Goal: Task Accomplishment & Management: Manage account settings

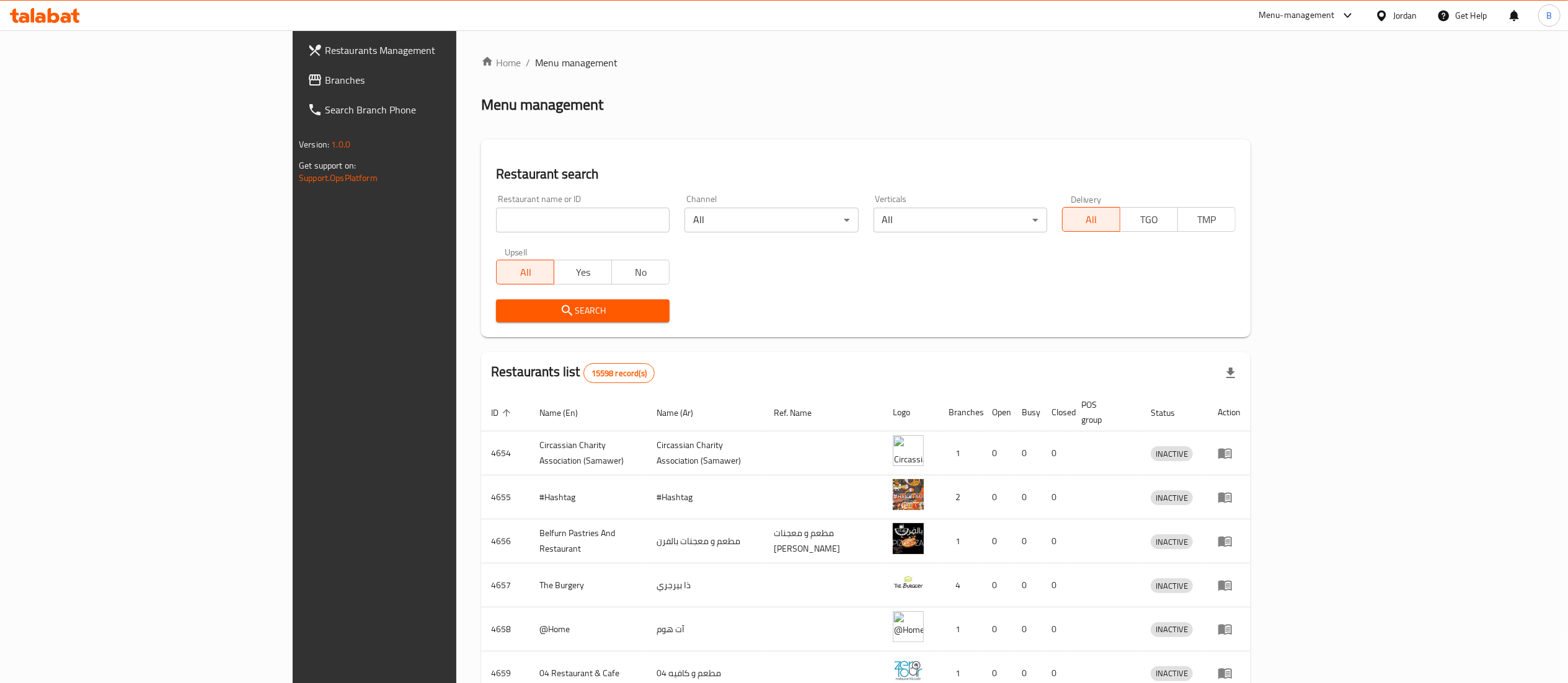
click at [325, 74] on span "Branches" at bounding box center [434, 79] width 219 height 15
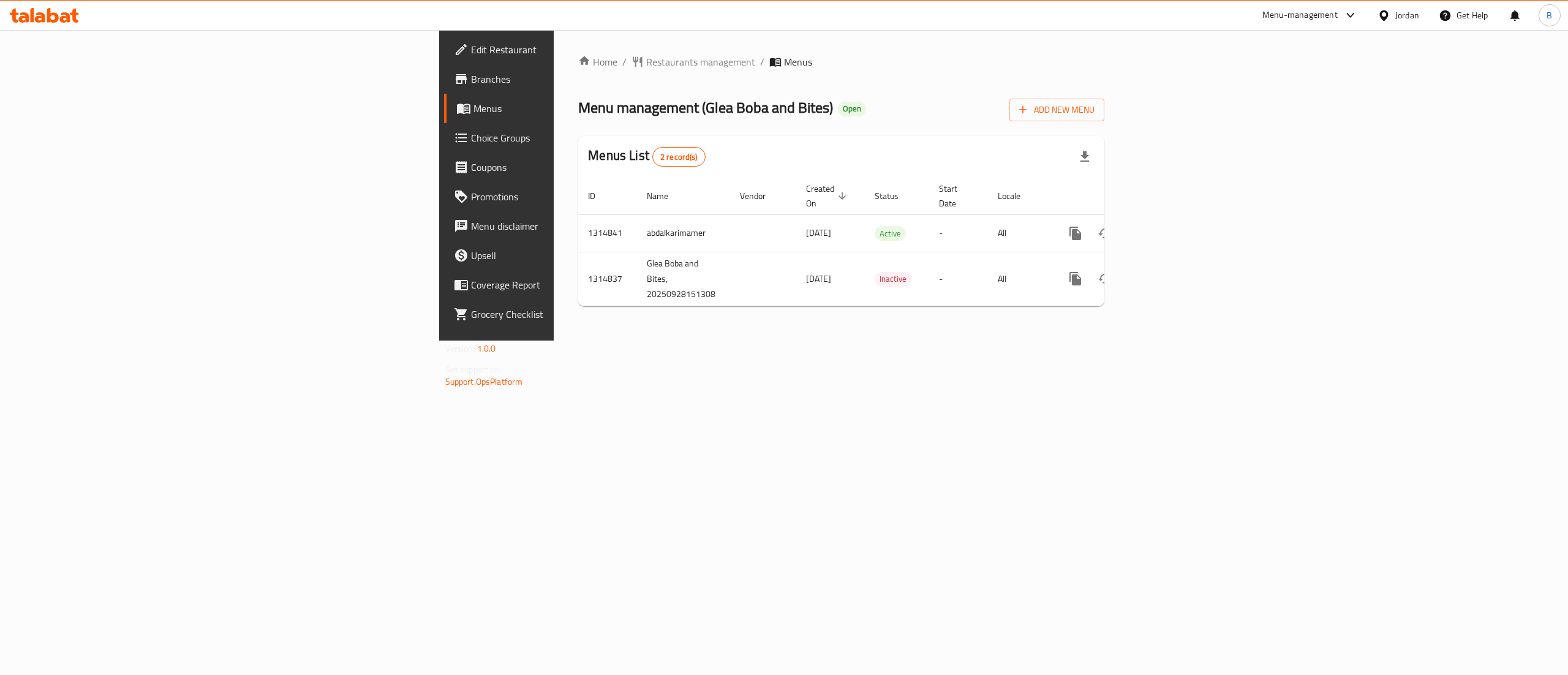
click at [578, 107] on span "Menu management ( Glea Boba and Bites )" at bounding box center [706, 107] width 255 height 27
drag, startPoint x: 413, startPoint y: 107, endPoint x: 534, endPoint y: 110, distance: 121.0
click at [578, 110] on span "Menu management ( Glea Boba and Bites )" at bounding box center [706, 107] width 255 height 27
copy span "Glea Boba and Bites"
click at [1095, 111] on span "Add New Menu" at bounding box center [1057, 110] width 75 height 16
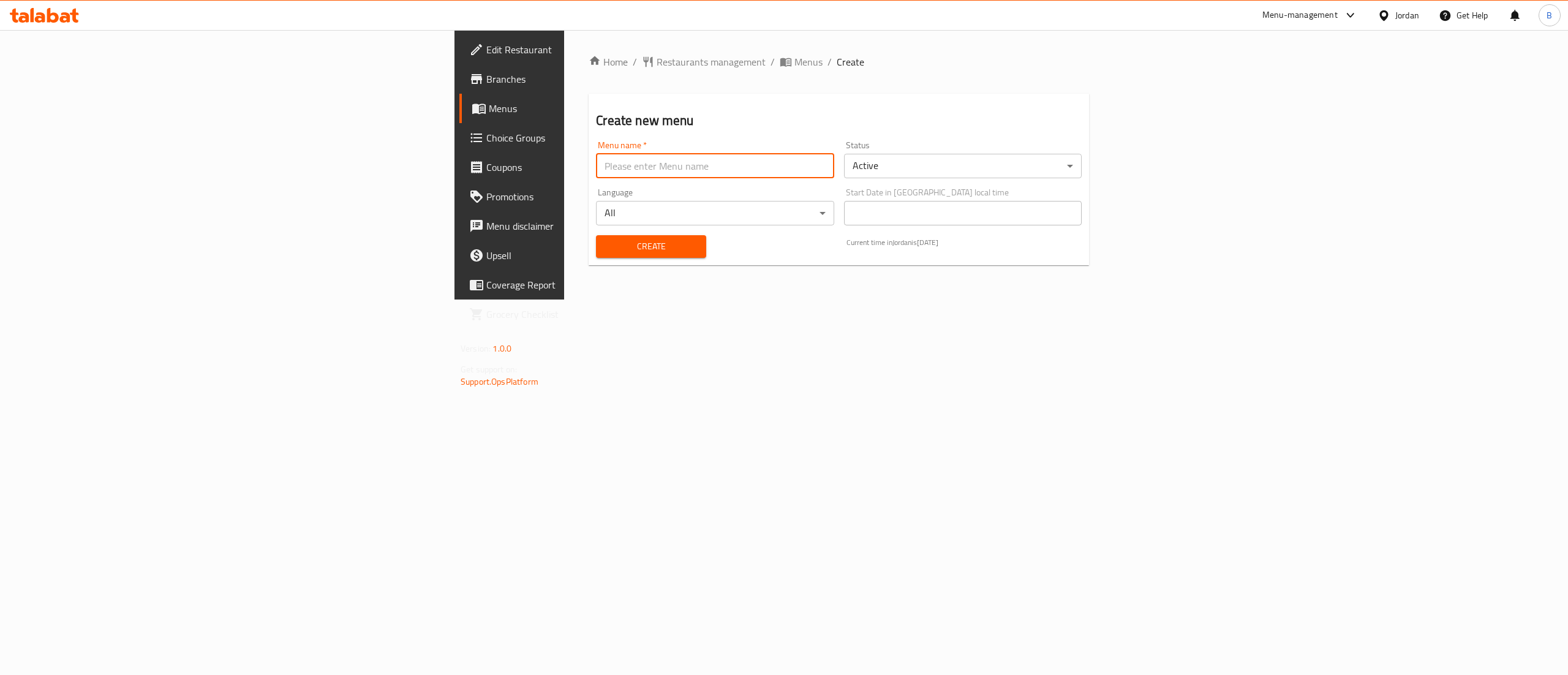
click at [596, 172] on input "text" at bounding box center [715, 166] width 238 height 25
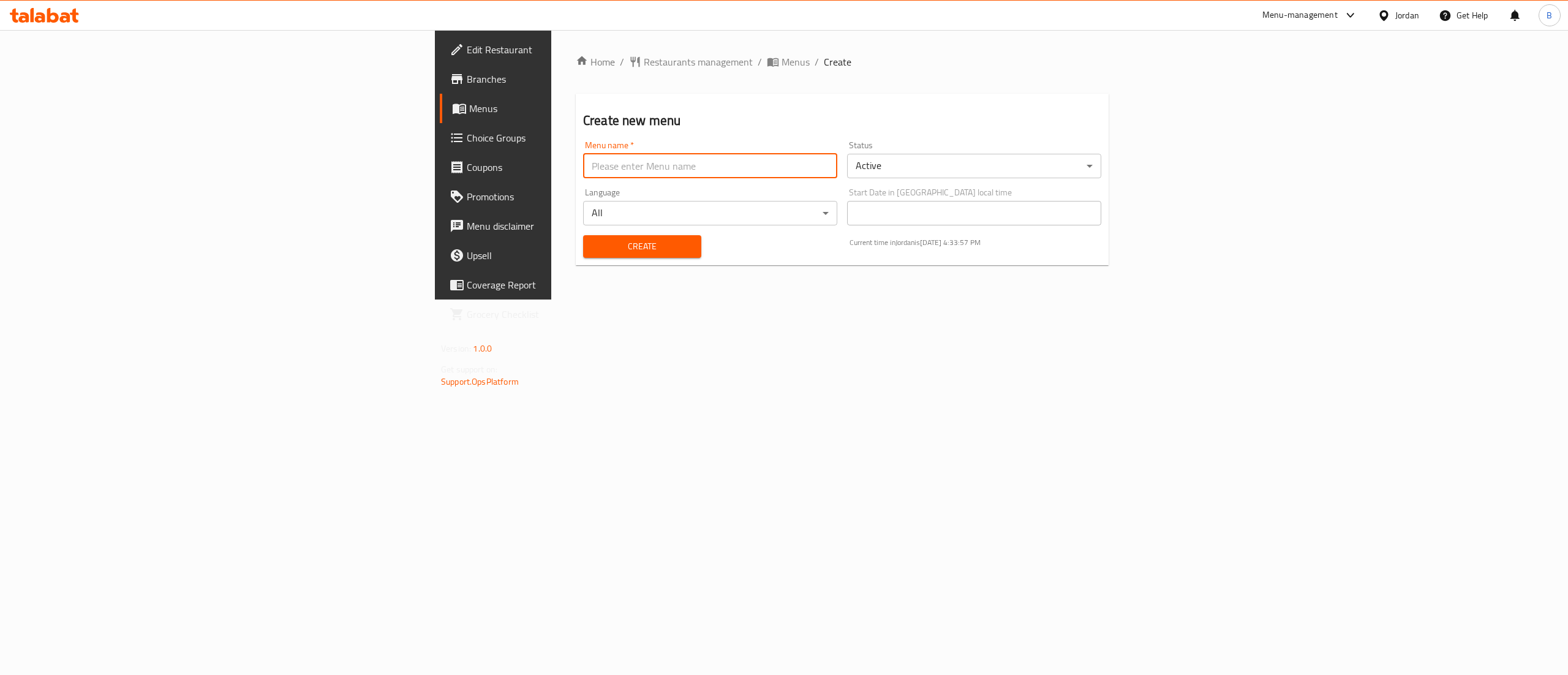
paste input "Glea Boba and Bites"
type input "Glea Boba and Bites"
click at [593, 246] on span "Create" at bounding box center [642, 246] width 99 height 16
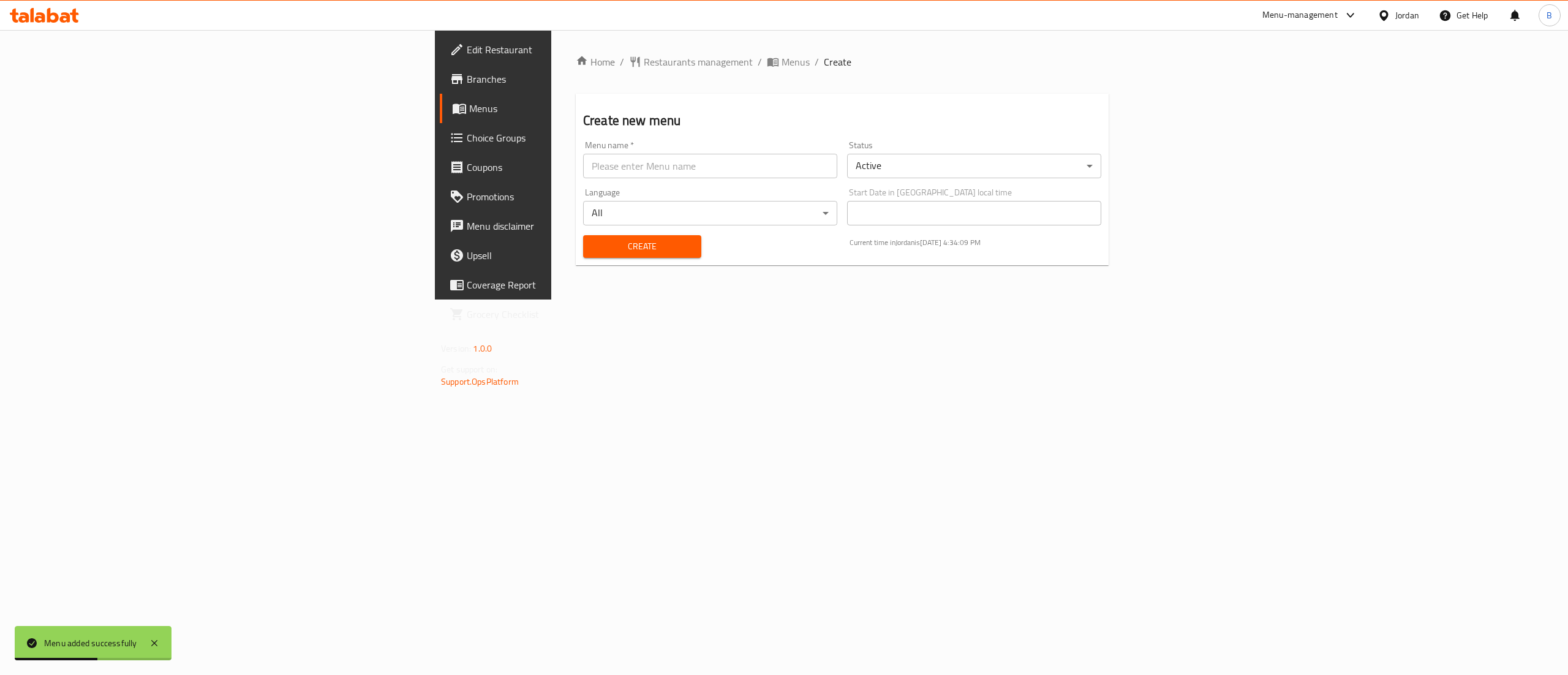
click at [440, 117] on link "Menus" at bounding box center [568, 109] width 257 height 30
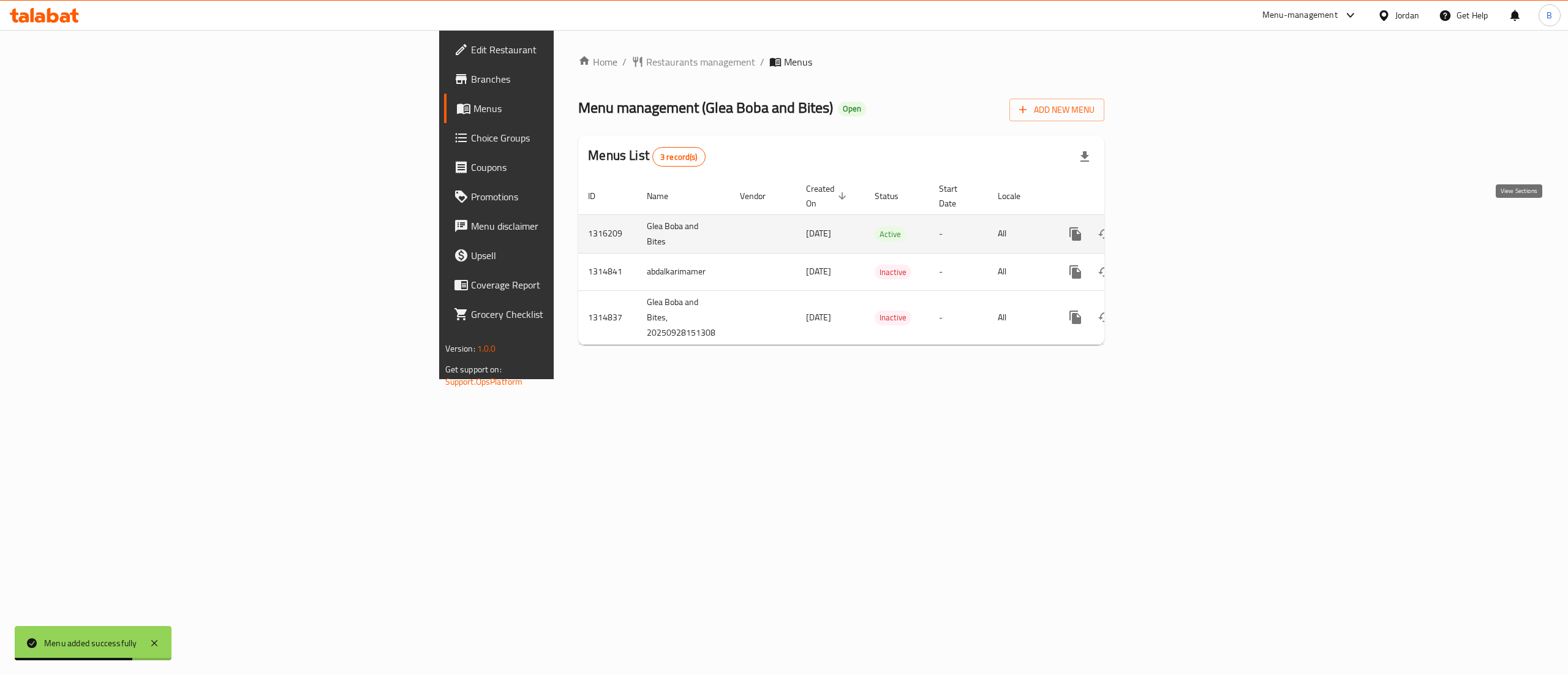
click at [1171, 227] on icon "enhanced table" at bounding box center [1164, 234] width 15 height 15
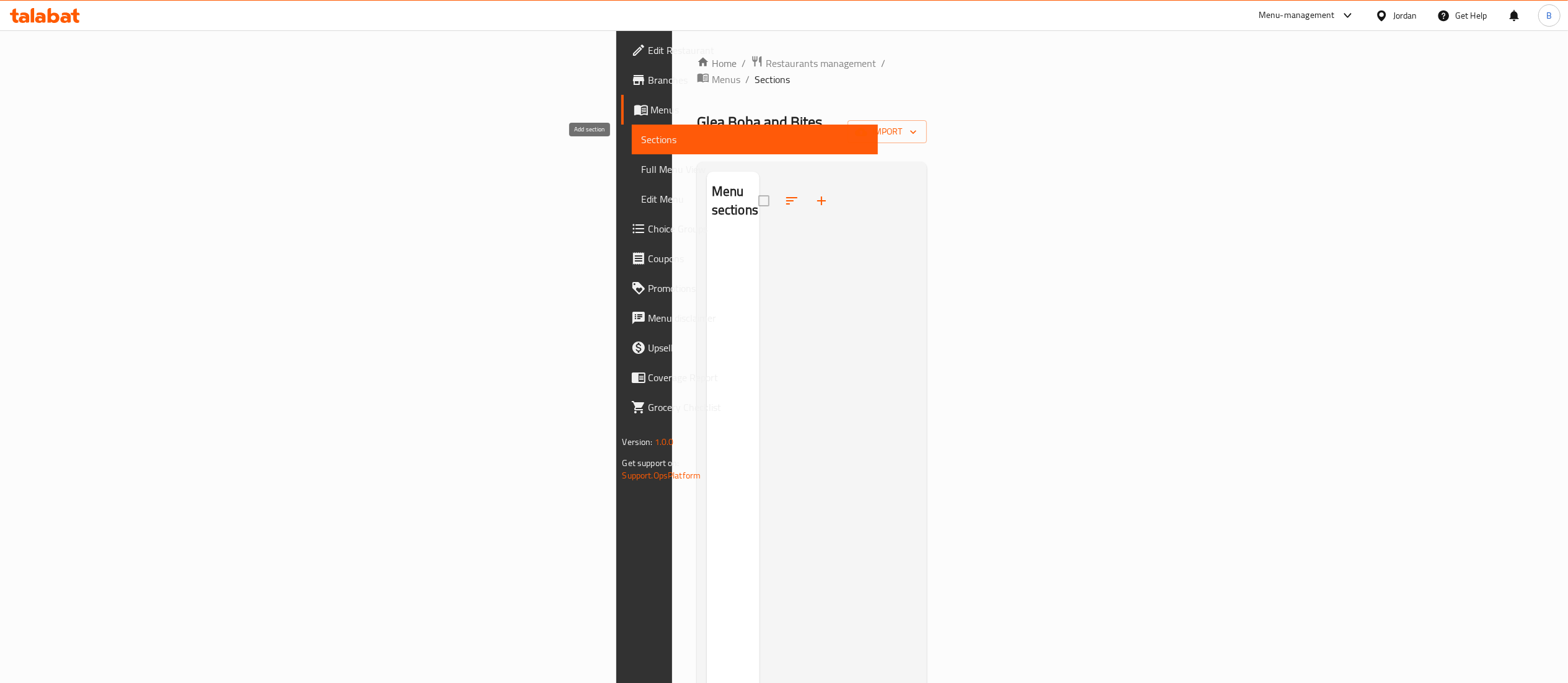
click at [817, 196] on icon "button" at bounding box center [821, 200] width 9 height 9
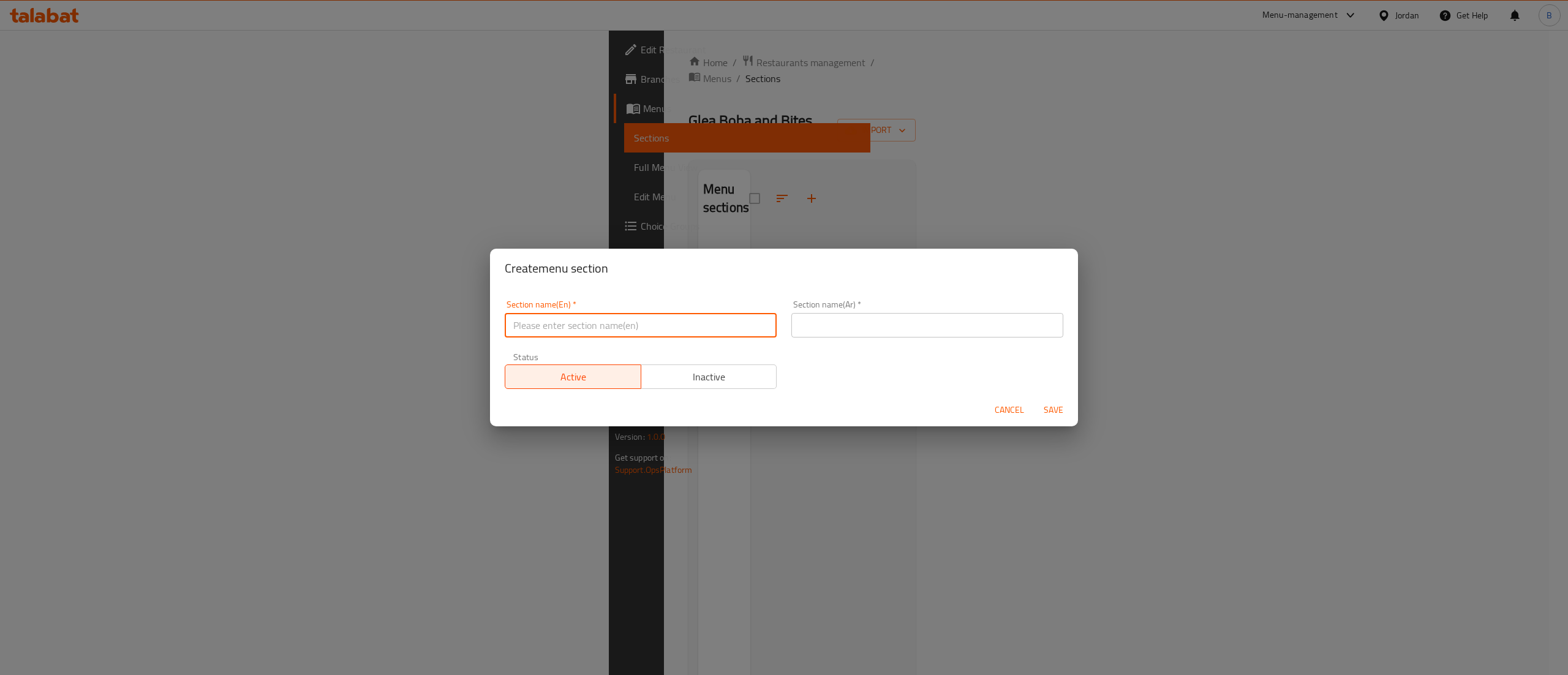
drag, startPoint x: 555, startPoint y: 322, endPoint x: 570, endPoint y: 328, distance: 16.2
click at [555, 322] on input "text" at bounding box center [641, 325] width 272 height 25
type input "Filipino Bread"
click at [862, 316] on input "text" at bounding box center [928, 325] width 272 height 25
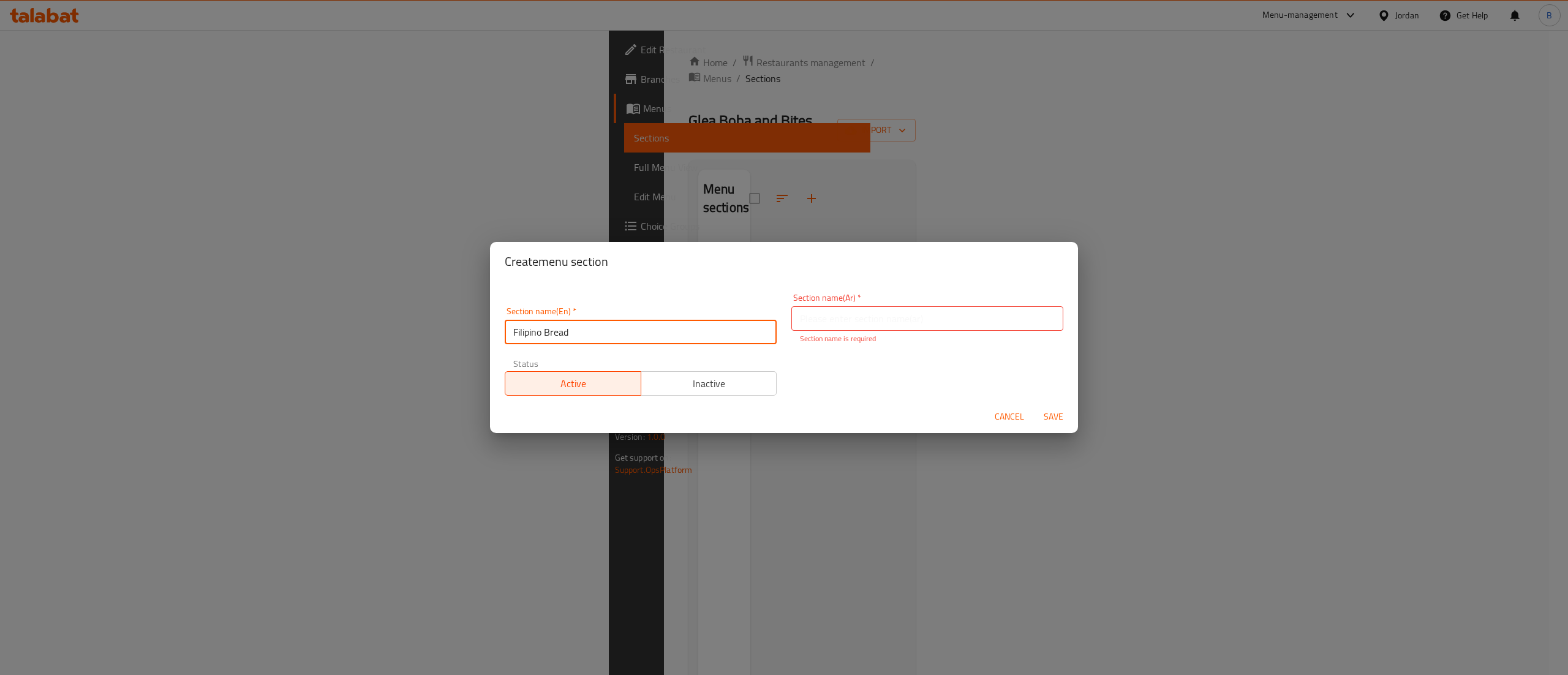
drag, startPoint x: 656, startPoint y: 325, endPoint x: 135, endPoint y: 308, distance: 521.3
click at [135, 308] on div "Create menu section Section name(En)   * Filipino Bread Section name(En) * Sect…" at bounding box center [784, 337] width 1568 height 675
click at [919, 321] on input "text" at bounding box center [928, 318] width 272 height 25
paste input "خبز فلبيني"
type input "خبز فلبيني"
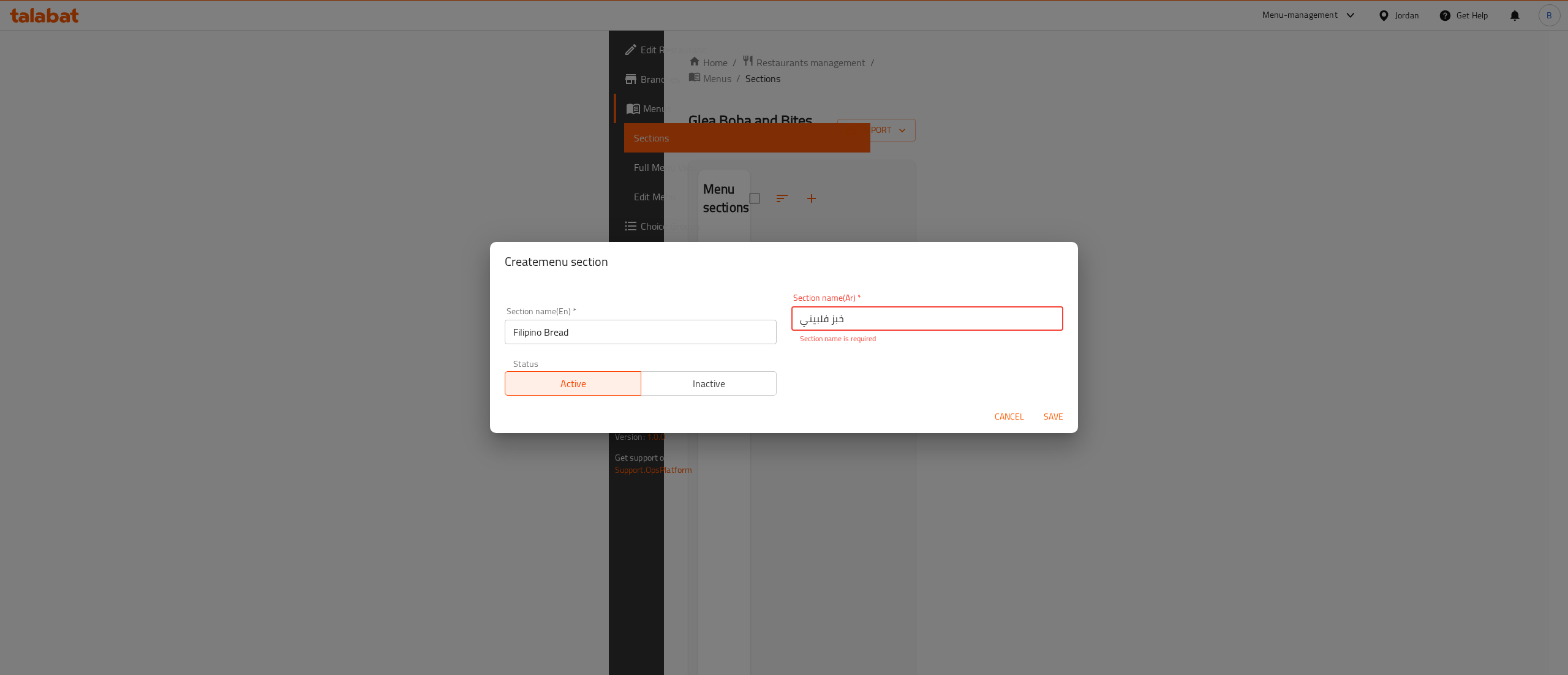
click at [1064, 421] on button "Save" at bounding box center [1054, 416] width 39 height 23
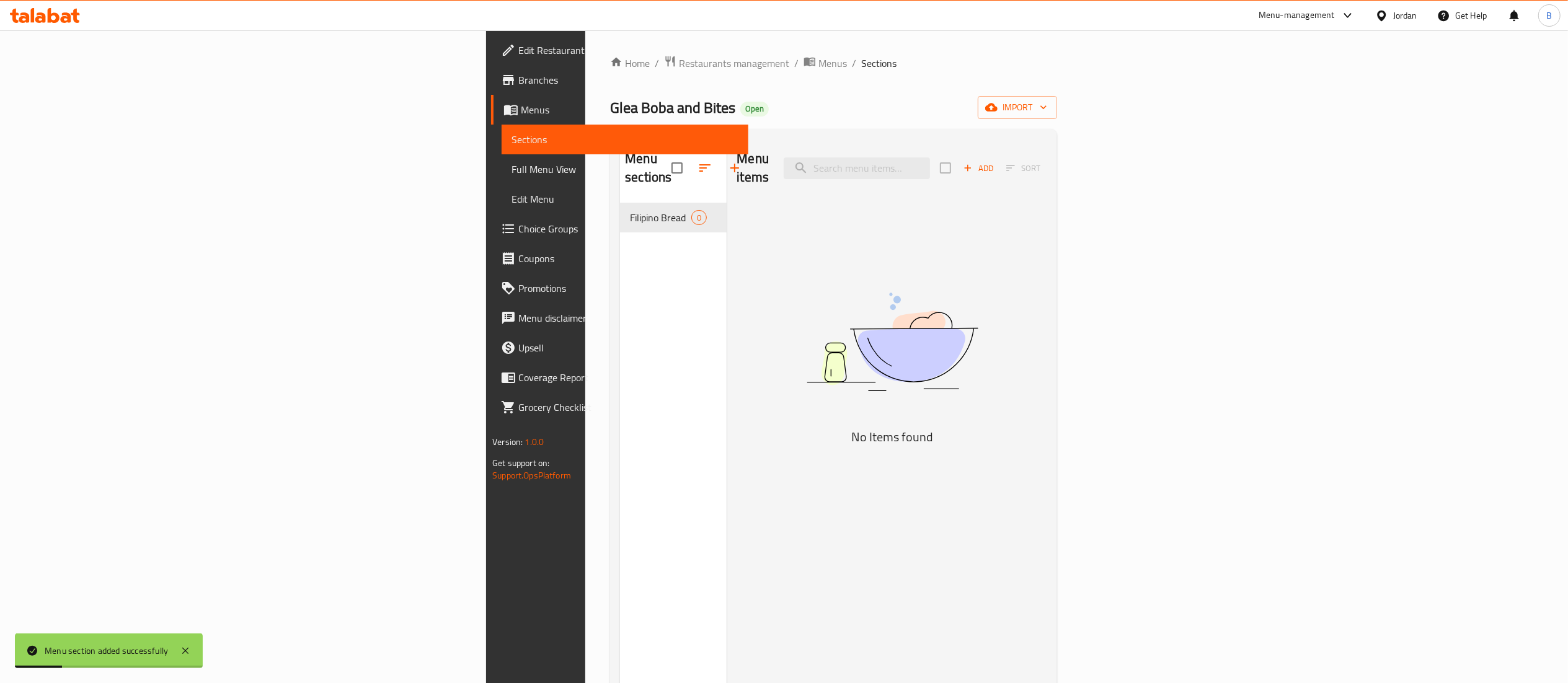
click at [974, 163] on icon "button" at bounding box center [968, 168] width 11 height 11
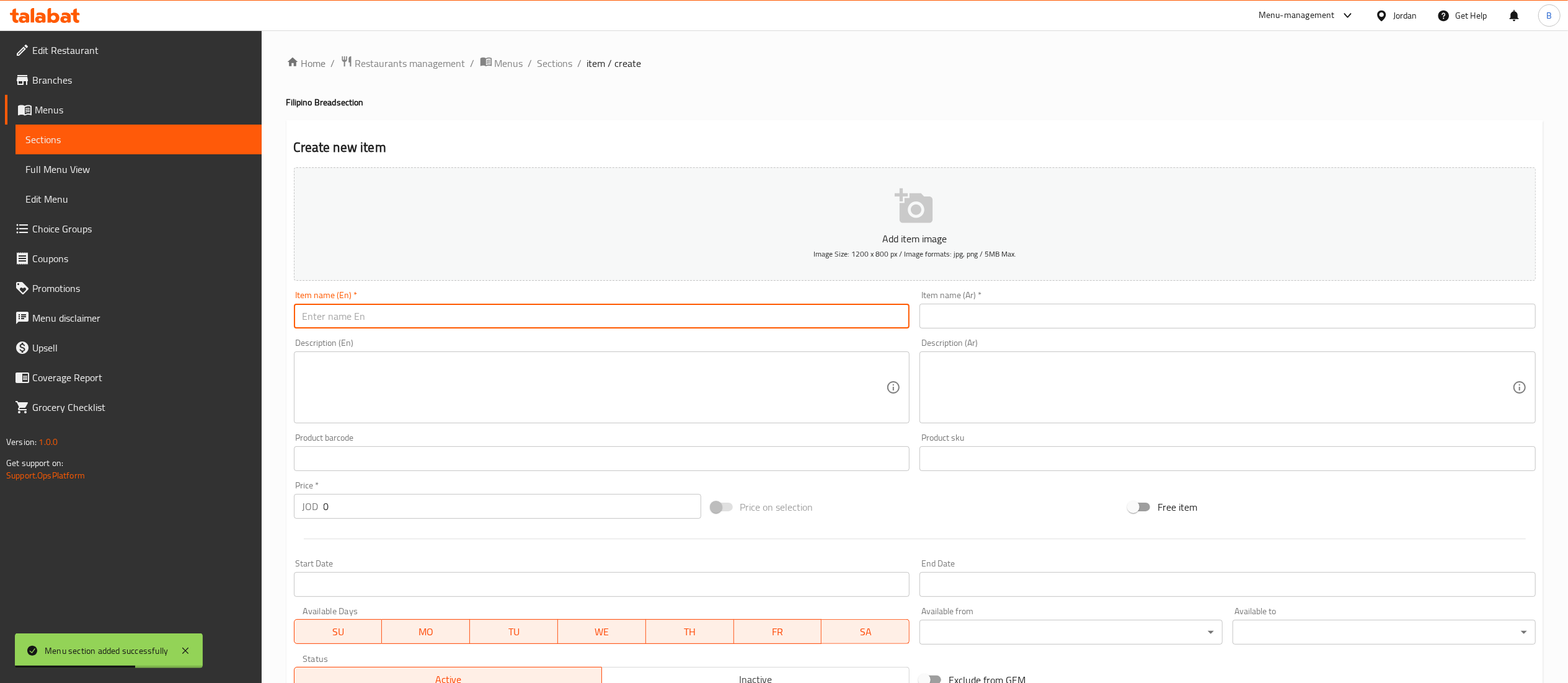
click at [565, 329] on input "text" at bounding box center [602, 316] width 617 height 25
type input "Pandesal"
drag, startPoint x: 1018, startPoint y: 321, endPoint x: 1012, endPoint y: 318, distance: 6.7
click at [1018, 321] on input "text" at bounding box center [1228, 316] width 617 height 25
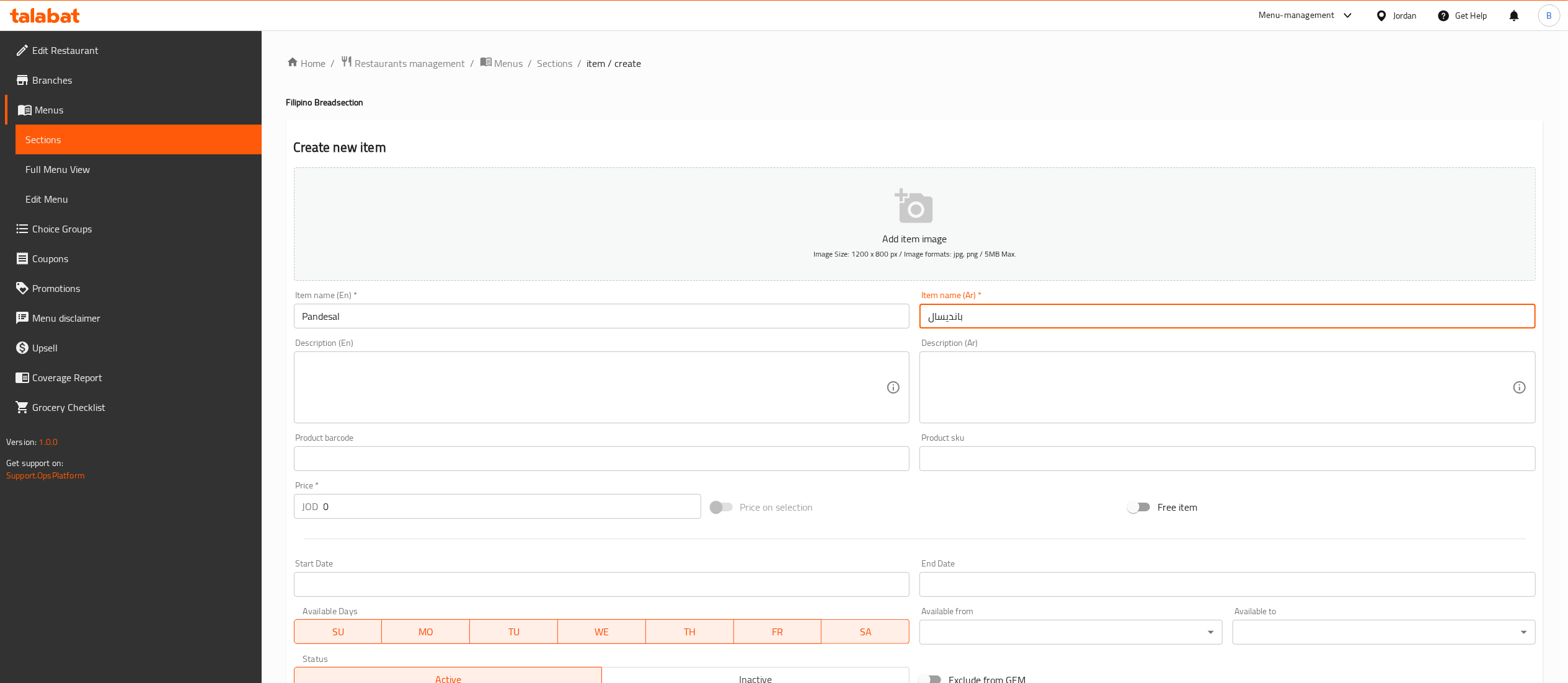
type input "بانديسال"
click at [402, 391] on textarea at bounding box center [594, 387] width 584 height 59
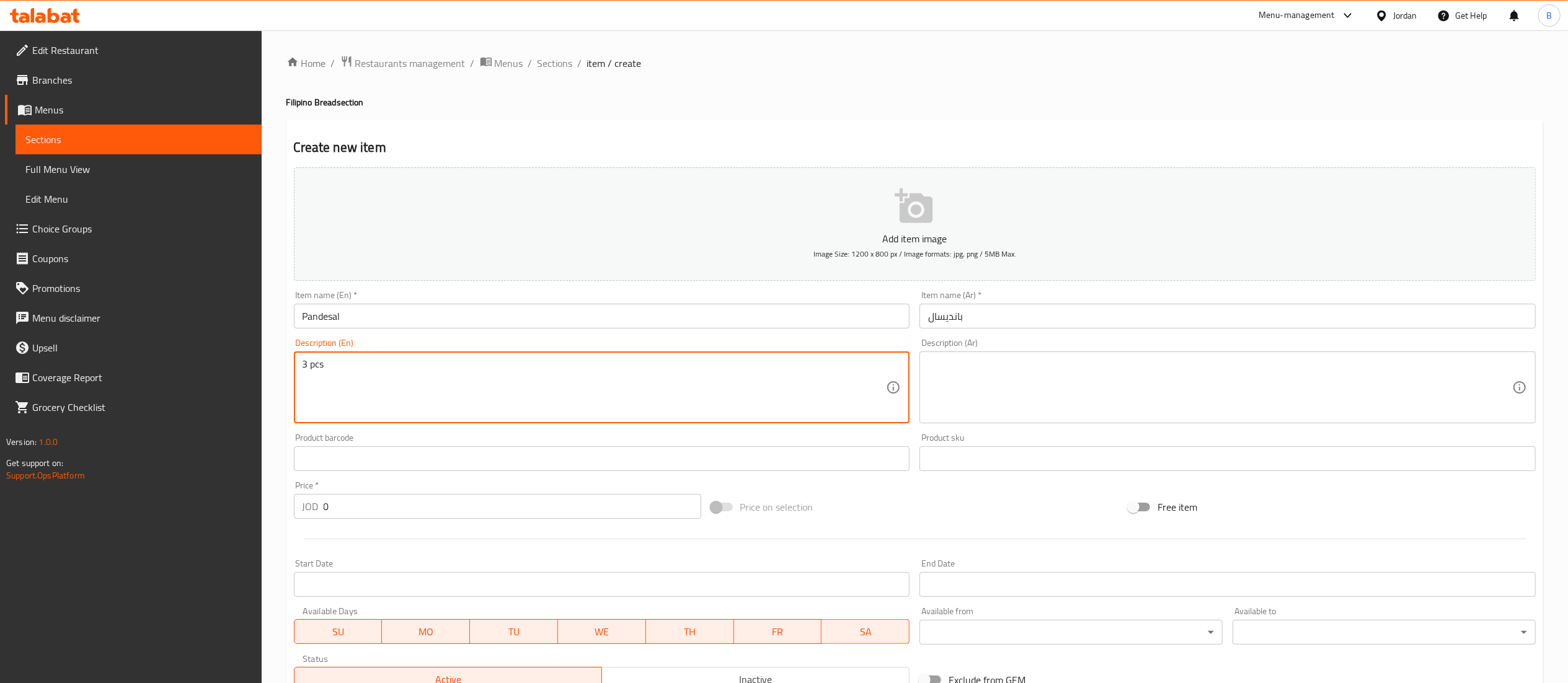
type textarea "3 pcs"
click at [1180, 406] on textarea at bounding box center [1220, 387] width 584 height 59
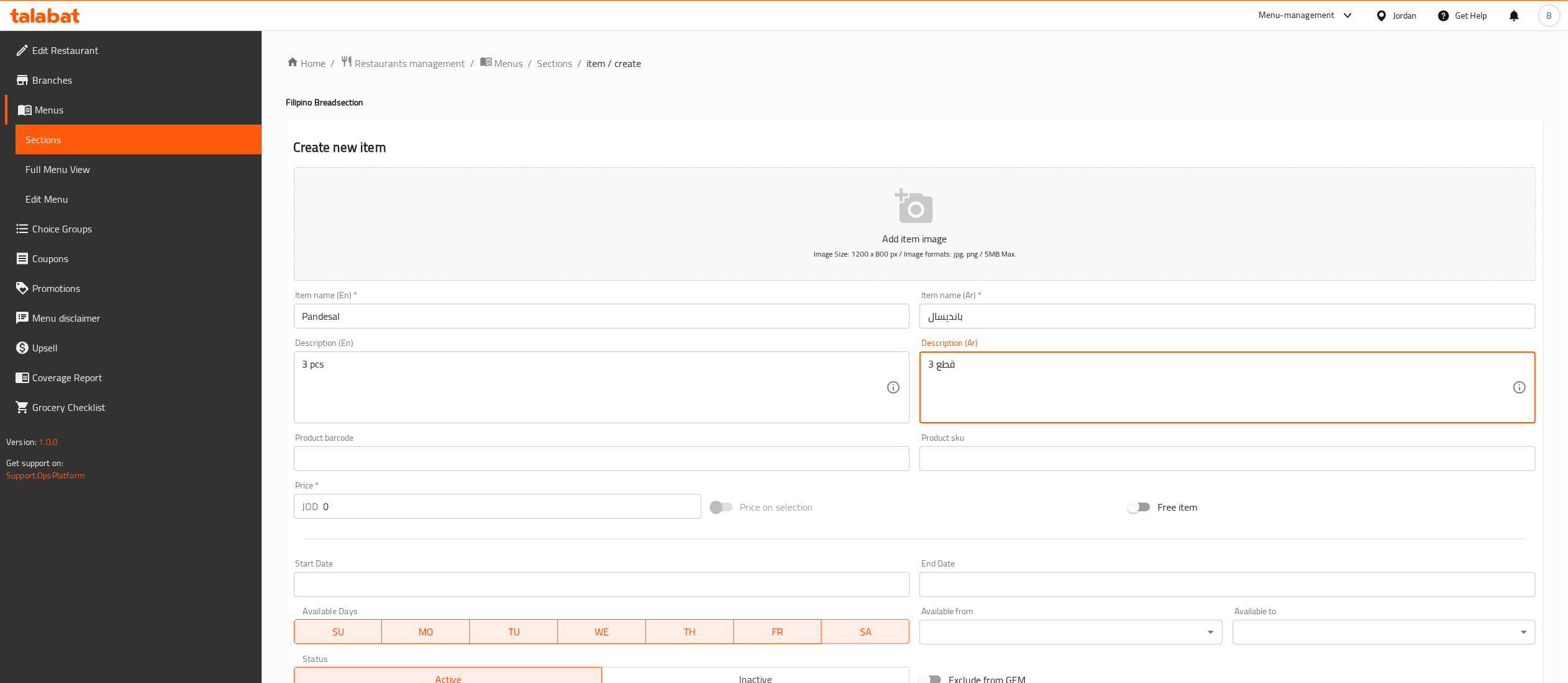
type textarea "3 قطع"
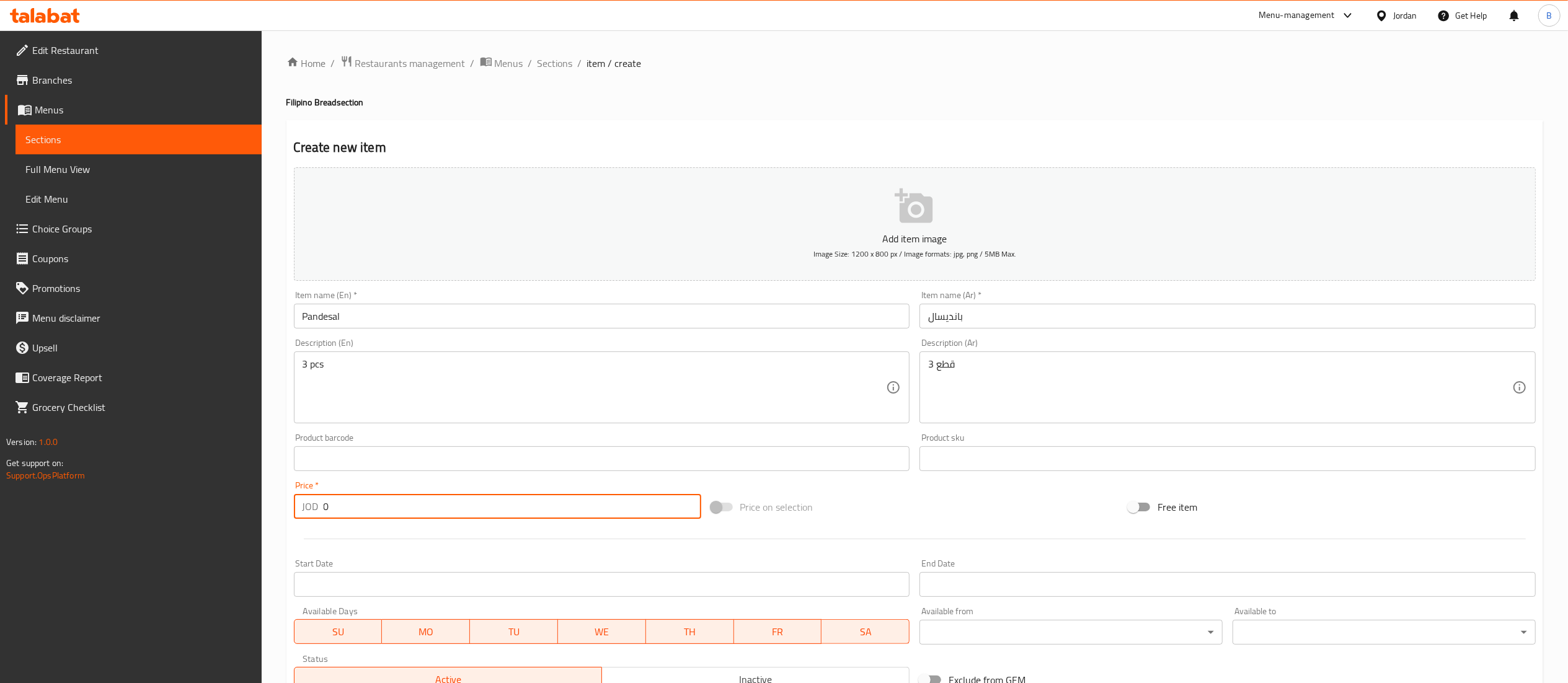
drag, startPoint x: 403, startPoint y: 515, endPoint x: 77, endPoint y: 501, distance: 326.3
click at [78, 501] on div "Edit Restaurant Branches Menus Sections Full Menu View Edit Menu Choice Groups …" at bounding box center [784, 453] width 1568 height 845
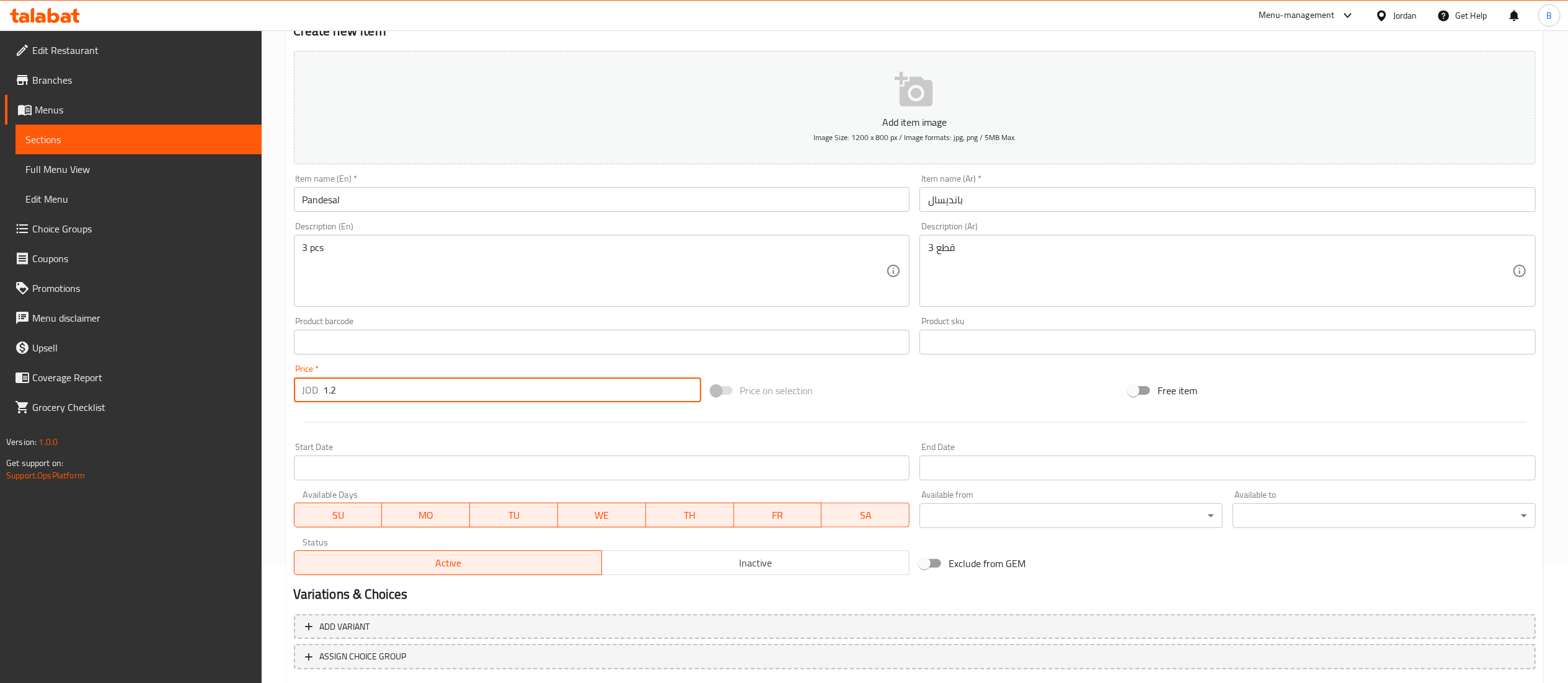
scroll to position [192, 0]
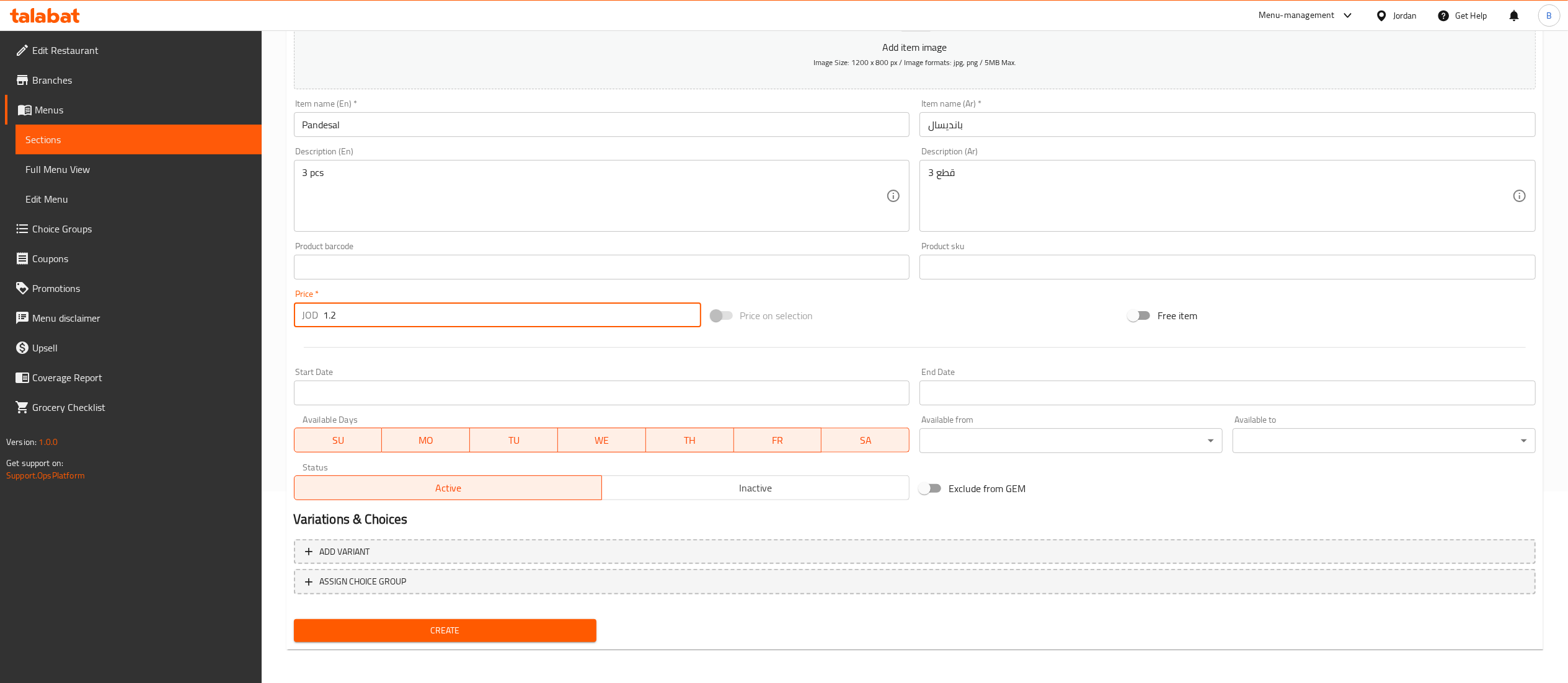
type input "1.2"
click at [465, 619] on button "Create" at bounding box center [446, 630] width 304 height 23
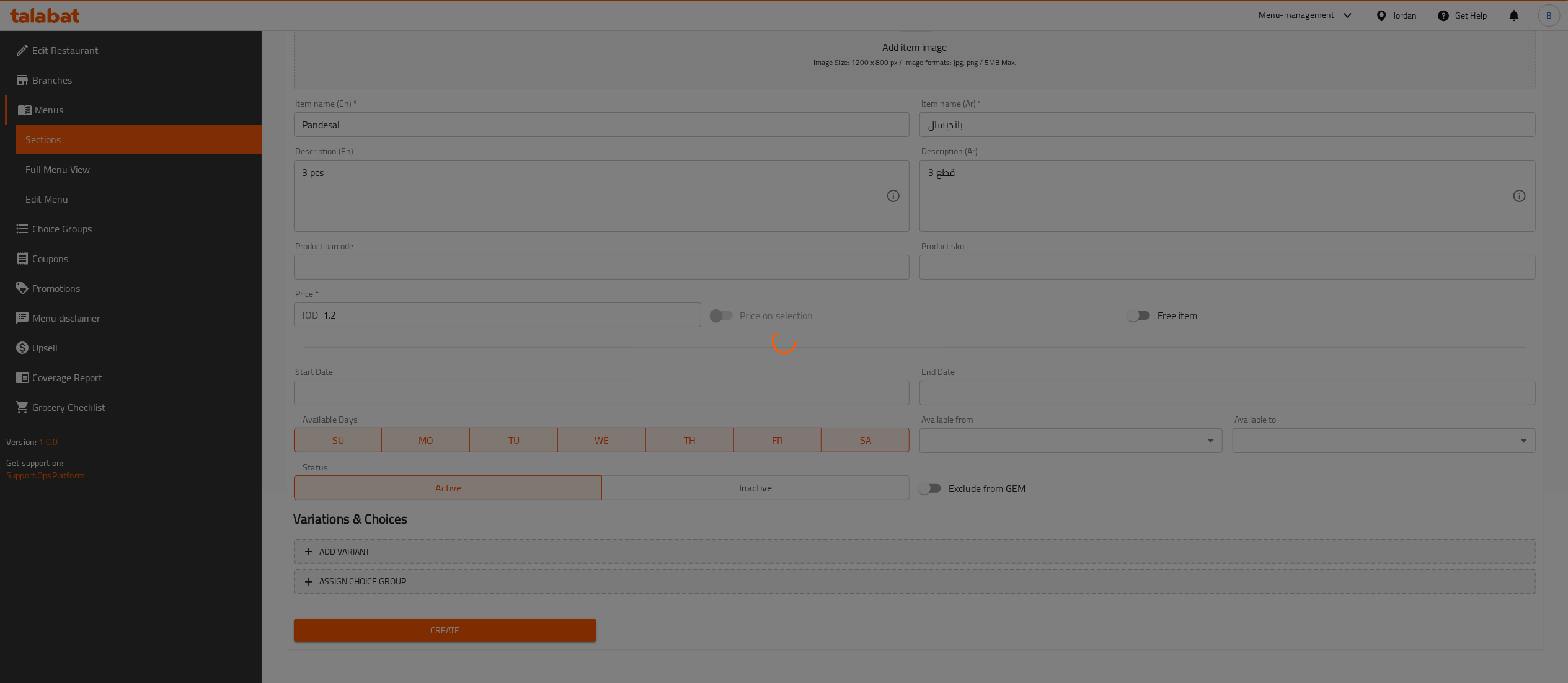
type input "0"
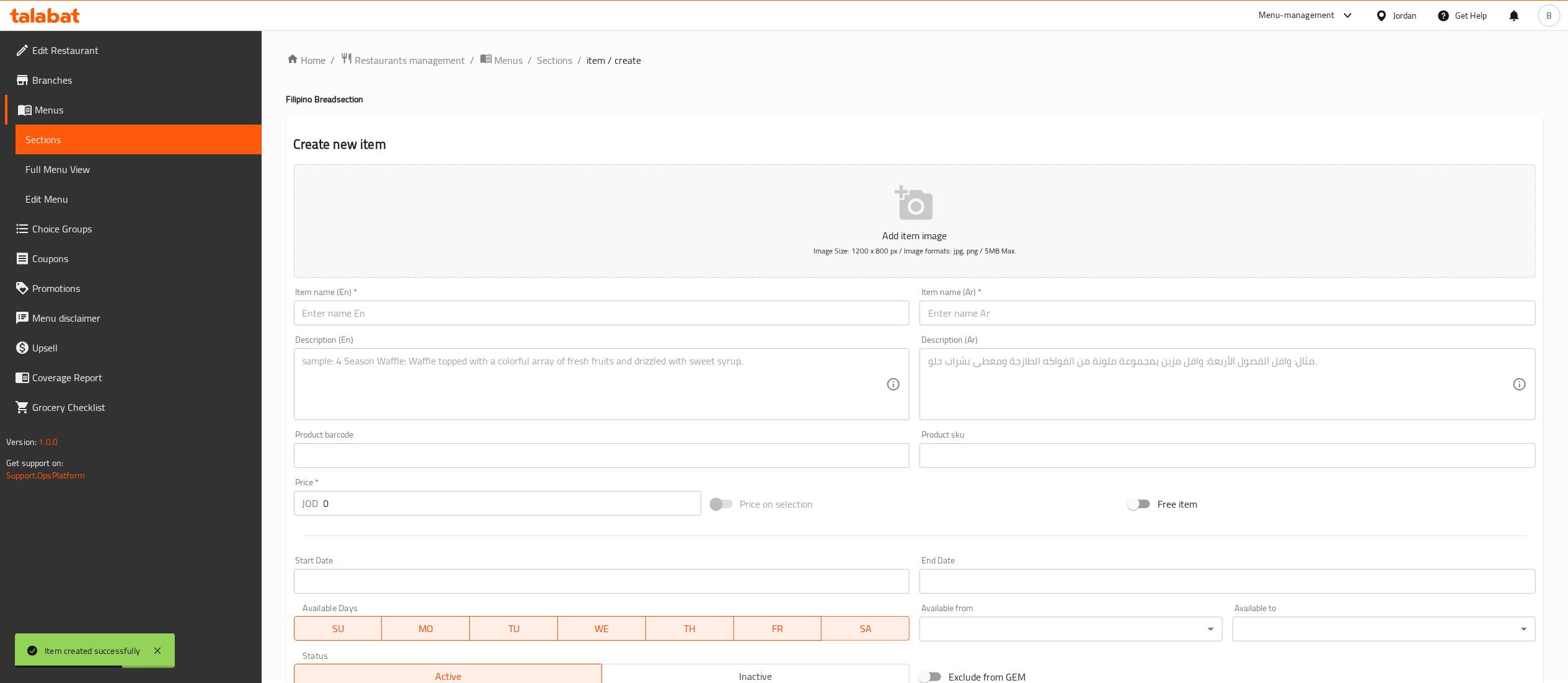
scroll to position [0, 0]
click at [542, 64] on span "Sections" at bounding box center [555, 63] width 35 height 15
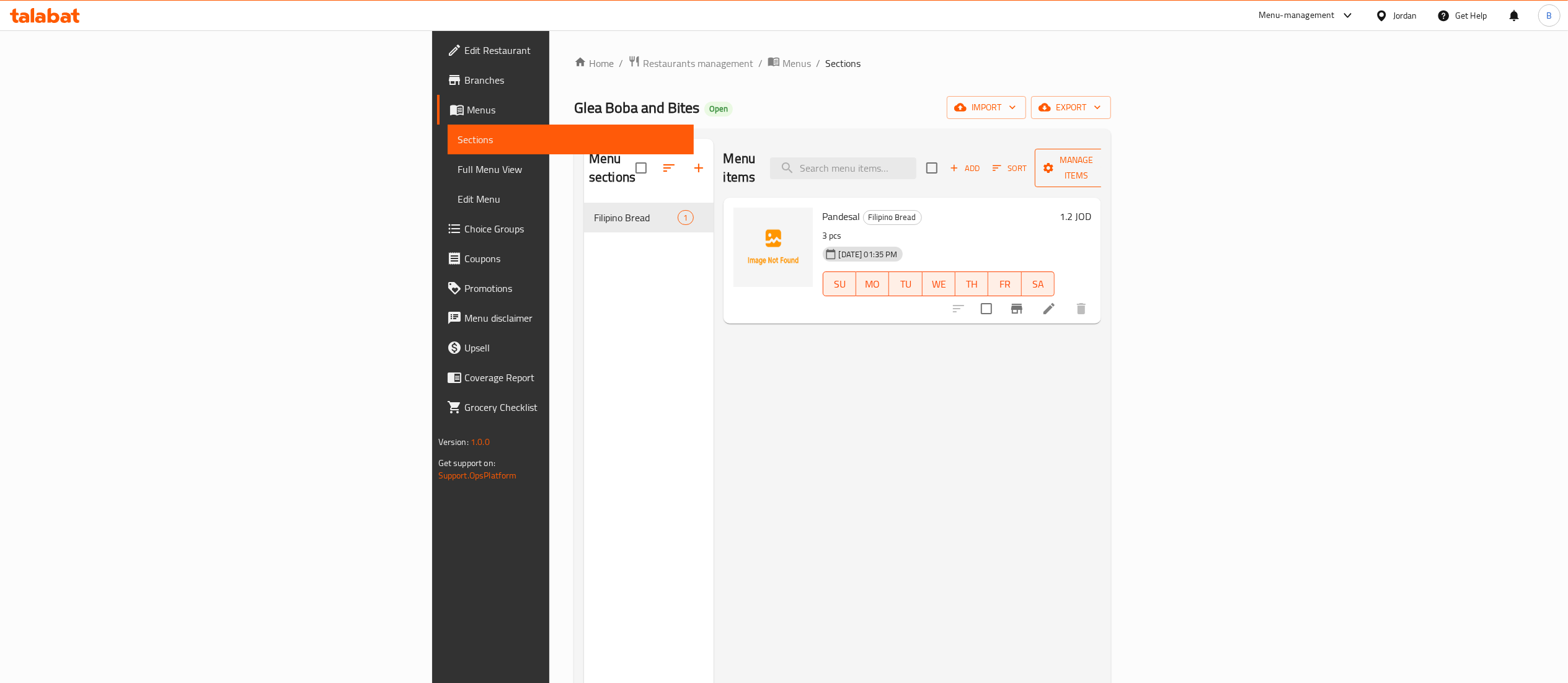
click at [1108, 165] on span "Manage items" at bounding box center [1076, 167] width 63 height 31
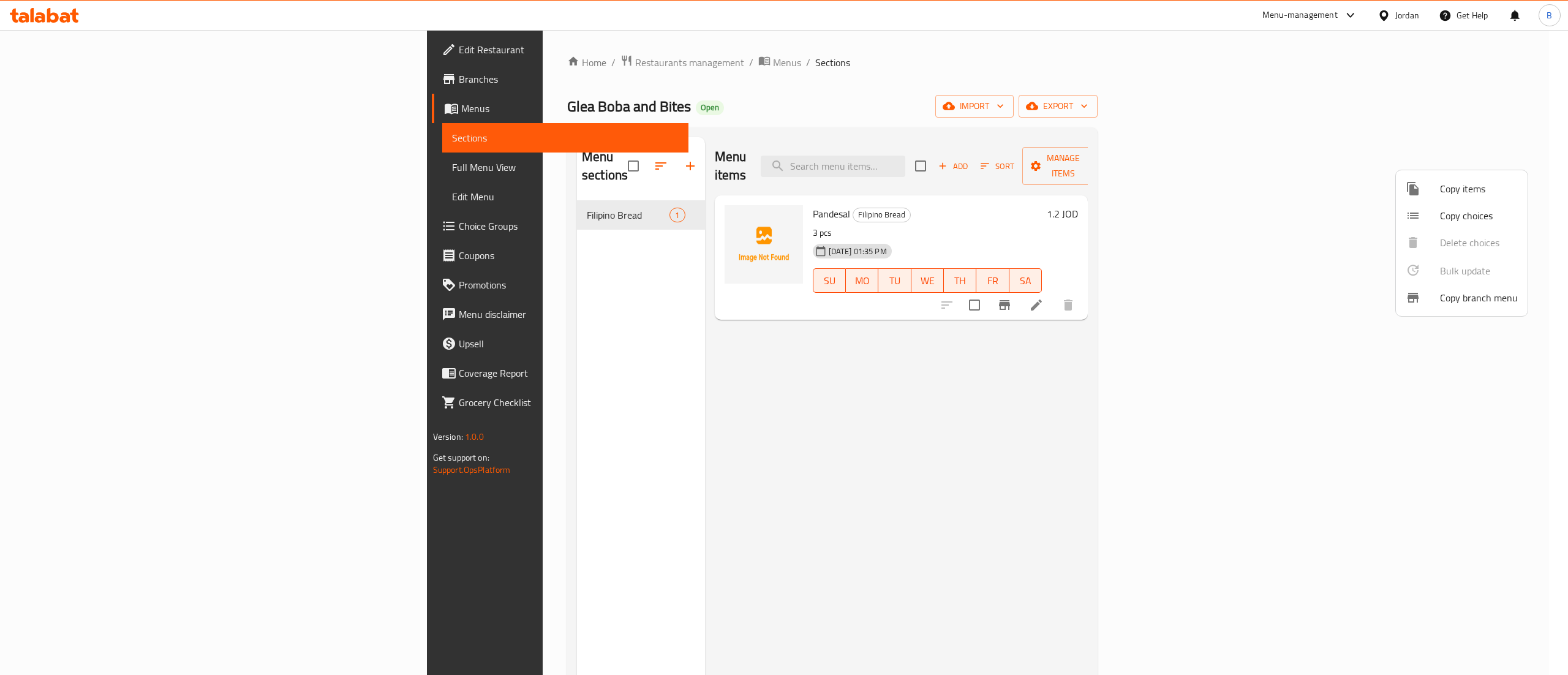
click at [1466, 190] on span "Copy items" at bounding box center [1479, 188] width 78 height 15
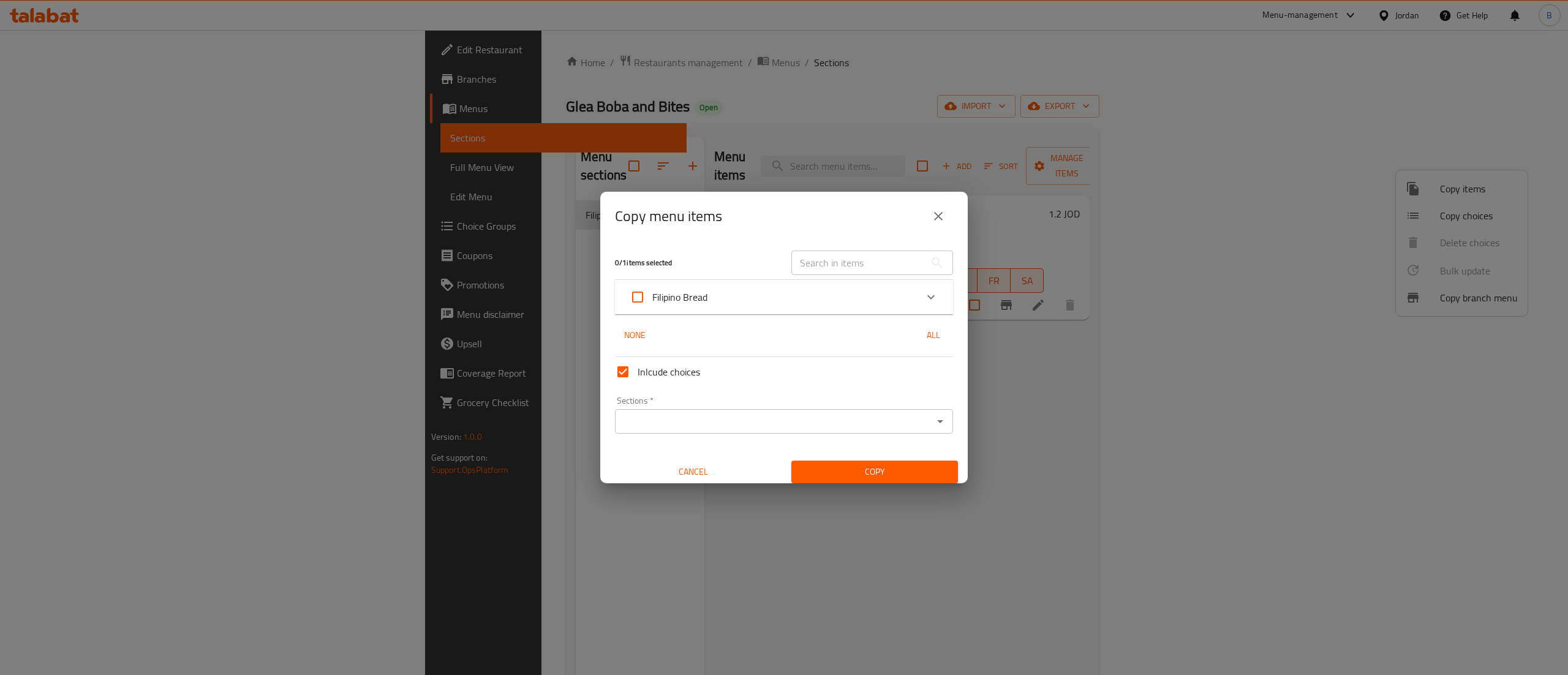
click at [747, 294] on div "Filipino Bread" at bounding box center [772, 297] width 287 height 30
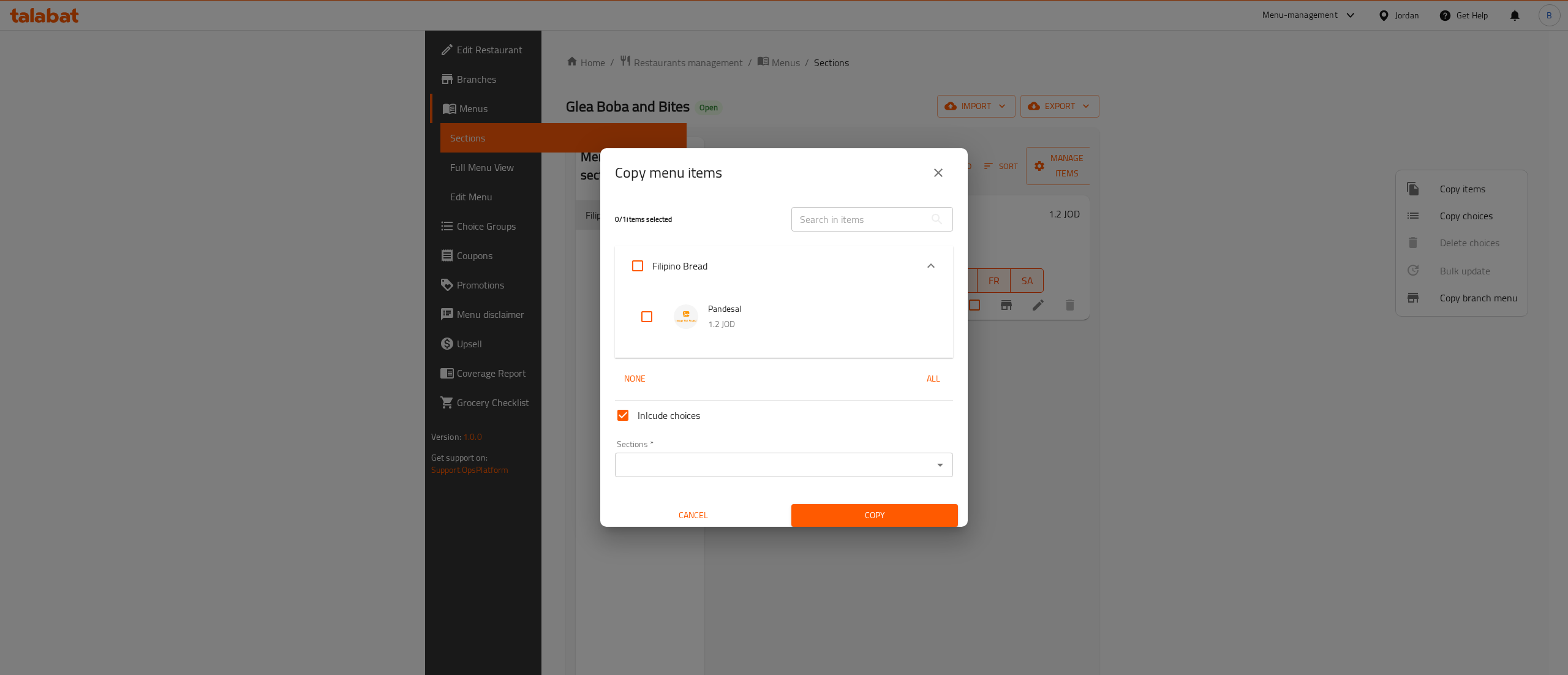
drag, startPoint x: 646, startPoint y: 316, endPoint x: 647, endPoint y: 322, distance: 6.1
click at [647, 316] on input "checkbox" at bounding box center [647, 317] width 30 height 30
checkbox input "true"
click at [653, 463] on input "Sections   *" at bounding box center [774, 464] width 311 height 17
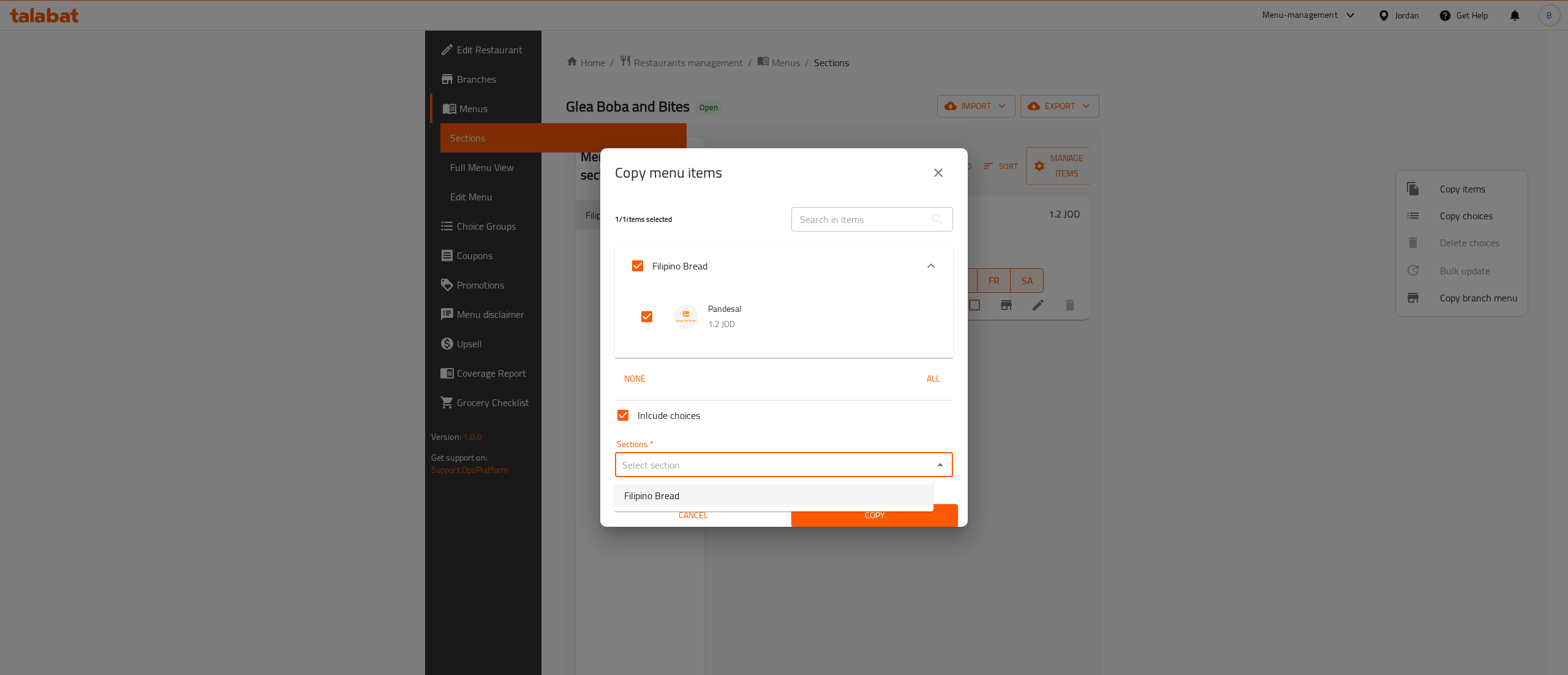
click at [662, 492] on span "Filipino Bread" at bounding box center [651, 495] width 55 height 15
type input "Filipino Bread"
click at [852, 523] on span "Copy" at bounding box center [874, 516] width 147 height 16
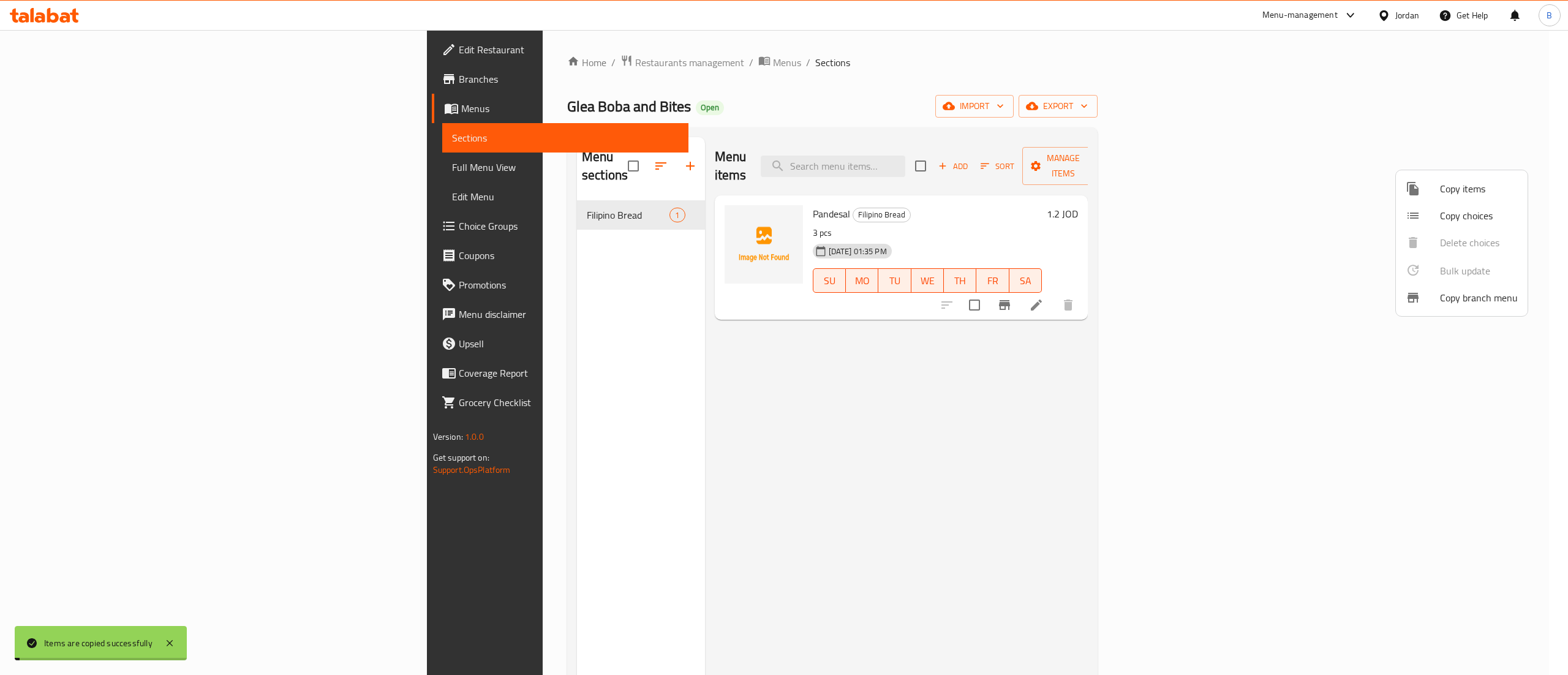
click at [1069, 378] on div at bounding box center [784, 337] width 1568 height 675
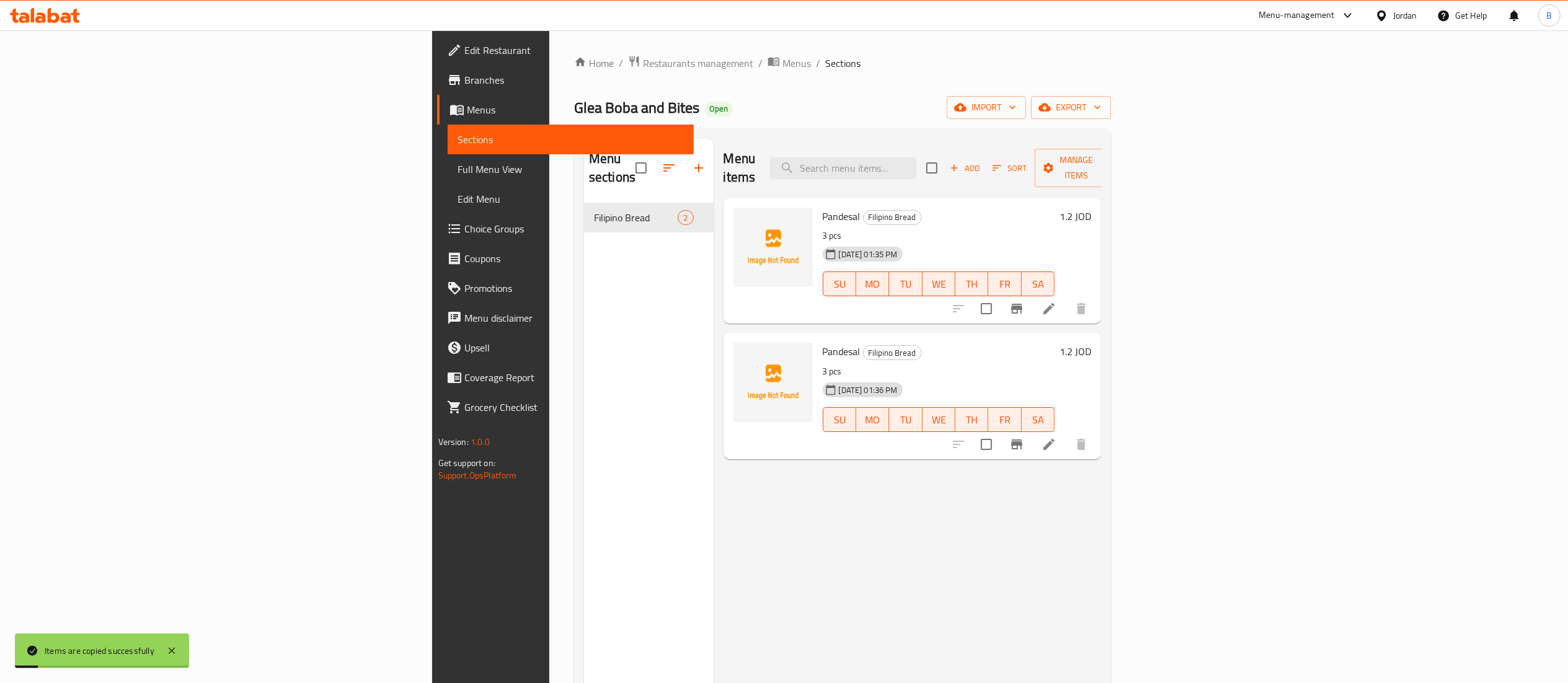
click at [1056, 437] on icon at bounding box center [1049, 444] width 15 height 15
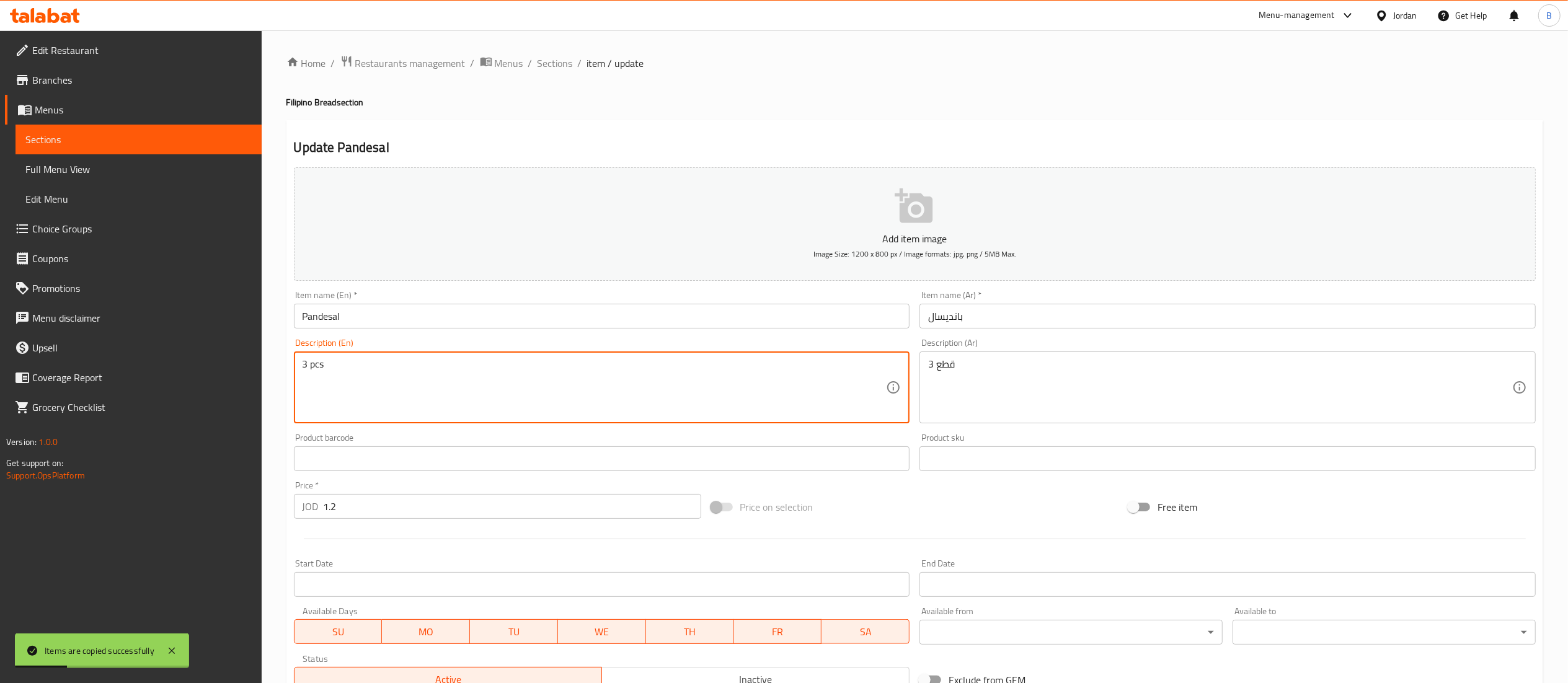
drag, startPoint x: 306, startPoint y: 365, endPoint x: 278, endPoint y: 365, distance: 28.0
type textarea "4 pcs"
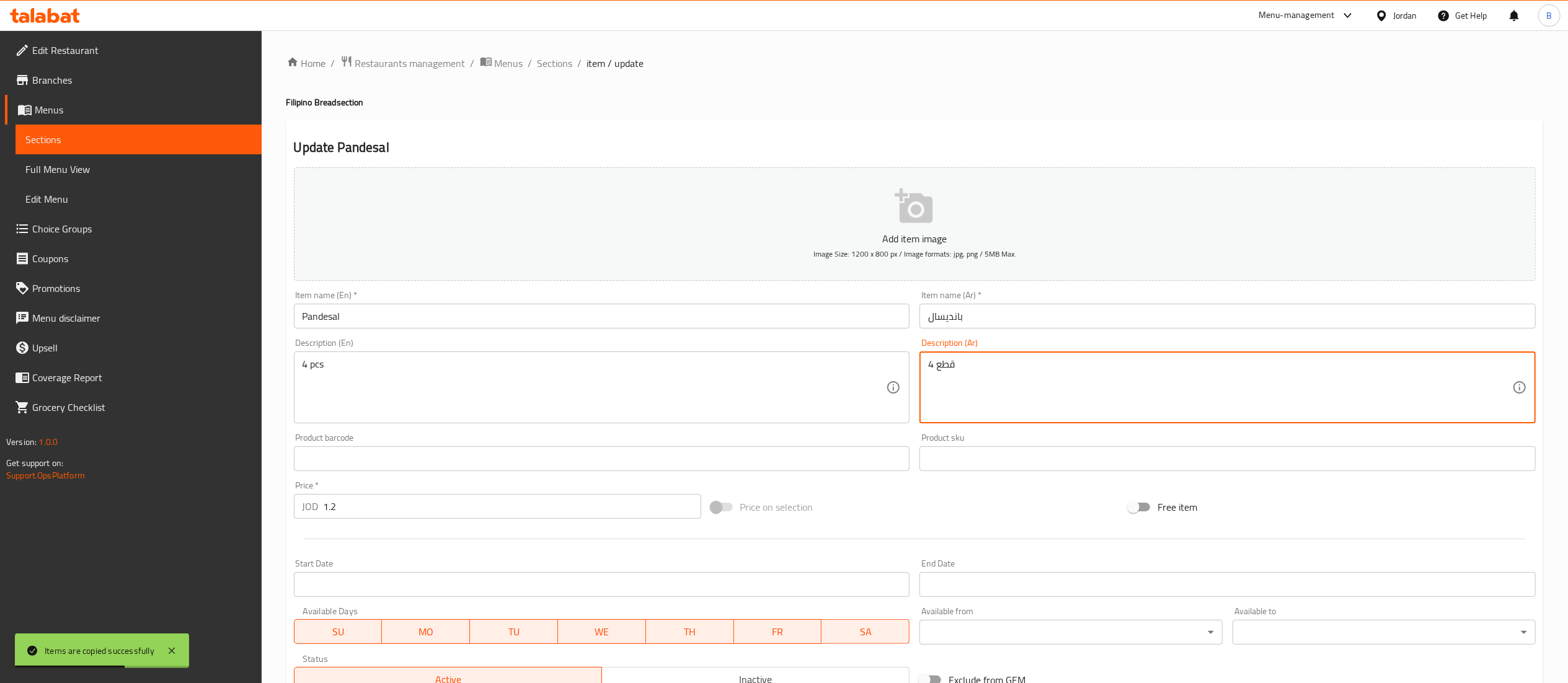
type textarea "4 قطع"
click at [417, 508] on input "1.2" at bounding box center [513, 506] width 377 height 25
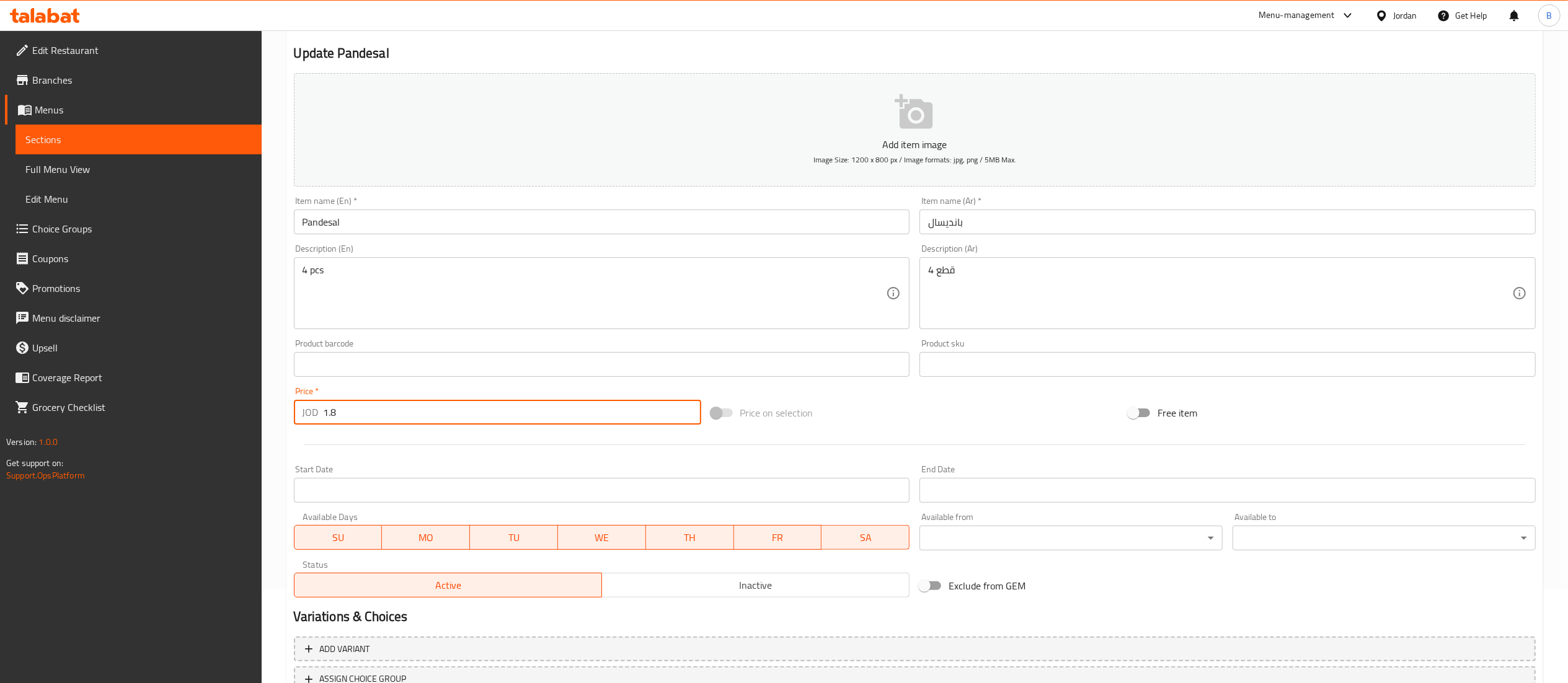
scroll to position [192, 0]
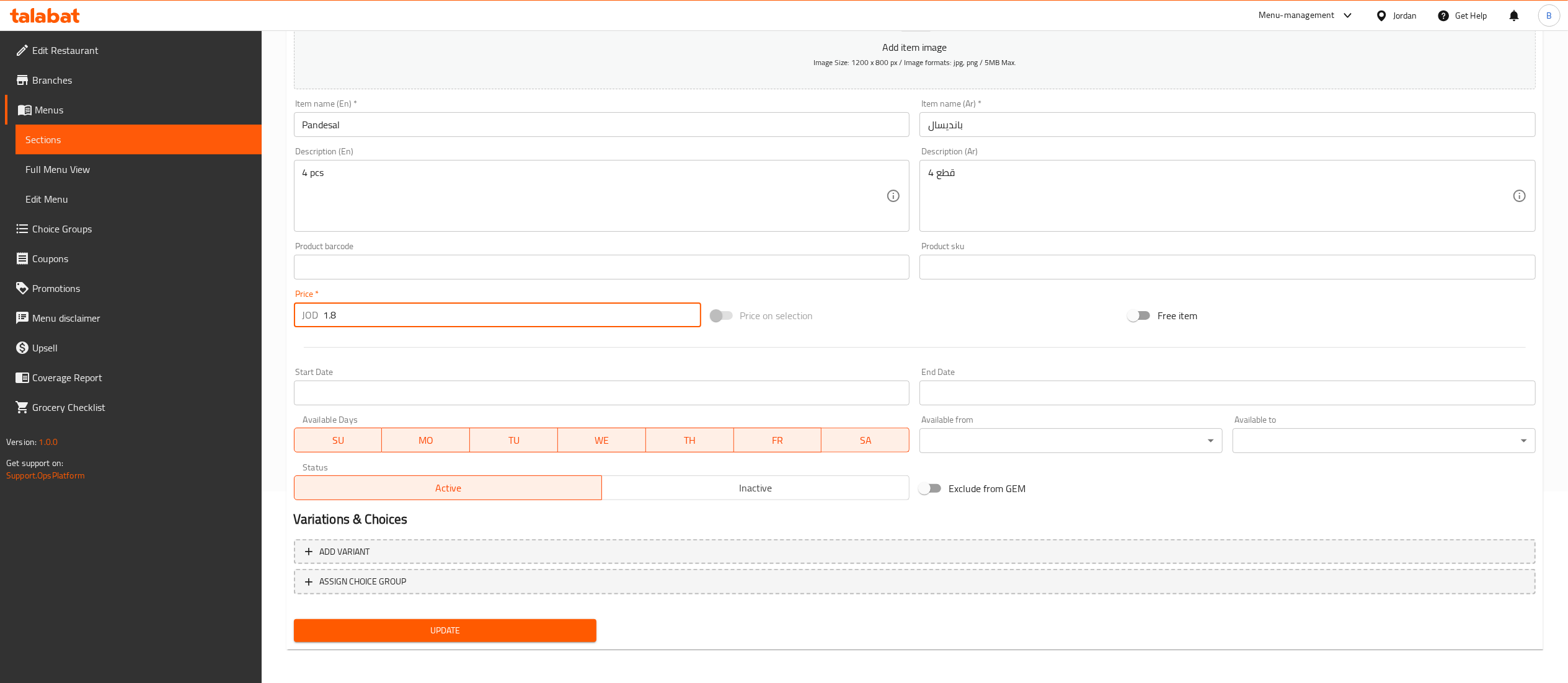
type input "1.8"
click at [442, 631] on span "Update" at bounding box center [445, 630] width 283 height 16
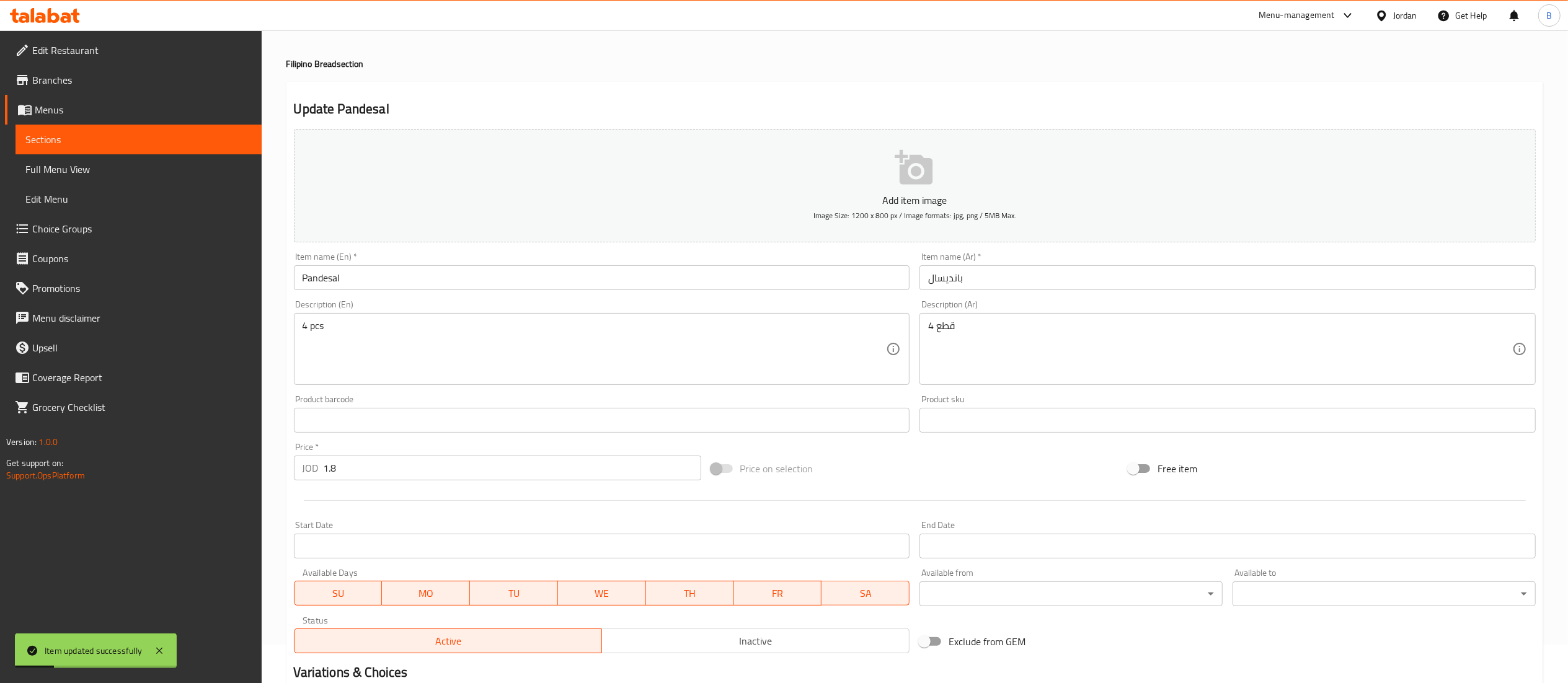
scroll to position [0, 0]
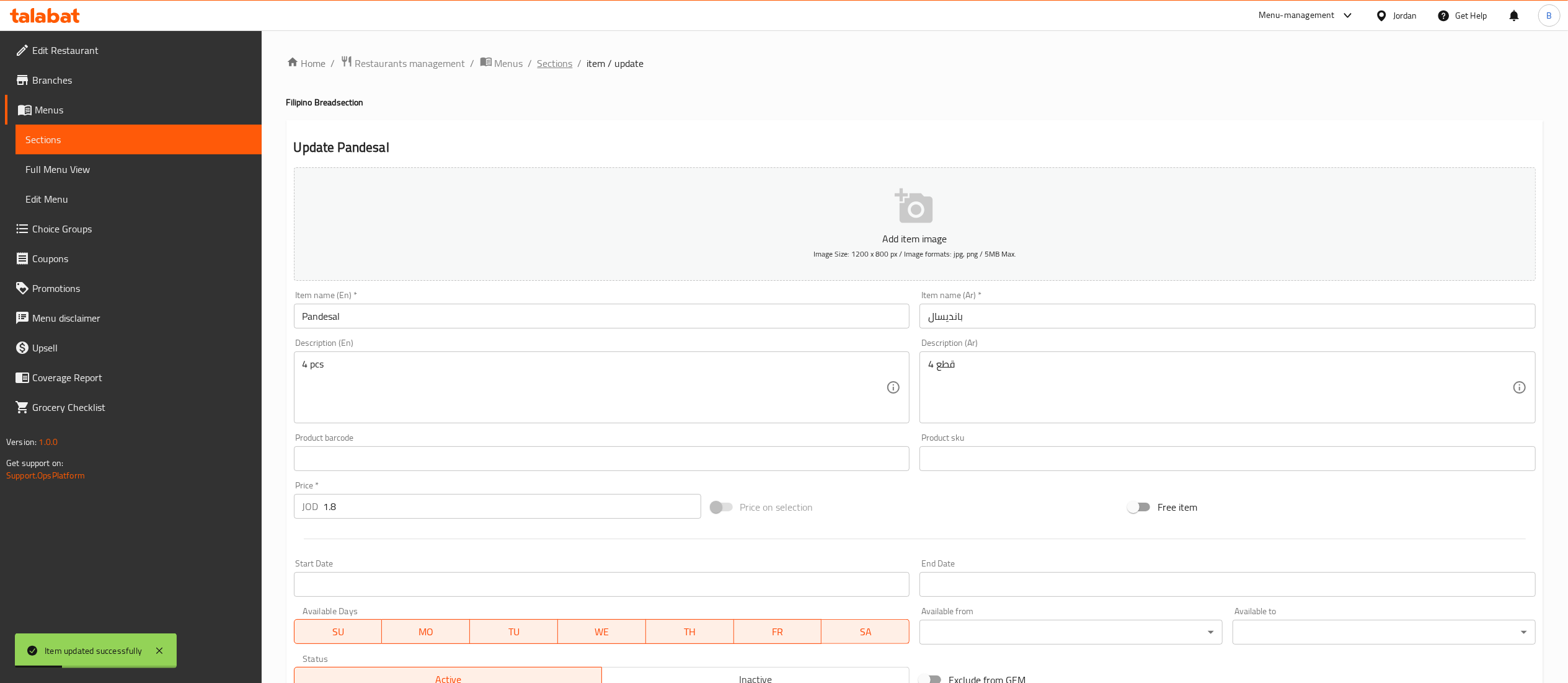
click at [542, 61] on span "Sections" at bounding box center [555, 63] width 35 height 15
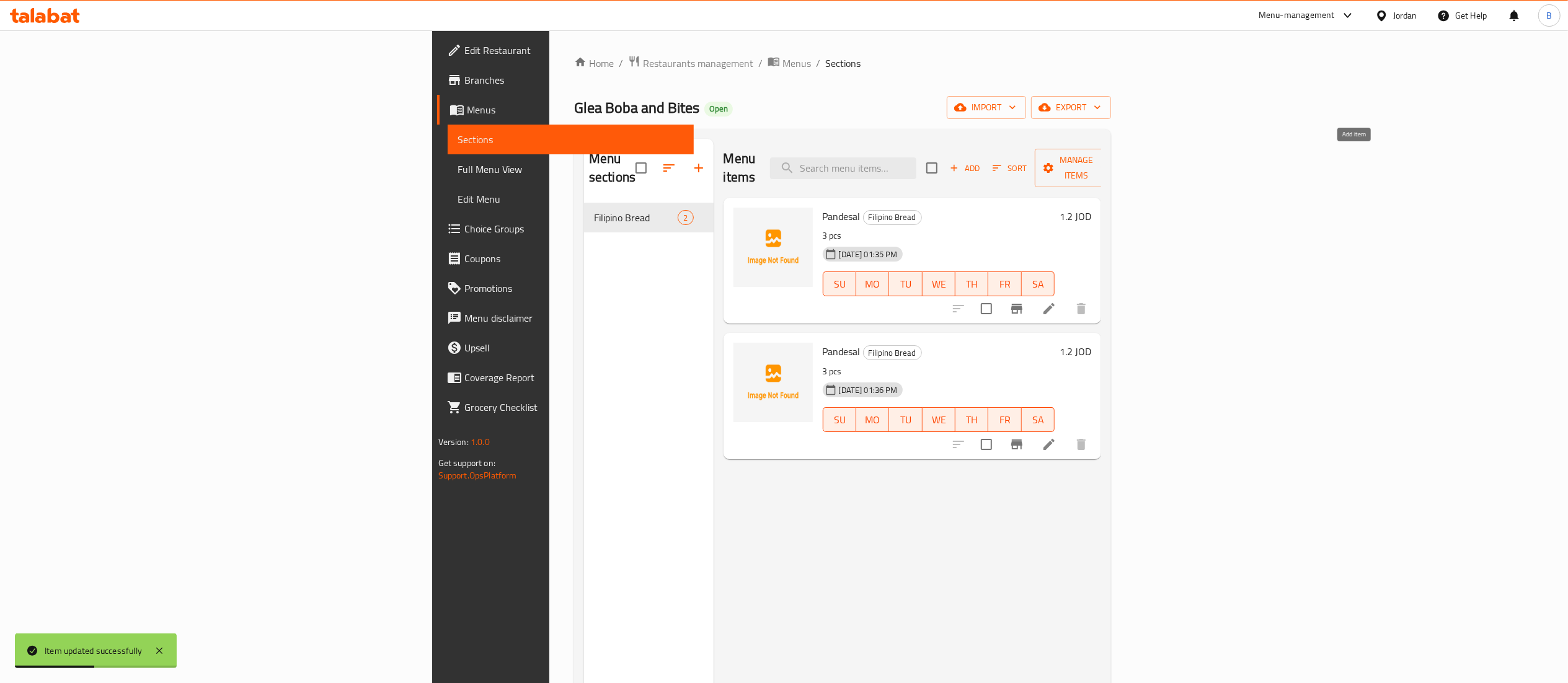
click at [981, 163] on span "Add" at bounding box center [964, 168] width 34 height 14
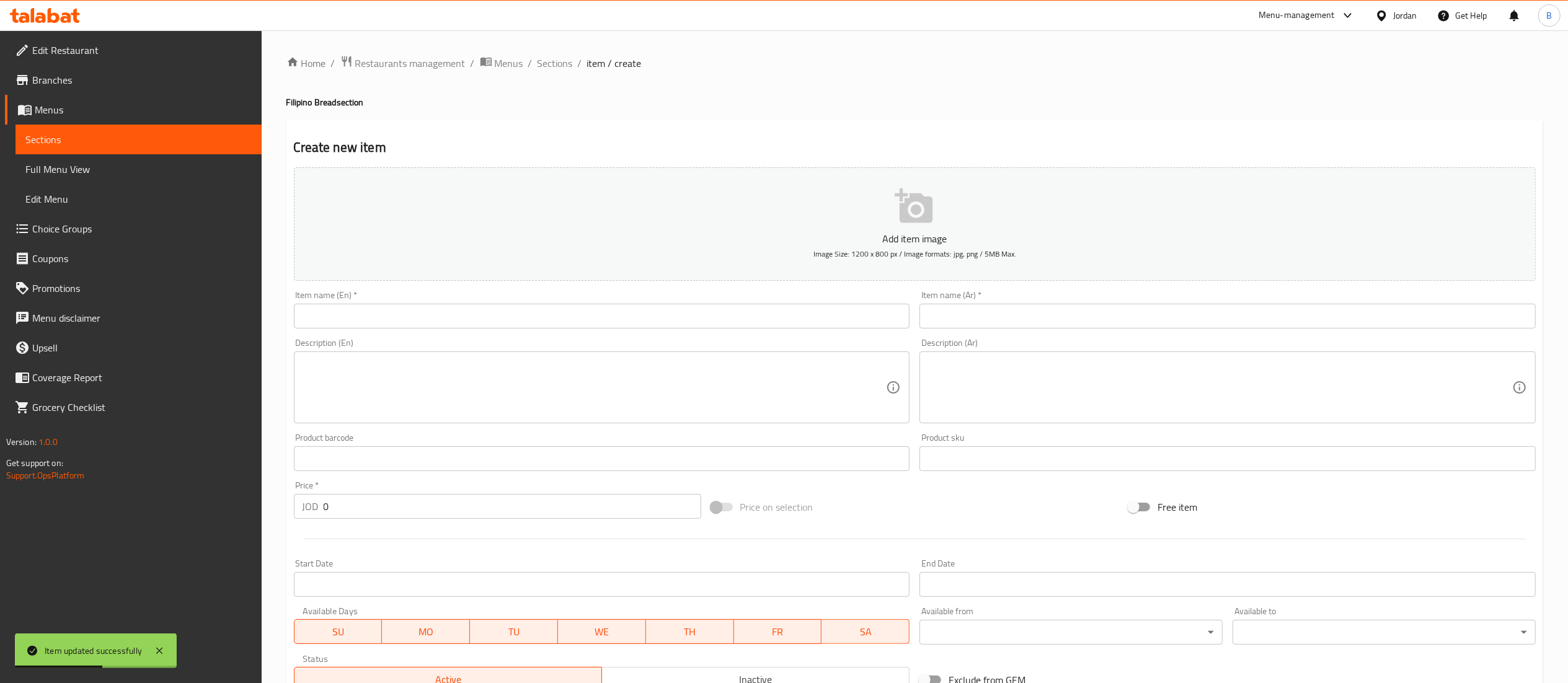
click at [640, 321] on input "text" at bounding box center [602, 316] width 617 height 25
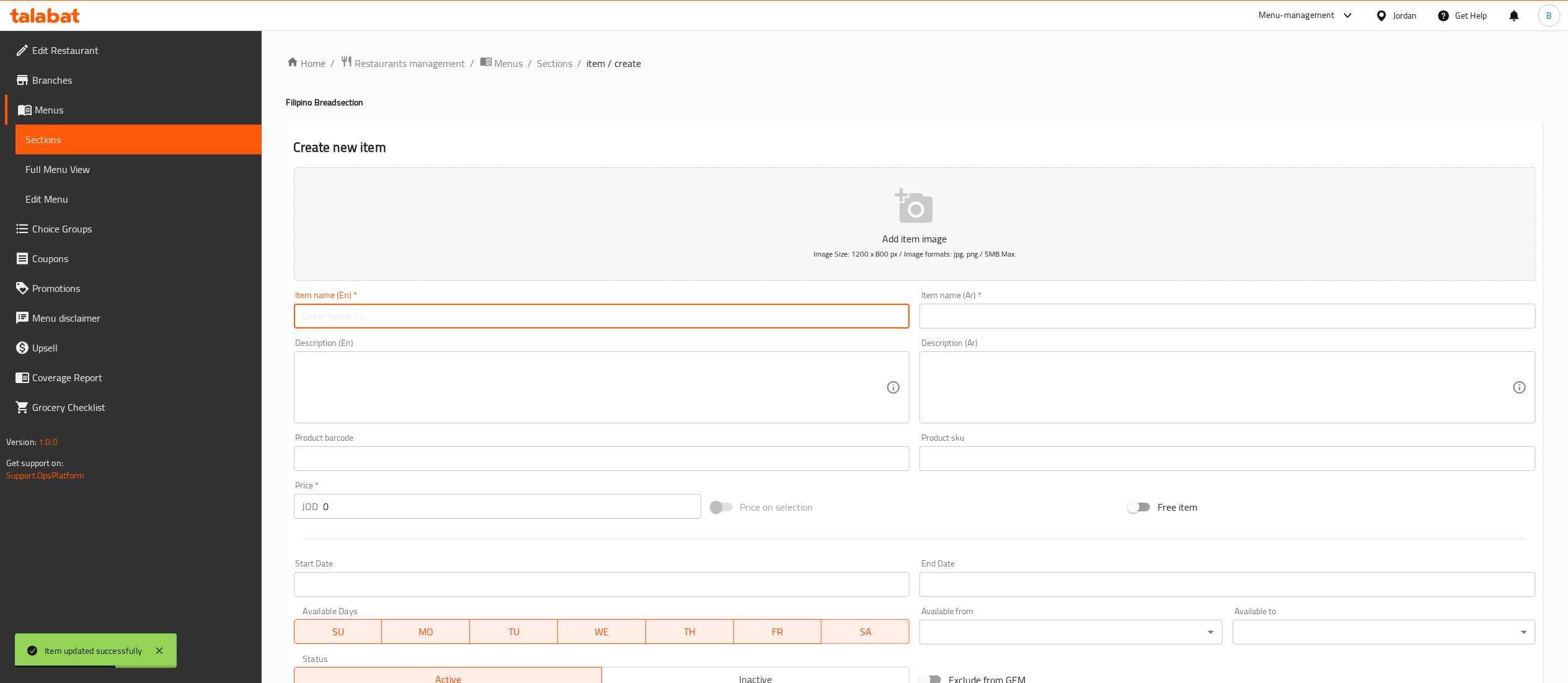
paste input "ENSAYMADA"
drag, startPoint x: 440, startPoint y: 314, endPoint x: 309, endPoint y: 314, distance: 131.0
click at [309, 314] on input "ENSAYMADA" at bounding box center [602, 316] width 617 height 25
type input "Ensaymada"
click at [952, 316] on input "text" at bounding box center [1228, 316] width 617 height 25
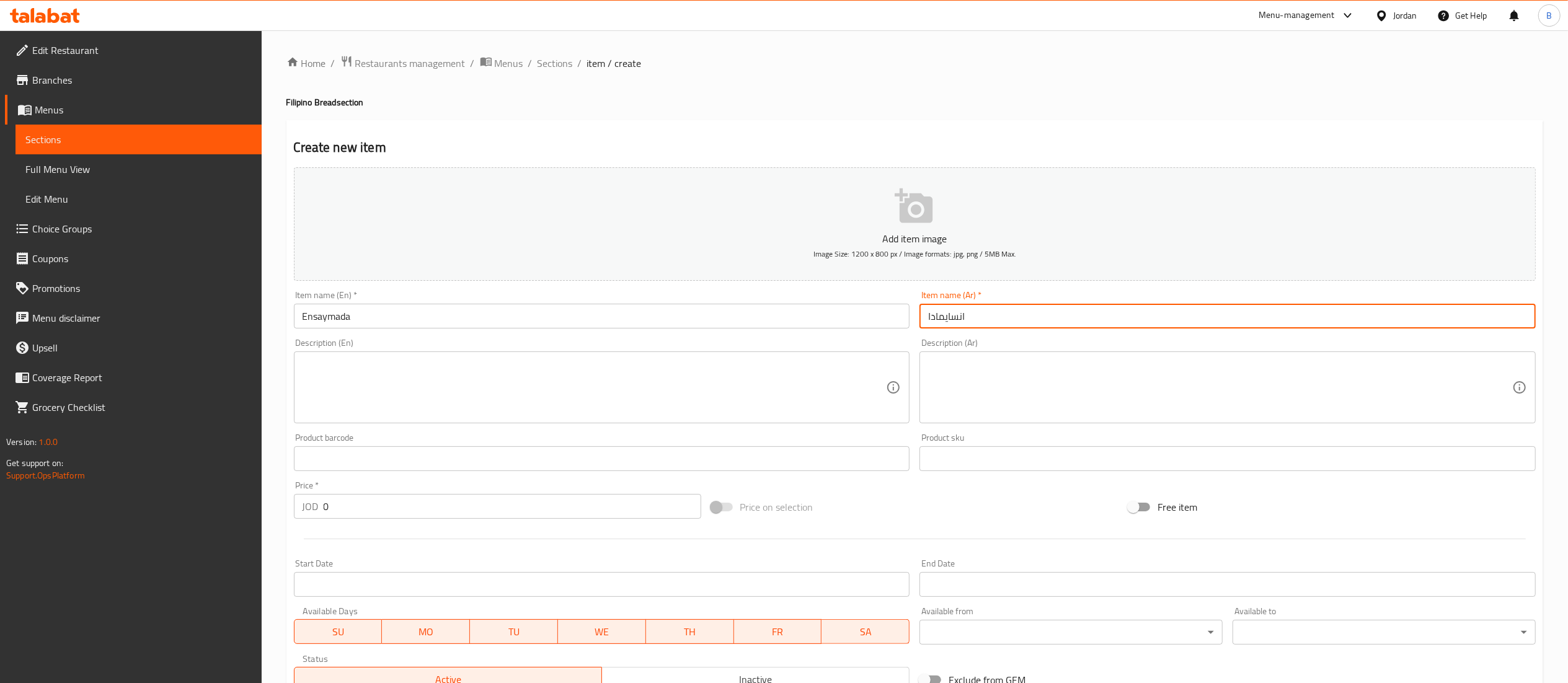
type input "انسايمادا"
click at [613, 401] on textarea at bounding box center [594, 387] width 584 height 59
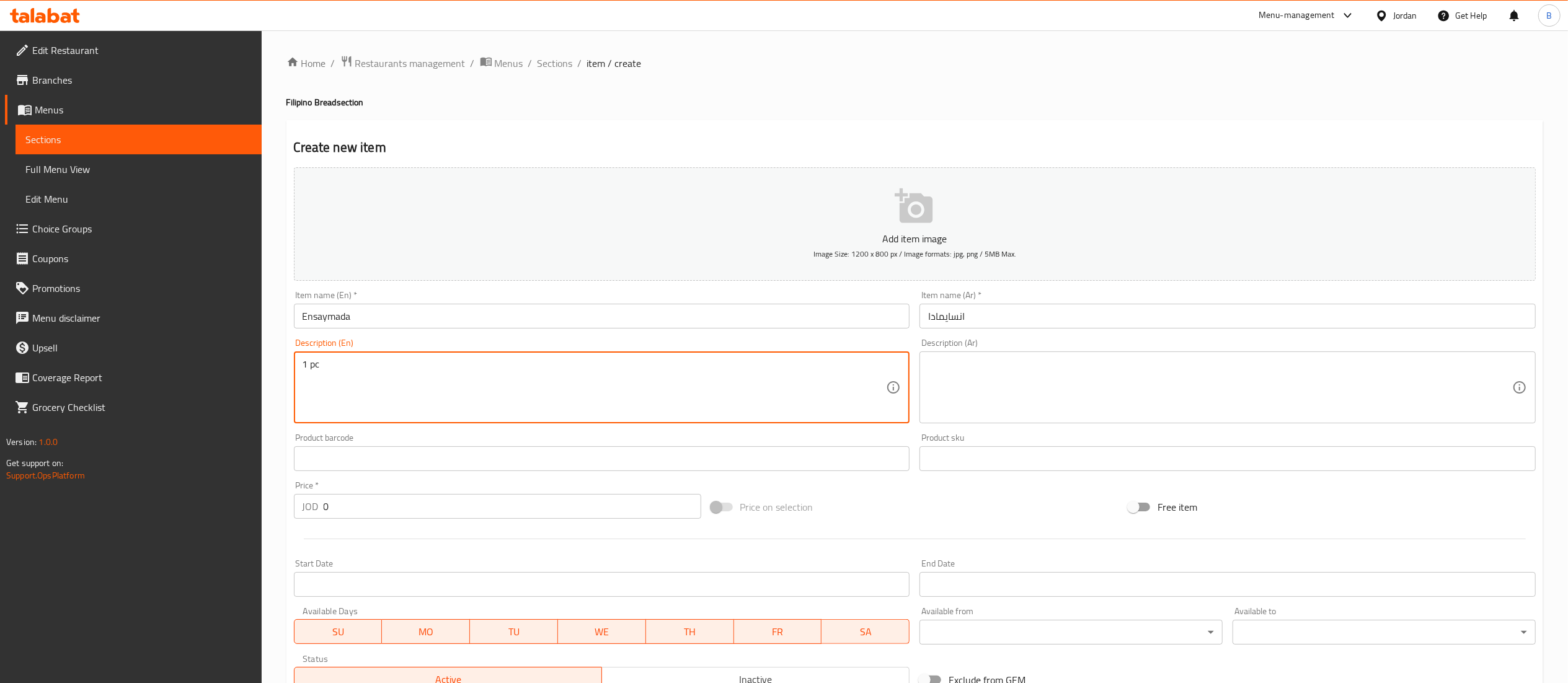
type textarea "1 pc"
click at [955, 401] on textarea at bounding box center [1220, 387] width 584 height 59
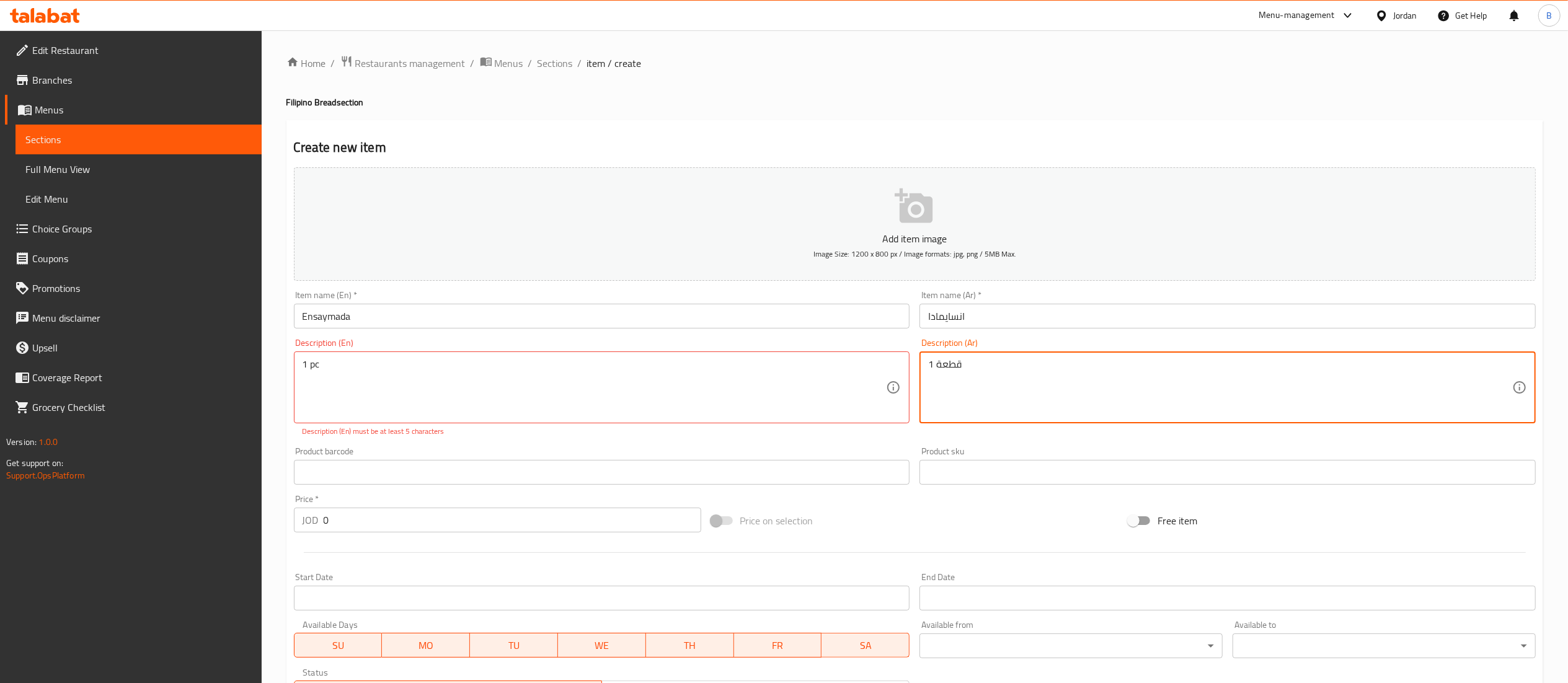
type textarea "1 قطعة"
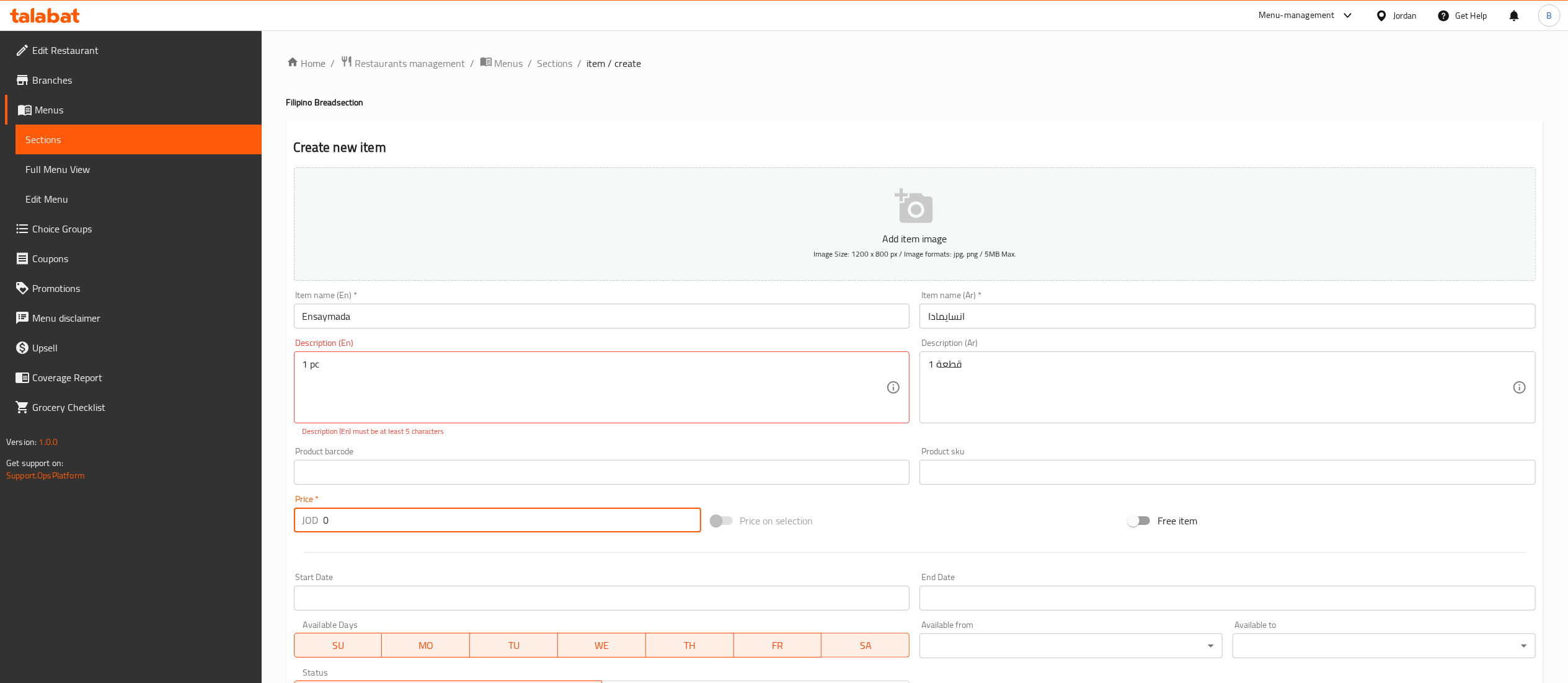
drag, startPoint x: 338, startPoint y: 520, endPoint x: 251, endPoint y: 522, distance: 87.0
click at [251, 522] on div "Edit Restaurant Branches Menus Sections Full Menu View Edit Menu Choice Groups …" at bounding box center [784, 460] width 1568 height 859
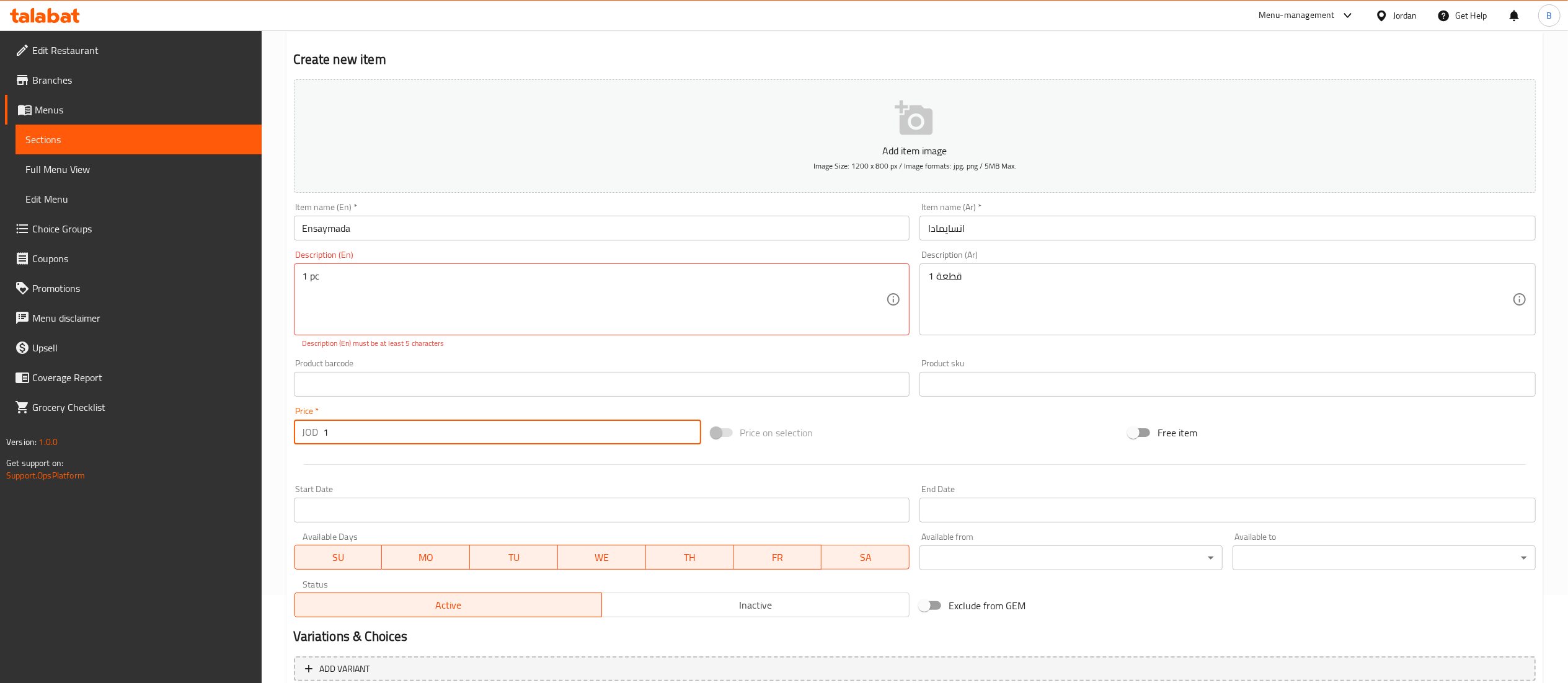
scroll to position [206, 0]
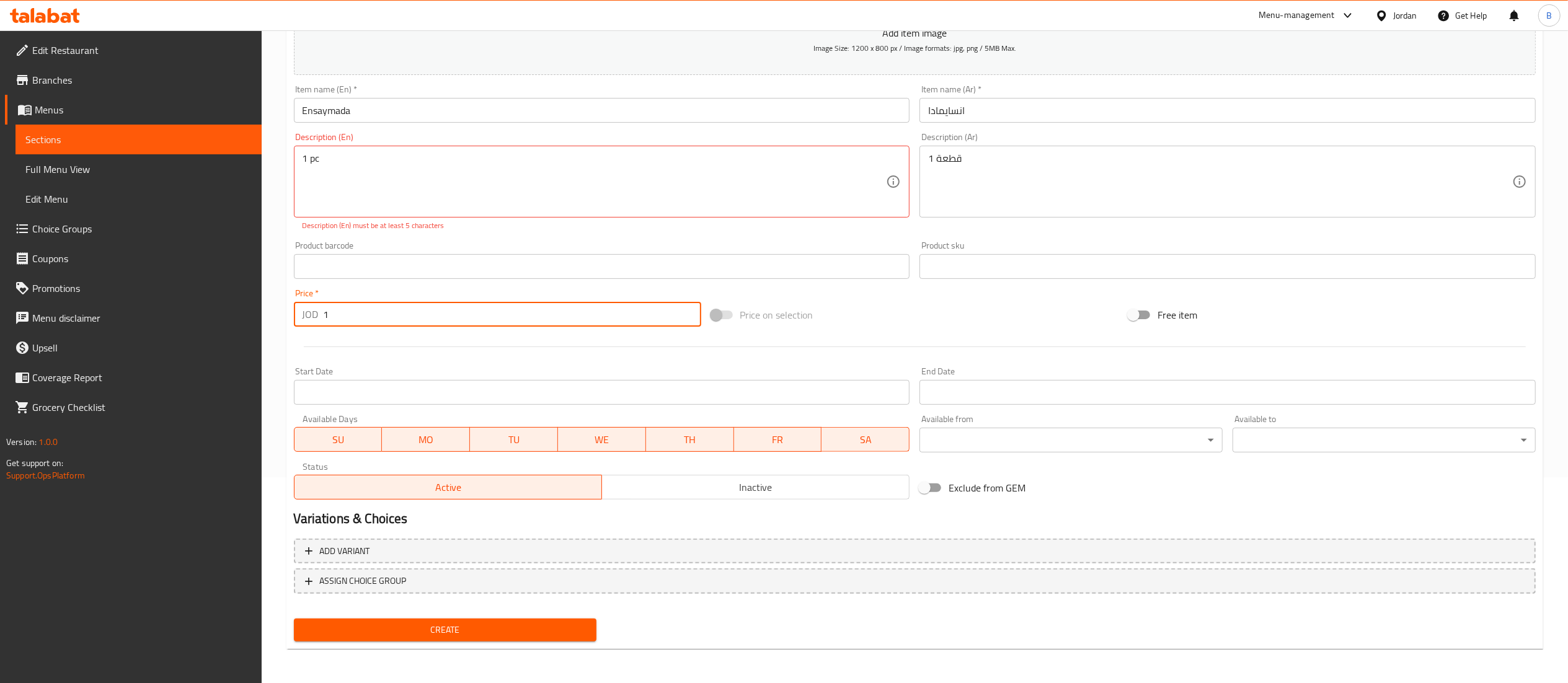
type input "1"
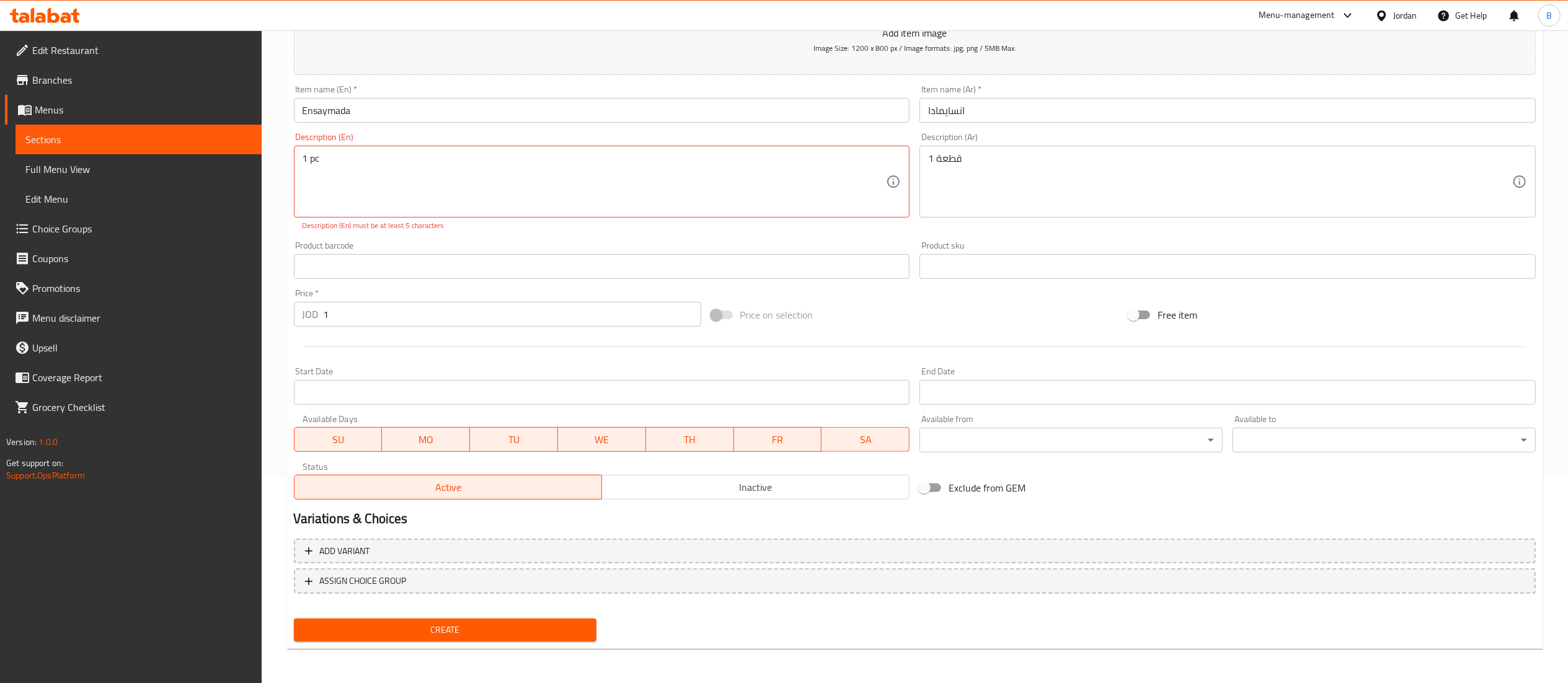
click at [419, 657] on div "Home / Restaurants management / Menus / Sections / item / create Filipino Bread…" at bounding box center [915, 254] width 1257 height 810
click at [430, 638] on button "Create" at bounding box center [446, 630] width 304 height 23
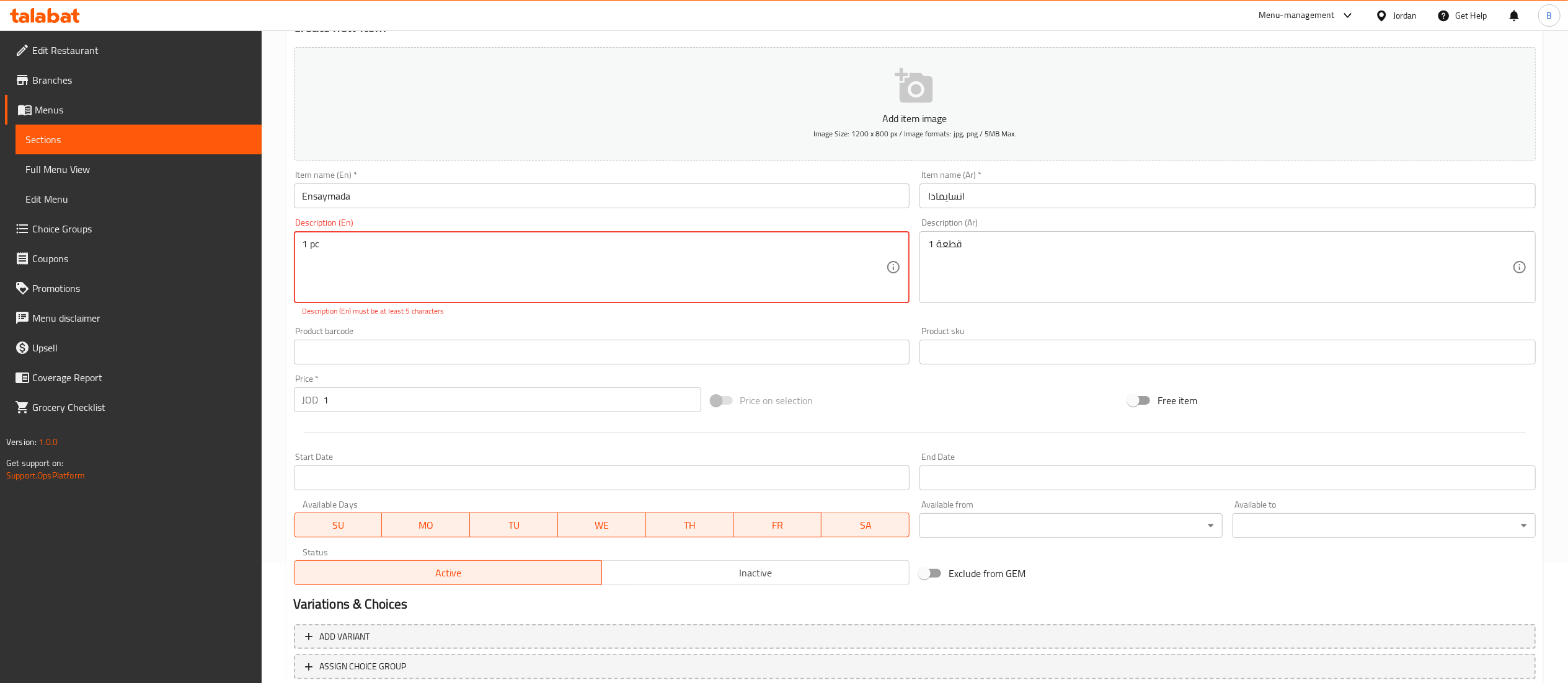
scroll to position [82, 0]
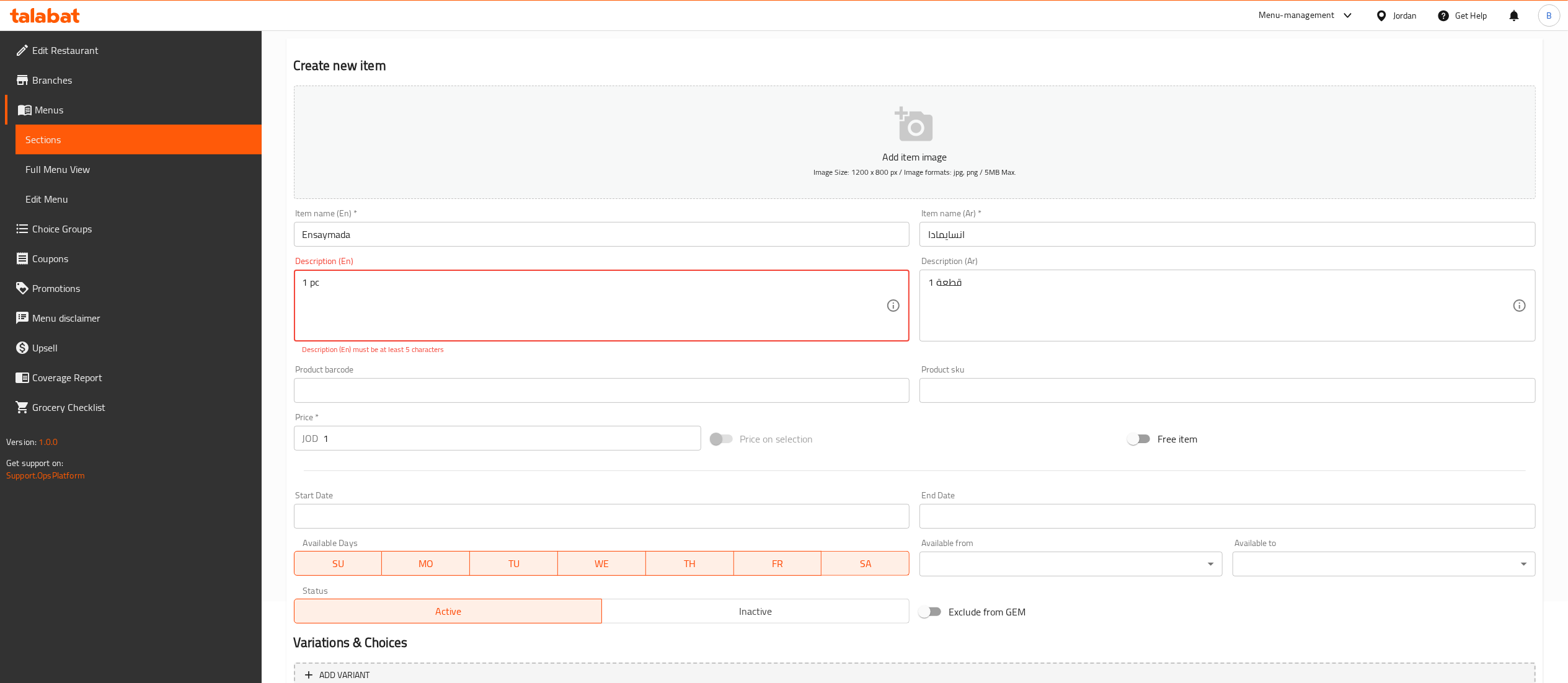
click at [318, 279] on textarea "1 pc" at bounding box center [594, 306] width 584 height 59
click at [310, 285] on textarea "1 pc" at bounding box center [594, 306] width 584 height 59
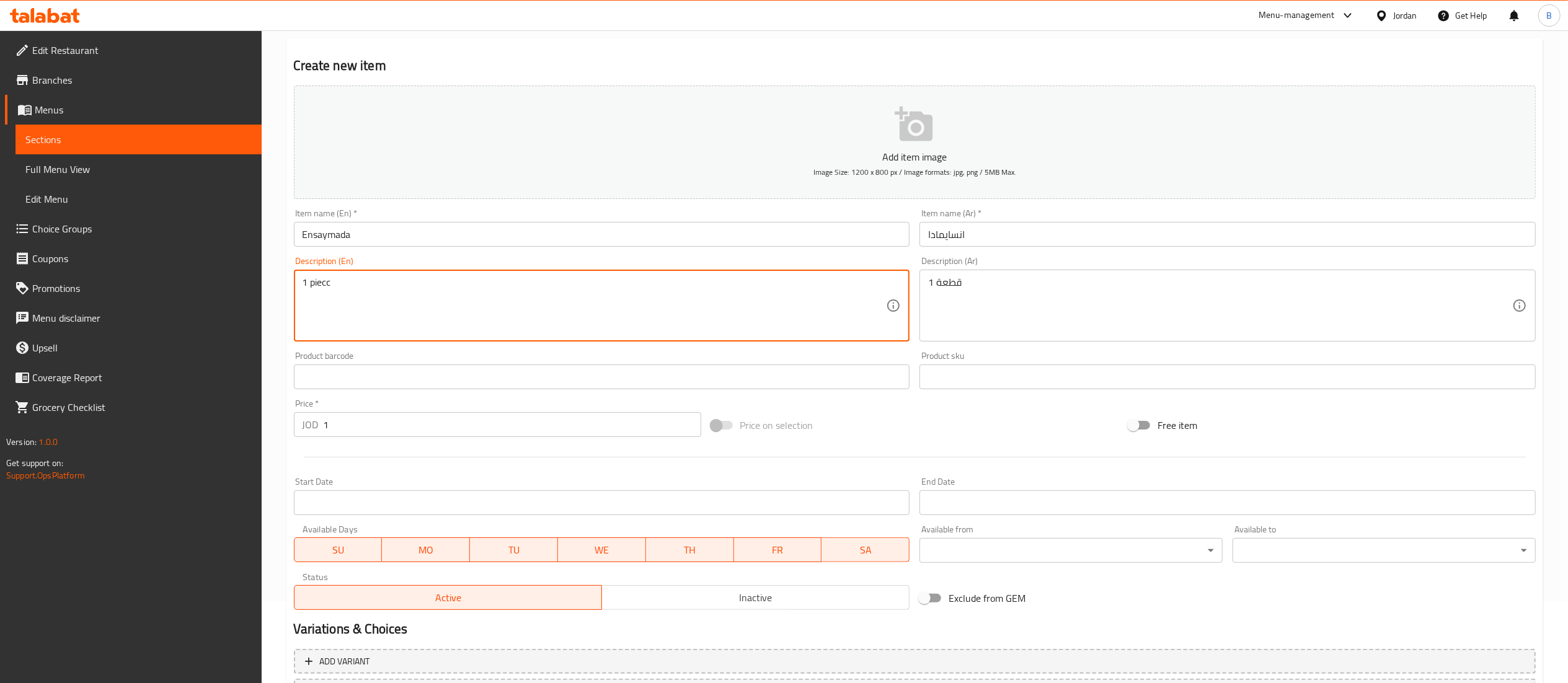
click at [370, 294] on textarea "1 piecc" at bounding box center [594, 306] width 584 height 59
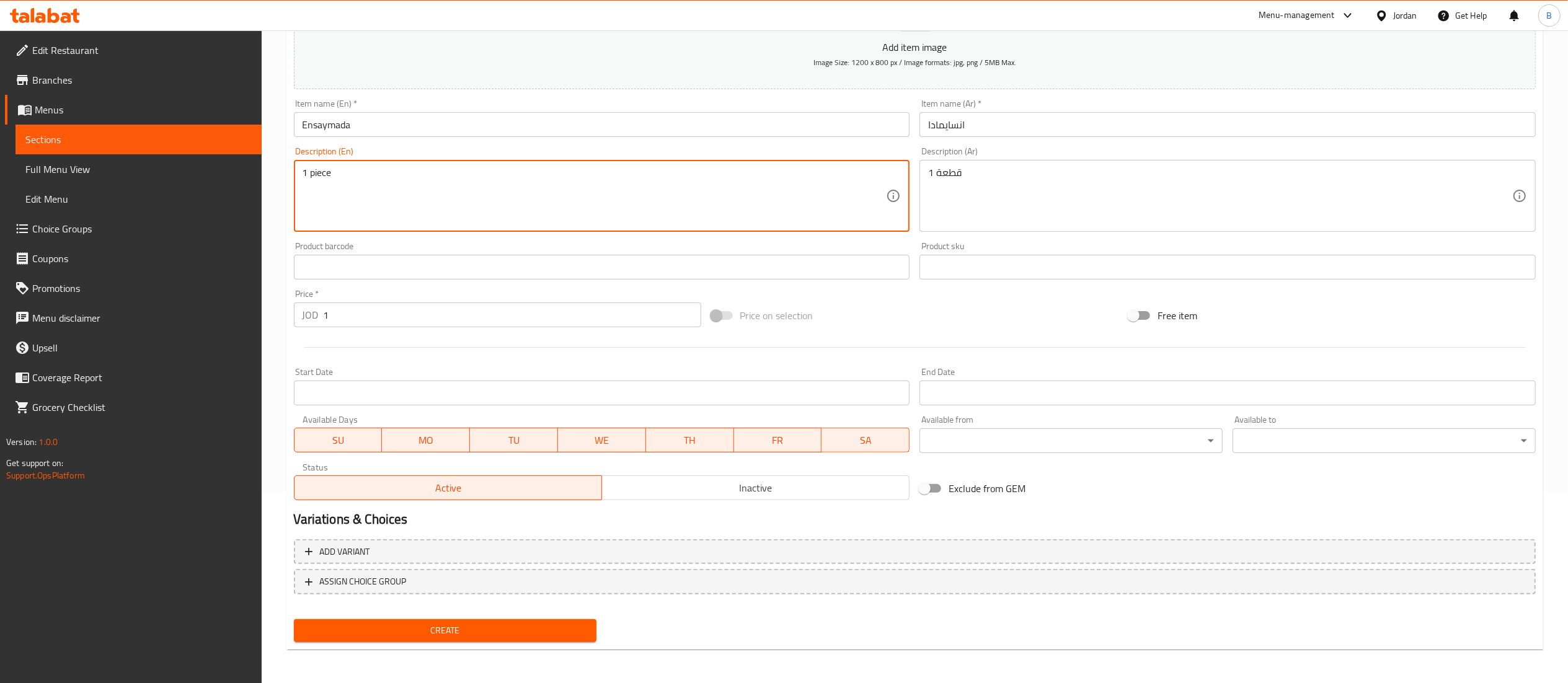
type textarea "1 piece"
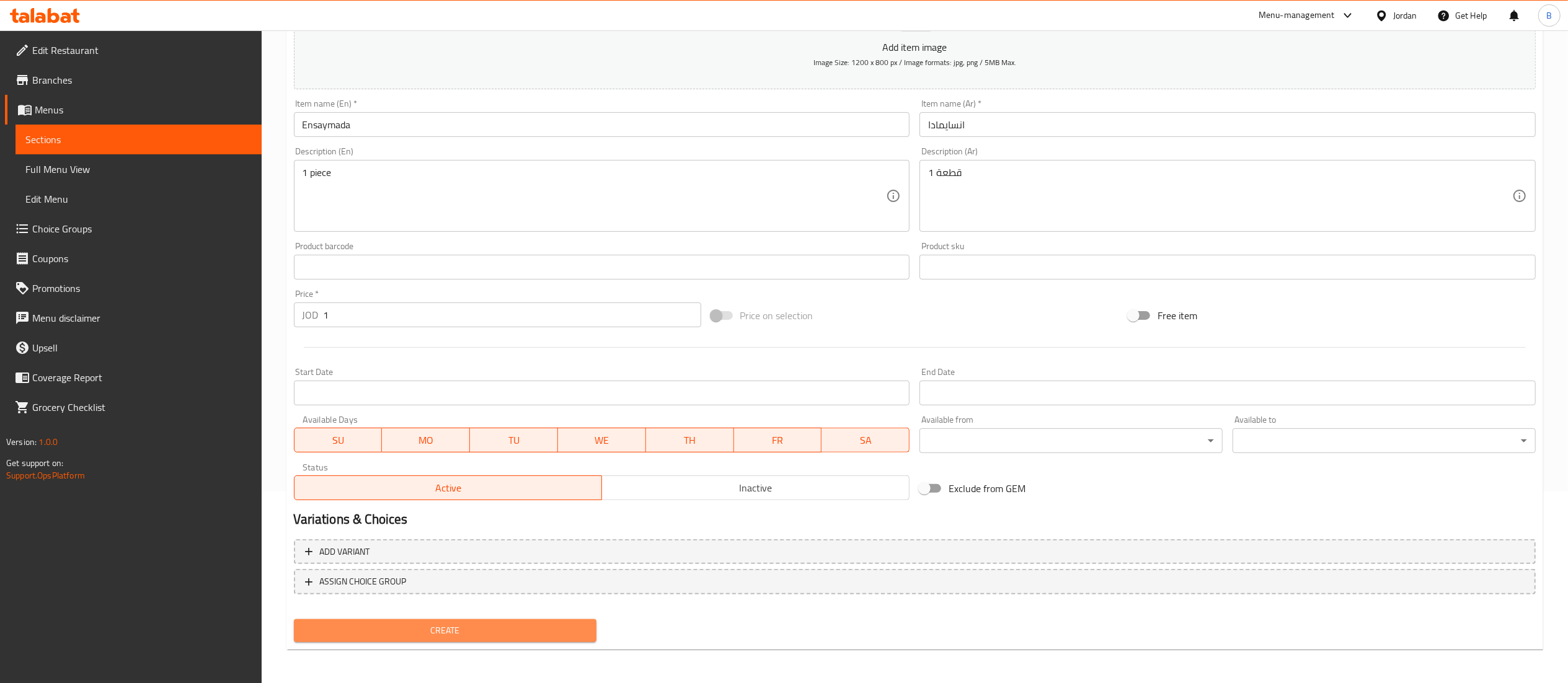
click at [432, 632] on span "Create" at bounding box center [445, 630] width 283 height 16
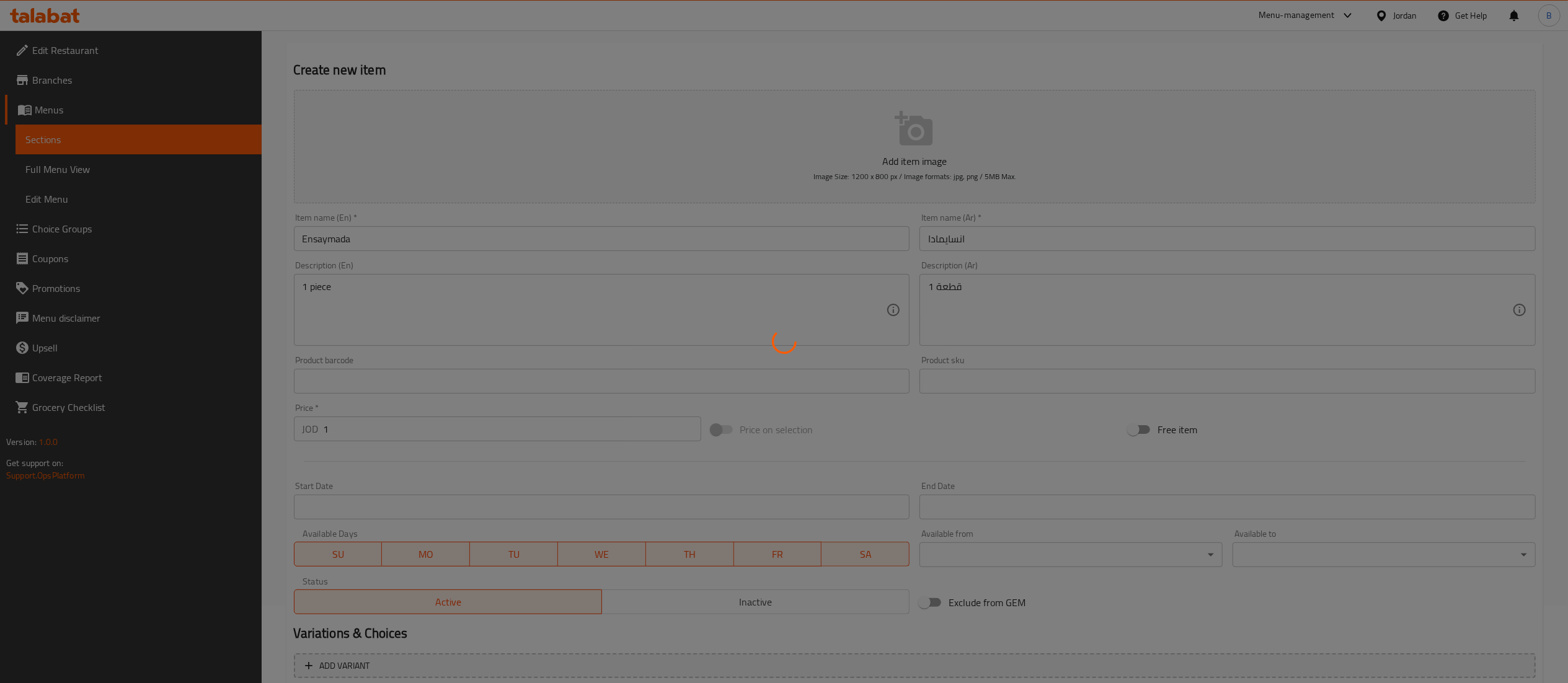
scroll to position [0, 0]
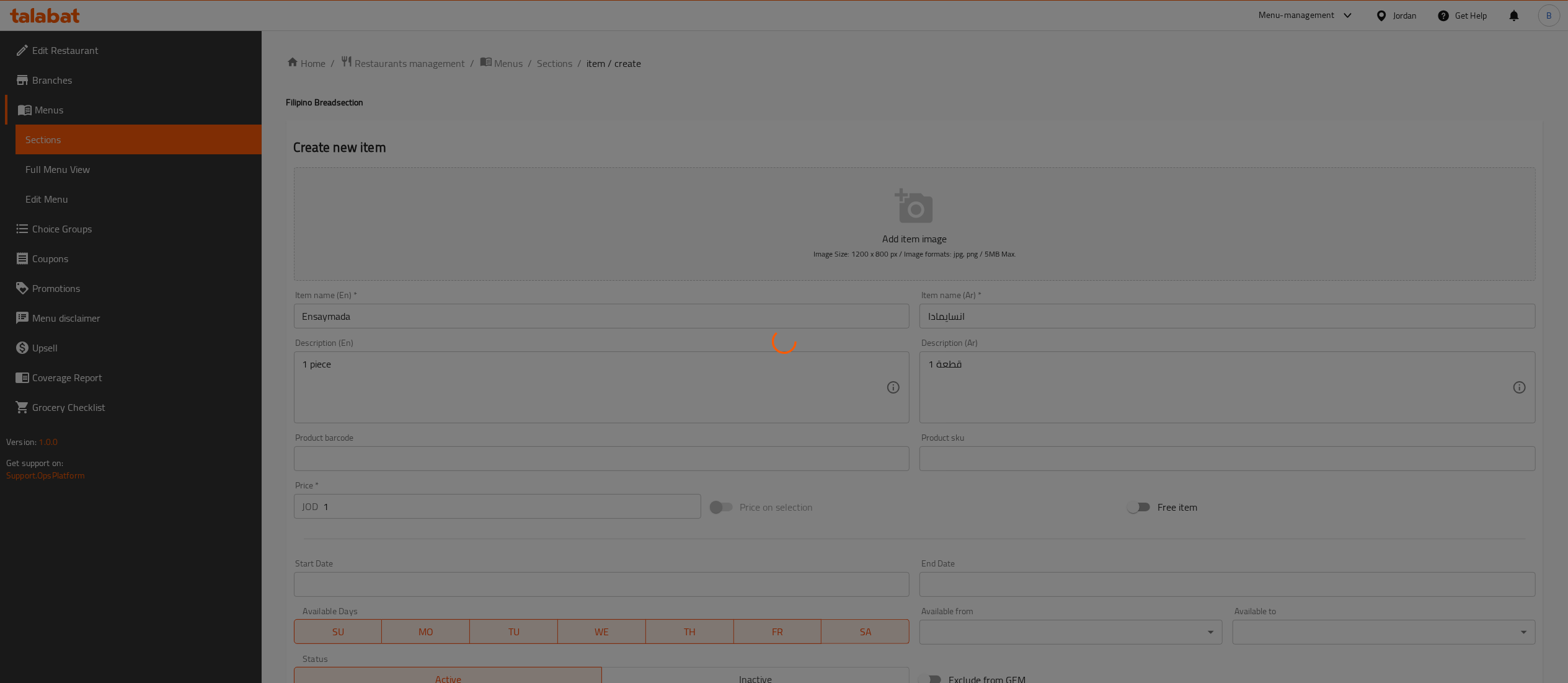
type input "0"
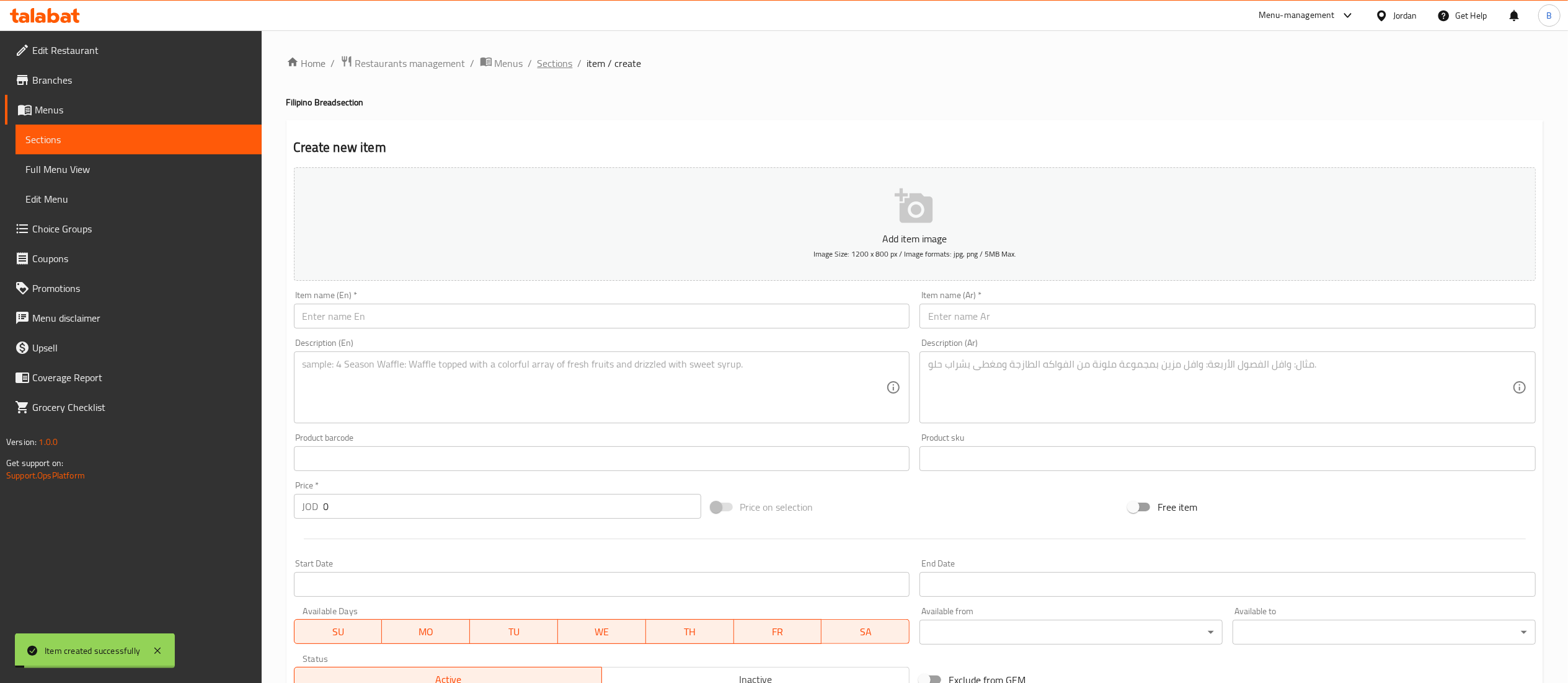
click at [554, 57] on span "Sections" at bounding box center [555, 63] width 35 height 15
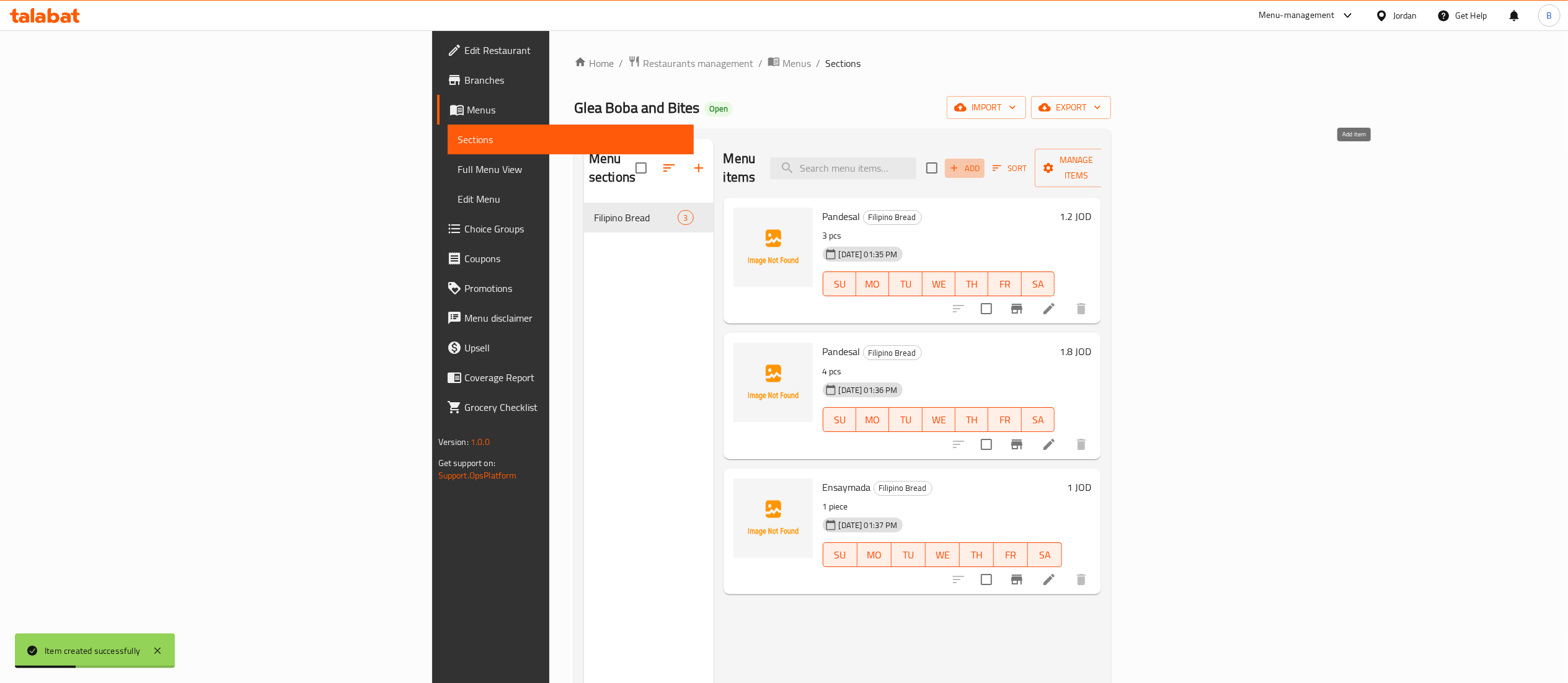
click at [981, 161] on span "Add" at bounding box center [964, 168] width 34 height 14
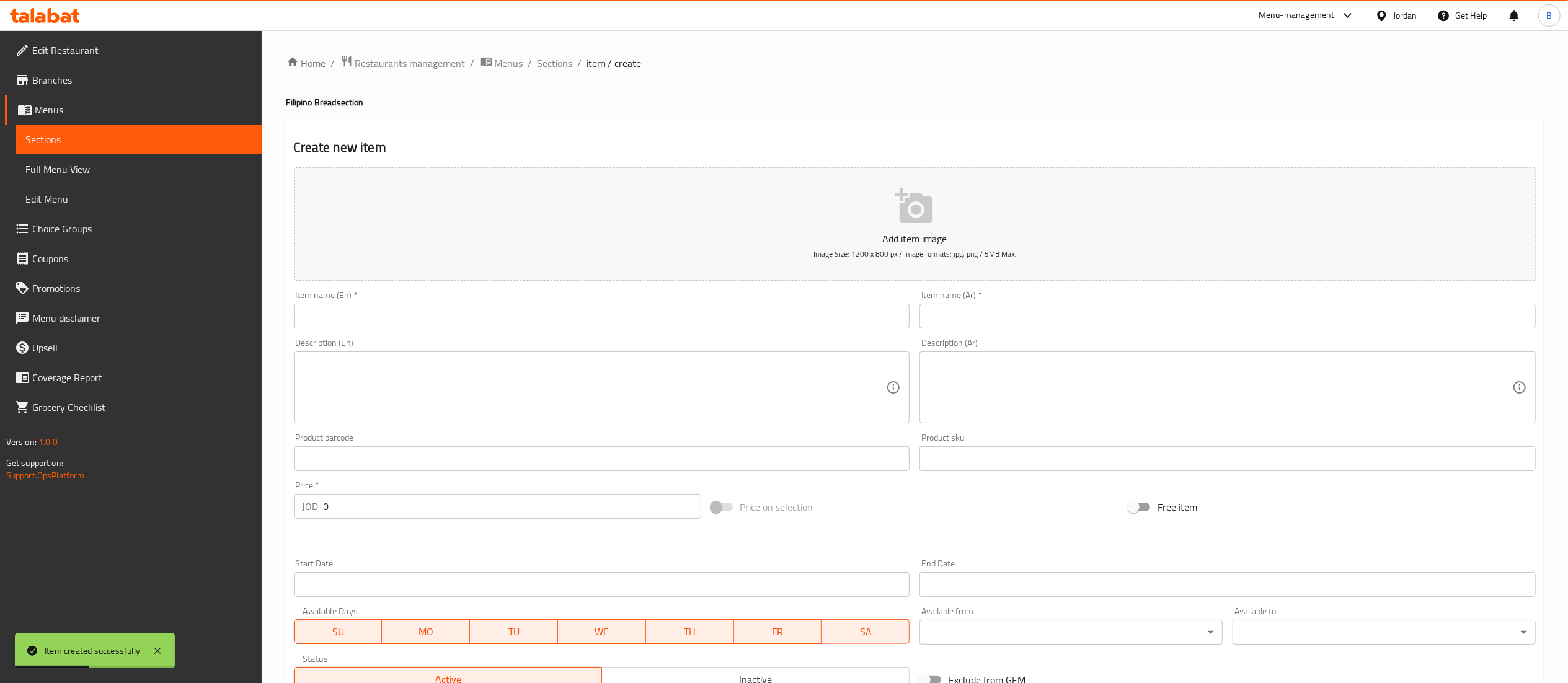
click at [657, 321] on input "text" at bounding box center [602, 316] width 617 height 25
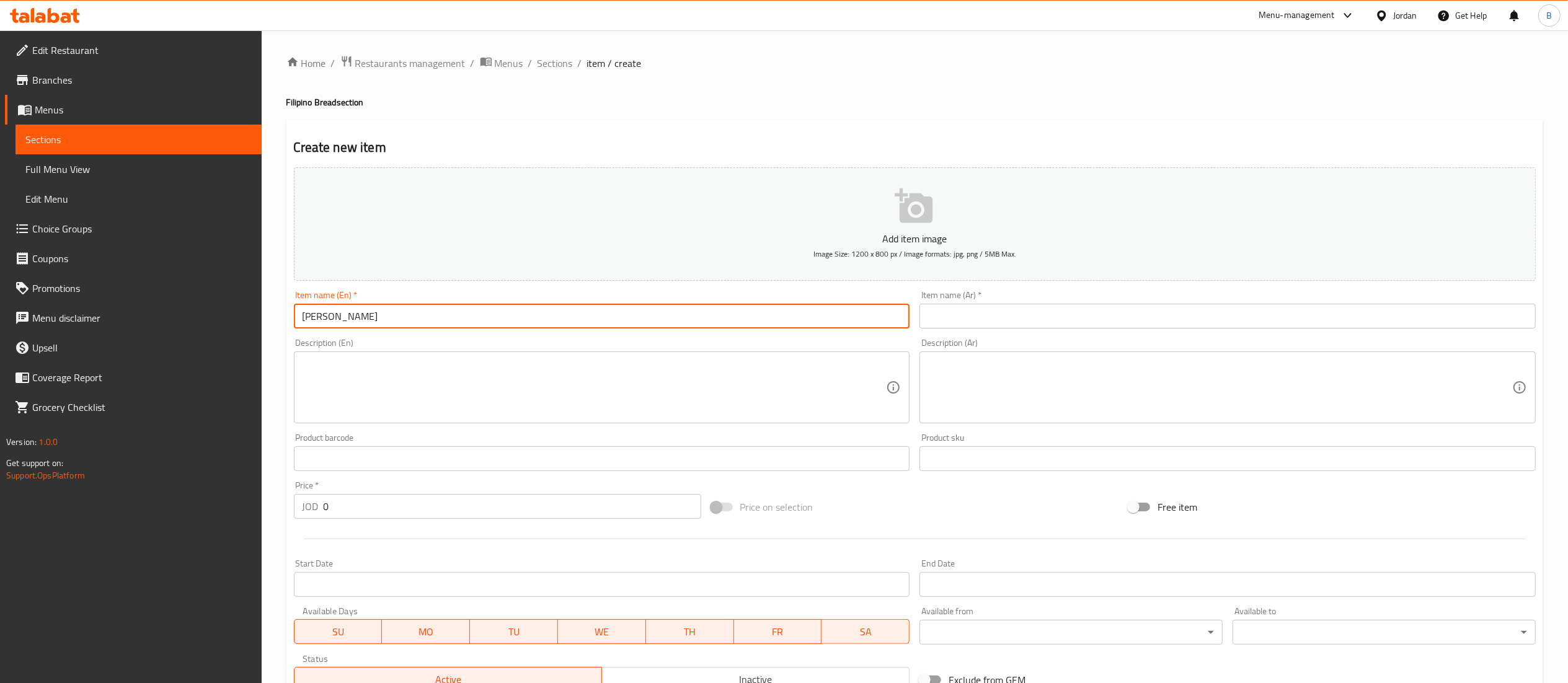
type input "[PERSON_NAME]"
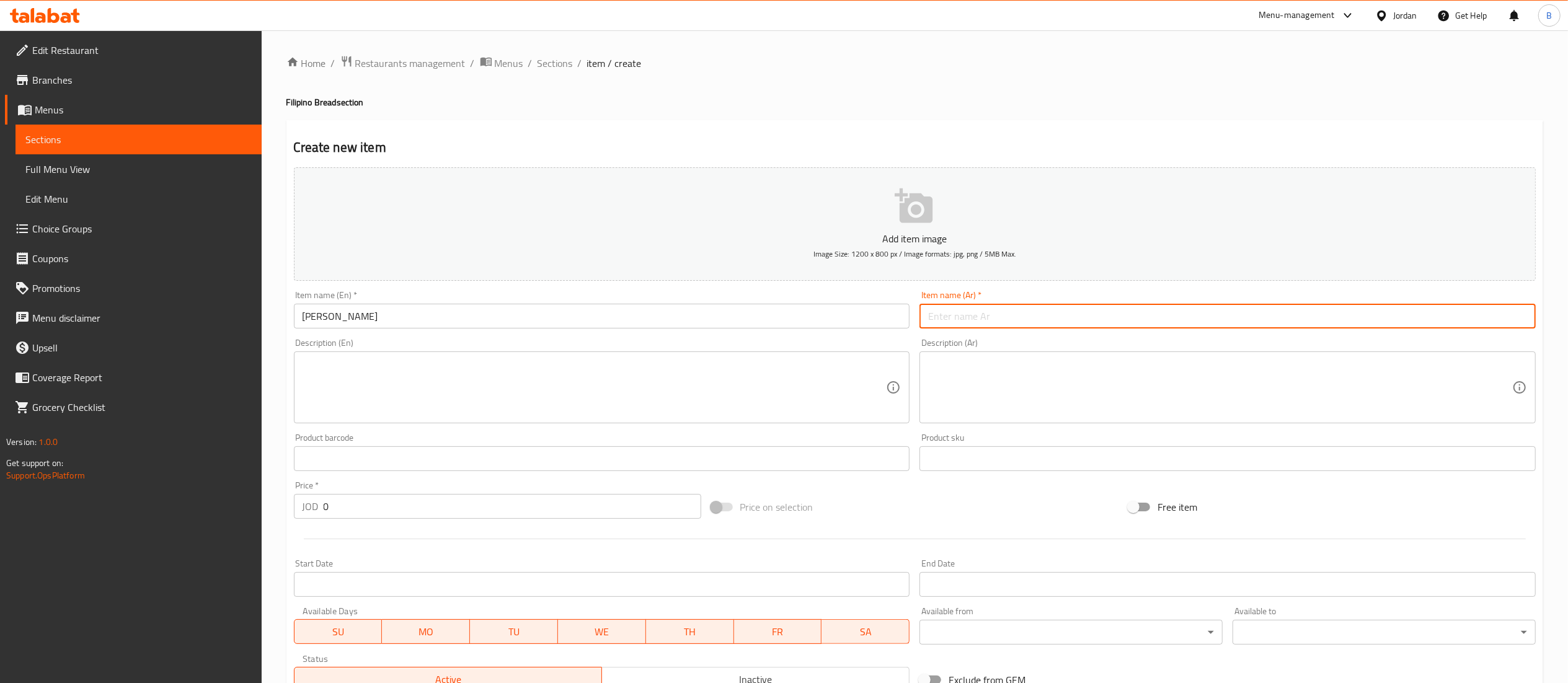
click at [991, 312] on input "text" at bounding box center [1228, 316] width 617 height 25
type input "اوبيه انسايمادا"
click at [395, 406] on textarea at bounding box center [594, 387] width 584 height 59
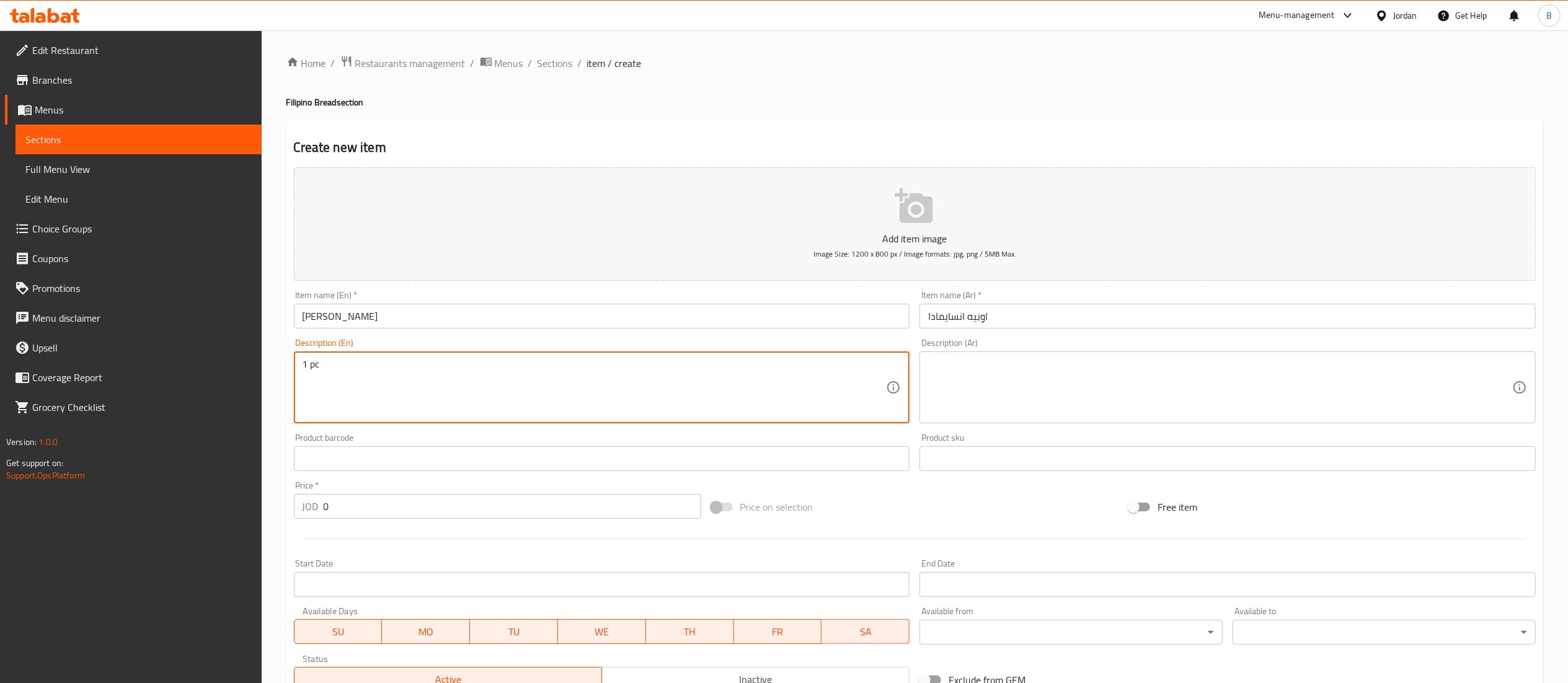
type textarea "1 pc"
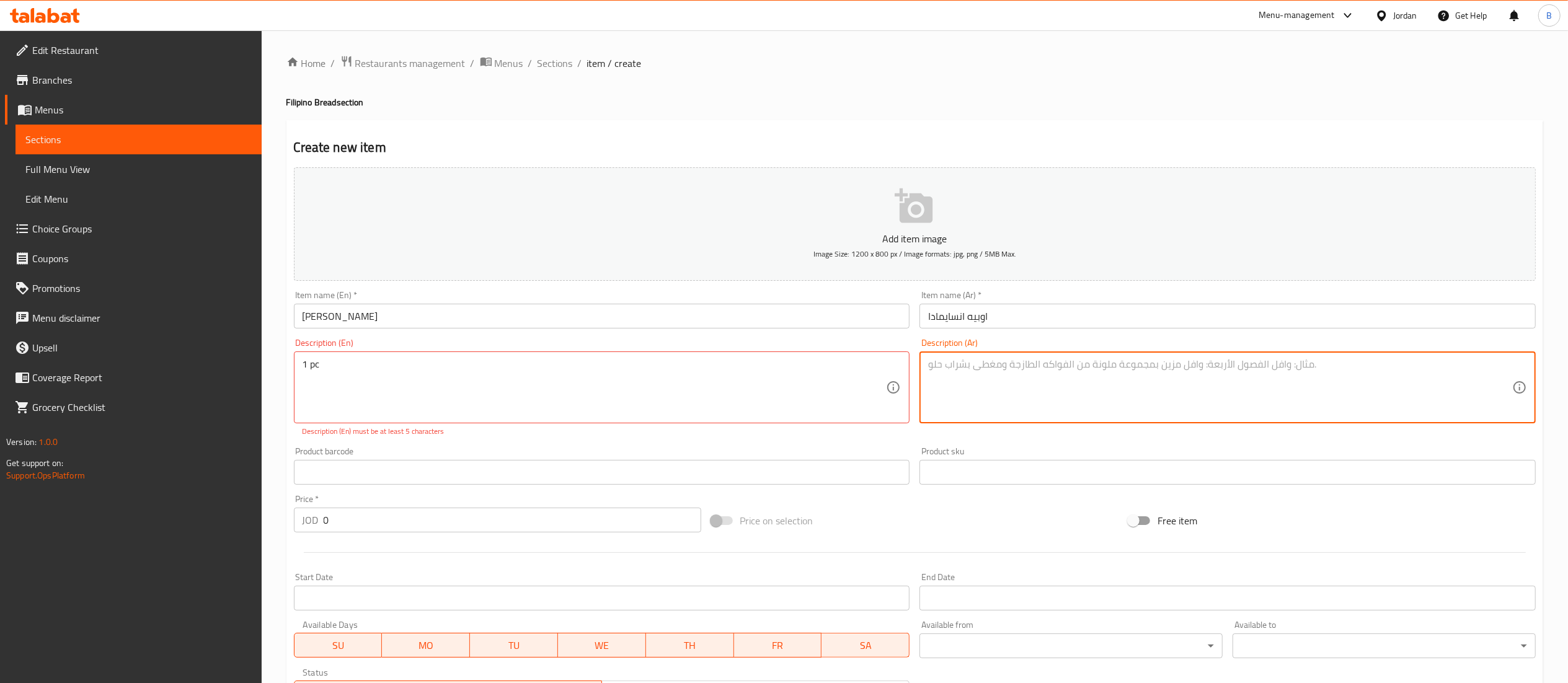
click at [1042, 380] on textarea at bounding box center [1220, 387] width 584 height 59
type textarea "1 قطعة"
drag, startPoint x: 251, startPoint y: 527, endPoint x: 214, endPoint y: 527, distance: 37.0
click at [219, 527] on div "Edit Restaurant Branches Menus Sections Full Menu View Edit Menu Choice Groups …" at bounding box center [784, 460] width 1568 height 859
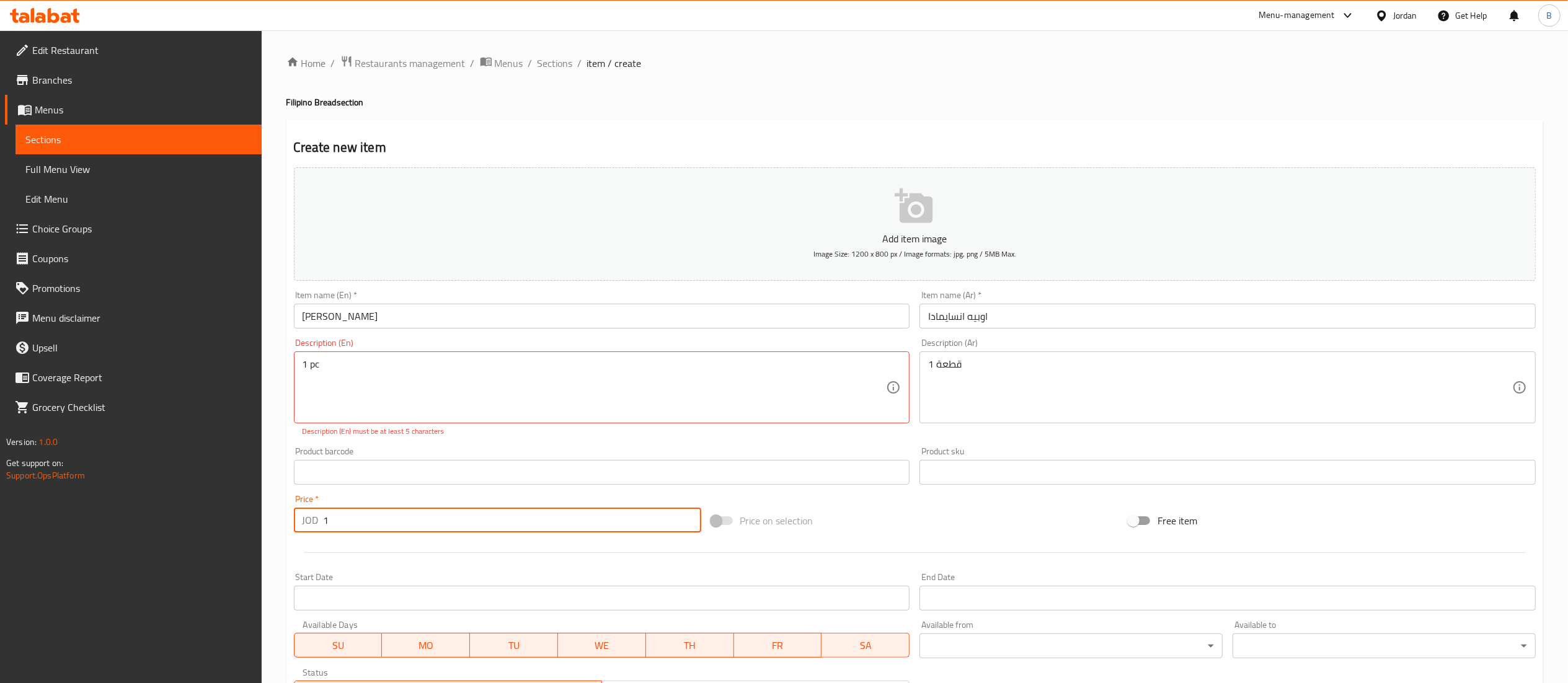
type input "1"
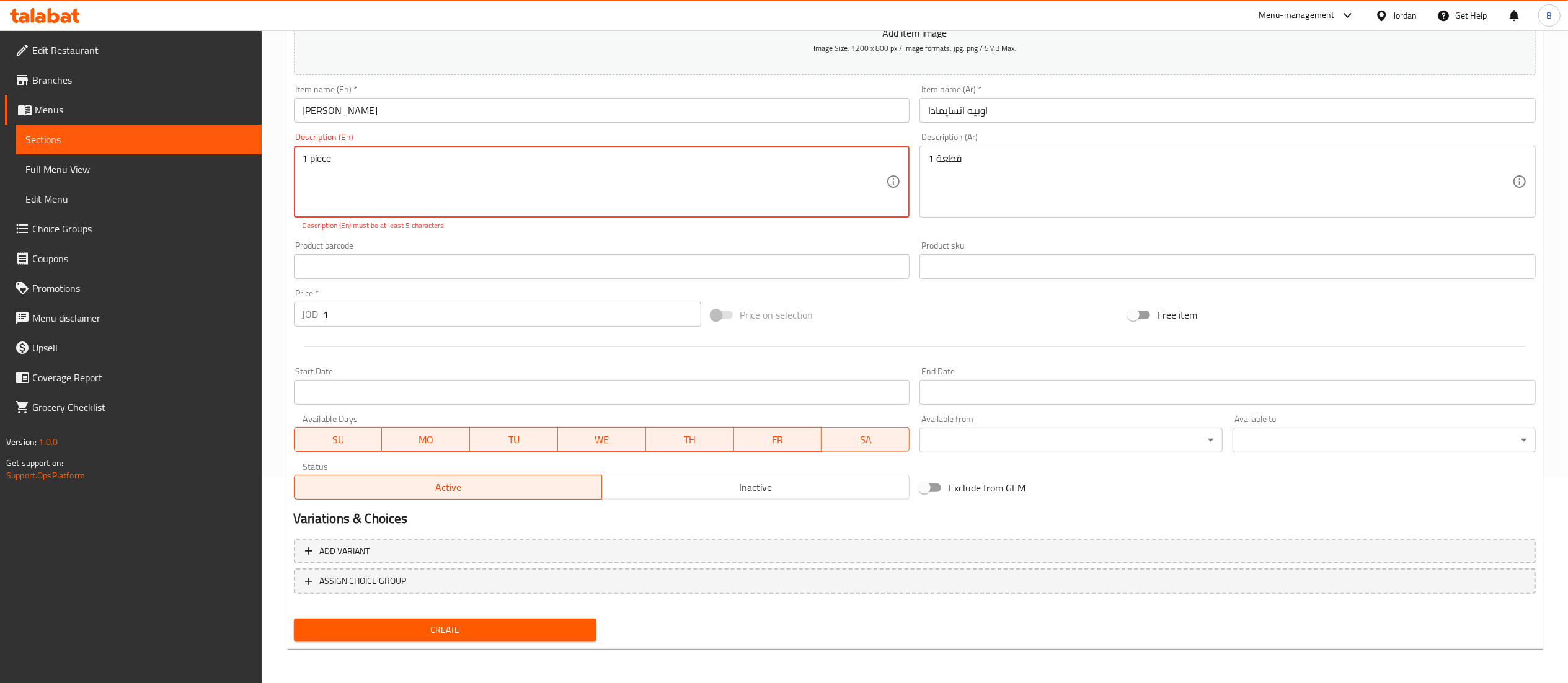
type textarea "1 piece"
click at [455, 626] on span "Create" at bounding box center [445, 630] width 283 height 16
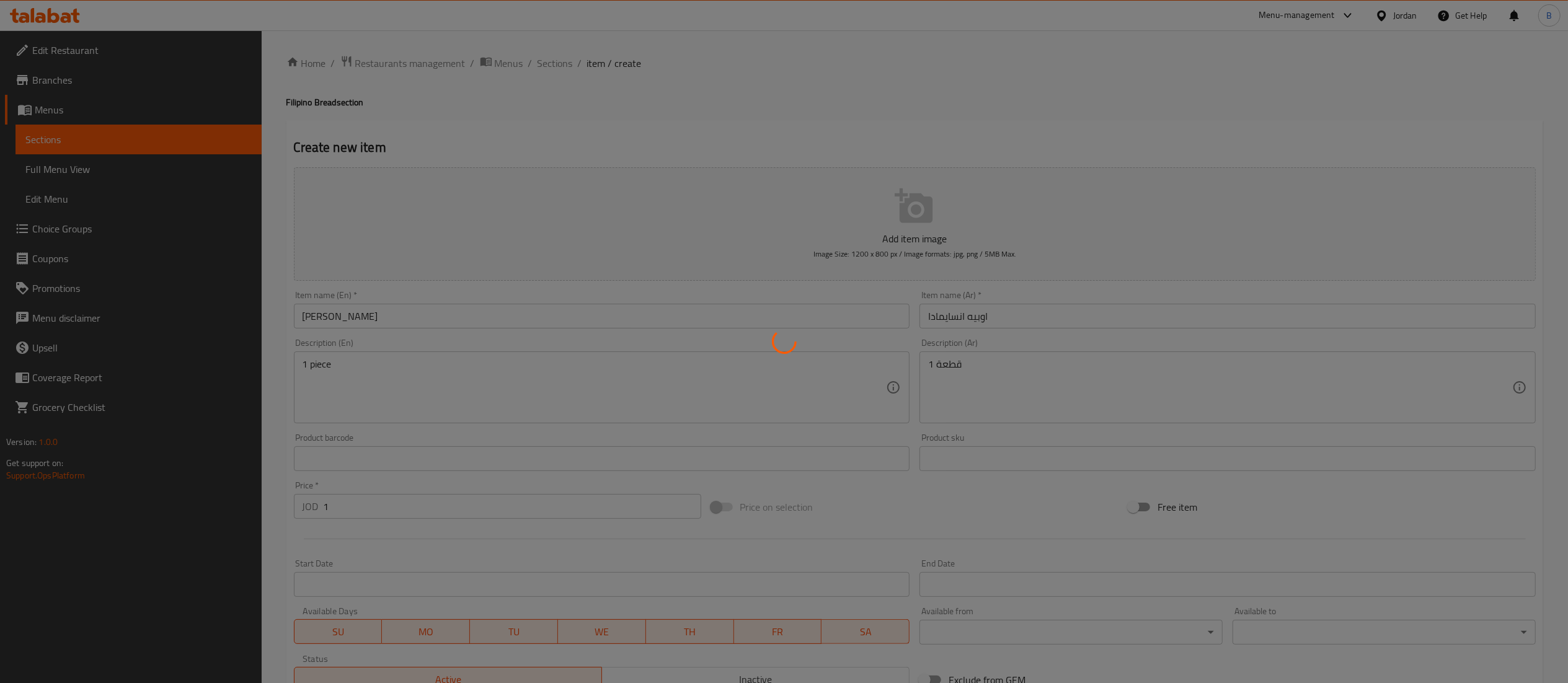
type input "0"
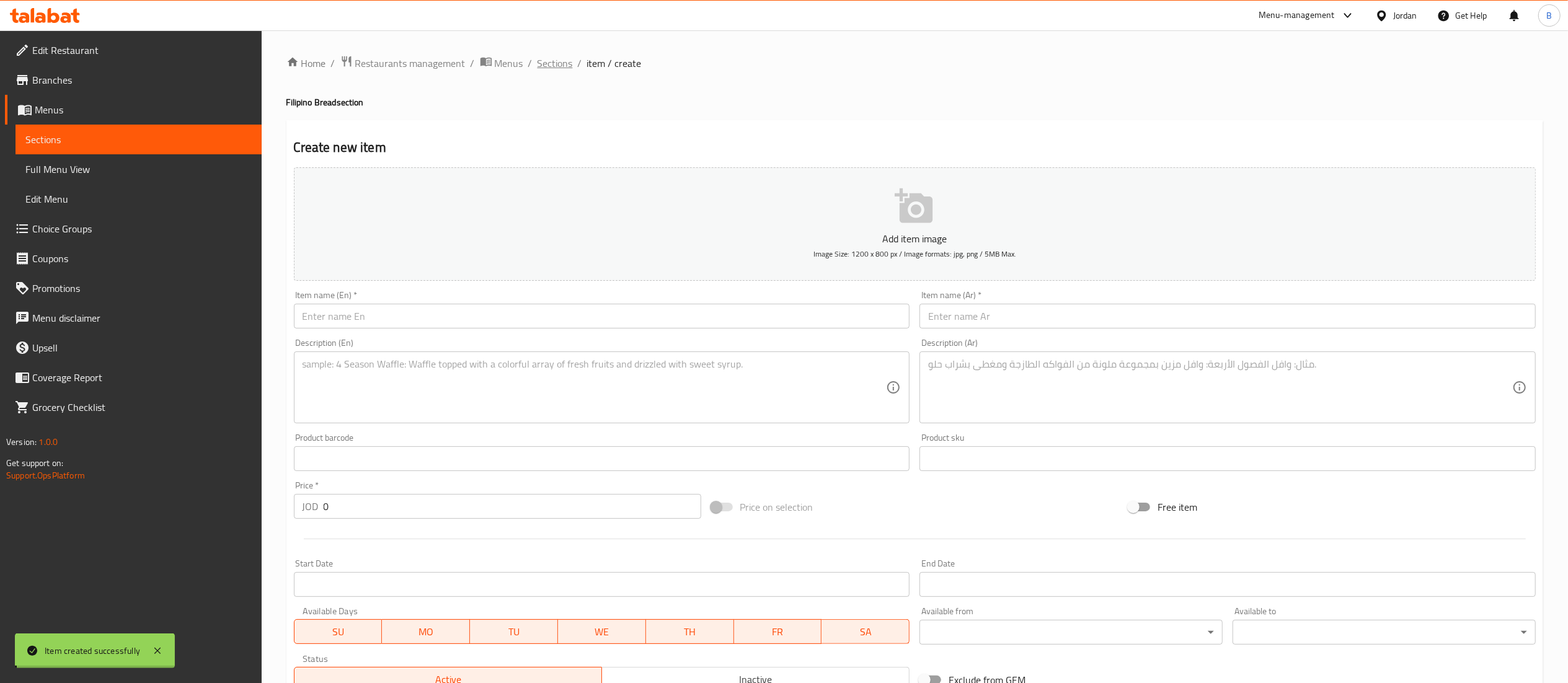
click at [547, 62] on span "Sections" at bounding box center [555, 63] width 35 height 15
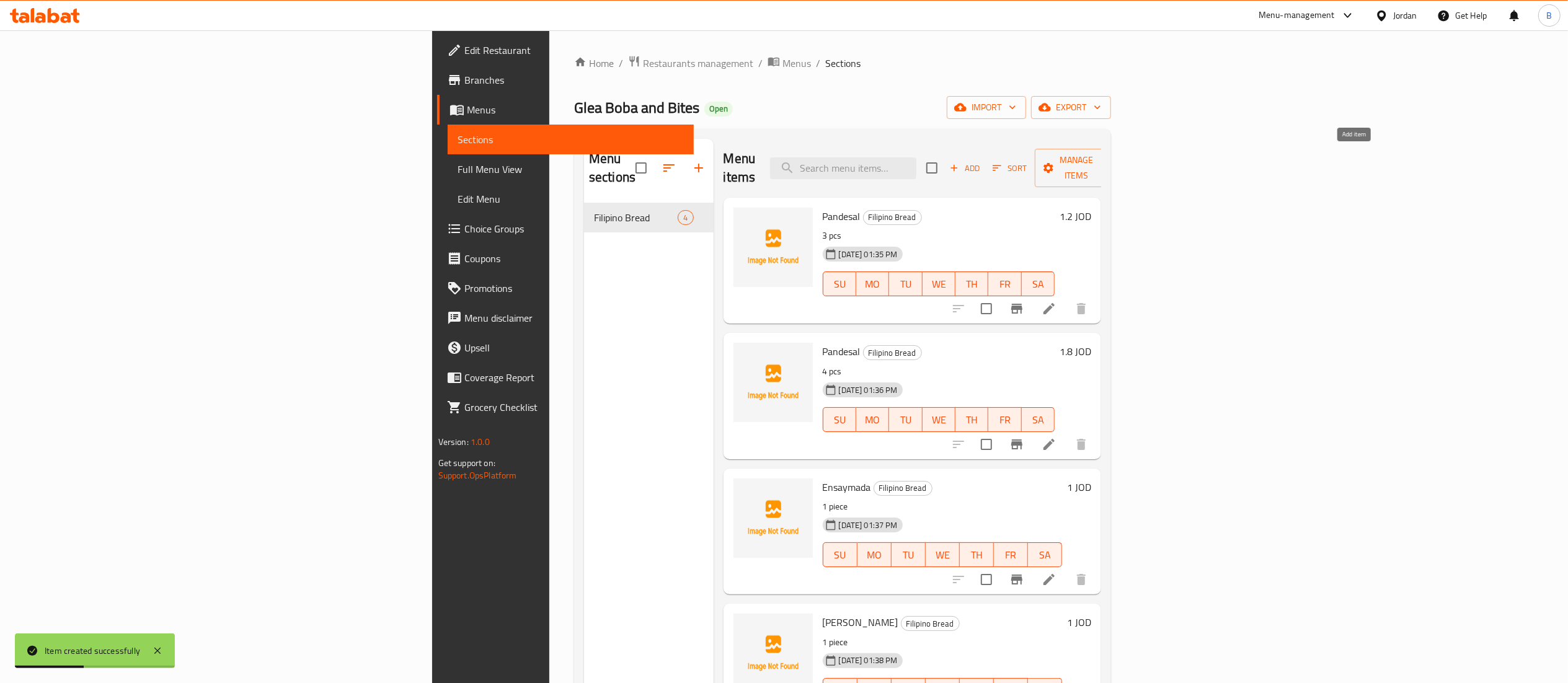
click at [981, 163] on span "Add" at bounding box center [964, 168] width 34 height 14
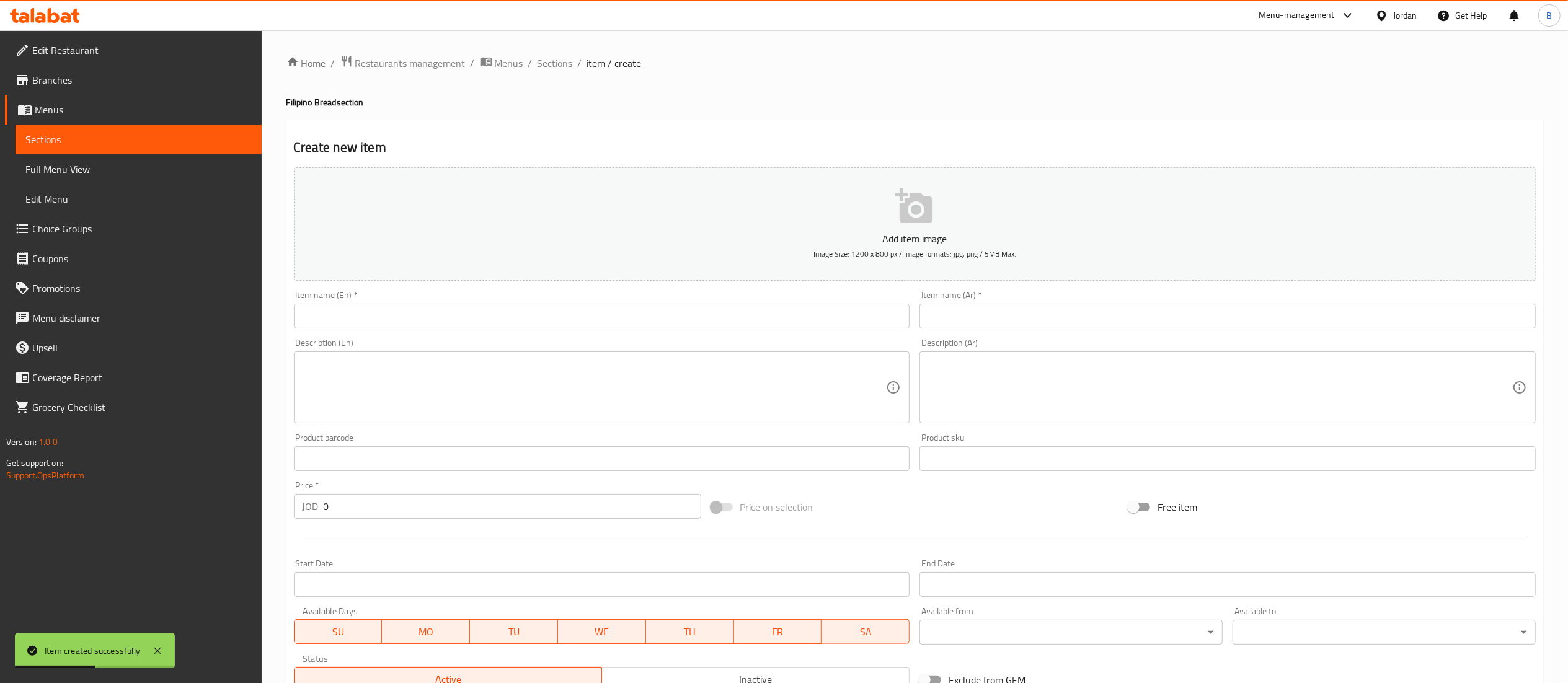
click at [638, 322] on input "text" at bounding box center [602, 316] width 617 height 25
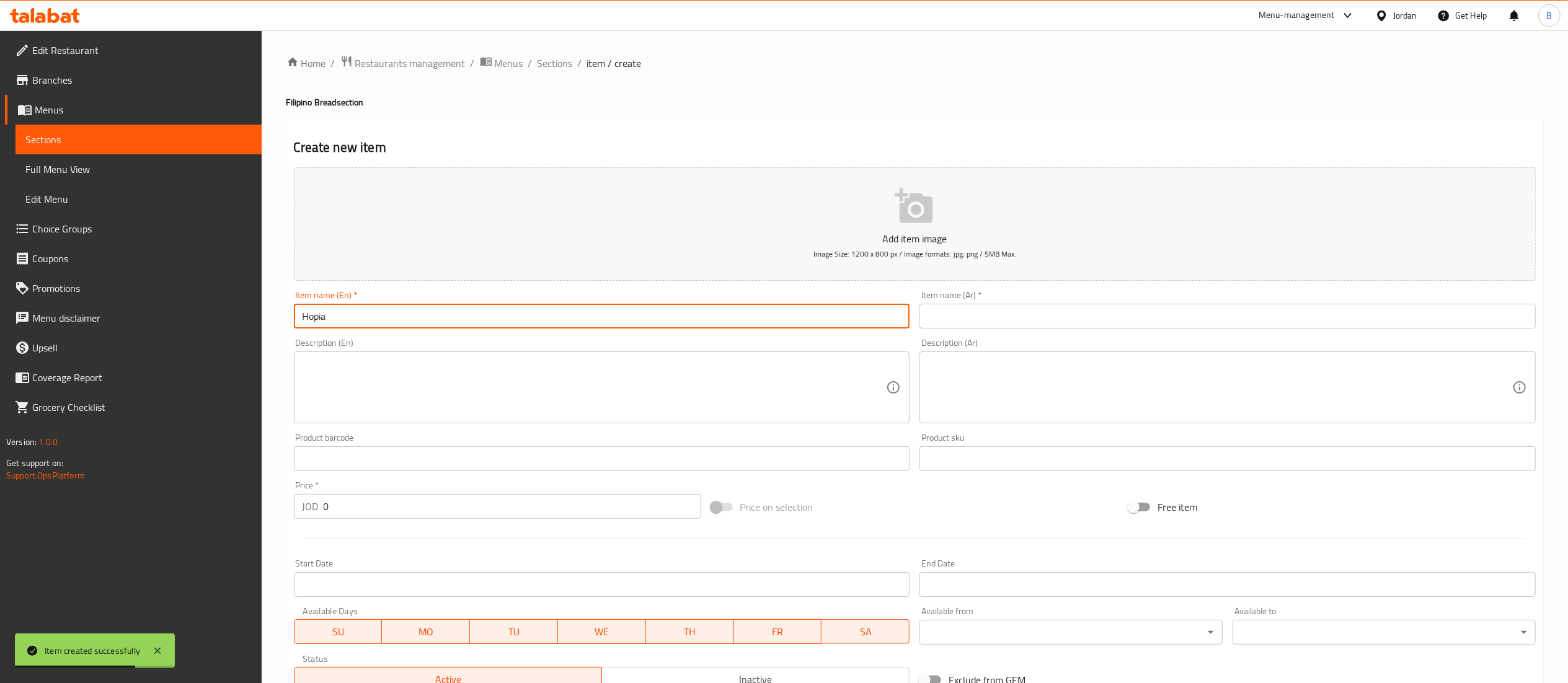
type input "Hopia"
click at [950, 320] on input "text" at bounding box center [1228, 316] width 617 height 25
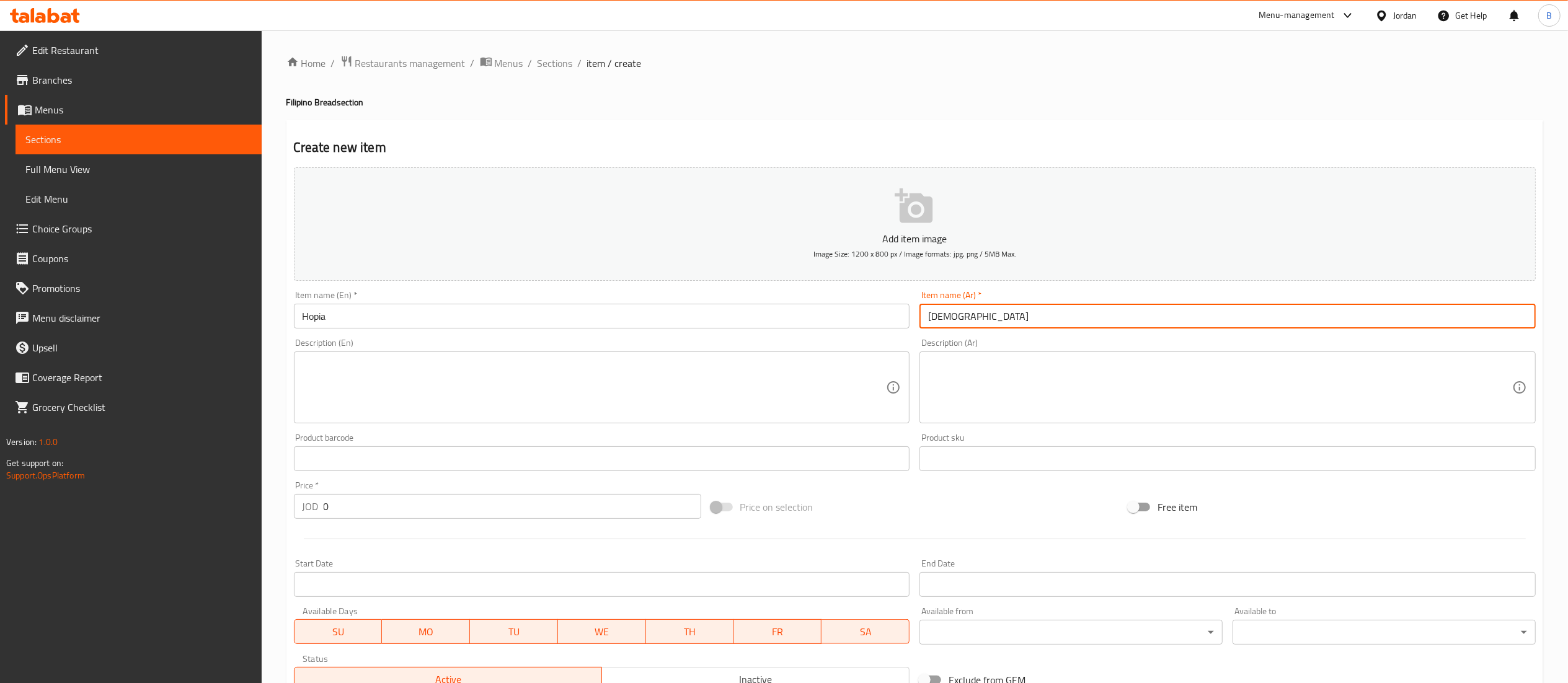
type input "هوبيا"
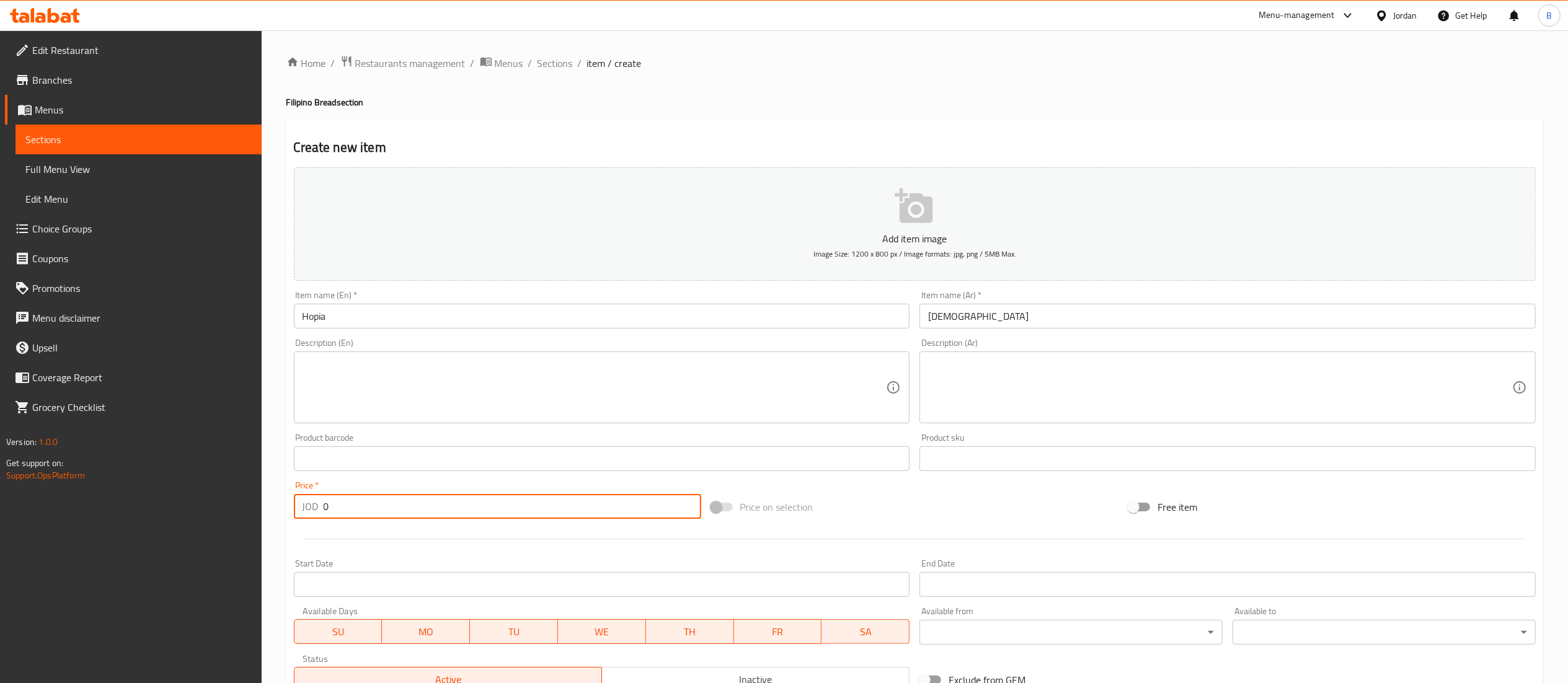
drag, startPoint x: 472, startPoint y: 508, endPoint x: 0, endPoint y: 570, distance: 476.1
click at [0, 555] on div "Edit Restaurant Branches Menus Sections Full Menu View Edit Menu Choice Groups …" at bounding box center [784, 453] width 1568 height 845
type input "1.8"
click at [471, 420] on div "Description (En)" at bounding box center [602, 387] width 617 height 72
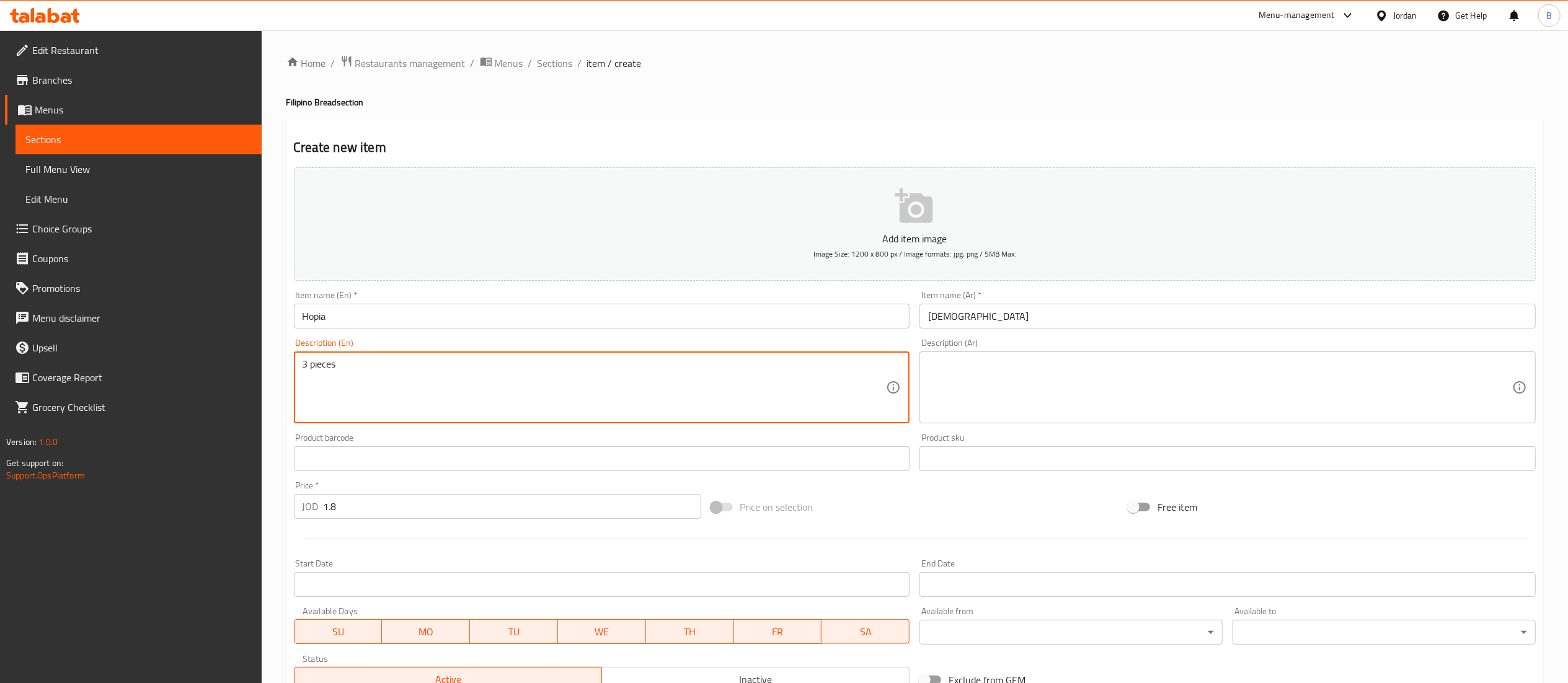
type textarea "3 pieces"
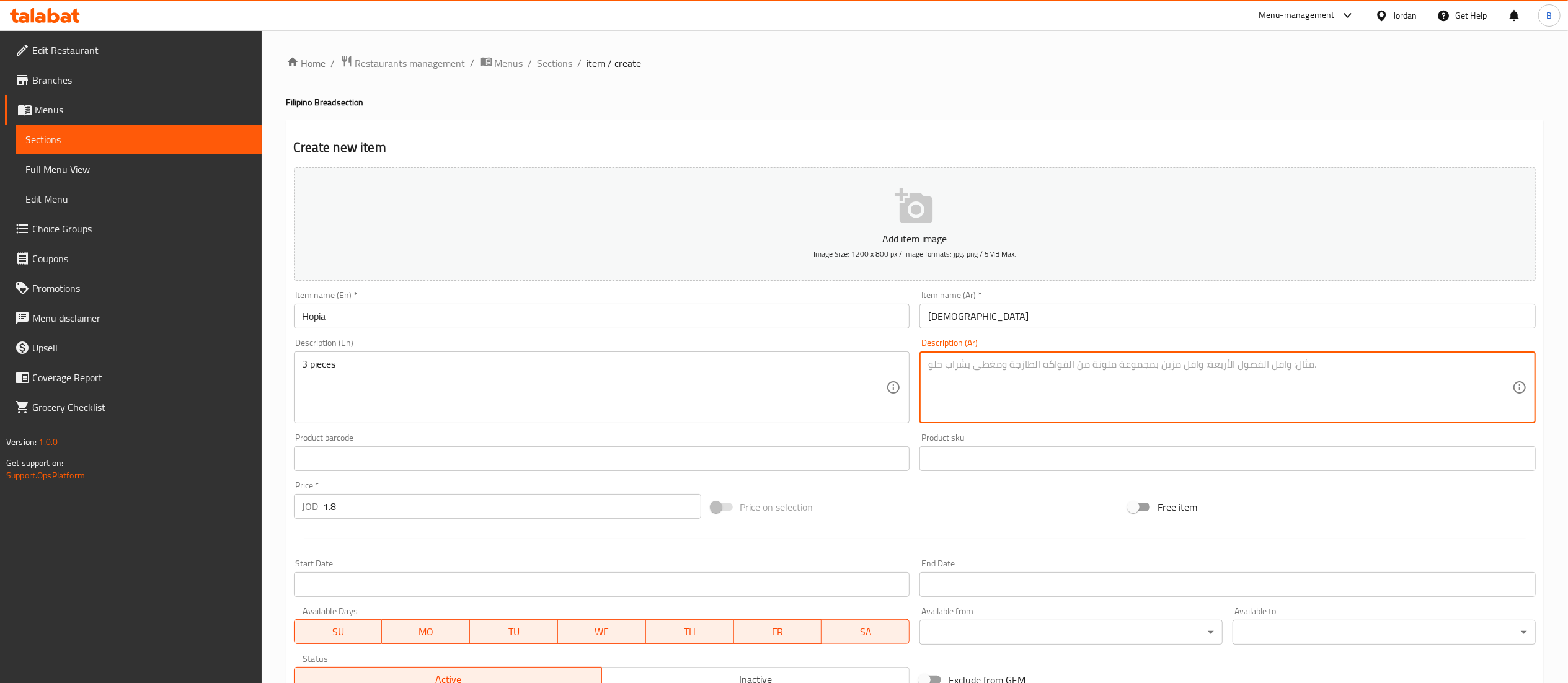
click at [1115, 358] on textarea at bounding box center [1220, 387] width 584 height 59
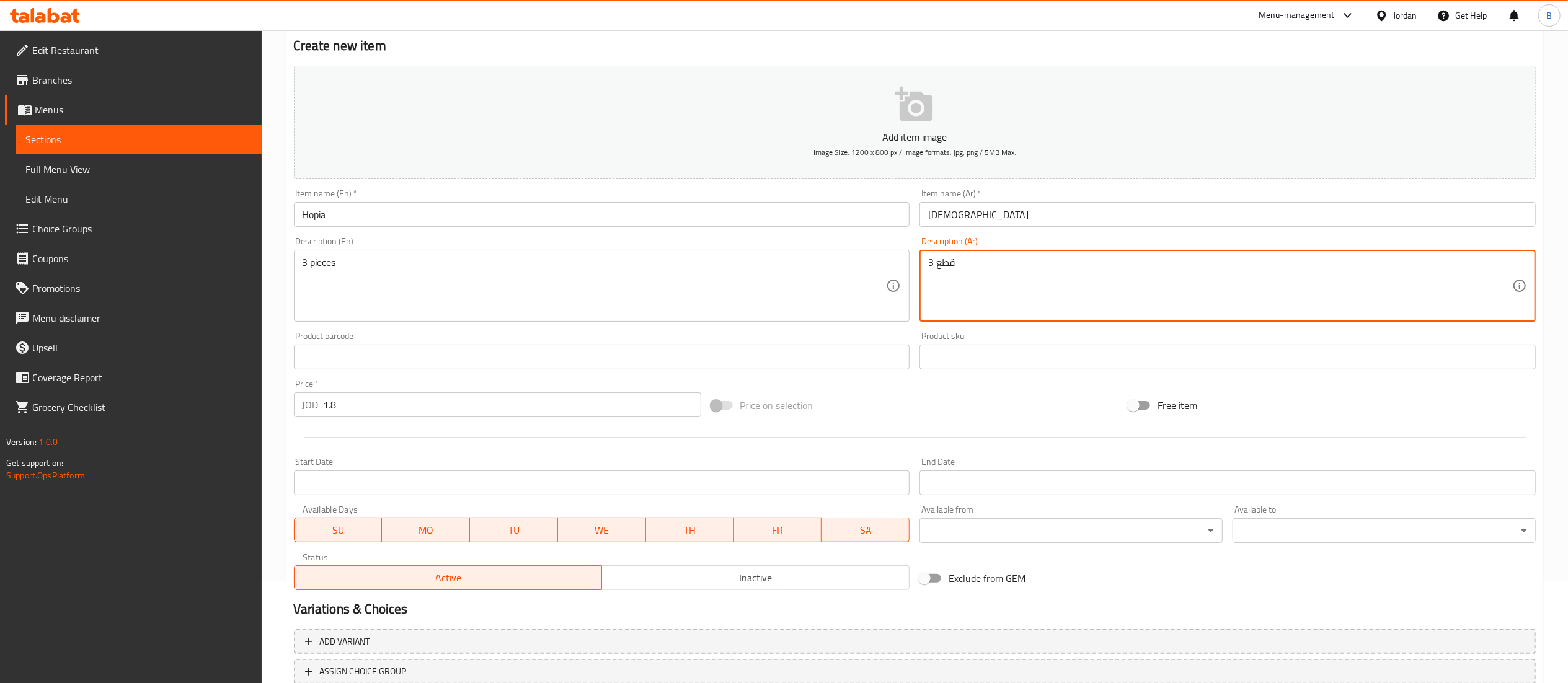
scroll to position [192, 0]
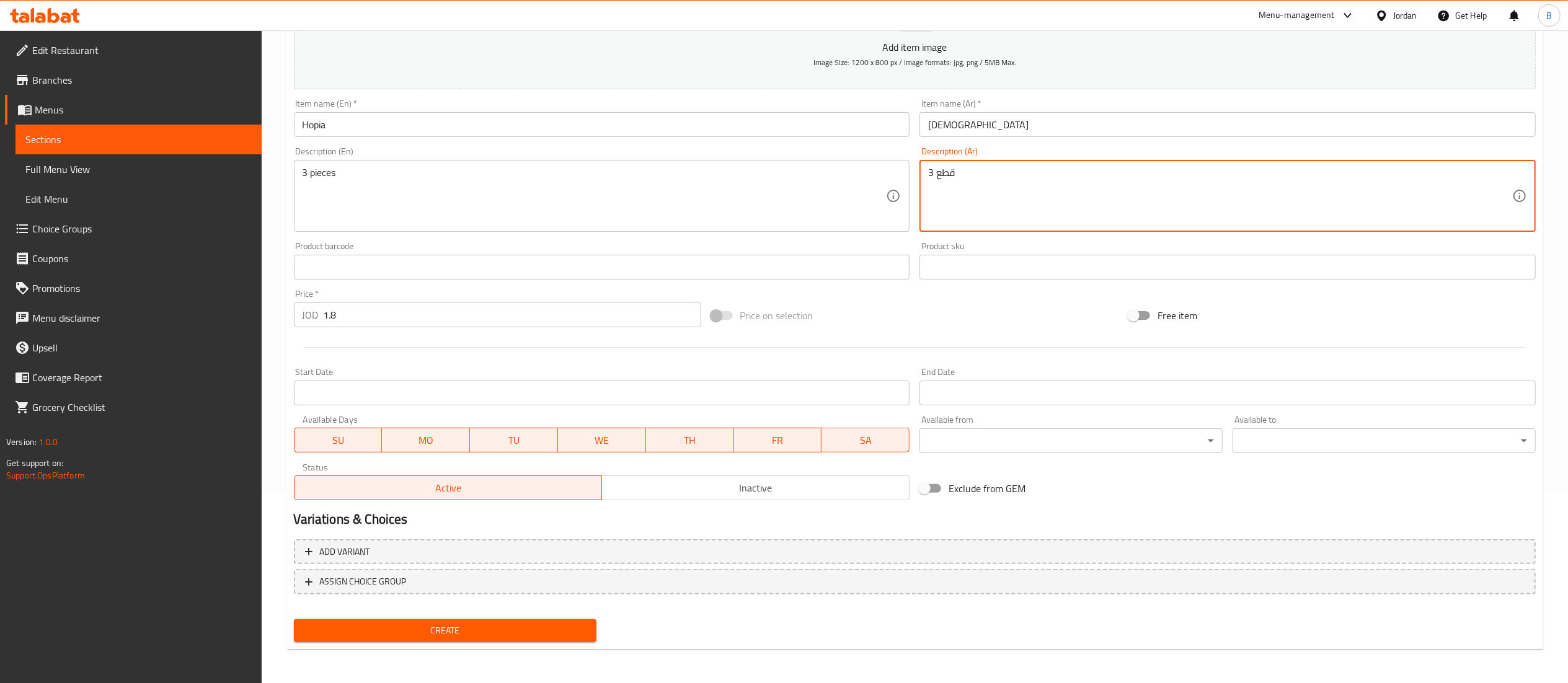
type textarea "3 قطع"
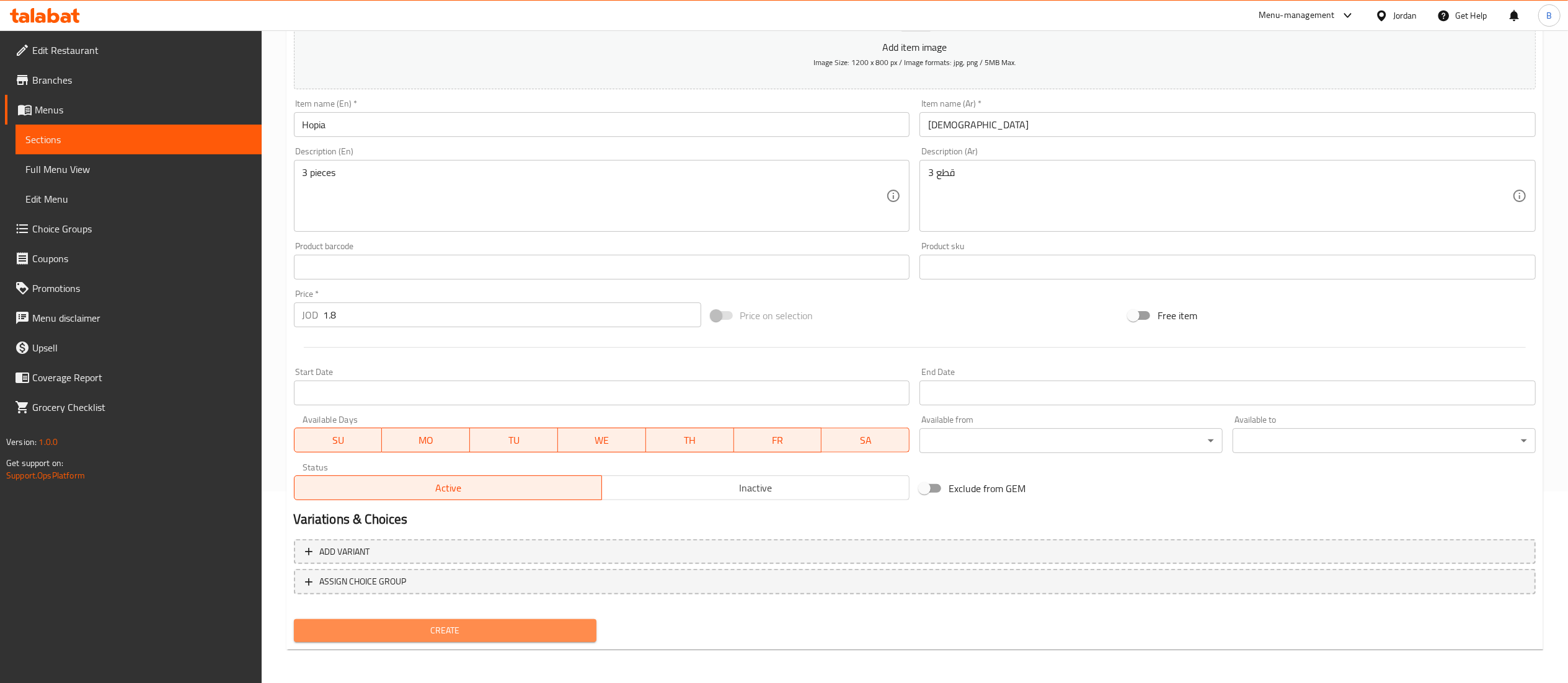
click at [499, 623] on span "Create" at bounding box center [445, 630] width 283 height 16
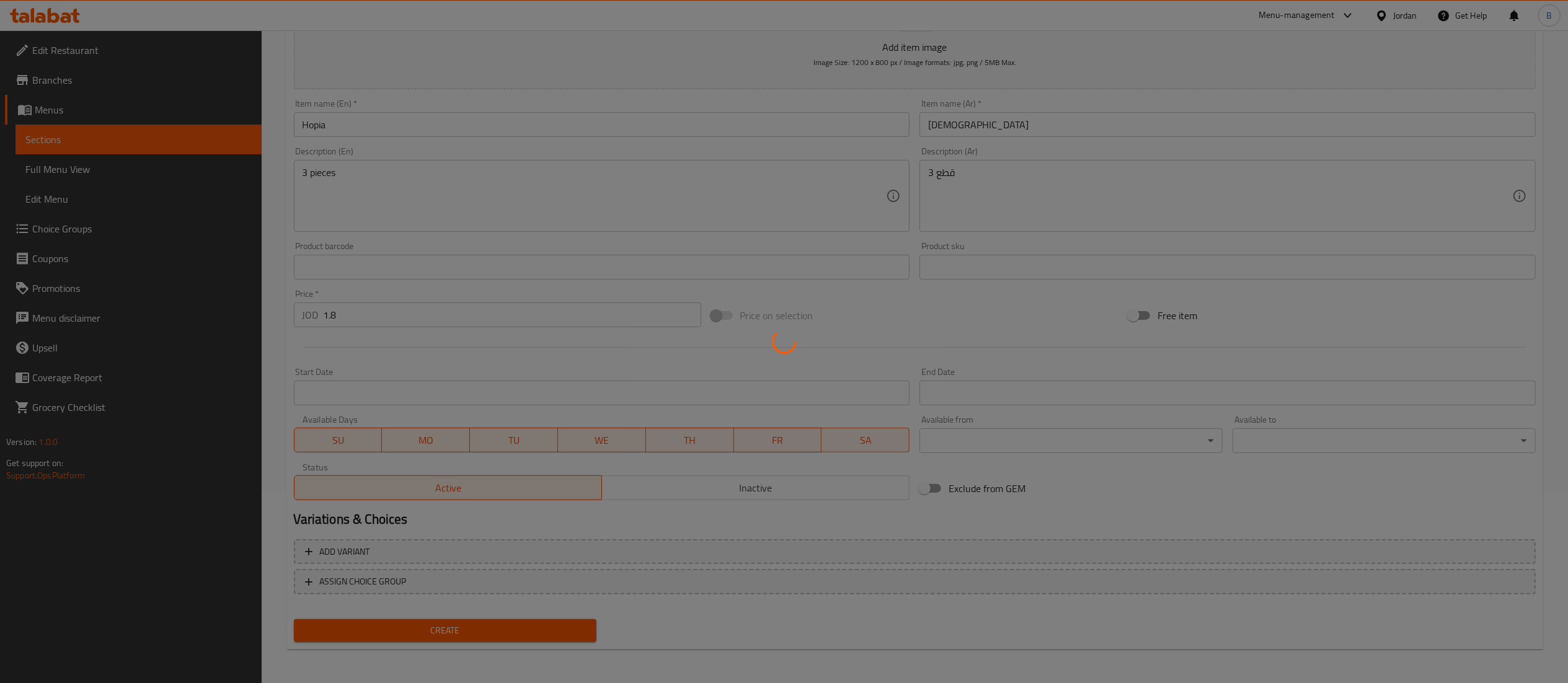
type input "0"
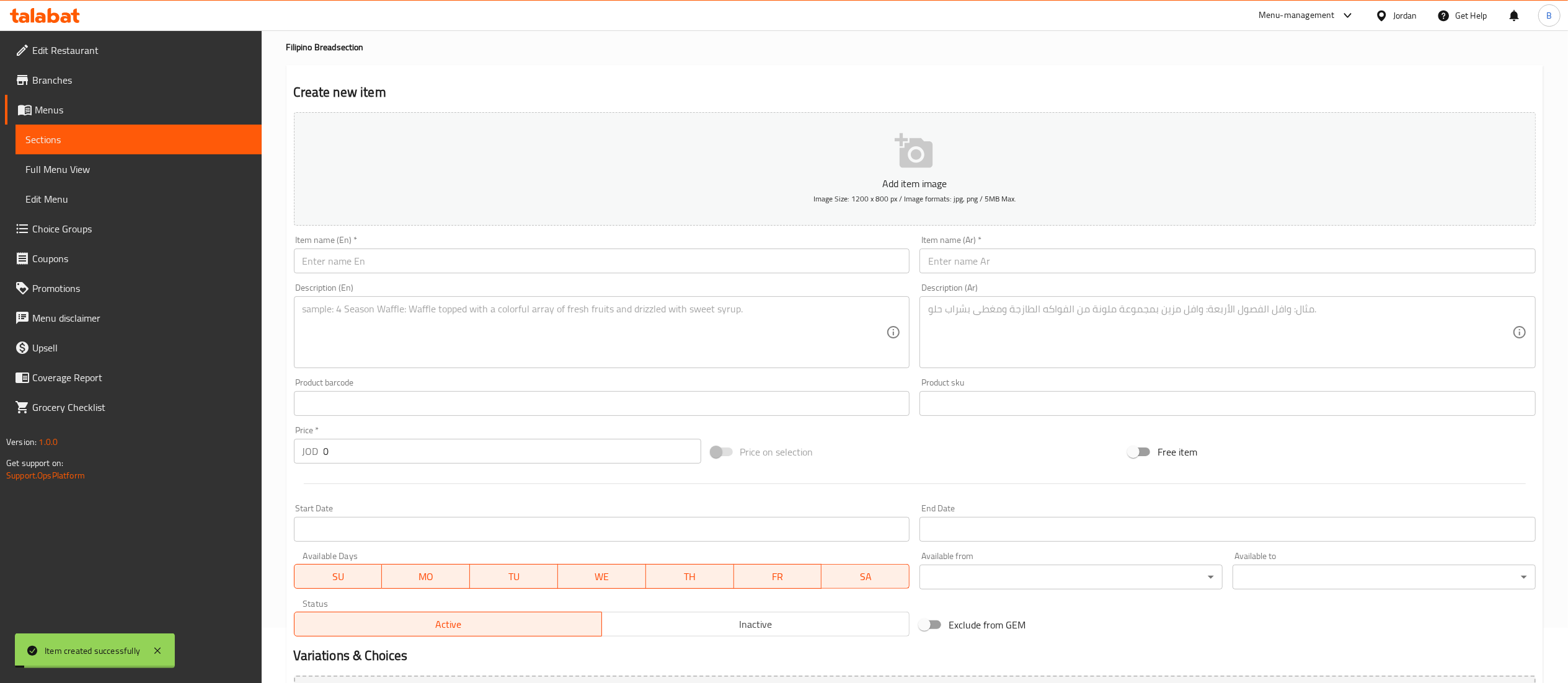
scroll to position [0, 0]
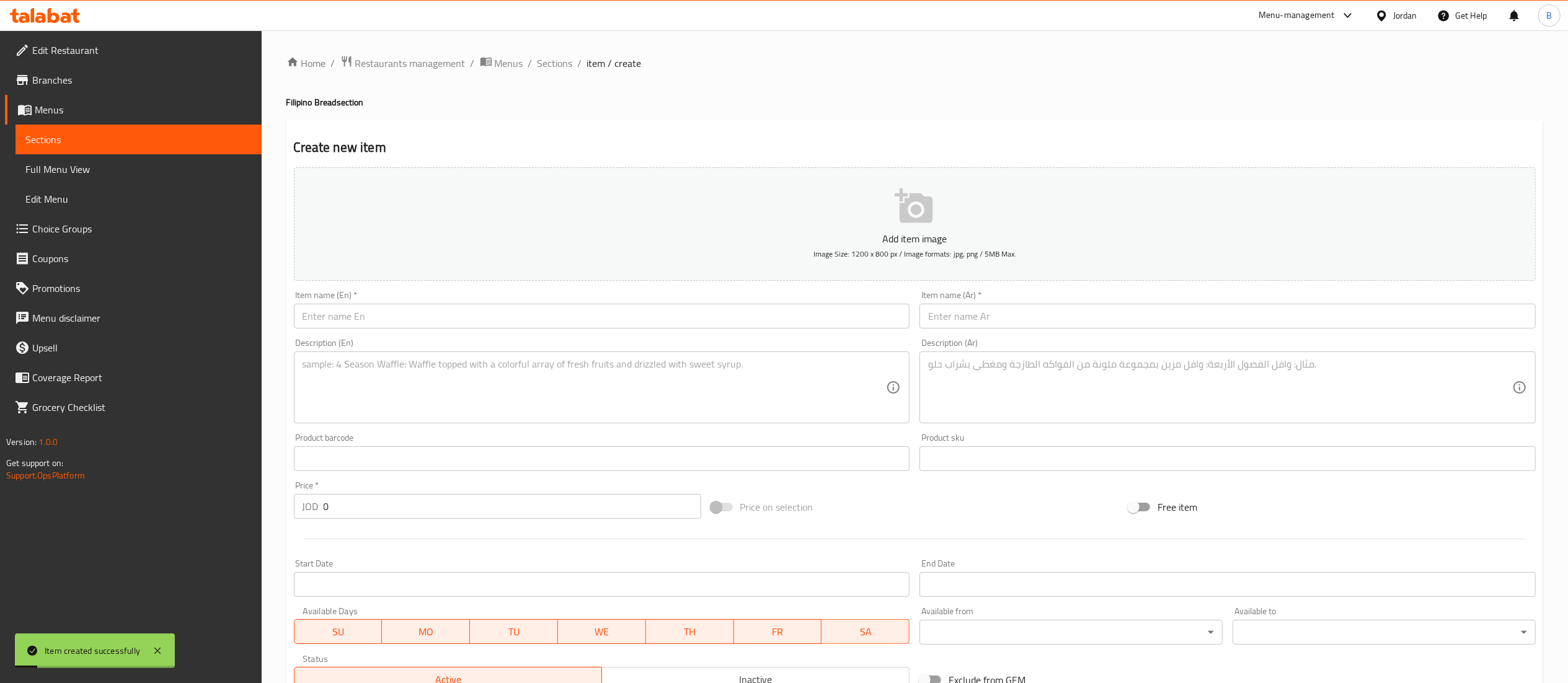
click at [455, 303] on div "Item name (En)   * Item name (En) *" at bounding box center [602, 310] width 617 height 38
drag, startPoint x: 552, startPoint y: 61, endPoint x: 558, endPoint y: 80, distance: 19.9
click at [552, 61] on span "Sections" at bounding box center [555, 63] width 35 height 15
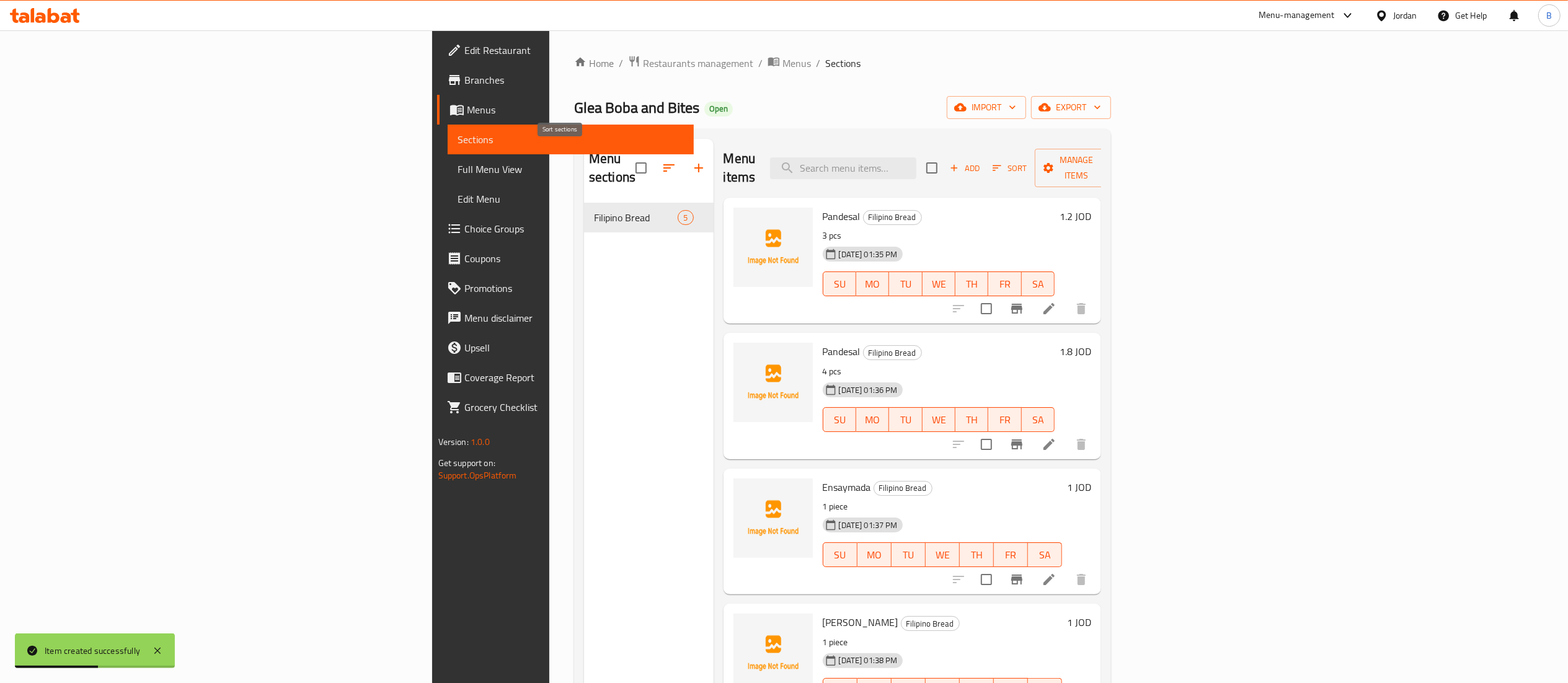
click at [684, 165] on button "button" at bounding box center [699, 168] width 30 height 30
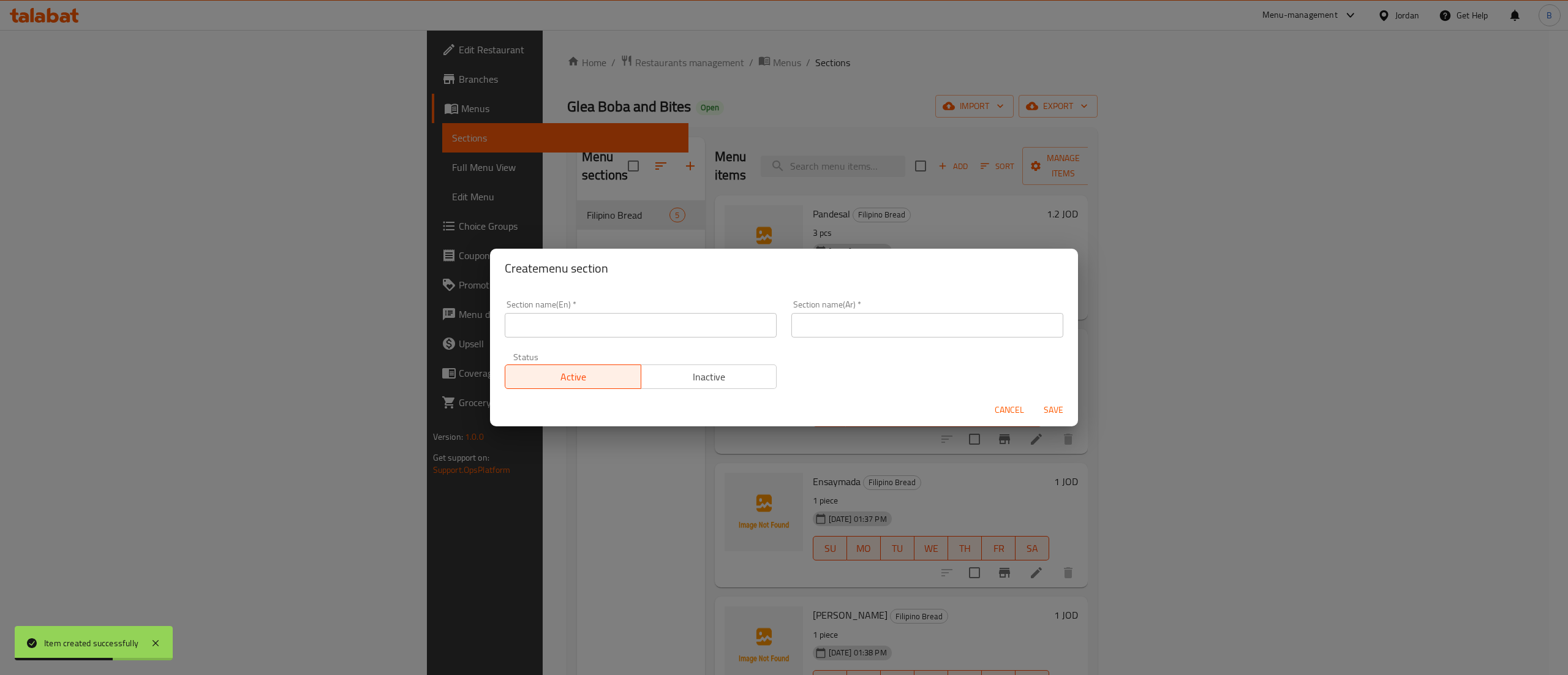
click at [537, 332] on input "text" at bounding box center [641, 325] width 272 height 25
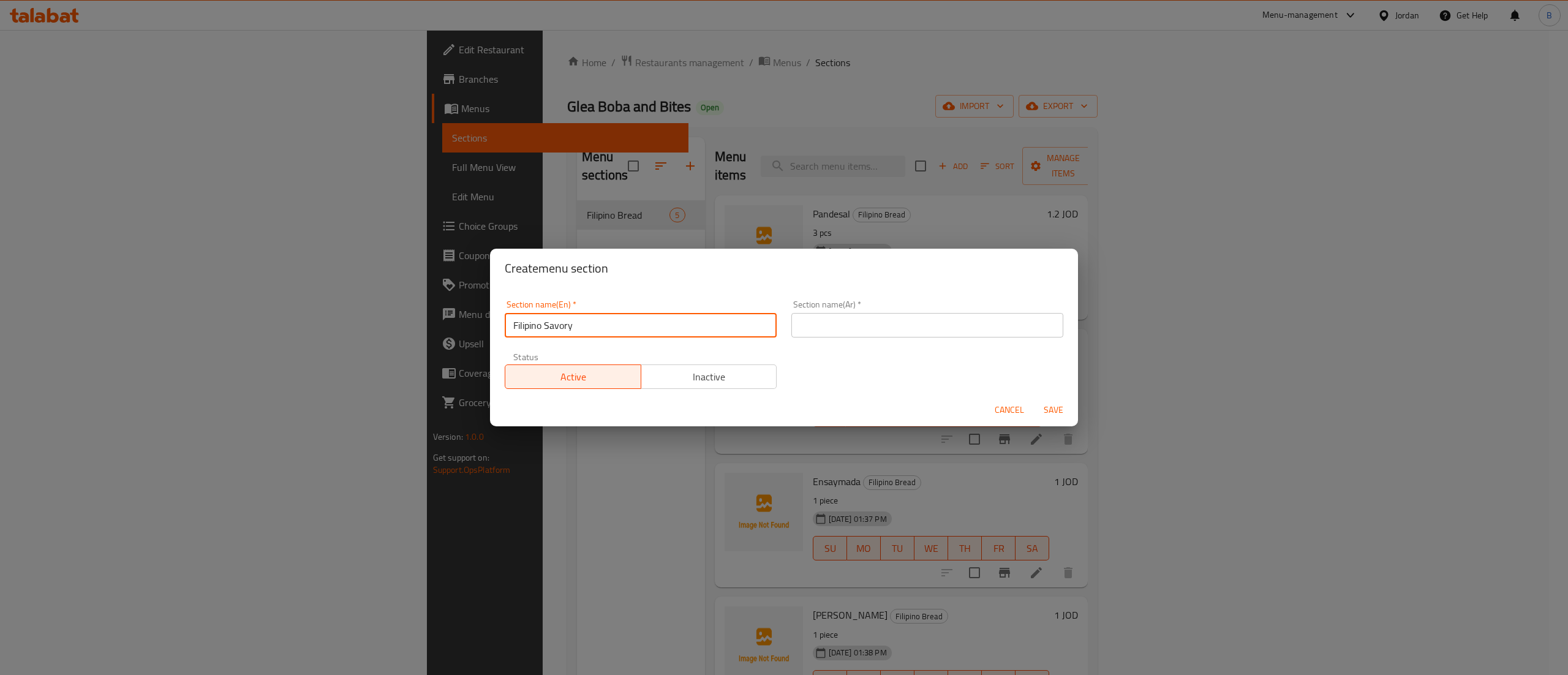
drag, startPoint x: 672, startPoint y: 318, endPoint x: 413, endPoint y: 317, distance: 259.0
click at [413, 317] on div "Create menu section Section name(En)   * Filipino Savory Section name(En) * Sec…" at bounding box center [784, 337] width 1568 height 675
type input "Filipino Savory"
click at [935, 335] on input "text" at bounding box center [928, 325] width 272 height 25
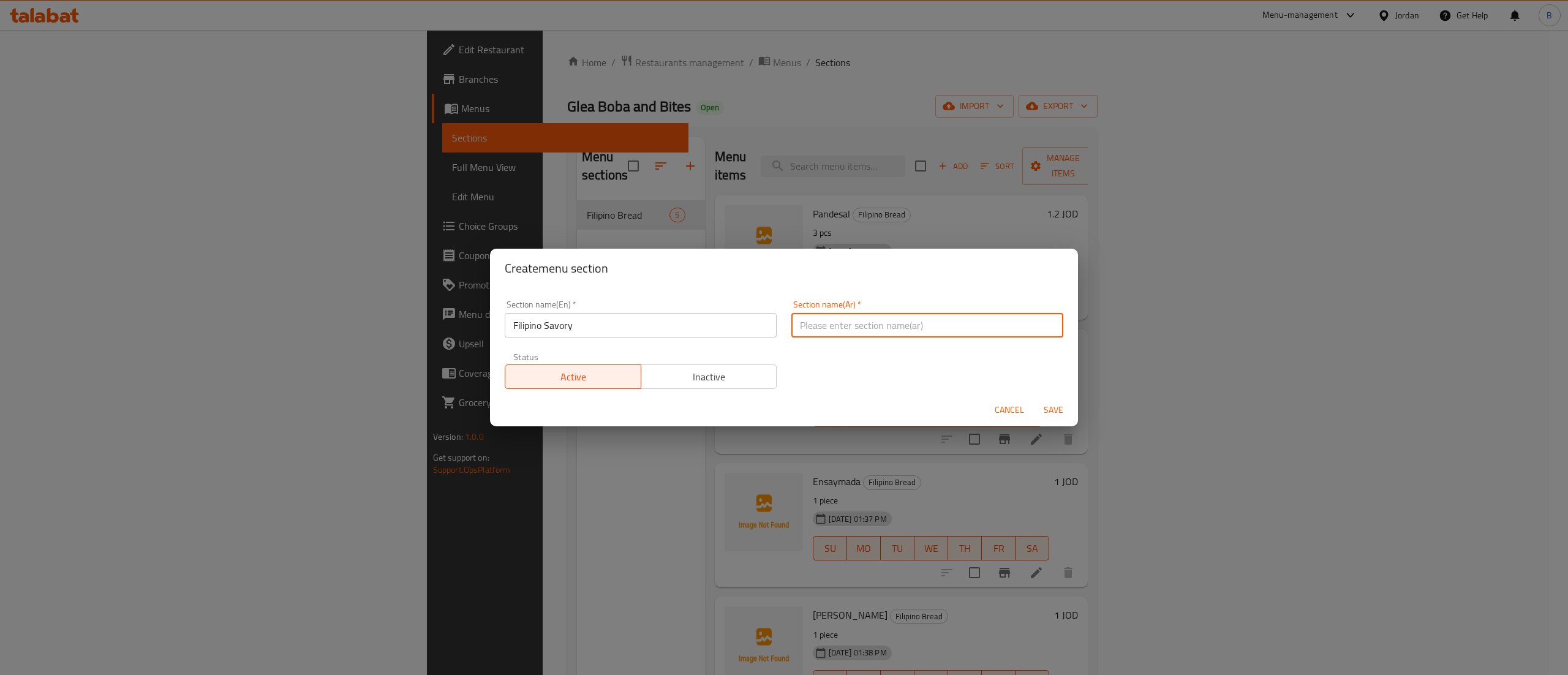
paste input "مالح فلبيني"
type input "مالح فلبيني"
click at [1047, 398] on div "Cancel Save" at bounding box center [784, 410] width 588 height 33
click at [1040, 402] on span "Save" at bounding box center [1054, 410] width 30 height 16
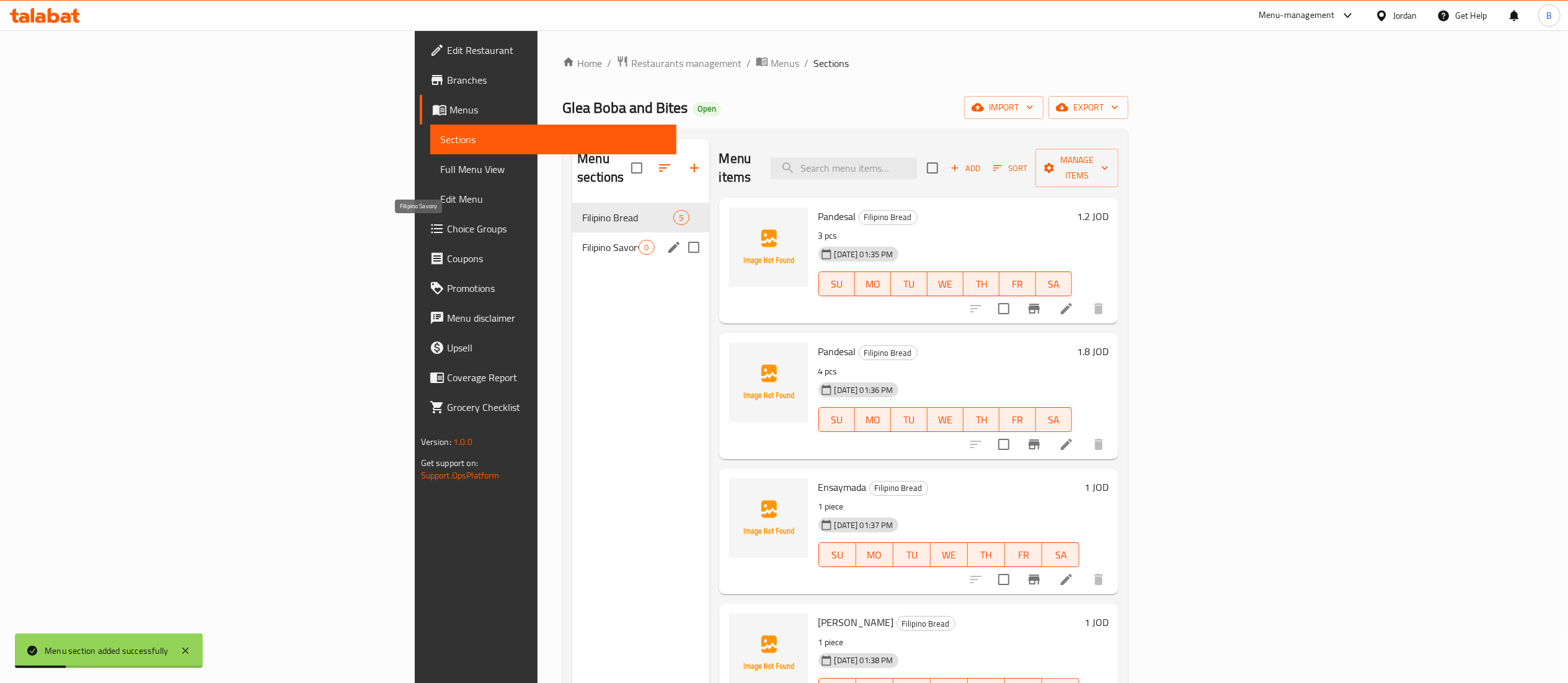
click at [582, 240] on span "Filipino Savory" at bounding box center [610, 247] width 57 height 15
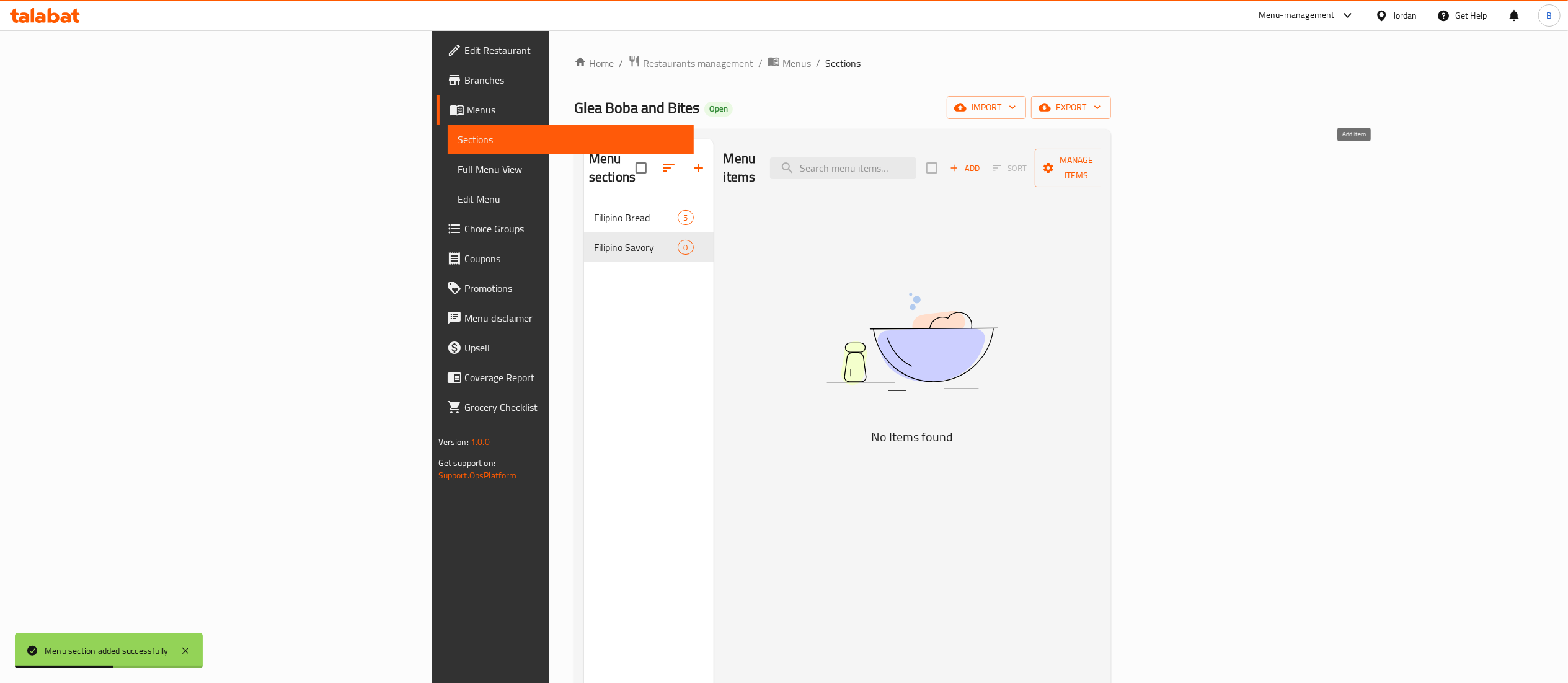
click at [981, 161] on span "Add" at bounding box center [964, 168] width 34 height 14
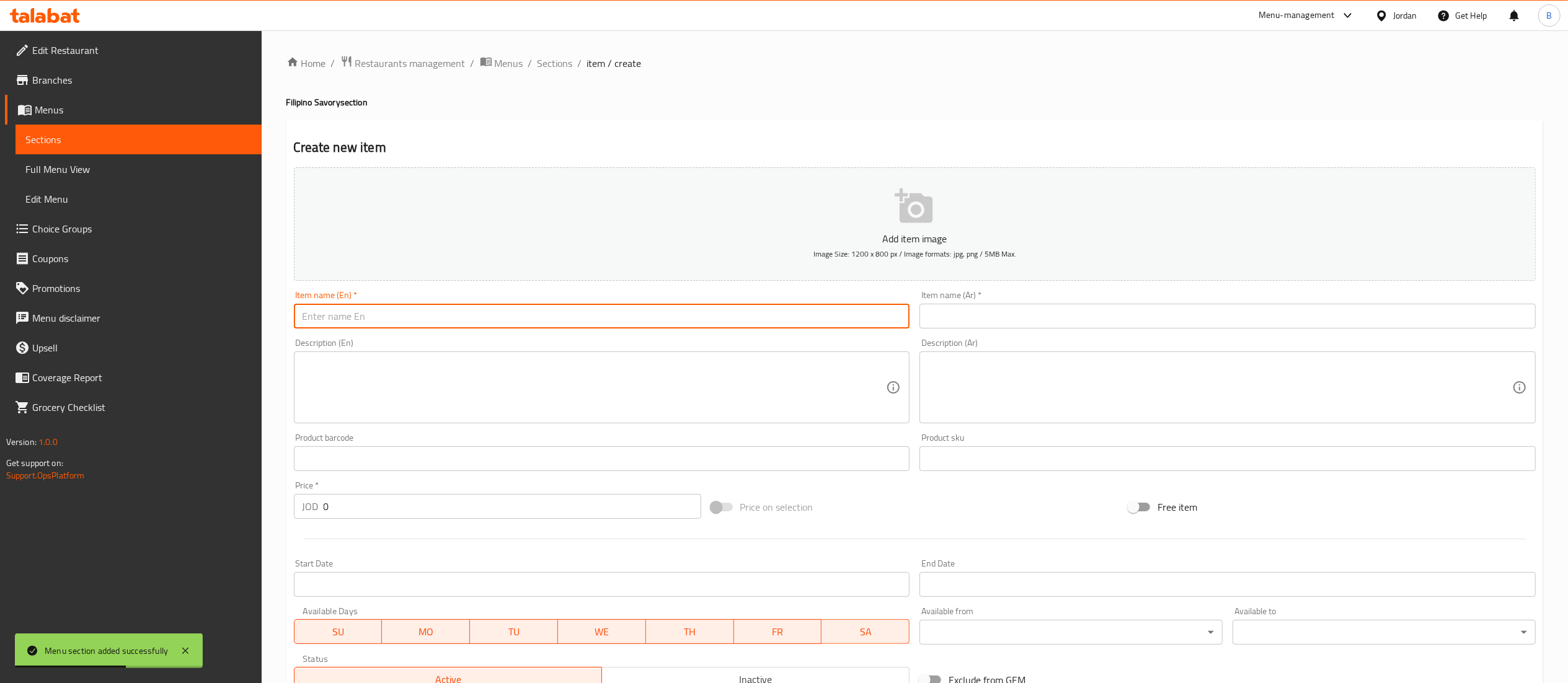
click at [585, 311] on input "text" at bounding box center [602, 316] width 617 height 25
type input "Siomai"
click at [955, 314] on input "text" at bounding box center [1228, 316] width 617 height 25
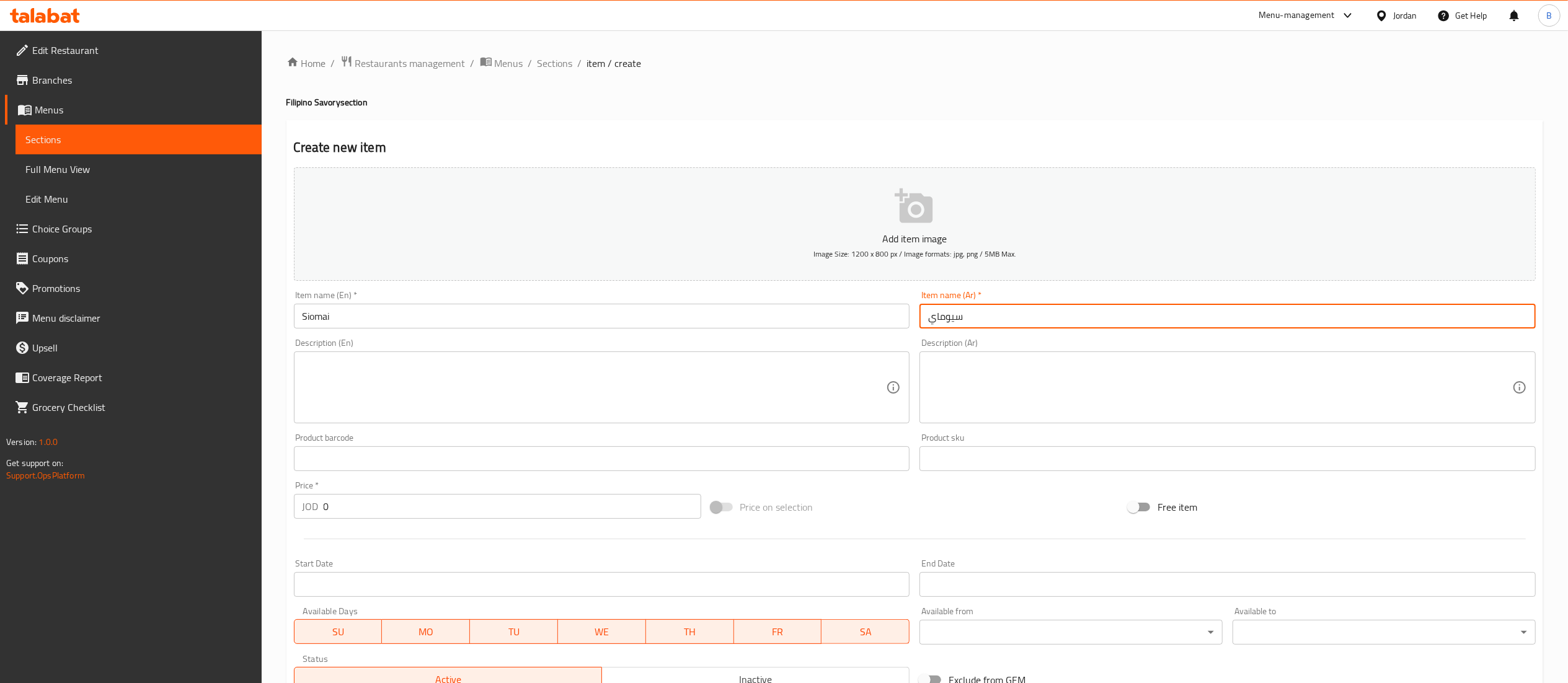
type input "سيوماي"
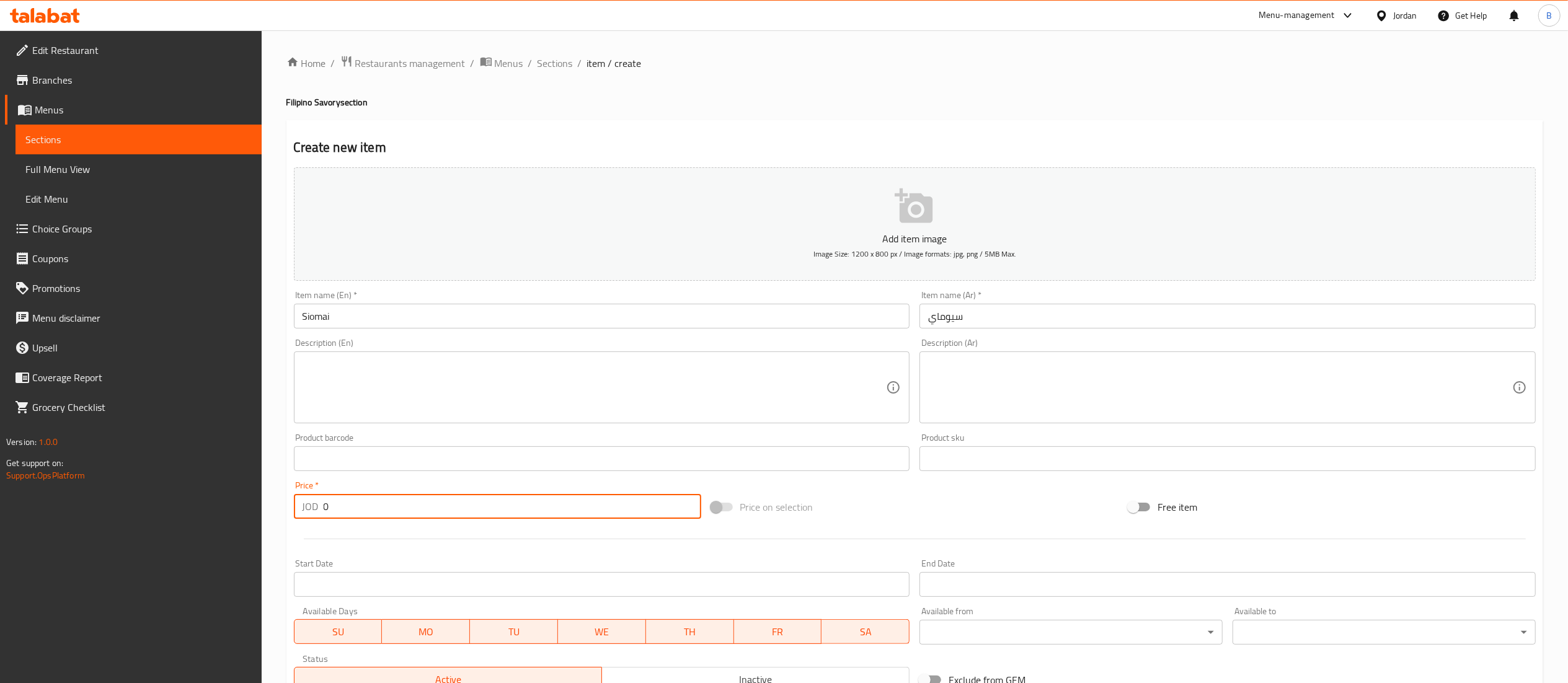
drag, startPoint x: 439, startPoint y: 493, endPoint x: 28, endPoint y: 493, distance: 411.0
click at [31, 493] on div "Edit Restaurant Branches Menus Sections Full Menu View Edit Menu Choice Groups …" at bounding box center [784, 453] width 1568 height 845
type input "2.4"
click at [514, 404] on textarea at bounding box center [594, 387] width 584 height 59
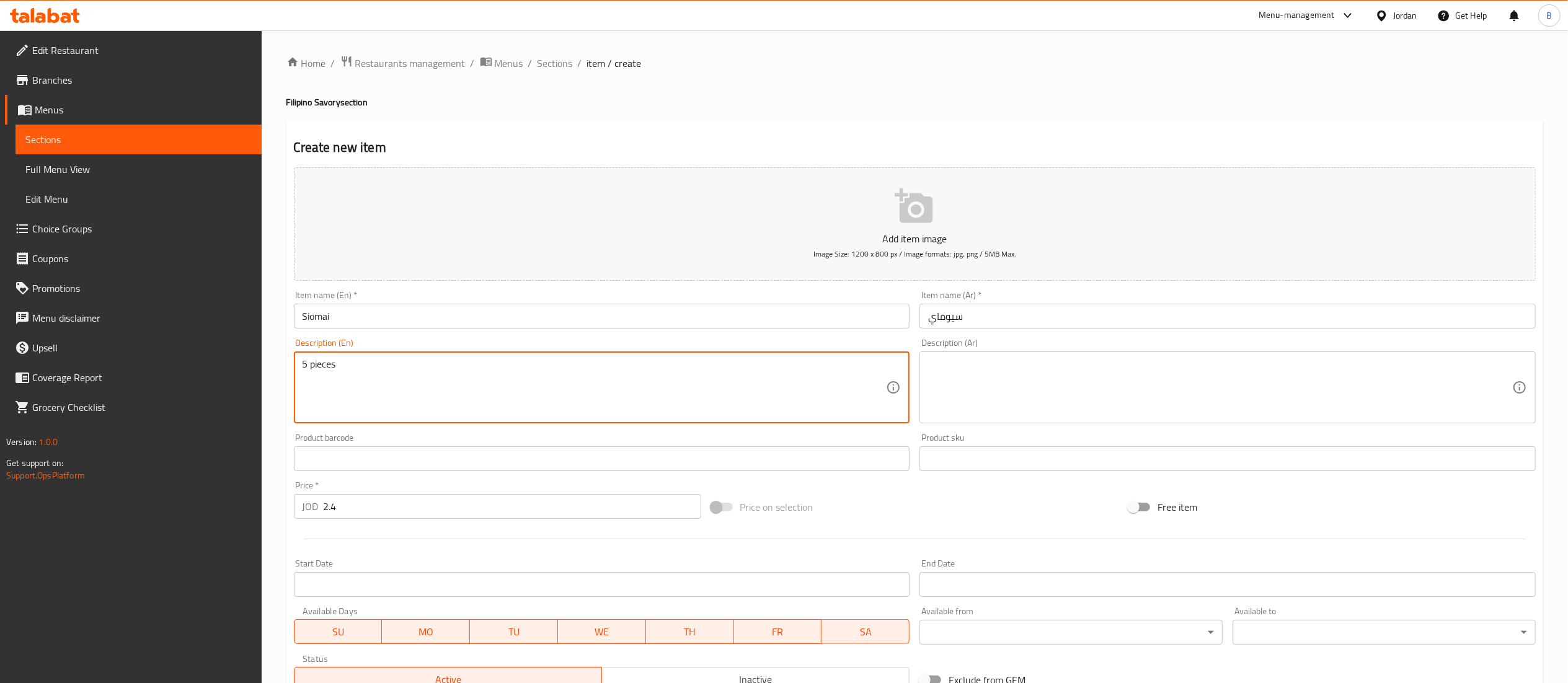
type textarea "5 pieces"
click at [965, 406] on textarea at bounding box center [1220, 387] width 584 height 59
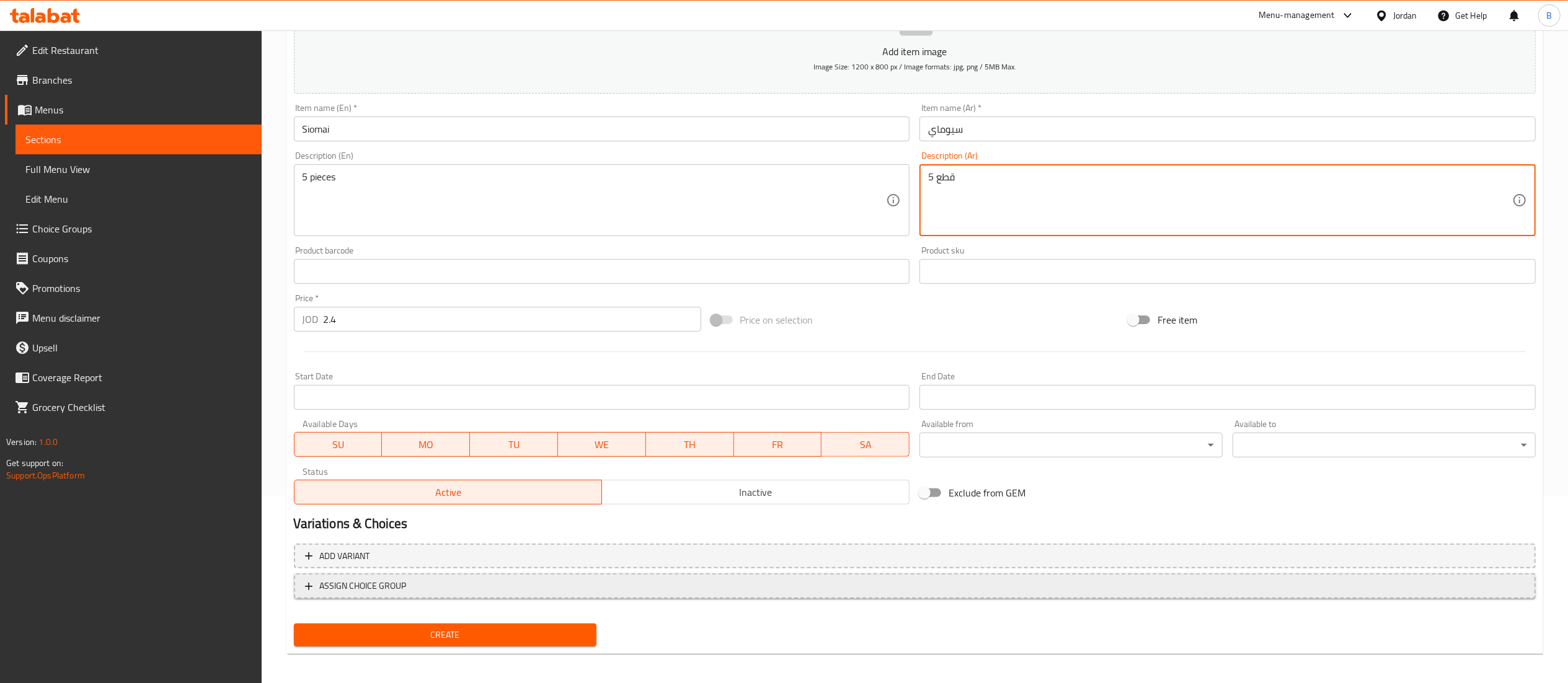
scroll to position [192, 0]
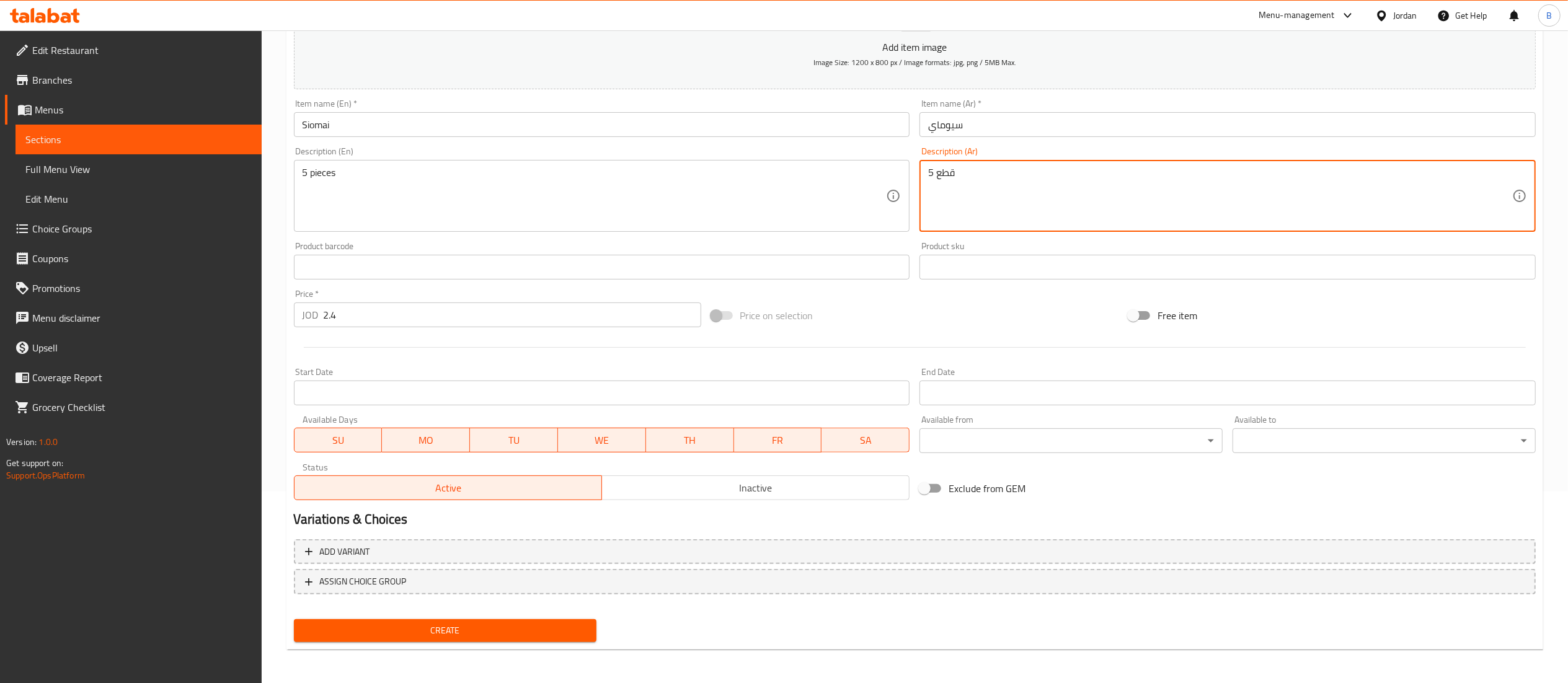
type textarea "5 قطع"
click at [499, 619] on button "Create" at bounding box center [446, 630] width 304 height 23
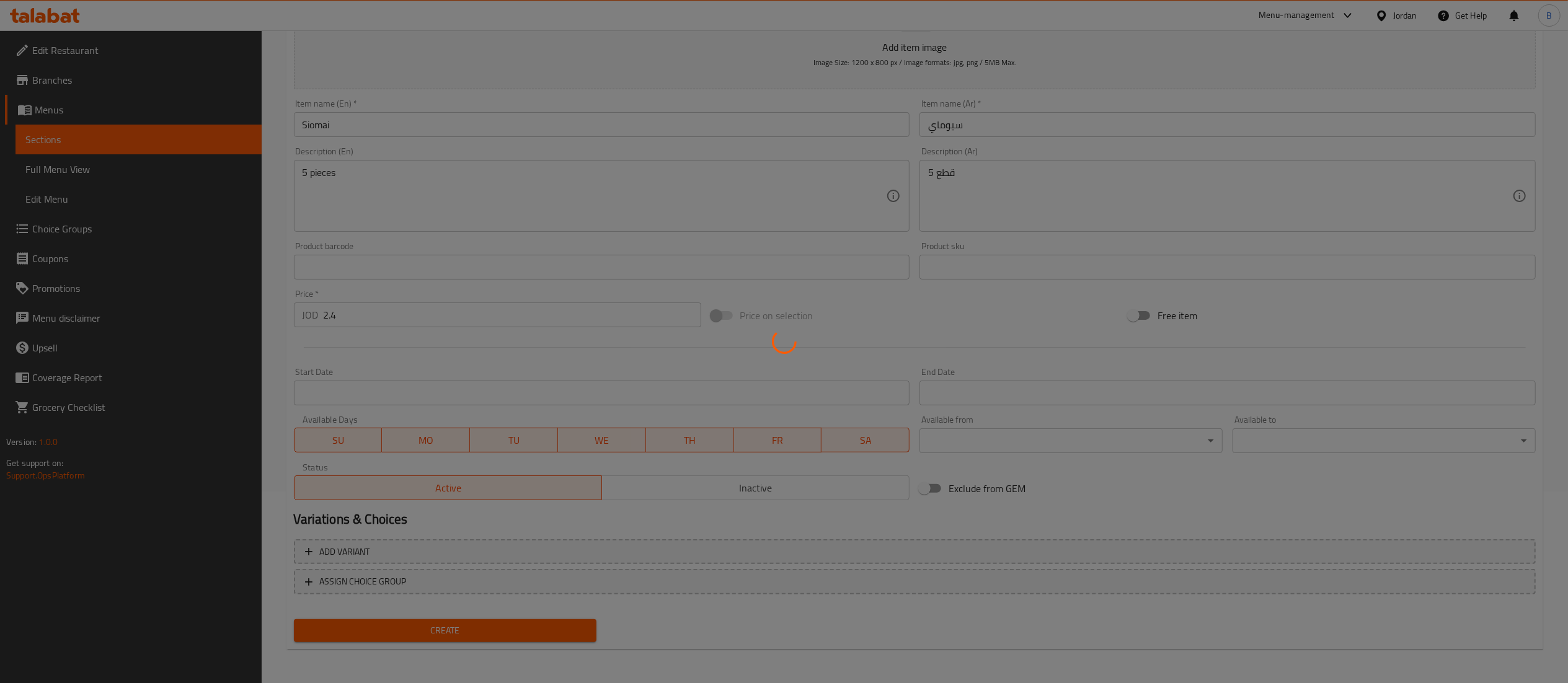
type input "0"
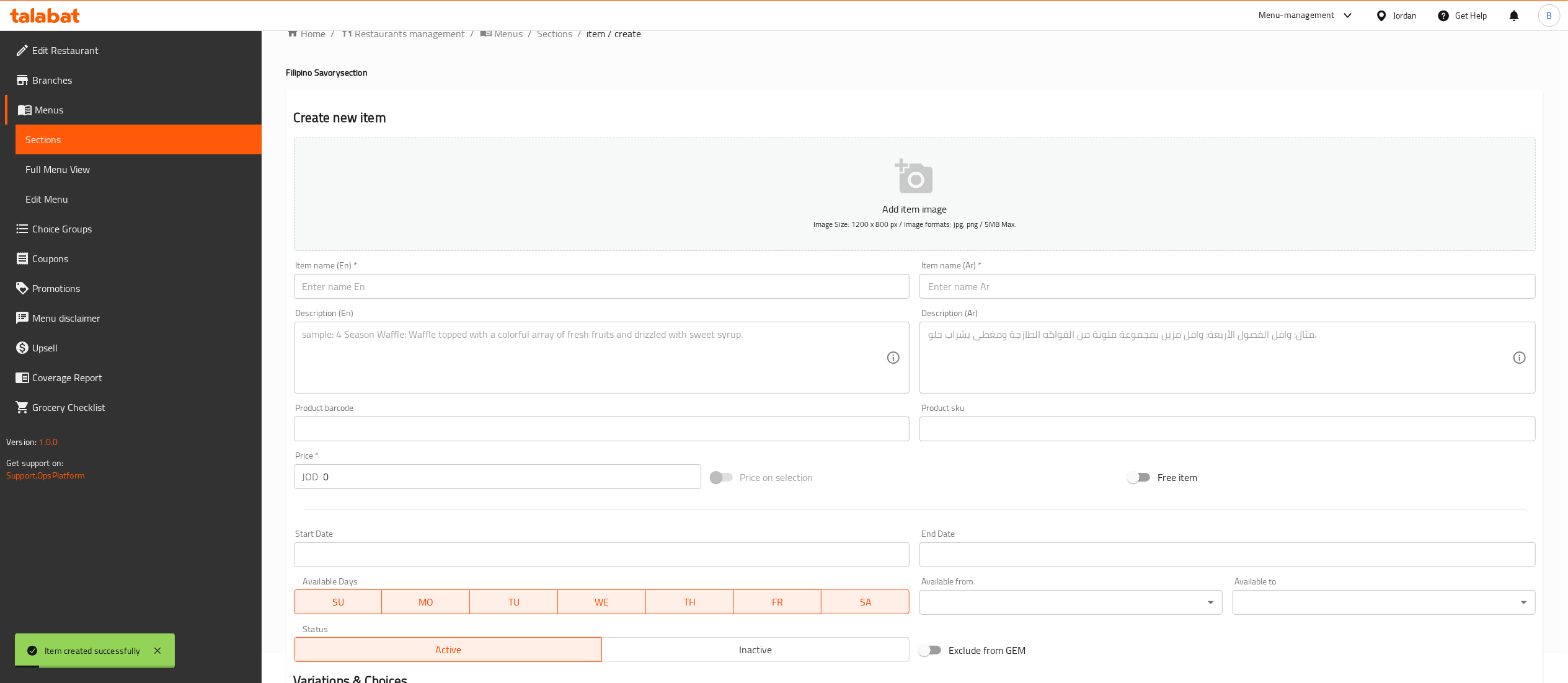
scroll to position [0, 0]
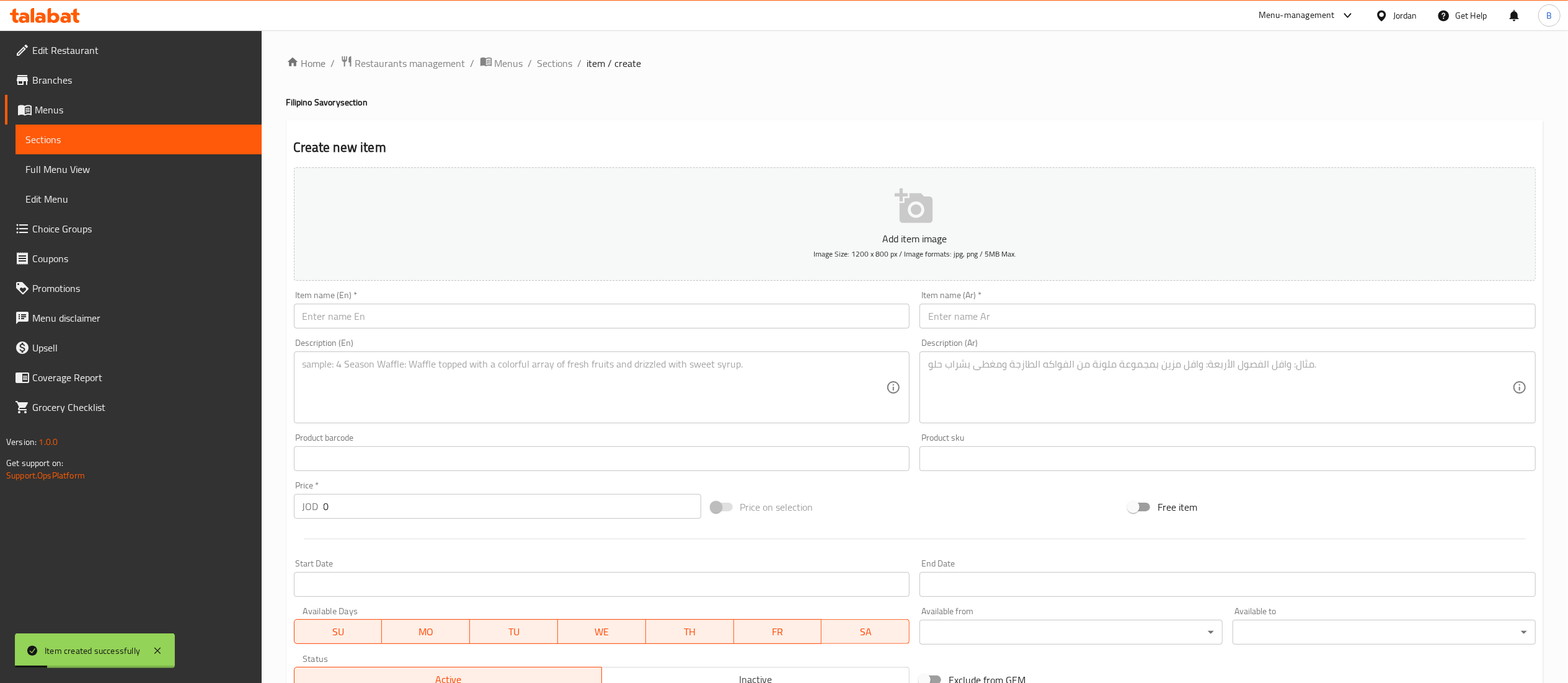
click at [418, 325] on input "text" at bounding box center [602, 316] width 617 height 25
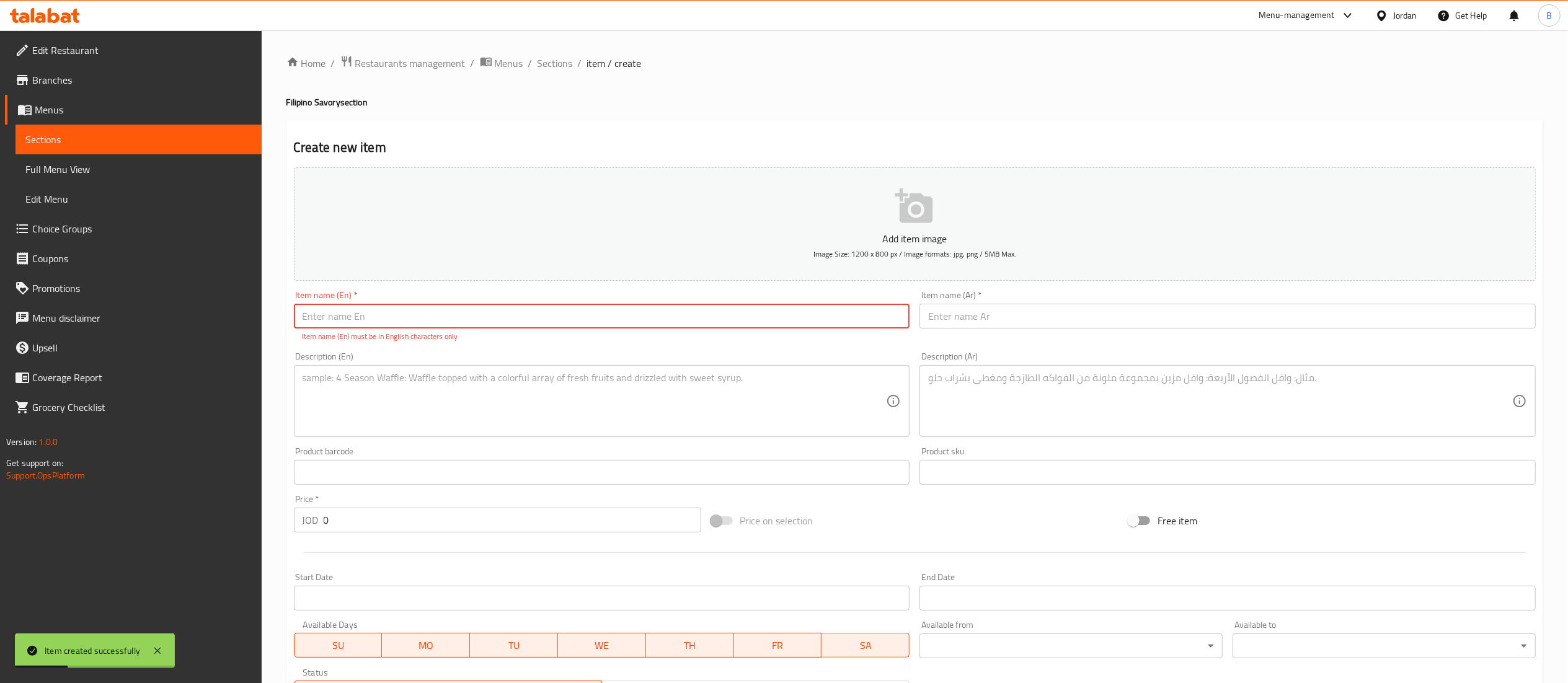
type input "س"
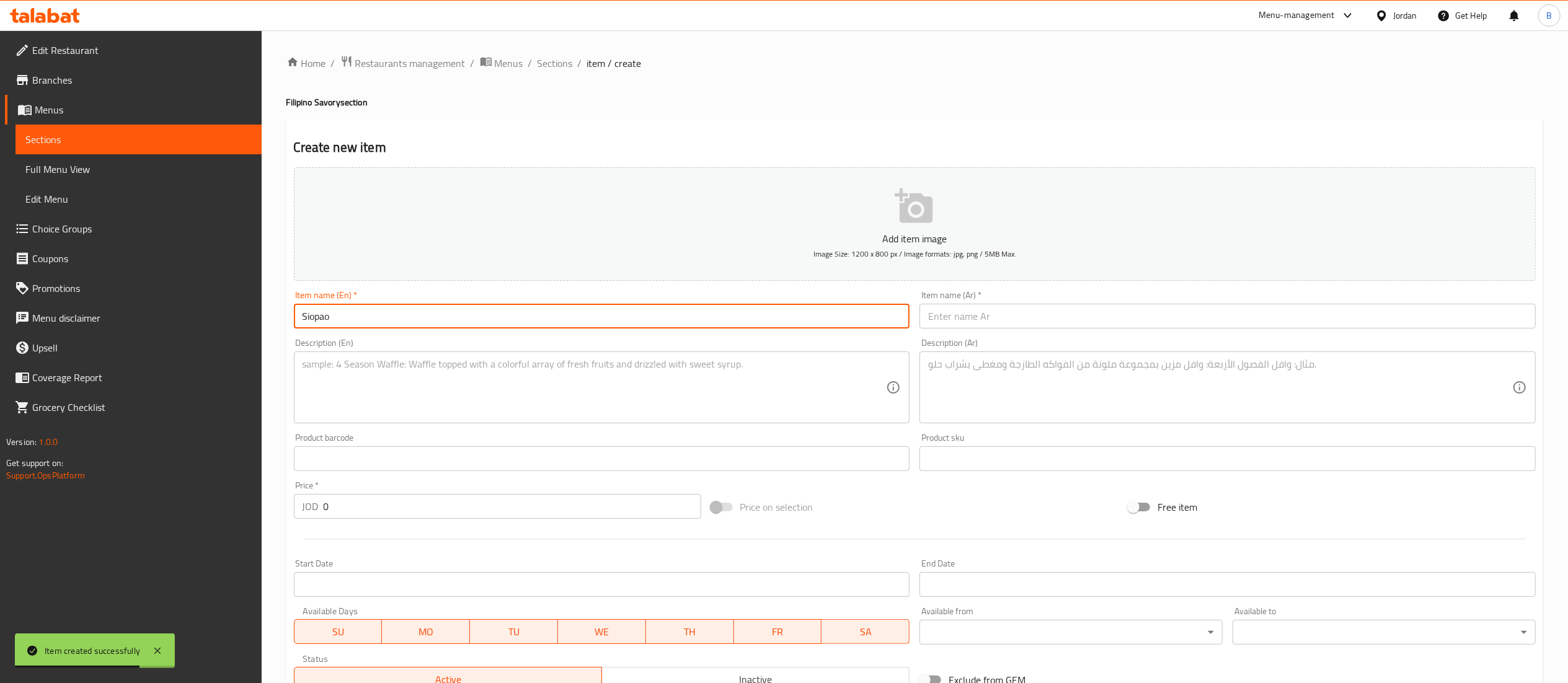
type input "Siopao"
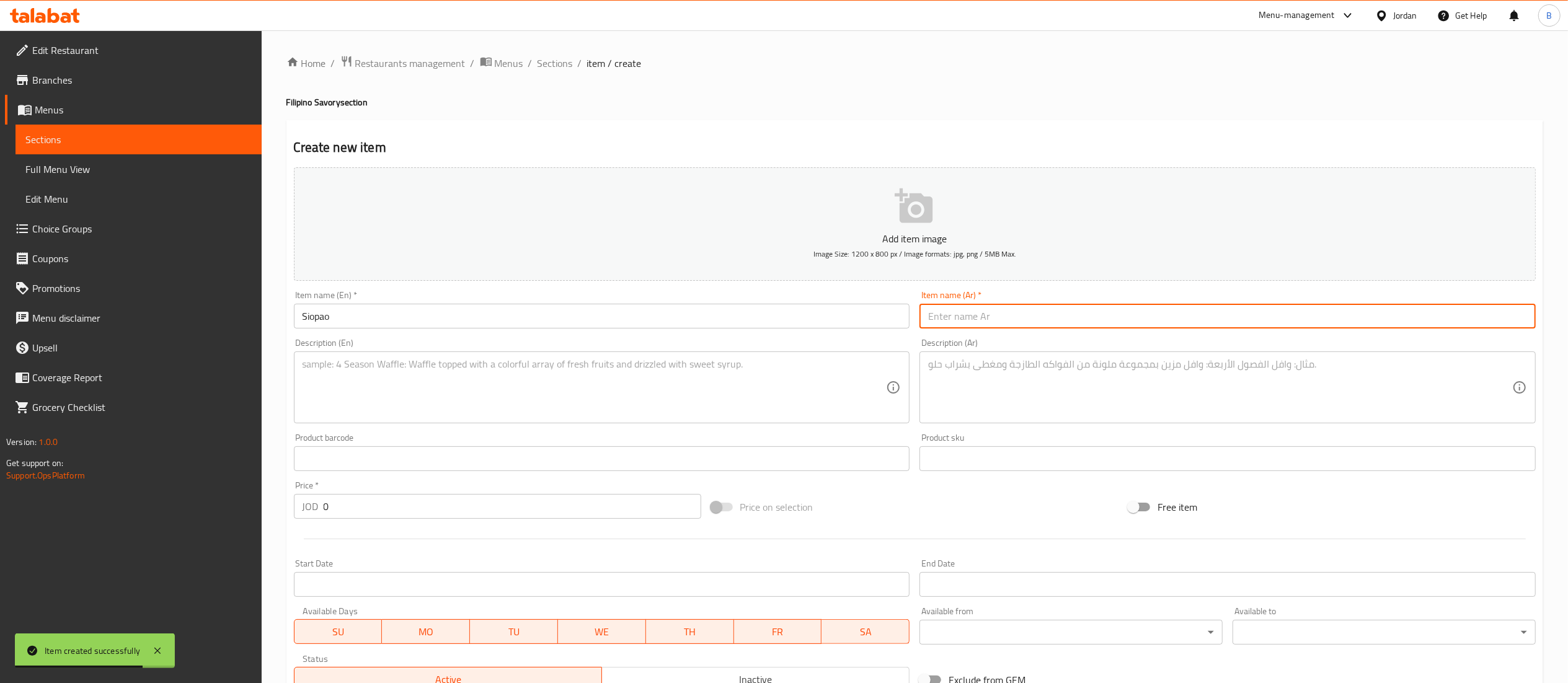
click at [1025, 319] on input "text" at bounding box center [1228, 316] width 617 height 25
type input "سيوباو"
click at [432, 403] on textarea at bounding box center [594, 387] width 584 height 59
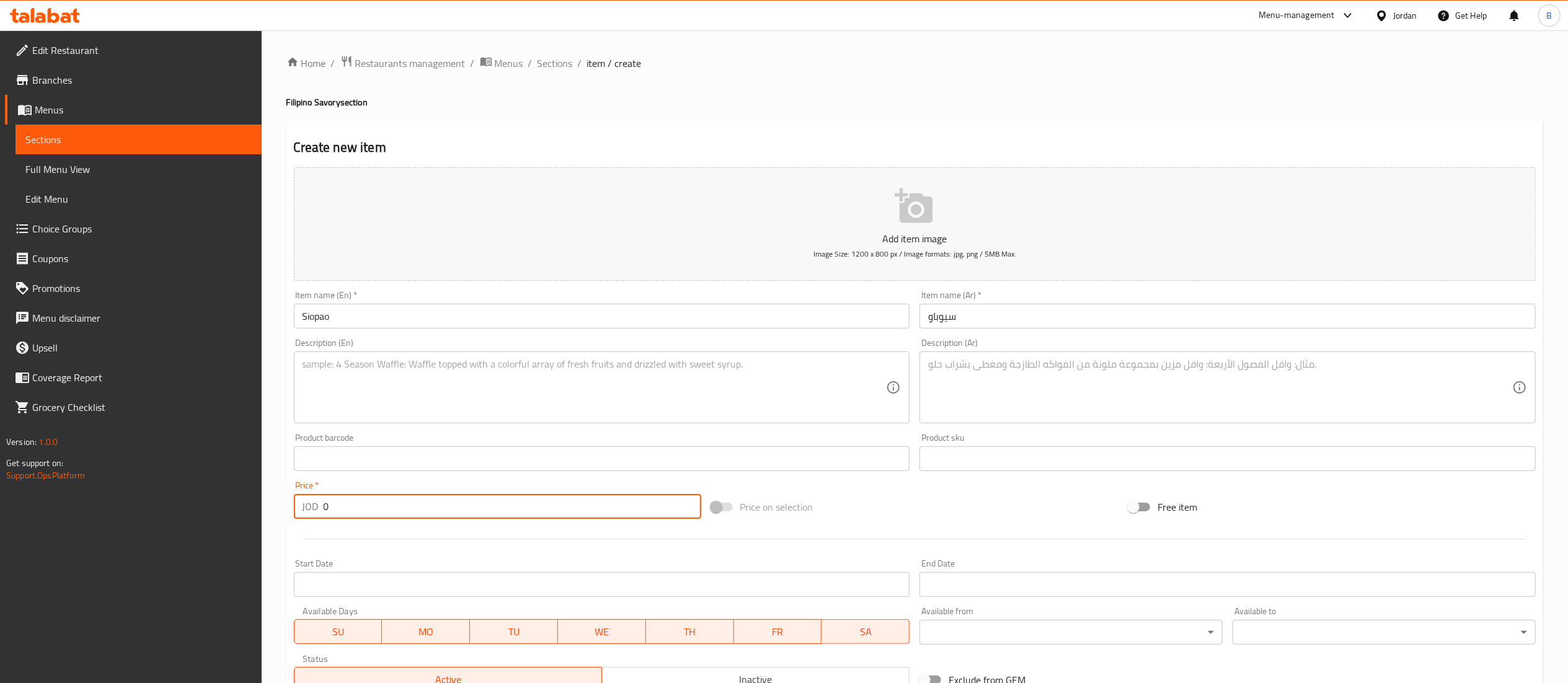
drag, startPoint x: 394, startPoint y: 502, endPoint x: 204, endPoint y: 525, distance: 191.4
click at [248, 508] on div "Edit Restaurant Branches Menus Sections Full Menu View Edit Menu Choice Groups …" at bounding box center [784, 453] width 1568 height 845
type input "2.4"
click at [754, 406] on textarea at bounding box center [594, 387] width 584 height 59
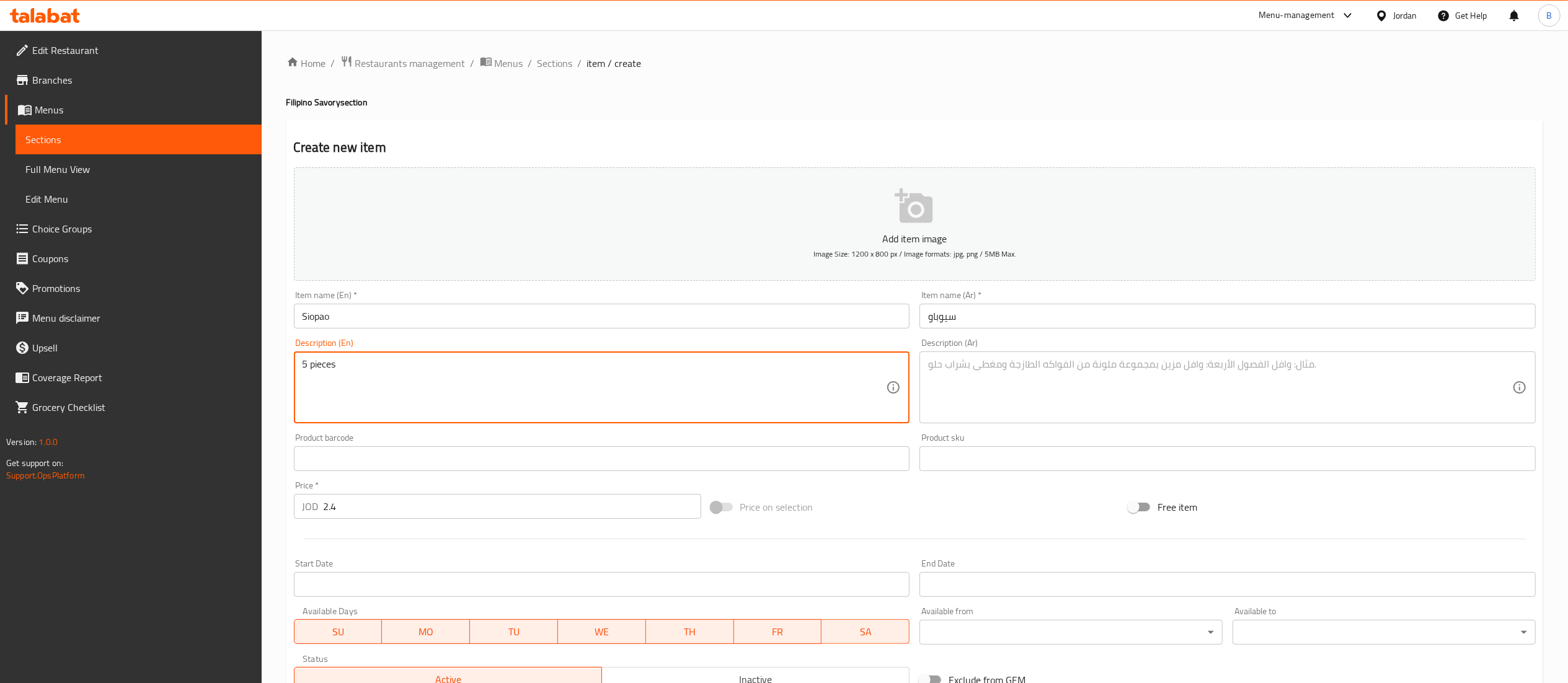
type textarea "5 pieces"
click at [1004, 391] on textarea at bounding box center [1220, 387] width 584 height 59
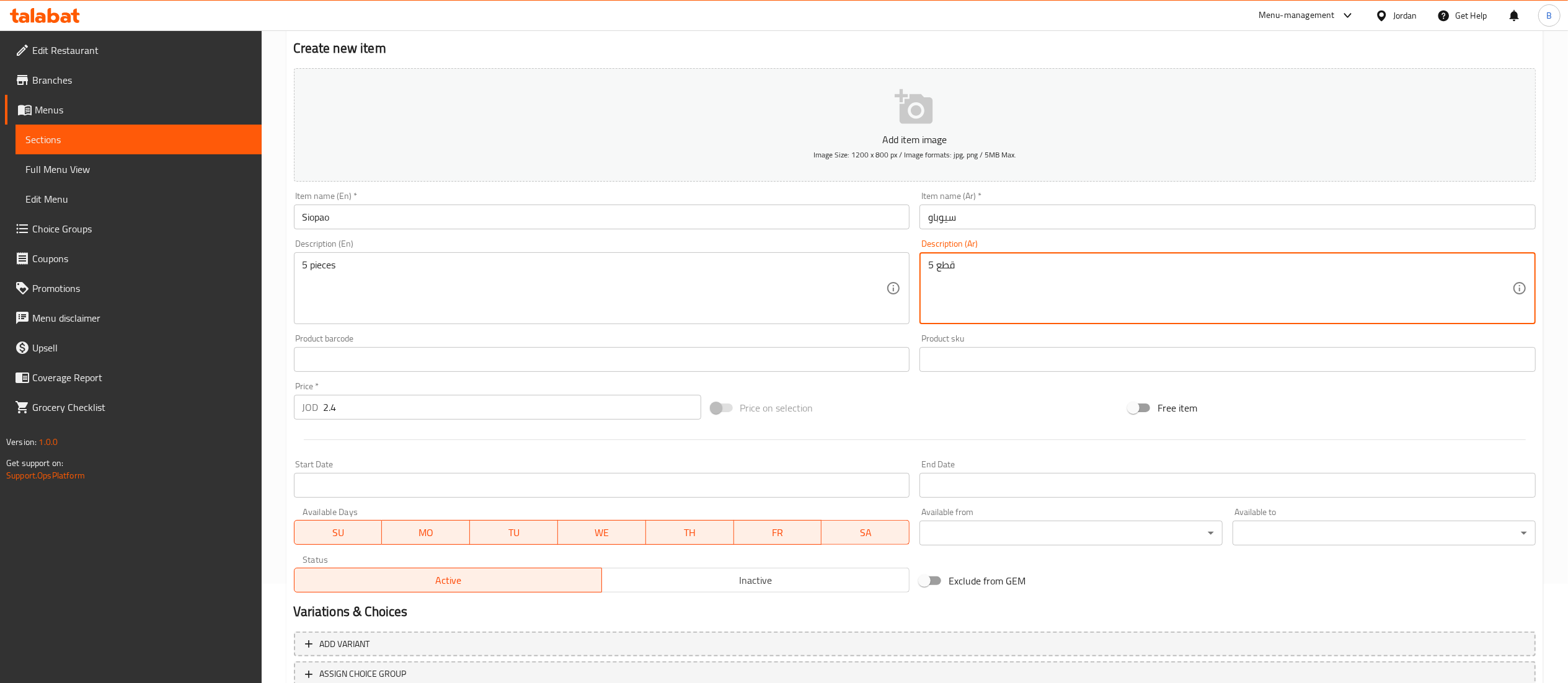
scroll to position [192, 0]
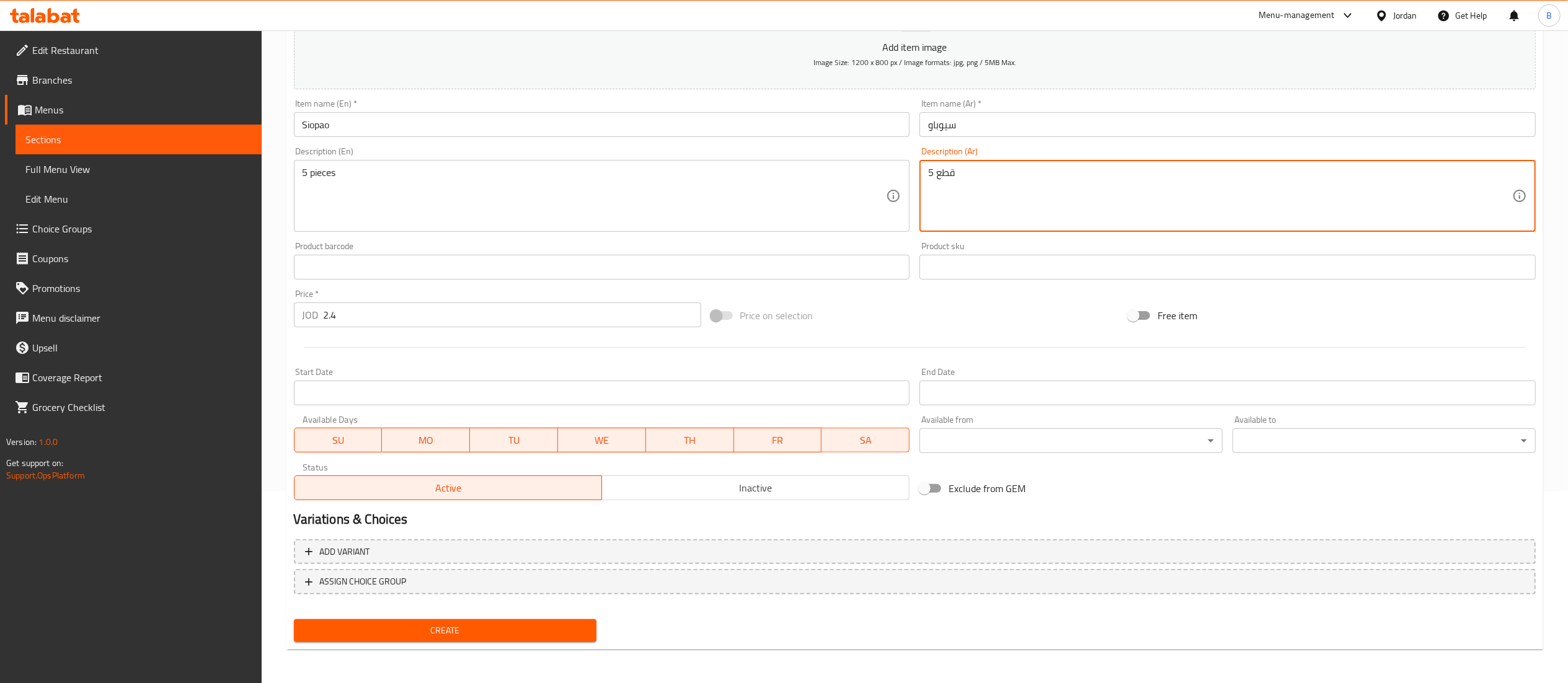
type textarea "5 قطع"
click at [460, 634] on span "Create" at bounding box center [445, 630] width 283 height 16
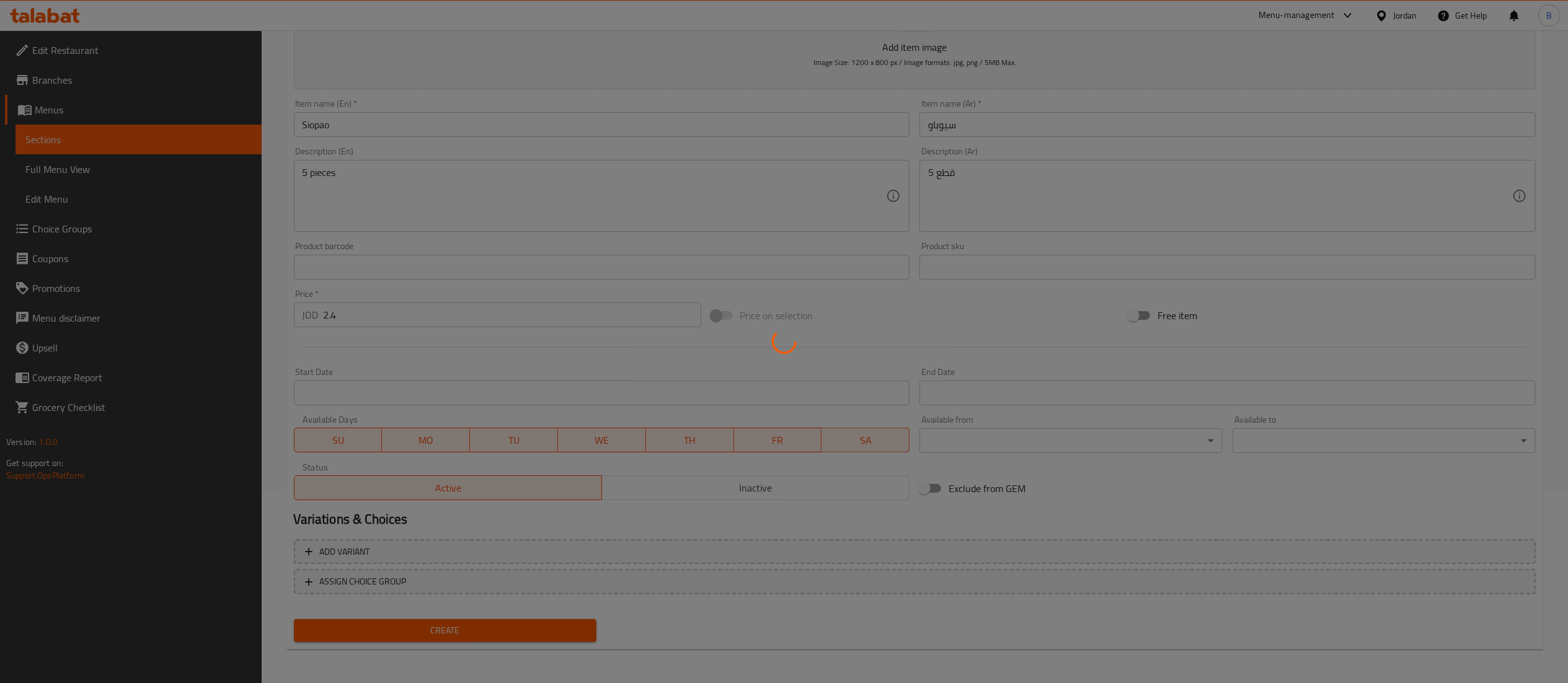
type input "0"
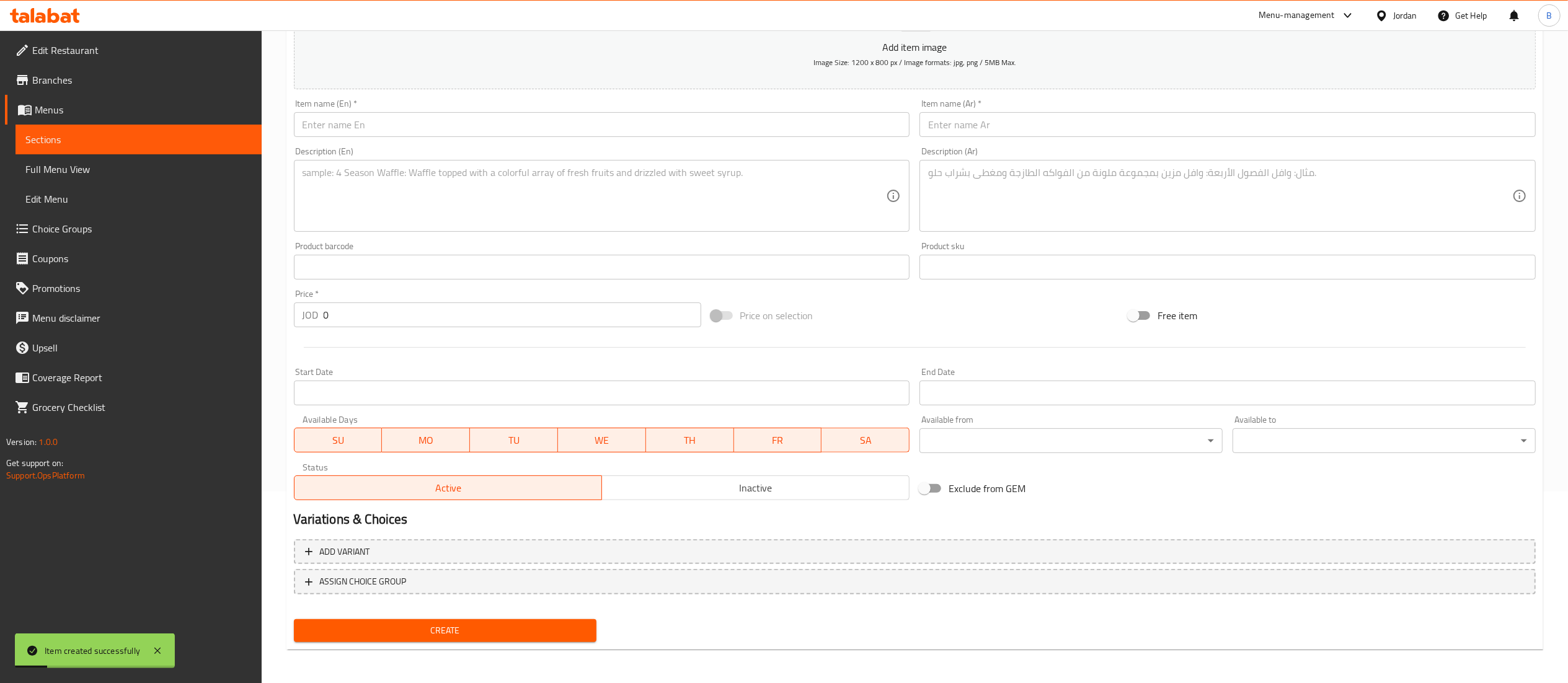
click at [501, 119] on input "text" at bounding box center [602, 125] width 617 height 25
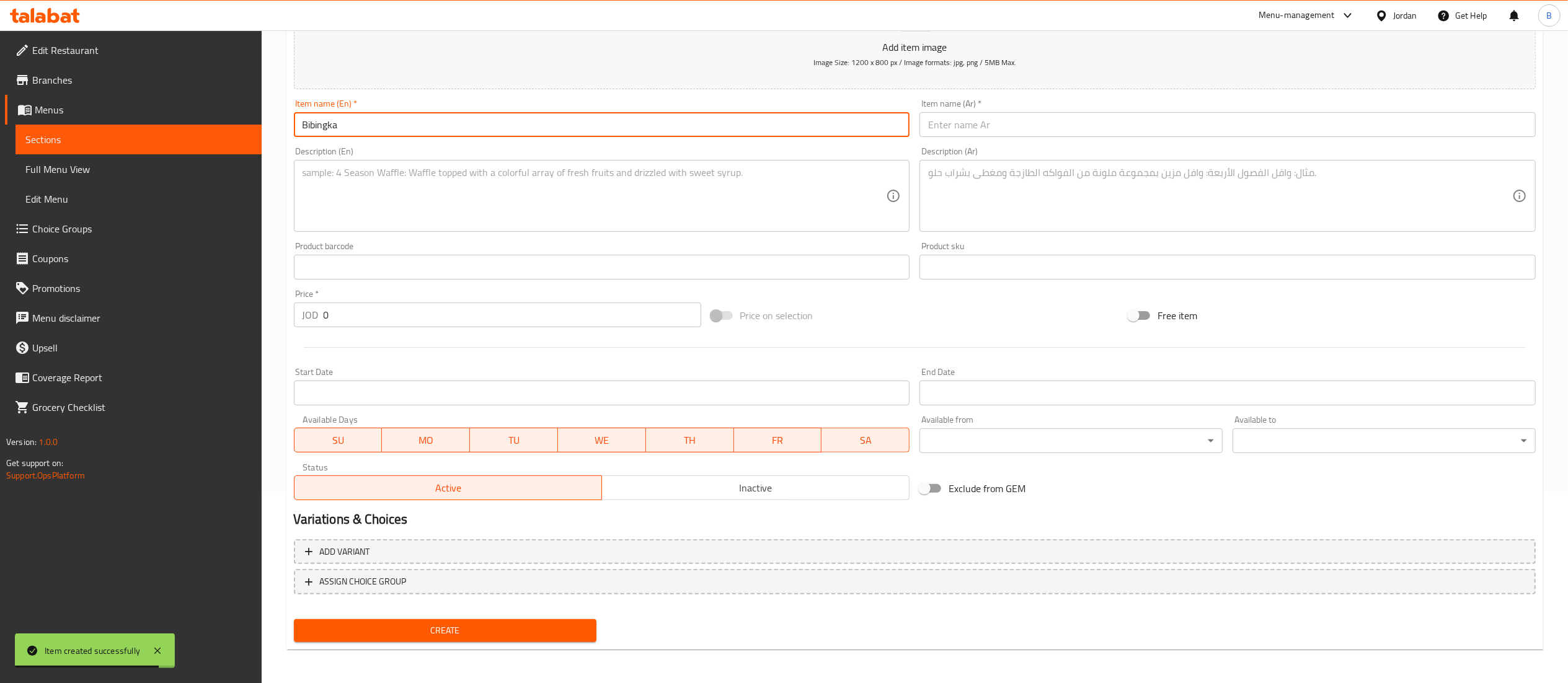
type input "Bibingka"
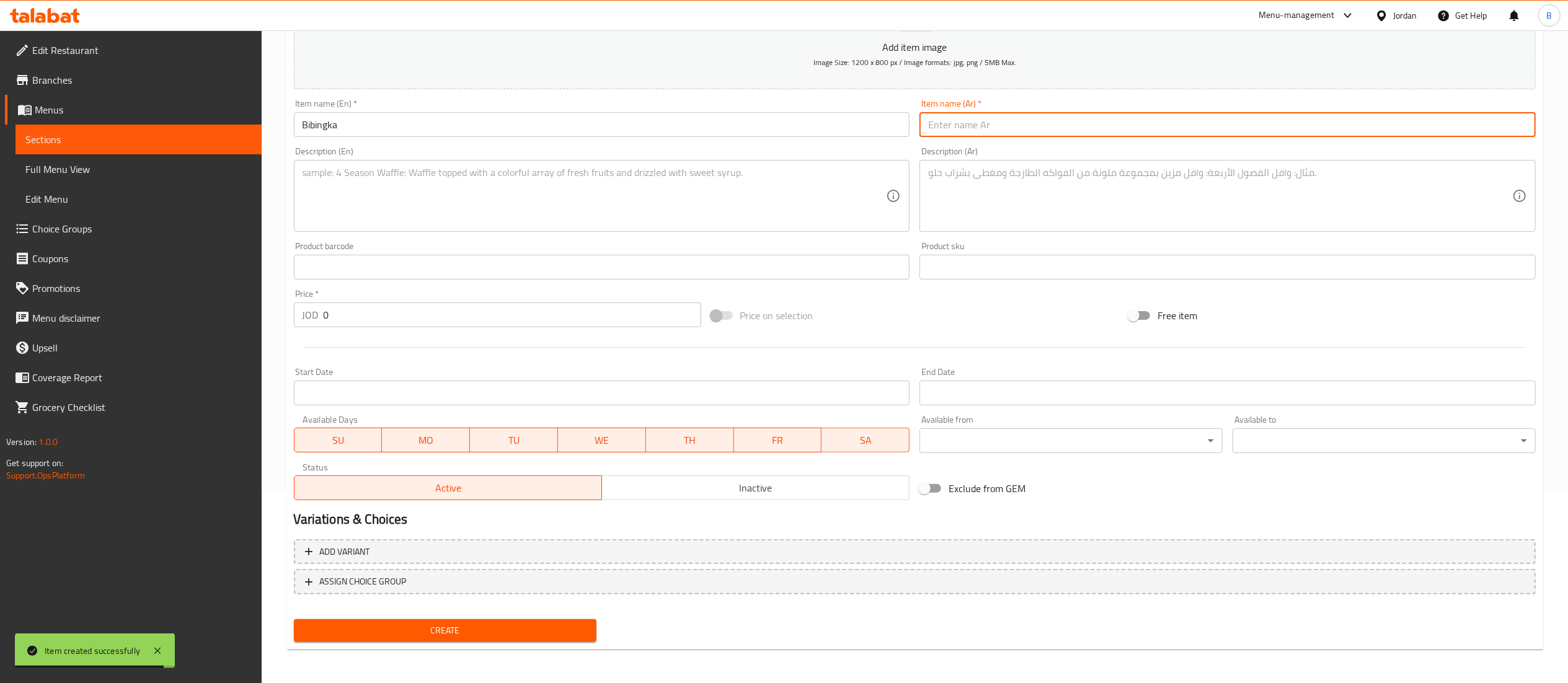
click at [961, 134] on input "text" at bounding box center [1228, 125] width 617 height 25
type input "بيبينجكا"
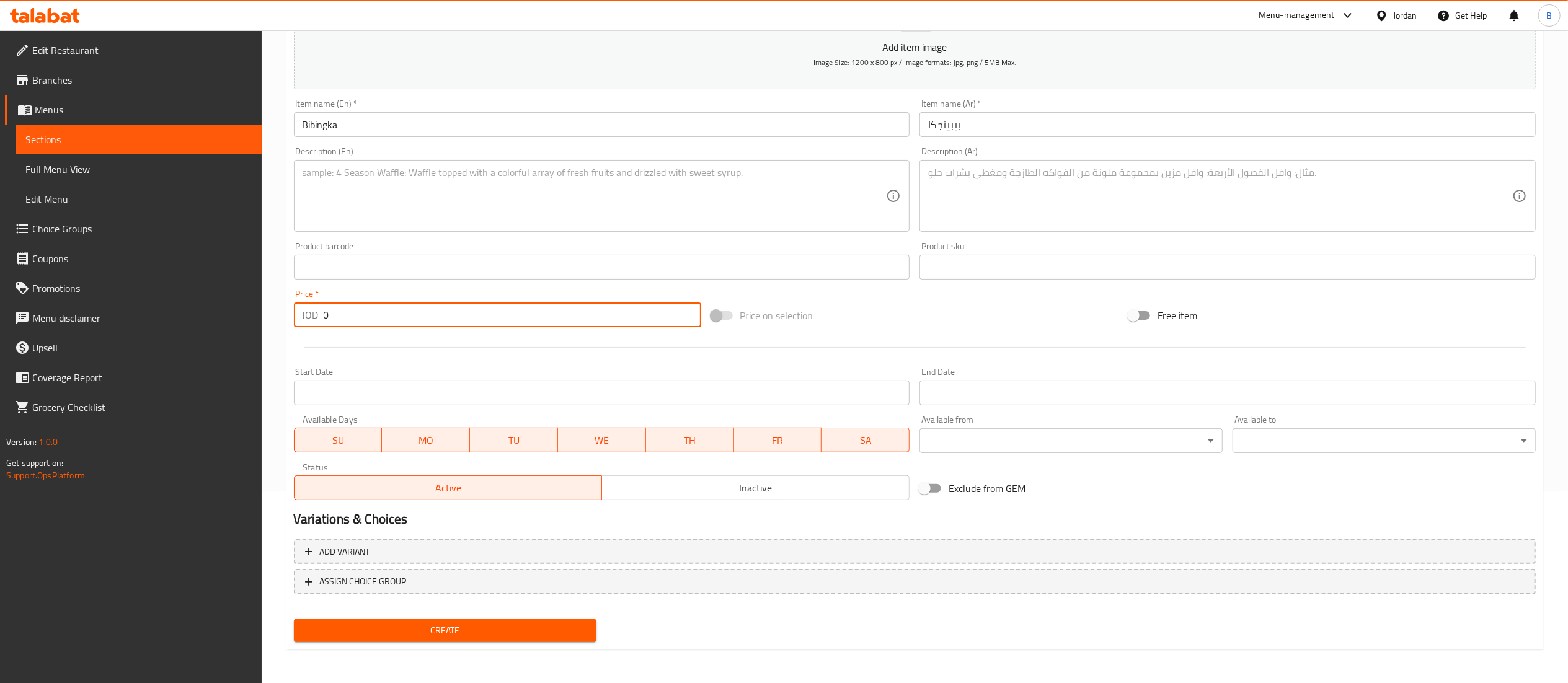
drag, startPoint x: 353, startPoint y: 314, endPoint x: 109, endPoint y: 326, distance: 244.3
click at [134, 321] on div "Edit Restaurant Branches Menus Sections Full Menu View Edit Menu Choice Groups …" at bounding box center [784, 261] width 1568 height 845
type input "2.5"
click at [392, 180] on textarea at bounding box center [594, 196] width 584 height 59
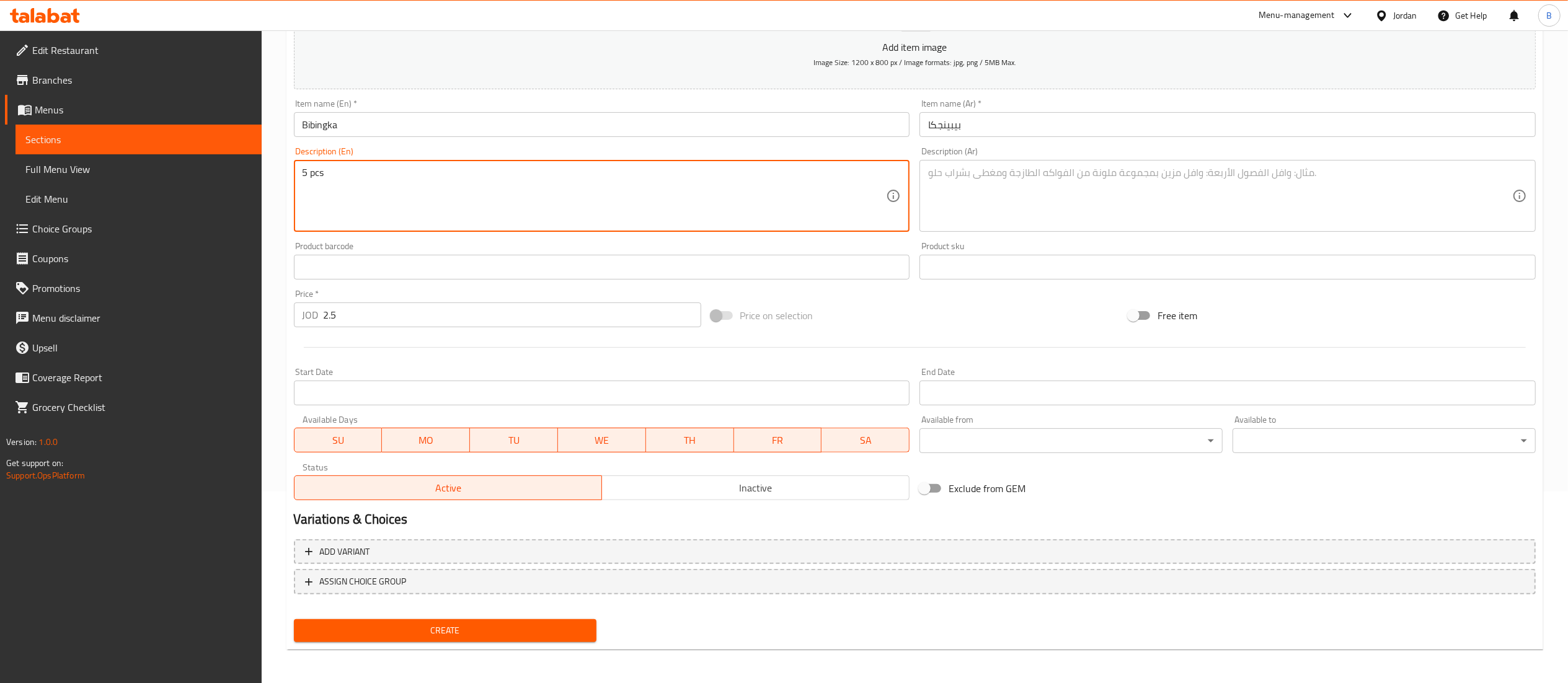
type textarea "5 pcs"
click at [973, 191] on textarea at bounding box center [1220, 196] width 584 height 59
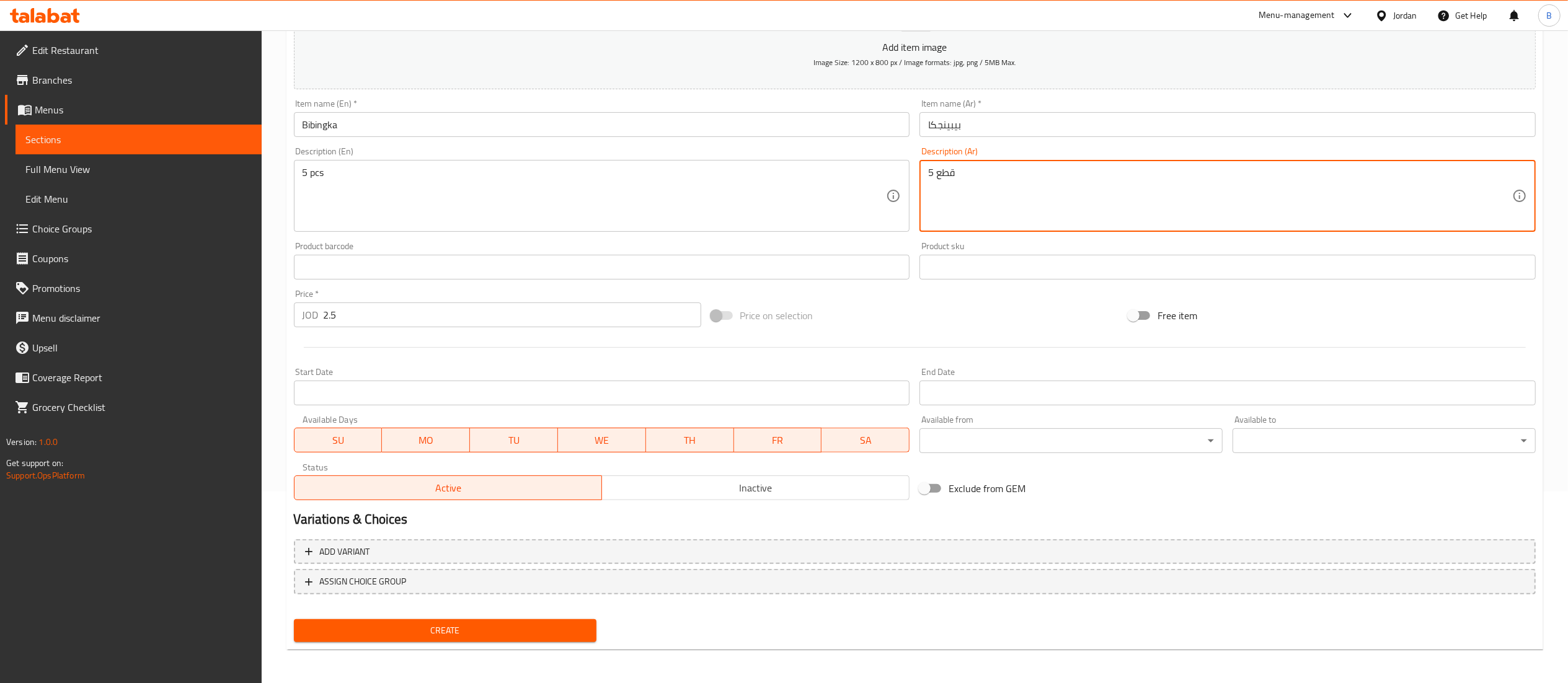
type textarea "5 قطع"
click at [559, 631] on span "Create" at bounding box center [445, 630] width 283 height 16
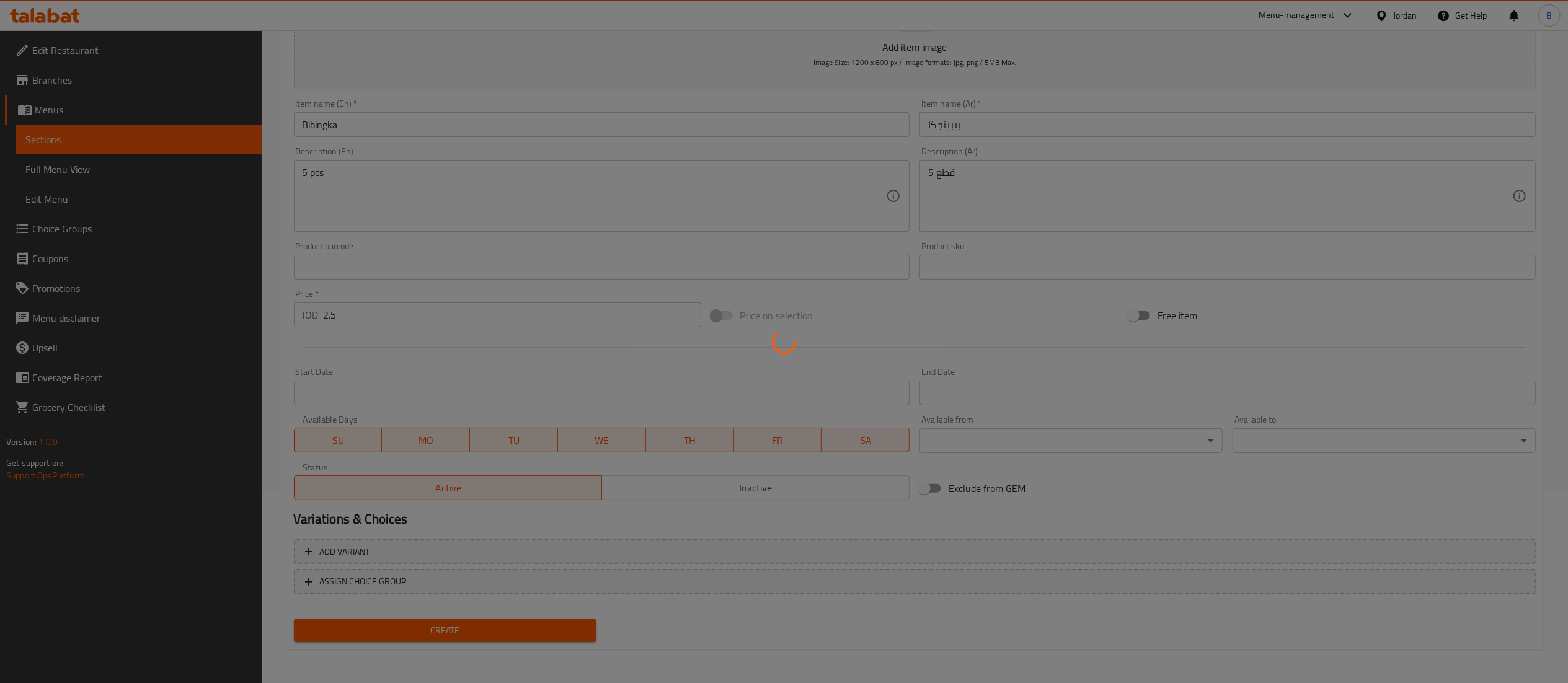
type input "0"
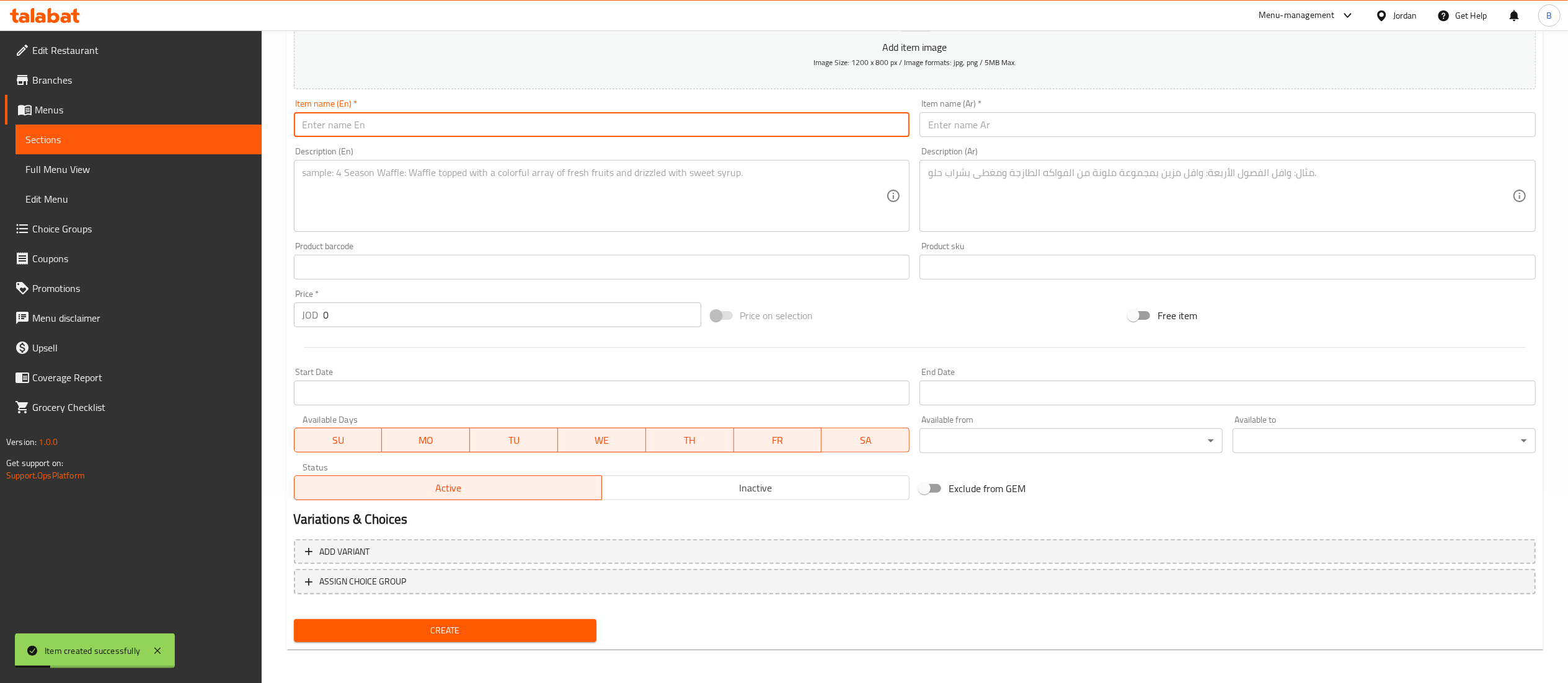
click at [578, 130] on input "text" at bounding box center [602, 125] width 617 height 25
type input "Pinoy Jolly Spaghetti"
click at [1040, 130] on input "text" at bounding box center [1228, 125] width 617 height 25
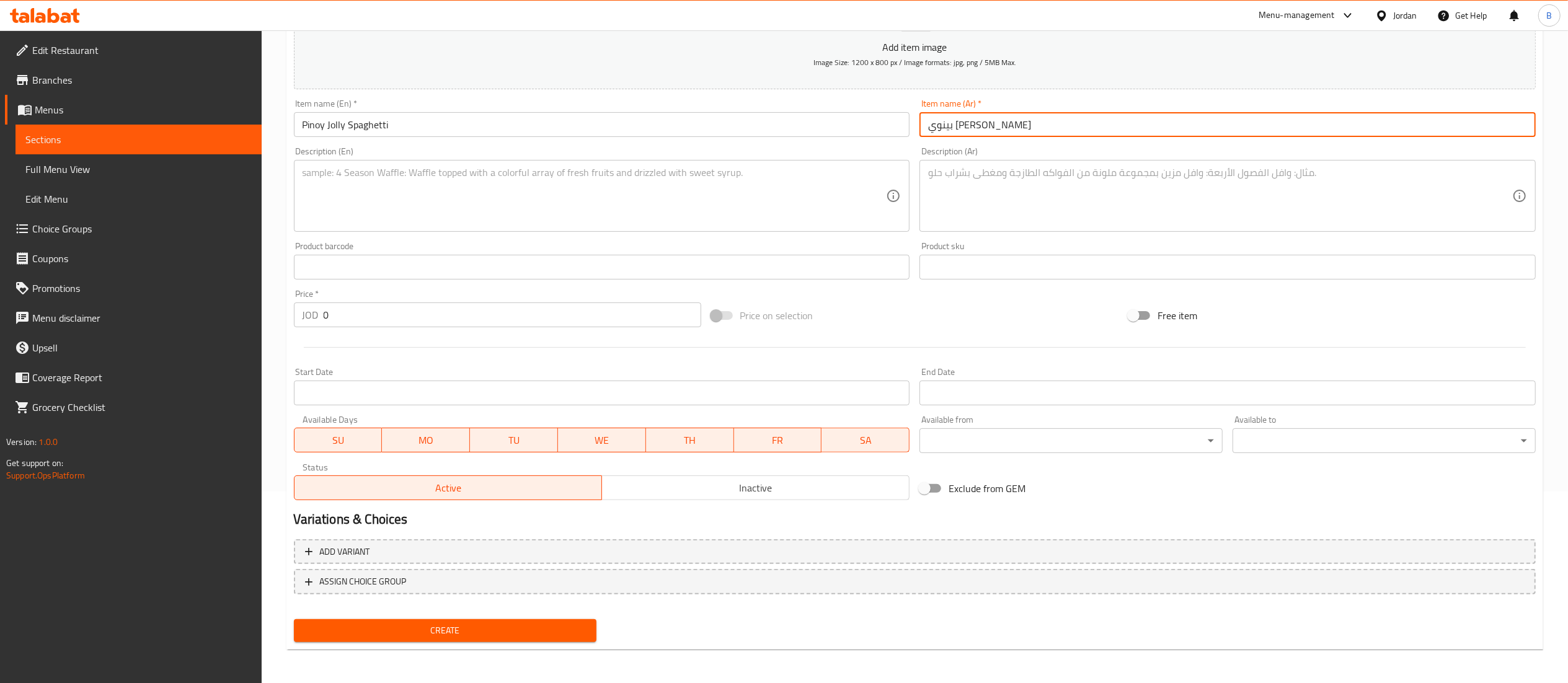
type input "بينوي جولي سباغيتي"
drag, startPoint x: 360, startPoint y: 314, endPoint x: 168, endPoint y: 310, distance: 192.0
click at [234, 310] on div "Edit Restaurant Branches Menus Sections Full Menu View Edit Menu Choice Groups …" at bounding box center [784, 261] width 1568 height 845
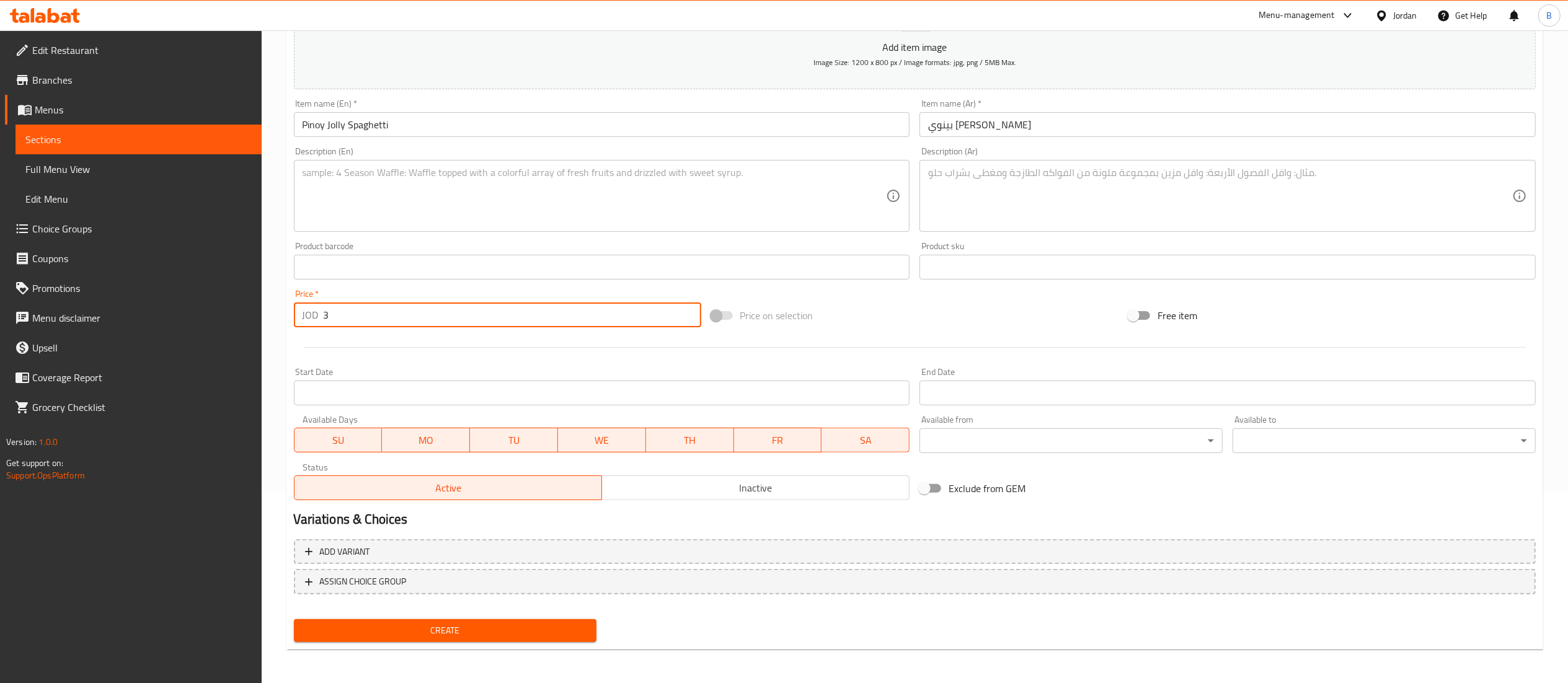
type input "3"
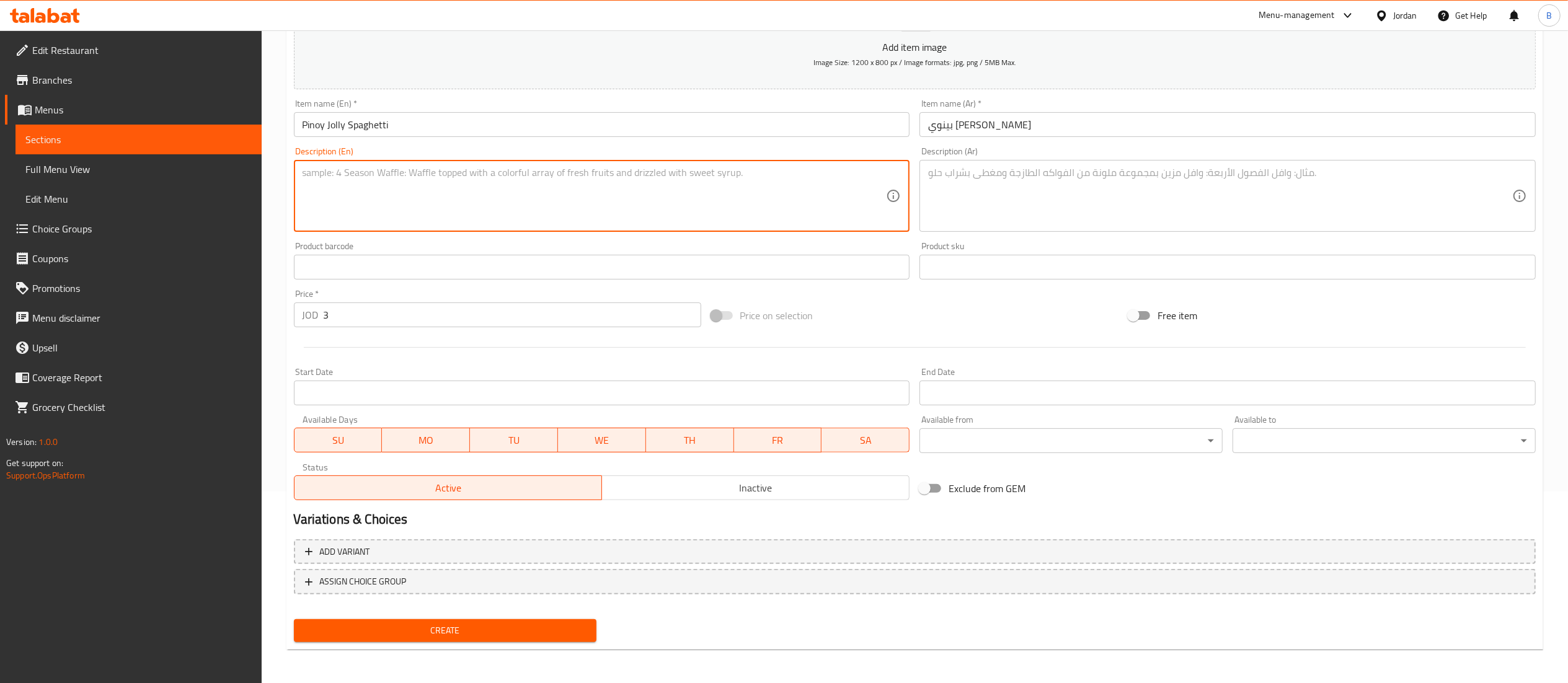
click at [435, 211] on textarea at bounding box center [594, 196] width 584 height 59
type textarea "1 piece"
click at [957, 180] on textarea at bounding box center [1220, 196] width 584 height 59
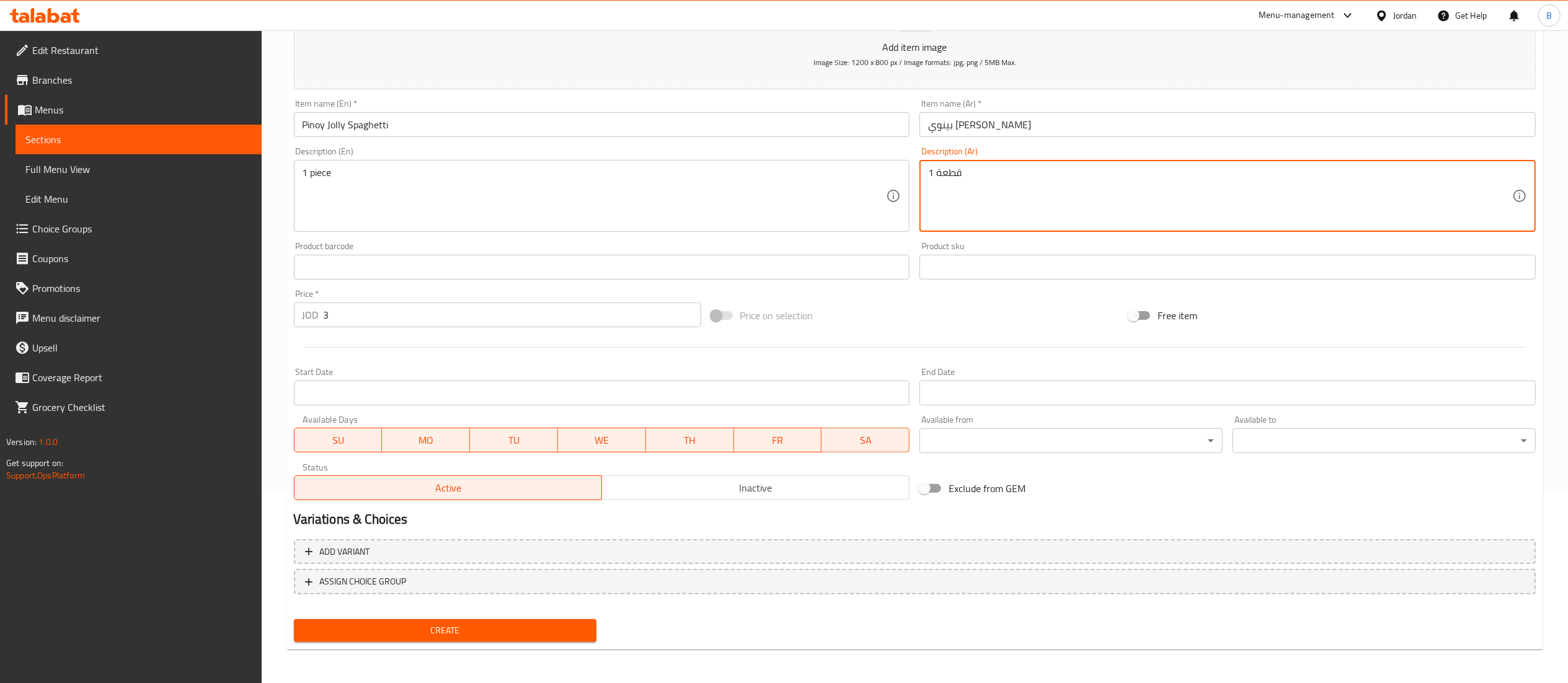
type textarea "1 قطعة"
click at [531, 634] on span "Create" at bounding box center [445, 630] width 283 height 16
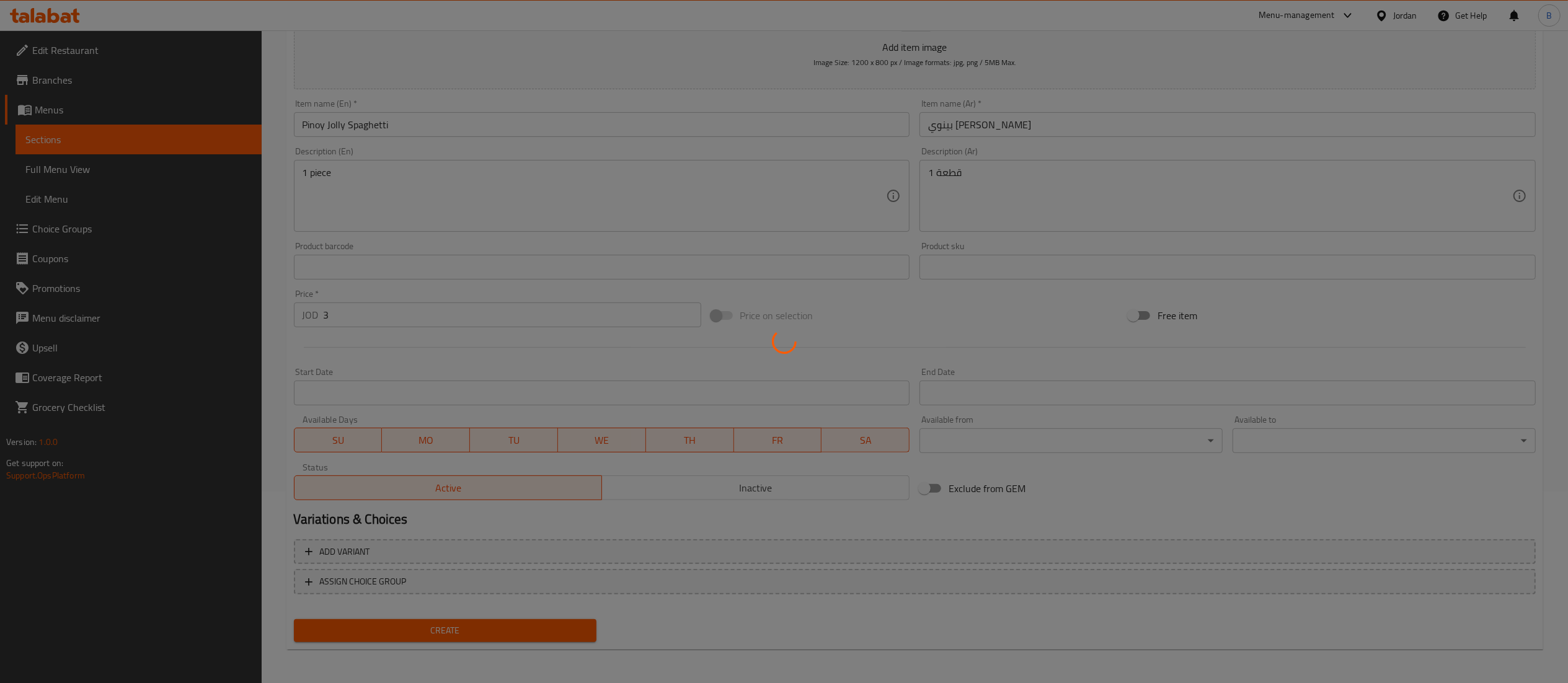
type input "0"
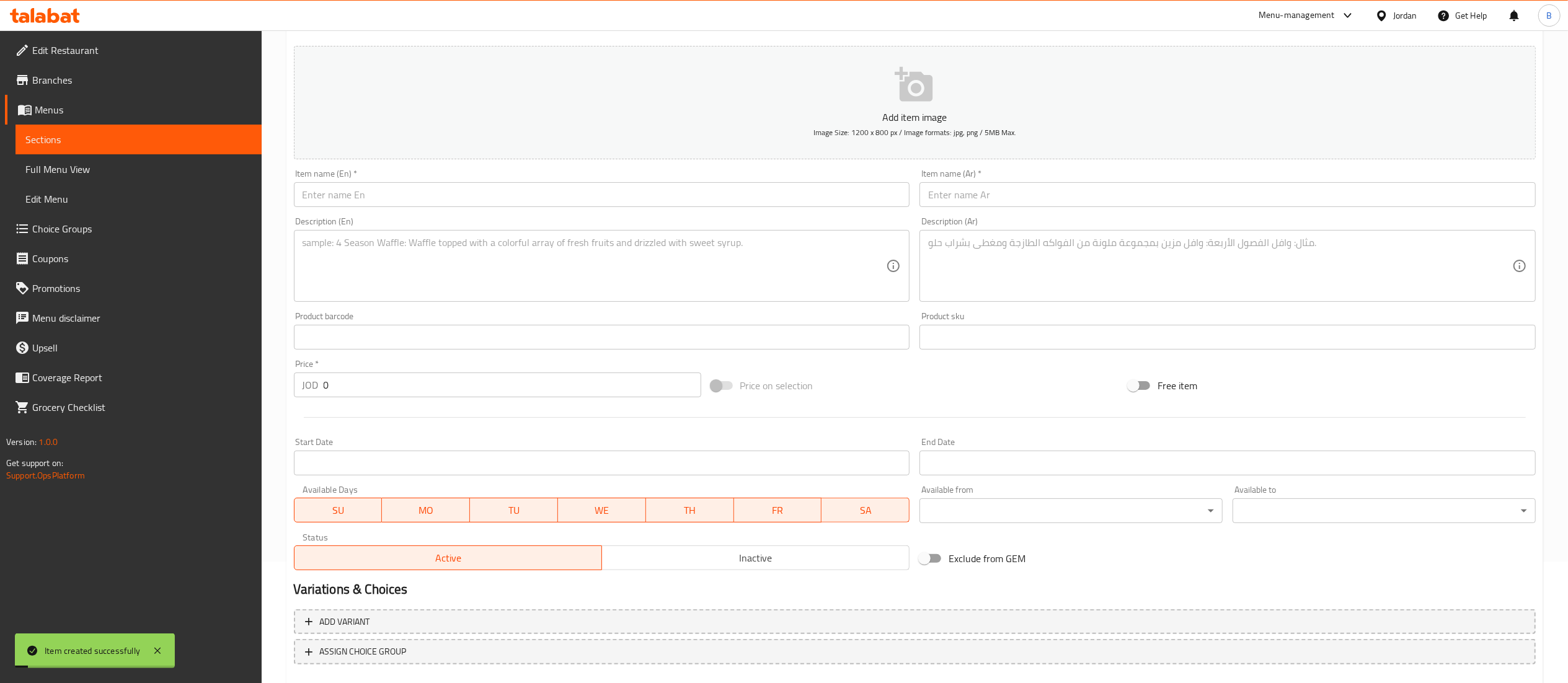
scroll to position [0, 0]
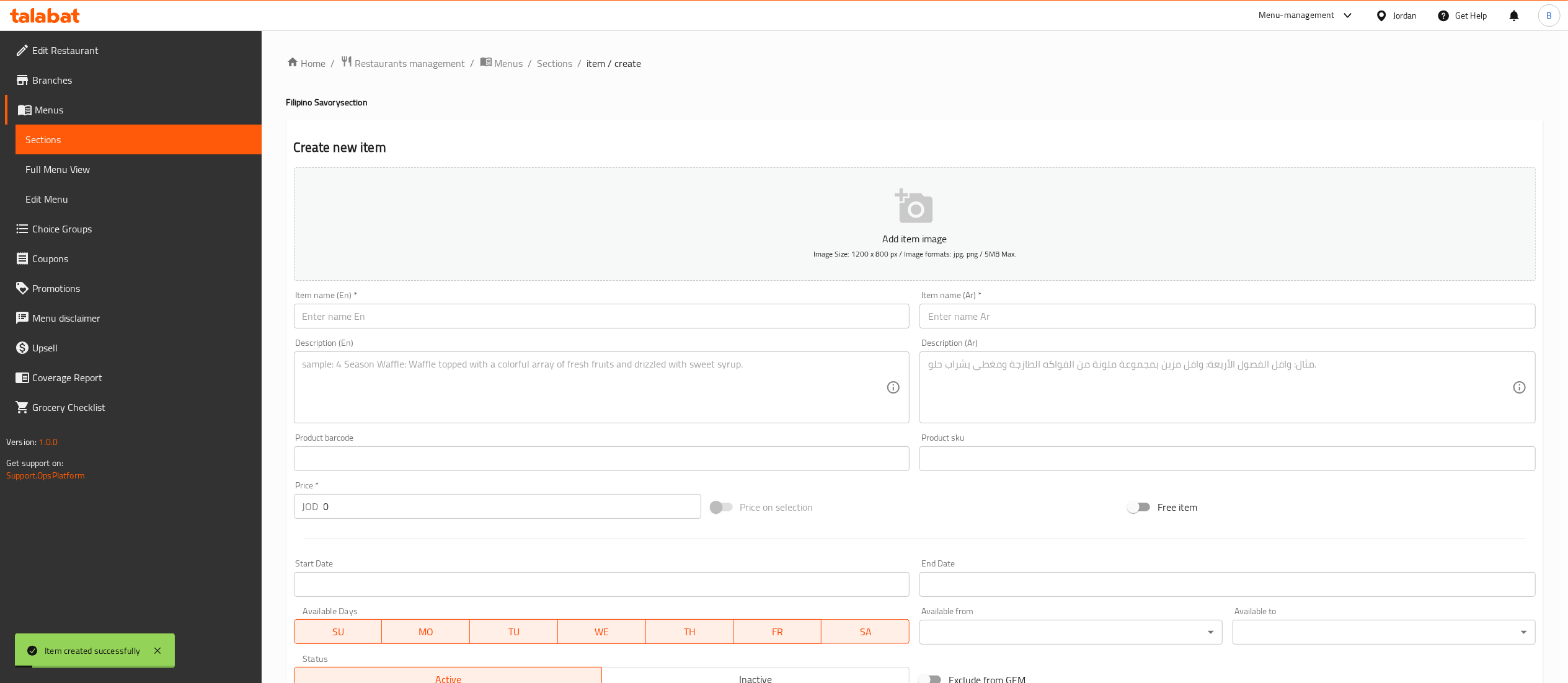
click at [658, 274] on button "Add item image Image Size: 1200 x 800 px / Image formats: jpg, png / 5MB Max." at bounding box center [915, 224] width 1242 height 113
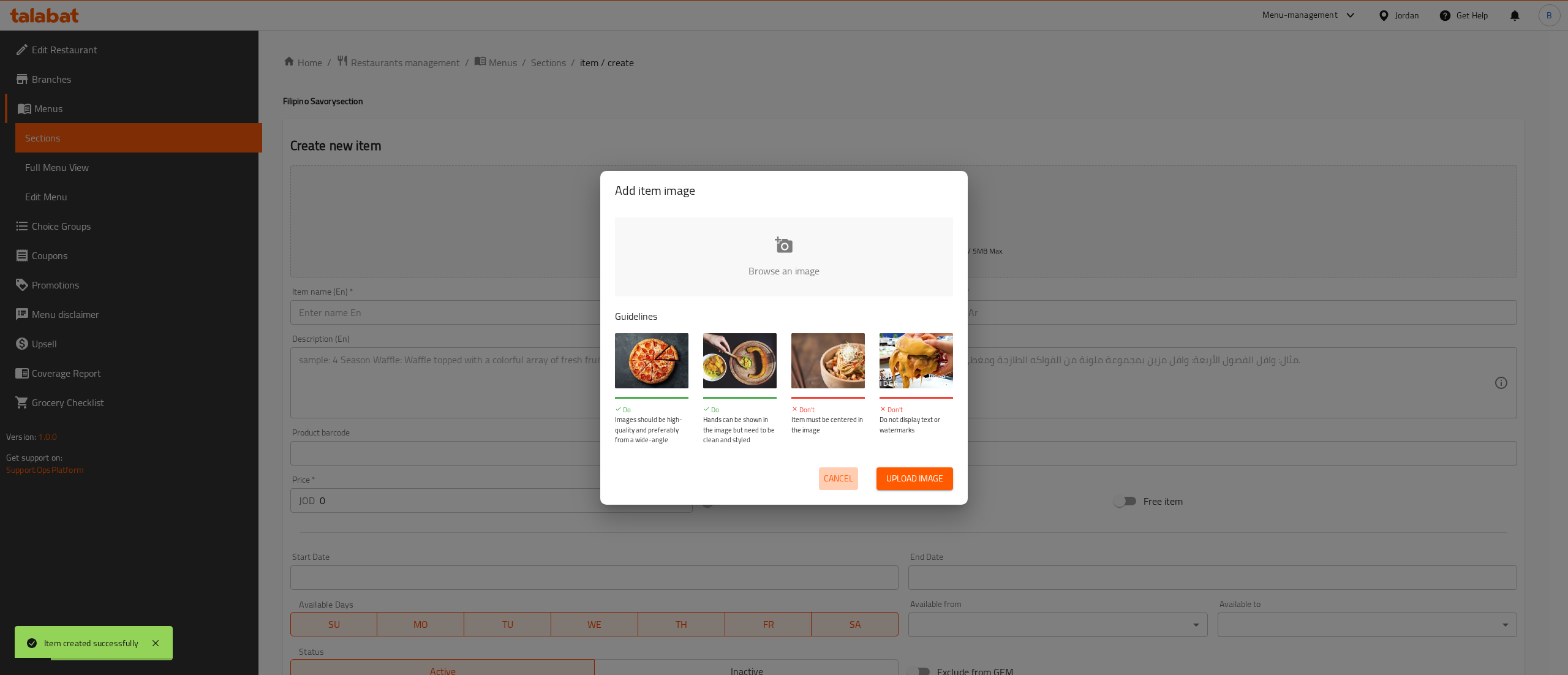
click at [837, 484] on span "Cancel" at bounding box center [838, 478] width 30 height 16
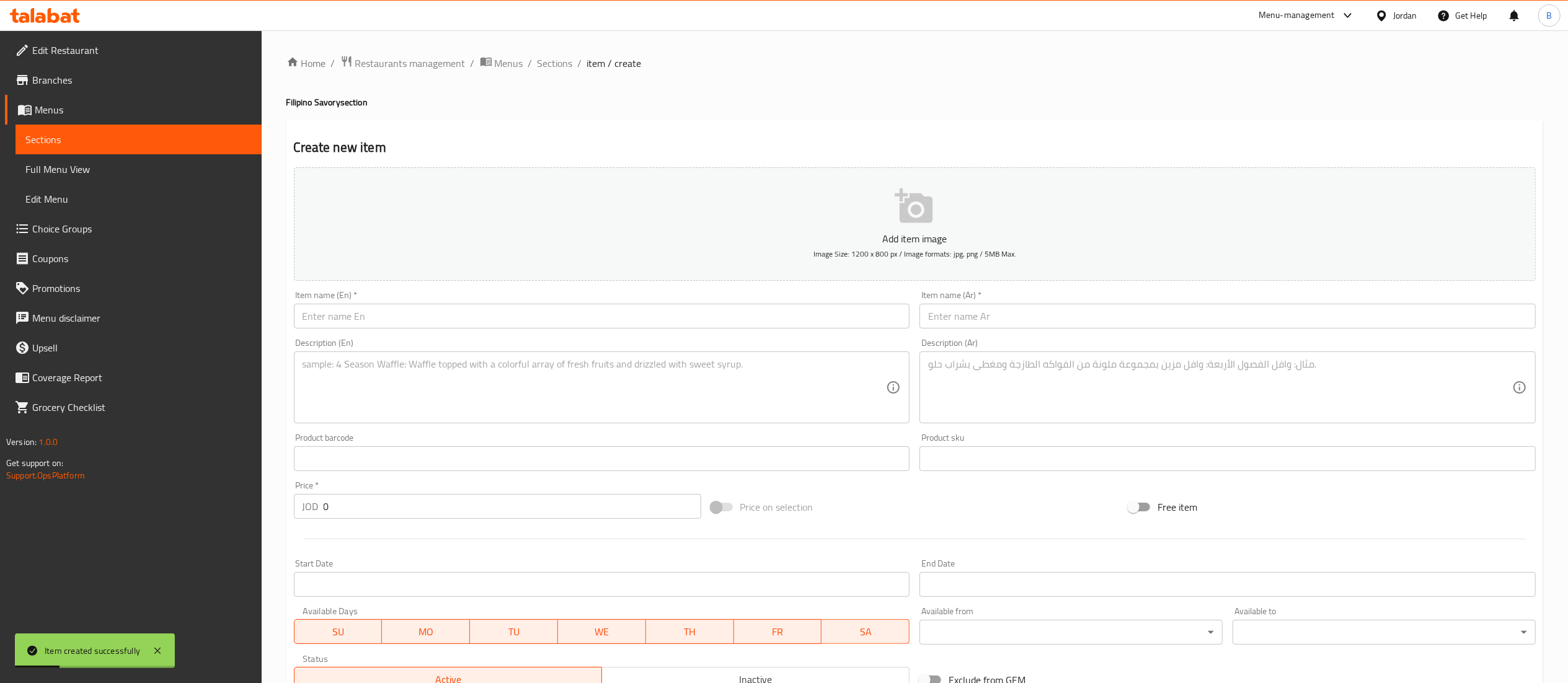
click at [417, 312] on input "text" at bounding box center [602, 316] width 617 height 25
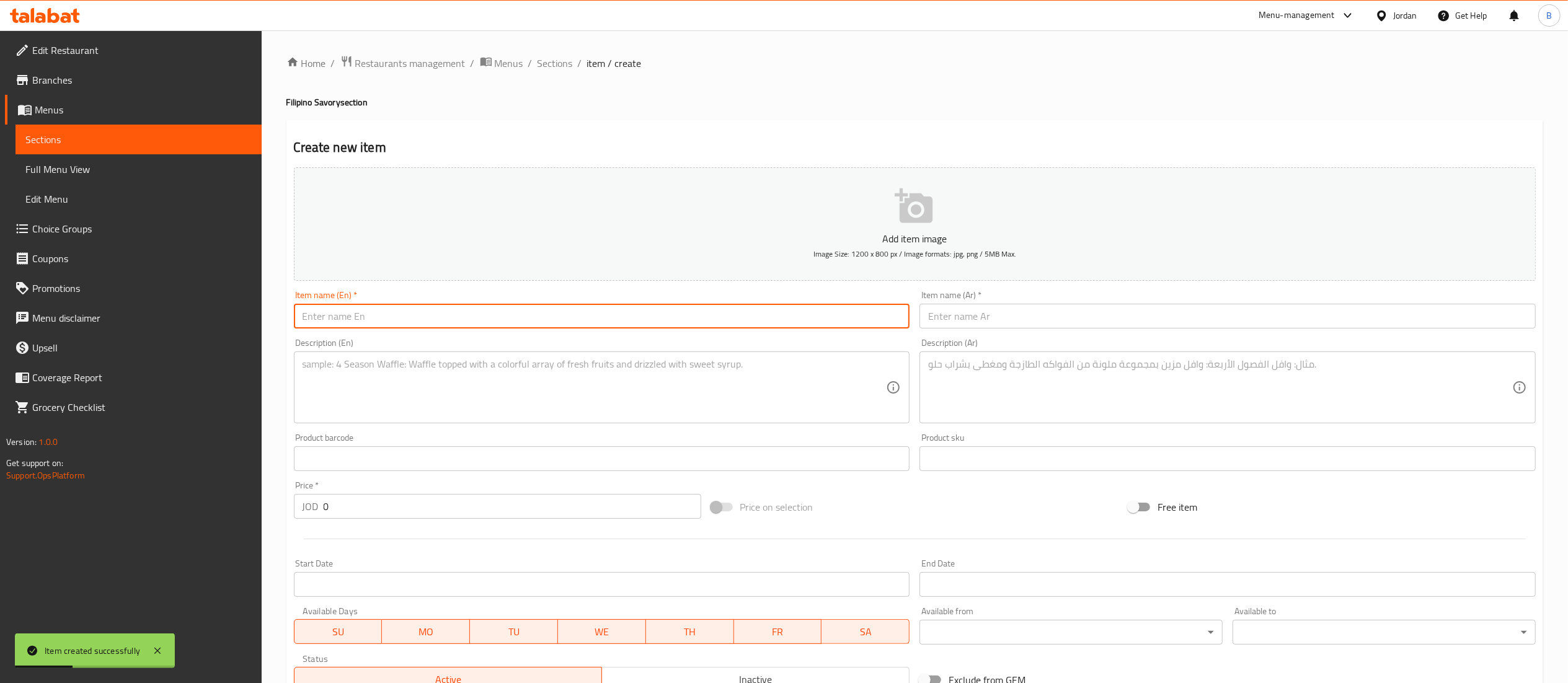
click at [462, 321] on input "text" at bounding box center [602, 316] width 617 height 25
click at [460, 320] on input "text" at bounding box center [602, 316] width 617 height 25
type input "Chick N' Cheese"
click at [1070, 314] on input "text" at bounding box center [1228, 316] width 617 height 25
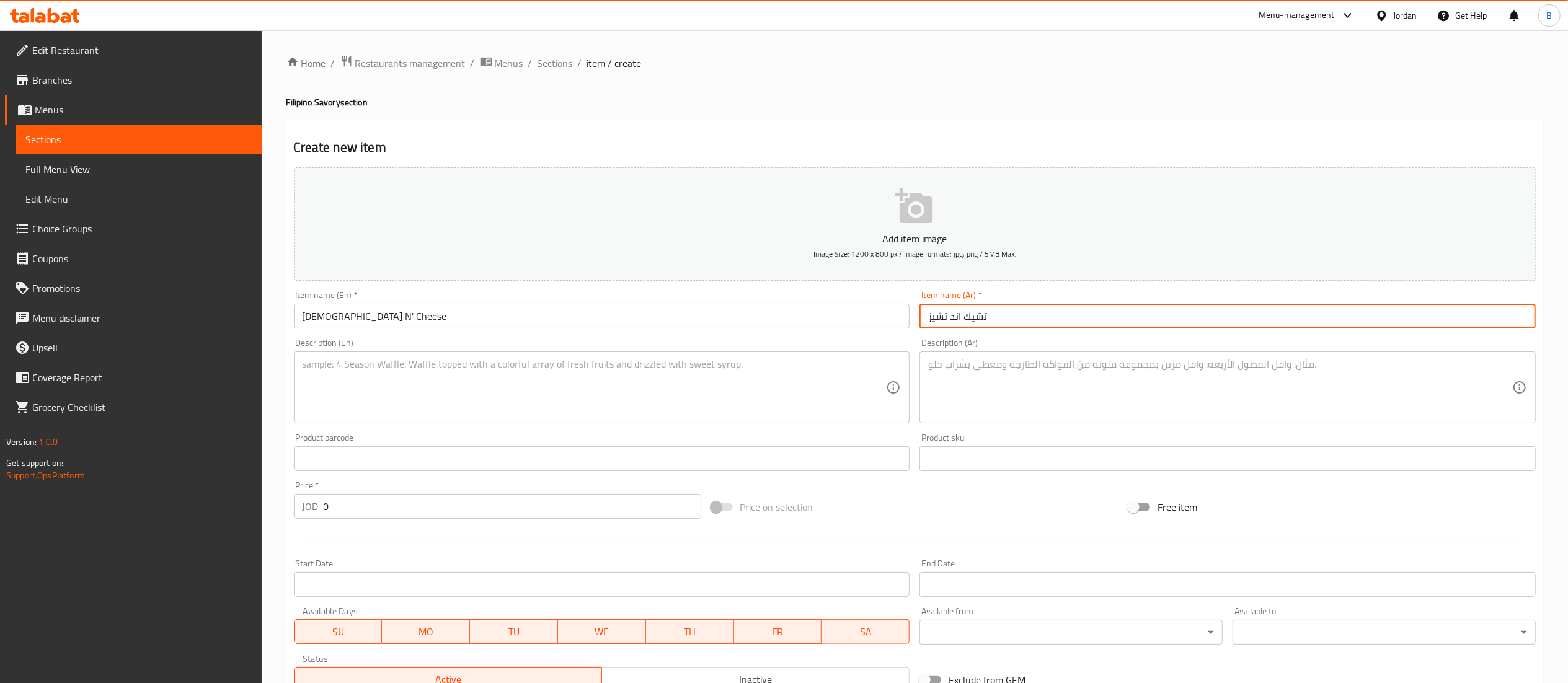
type input "تشيك اند تشيز"
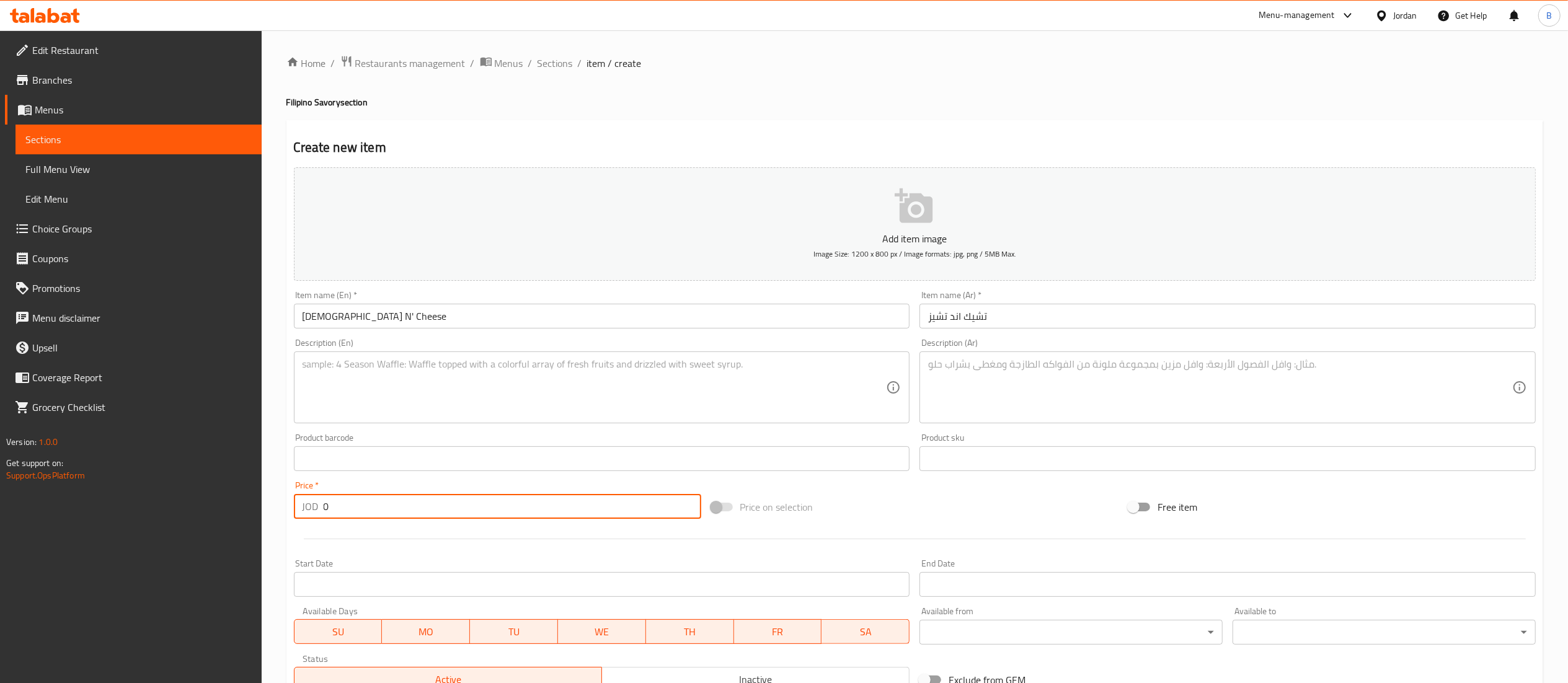
drag, startPoint x: 373, startPoint y: 511, endPoint x: 265, endPoint y: 508, distance: 108.0
click at [265, 508] on div "Home / Restaurants management / Menus / Sections / item / create Filipino Savor…" at bounding box center [915, 453] width 1306 height 845
type input "4"
click at [440, 391] on textarea at bounding box center [594, 387] width 584 height 59
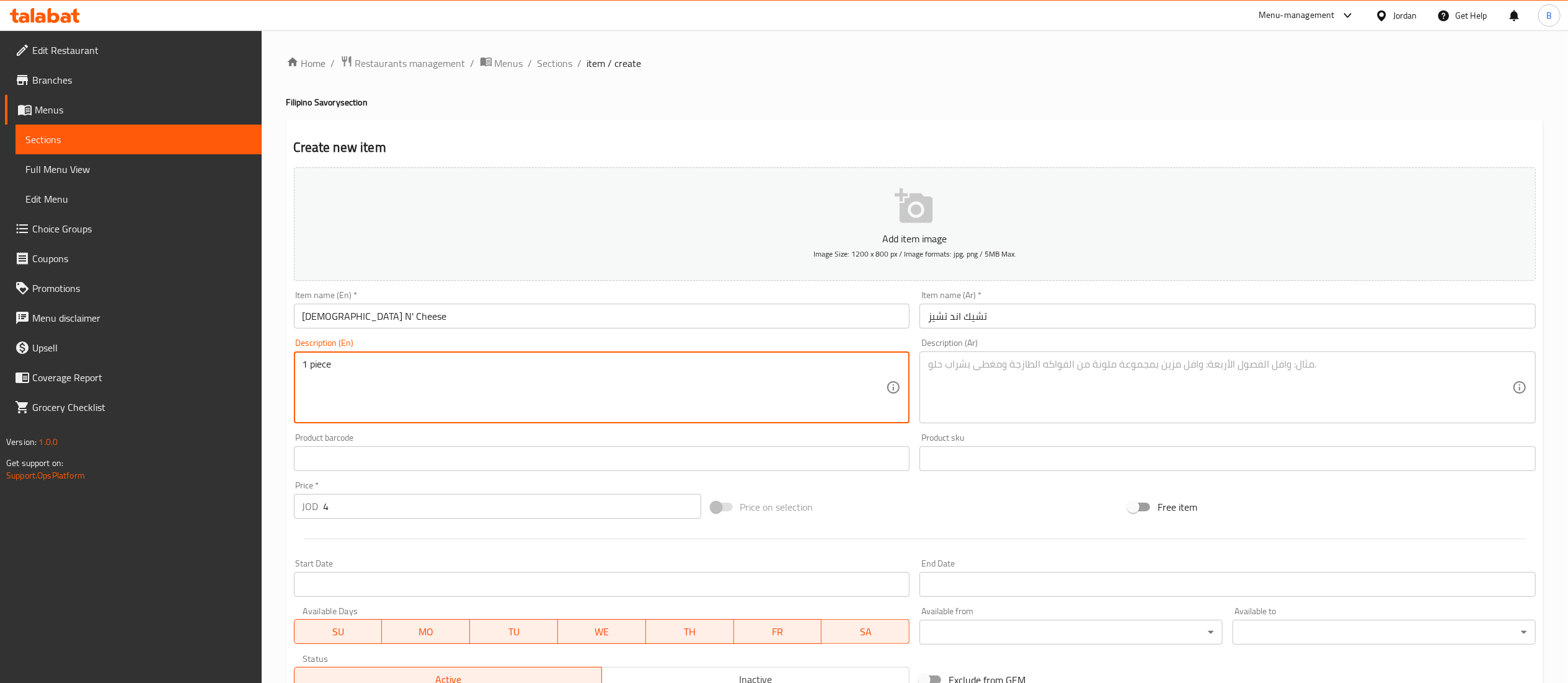
type textarea "1 piece"
click at [1039, 373] on textarea at bounding box center [1220, 387] width 584 height 59
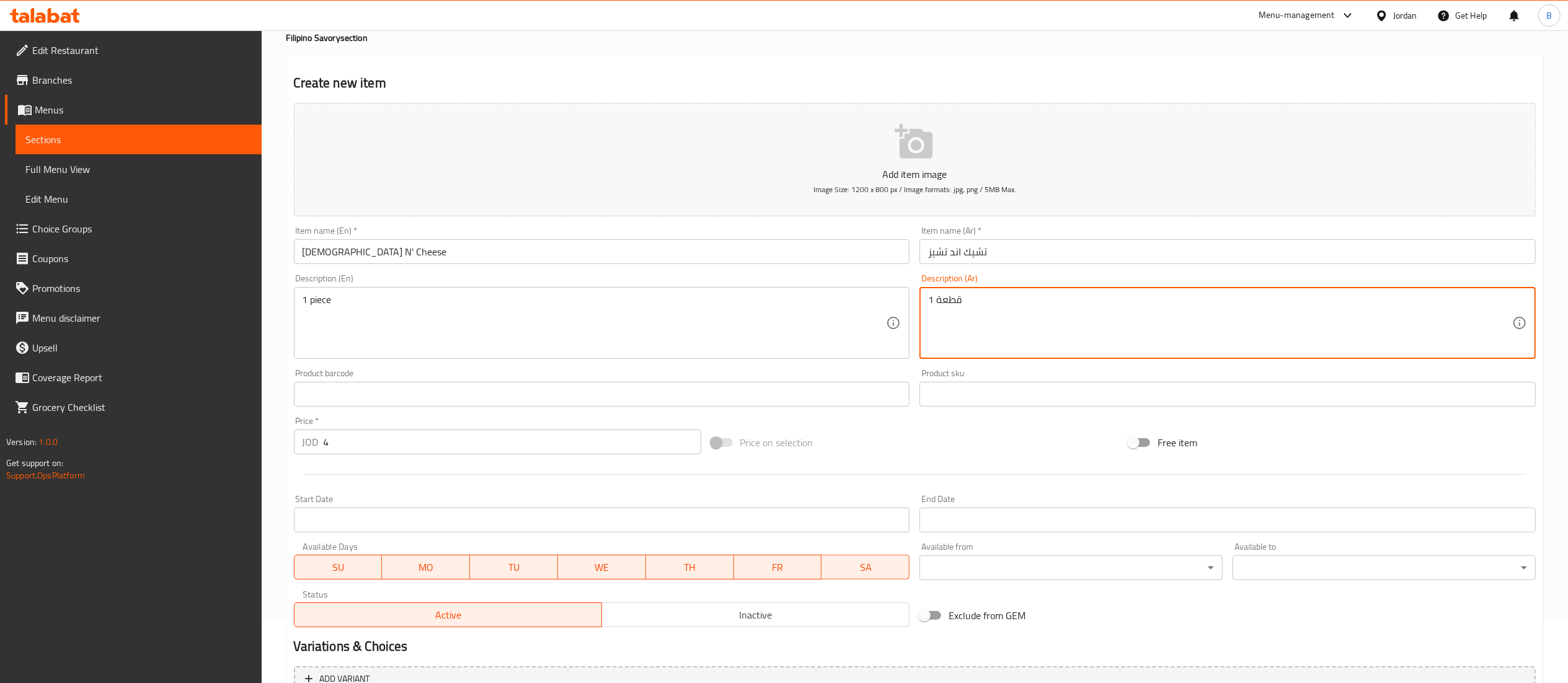
scroll to position [192, 0]
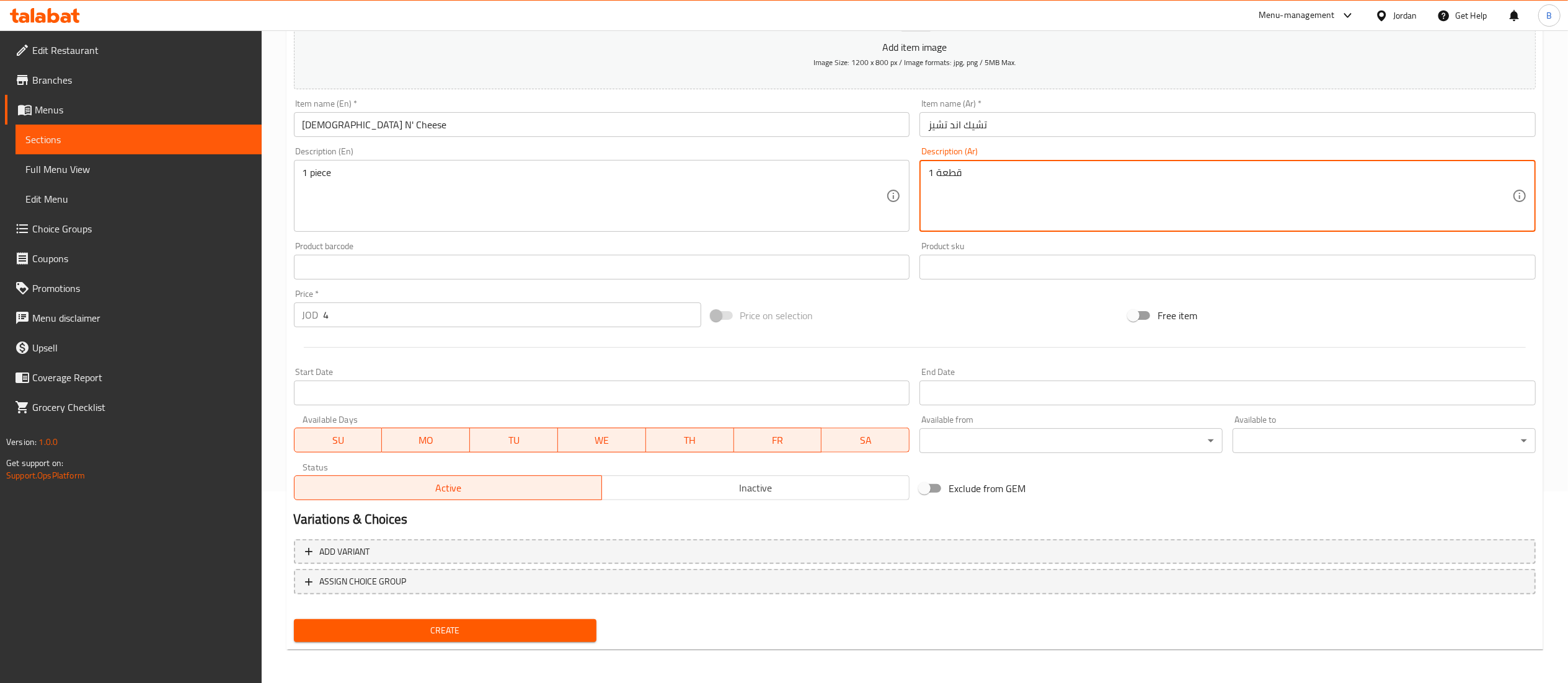
type textarea "1 قطعة"
click at [413, 621] on button "Create" at bounding box center [446, 630] width 304 height 23
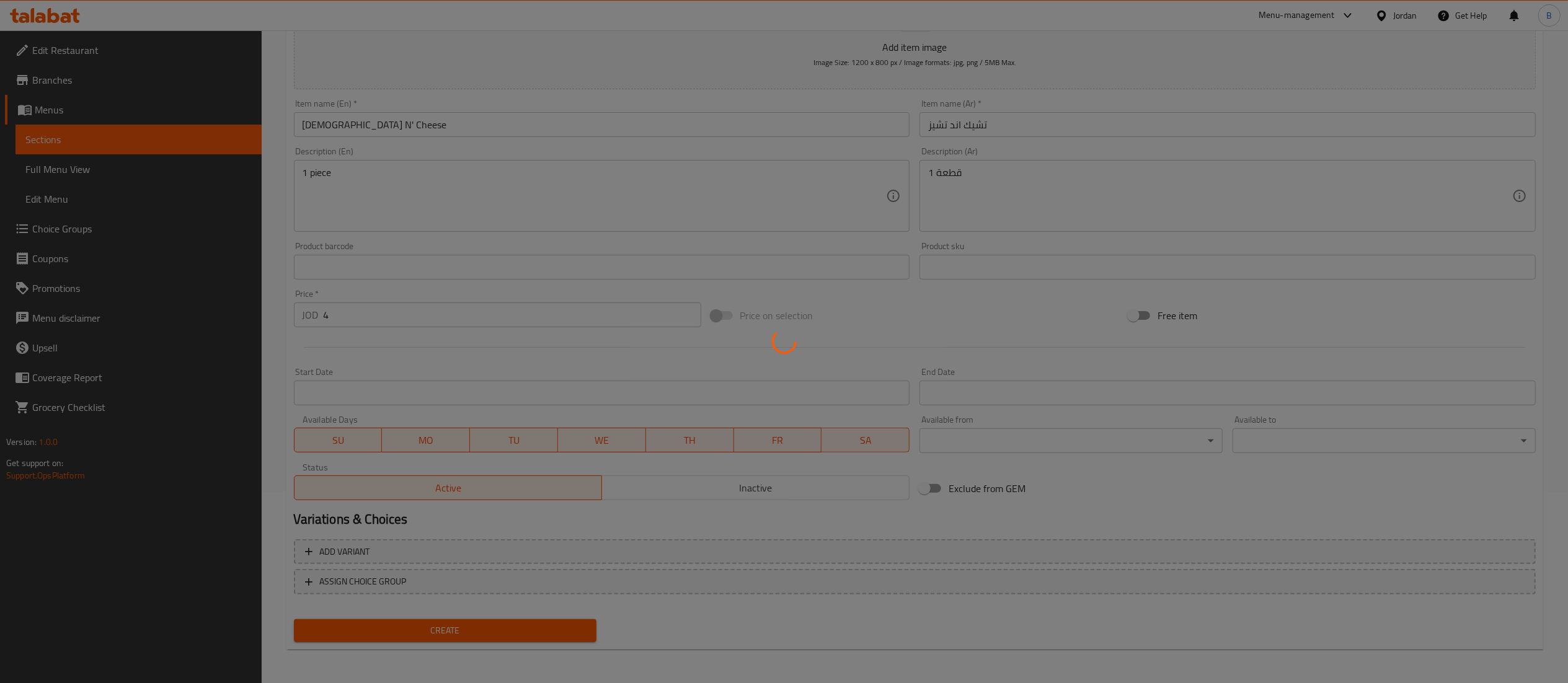
type input "0"
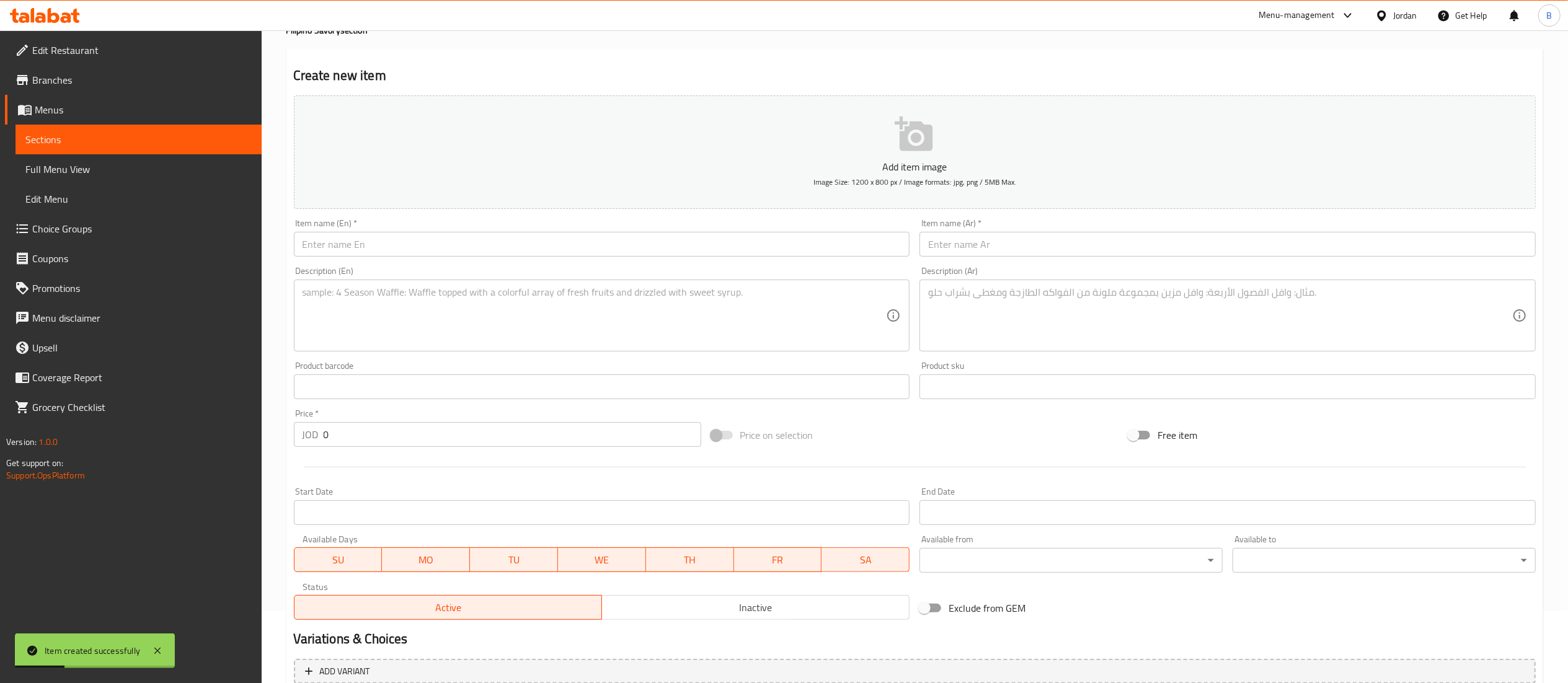
scroll to position [0, 0]
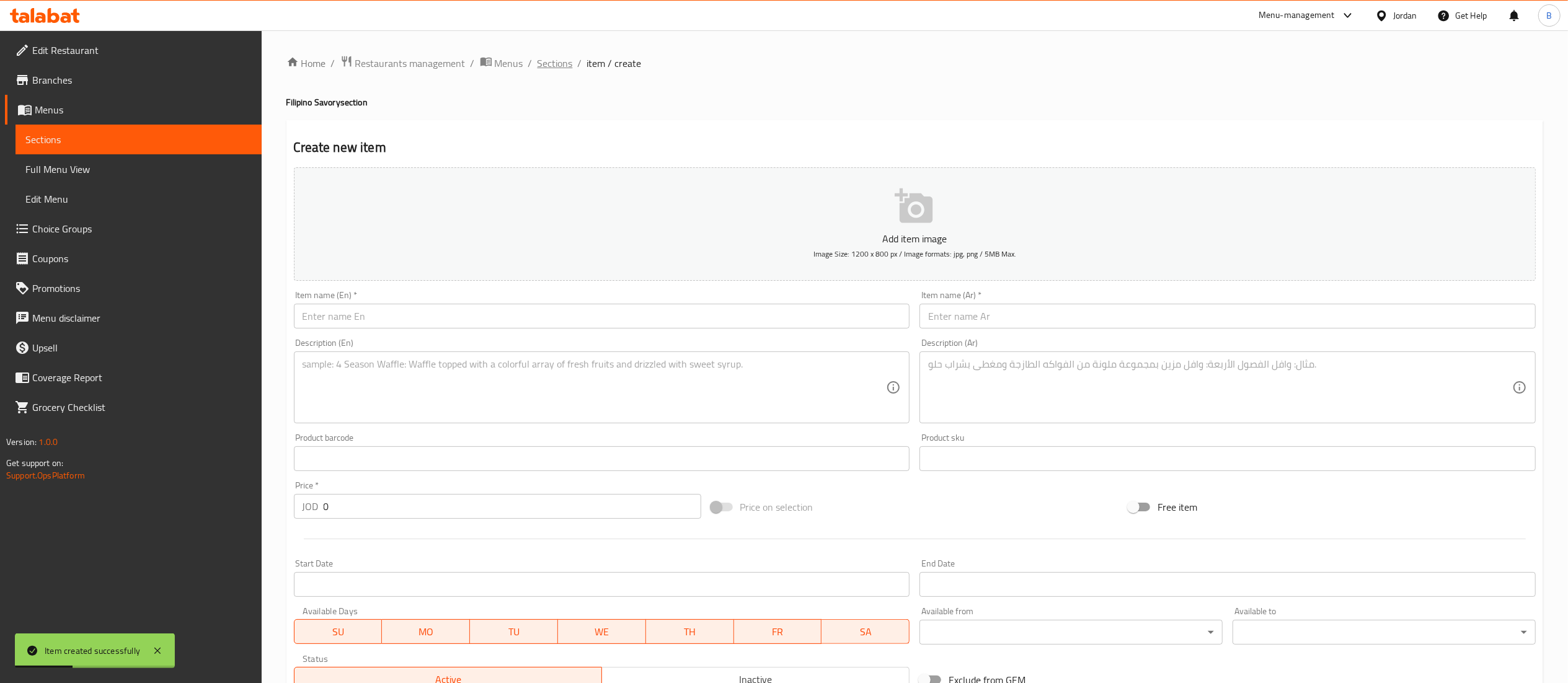
click at [550, 63] on span "Sections" at bounding box center [555, 63] width 35 height 15
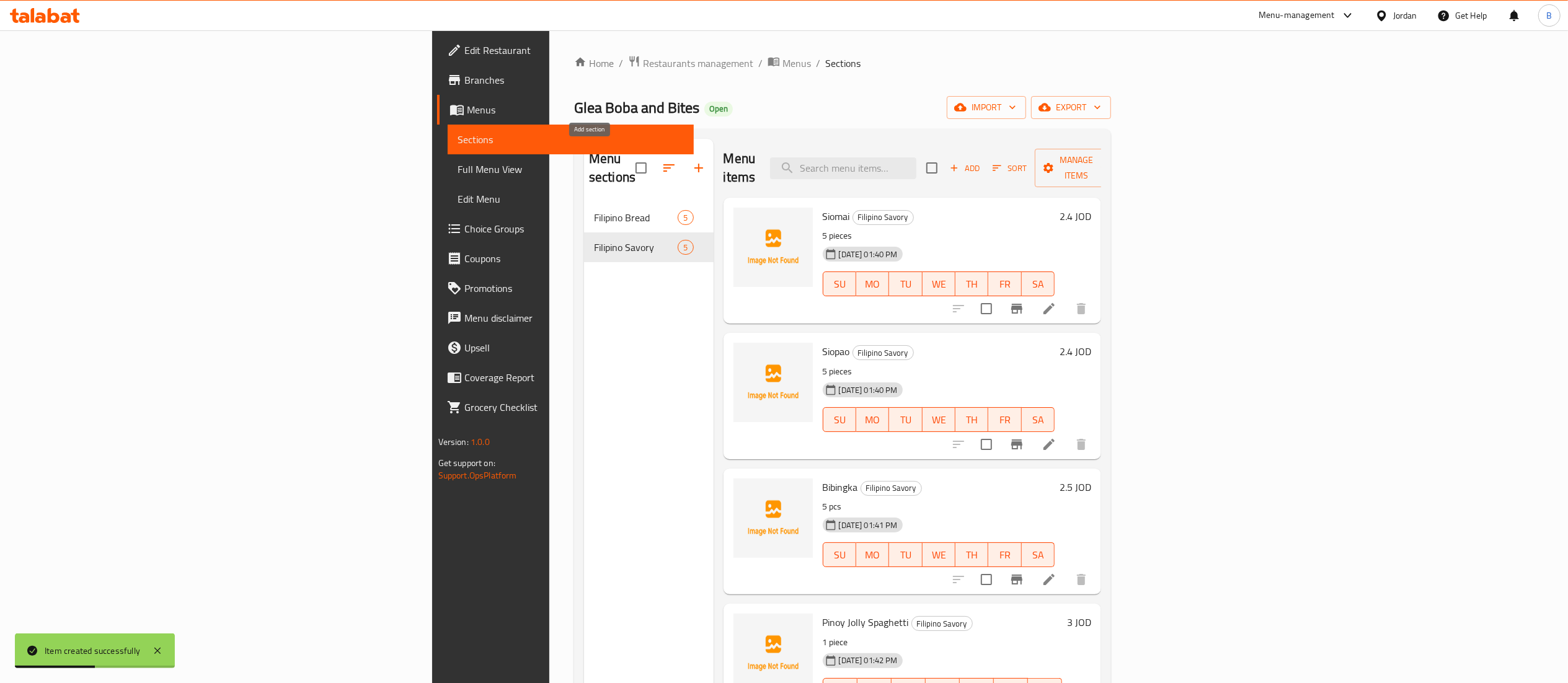
click at [691, 160] on icon "button" at bounding box center [698, 167] width 15 height 15
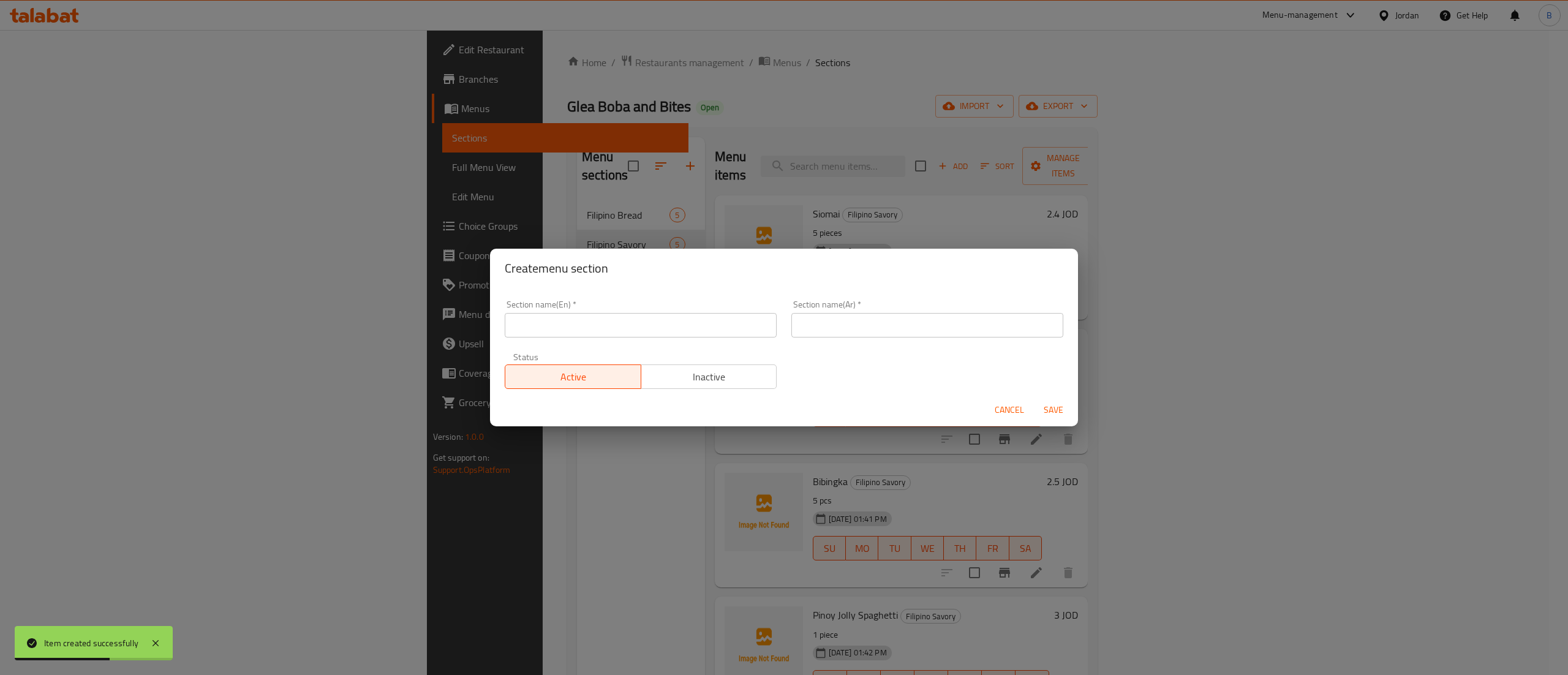
click at [545, 331] on input "text" at bounding box center [641, 325] width 272 height 25
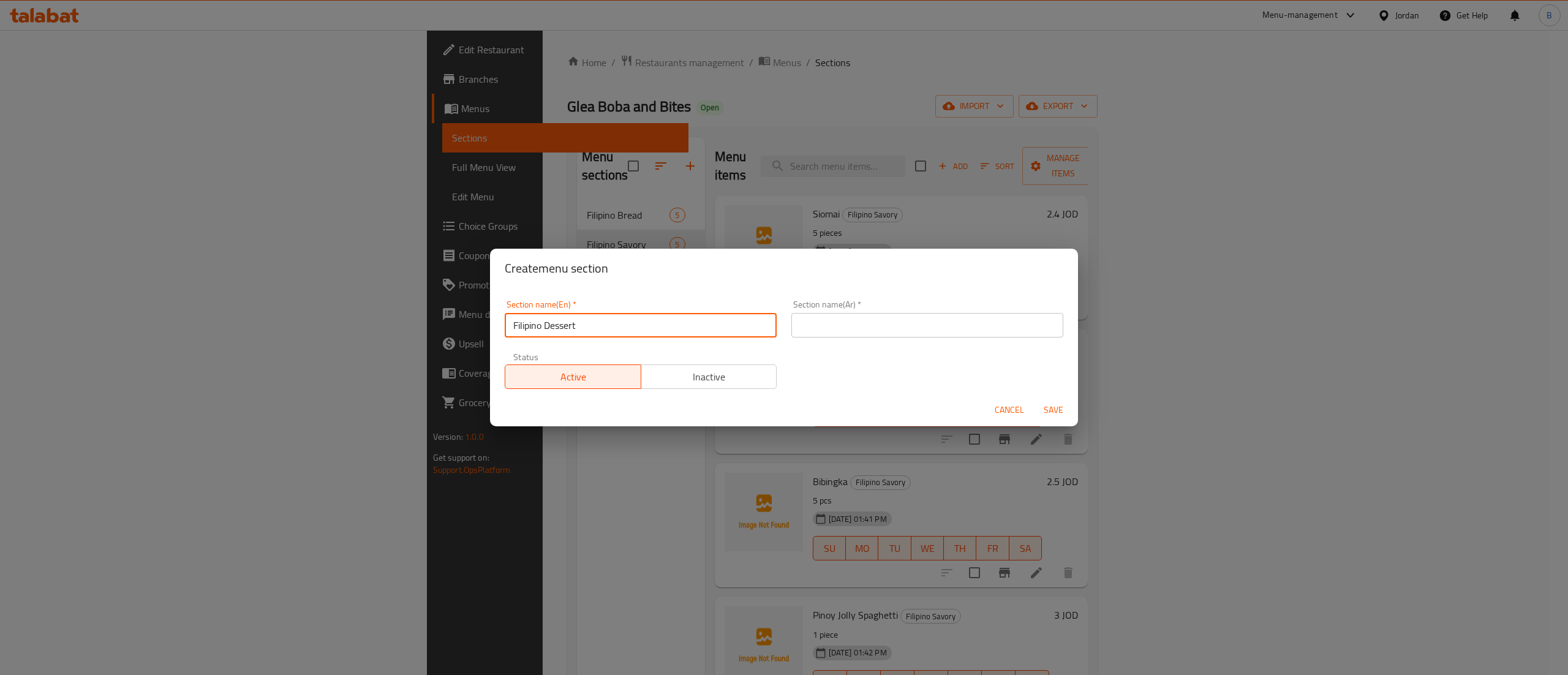
drag, startPoint x: 640, startPoint y: 320, endPoint x: 218, endPoint y: 311, distance: 422.1
click at [218, 311] on div "Create menu section Section name(En)   * Filipino Dessert Section name(En) * Se…" at bounding box center [784, 337] width 1568 height 675
type input "Filipino Dessert"
click at [916, 327] on input "text" at bounding box center [928, 325] width 272 height 25
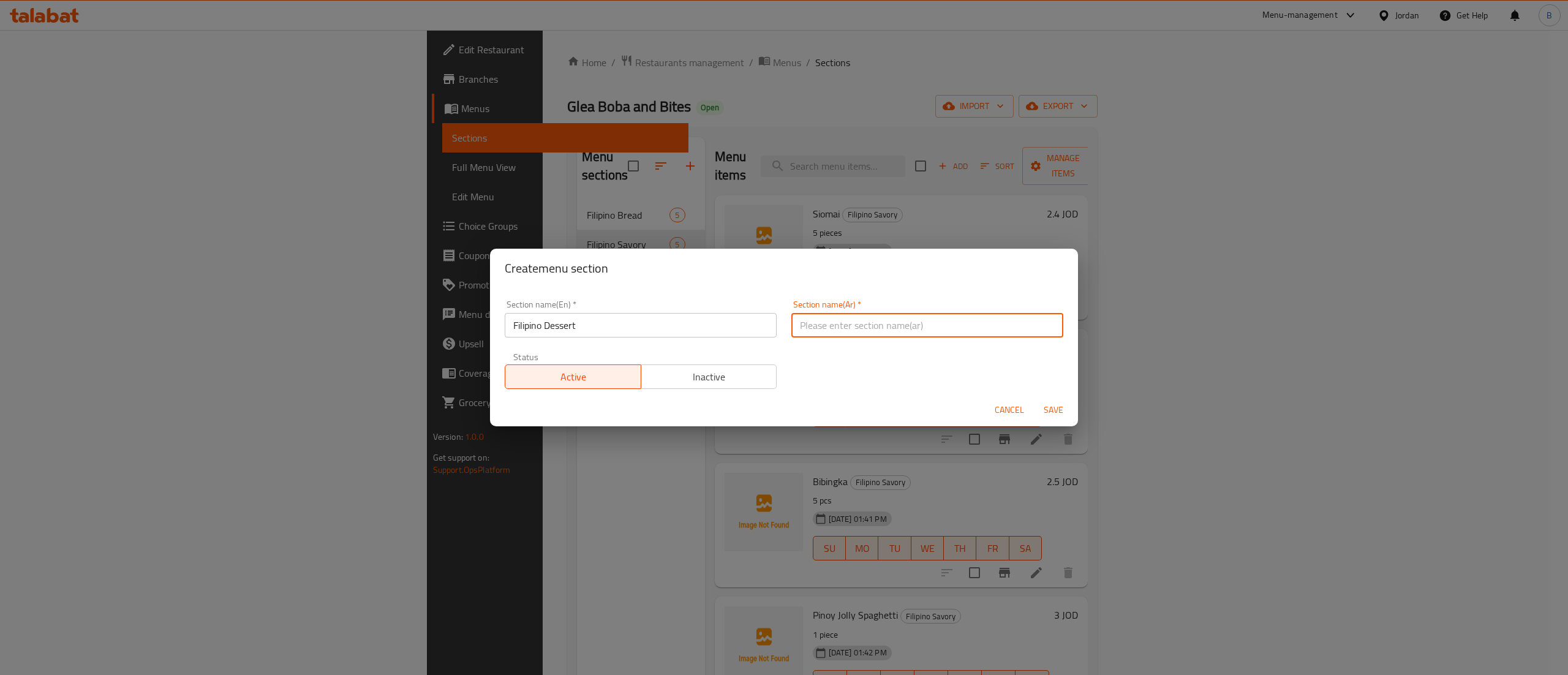
paste input "حلوى فلبينية"
type input "حلوى فلبينية"
click at [1055, 404] on span "Save" at bounding box center [1054, 410] width 30 height 16
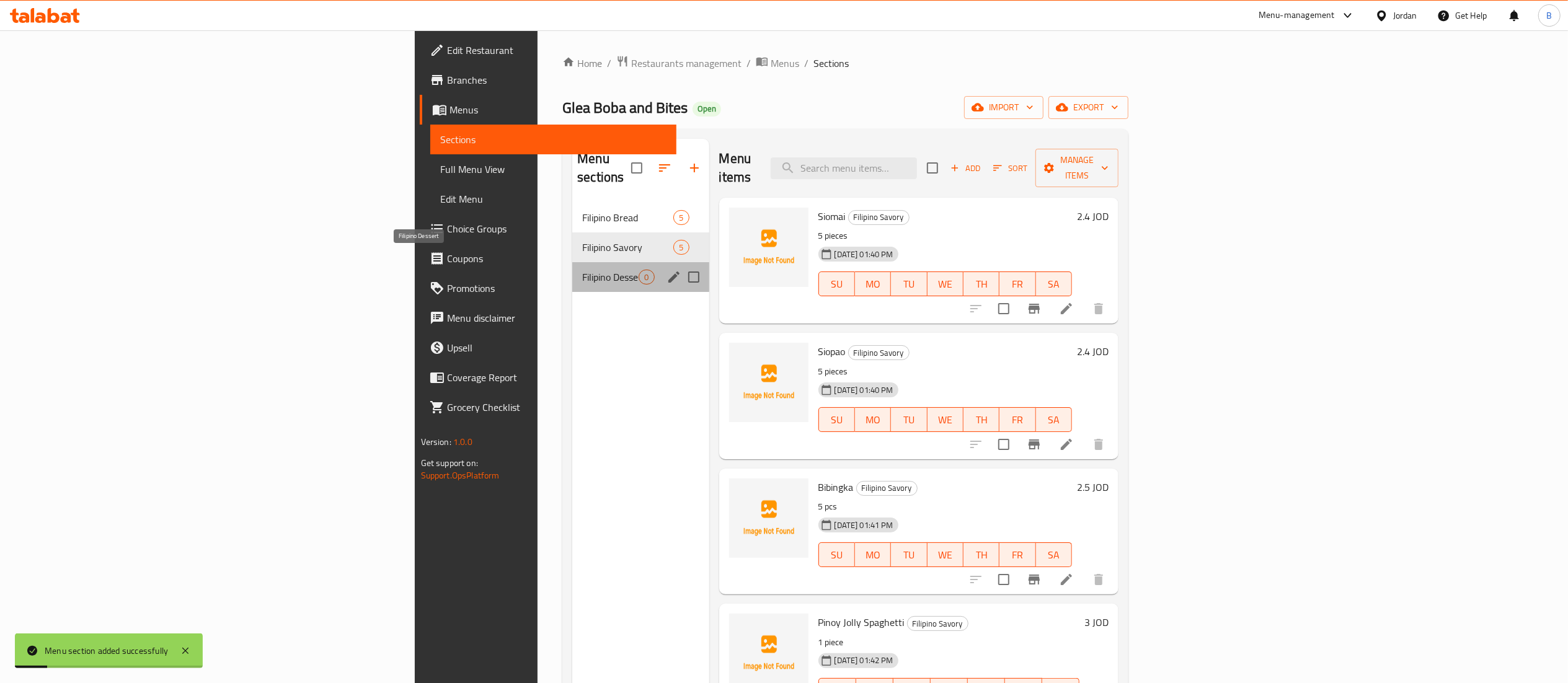
click at [582, 270] on span "Filipino Dessert" at bounding box center [610, 277] width 57 height 15
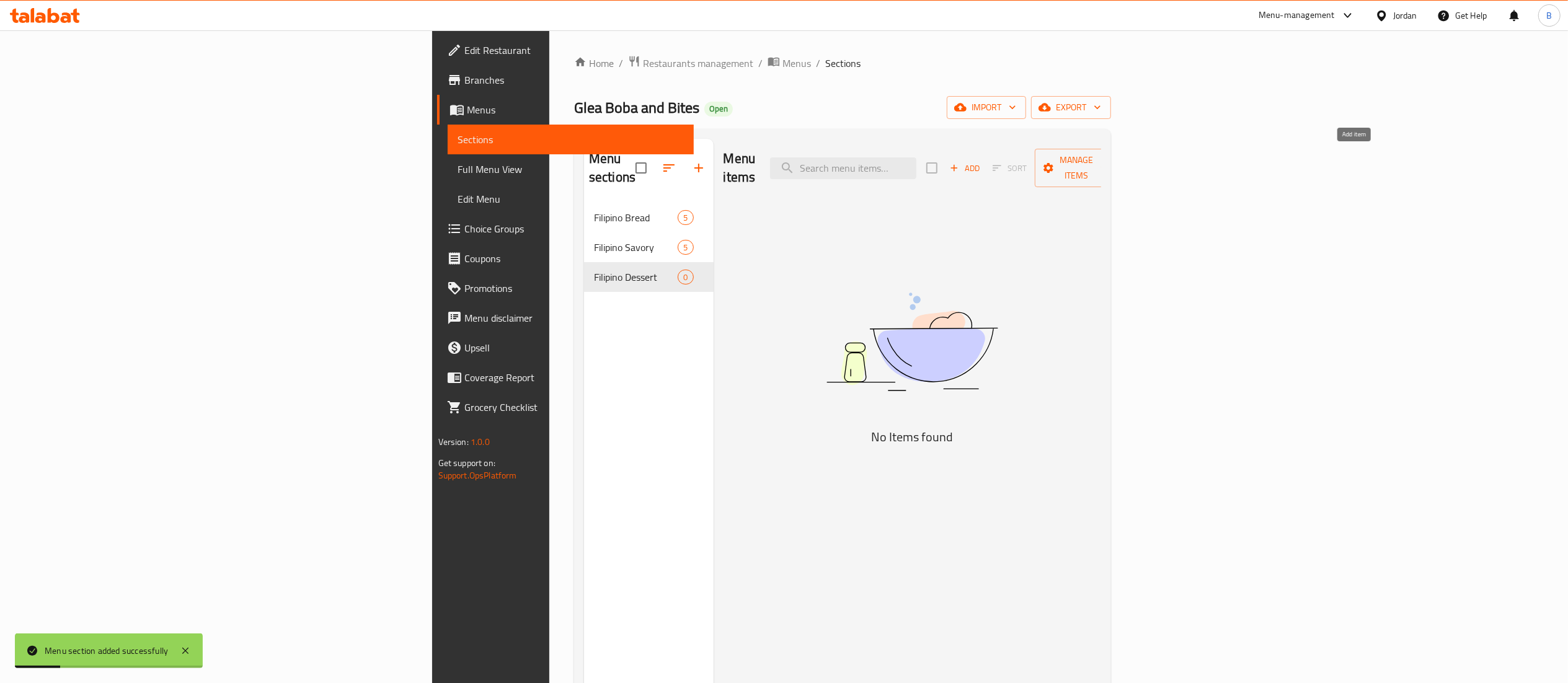
click at [981, 161] on span "Add" at bounding box center [964, 168] width 34 height 14
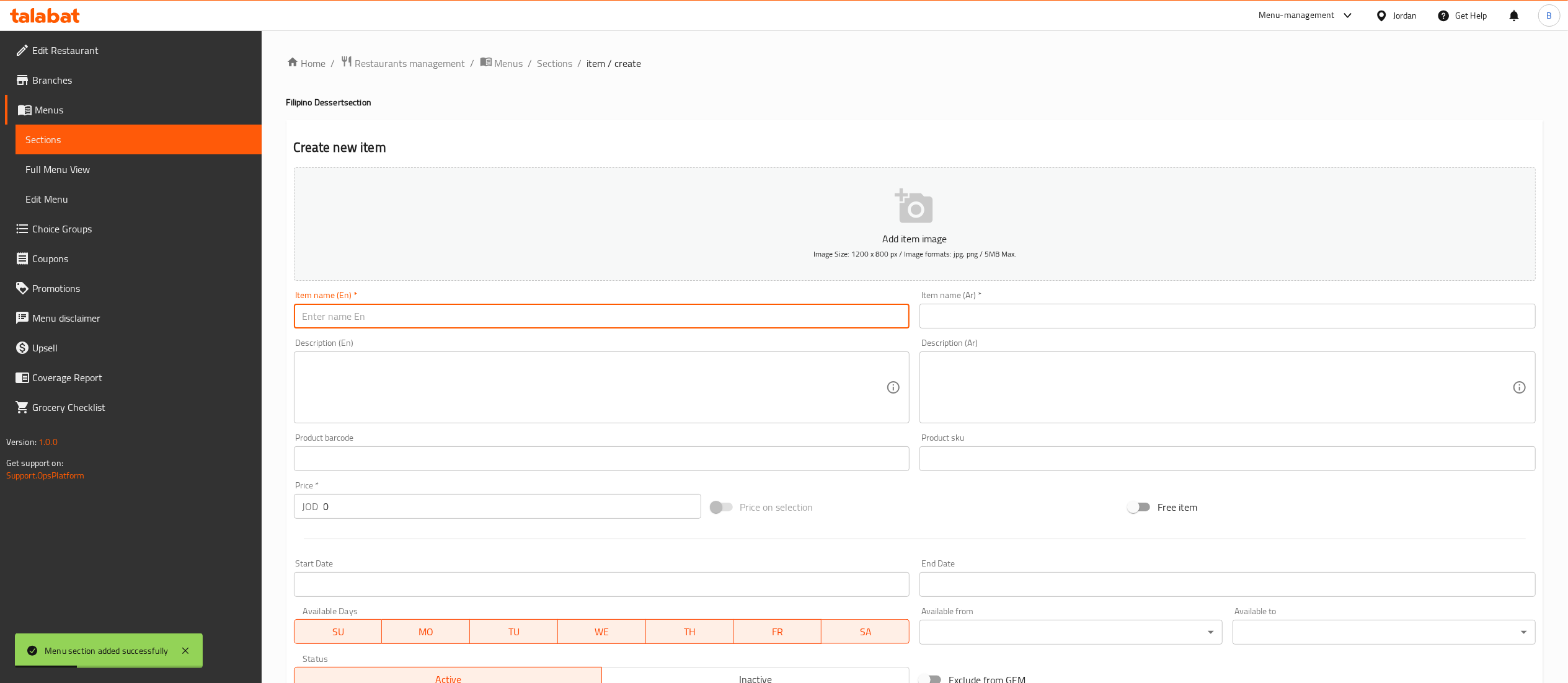
click at [477, 318] on input "text" at bounding box center [602, 316] width 617 height 25
type input "Halo Halo"
click at [1074, 312] on input "text" at bounding box center [1228, 316] width 617 height 25
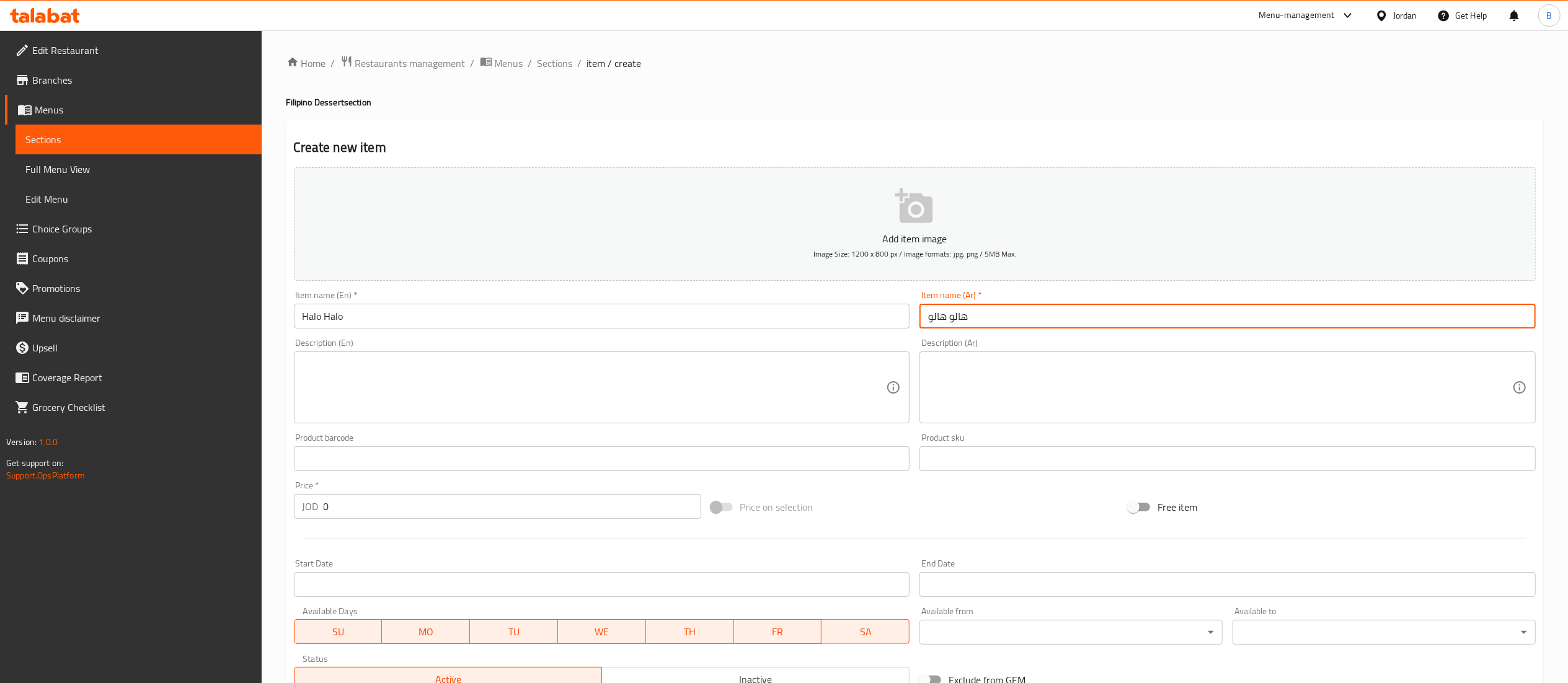
type input "هالو هالو"
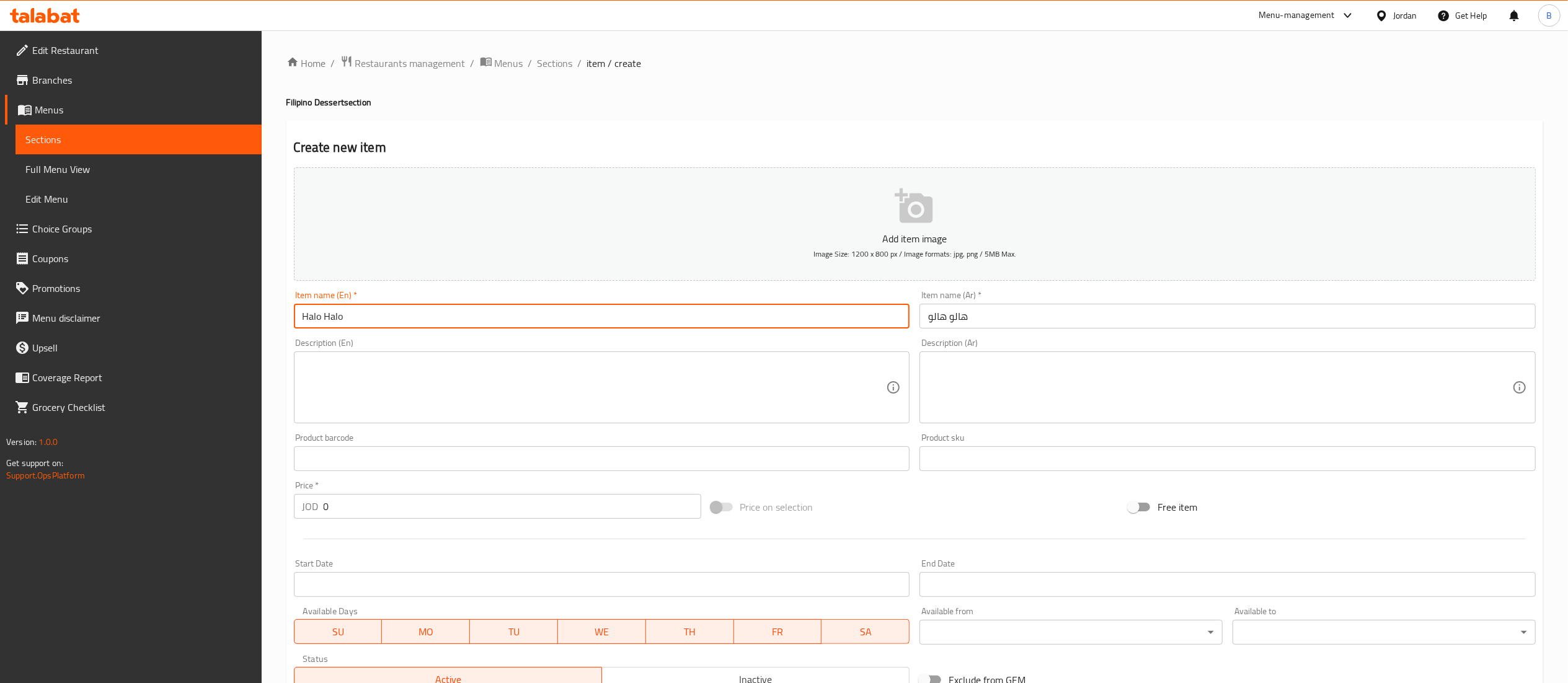
click at [462, 326] on input "Halo Halo" at bounding box center [602, 316] width 617 height 25
type input "Halo Halo Regular"
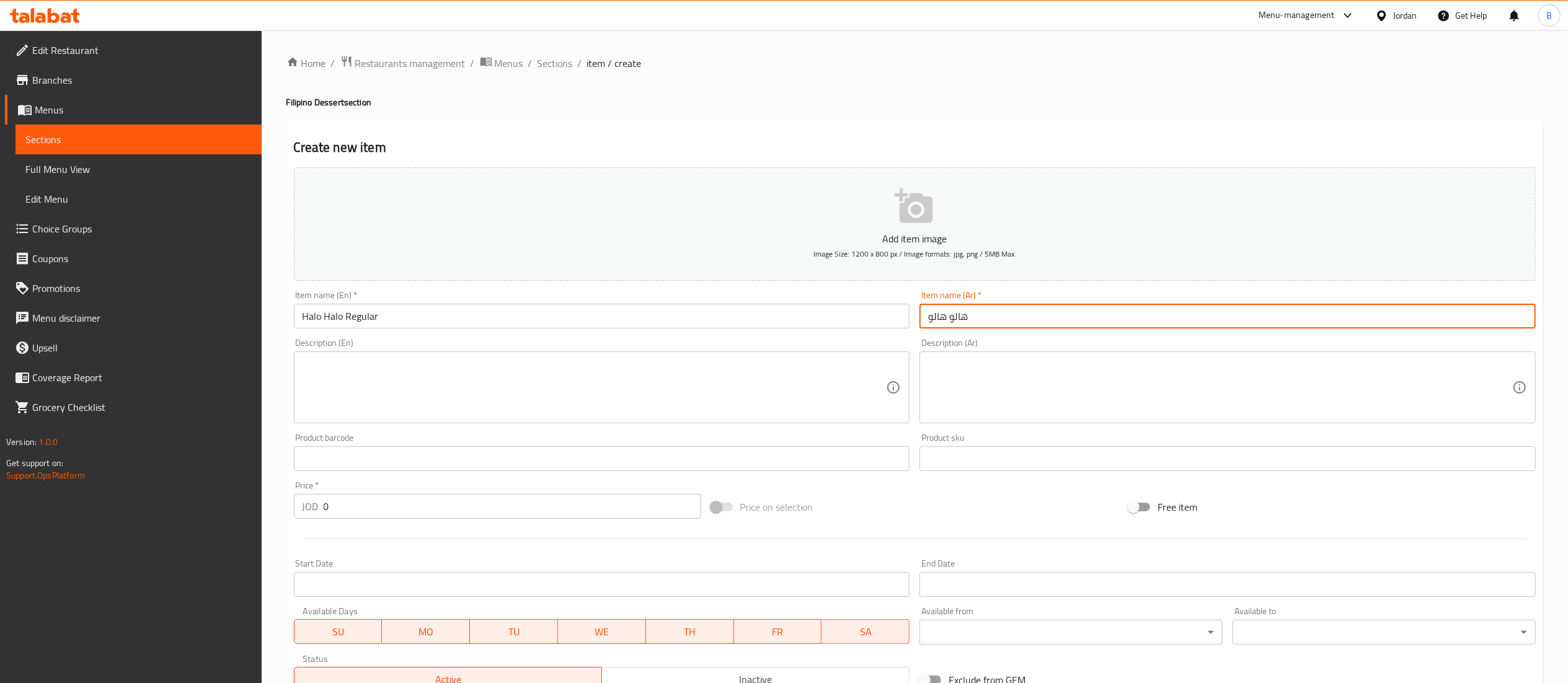
click at [997, 324] on input "هالو هالو" at bounding box center [1228, 316] width 617 height 25
type input "هالو هالو عادي"
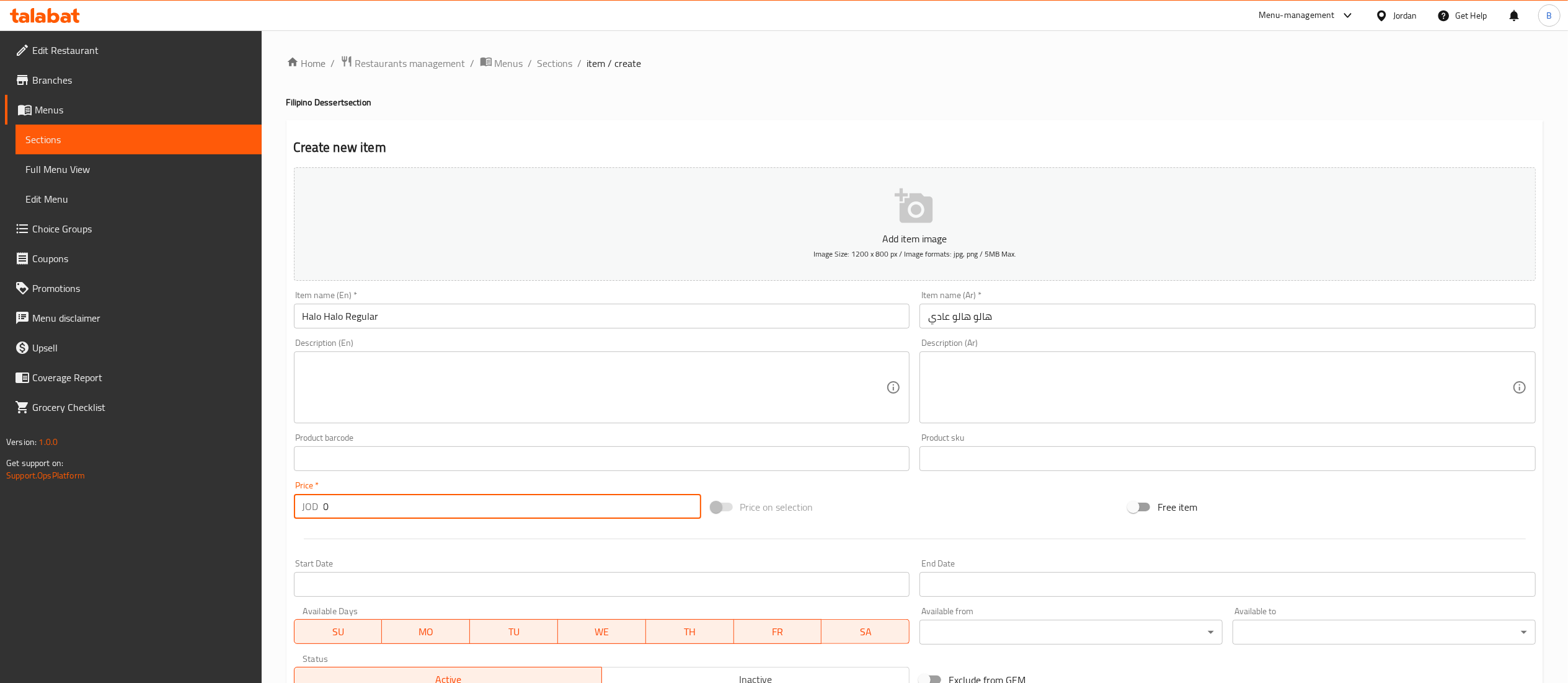
drag, startPoint x: 390, startPoint y: 509, endPoint x: 171, endPoint y: 498, distance: 219.3
click at [171, 498] on div "Edit Restaurant Branches Menus Sections Full Menu View Edit Menu Choice Groups …" at bounding box center [784, 453] width 1568 height 845
type input "3"
click at [434, 368] on textarea at bounding box center [594, 387] width 584 height 59
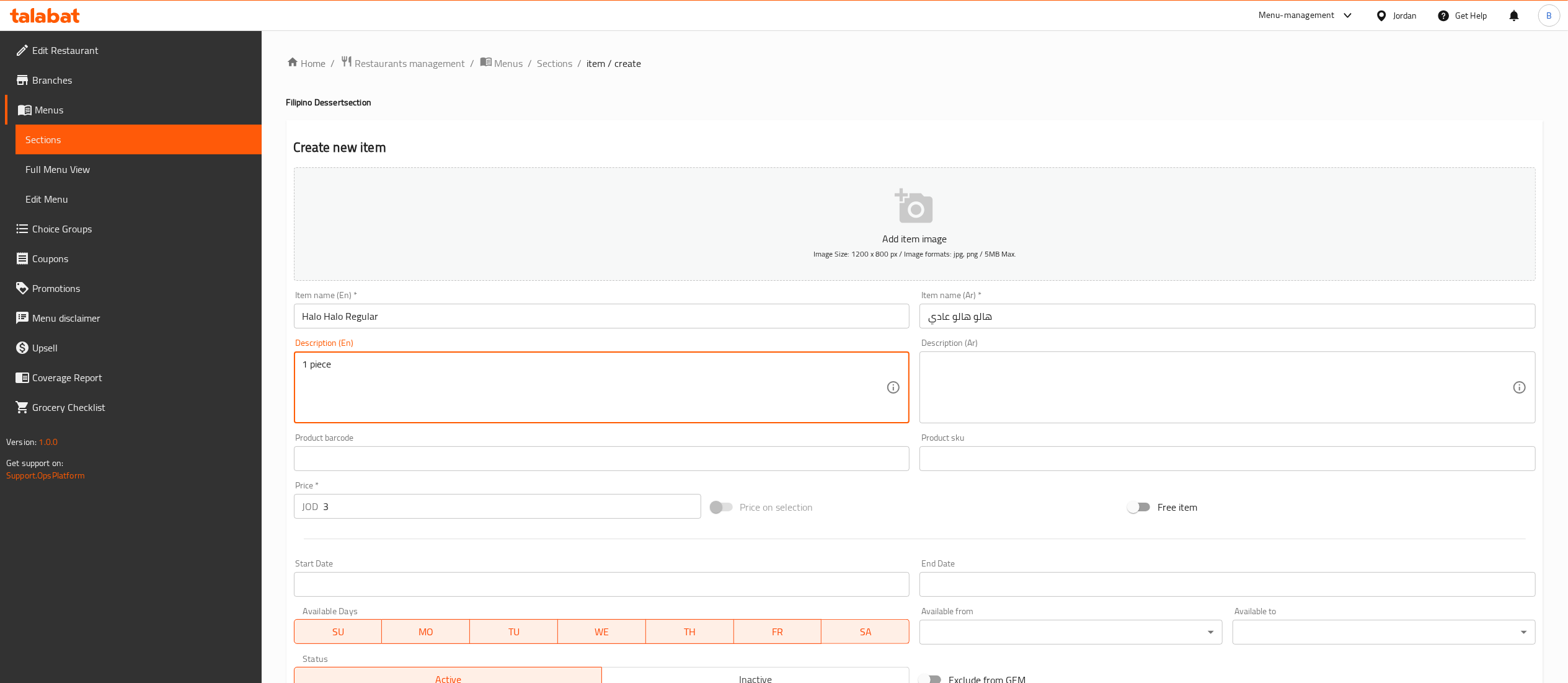
type textarea "1 piece"
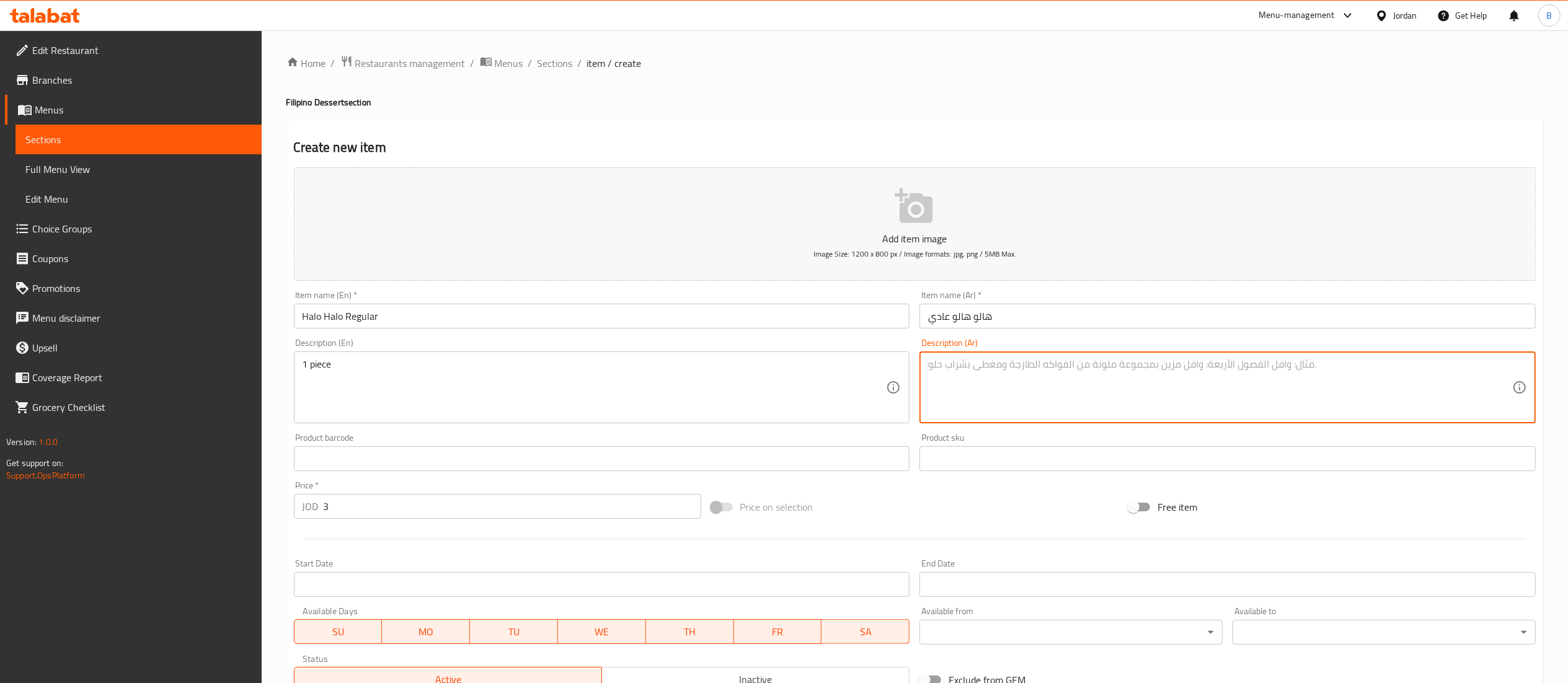
click at [1069, 389] on textarea at bounding box center [1220, 387] width 584 height 59
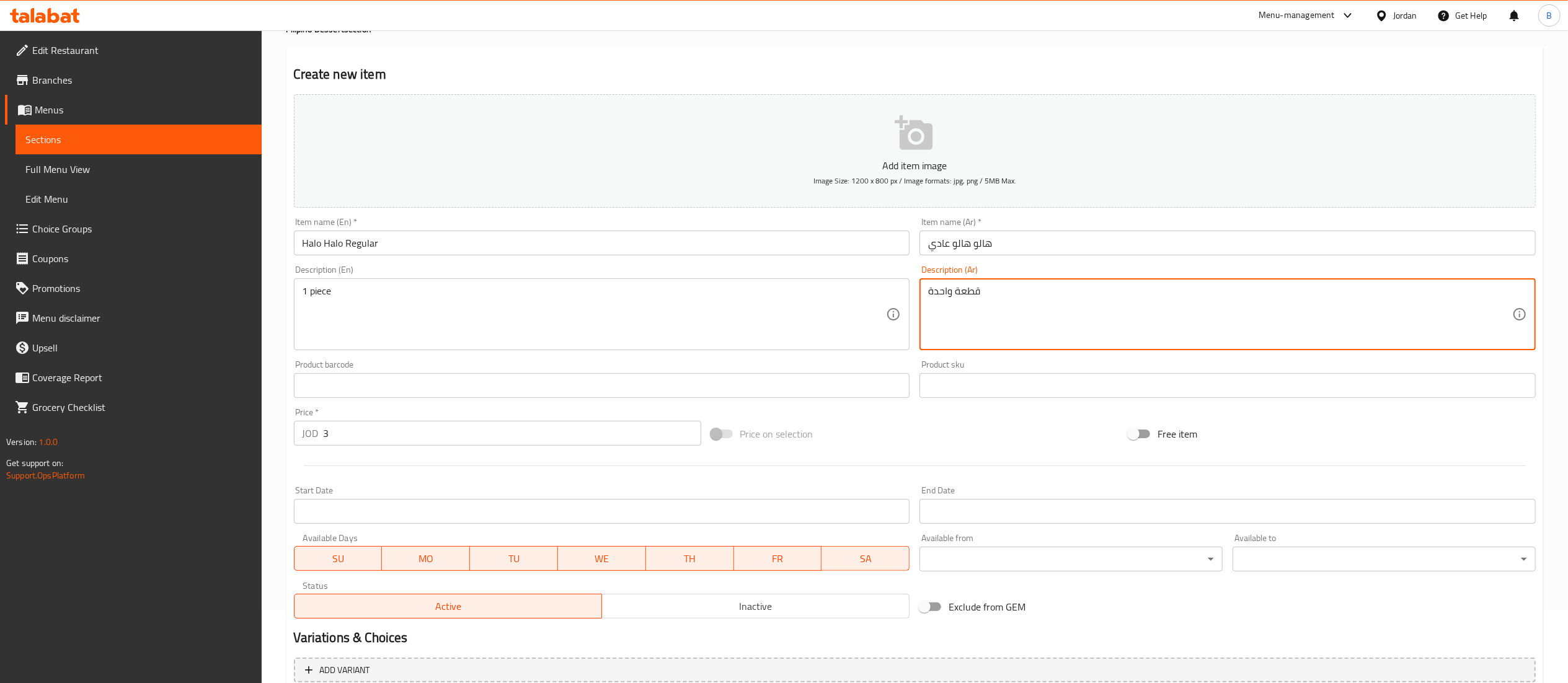
scroll to position [192, 0]
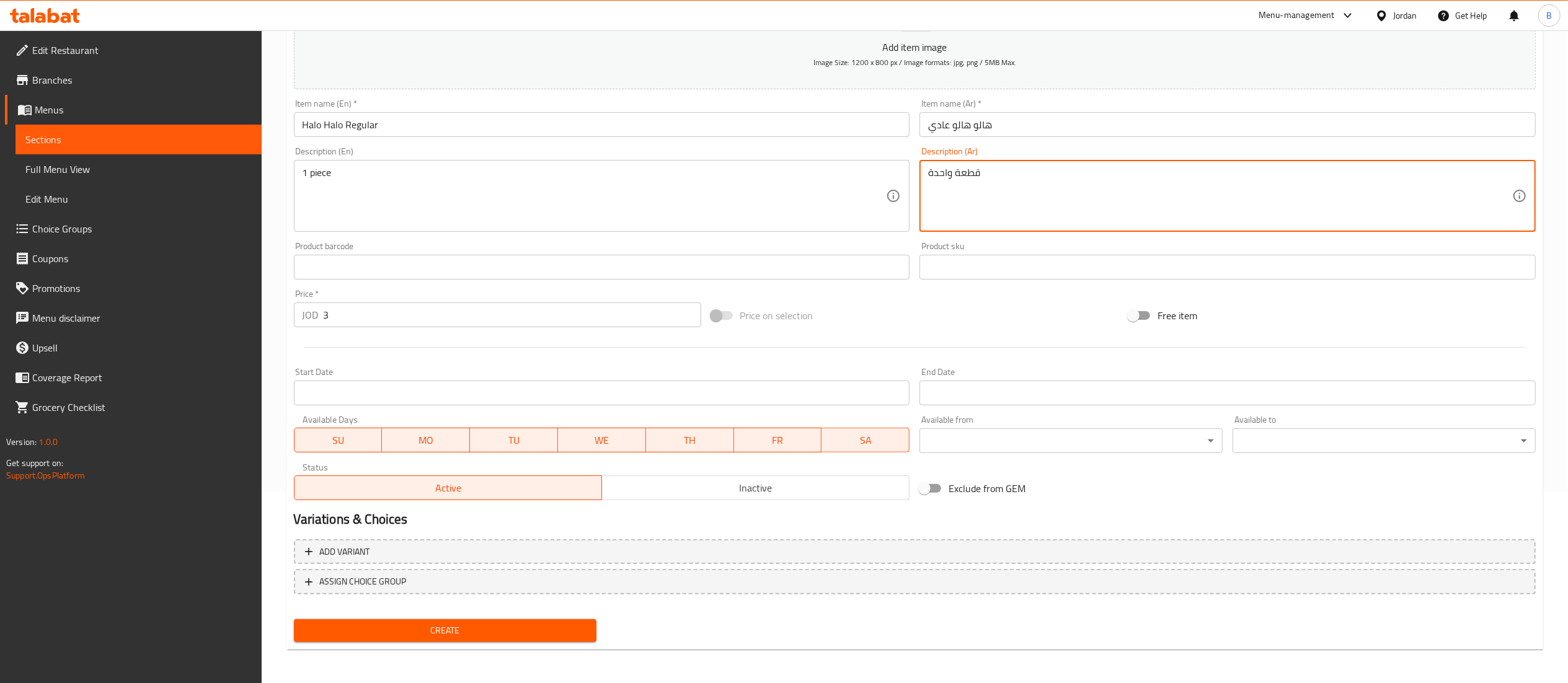
type textarea "قطعة واحدة"
drag, startPoint x: 457, startPoint y: 634, endPoint x: 635, endPoint y: 664, distance: 180.5
click at [457, 636] on span "Create" at bounding box center [445, 630] width 283 height 16
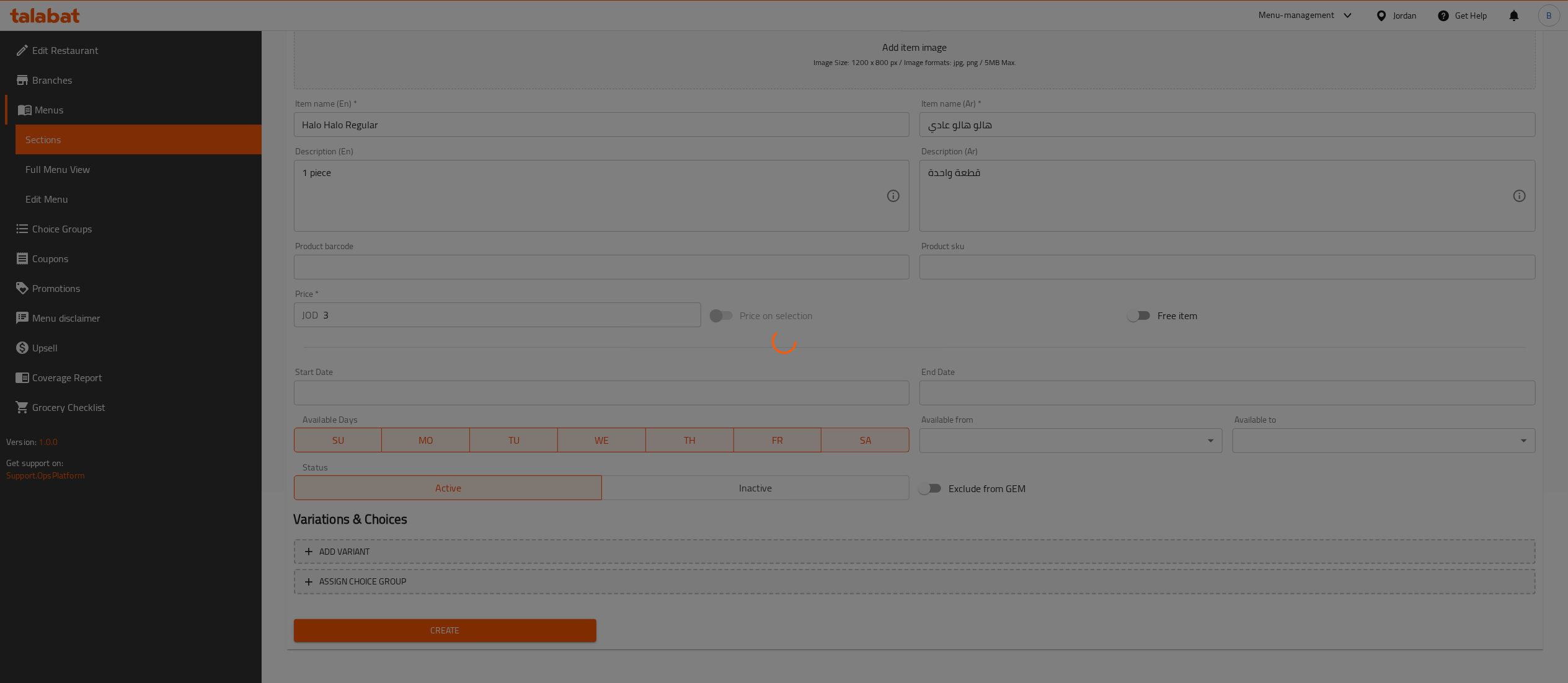
type input "0"
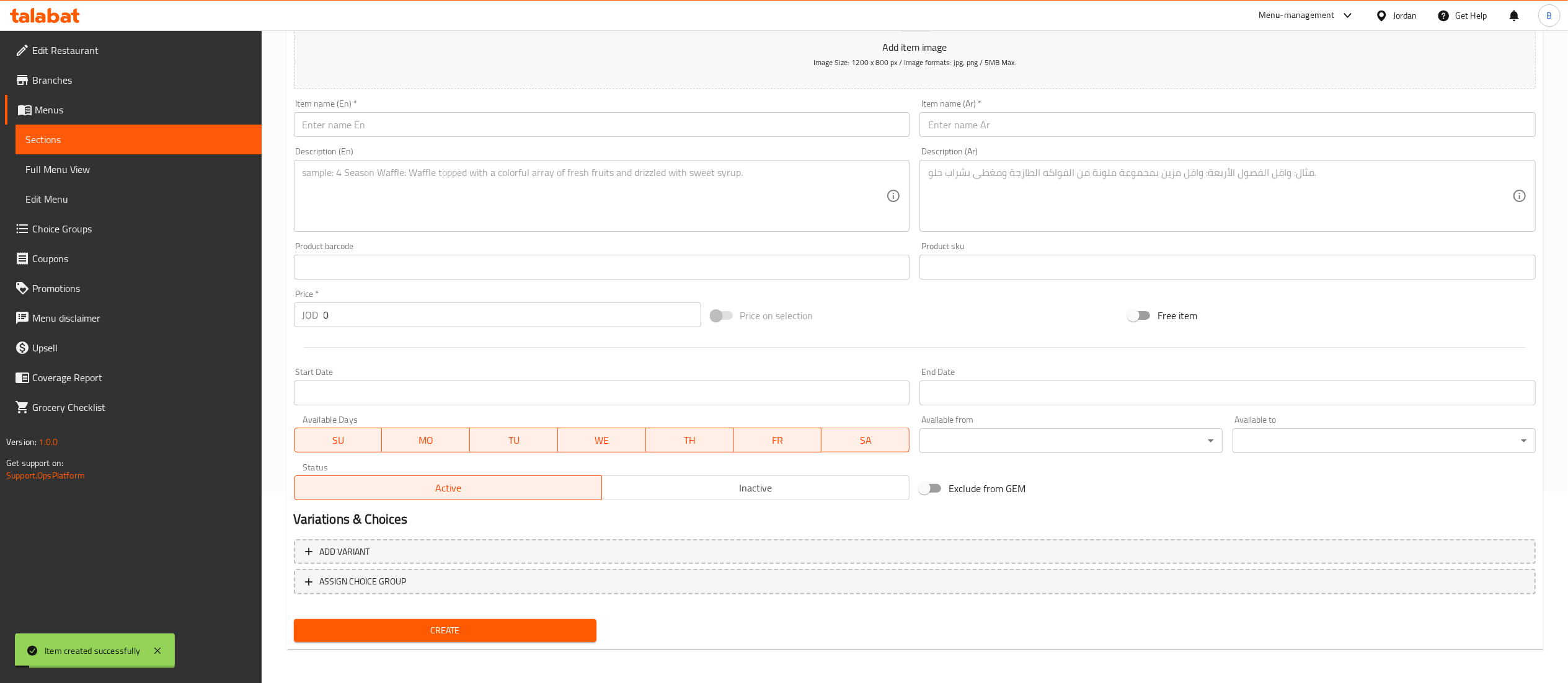
scroll to position [0, 0]
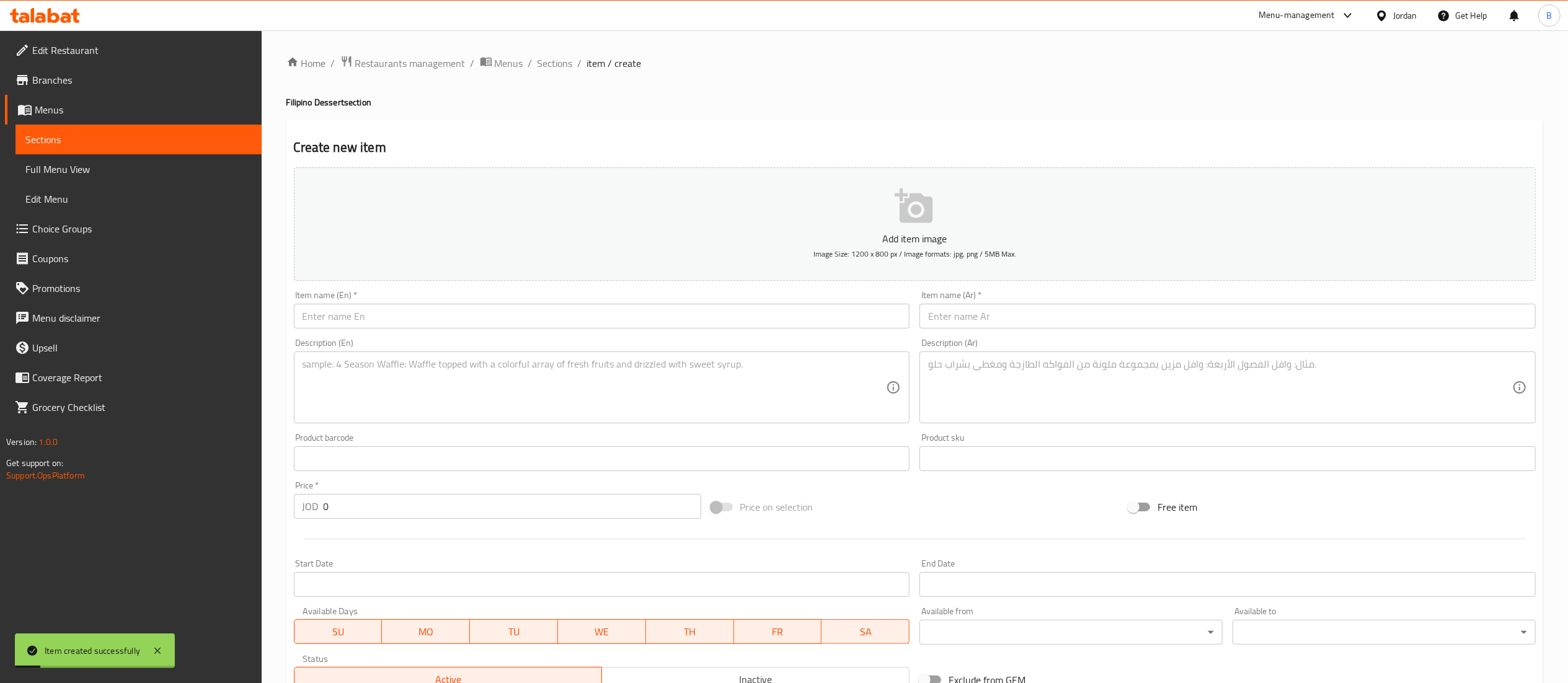
click at [474, 321] on input "text" at bounding box center [602, 316] width 617 height 25
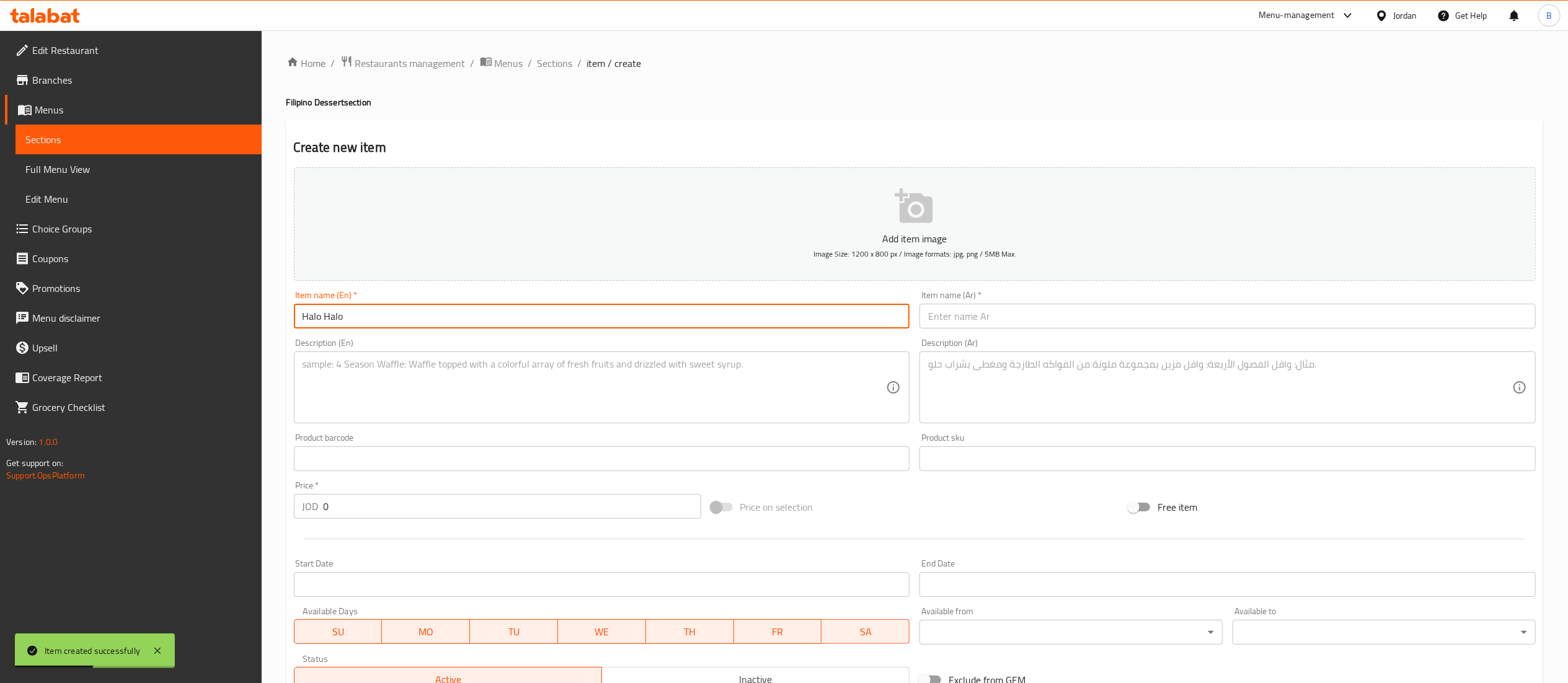
type input "Halo Halo"
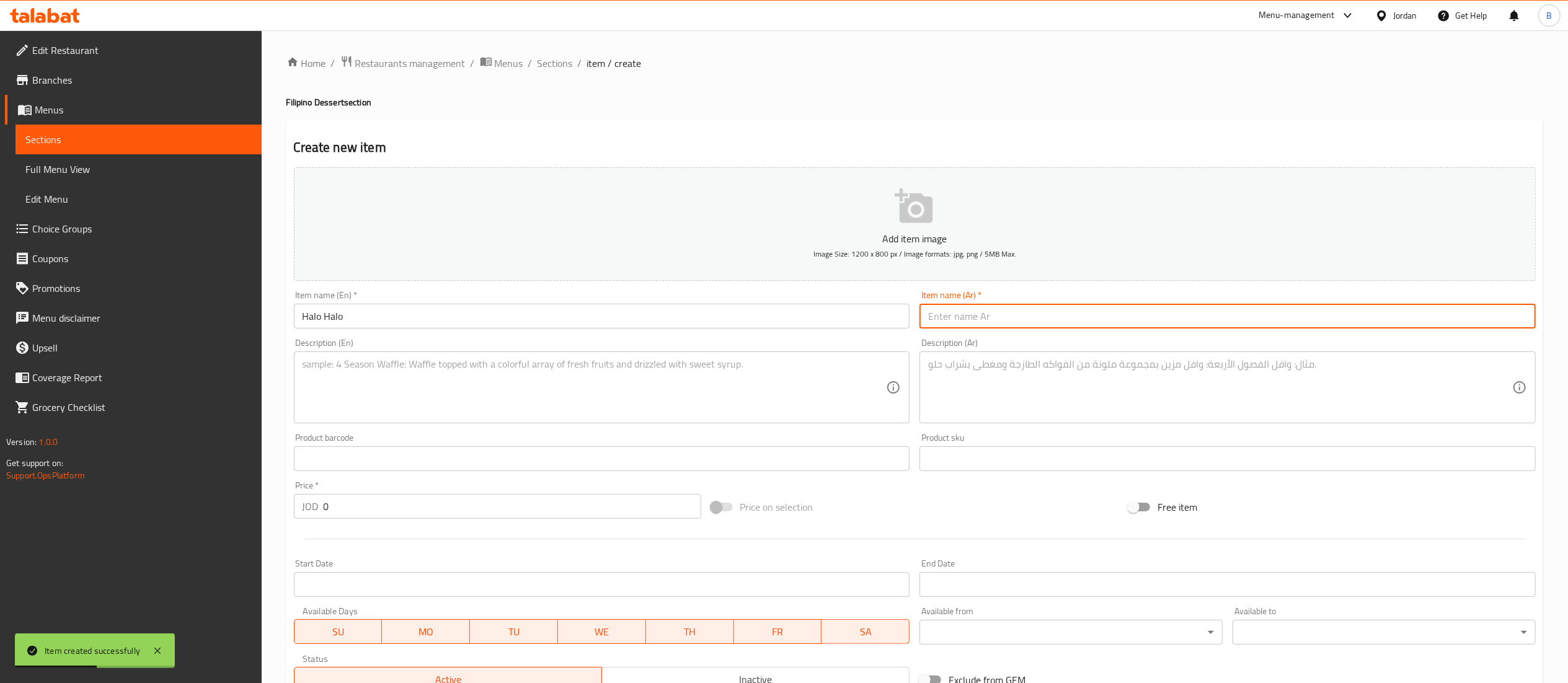
click at [953, 307] on input "text" at bounding box center [1228, 316] width 617 height 25
drag, startPoint x: 948, startPoint y: 319, endPoint x: 861, endPoint y: 319, distance: 87.0
click at [861, 319] on div "Add item image Image Size: 1200 x 800 px / Image formats: jpg, png / 5MB Max. I…" at bounding box center [915, 430] width 1252 height 534
type input "هالو هالو كبير"
drag, startPoint x: 406, startPoint y: 507, endPoint x: 0, endPoint y: 500, distance: 406.1
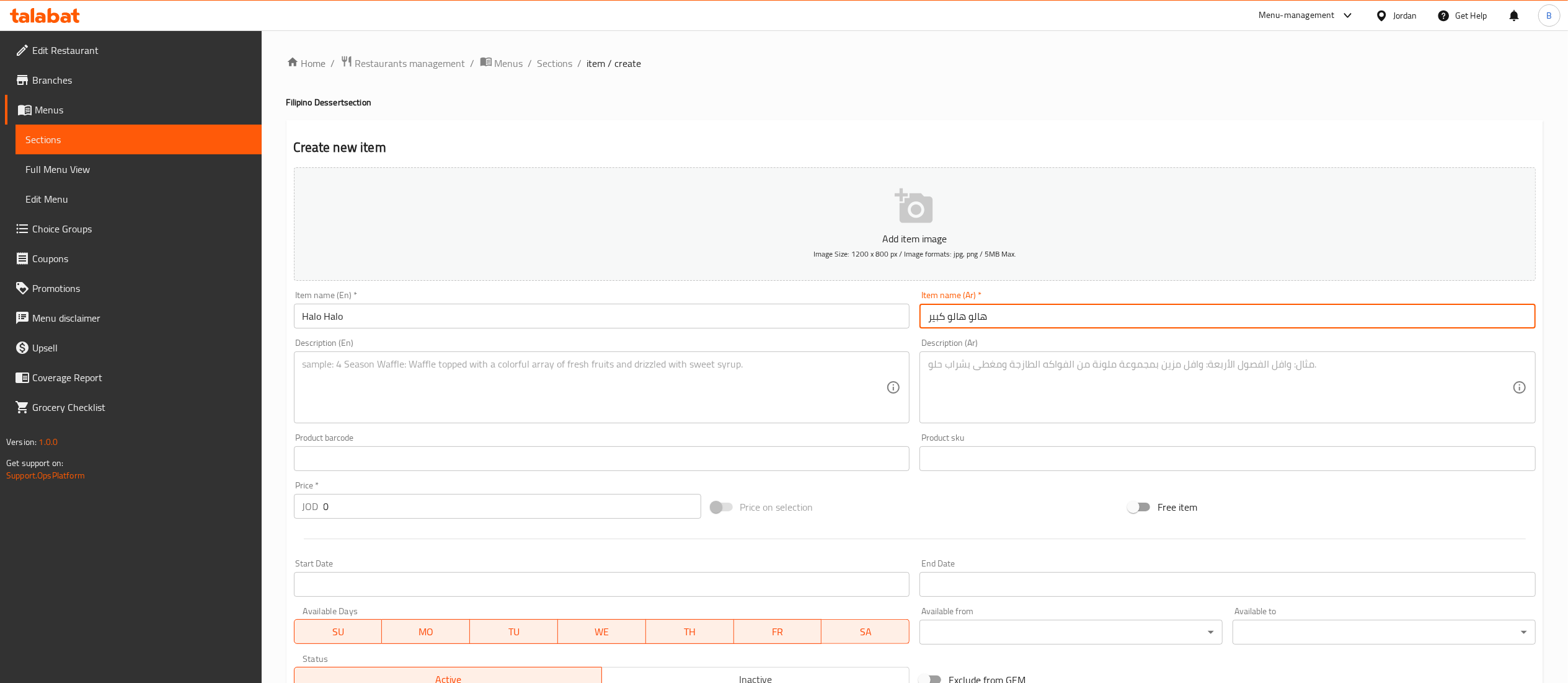
click at [0, 500] on div "Edit Restaurant Branches Menus Sections Full Menu View Edit Menu Choice Groups …" at bounding box center [784, 453] width 1568 height 845
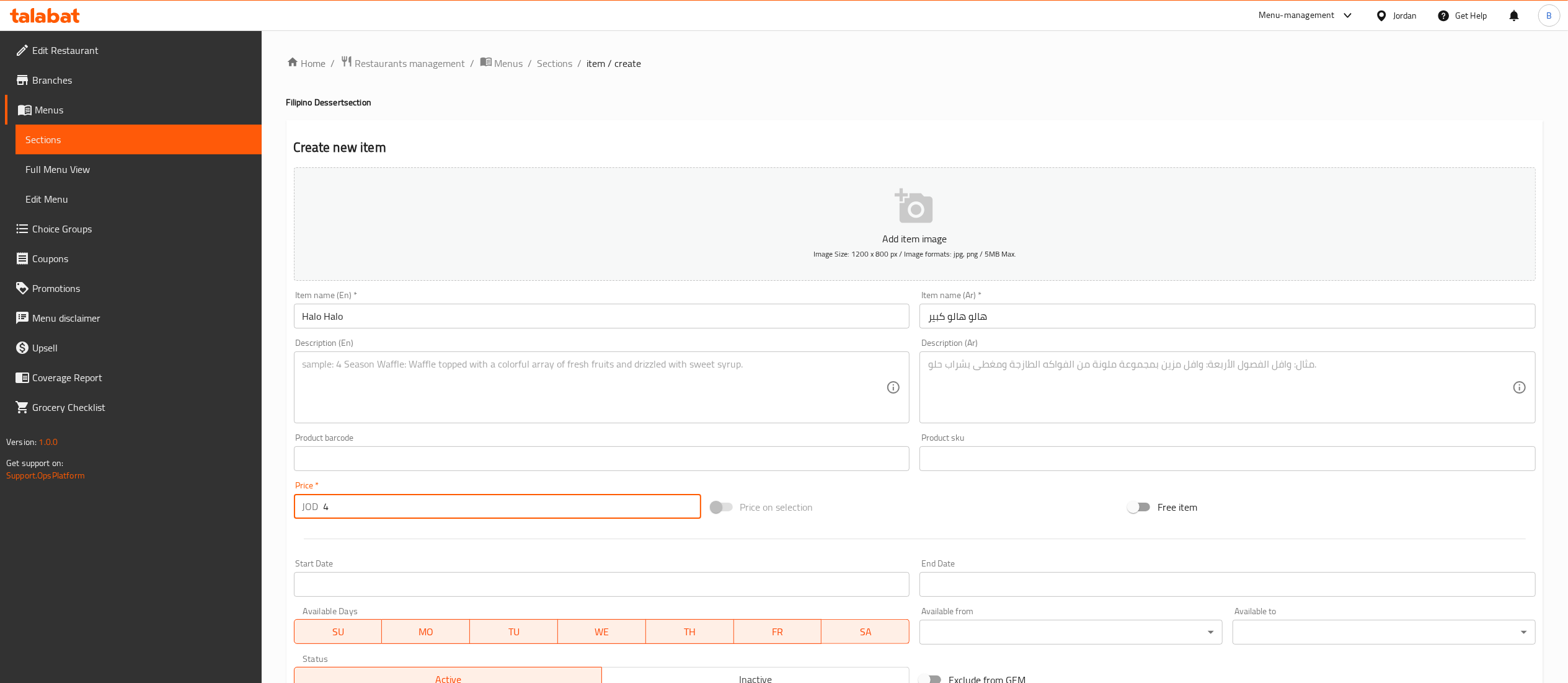
type input "4"
click at [432, 409] on textarea at bounding box center [594, 387] width 584 height 59
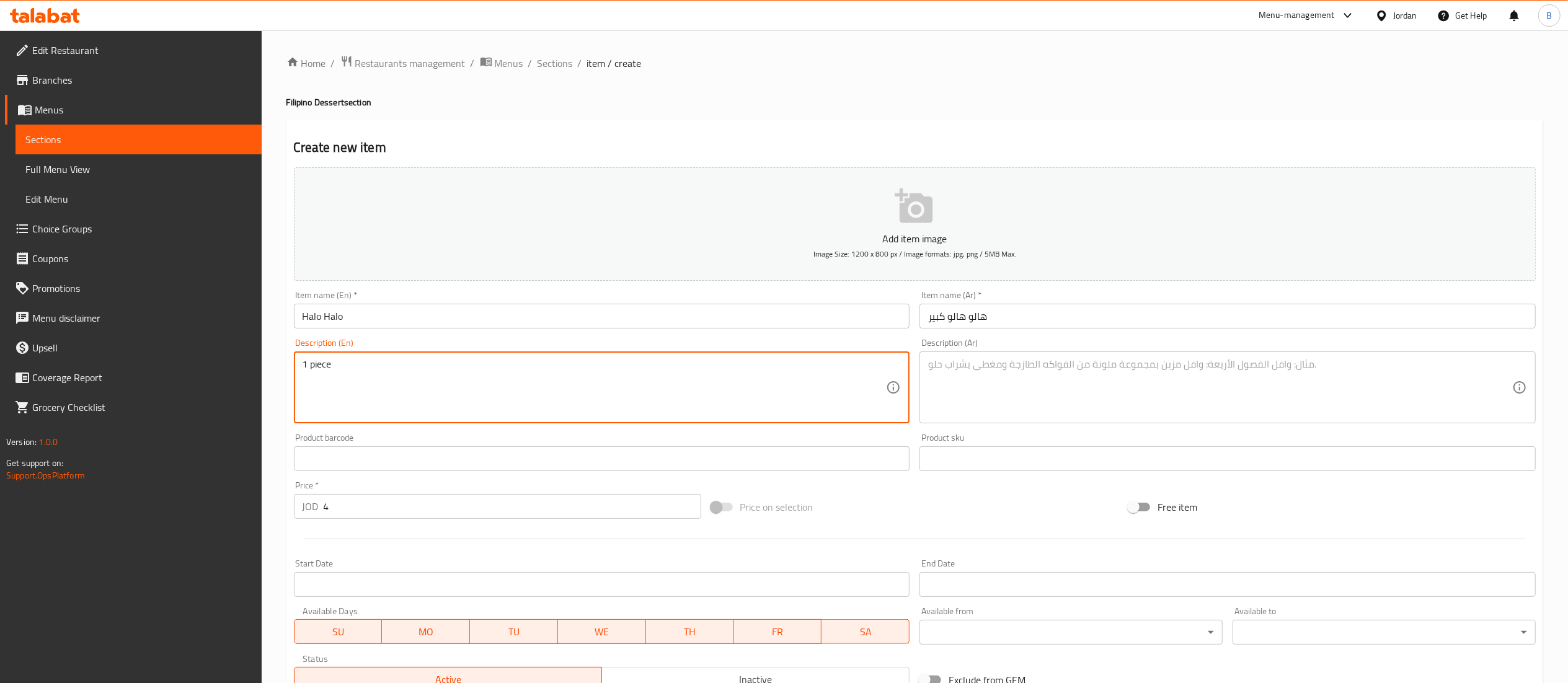
type textarea "1 piece"
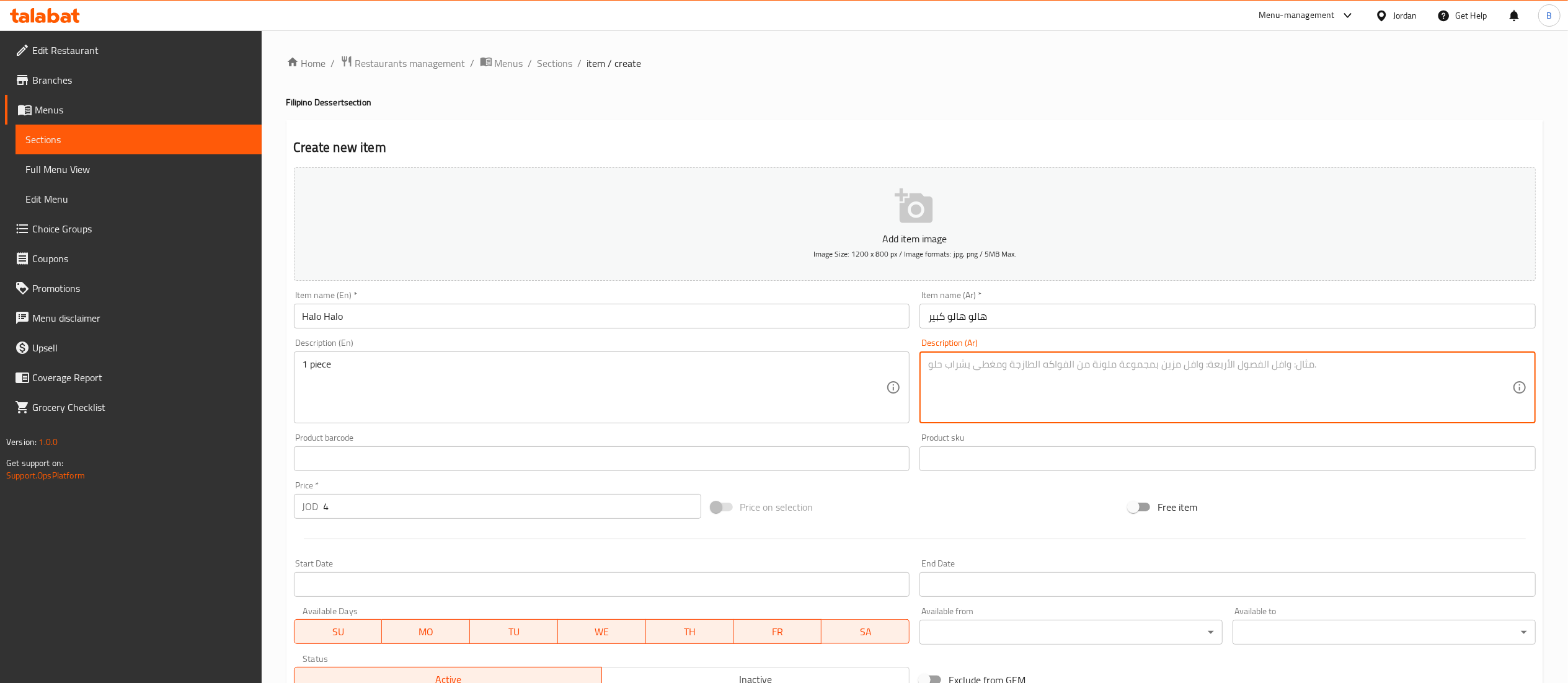
click at [1080, 381] on textarea at bounding box center [1220, 387] width 584 height 59
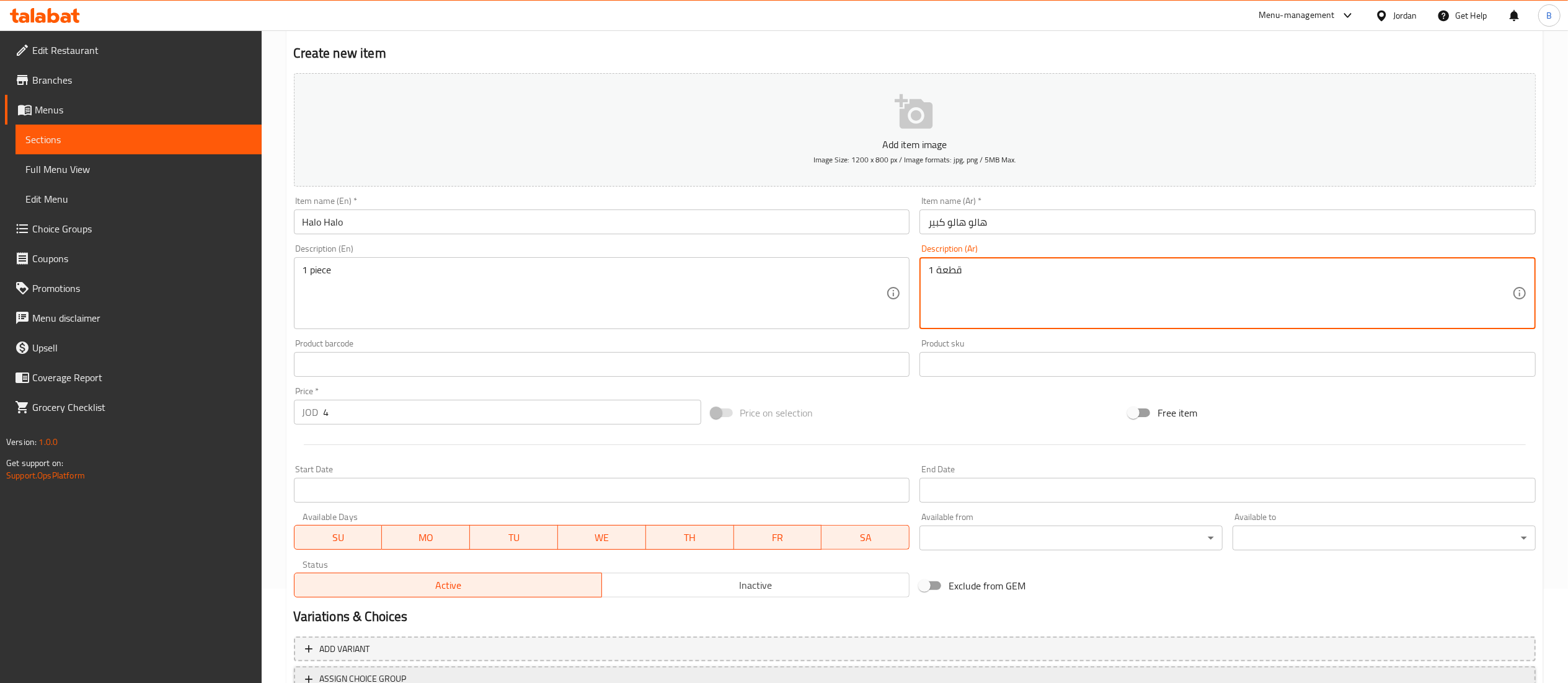
scroll to position [192, 0]
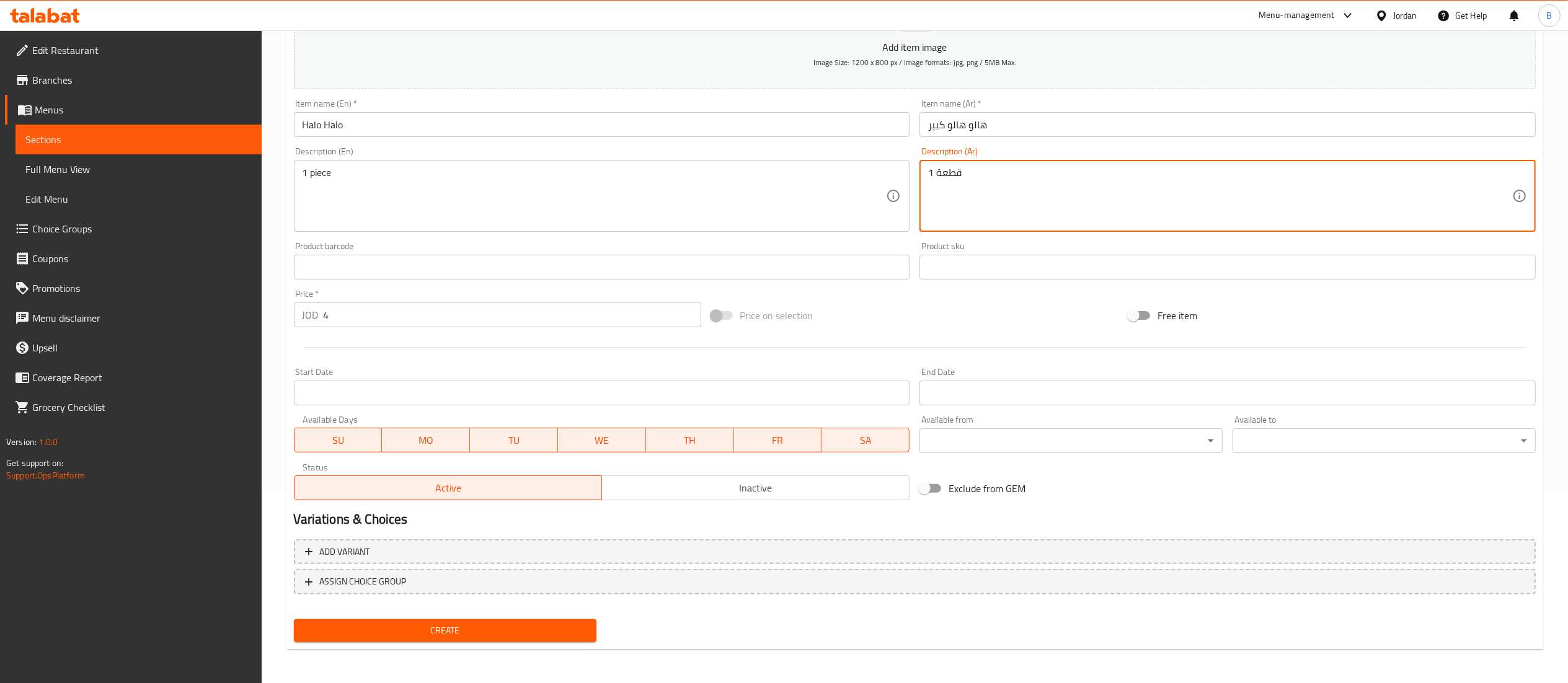
type textarea "1 قطعة"
click at [503, 633] on span "Create" at bounding box center [445, 630] width 283 height 16
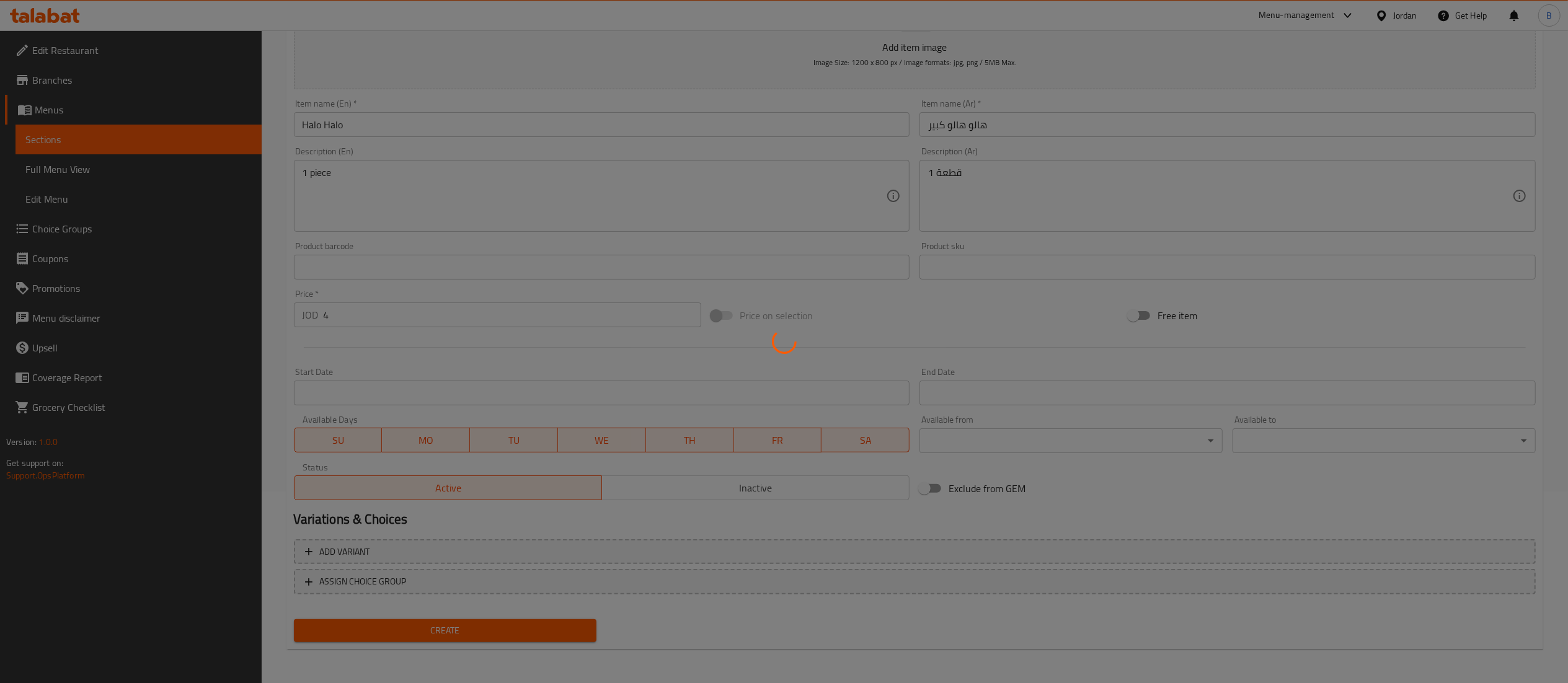
type input "0"
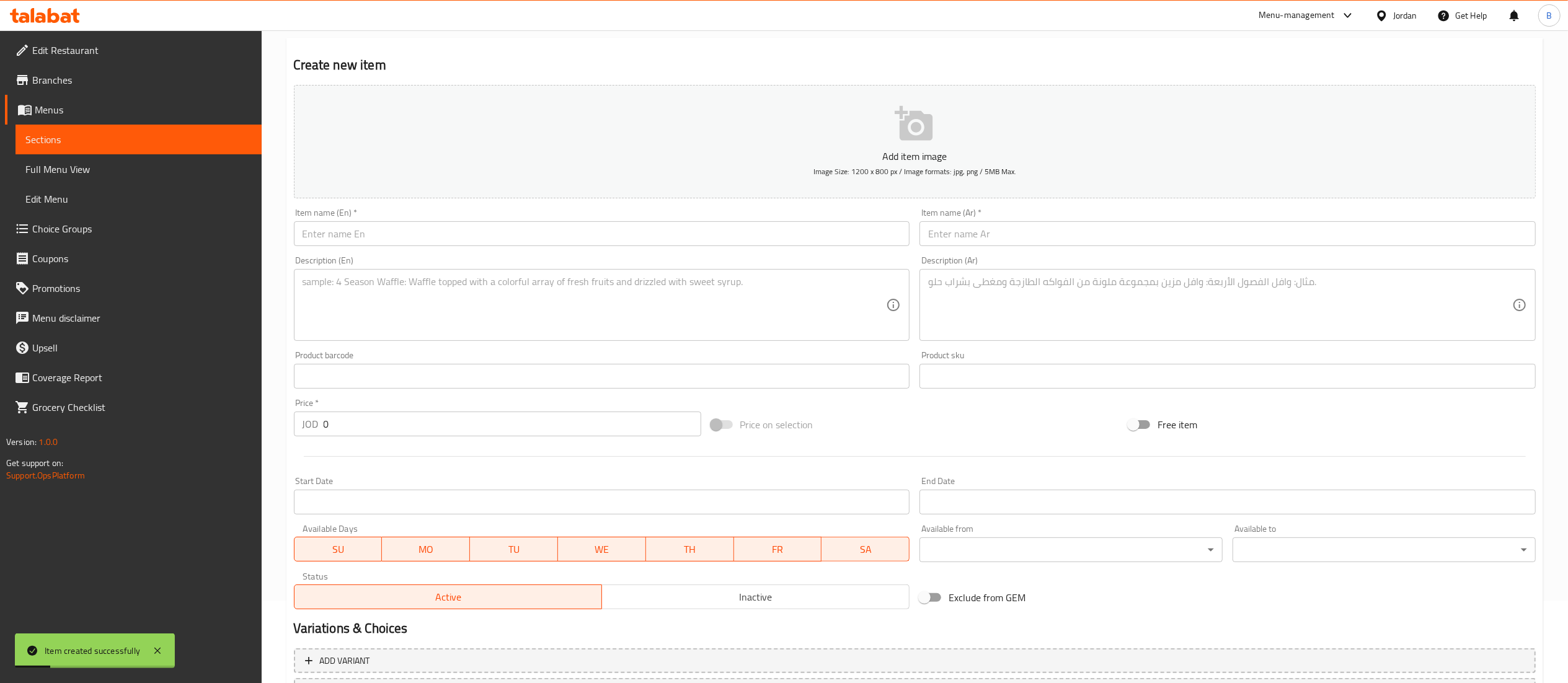
scroll to position [0, 0]
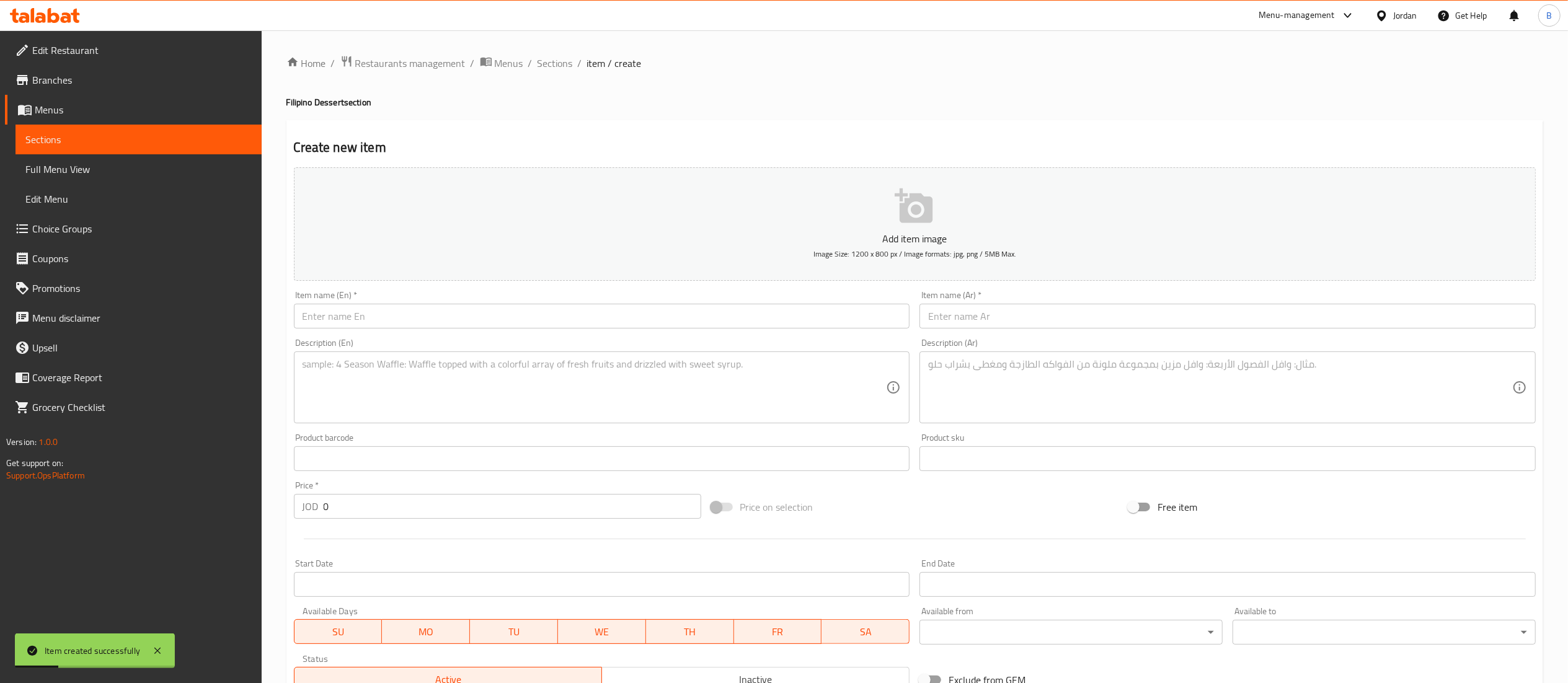
drag, startPoint x: 551, startPoint y: 71, endPoint x: 561, endPoint y: 86, distance: 18.0
click at [551, 71] on span "Sections" at bounding box center [555, 63] width 35 height 15
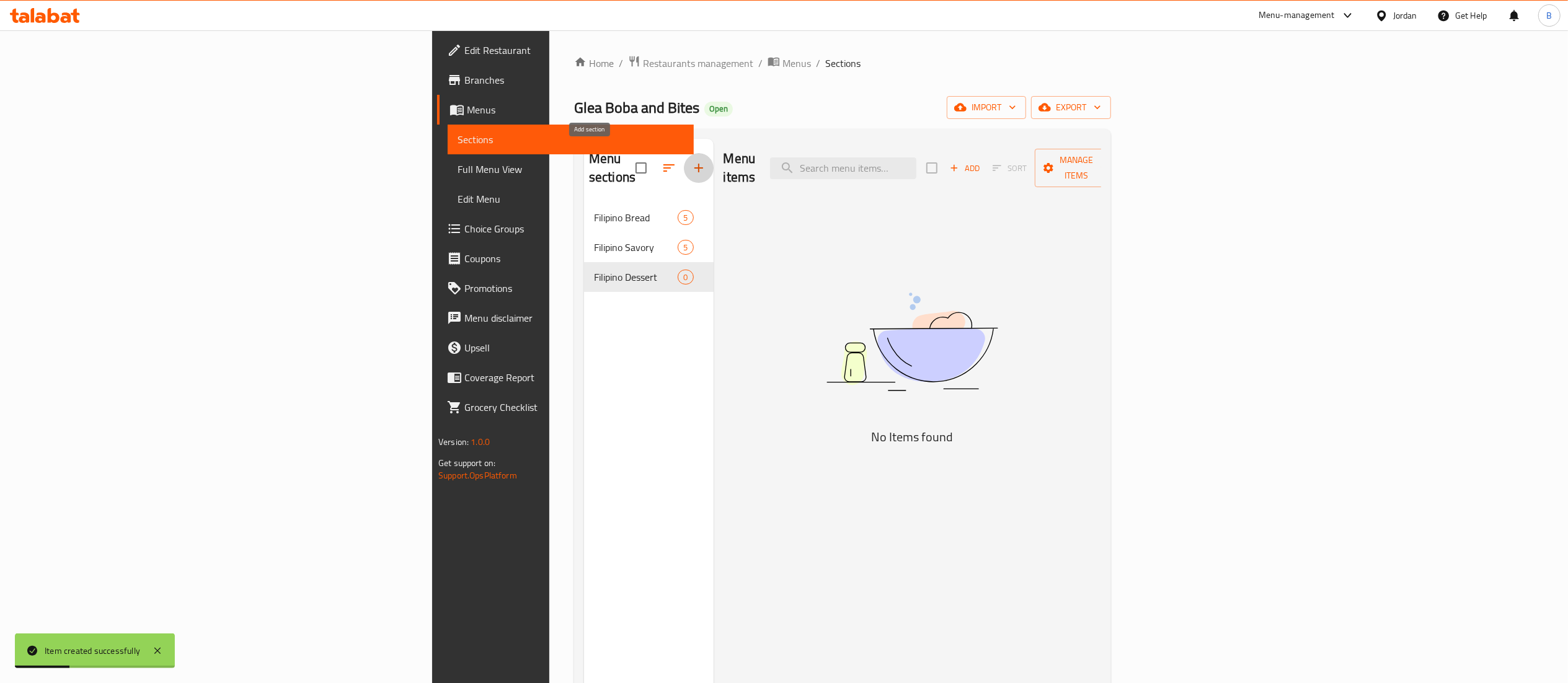
click at [691, 160] on icon "button" at bounding box center [698, 167] width 15 height 15
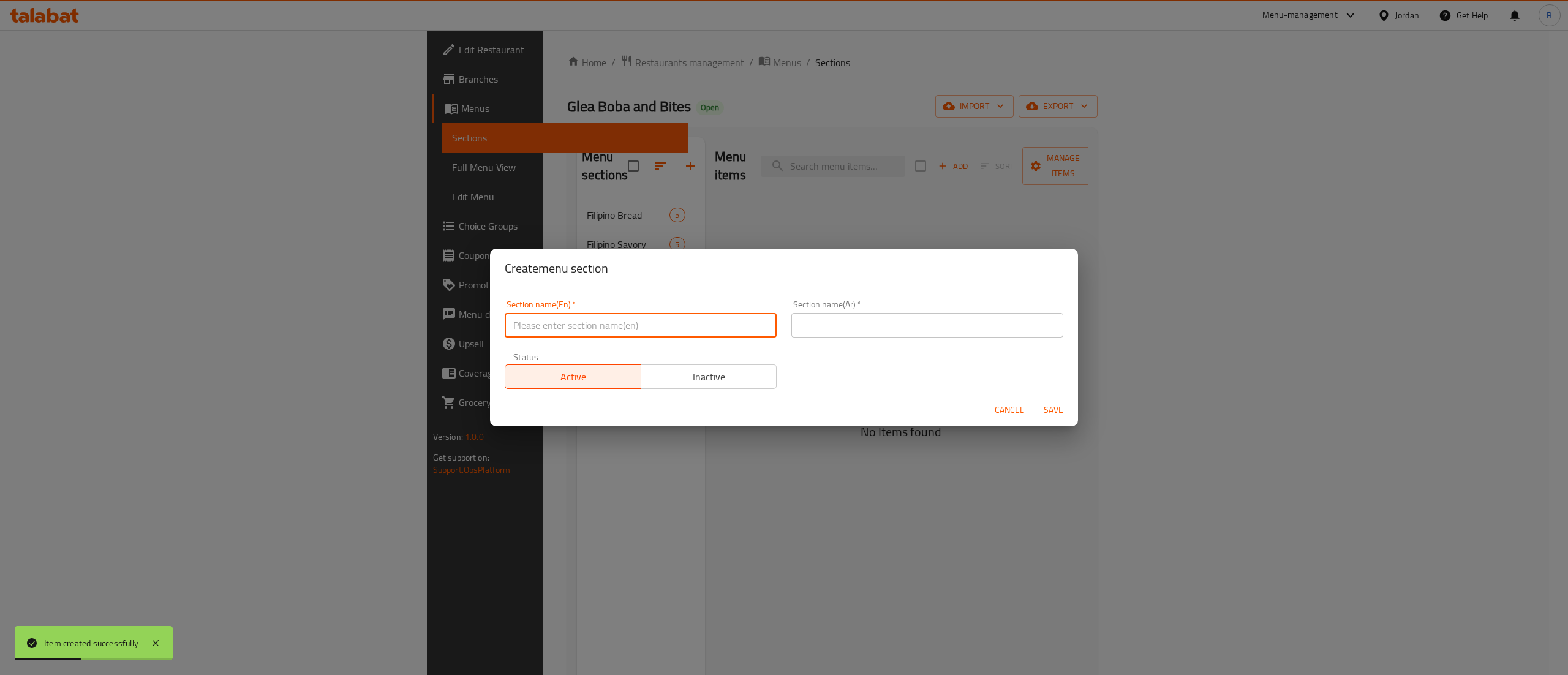
click at [569, 328] on input "text" at bounding box center [641, 325] width 272 height 25
drag, startPoint x: 569, startPoint y: 328, endPoint x: 401, endPoint y: 320, distance: 168.2
click at [401, 320] on div "Create menu section Section name(En)   * Milk Tea Section name(En) * Section na…" at bounding box center [784, 337] width 1568 height 675
type input "Milk Tea"
click at [1018, 329] on input "text" at bounding box center [928, 325] width 272 height 25
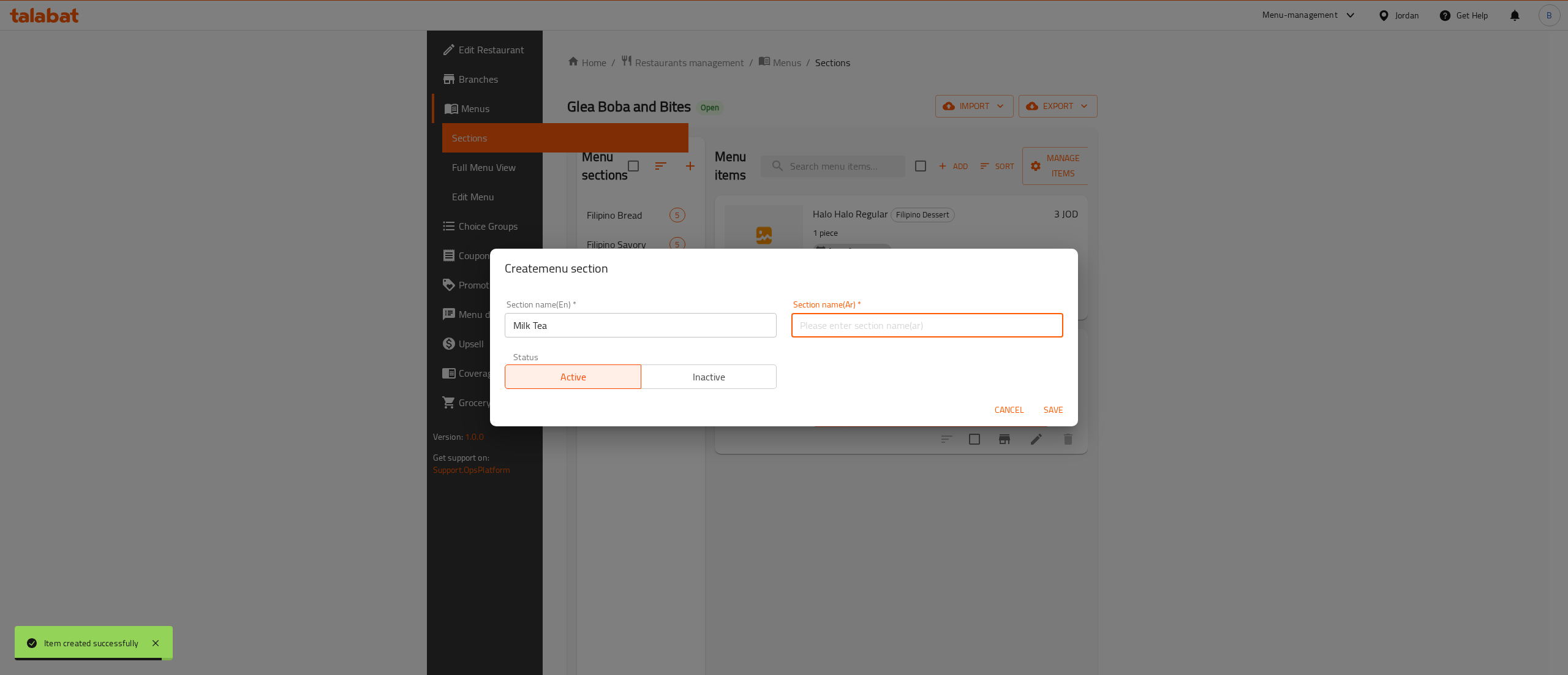
paste input "شاي الحليب"
type input "شاي الحليب"
click at [1059, 405] on span "Save" at bounding box center [1054, 410] width 30 height 16
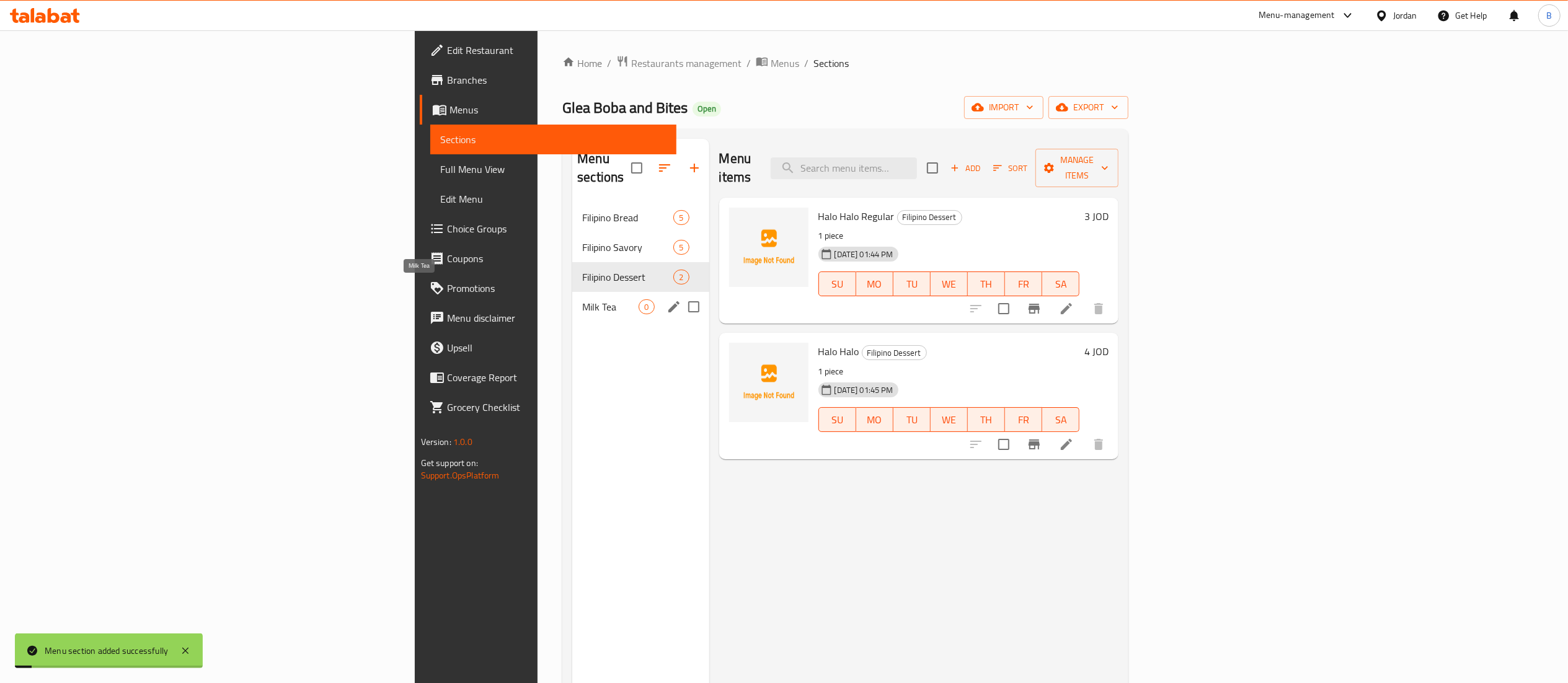
click at [582, 299] on span "Milk Tea" at bounding box center [610, 307] width 57 height 15
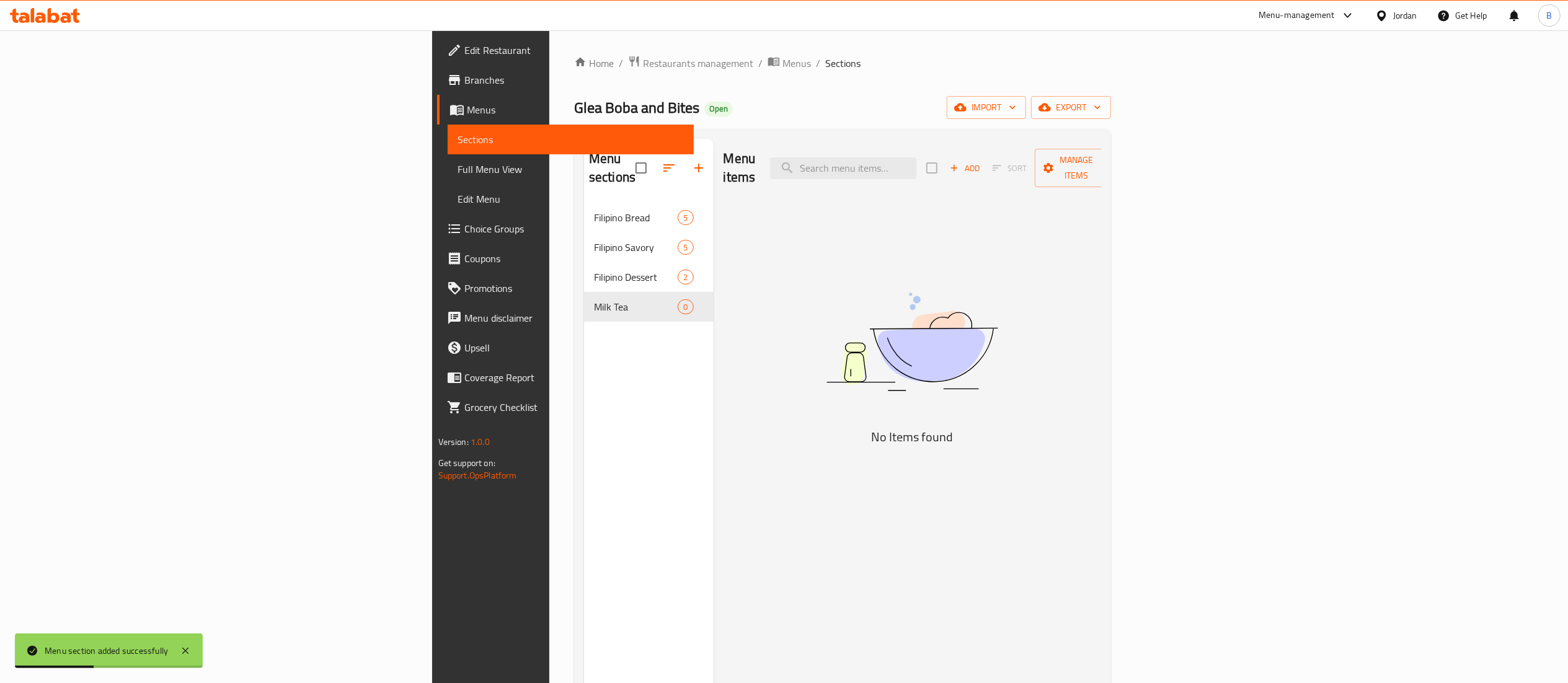
click at [959, 163] on icon "button" at bounding box center [954, 168] width 11 height 11
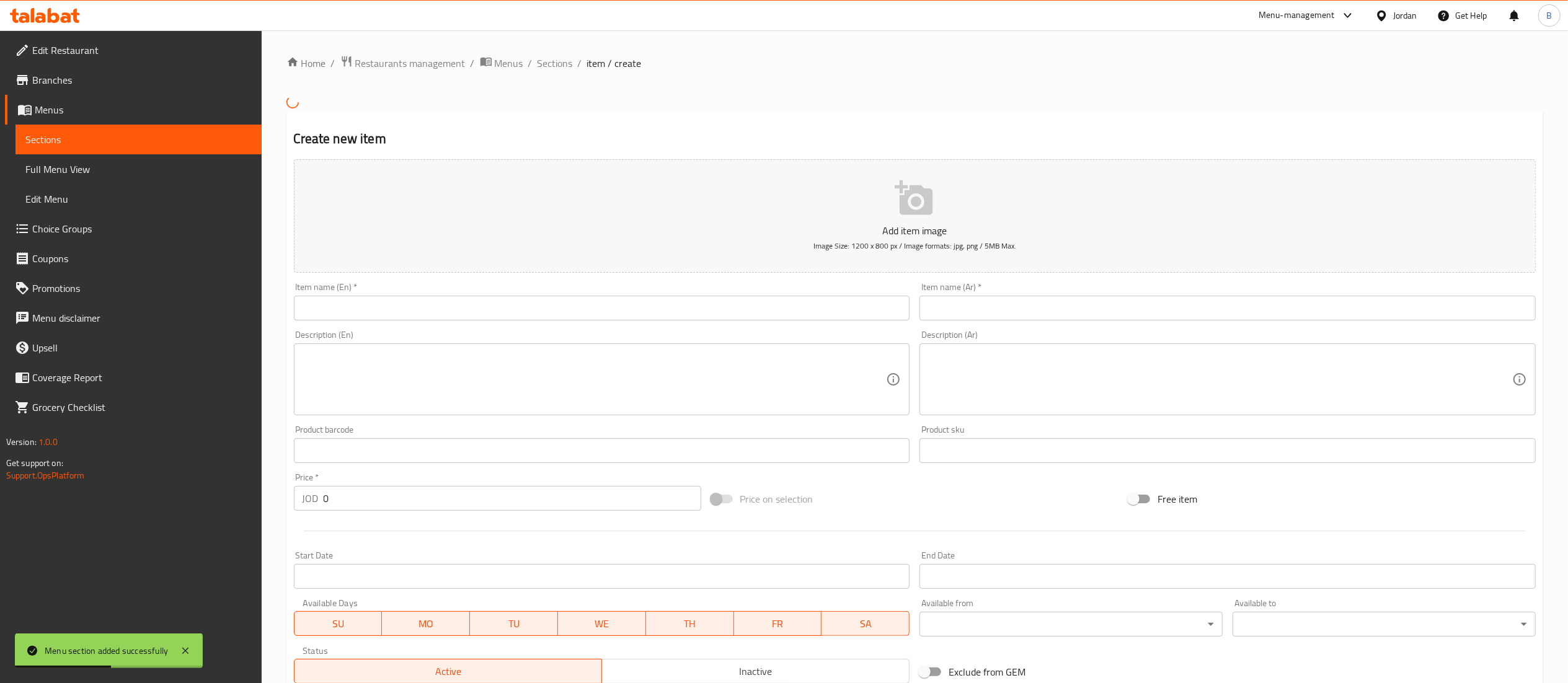
drag, startPoint x: 526, startPoint y: 317, endPoint x: 517, endPoint y: 318, distance: 9.1
click at [526, 316] on input "text" at bounding box center [602, 308] width 617 height 25
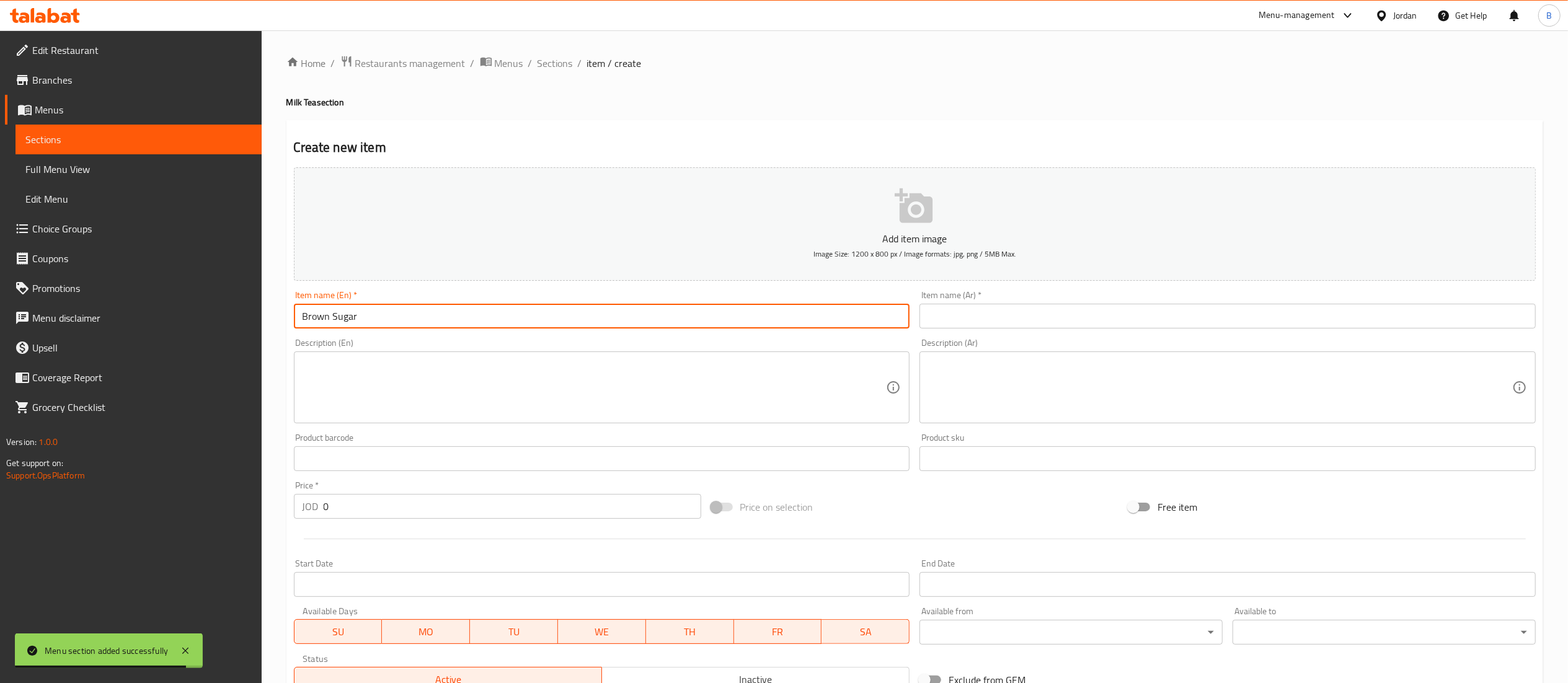
type input "Brown Sugar"
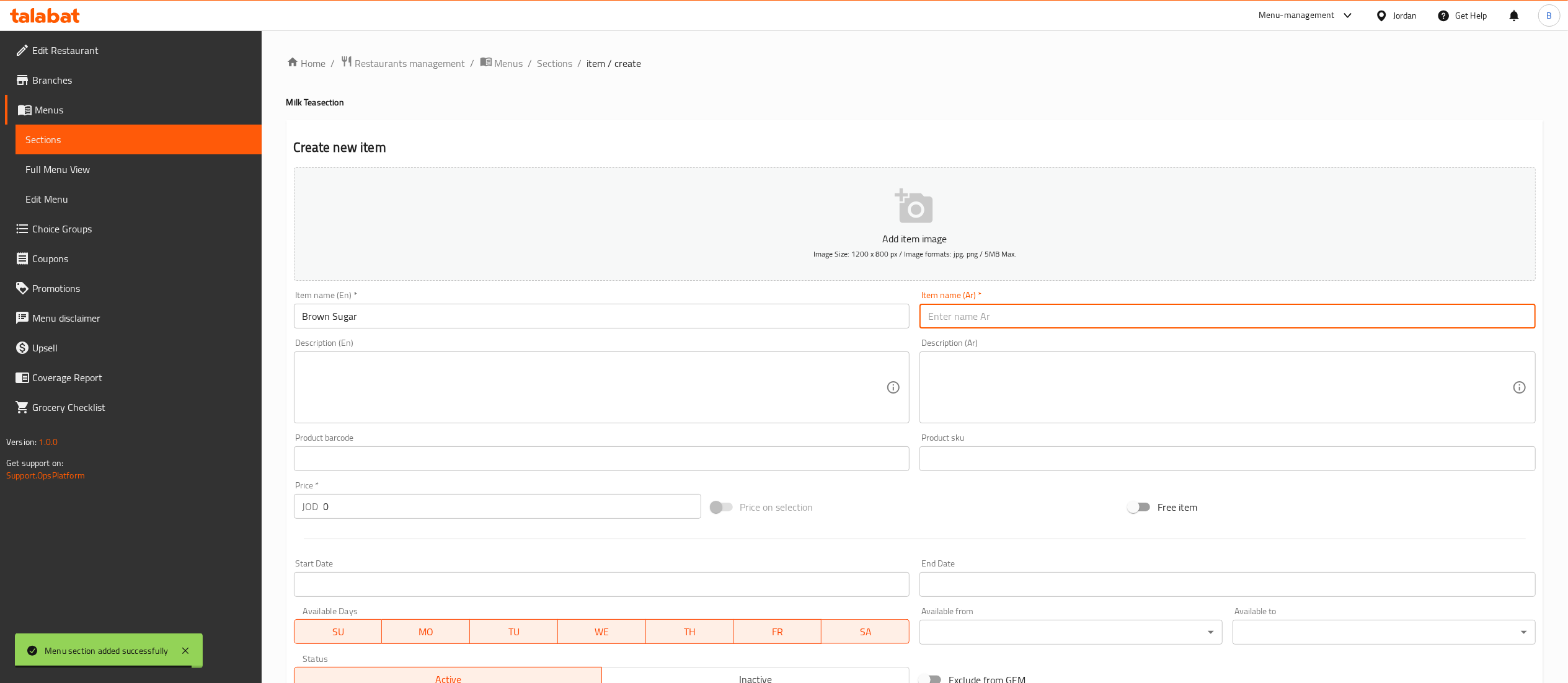
click at [998, 312] on input "text" at bounding box center [1228, 316] width 617 height 25
type input "سكر بني"
click at [537, 316] on input "Brown Sugar" at bounding box center [602, 316] width 617 height 25
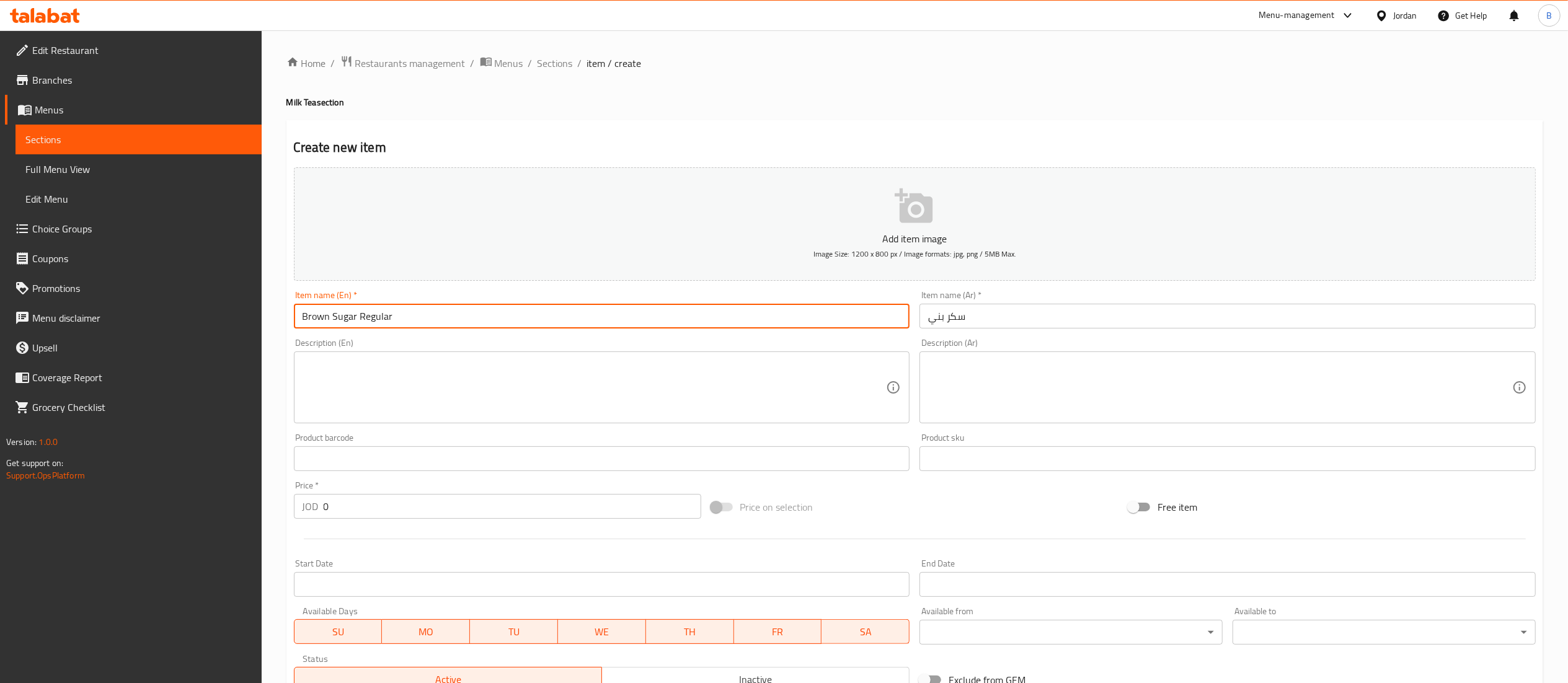
type input "Brown Sugar Regular"
click at [985, 310] on input "سكر بني" at bounding box center [1228, 316] width 617 height 25
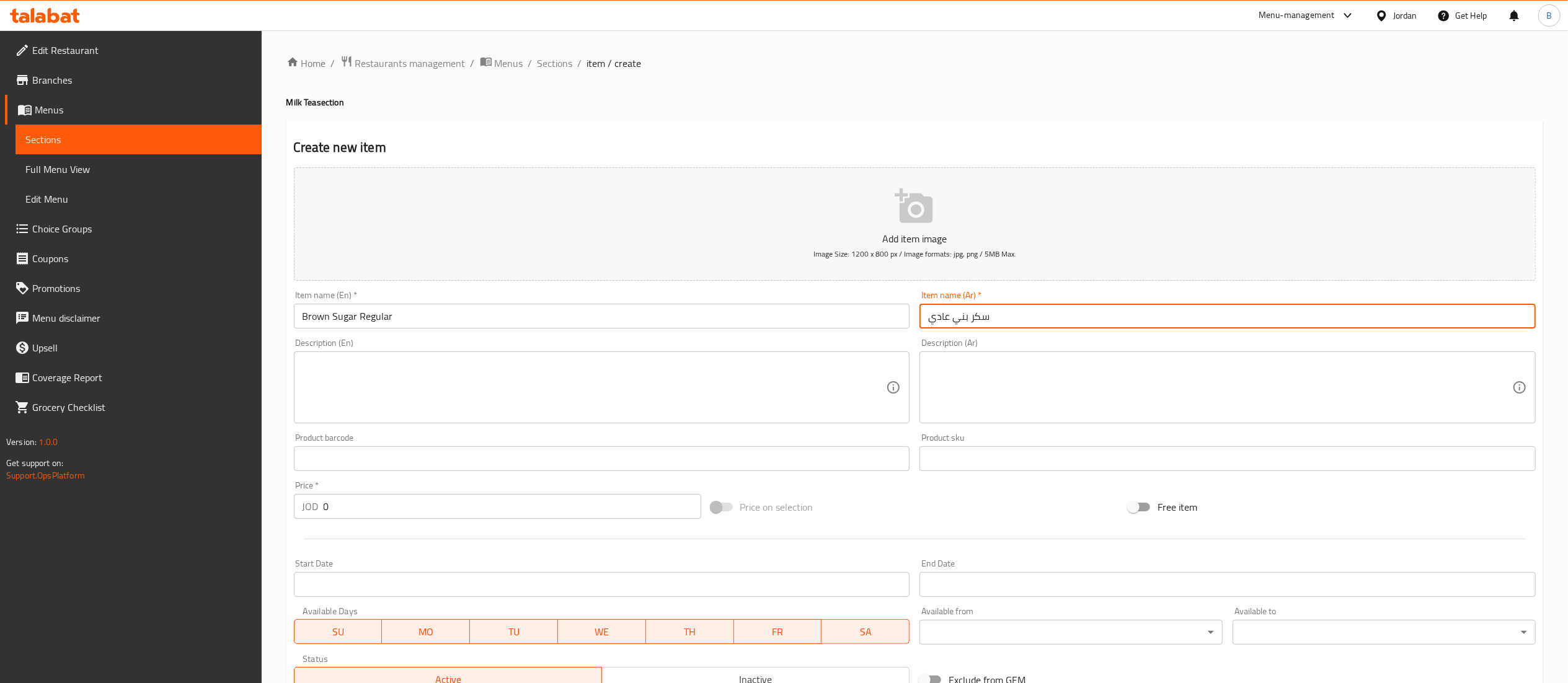
type input "سكر بني عادي"
drag, startPoint x: 375, startPoint y: 520, endPoint x: 280, endPoint y: 517, distance: 95.0
click at [295, 517] on div "JOD 0 Price *" at bounding box center [498, 506] width 407 height 25
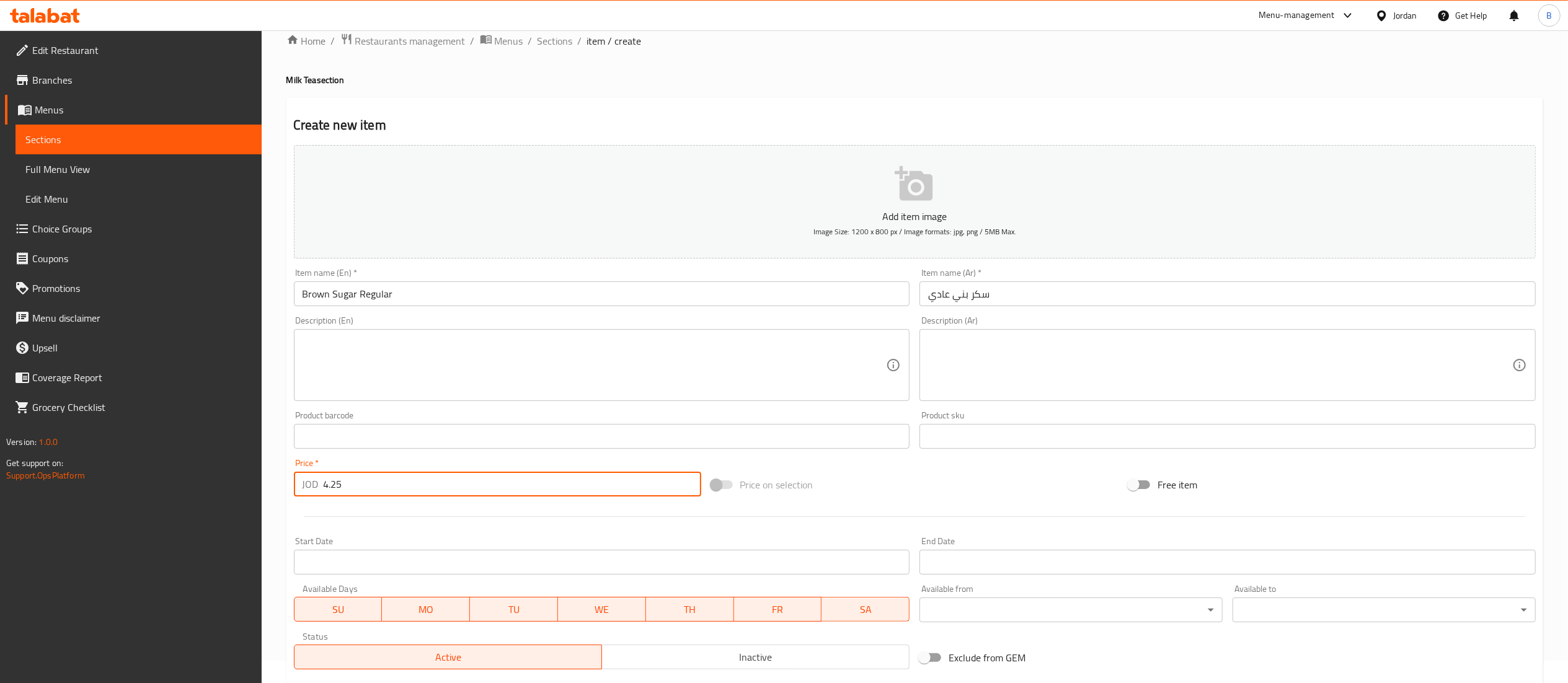
scroll to position [192, 0]
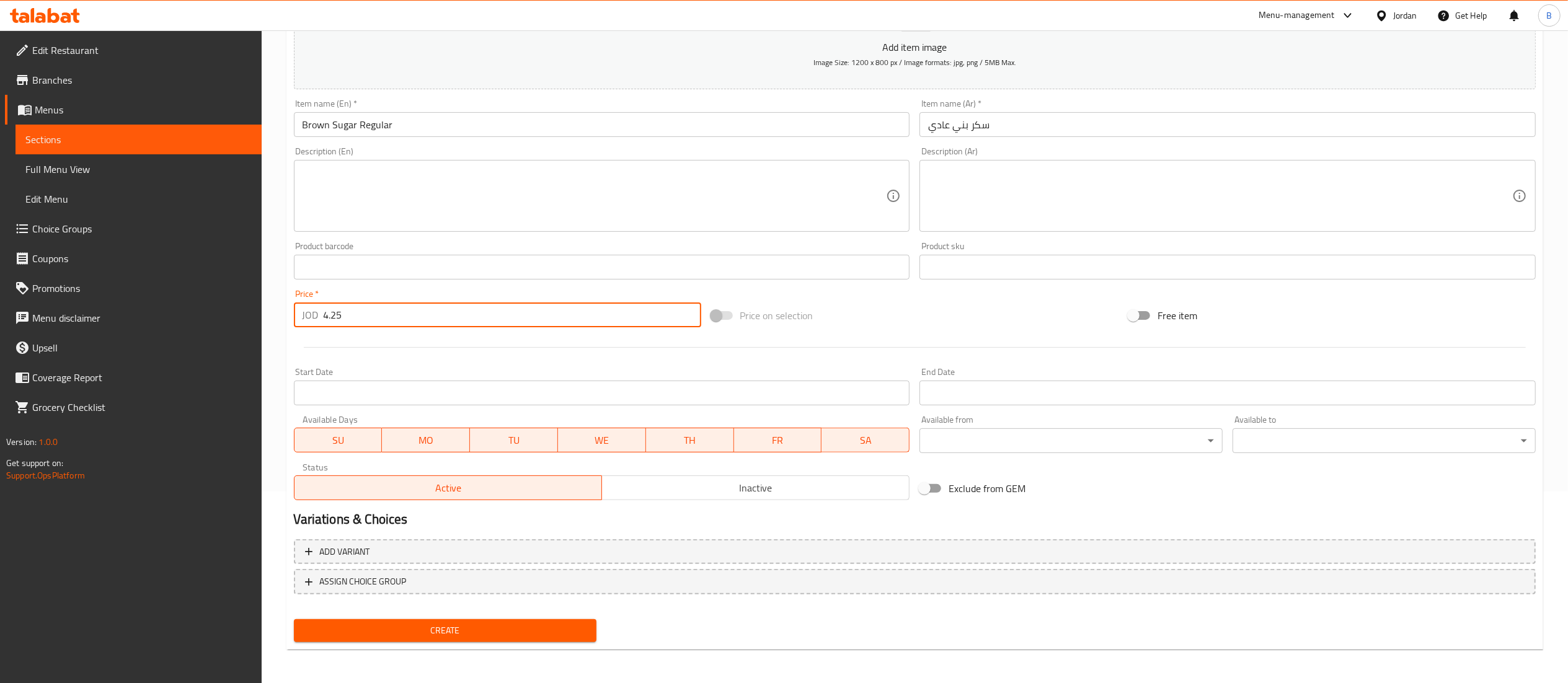
type input "4.25"
click at [447, 619] on button "Create" at bounding box center [446, 630] width 304 height 23
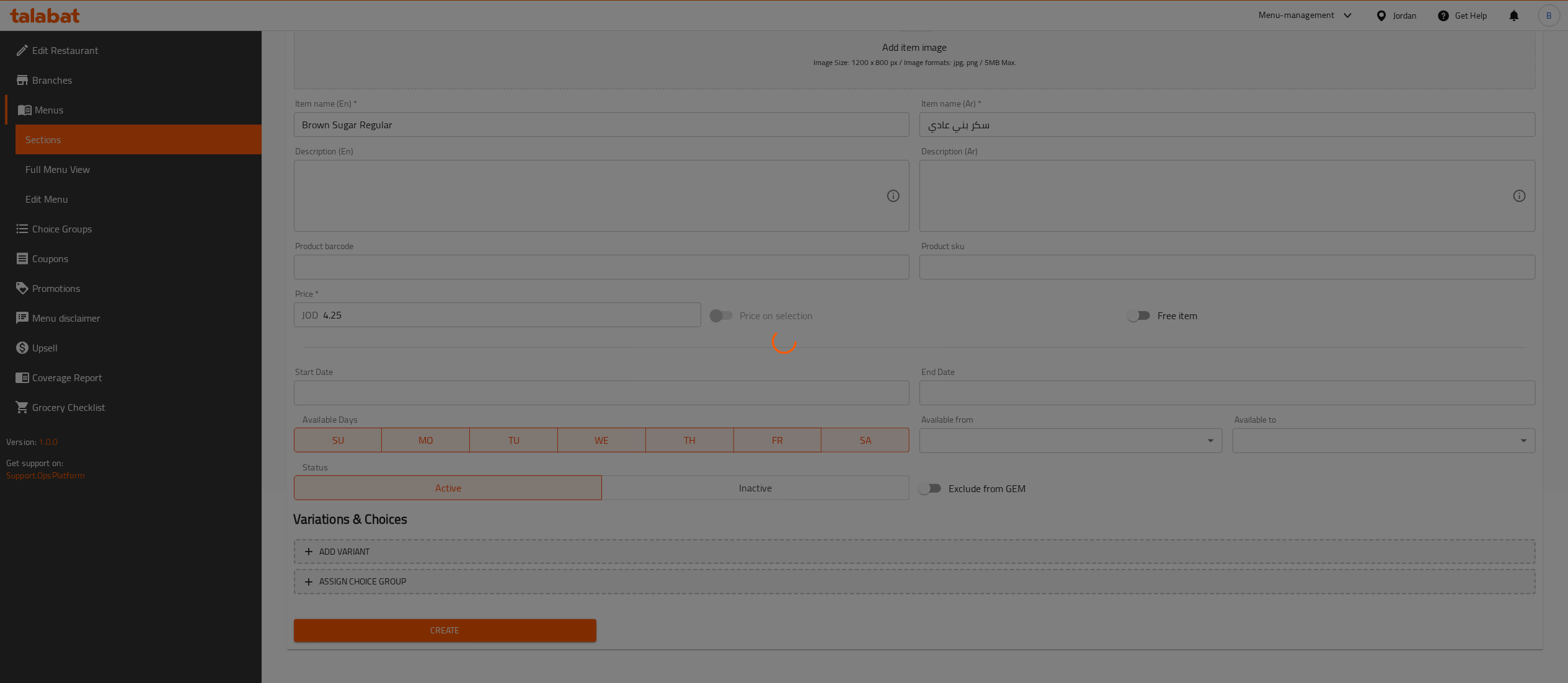
type input "0"
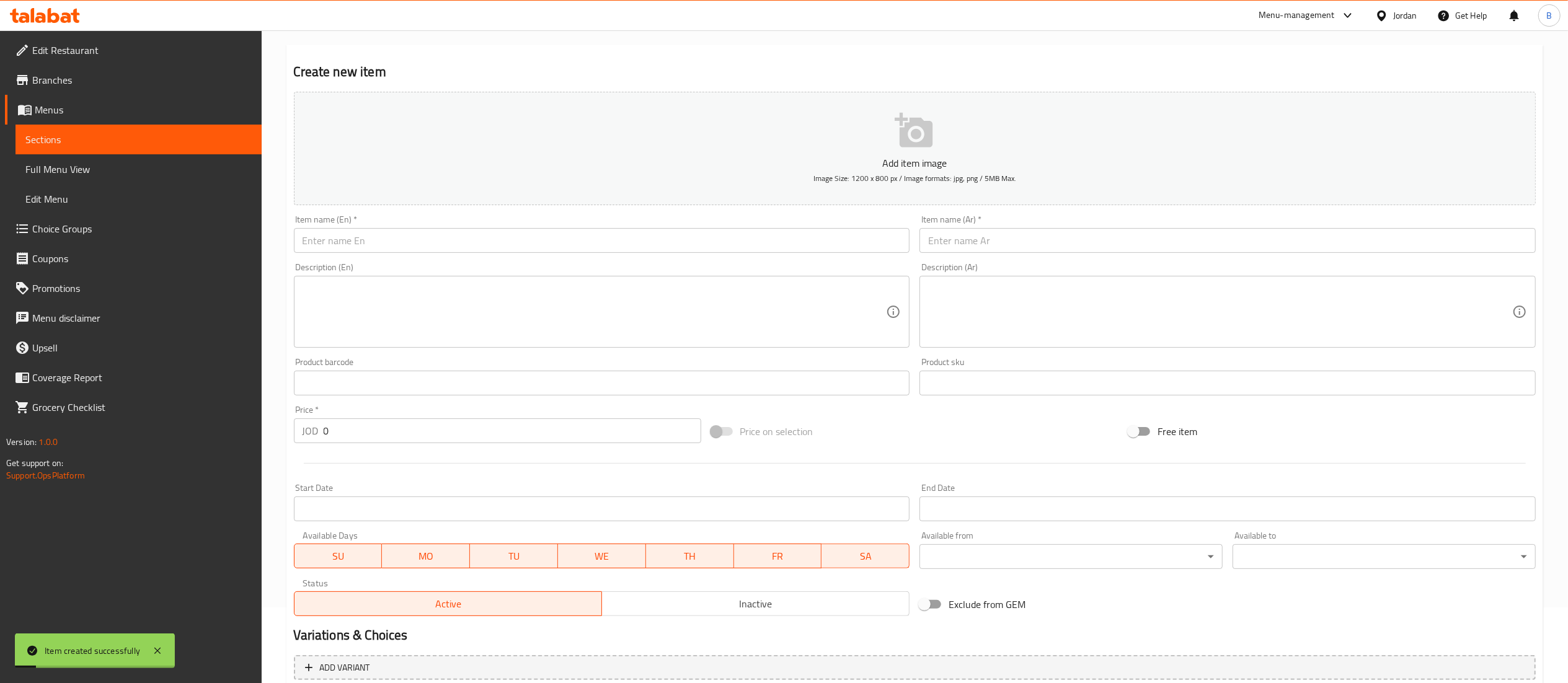
scroll to position [0, 0]
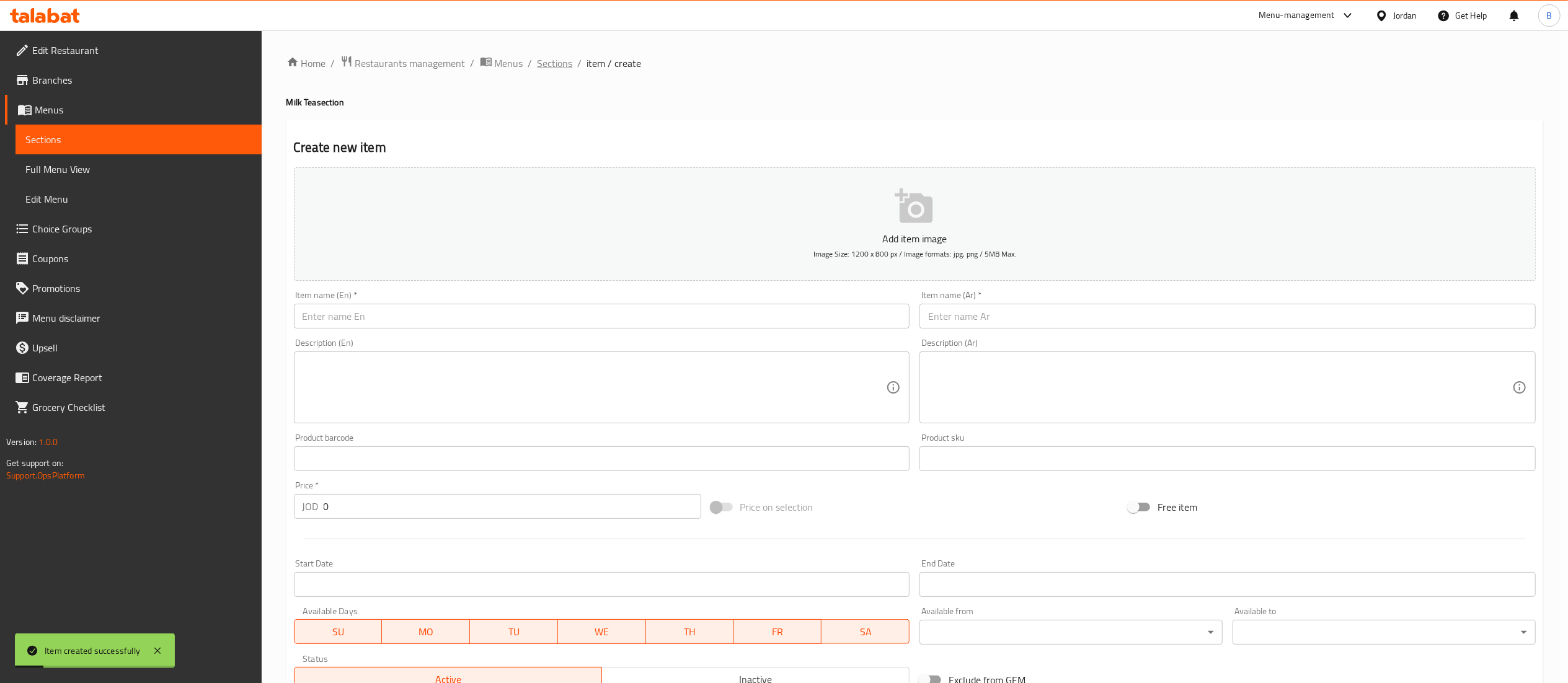
click at [539, 63] on span "Sections" at bounding box center [555, 63] width 35 height 15
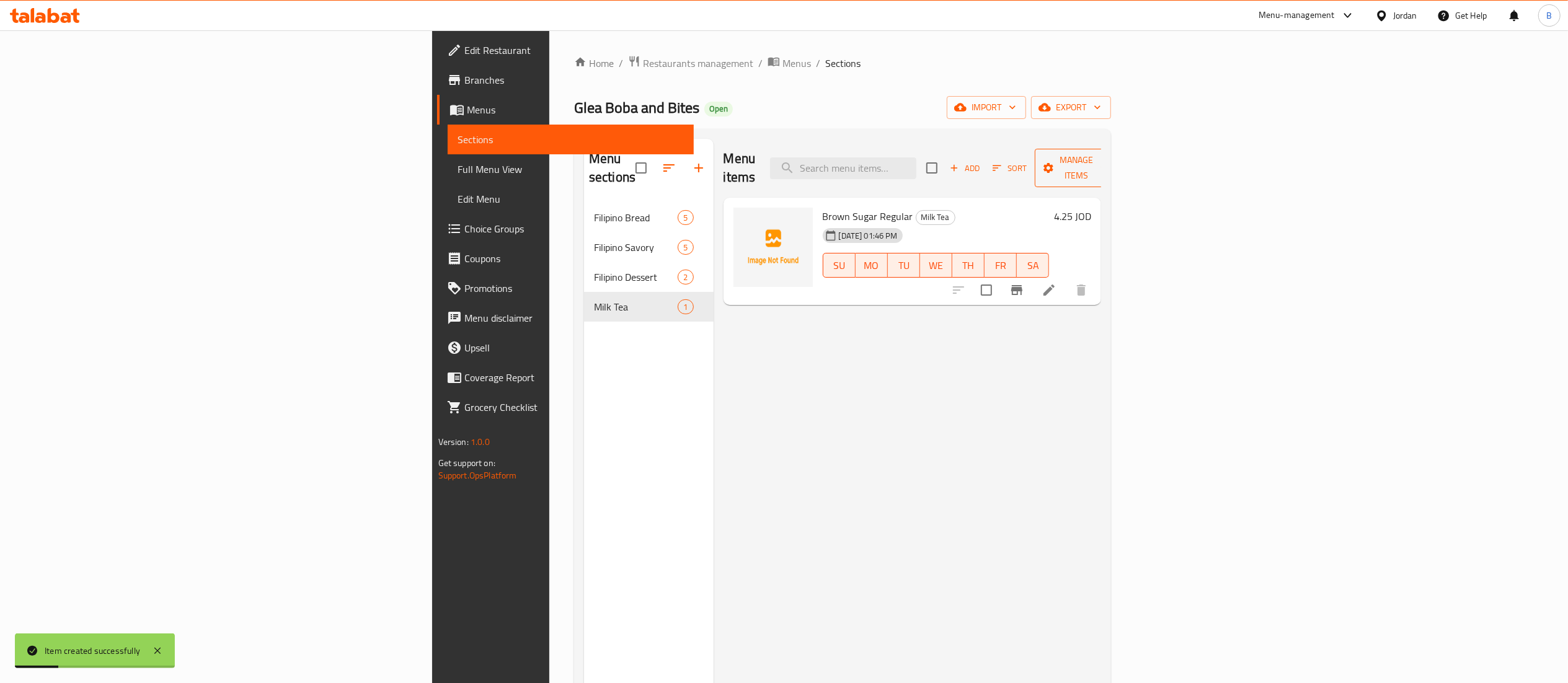
click at [1108, 159] on span "Manage items" at bounding box center [1076, 167] width 63 height 31
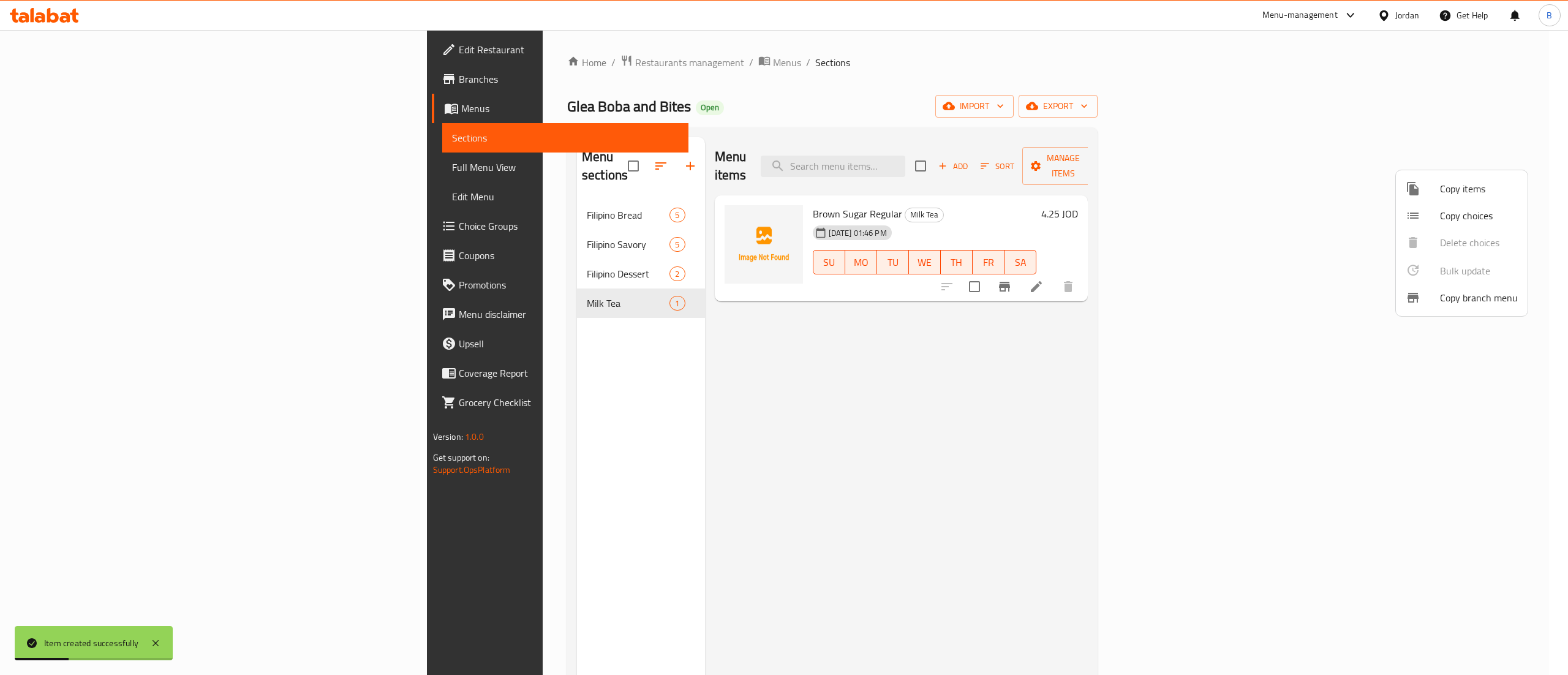
click at [1480, 195] on span "Copy items" at bounding box center [1479, 188] width 78 height 15
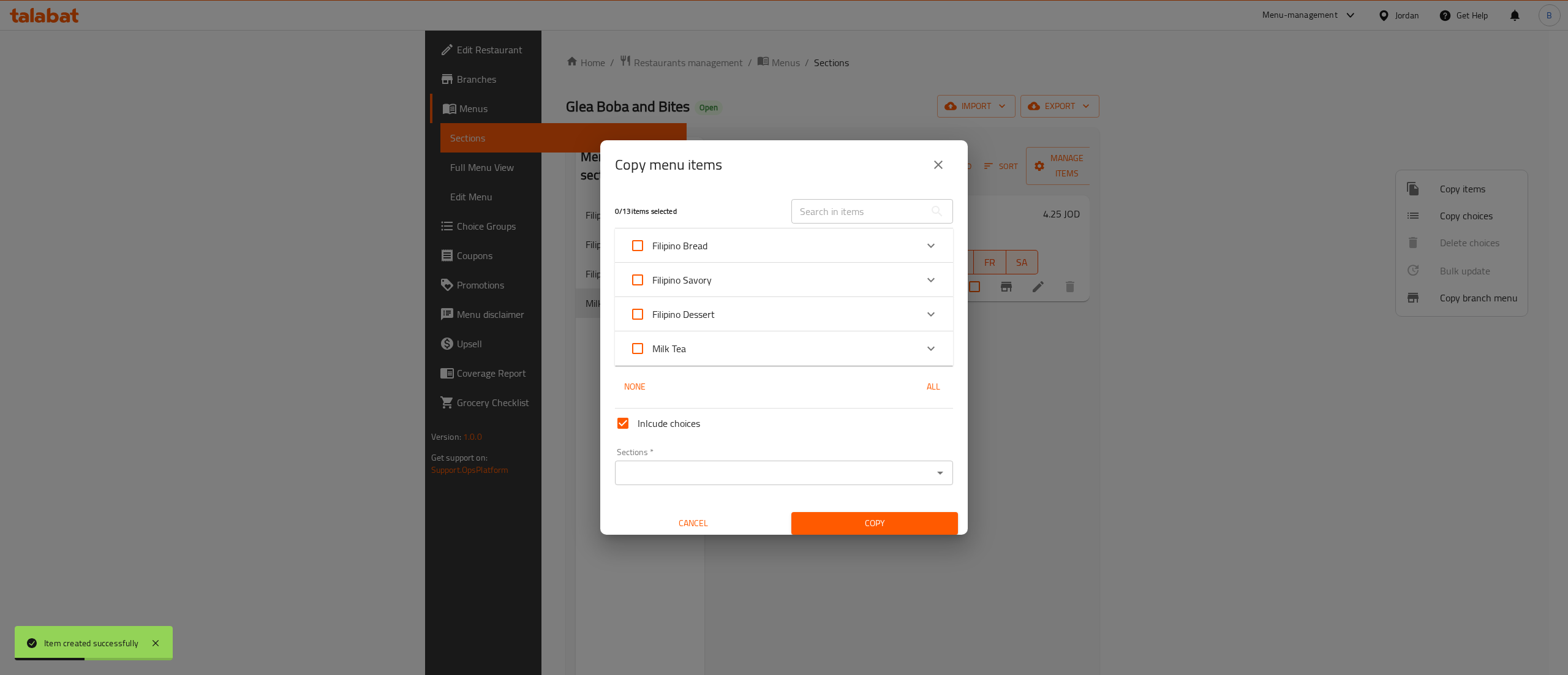
click at [887, 350] on div "Milk Tea" at bounding box center [772, 349] width 287 height 30
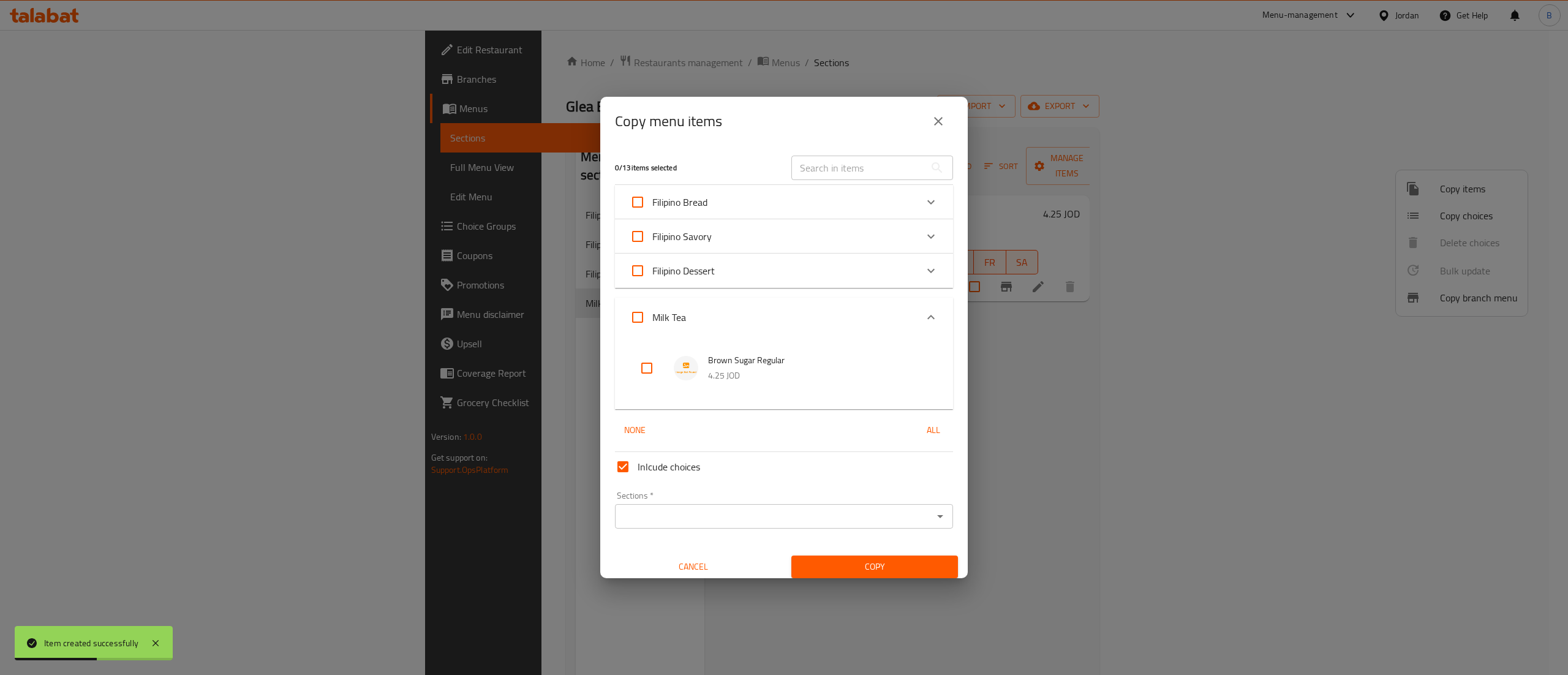
click at [639, 374] on input "checkbox" at bounding box center [647, 368] width 30 height 30
checkbox input "true"
click at [650, 517] on input "Sections   *" at bounding box center [774, 517] width 311 height 17
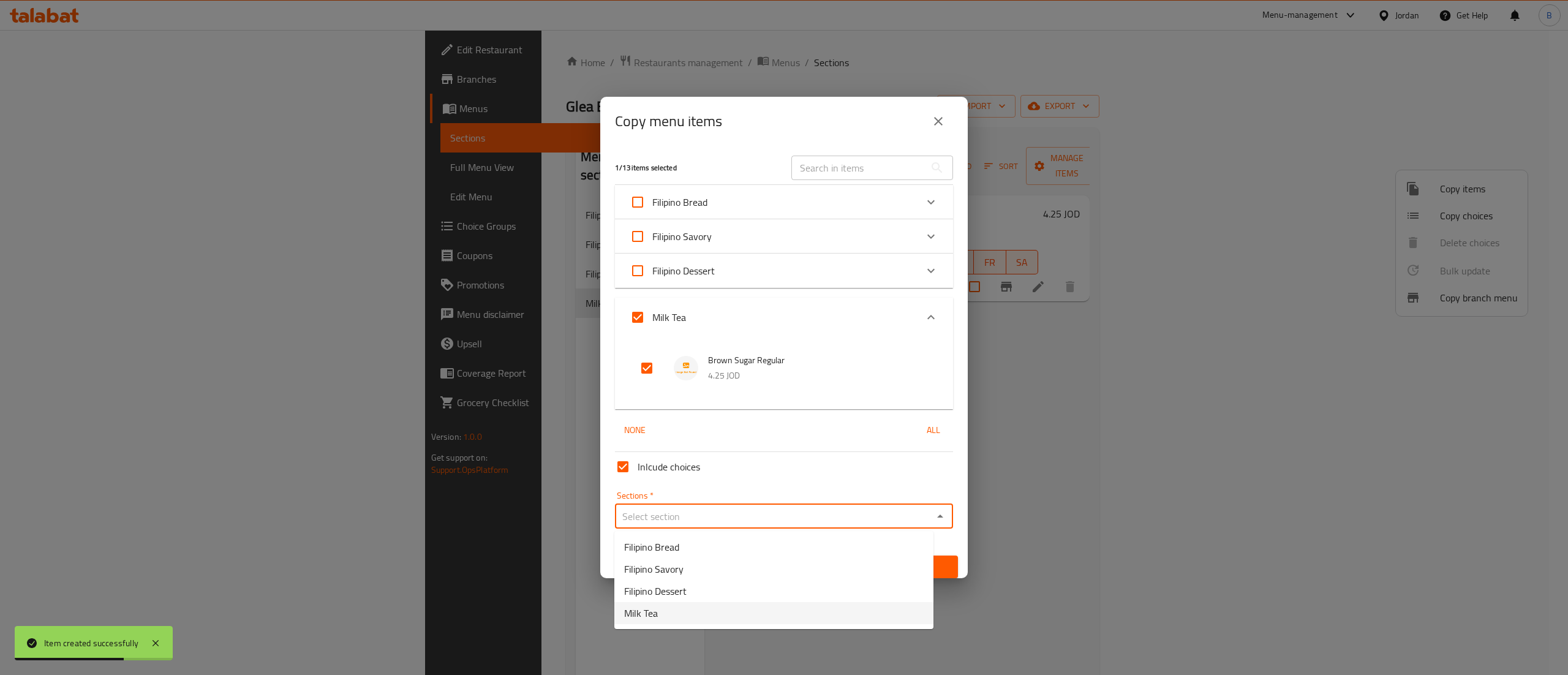
click at [656, 610] on span "Milk Tea" at bounding box center [640, 613] width 33 height 15
type input "Milk Tea"
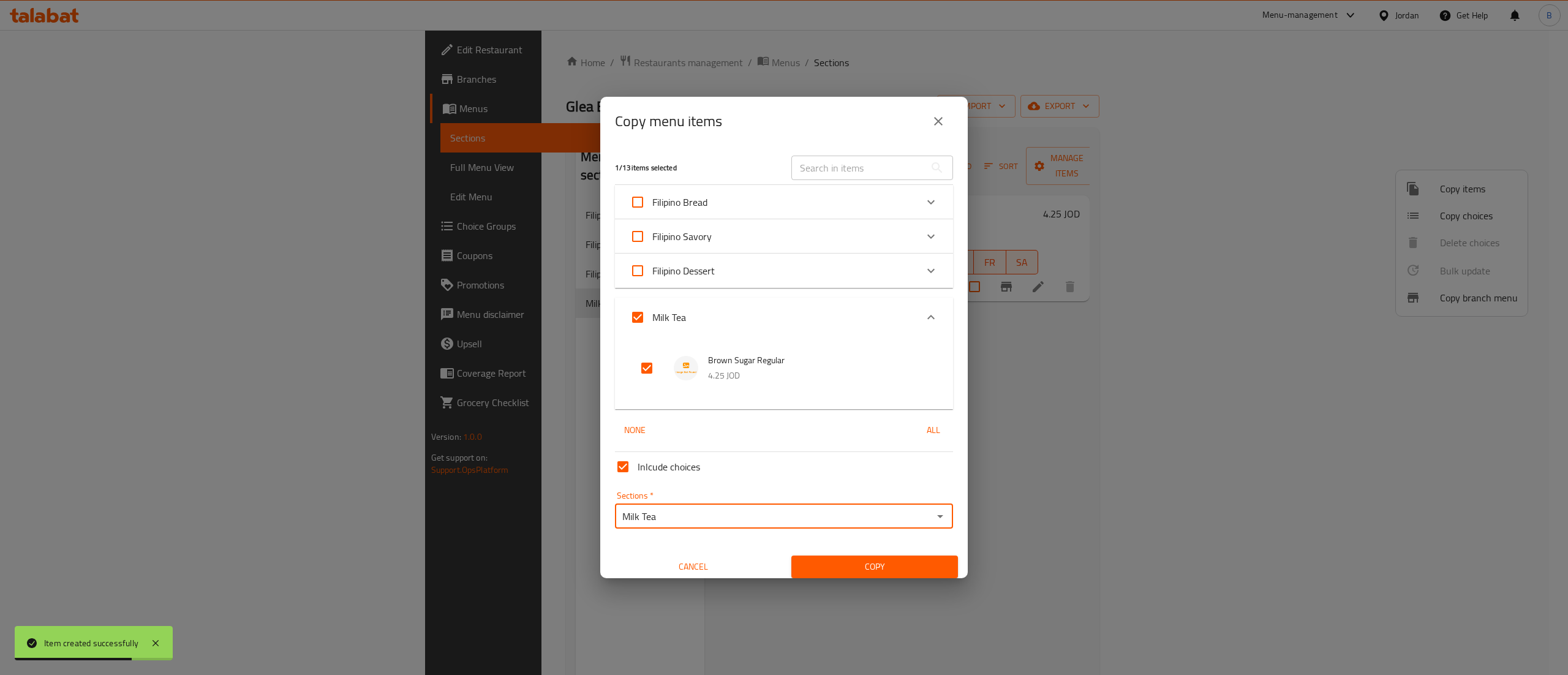
click at [845, 562] on span "Copy" at bounding box center [874, 567] width 147 height 16
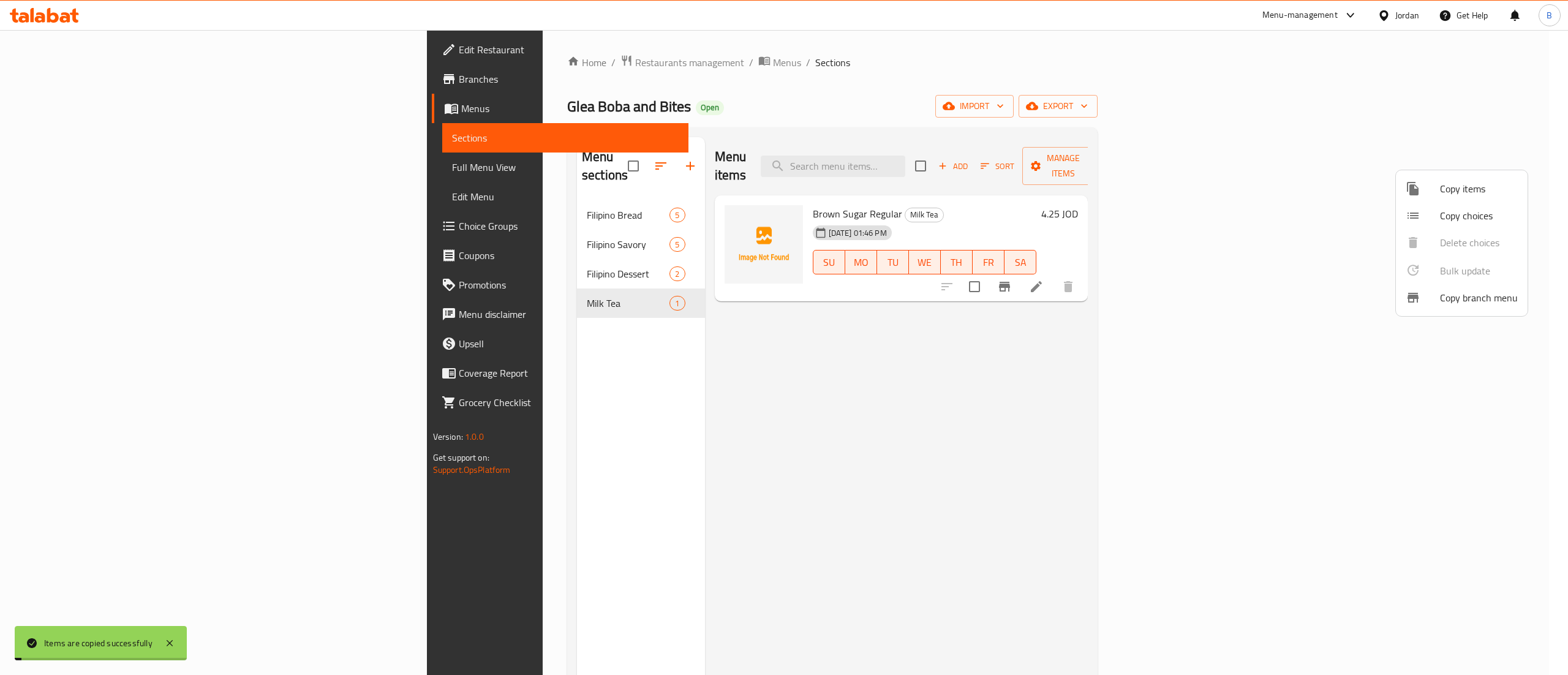
click at [1009, 364] on div at bounding box center [784, 337] width 1568 height 675
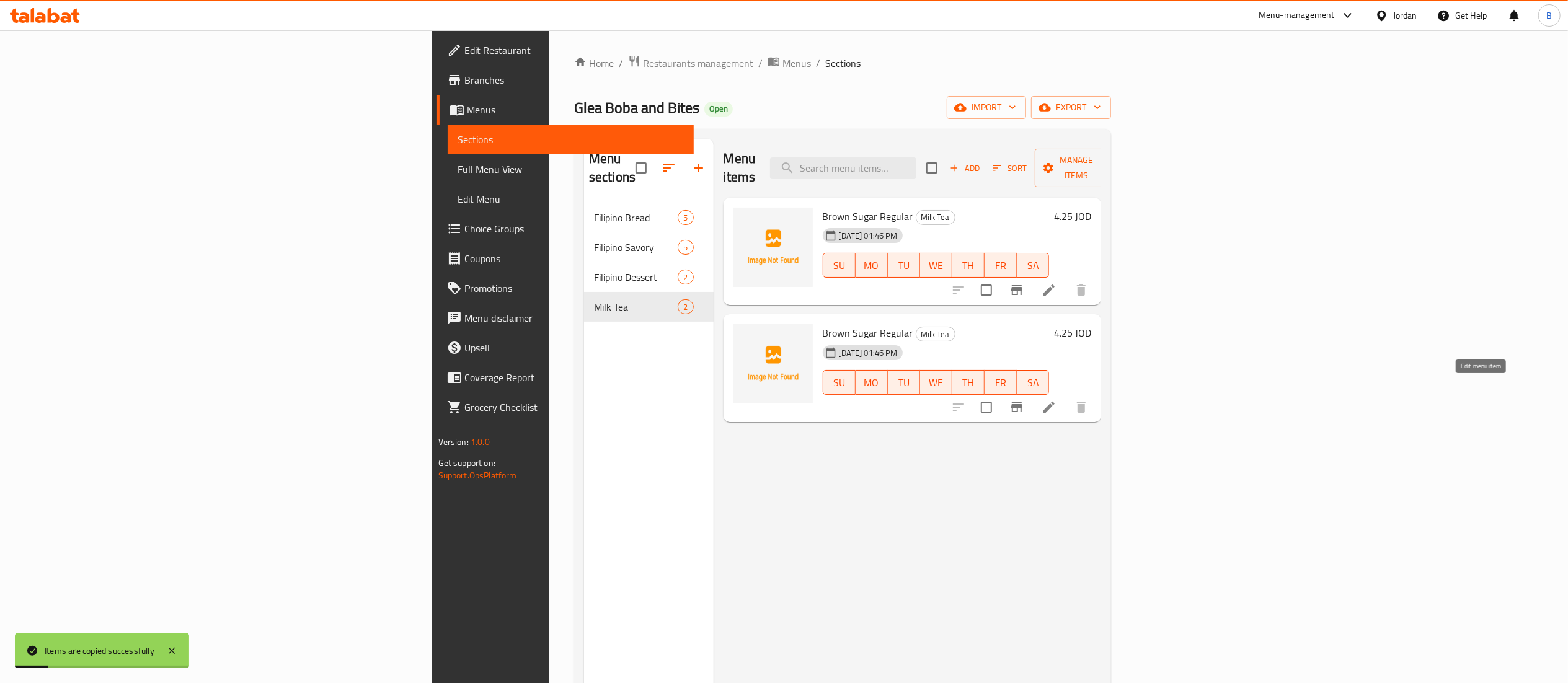
click at [1055, 402] on icon at bounding box center [1049, 407] width 11 height 11
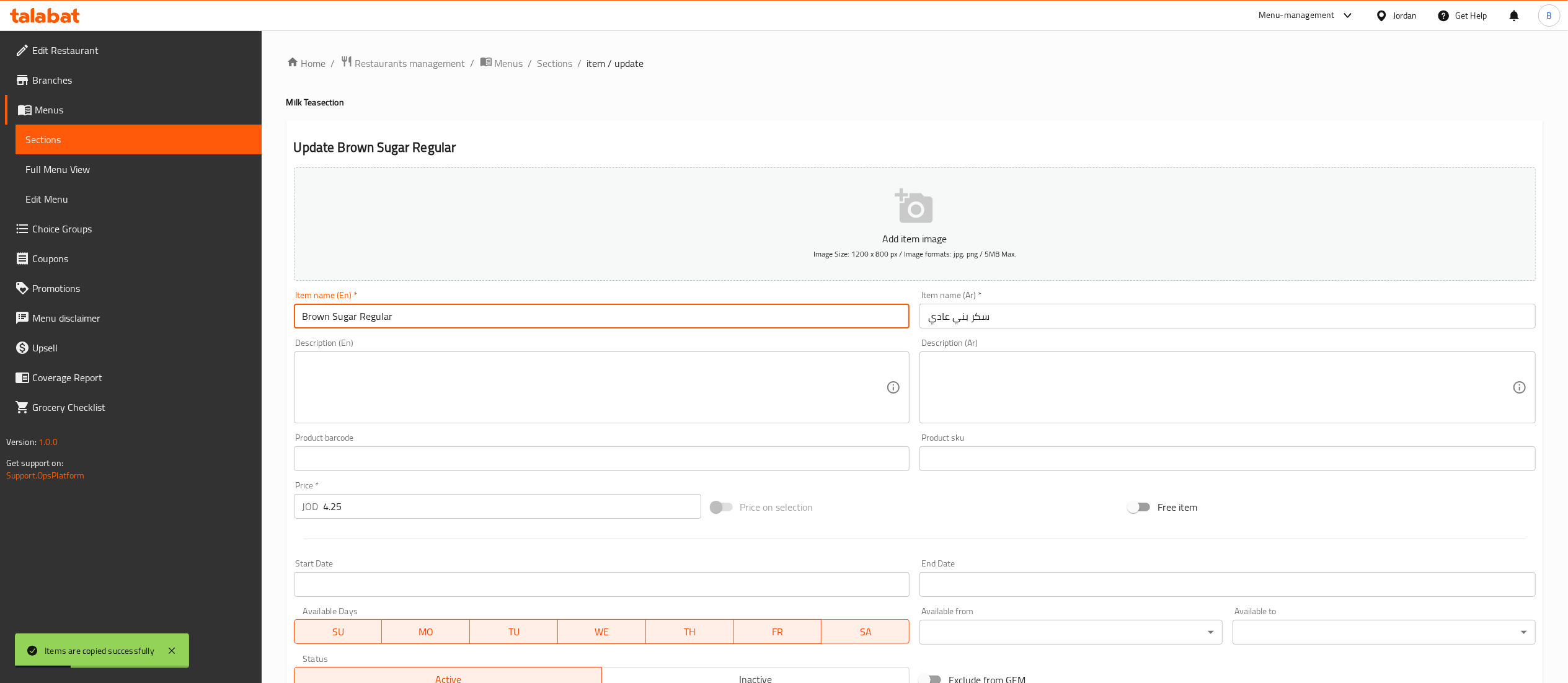
drag, startPoint x: 453, startPoint y: 324, endPoint x: 356, endPoint y: 318, distance: 97.2
click at [356, 318] on input "Brown Sugar Regular" at bounding box center [602, 316] width 617 height 25
type input "Brown Sugar Large"
click at [948, 314] on input "سكر بني عادي" at bounding box center [1228, 316] width 617 height 25
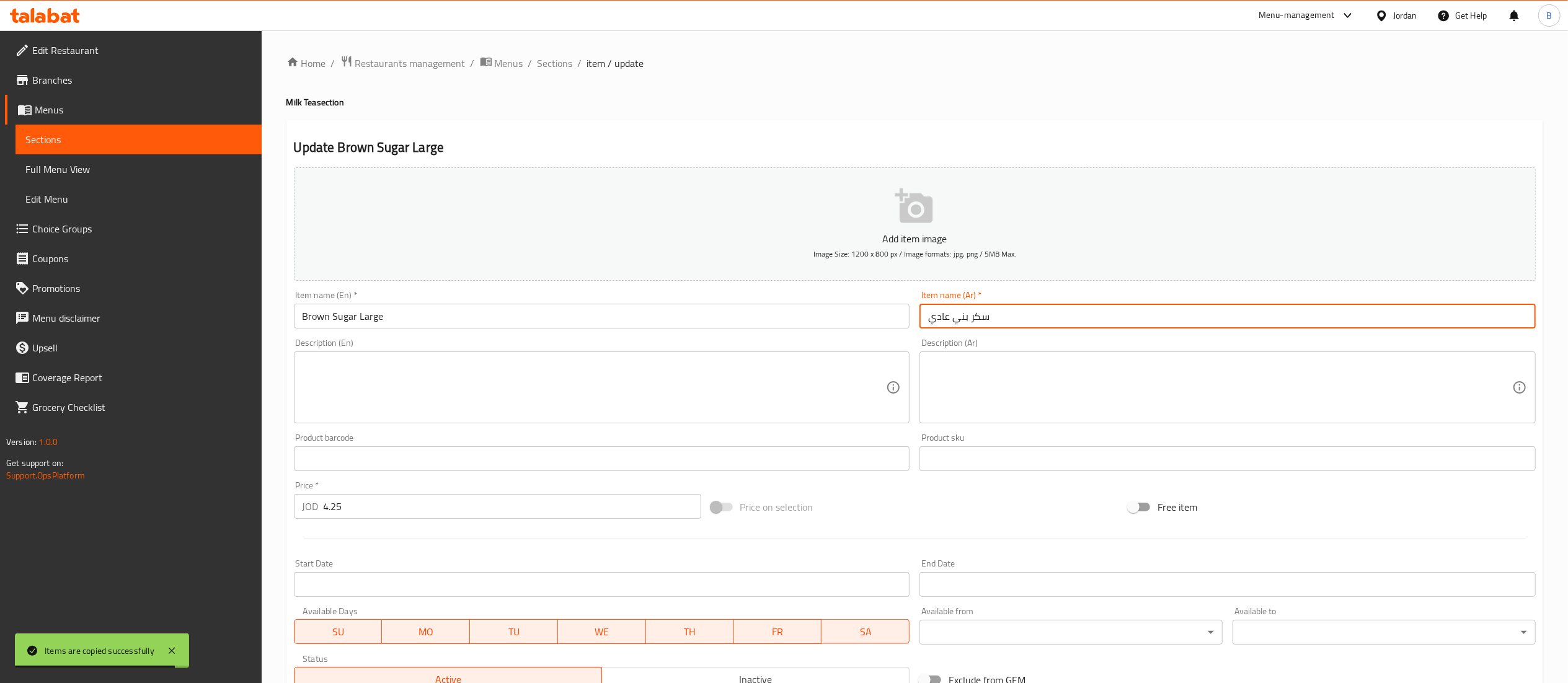
drag, startPoint x: 948, startPoint y: 314, endPoint x: 924, endPoint y: 314, distance: 24.0
click at [924, 314] on input "سكر بني عادي" at bounding box center [1228, 316] width 617 height 25
type input "سكر بني كبير"
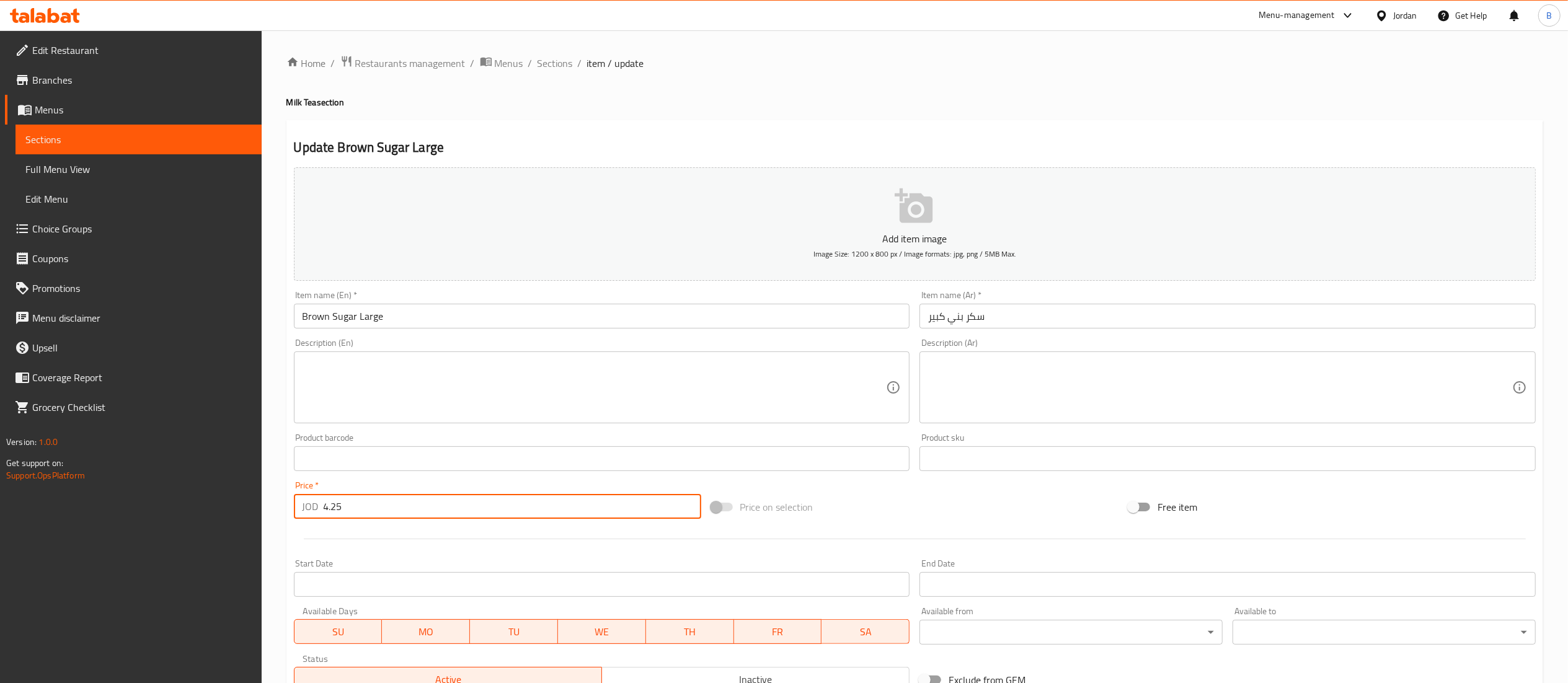
drag, startPoint x: 432, startPoint y: 517, endPoint x: 246, endPoint y: 511, distance: 186.1
click at [247, 511] on div "Edit Restaurant Branches Menus Sections Full Menu View Edit Menu Choice Groups …" at bounding box center [784, 453] width 1568 height 845
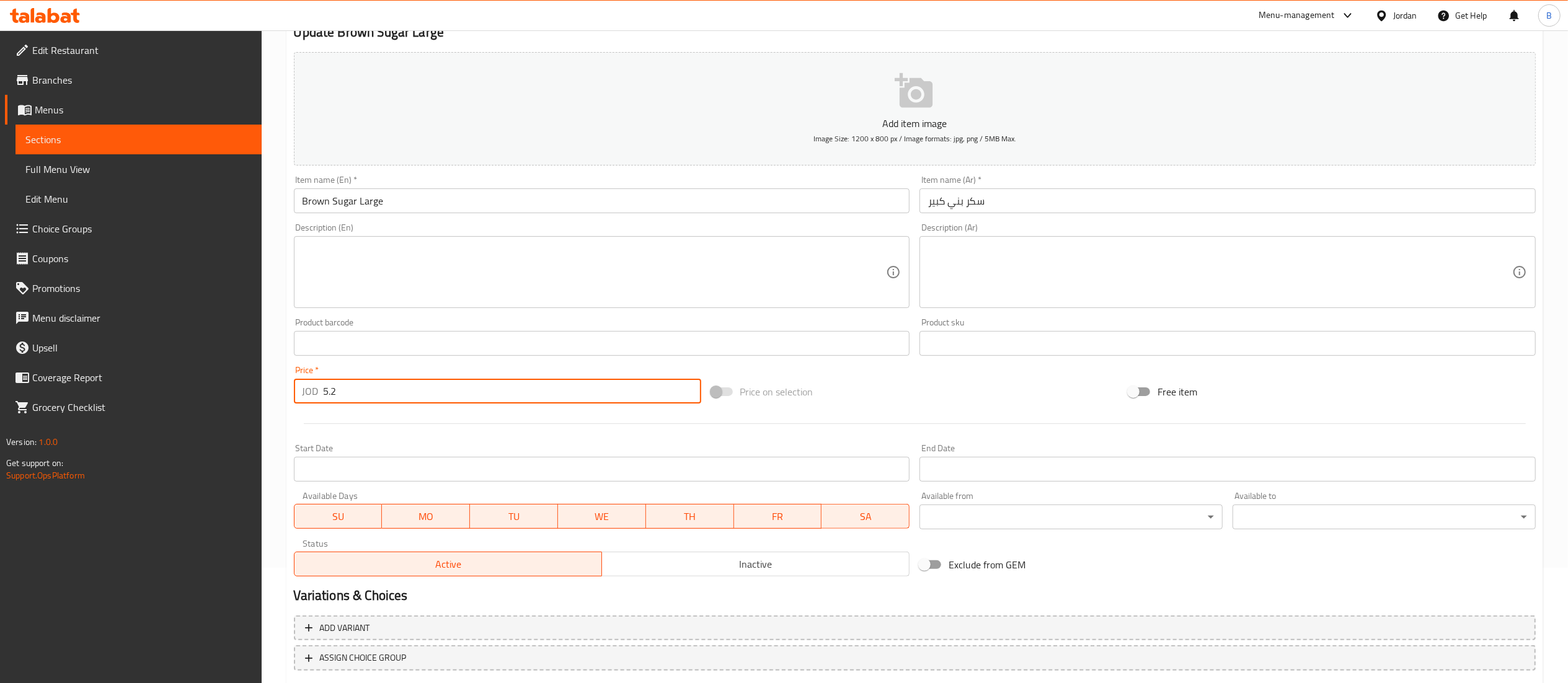
scroll to position [192, 0]
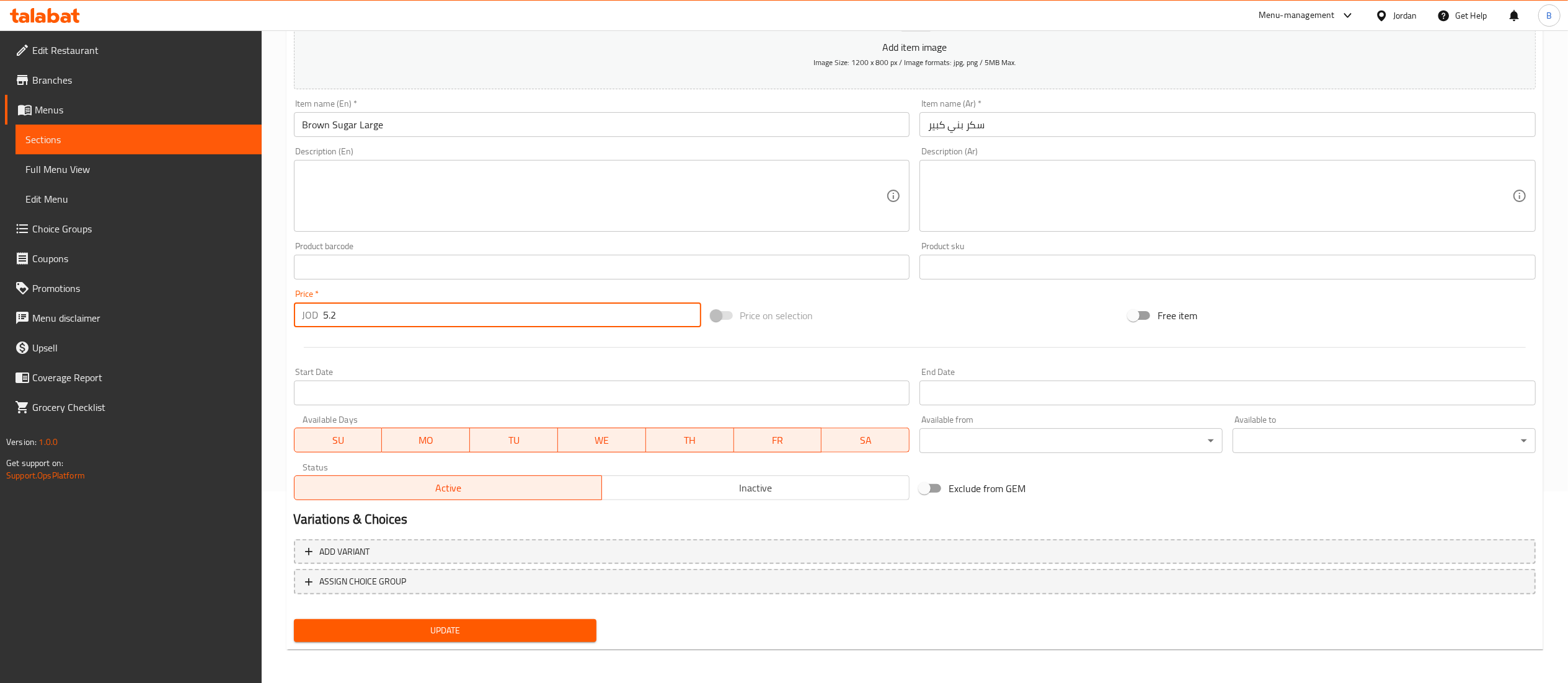
type input "5.2"
drag, startPoint x: 407, startPoint y: 632, endPoint x: 608, endPoint y: 662, distance: 203.2
click at [407, 632] on span "Update" at bounding box center [445, 630] width 283 height 16
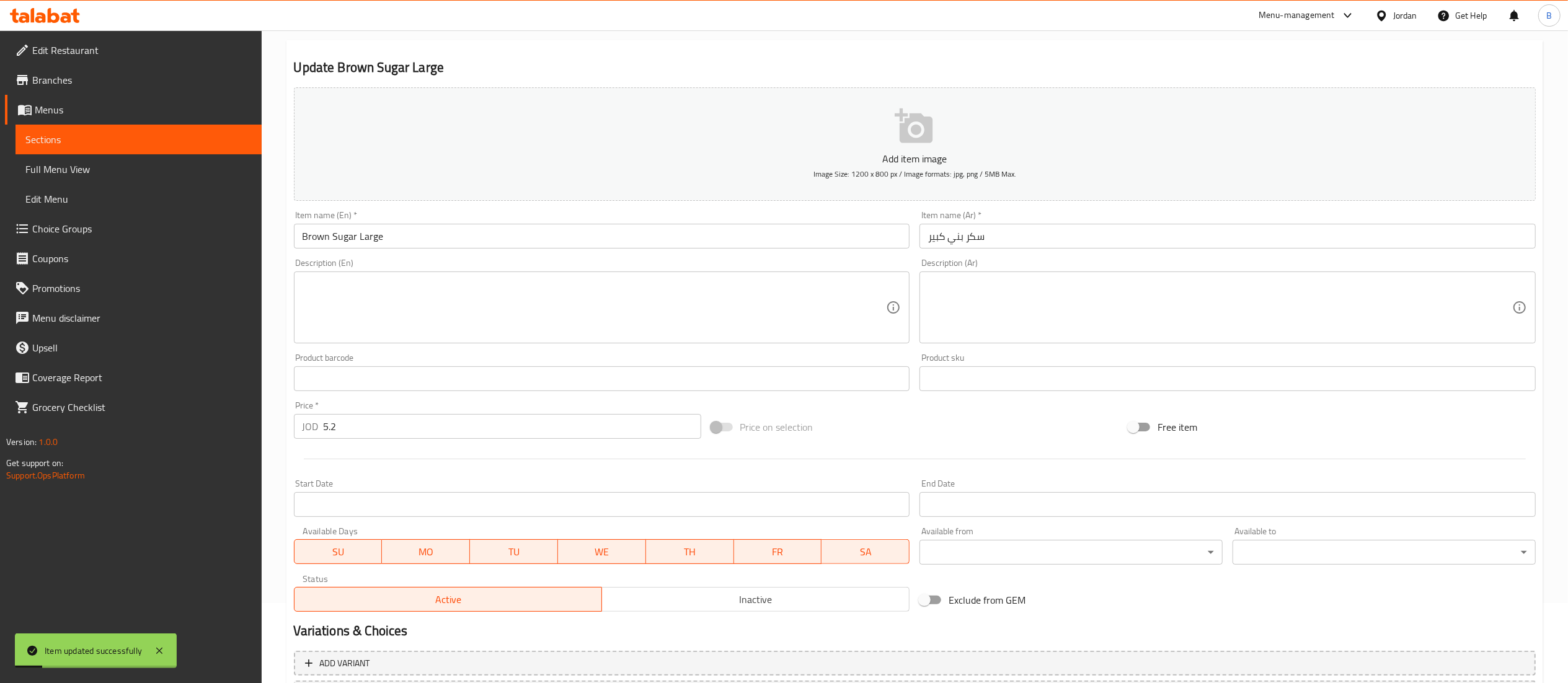
scroll to position [0, 0]
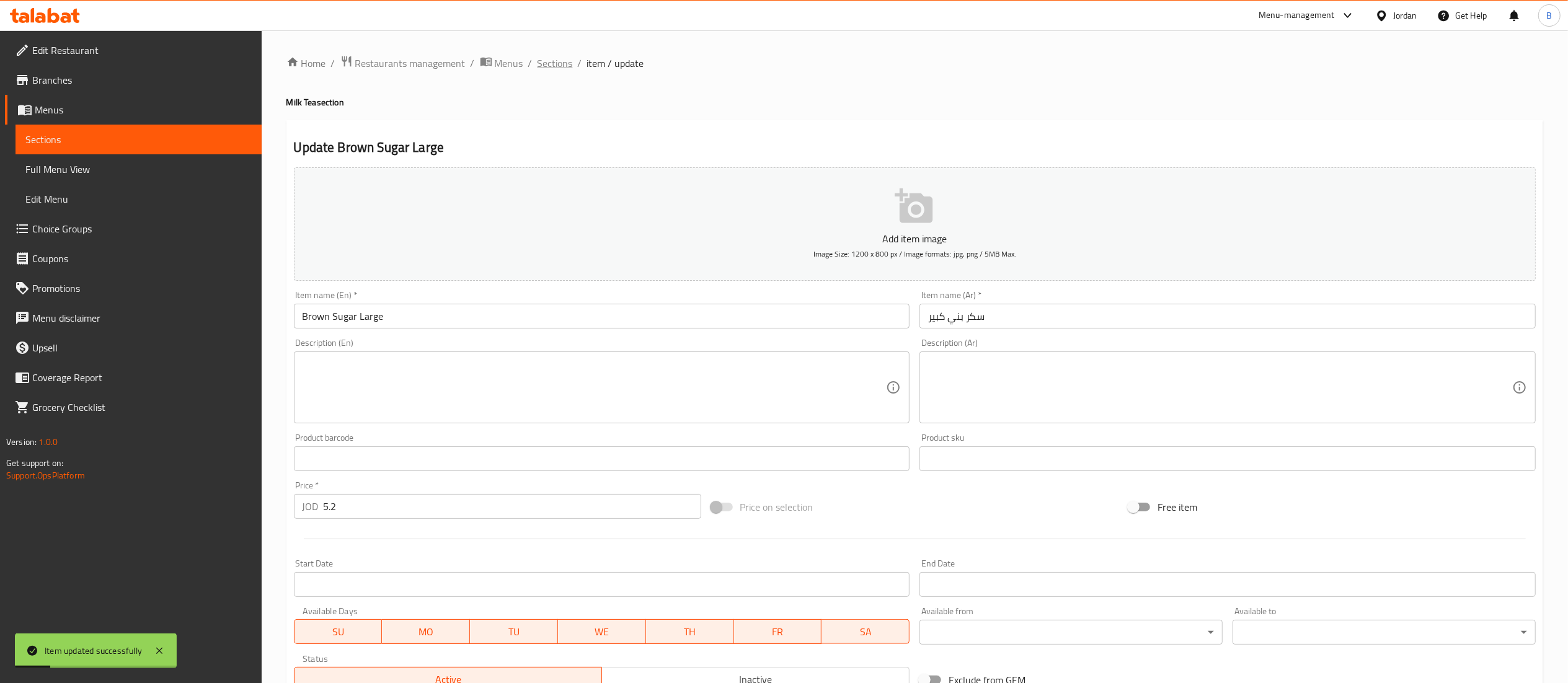
click at [551, 56] on span "Sections" at bounding box center [555, 63] width 35 height 15
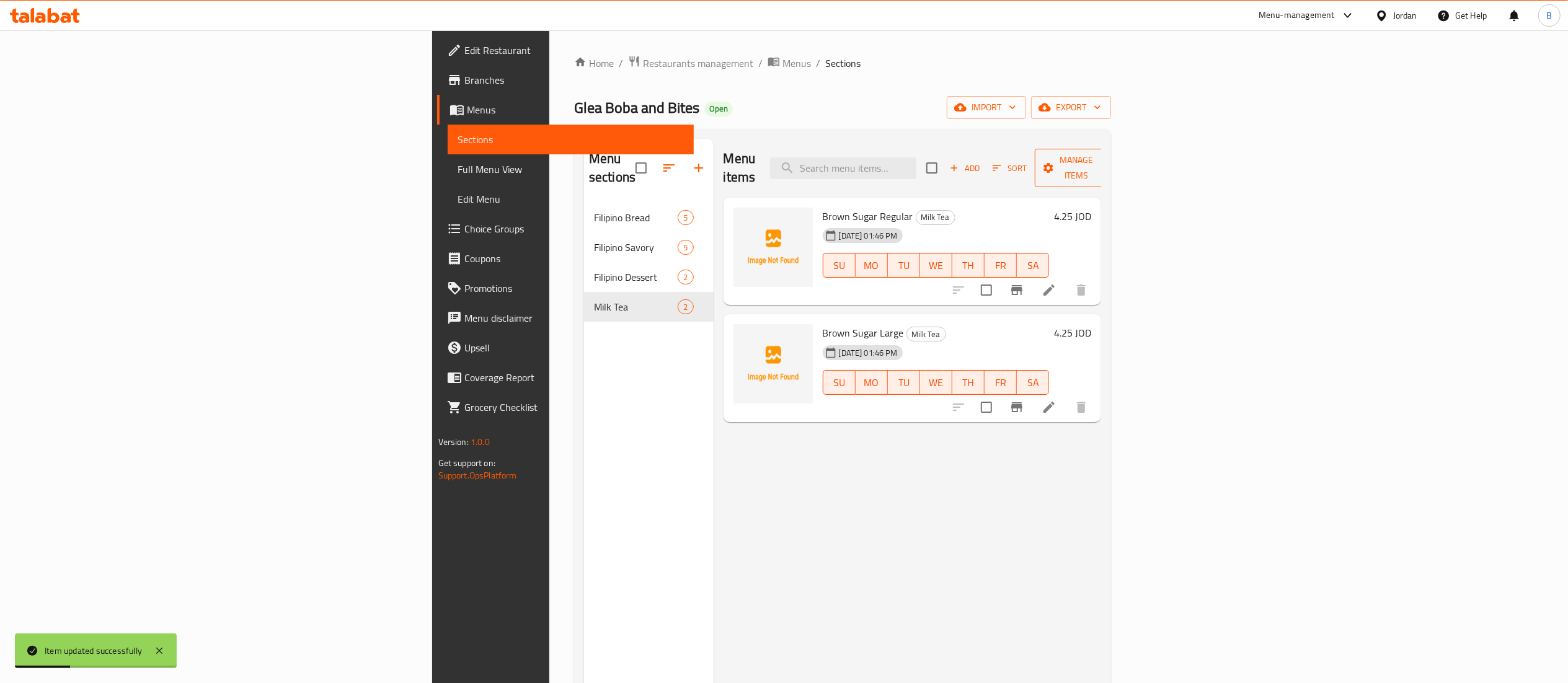
click at [1117, 168] on button "Manage items" at bounding box center [1077, 167] width 83 height 39
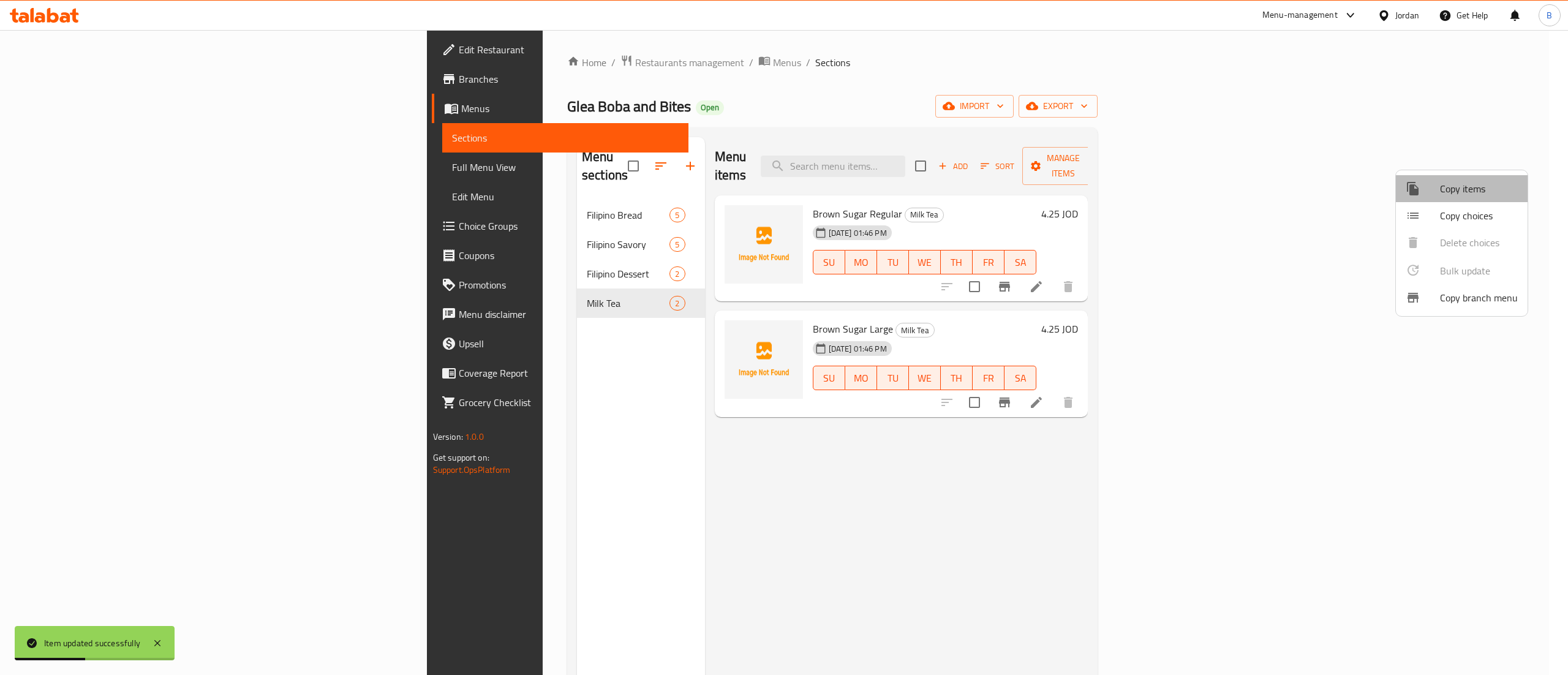
click at [1461, 178] on li "Copy items" at bounding box center [1462, 188] width 132 height 27
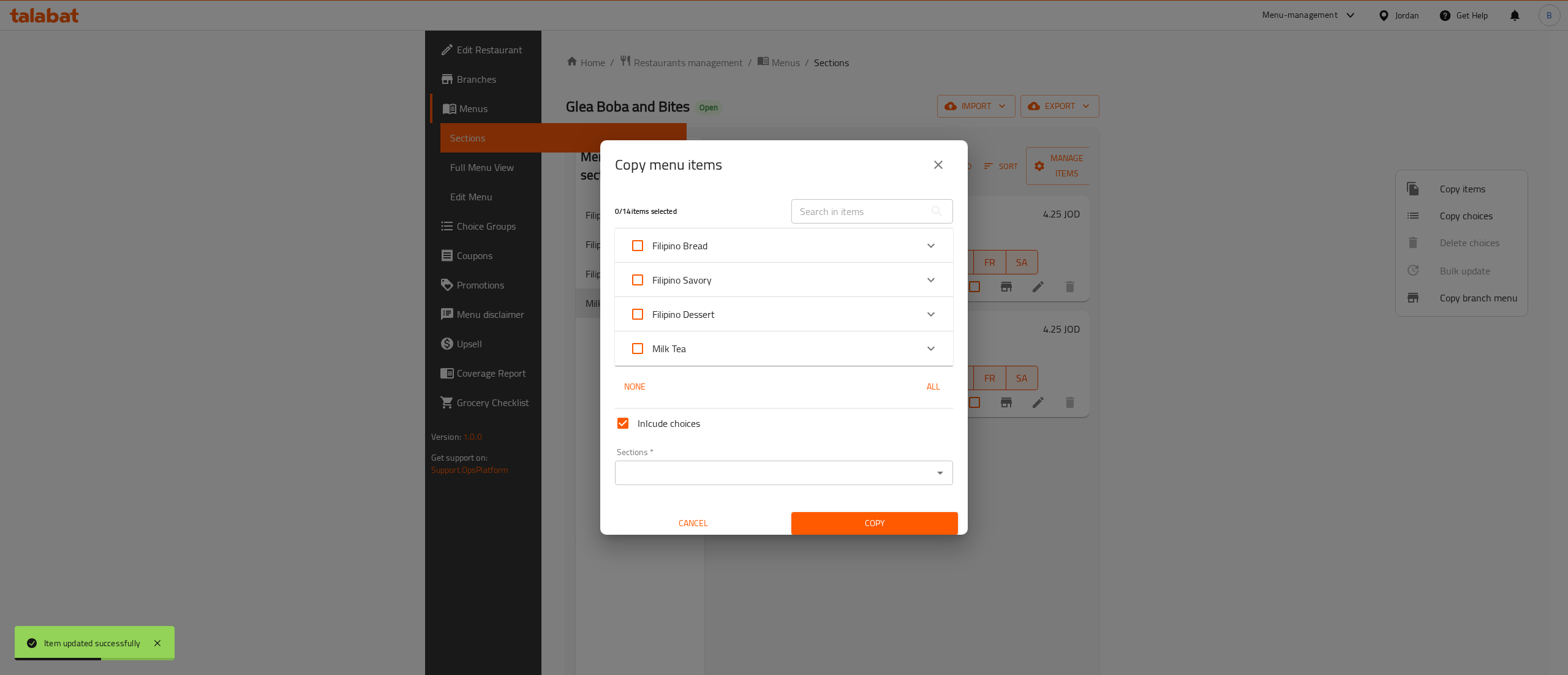
click at [782, 349] on div "Milk Tea" at bounding box center [772, 349] width 287 height 30
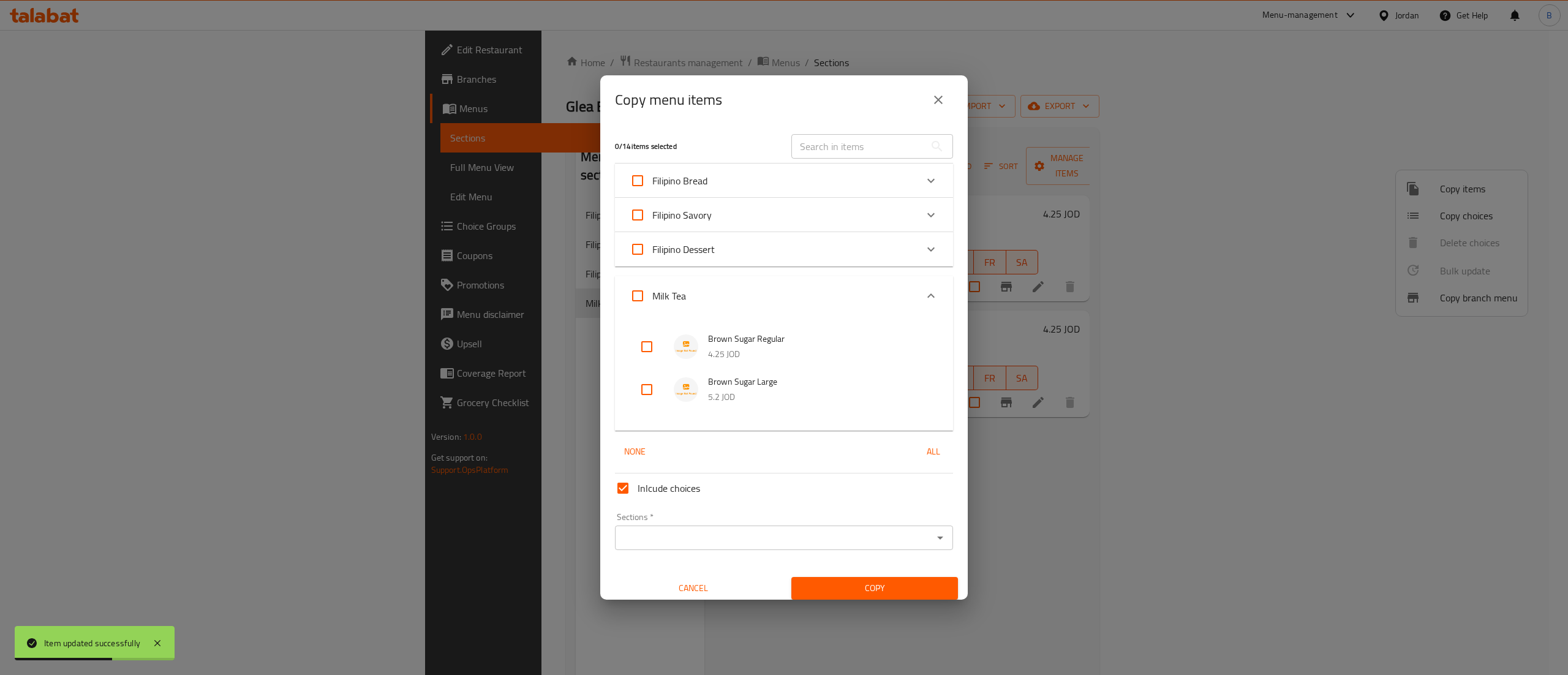
click at [652, 357] on input "checkbox" at bounding box center [647, 346] width 30 height 30
checkbox input "true"
click at [639, 381] on input "checkbox" at bounding box center [647, 390] width 30 height 30
checkbox input "true"
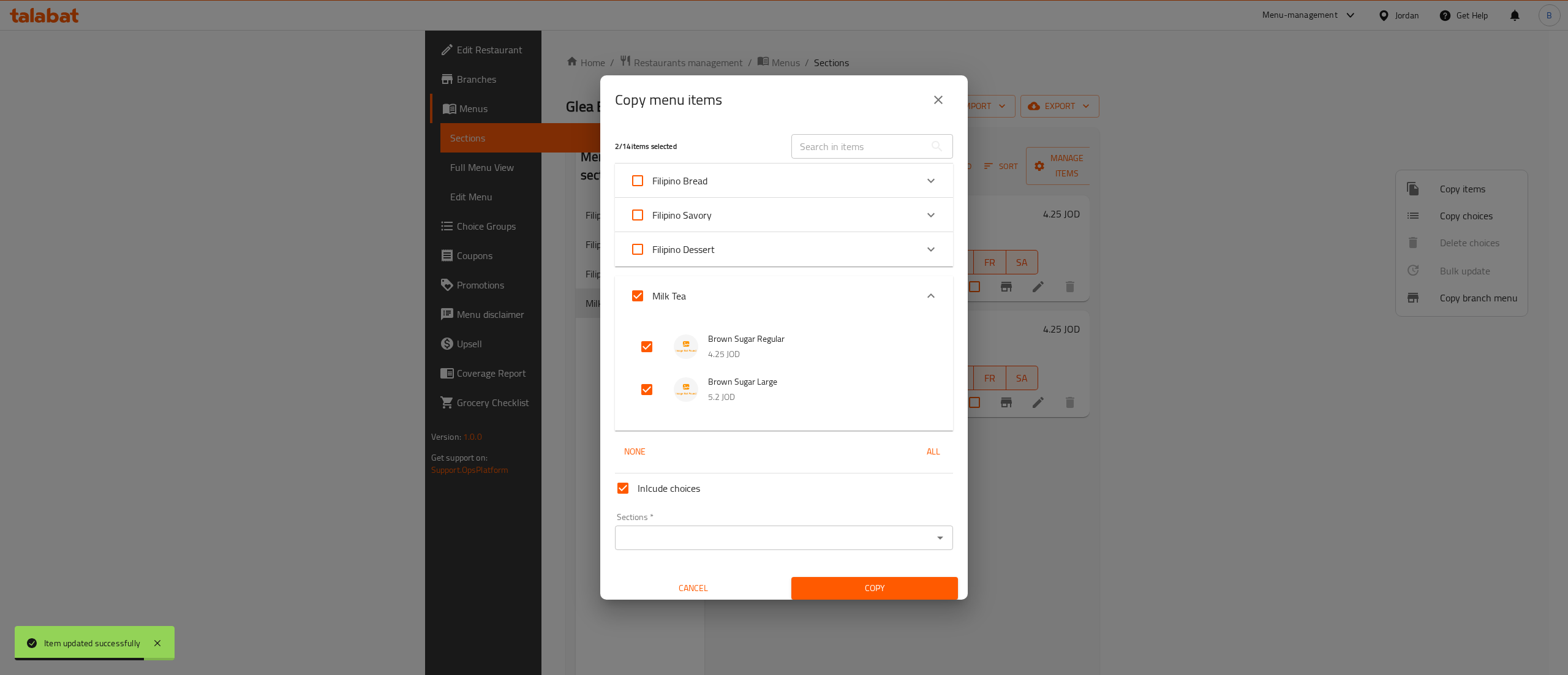
click at [685, 531] on input "Sections   *" at bounding box center [774, 538] width 311 height 17
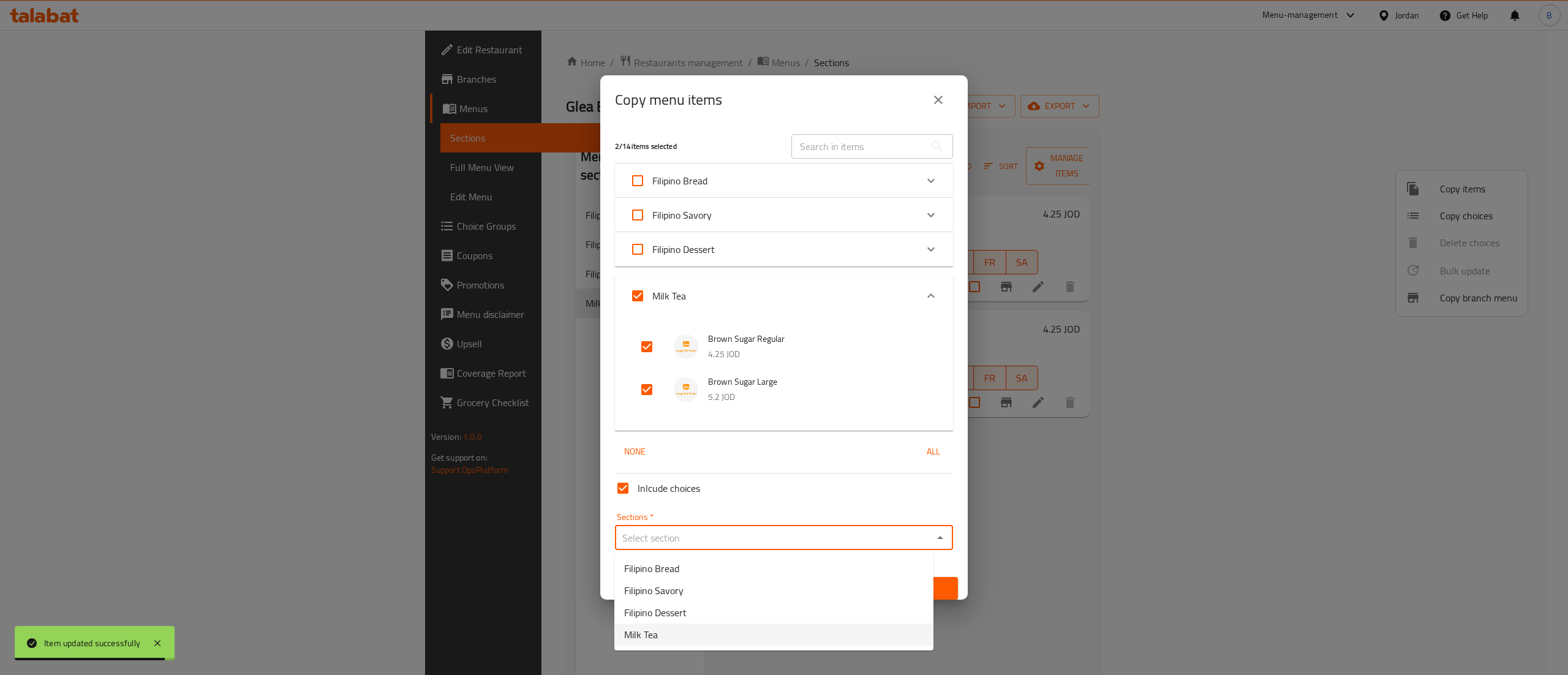
click at [699, 628] on li "Milk Tea" at bounding box center [774, 635] width 319 height 22
type input "Milk Tea"
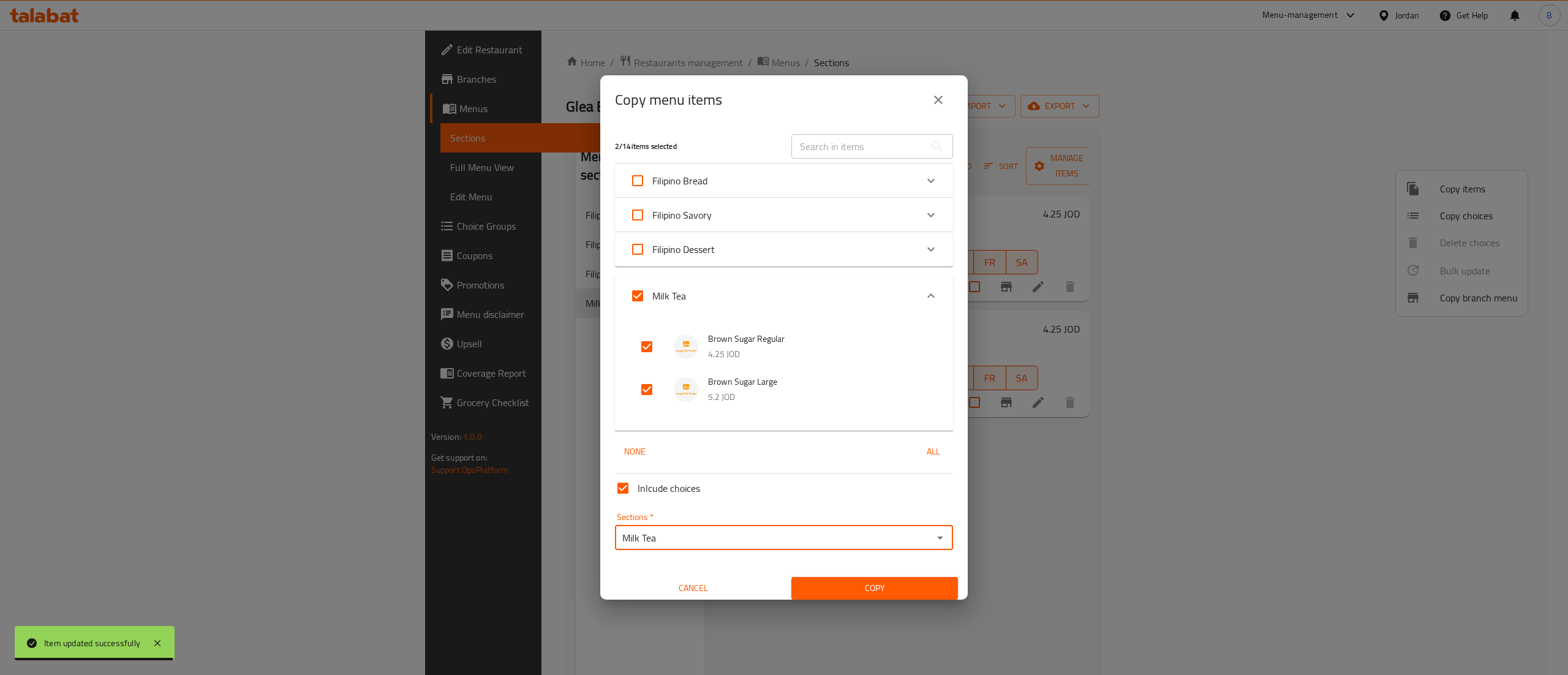
click at [890, 595] on span "Copy" at bounding box center [874, 588] width 147 height 16
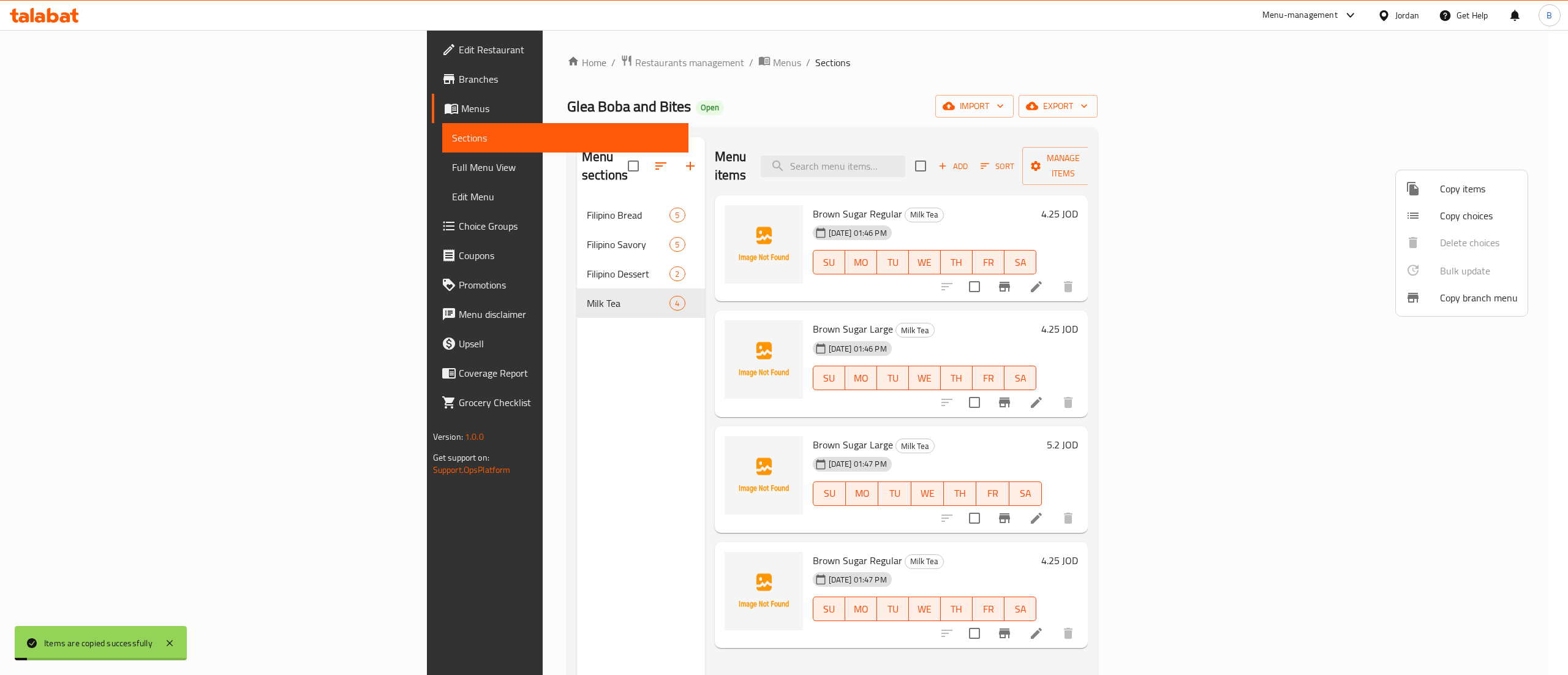
click at [1145, 480] on div at bounding box center [784, 337] width 1568 height 675
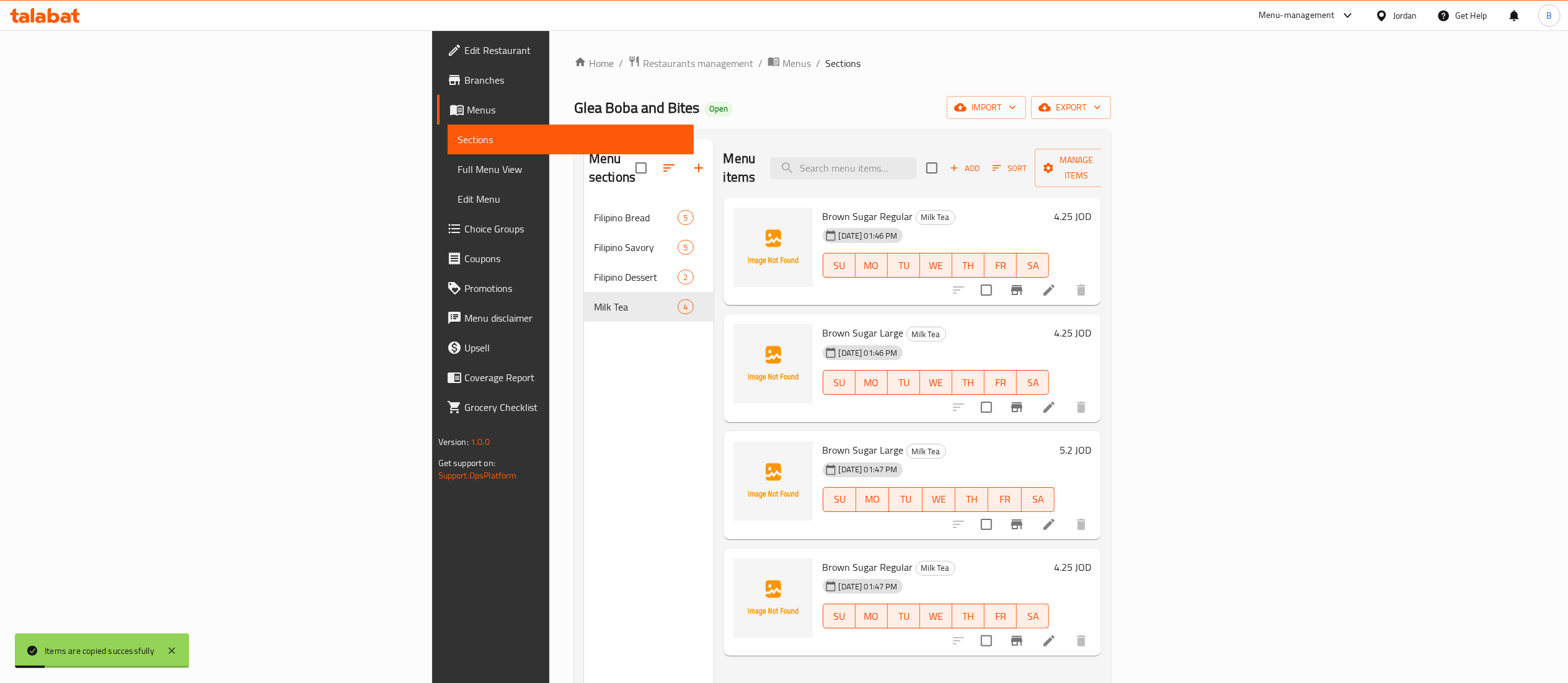
click at [1056, 517] on icon at bounding box center [1049, 524] width 15 height 15
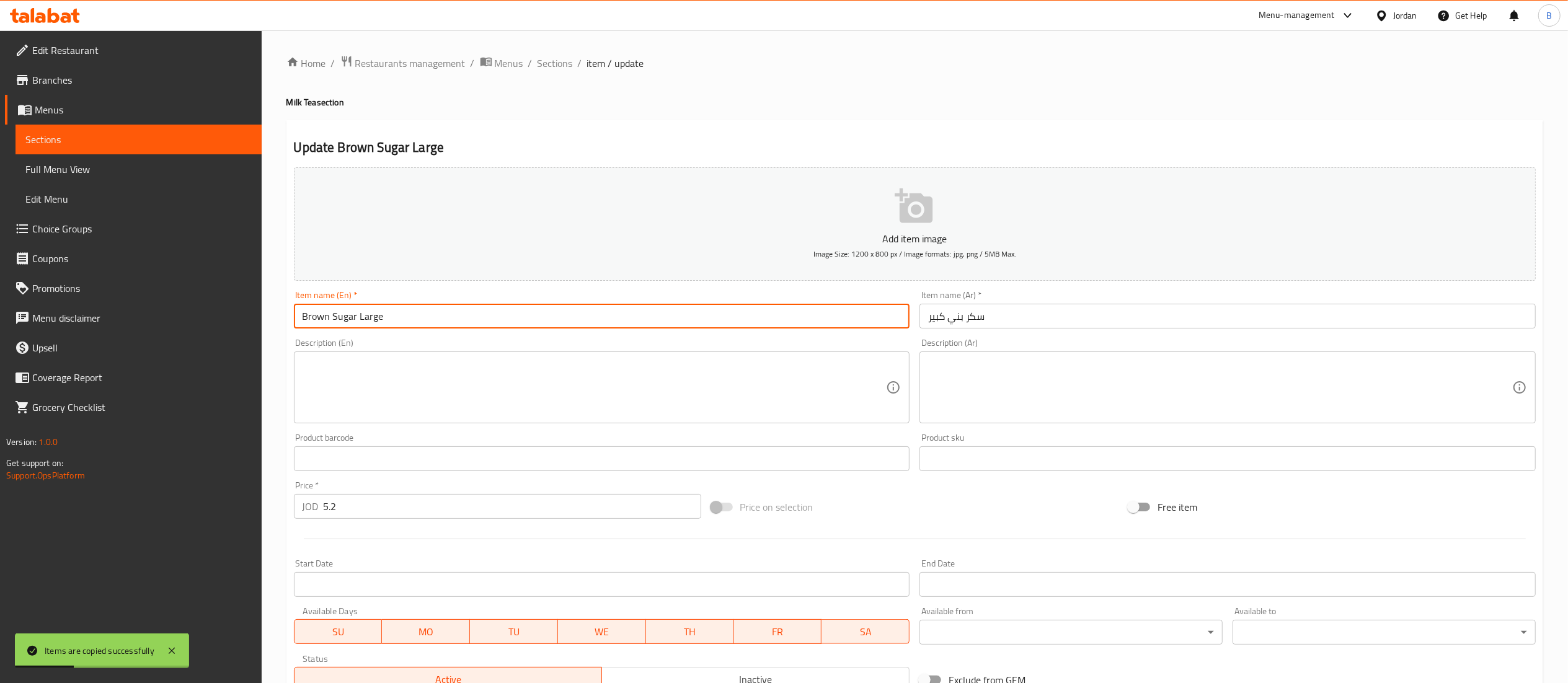
drag, startPoint x: 355, startPoint y: 320, endPoint x: 179, endPoint y: 321, distance: 176.0
click at [182, 321] on div "Edit Restaurant Branches Menus Sections Full Menu View Edit Menu Choice Groups …" at bounding box center [784, 453] width 1568 height 845
drag, startPoint x: 336, startPoint y: 319, endPoint x: 278, endPoint y: 319, distance: 58.0
click at [278, 319] on div "Home / Restaurants management / Menus / Sections / item / update Milk Tea secti…" at bounding box center [915, 453] width 1306 height 845
type input "Thai Tea Large"
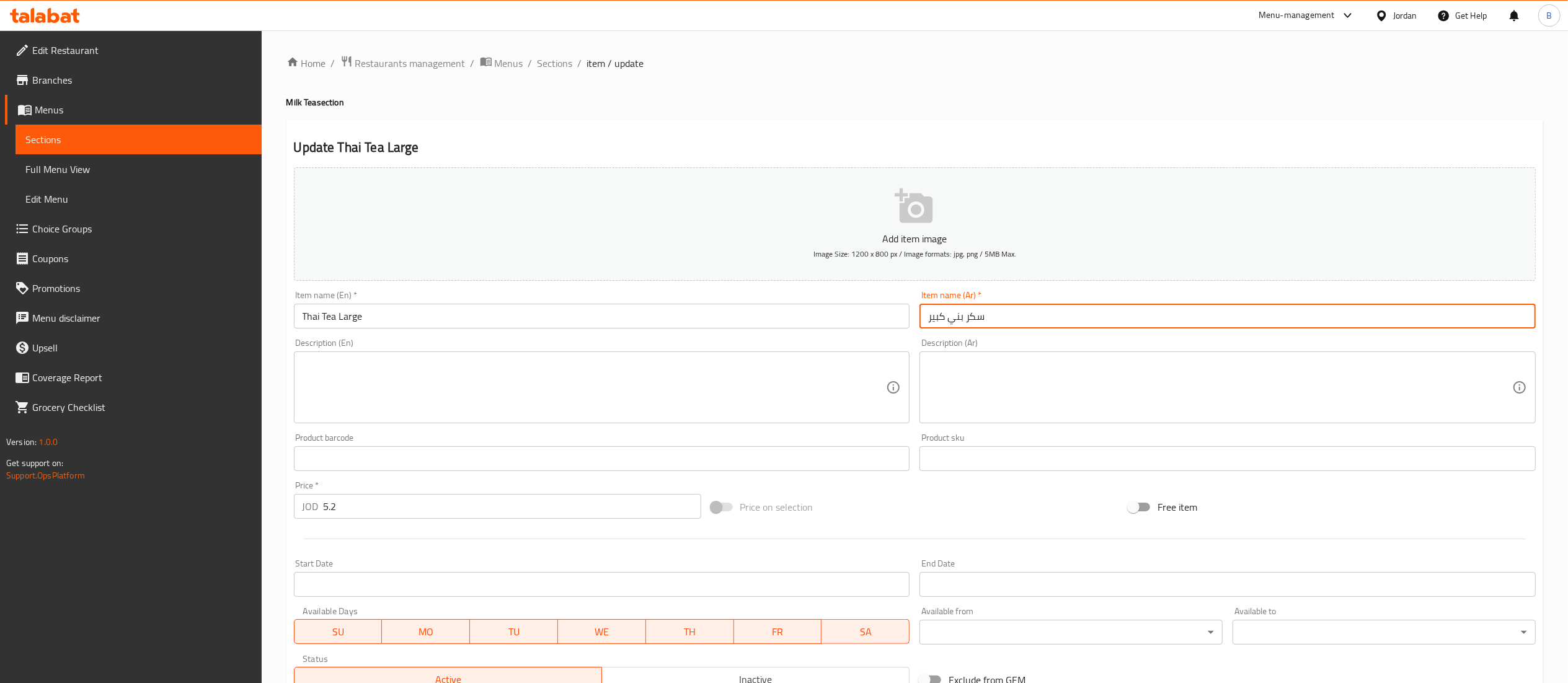
drag, startPoint x: 998, startPoint y: 320, endPoint x: 951, endPoint y: 316, distance: 47.2
click at [951, 316] on input "سكر بني كبير" at bounding box center [1228, 316] width 617 height 25
paste input "لشاي التايلاند"
type input "الشاي التايلاندي كبير"
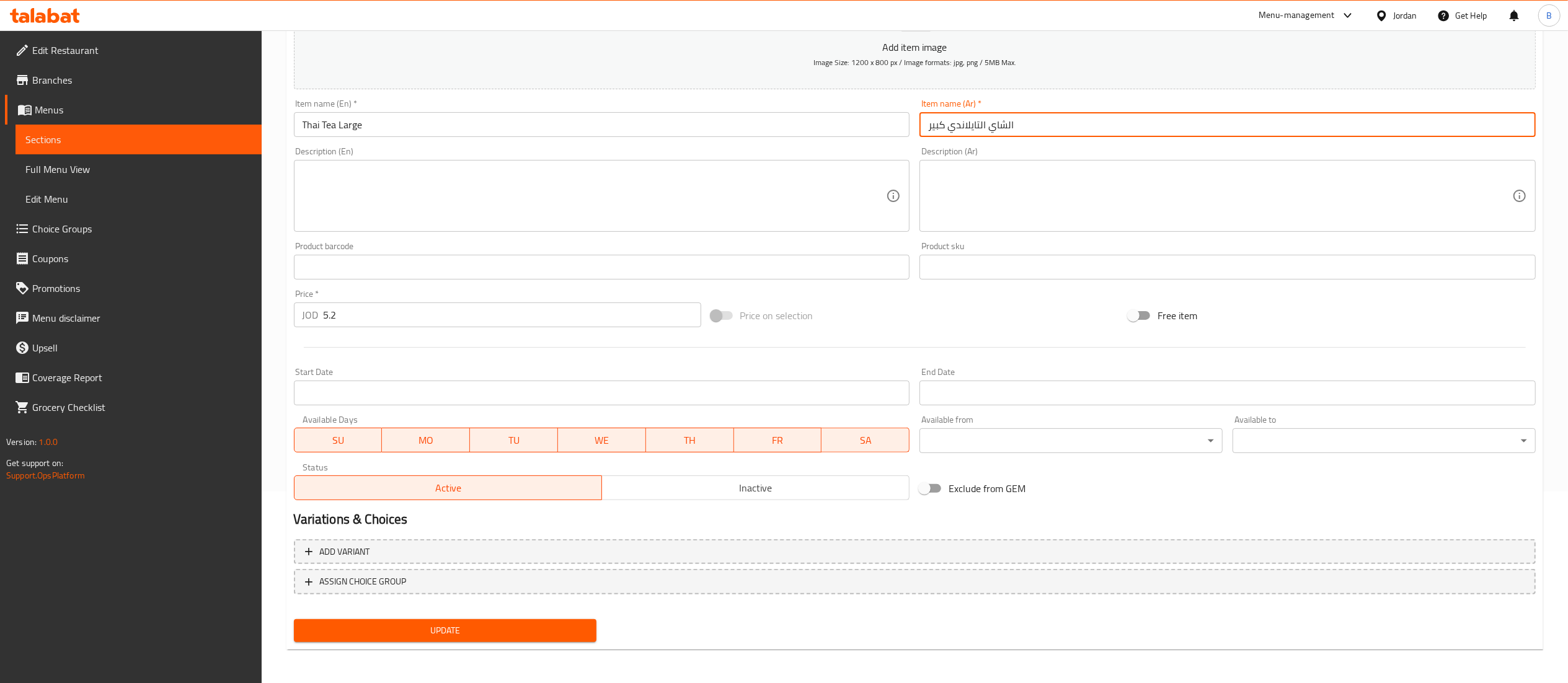
click at [436, 633] on span "Update" at bounding box center [445, 630] width 283 height 16
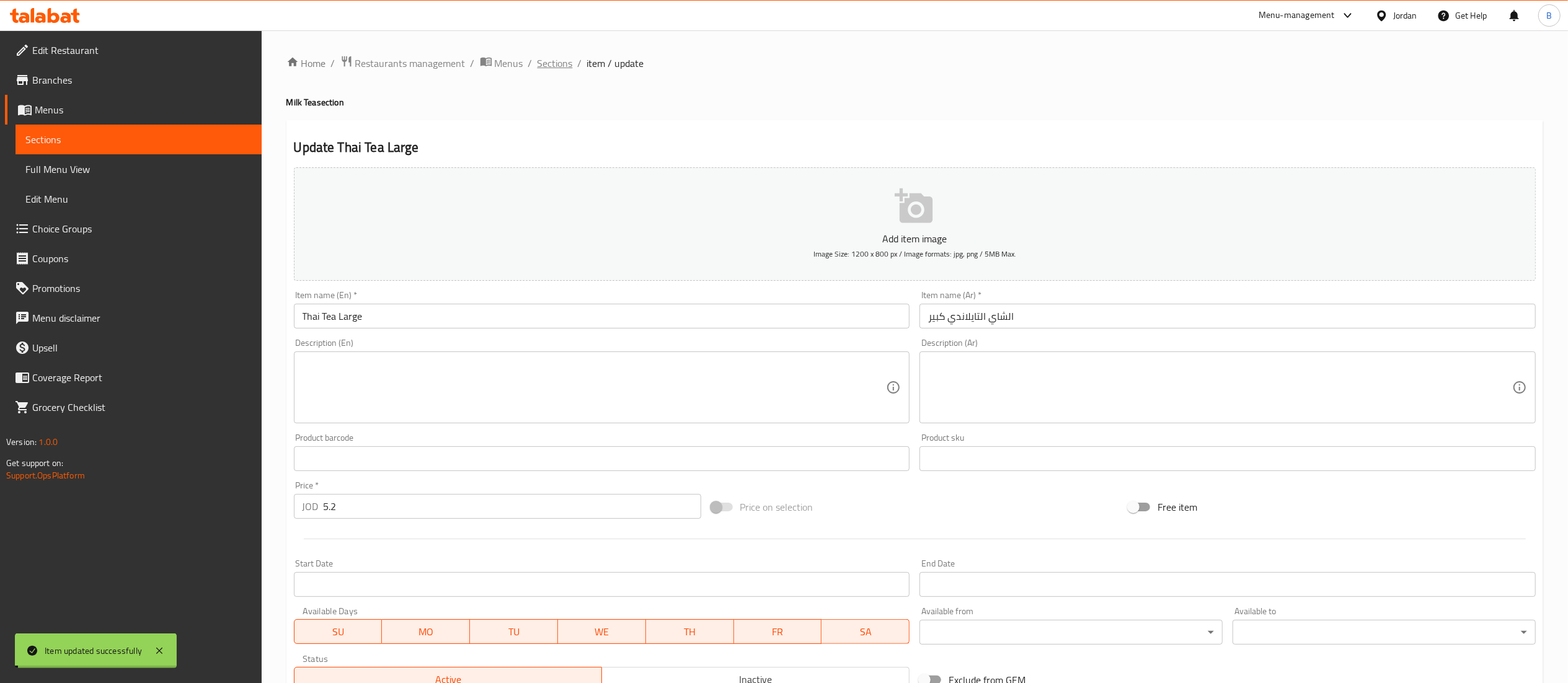
click at [553, 61] on span "Sections" at bounding box center [555, 63] width 35 height 15
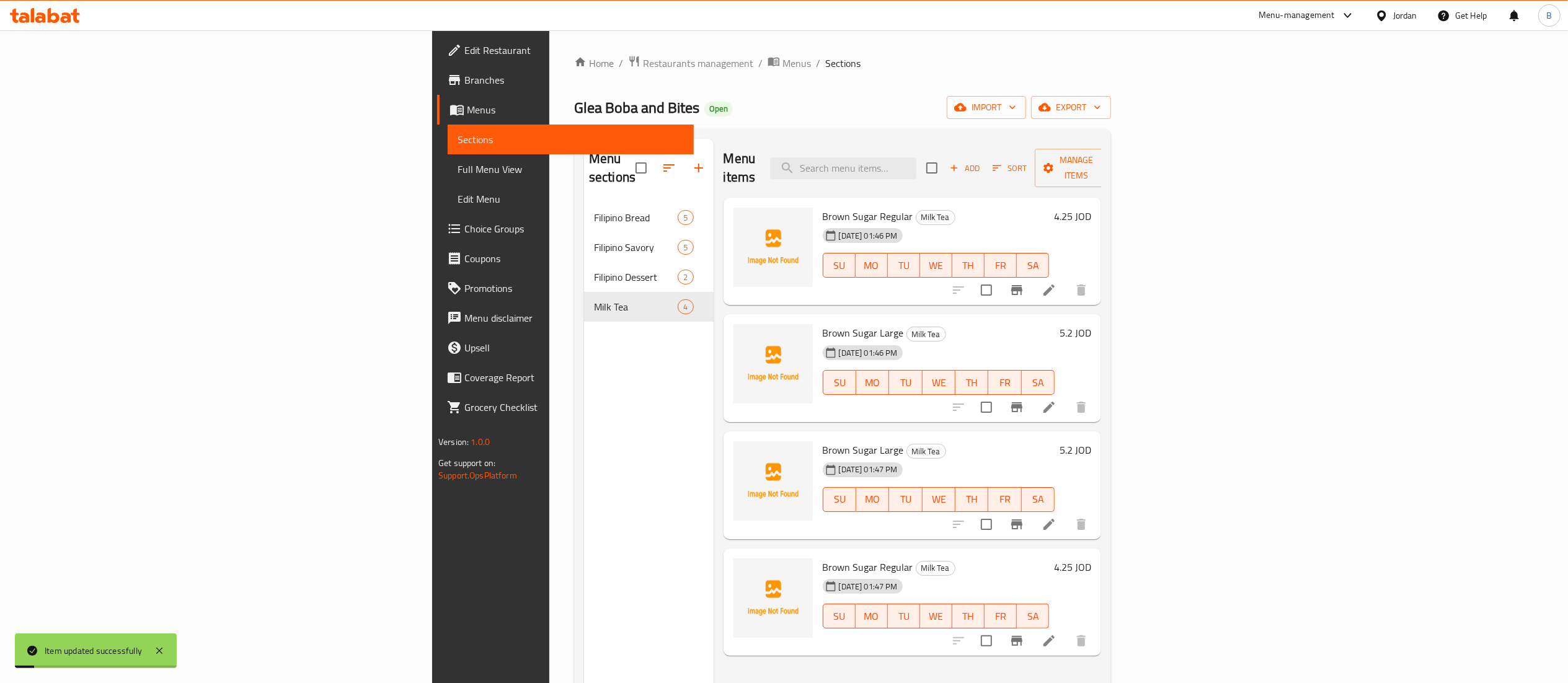
scroll to position [174, 0]
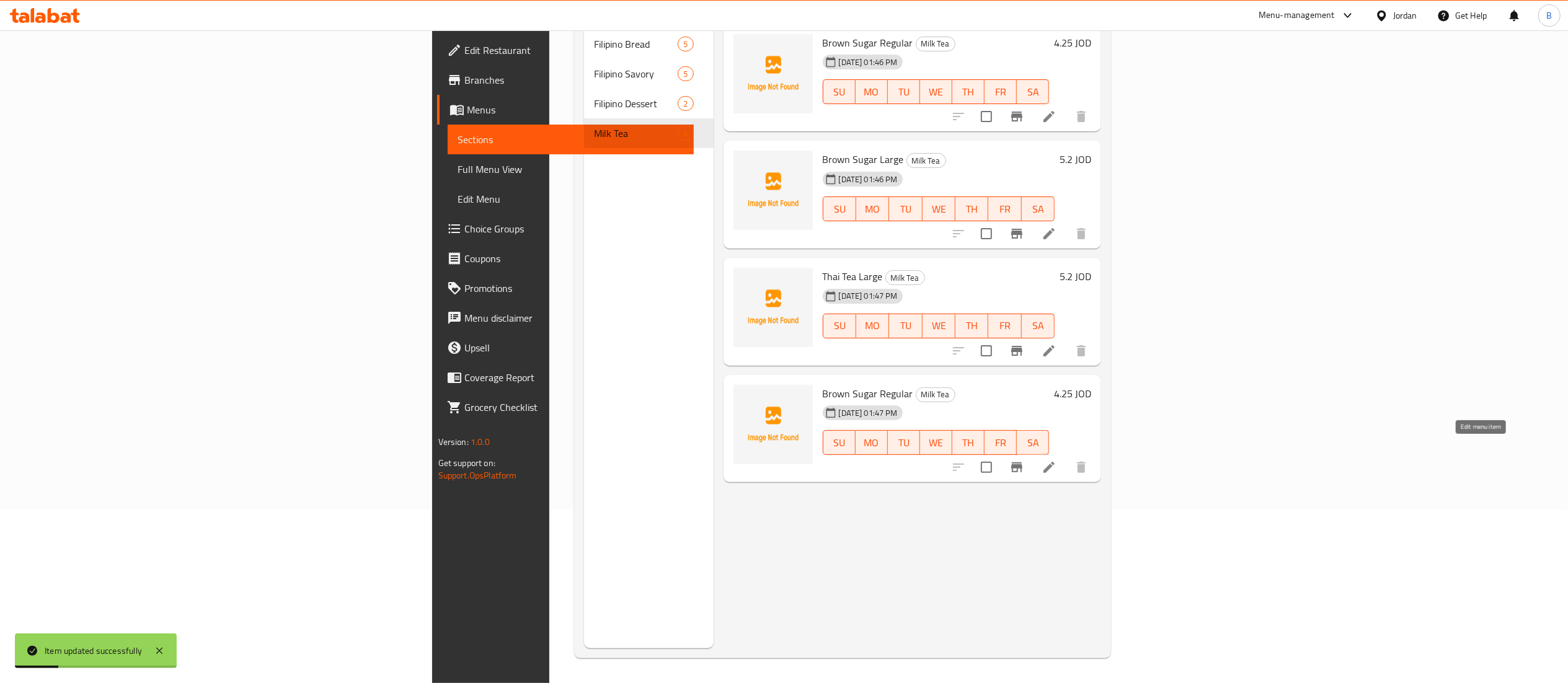
click at [1056, 460] on icon at bounding box center [1049, 467] width 15 height 15
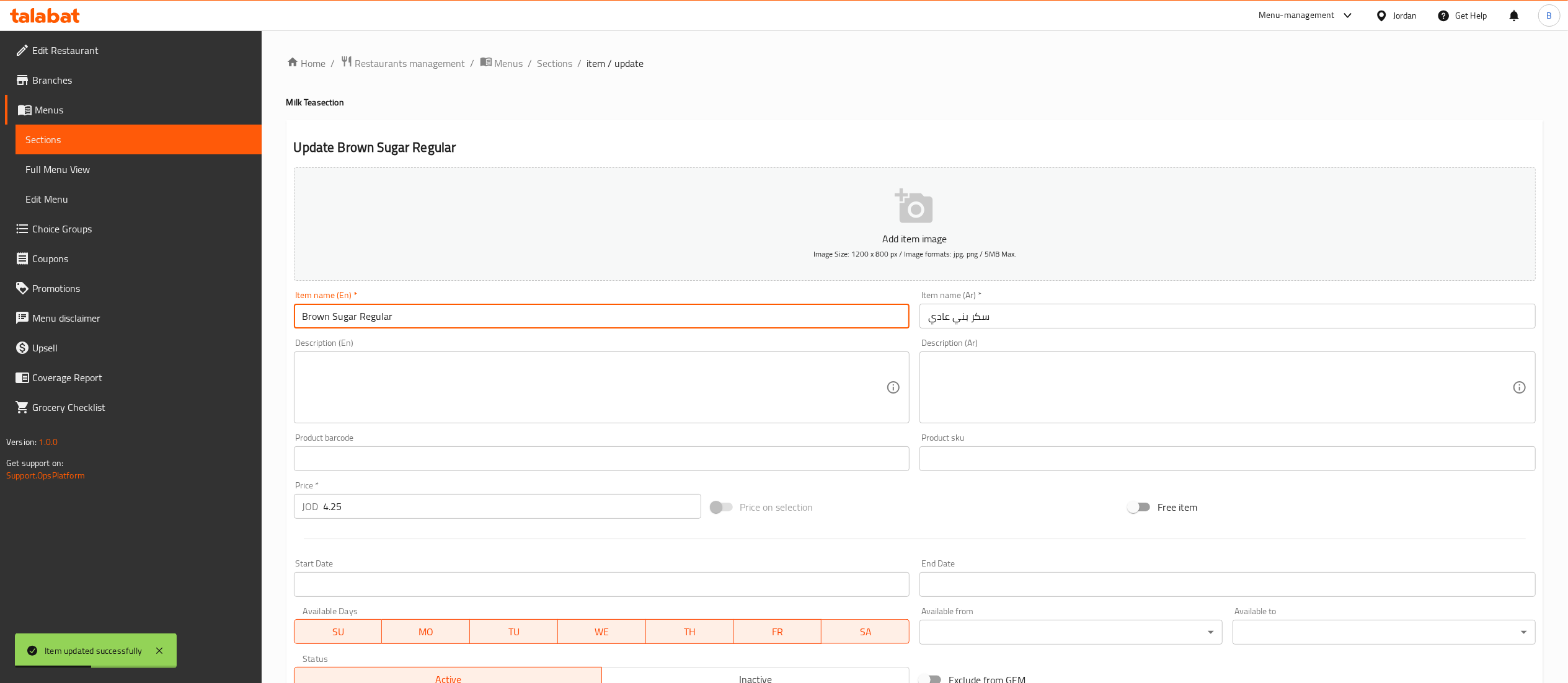
drag, startPoint x: 356, startPoint y: 318, endPoint x: 183, endPoint y: 329, distance: 173.3
click at [185, 327] on div "Edit Restaurant Branches Menus Sections Full Menu View Edit Menu Choice Groups …" at bounding box center [784, 453] width 1568 height 845
type input "Thai Tea Regular"
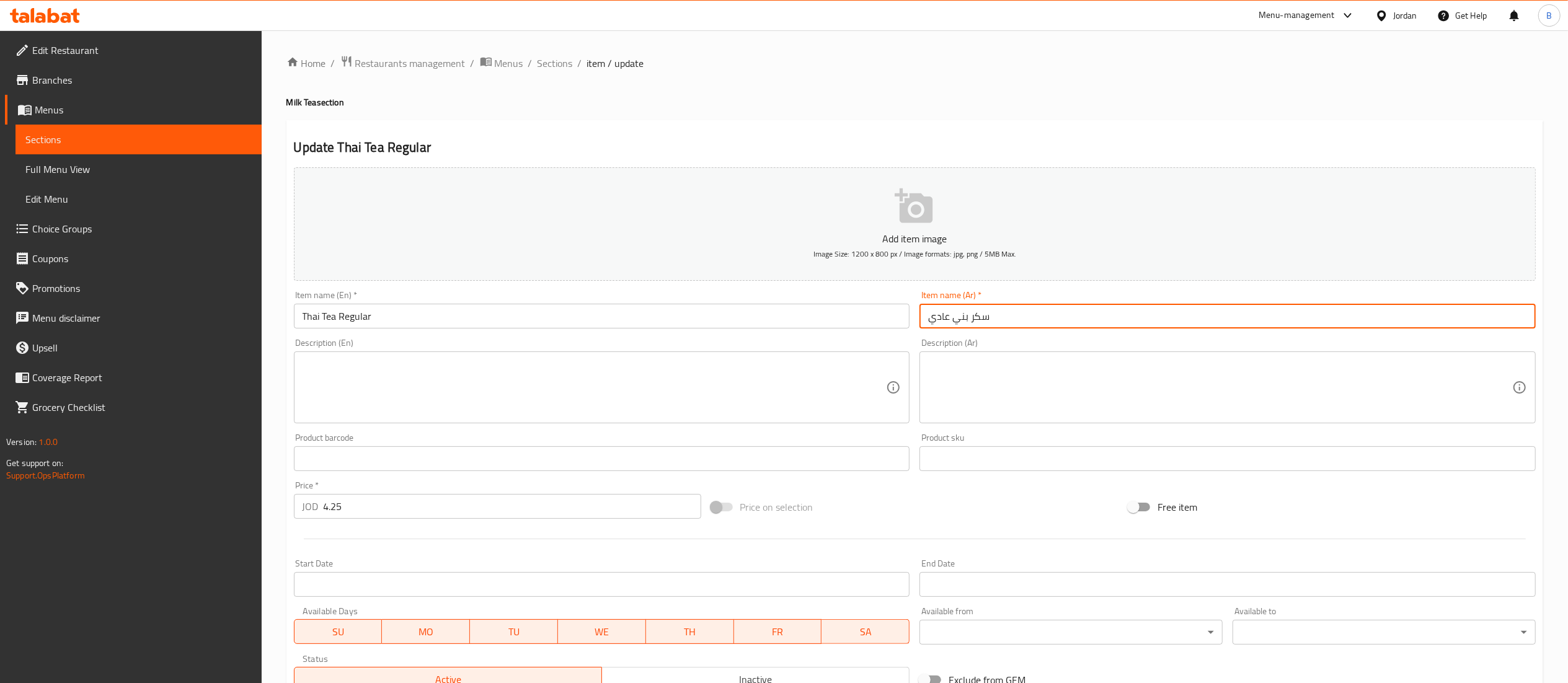
drag, startPoint x: 1025, startPoint y: 314, endPoint x: 951, endPoint y: 306, distance: 74.4
click at [951, 306] on input "سكر بني عادي" at bounding box center [1228, 316] width 617 height 25
paste input "لشاي التايلاند"
type input "الشاي التايلاندي عادي"
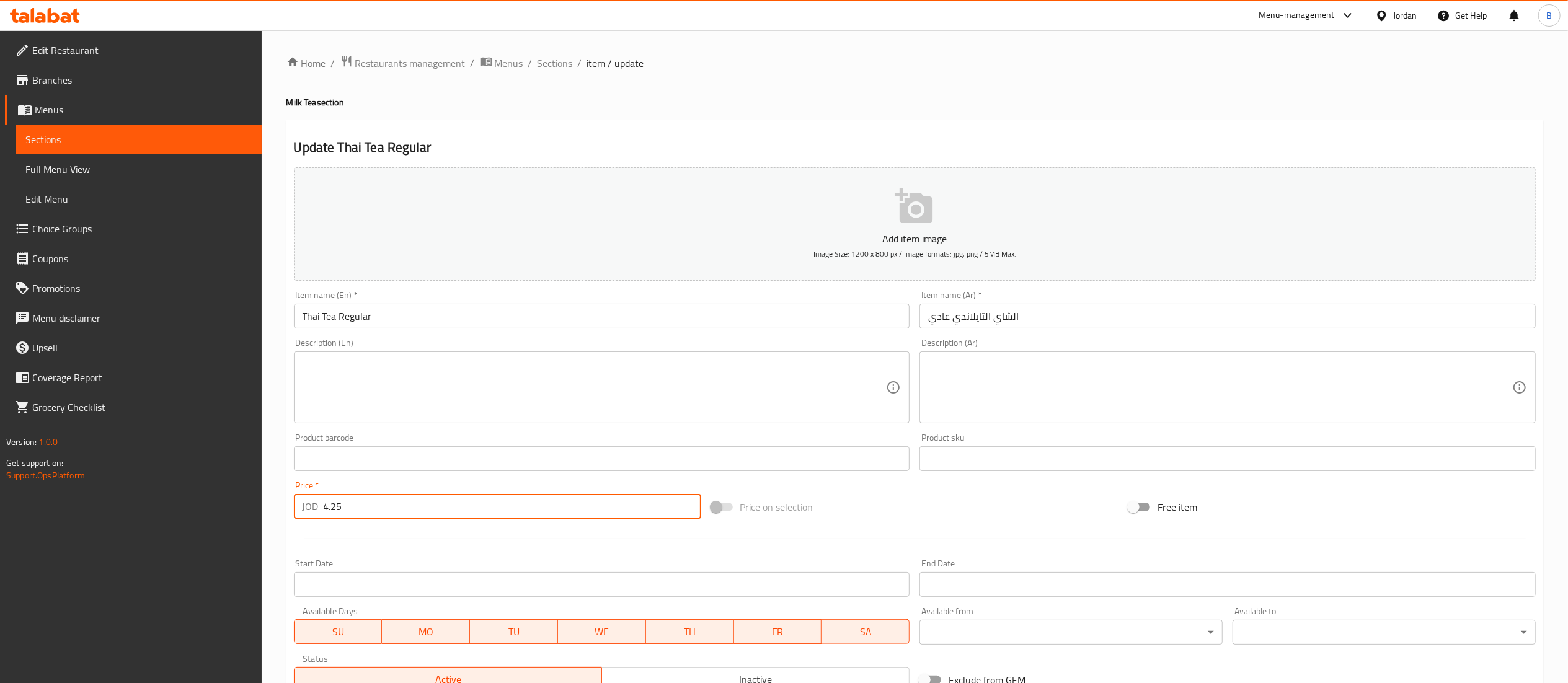
drag, startPoint x: 472, startPoint y: 520, endPoint x: 249, endPoint y: 518, distance: 223.0
click at [249, 518] on div "Edit Restaurant Branches Menus Sections Full Menu View Edit Menu Choice Groups …" at bounding box center [784, 453] width 1568 height 845
click at [437, 518] on input "4.25" at bounding box center [513, 506] width 377 height 25
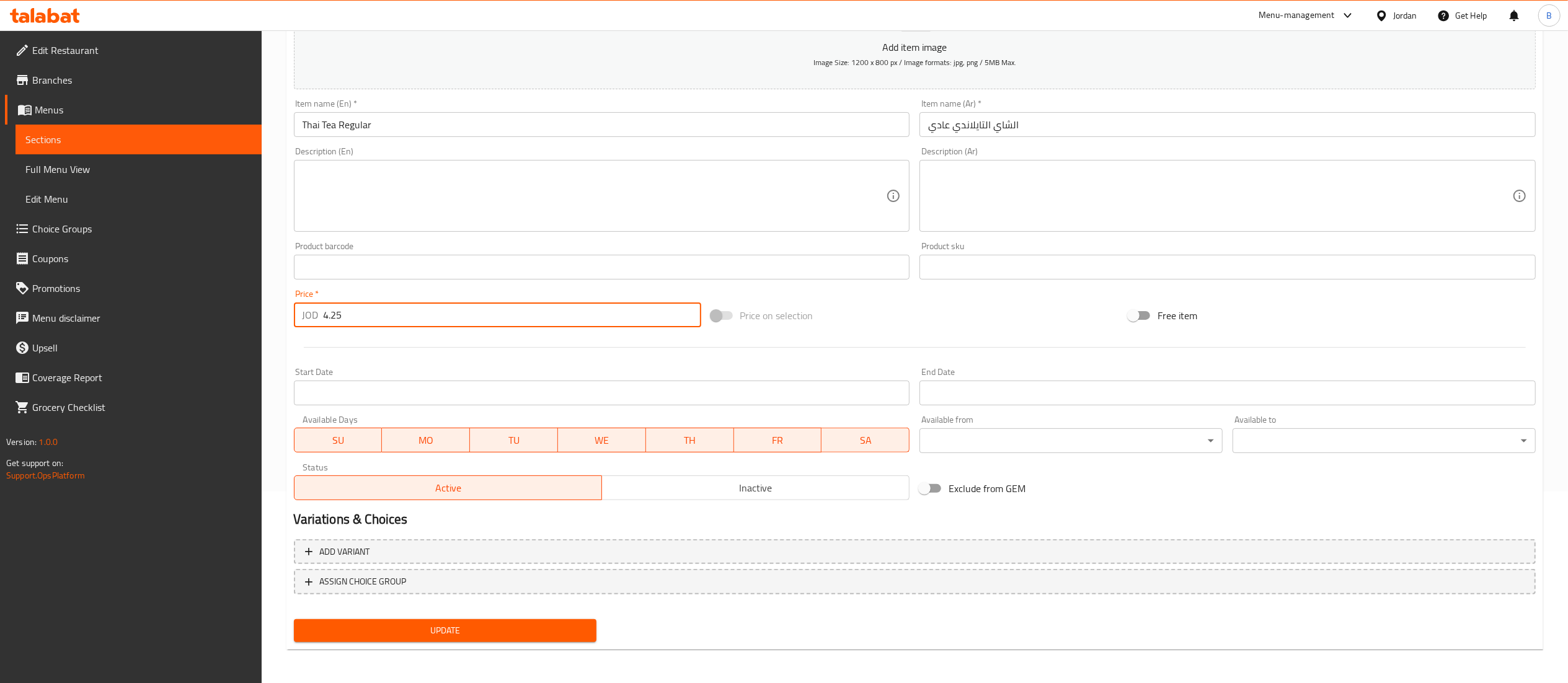
click at [393, 625] on span "Update" at bounding box center [445, 630] width 283 height 16
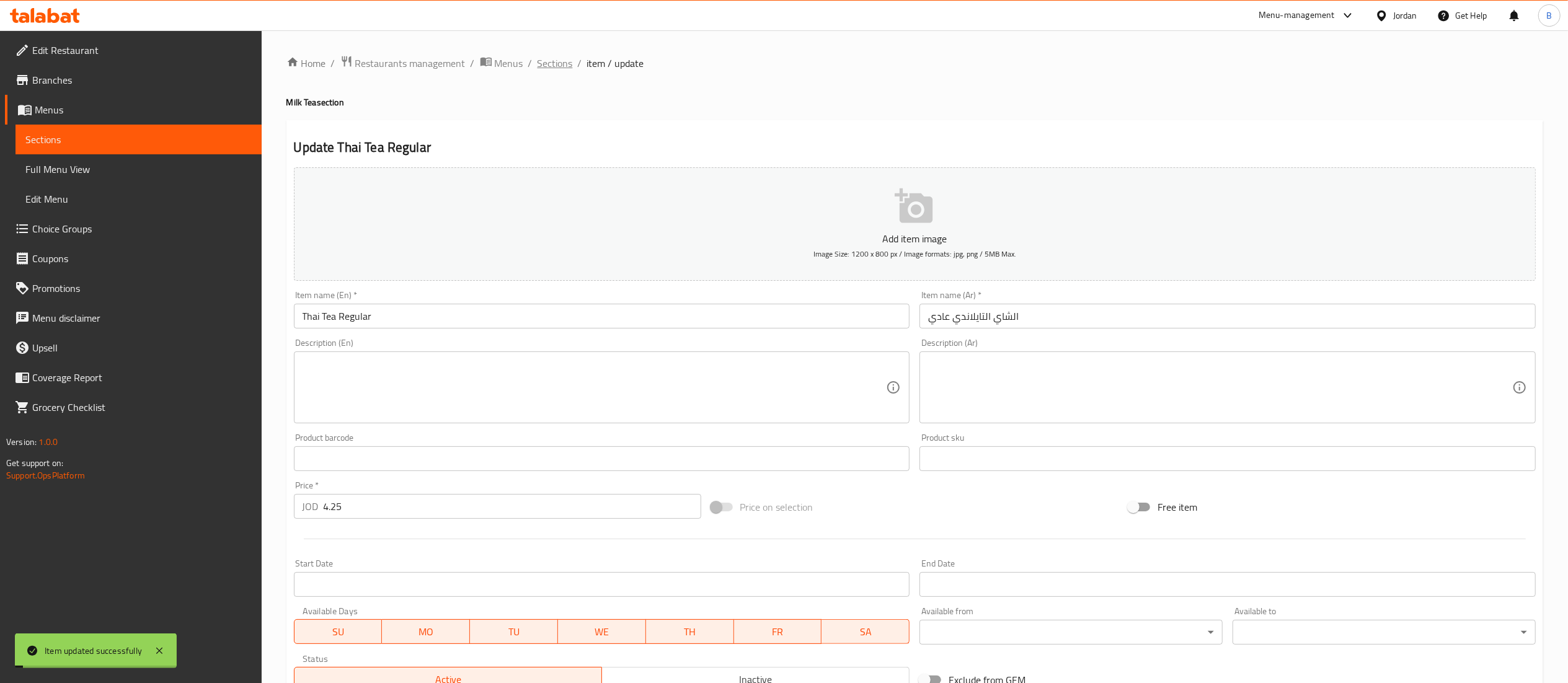
click at [555, 66] on span "Sections" at bounding box center [555, 63] width 35 height 15
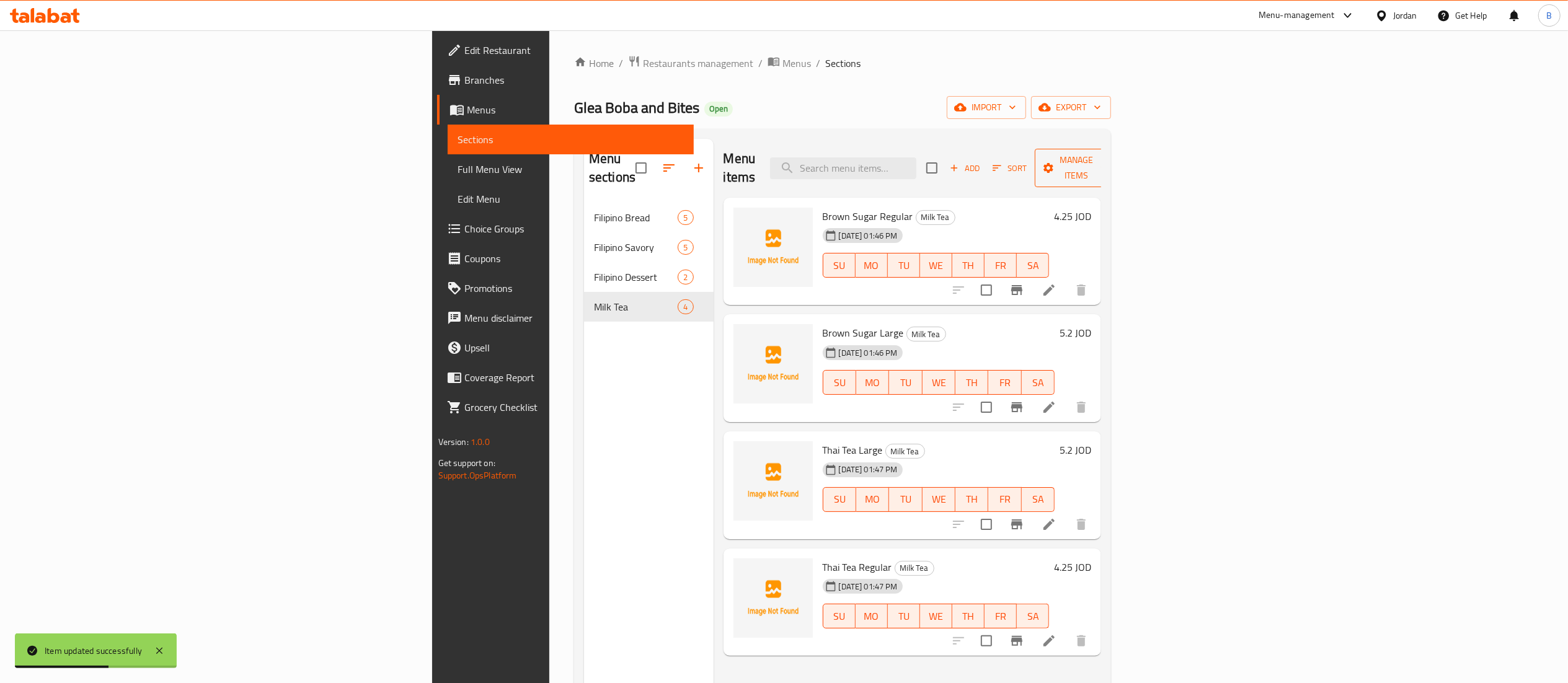
click at [1110, 162] on icon "button" at bounding box center [1104, 168] width 13 height 13
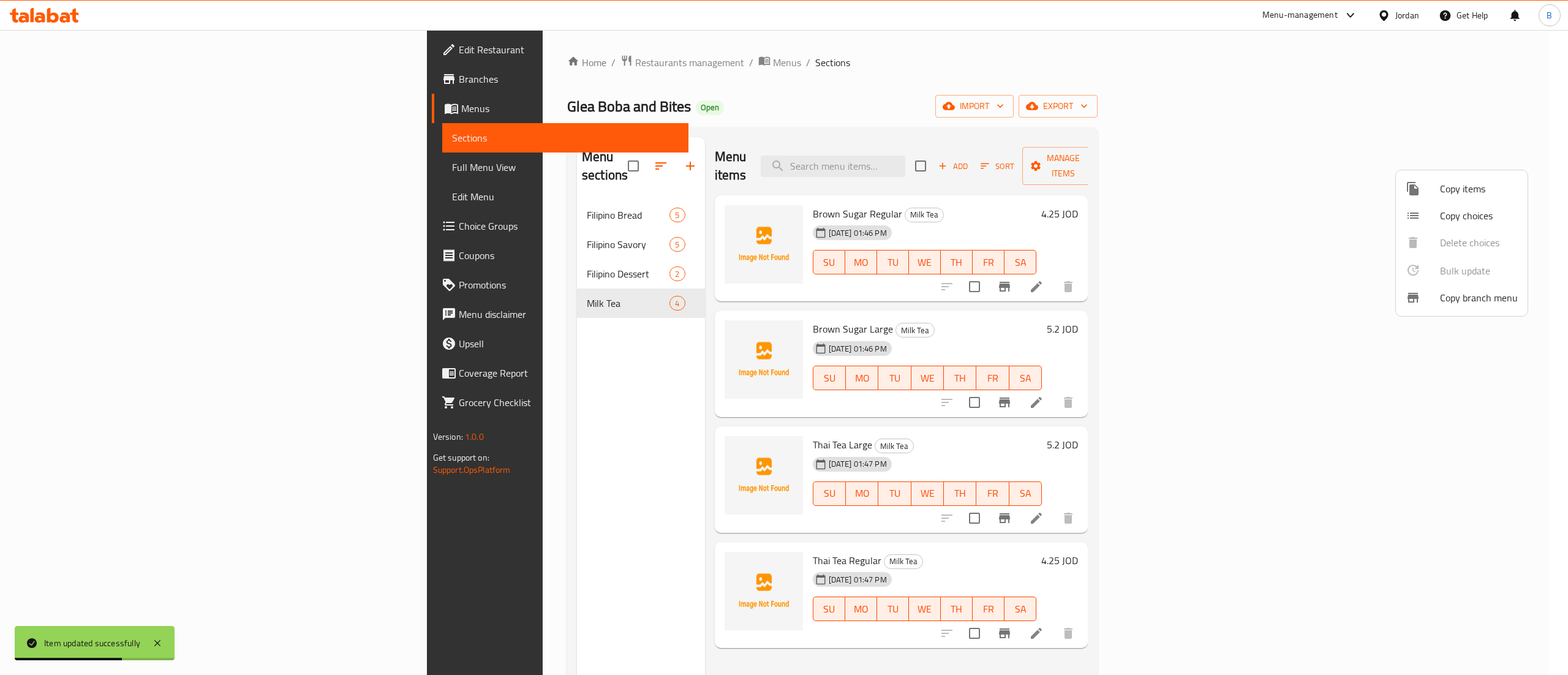
click at [1465, 193] on span "Copy items" at bounding box center [1479, 188] width 78 height 15
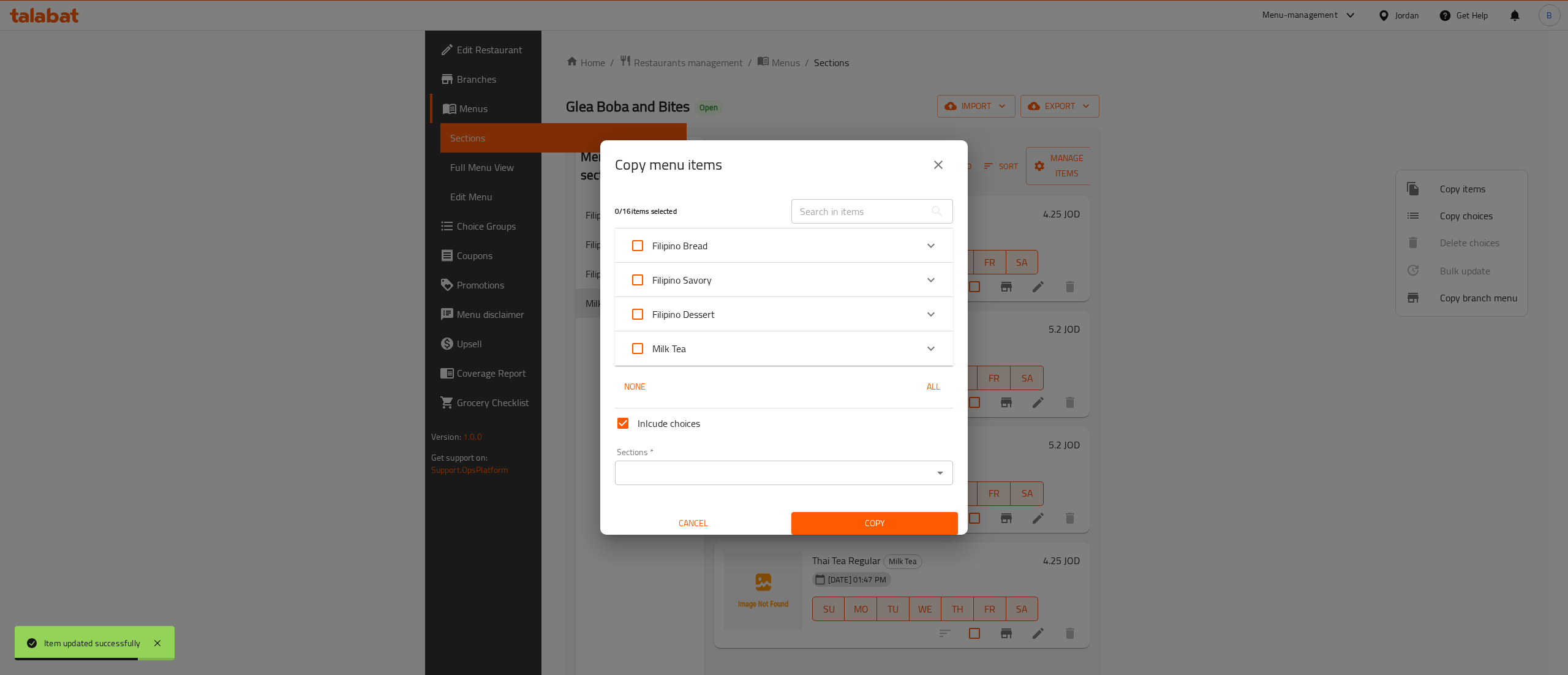
click at [924, 350] on icon "Expand" at bounding box center [931, 348] width 15 height 15
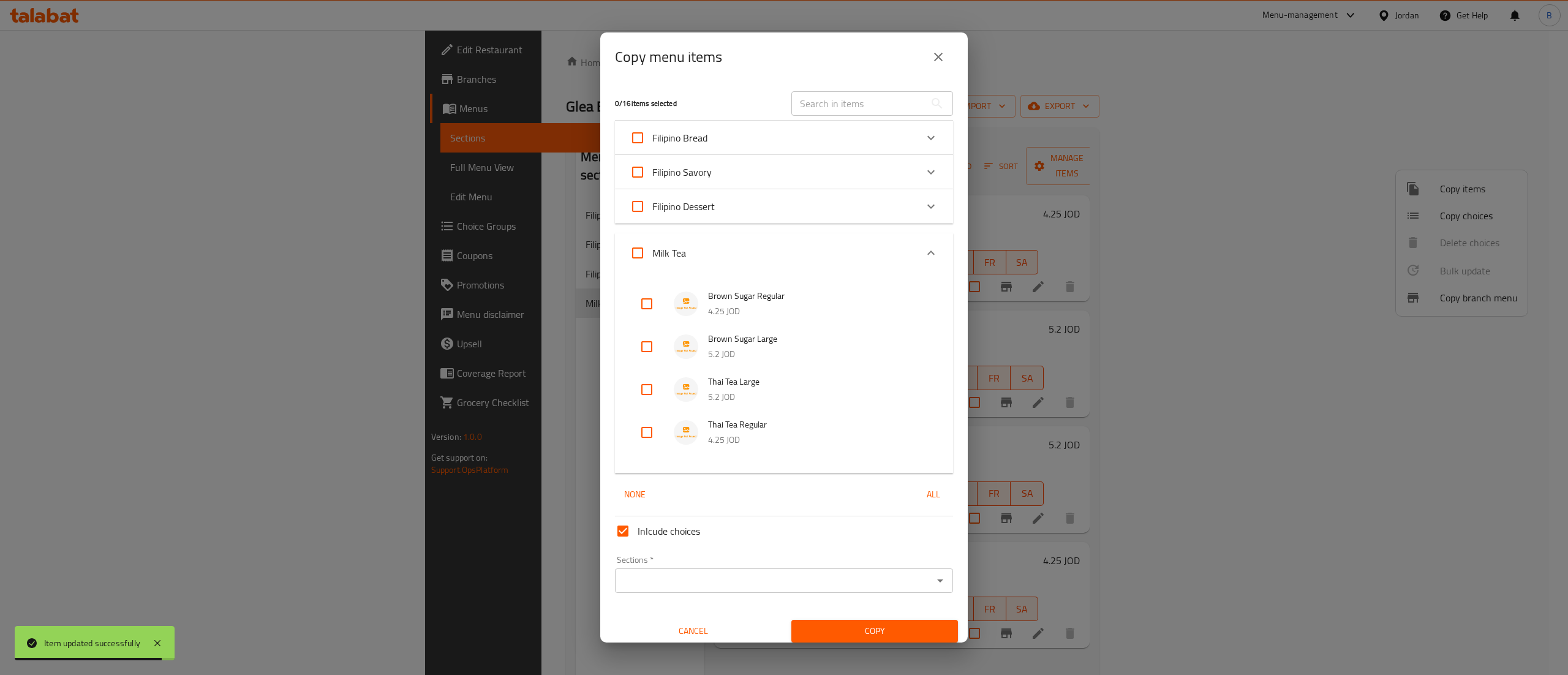
click at [650, 391] on input "checkbox" at bounding box center [647, 390] width 30 height 30
checkbox input "true"
drag, startPoint x: 639, startPoint y: 428, endPoint x: 656, endPoint y: 428, distance: 17.0
click at [639, 428] on input "checkbox" at bounding box center [647, 433] width 30 height 30
checkbox input "true"
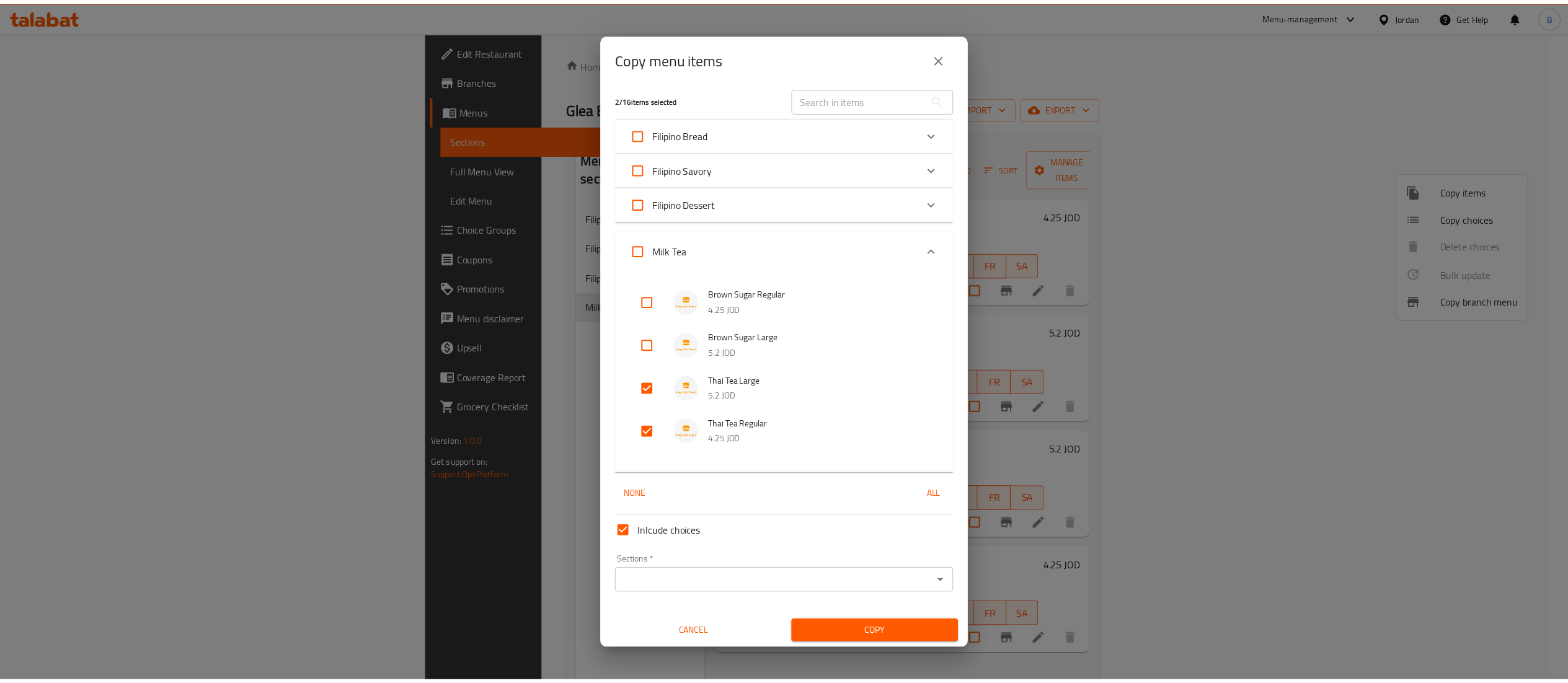
scroll to position [7, 0]
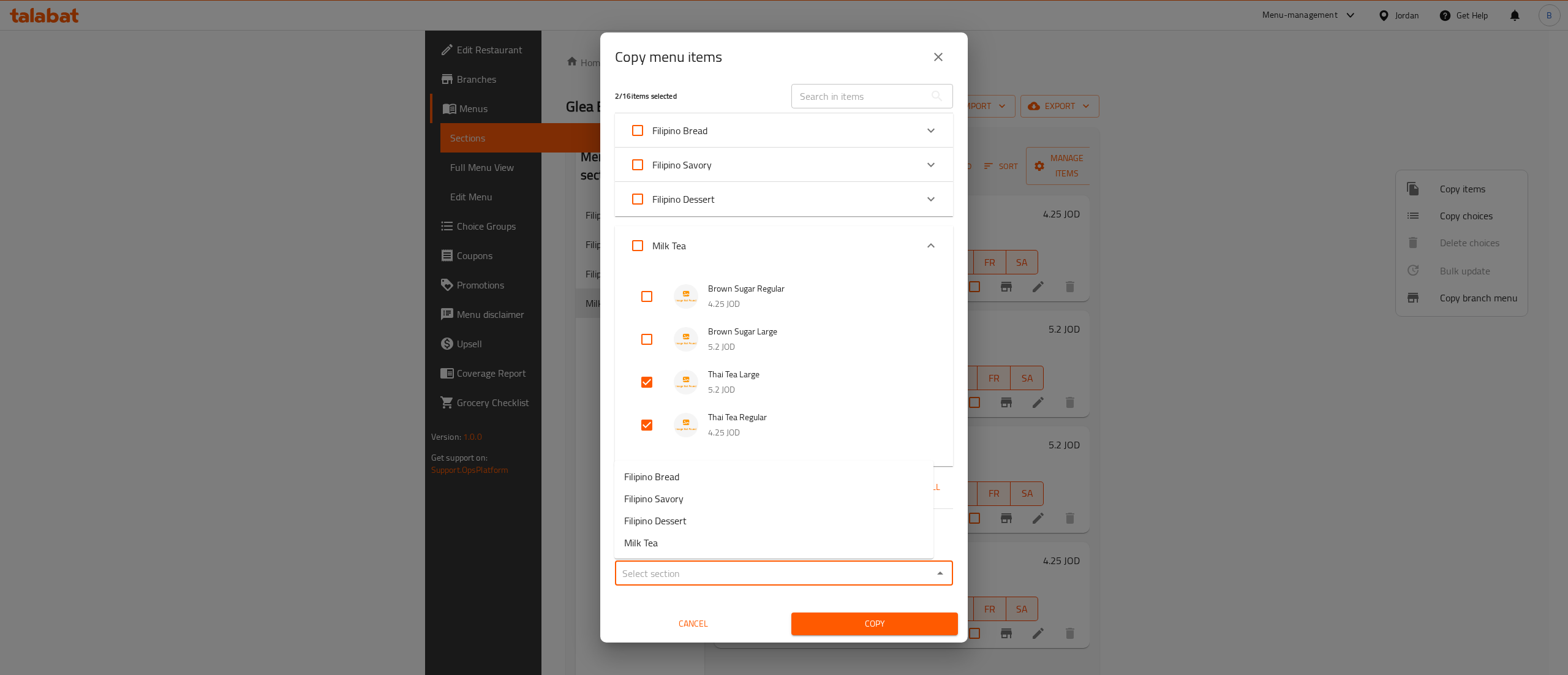
click at [696, 568] on input "Sections   *" at bounding box center [774, 573] width 311 height 17
click at [667, 537] on li "Milk Tea" at bounding box center [774, 542] width 319 height 22
type input "Milk Tea"
click at [859, 621] on span "Copy" at bounding box center [874, 624] width 147 height 16
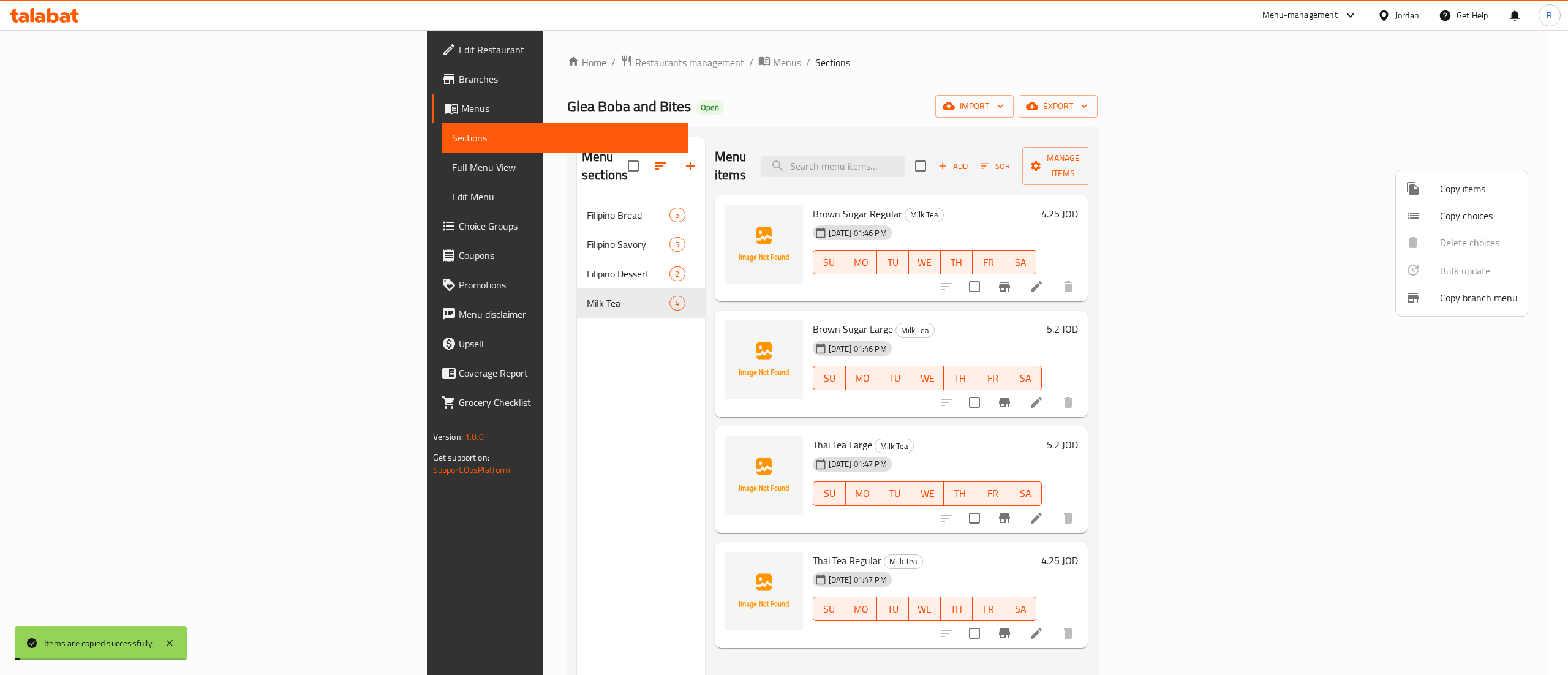
click at [1118, 306] on div at bounding box center [784, 337] width 1568 height 675
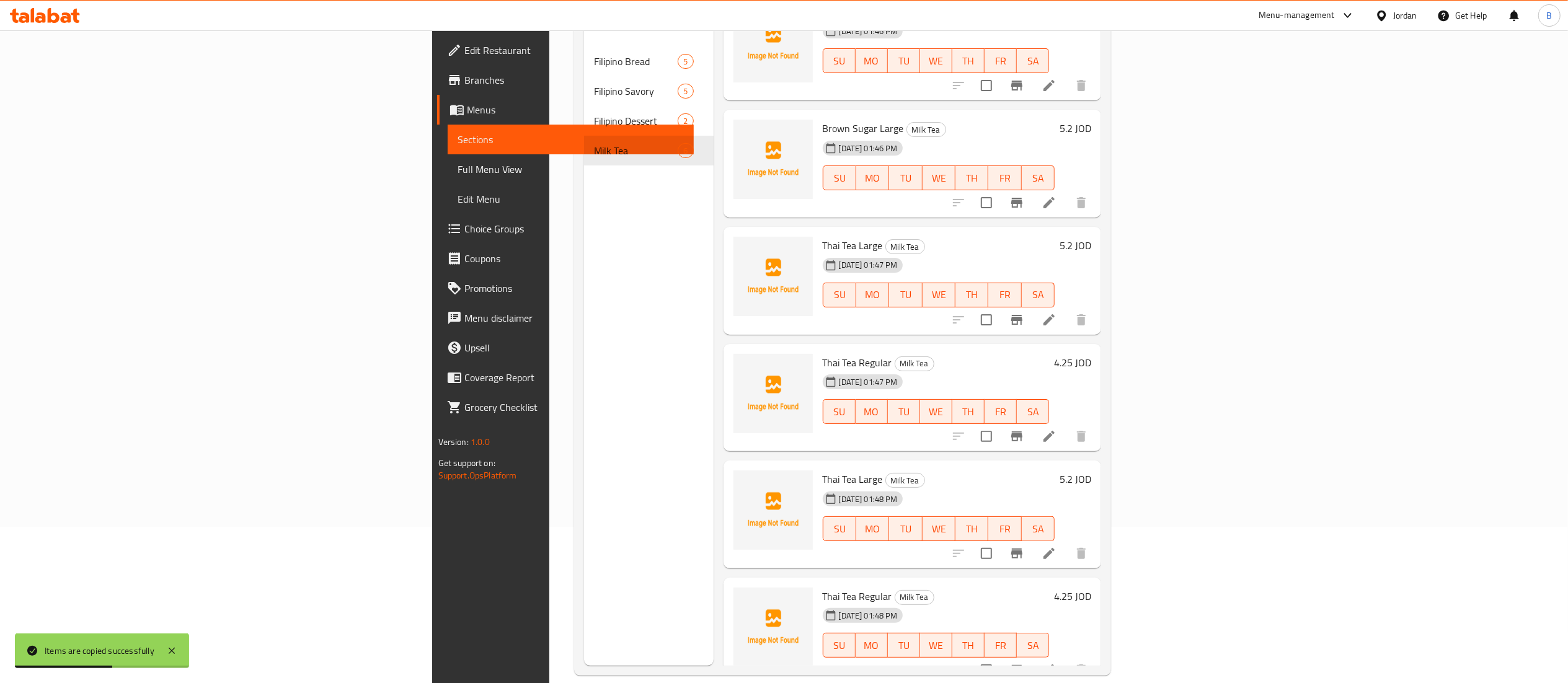
scroll to position [174, 0]
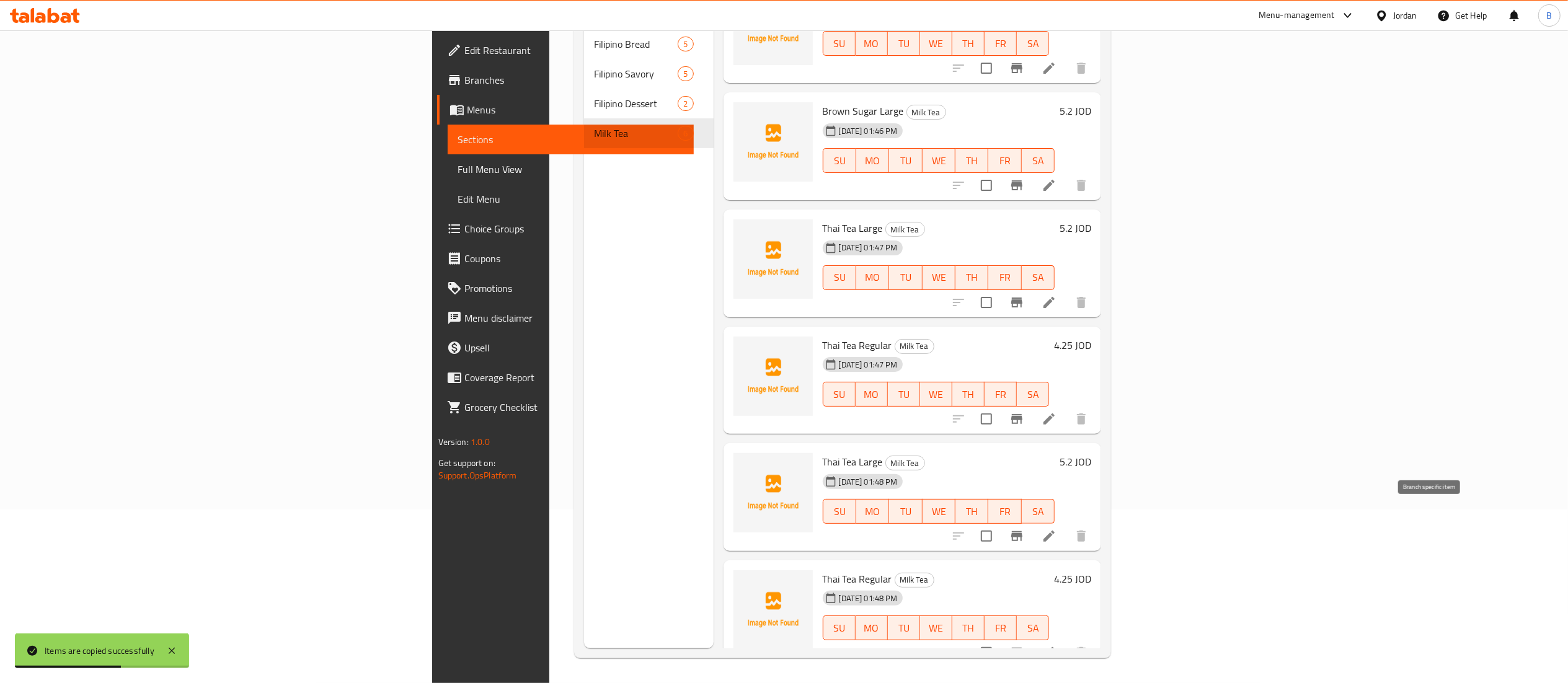
click at [1056, 529] on icon at bounding box center [1049, 536] width 15 height 15
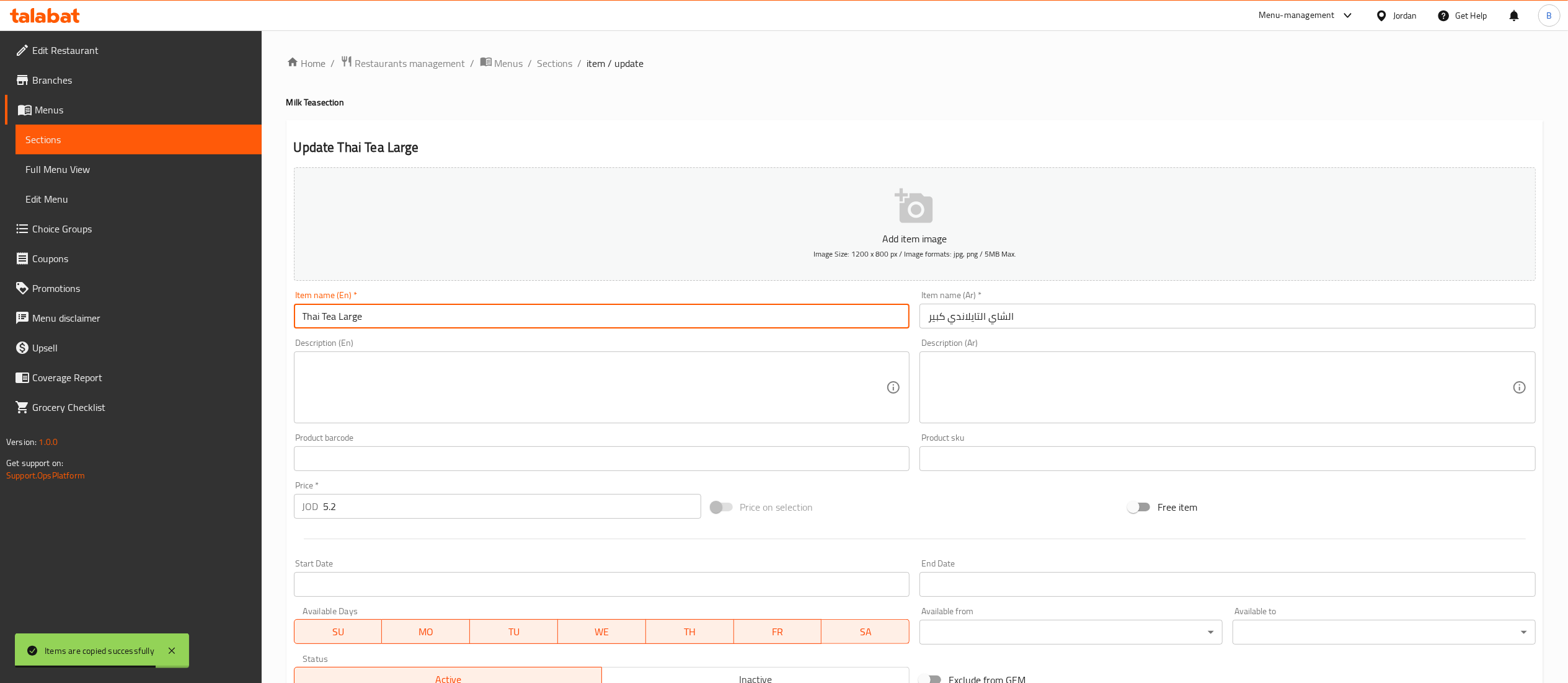
drag, startPoint x: 336, startPoint y: 321, endPoint x: 172, endPoint y: 329, distance: 164.2
click at [185, 326] on div "Edit Restaurant Branches Menus Sections Full Menu View Edit Menu Choice Groups …" at bounding box center [784, 453] width 1568 height 845
type input "Taro Large"
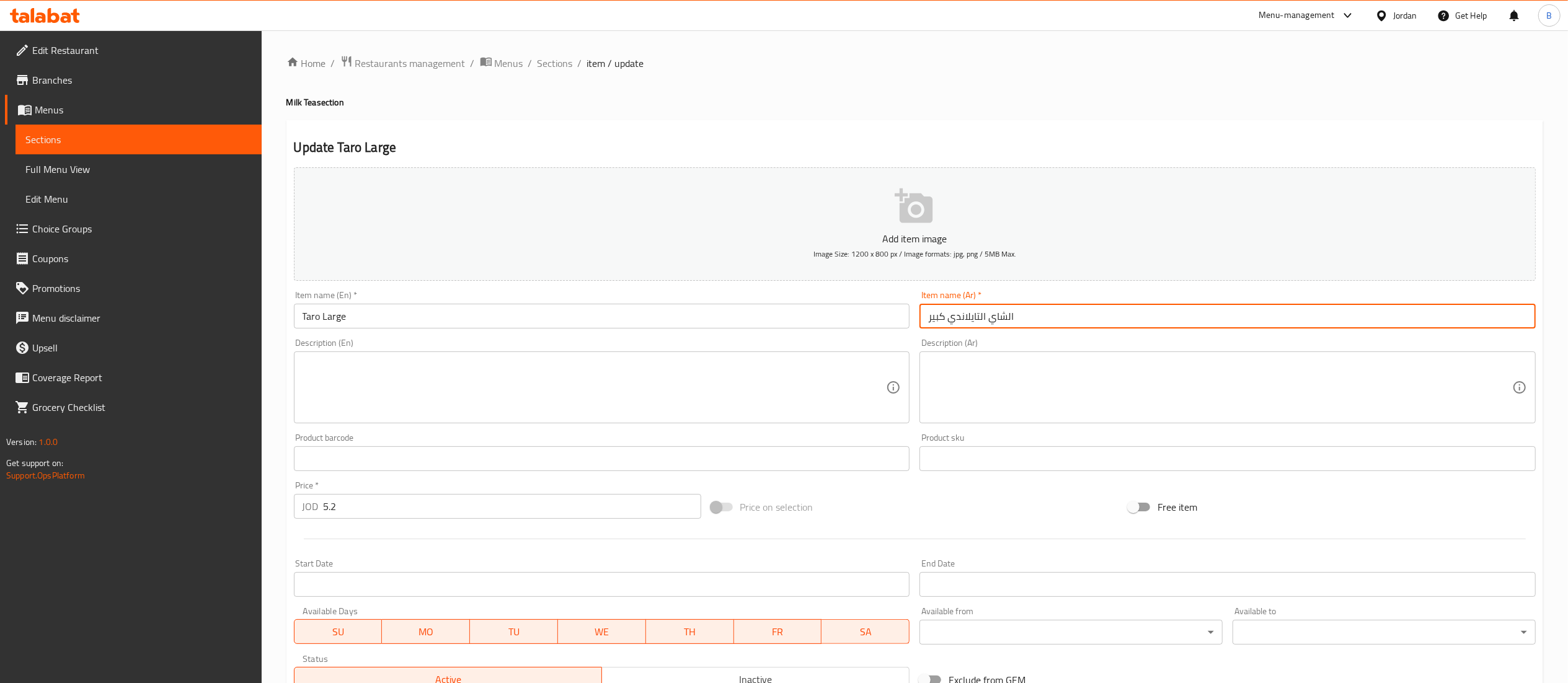
drag, startPoint x: 1027, startPoint y: 315, endPoint x: 948, endPoint y: 315, distance: 79.0
click at [948, 315] on input "الشاي التايلاندي كبير" at bounding box center [1228, 316] width 617 height 25
type input "تارو كبير"
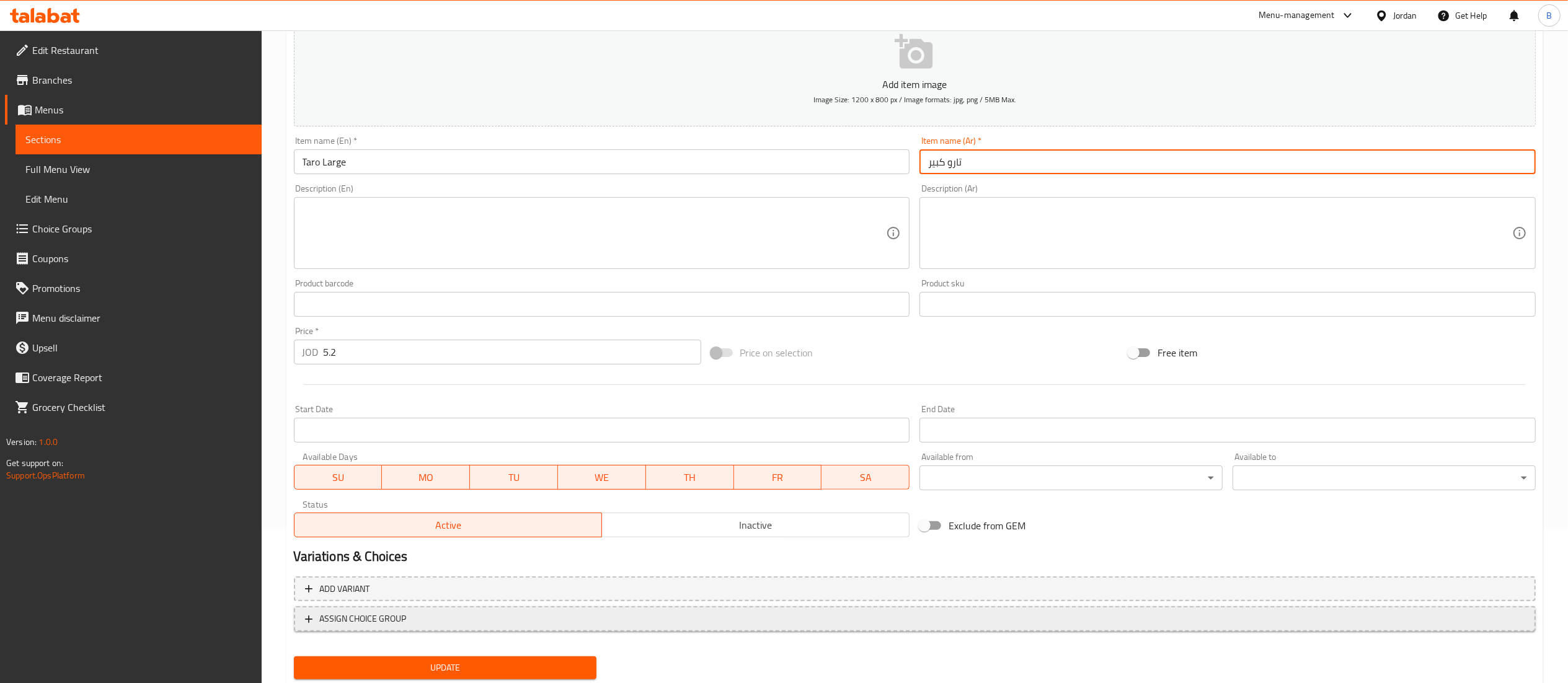
scroll to position [192, 0]
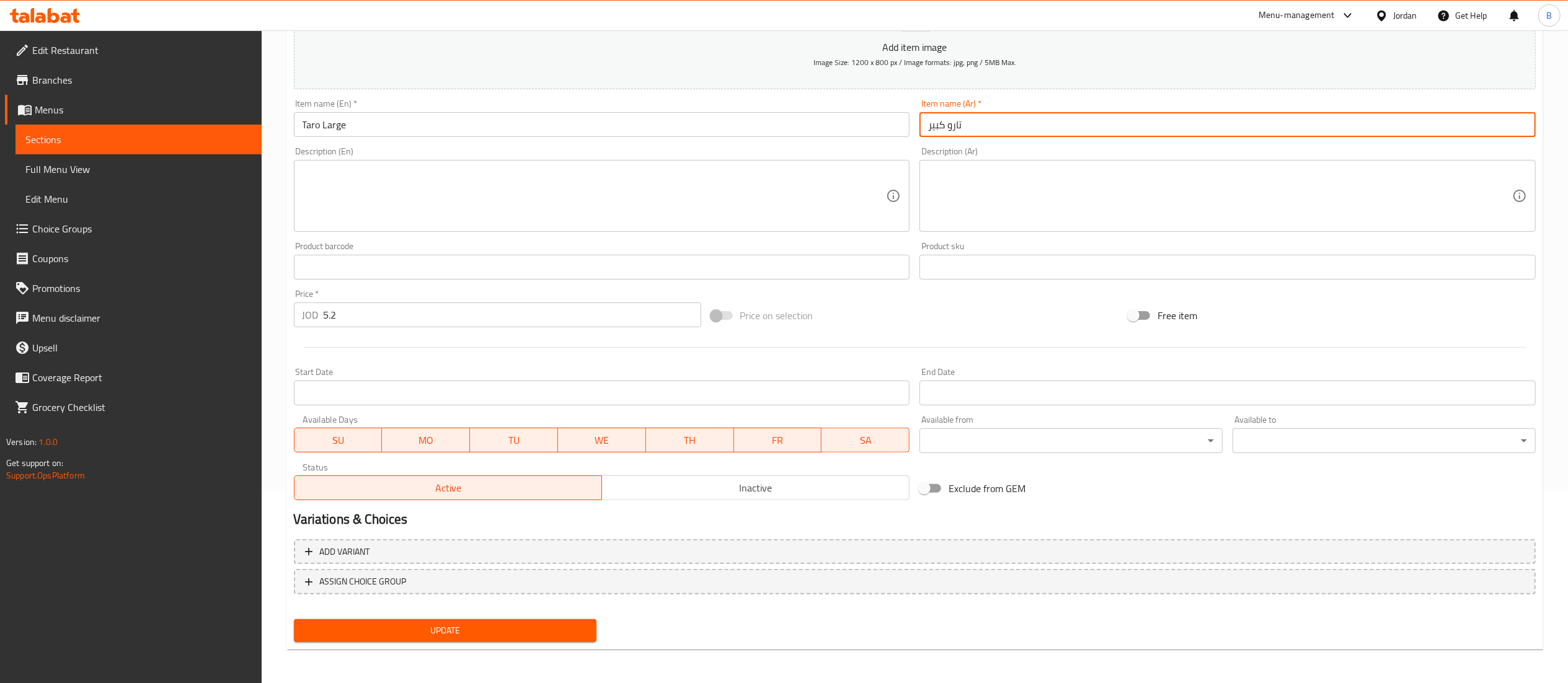
click at [466, 624] on span "Update" at bounding box center [445, 630] width 283 height 16
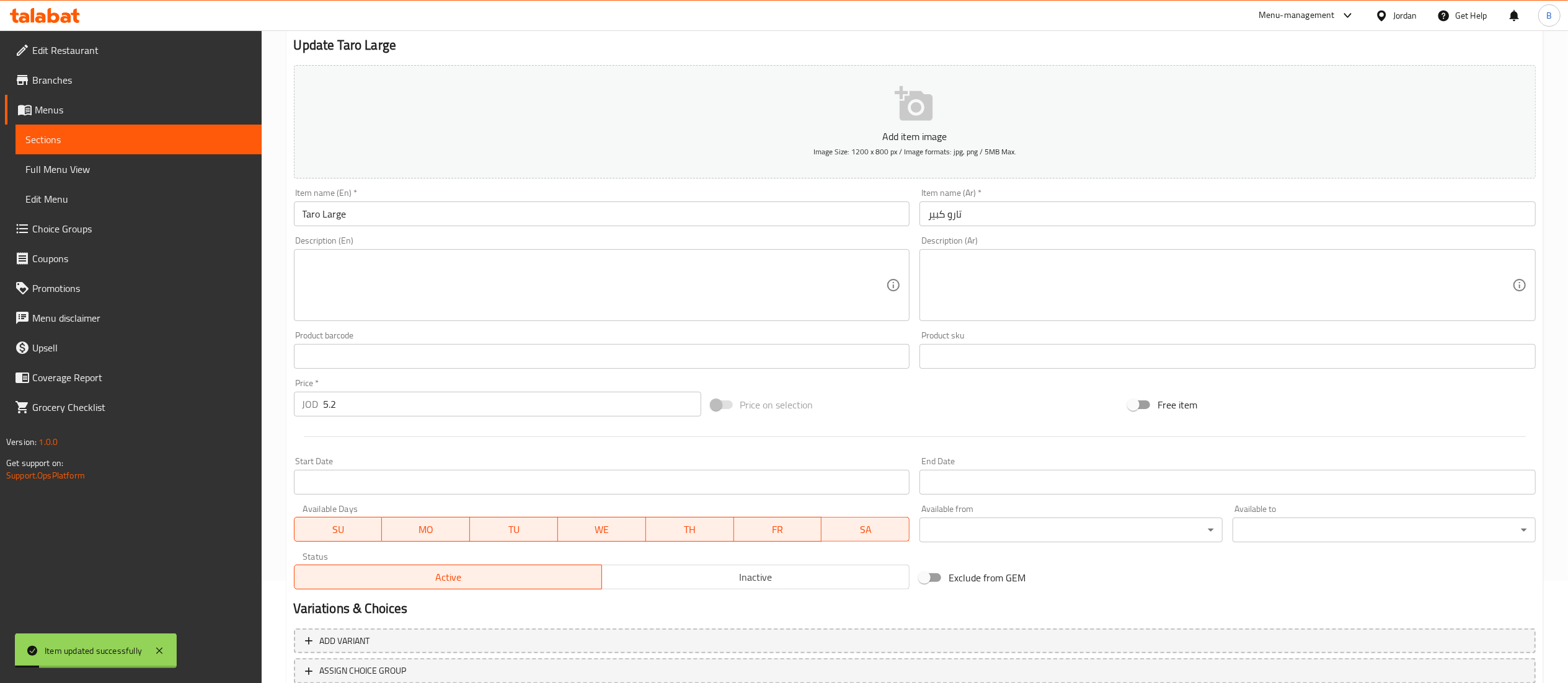
scroll to position [0, 0]
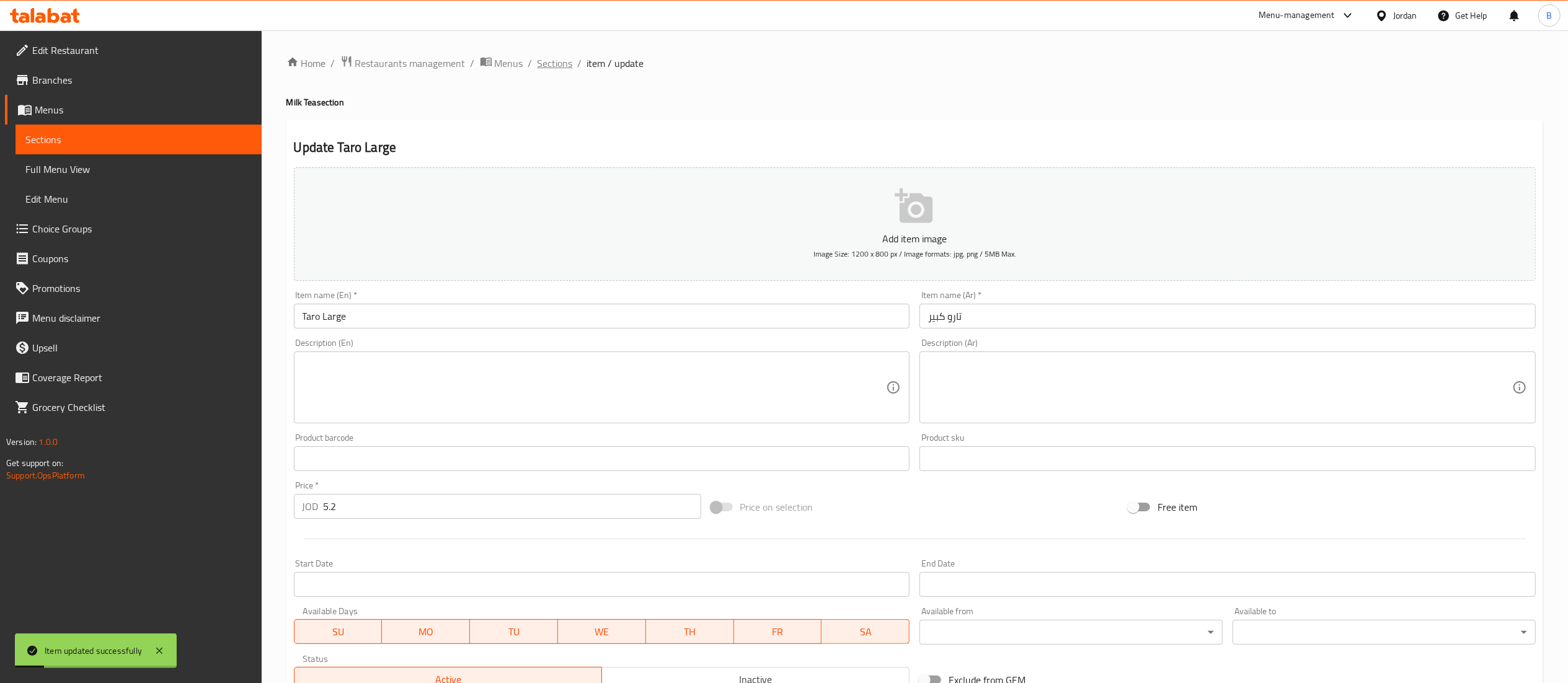
click at [554, 56] on span "Sections" at bounding box center [555, 63] width 35 height 15
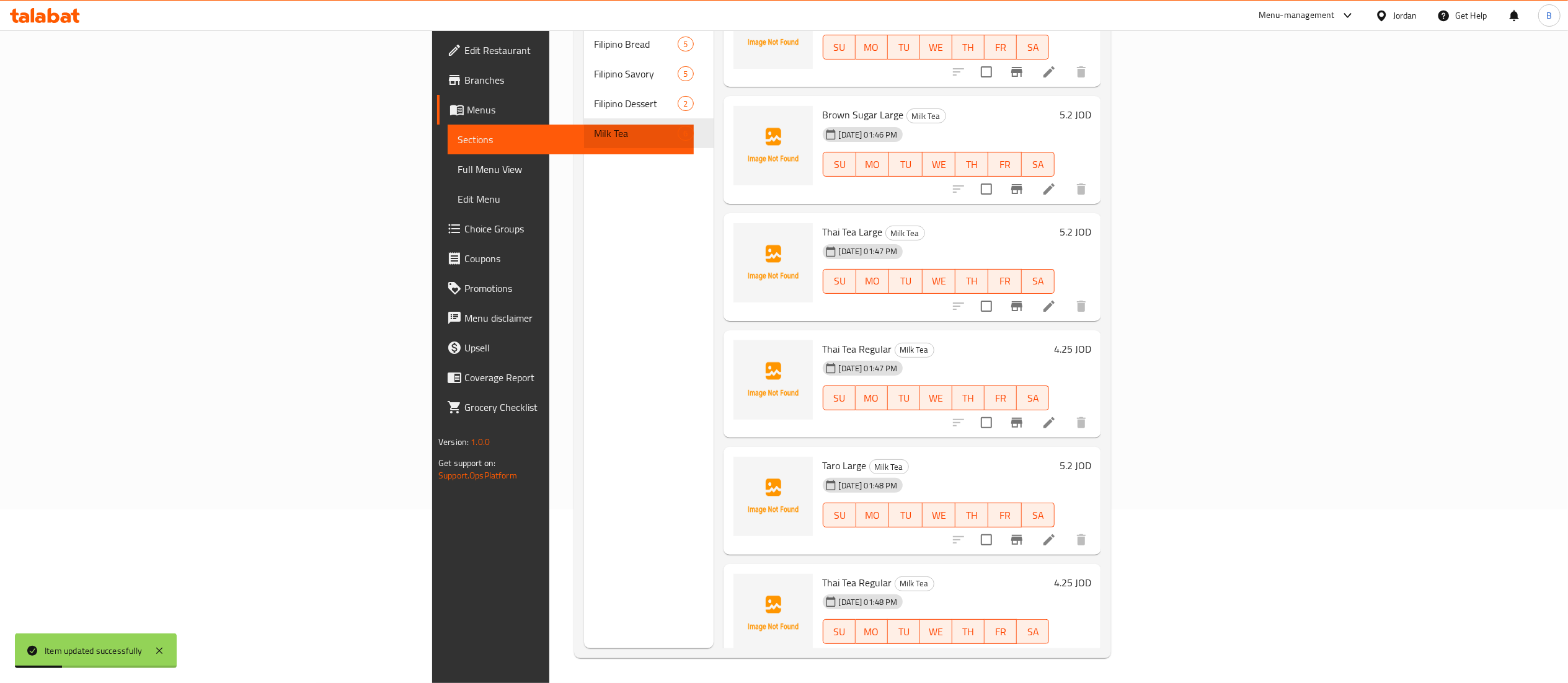
scroll to position [48, 0]
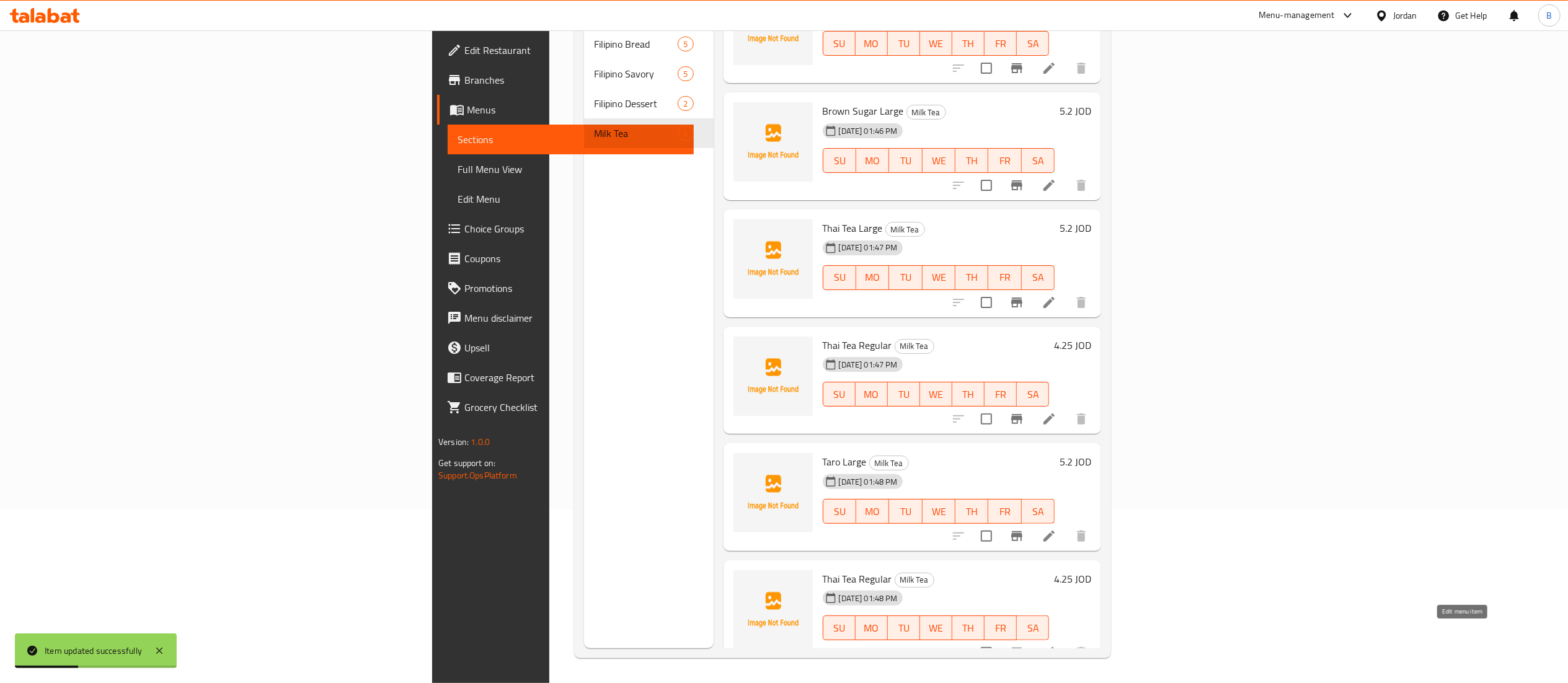
click at [1055, 647] on icon at bounding box center [1049, 652] width 11 height 11
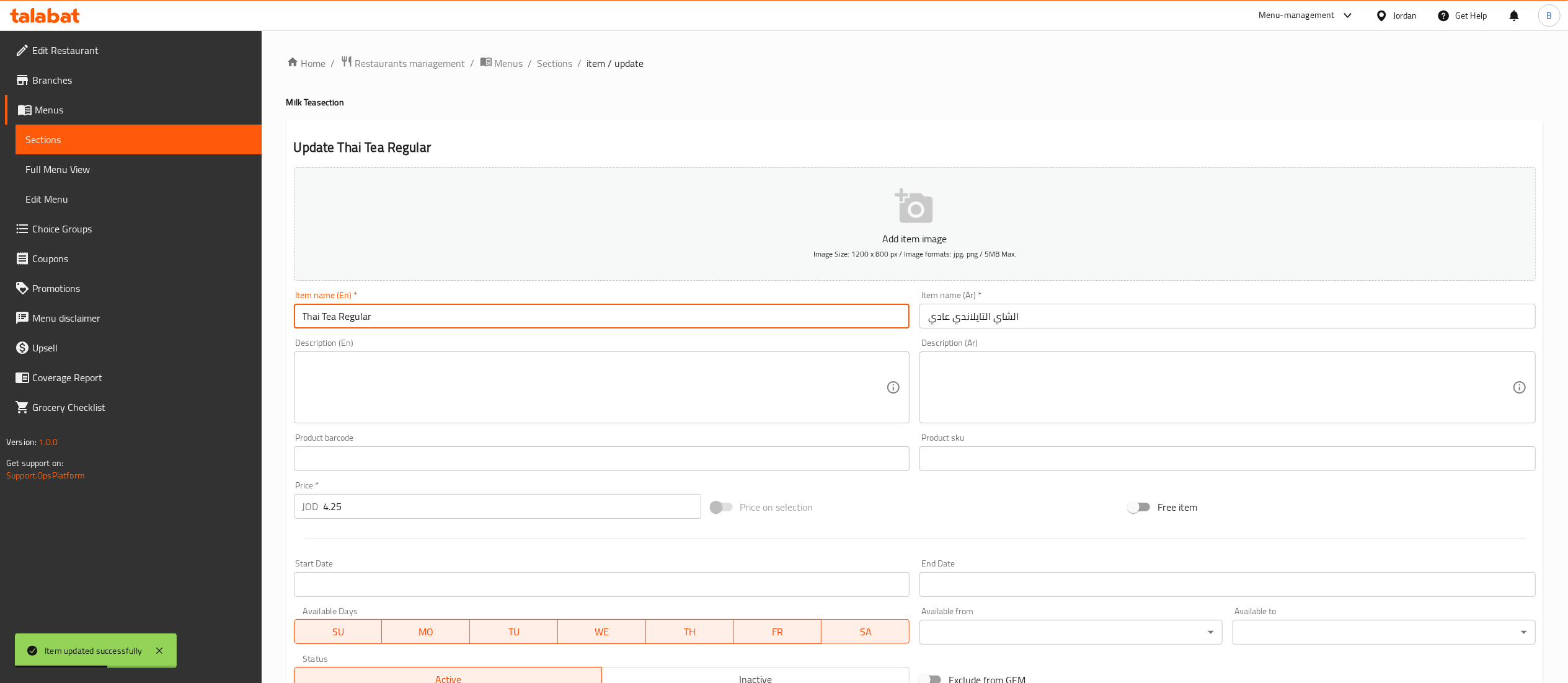
drag, startPoint x: 336, startPoint y: 318, endPoint x: 185, endPoint y: 304, distance: 151.6
click at [219, 312] on div "Edit Restaurant Branches Menus Sections Full Menu View Edit Menu Choice Groups …" at bounding box center [784, 453] width 1568 height 845
type input "Taro Regular"
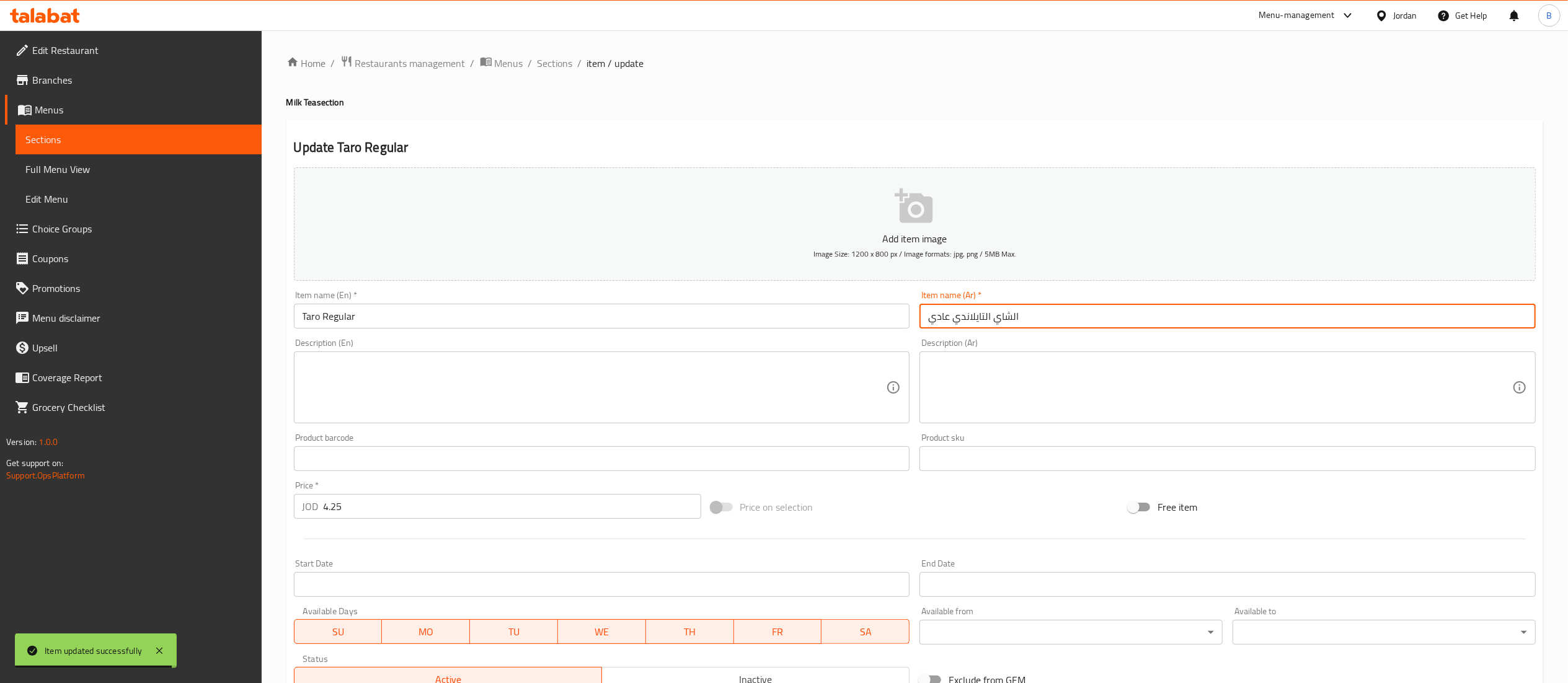
drag, startPoint x: 1027, startPoint y: 312, endPoint x: 954, endPoint y: 314, distance: 73.0
click at [954, 314] on input "الشاي التايلاندي عادي" at bounding box center [1228, 316] width 617 height 25
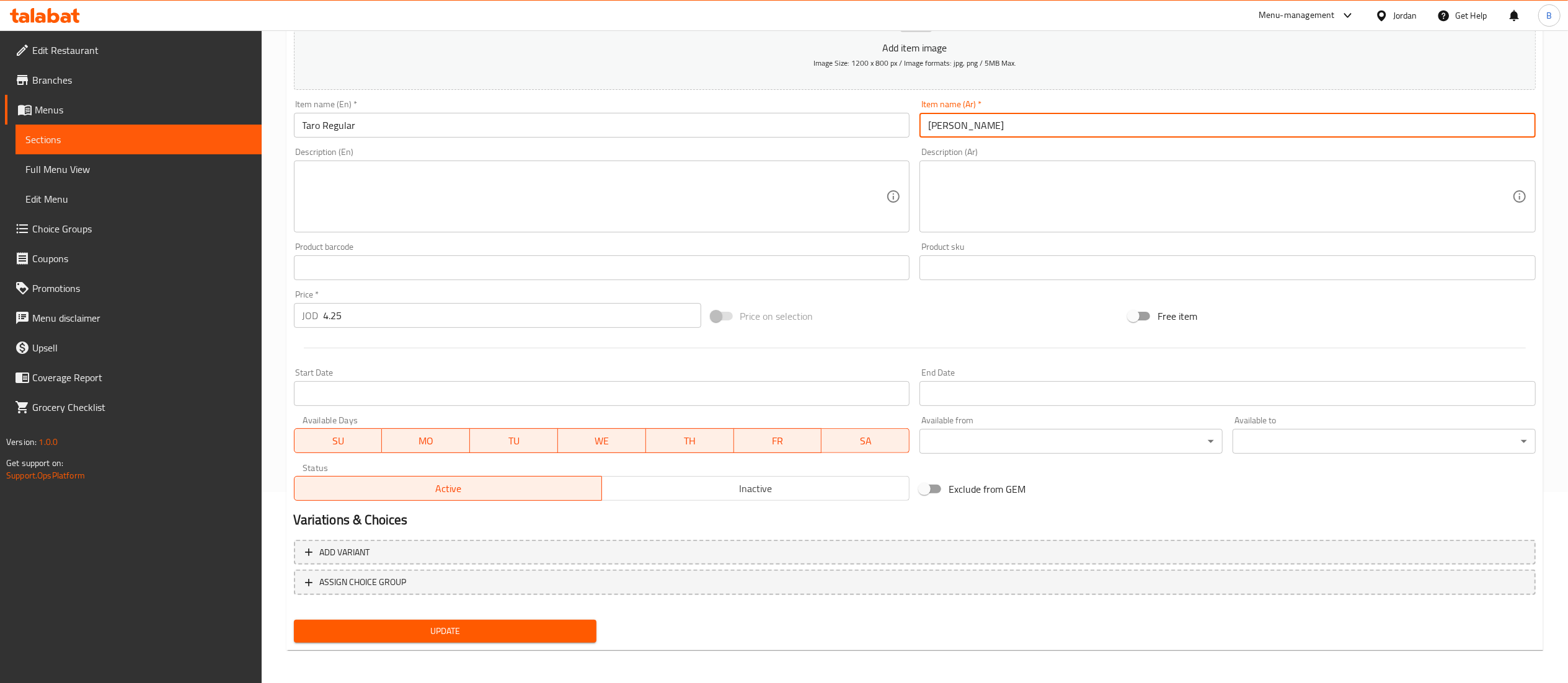
scroll to position [192, 0]
type input "تارو عادي"
click at [509, 623] on span "Update" at bounding box center [445, 630] width 283 height 16
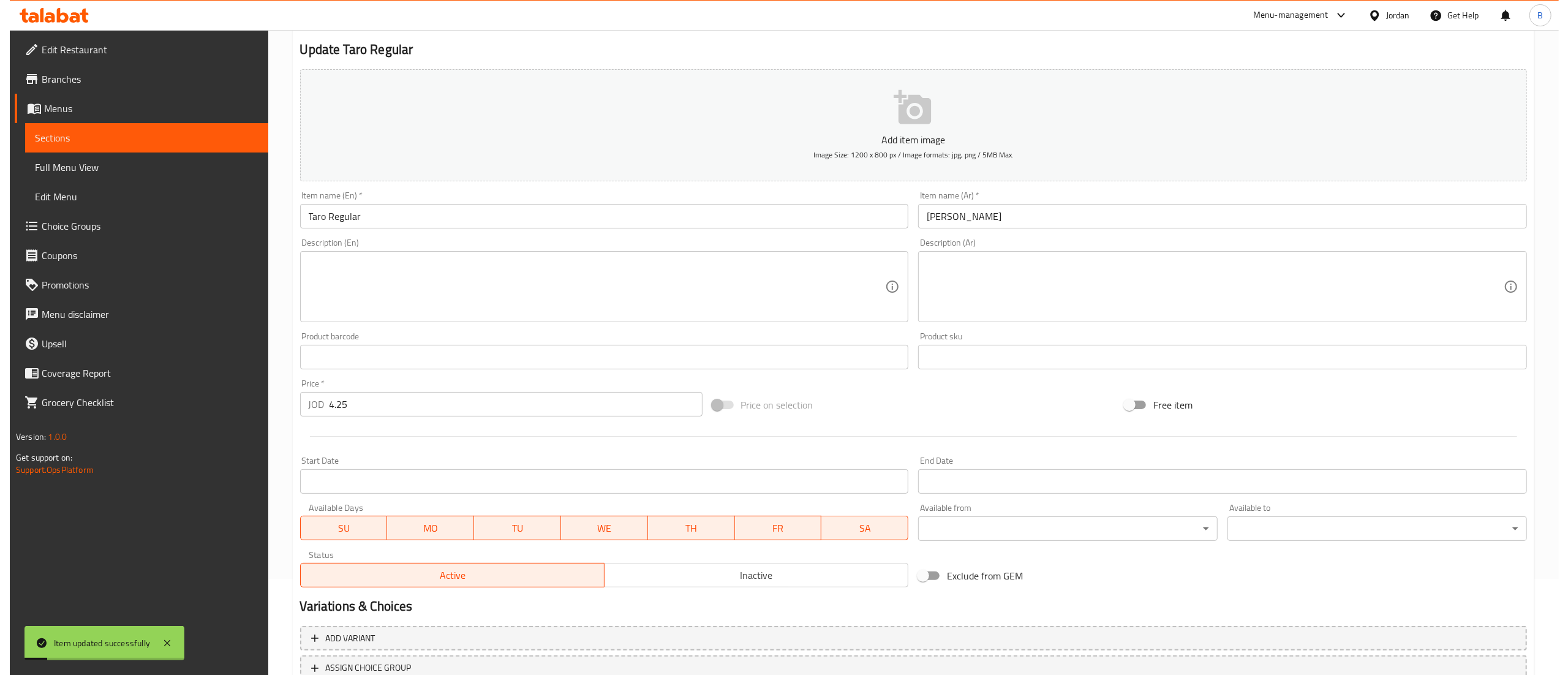
scroll to position [0, 0]
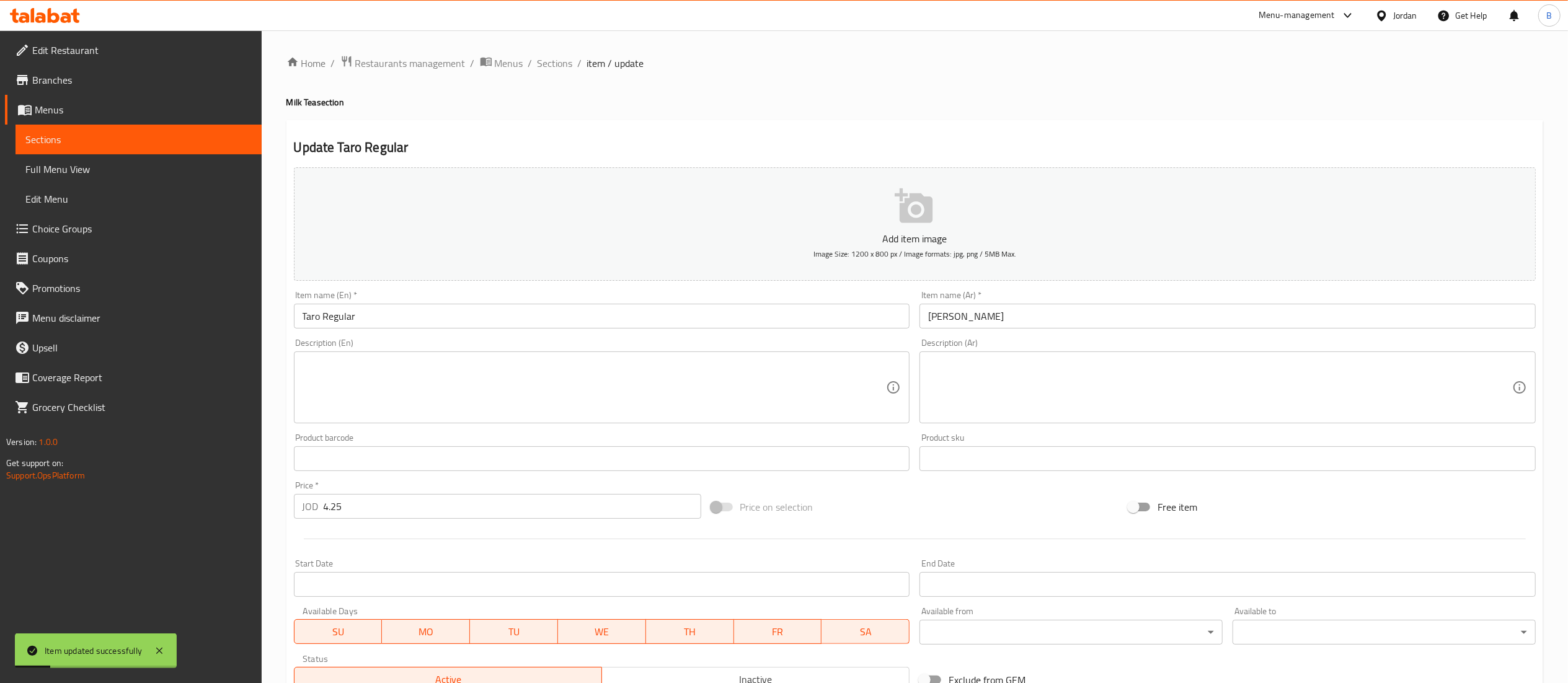
drag, startPoint x: 563, startPoint y: 61, endPoint x: 711, endPoint y: 90, distance: 150.8
click at [563, 61] on span "Sections" at bounding box center [555, 63] width 35 height 15
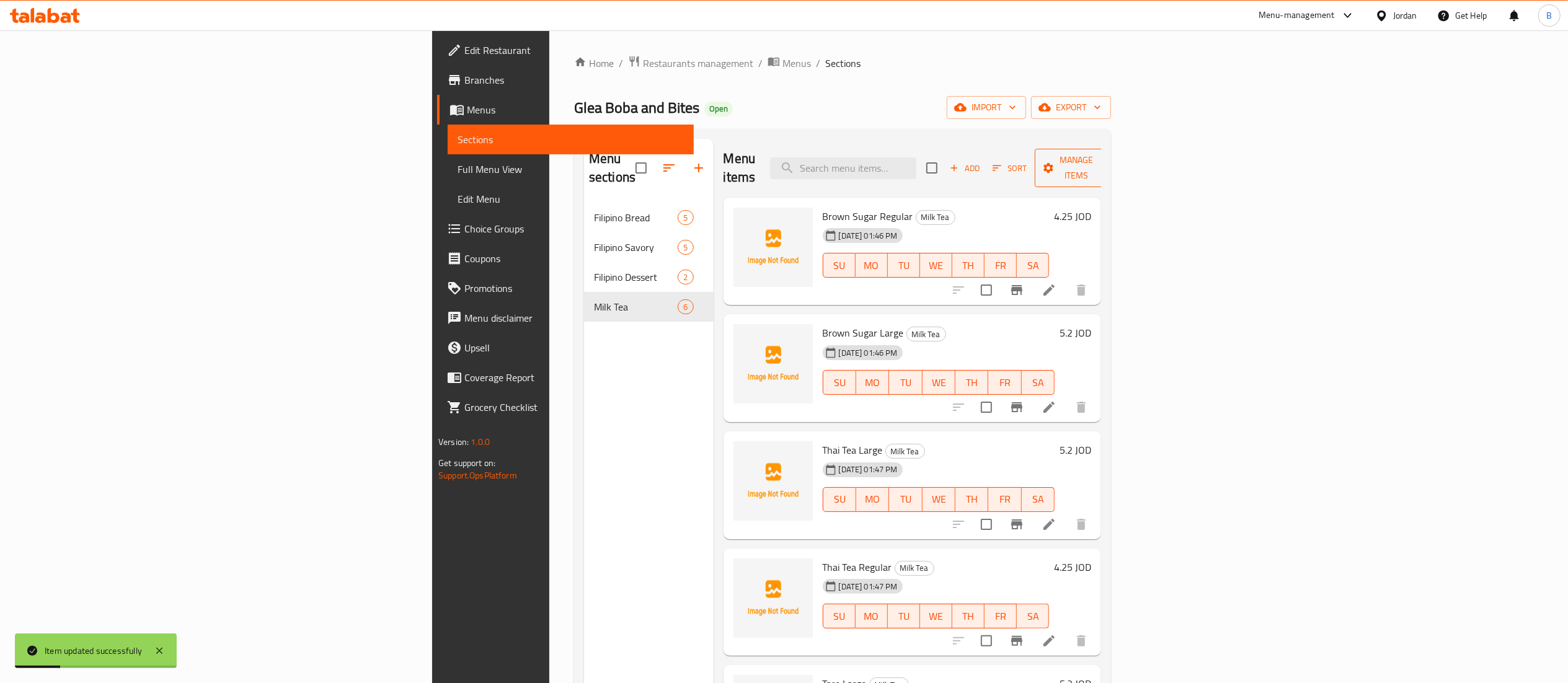
click at [1108, 156] on span "Manage items" at bounding box center [1076, 167] width 63 height 31
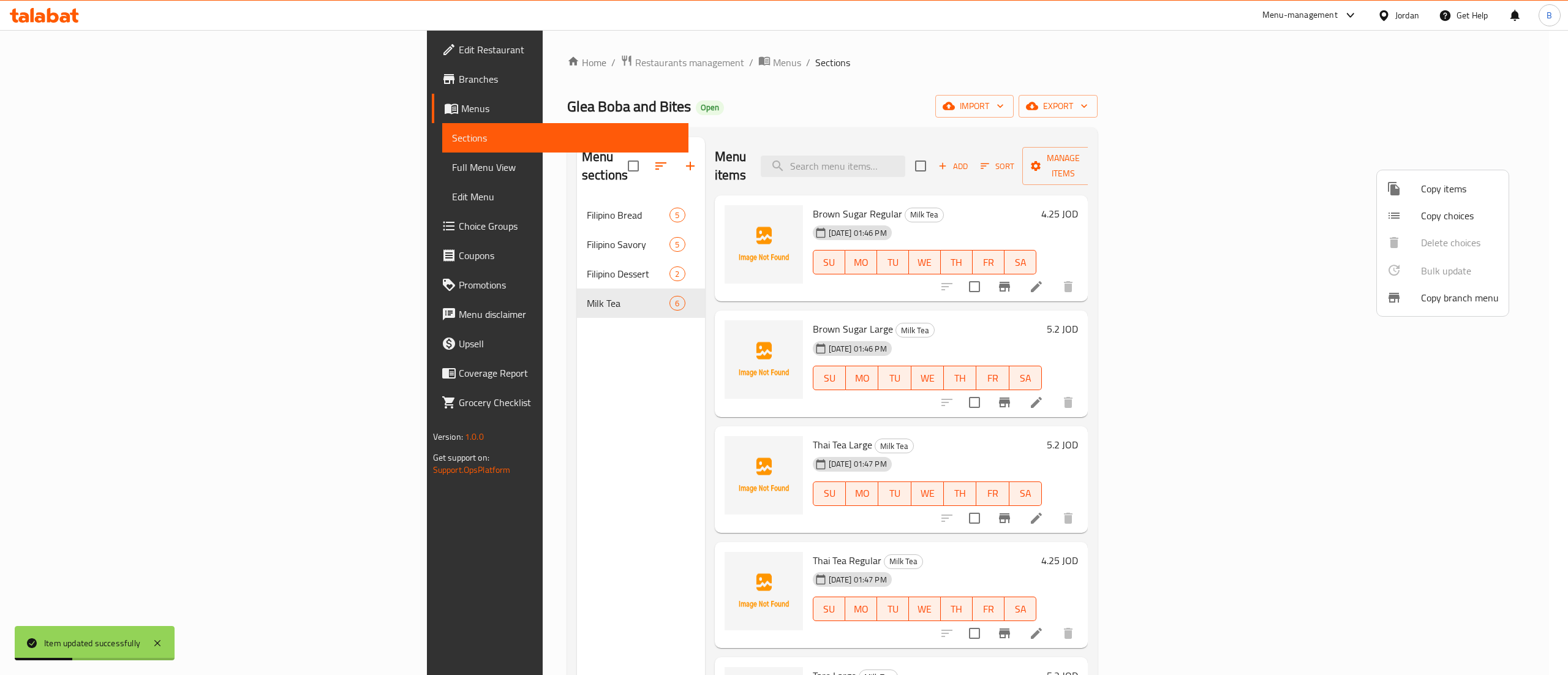
click at [1456, 193] on span "Copy items" at bounding box center [1460, 188] width 78 height 15
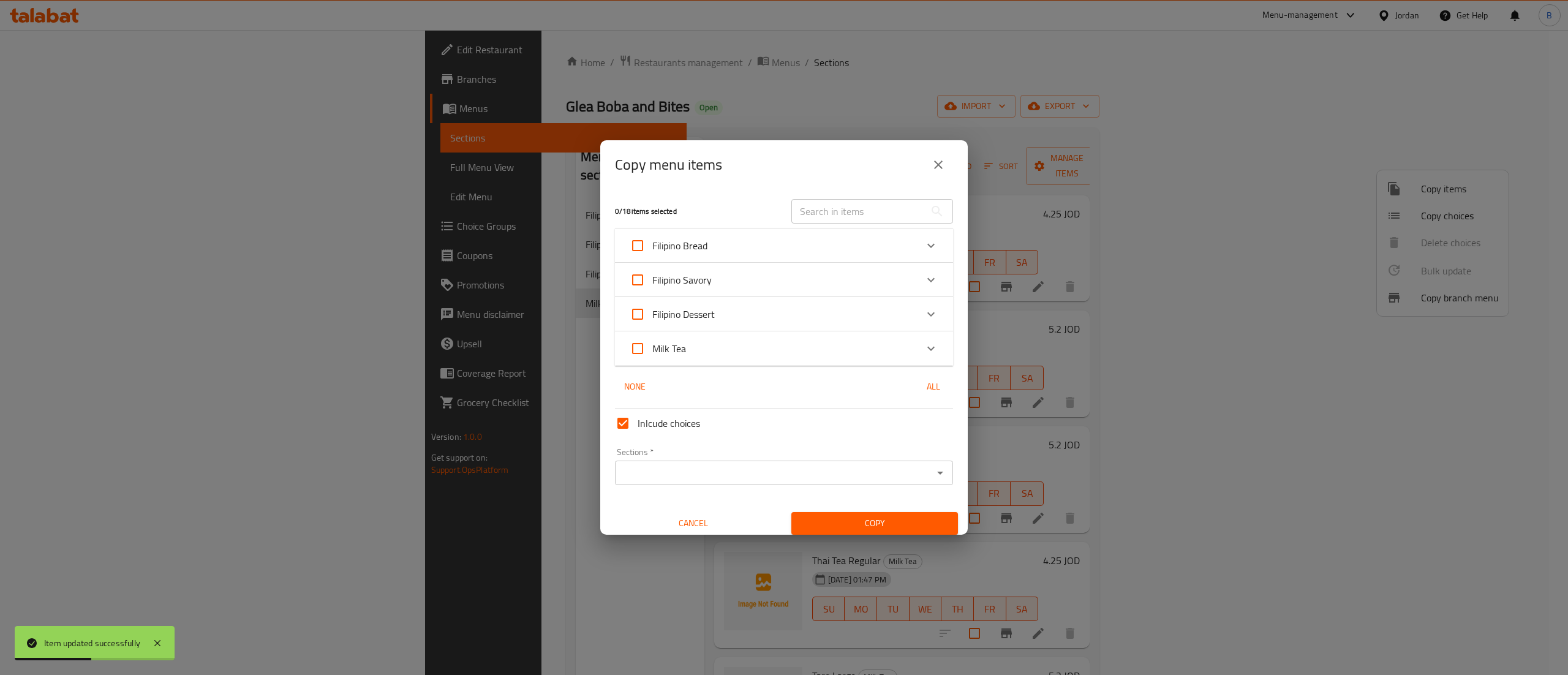
click at [916, 357] on div "Expand" at bounding box center [931, 349] width 30 height 30
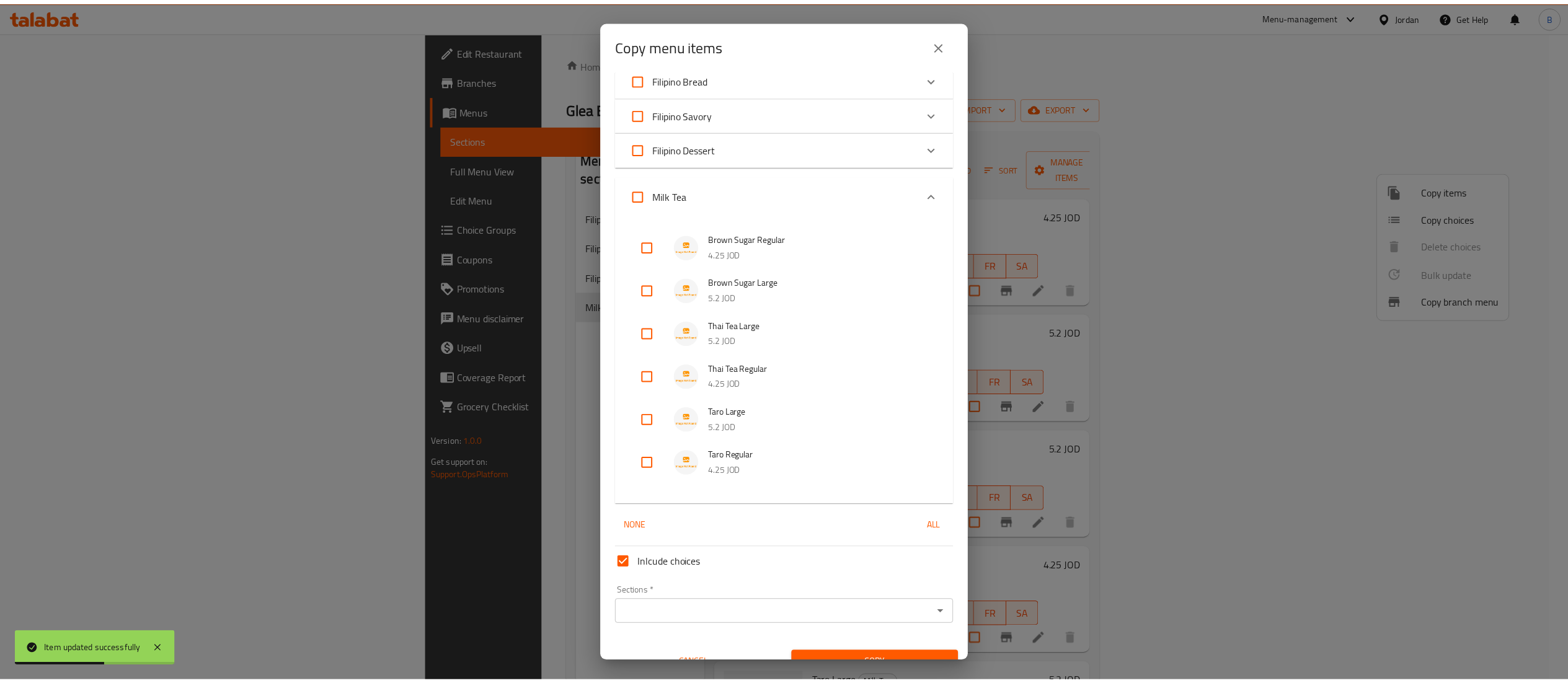
scroll to position [67, 0]
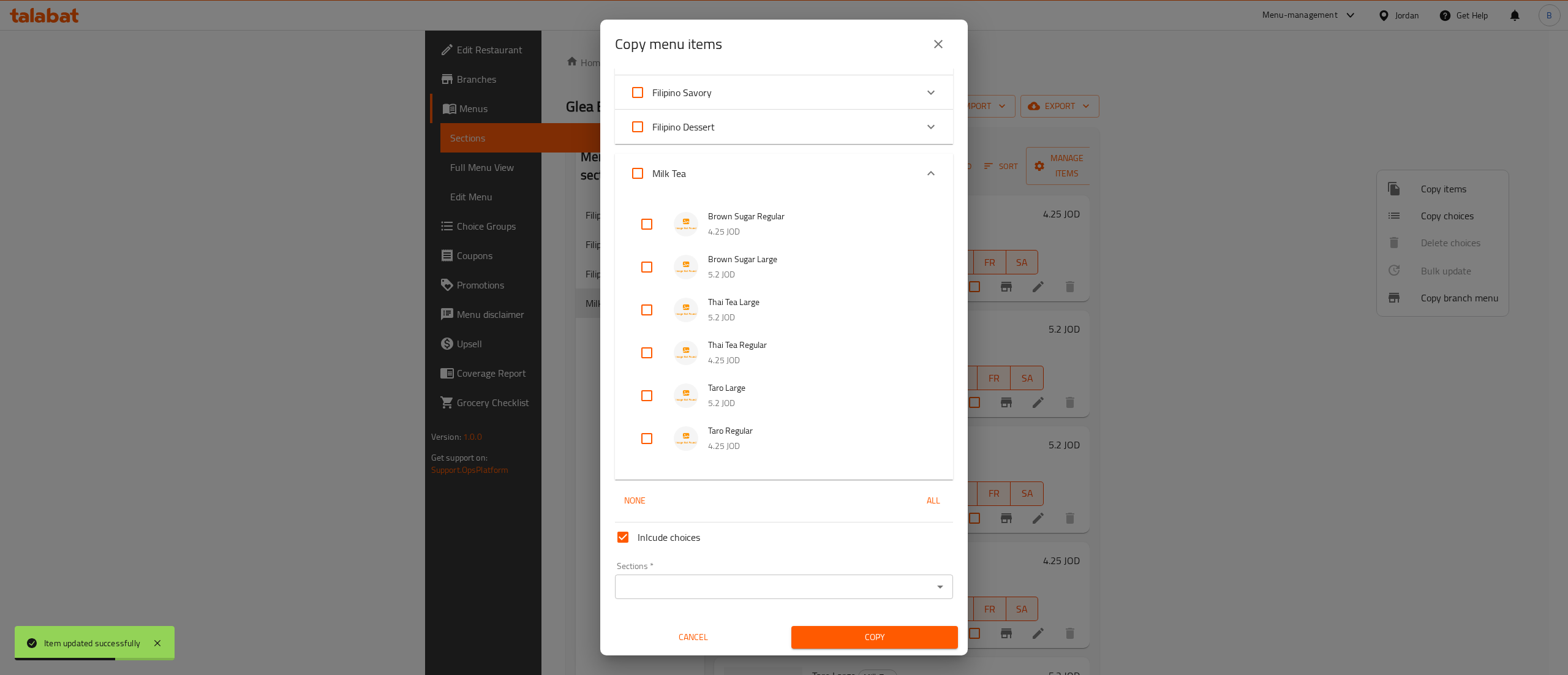
click at [645, 399] on input "checkbox" at bounding box center [647, 395] width 30 height 30
checkbox input "true"
click at [639, 433] on input "checkbox" at bounding box center [647, 439] width 30 height 30
checkbox input "true"
click at [693, 585] on input "Sections   *" at bounding box center [774, 586] width 311 height 17
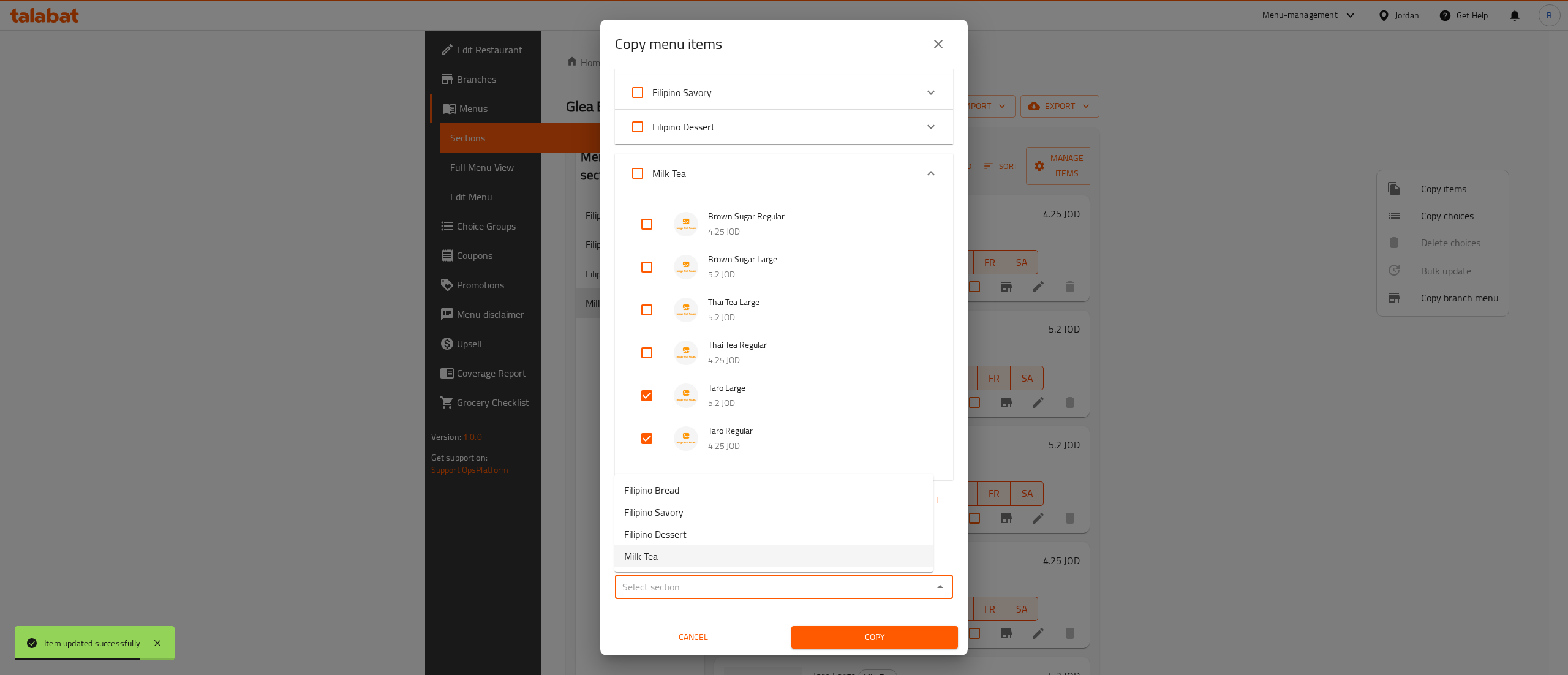
click at [692, 561] on li "Milk Tea" at bounding box center [774, 556] width 319 height 22
type input "Milk Tea"
click at [821, 638] on span "Copy" at bounding box center [874, 637] width 147 height 16
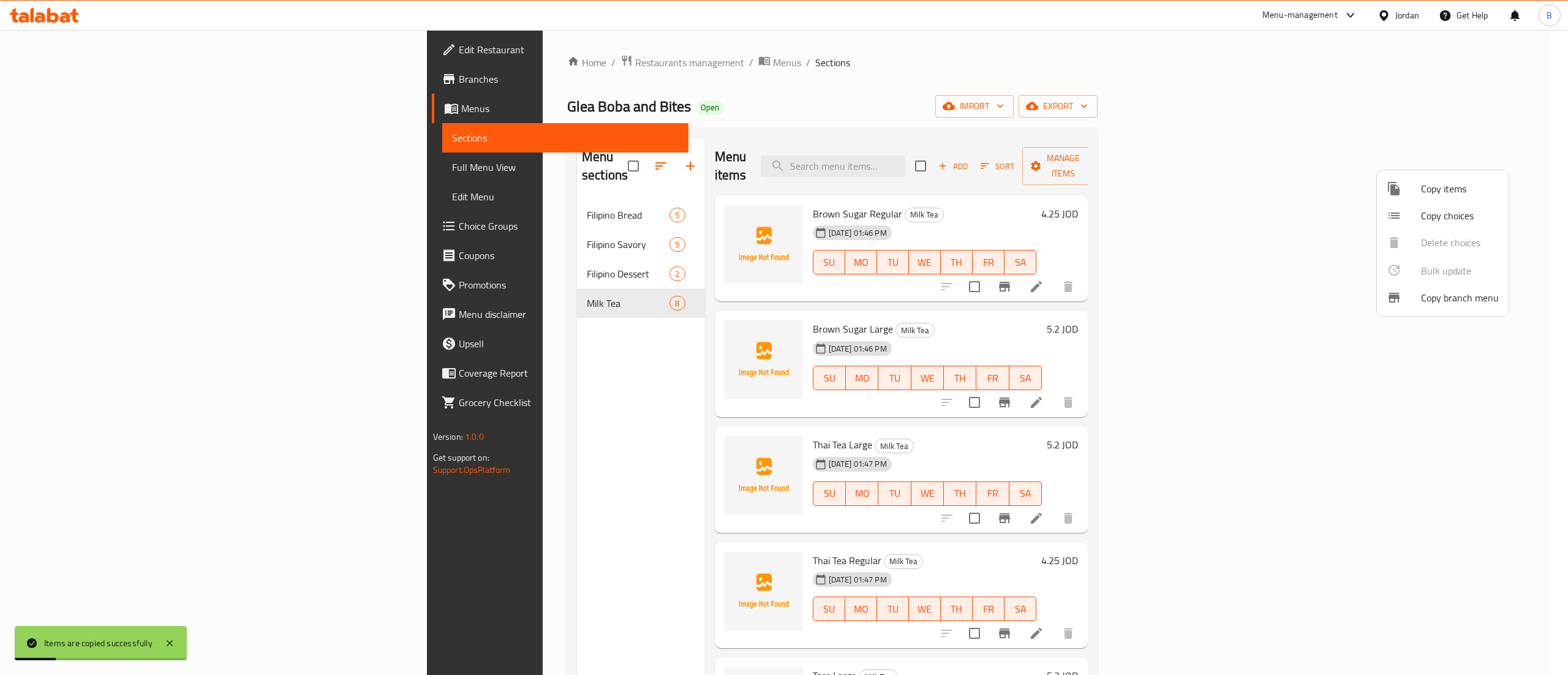
click at [1072, 429] on div at bounding box center [784, 337] width 1568 height 675
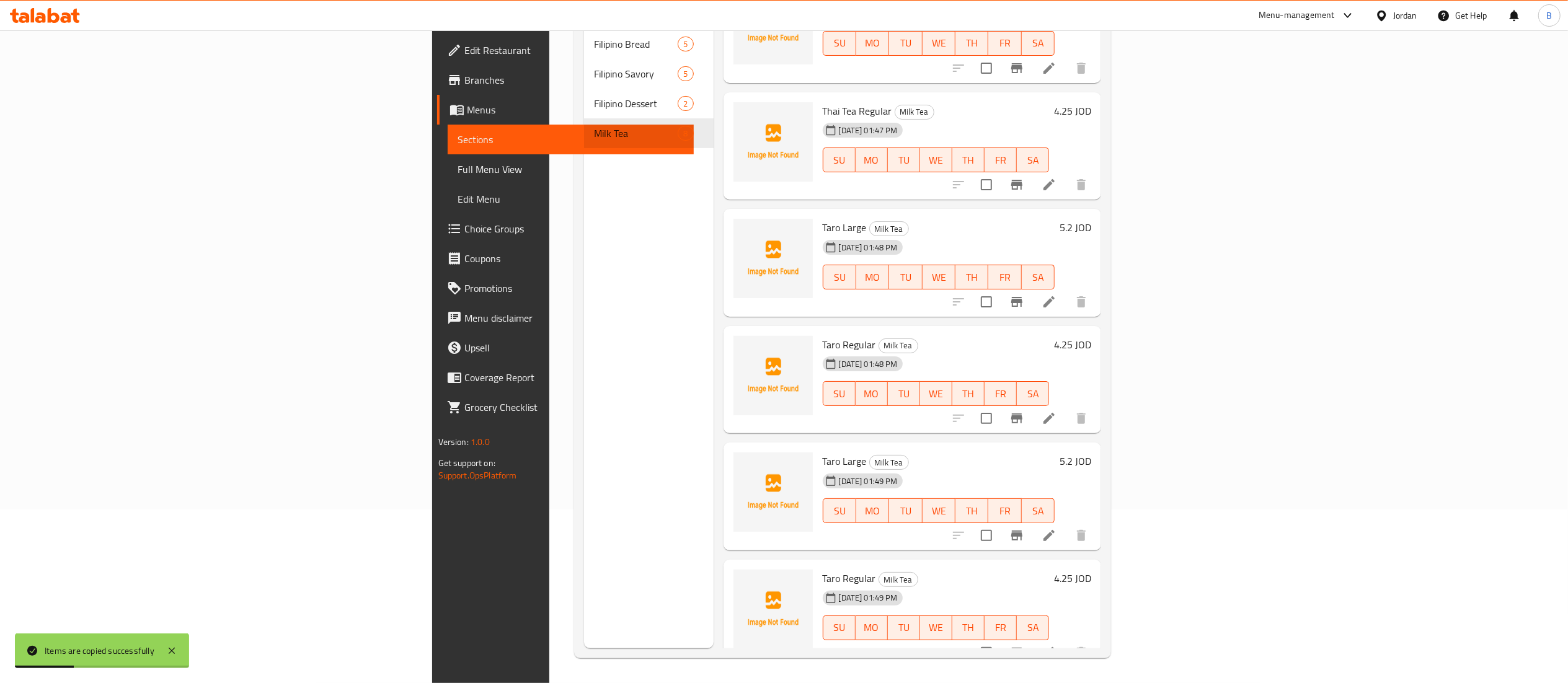
scroll to position [174, 0]
click at [1066, 526] on li at bounding box center [1049, 535] width 35 height 22
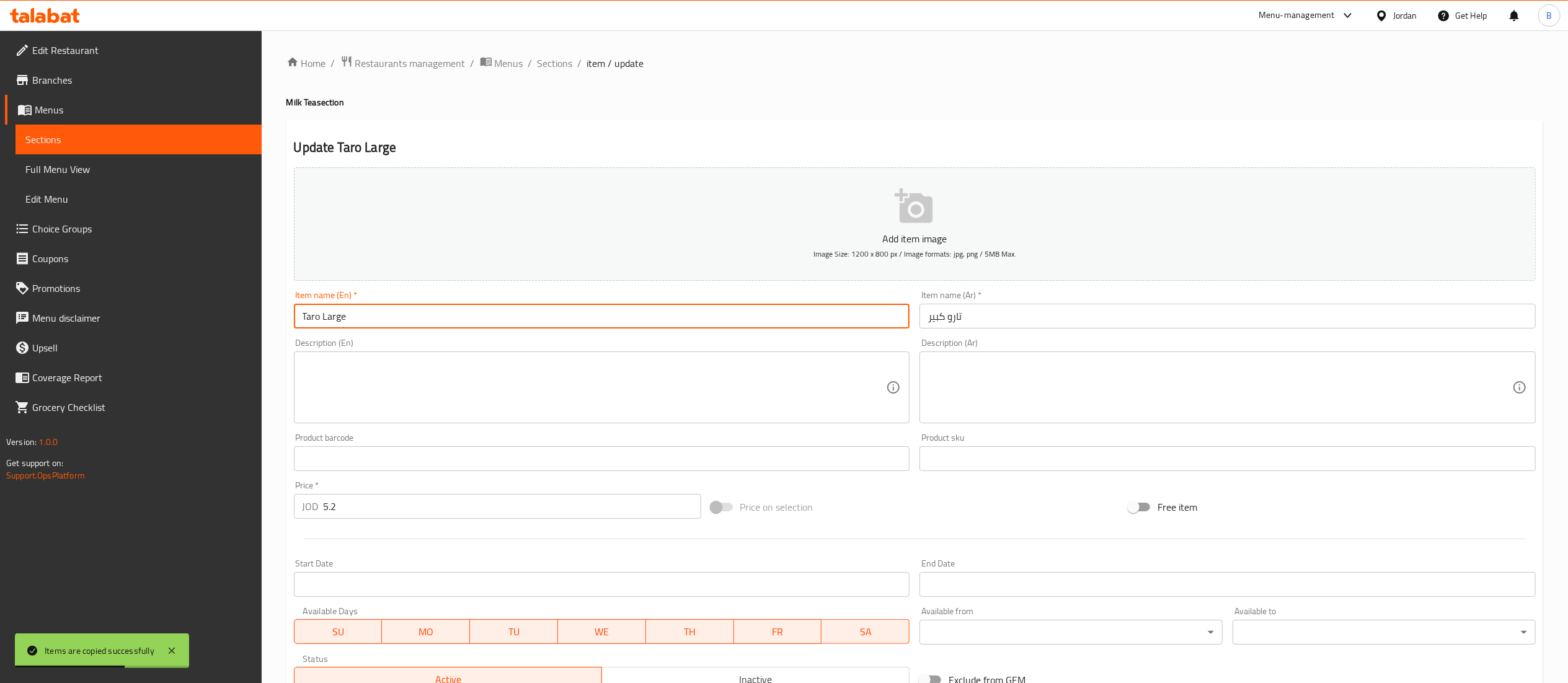
drag, startPoint x: 321, startPoint y: 312, endPoint x: 226, endPoint y: 321, distance: 95.4
click at [226, 321] on div "Edit Restaurant Branches Menus Sections Full Menu View Edit Menu Choice Groups …" at bounding box center [784, 453] width 1568 height 845
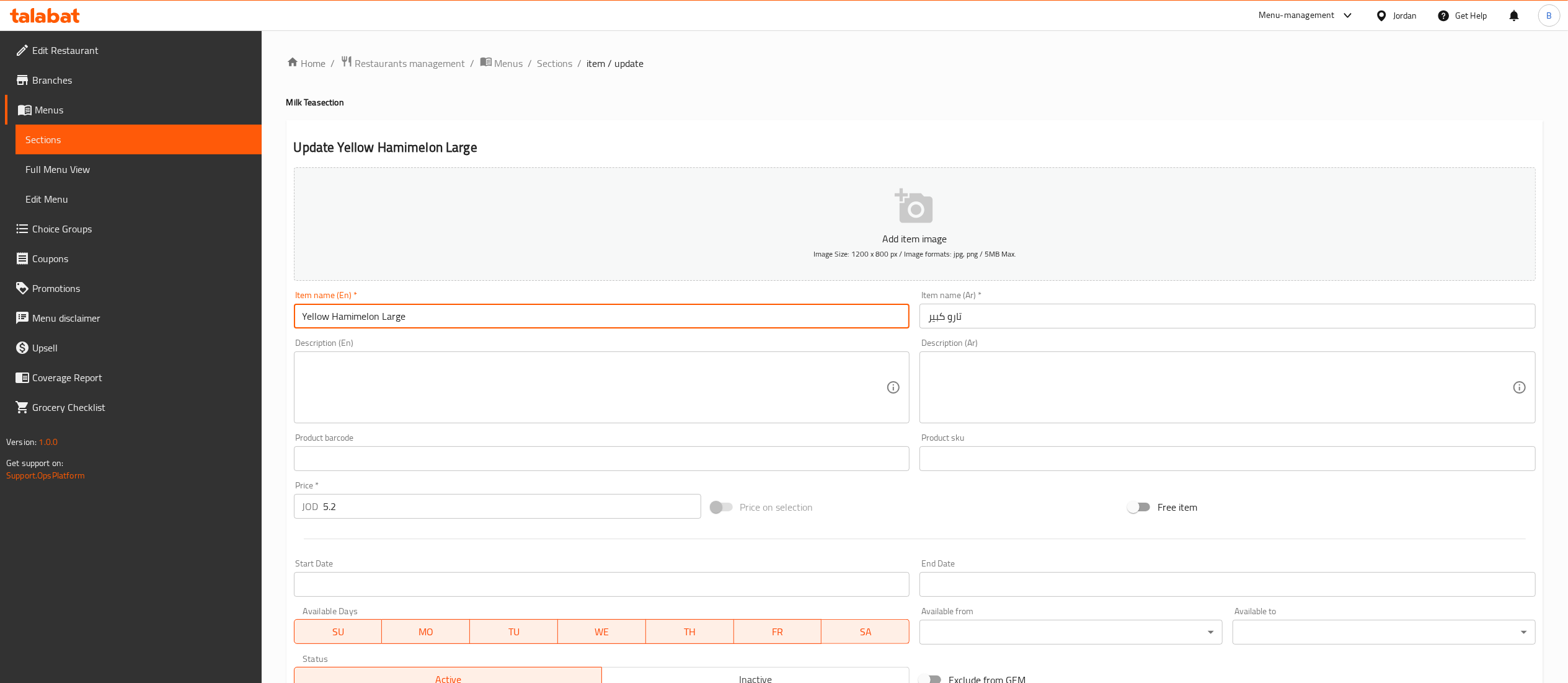
type input "Yellow Hamimelon Large"
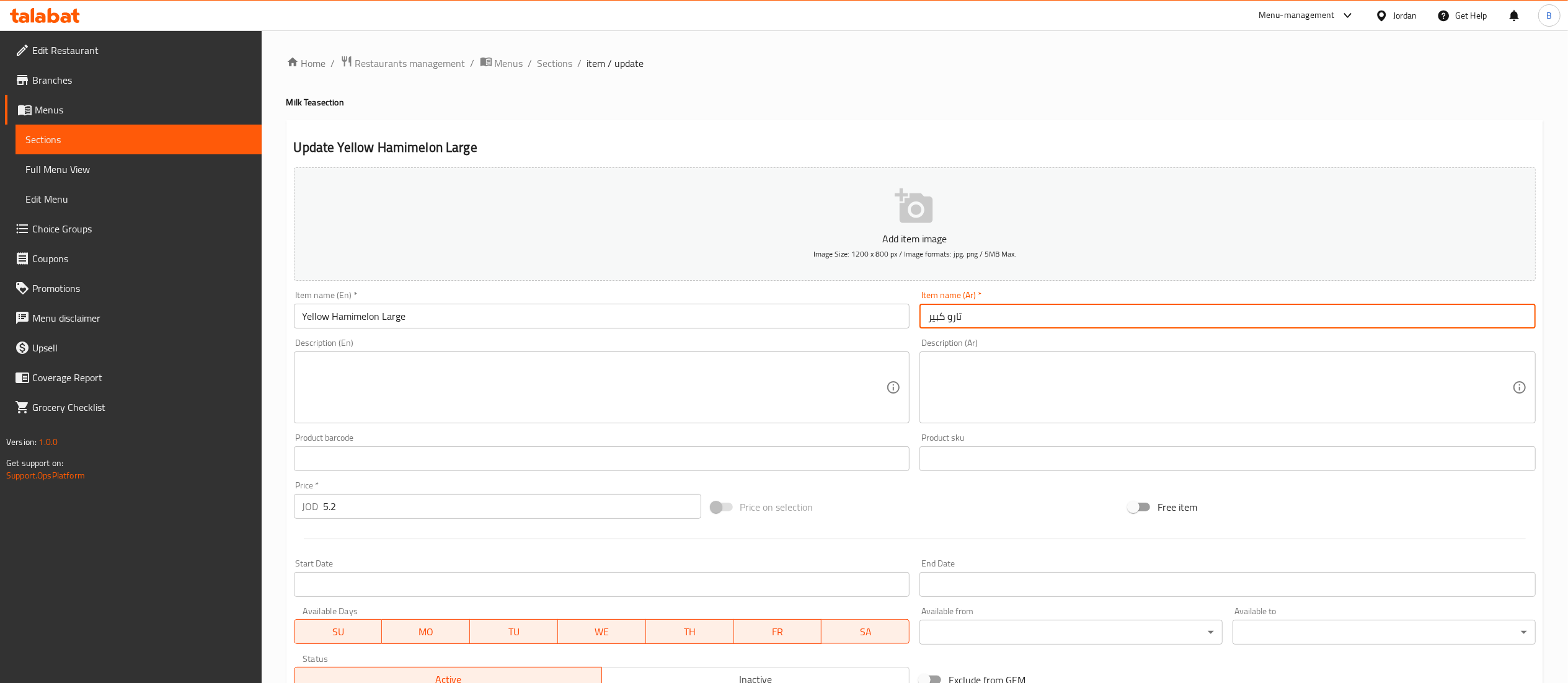
drag, startPoint x: 980, startPoint y: 316, endPoint x: 948, endPoint y: 319, distance: 32.1
click at [948, 319] on input "تارو كبير" at bounding box center [1228, 316] width 617 height 25
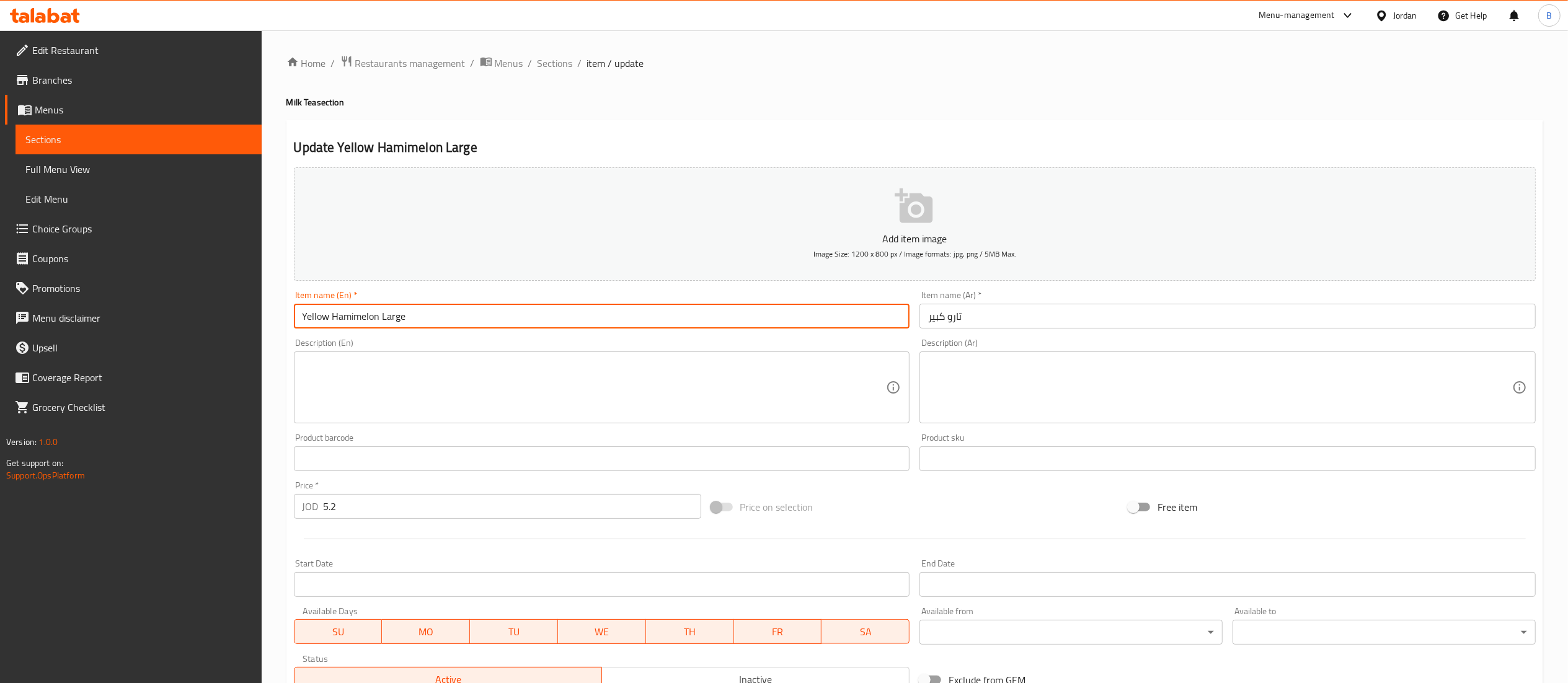
drag, startPoint x: 333, startPoint y: 317, endPoint x: 376, endPoint y: 317, distance: 43.0
click at [376, 317] on input "Yellow Hamimelon Large" at bounding box center [602, 316] width 617 height 25
drag, startPoint x: 377, startPoint y: 318, endPoint x: 285, endPoint y: 301, distance: 93.6
click at [286, 301] on div "Update Yellow Hamimelon Large Add item image Image Size: 1200 x 800 px / Image …" at bounding box center [915, 481] width 1257 height 722
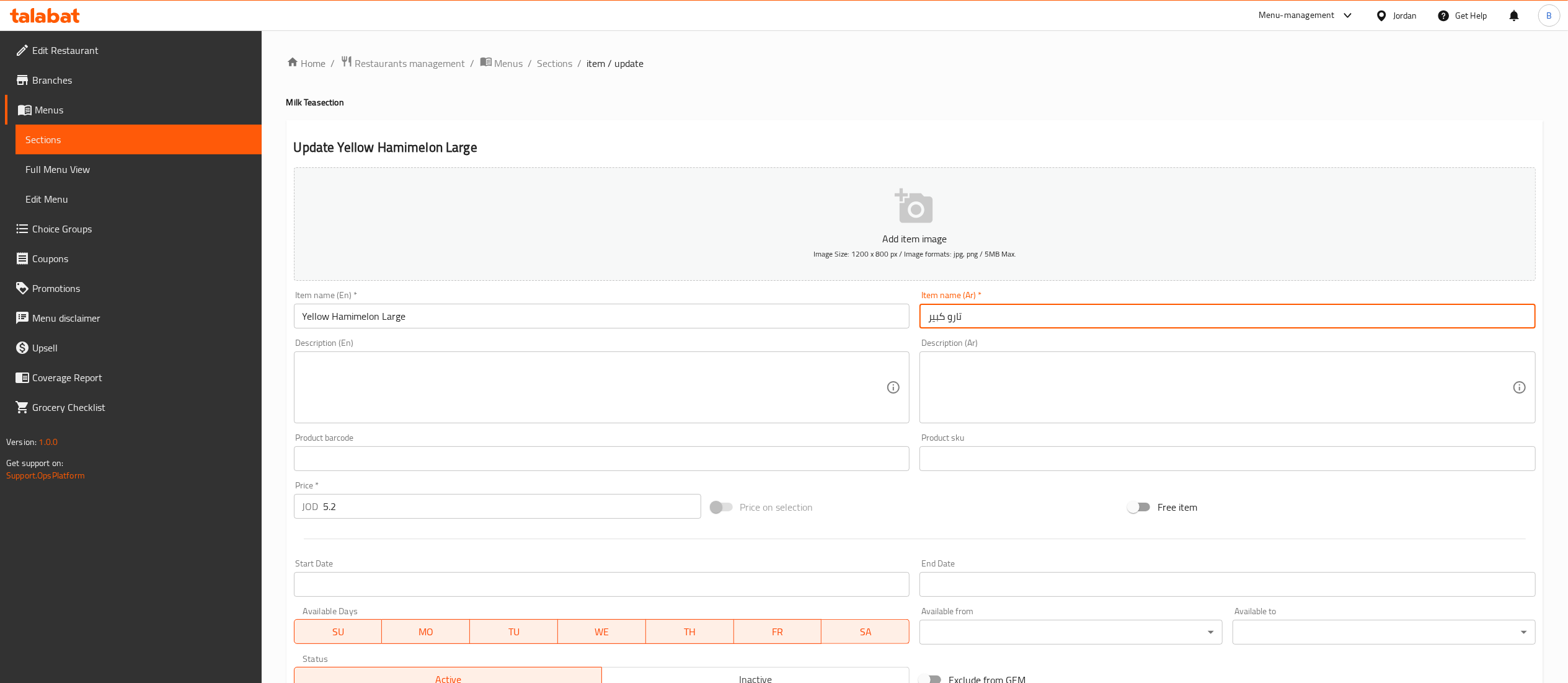
drag, startPoint x: 1030, startPoint y: 319, endPoint x: 948, endPoint y: 315, distance: 82.1
click at [948, 315] on input "تارو كبير" at bounding box center [1228, 316] width 617 height 25
paste input "هاميميلون أصفر"
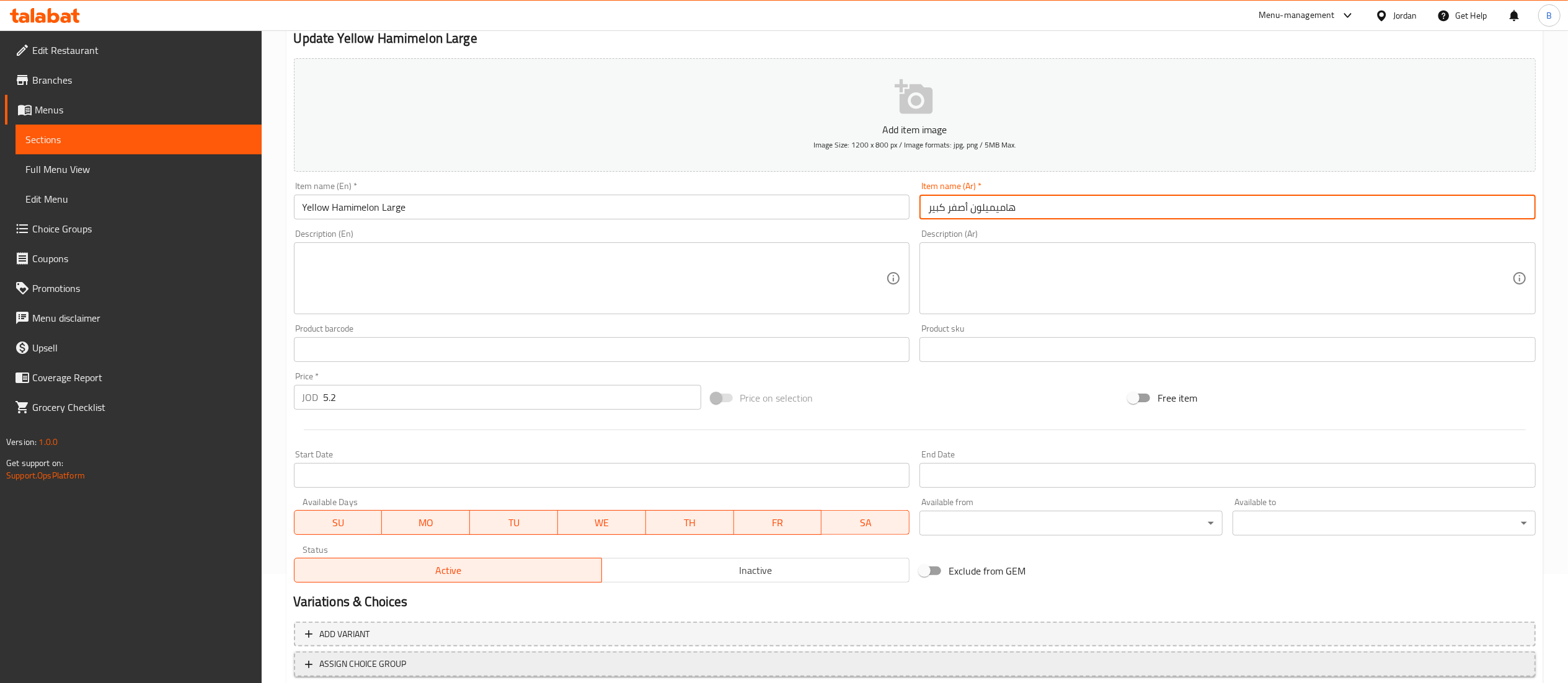
scroll to position [192, 0]
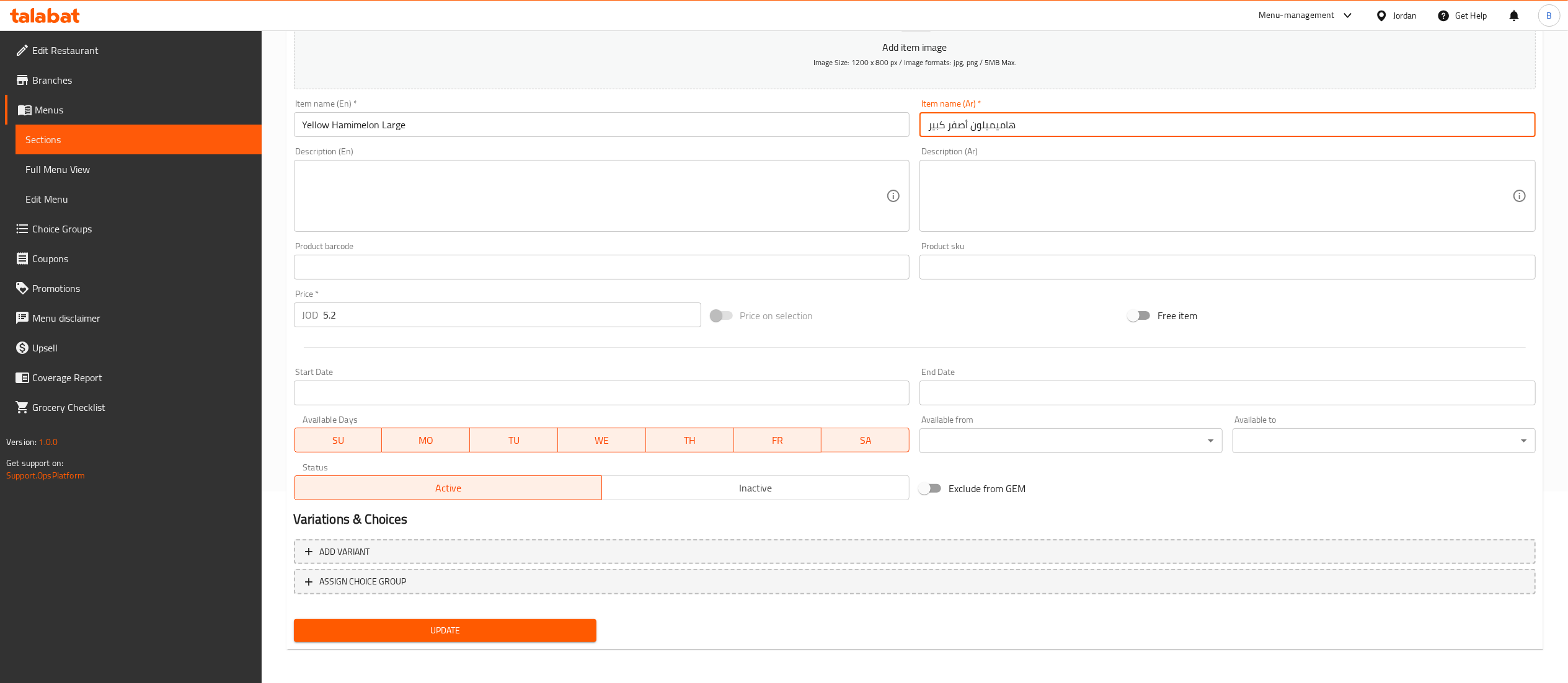
type input "هاميميلون أصفر كبير"
click at [447, 628] on span "Update" at bounding box center [445, 630] width 283 height 16
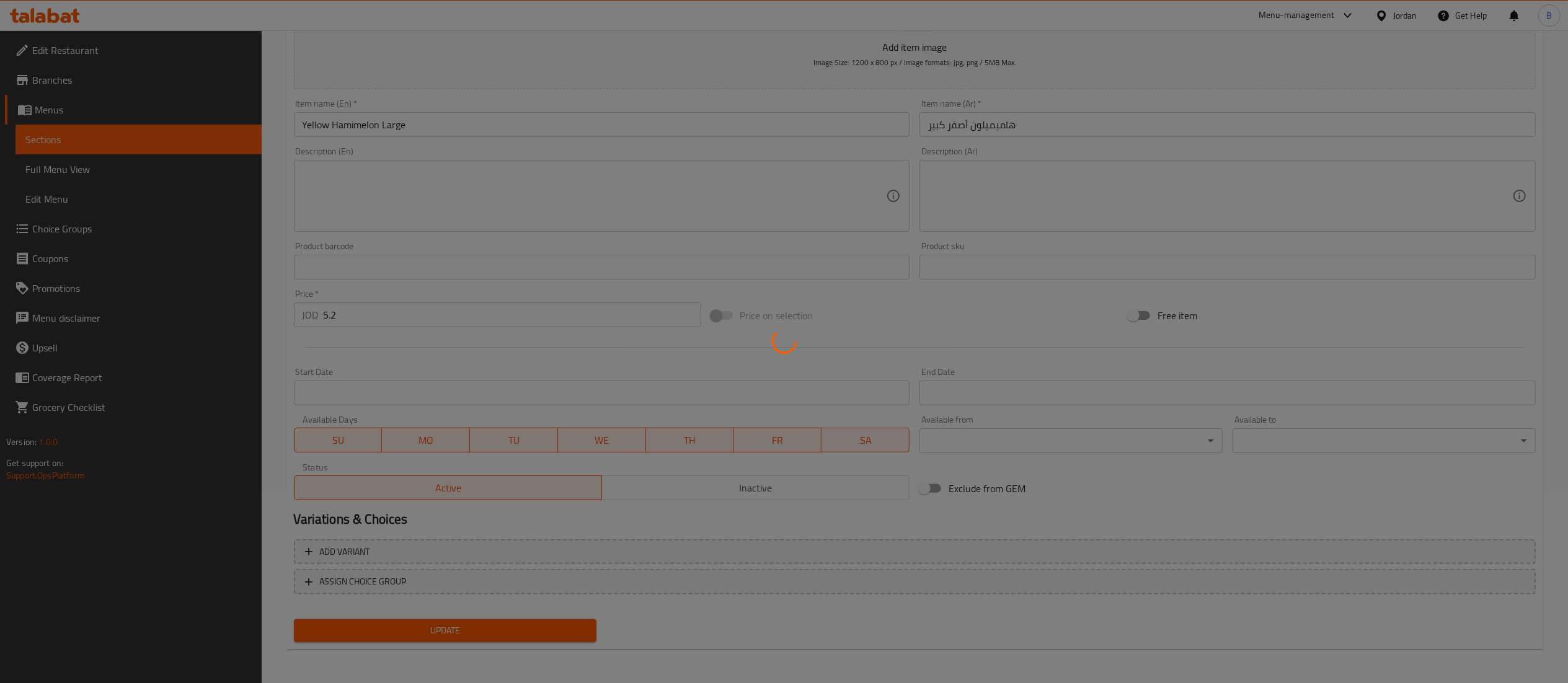
scroll to position [0, 0]
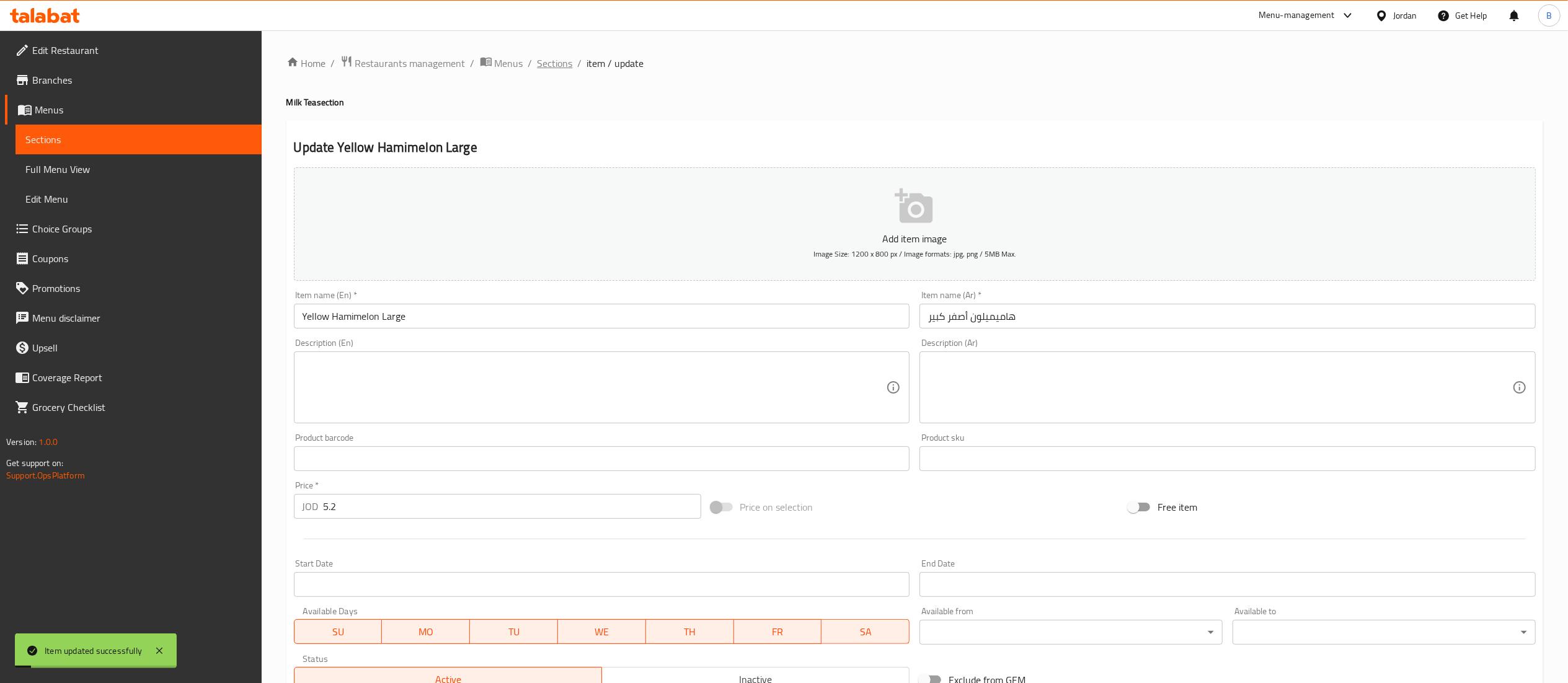
click at [554, 64] on span "Sections" at bounding box center [555, 63] width 35 height 15
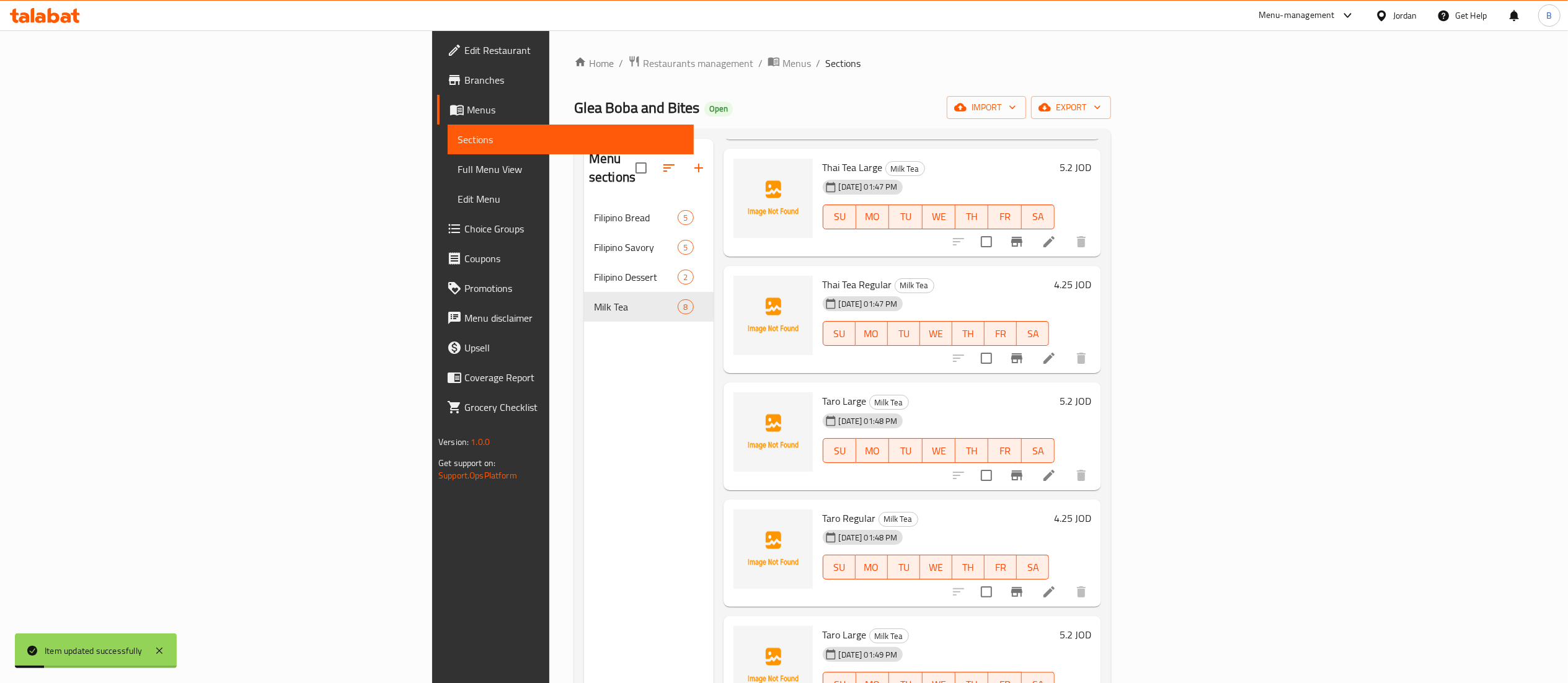
scroll to position [174, 0]
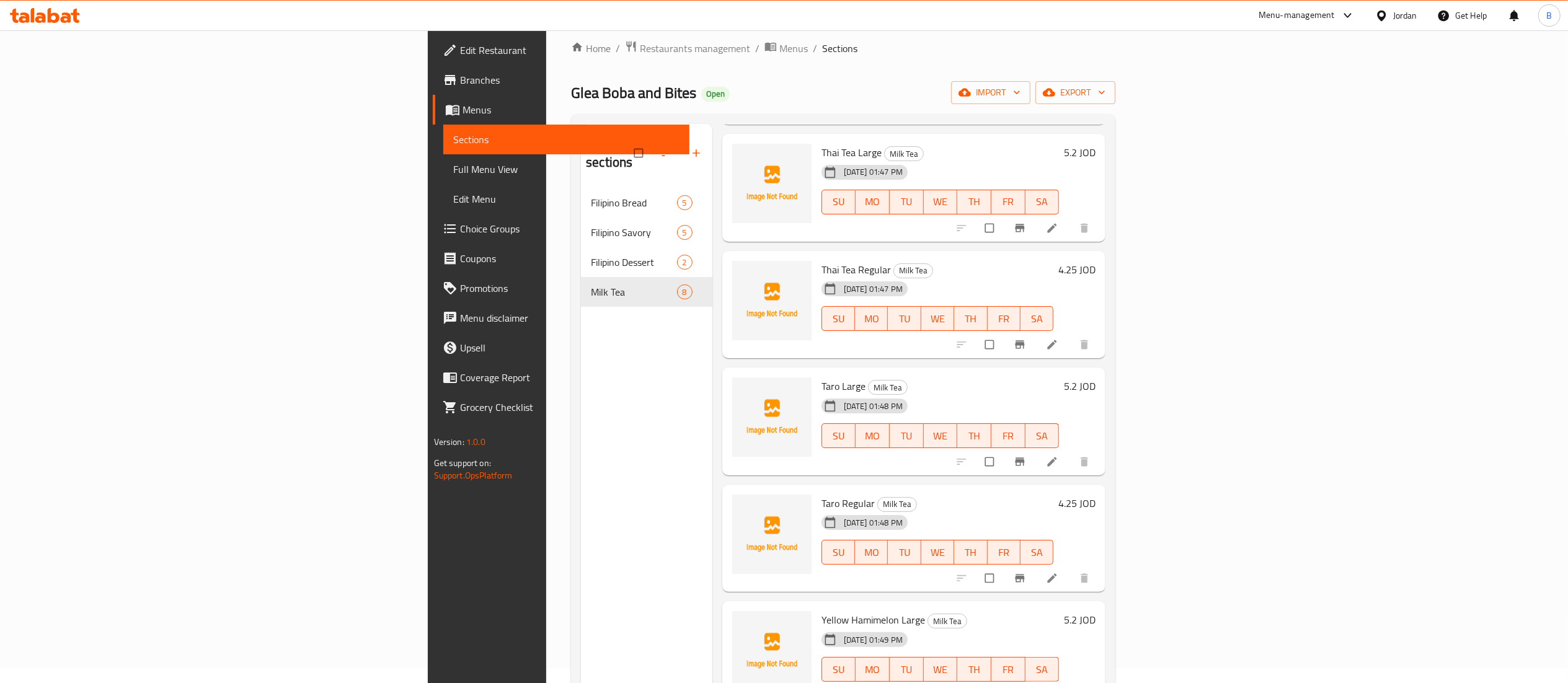
scroll to position [174, 0]
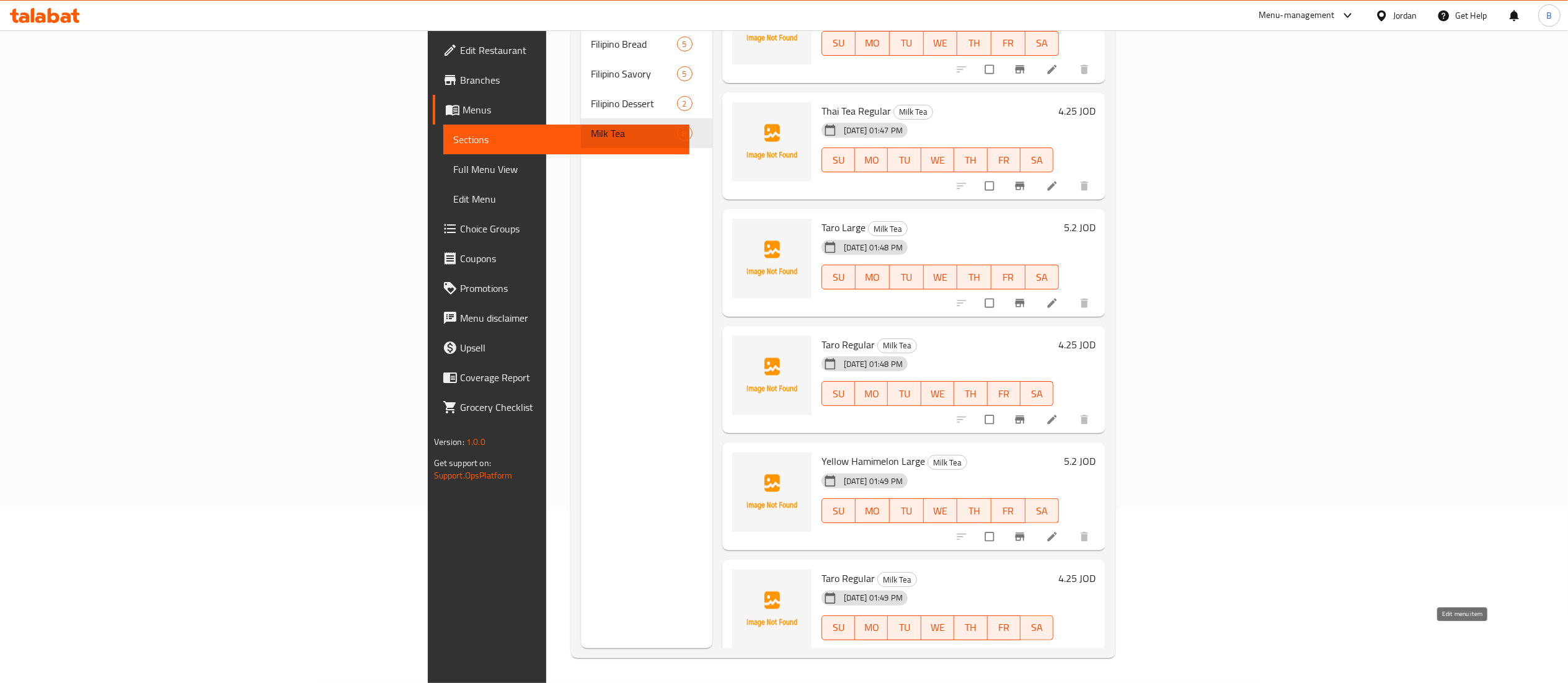
click at [1058, 648] on icon at bounding box center [1052, 654] width 13 height 13
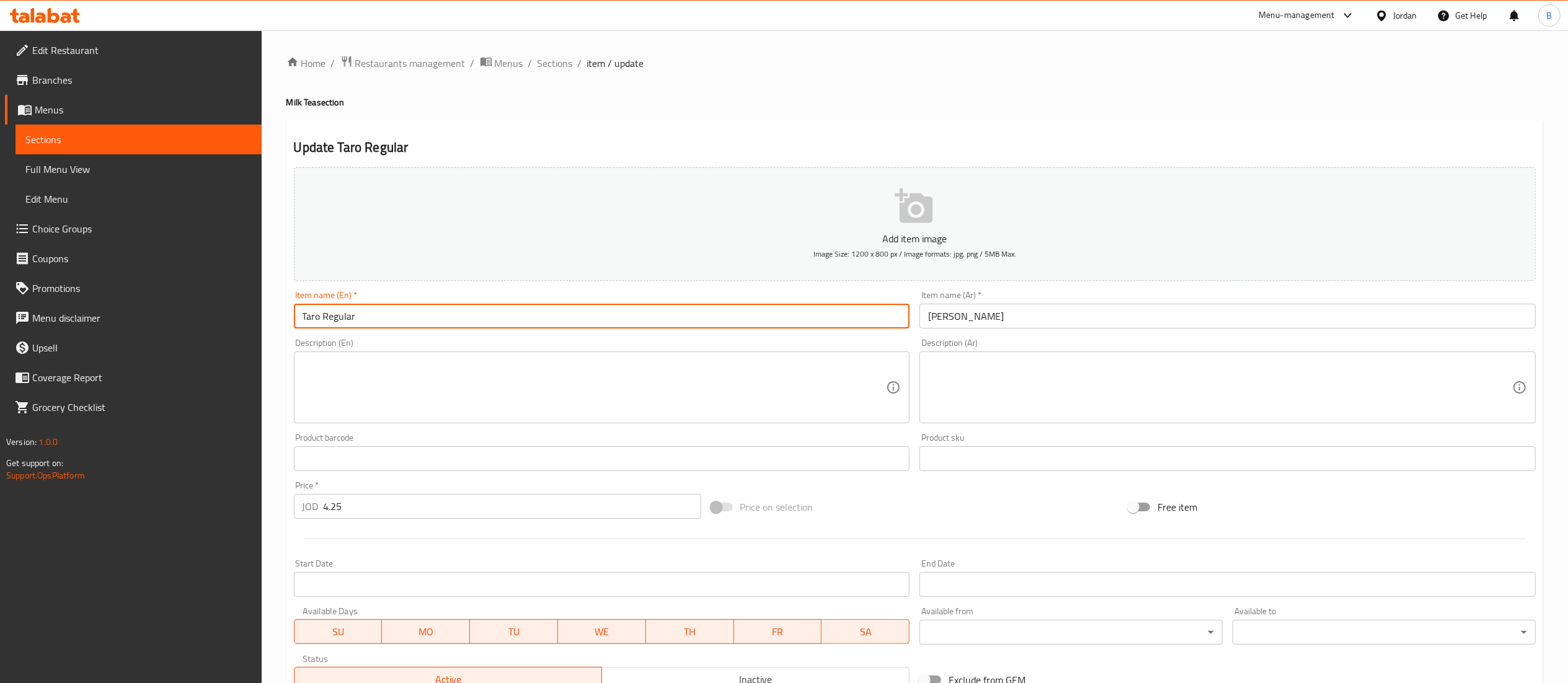
drag, startPoint x: 318, startPoint y: 316, endPoint x: 248, endPoint y: 316, distance: 70.0
click at [256, 316] on div "Edit Restaurant Branches Menus Sections Full Menu View Edit Menu Choice Groups …" at bounding box center [784, 453] width 1568 height 845
type input "Yellow Hamimelon Regular"
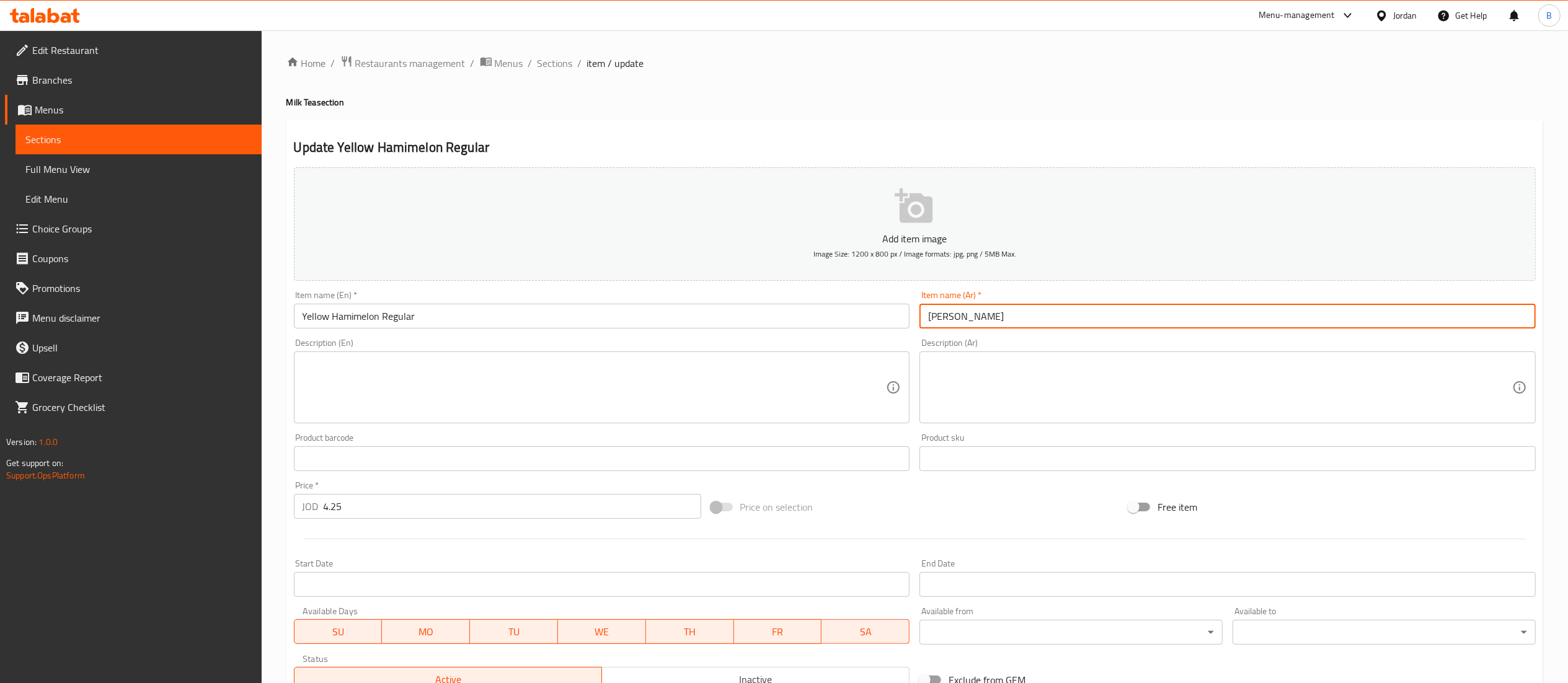
drag, startPoint x: 985, startPoint y: 321, endPoint x: 954, endPoint y: 316, distance: 31.4
click at [954, 316] on input "تارو عادي" at bounding box center [1228, 316] width 617 height 25
paste input "هاميميلون أصفر"
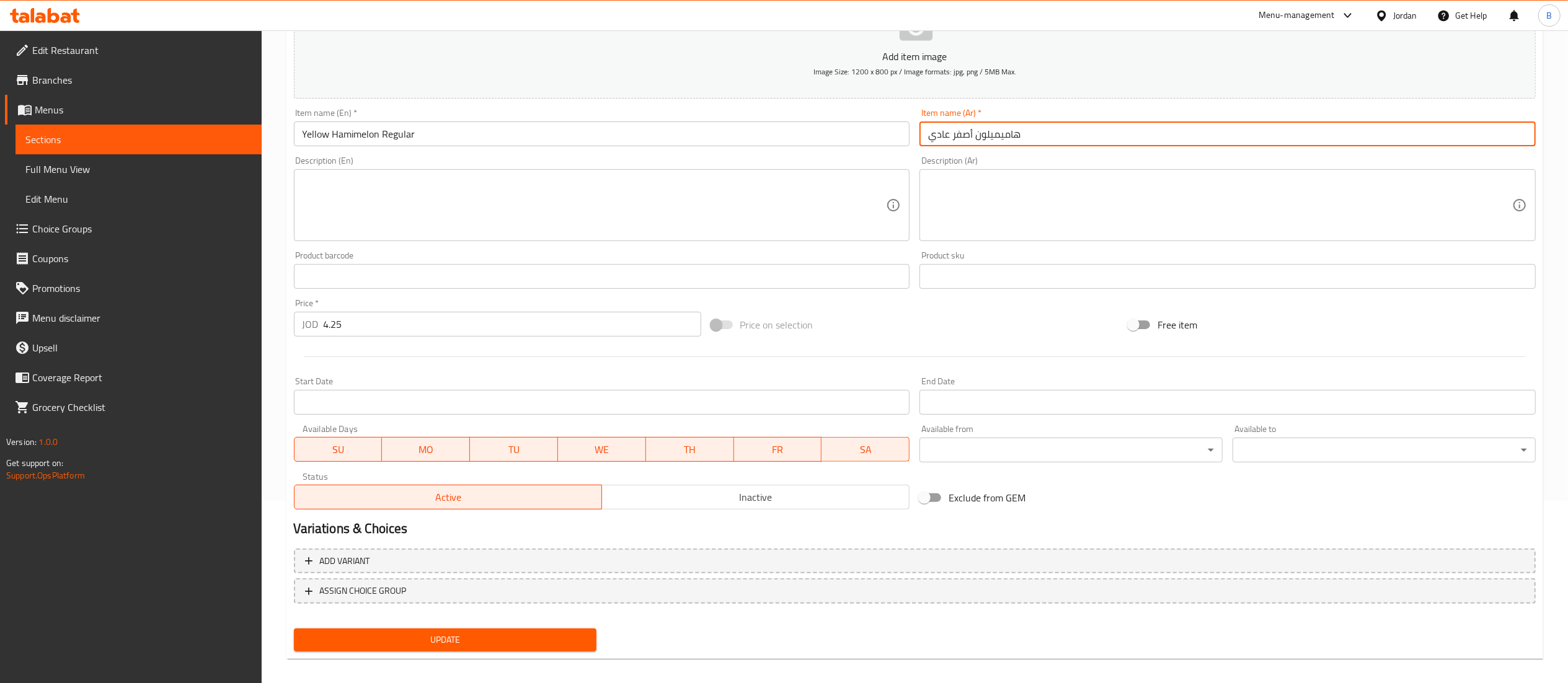
scroll to position [192, 0]
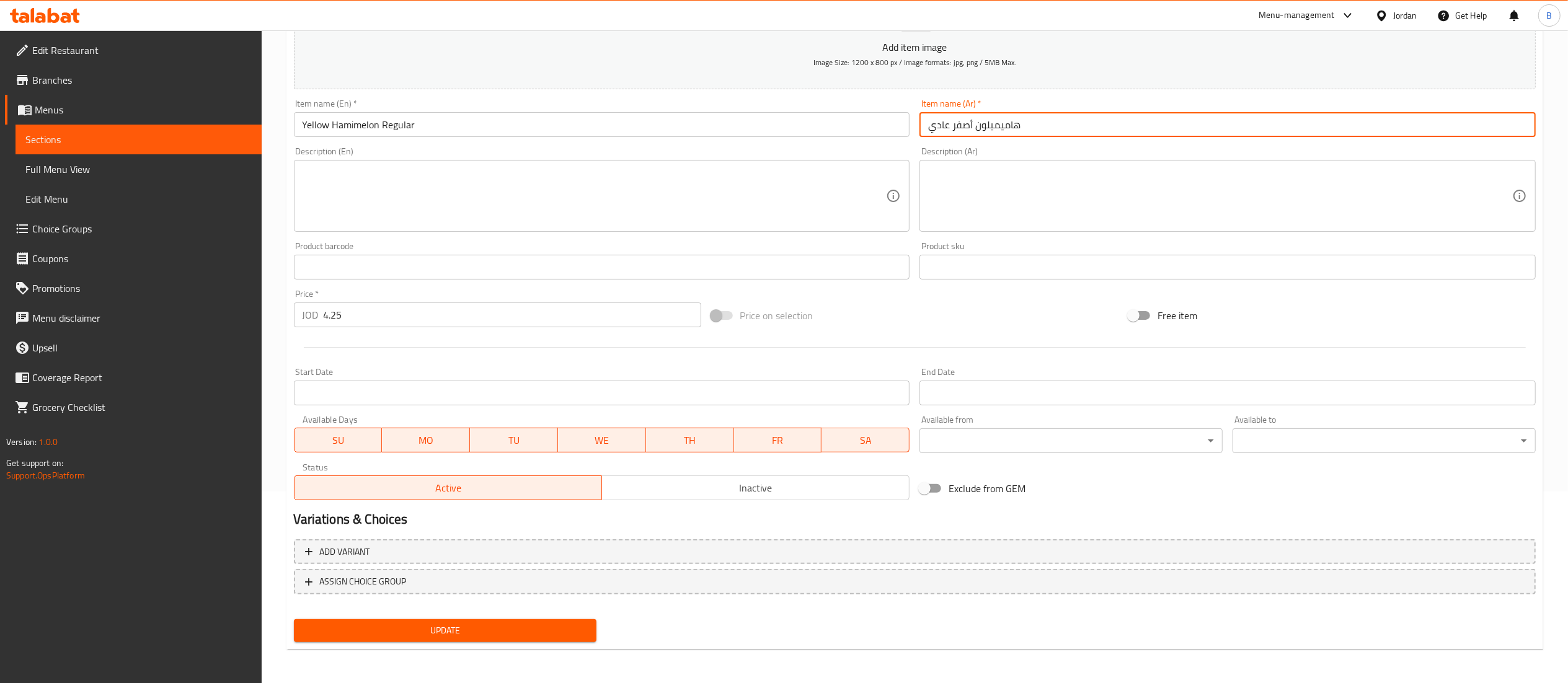
type input "هاميميلون أصفر عادي"
click at [561, 633] on span "Update" at bounding box center [445, 630] width 283 height 16
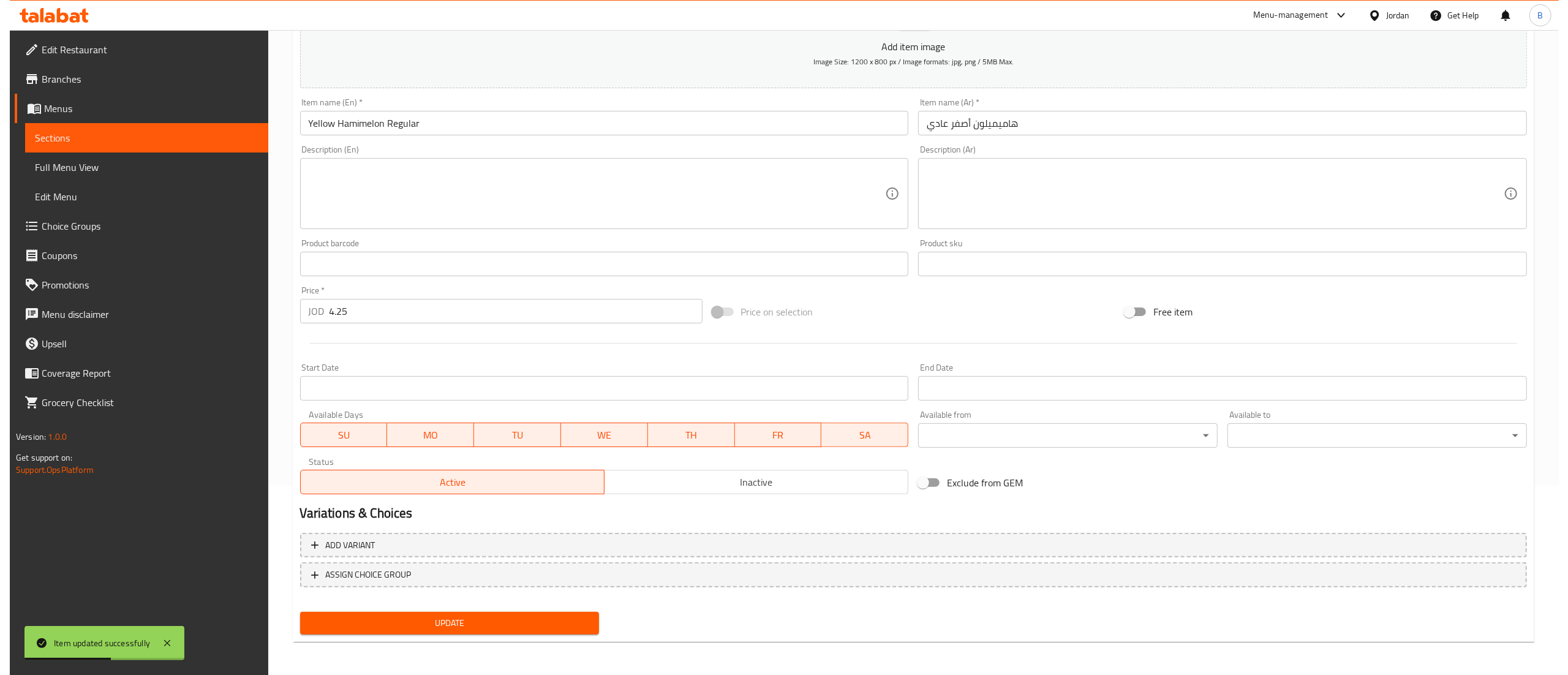
scroll to position [0, 0]
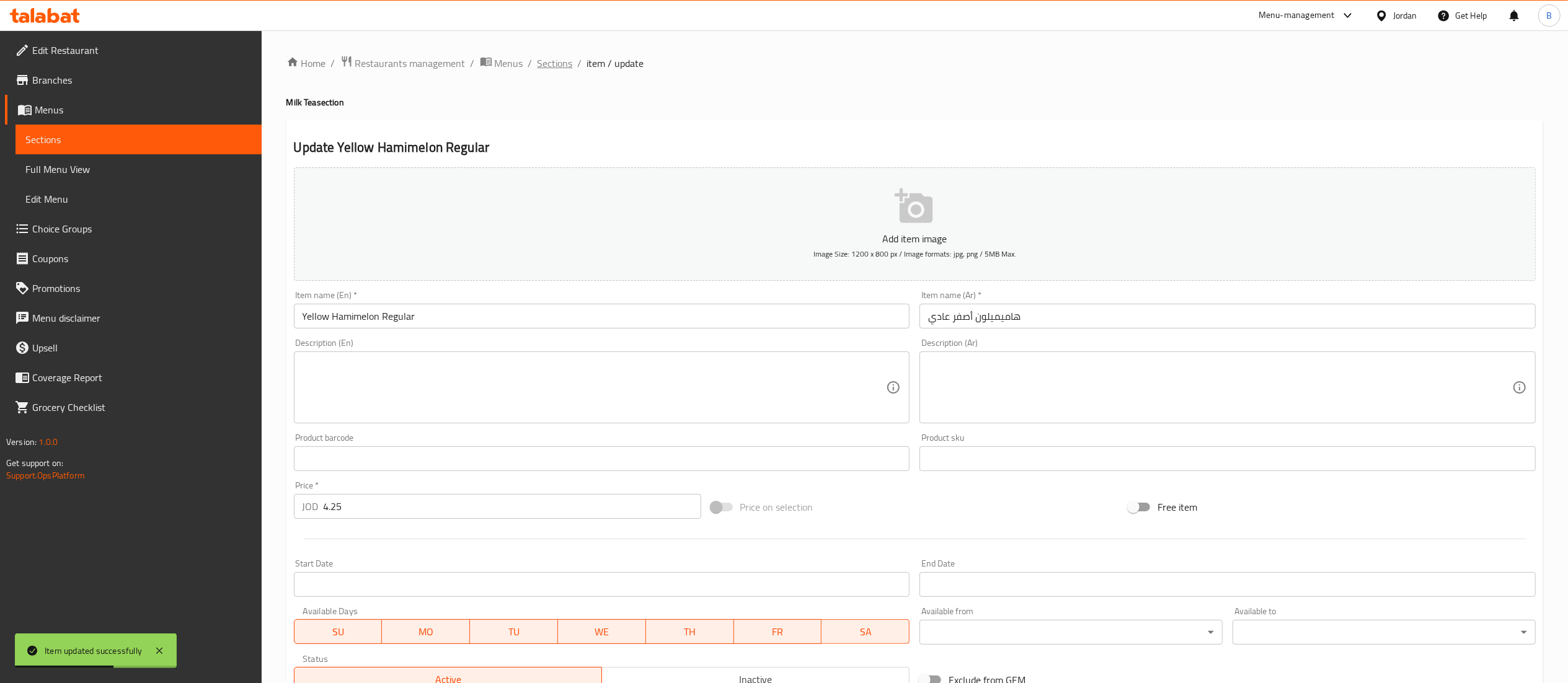
click at [551, 61] on span "Sections" at bounding box center [555, 63] width 35 height 15
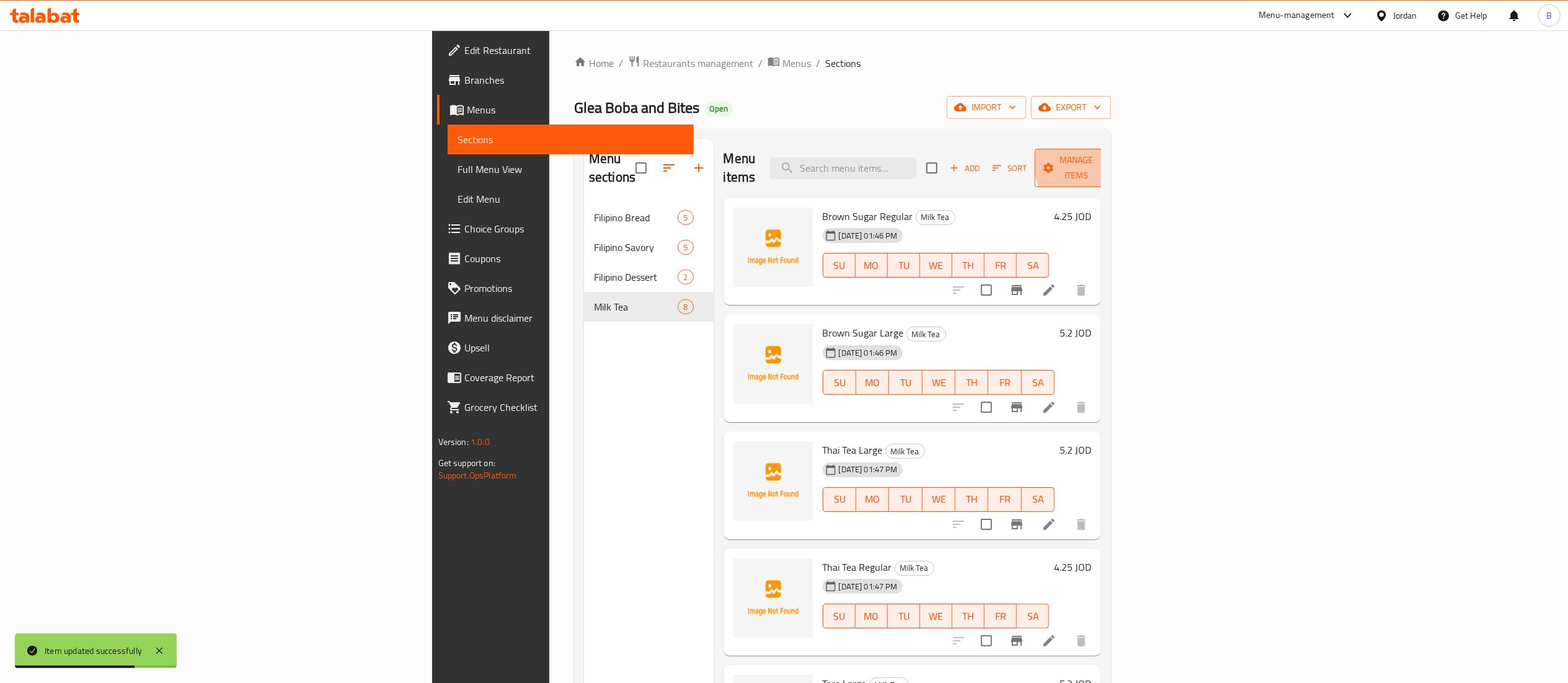
click at [1108, 160] on span "Manage items" at bounding box center [1076, 167] width 63 height 31
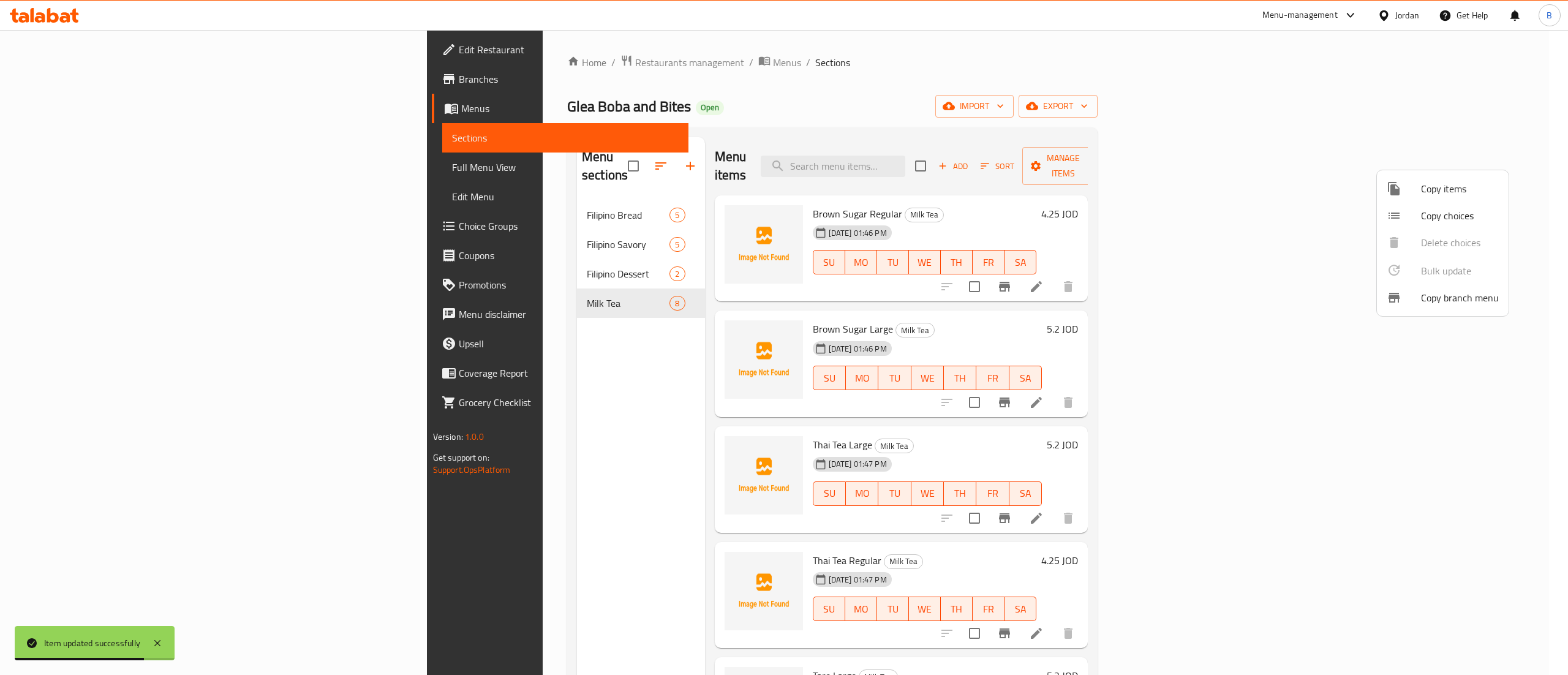
click at [1440, 190] on span "Copy items" at bounding box center [1460, 188] width 78 height 15
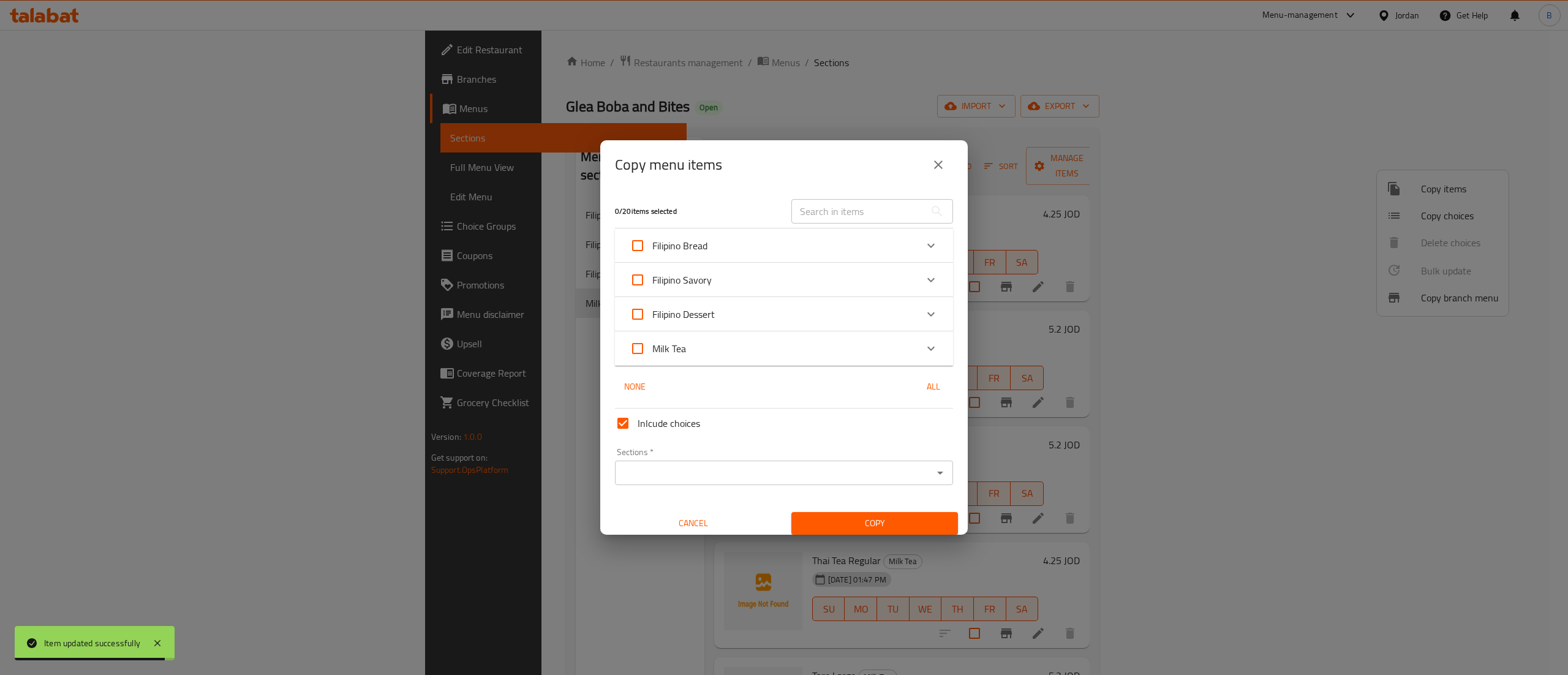
click at [819, 347] on div "Milk Tea" at bounding box center [772, 349] width 287 height 30
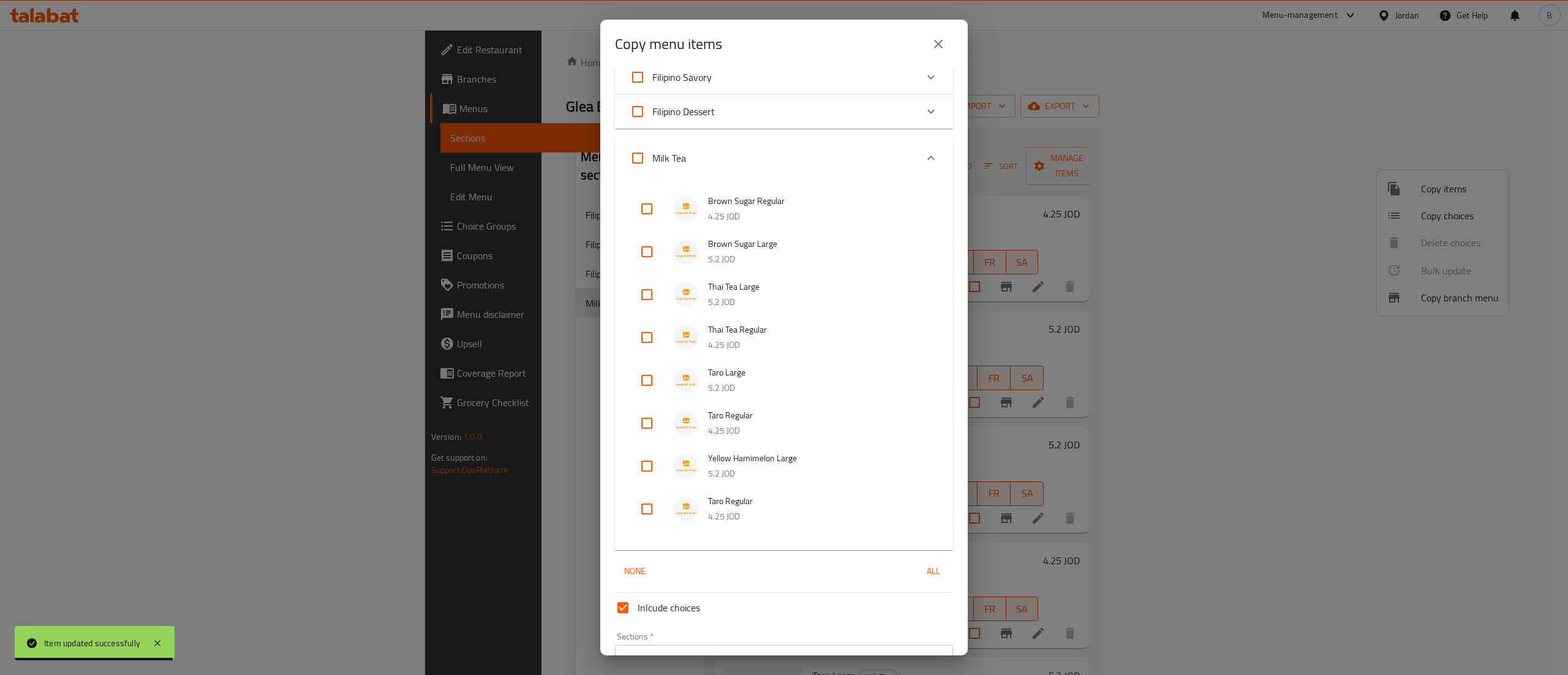
scroll to position [152, 0]
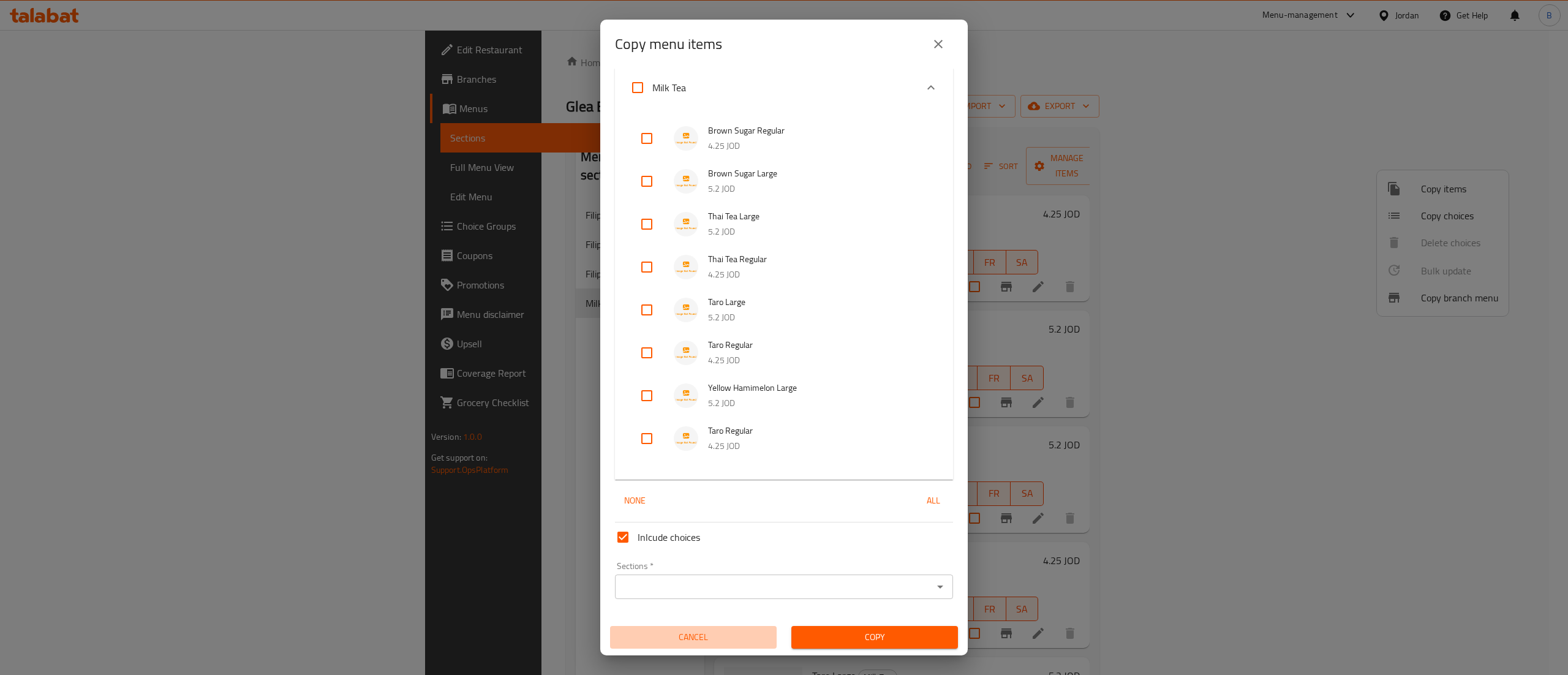
click at [702, 632] on span "Cancel" at bounding box center [694, 637] width 157 height 16
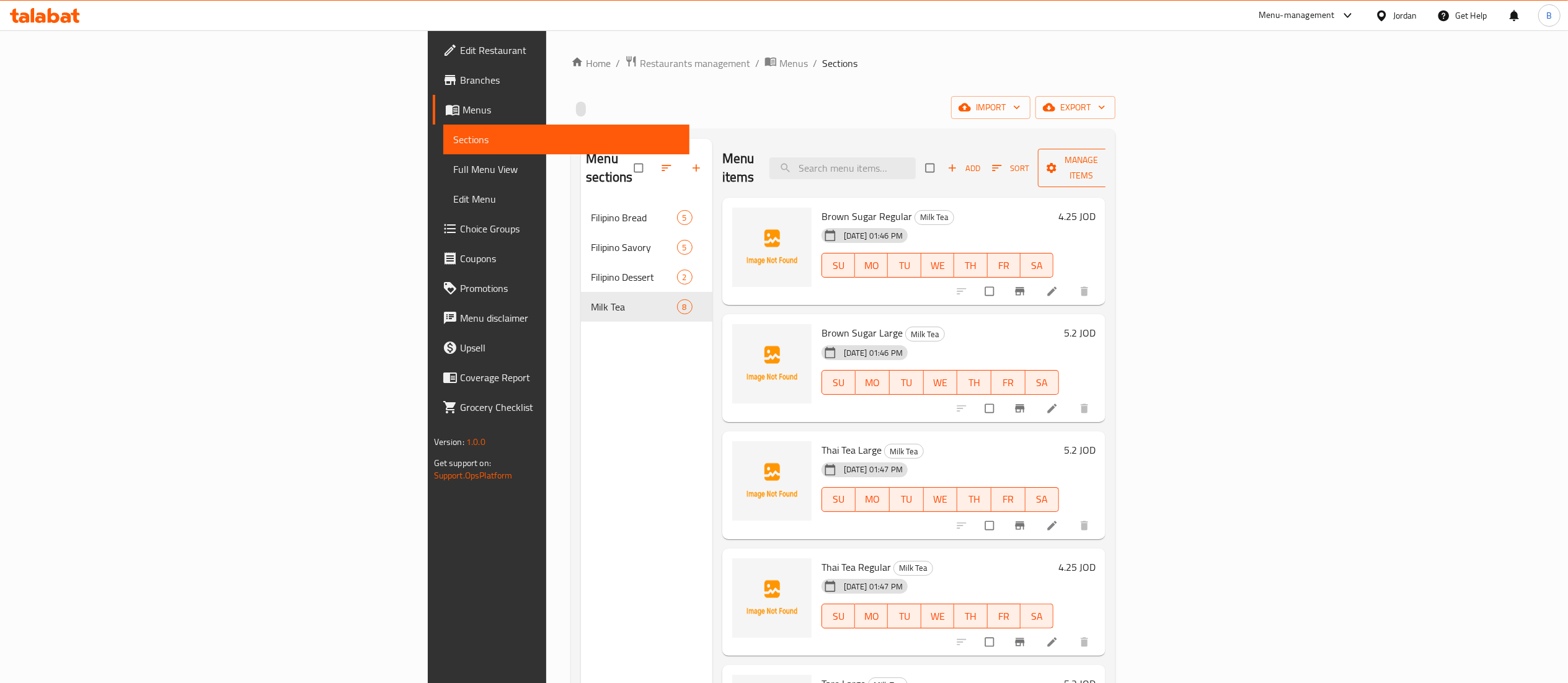
click at [1116, 156] on span "Manage items" at bounding box center [1081, 167] width 68 height 31
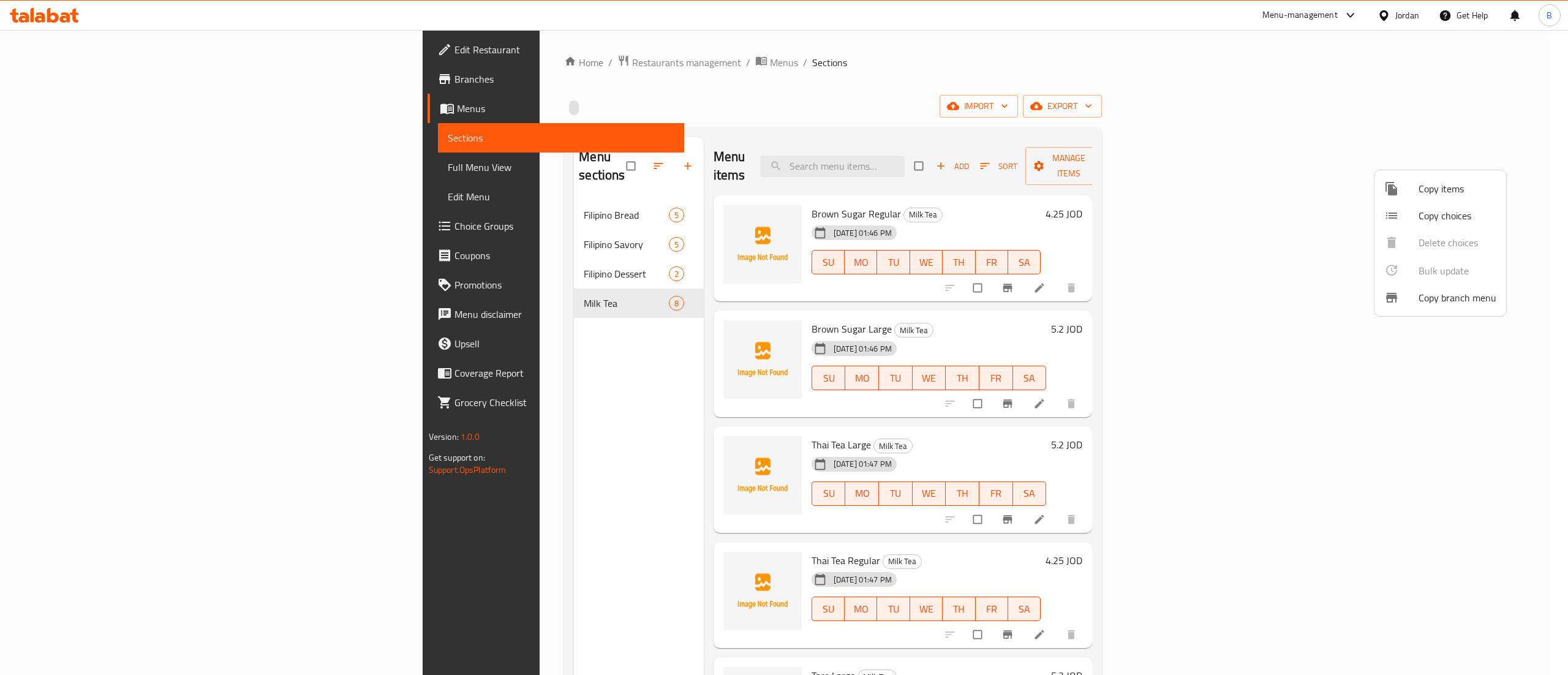
click at [1448, 193] on span "Copy items" at bounding box center [1458, 188] width 78 height 15
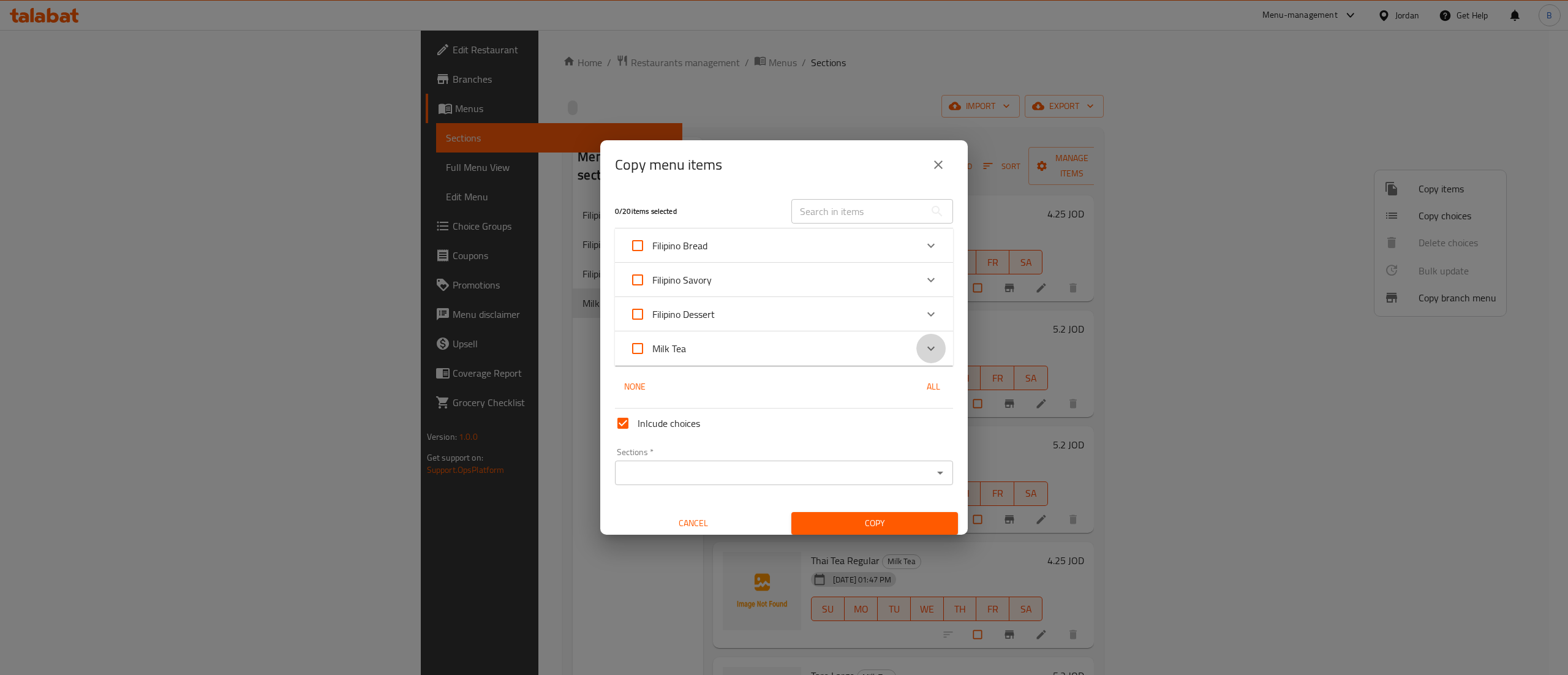
click at [924, 348] on icon "Expand" at bounding box center [931, 348] width 15 height 15
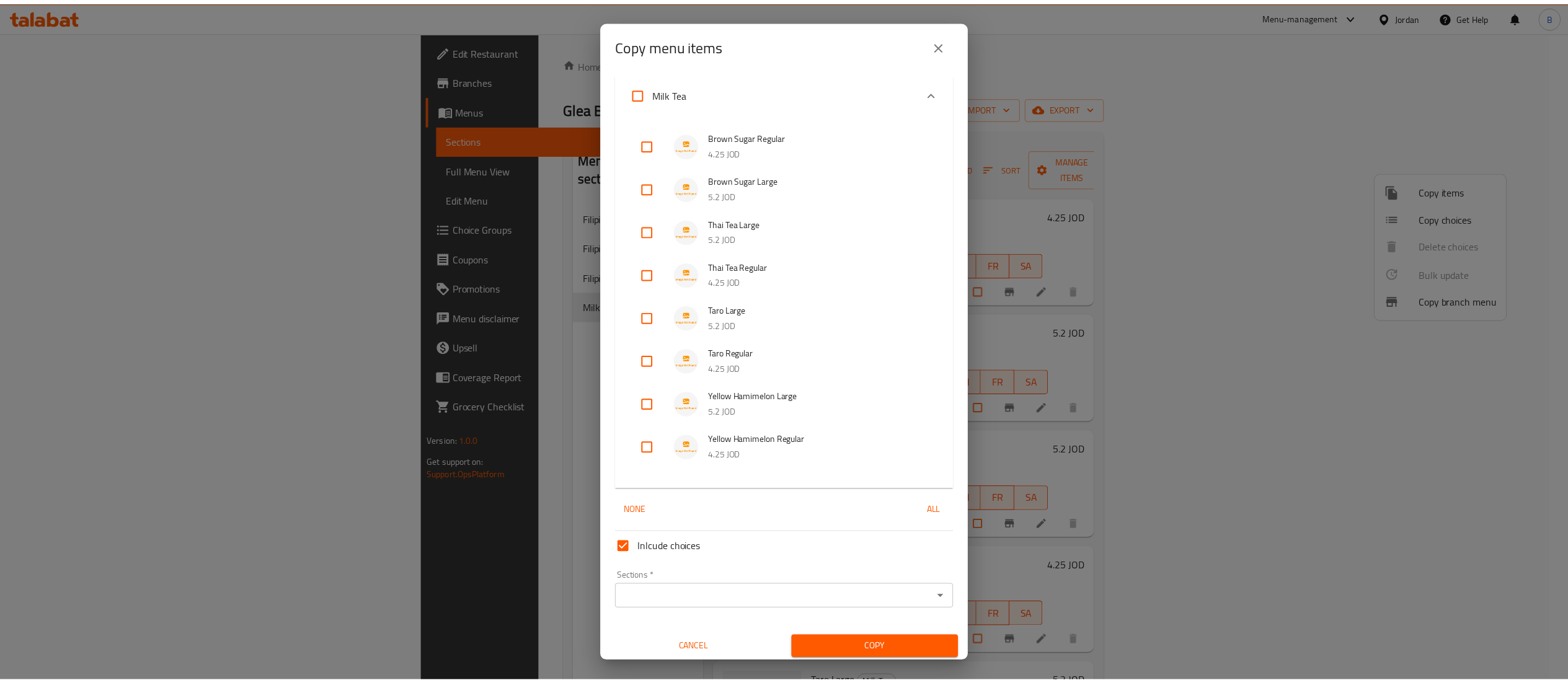
scroll to position [154, 0]
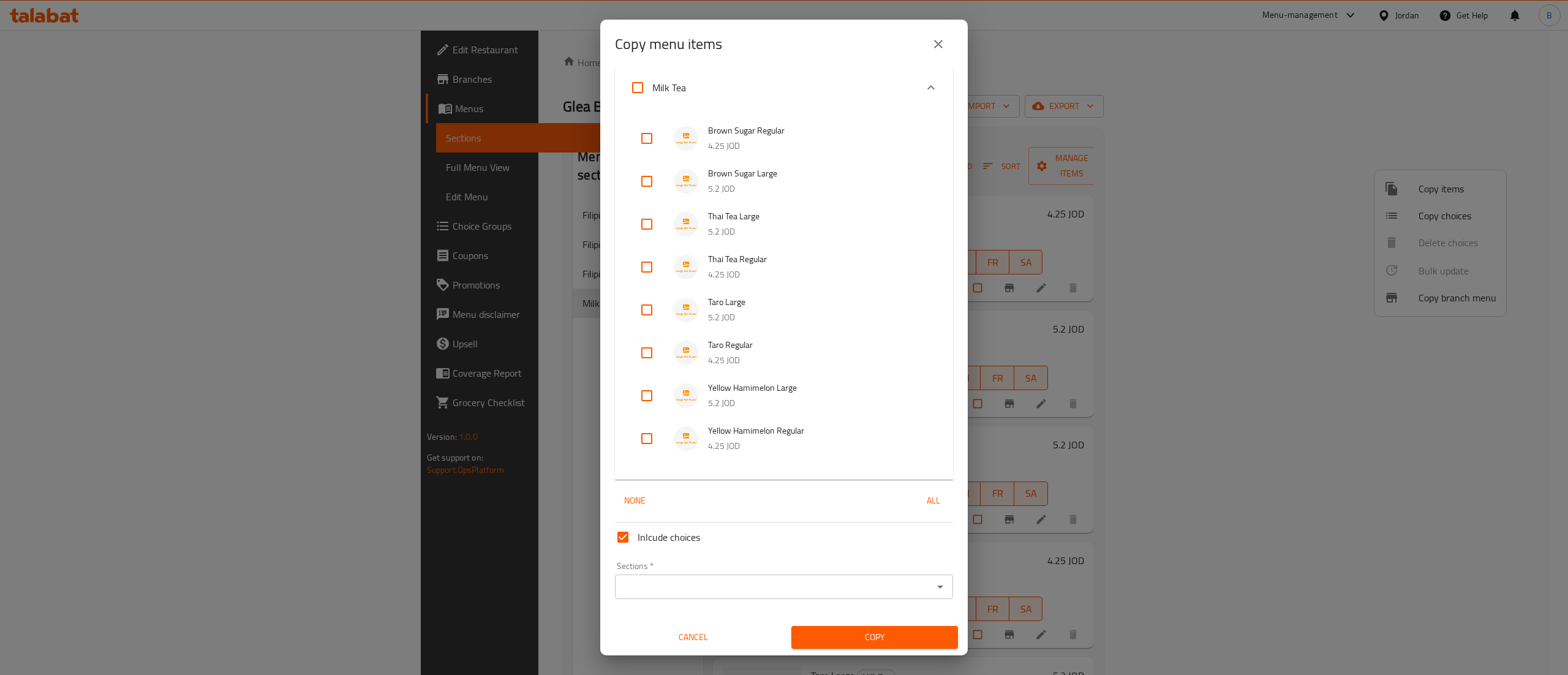
click at [632, 397] on input "checkbox" at bounding box center [647, 395] width 30 height 30
checkbox input "true"
click at [645, 438] on input "checkbox" at bounding box center [647, 439] width 30 height 30
checkbox input "true"
click at [681, 575] on div "Sections *" at bounding box center [784, 587] width 338 height 25
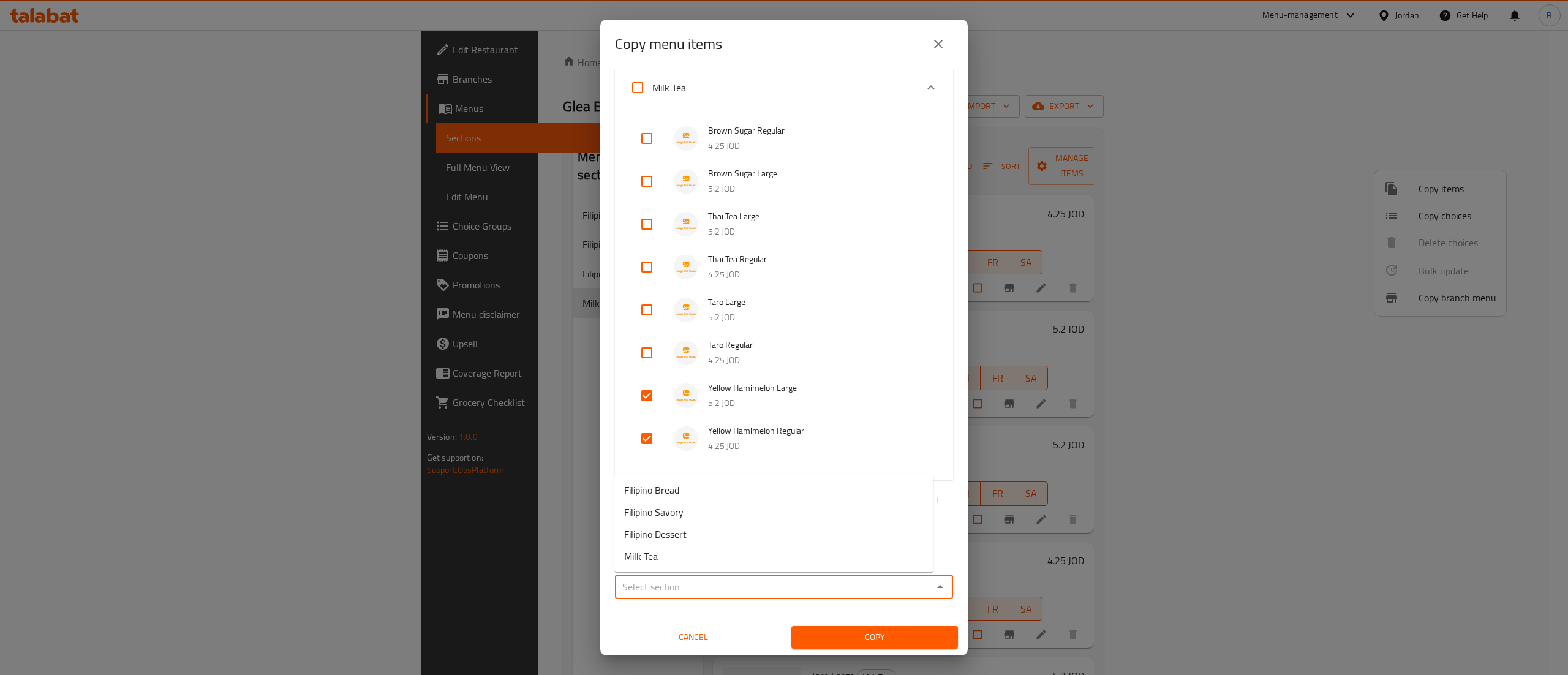
click at [681, 582] on input "Sections   *" at bounding box center [774, 586] width 311 height 17
click at [678, 552] on li "Milk Tea" at bounding box center [774, 556] width 319 height 22
type input "Milk Tea"
click at [865, 636] on span "Copy" at bounding box center [874, 637] width 147 height 16
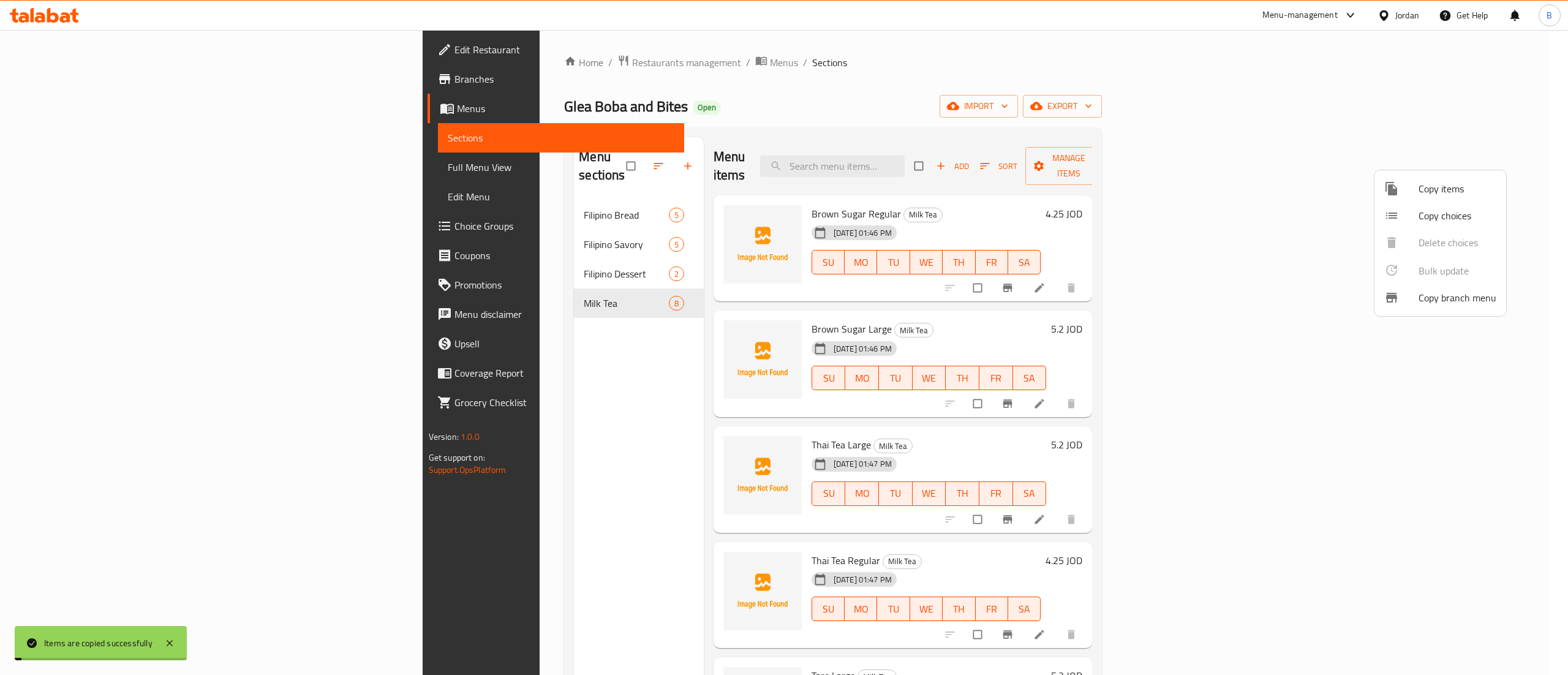
click at [1202, 315] on div at bounding box center [784, 337] width 1568 height 675
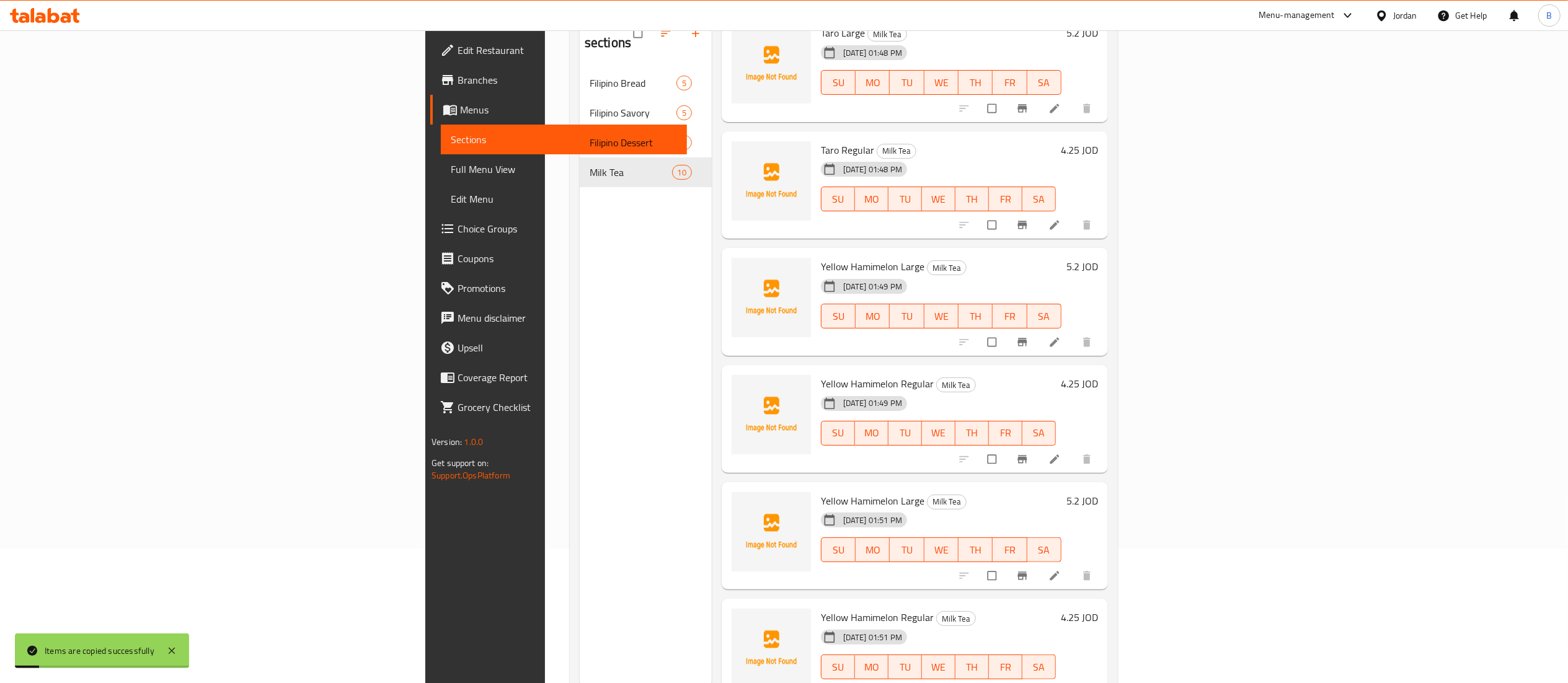
scroll to position [174, 0]
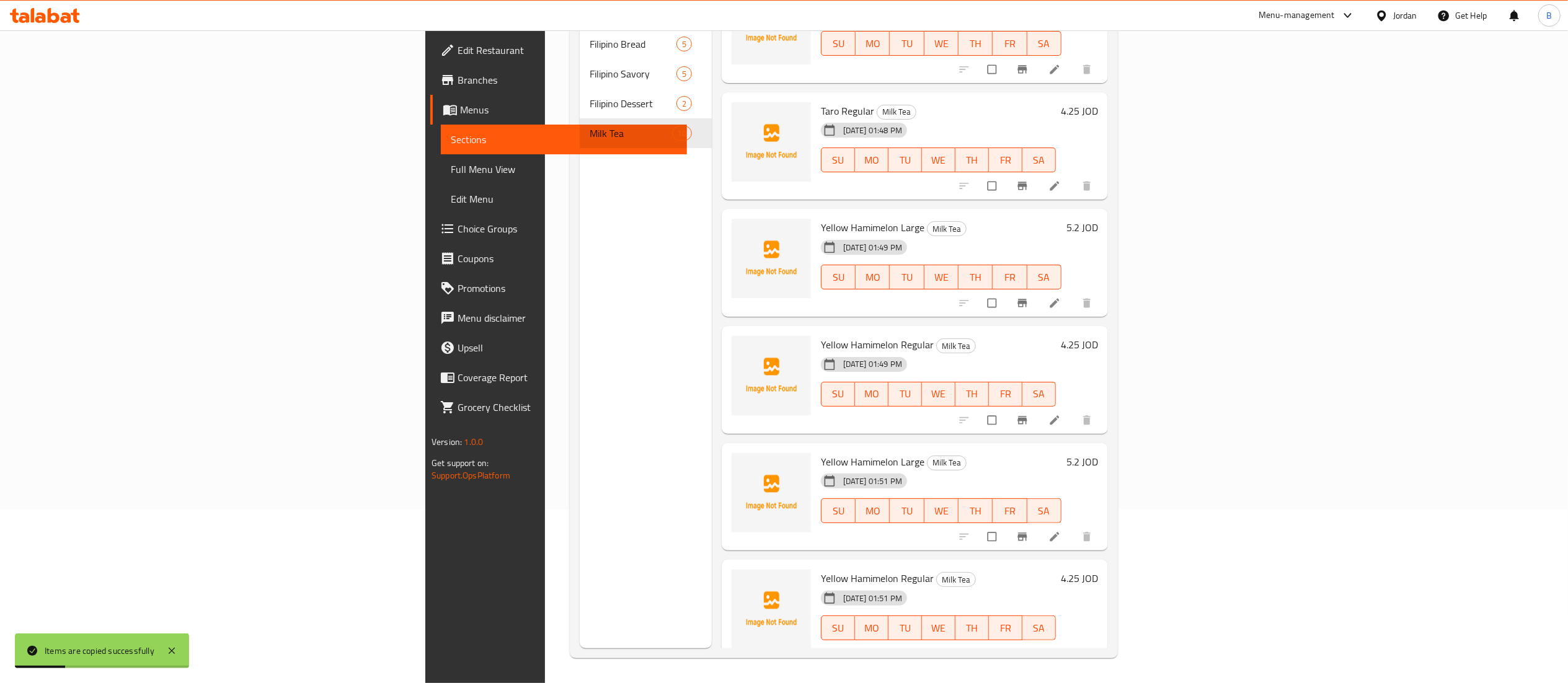
click at [1059, 532] on icon at bounding box center [1055, 537] width 9 height 9
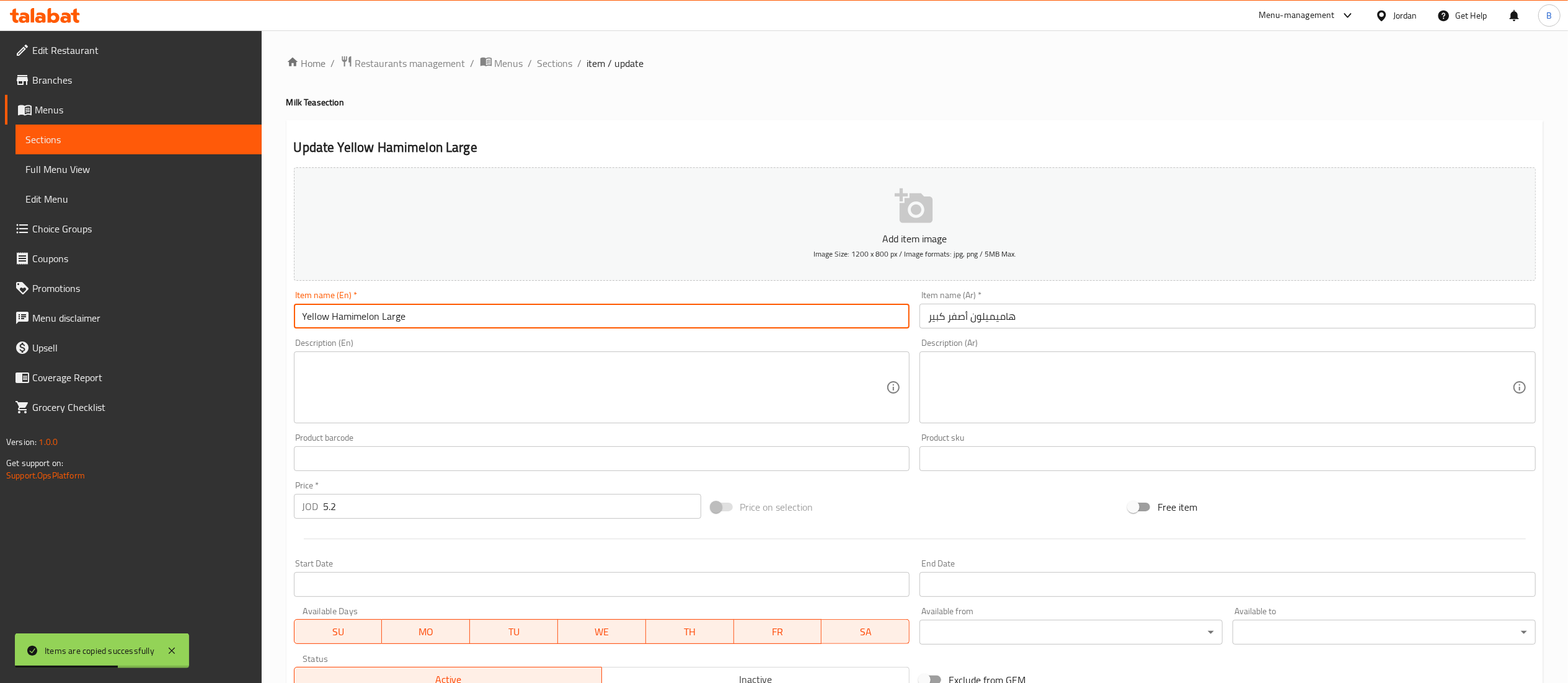
drag, startPoint x: 377, startPoint y: 318, endPoint x: 245, endPoint y: 318, distance: 132.0
click at [245, 318] on div "Edit Restaurant Branches Menus Sections Full Menu View Edit Menu Choice Groups …" at bounding box center [784, 453] width 1568 height 845
type input "Matcha Large"
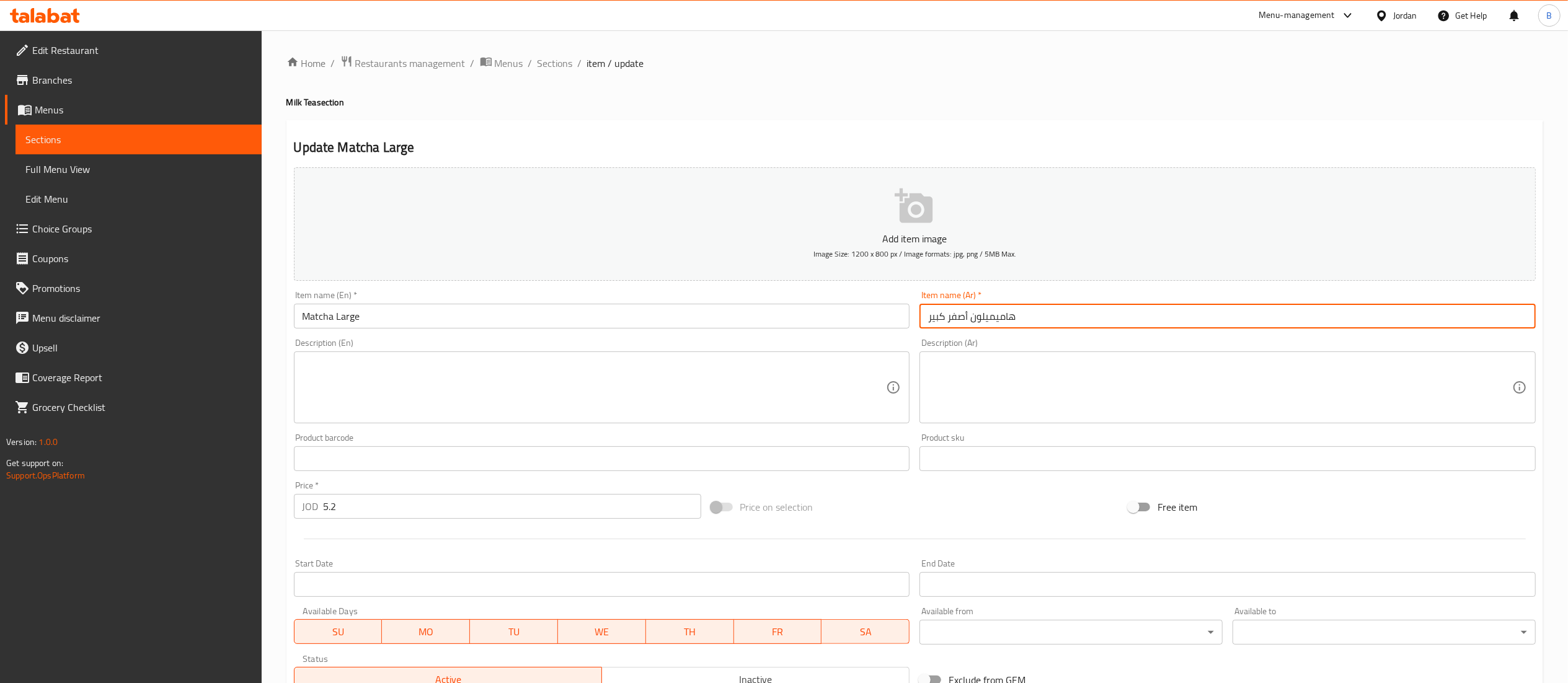
drag, startPoint x: 1052, startPoint y: 316, endPoint x: 948, endPoint y: 317, distance: 104.0
click at [948, 317] on input "هاميميلون أصفر كبير" at bounding box center [1228, 316] width 617 height 25
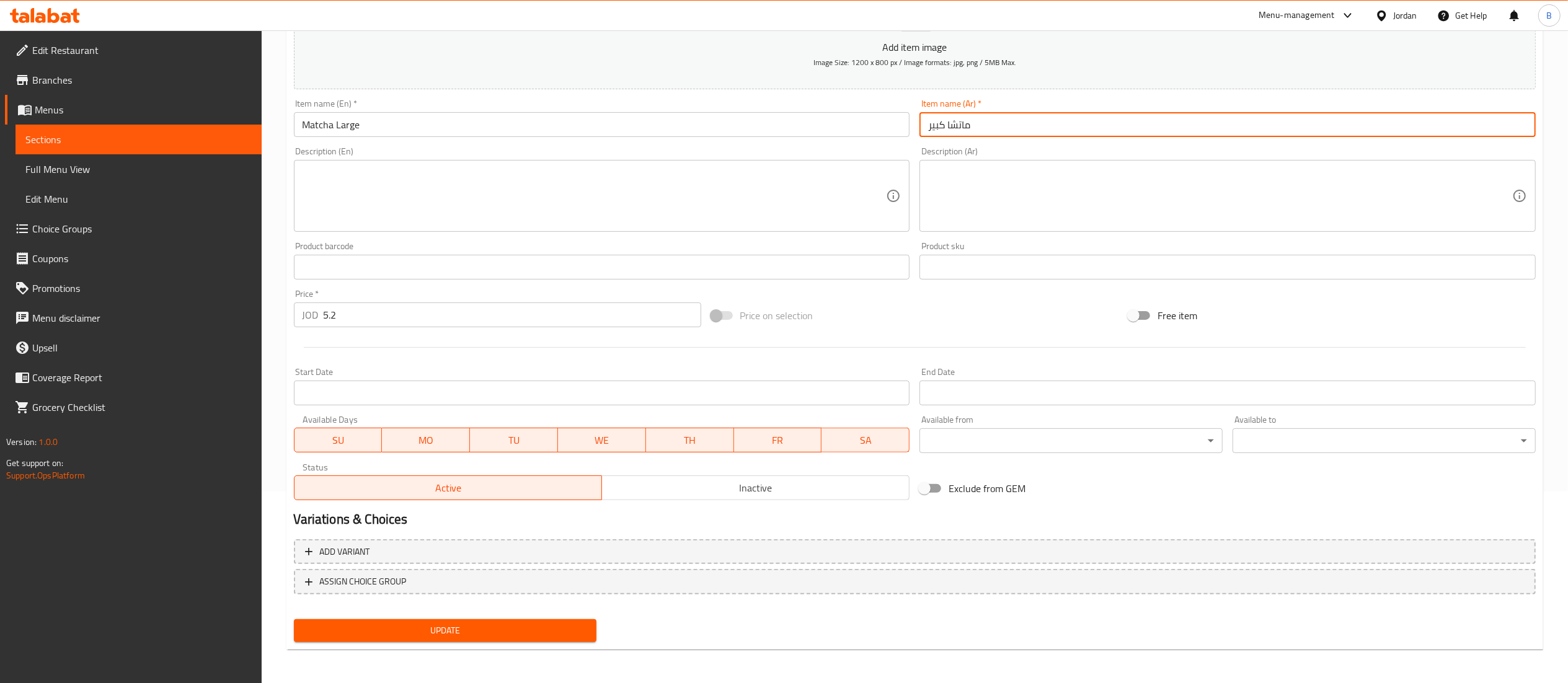
type input "ماتشا كبير"
drag, startPoint x: 514, startPoint y: 627, endPoint x: 532, endPoint y: 555, distance: 74.2
click at [514, 628] on span "Update" at bounding box center [445, 630] width 283 height 16
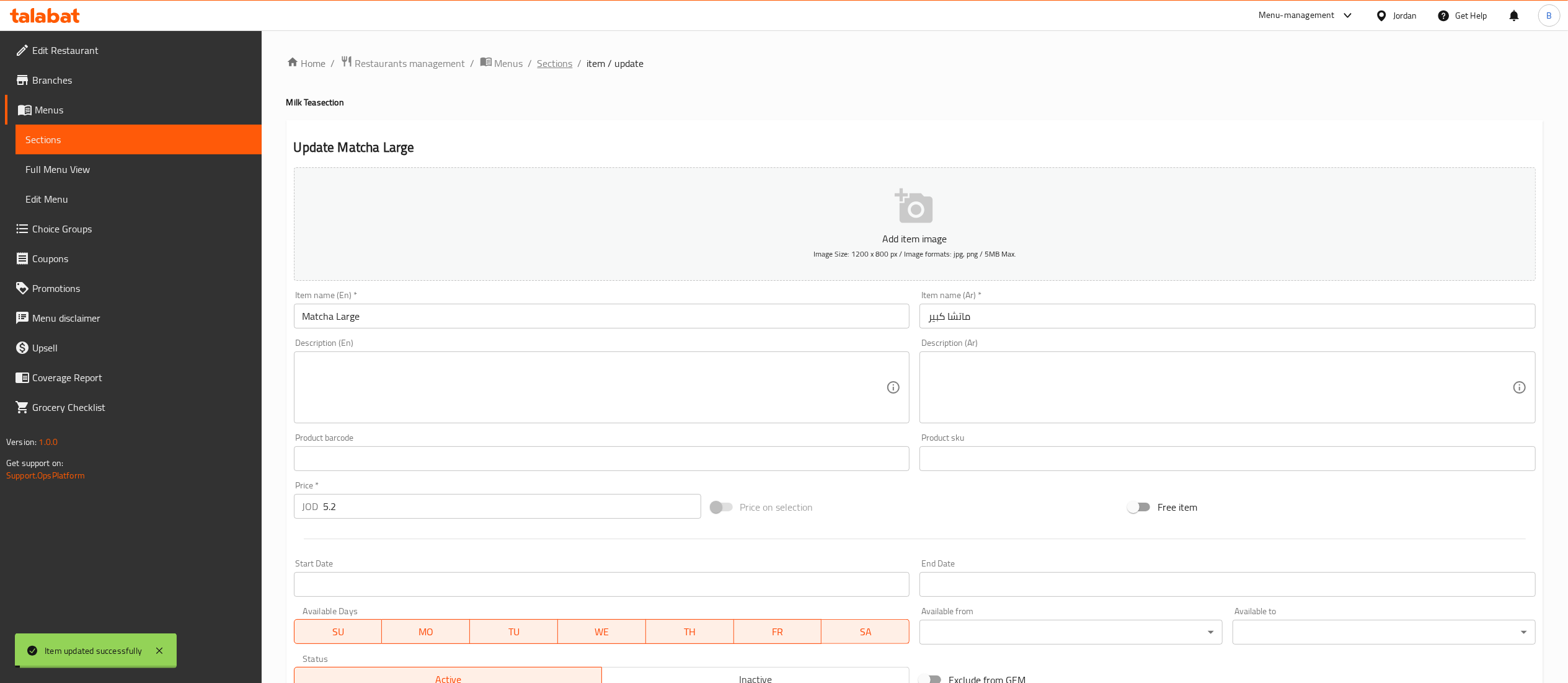
click at [547, 64] on span "Sections" at bounding box center [555, 63] width 35 height 15
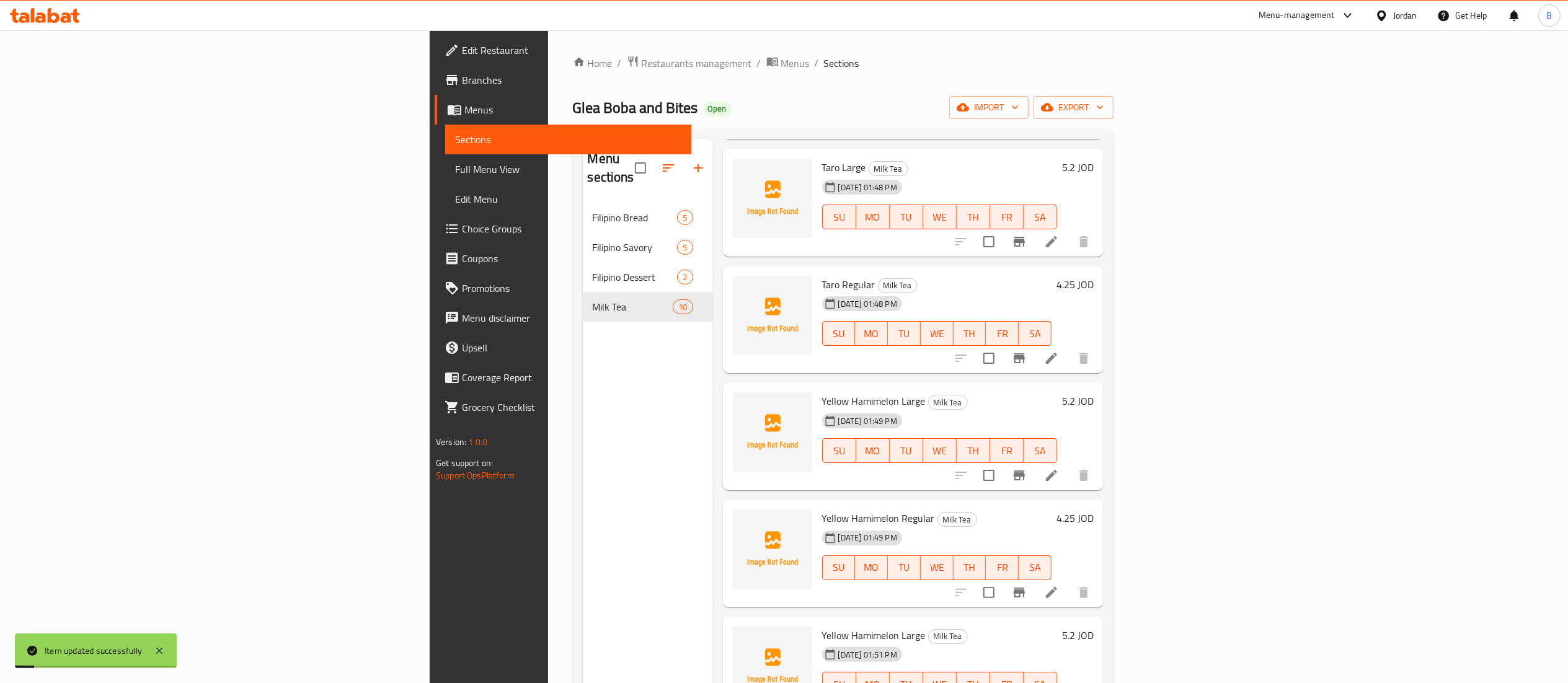
scroll to position [174, 0]
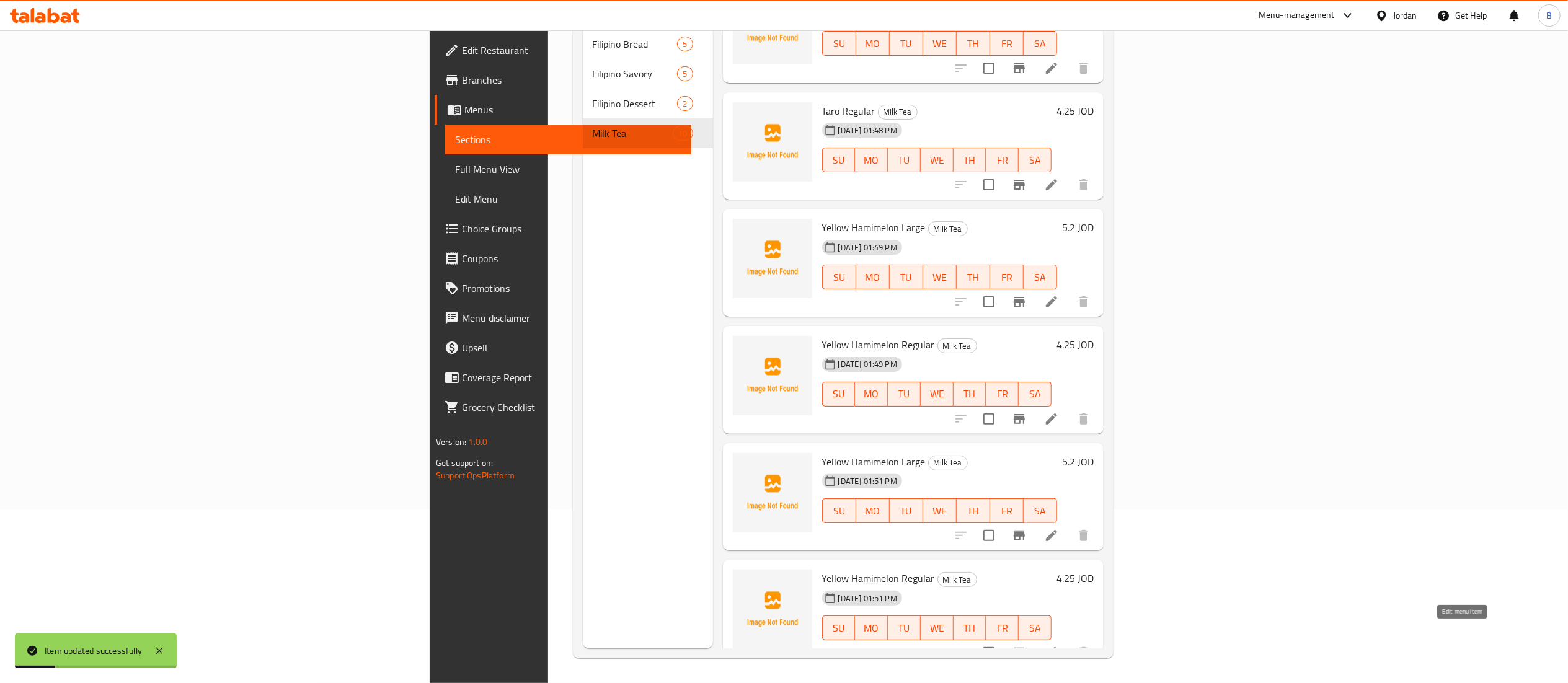
click at [1059, 645] on icon at bounding box center [1051, 652] width 15 height 15
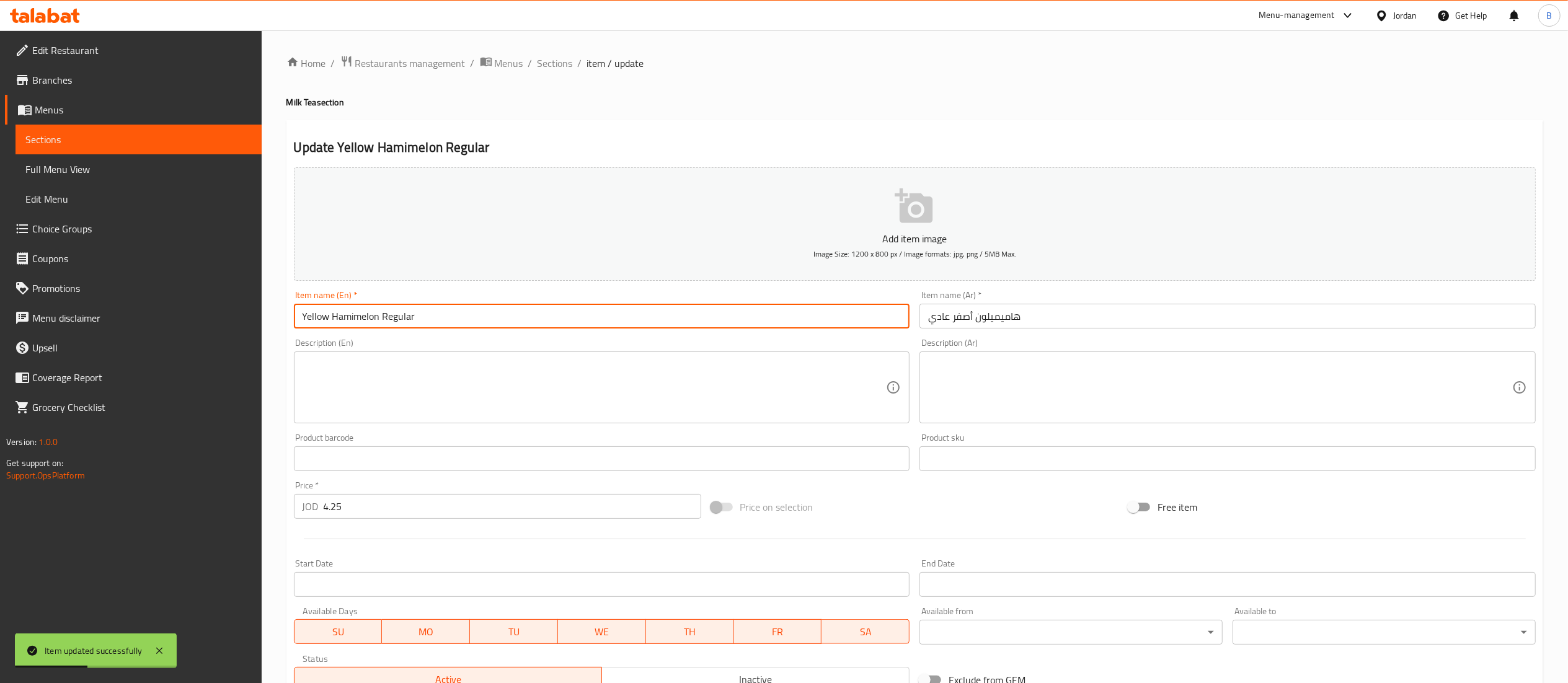
drag, startPoint x: 377, startPoint y: 320, endPoint x: 160, endPoint y: 319, distance: 217.0
click at [164, 319] on div "Edit Restaurant Branches Menus Sections Full Menu View Edit Menu Choice Groups …" at bounding box center [784, 453] width 1568 height 845
type input "Matcha Regular"
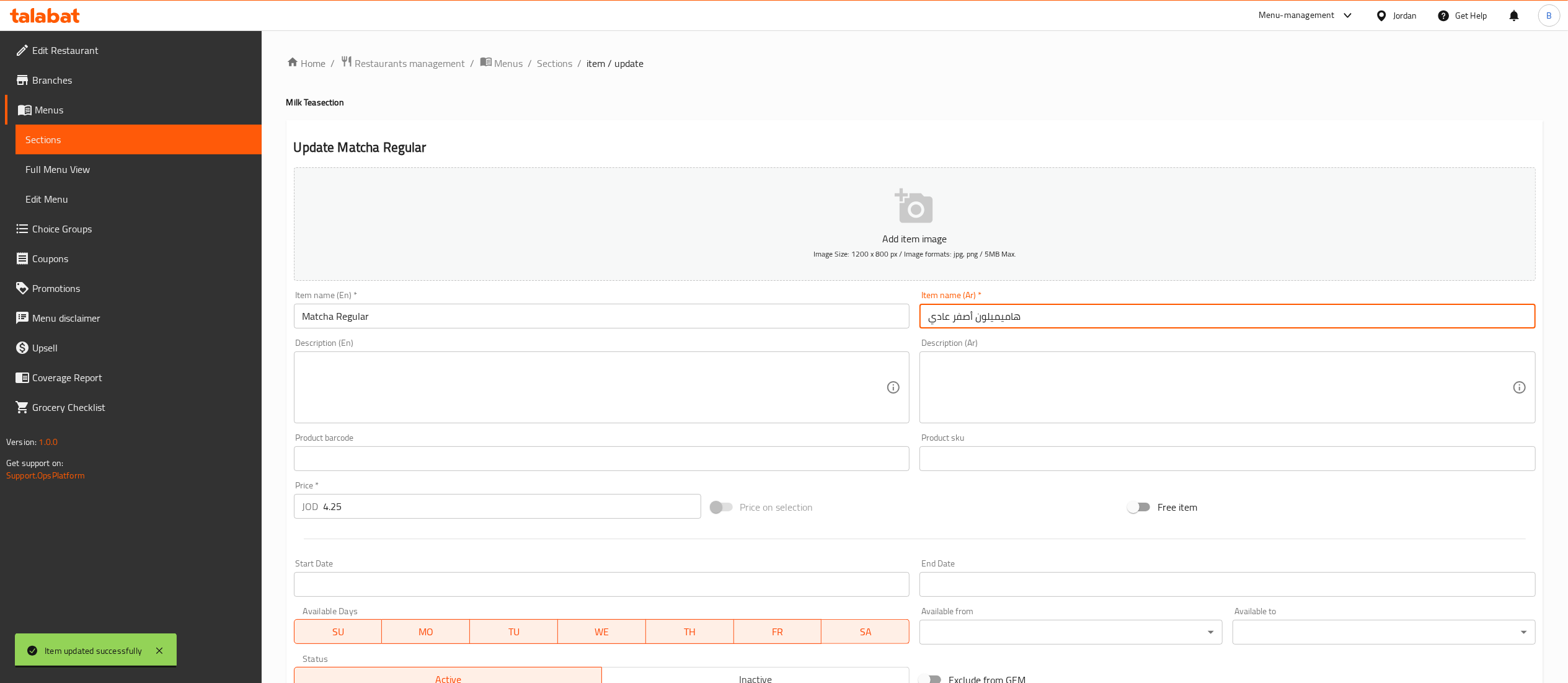
drag, startPoint x: 1074, startPoint y: 312, endPoint x: 955, endPoint y: 312, distance: 119.0
click at [955, 312] on input "هاميميلون أصفر عادي" at bounding box center [1228, 316] width 617 height 25
click at [1077, 322] on input "هاميميلون أصفر عادي" at bounding box center [1228, 316] width 617 height 25
drag, startPoint x: 1077, startPoint y: 322, endPoint x: 968, endPoint y: 317, distance: 109.1
click at [968, 317] on input "هاميميلون أصفر عادي" at bounding box center [1228, 316] width 617 height 25
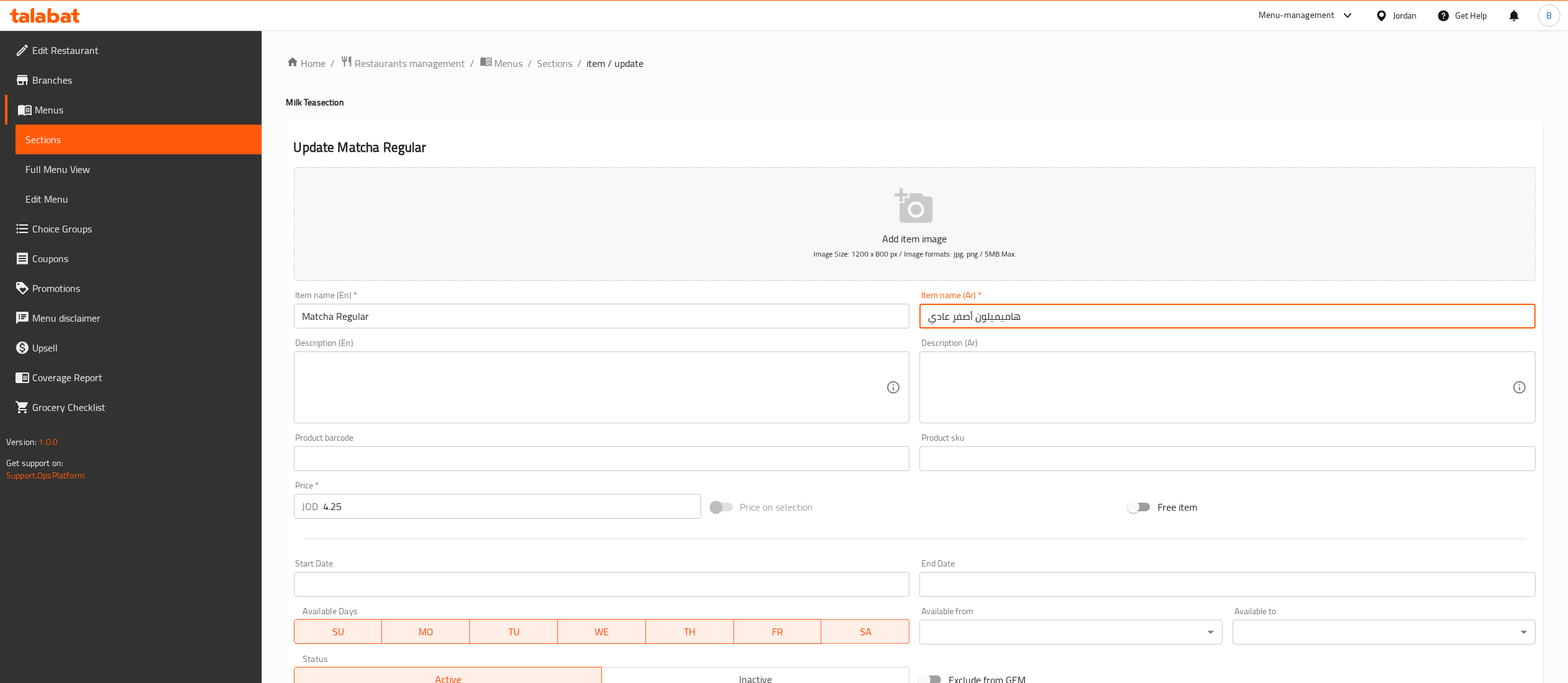
click at [968, 317] on input "هاميميلون أصفر عادي" at bounding box center [1228, 316] width 617 height 25
drag, startPoint x: 1062, startPoint y: 317, endPoint x: 954, endPoint y: 317, distance: 108.0
click at [954, 317] on input "هاميميلون أصفر عادي" at bounding box center [1228, 316] width 617 height 25
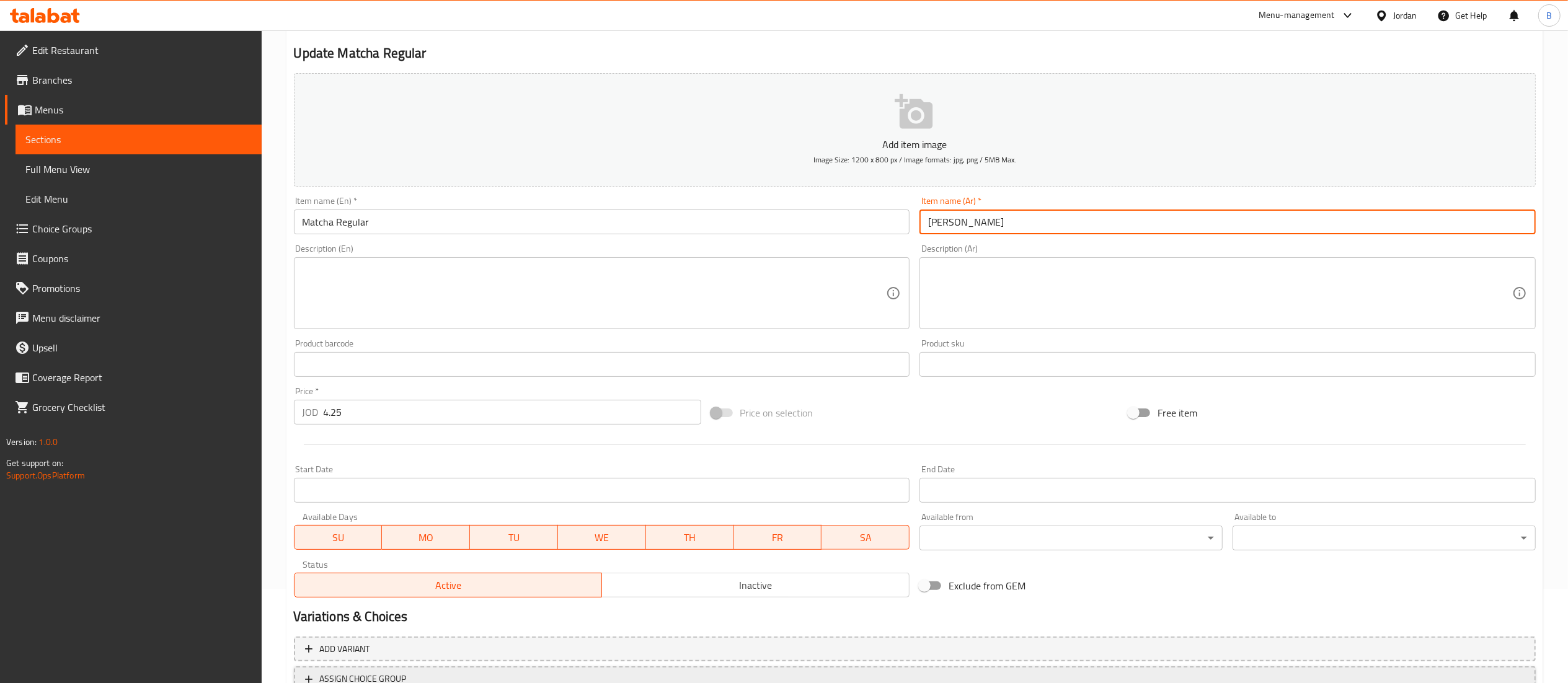
scroll to position [192, 0]
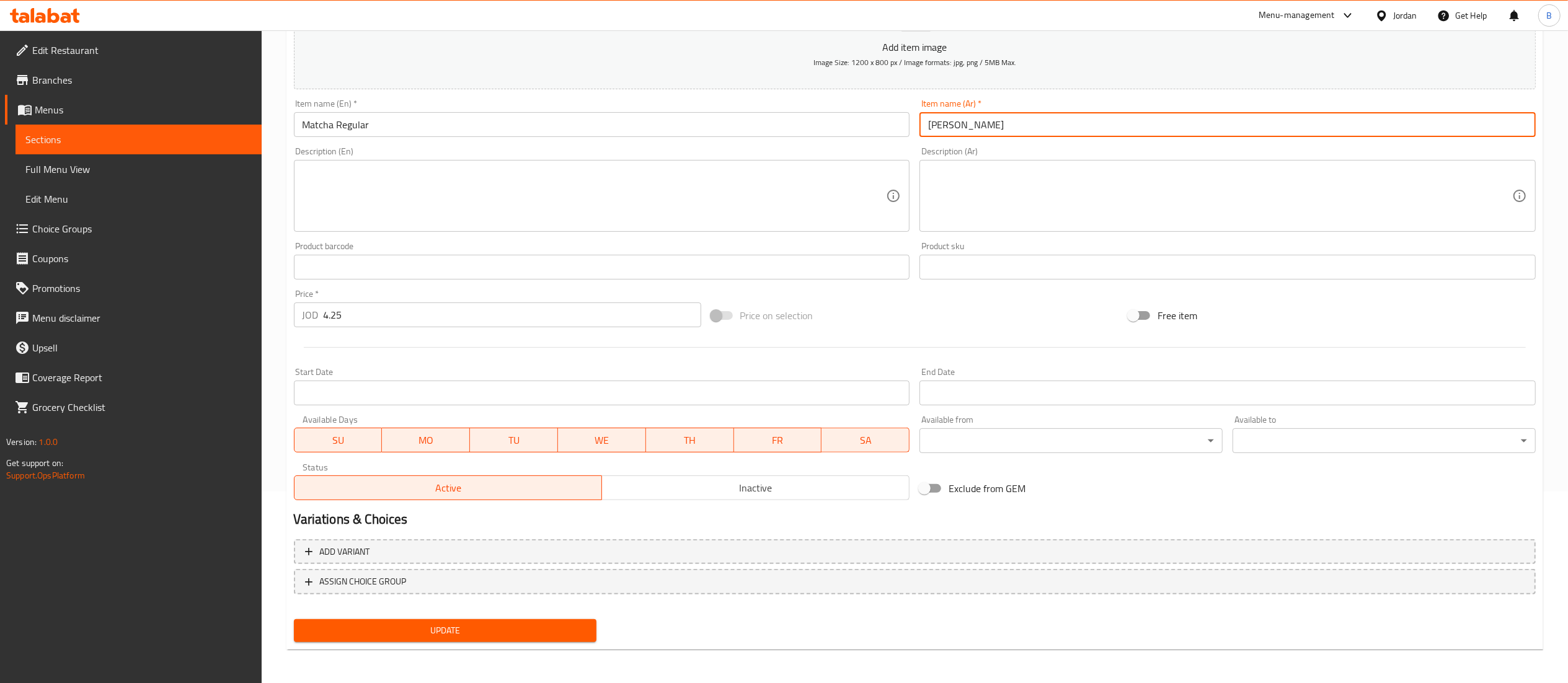
type input "ماتشا عادي"
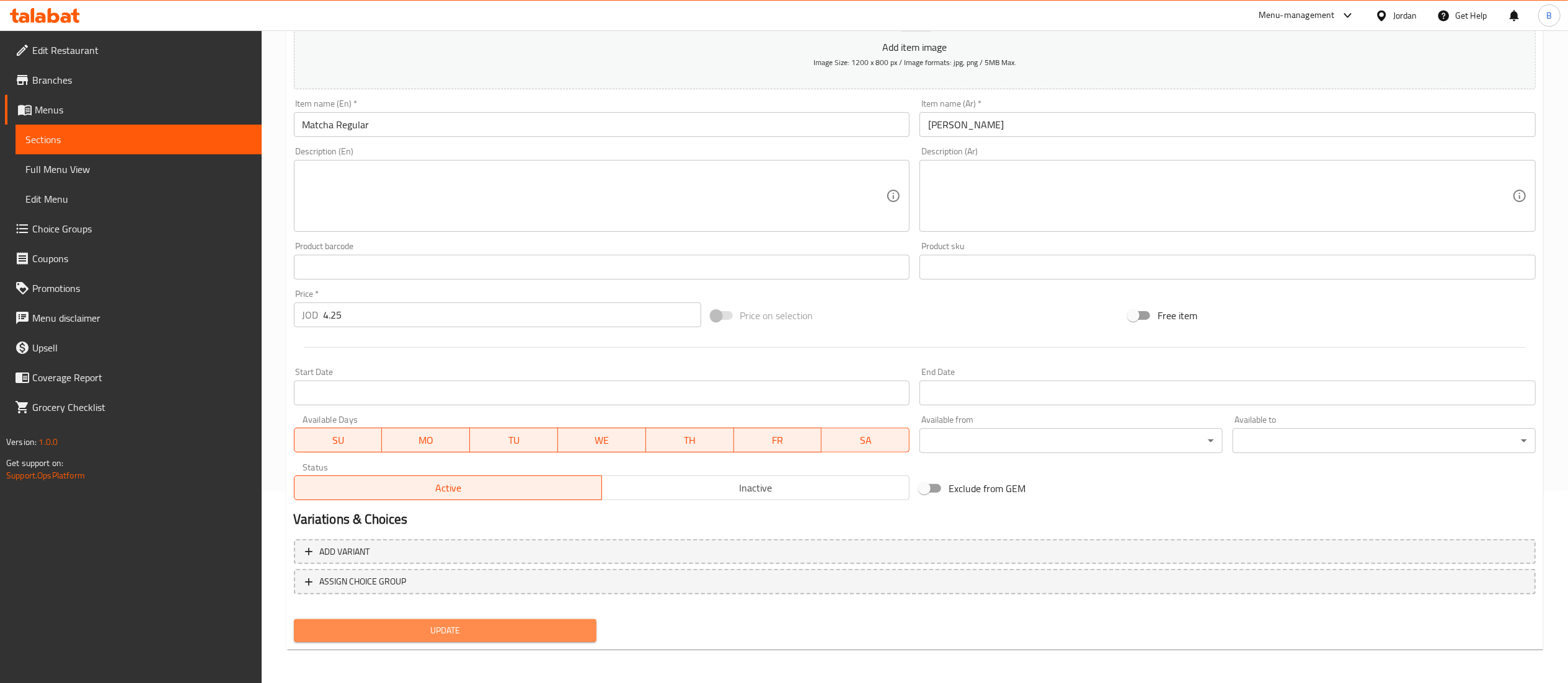
click at [552, 619] on button "Update" at bounding box center [446, 630] width 304 height 23
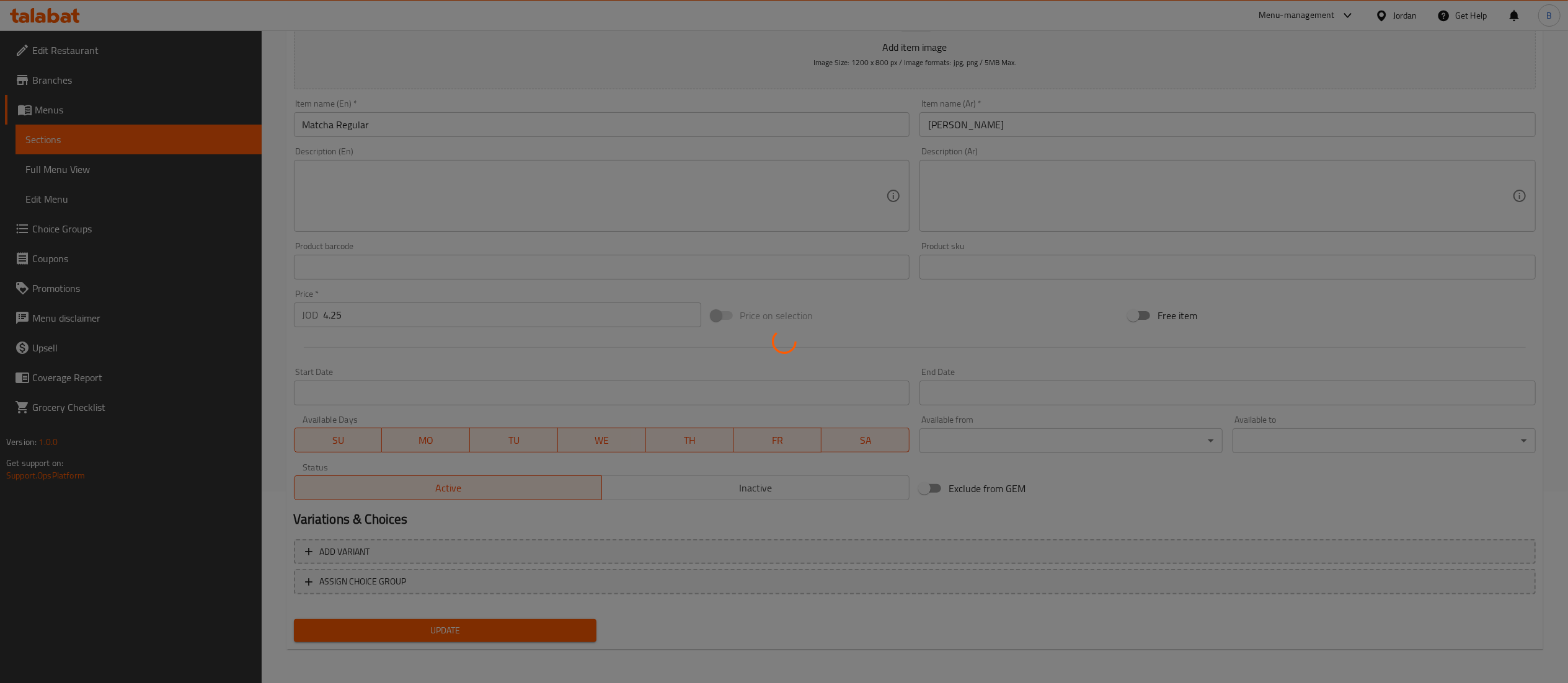
click at [551, 622] on div at bounding box center [784, 341] width 1568 height 683
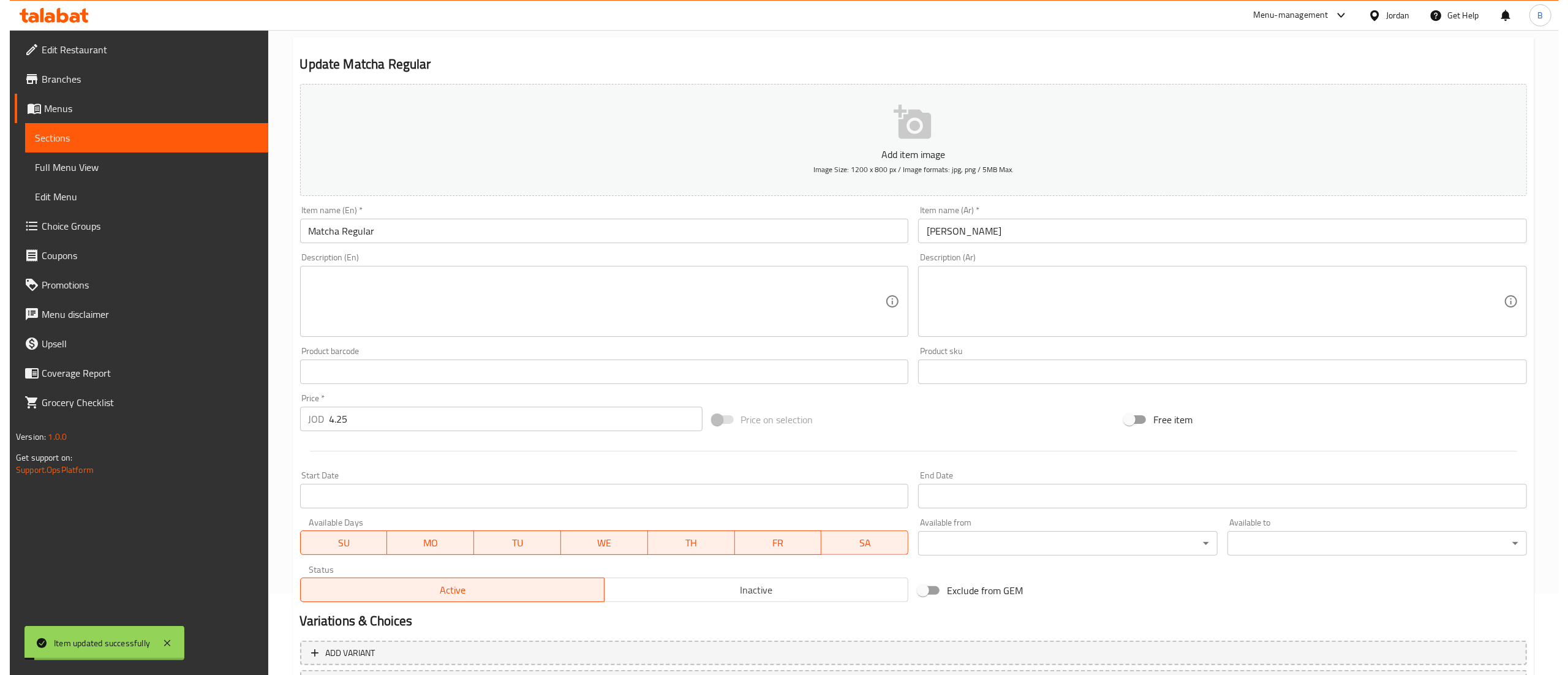
scroll to position [0, 0]
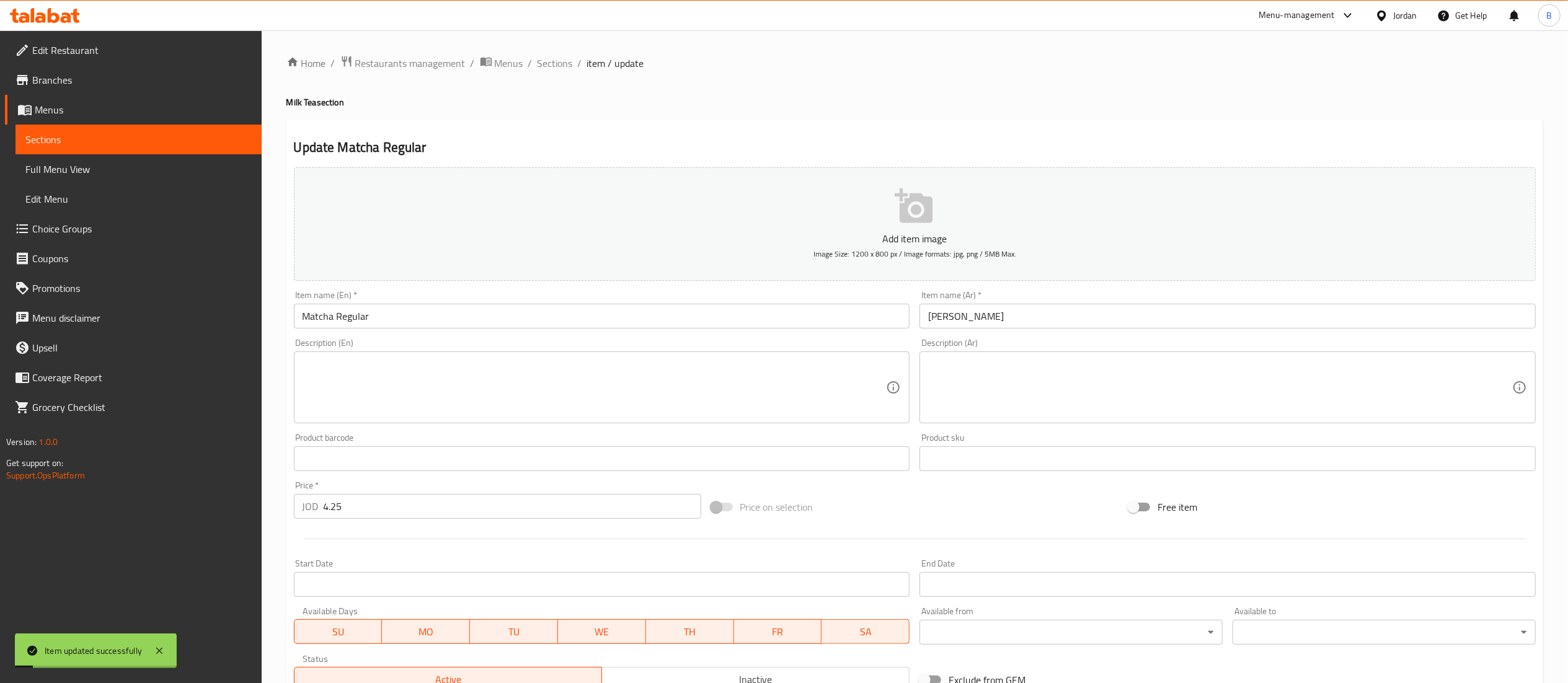
drag, startPoint x: 555, startPoint y: 61, endPoint x: 557, endPoint y: 83, distance: 22.1
click at [555, 61] on span "Sections" at bounding box center [555, 63] width 35 height 15
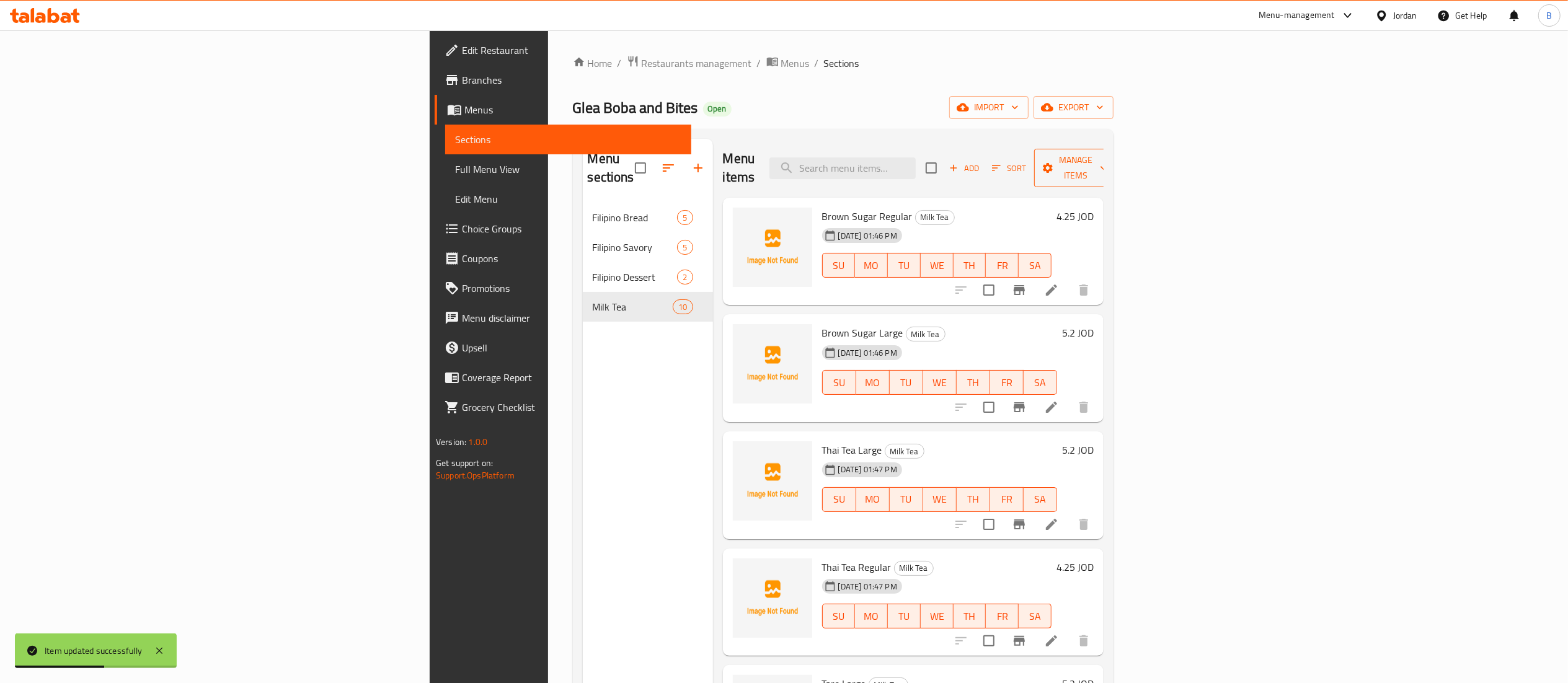
click at [1117, 168] on button "Manage items" at bounding box center [1076, 167] width 83 height 39
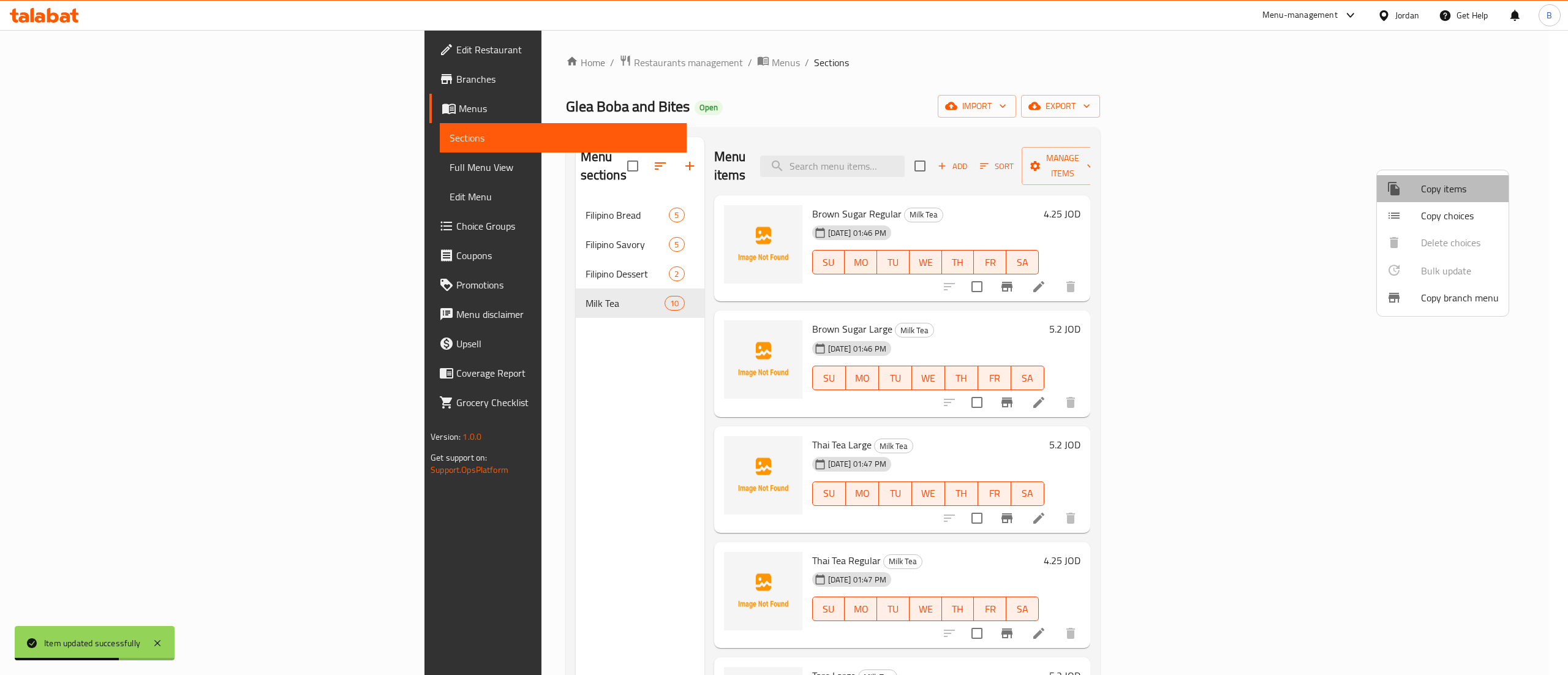
click at [1431, 196] on span "Copy items" at bounding box center [1460, 188] width 78 height 15
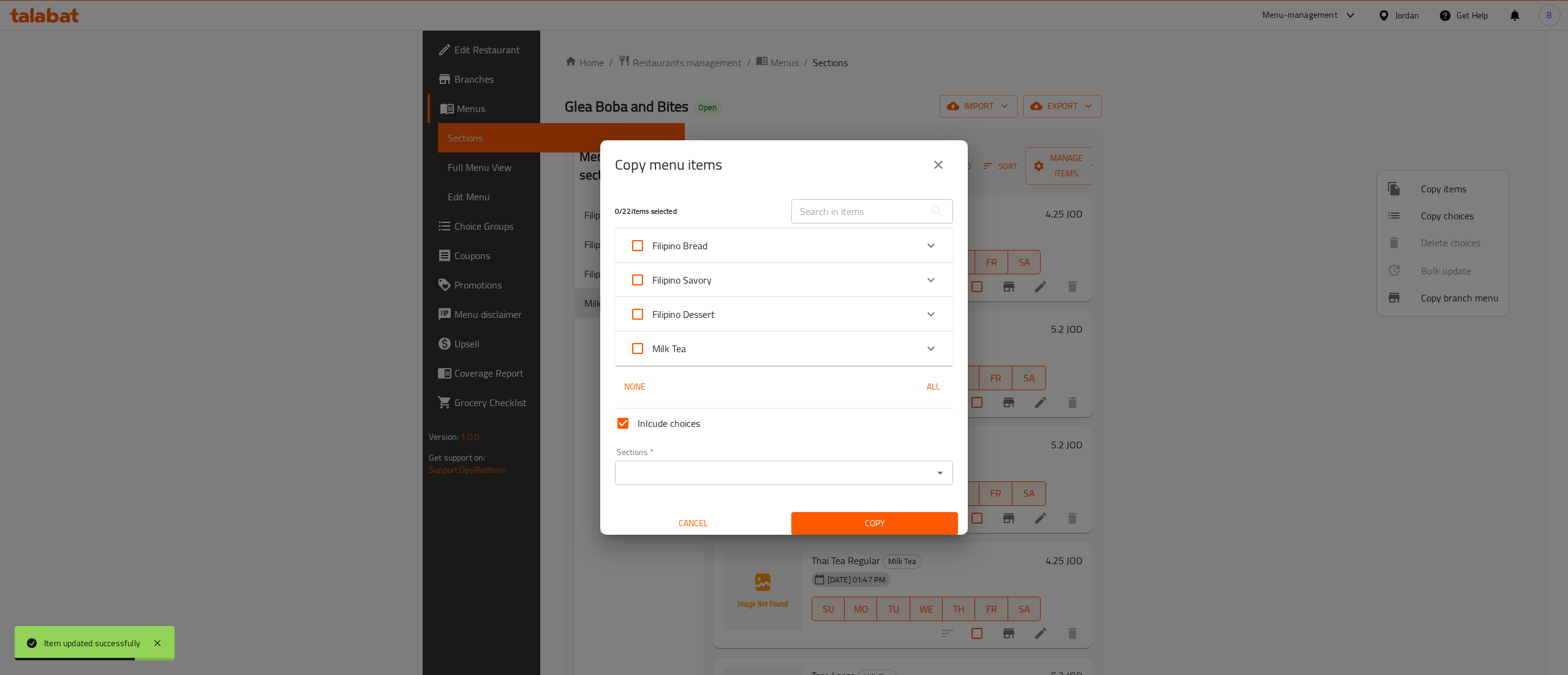
click at [768, 357] on div "Milk Tea" at bounding box center [772, 349] width 287 height 30
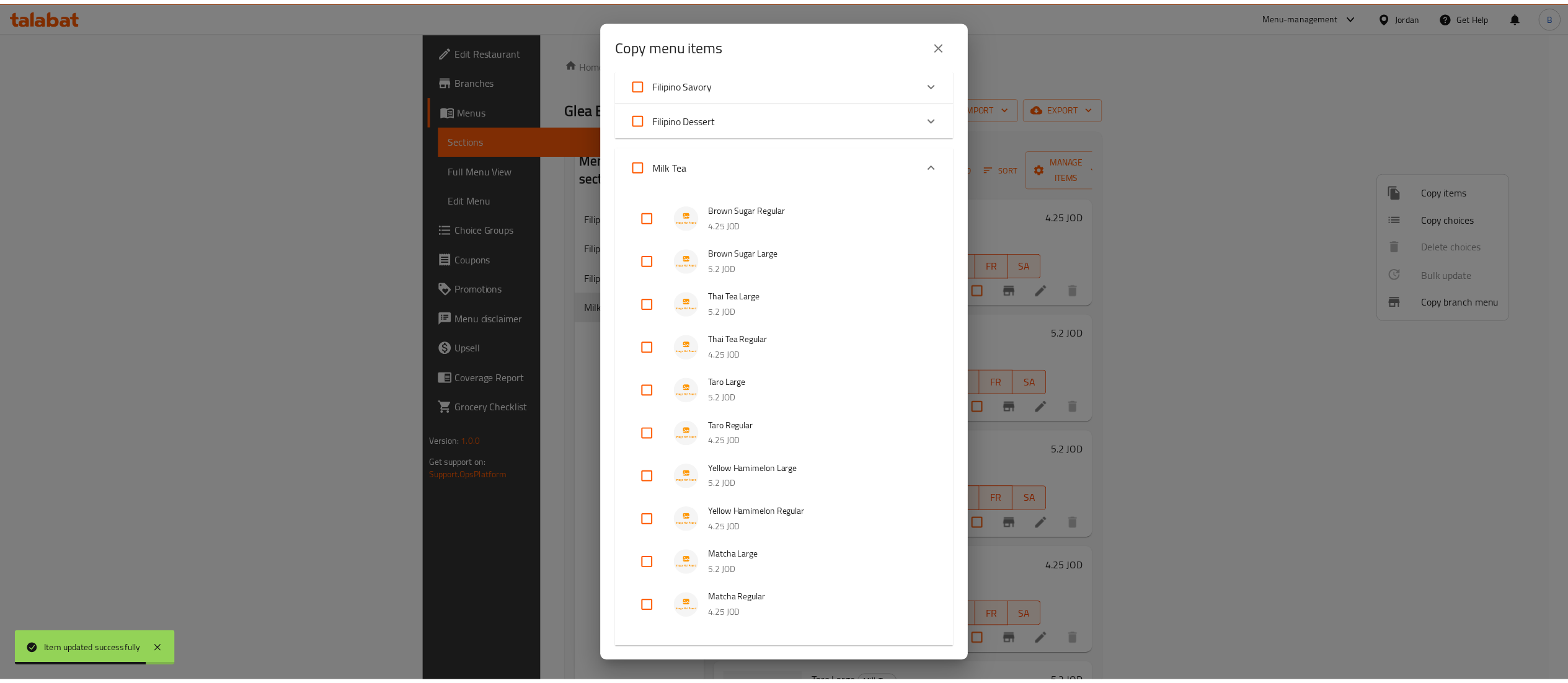
scroll to position [241, 0]
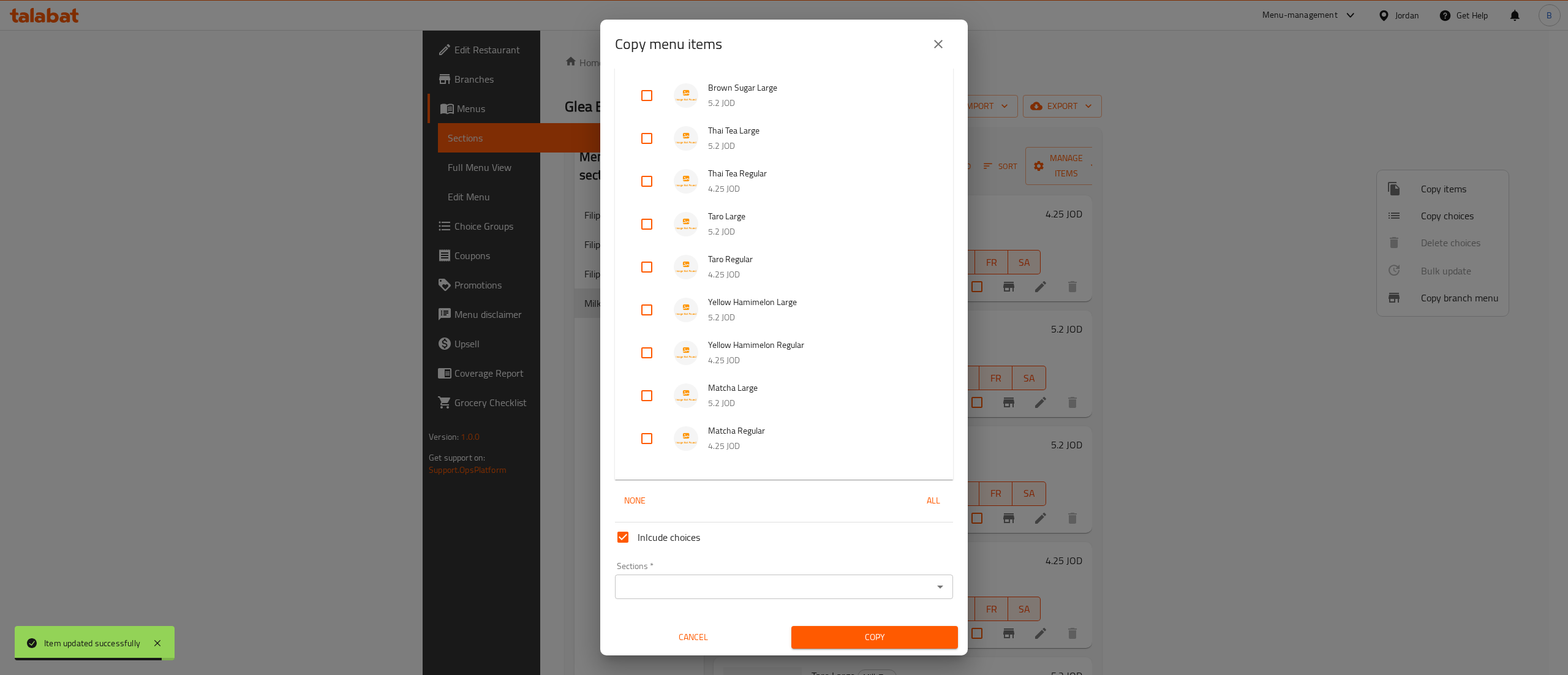
click at [644, 395] on input "checkbox" at bounding box center [647, 395] width 30 height 30
checkbox input "true"
click at [644, 442] on input "checkbox" at bounding box center [647, 439] width 30 height 30
checkbox input "true"
click at [680, 582] on input "Sections   *" at bounding box center [774, 586] width 311 height 17
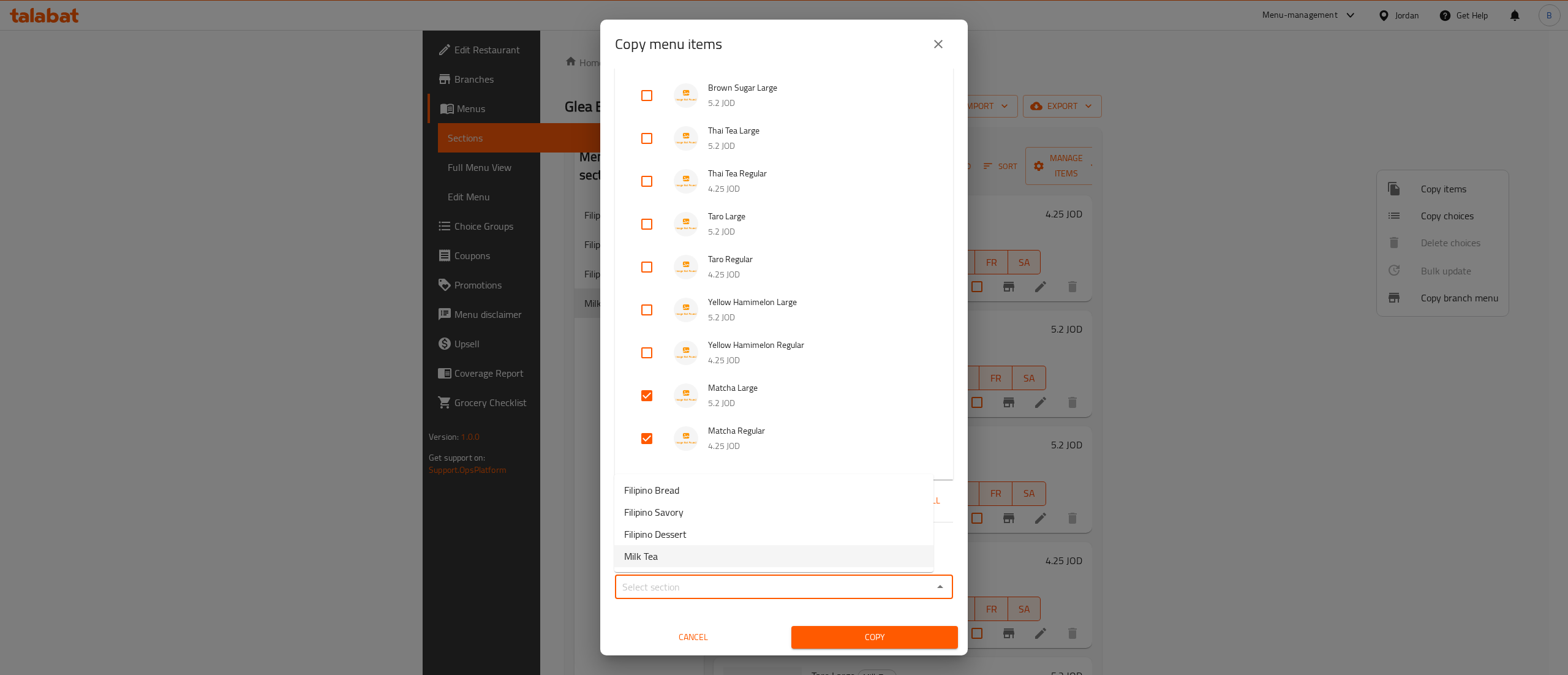
click at [669, 560] on li "Milk Tea" at bounding box center [774, 556] width 319 height 22
type input "Milk Tea"
click at [845, 635] on span "Copy" at bounding box center [874, 637] width 147 height 16
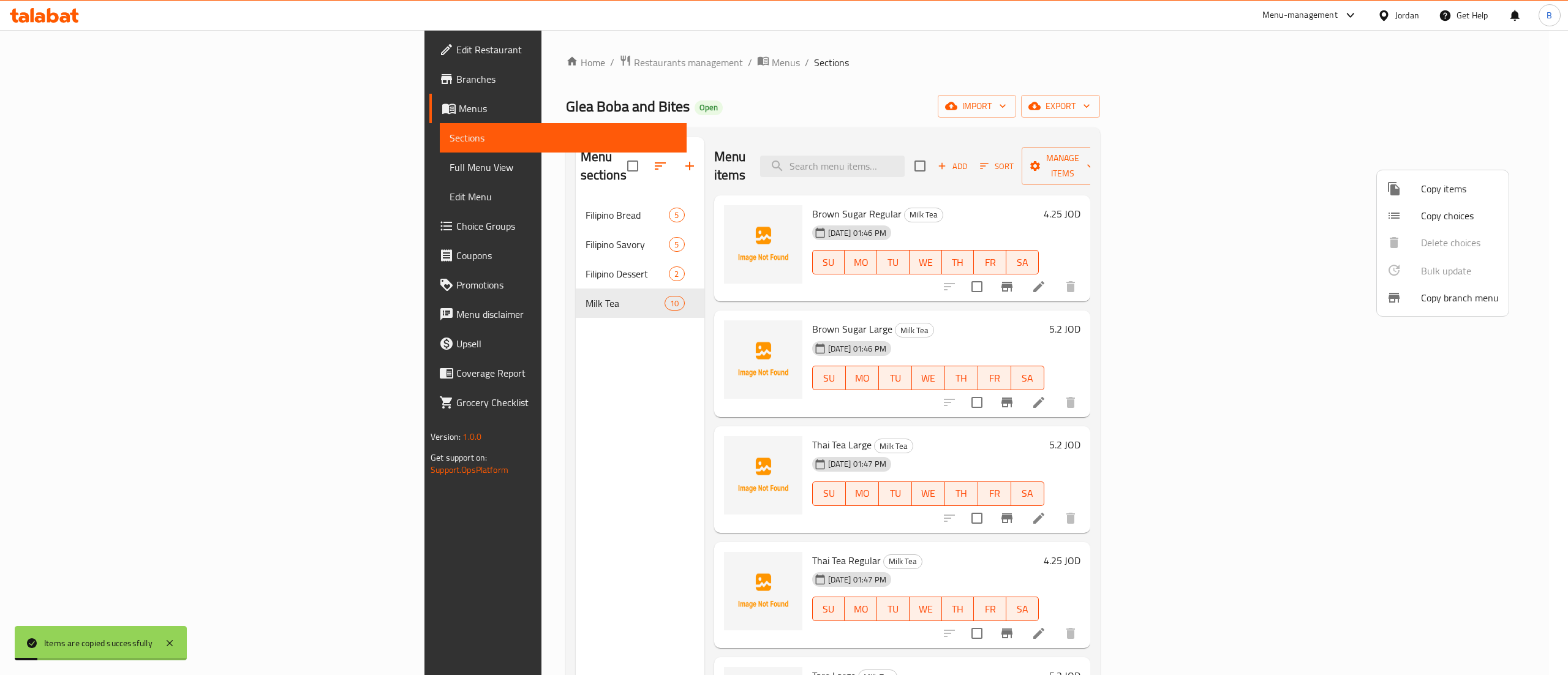
click at [1096, 406] on div at bounding box center [784, 337] width 1568 height 675
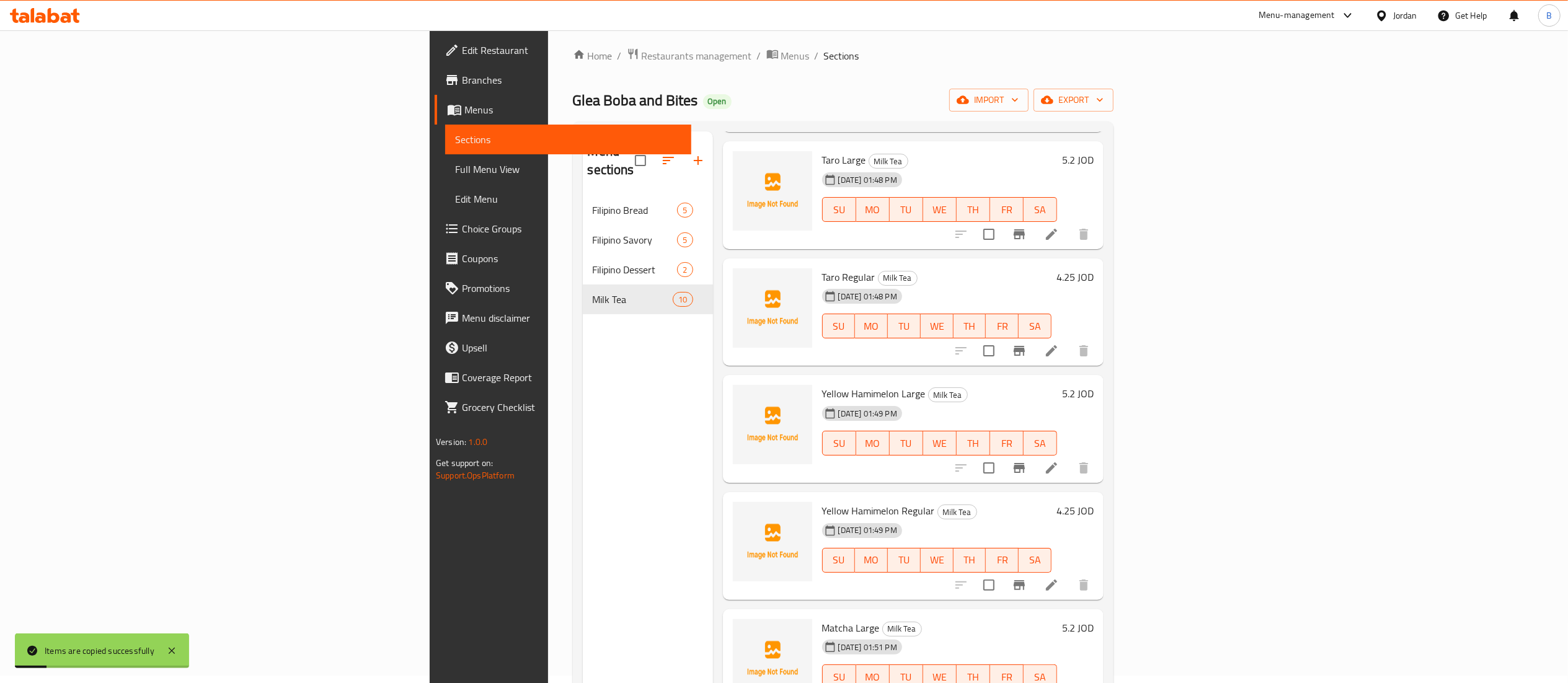
scroll to position [174, 0]
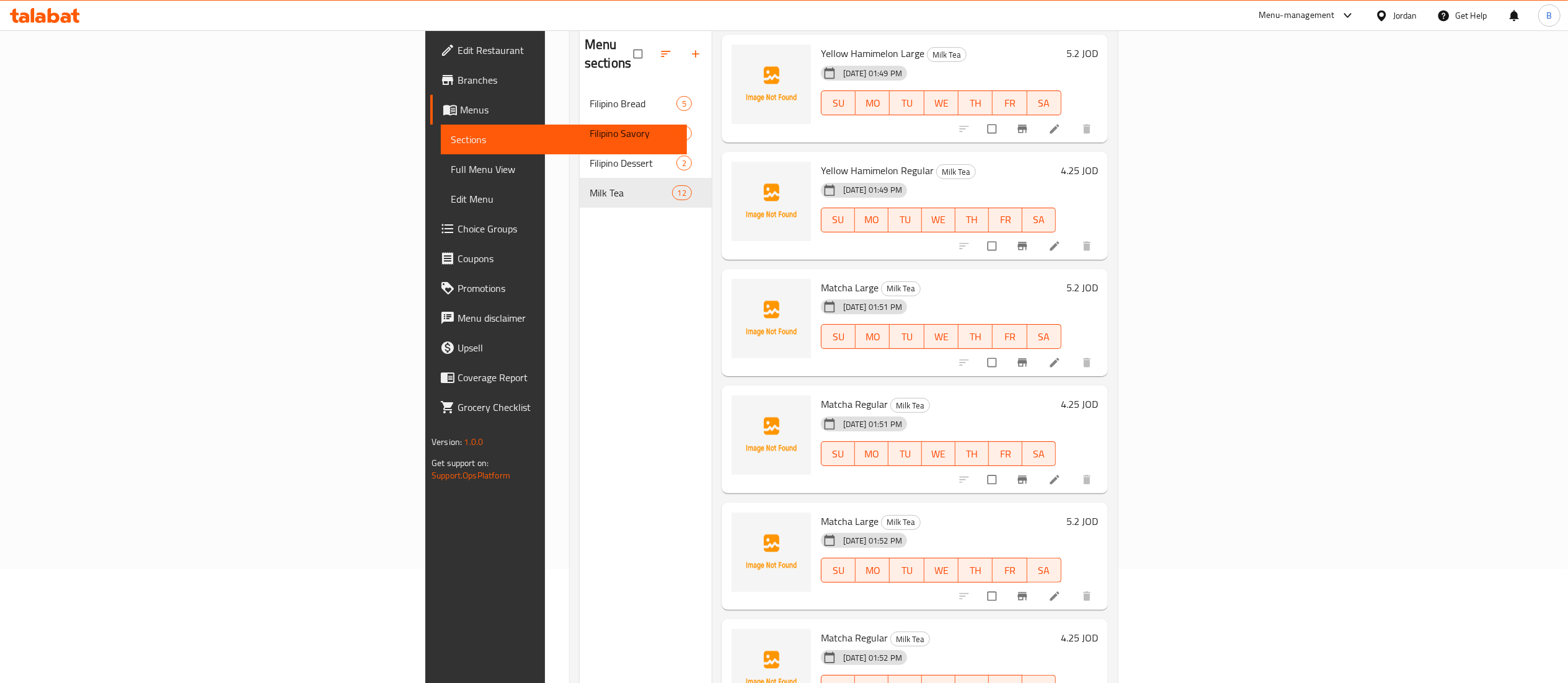
scroll to position [174, 0]
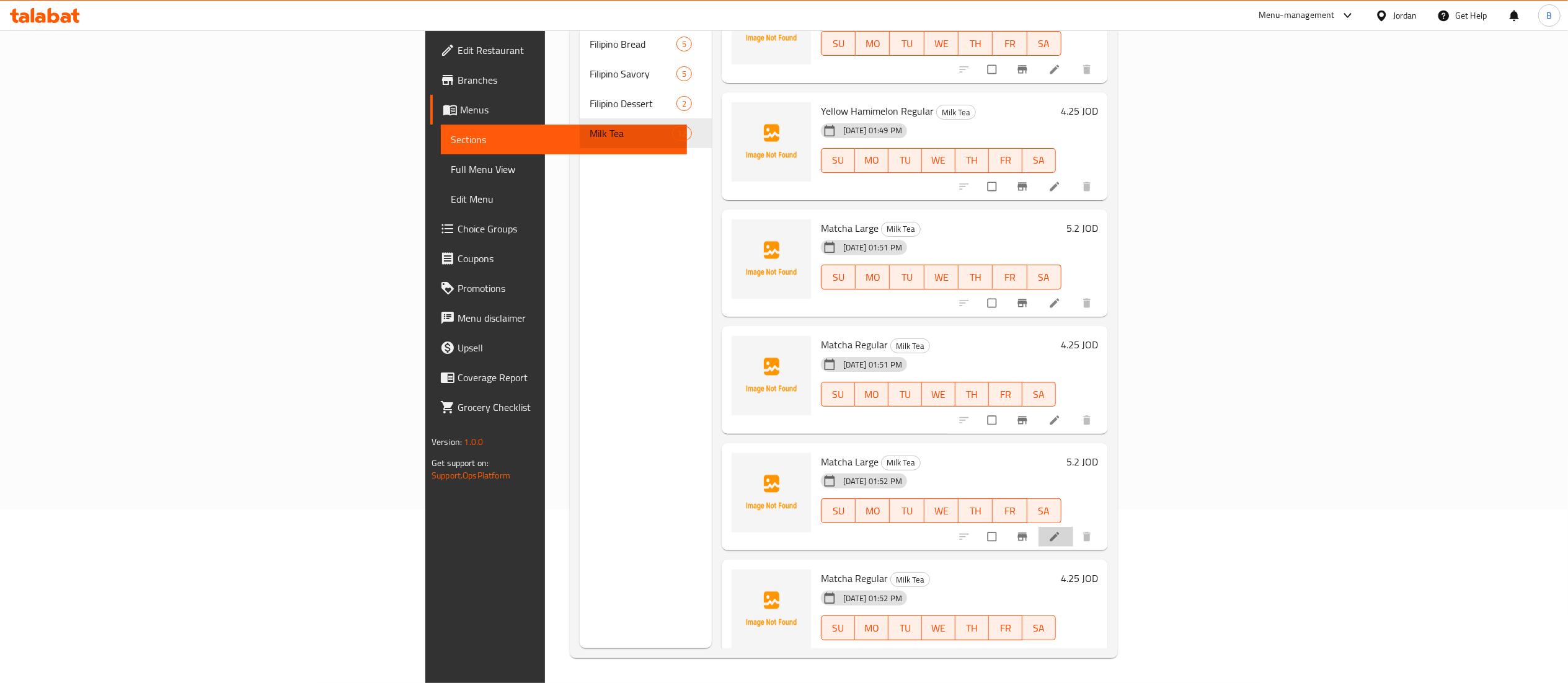
click at [1073, 527] on li at bounding box center [1056, 536] width 35 height 20
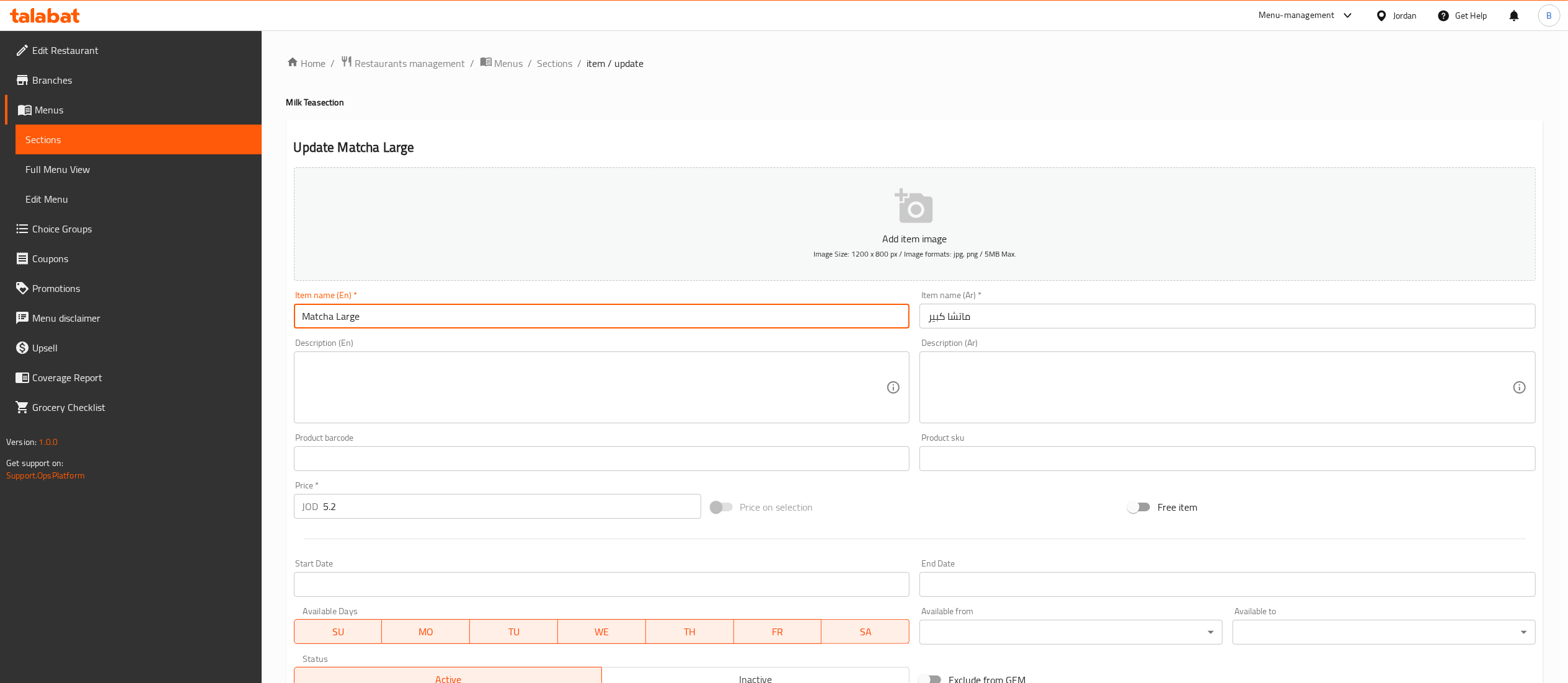
drag, startPoint x: 329, startPoint y: 318, endPoint x: 286, endPoint y: 318, distance: 43.0
click at [286, 318] on div "Update Matcha Large Add item image Image Size: 1200 x 800 px / Image formats: j…" at bounding box center [915, 481] width 1257 height 722
click at [331, 320] on input "Matcha Large" at bounding box center [602, 316] width 617 height 25
drag, startPoint x: 331, startPoint y: 320, endPoint x: 281, endPoint y: 317, distance: 50.1
click at [281, 317] on div "Home / Restaurants management / Menus / Sections / item / update Milk Tea secti…" at bounding box center [915, 453] width 1306 height 845
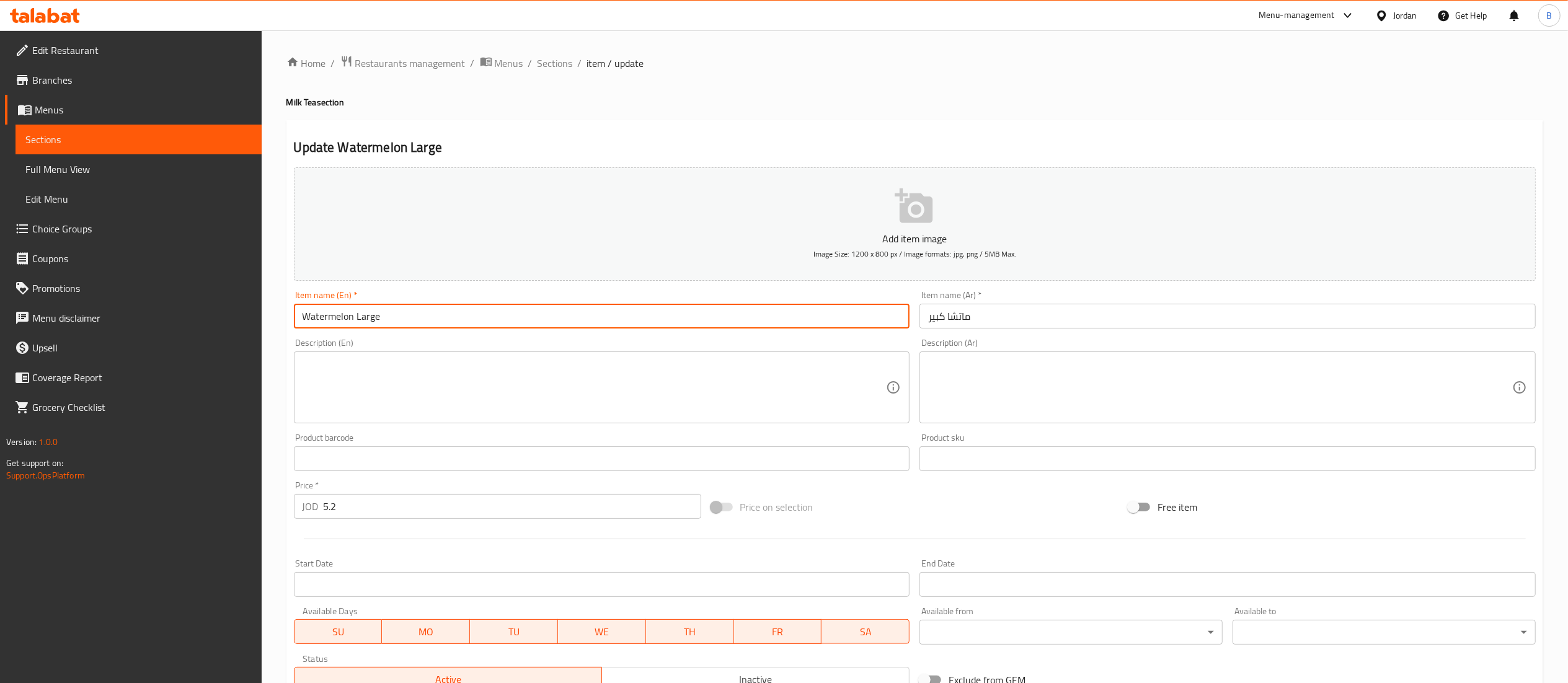
type input "Watermelon Large"
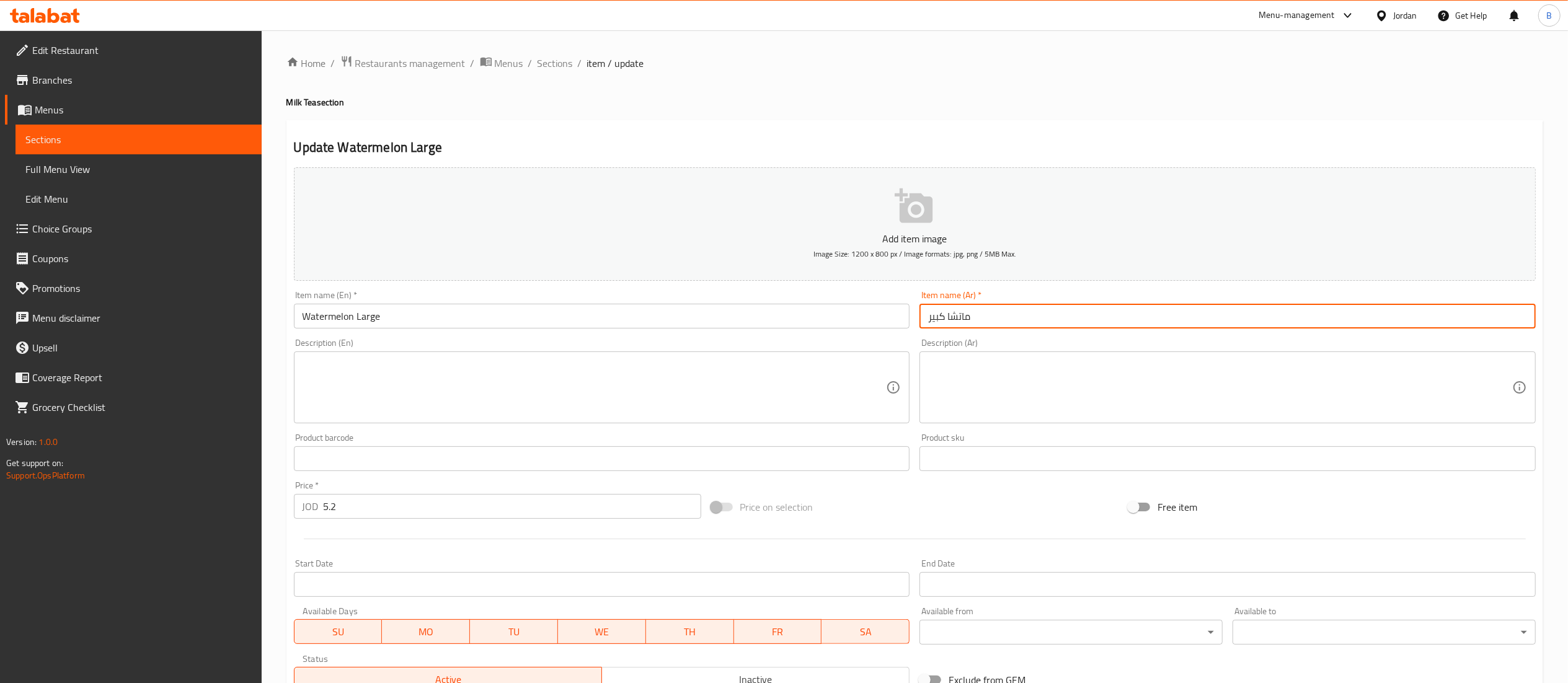
drag, startPoint x: 992, startPoint y: 319, endPoint x: 948, endPoint y: 318, distance: 44.0
click at [948, 318] on input "ماتشا كبير" at bounding box center [1228, 316] width 617 height 25
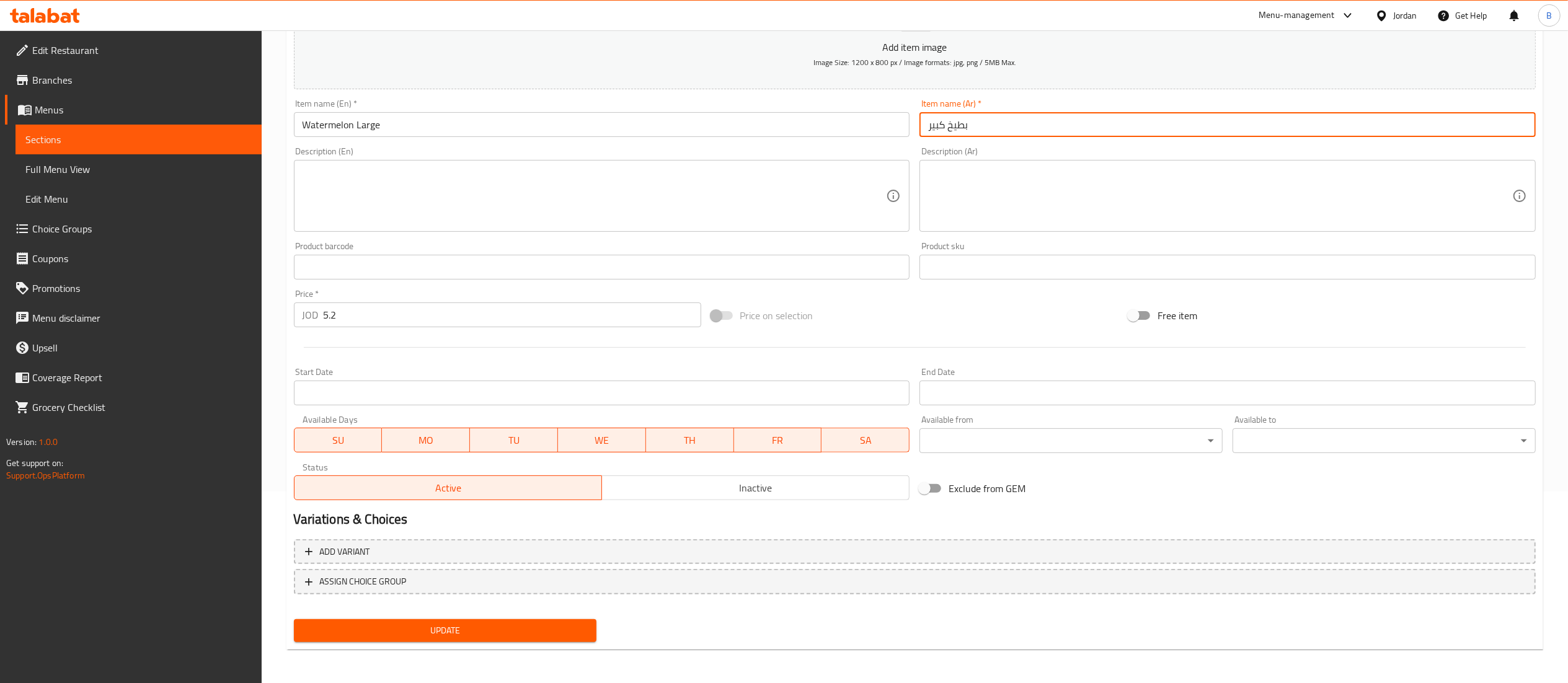
type input "بطيخ كبير"
click at [518, 629] on span "Update" at bounding box center [445, 630] width 283 height 16
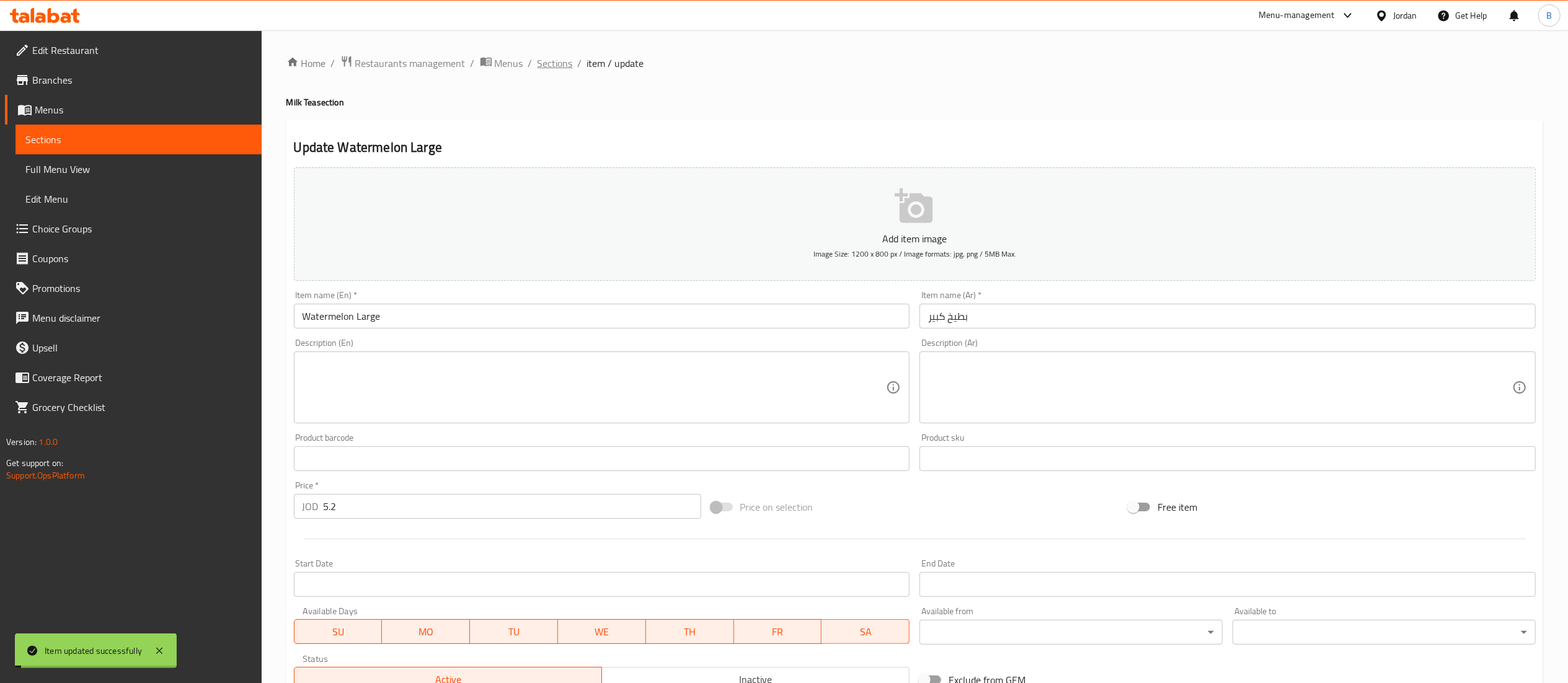
click at [564, 66] on span "Sections" at bounding box center [555, 63] width 35 height 15
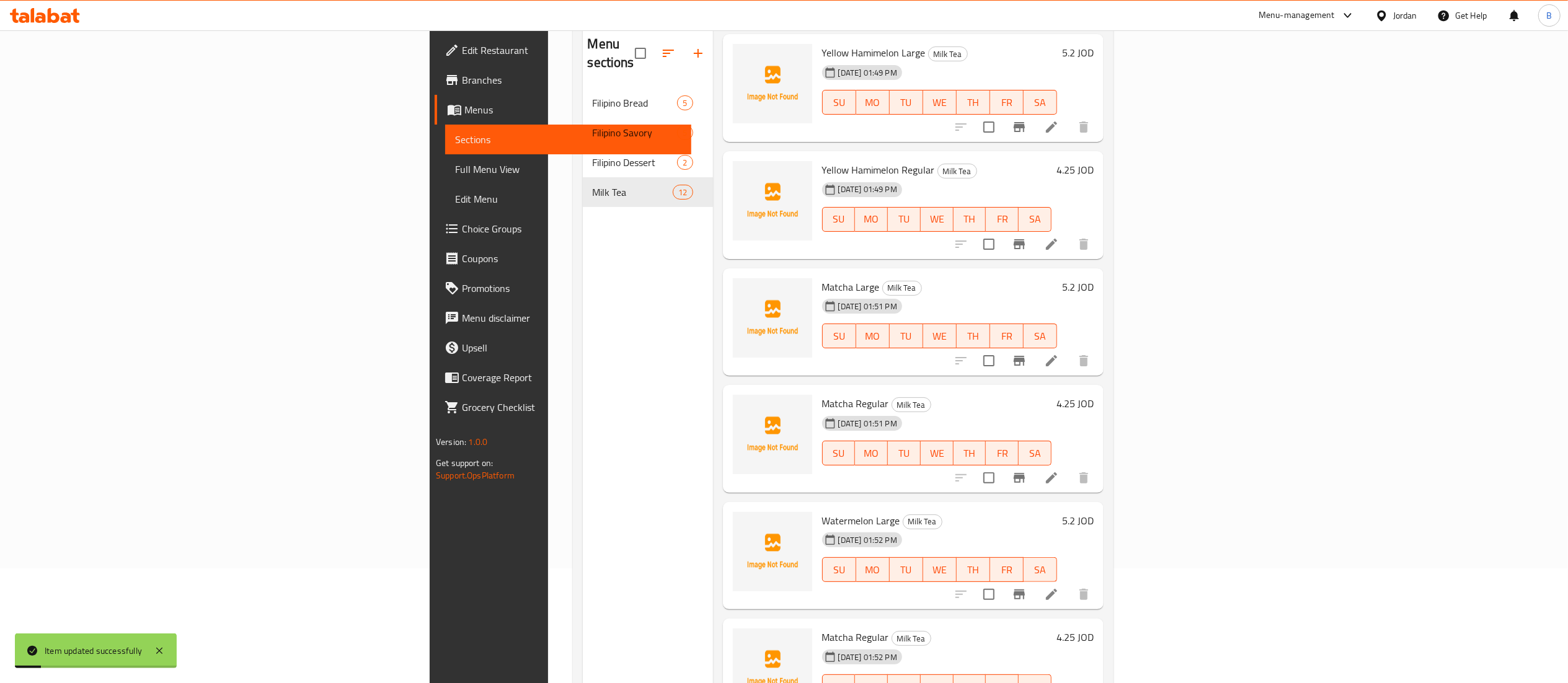
scroll to position [174, 0]
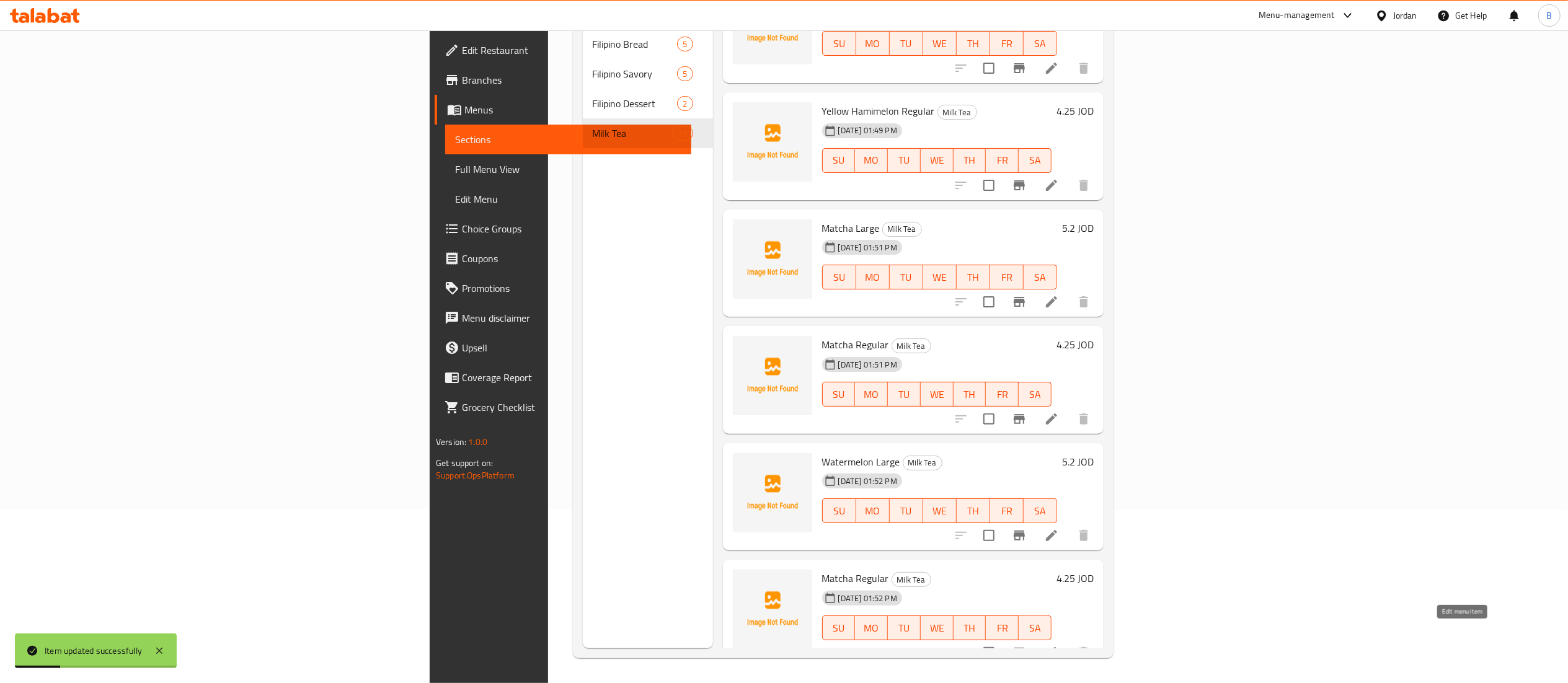
click at [1059, 645] on icon at bounding box center [1051, 652] width 15 height 15
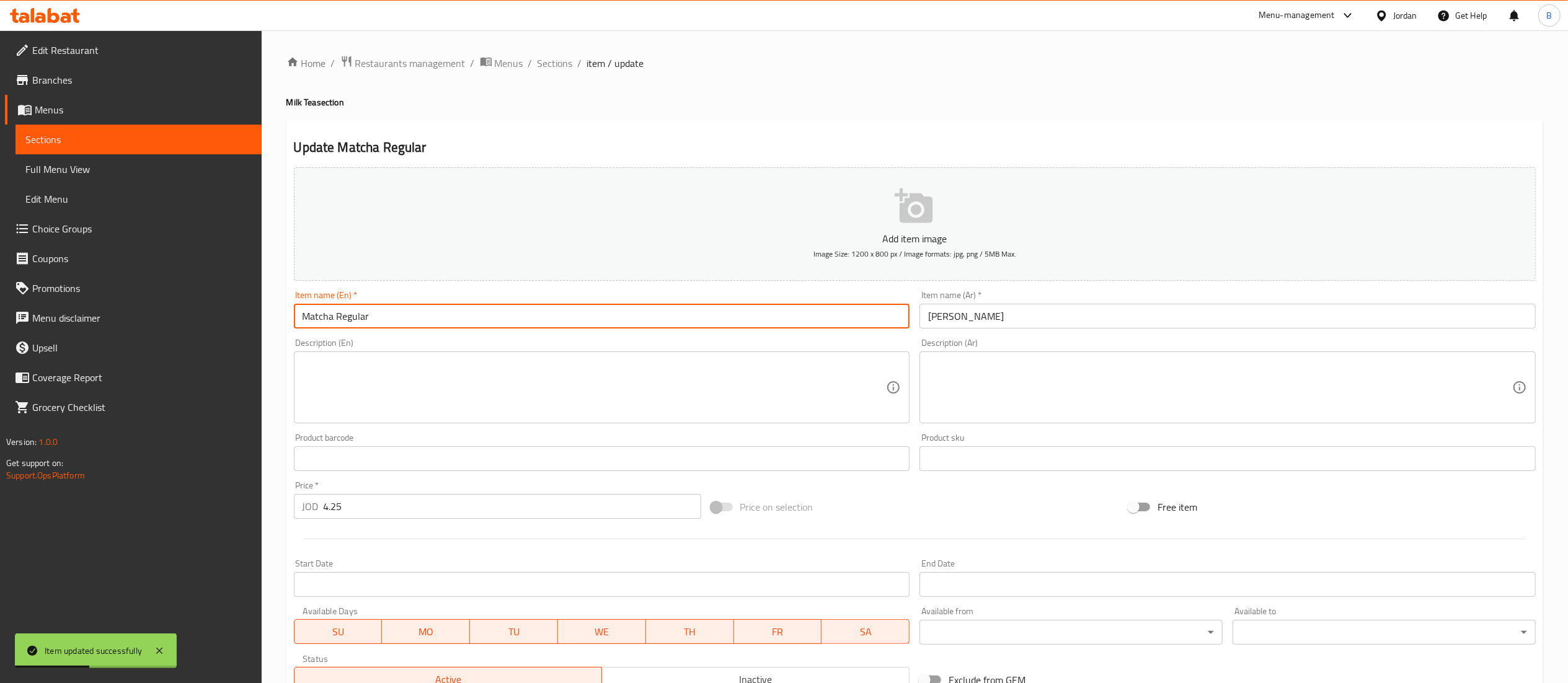
drag, startPoint x: 331, startPoint y: 321, endPoint x: 256, endPoint y: 309, distance: 76.0
click at [256, 309] on div "Edit Restaurant Branches Menus Sections Full Menu View Edit Menu Choice Groups …" at bounding box center [784, 453] width 1568 height 845
type input "Watermelon Regular"
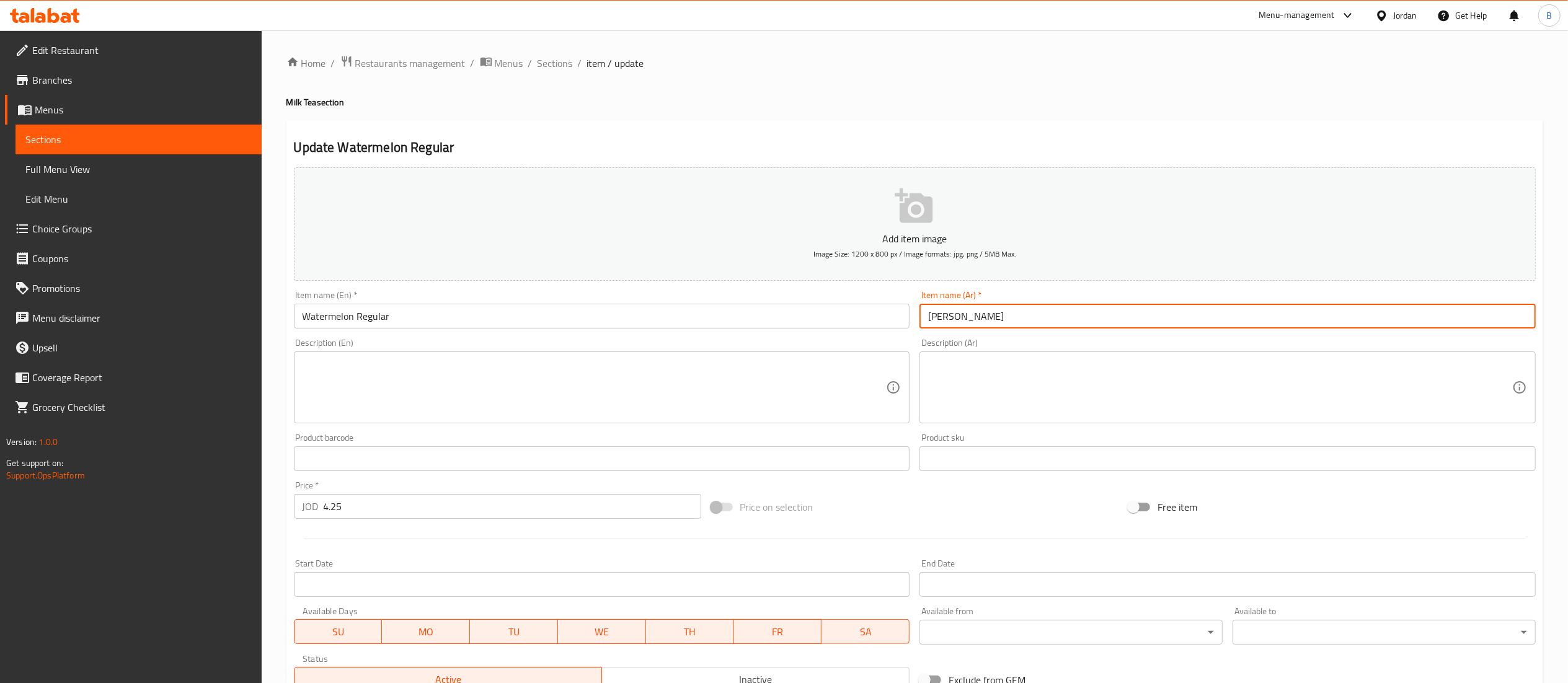
drag, startPoint x: 982, startPoint y: 321, endPoint x: 953, endPoint y: 321, distance: 29.0
click at [953, 321] on input "[PERSON_NAME]" at bounding box center [1228, 316] width 617 height 25
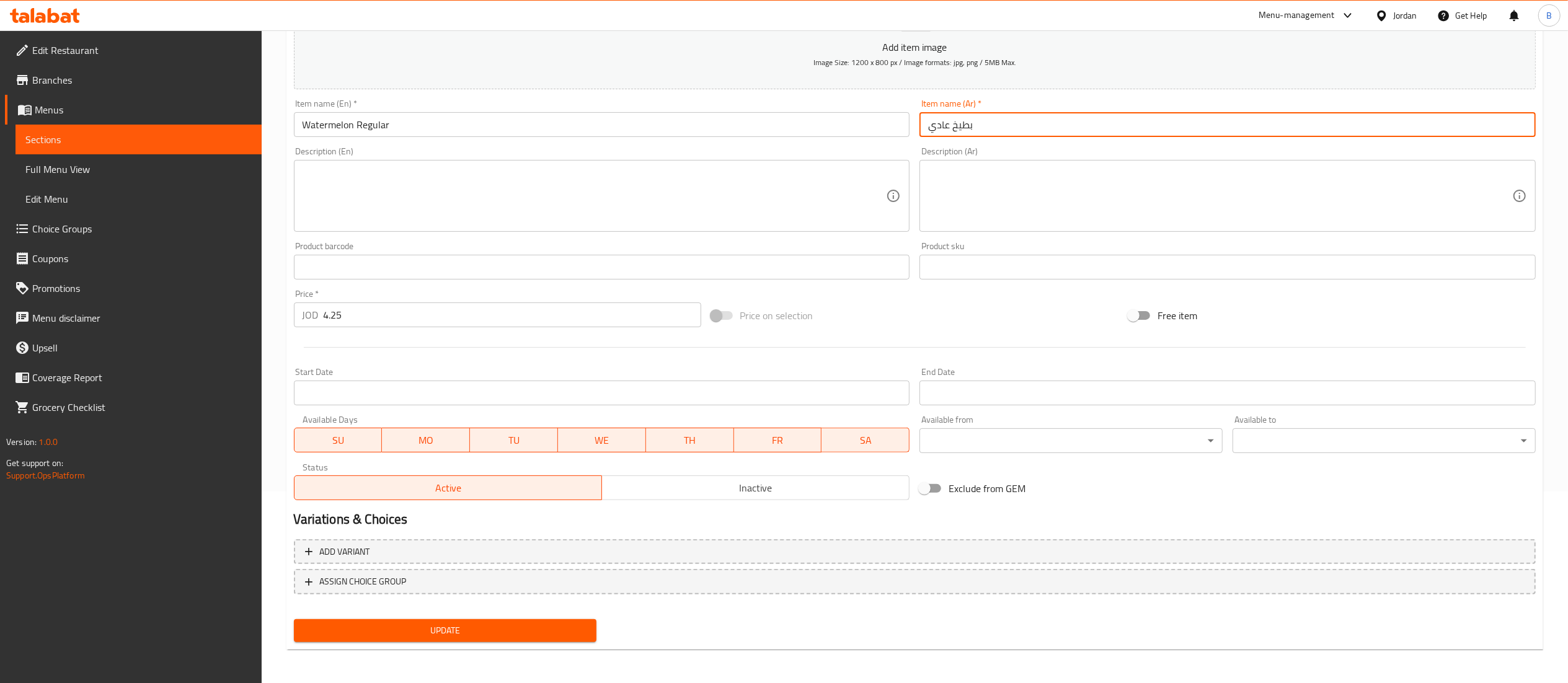
type input "بطيخ عادي"
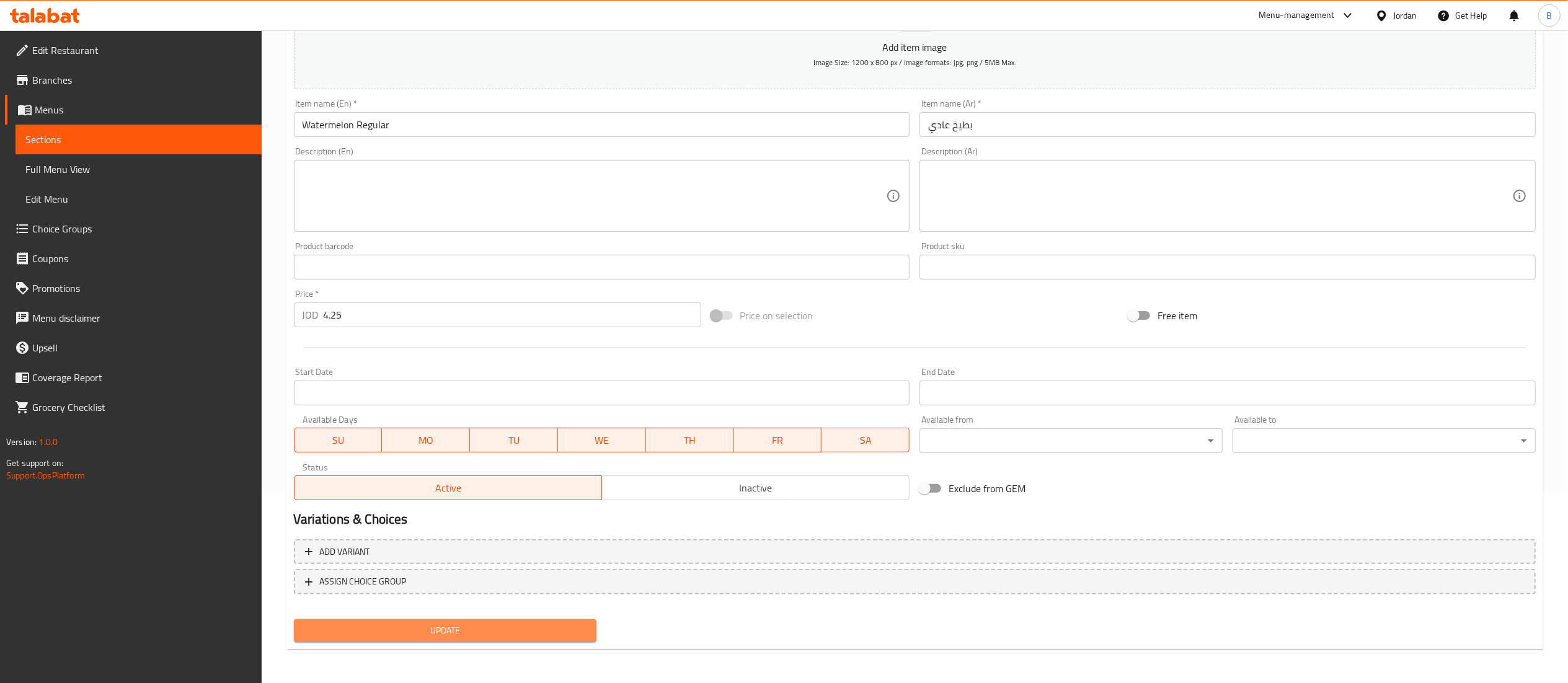
click at [496, 625] on span "Update" at bounding box center [445, 630] width 283 height 16
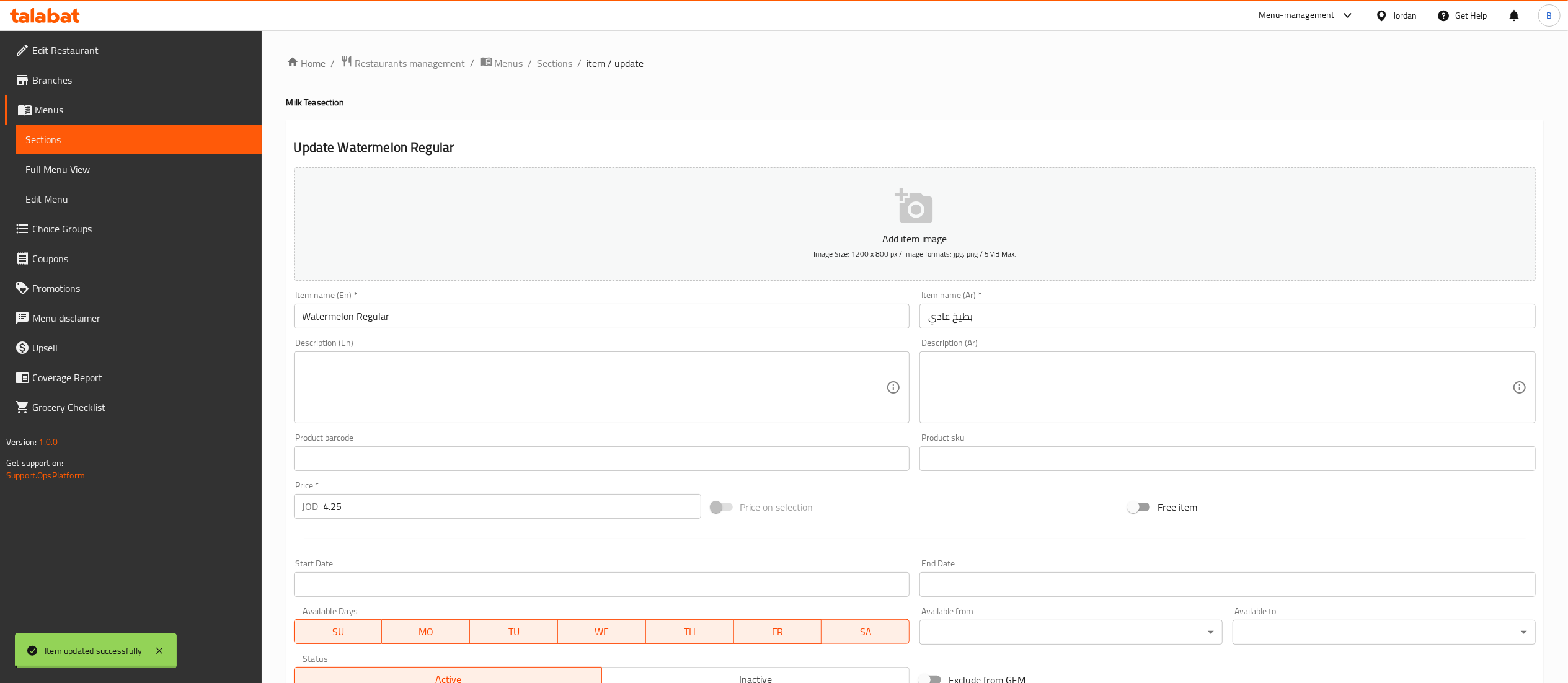
click at [557, 56] on span "Sections" at bounding box center [555, 63] width 35 height 15
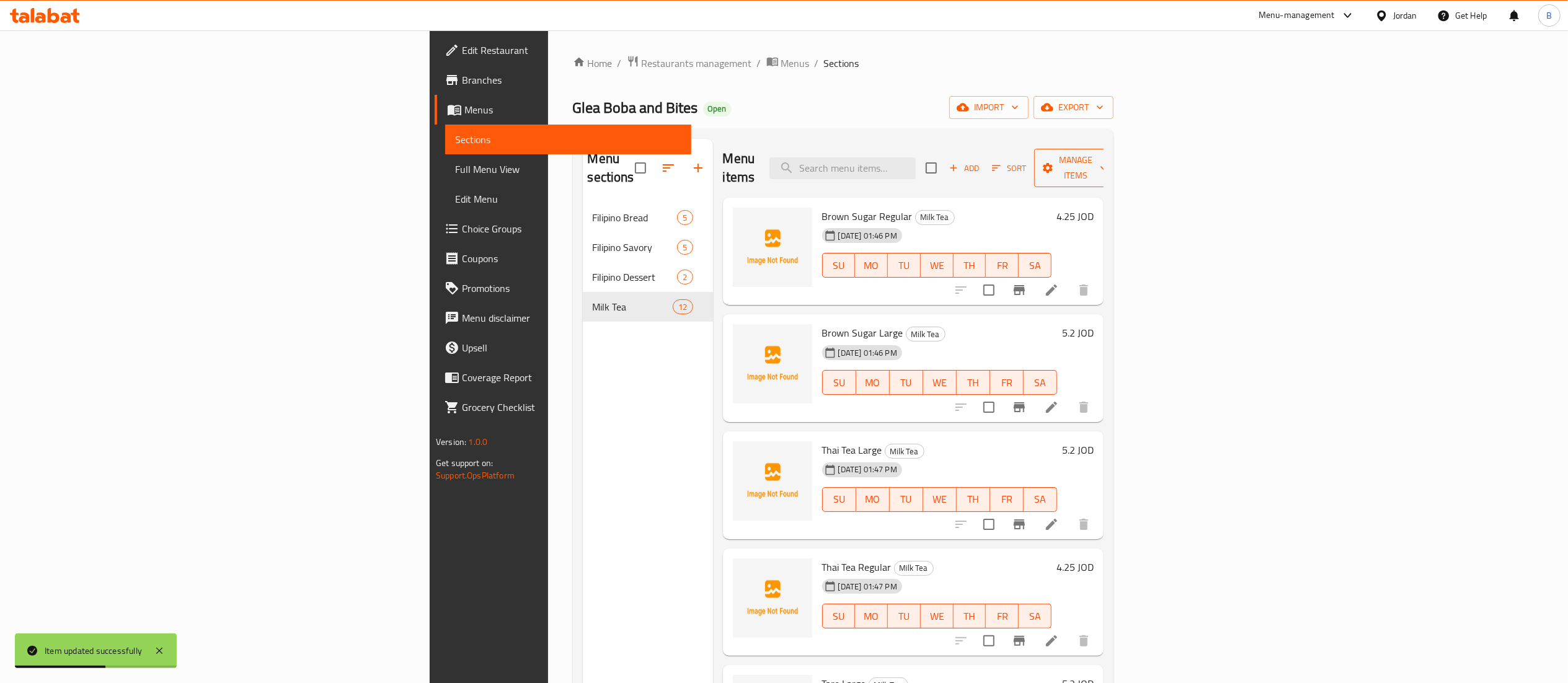
click at [1107, 163] on span "Manage items" at bounding box center [1076, 167] width 63 height 31
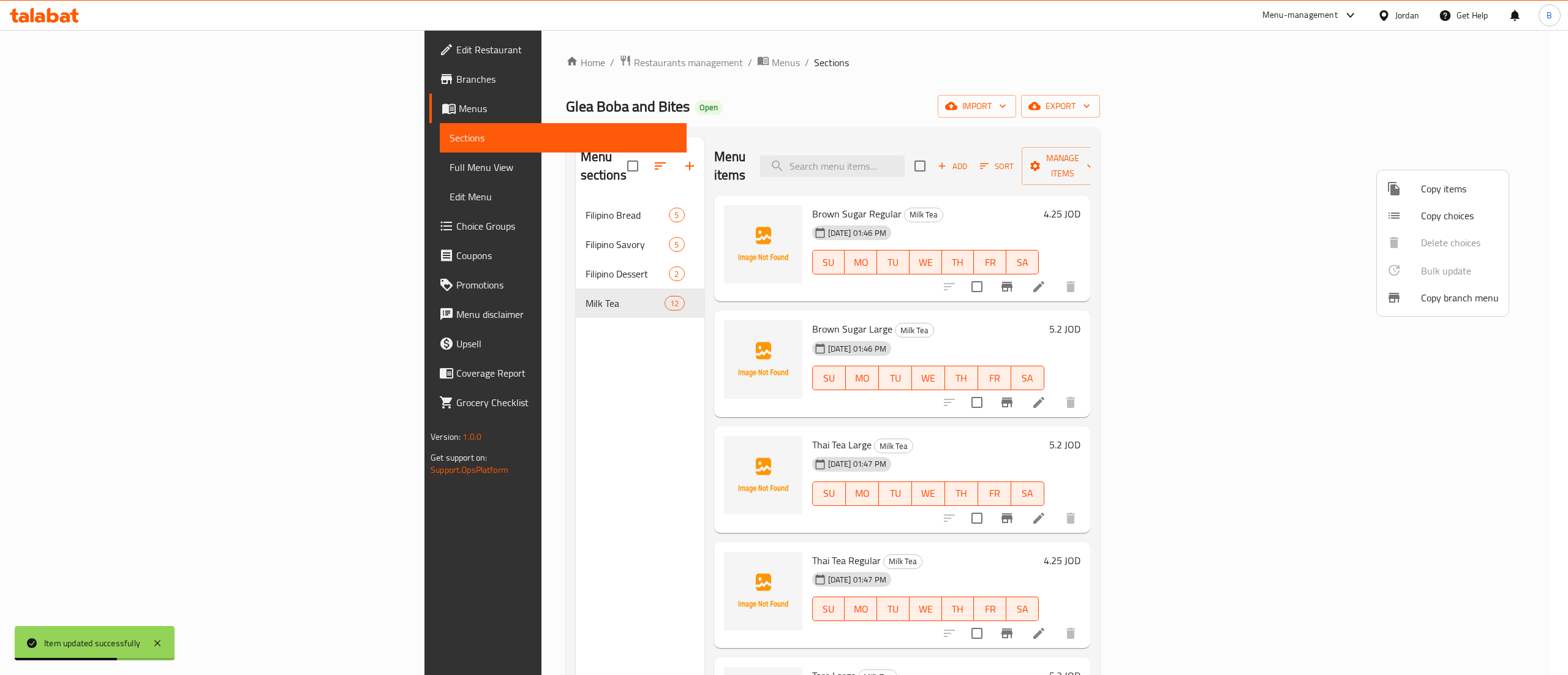
click at [1441, 196] on span "Copy items" at bounding box center [1460, 188] width 78 height 15
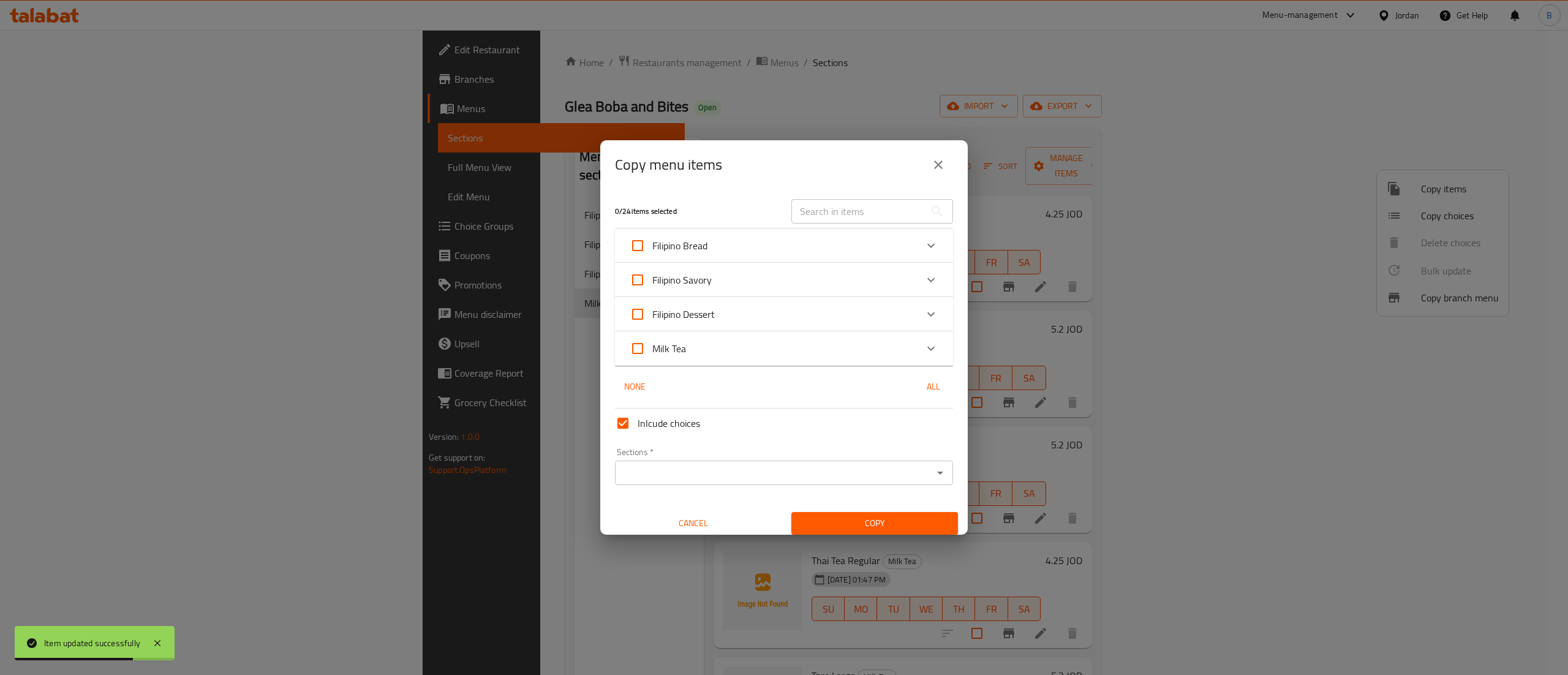
click at [805, 352] on div "Milk Tea" at bounding box center [772, 349] width 287 height 30
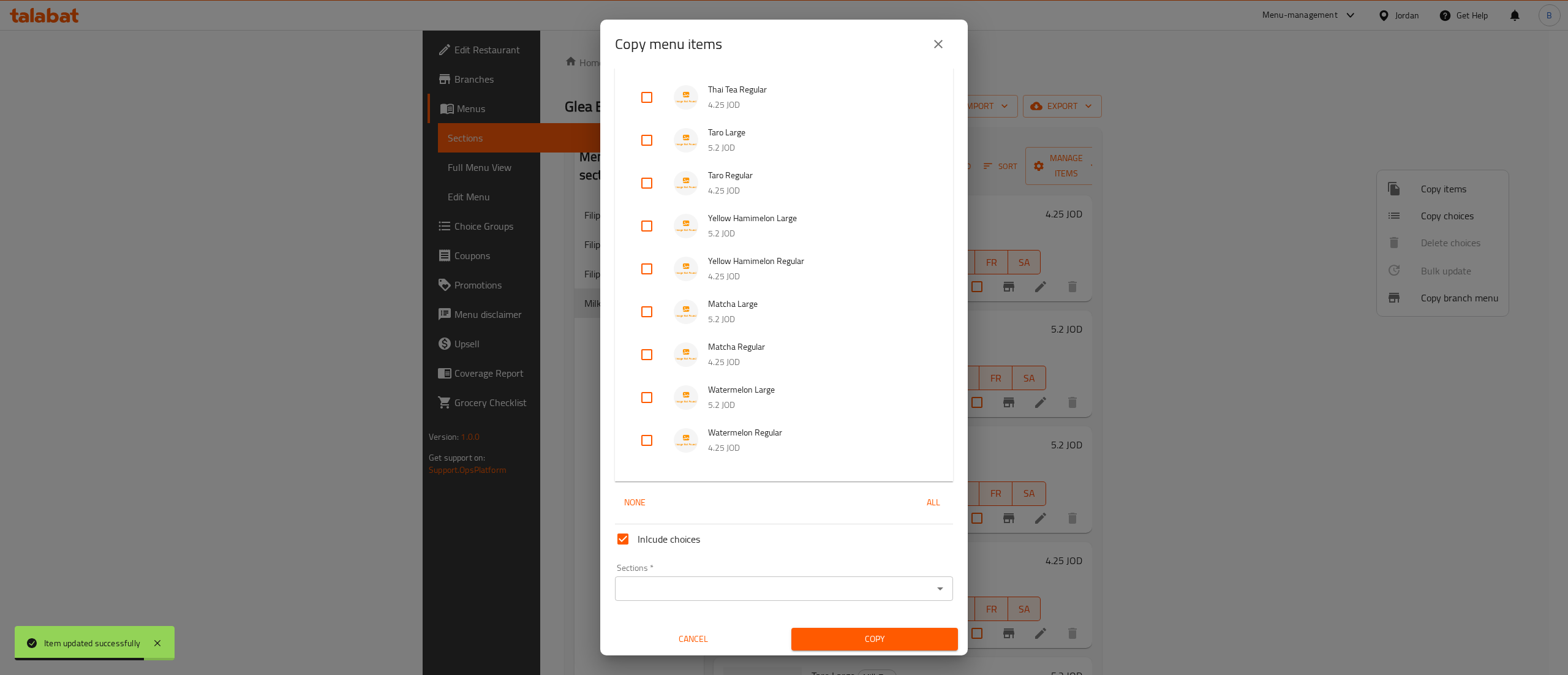
scroll to position [322, 0]
click at [647, 398] on input "checkbox" at bounding box center [647, 397] width 30 height 30
checkbox input "true"
click at [639, 437] on input "checkbox" at bounding box center [647, 440] width 30 height 30
checkbox input "true"
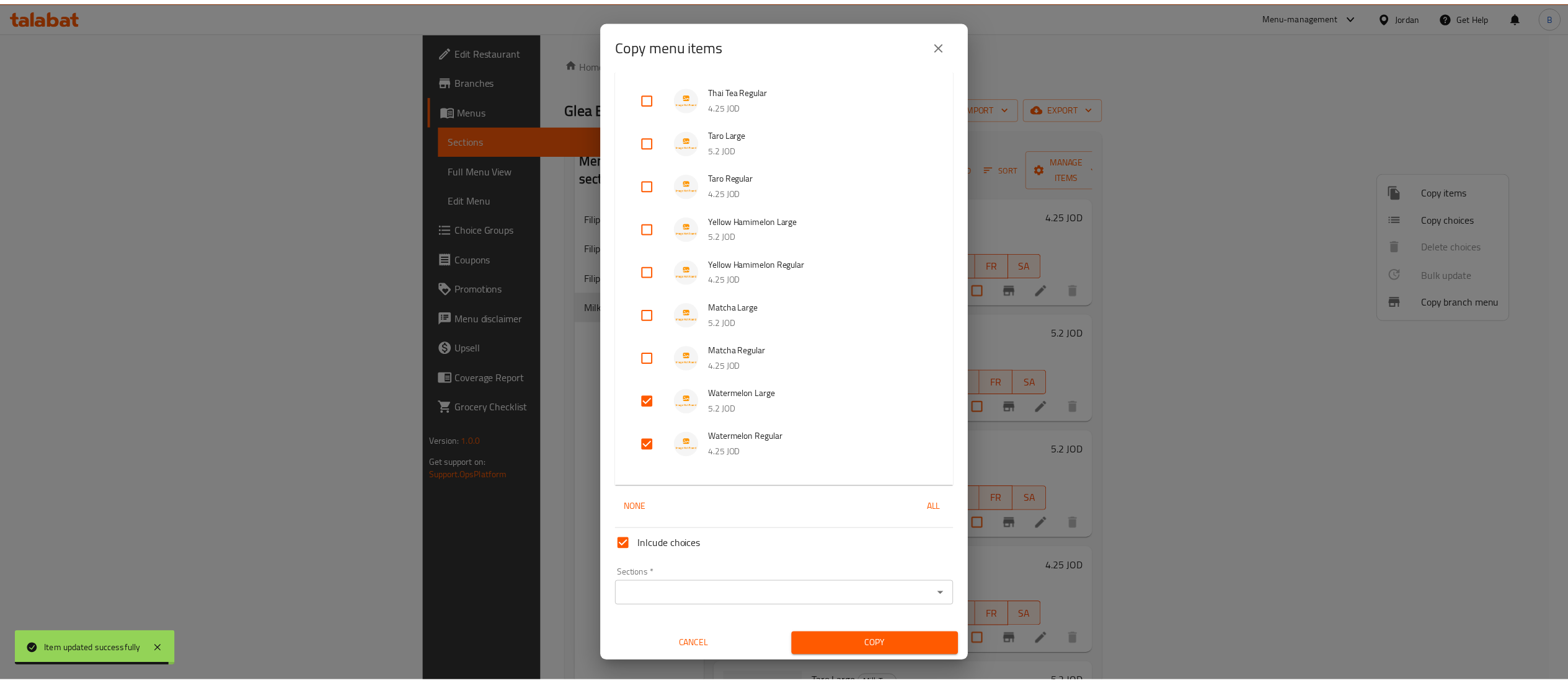
scroll to position [327, 0]
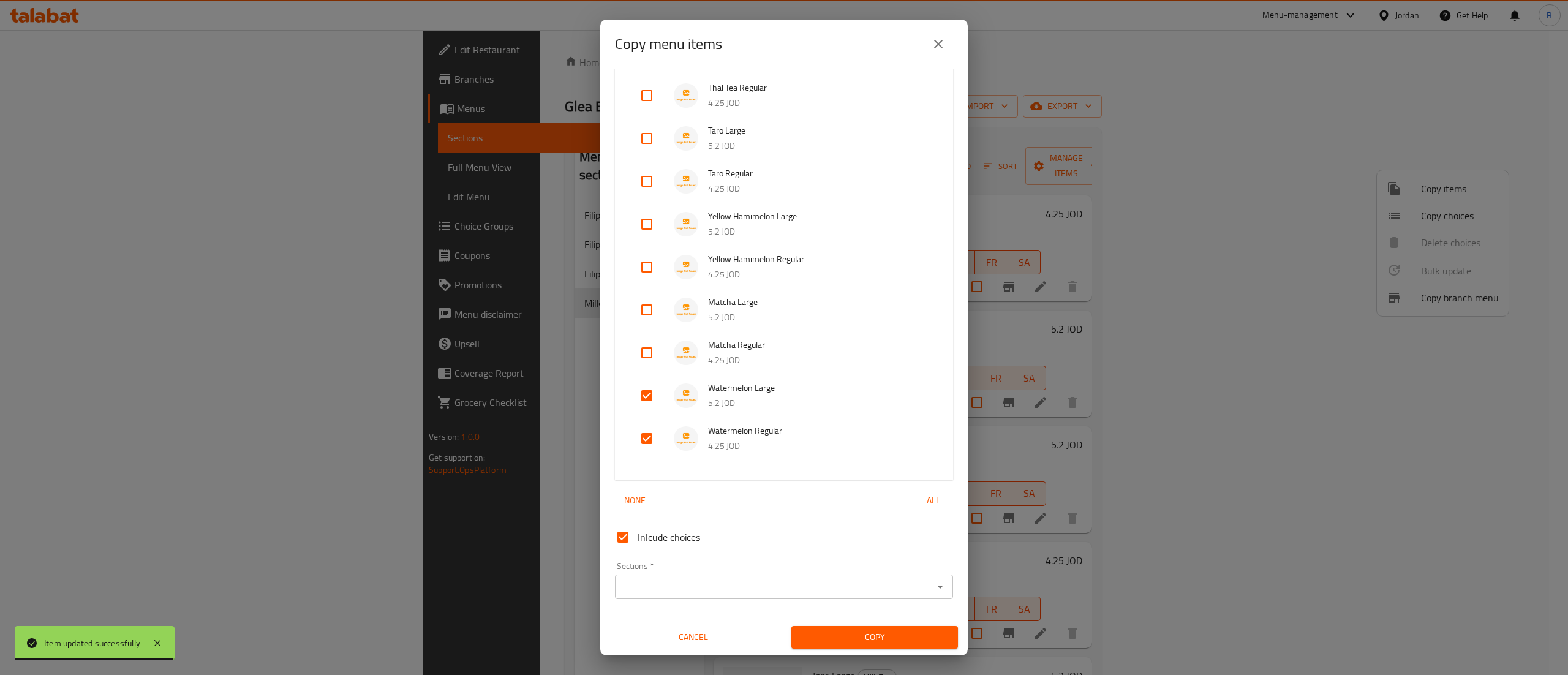
click at [656, 583] on input "Sections   *" at bounding box center [774, 586] width 311 height 17
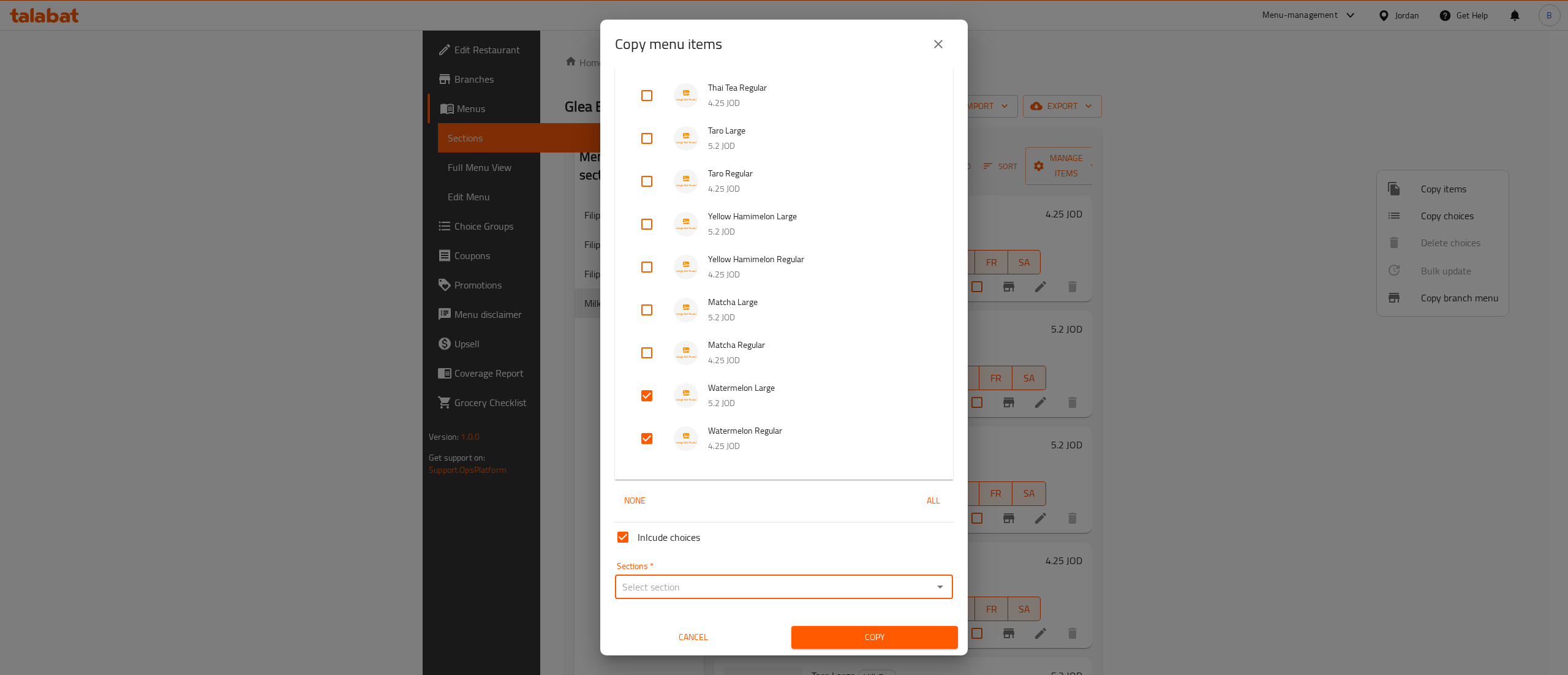
click at [706, 586] on input "Sections   *" at bounding box center [774, 586] width 311 height 17
click at [706, 585] on input "Sections   *" at bounding box center [774, 586] width 311 height 17
click at [679, 563] on li "Milk Tea" at bounding box center [774, 556] width 319 height 22
type input "Milk Tea"
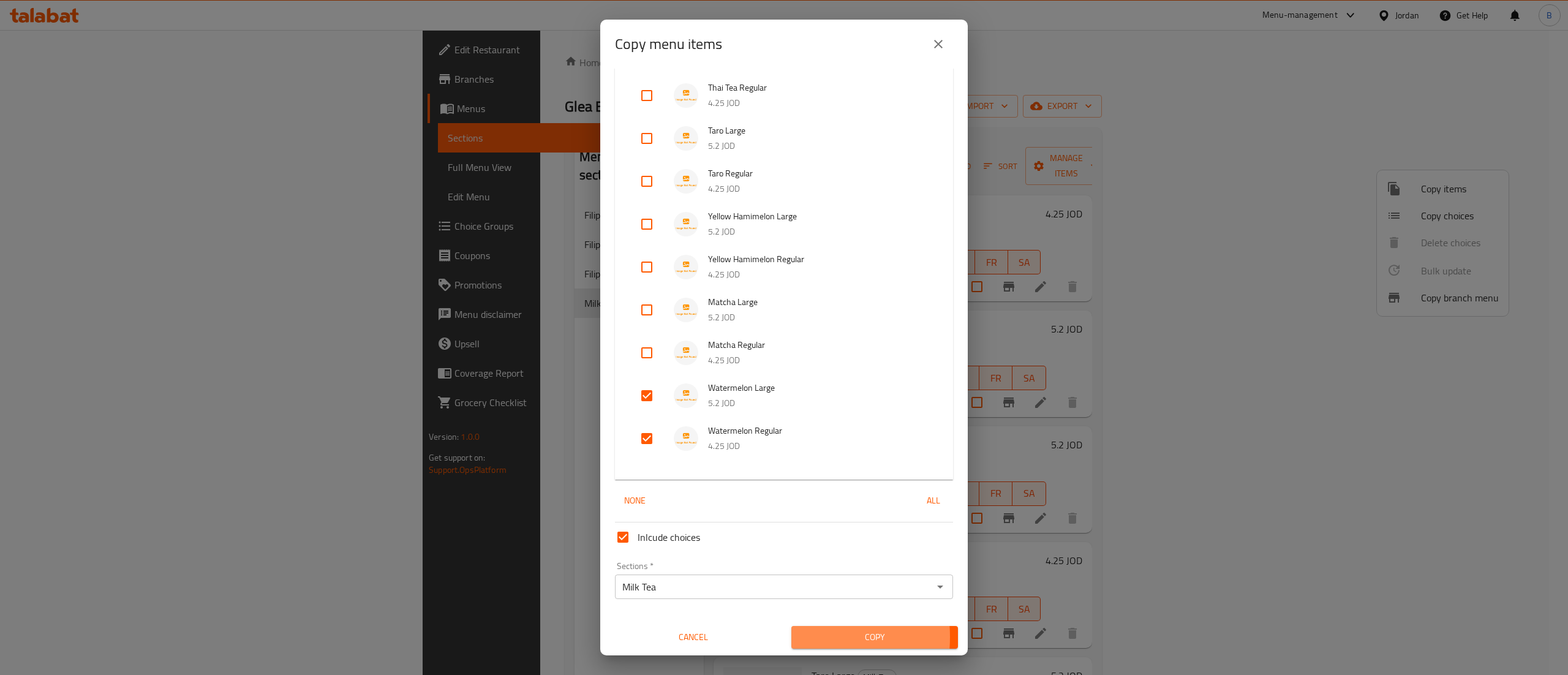
click at [801, 637] on span "Copy" at bounding box center [874, 637] width 147 height 16
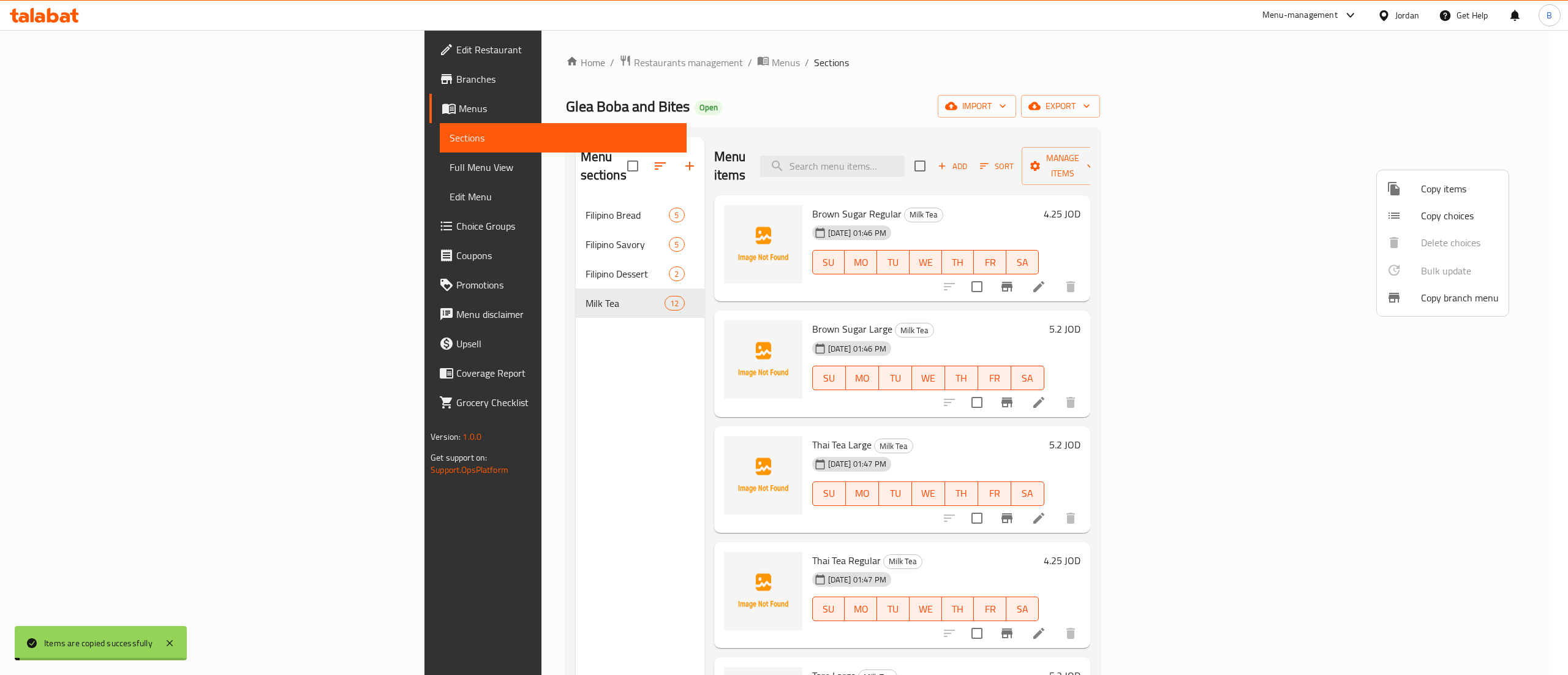
click at [1158, 321] on div at bounding box center [784, 337] width 1568 height 675
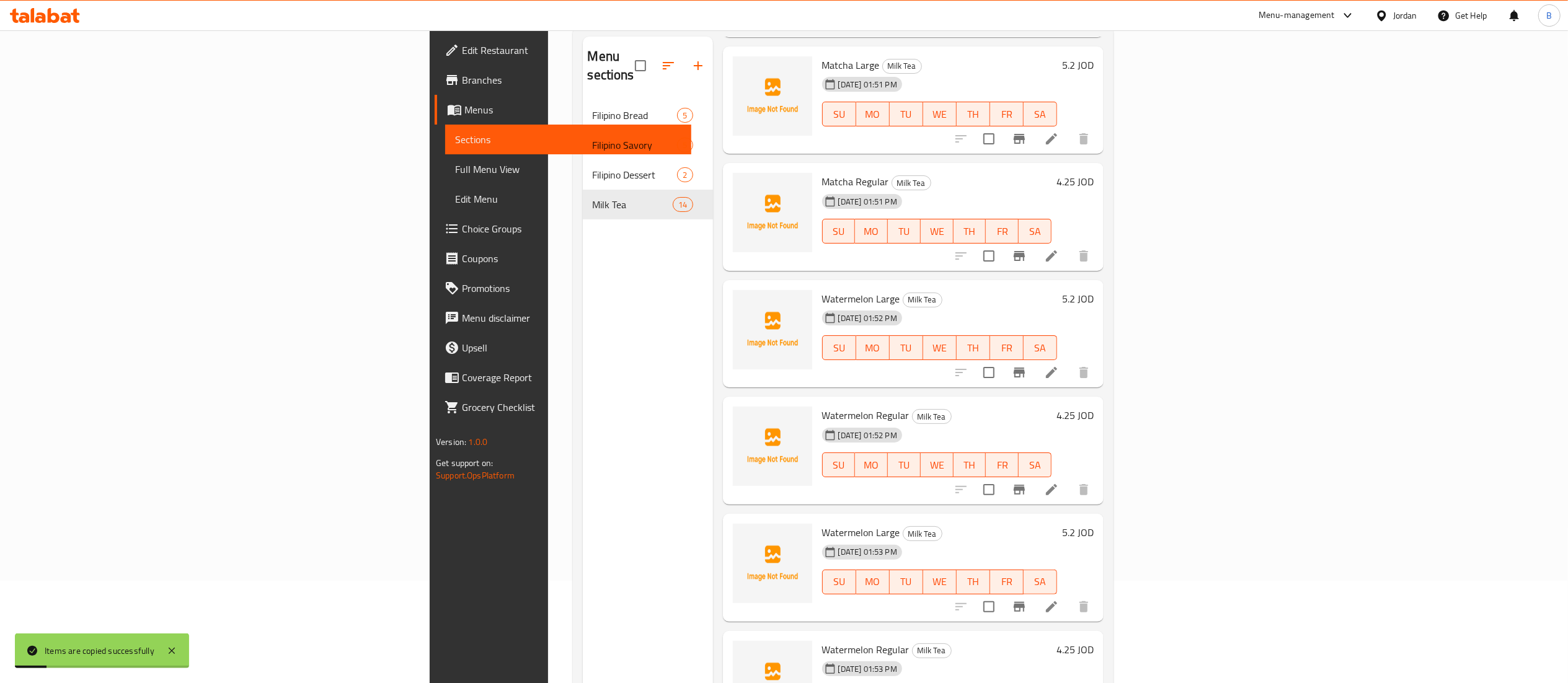
scroll to position [174, 0]
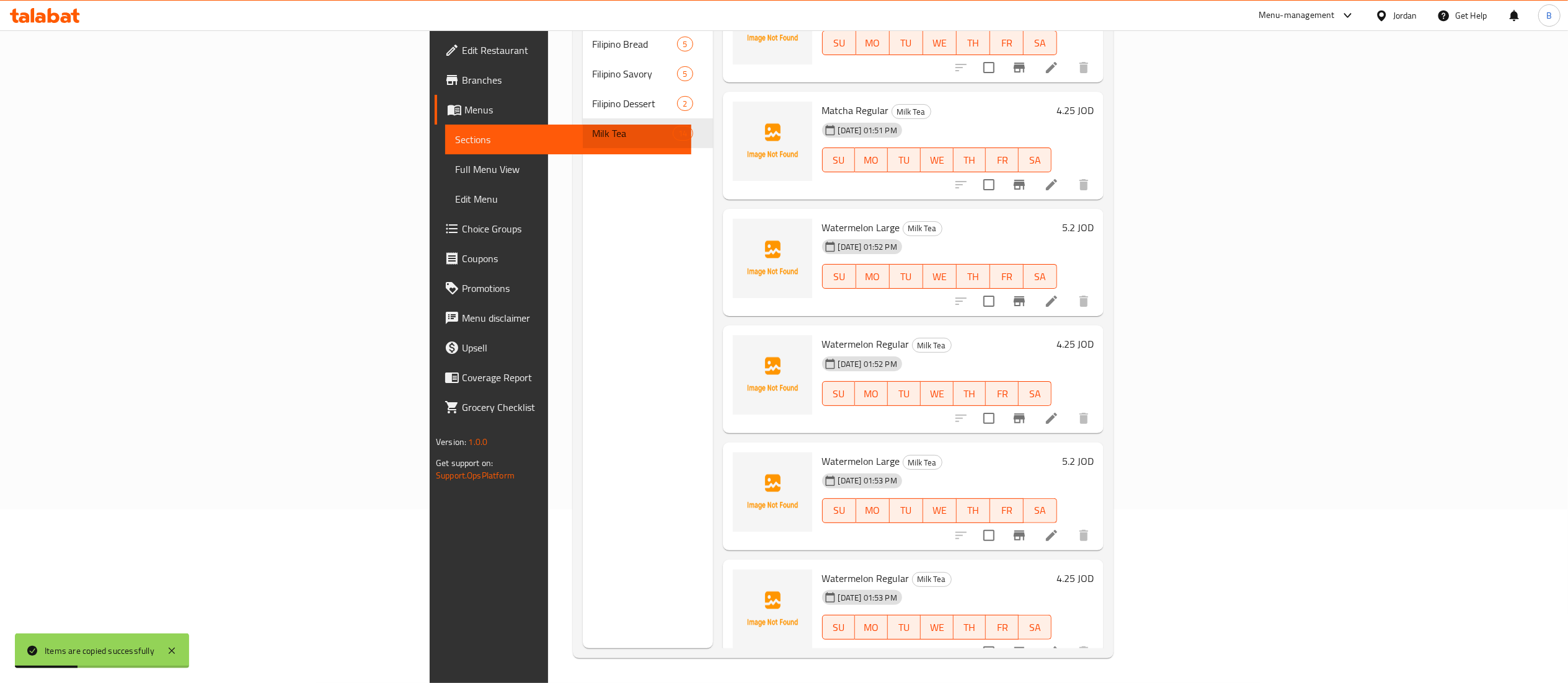
click at [1059, 528] on icon at bounding box center [1051, 535] width 15 height 15
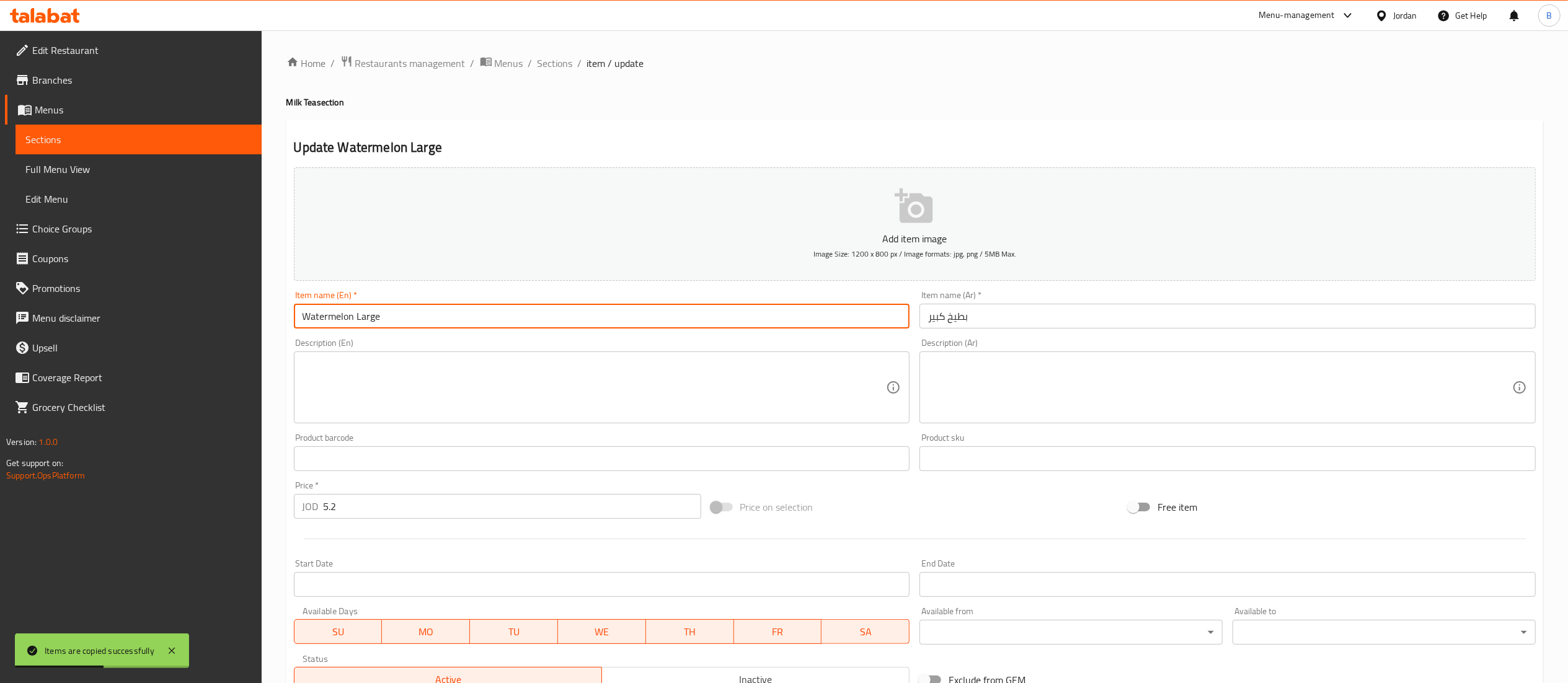
click at [348, 314] on input "Watermelon Large" at bounding box center [602, 316] width 617 height 25
drag, startPoint x: 353, startPoint y: 322, endPoint x: 194, endPoint y: 305, distance: 159.9
click at [198, 306] on div "Edit Restaurant Branches Menus Sections Full Menu View Edit Menu Choice Groups …" at bounding box center [784, 453] width 1568 height 845
type input "Mango Large"
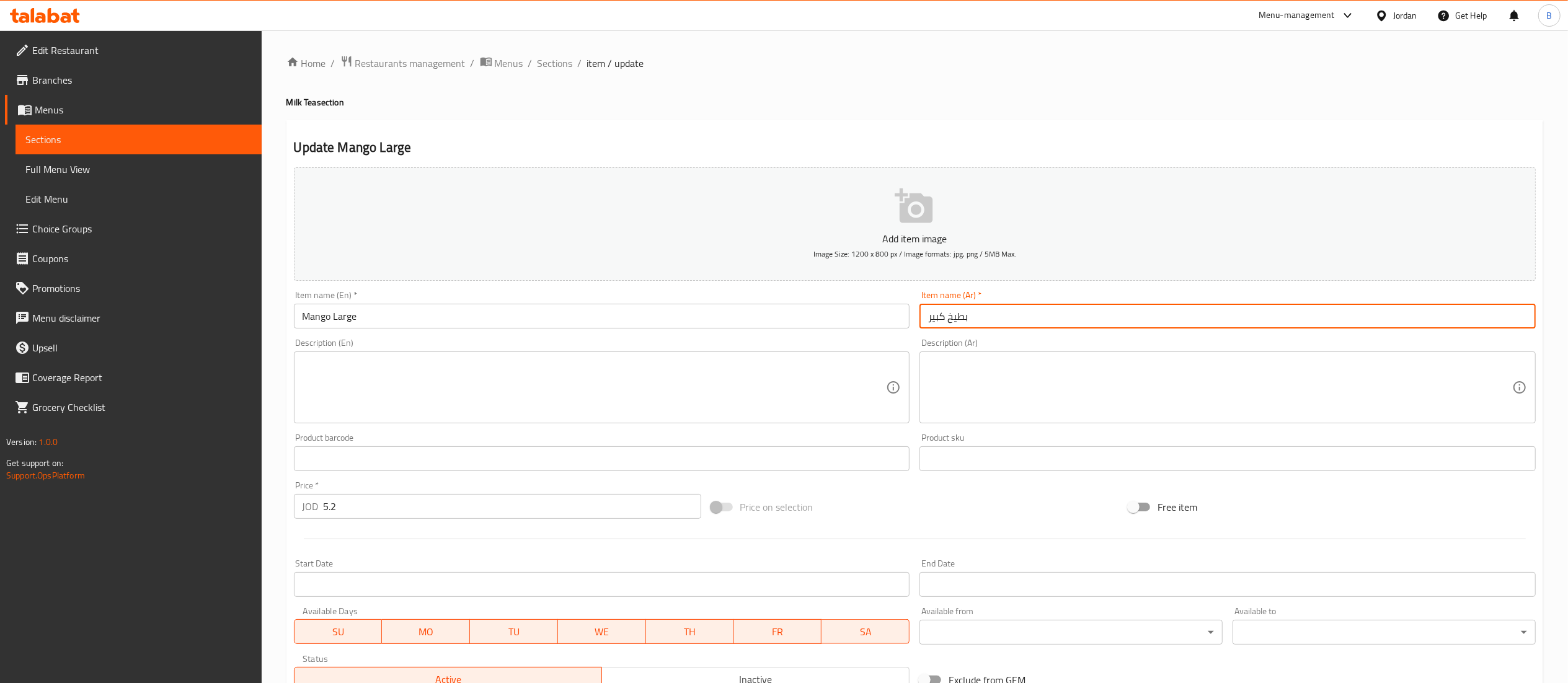
drag, startPoint x: 1052, startPoint y: 321, endPoint x: 948, endPoint y: 315, distance: 104.2
click at [948, 315] on input "بطيخ كبير" at bounding box center [1228, 316] width 617 height 25
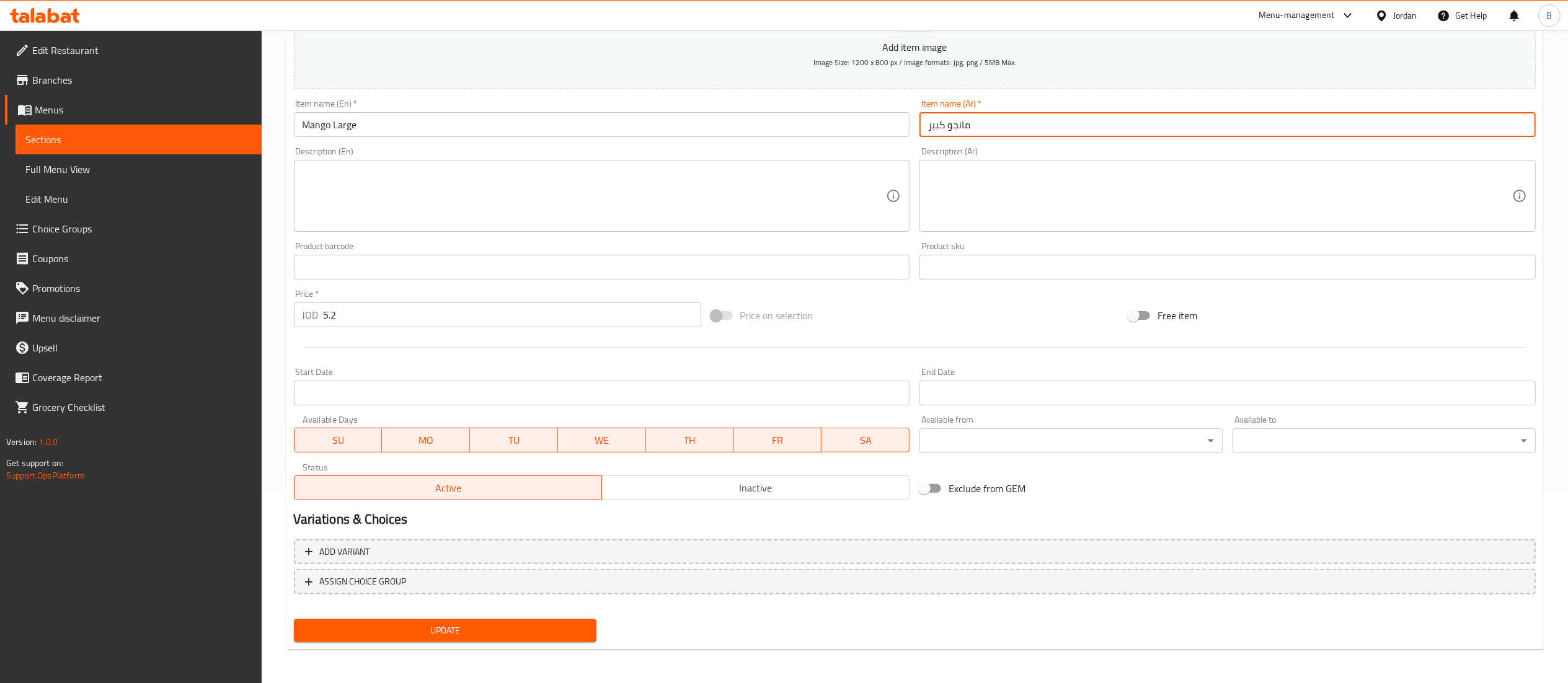
type input "مانجو كبير"
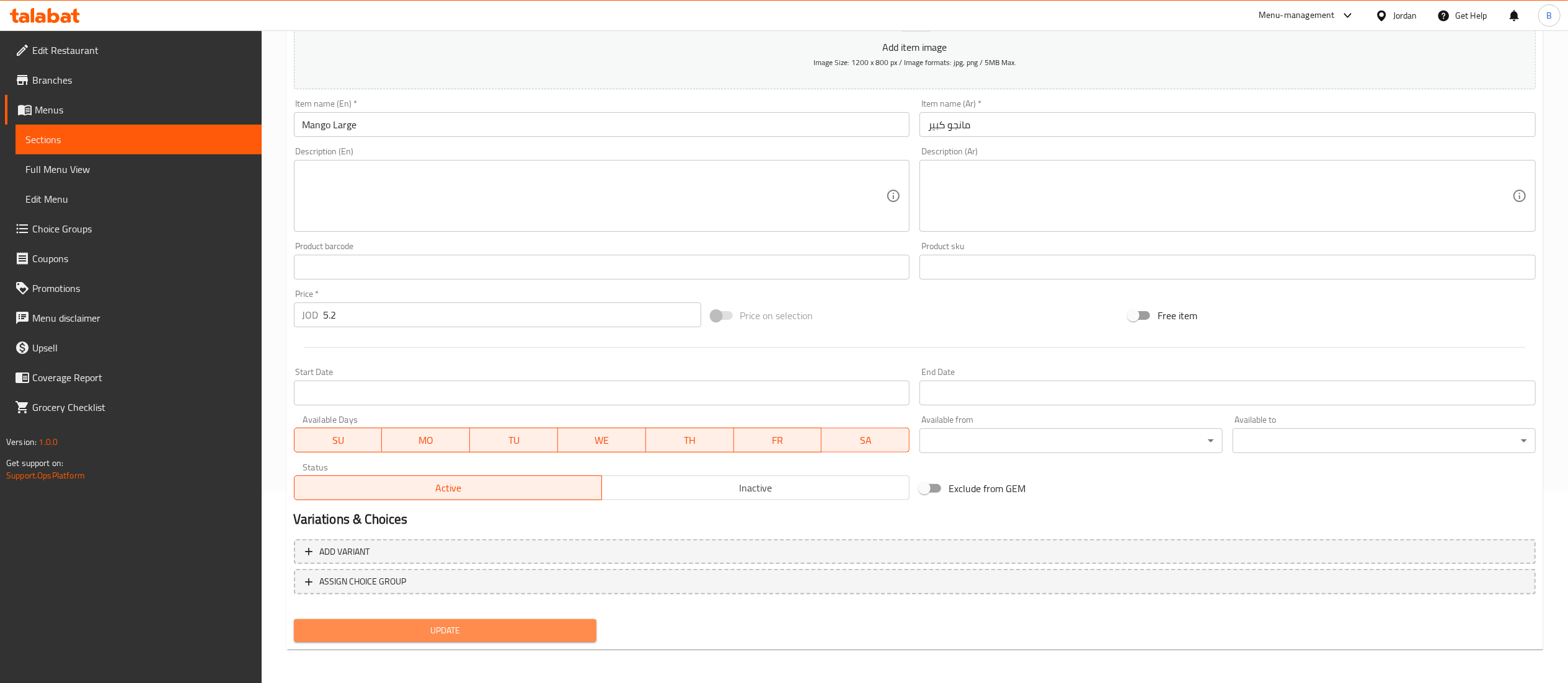
click at [443, 631] on span "Update" at bounding box center [445, 630] width 283 height 16
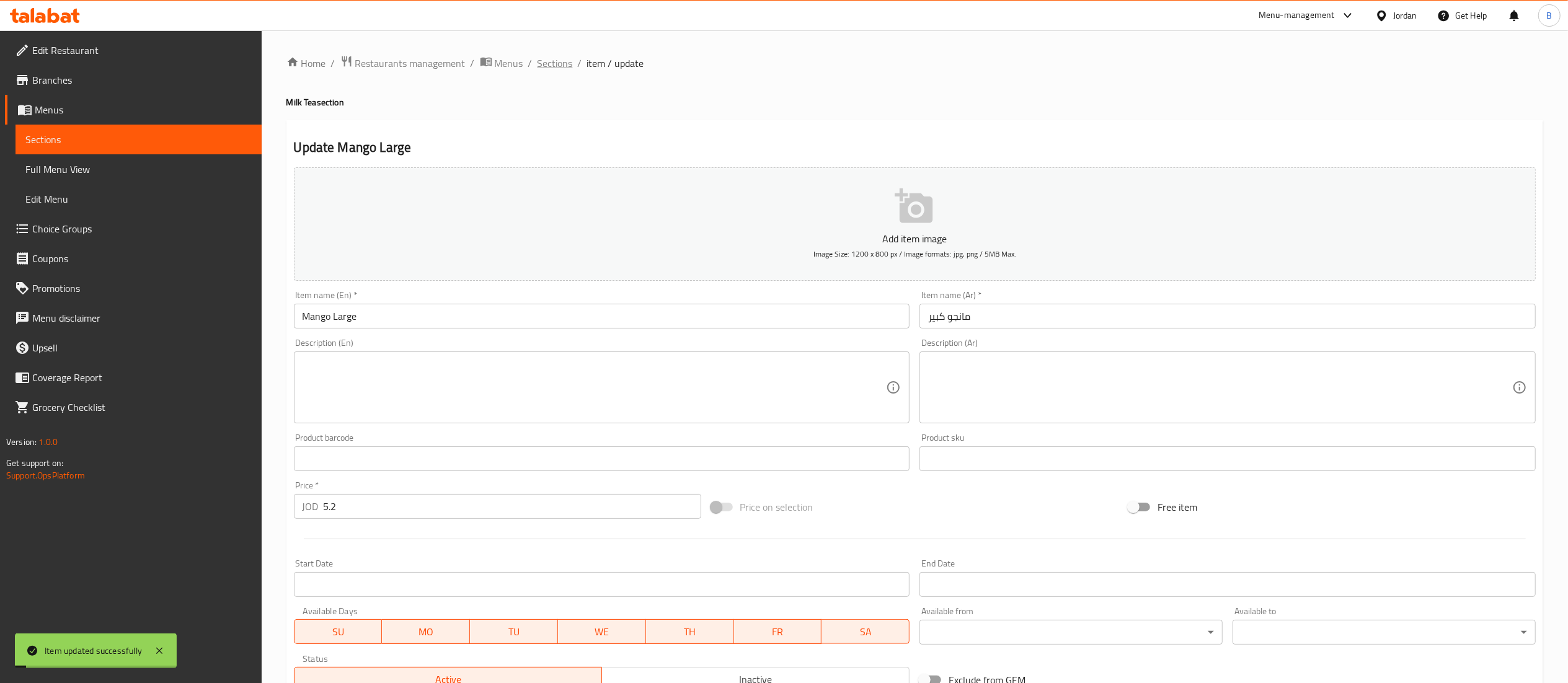
click at [558, 61] on span "Sections" at bounding box center [555, 63] width 35 height 15
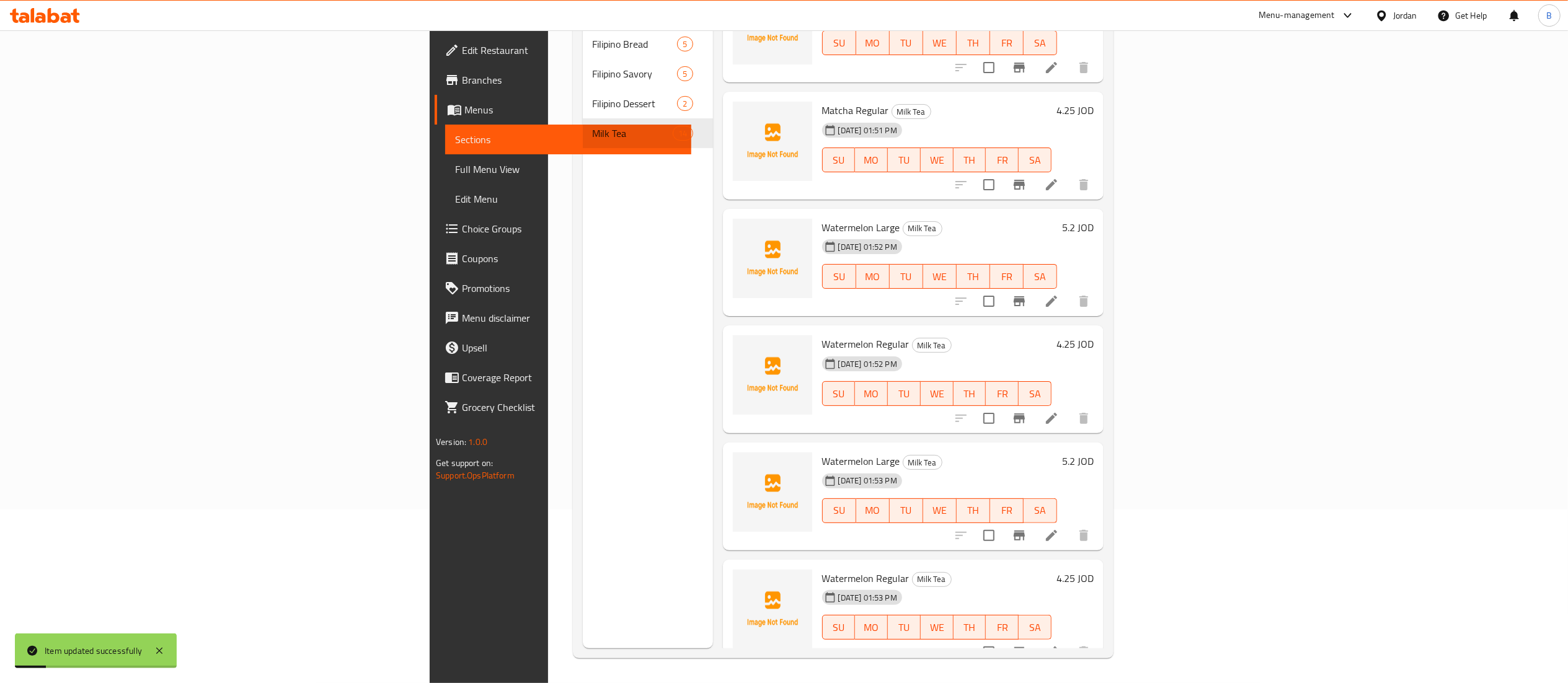
scroll to position [174, 0]
click at [1059, 644] on icon at bounding box center [1051, 652] width 15 height 15
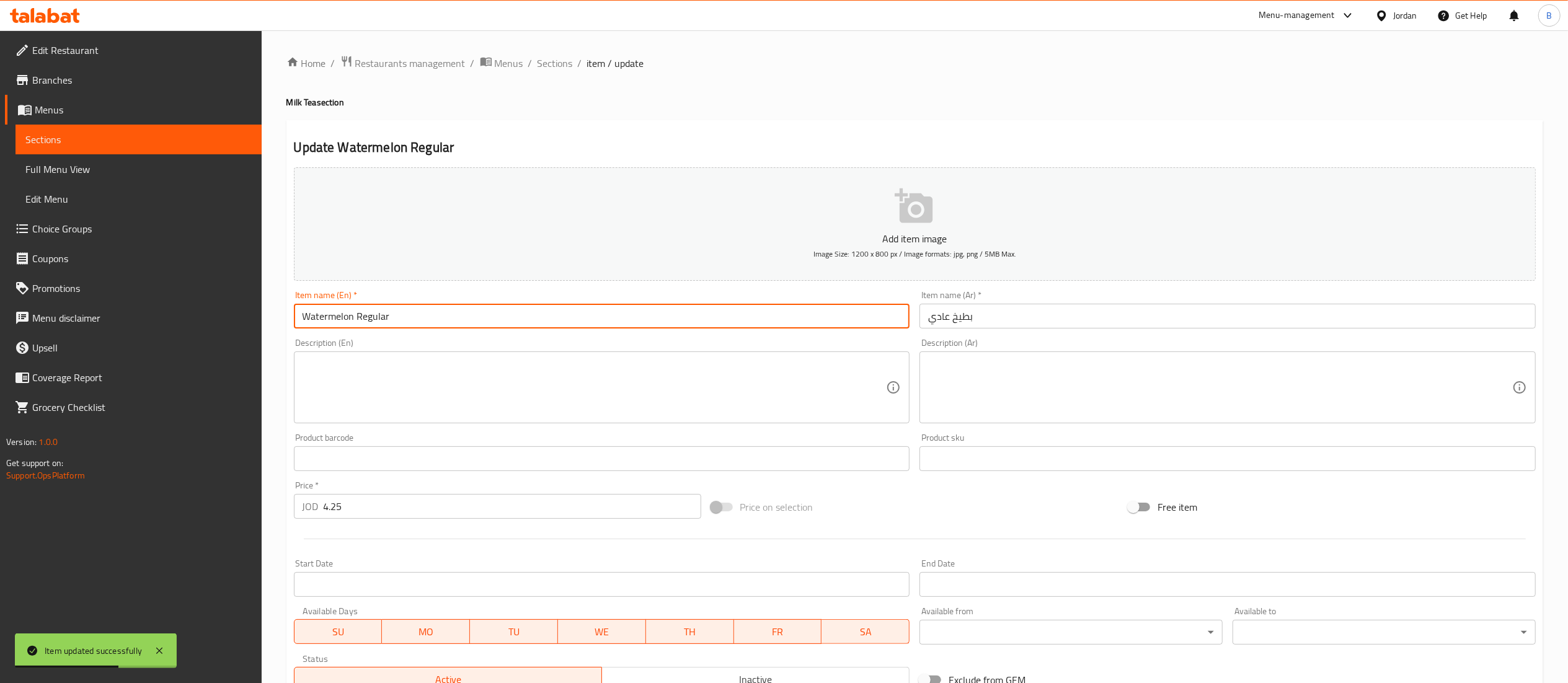
drag, startPoint x: 353, startPoint y: 321, endPoint x: 201, endPoint y: 311, distance: 152.3
click at [204, 312] on div "Edit Restaurant Branches Menus Sections Full Menu View Edit Menu Choice Groups …" at bounding box center [784, 453] width 1568 height 845
type input "Mango Regular"
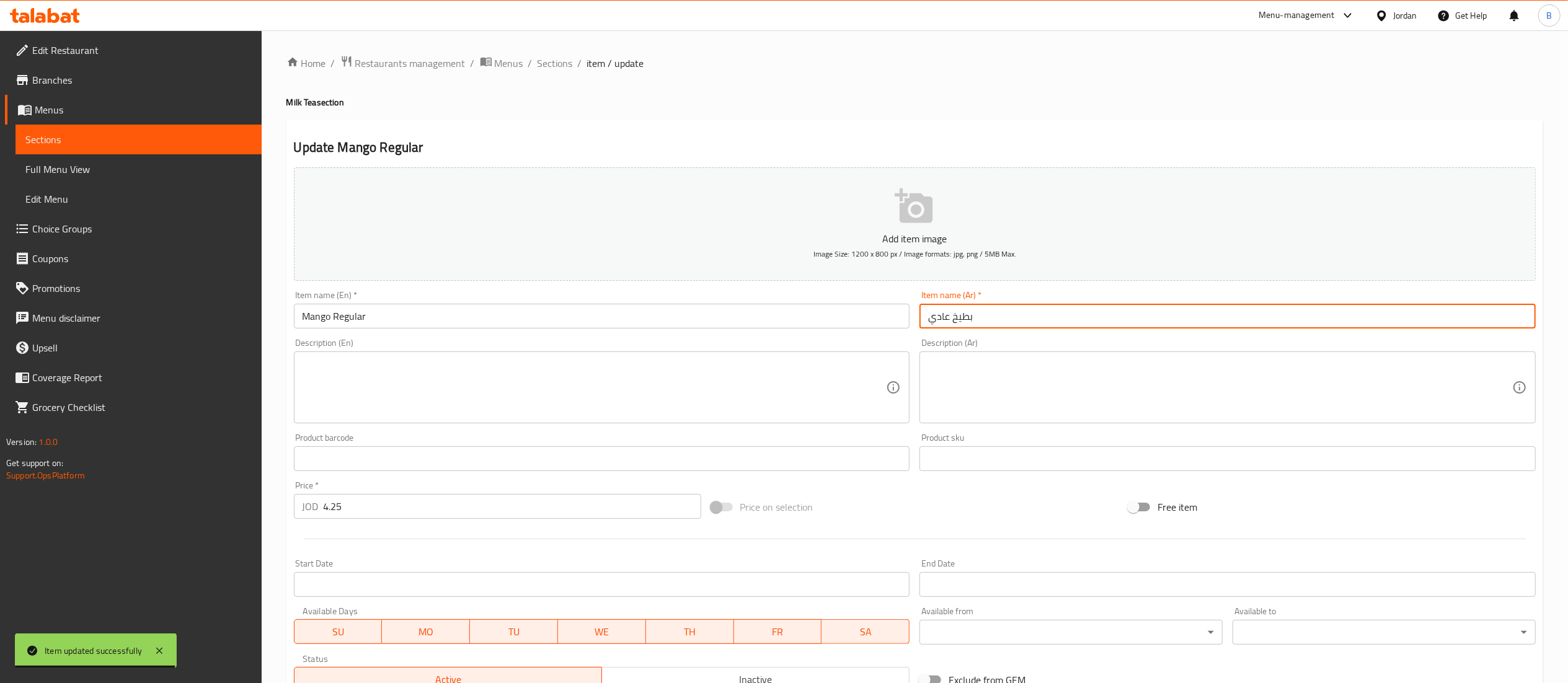
drag, startPoint x: 978, startPoint y: 324, endPoint x: 948, endPoint y: 322, distance: 30.1
click at [948, 322] on input "بطيخ عادي" at bounding box center [1228, 316] width 617 height 25
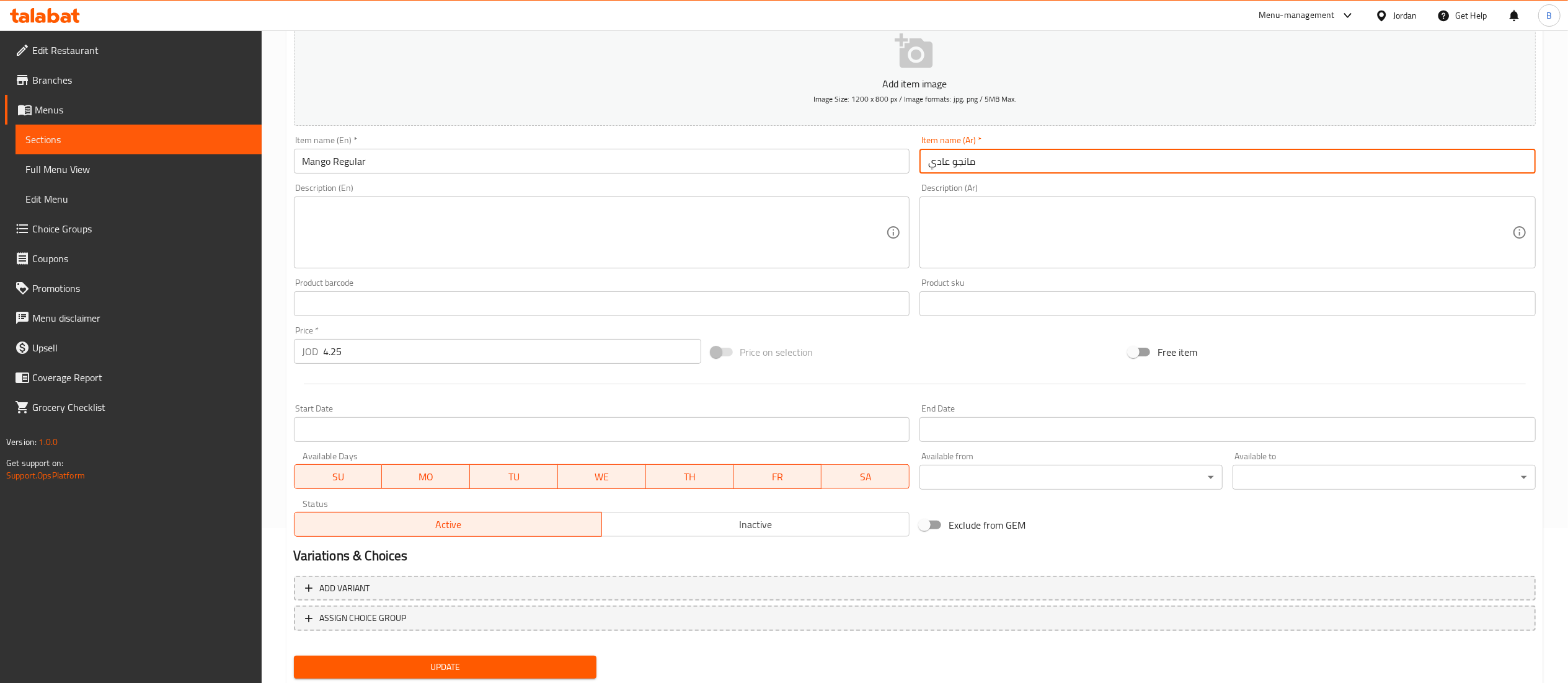
scroll to position [192, 0]
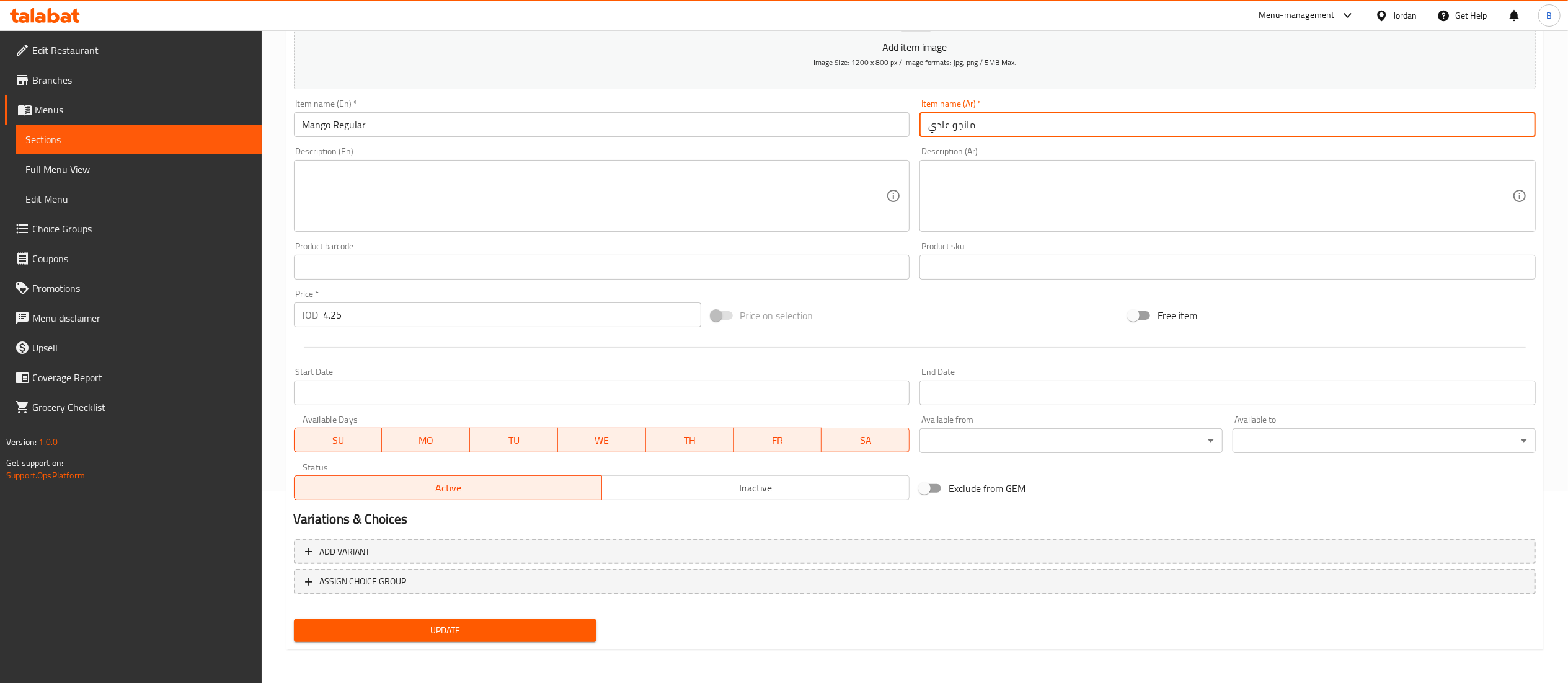
type input "مانجو عادي"
click at [503, 624] on span "Update" at bounding box center [445, 630] width 283 height 16
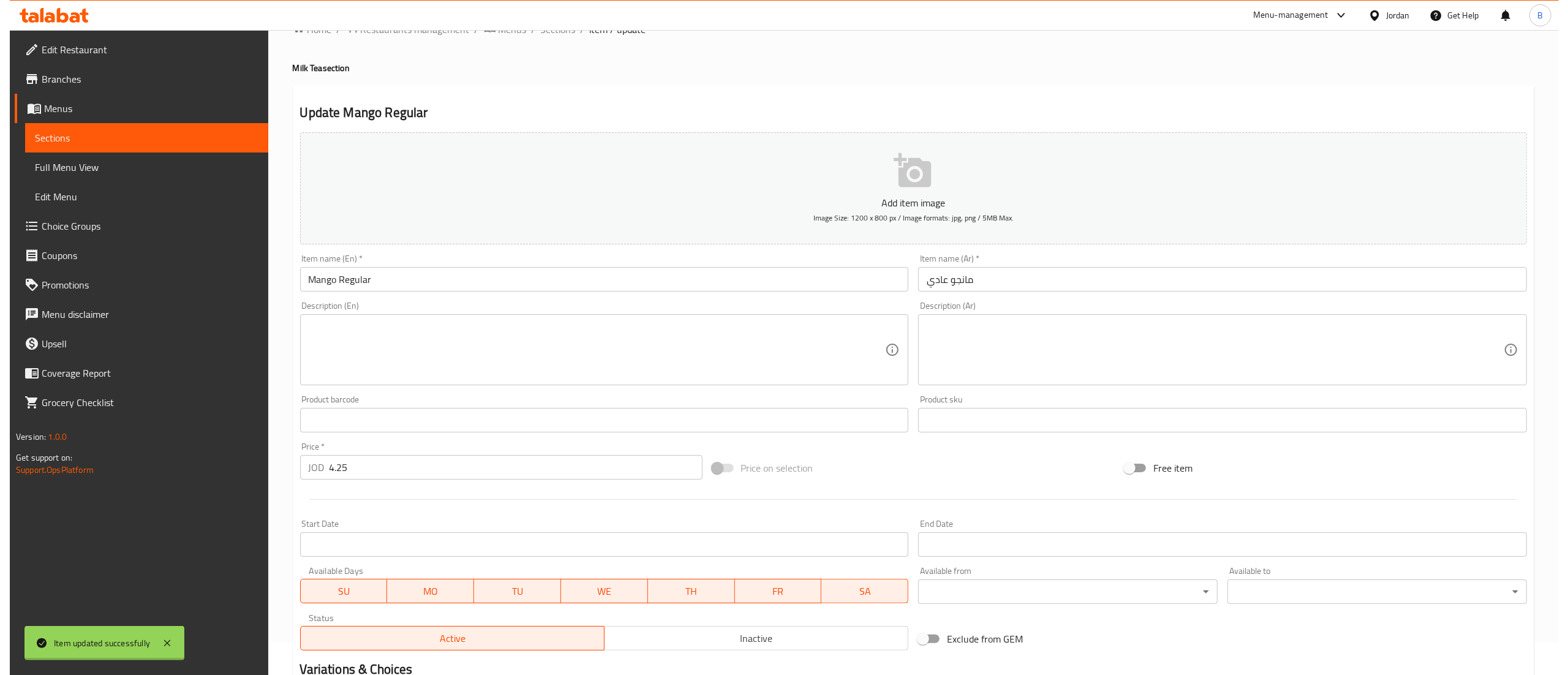
scroll to position [0, 0]
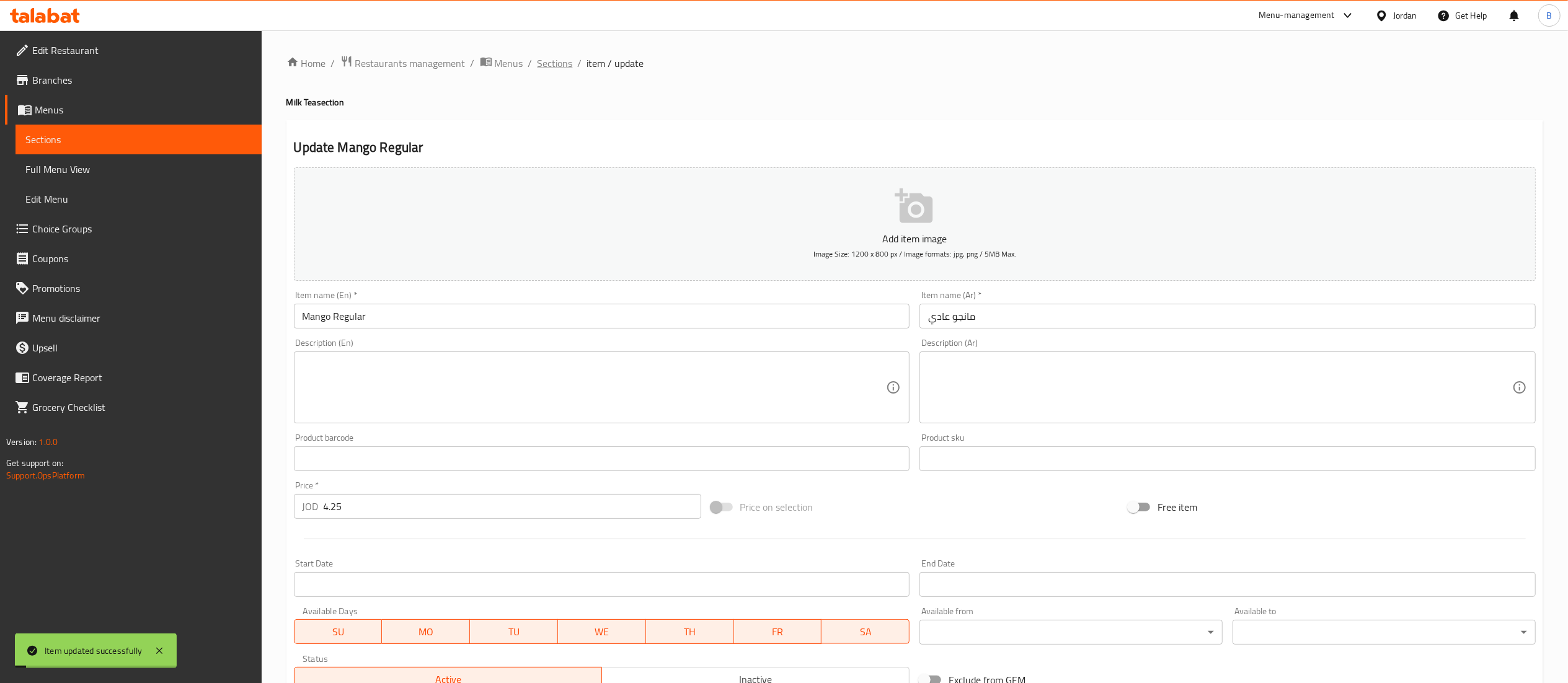
click at [551, 67] on span "Sections" at bounding box center [555, 63] width 35 height 15
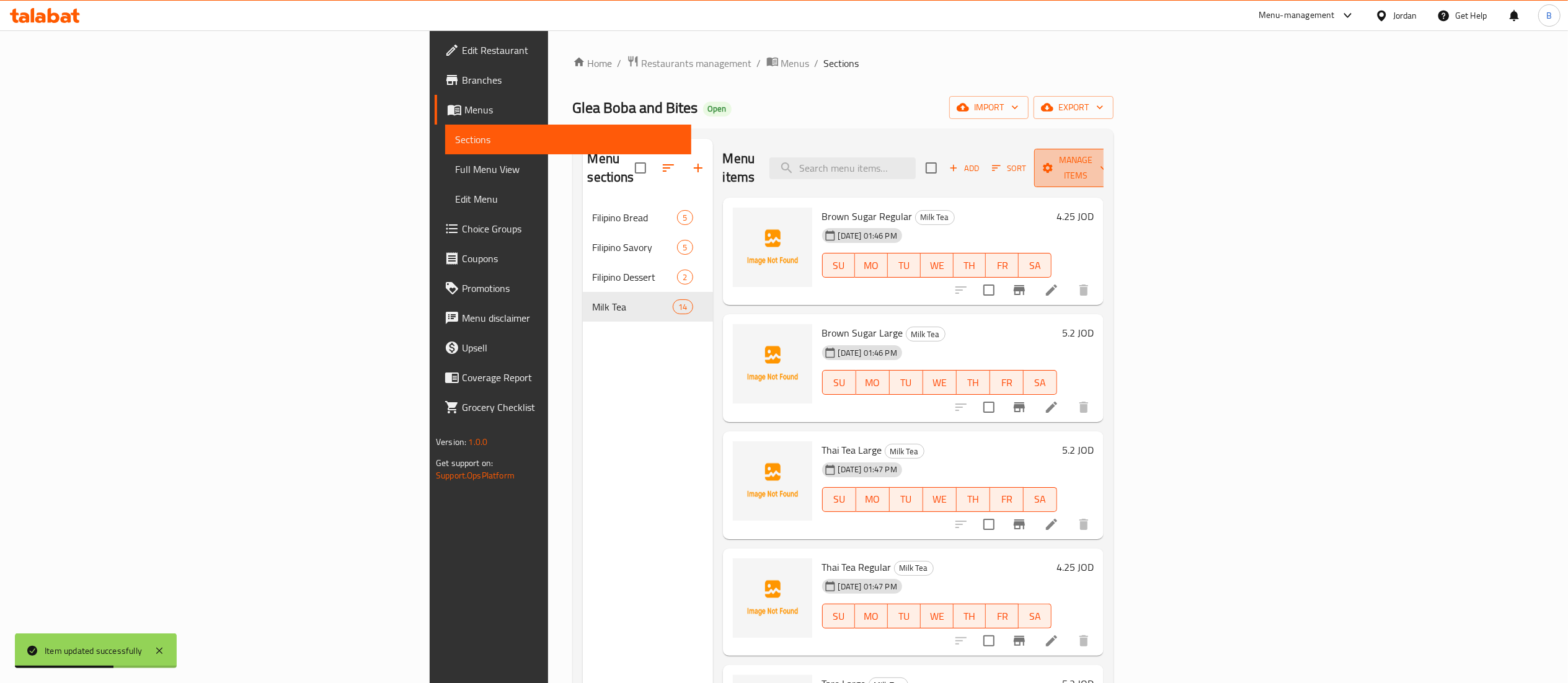
click at [1107, 157] on span "Manage items" at bounding box center [1076, 167] width 63 height 31
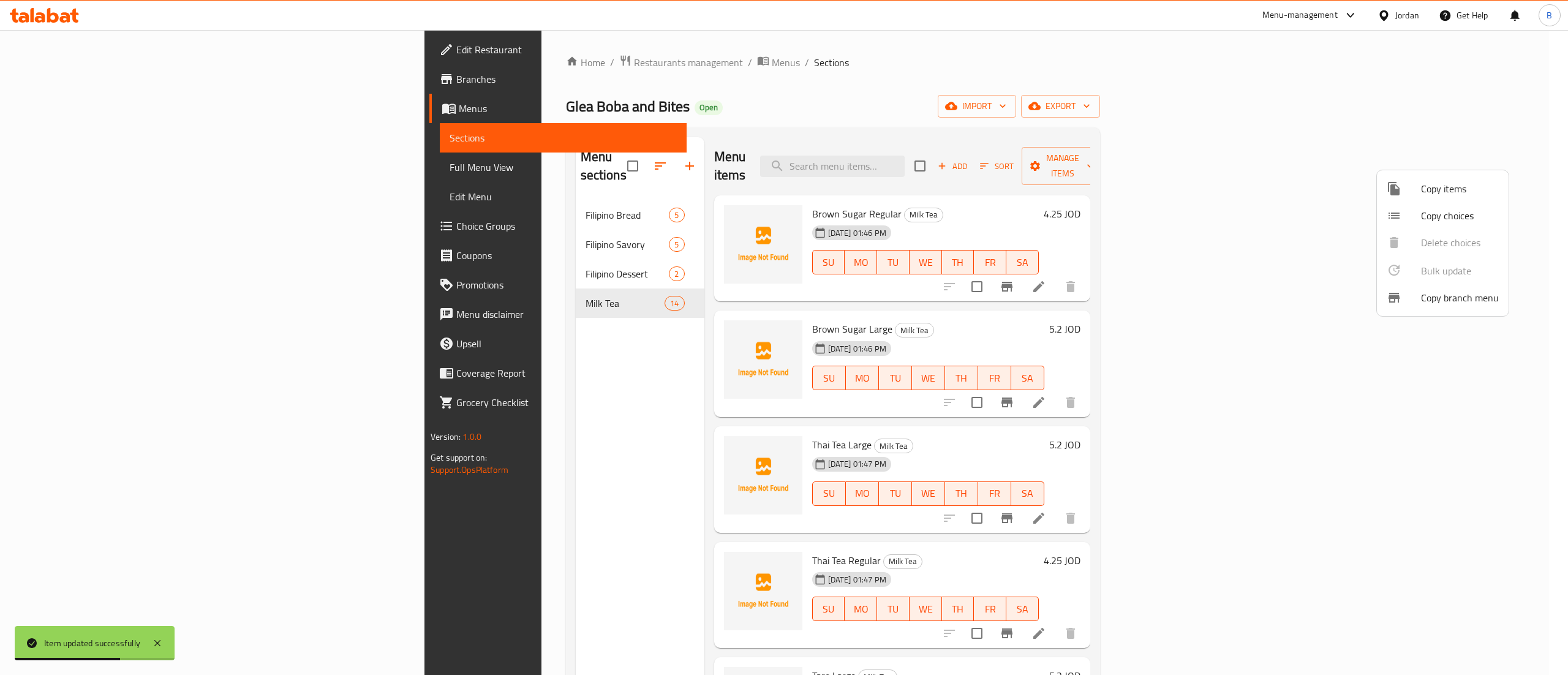
click at [1420, 186] on div at bounding box center [1404, 188] width 34 height 15
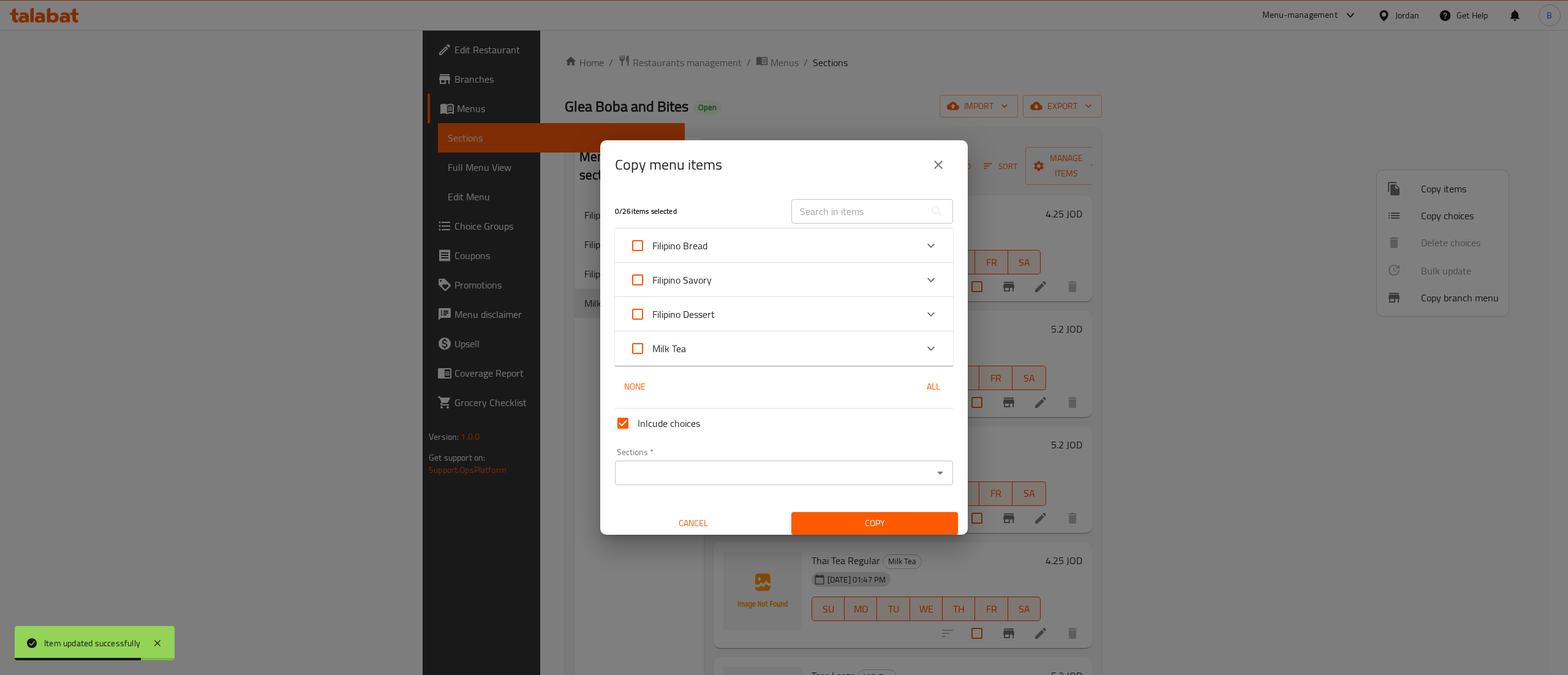
click at [751, 357] on div "Milk Tea" at bounding box center [772, 349] width 287 height 30
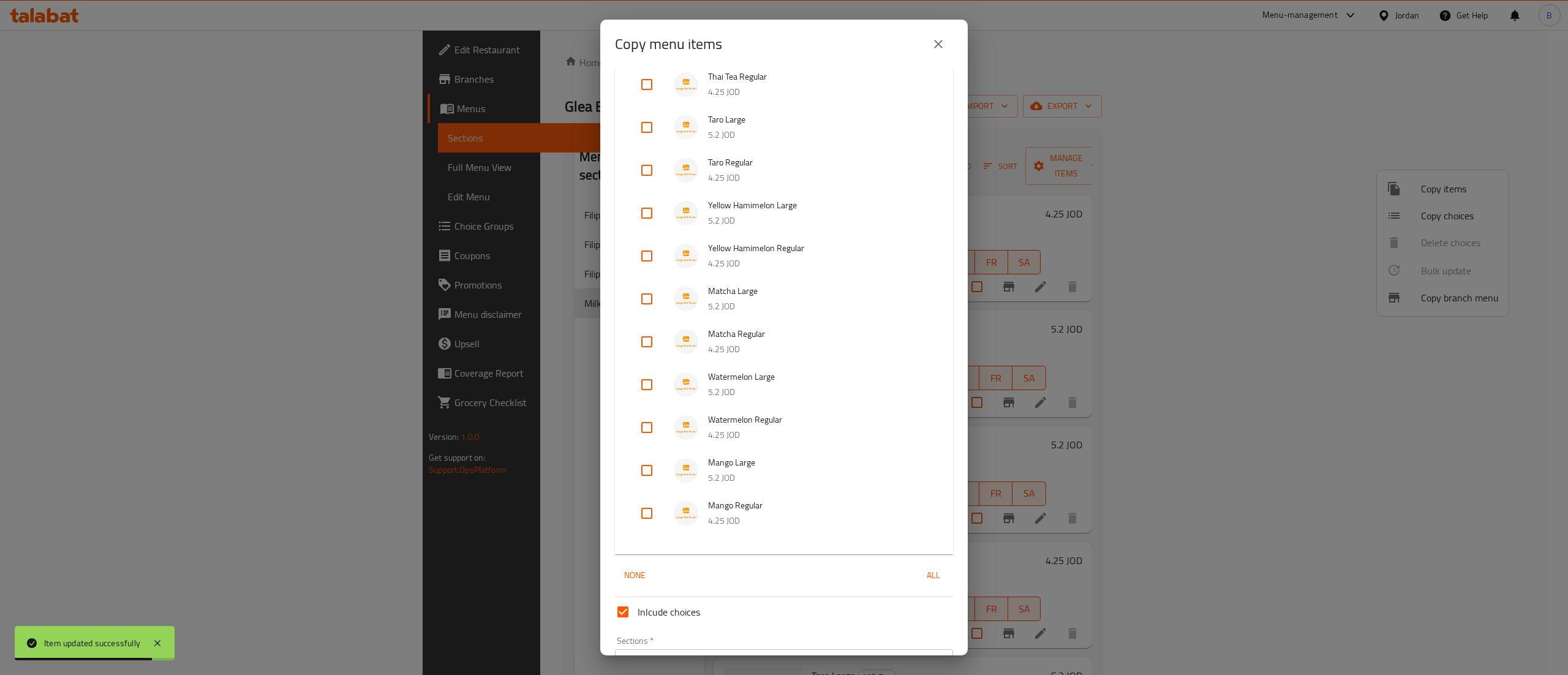
scroll to position [409, 0]
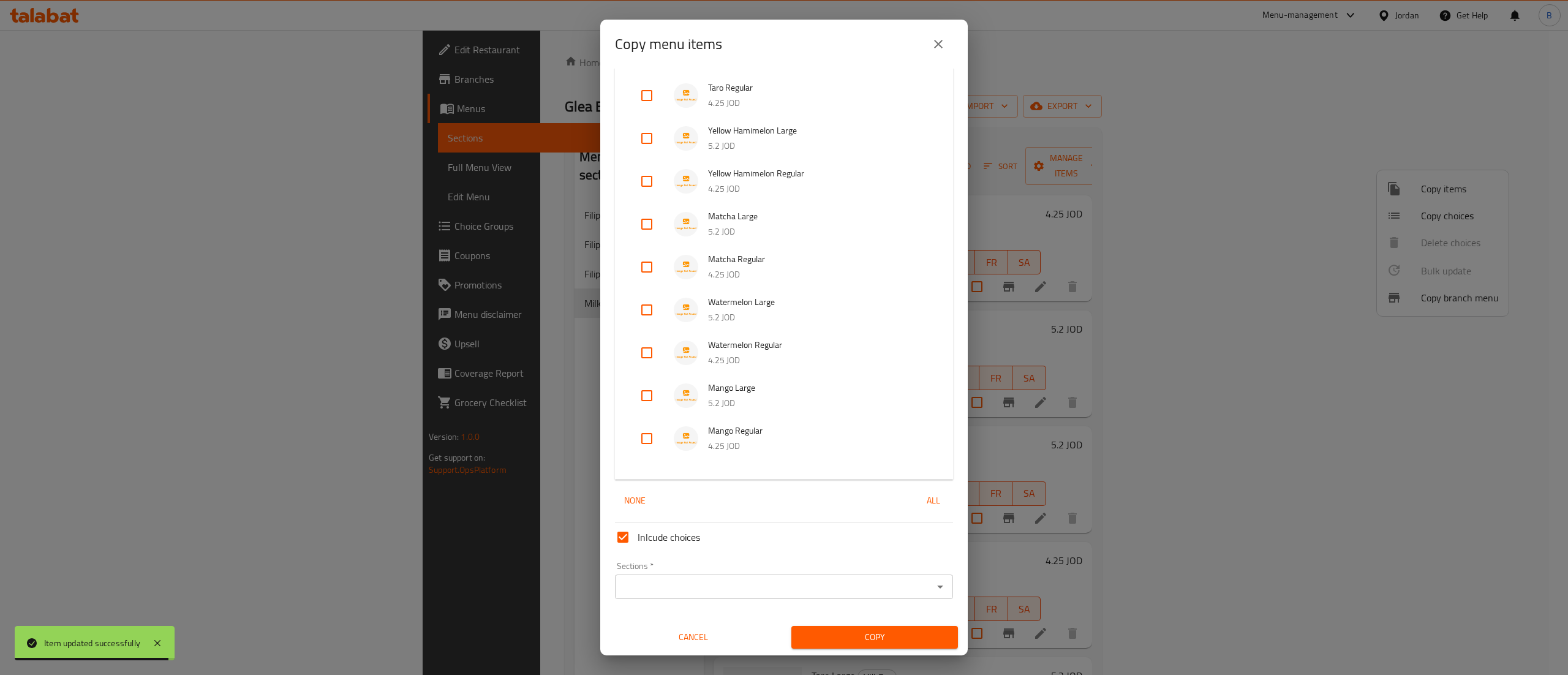
click at [637, 393] on input "checkbox" at bounding box center [647, 395] width 30 height 30
checkbox input "true"
click at [655, 433] on input "checkbox" at bounding box center [647, 439] width 30 height 30
checkbox input "true"
click at [789, 593] on input "Sections   *" at bounding box center [774, 586] width 311 height 17
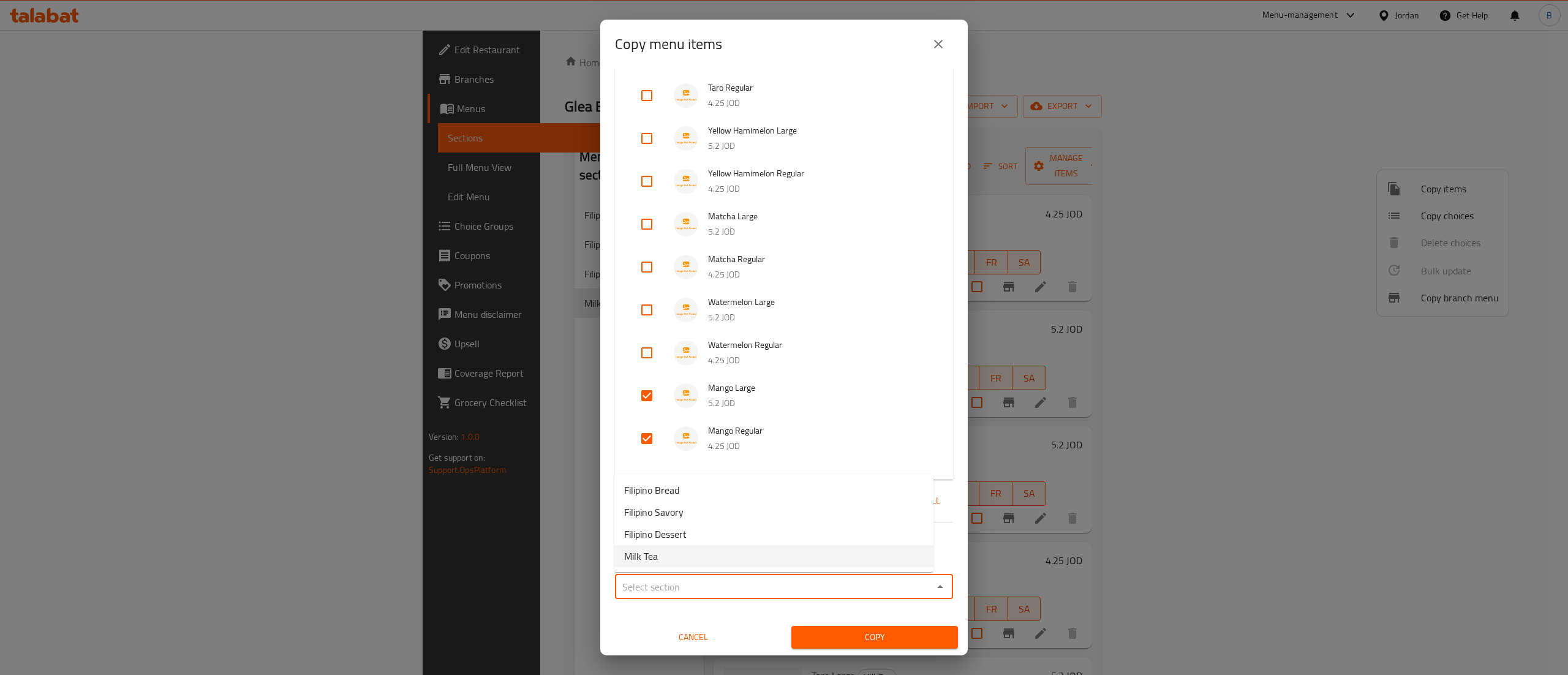
click at [667, 553] on li "Milk Tea" at bounding box center [774, 556] width 319 height 22
type input "Milk Tea"
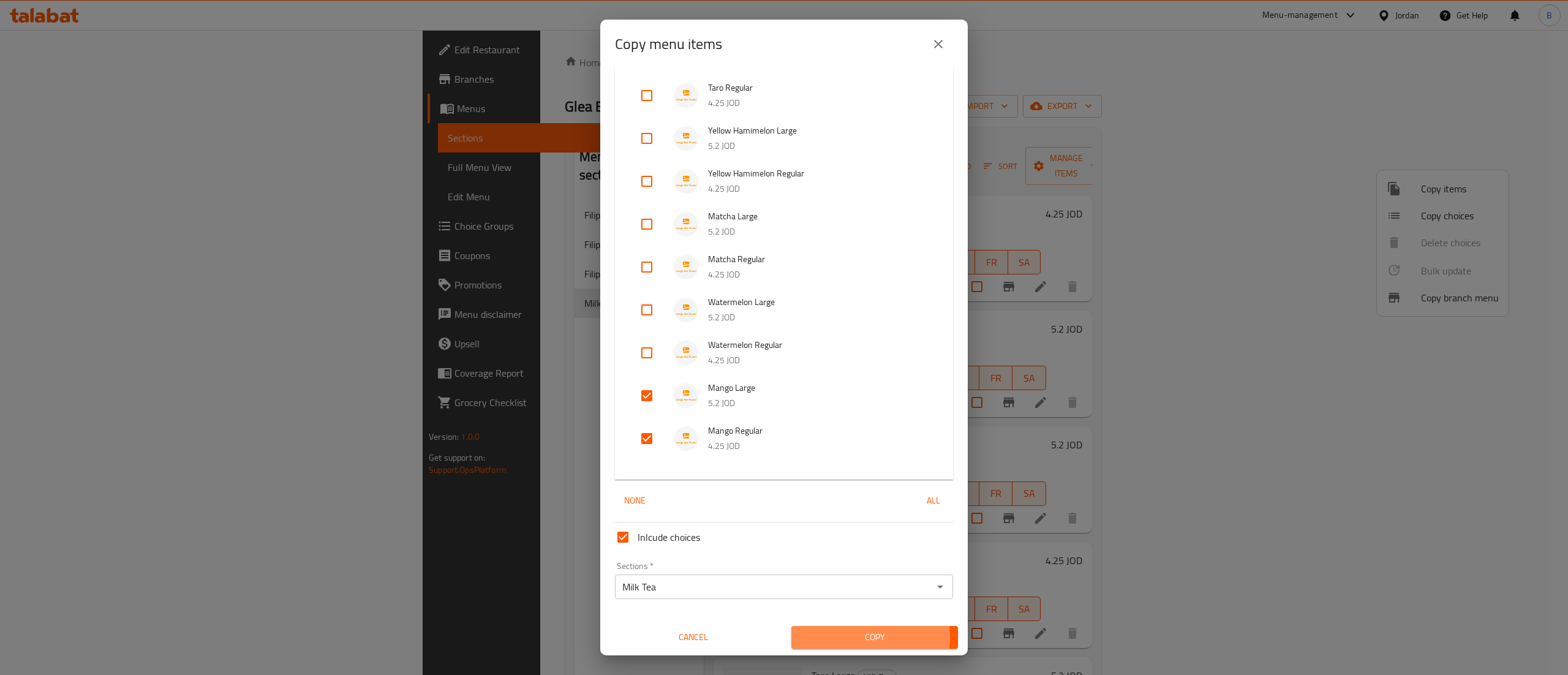
click at [847, 638] on span "Copy" at bounding box center [874, 637] width 147 height 16
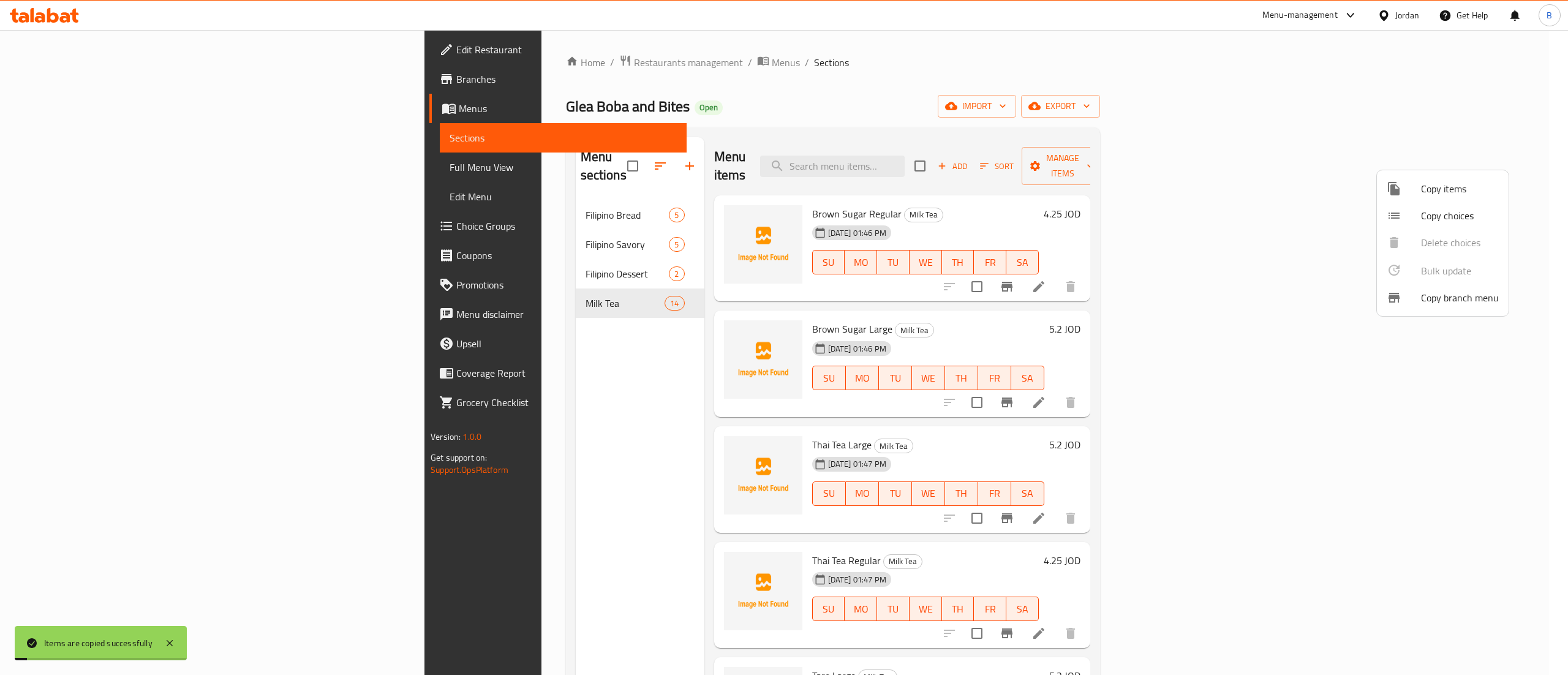
click at [1047, 315] on div at bounding box center [784, 337] width 1568 height 675
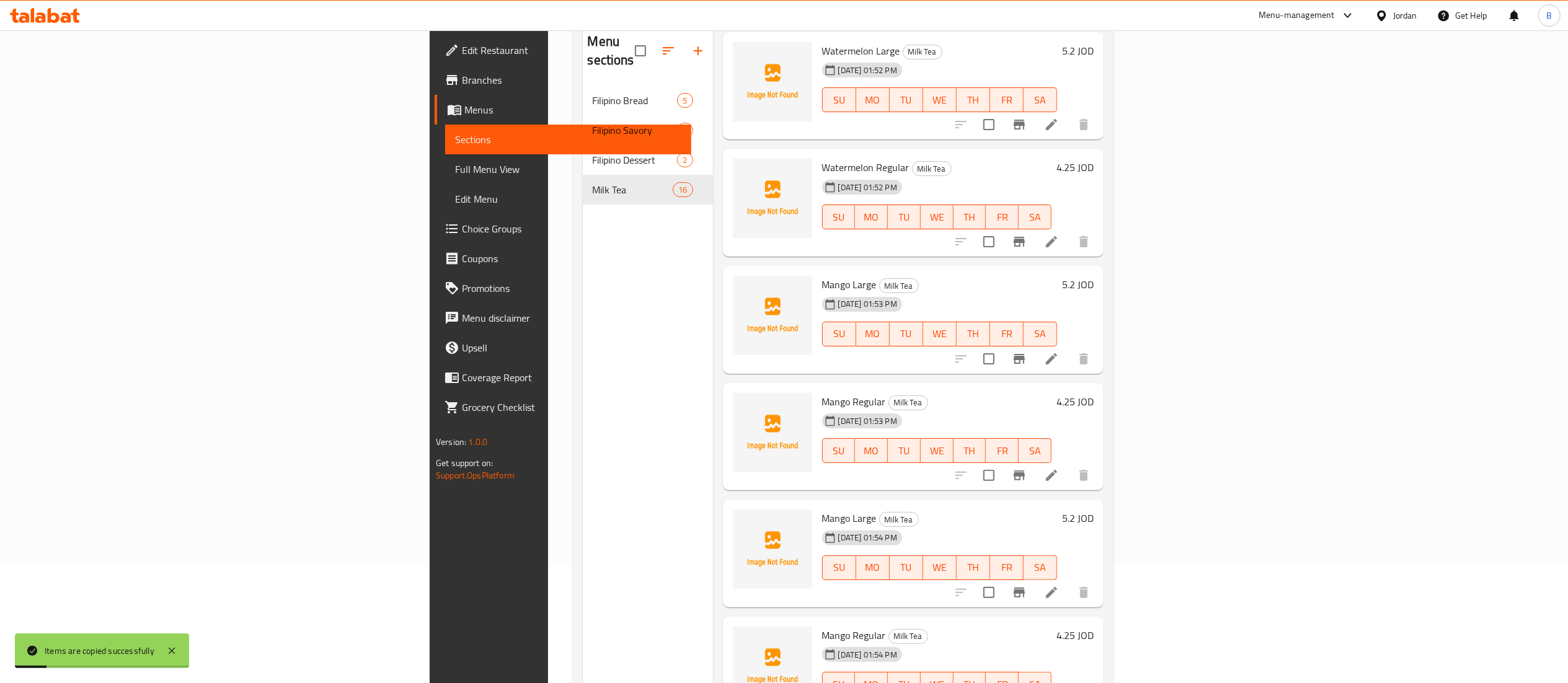
scroll to position [174, 0]
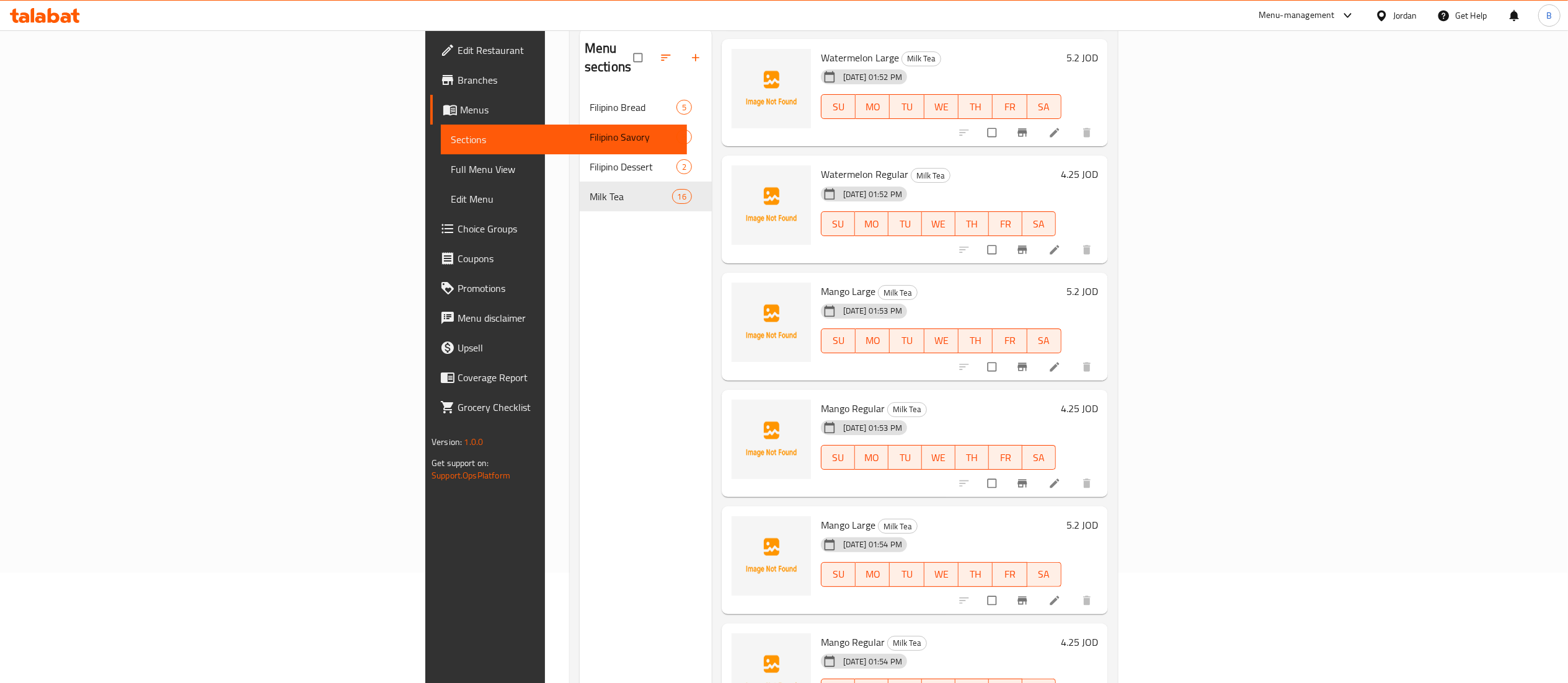
scroll to position [174, 0]
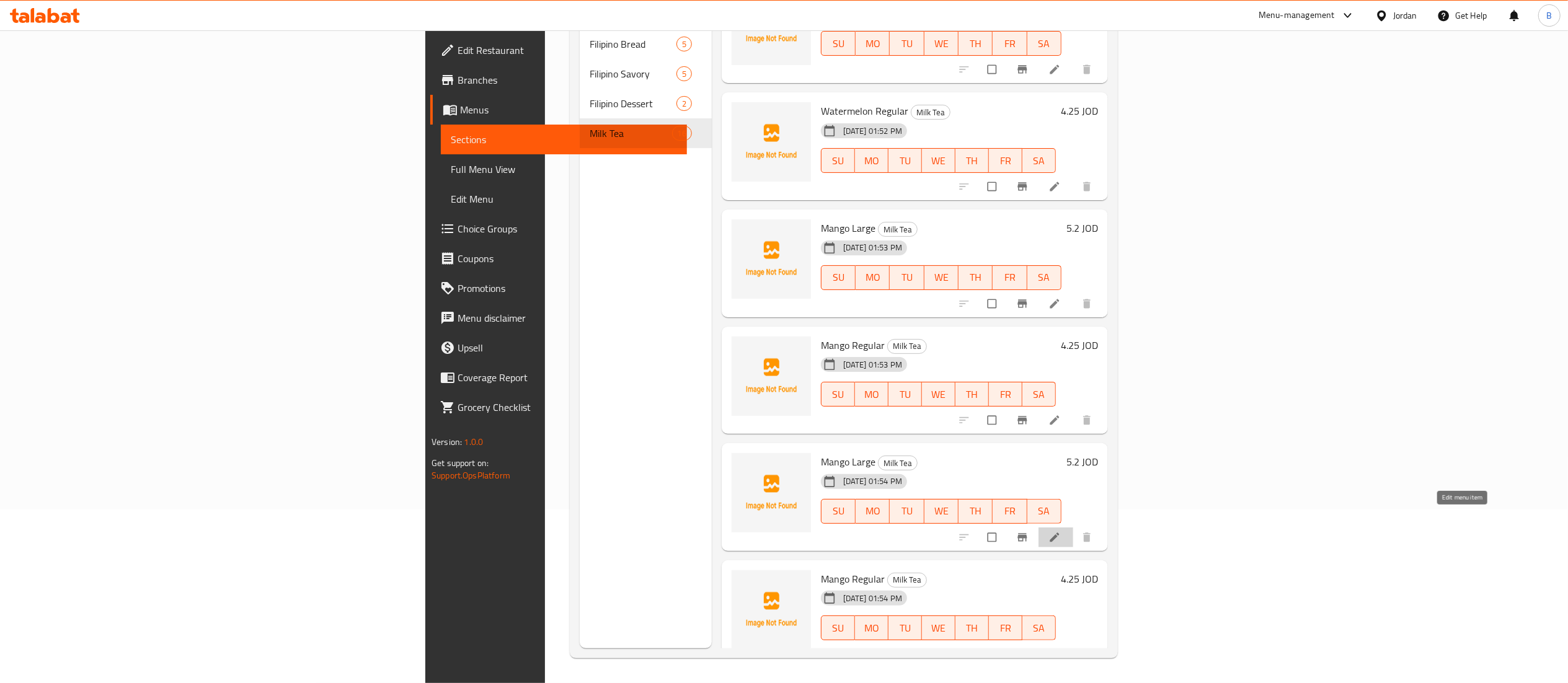
click at [1059, 532] on icon at bounding box center [1055, 537] width 9 height 9
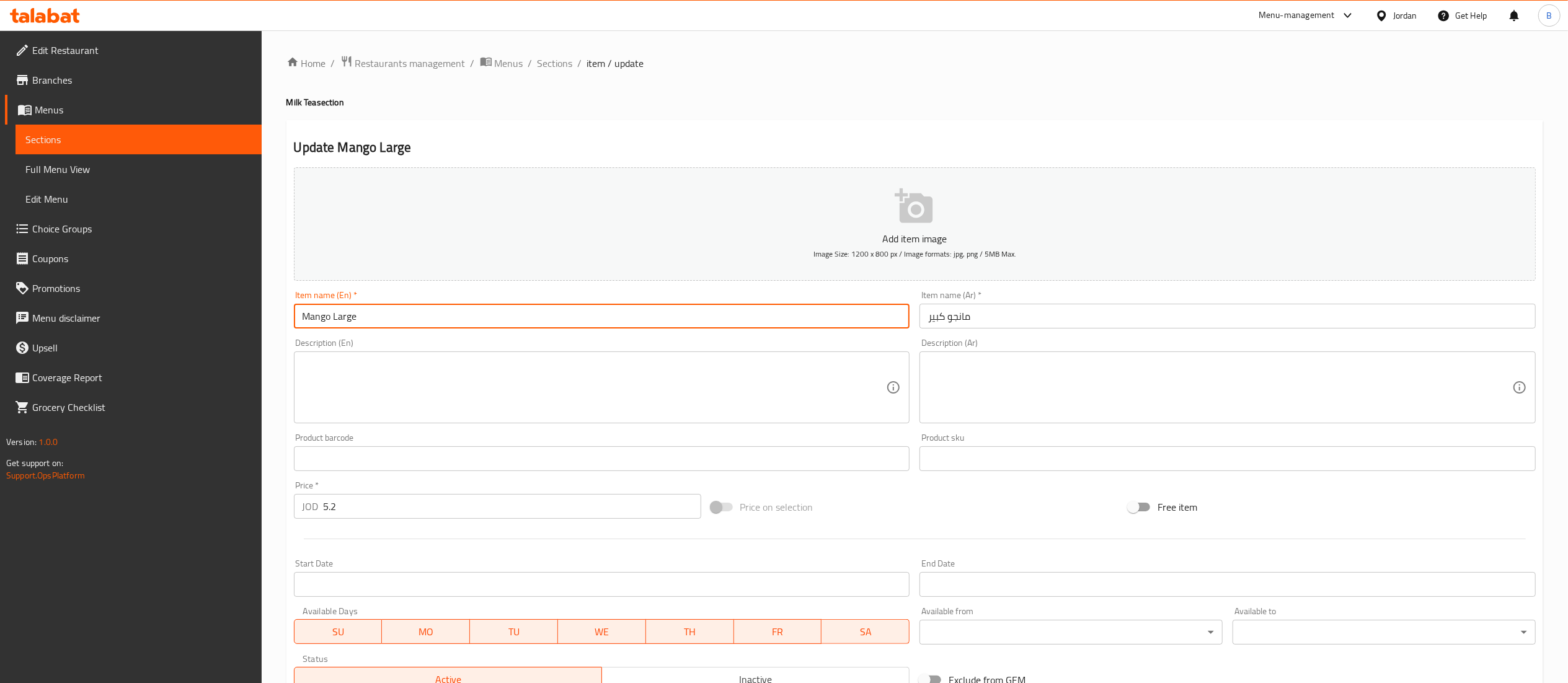
drag, startPoint x: 333, startPoint y: 325, endPoint x: 249, endPoint y: 321, distance: 84.1
click at [249, 321] on div "Edit Restaurant Branches Menus Sections Full Menu View Edit Menu Choice Groups …" at bounding box center [784, 453] width 1568 height 845
type input "Strawberry Large"
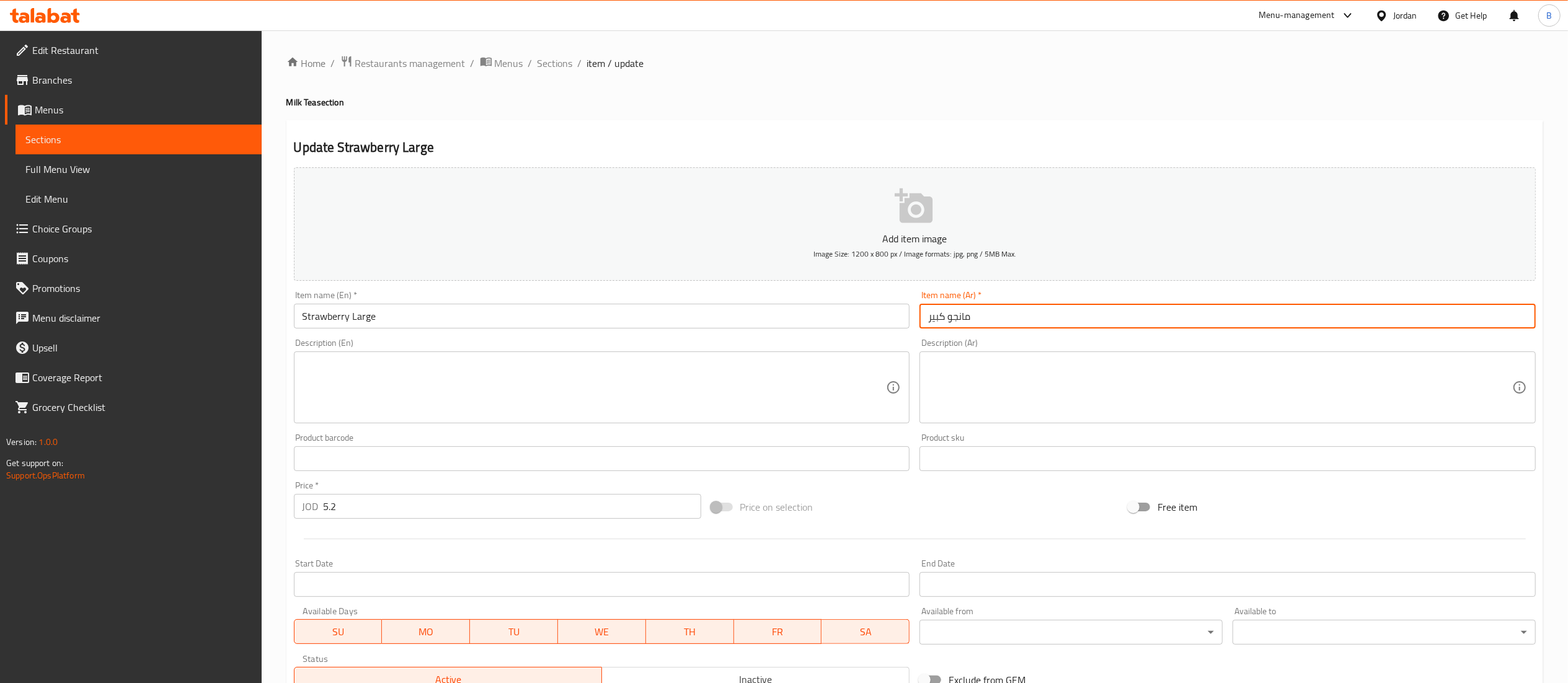
drag, startPoint x: 974, startPoint y: 324, endPoint x: 948, endPoint y: 324, distance: 26.0
click at [948, 324] on input "مانجو كبير" at bounding box center [1228, 316] width 617 height 25
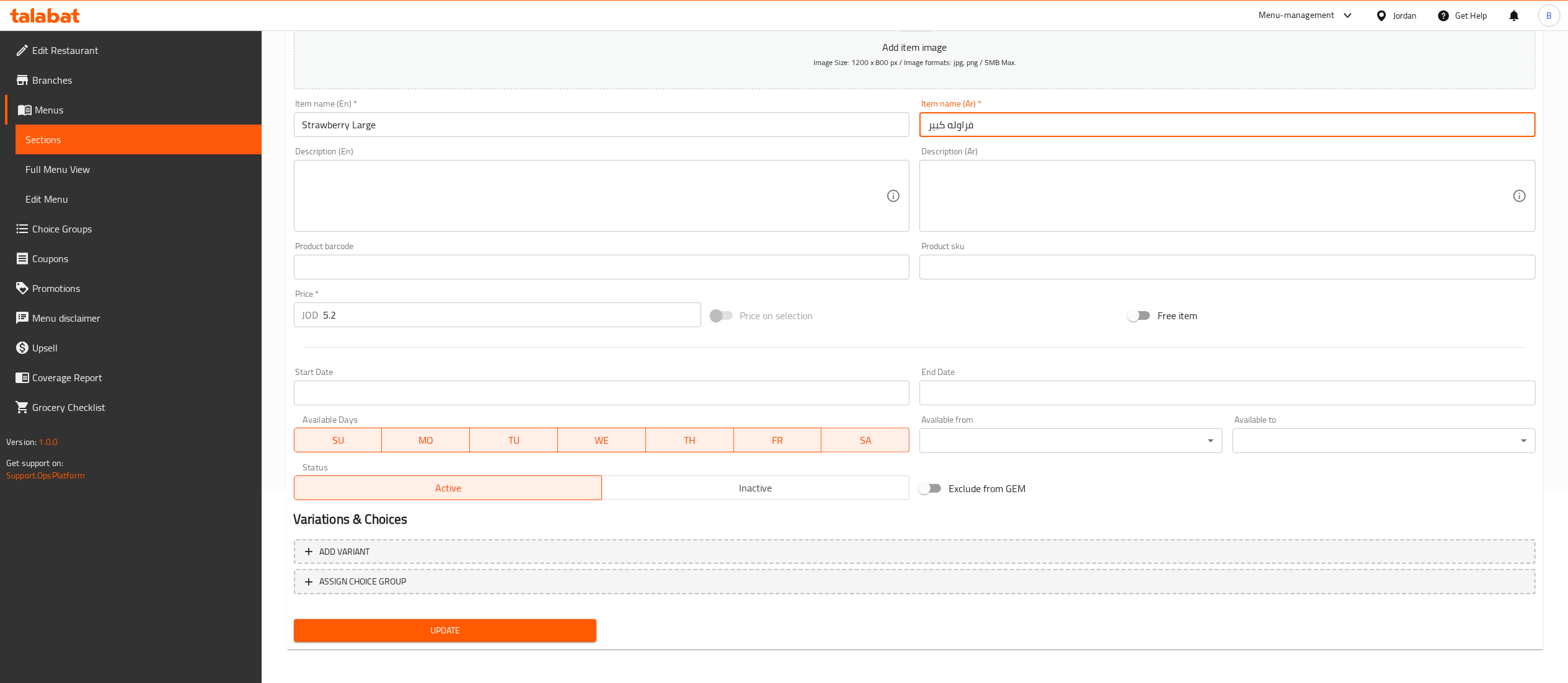
type input "فراوله كبير"
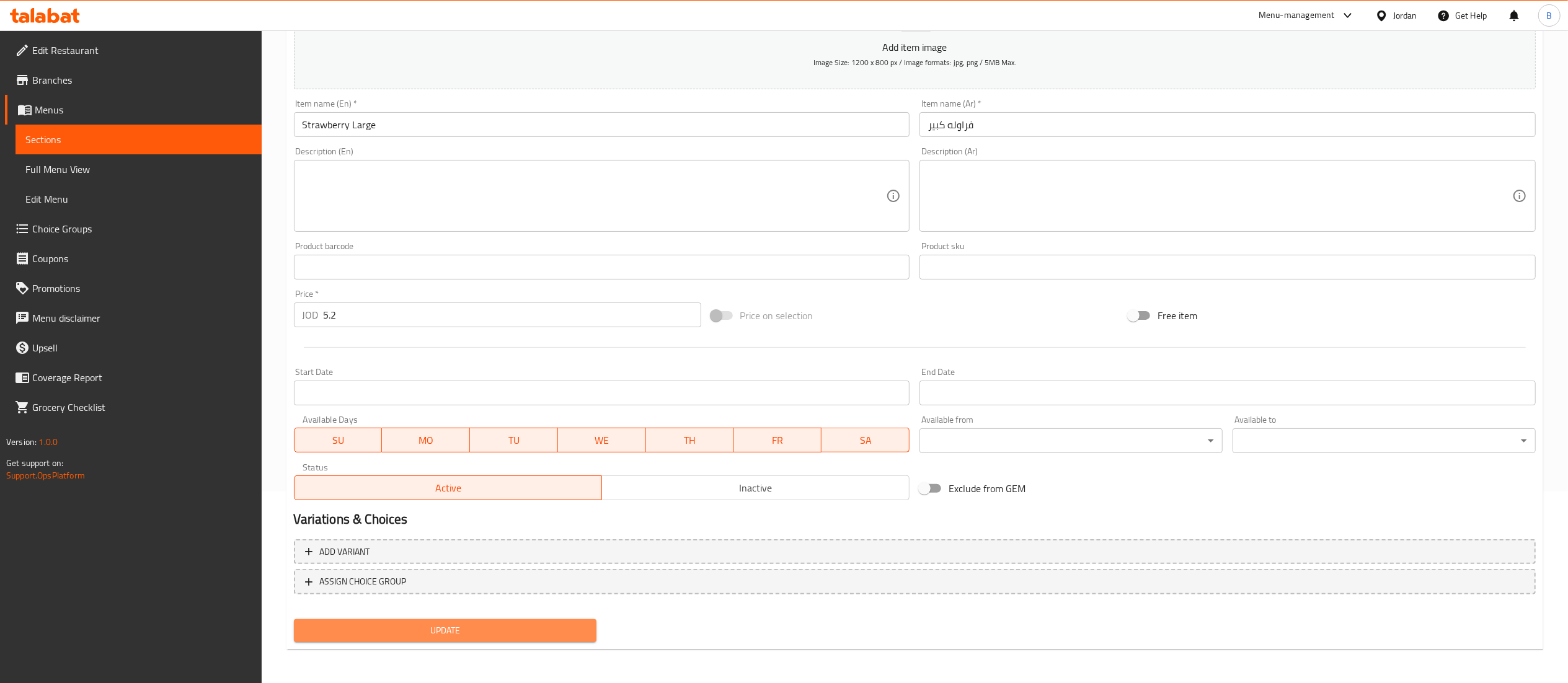
click at [542, 626] on span "Update" at bounding box center [445, 630] width 283 height 16
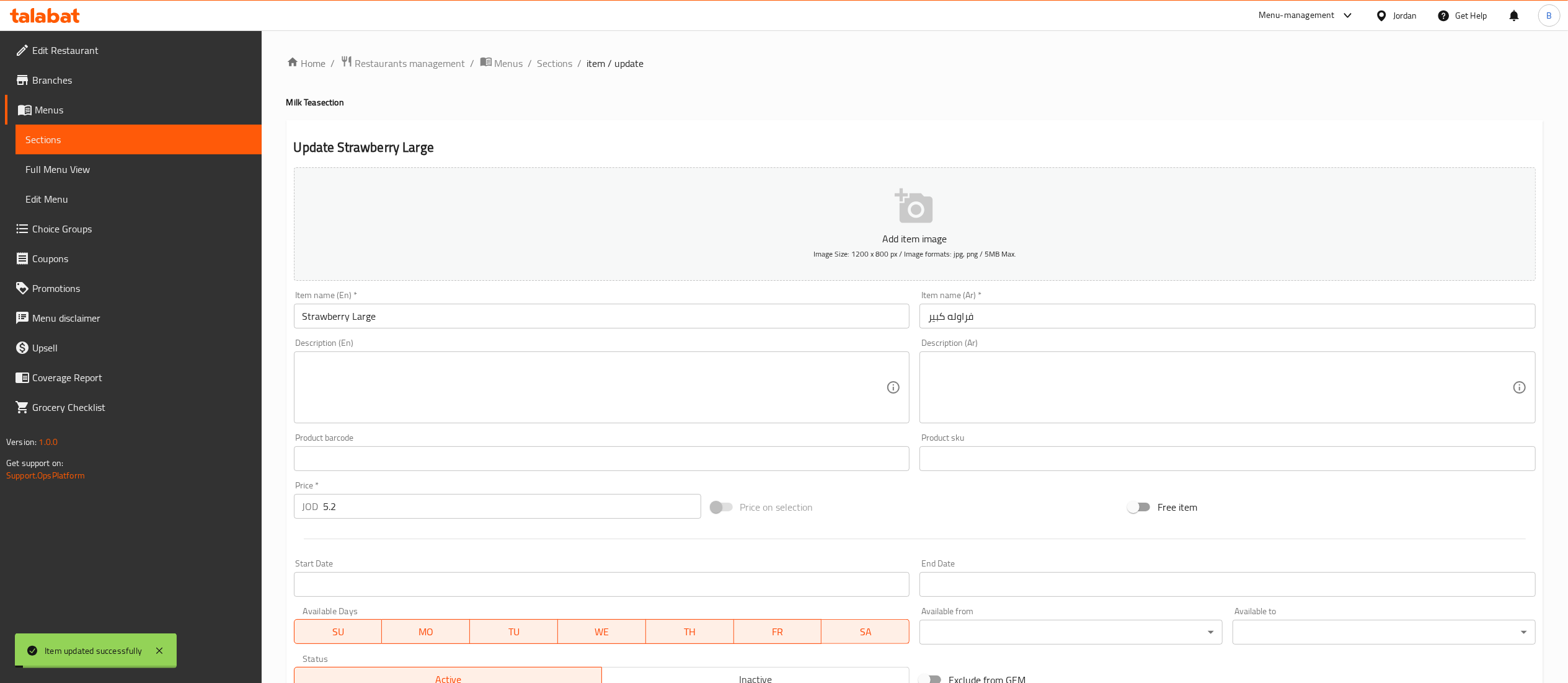
click at [553, 61] on span "Sections" at bounding box center [555, 63] width 35 height 15
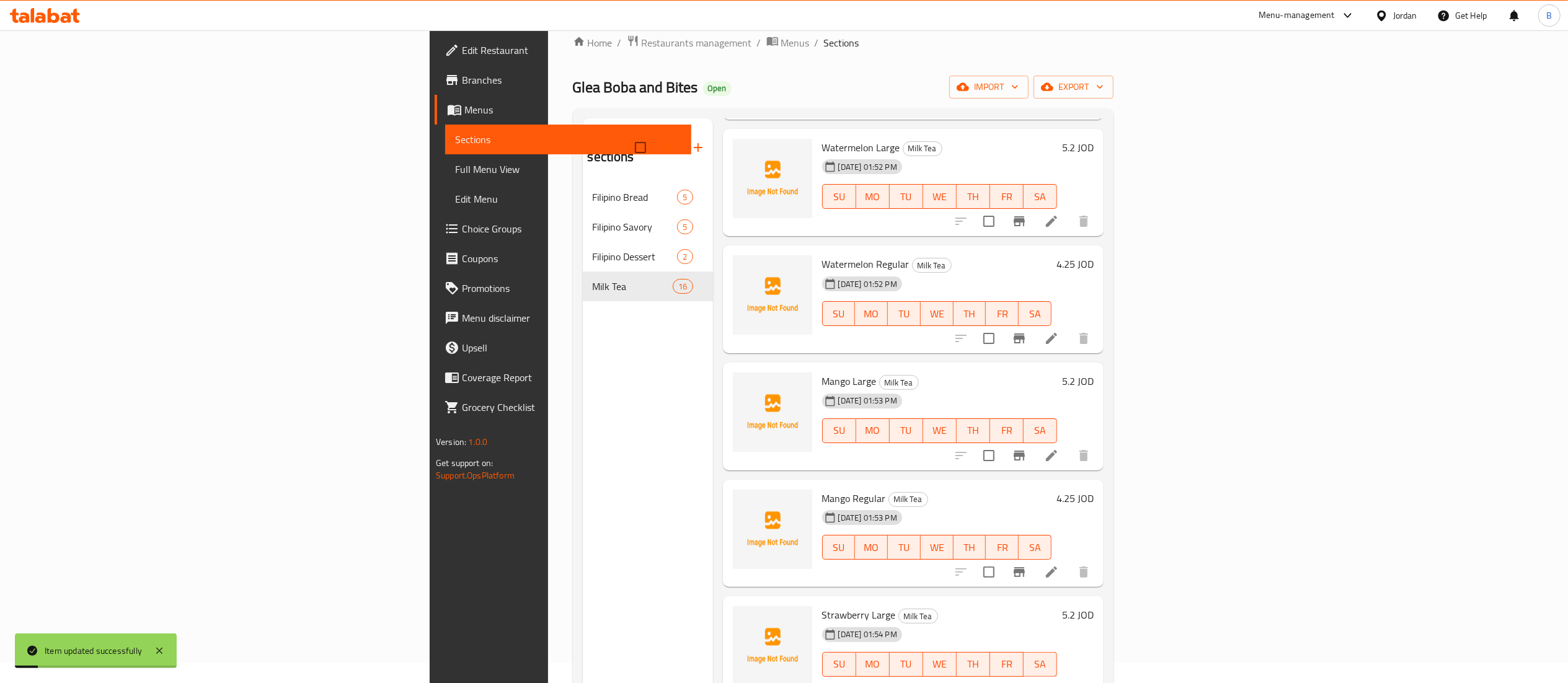
scroll to position [174, 0]
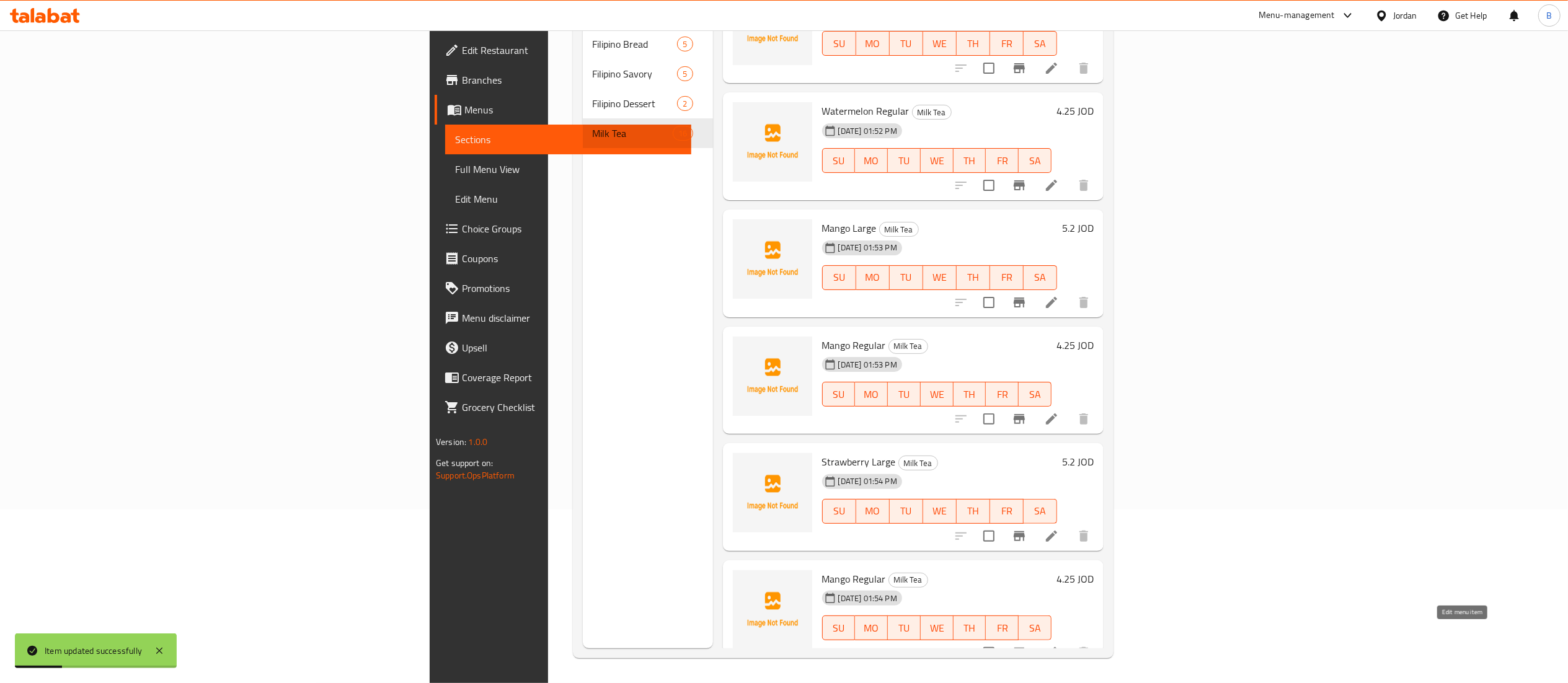
click at [1059, 645] on icon at bounding box center [1051, 652] width 15 height 15
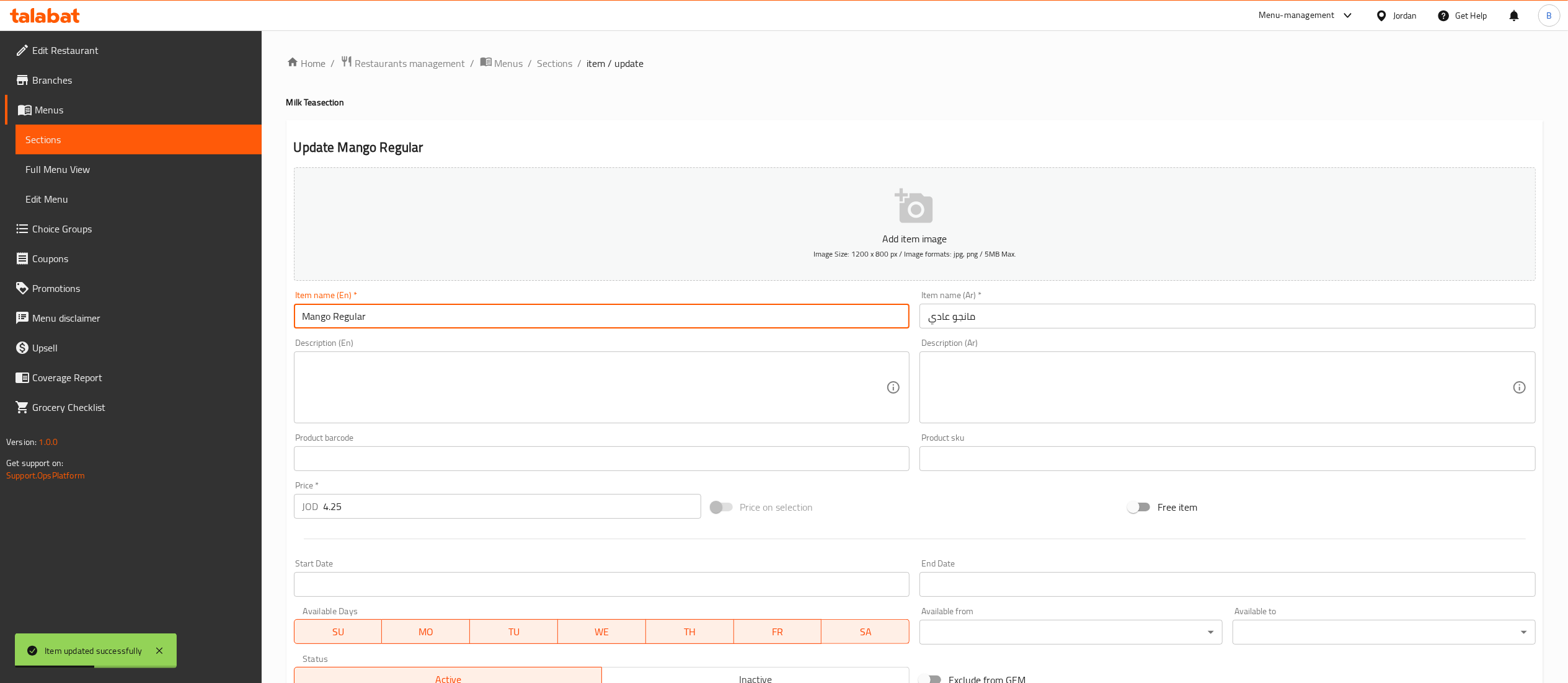
drag, startPoint x: 330, startPoint y: 321, endPoint x: 216, endPoint y: 312, distance: 114.4
click at [217, 312] on div "Edit Restaurant Branches Menus Sections Full Menu View Edit Menu Choice Groups …" at bounding box center [784, 453] width 1568 height 845
type input "Strawberry Regular"
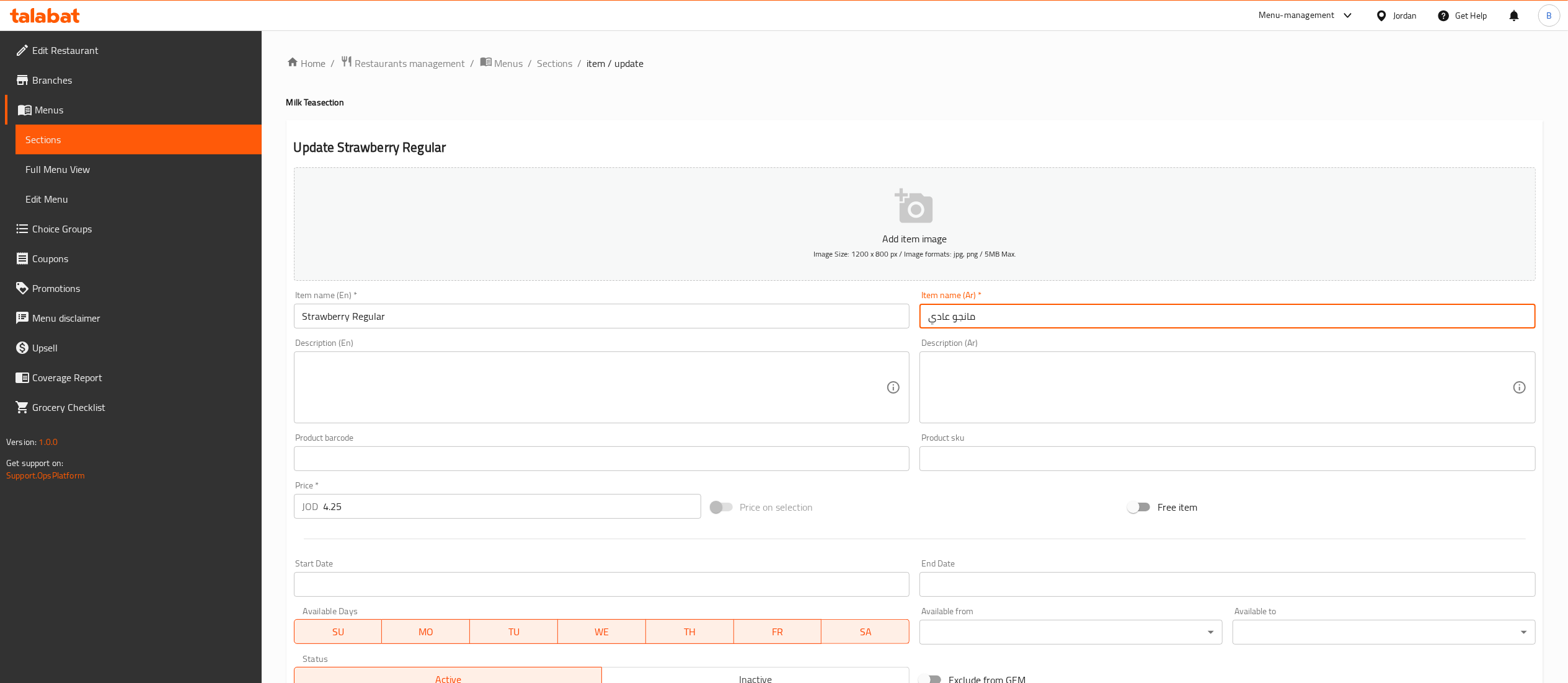
drag, startPoint x: 1004, startPoint y: 319, endPoint x: 951, endPoint y: 318, distance: 53.0
click at [951, 318] on input "مانجو عادي" at bounding box center [1228, 316] width 617 height 25
click at [1000, 324] on input "مانجو عادي" at bounding box center [1228, 316] width 617 height 25
drag, startPoint x: 990, startPoint y: 321, endPoint x: 953, endPoint y: 315, distance: 37.5
click at [953, 315] on input "مانجو عادي" at bounding box center [1228, 316] width 617 height 25
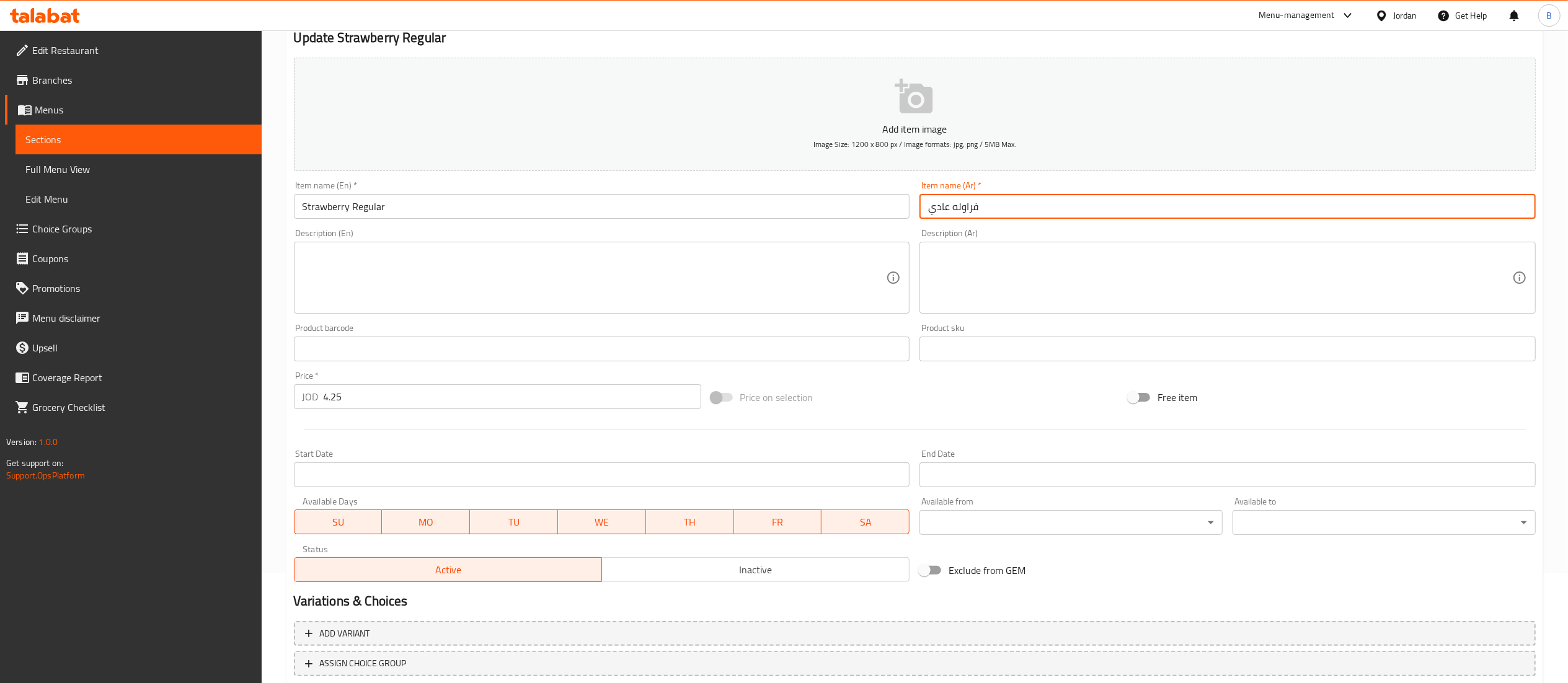
scroll to position [192, 0]
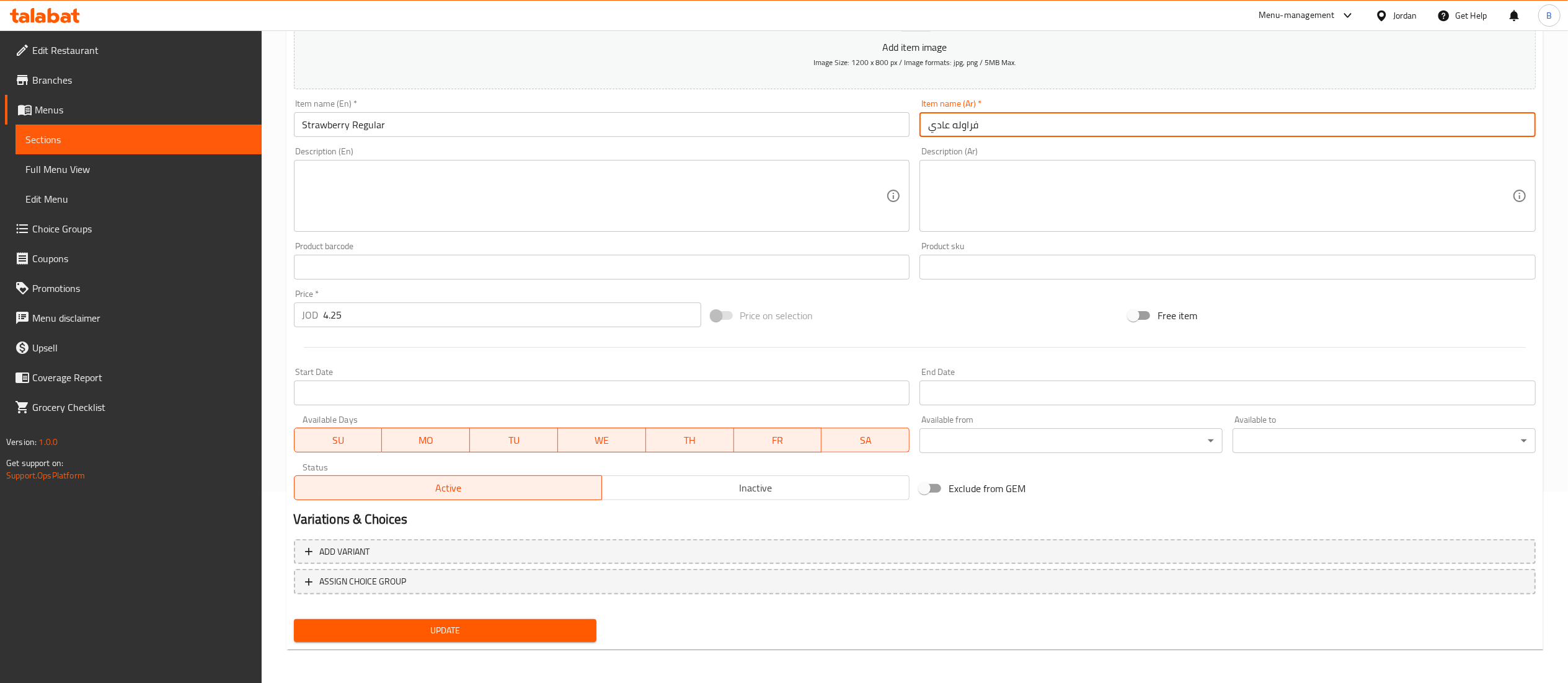
type input "فراوله عادي"
click at [547, 631] on span "Update" at bounding box center [445, 630] width 283 height 16
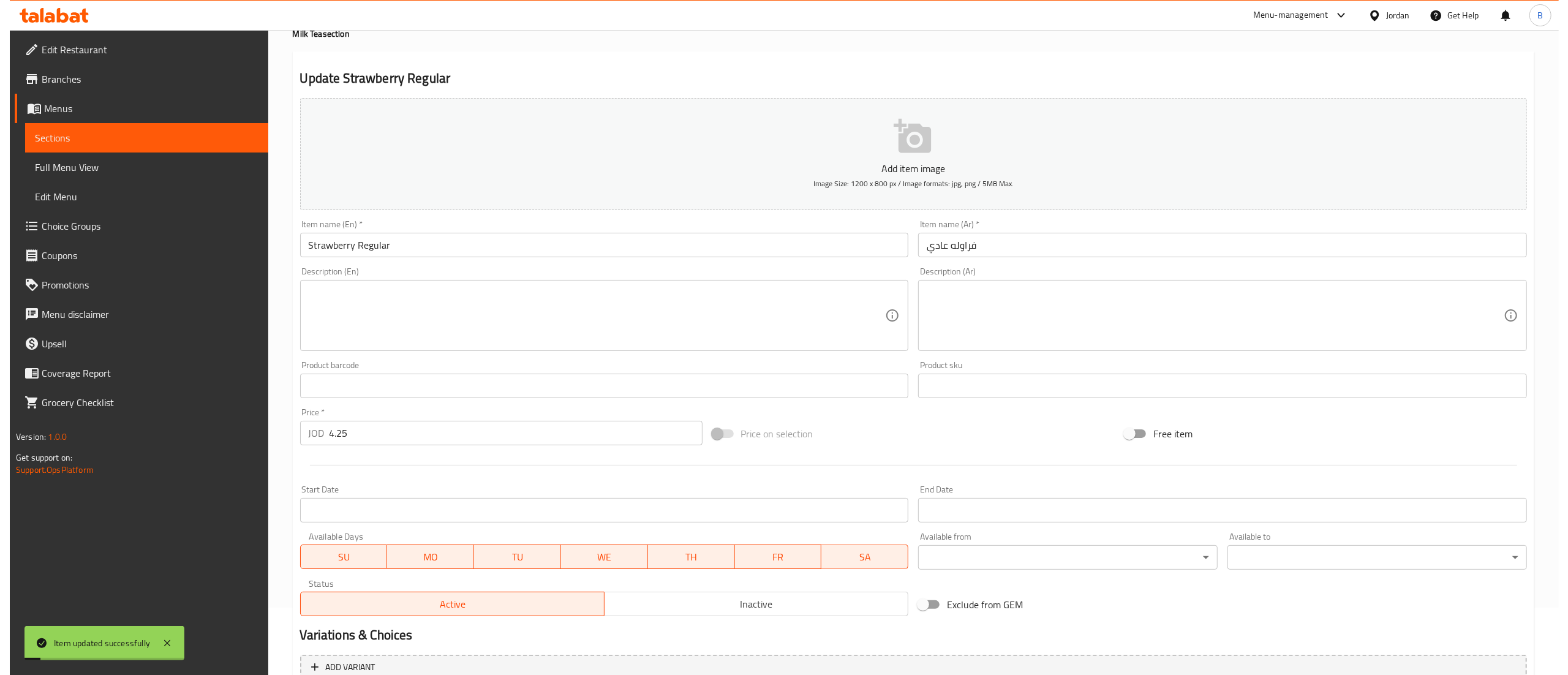
scroll to position [0, 0]
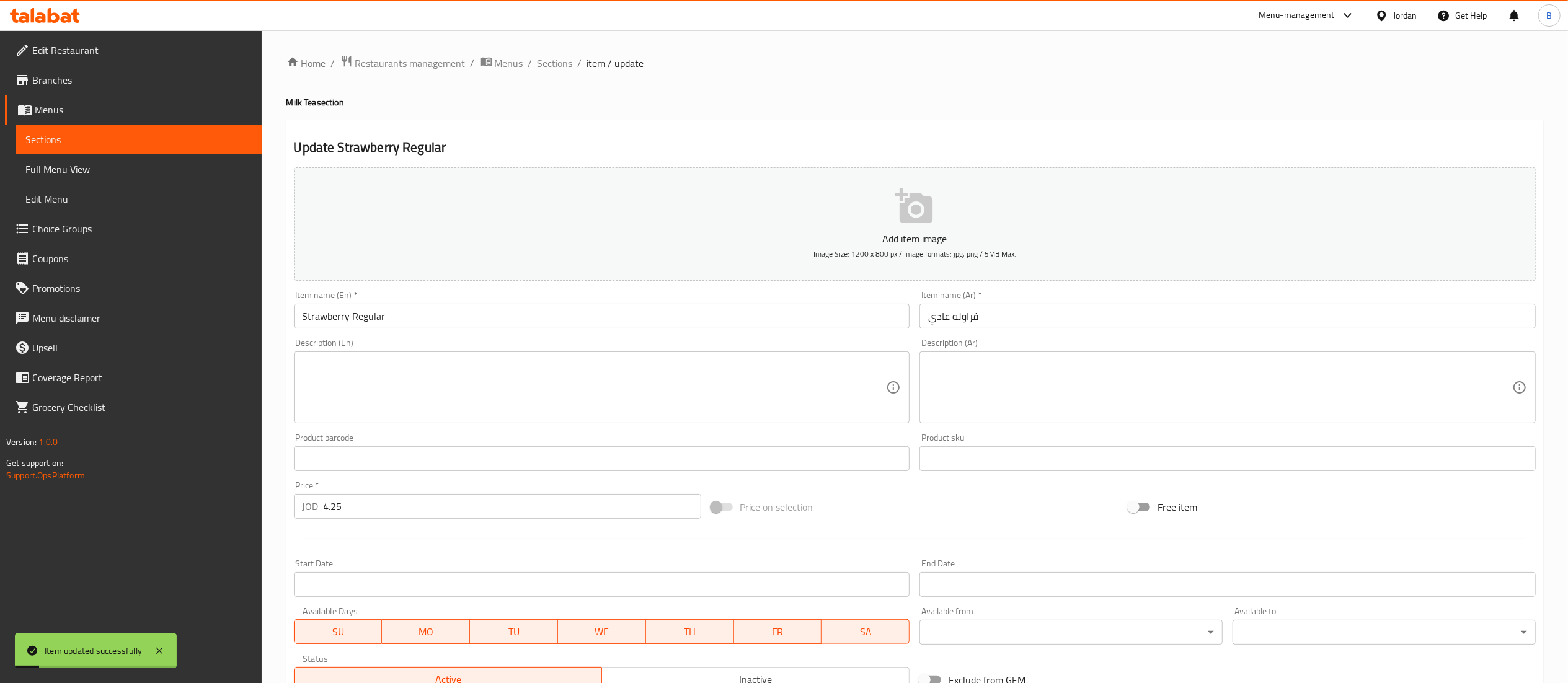
click at [546, 58] on span "Sections" at bounding box center [555, 63] width 35 height 15
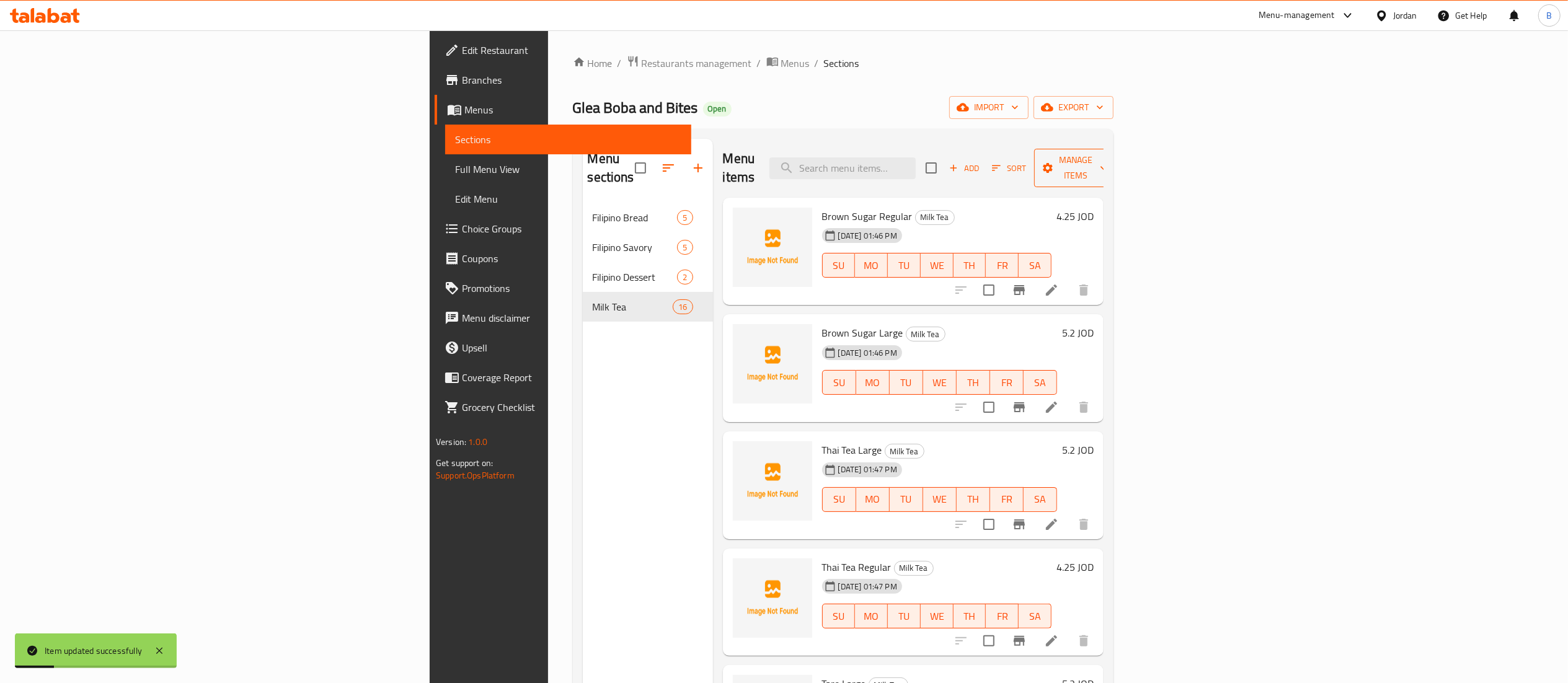
click at [1117, 150] on button "Manage items" at bounding box center [1076, 167] width 83 height 39
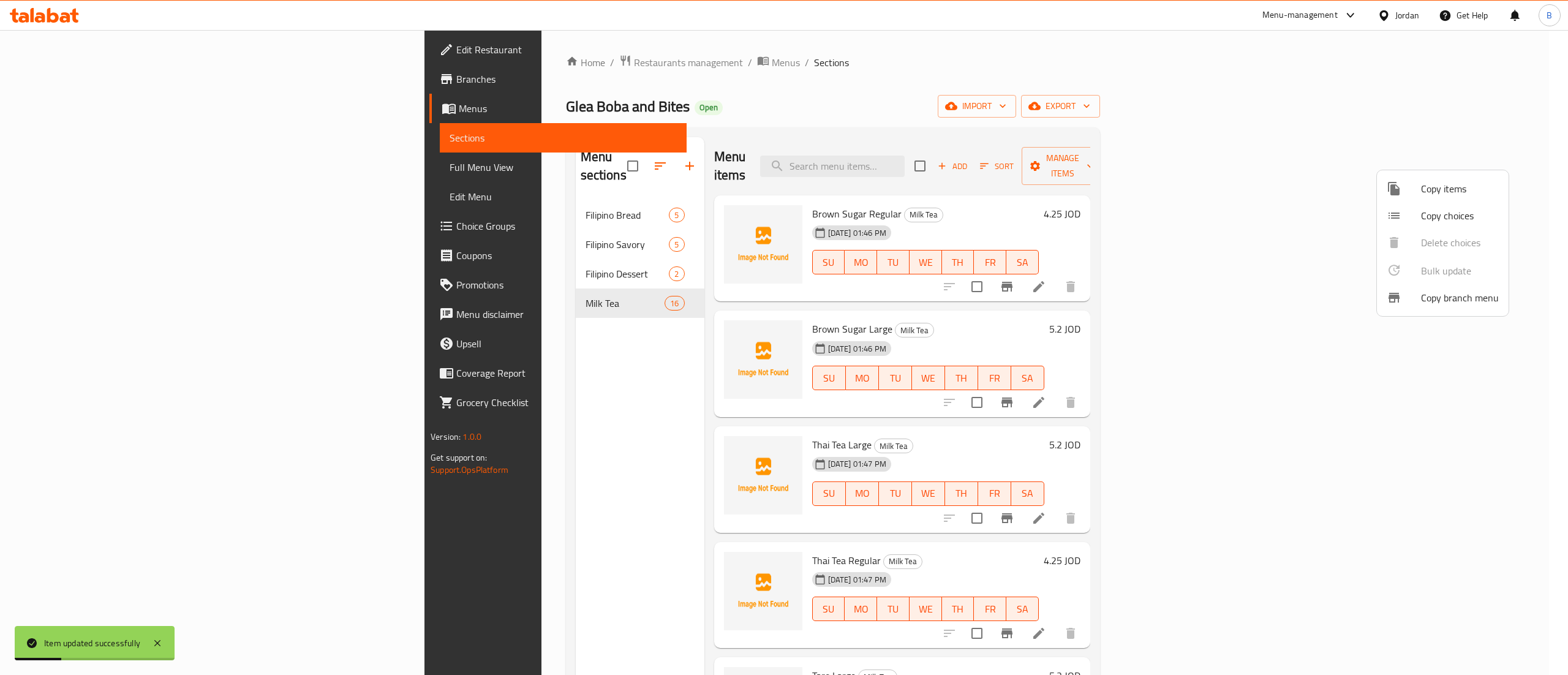
click at [1444, 191] on span "Copy items" at bounding box center [1460, 188] width 78 height 15
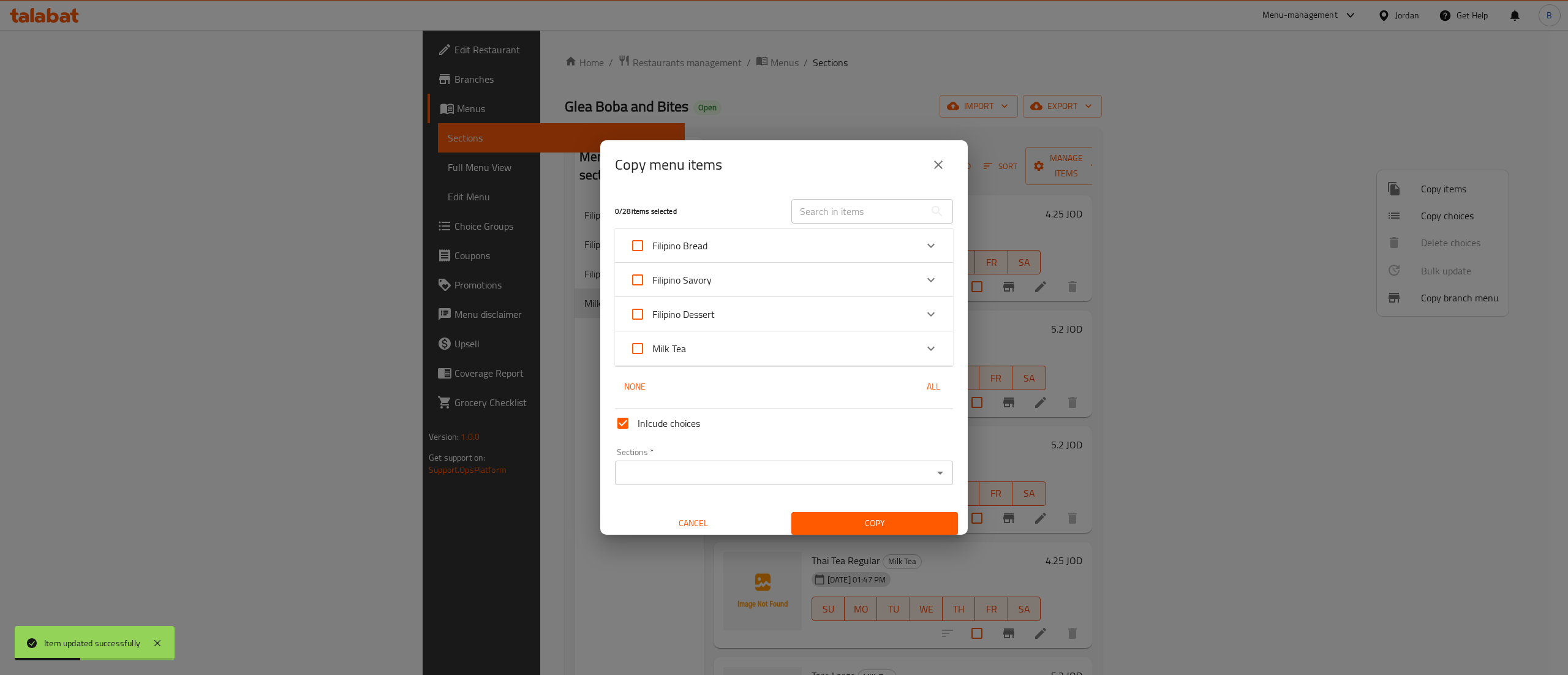
click at [821, 350] on div "Milk Tea" at bounding box center [772, 349] width 287 height 30
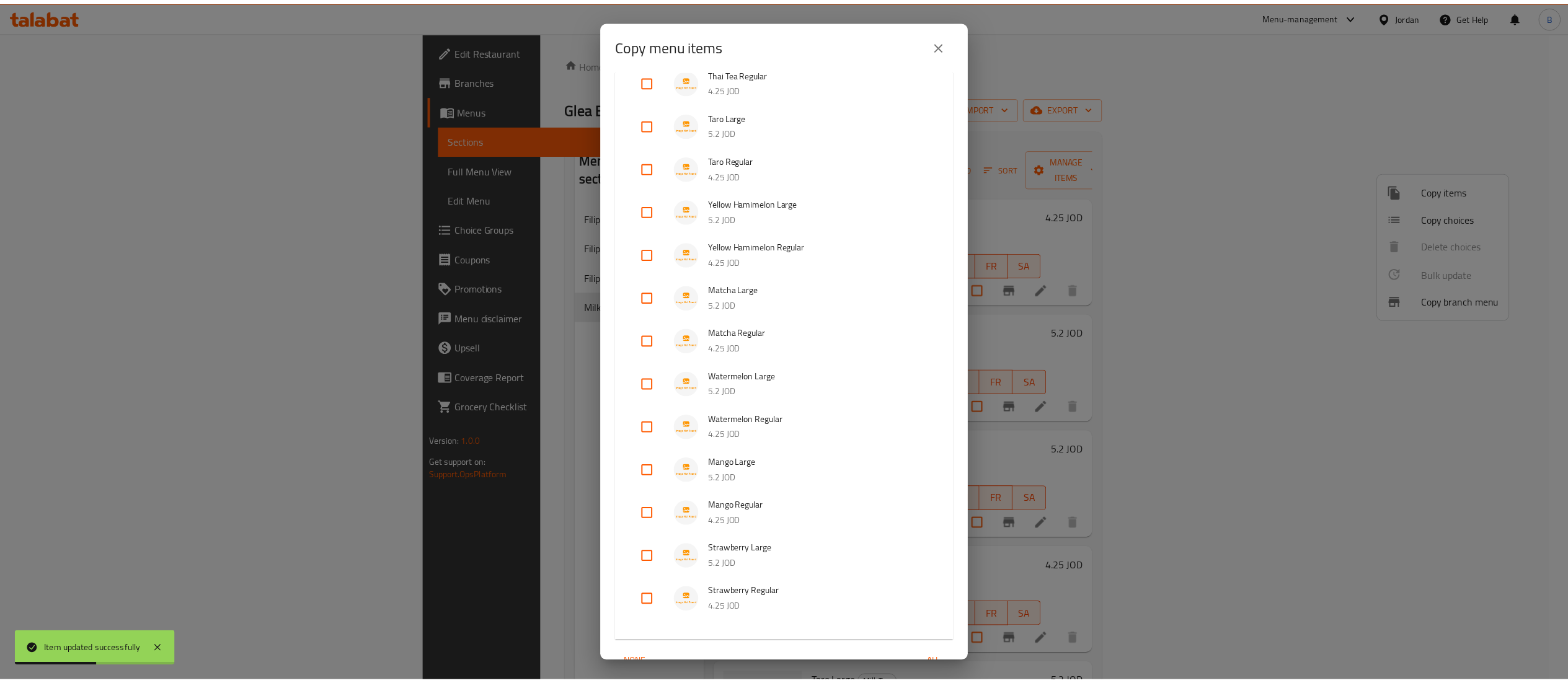
scroll to position [501, 0]
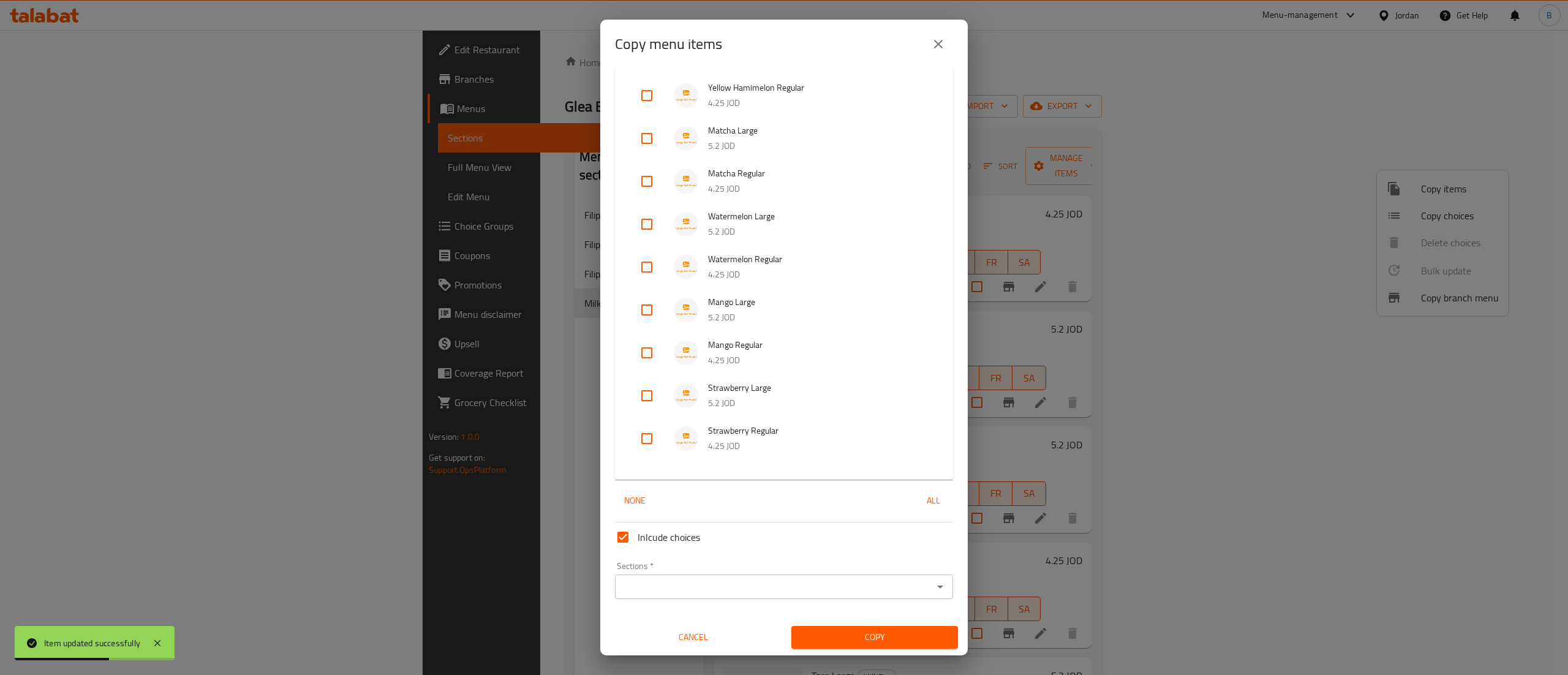
click at [653, 397] on input "checkbox" at bounding box center [647, 395] width 30 height 30
checkbox input "true"
click at [652, 430] on input "checkbox" at bounding box center [647, 439] width 30 height 30
checkbox input "true"
click at [674, 587] on input "Sections   *" at bounding box center [774, 586] width 311 height 17
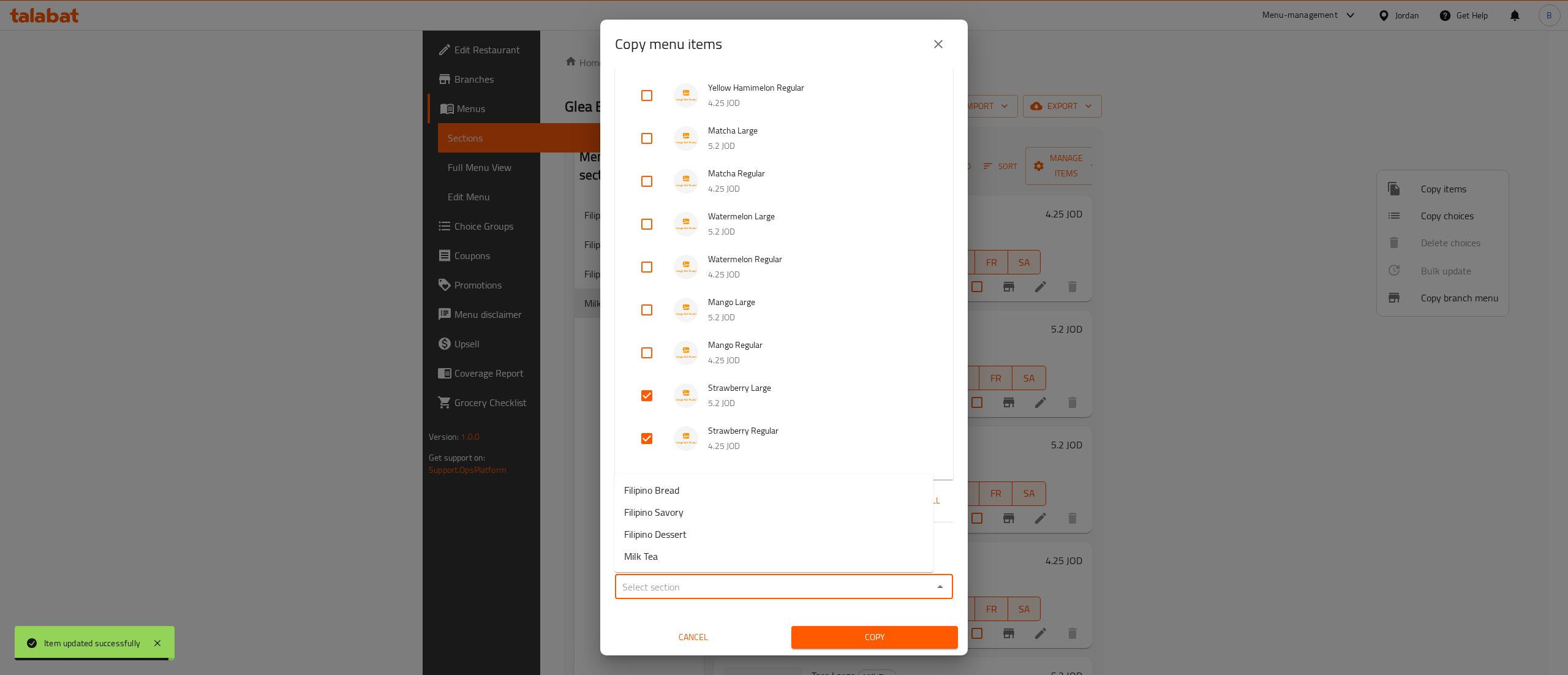
click at [680, 565] on li "Milk Tea" at bounding box center [774, 556] width 319 height 22
type input "Milk Tea"
click at [831, 638] on span "Copy" at bounding box center [874, 637] width 147 height 16
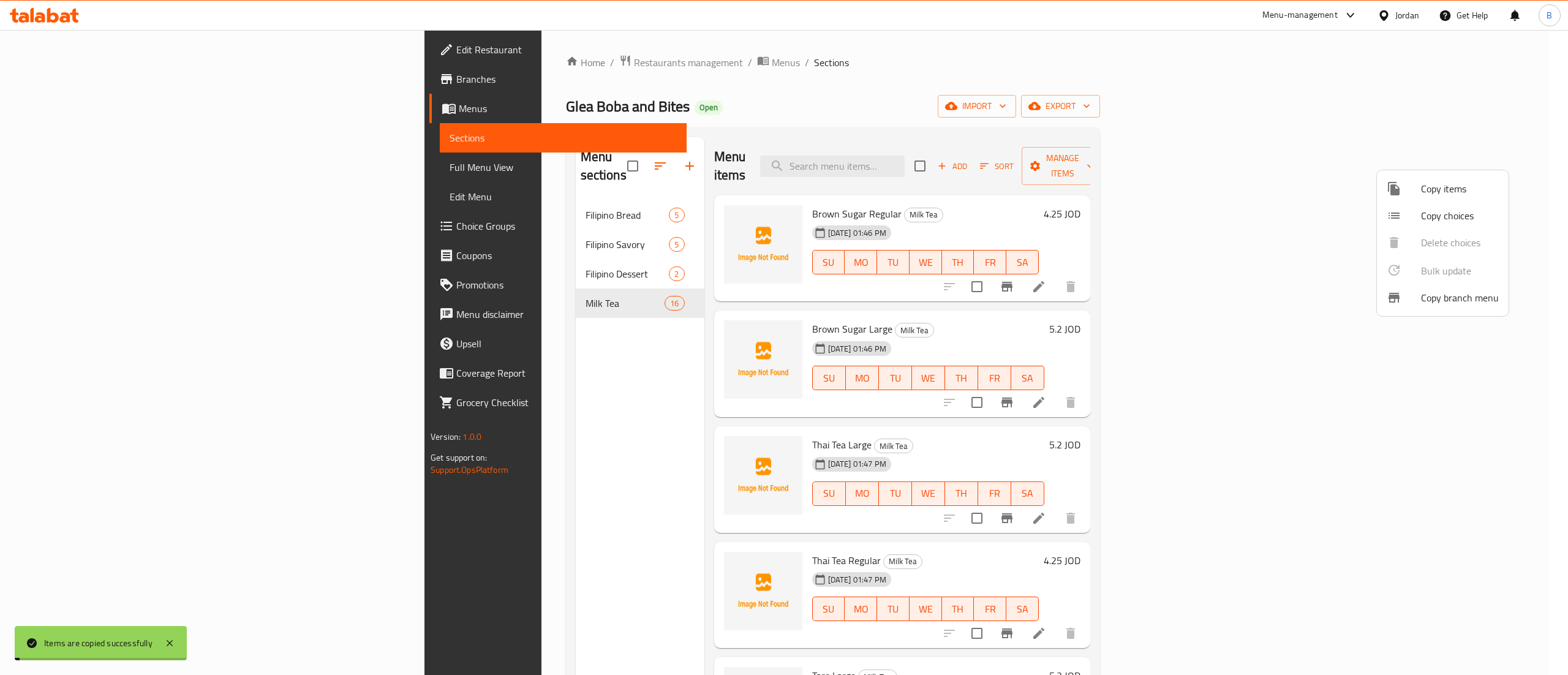
click at [1106, 336] on div at bounding box center [784, 337] width 1568 height 675
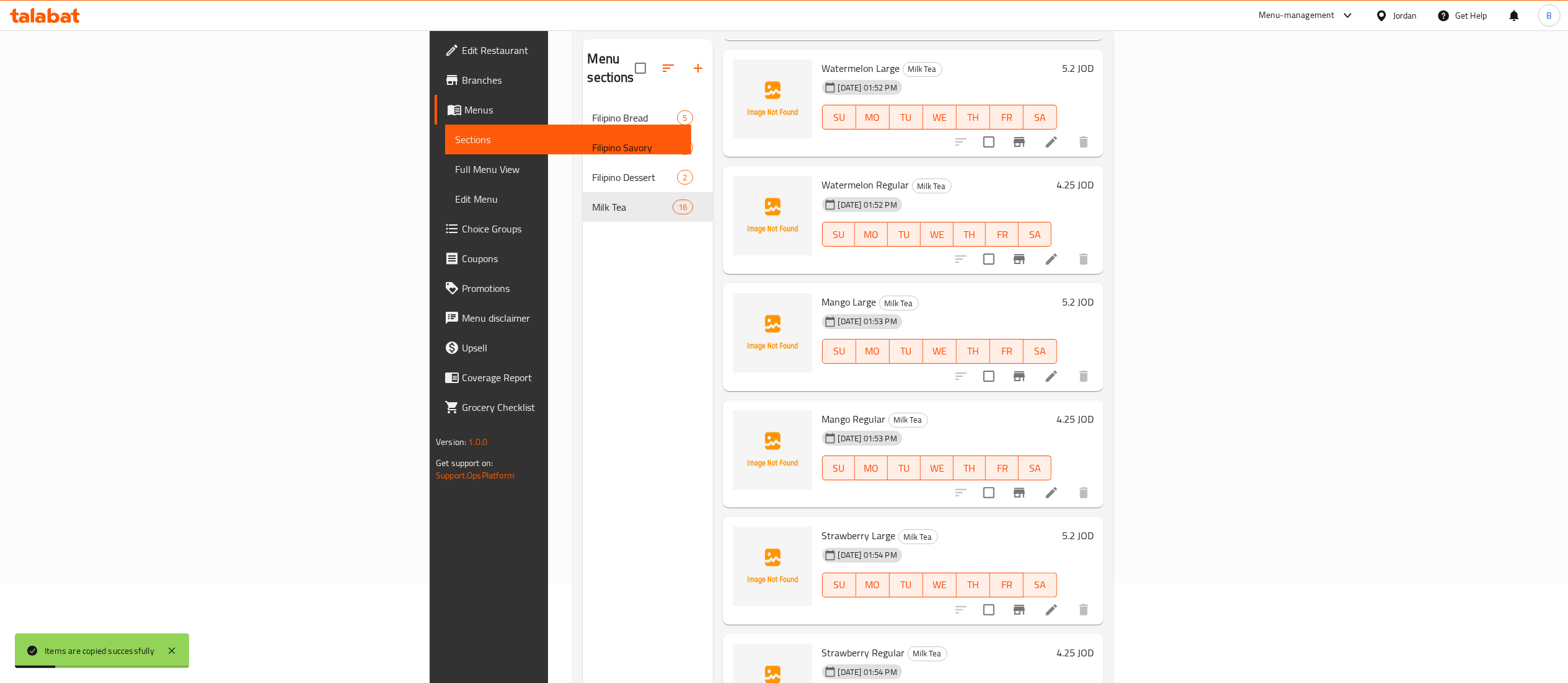
scroll to position [174, 0]
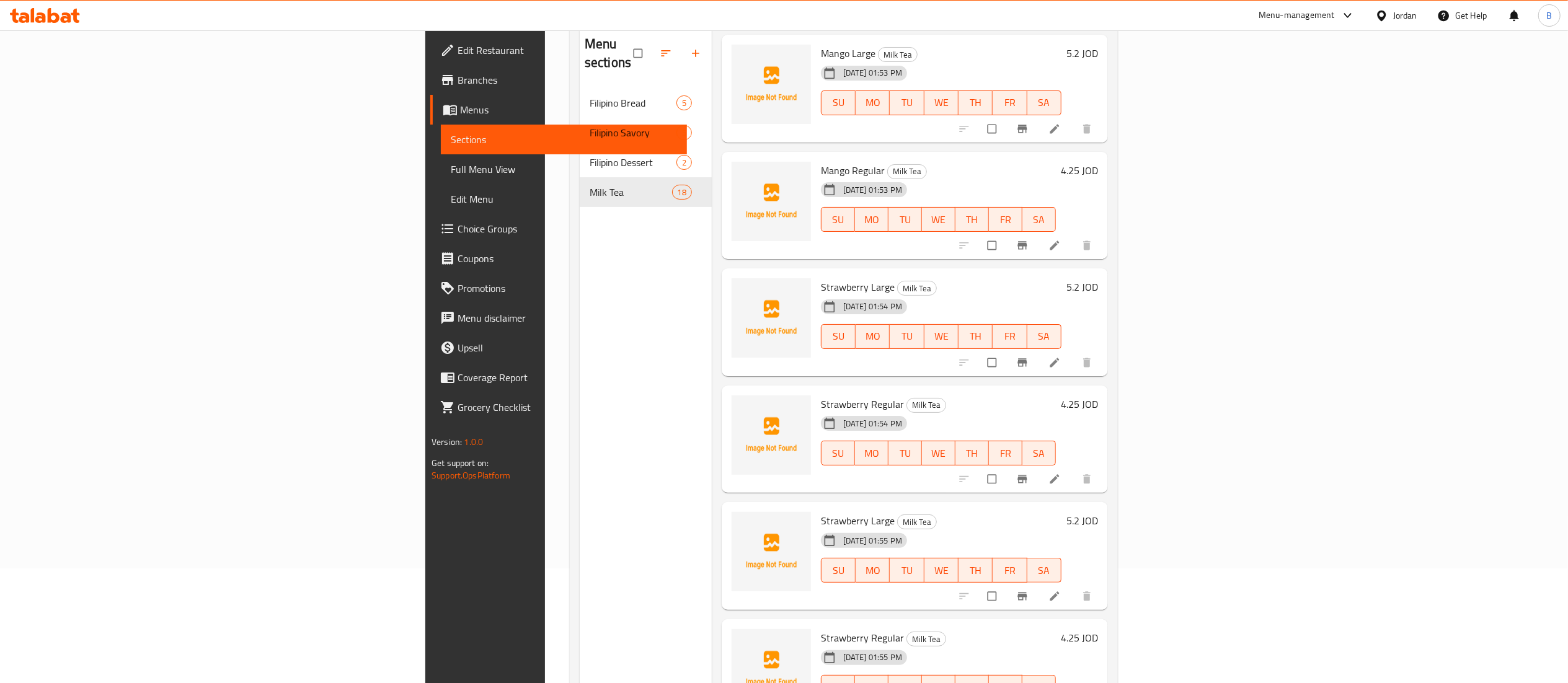
scroll to position [174, 0]
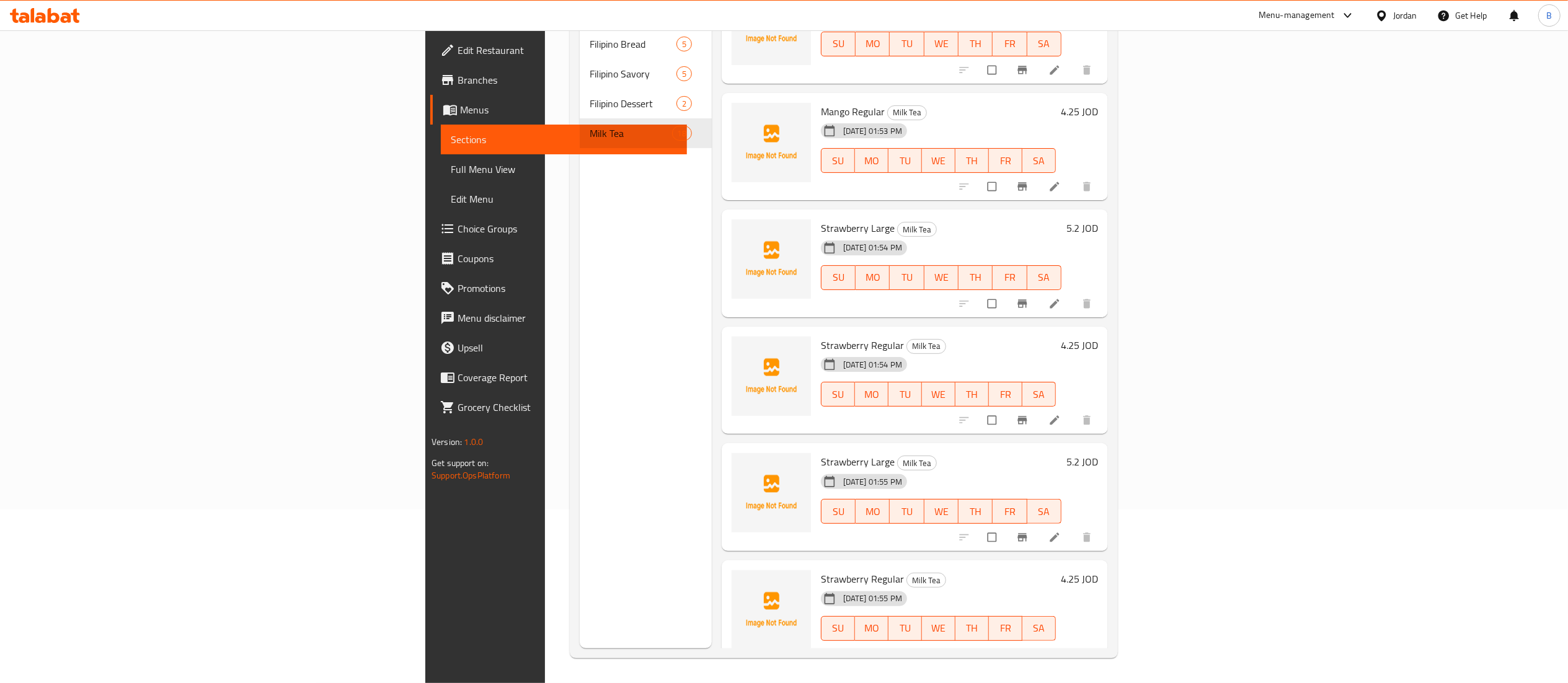
click at [1059, 532] on icon at bounding box center [1055, 537] width 9 height 9
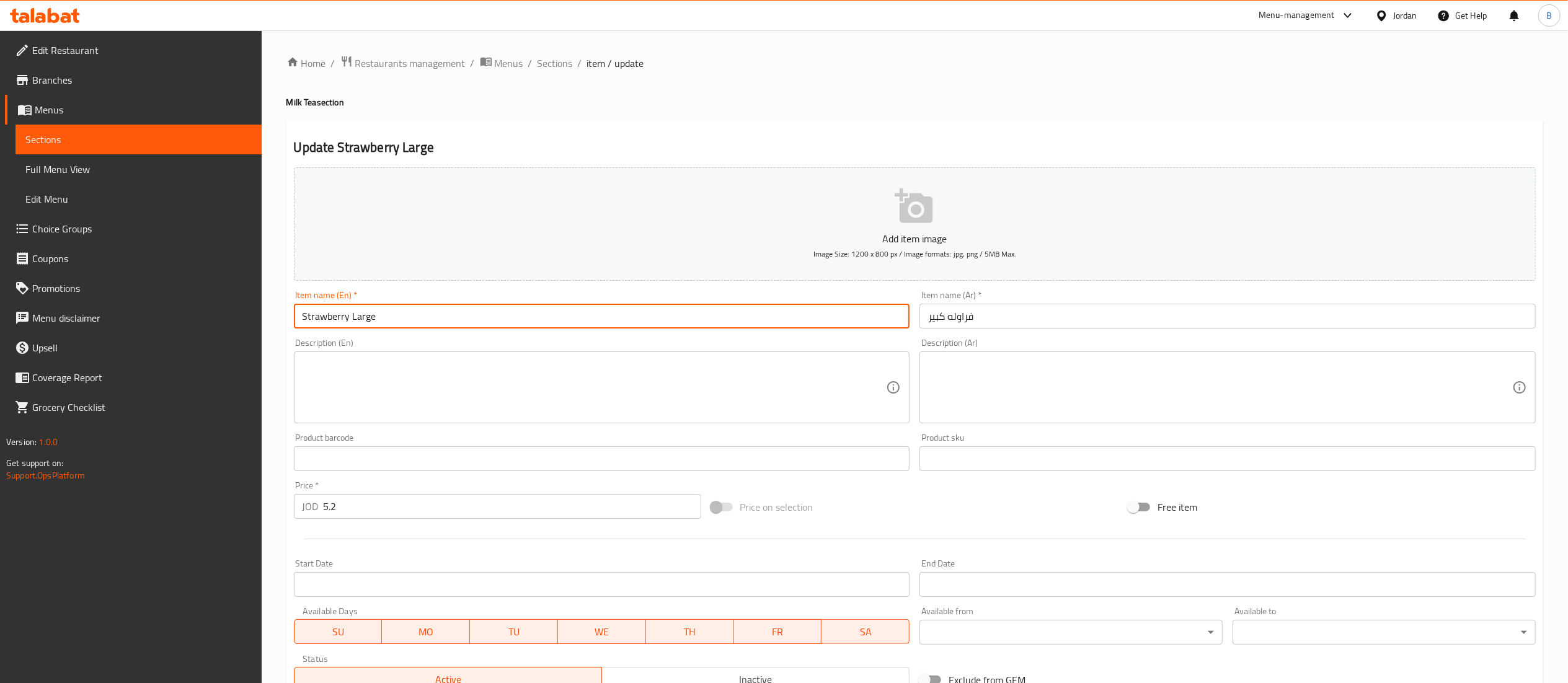
drag, startPoint x: 346, startPoint y: 317, endPoint x: 247, endPoint y: 303, distance: 100.0
click at [247, 303] on div "Edit Restaurant Branches Menus Sections Full Menu View Edit Menu Choice Groups …" at bounding box center [784, 453] width 1568 height 845
drag, startPoint x: 348, startPoint y: 318, endPoint x: 274, endPoint y: 316, distance: 74.0
click at [285, 316] on div "Home / Restaurants management / Menus / Sections / item / update Milk Tea secti…" at bounding box center [915, 453] width 1306 height 845
type input "Chocolate Large"
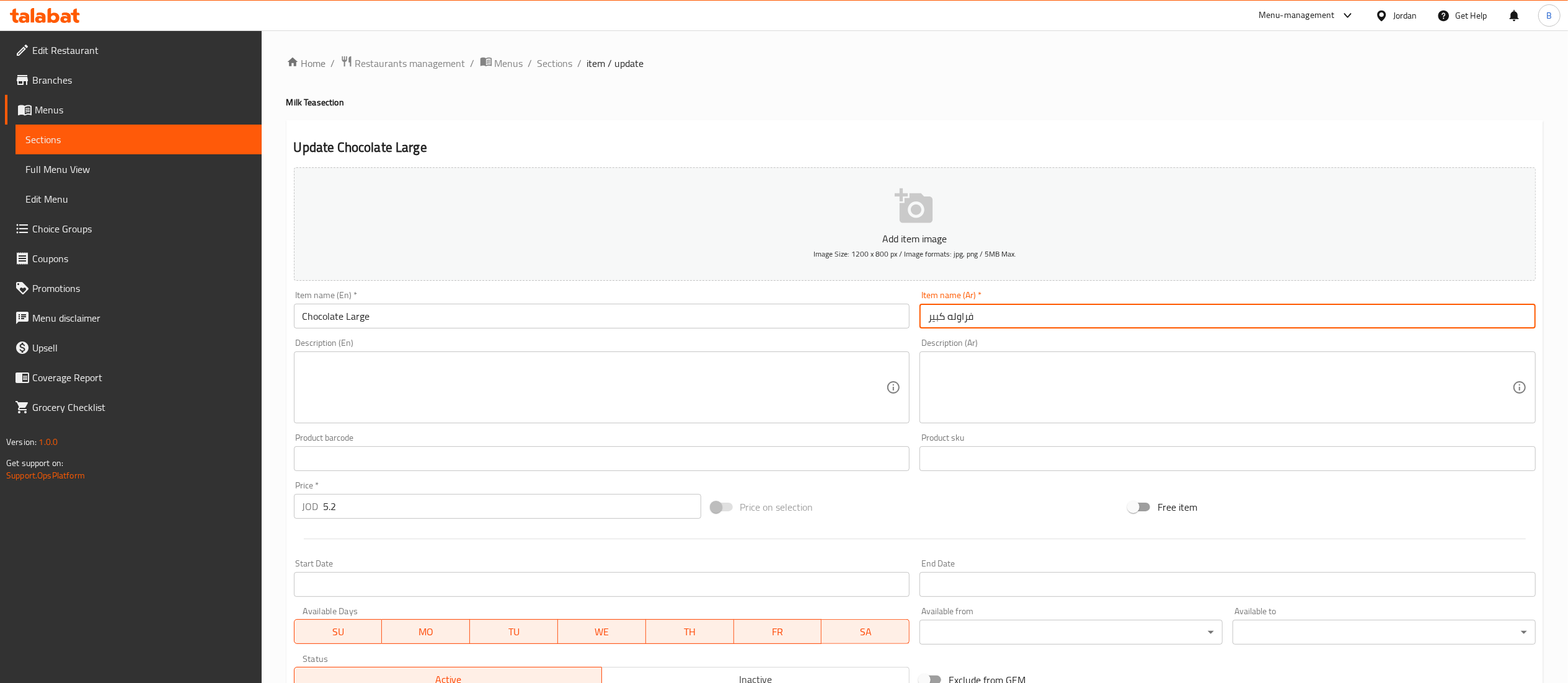
drag, startPoint x: 995, startPoint y: 320, endPoint x: 951, endPoint y: 318, distance: 44.0
click at [951, 318] on input "فراوله كبير" at bounding box center [1228, 316] width 617 height 25
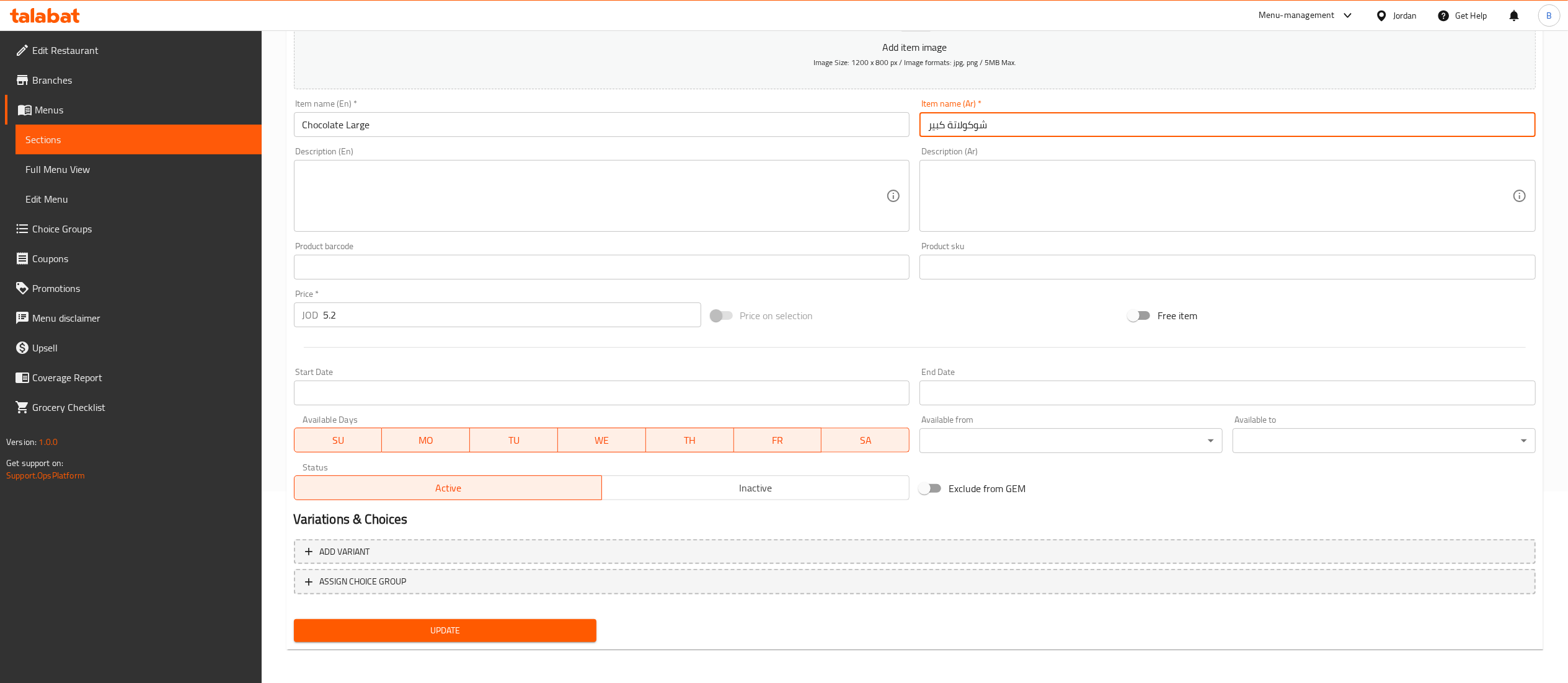
type input "شوكولاتة كبير"
click at [477, 632] on span "Update" at bounding box center [445, 630] width 283 height 16
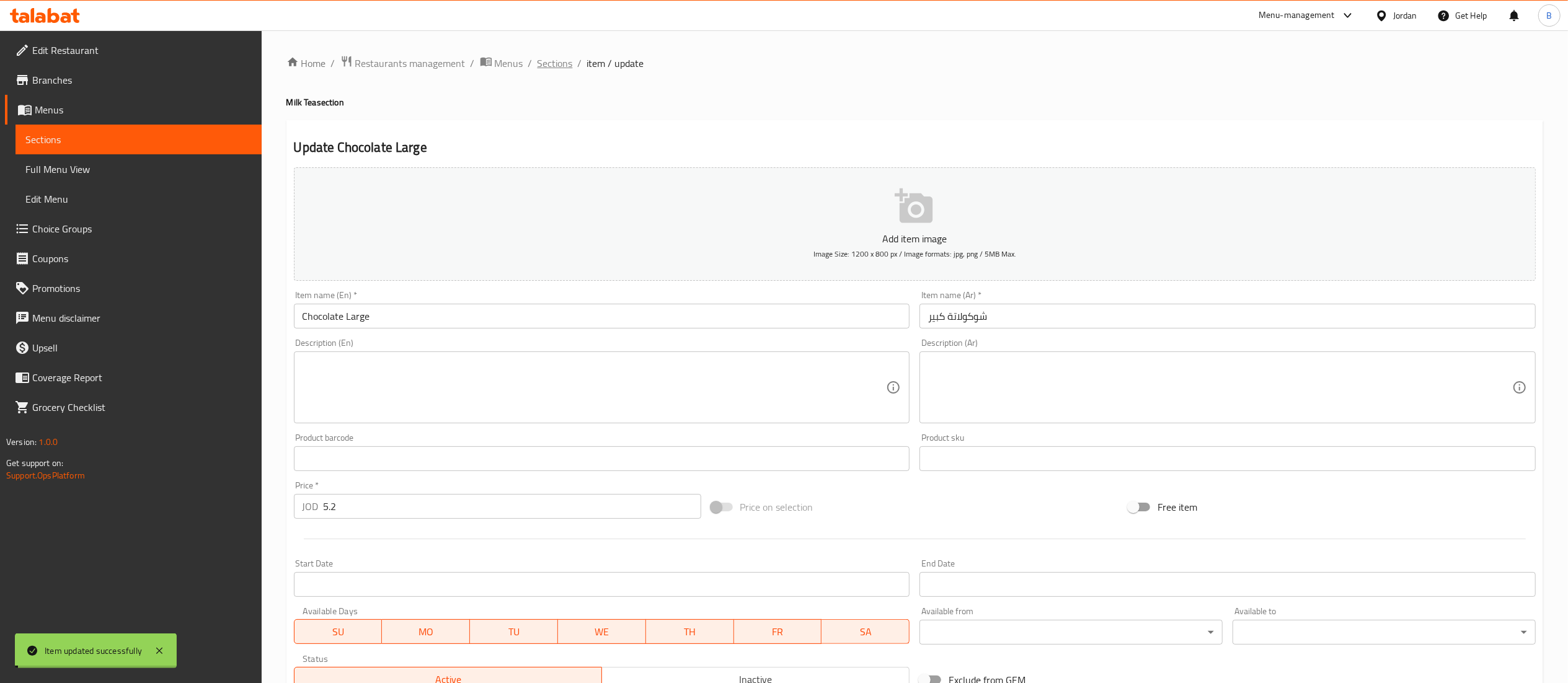
click at [556, 64] on span "Sections" at bounding box center [555, 63] width 35 height 15
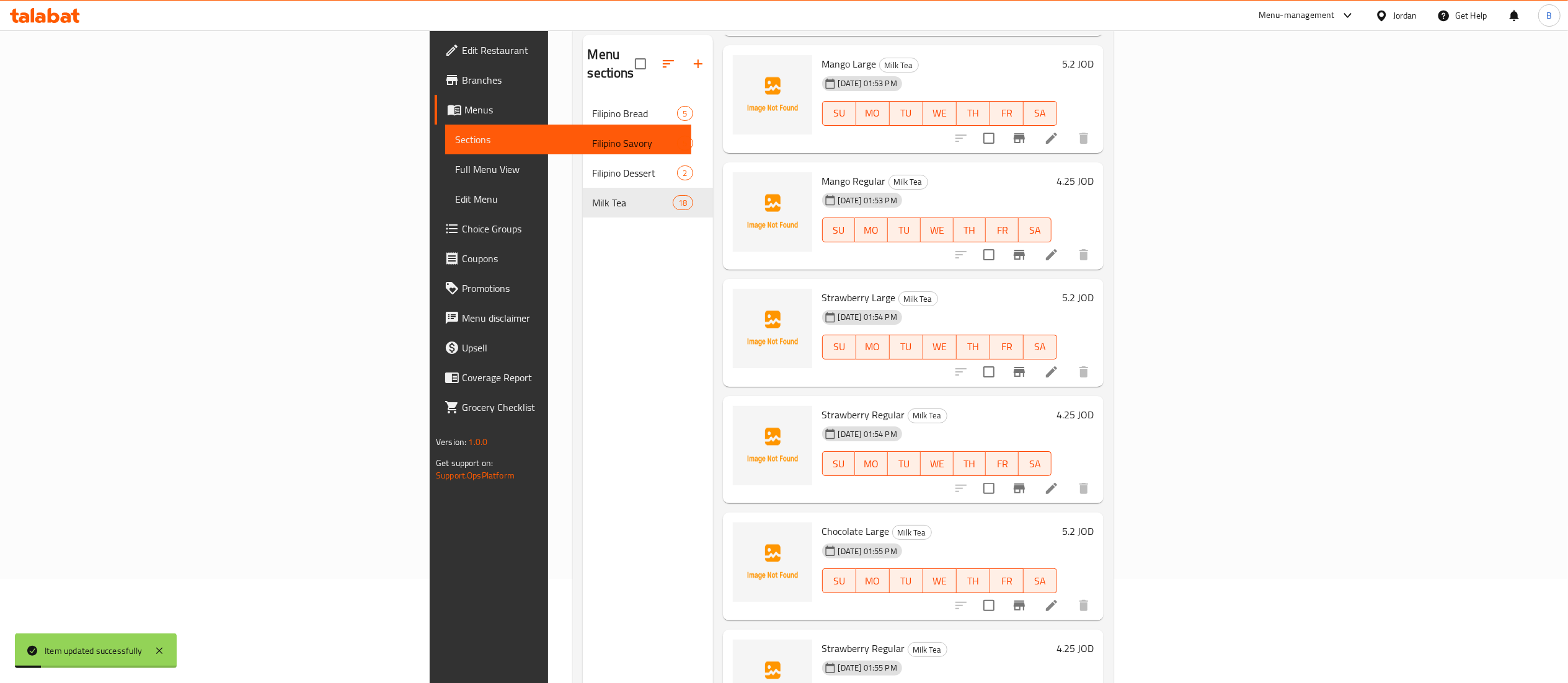
scroll to position [174, 0]
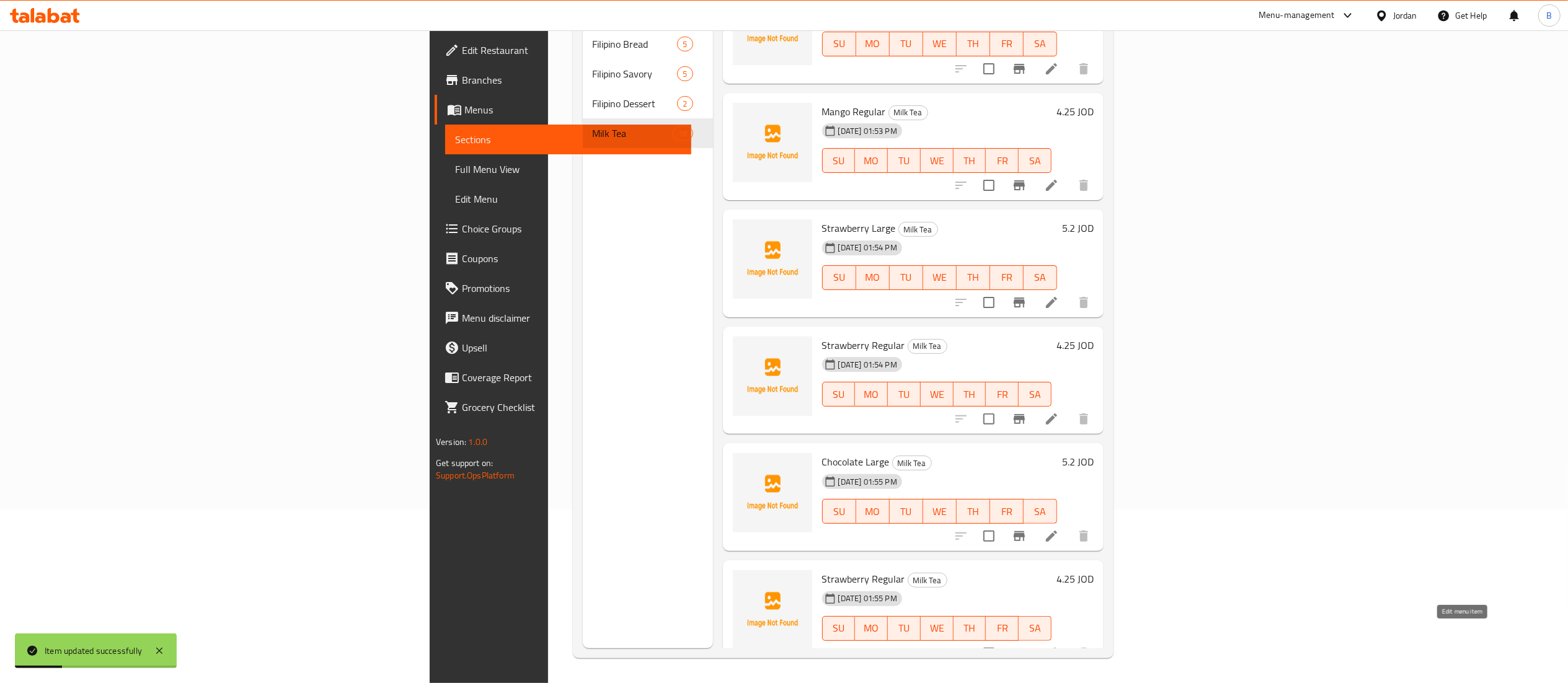
click at [1057, 648] on icon at bounding box center [1051, 653] width 11 height 11
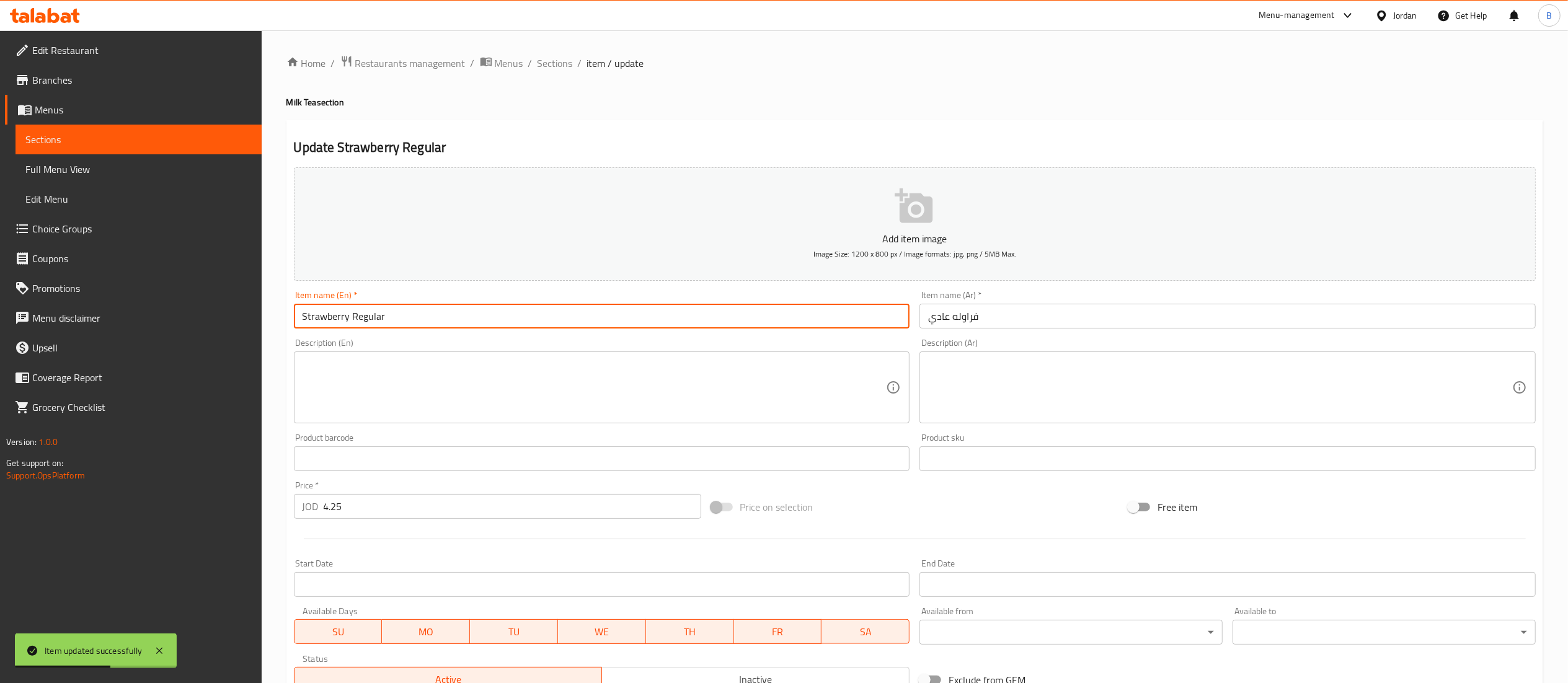
drag, startPoint x: 348, startPoint y: 316, endPoint x: 237, endPoint y: 314, distance: 111.0
click at [259, 314] on div "Edit Restaurant Branches Menus Sections Full Menu View Edit Menu Choice Groups …" at bounding box center [784, 453] width 1568 height 845
type input "Chocolate Regular"
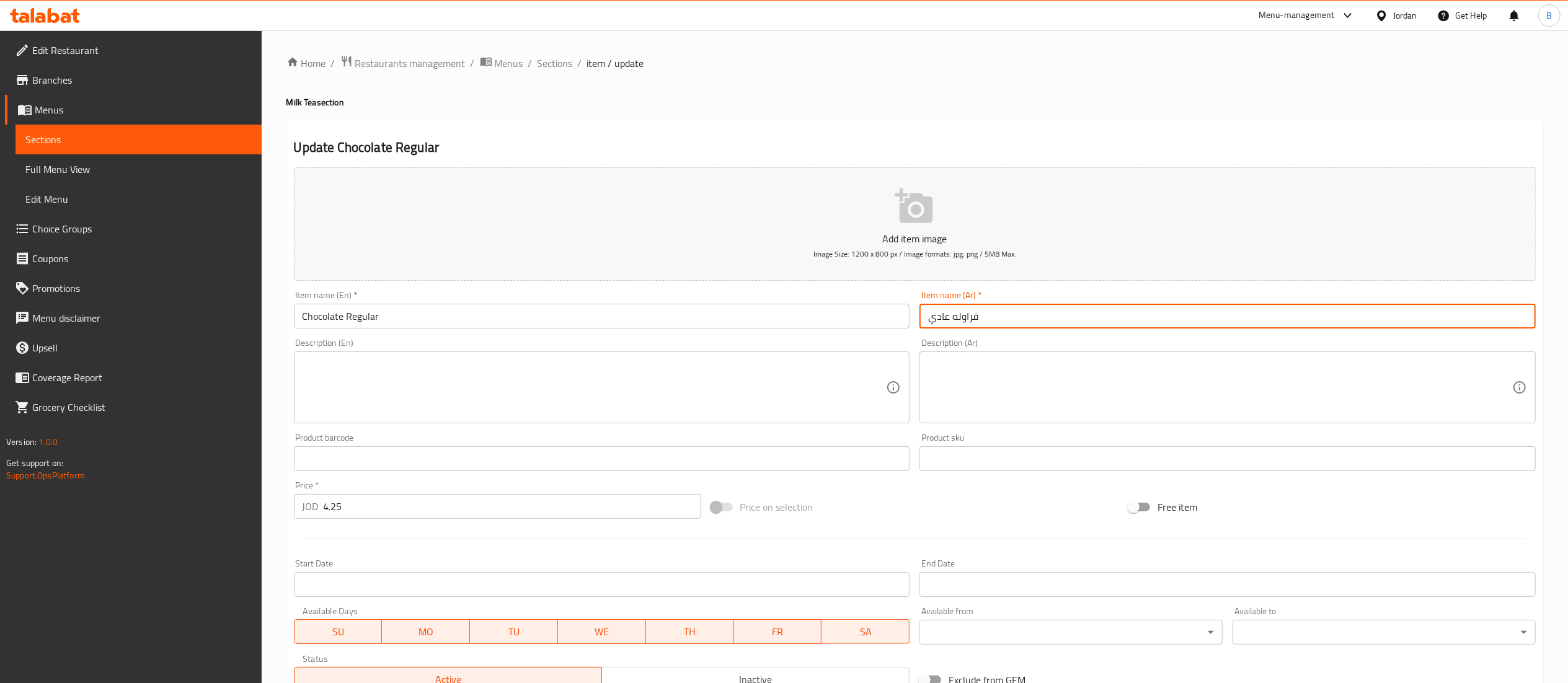
drag, startPoint x: 987, startPoint y: 325, endPoint x: 952, endPoint y: 324, distance: 35.0
click at [952, 324] on input "فراوله عادي" at bounding box center [1228, 316] width 617 height 25
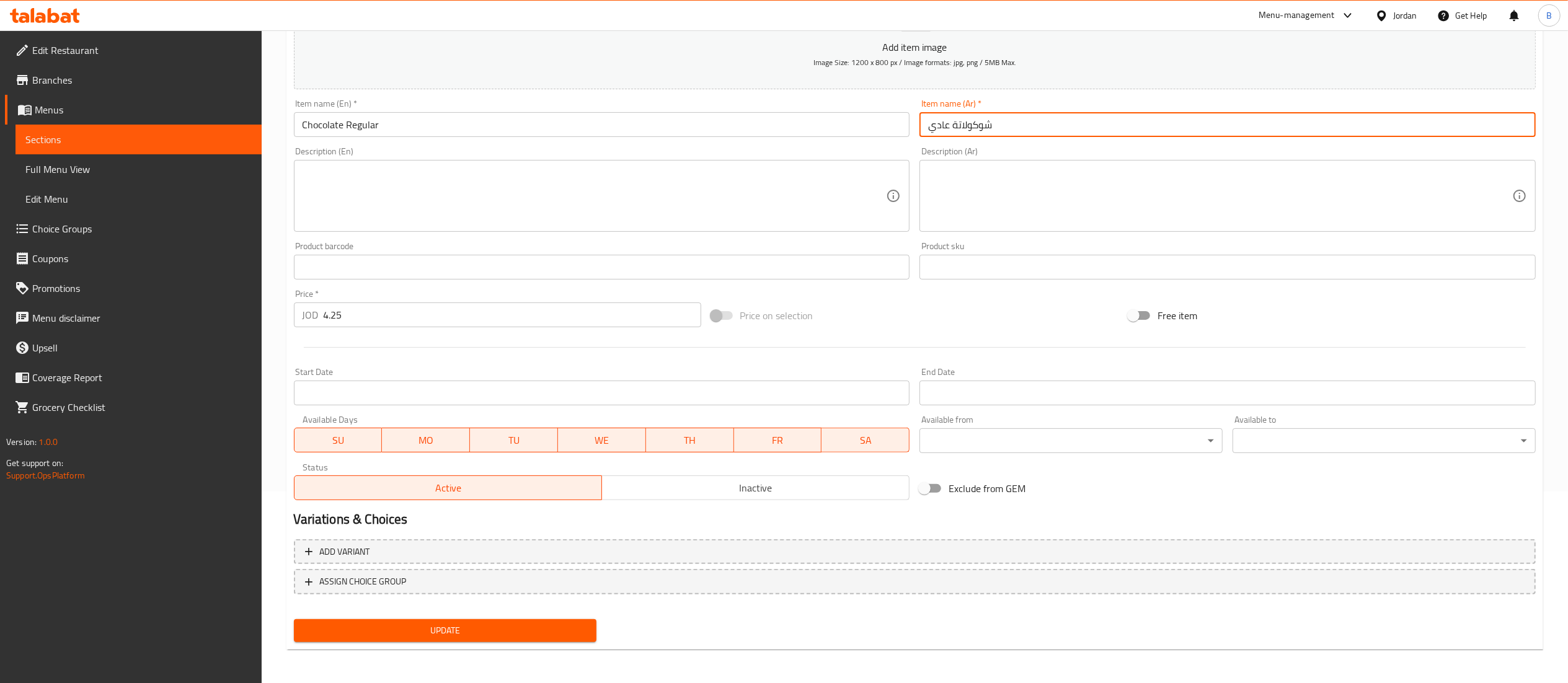
type input "شوكولاتة عادي"
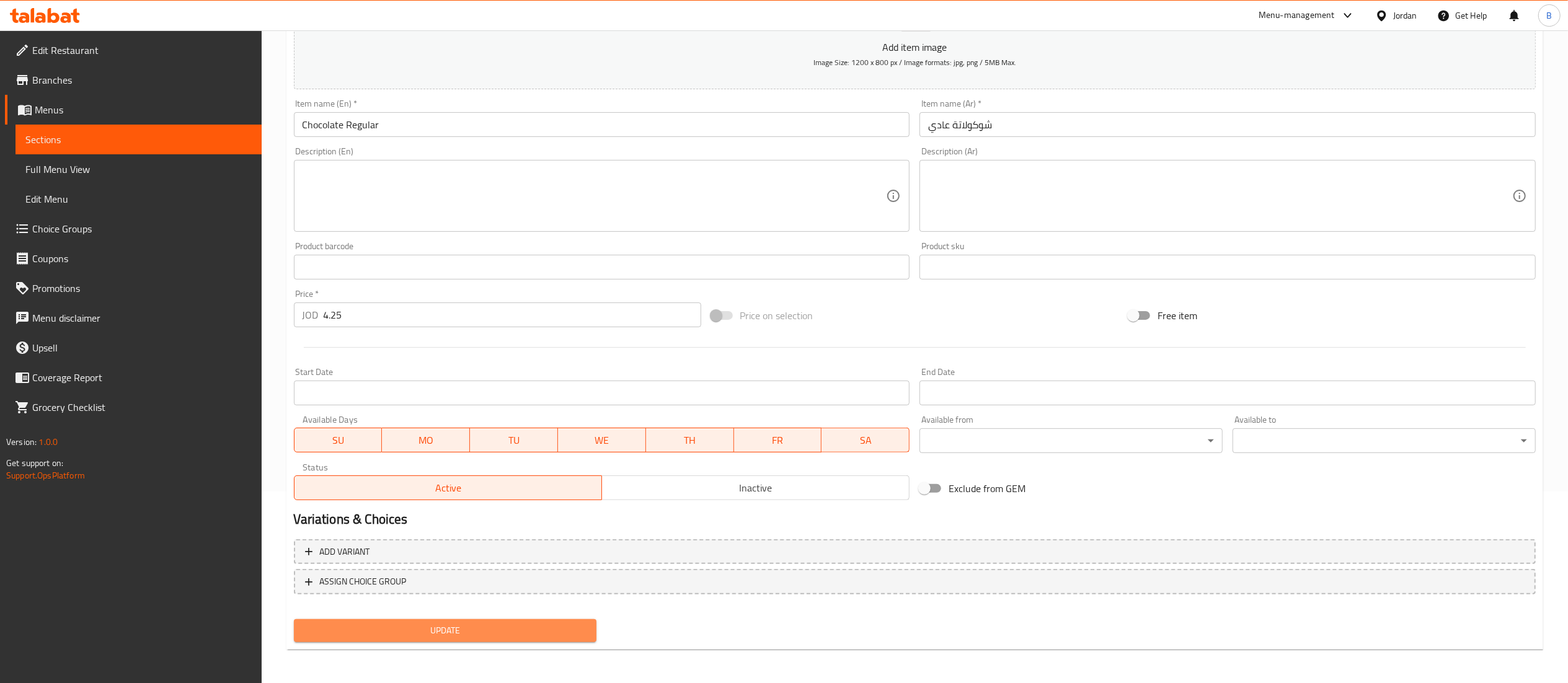
click at [529, 625] on span "Update" at bounding box center [445, 630] width 283 height 16
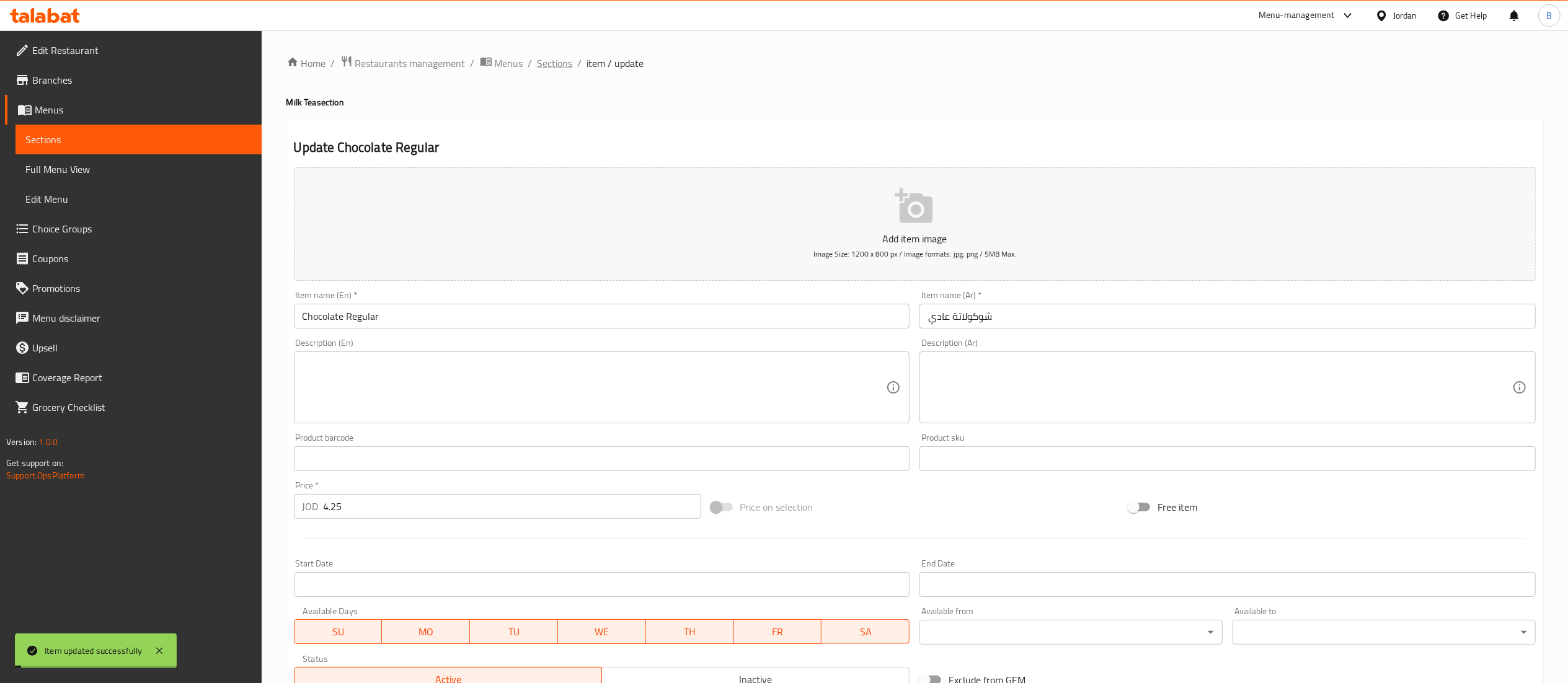
click at [561, 71] on span "Sections" at bounding box center [555, 63] width 35 height 15
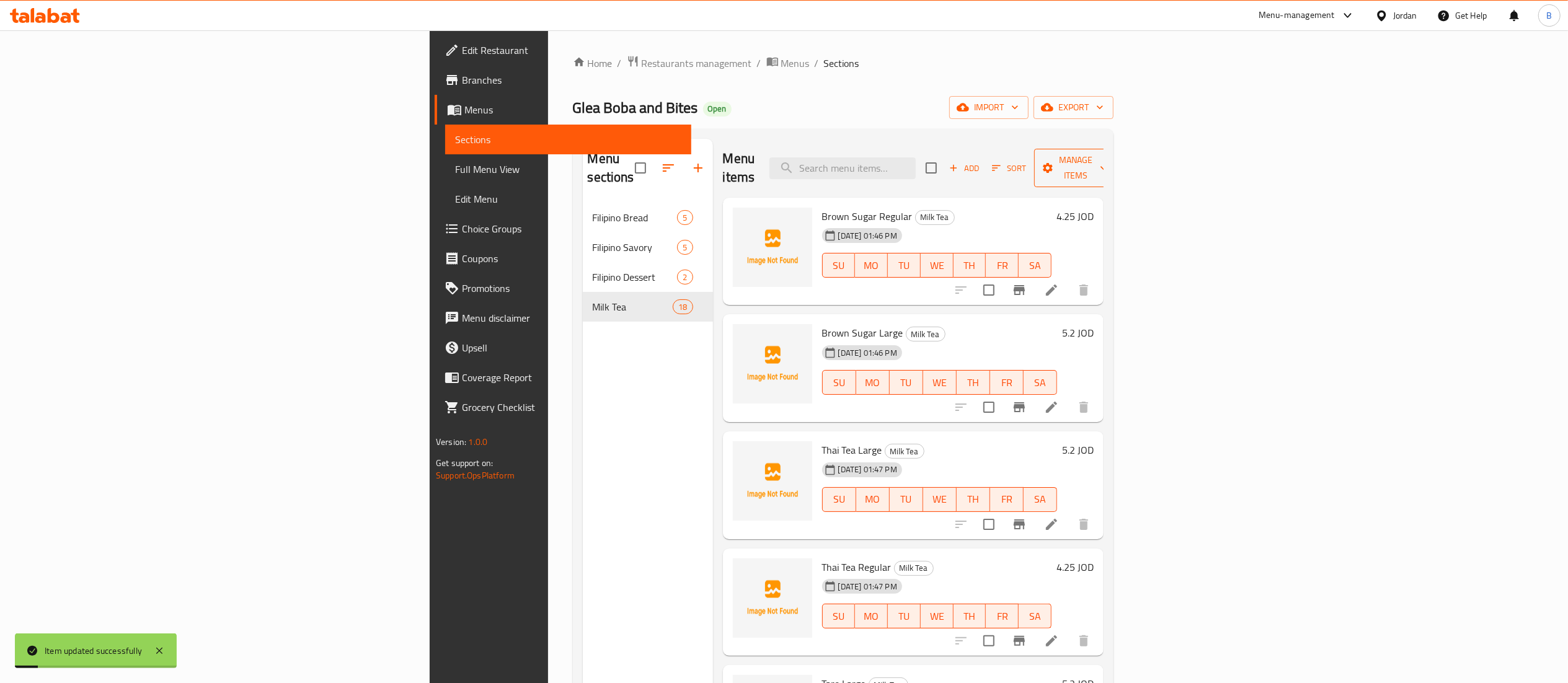
click at [1107, 159] on span "Manage items" at bounding box center [1076, 167] width 63 height 31
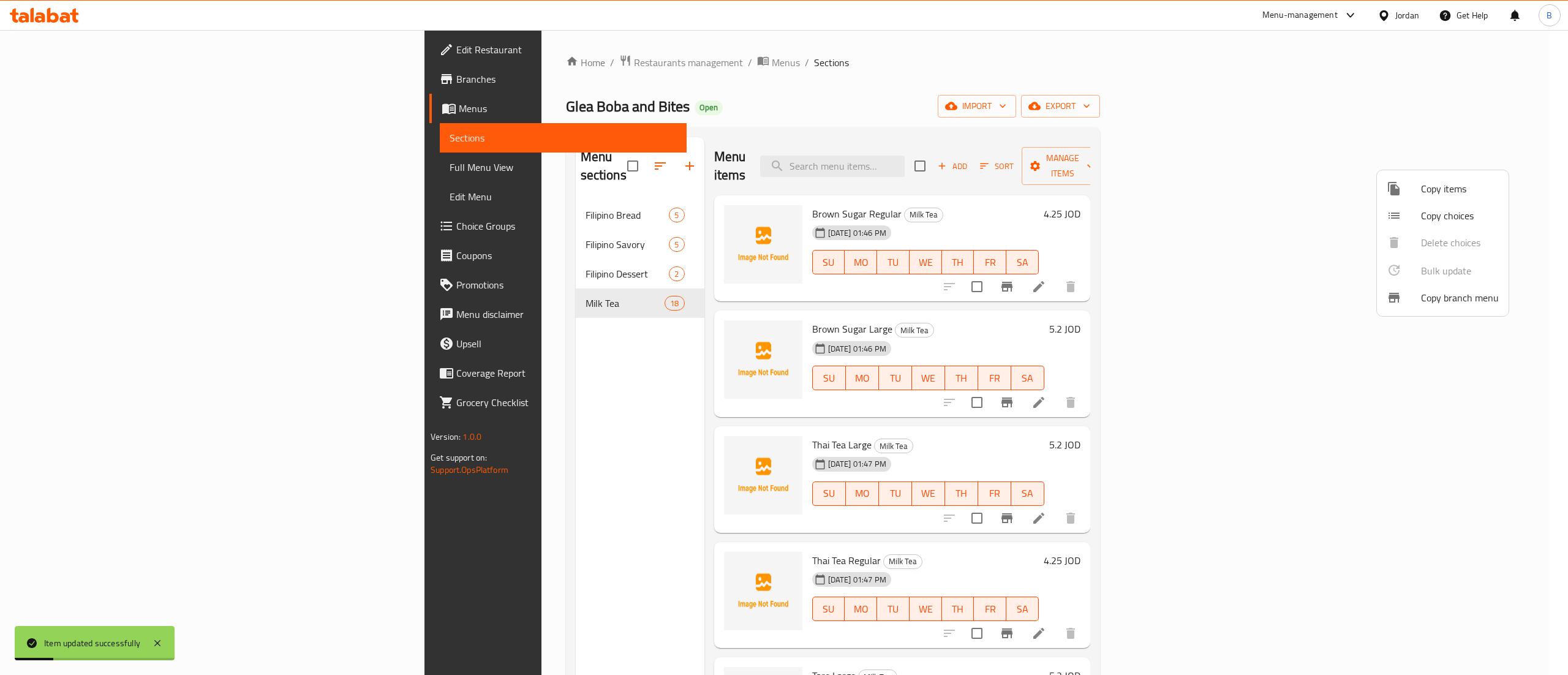
click at [1453, 190] on span "Copy items" at bounding box center [1460, 188] width 78 height 15
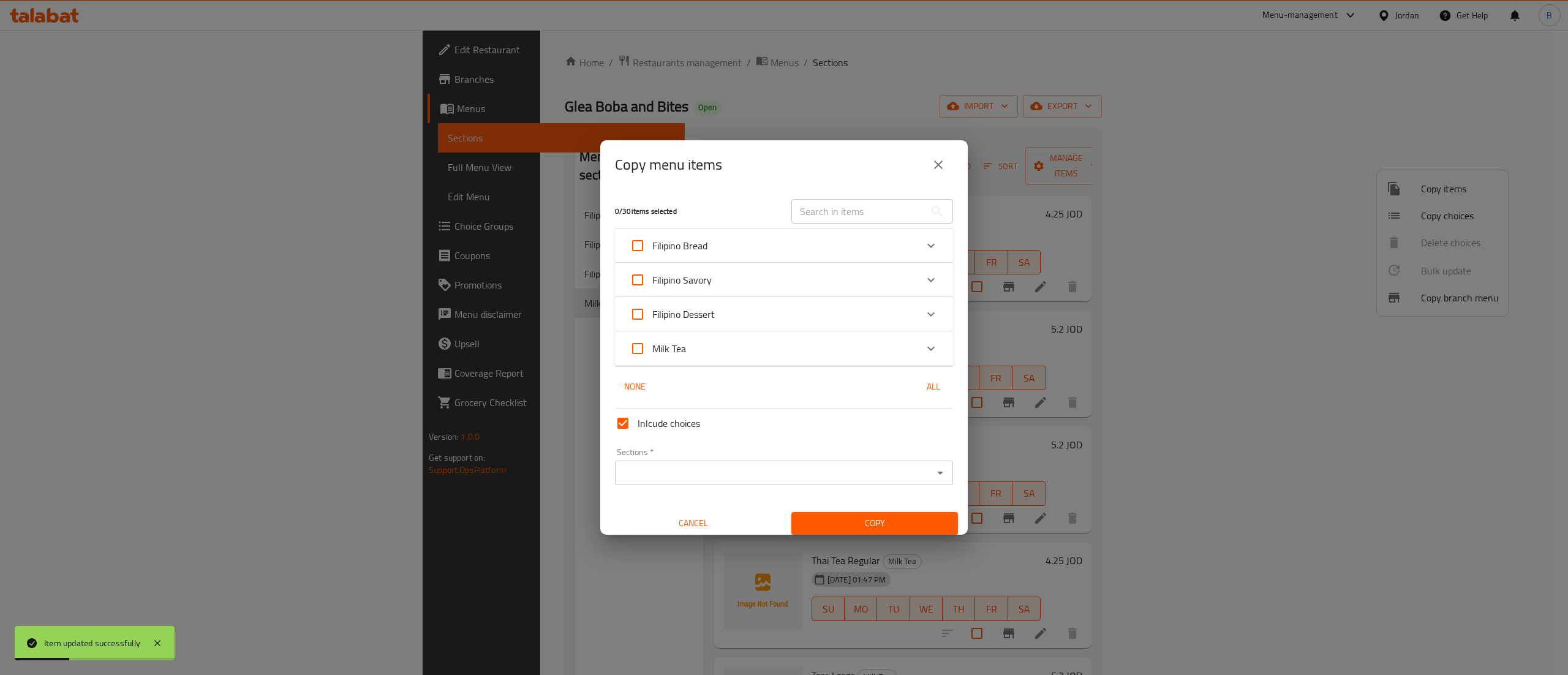
click at [816, 347] on div "Milk Tea" at bounding box center [772, 349] width 287 height 30
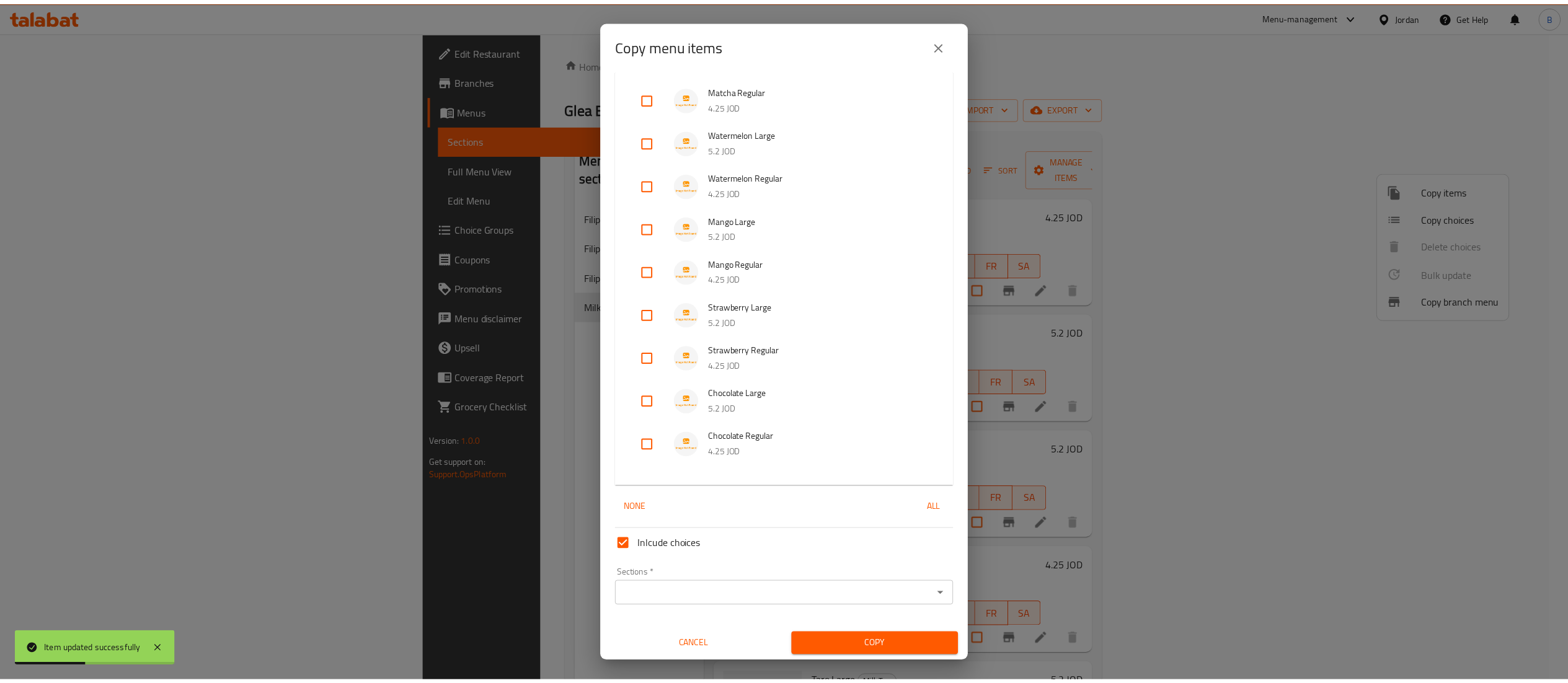
scroll to position [587, 0]
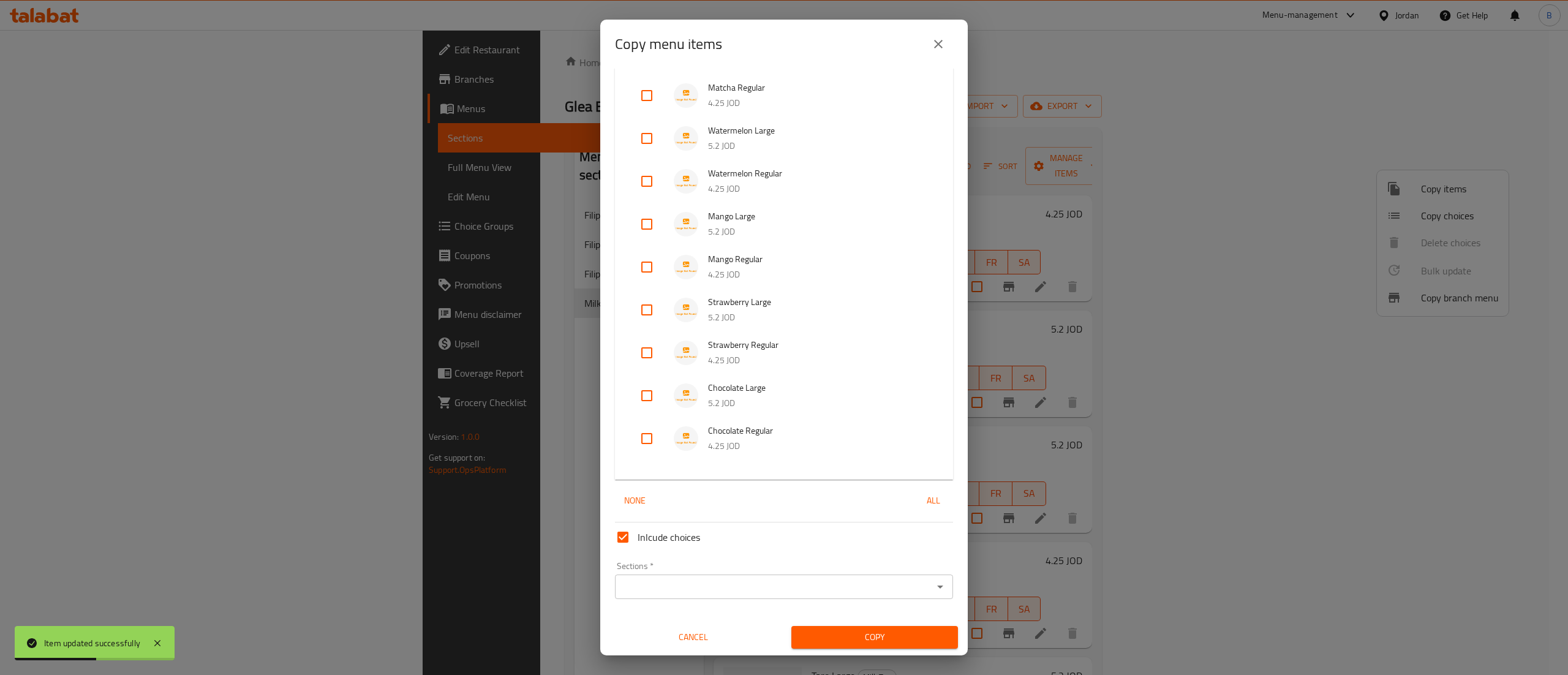
click at [638, 395] on input "checkbox" at bounding box center [647, 395] width 30 height 30
checkbox input "true"
click at [653, 440] on input "checkbox" at bounding box center [647, 439] width 30 height 30
checkbox input "true"
click at [679, 597] on div "Sections *" at bounding box center [784, 587] width 338 height 25
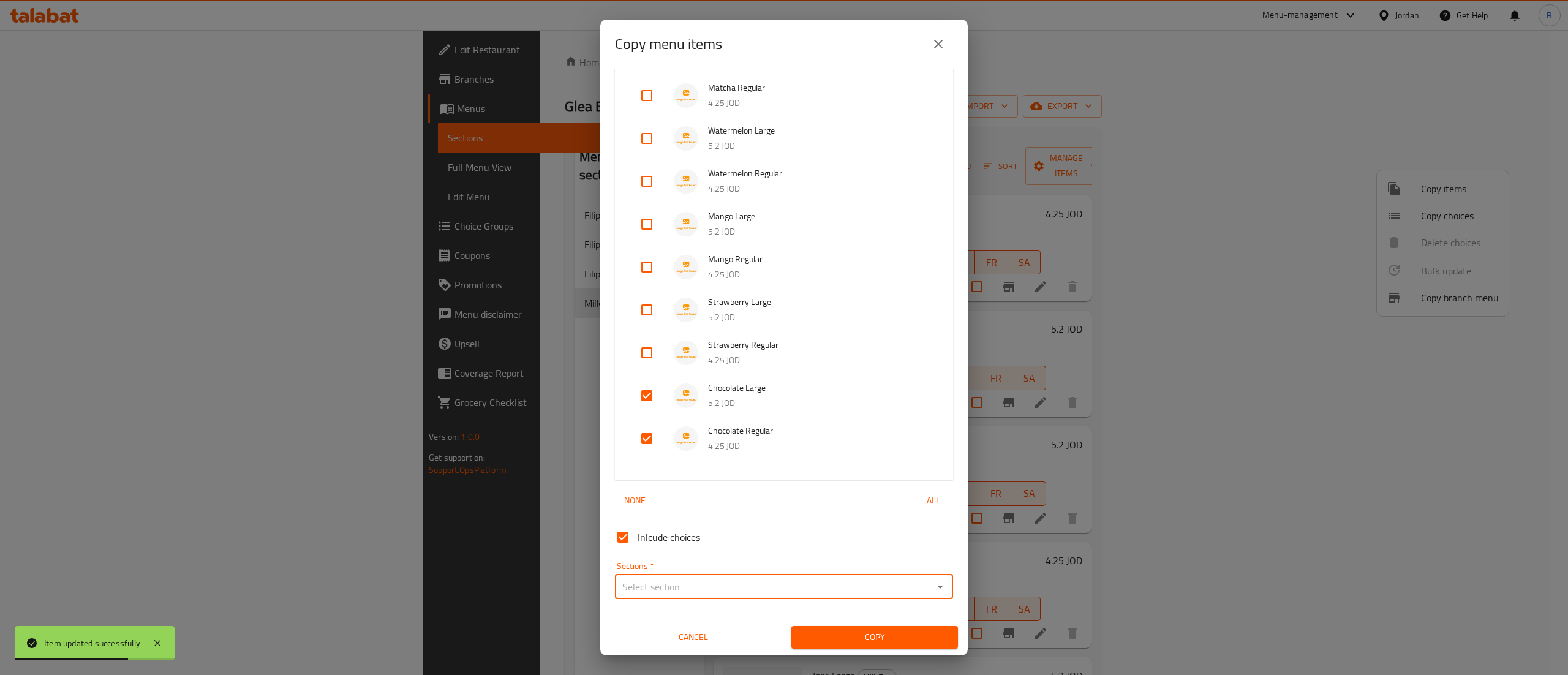
click at [688, 590] on input "Sections   *" at bounding box center [774, 586] width 311 height 17
click at [665, 557] on li "Milk Tea" at bounding box center [774, 556] width 319 height 22
type input "Milk Tea"
click at [784, 631] on div "Copy" at bounding box center [874, 637] width 181 height 37
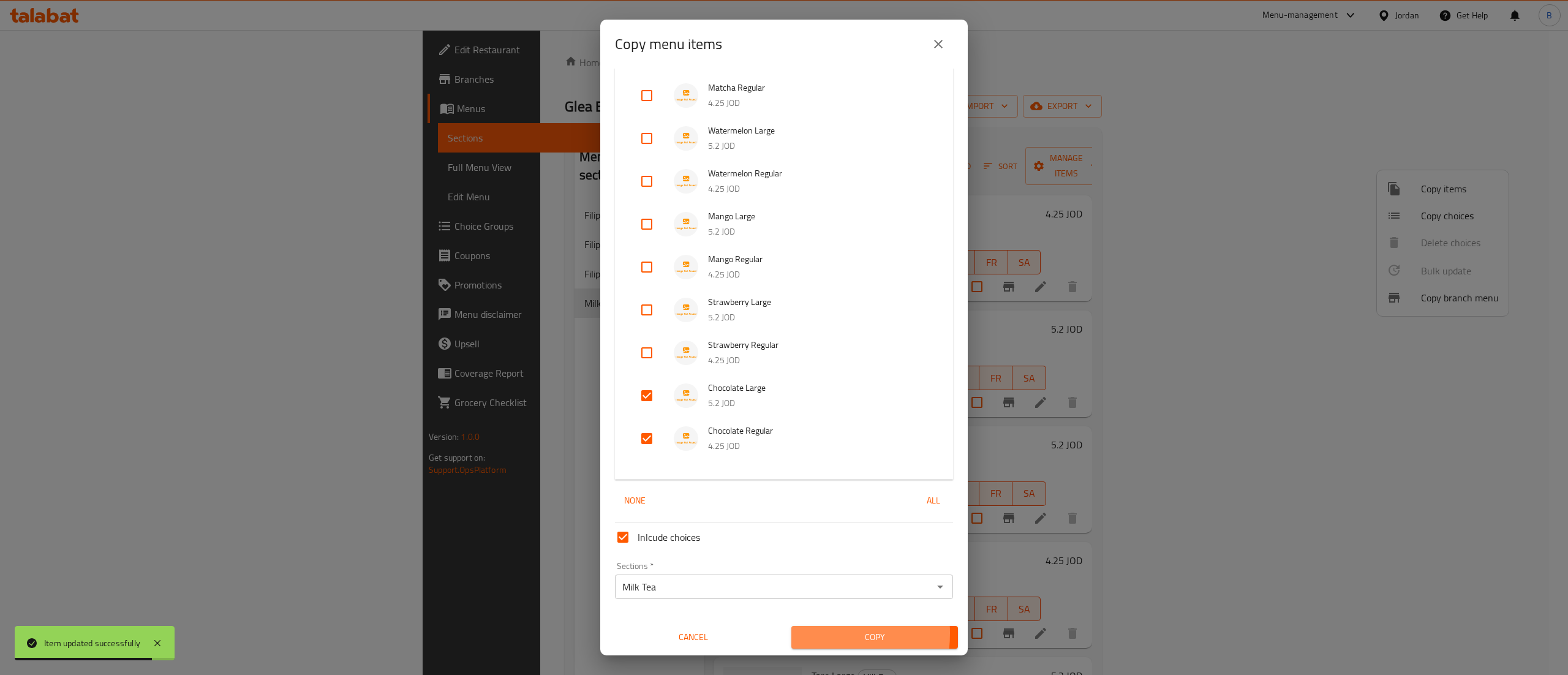
click at [801, 633] on span "Copy" at bounding box center [874, 637] width 147 height 16
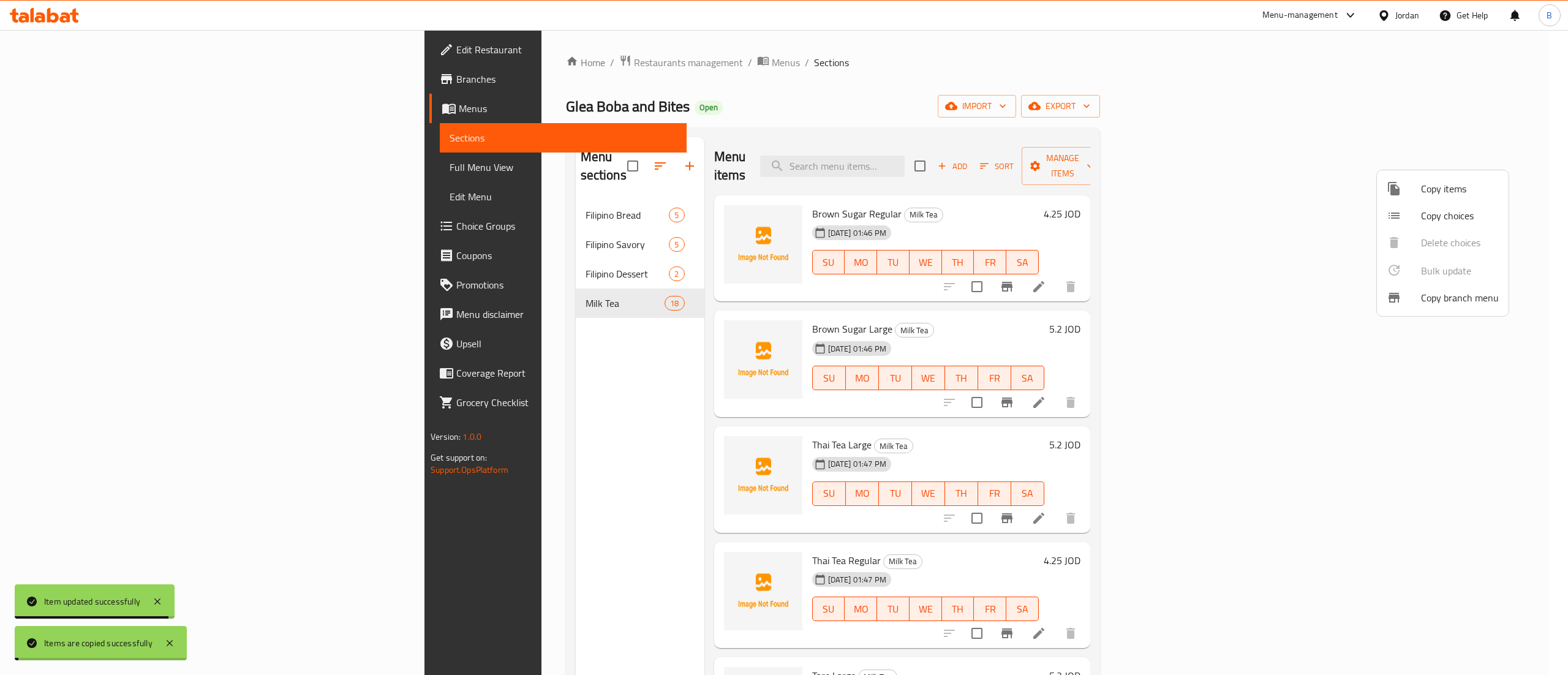
click at [1213, 306] on div at bounding box center [784, 337] width 1568 height 675
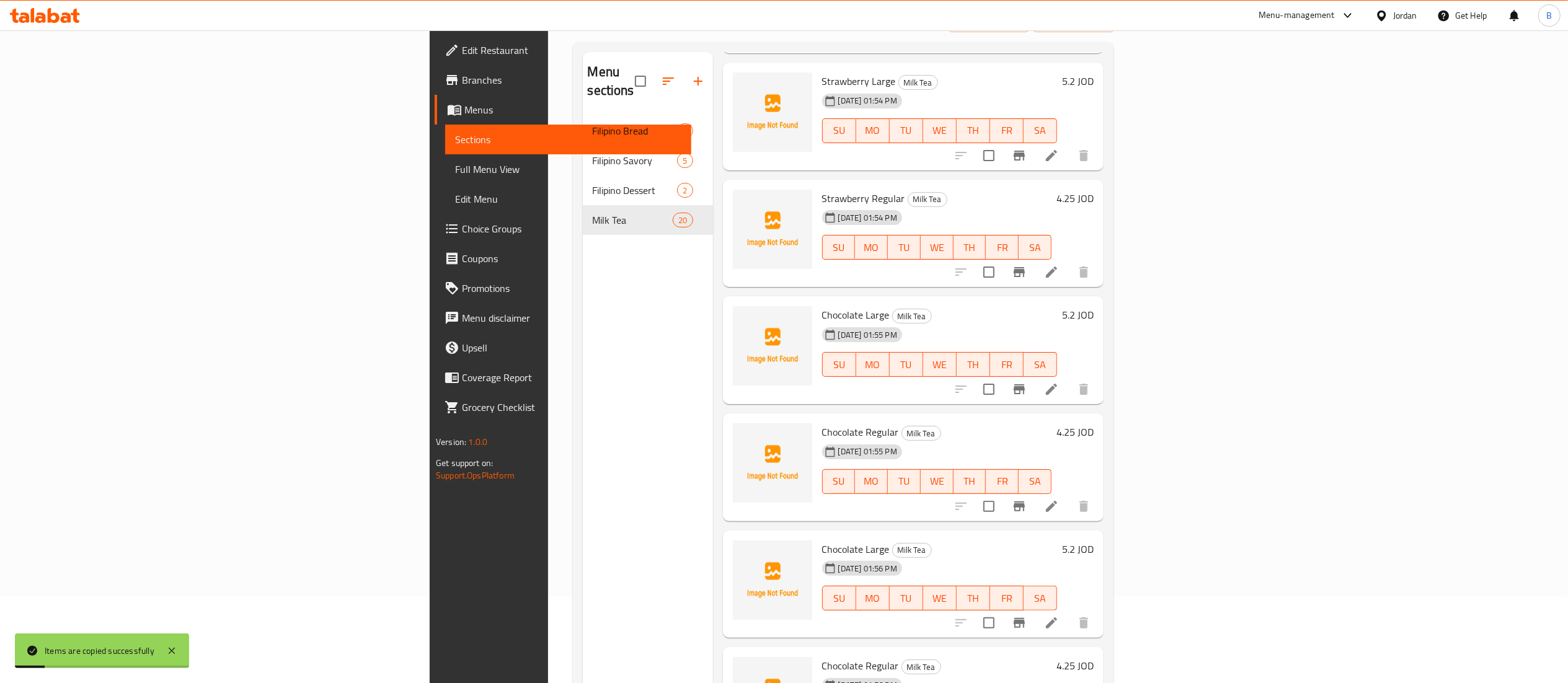
scroll to position [174, 0]
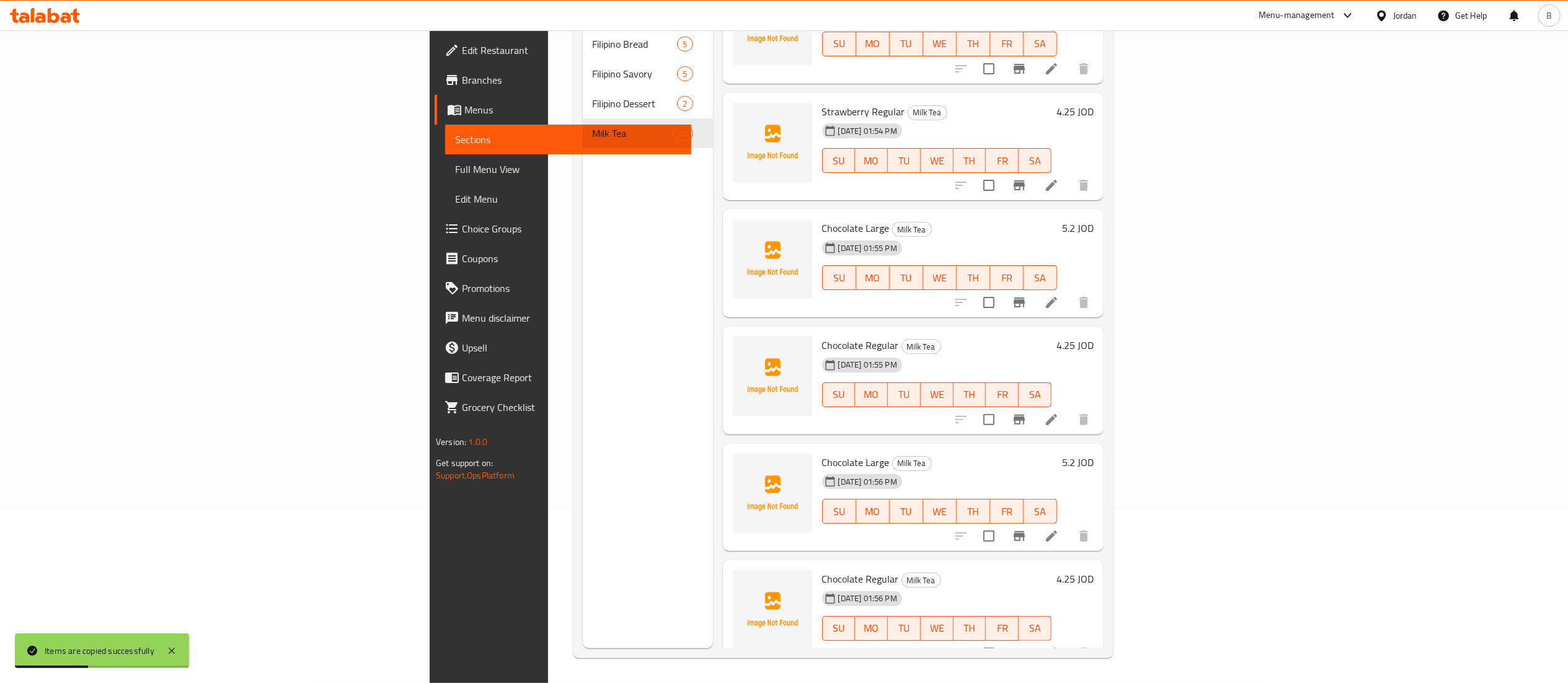
click at [1059, 529] on icon at bounding box center [1051, 536] width 15 height 15
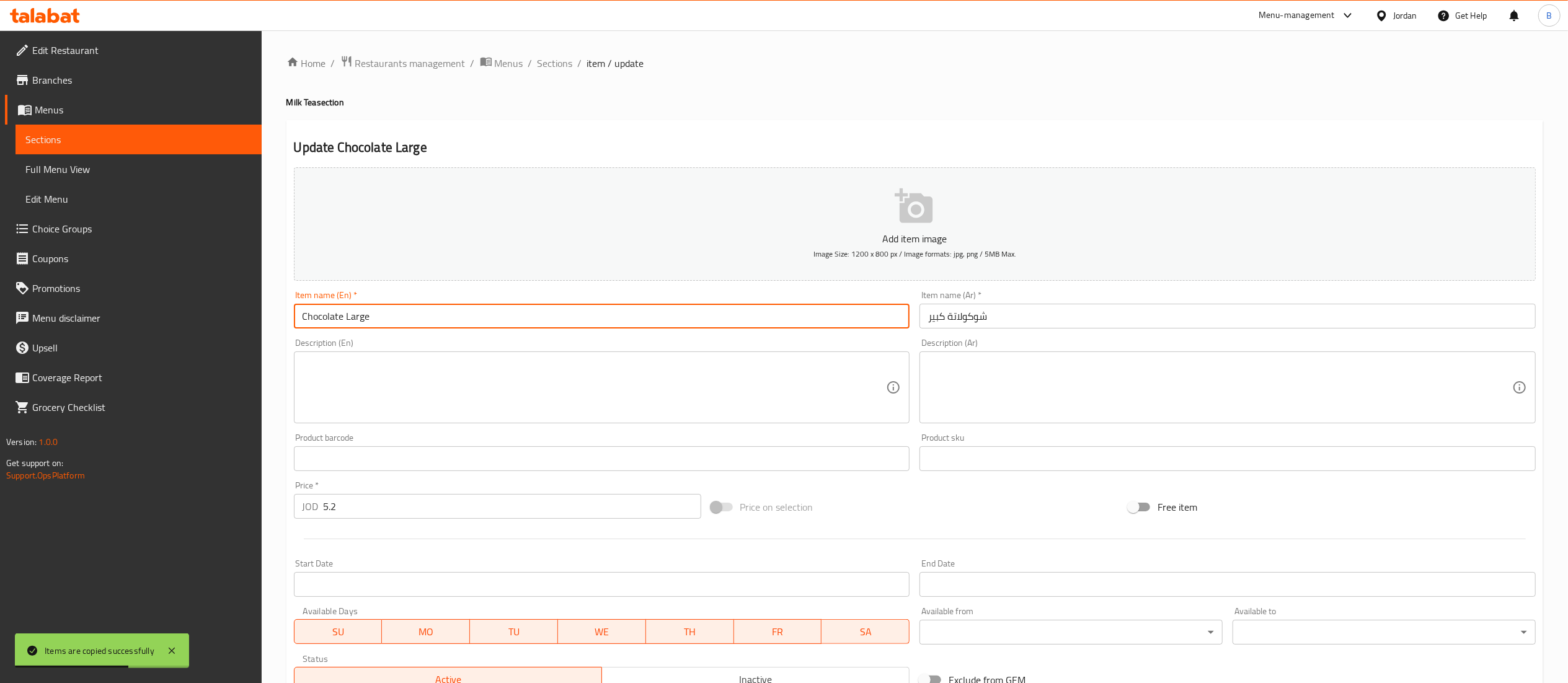
drag, startPoint x: 343, startPoint y: 322, endPoint x: 212, endPoint y: 306, distance: 132.0
click at [247, 321] on div "Edit Restaurant Branches Menus Sections Full Menu View Edit Menu Choice Groups …" at bounding box center [784, 453] width 1568 height 845
type input "Vanilla Large"
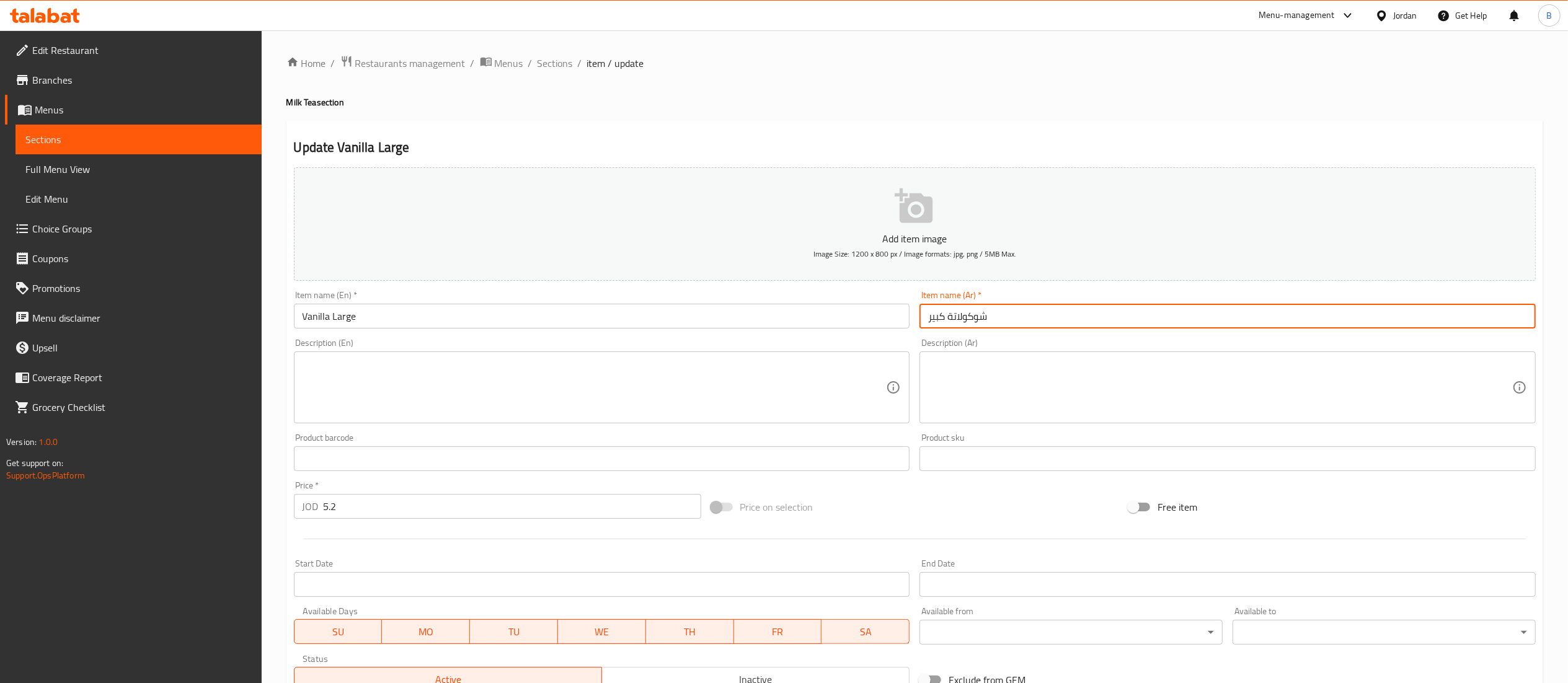
drag, startPoint x: 1021, startPoint y: 326, endPoint x: 948, endPoint y: 320, distance: 73.2
click at [948, 320] on input "شوكولاتة كبير" at bounding box center [1228, 316] width 617 height 25
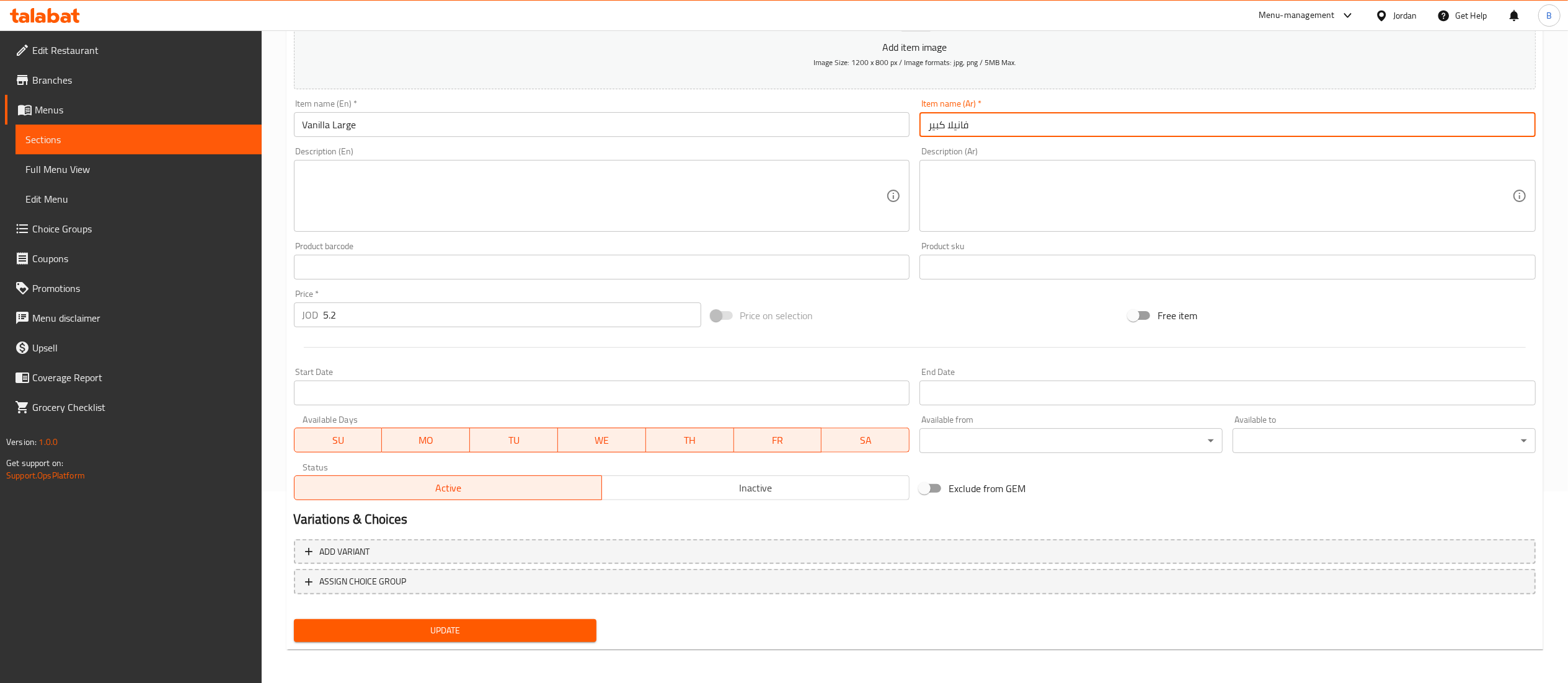
type input "فانيلا كبير"
click at [502, 632] on span "Update" at bounding box center [445, 630] width 283 height 16
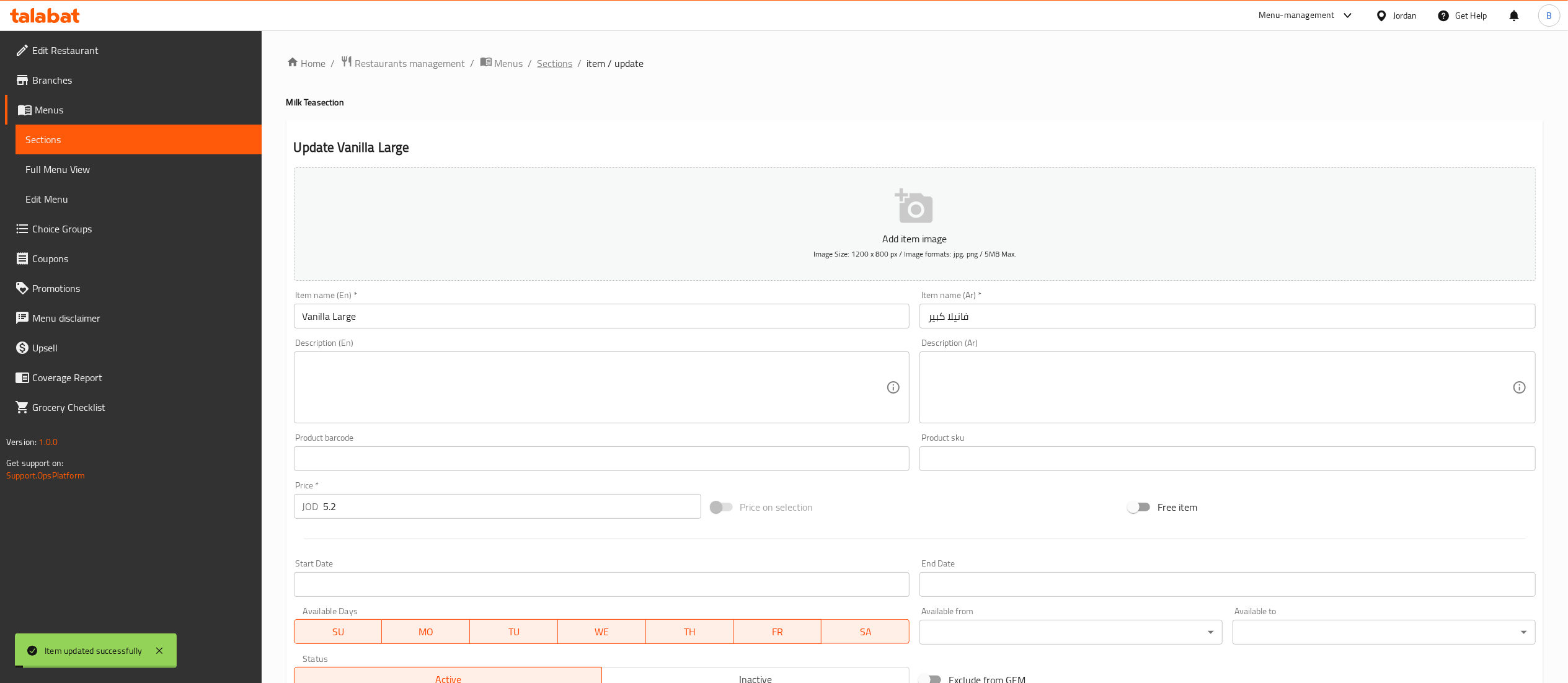
click at [553, 56] on span "Sections" at bounding box center [555, 63] width 35 height 15
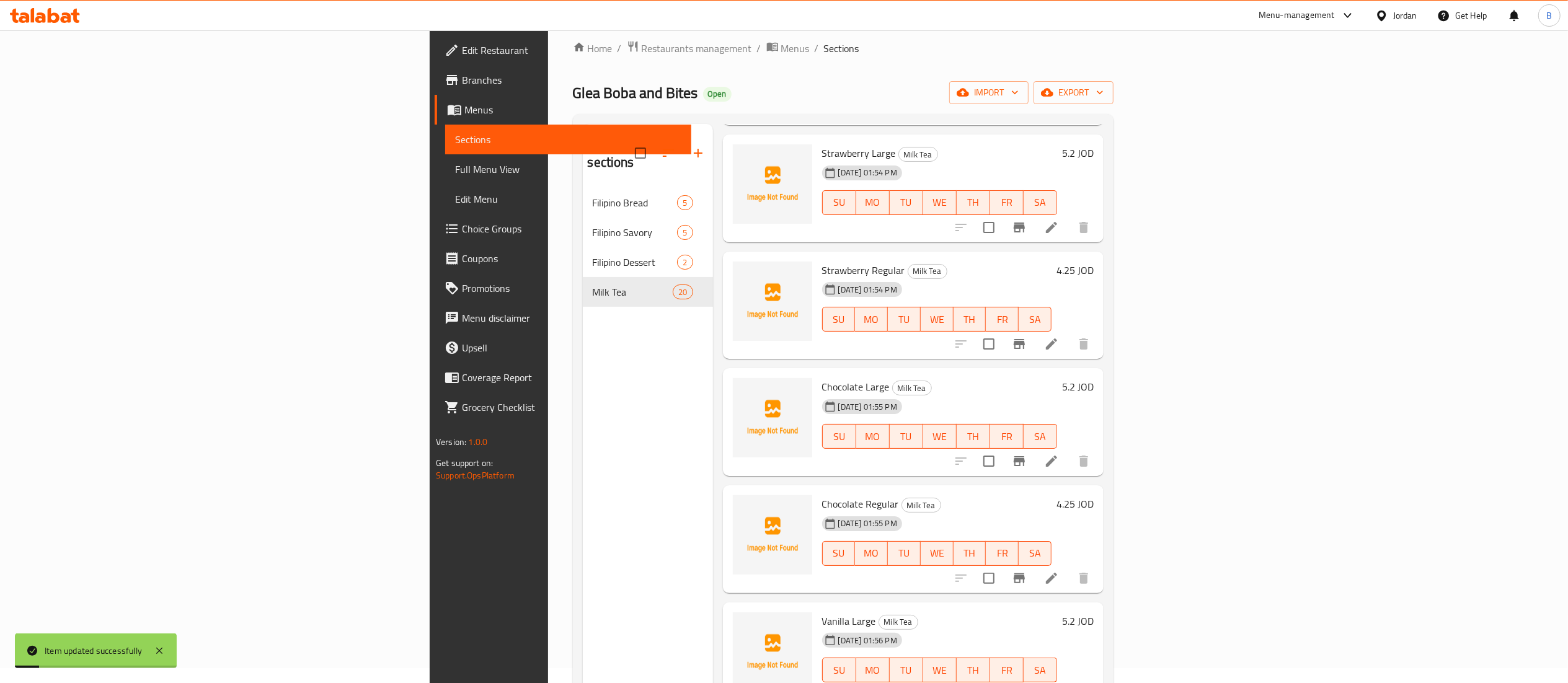
scroll to position [174, 0]
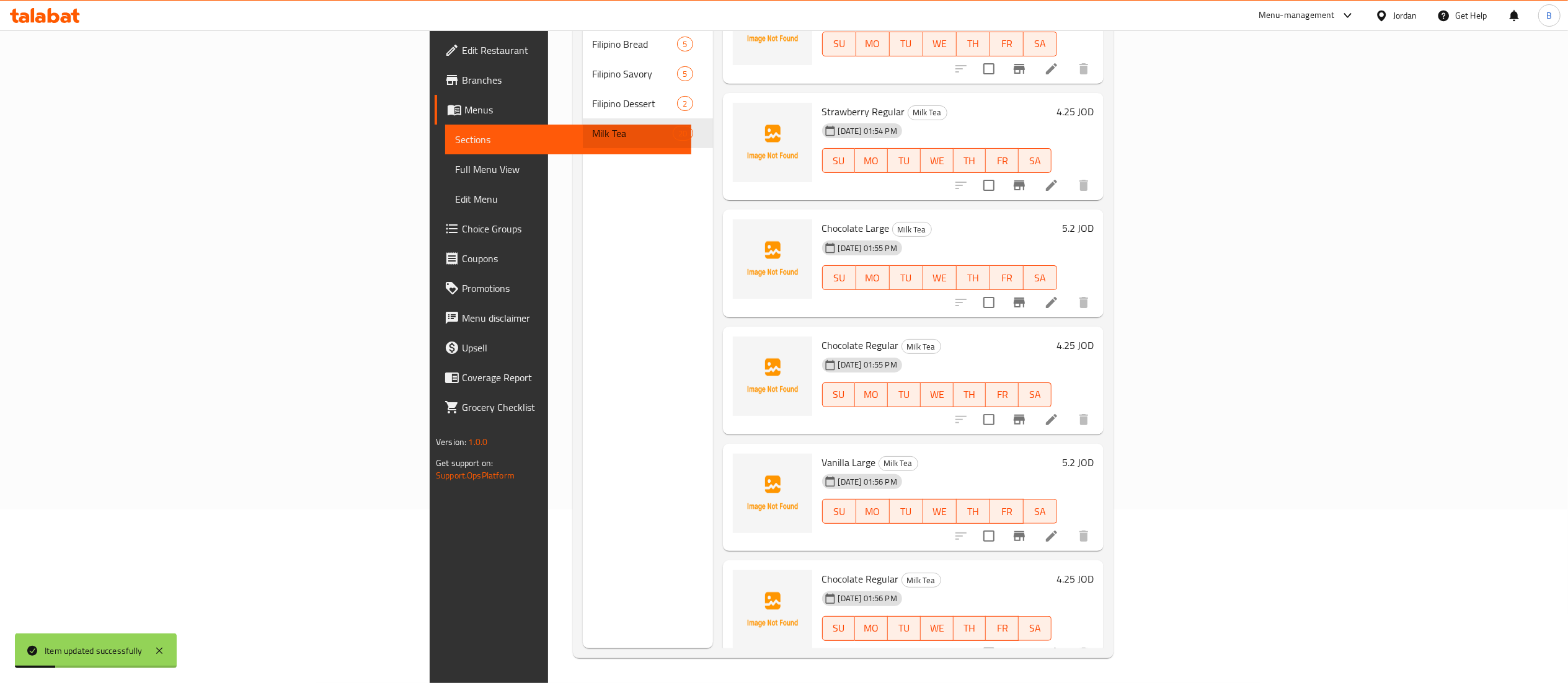
click at [1057, 648] on icon at bounding box center [1051, 653] width 11 height 11
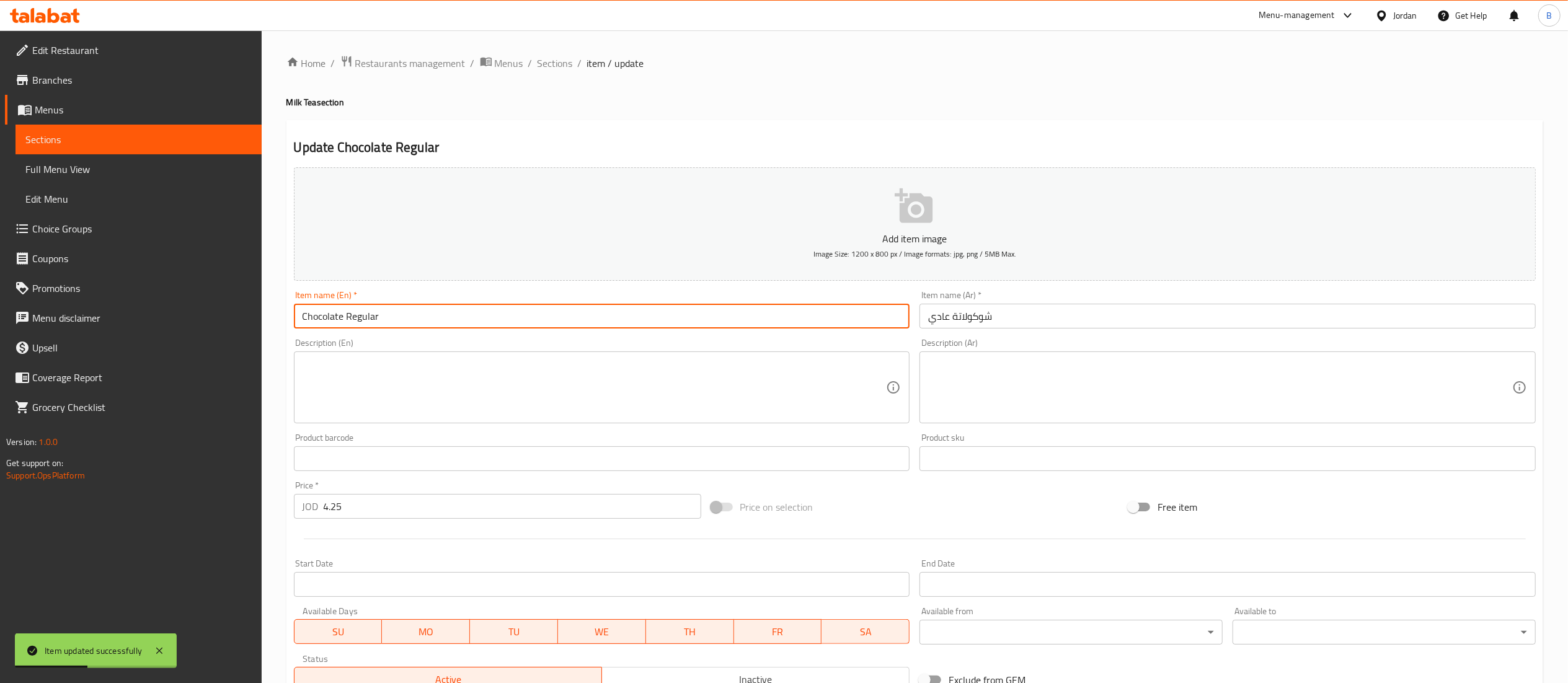
drag, startPoint x: 340, startPoint y: 321, endPoint x: 273, endPoint y: 312, distance: 67.6
click at [267, 312] on div "Home / Restaurants management / Menus / Sections / item / update Milk Tea secti…" at bounding box center [915, 453] width 1306 height 845
drag, startPoint x: 342, startPoint y: 318, endPoint x: 256, endPoint y: 314, distance: 86.1
click at [278, 314] on div "Home / Restaurants management / Menus / Sections / item / update Milk Tea secti…" at bounding box center [915, 453] width 1306 height 845
type input "Vanilla Regular"
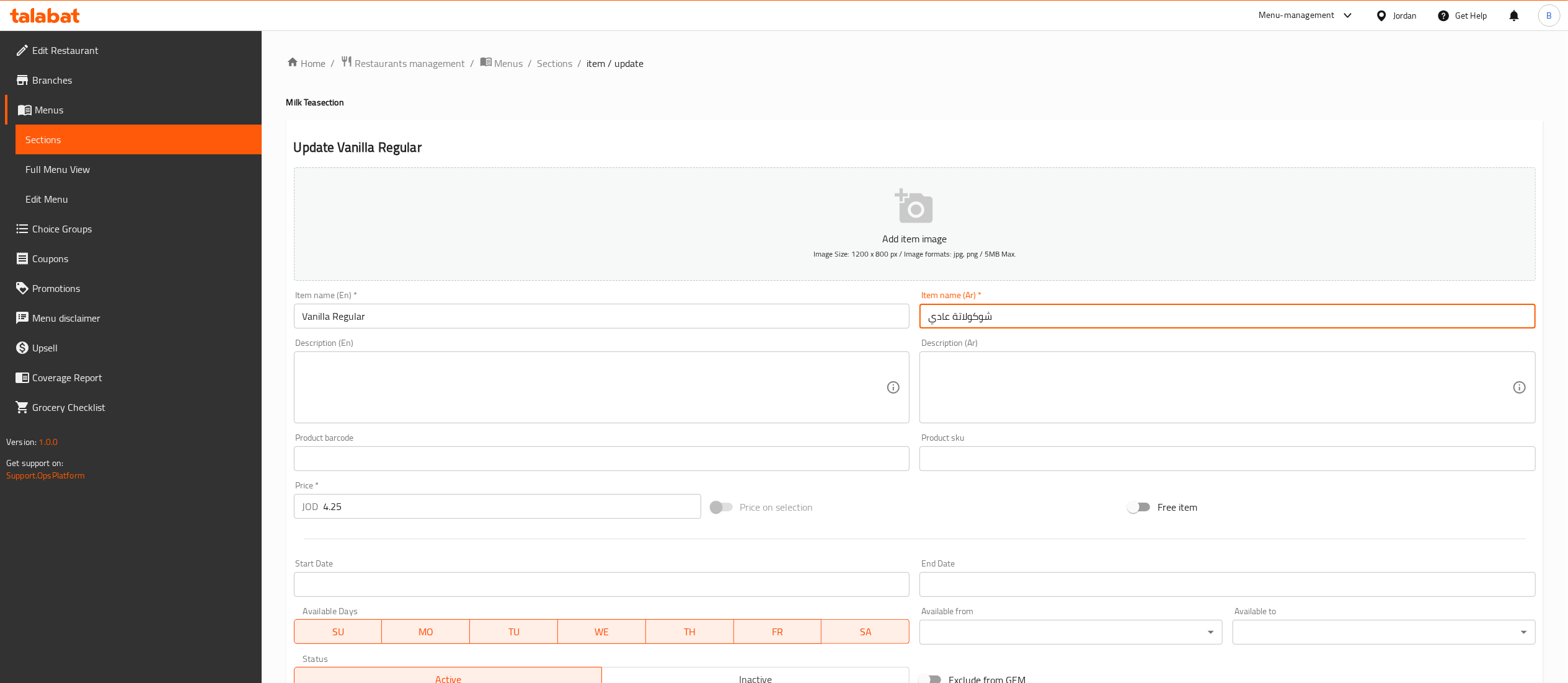
drag, startPoint x: 1052, startPoint y: 314, endPoint x: 952, endPoint y: 310, distance: 100.1
click at [952, 310] on input "شوكولاتة عادي" at bounding box center [1228, 316] width 617 height 25
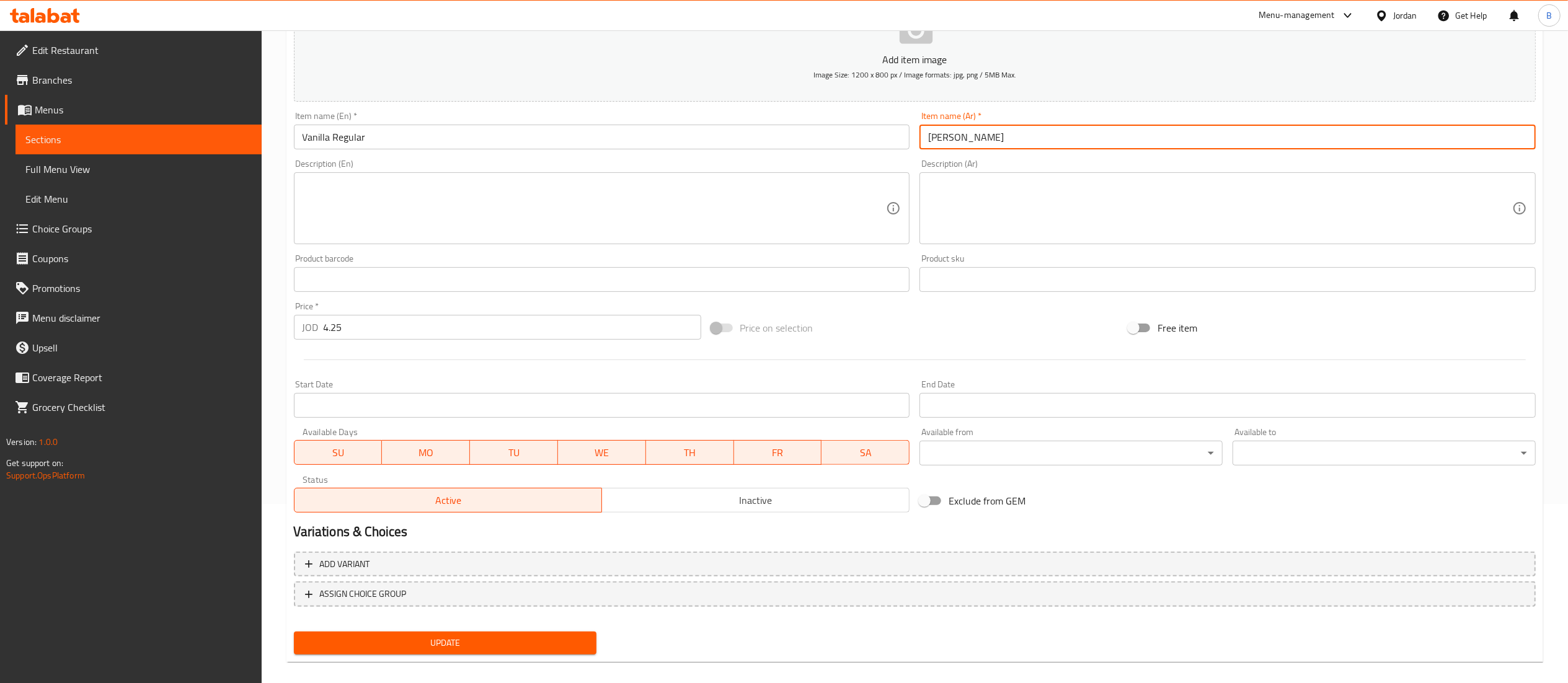
scroll to position [192, 0]
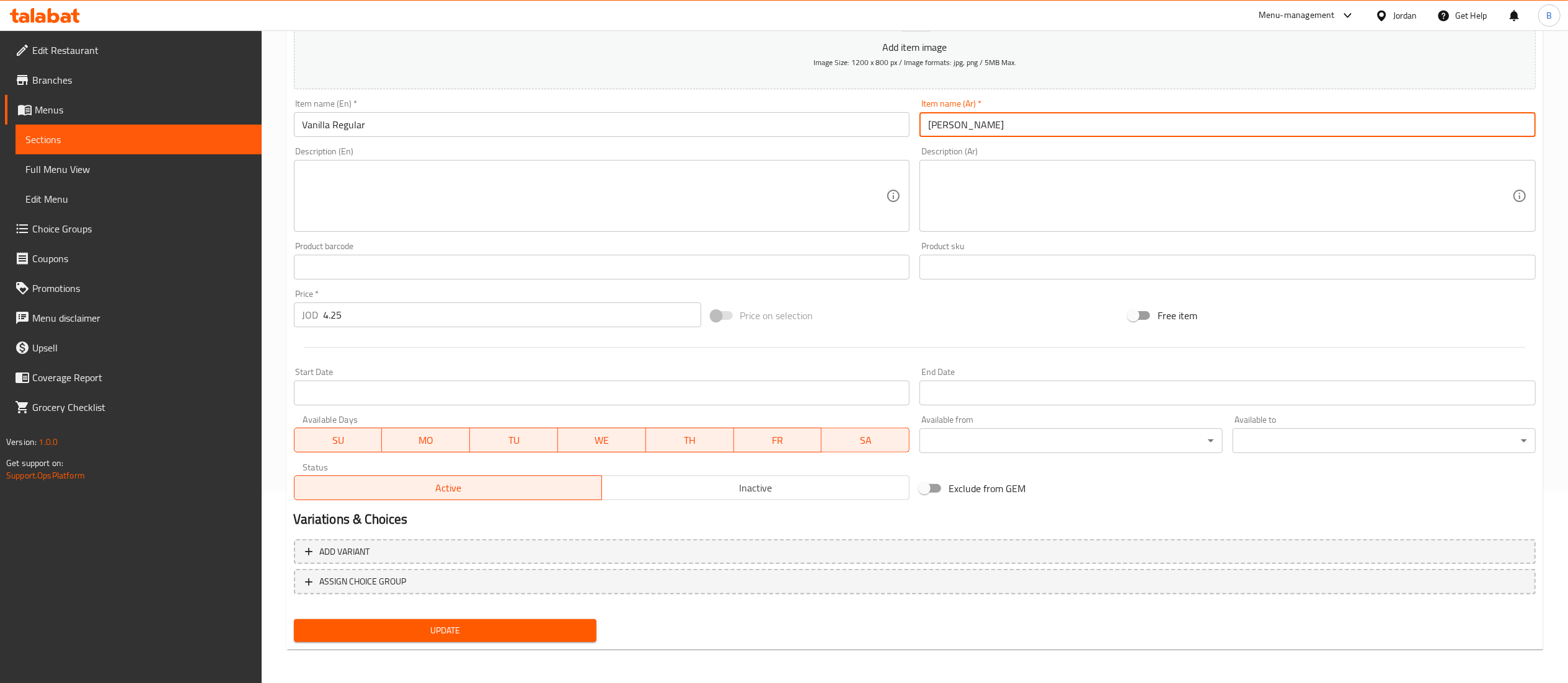
type input "[PERSON_NAME]"
click at [497, 637] on span "Update" at bounding box center [445, 630] width 283 height 16
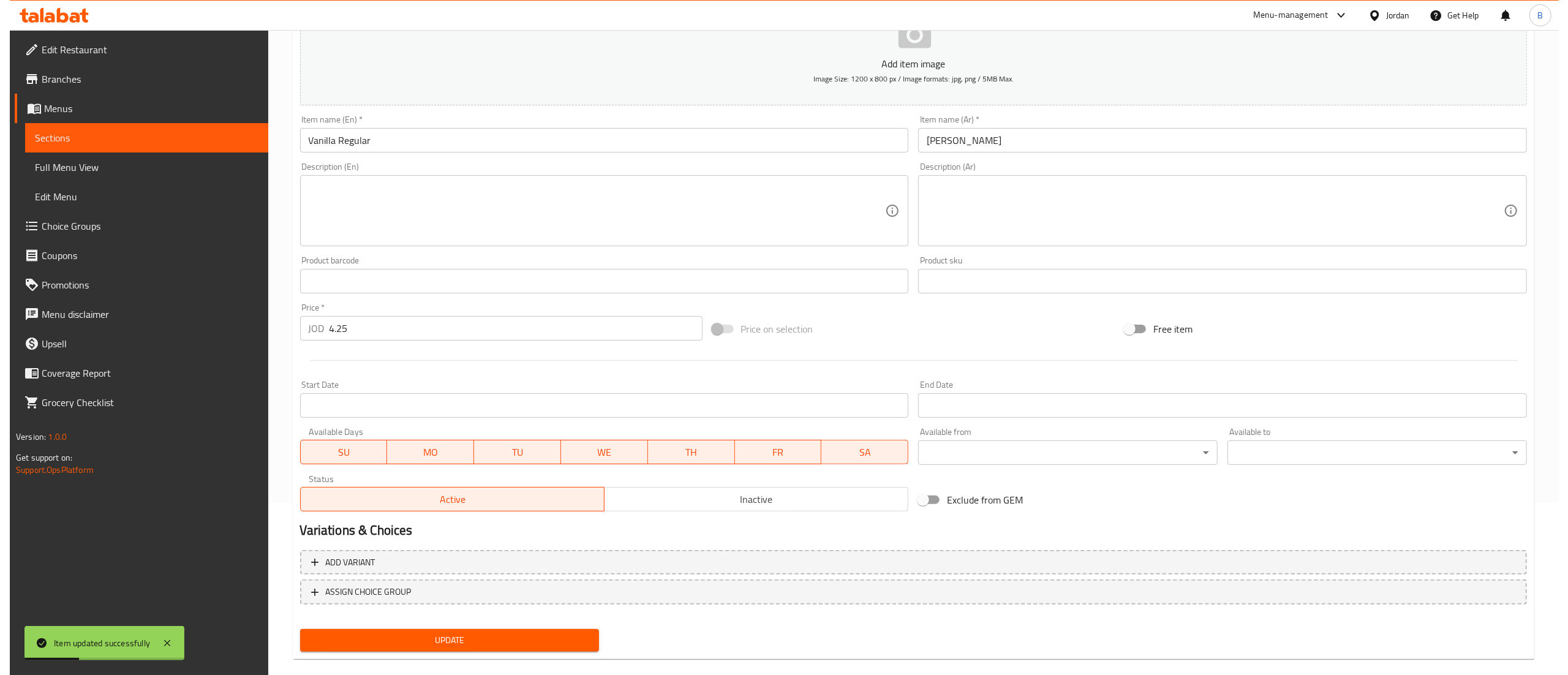
scroll to position [0, 0]
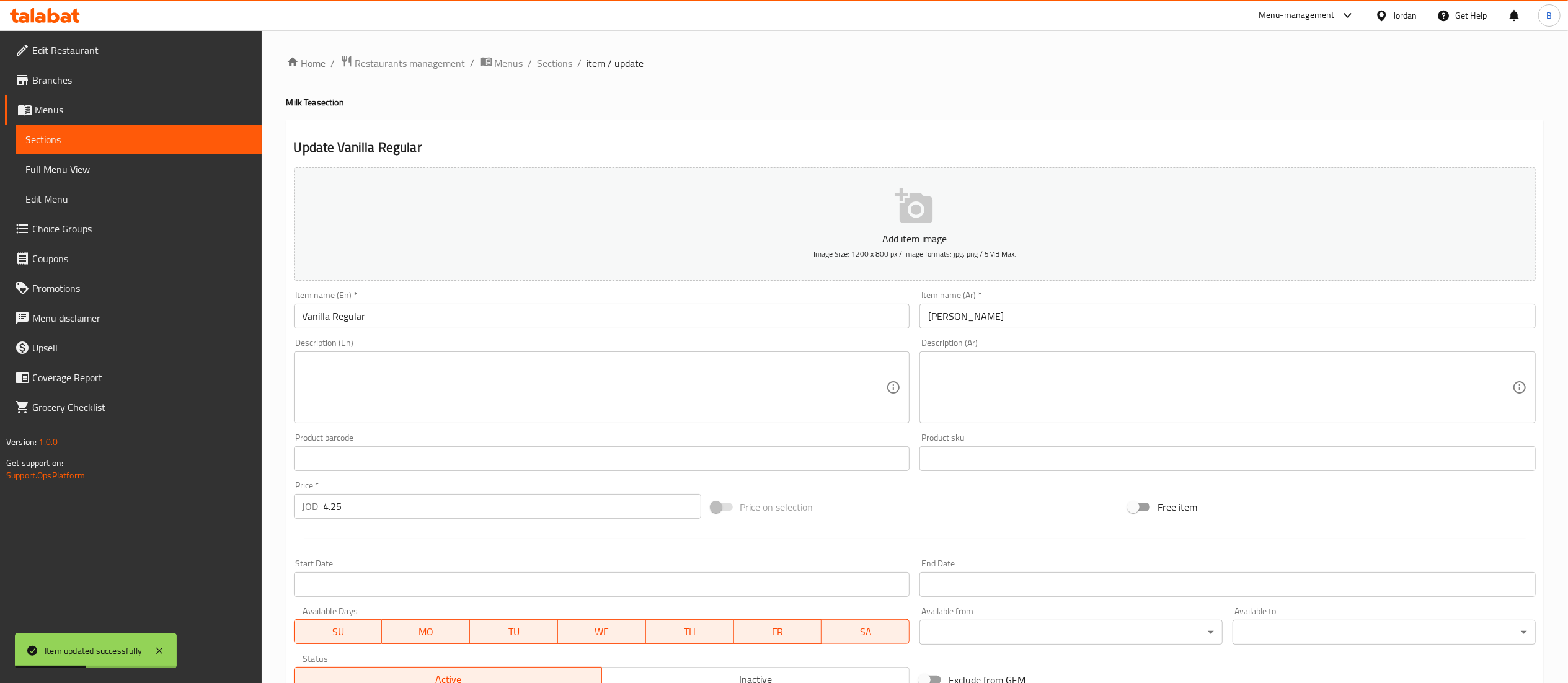
click at [558, 67] on span "Sections" at bounding box center [555, 63] width 35 height 15
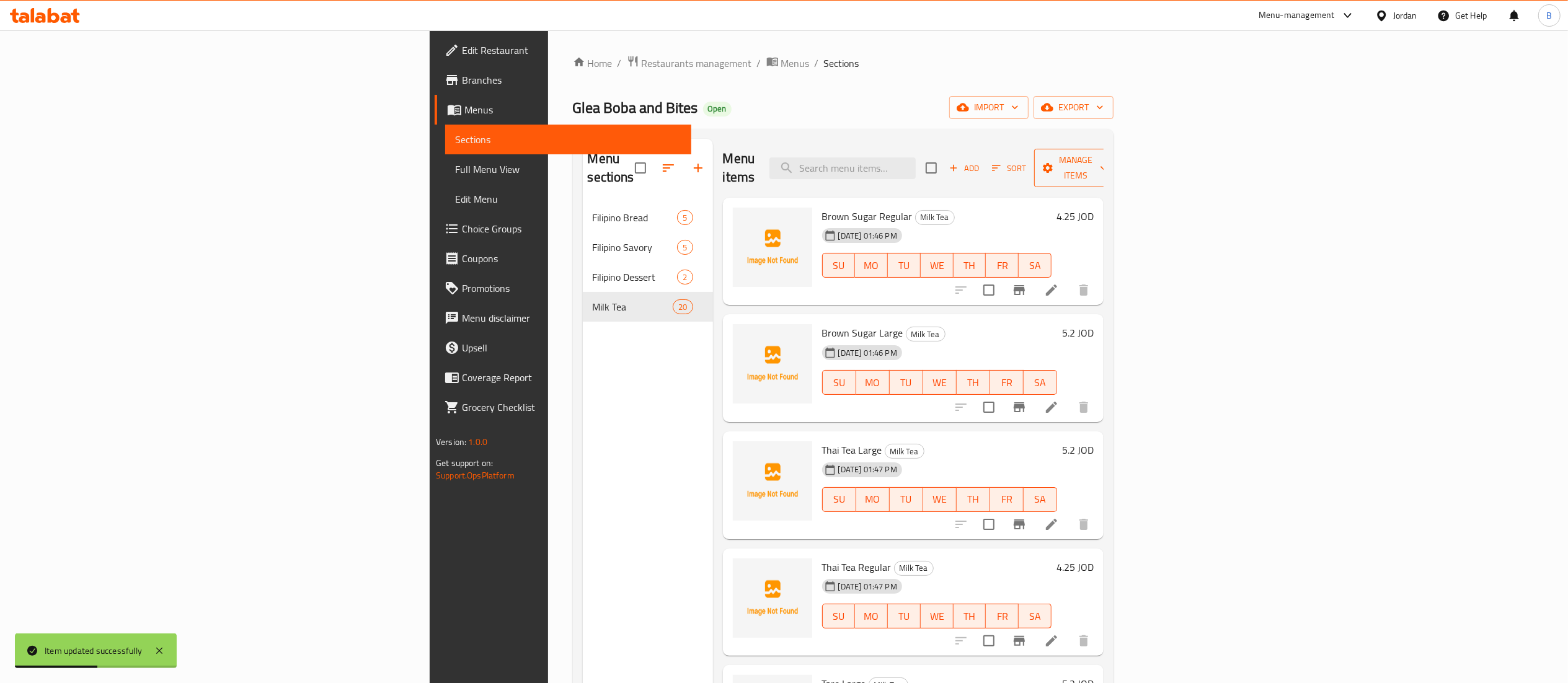
click at [1107, 157] on span "Manage items" at bounding box center [1076, 167] width 63 height 31
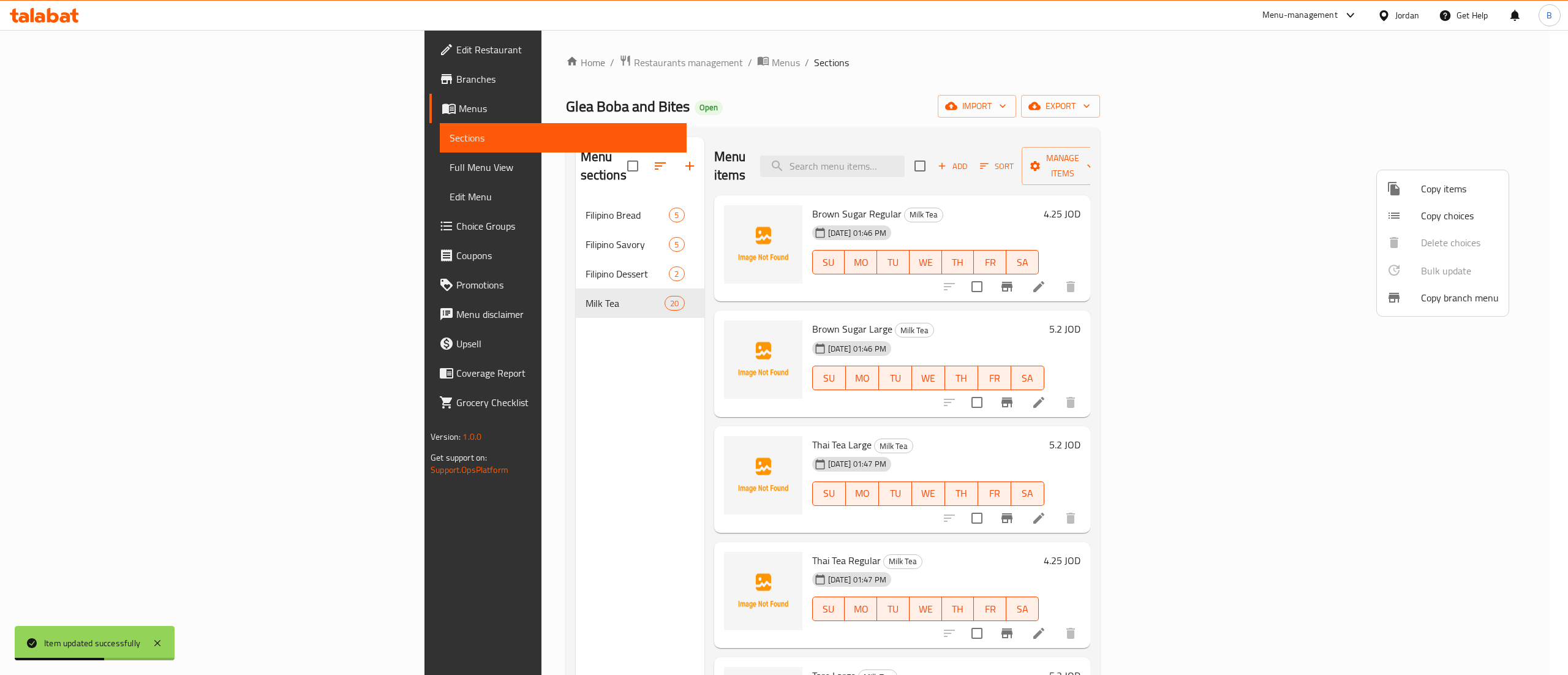
click at [1437, 193] on span "Copy items" at bounding box center [1460, 188] width 78 height 15
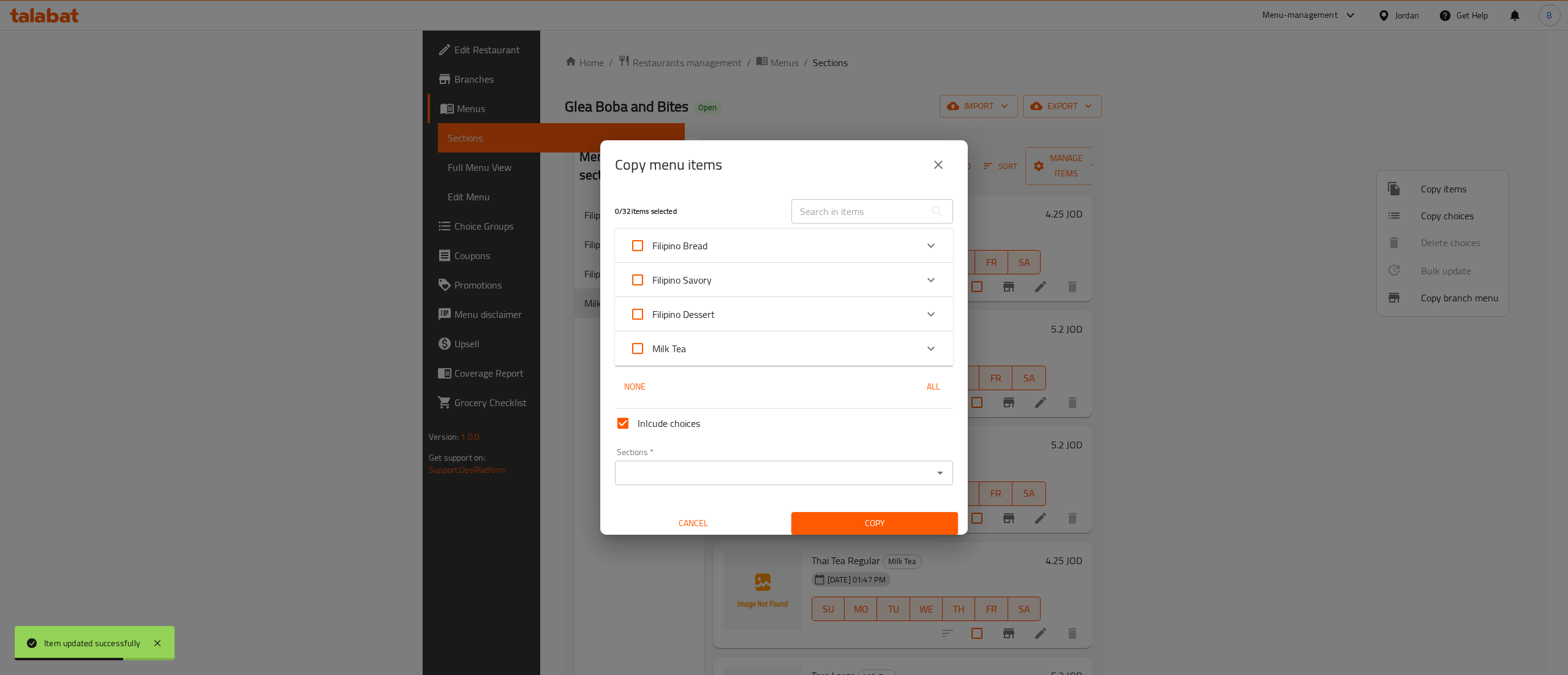
click at [924, 343] on icon "Expand" at bounding box center [931, 348] width 15 height 15
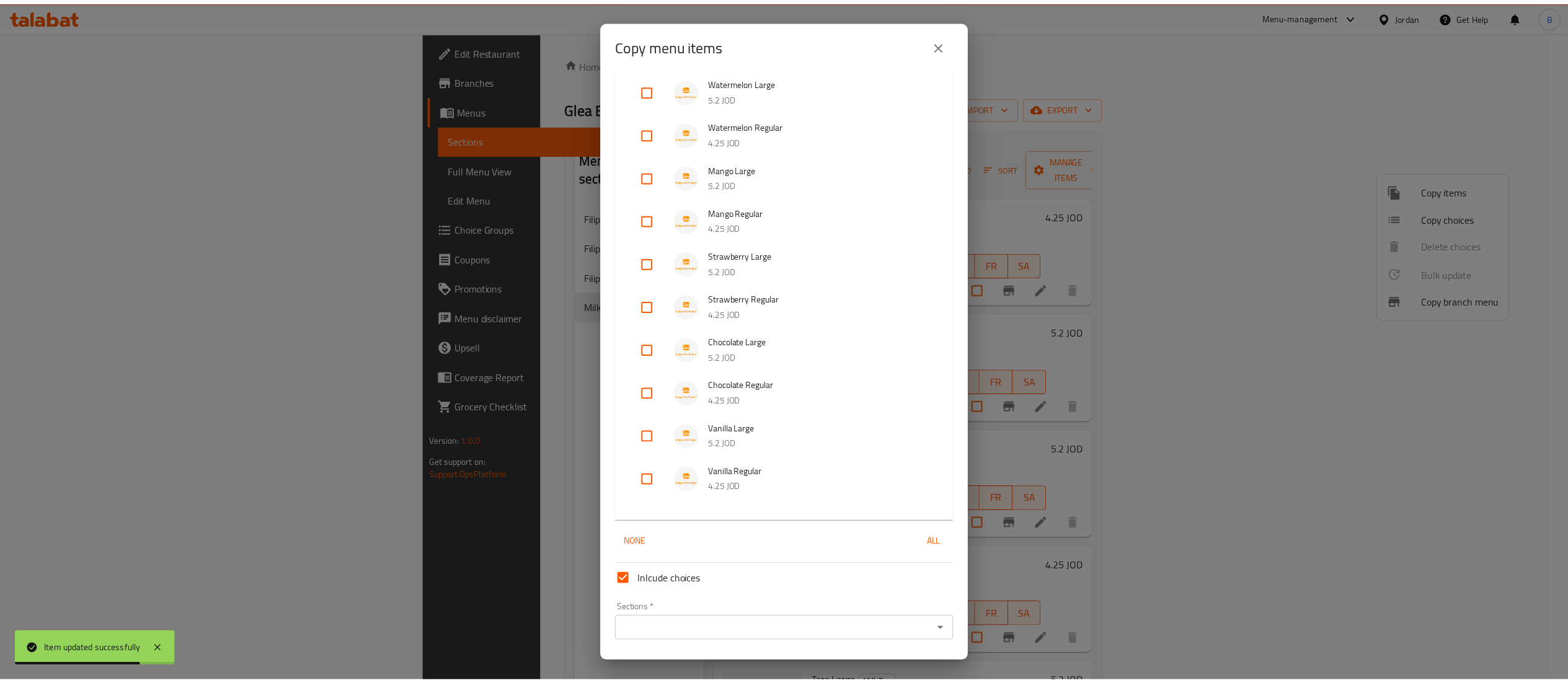
scroll to position [674, 0]
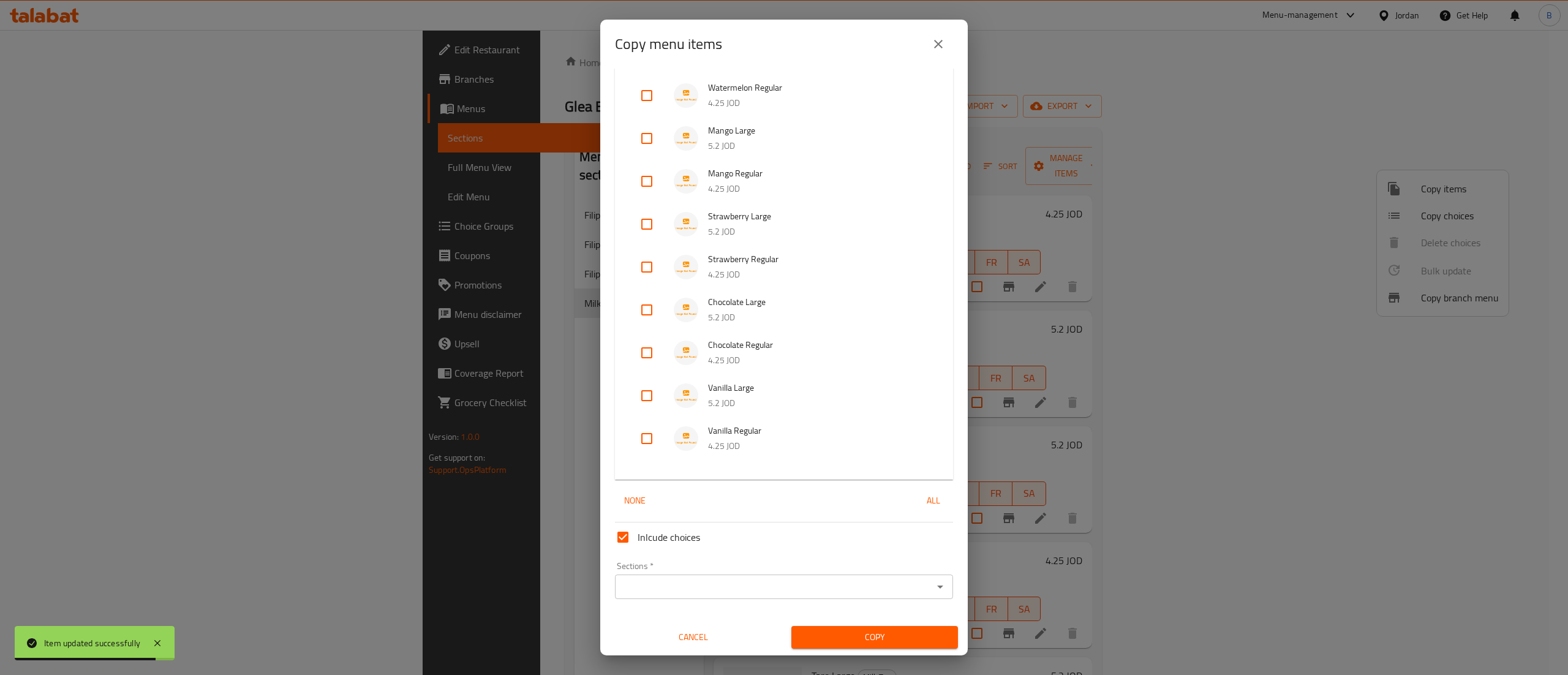
click at [641, 395] on input "checkbox" at bounding box center [647, 395] width 30 height 30
checkbox input "true"
click at [644, 433] on input "checkbox" at bounding box center [647, 439] width 30 height 30
checkbox input "true"
click at [667, 578] on input "Sections   *" at bounding box center [774, 586] width 311 height 17
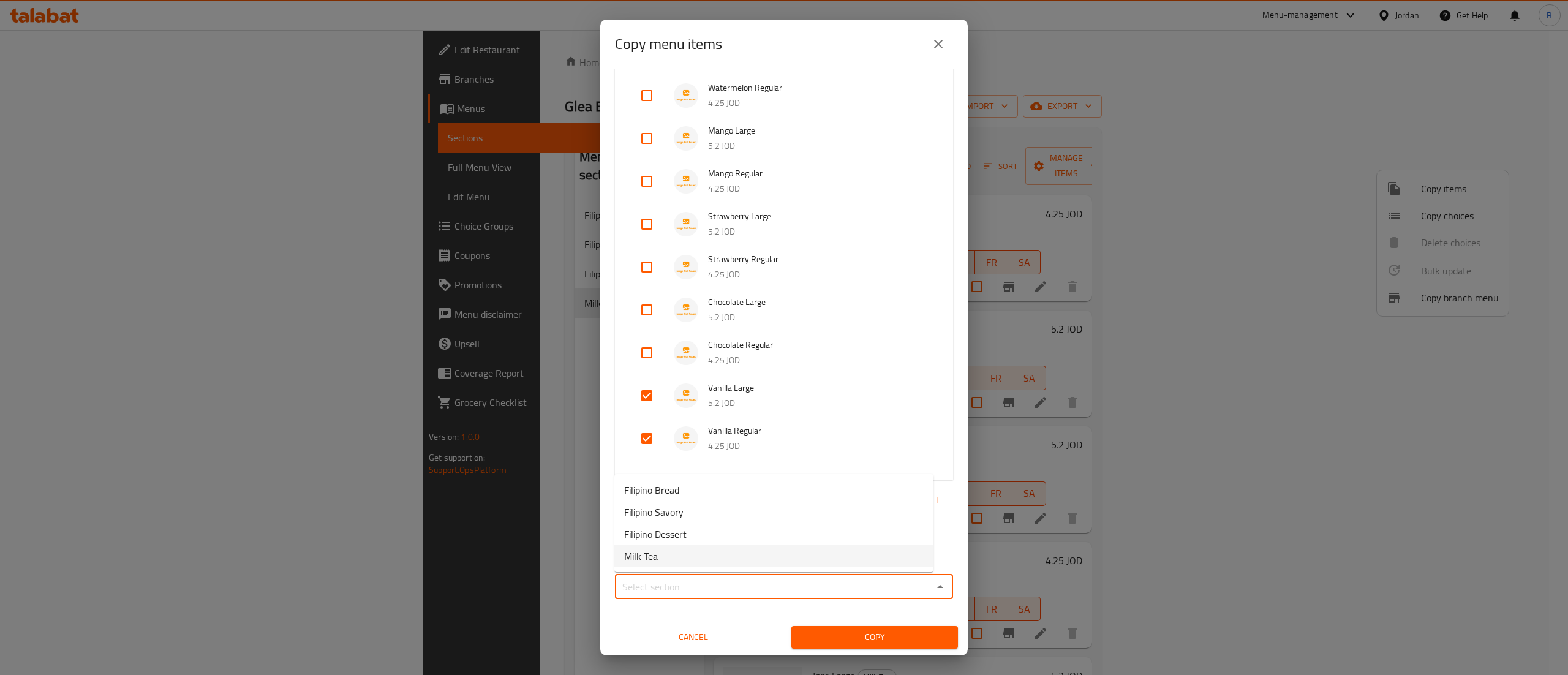
click at [664, 561] on li "Milk Tea" at bounding box center [774, 556] width 319 height 22
type input "Milk Tea"
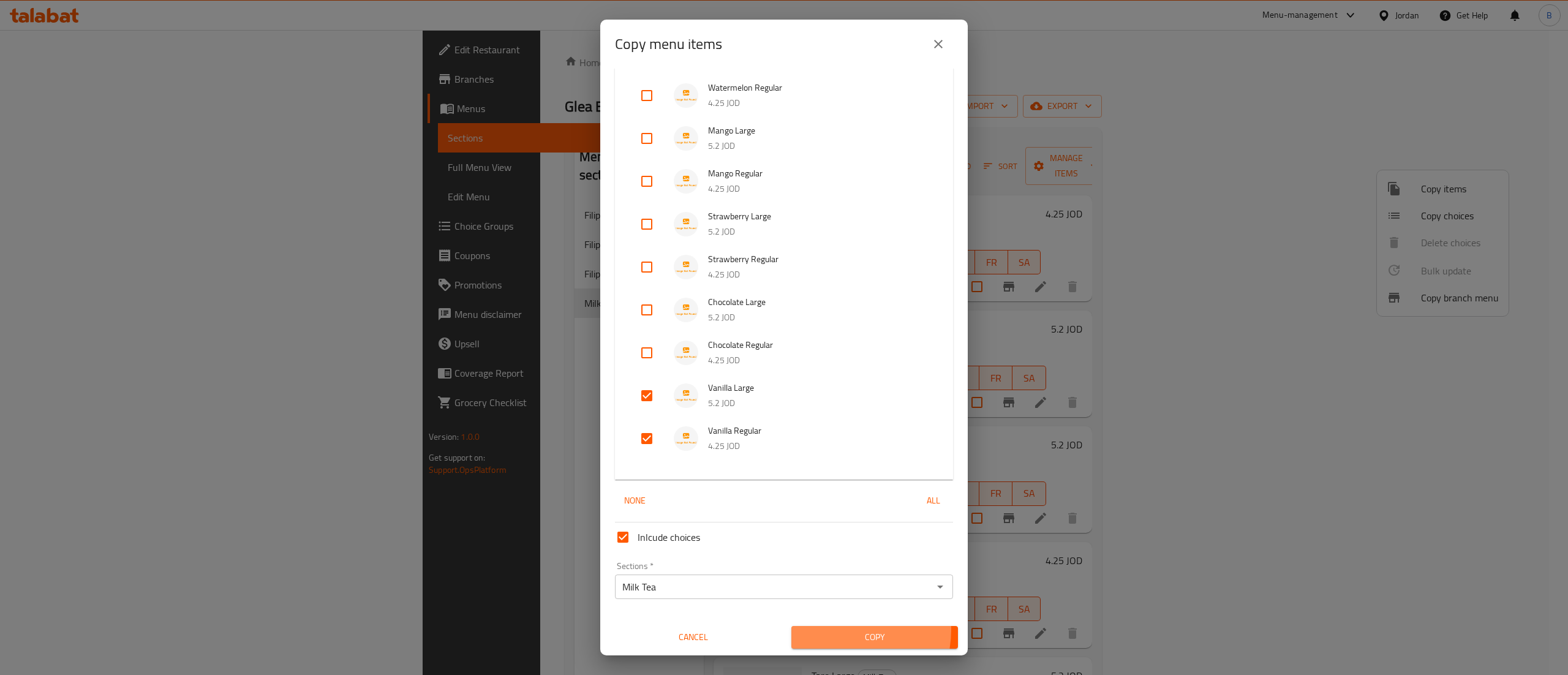
drag, startPoint x: 821, startPoint y: 629, endPoint x: 946, endPoint y: 631, distance: 125.0
click at [822, 631] on span "Copy" at bounding box center [874, 637] width 147 height 16
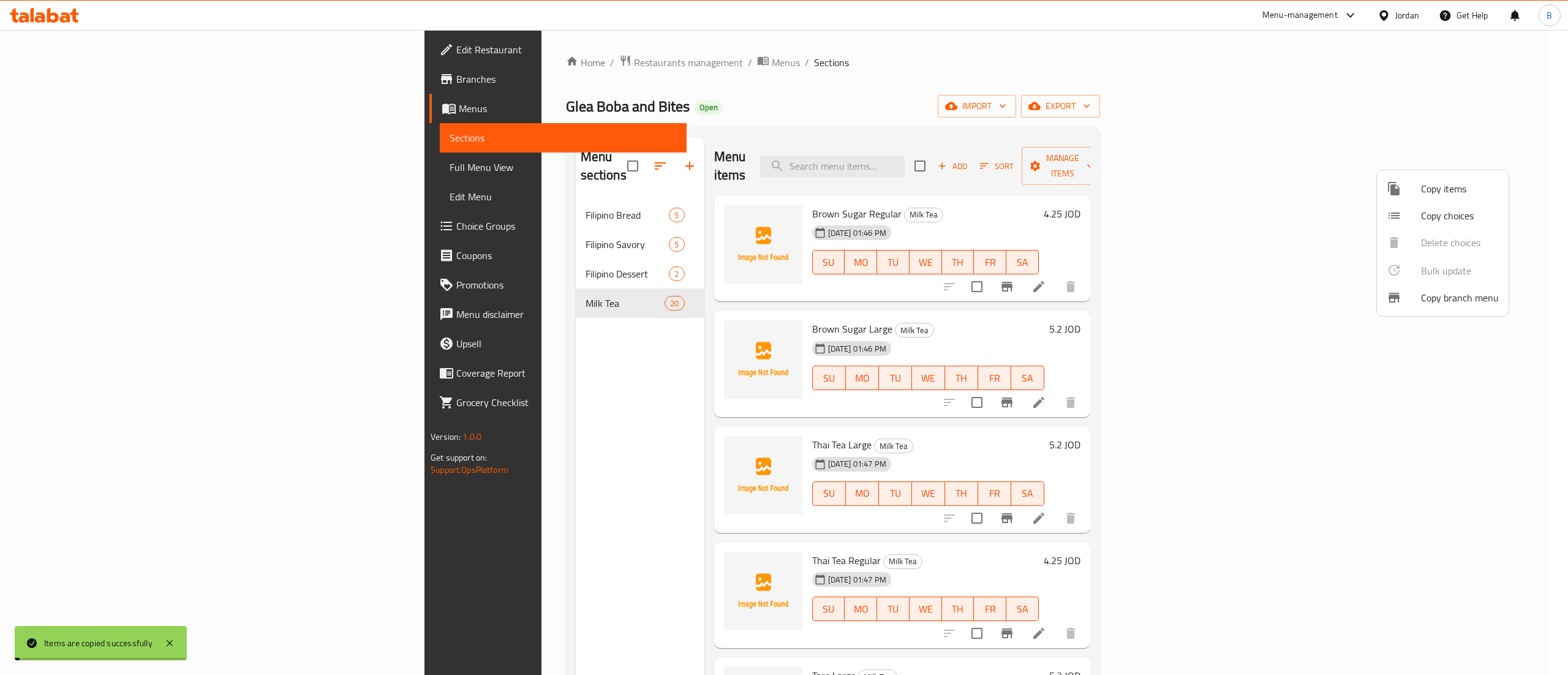
click at [1256, 325] on div at bounding box center [784, 337] width 1568 height 675
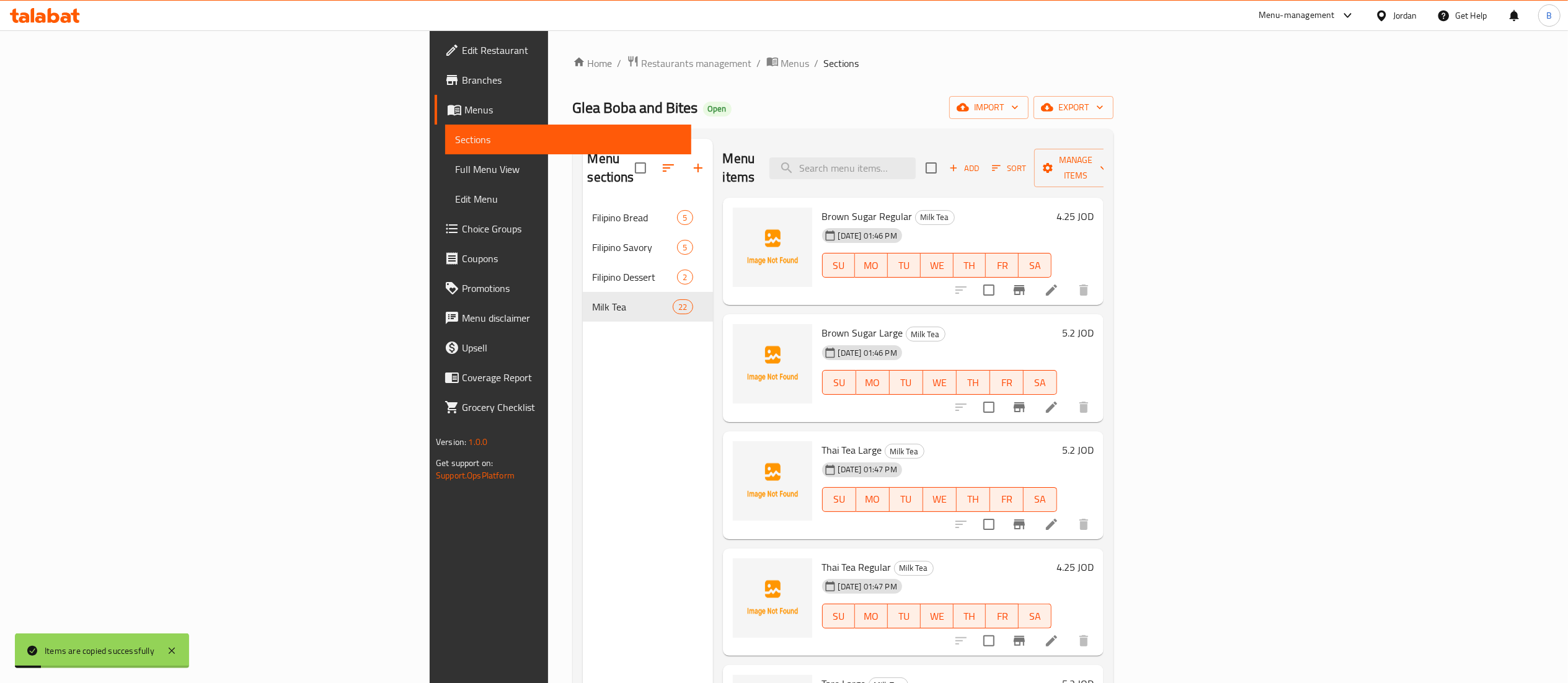
click at [1103, 269] on div "Brown Sugar Regular Milk Tea [DATE] 01:46 PM SU MO TU WE TH FR SA 4.25 JOD" at bounding box center [913, 252] width 381 height 108
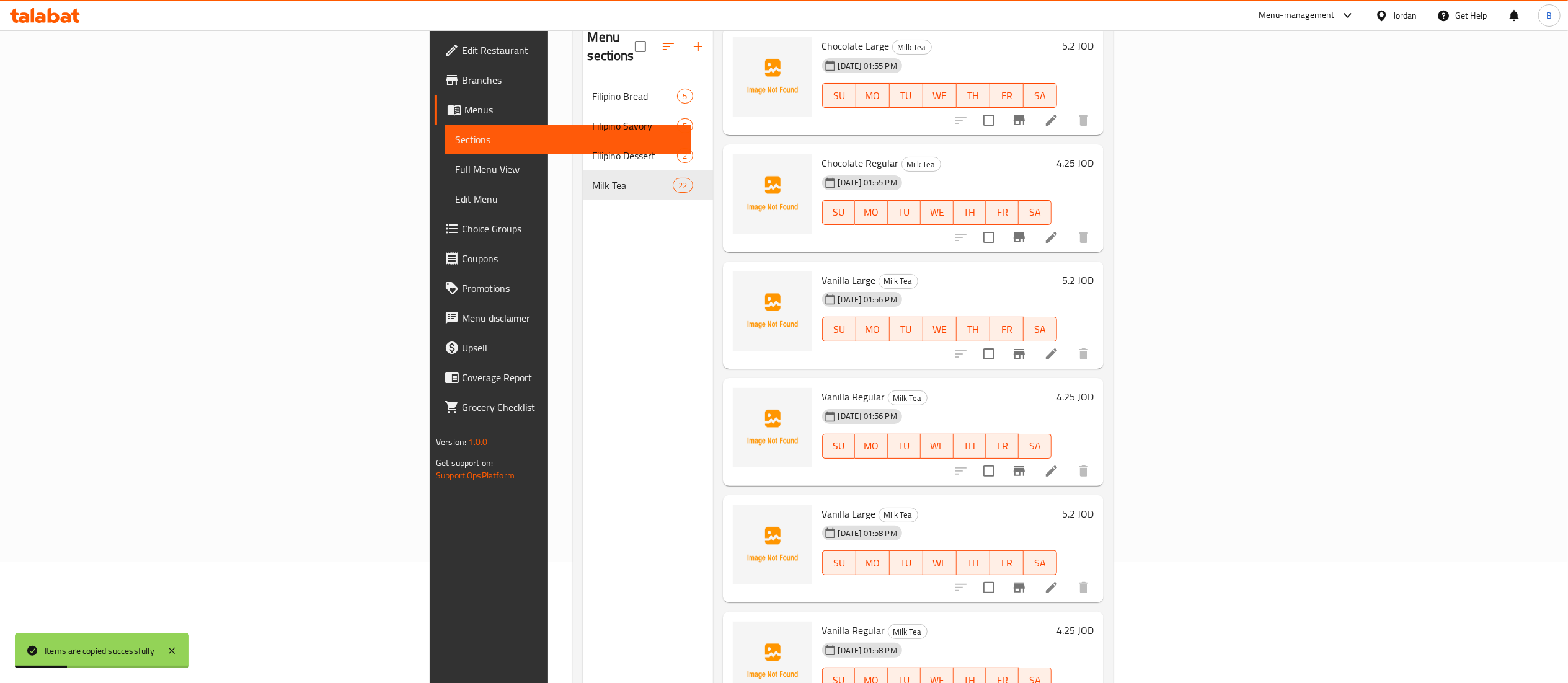
scroll to position [174, 0]
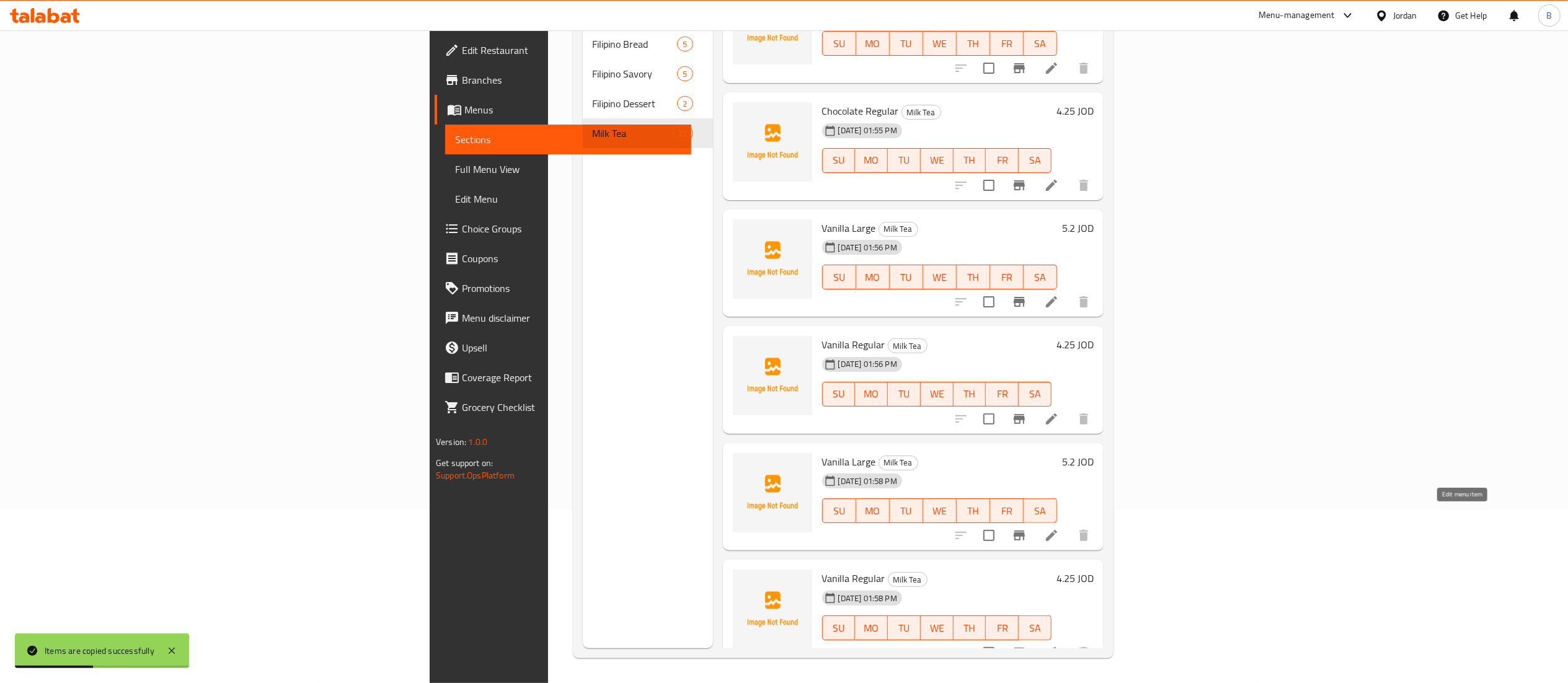
click at [1059, 528] on icon at bounding box center [1051, 535] width 15 height 15
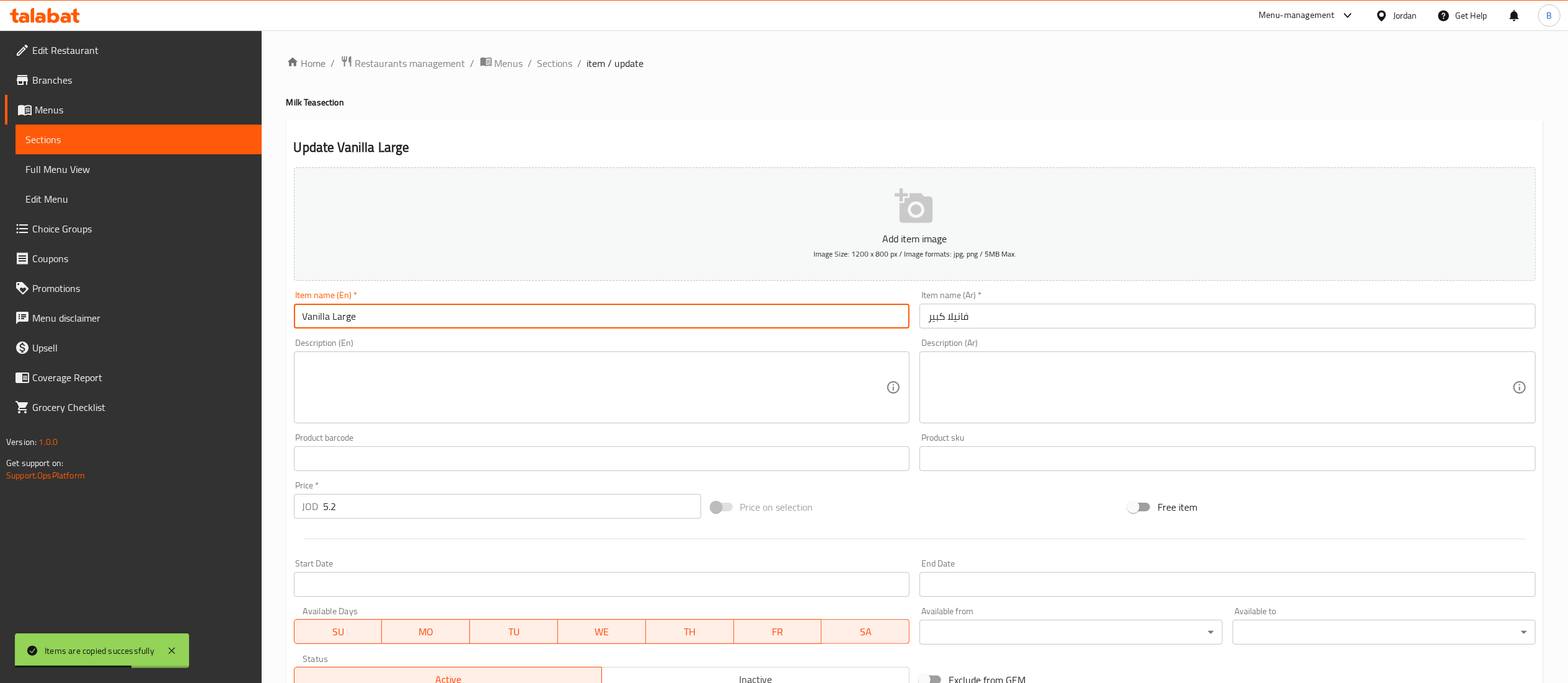
drag, startPoint x: 327, startPoint y: 321, endPoint x: 196, endPoint y: 318, distance: 131.0
click at [196, 318] on div "Edit Restaurant Branches Menus Sections Full Menu View Edit Menu Choice Groups …" at bounding box center [784, 453] width 1568 height 845
type input "Pineapple Large"
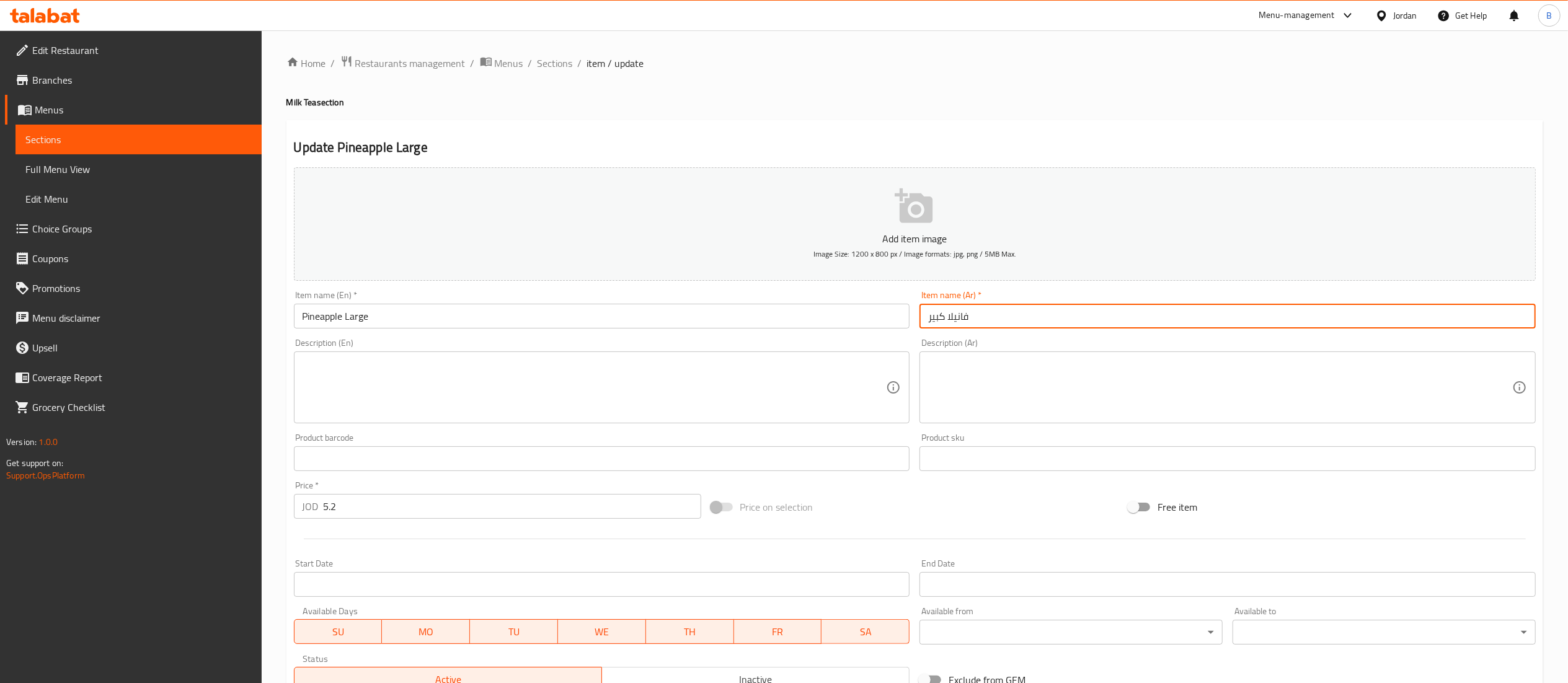
drag, startPoint x: 990, startPoint y: 321, endPoint x: 948, endPoint y: 316, distance: 42.3
click at [948, 316] on input "فانيلا كبير" at bounding box center [1228, 316] width 617 height 25
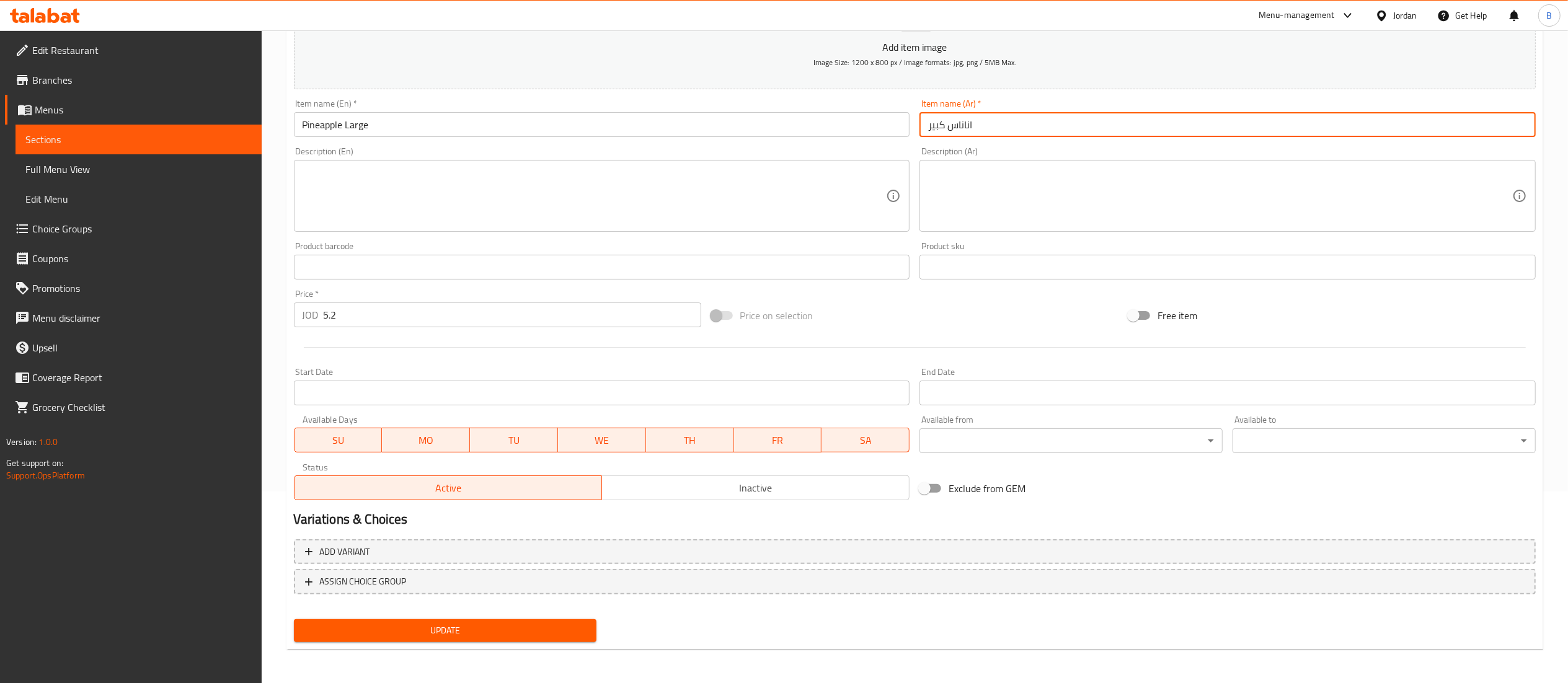
type input "اناناس كبير"
click at [467, 619] on button "Update" at bounding box center [446, 630] width 304 height 23
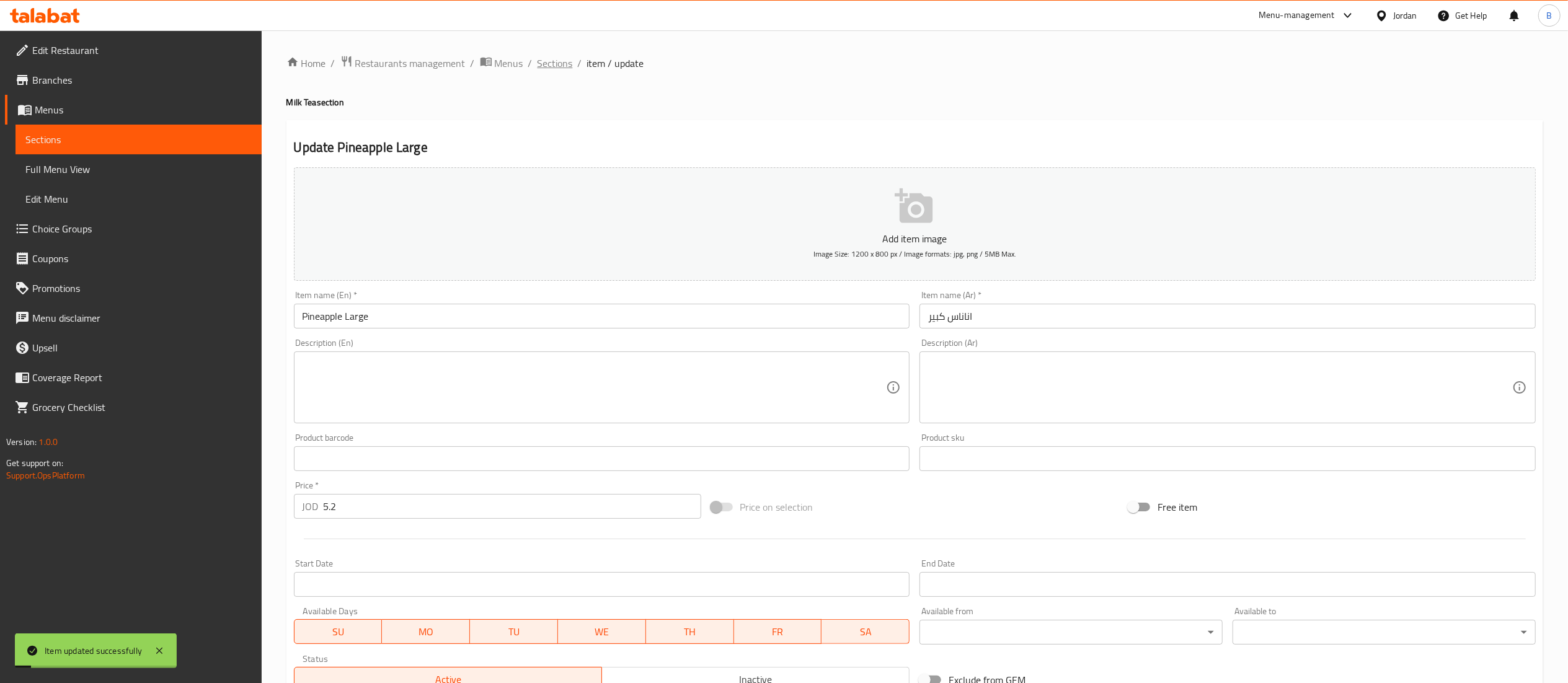
click at [561, 69] on span "Sections" at bounding box center [555, 63] width 35 height 15
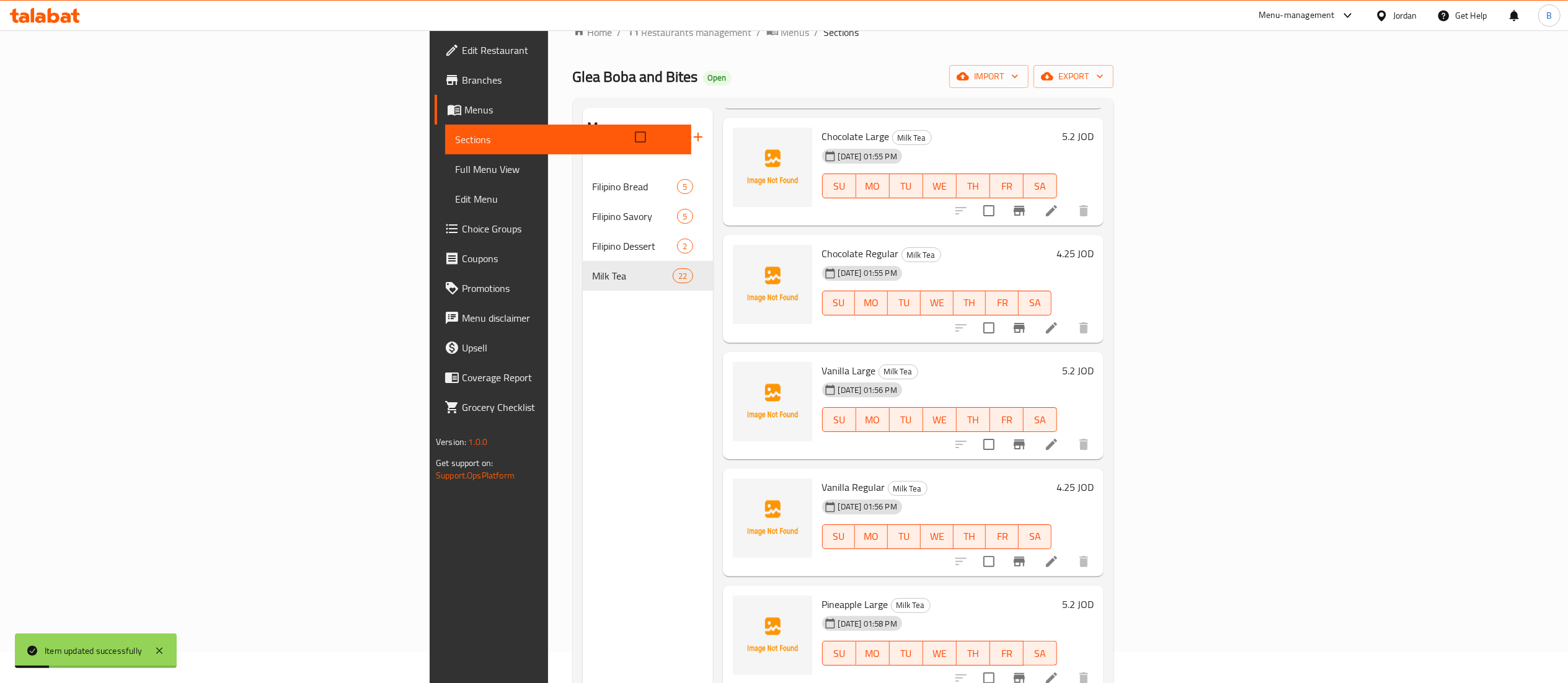
scroll to position [174, 0]
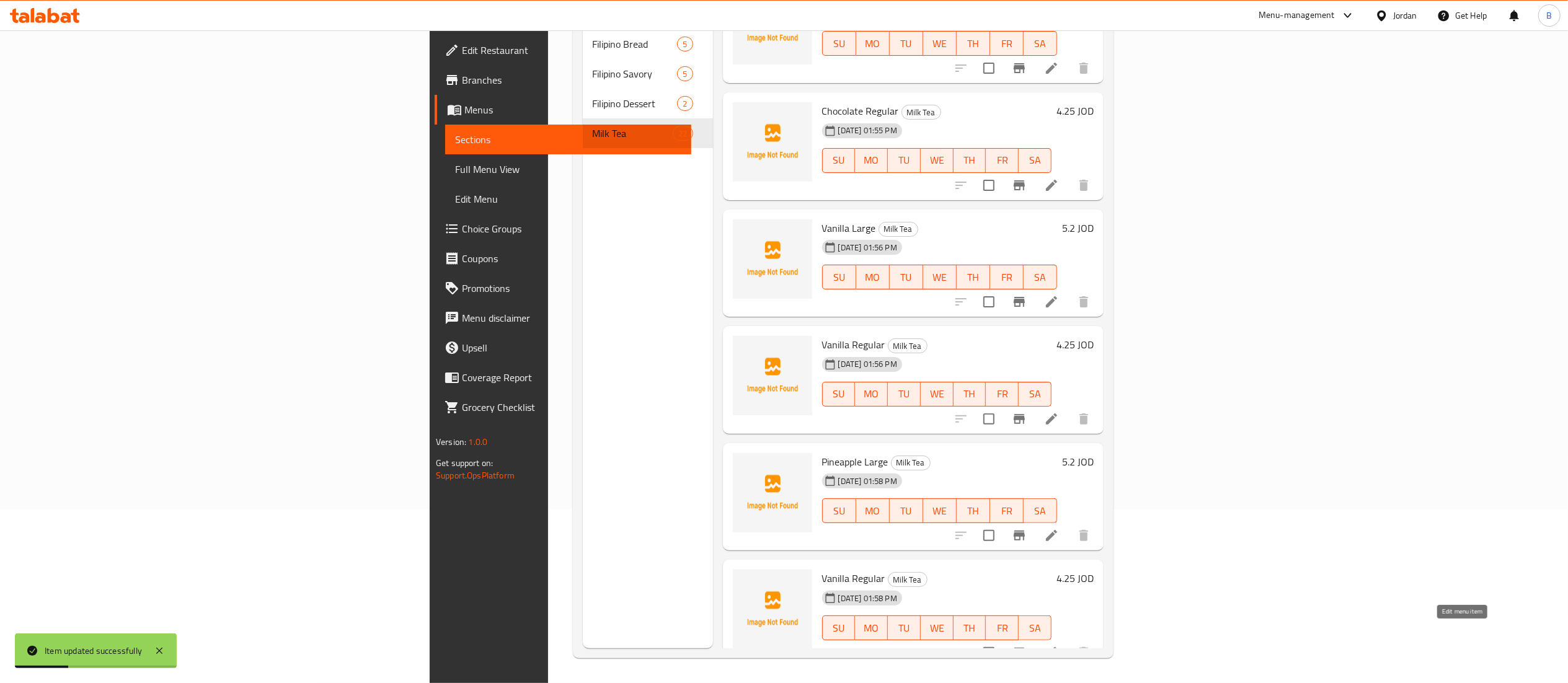
click at [1057, 647] on icon at bounding box center [1051, 652] width 11 height 11
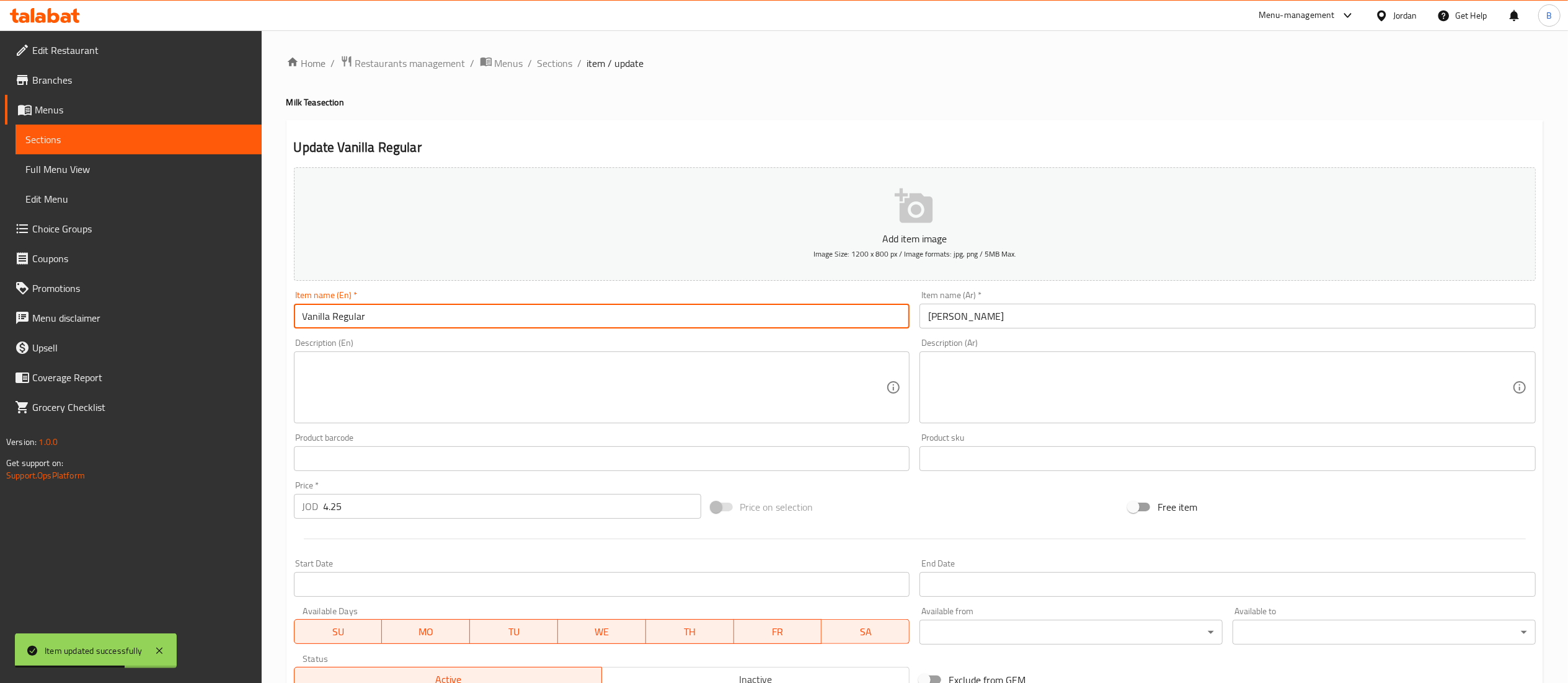
drag, startPoint x: 327, startPoint y: 321, endPoint x: 286, endPoint y: 319, distance: 41.0
click at [286, 319] on div "Update Vanilla Regular Add item image Image Size: 1200 x 800 px / Image formats…" at bounding box center [915, 481] width 1257 height 722
type input "Pineapple Regular"
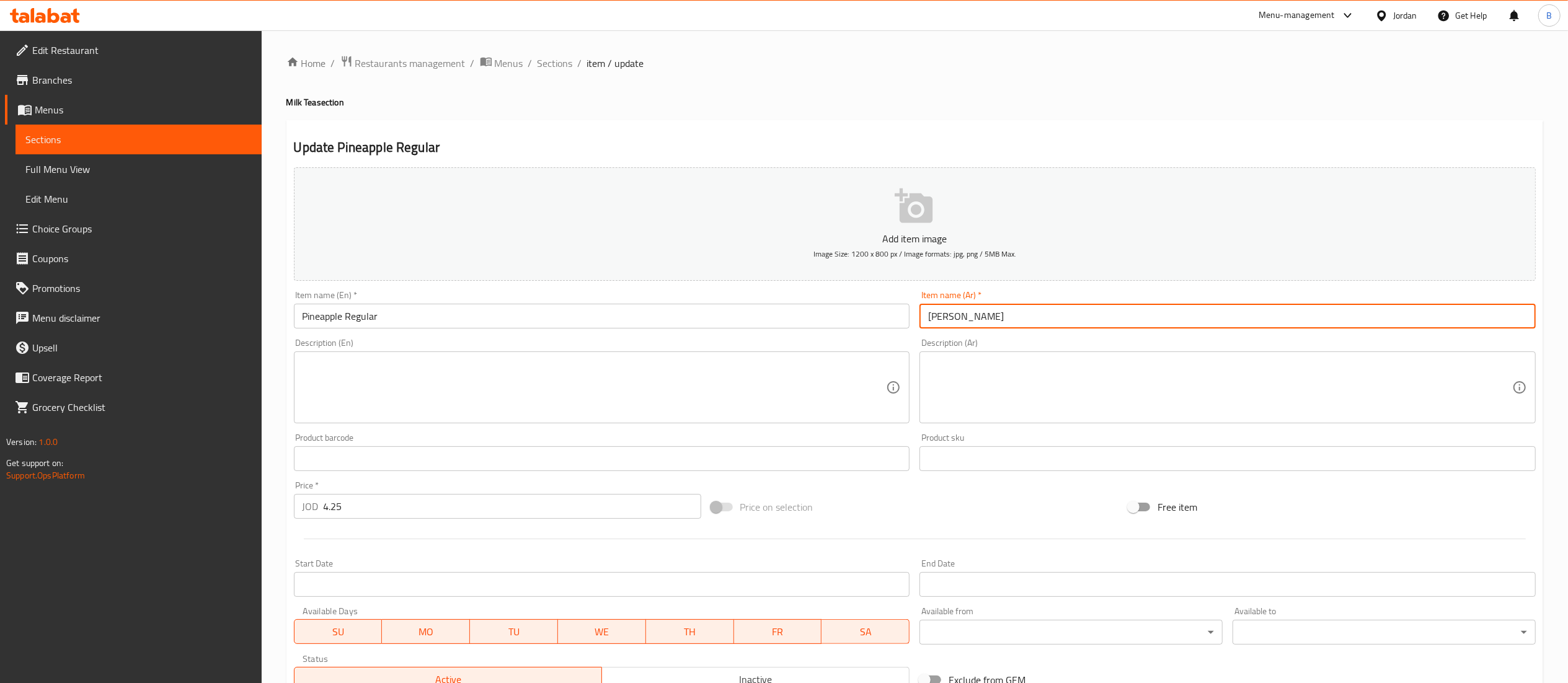
drag, startPoint x: 1003, startPoint y: 315, endPoint x: 952, endPoint y: 314, distance: 51.0
click at [952, 314] on input "[PERSON_NAME]" at bounding box center [1228, 316] width 617 height 25
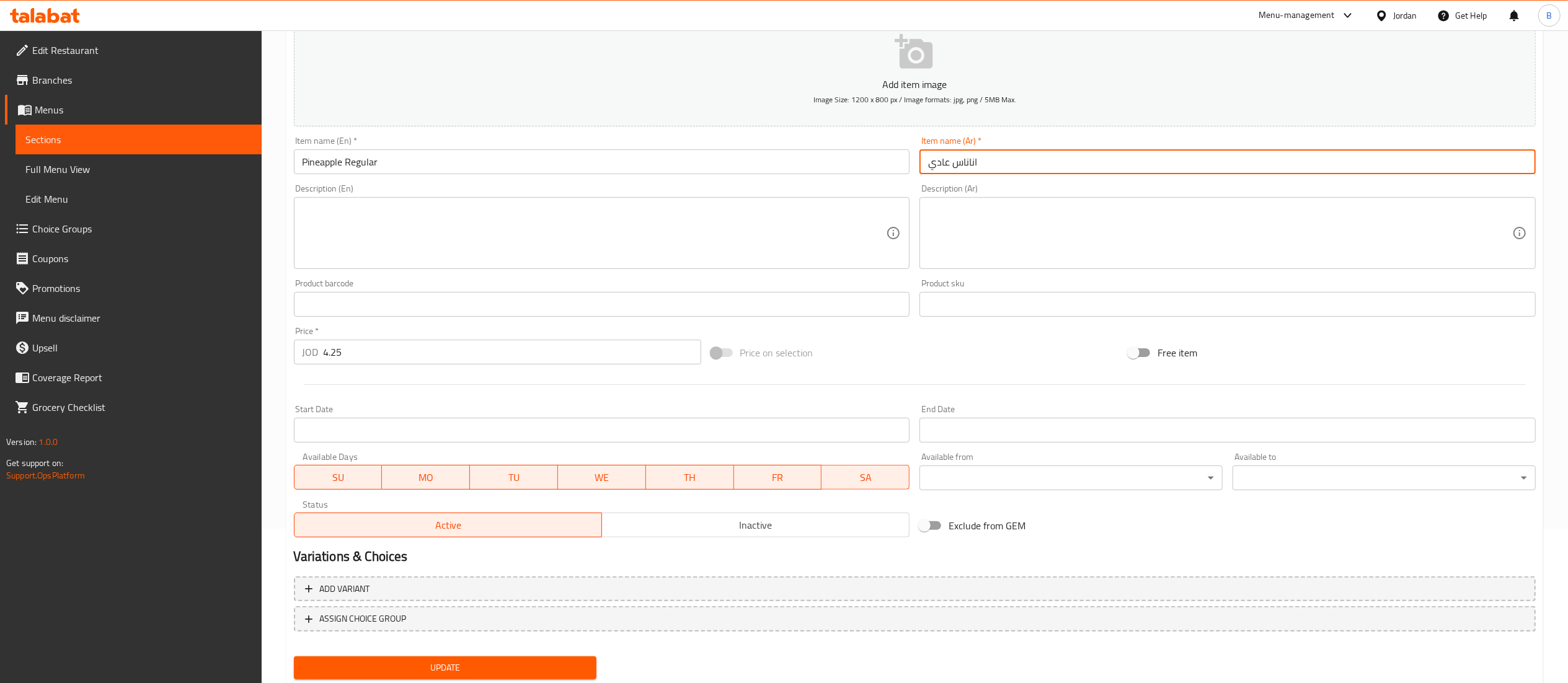
scroll to position [192, 0]
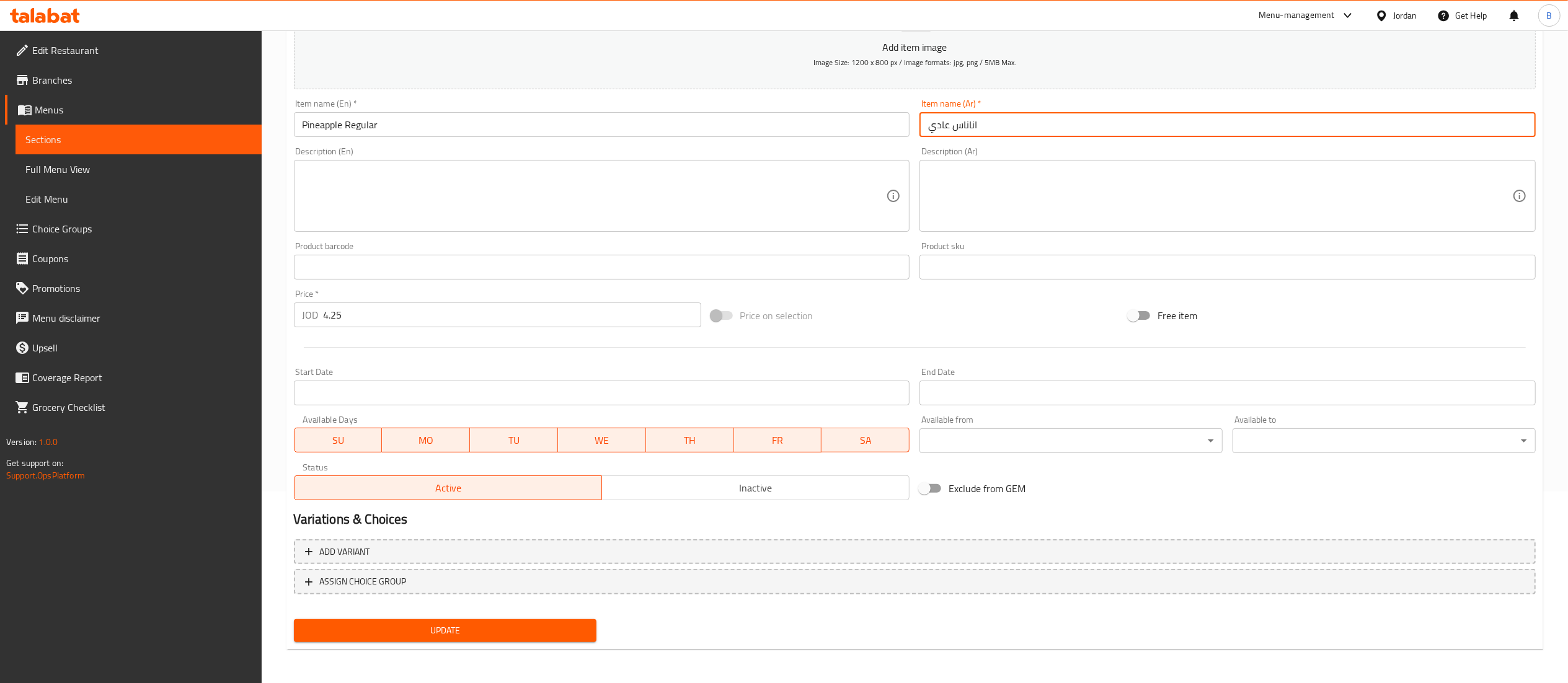
type input "اناناس عادي"
click at [517, 628] on span "Update" at bounding box center [445, 630] width 283 height 16
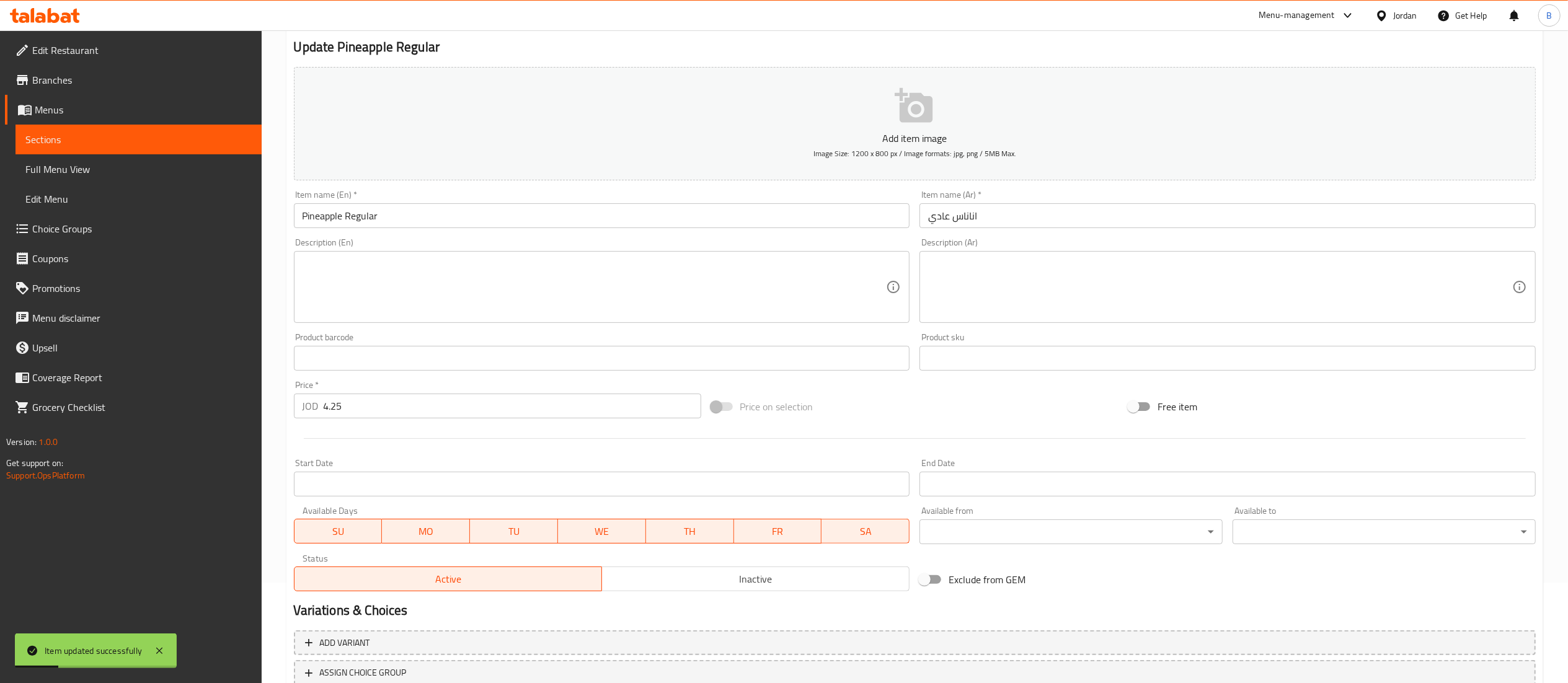
scroll to position [0, 0]
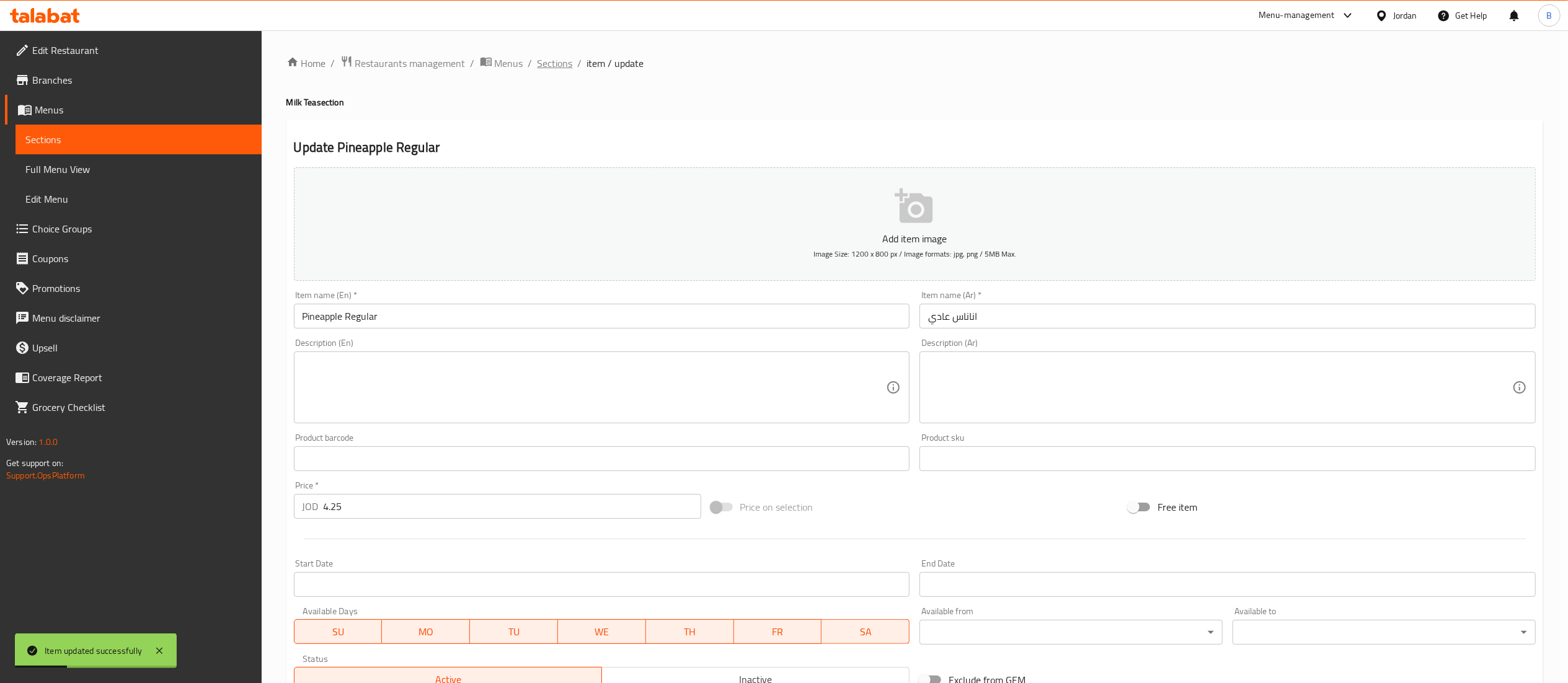
click at [549, 58] on span "Sections" at bounding box center [555, 63] width 35 height 15
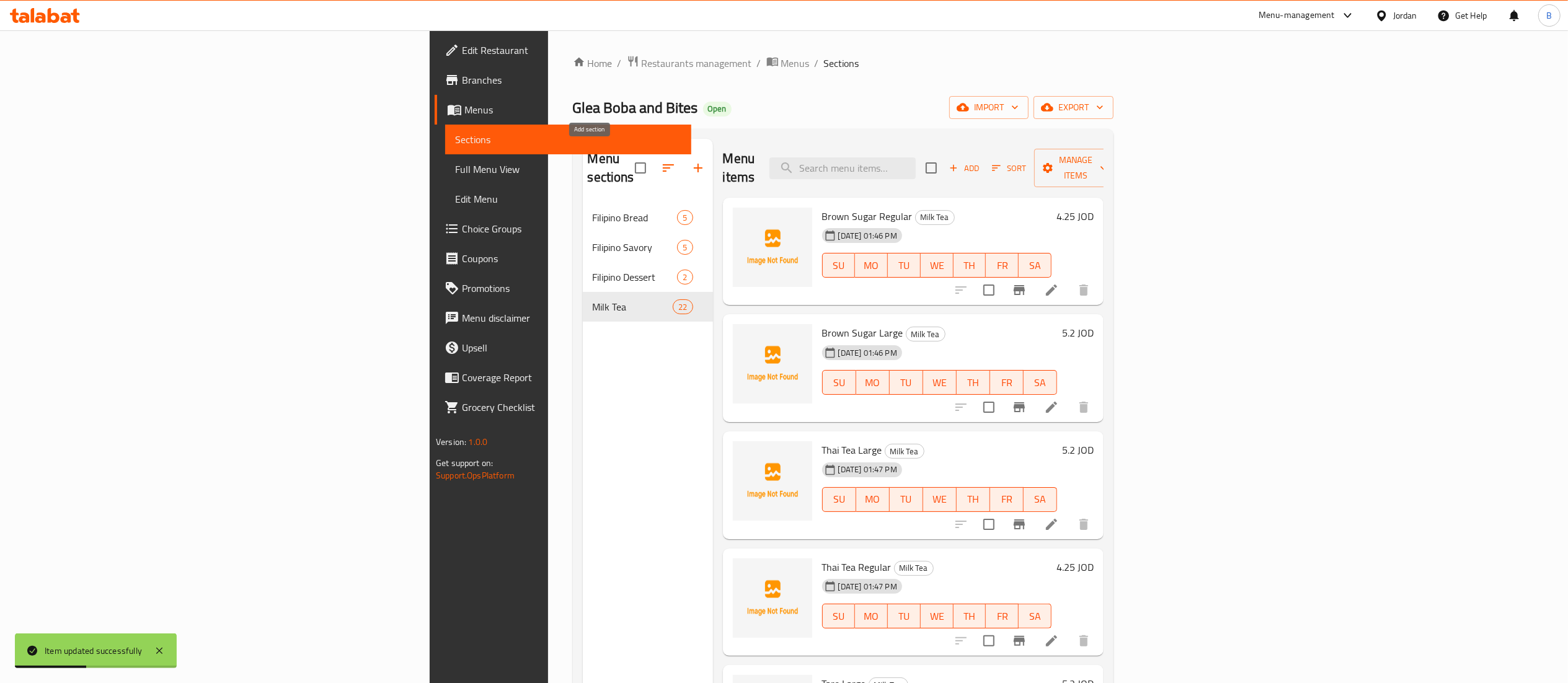
click at [690, 161] on icon "button" at bounding box center [698, 167] width 15 height 15
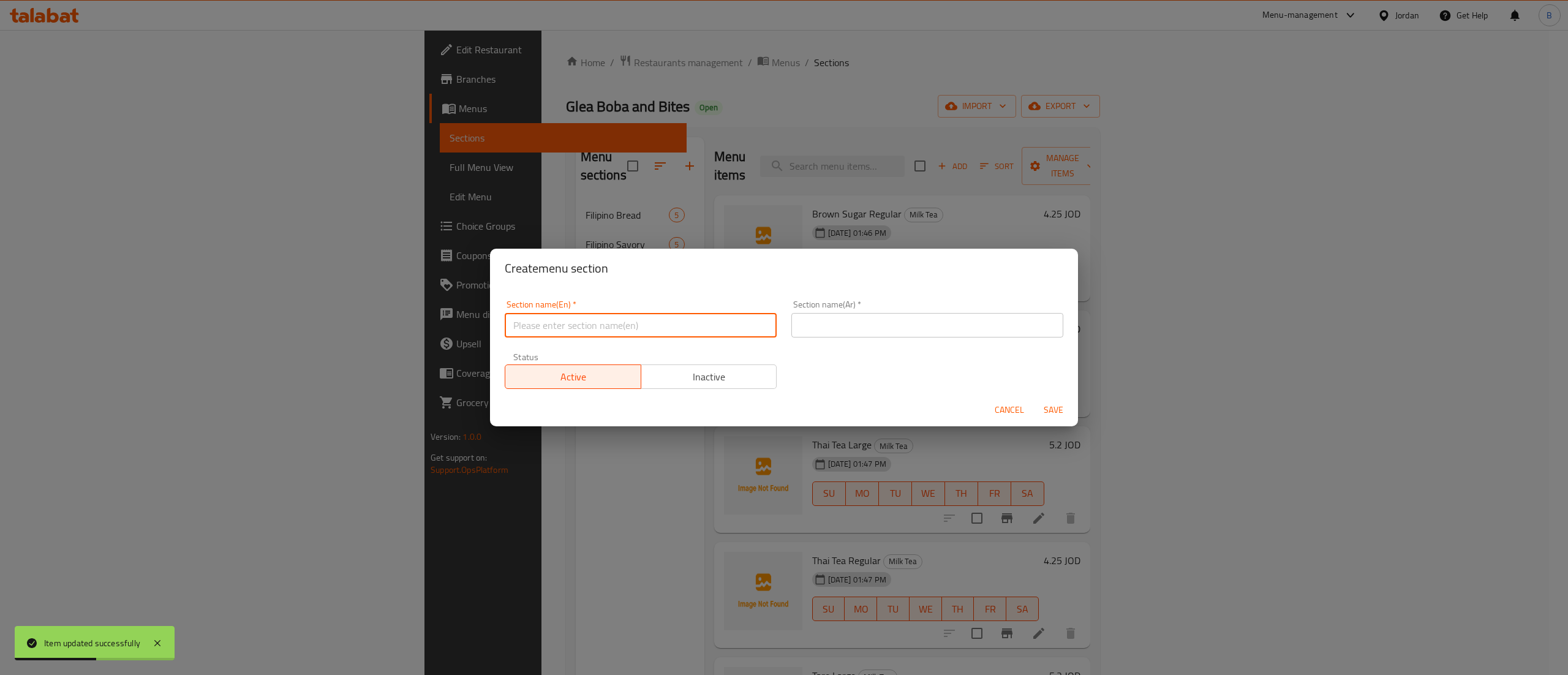
drag, startPoint x: 601, startPoint y: 332, endPoint x: 615, endPoint y: 334, distance: 14.1
click at [594, 325] on input "text" at bounding box center [641, 325] width 272 height 25
drag, startPoint x: 580, startPoint y: 320, endPoint x: 302, endPoint y: 308, distance: 278.3
click at [302, 308] on div "Create menu section Section name(En)   * Milk Tea Specials Section name(En) * S…" at bounding box center [784, 337] width 1568 height 675
type input "Milk Tea Specials"
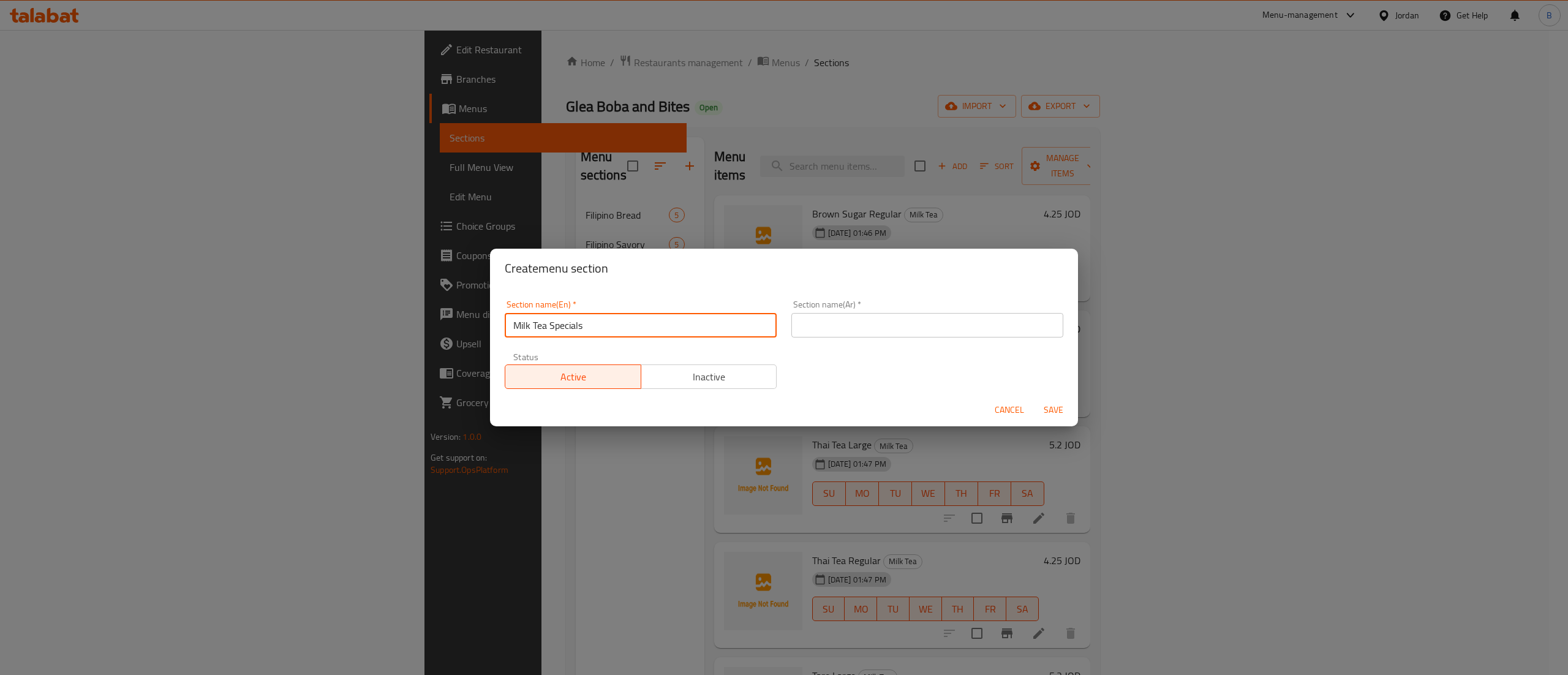
click at [922, 334] on input "text" at bounding box center [928, 325] width 272 height 25
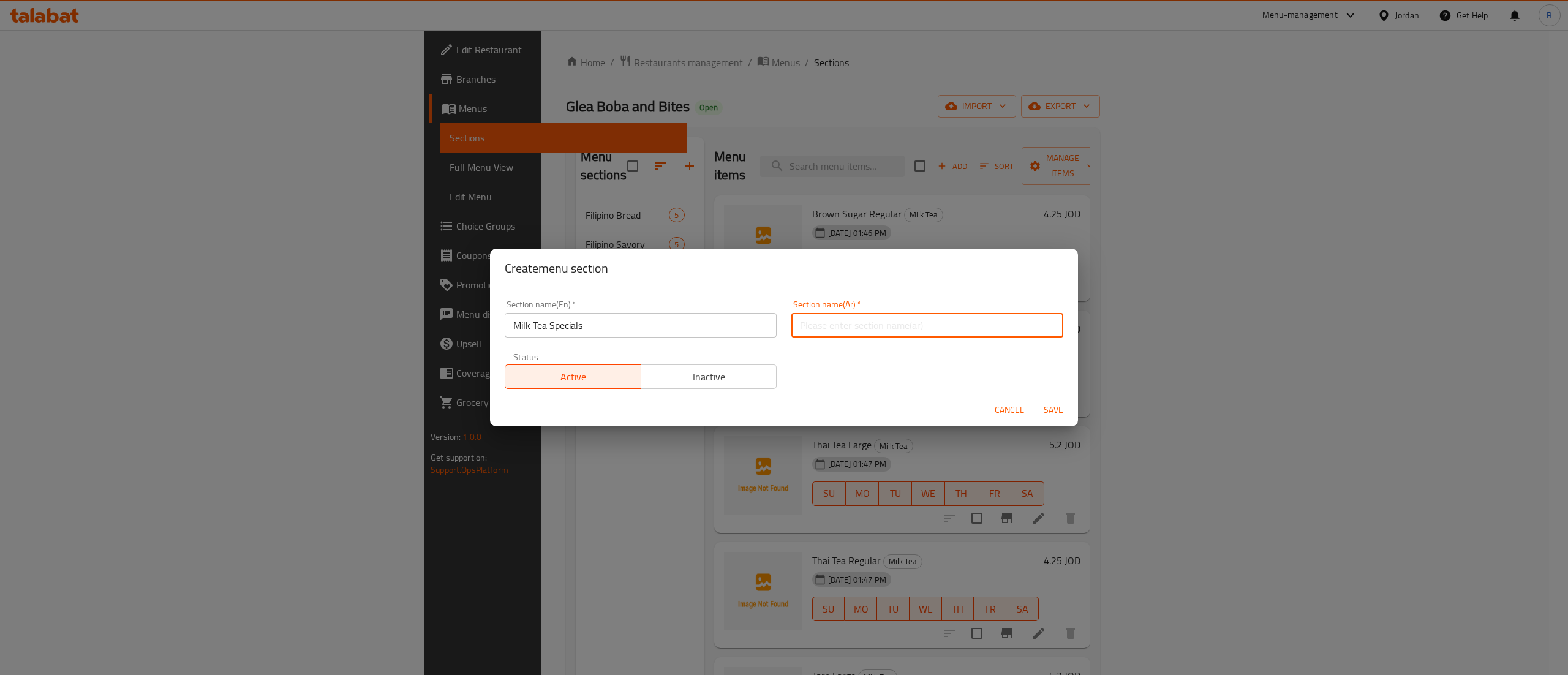
paste input "عروض خاصة على شاي الحليب"
drag, startPoint x: 922, startPoint y: 328, endPoint x: 734, endPoint y: 325, distance: 188.0
click at [734, 325] on div "Section name(En)   * Milk Tea Specials Section name(En) * Section name(Ar)   * …" at bounding box center [784, 344] width 573 height 103
click at [852, 322] on input "عروض خاصة على شاي الحليب" at bounding box center [928, 325] width 272 height 25
drag, startPoint x: 841, startPoint y: 331, endPoint x: 912, endPoint y: 330, distance: 71.0
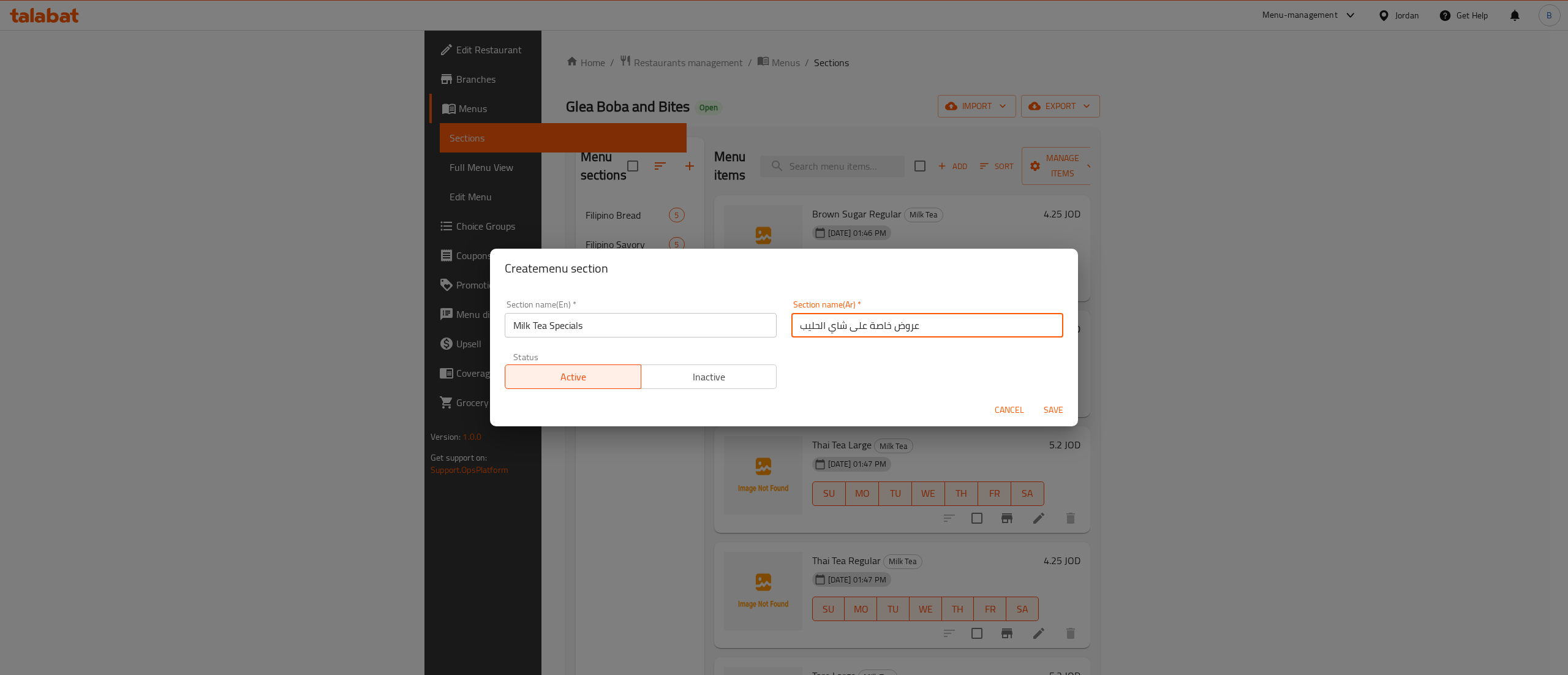
click at [912, 330] on input "عروض خاصة على شاي الحليب" at bounding box center [928, 325] width 272 height 25
click at [902, 327] on input "شاي الحليب" at bounding box center [928, 325] width 272 height 25
type input "شاي الحليب الخاص"
click at [1045, 405] on span "Save" at bounding box center [1054, 410] width 30 height 16
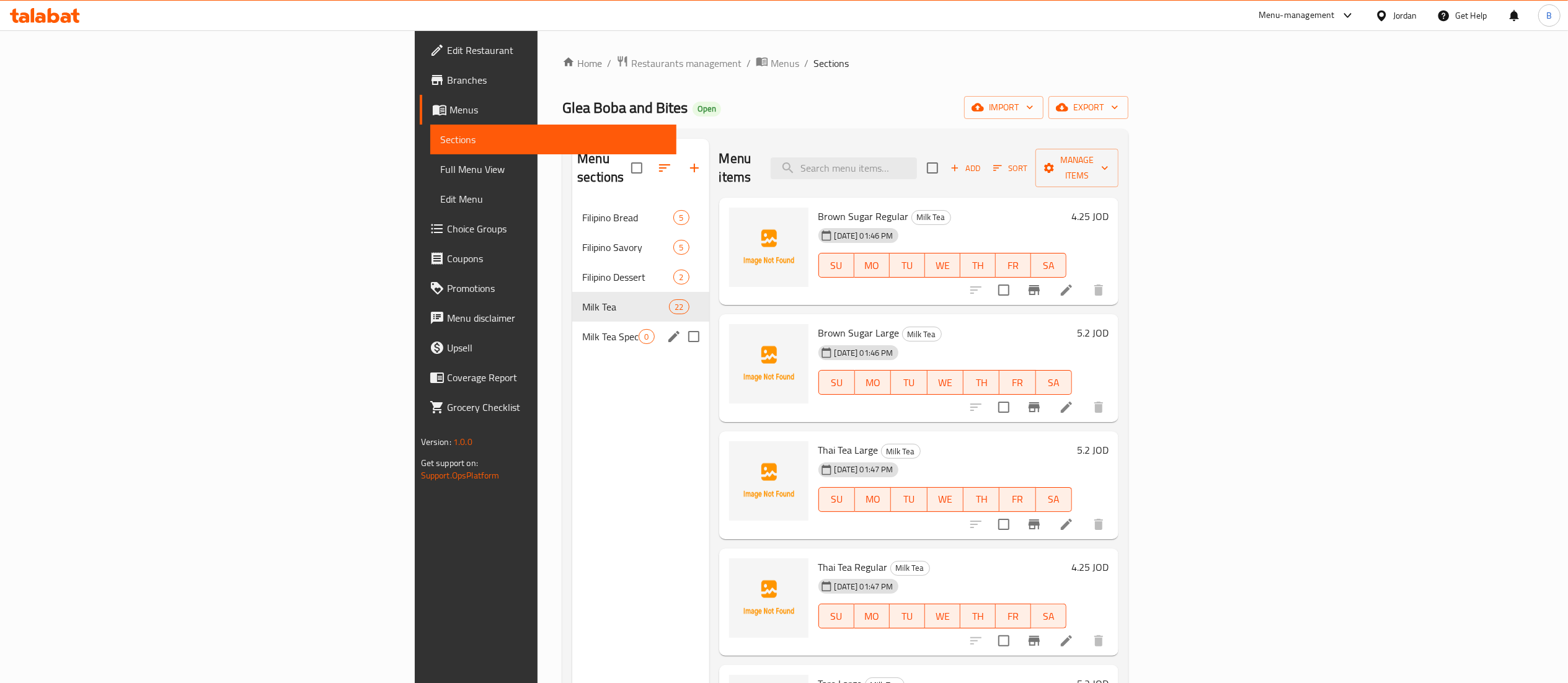
click at [572, 321] on div "Milk Tea Specials 0" at bounding box center [640, 336] width 136 height 30
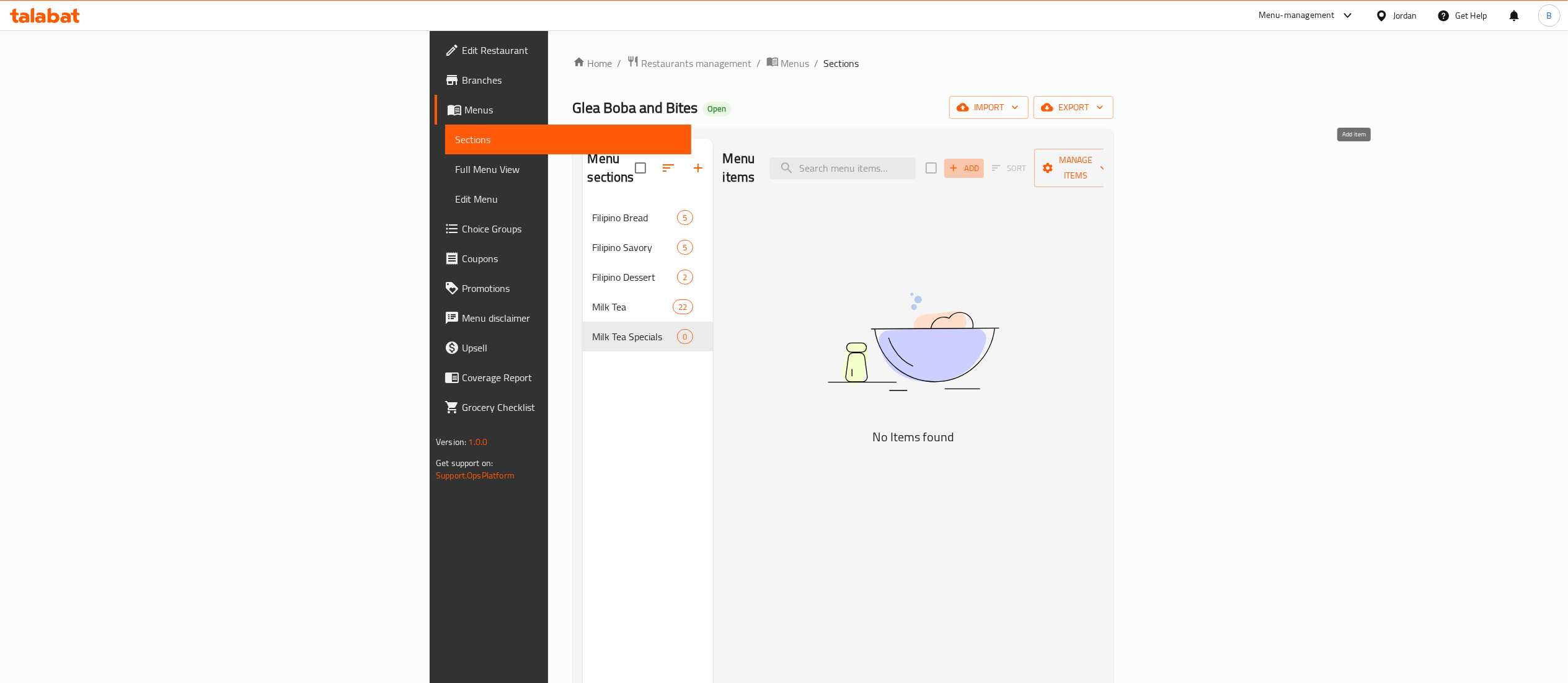
click at [981, 163] on span "Add" at bounding box center [964, 168] width 34 height 14
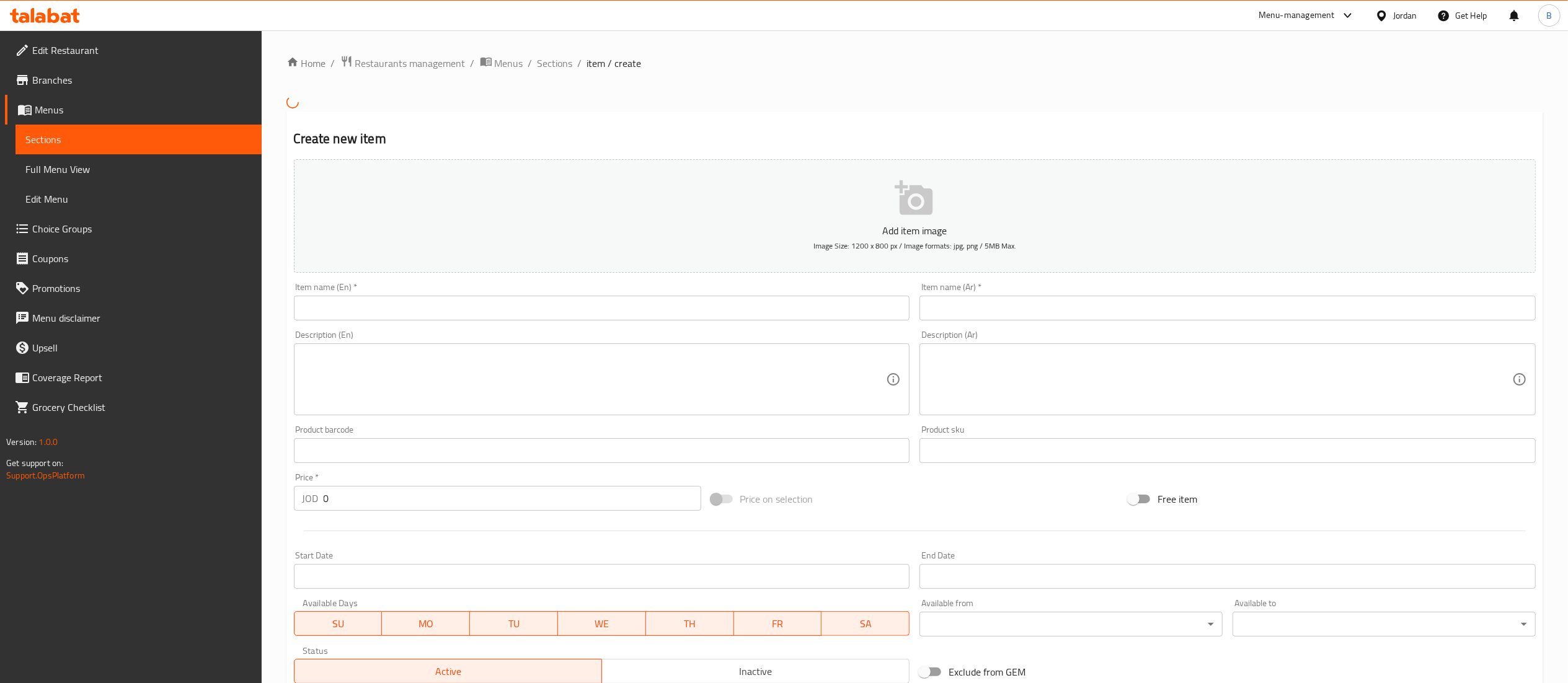
click at [617, 297] on div "Item name (En)   * Item name (En) *" at bounding box center [602, 302] width 617 height 38
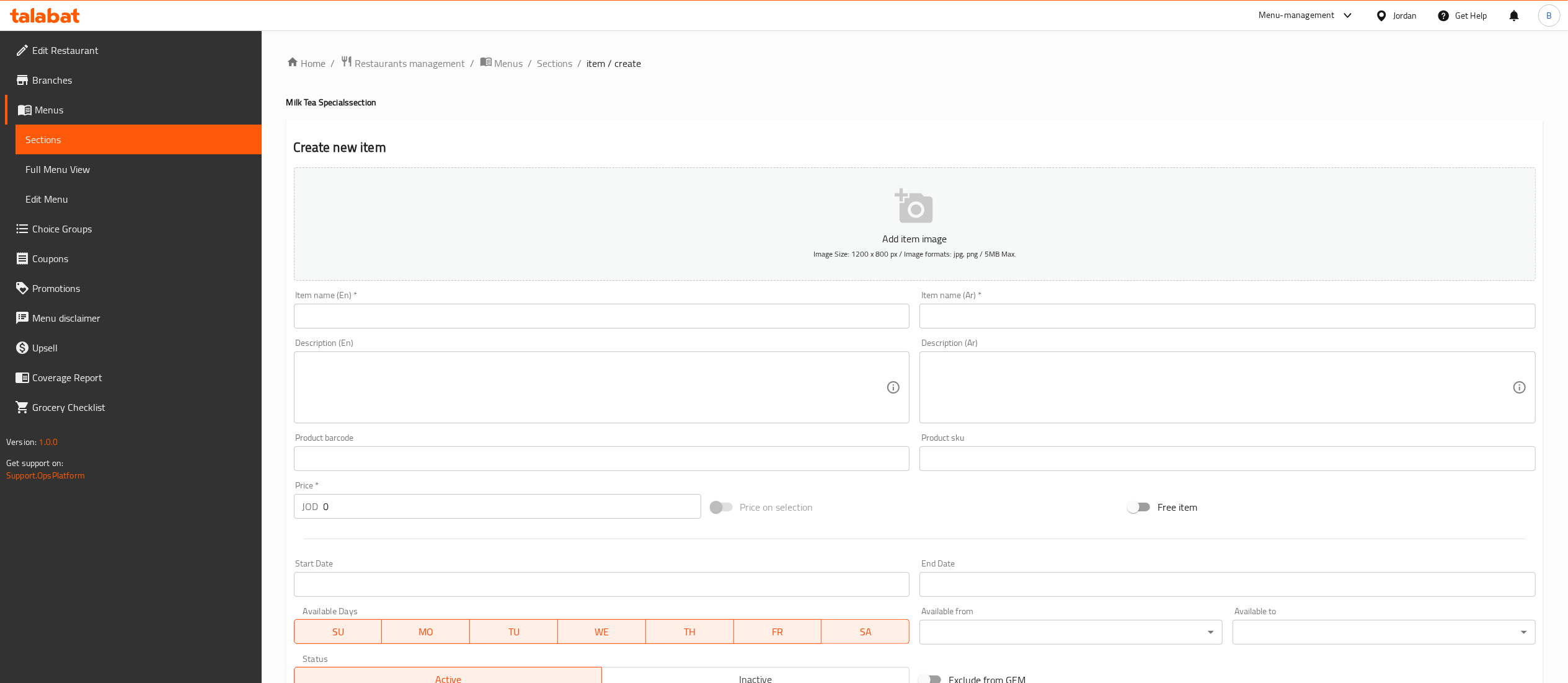
scroll to position [192, 0]
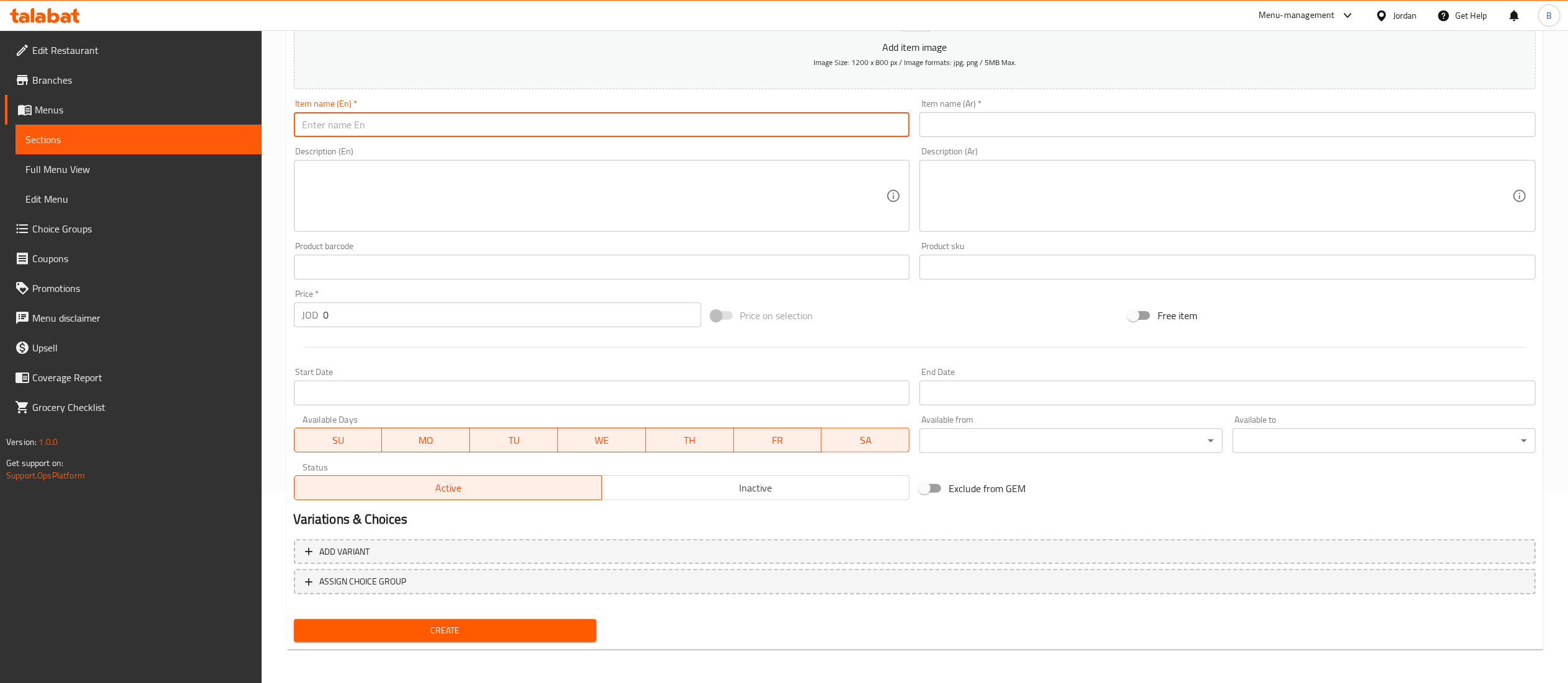
click at [601, 120] on input "text" at bounding box center [602, 125] width 617 height 25
drag, startPoint x: 601, startPoint y: 131, endPoint x: 75, endPoint y: 131, distance: 526.0
click at [75, 131] on div "Edit Restaurant Branches Menus Sections Full Menu View Edit Menu Choice Groups …" at bounding box center [784, 261] width 1568 height 845
type input "[PERSON_NAME] Colada Regular"
click at [1053, 118] on input "text" at bounding box center [1228, 125] width 617 height 25
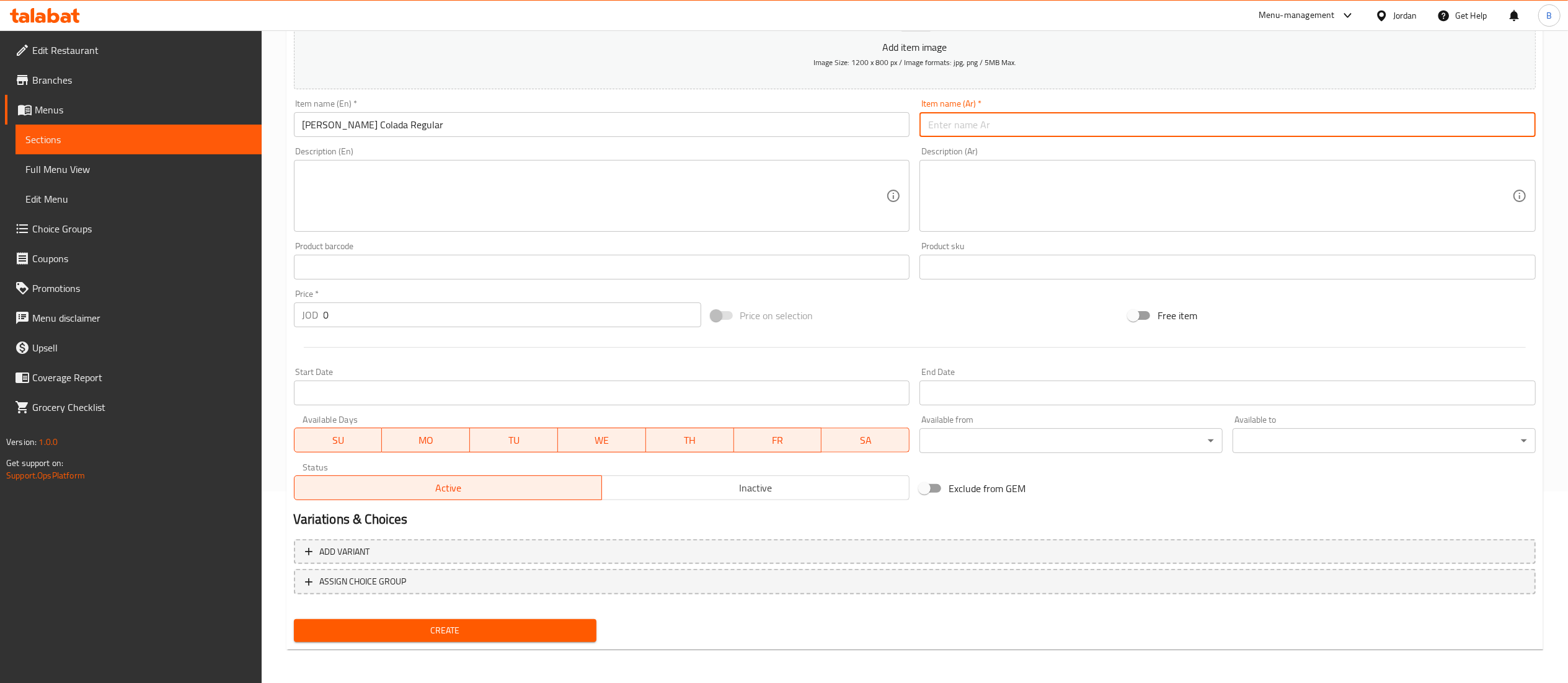
paste input "[PERSON_NAME] عادي"
type input "[PERSON_NAME] عادي"
drag, startPoint x: 368, startPoint y: 316, endPoint x: 226, endPoint y: 316, distance: 142.0
click at [226, 316] on div "Edit Restaurant Branches Menus Sections Full Menu View Edit Menu Choice Groups …" at bounding box center [784, 261] width 1568 height 845
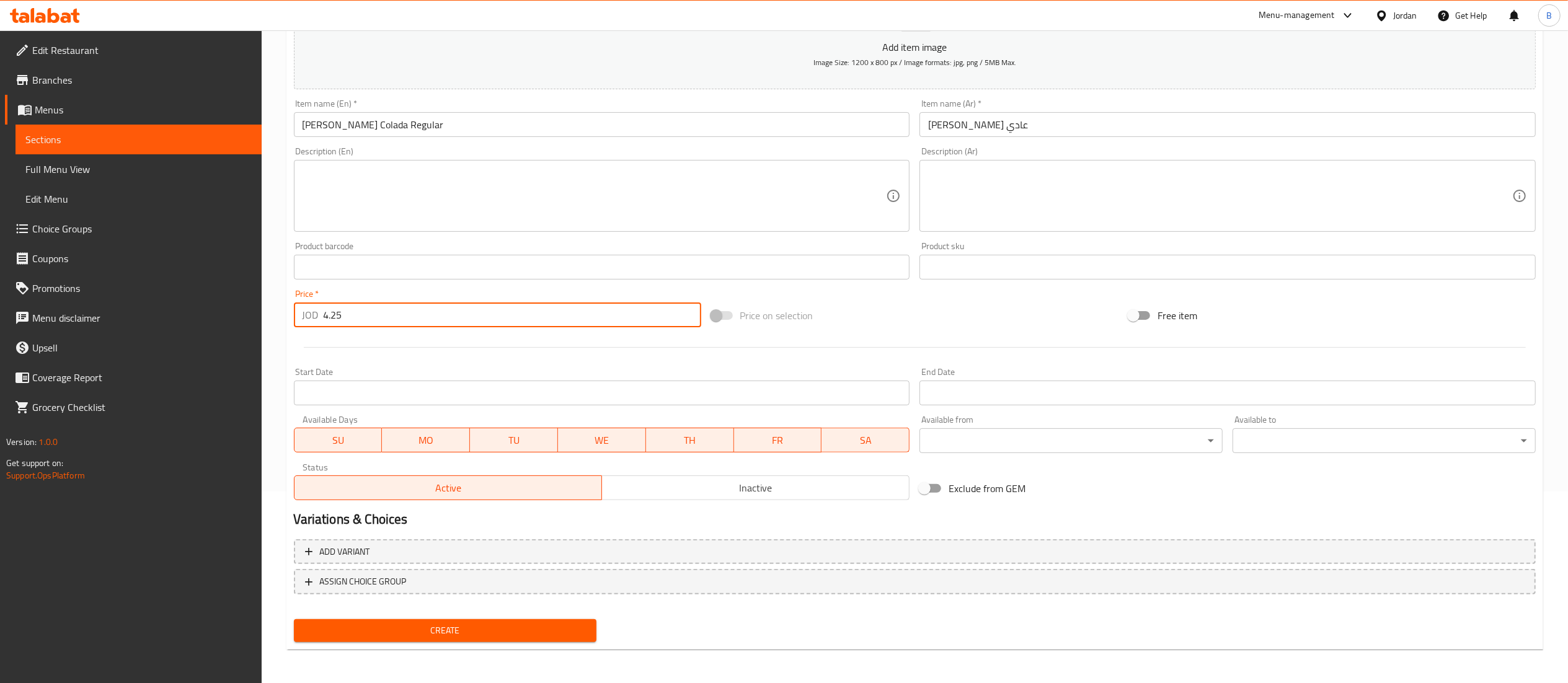
type input "4.25"
click at [496, 608] on nav at bounding box center [915, 604] width 1242 height 10
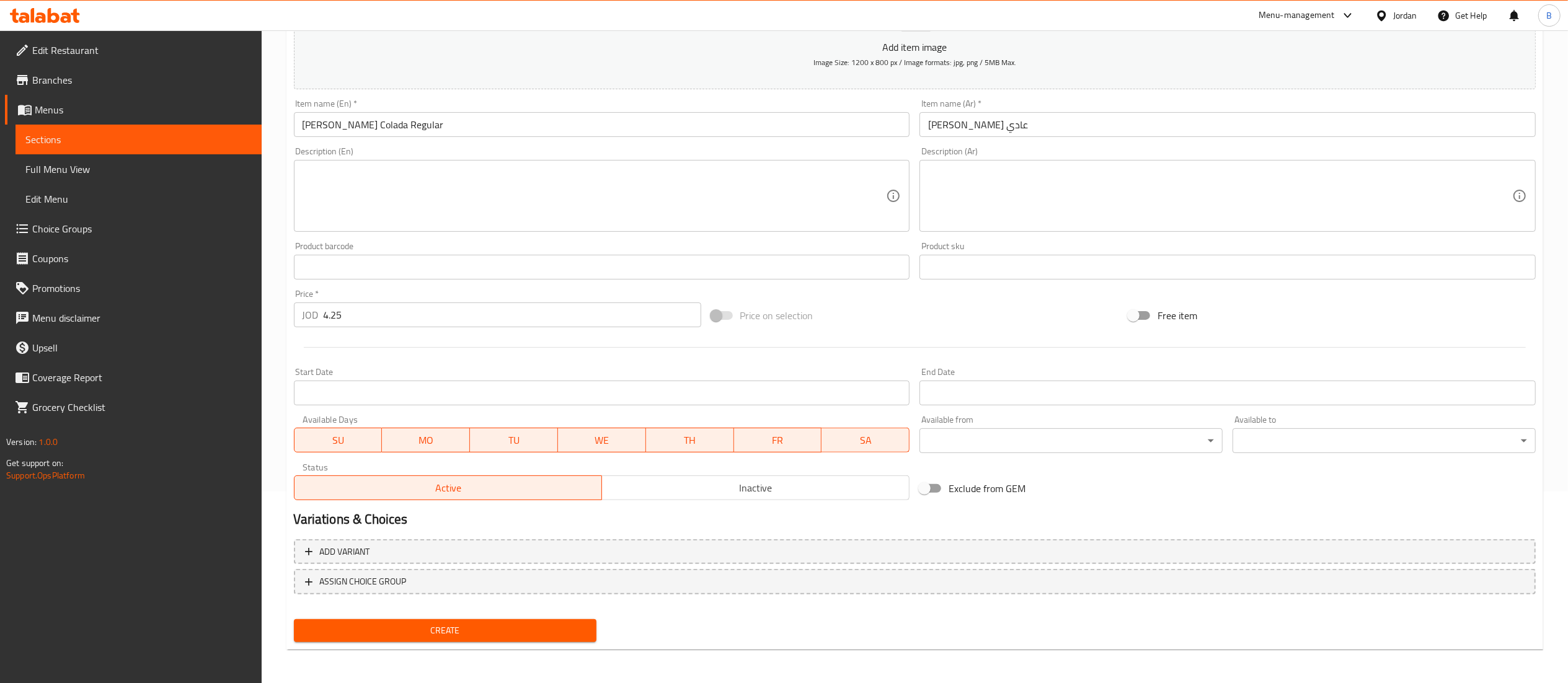
click at [494, 623] on span "Create" at bounding box center [445, 630] width 283 height 16
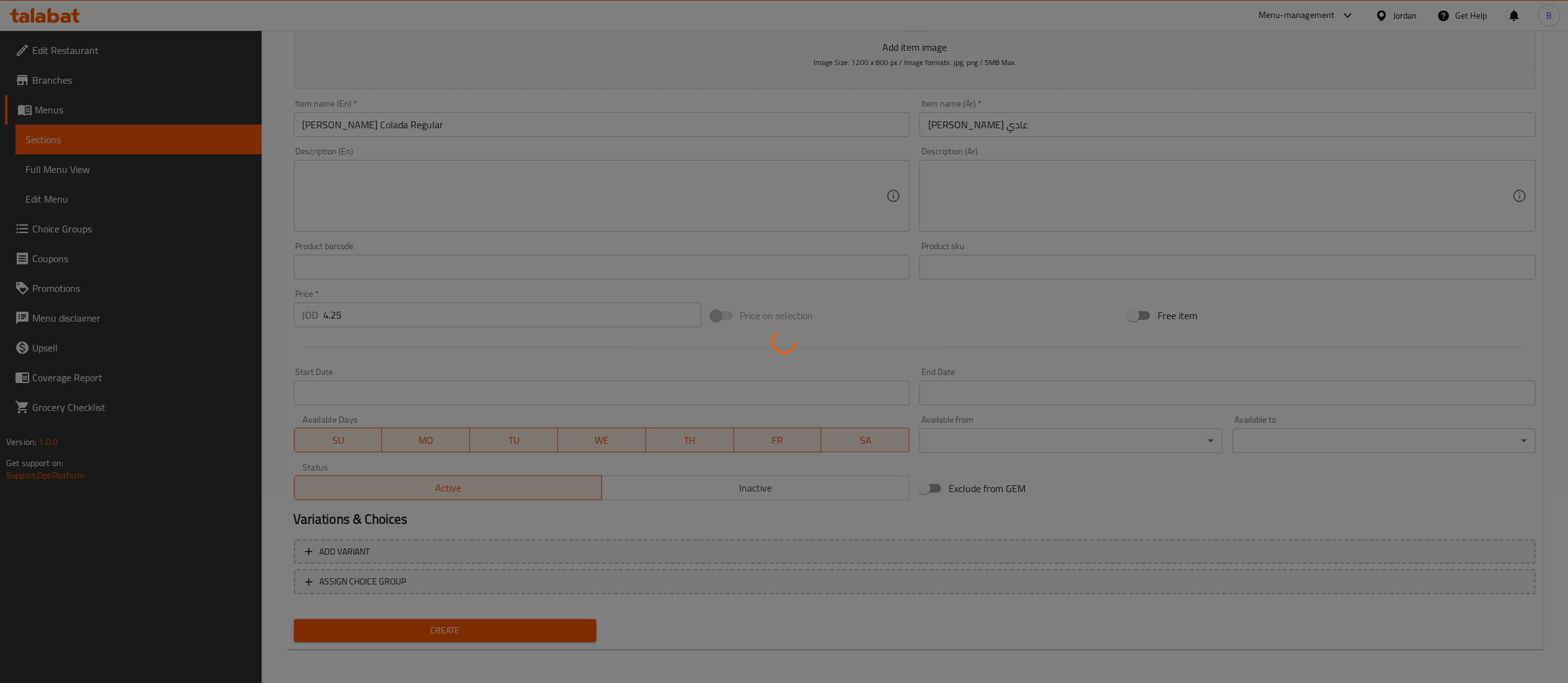
type input "0"
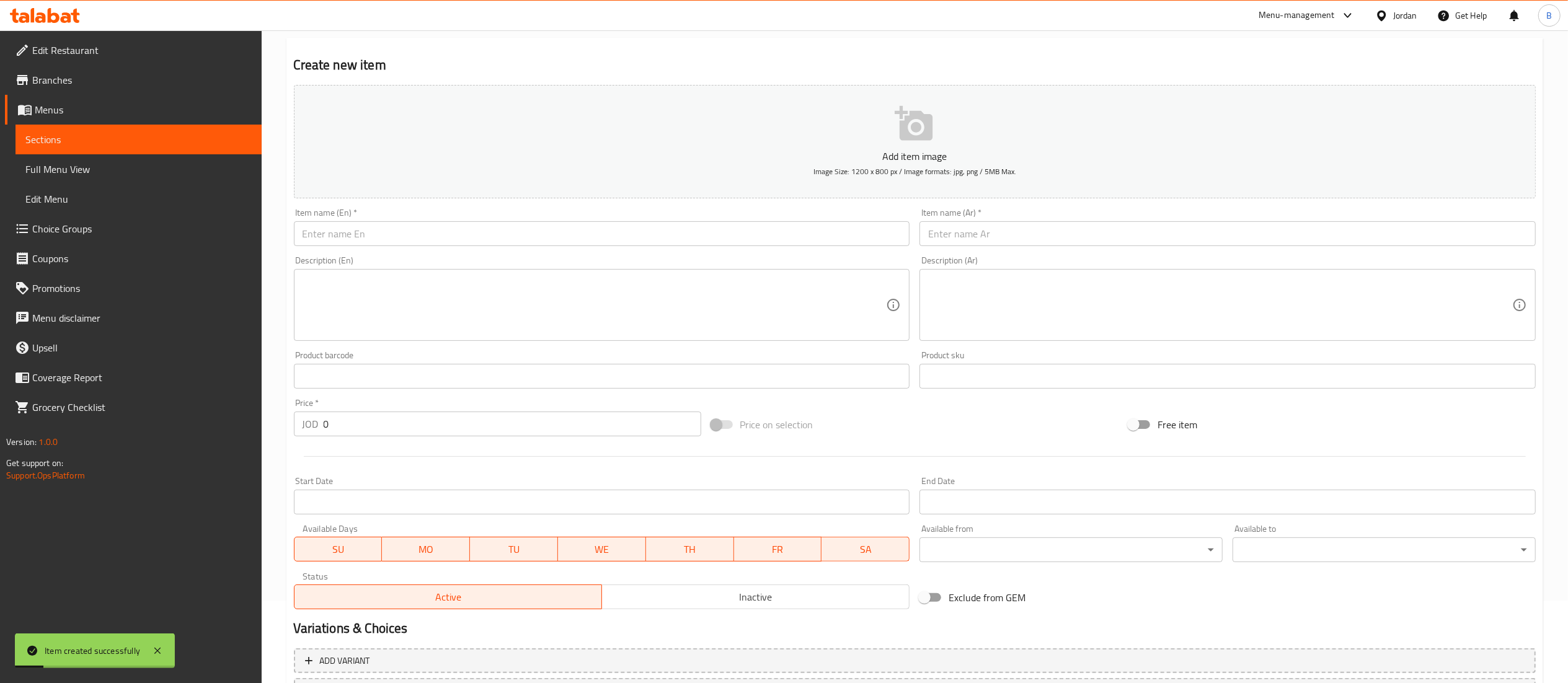
scroll to position [0, 0]
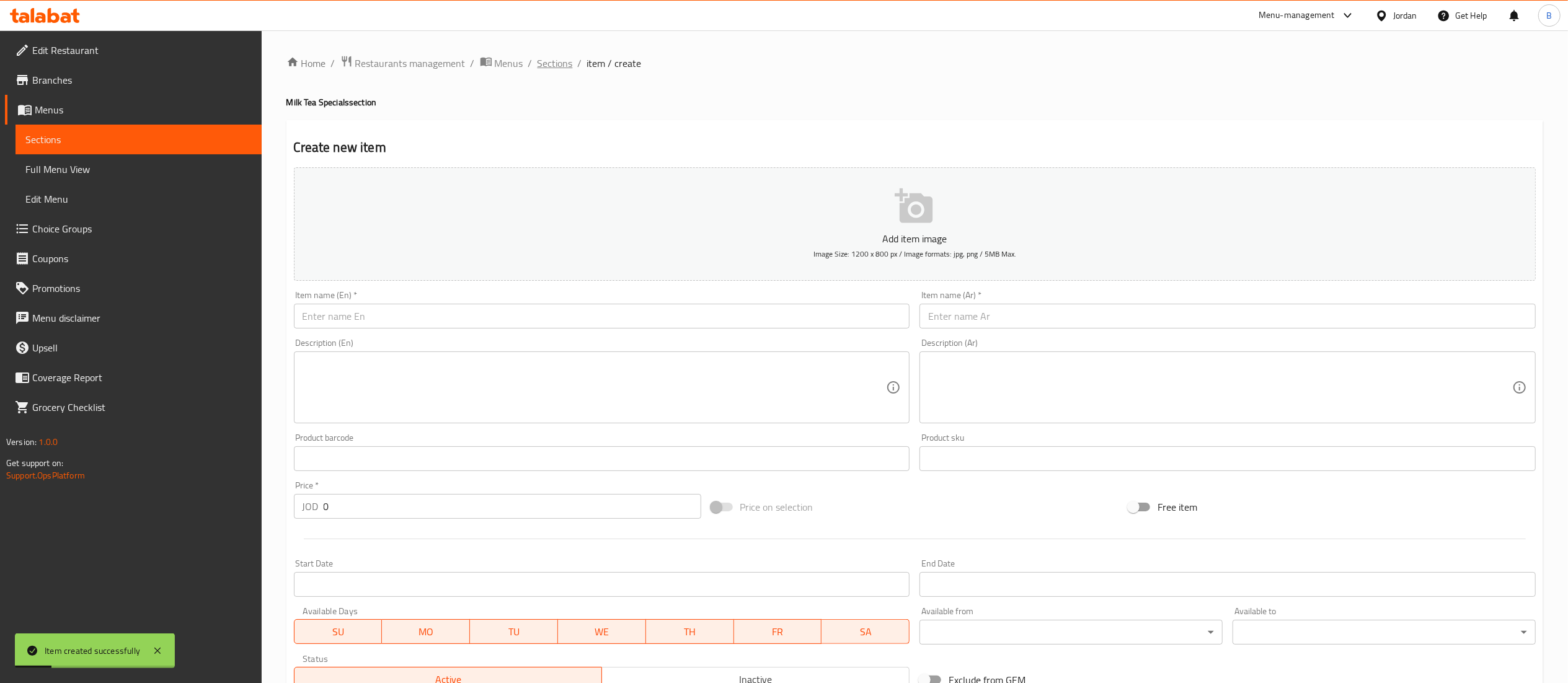
click at [546, 57] on span "Sections" at bounding box center [555, 63] width 35 height 15
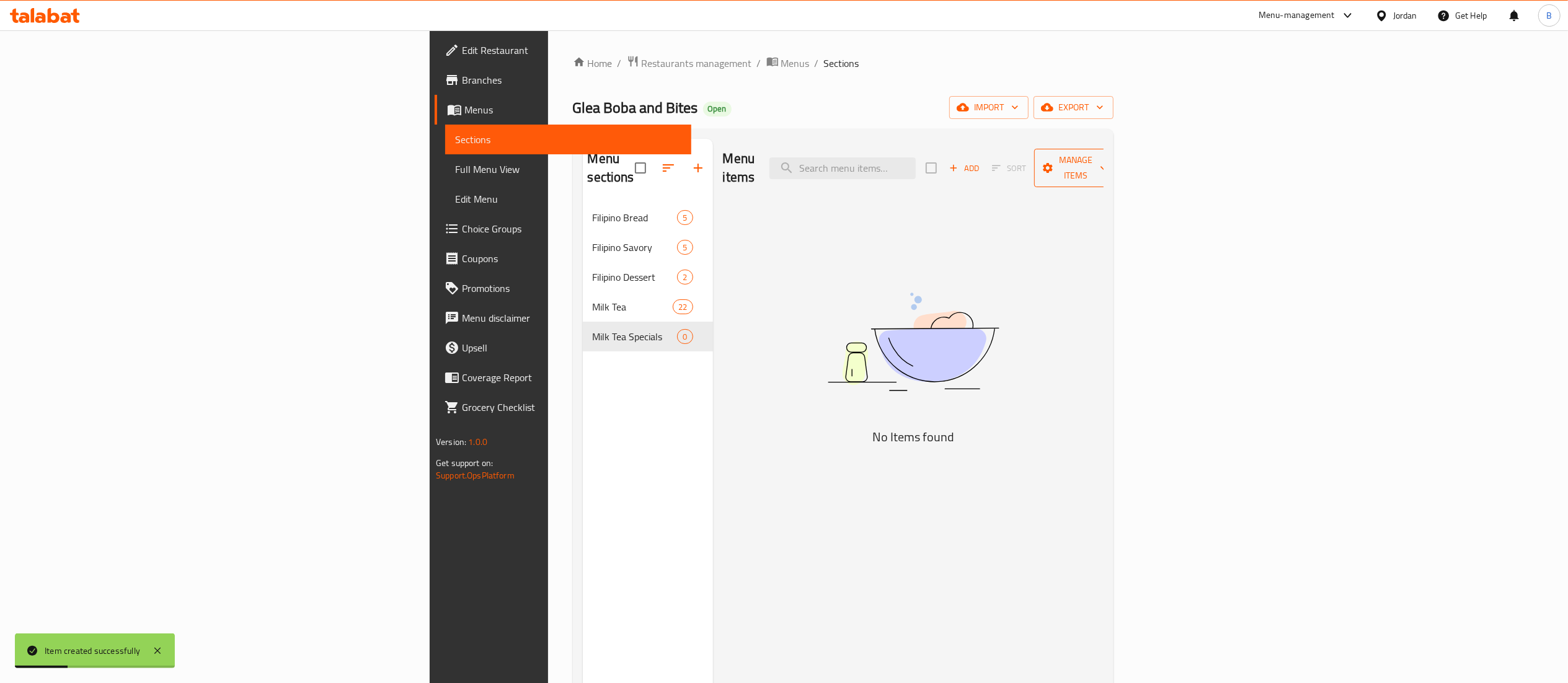
click at [1107, 152] on span "Manage items" at bounding box center [1076, 167] width 63 height 31
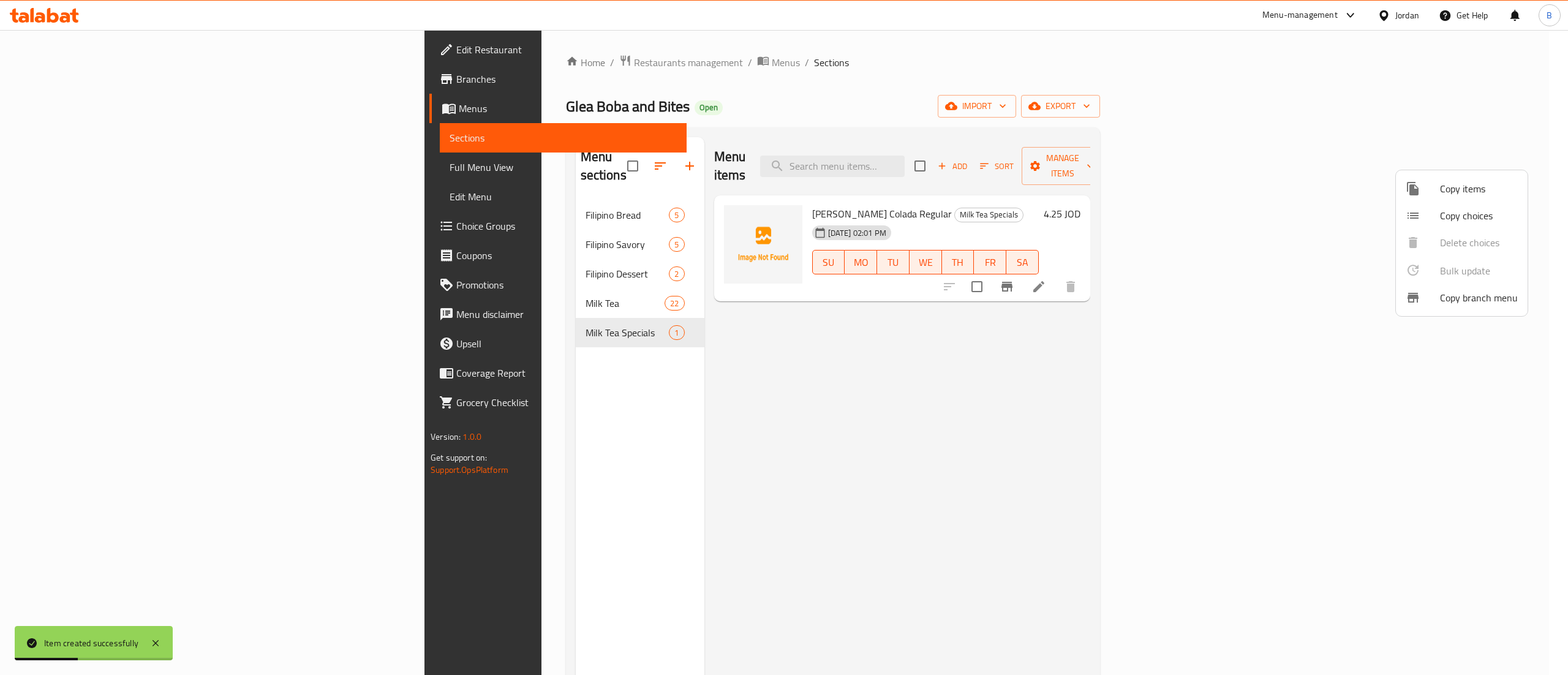
click at [1466, 187] on span "Copy items" at bounding box center [1479, 188] width 78 height 15
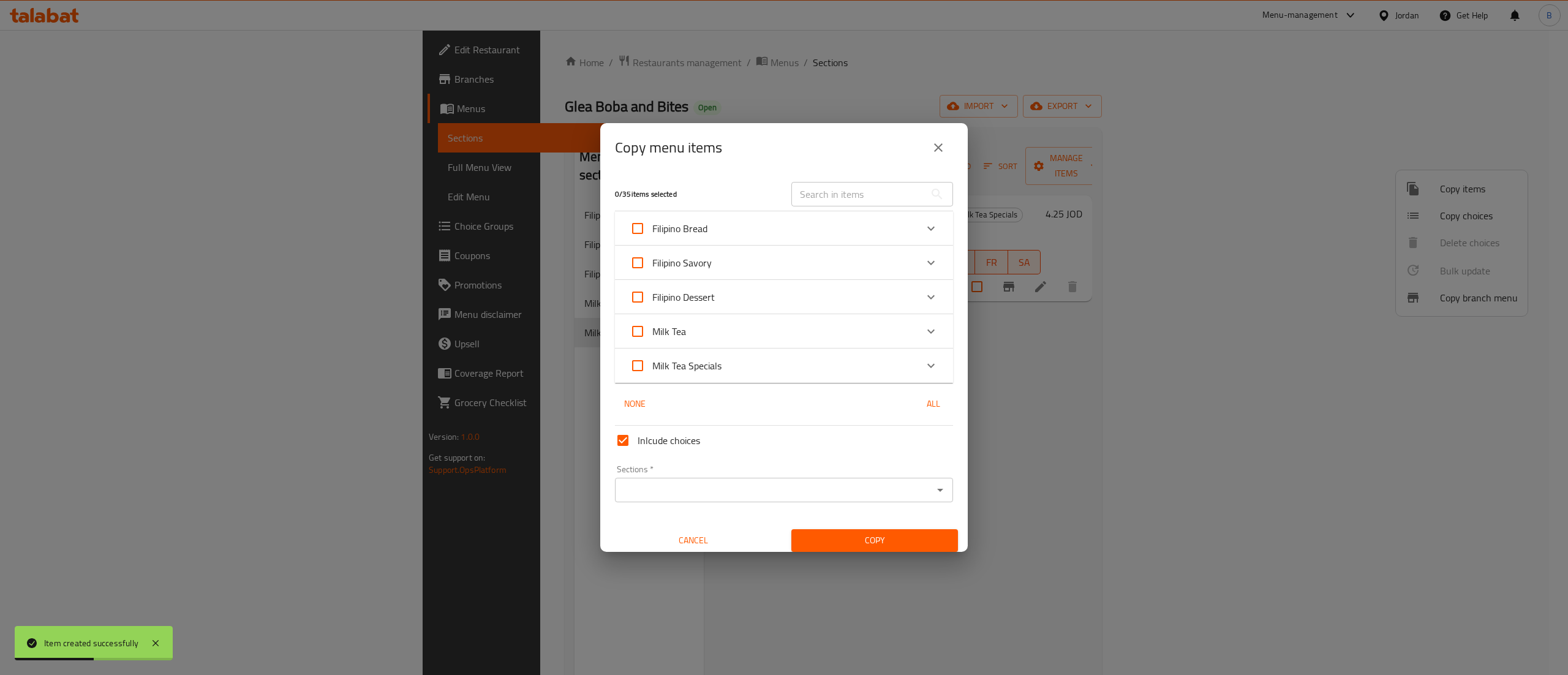
click at [795, 365] on div "Milk Tea Specials" at bounding box center [772, 366] width 287 height 30
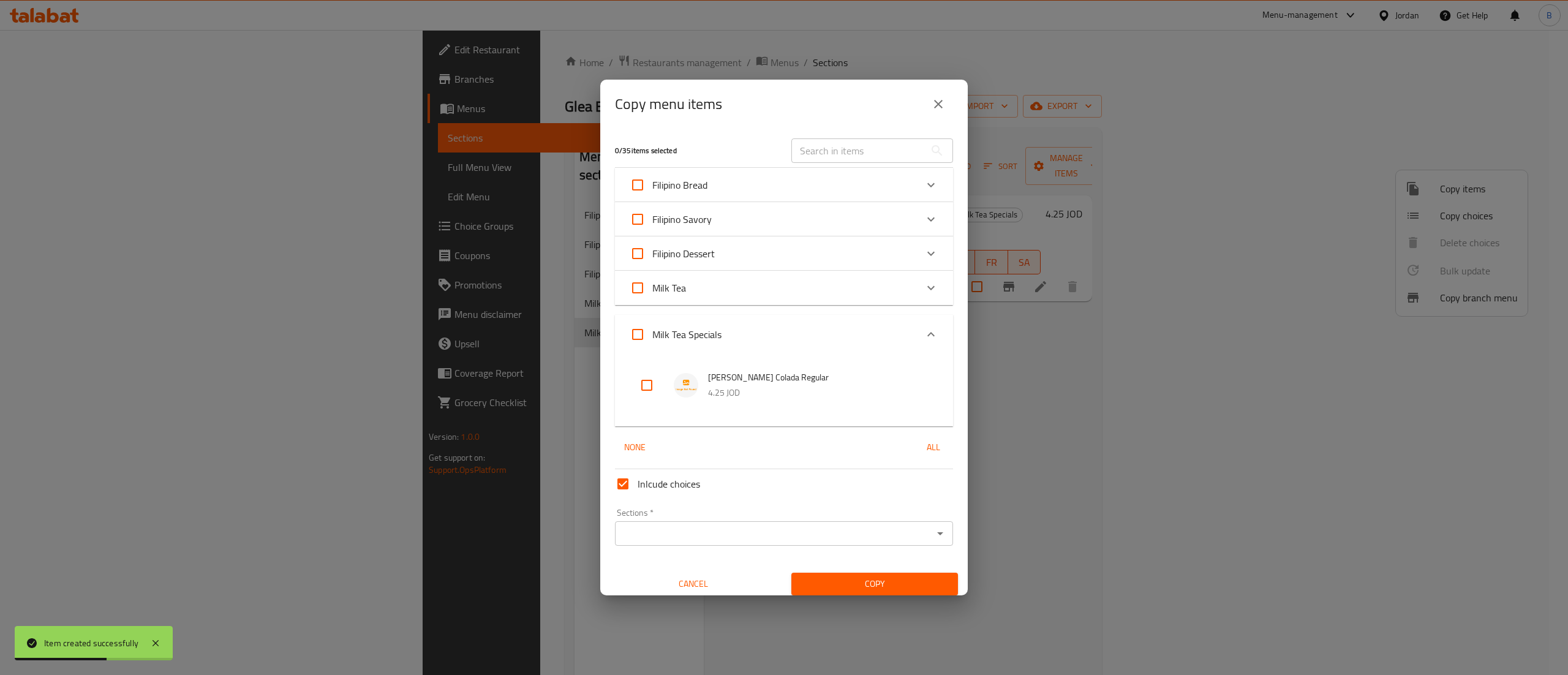
click at [654, 384] on input "checkbox" at bounding box center [647, 385] width 30 height 30
checkbox input "true"
click at [629, 525] on input "Sections   *" at bounding box center [774, 534] width 311 height 17
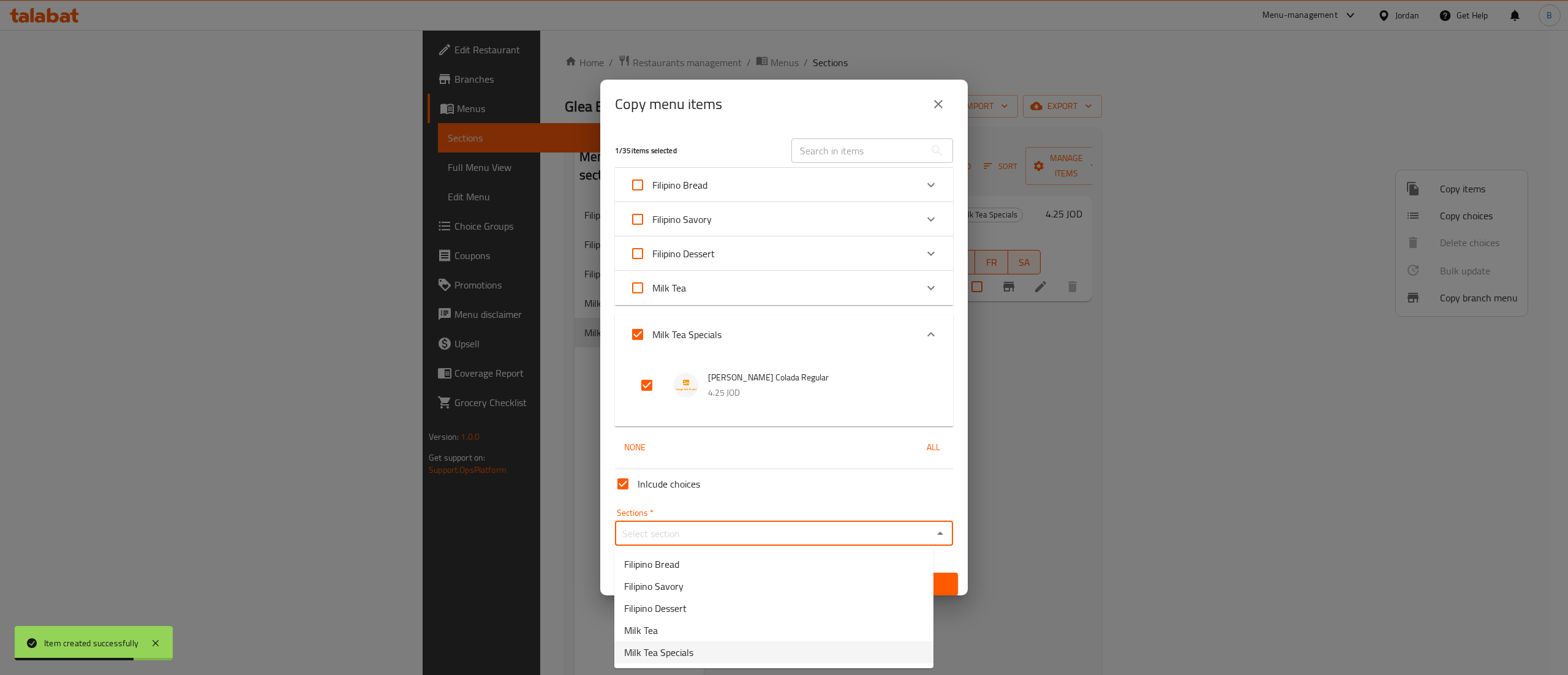
click at [671, 651] on span "Milk Tea Specials" at bounding box center [658, 652] width 69 height 15
type input "Milk Tea Specials"
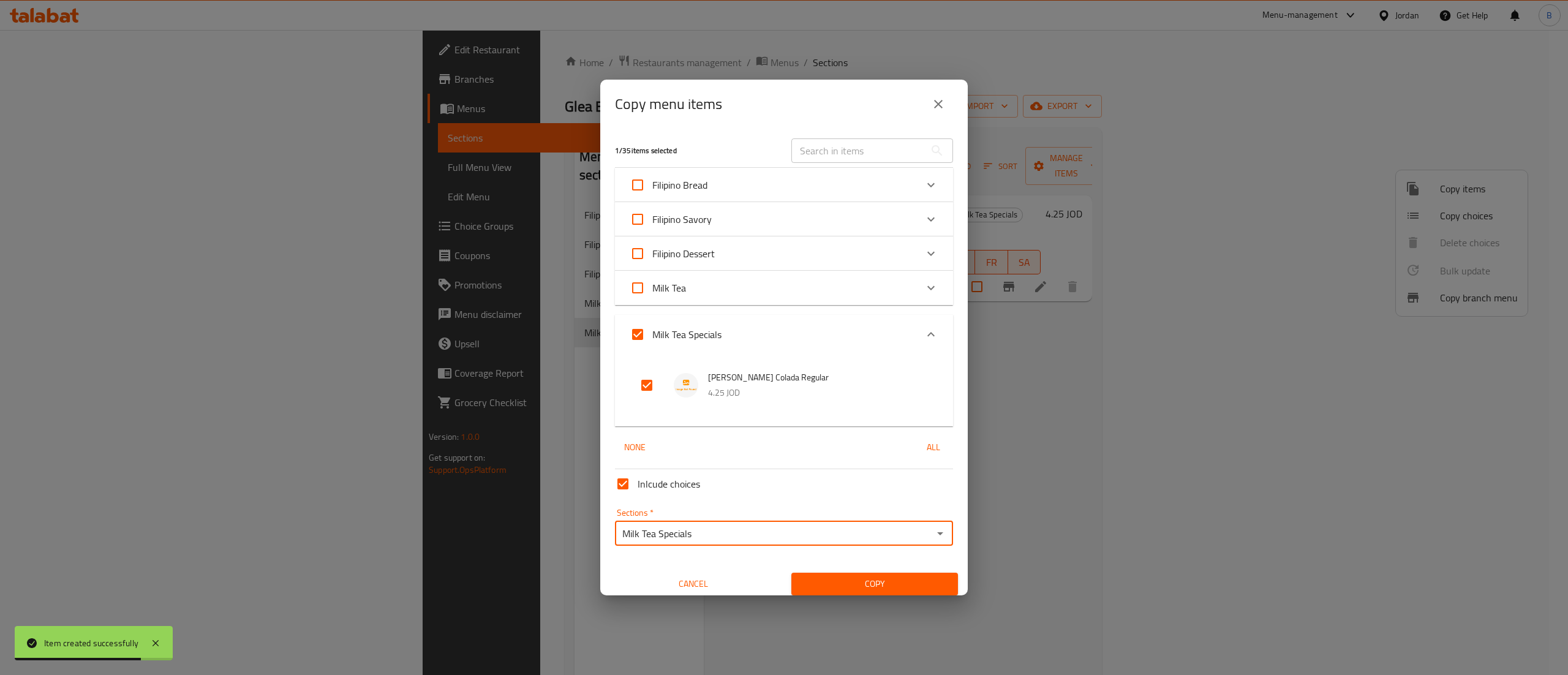
click at [866, 577] on span "Copy" at bounding box center [874, 584] width 147 height 16
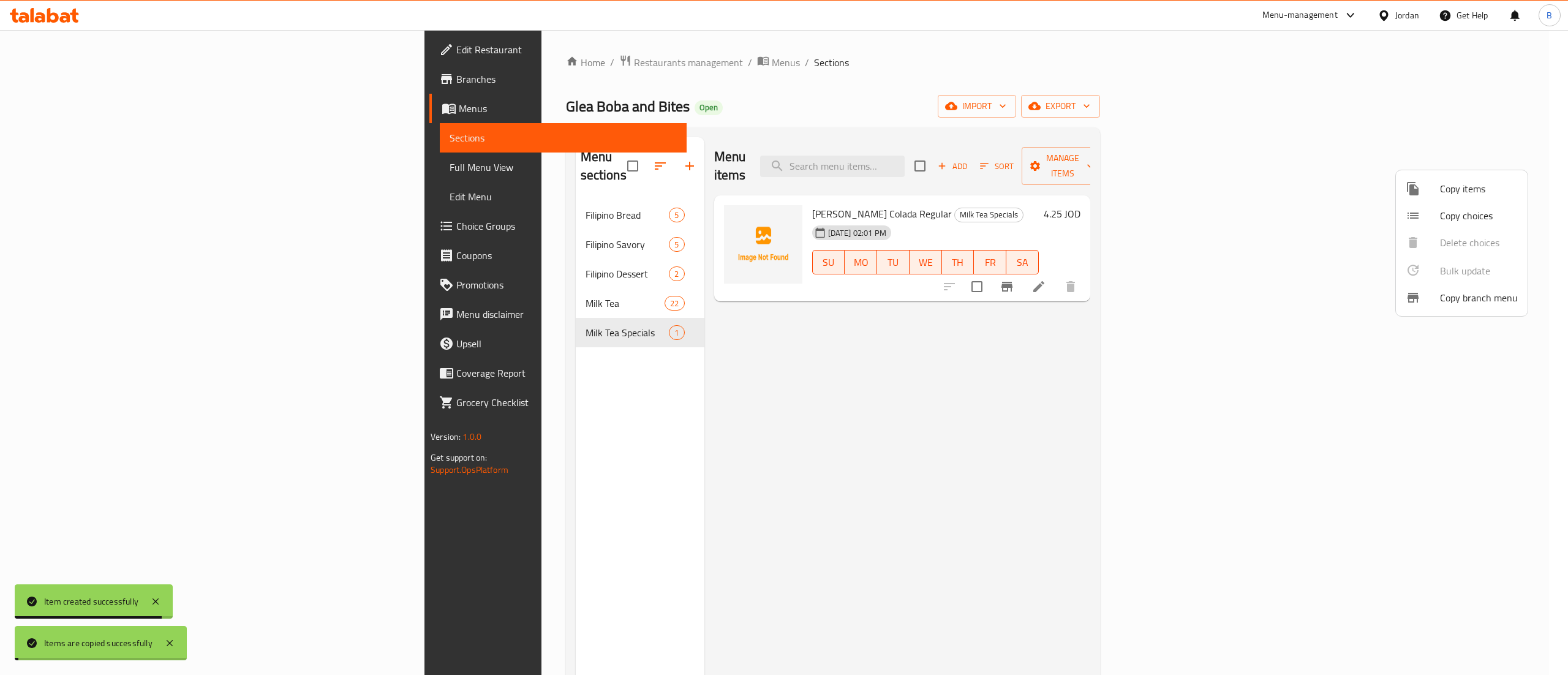
click at [1066, 409] on div at bounding box center [784, 337] width 1568 height 675
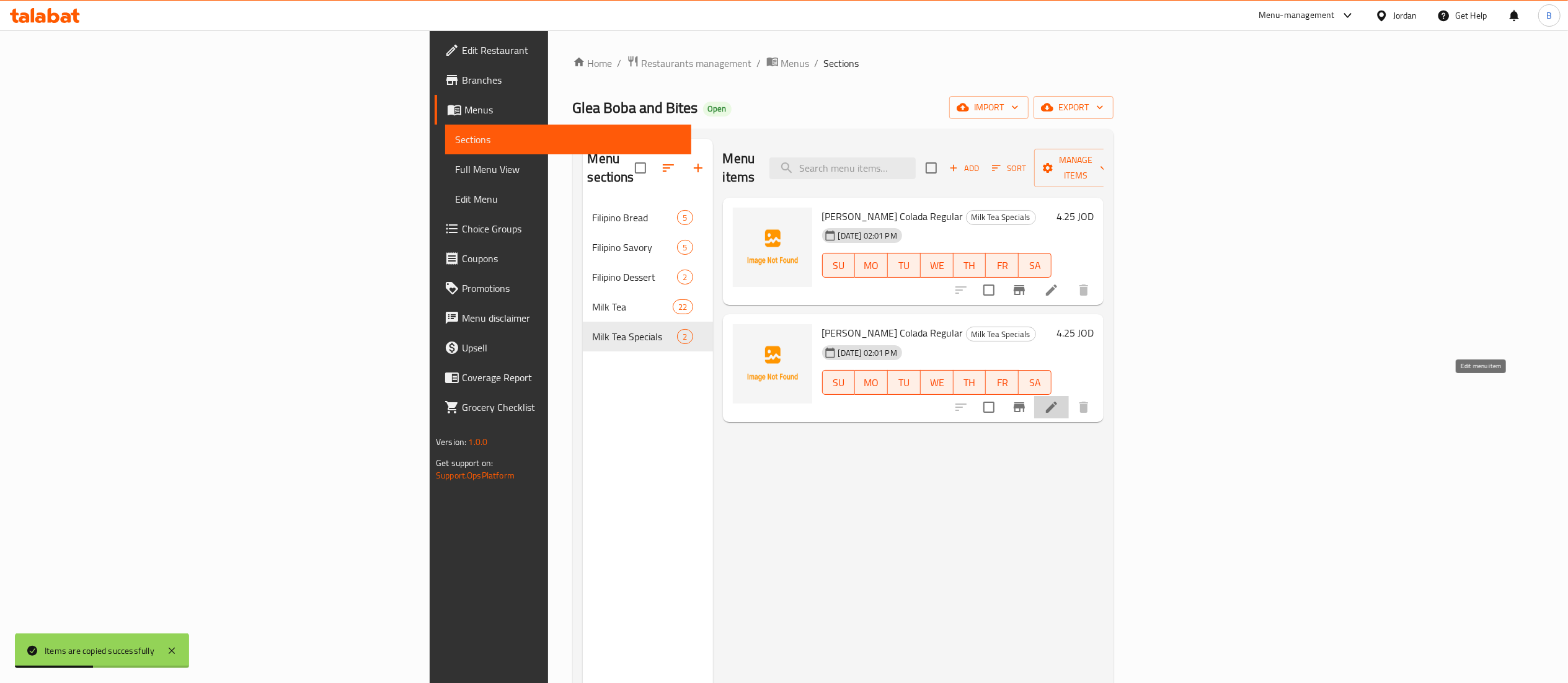
click at [1059, 400] on icon at bounding box center [1051, 407] width 15 height 15
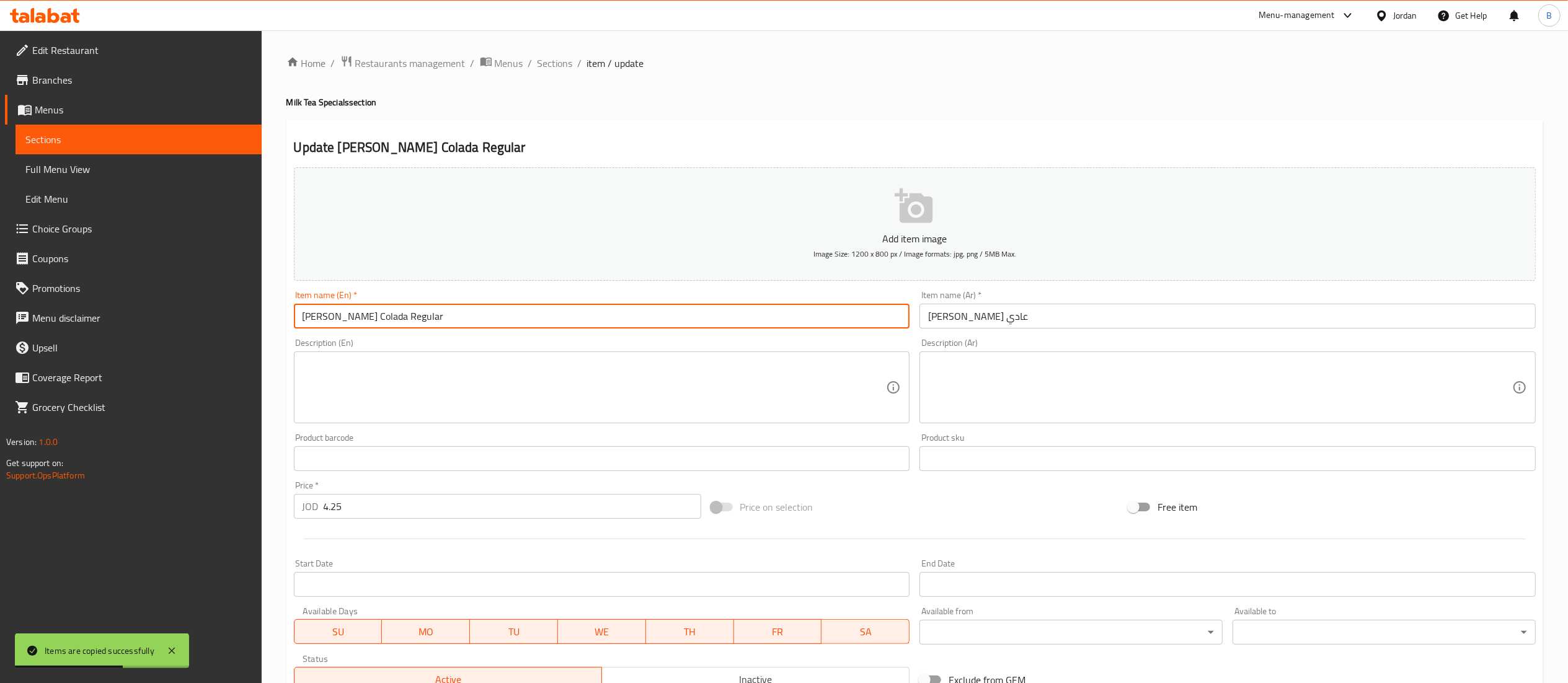
drag, startPoint x: 407, startPoint y: 318, endPoint x: 355, endPoint y: 312, distance: 52.3
click at [355, 312] on input "[PERSON_NAME] Colada Regular" at bounding box center [602, 316] width 617 height 25
type input "[PERSON_NAME] Colada Large"
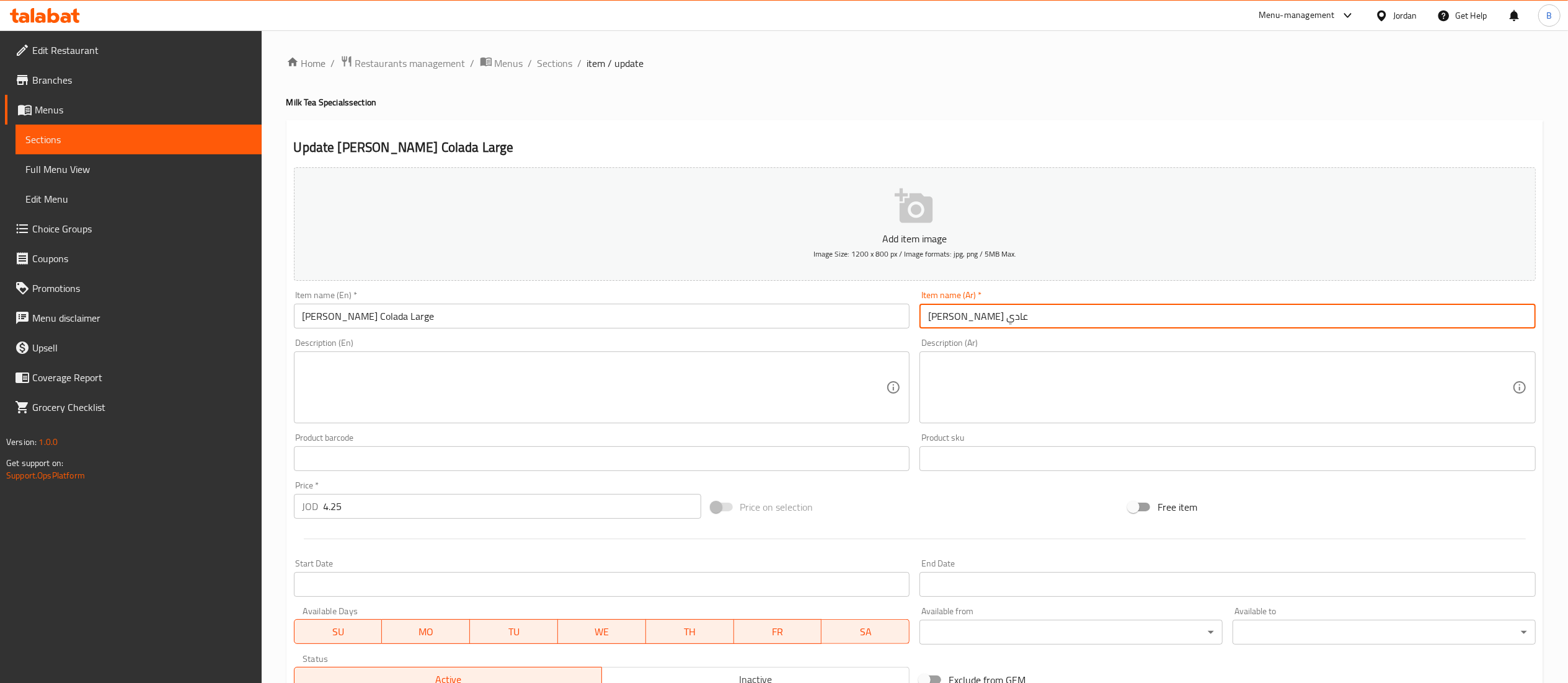
drag, startPoint x: 948, startPoint y: 319, endPoint x: 882, endPoint y: 324, distance: 66.2
click at [886, 324] on div "Add item image Image Size: 1200 x 800 px / Image formats: jpg, png / 5MB Max. I…" at bounding box center [915, 430] width 1252 height 534
type input "بينا كولادا كبير"
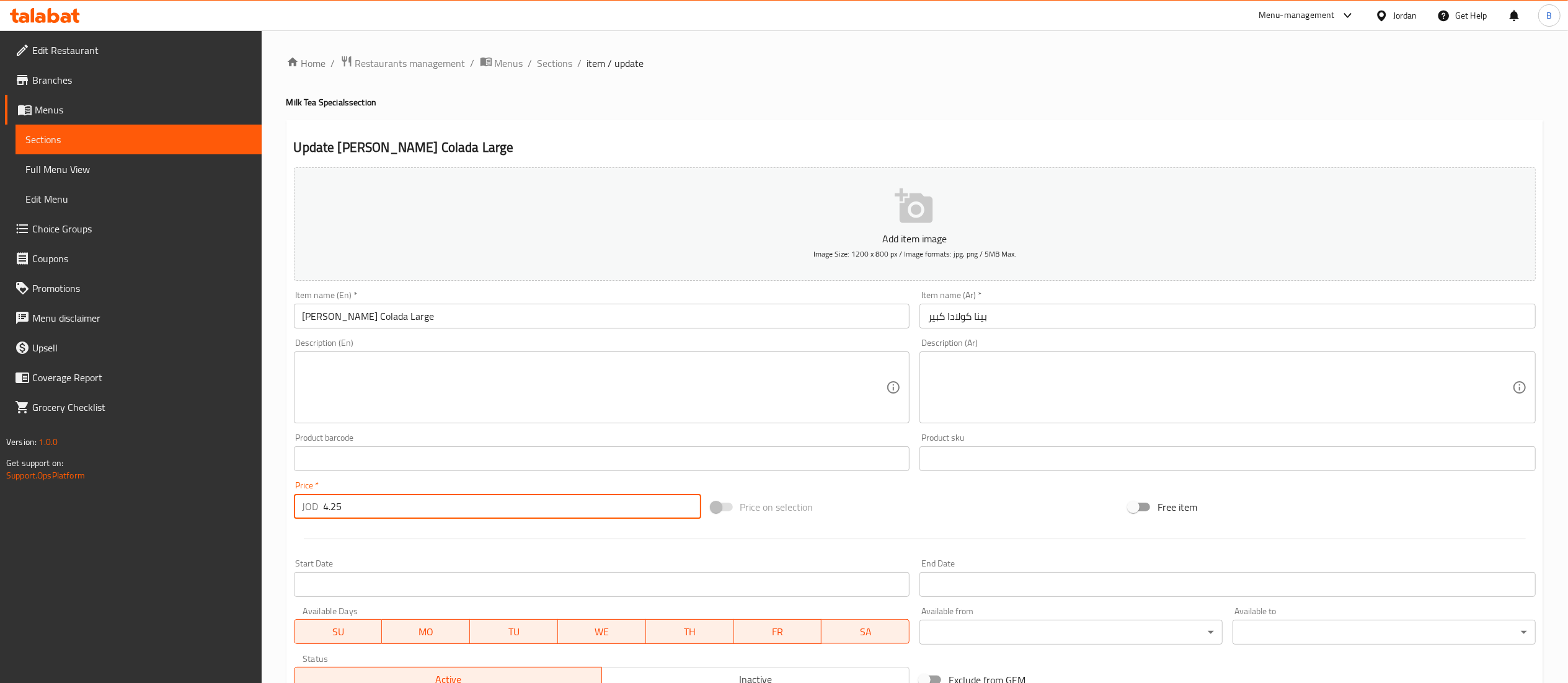
drag, startPoint x: 432, startPoint y: 505, endPoint x: 5, endPoint y: 470, distance: 428.4
click at [31, 473] on div "Edit Restaurant Branches Menus Sections Full Menu View Edit Menu Choice Groups …" at bounding box center [784, 453] width 1568 height 845
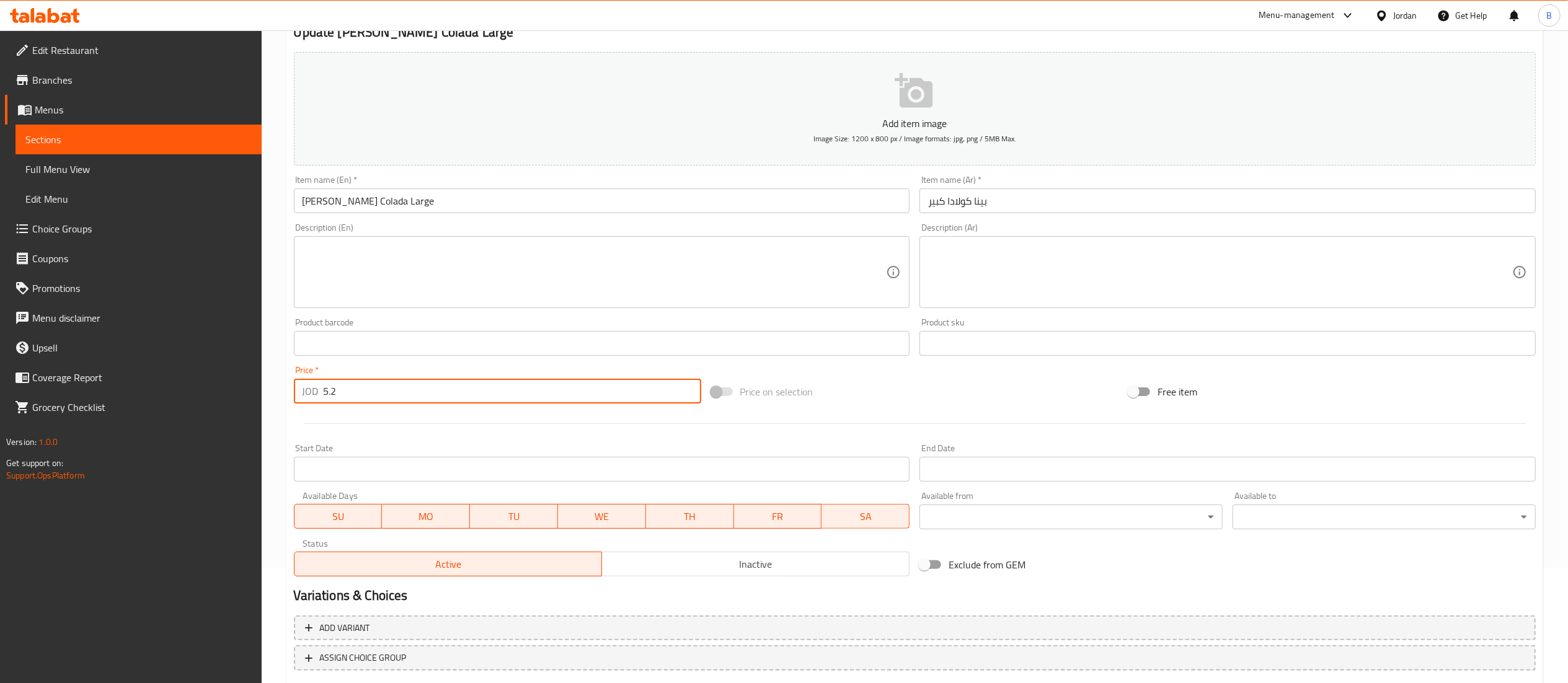
scroll to position [192, 0]
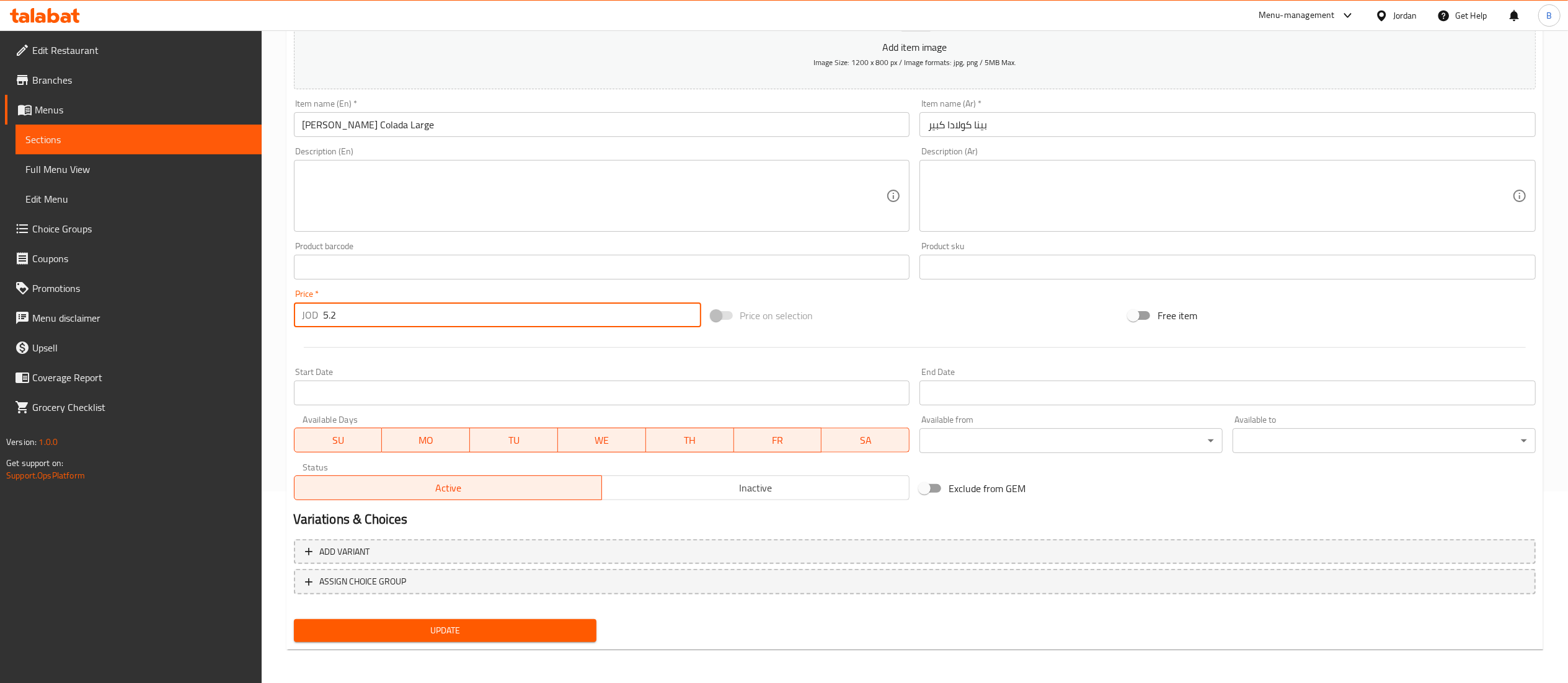
type input "5.2"
click at [444, 647] on div "Update Pina Colada Large Add item image Image Size: 1200 x 800 px / Image forma…" at bounding box center [915, 289] width 1257 height 722
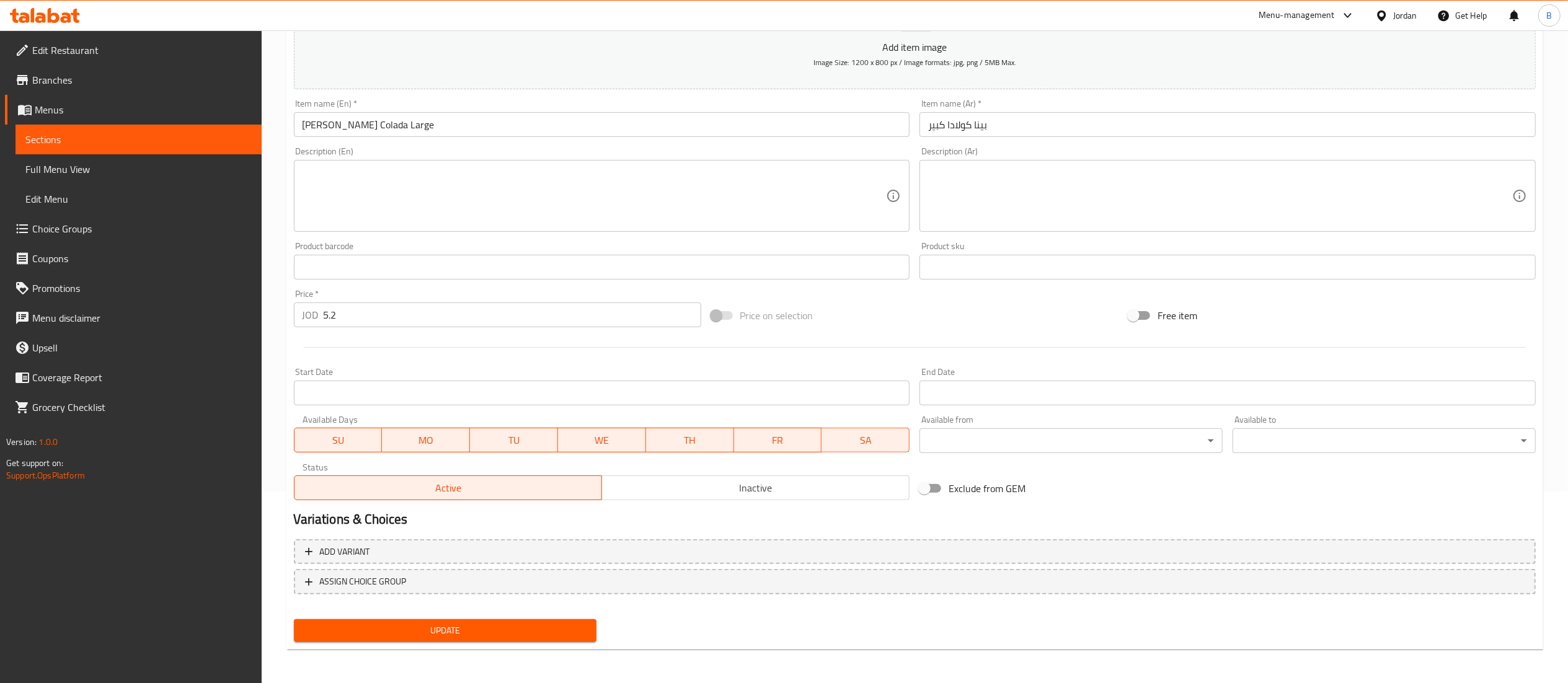
click at [452, 636] on span "Update" at bounding box center [445, 630] width 283 height 16
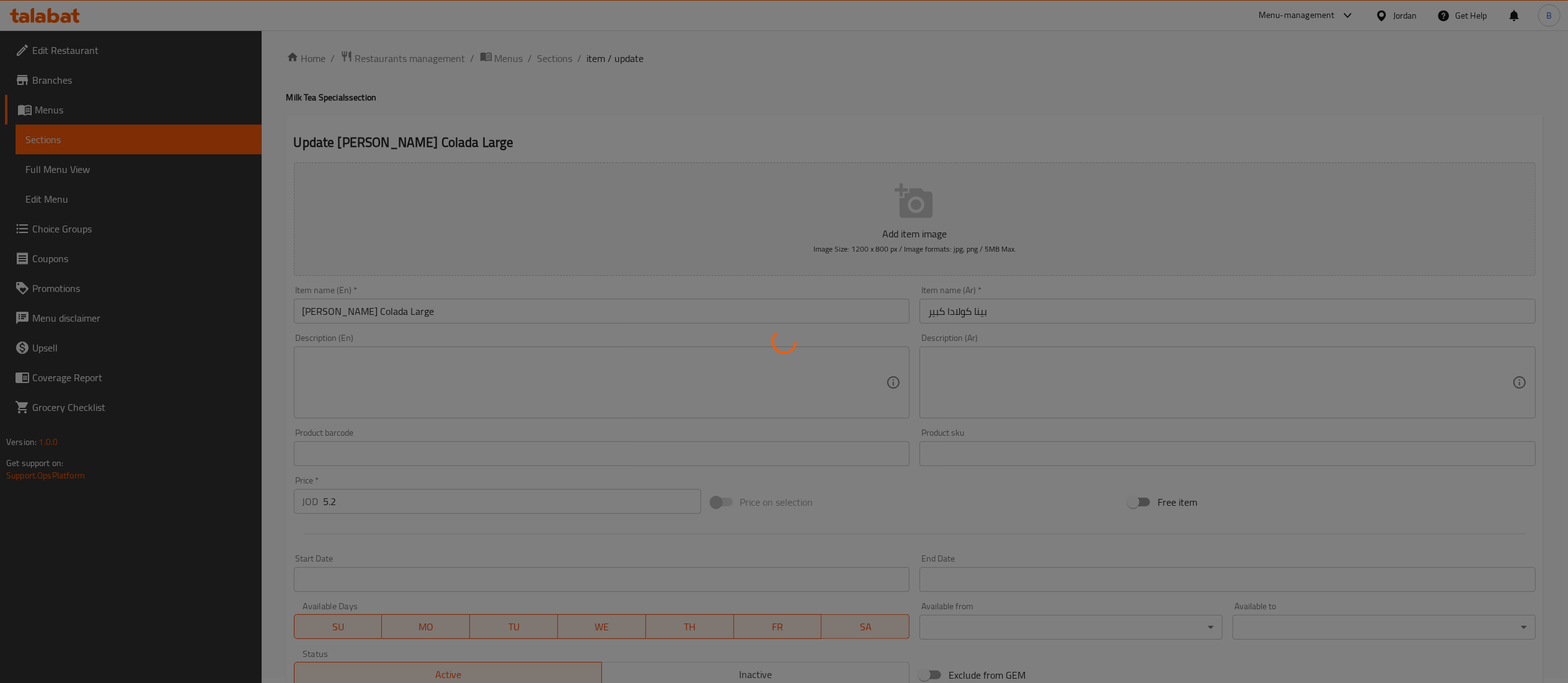
scroll to position [0, 0]
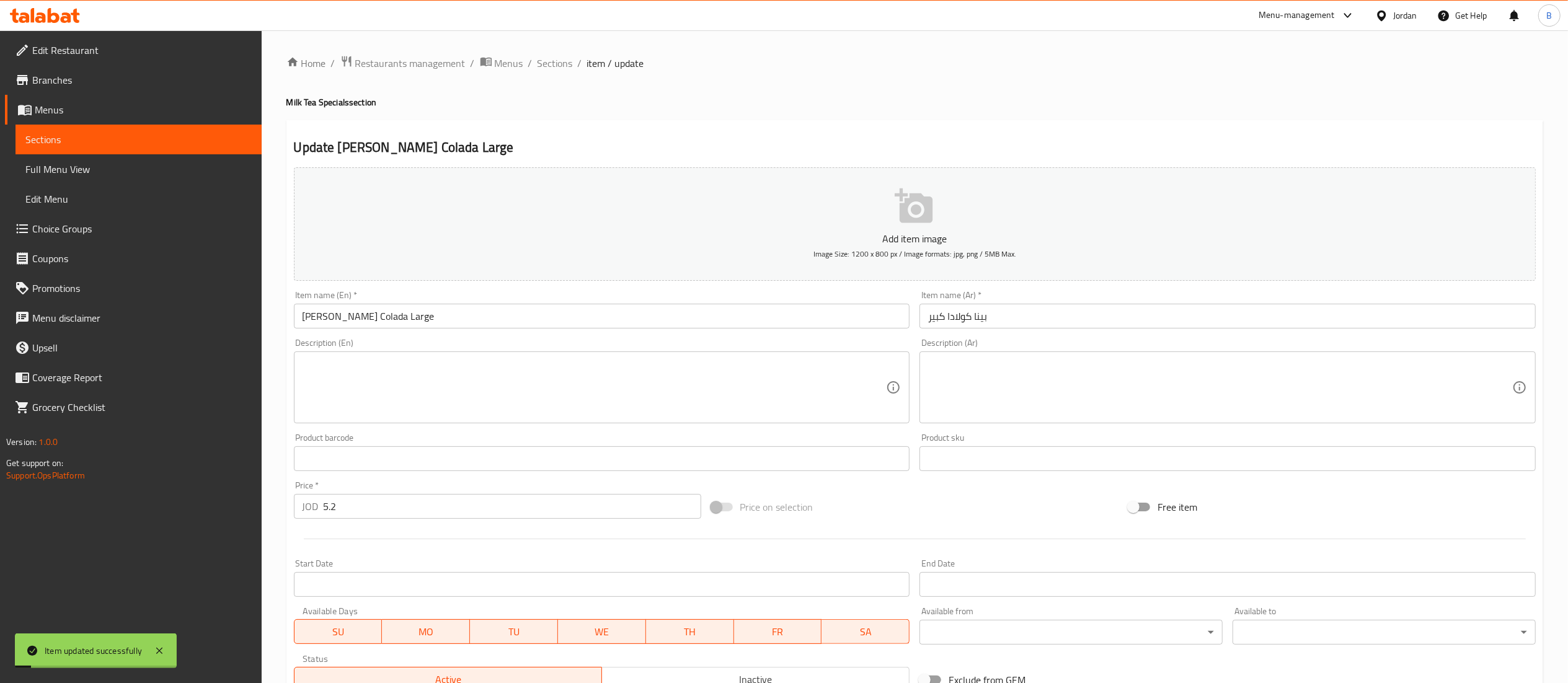
drag, startPoint x: 539, startPoint y: 66, endPoint x: 686, endPoint y: 93, distance: 149.5
click at [539, 66] on span "Sections" at bounding box center [555, 63] width 35 height 15
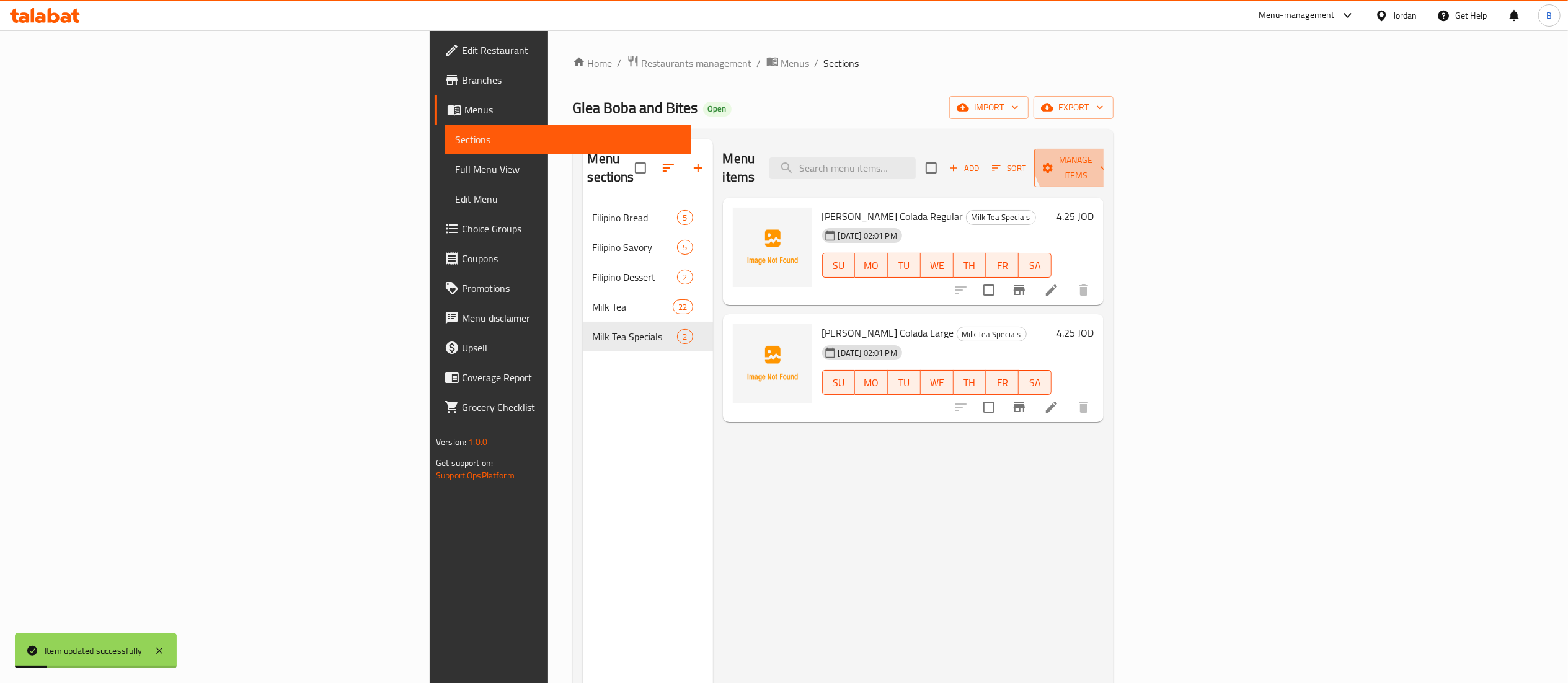
click at [1107, 152] on span "Manage items" at bounding box center [1076, 167] width 63 height 31
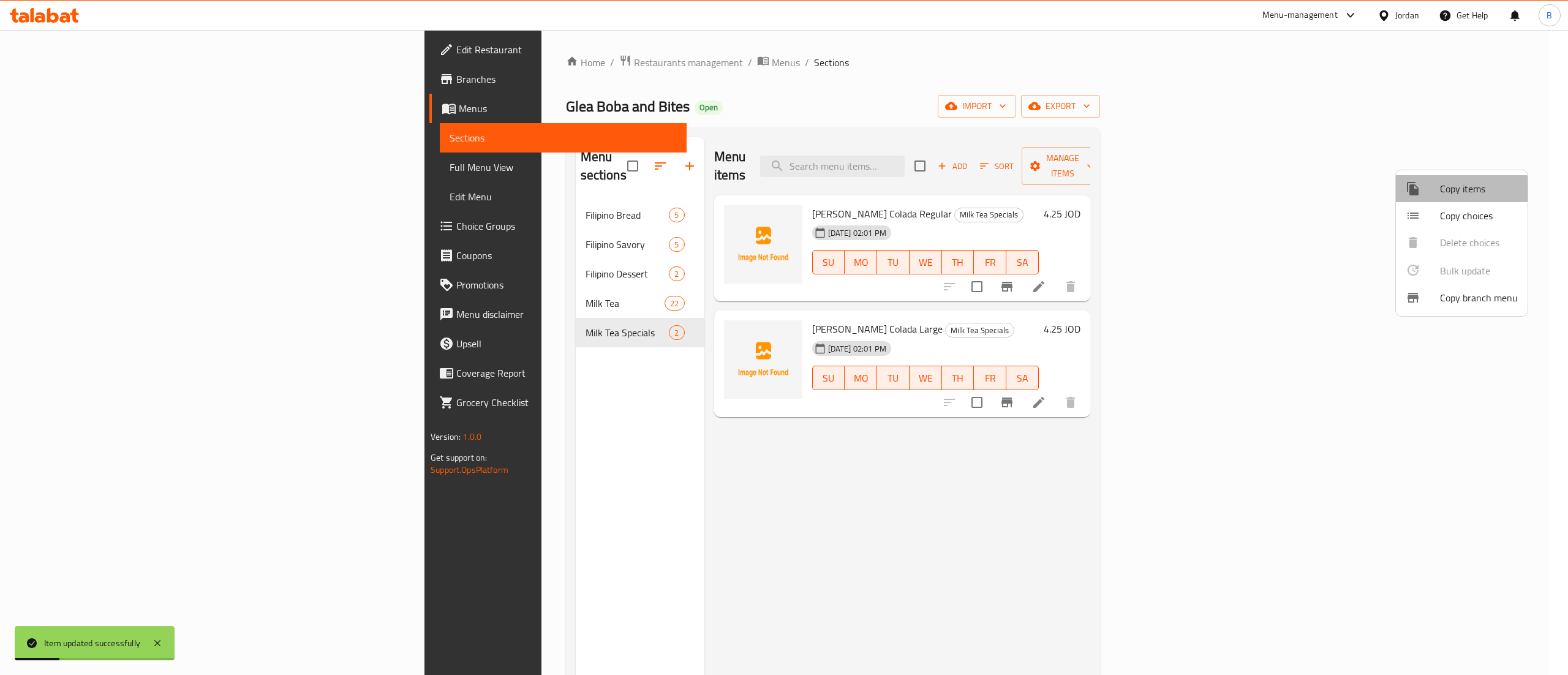
click at [1459, 193] on span "Copy items" at bounding box center [1479, 188] width 78 height 15
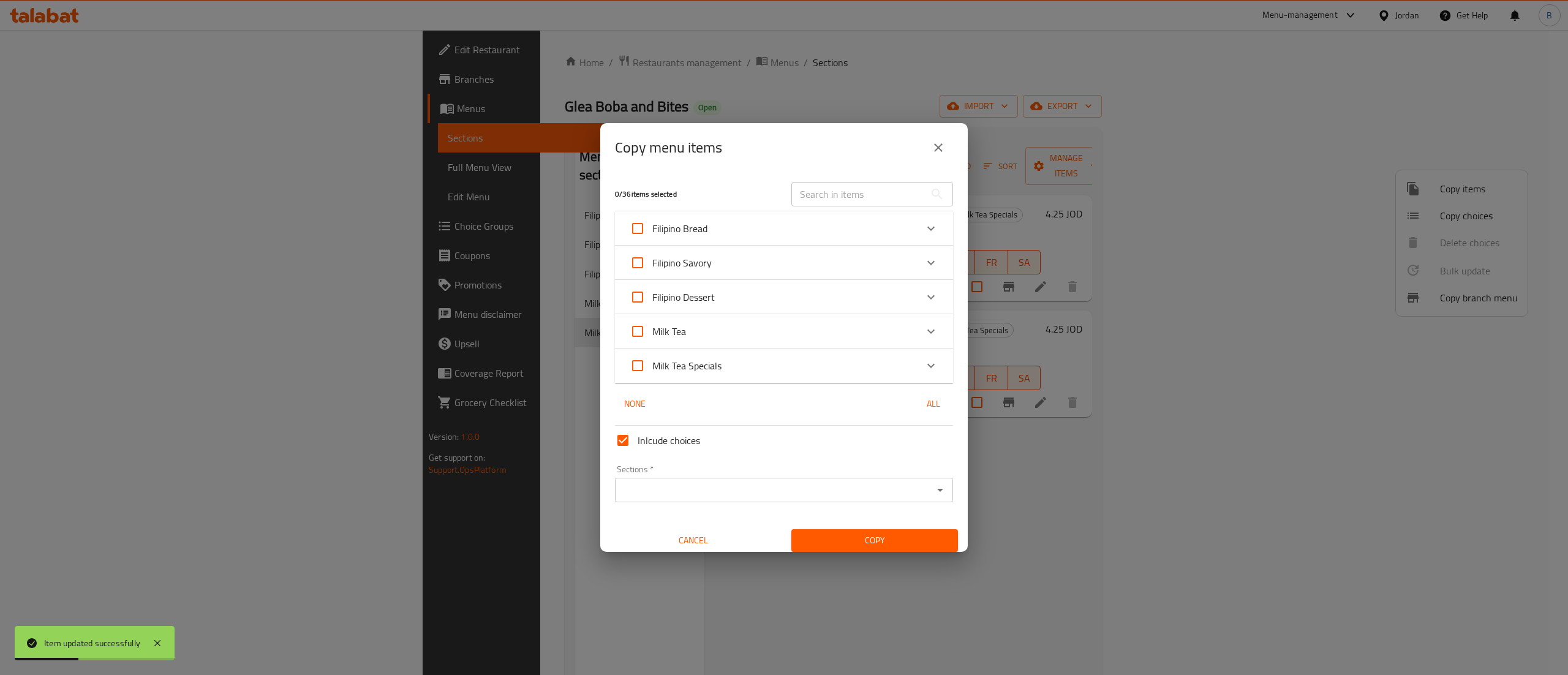
click at [849, 370] on div "Milk Tea Specials" at bounding box center [772, 366] width 287 height 30
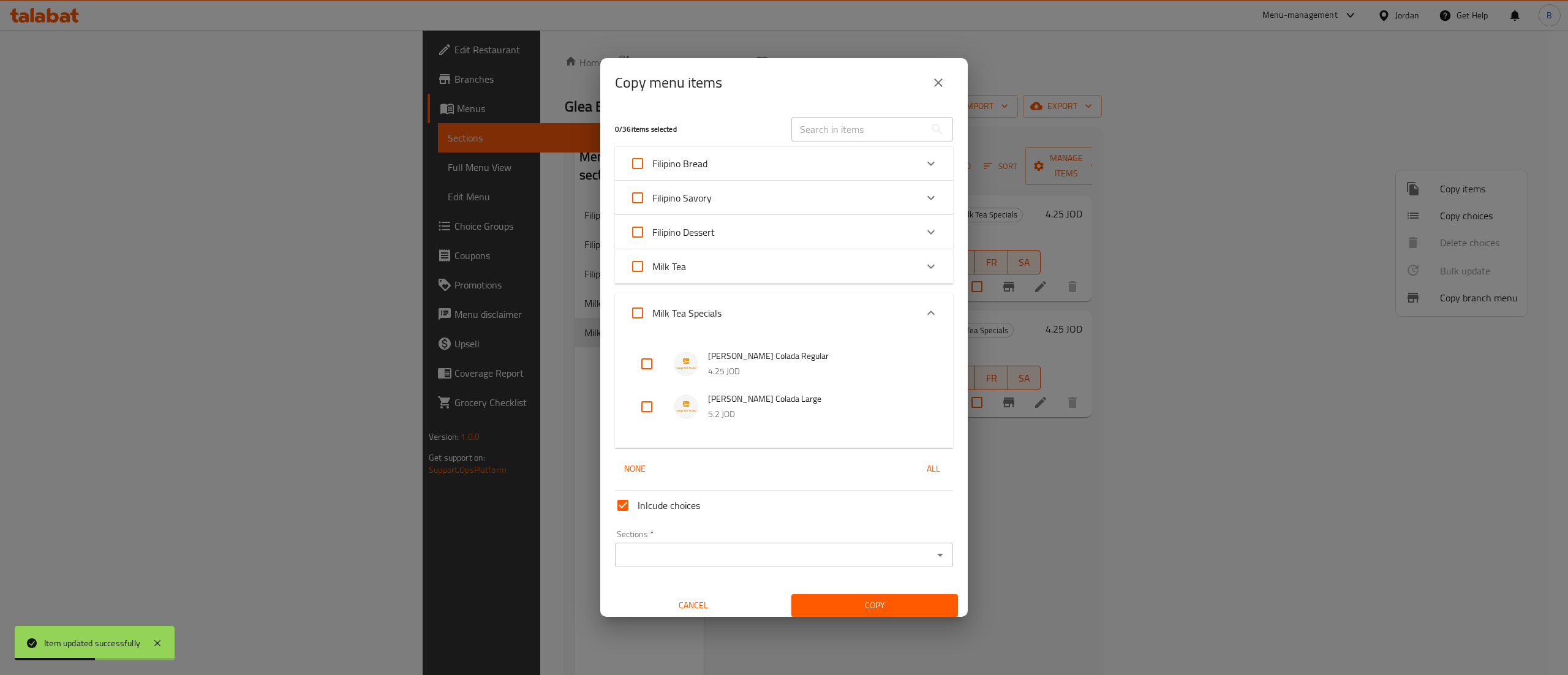
click at [636, 363] on input "checkbox" at bounding box center [647, 364] width 30 height 30
checkbox input "true"
click at [645, 403] on input "checkbox" at bounding box center [647, 407] width 30 height 30
checkbox input "true"
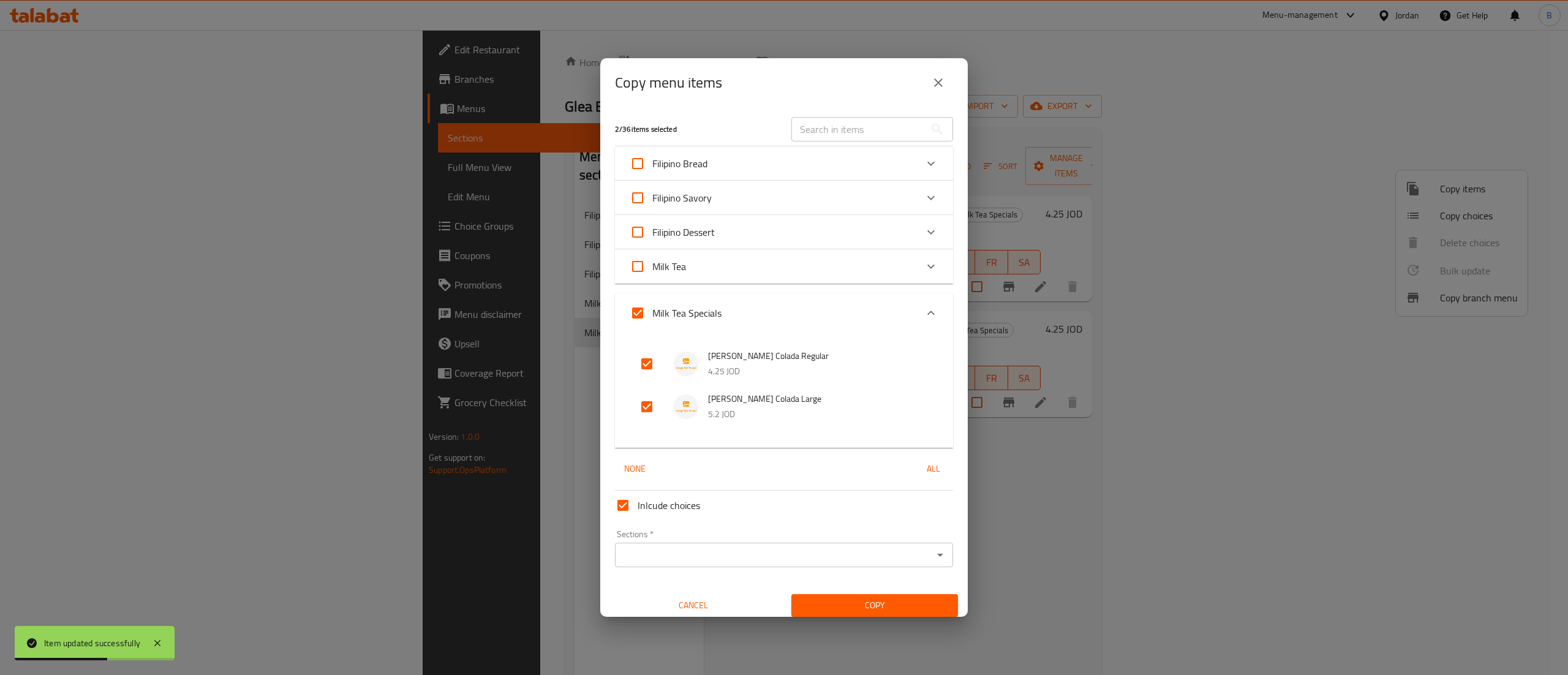
click at [689, 551] on input "Sections   *" at bounding box center [774, 555] width 311 height 17
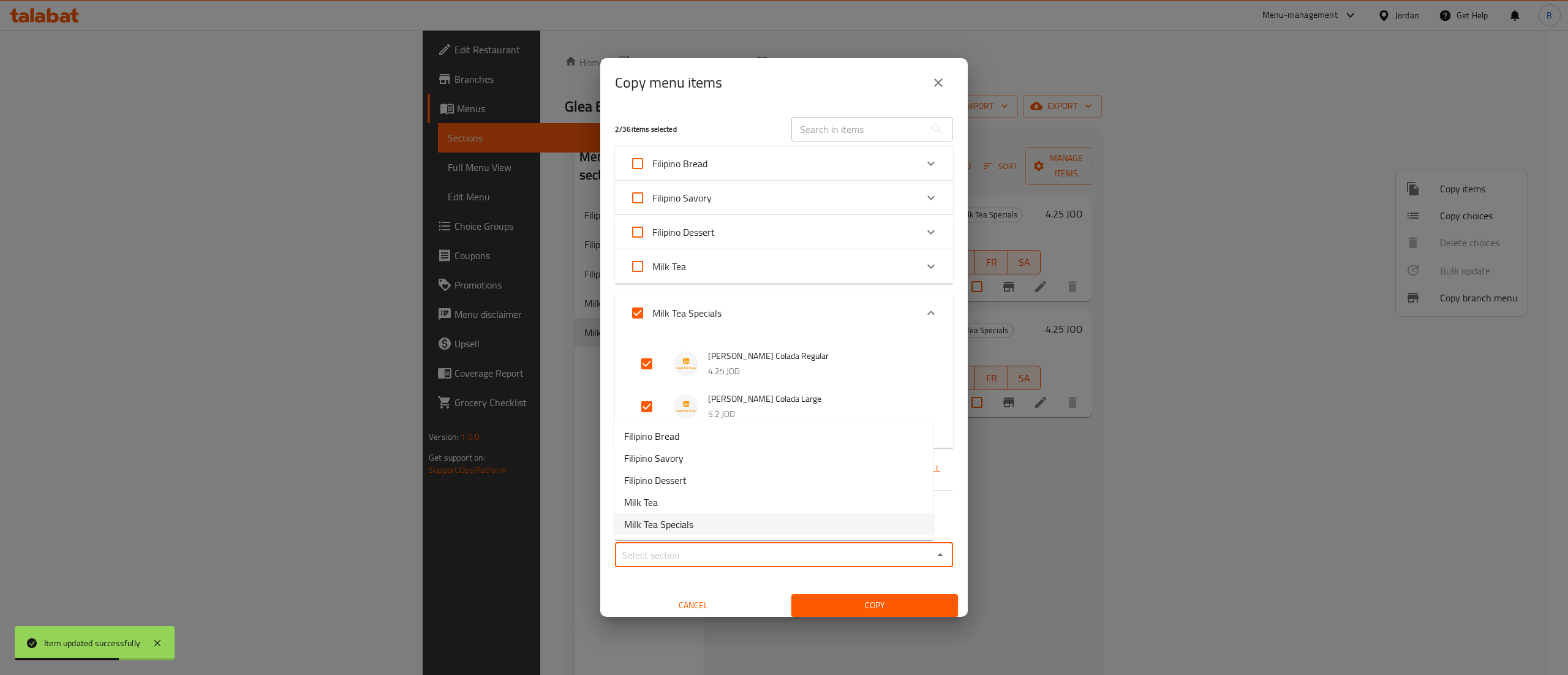
click at [680, 527] on span "Milk Tea Specials" at bounding box center [658, 524] width 69 height 15
type input "Milk Tea Specials"
click at [831, 603] on span "Copy" at bounding box center [874, 605] width 147 height 16
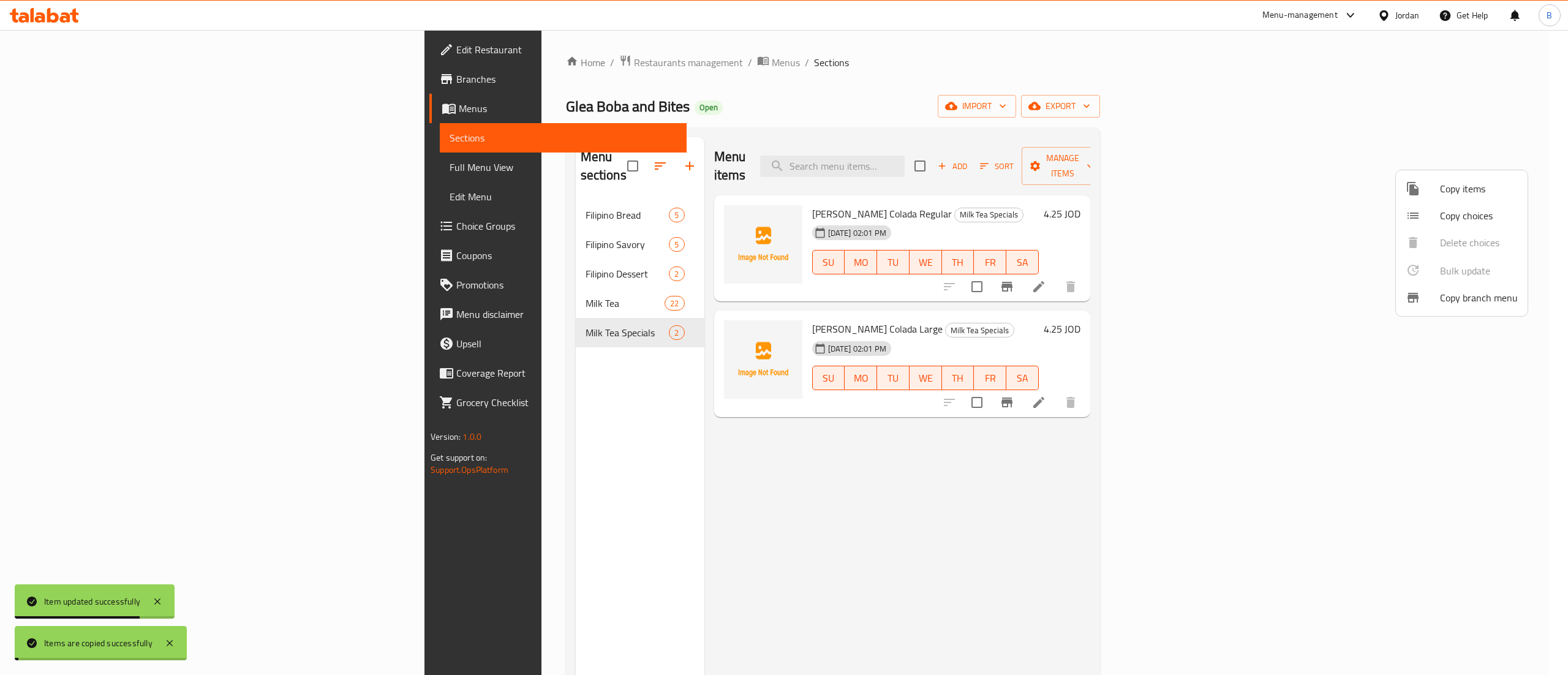
click at [1092, 437] on div at bounding box center [784, 337] width 1568 height 675
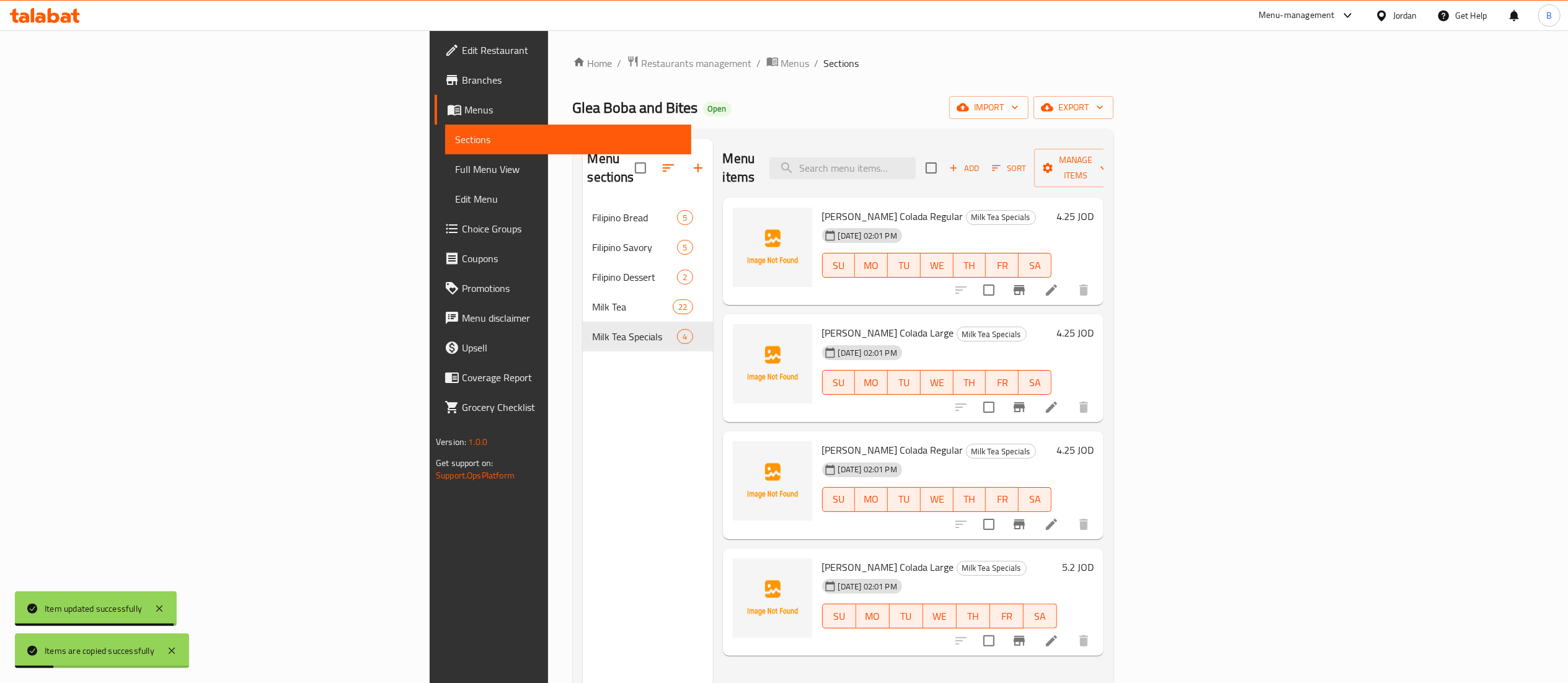
scroll to position [124, 0]
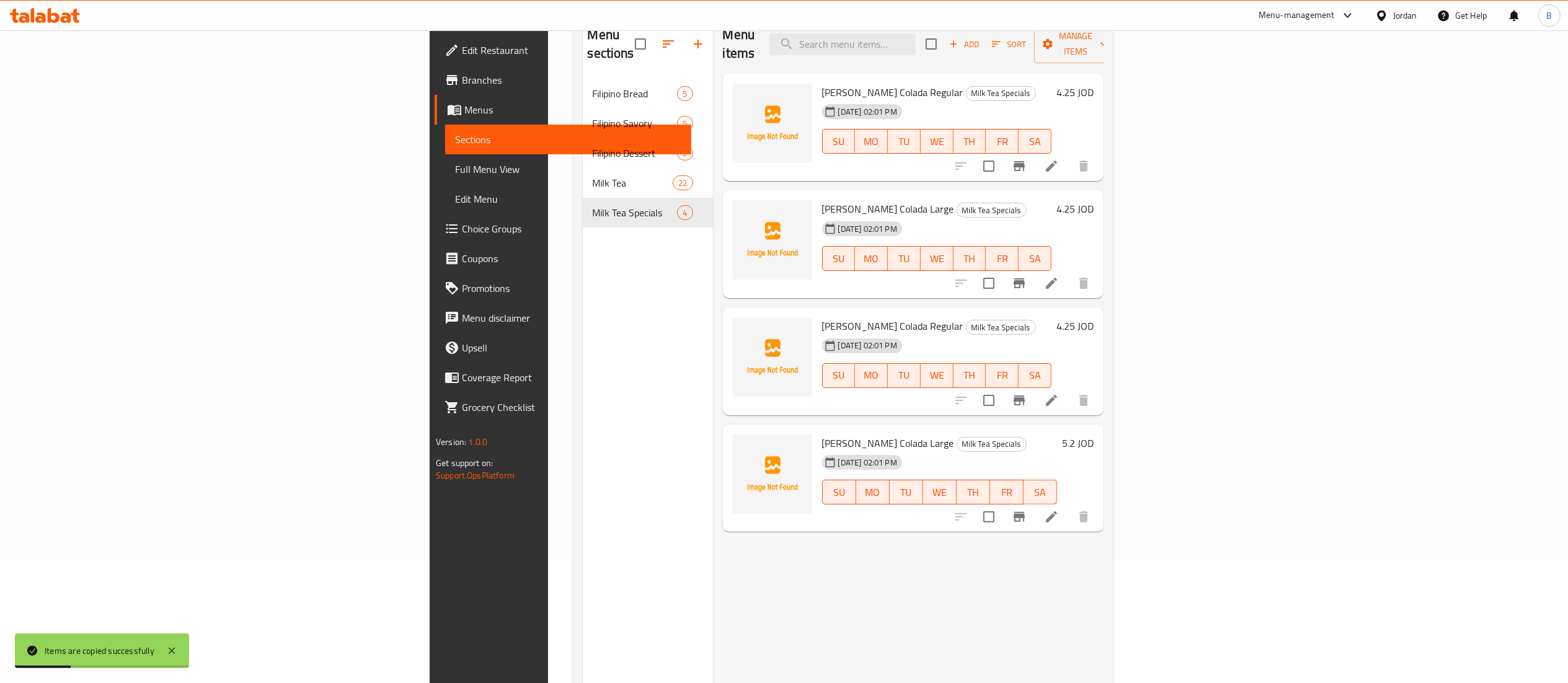
click at [1069, 391] on li at bounding box center [1051, 400] width 35 height 22
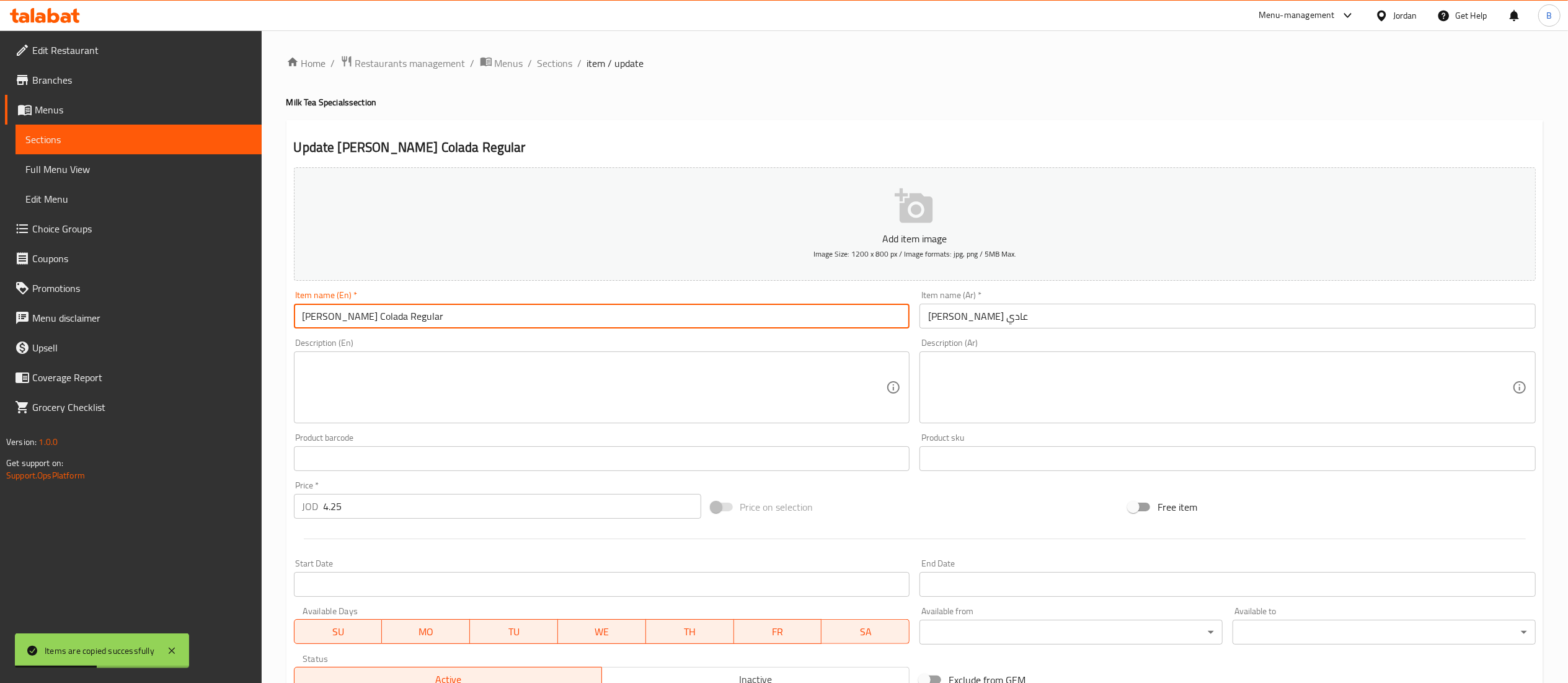
drag, startPoint x: 351, startPoint y: 316, endPoint x: 196, endPoint y: 319, distance: 155.0
click at [222, 324] on div "Edit Restaurant Branches Menus Sections Full Menu View Edit Menu Choice Groups …" at bounding box center [784, 453] width 1568 height 845
type input "Matcha Vanilla Regular"
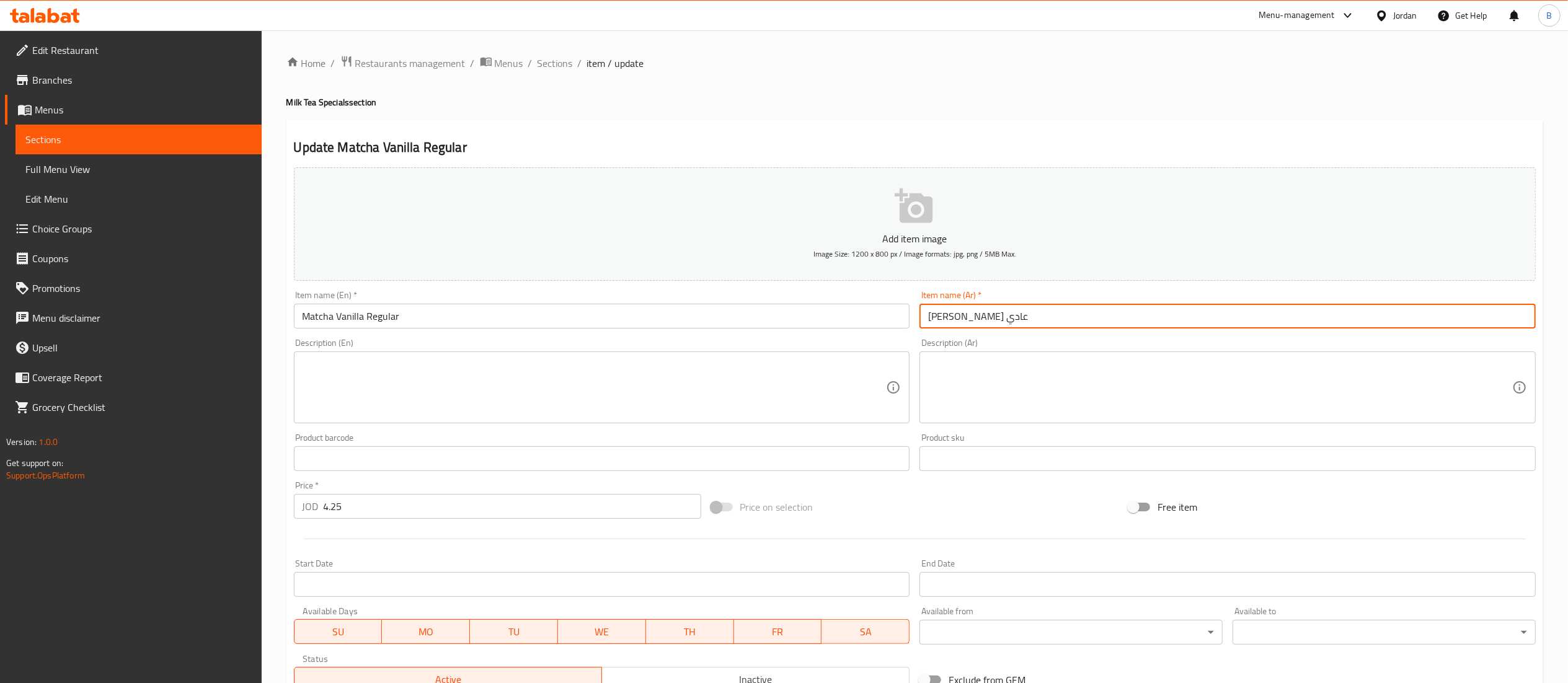
drag, startPoint x: 1018, startPoint y: 324, endPoint x: 951, endPoint y: 318, distance: 67.3
click at [951, 318] on input "بينا كولادا عادي" at bounding box center [1228, 316] width 617 height 25
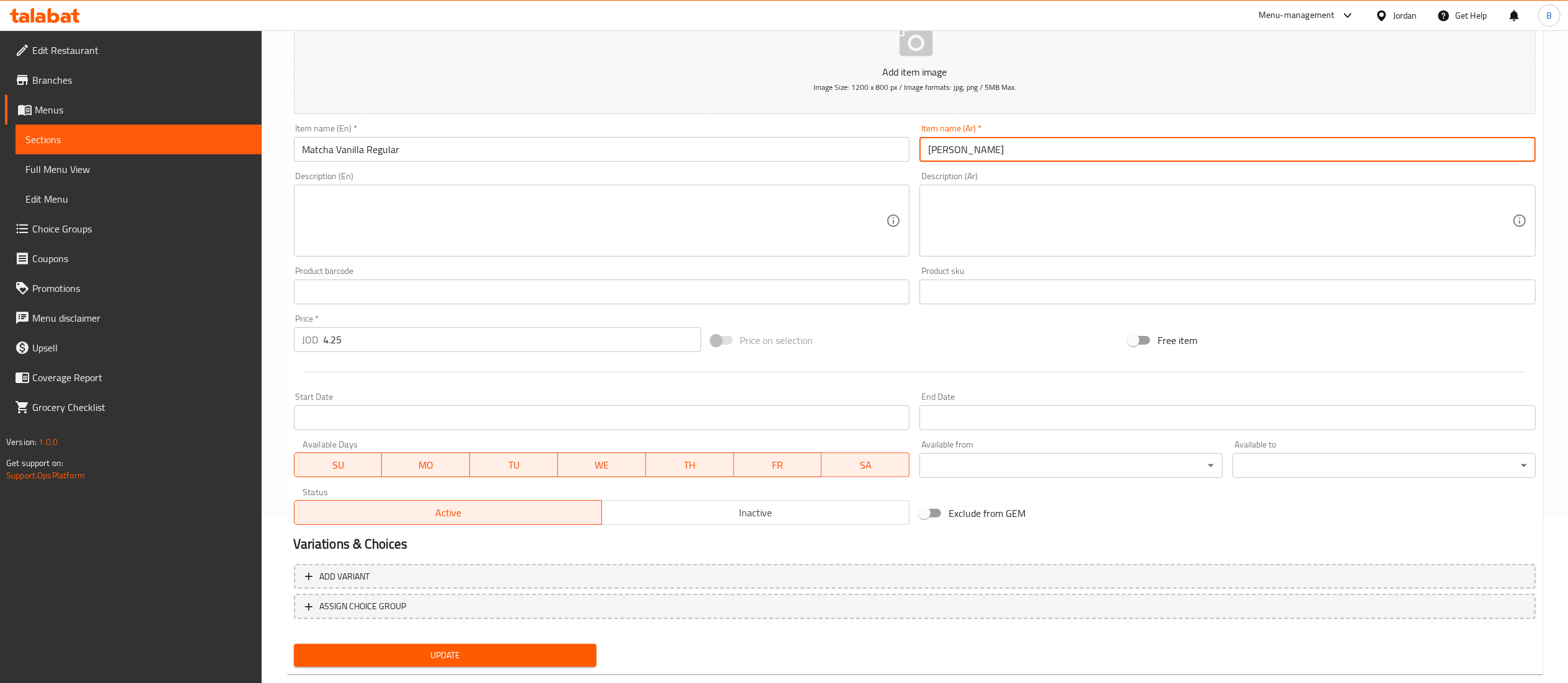
scroll to position [192, 0]
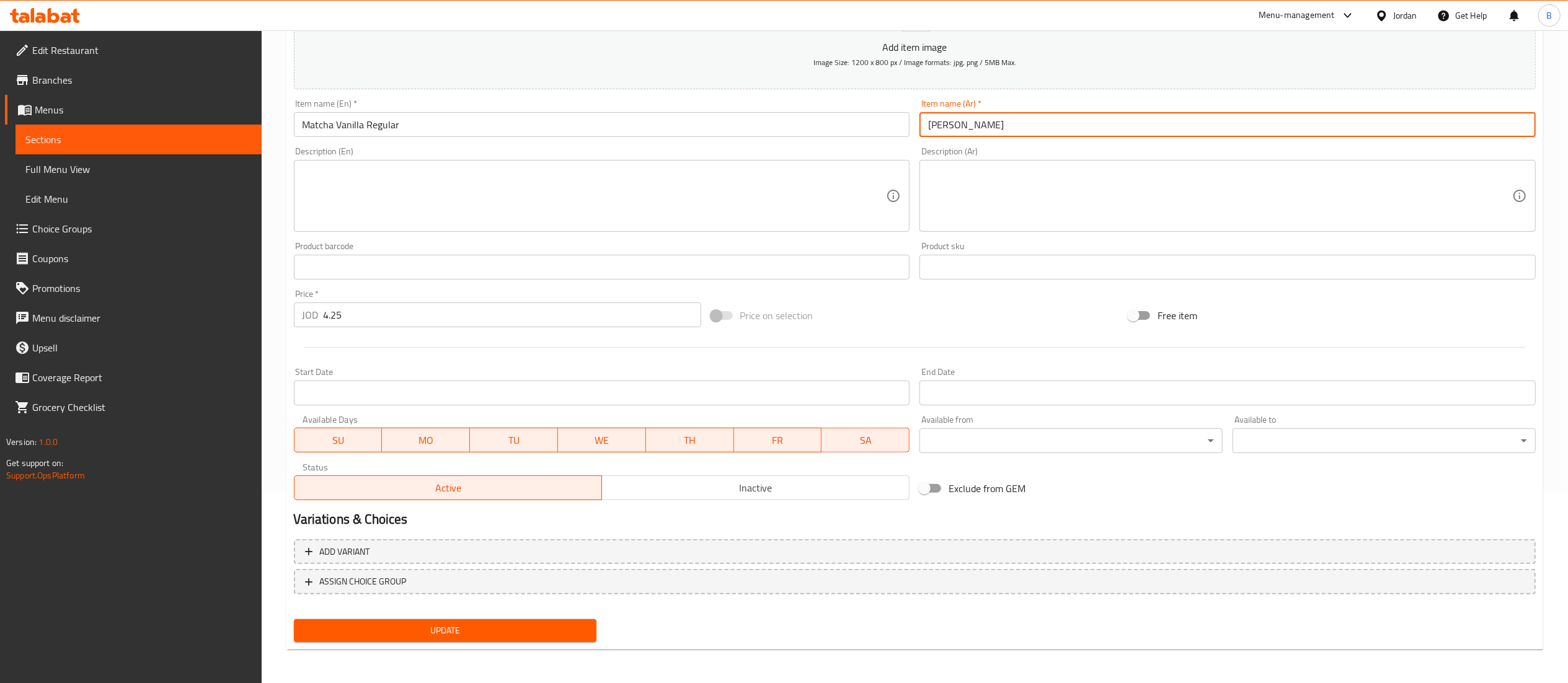
type input "ماتشا فانيلا عادي"
click at [551, 642] on div "Update" at bounding box center [445, 630] width 313 height 33
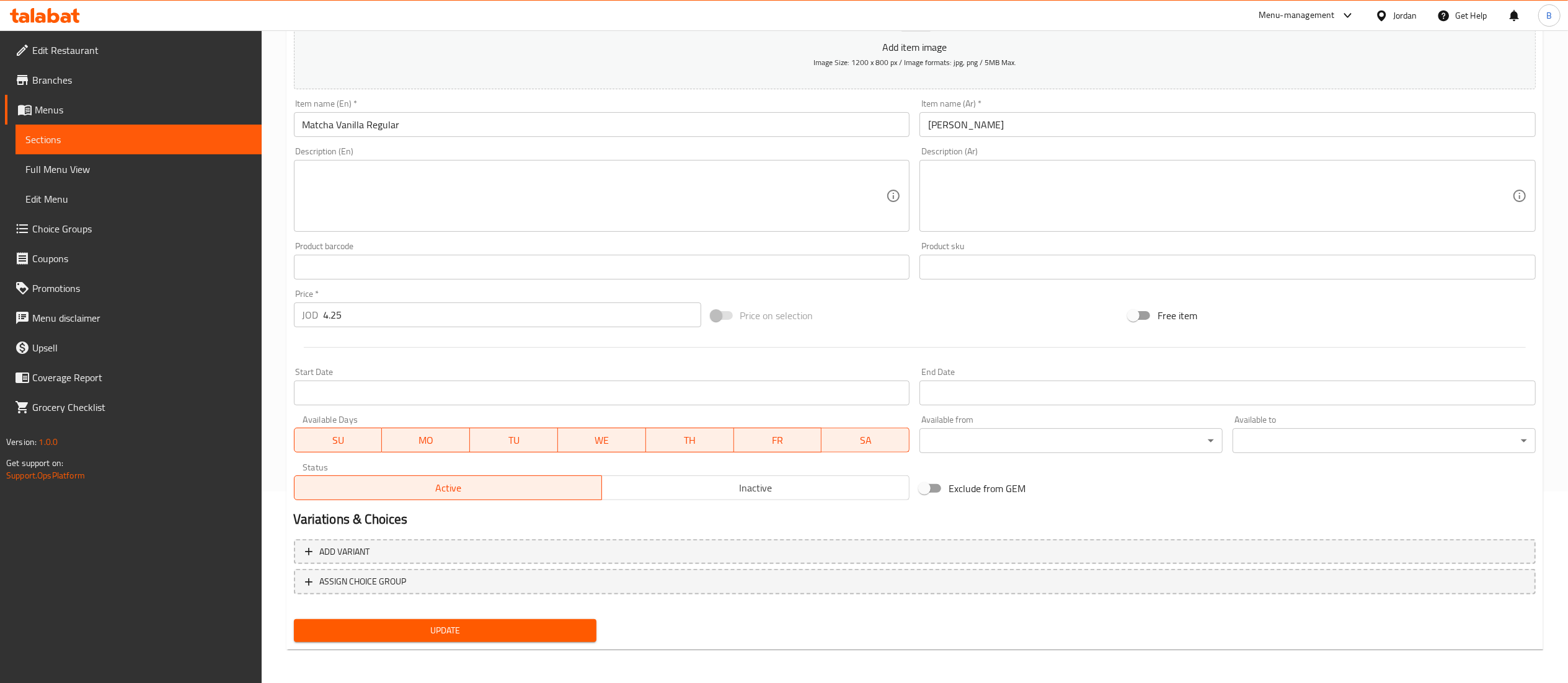
click at [552, 623] on span "Update" at bounding box center [445, 630] width 283 height 16
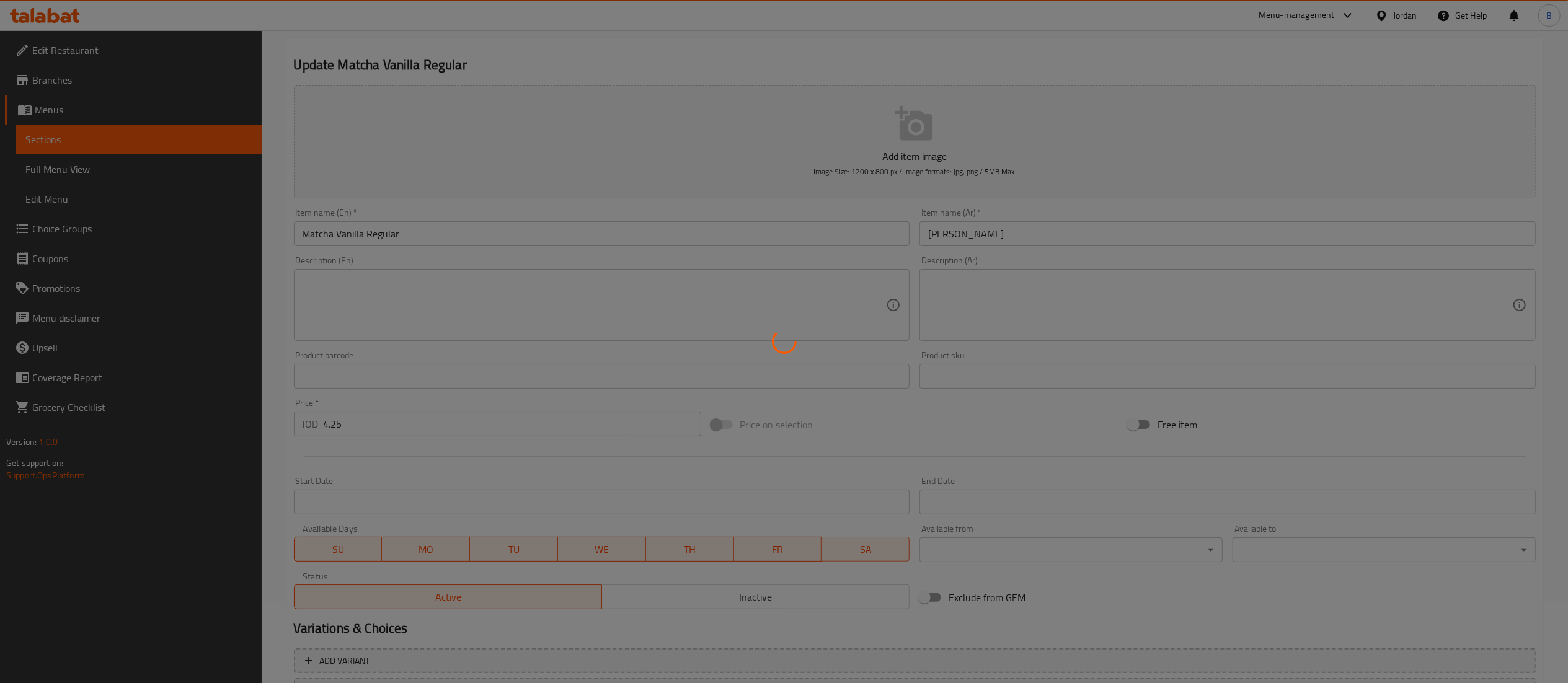
scroll to position [0, 0]
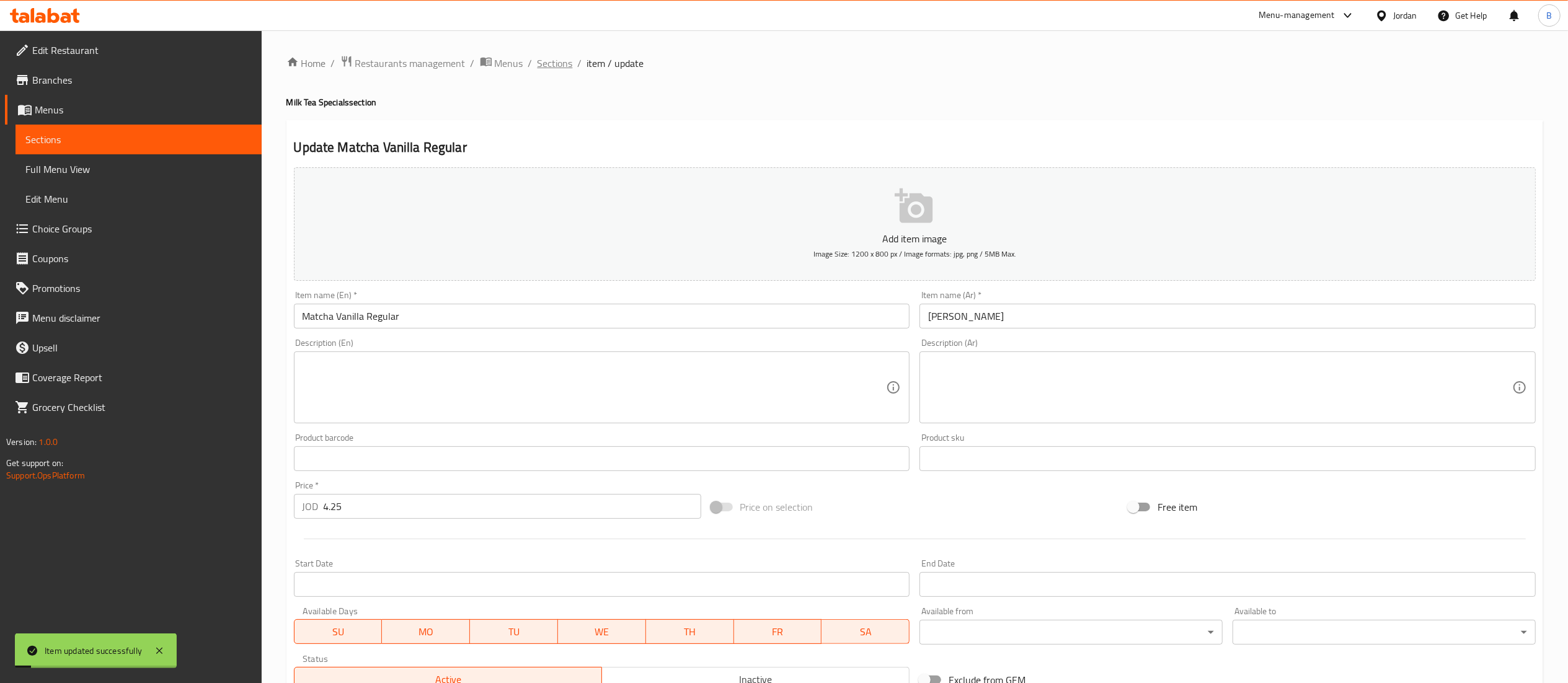
click at [558, 67] on span "Sections" at bounding box center [555, 63] width 35 height 15
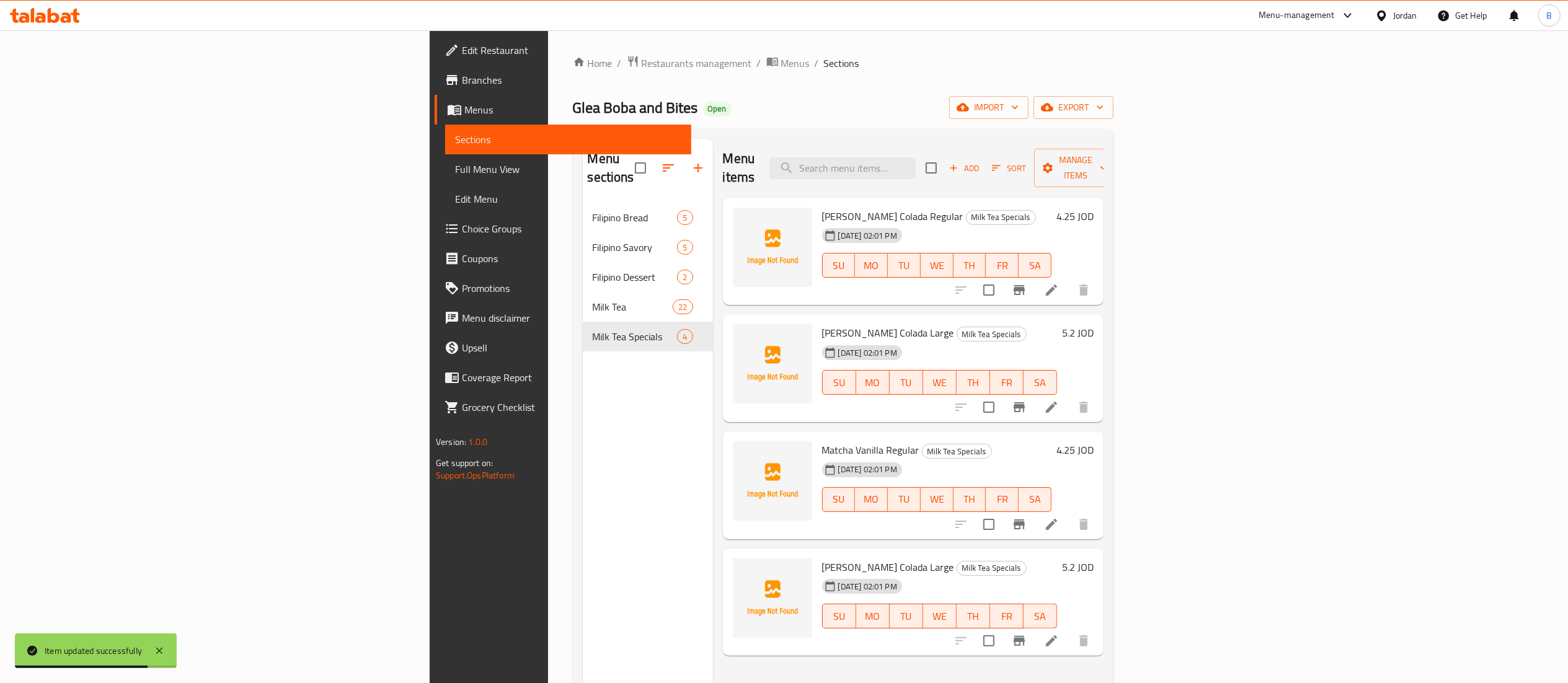
click at [1069, 630] on li at bounding box center [1051, 641] width 35 height 22
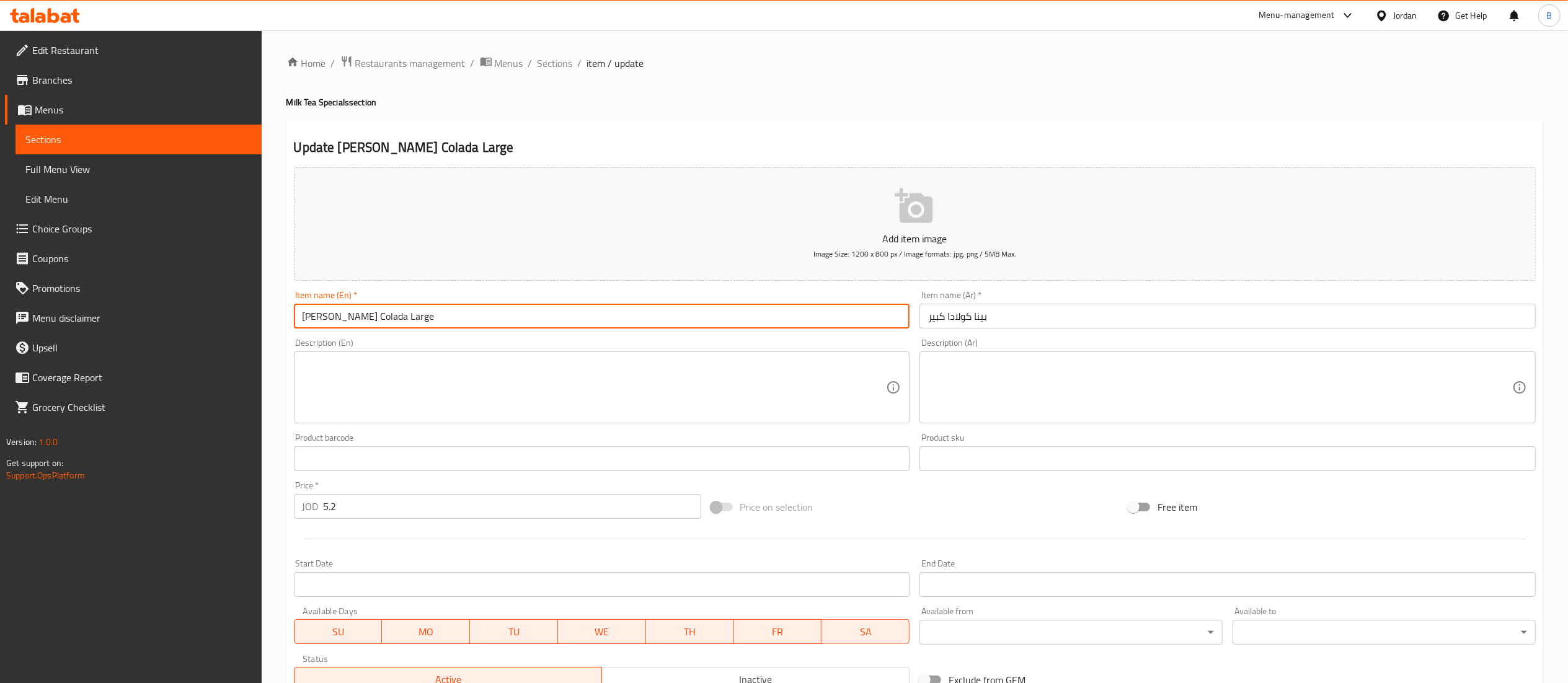
drag, startPoint x: 350, startPoint y: 321, endPoint x: 234, endPoint y: 314, distance: 116.2
click at [234, 314] on div "Edit Restaurant Branches Menus Sections Full Menu View Edit Menu Choice Groups …" at bounding box center [784, 453] width 1568 height 845
type input "Matcha Vanilla Large"
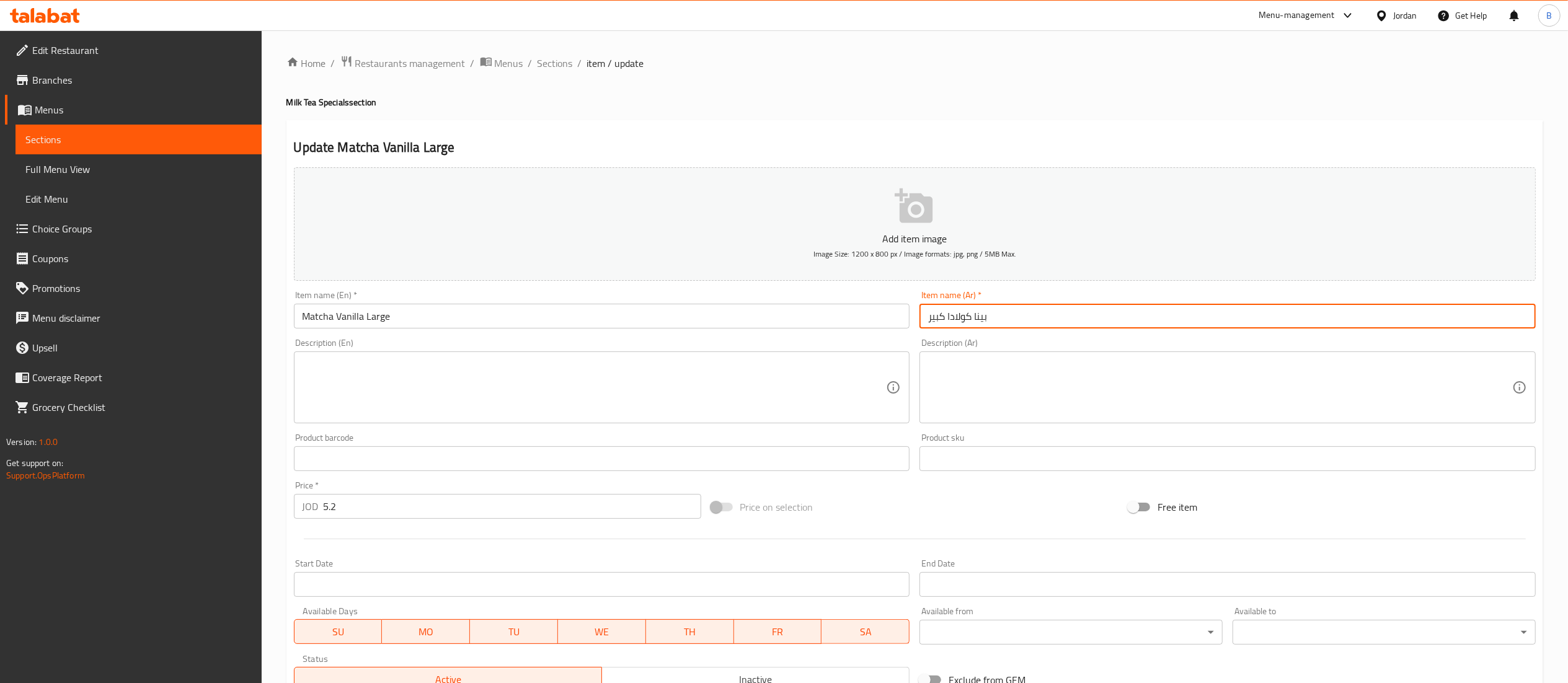
drag, startPoint x: 988, startPoint y: 316, endPoint x: 948, endPoint y: 316, distance: 40.0
click at [948, 316] on input "بينا كولادا كبير" at bounding box center [1228, 316] width 617 height 25
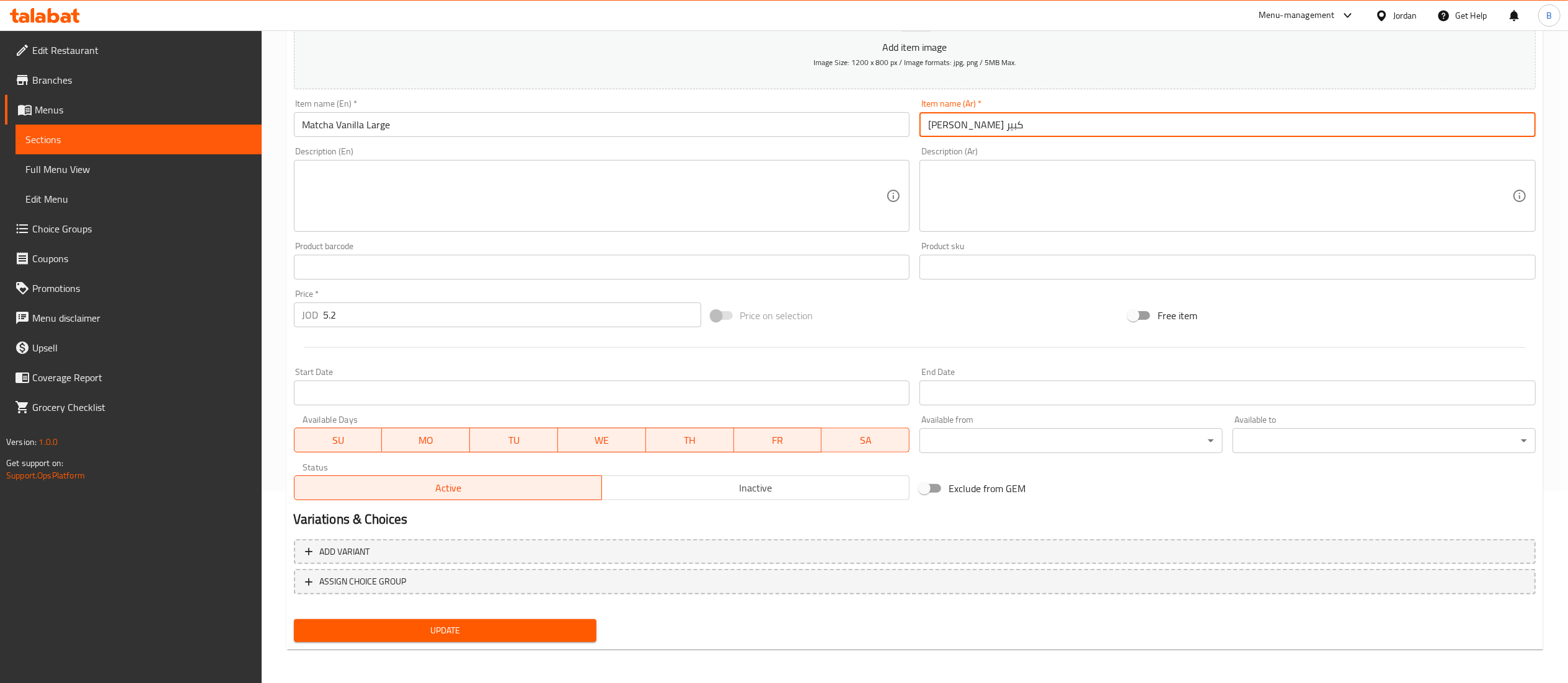
type input "ماتشا فانيلا كبير"
click at [462, 632] on span "Update" at bounding box center [445, 630] width 283 height 16
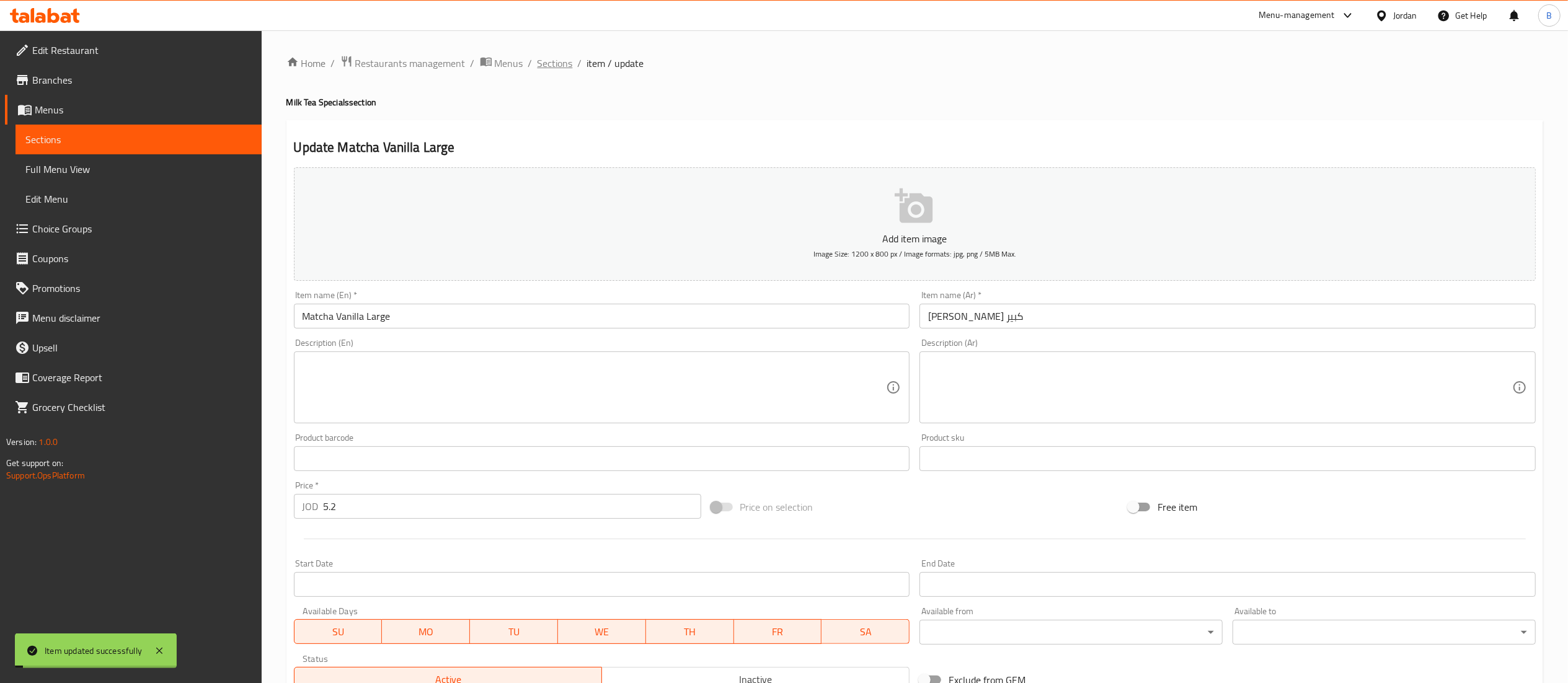
click at [553, 59] on span "Sections" at bounding box center [555, 63] width 35 height 15
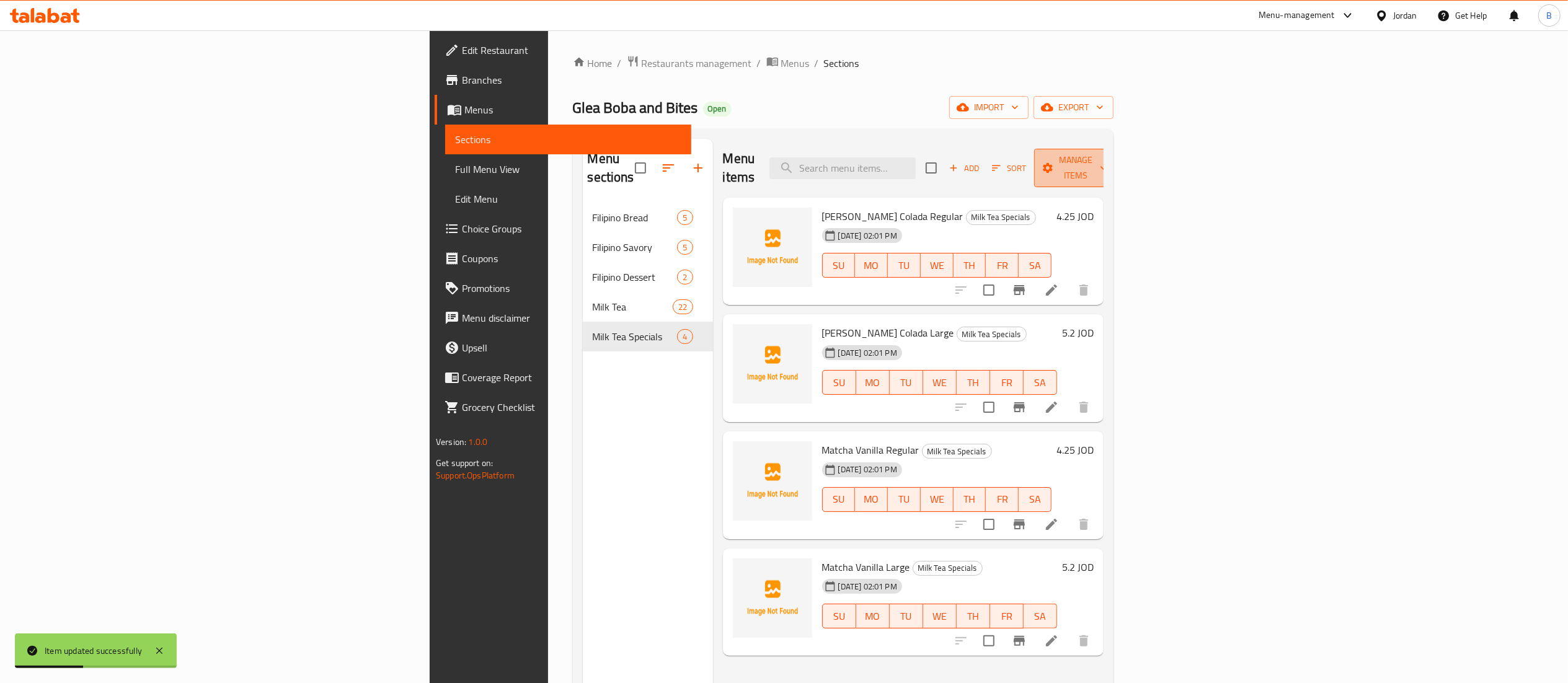
click at [1107, 165] on span "Manage items" at bounding box center [1076, 167] width 63 height 31
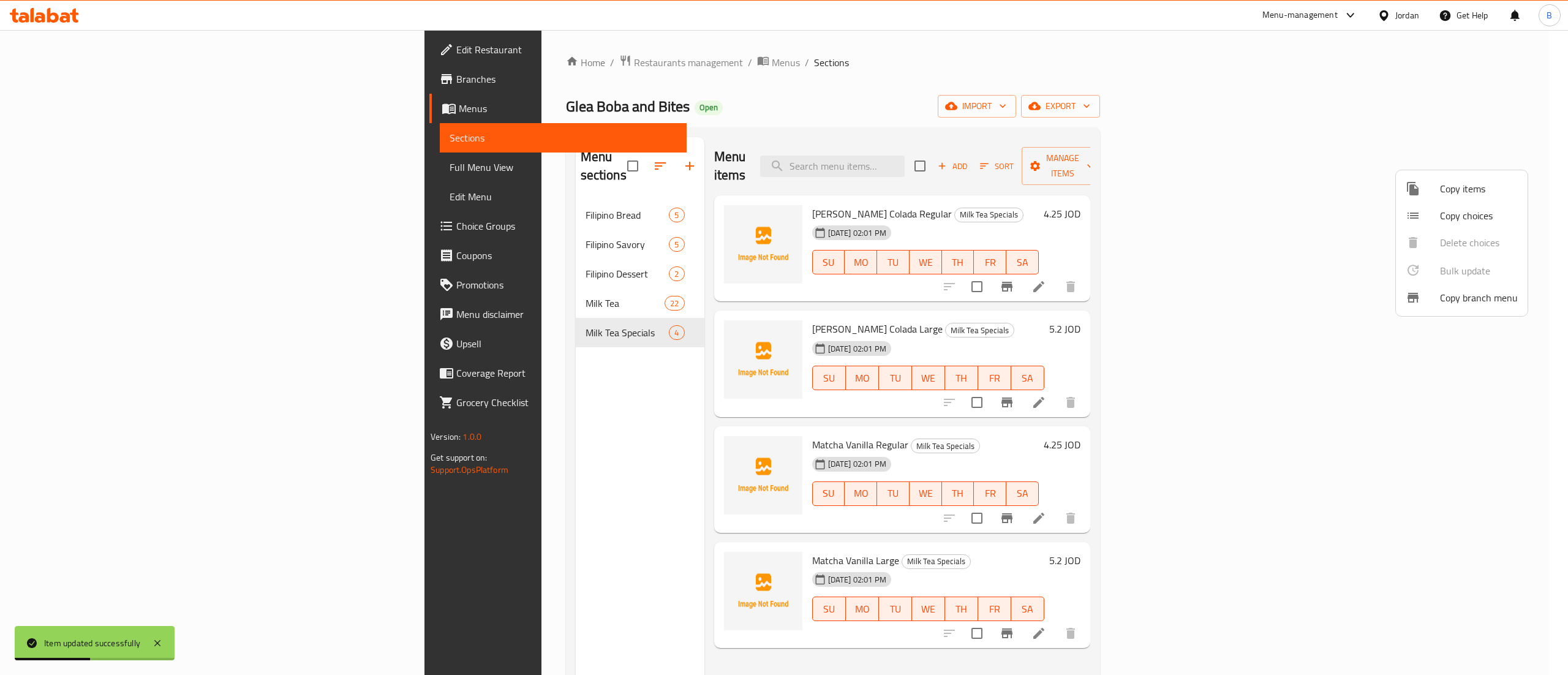
click at [1472, 193] on span "Copy items" at bounding box center [1479, 188] width 78 height 15
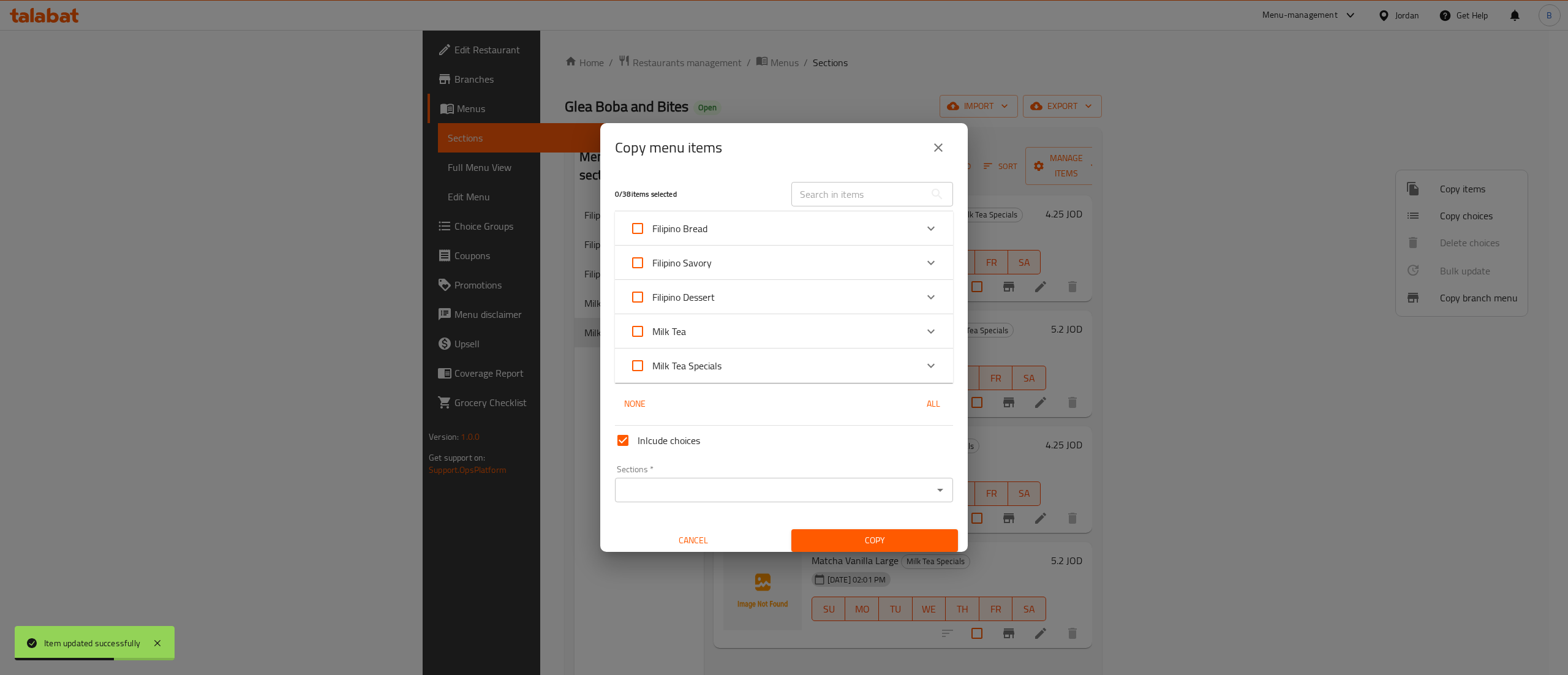
click at [744, 361] on div "Milk Tea Specials" at bounding box center [772, 366] width 287 height 30
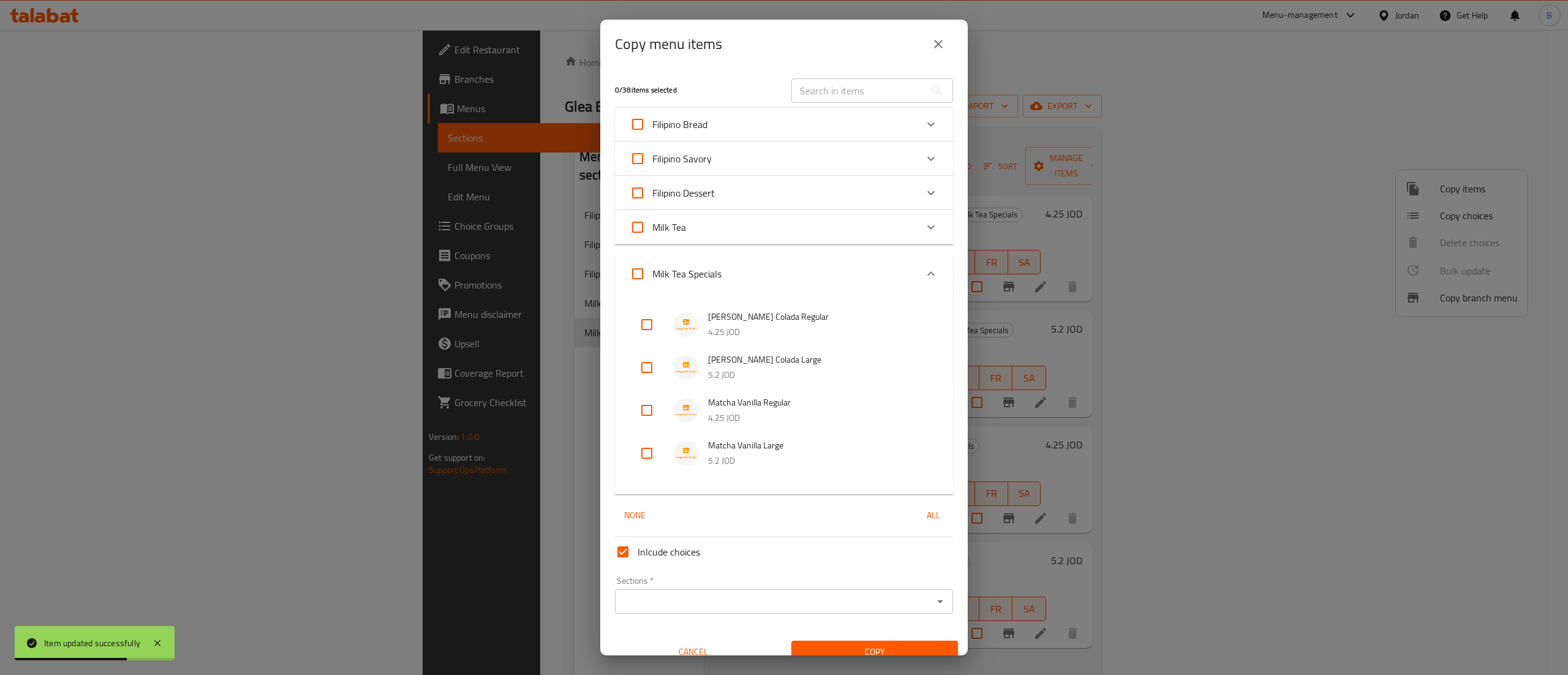
click at [650, 416] on input "checkbox" at bounding box center [647, 410] width 30 height 30
checkbox input "true"
click at [652, 453] on input "checkbox" at bounding box center [647, 453] width 30 height 30
checkbox input "true"
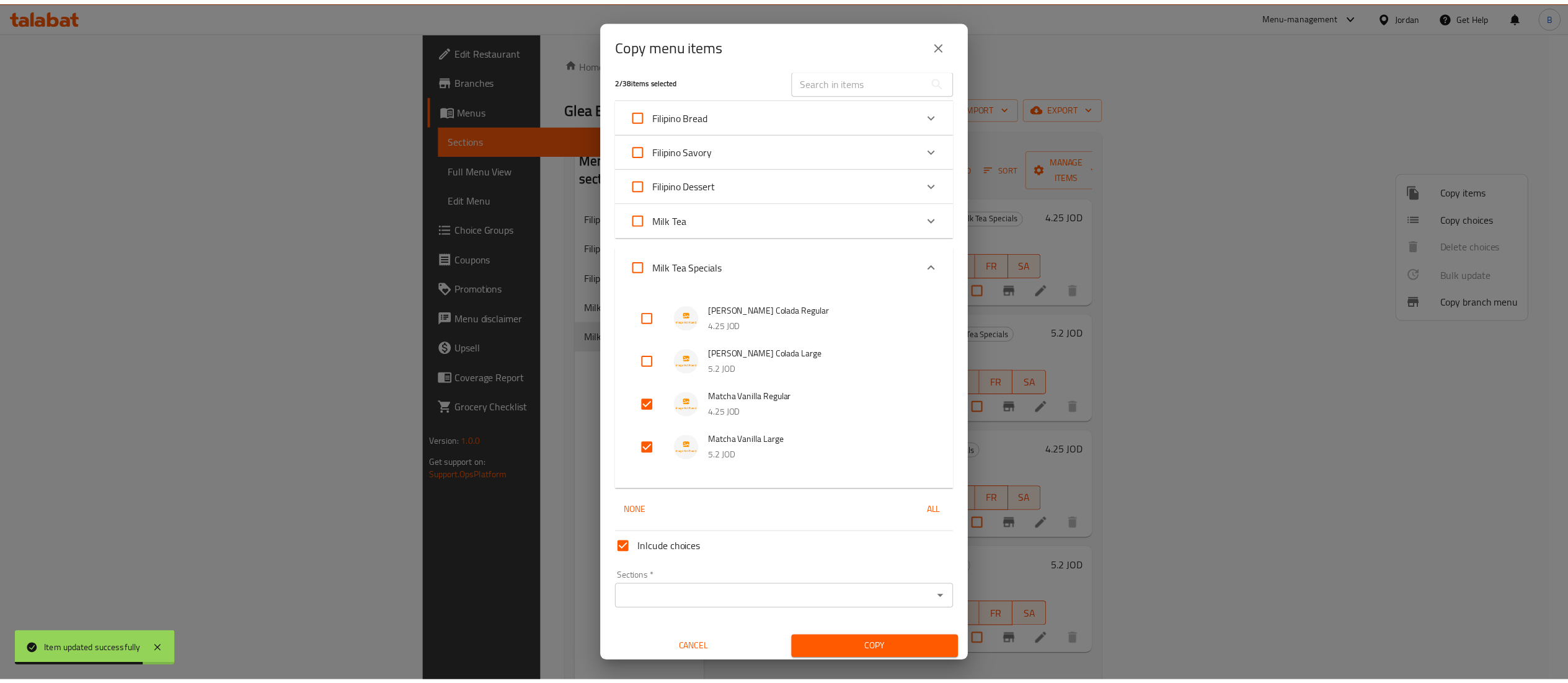
scroll to position [15, 0]
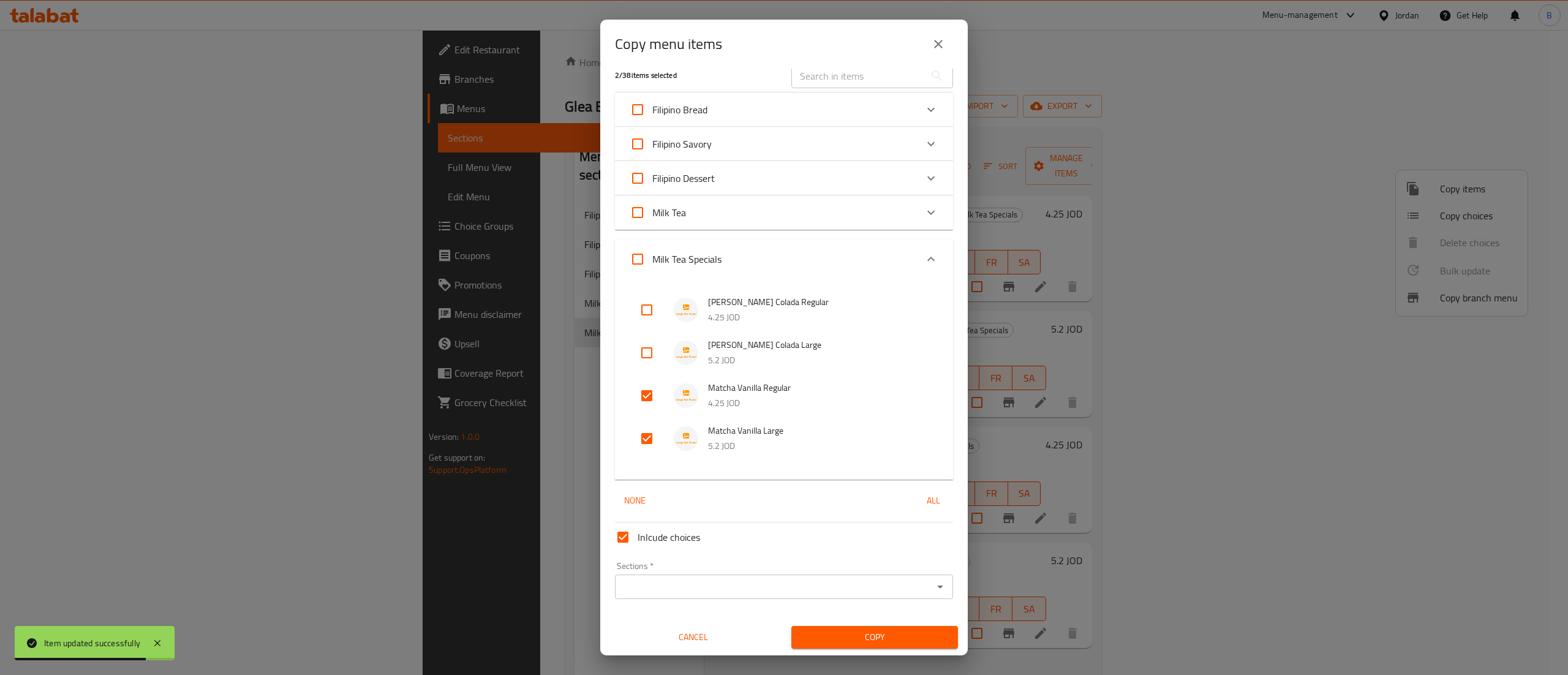
click at [650, 589] on input "Sections   *" at bounding box center [774, 586] width 311 height 17
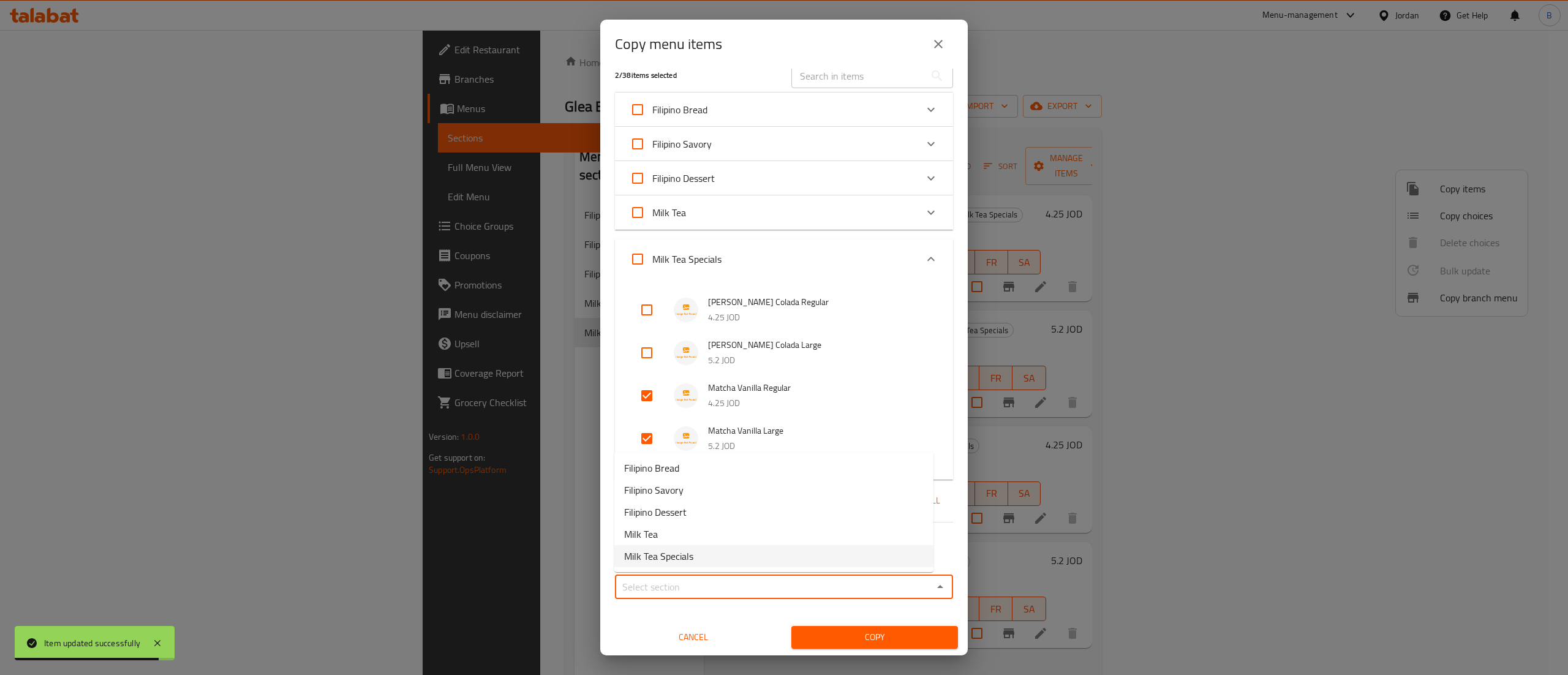
click at [688, 552] on span "Milk Tea Specials" at bounding box center [658, 555] width 69 height 15
type input "Milk Tea Specials"
click at [856, 629] on span "Copy" at bounding box center [874, 637] width 147 height 16
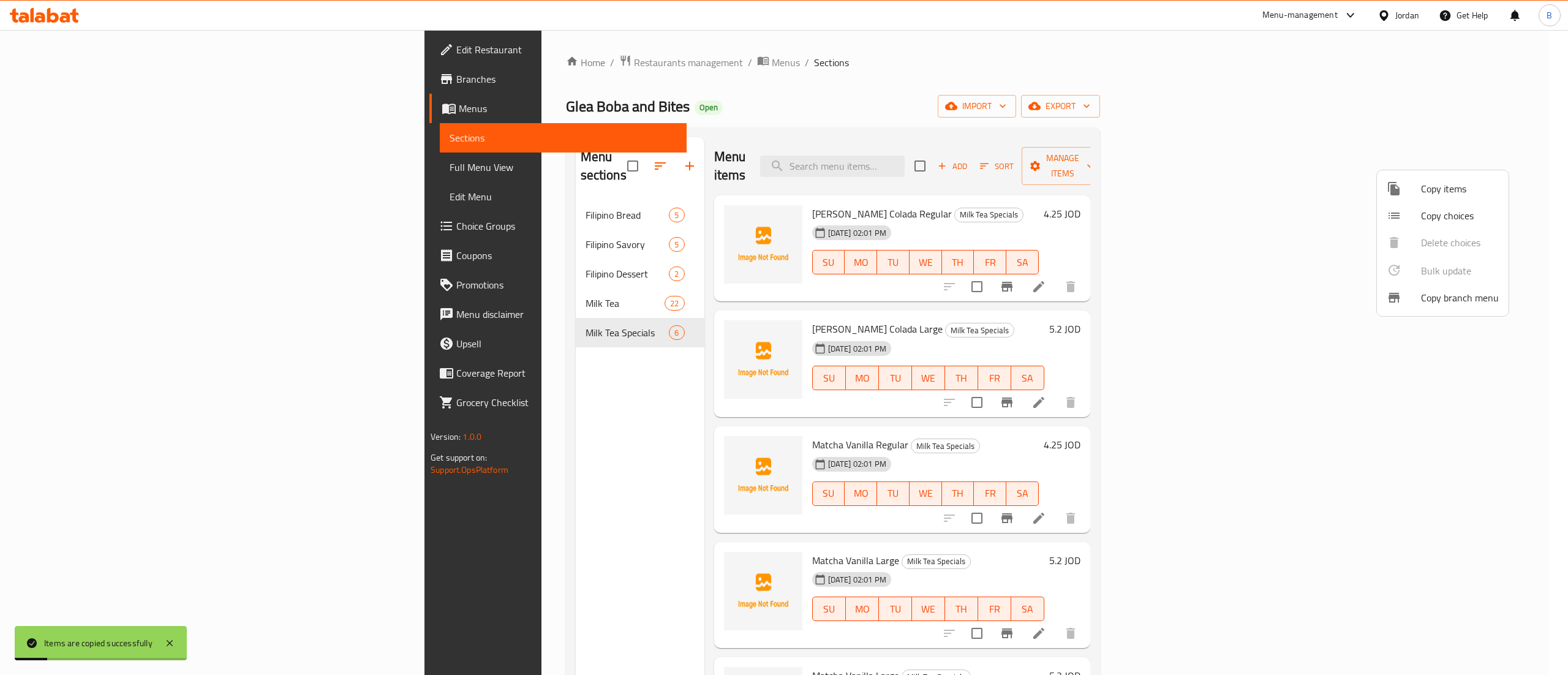
click at [1162, 453] on div at bounding box center [784, 337] width 1568 height 675
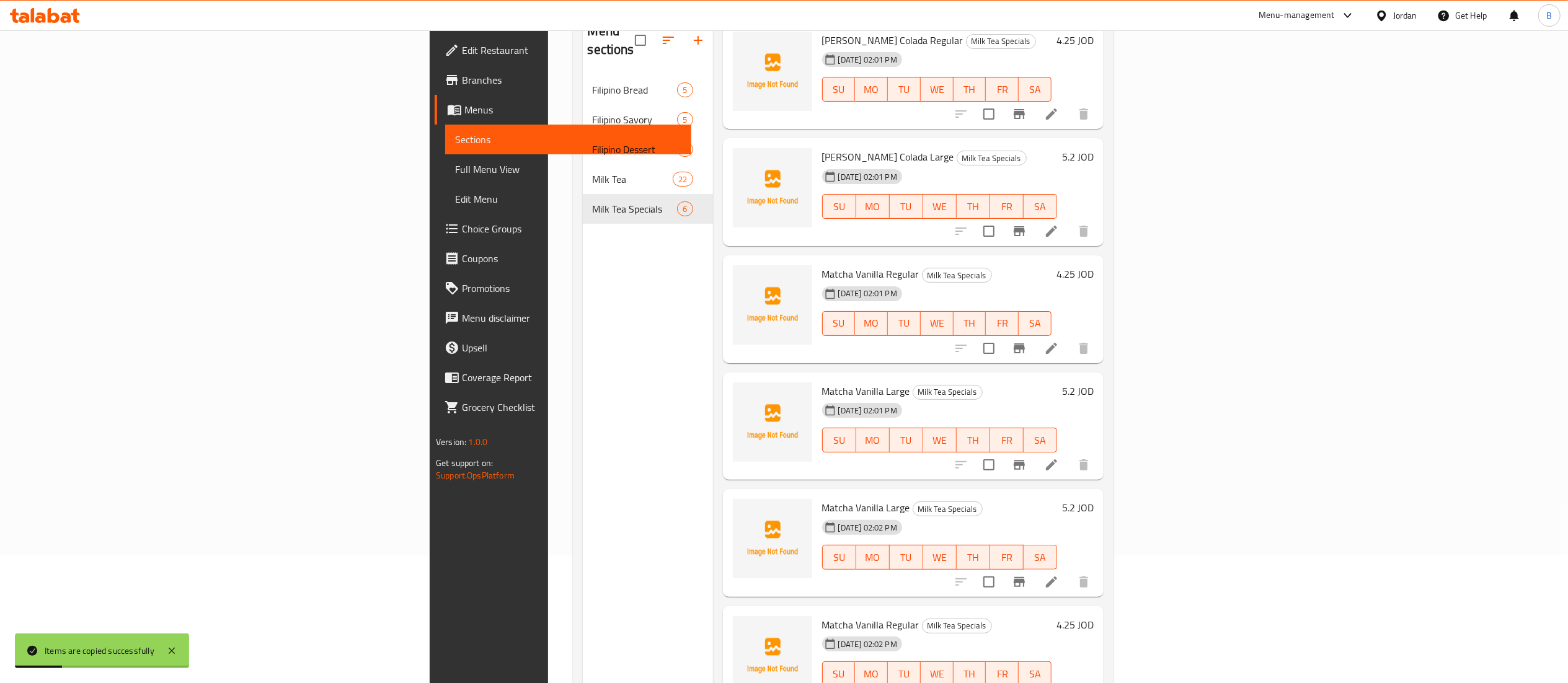
scroll to position [174, 0]
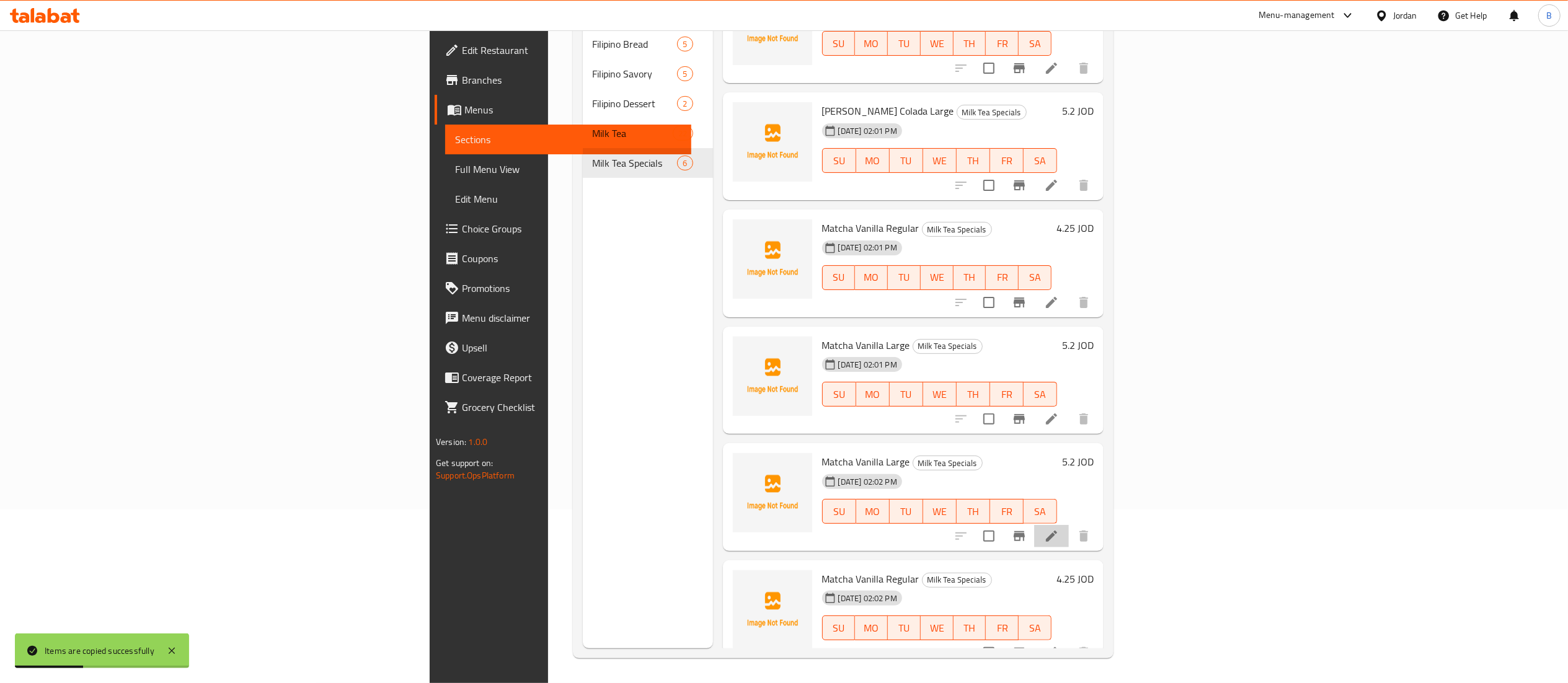
click at [1069, 525] on li at bounding box center [1051, 536] width 35 height 22
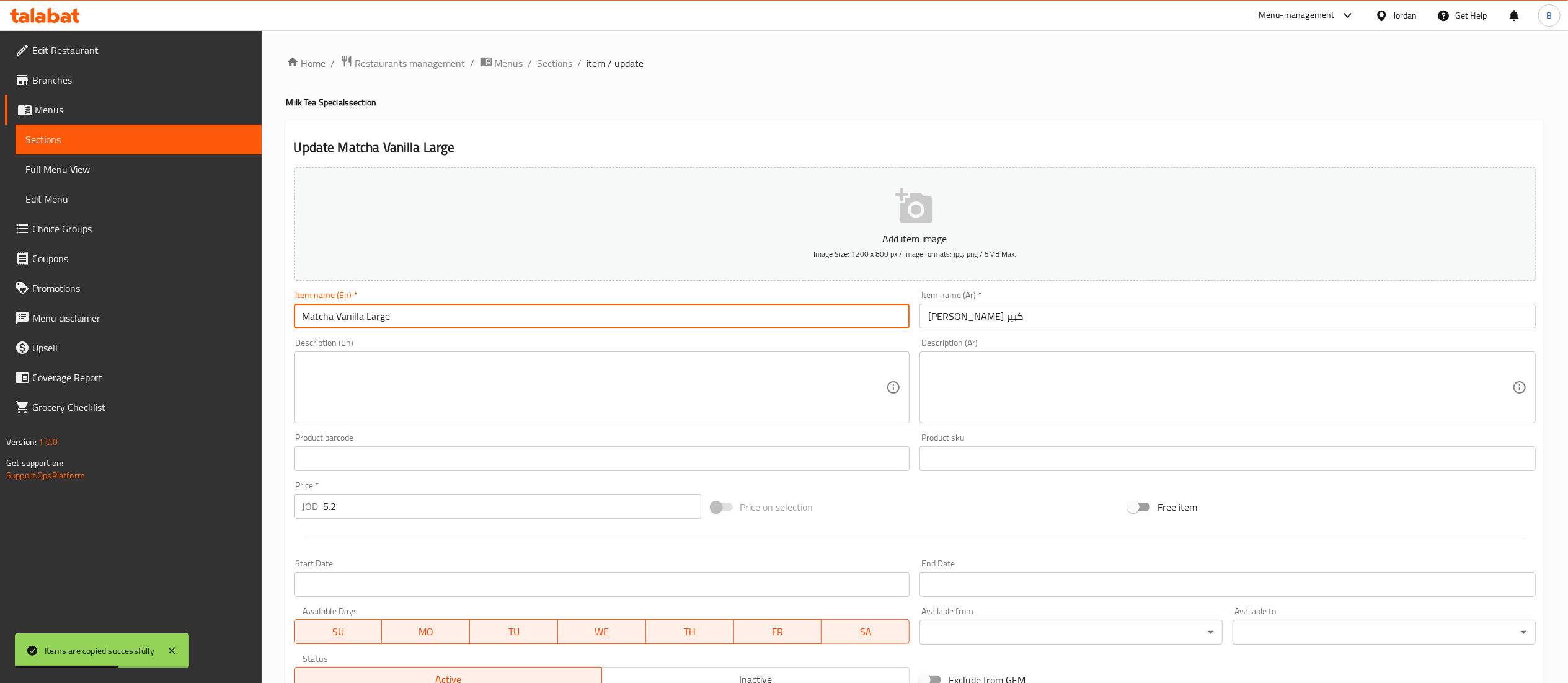
drag, startPoint x: 361, startPoint y: 320, endPoint x: 338, endPoint y: 320, distance: 23.0
click at [338, 320] on input "Matcha Vanilla Large" at bounding box center [602, 316] width 617 height 25
type input "Matcha Coconut Large"
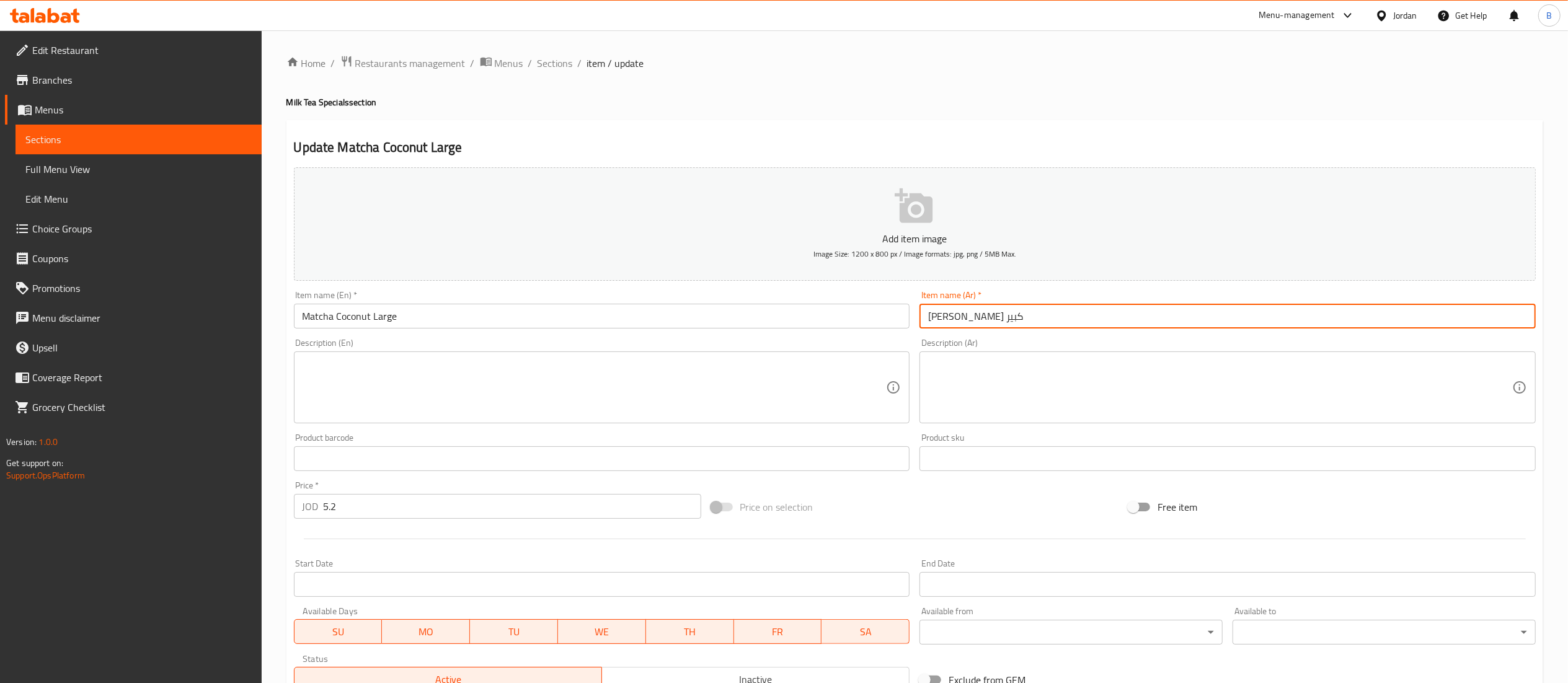
drag, startPoint x: 967, startPoint y: 320, endPoint x: 945, endPoint y: 318, distance: 22.1
click at [945, 318] on input "ماتشا فانيلا كبير" at bounding box center [1228, 316] width 617 height 25
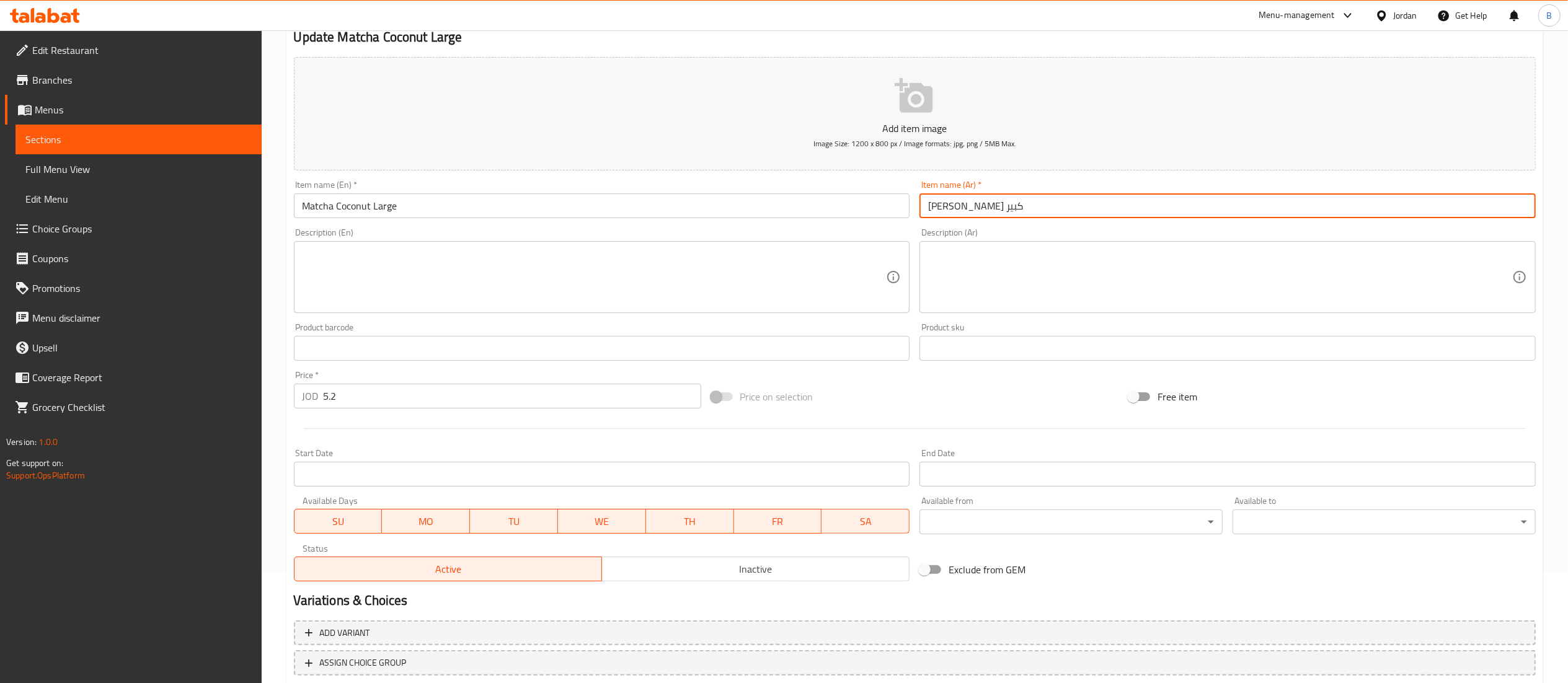
scroll to position [192, 0]
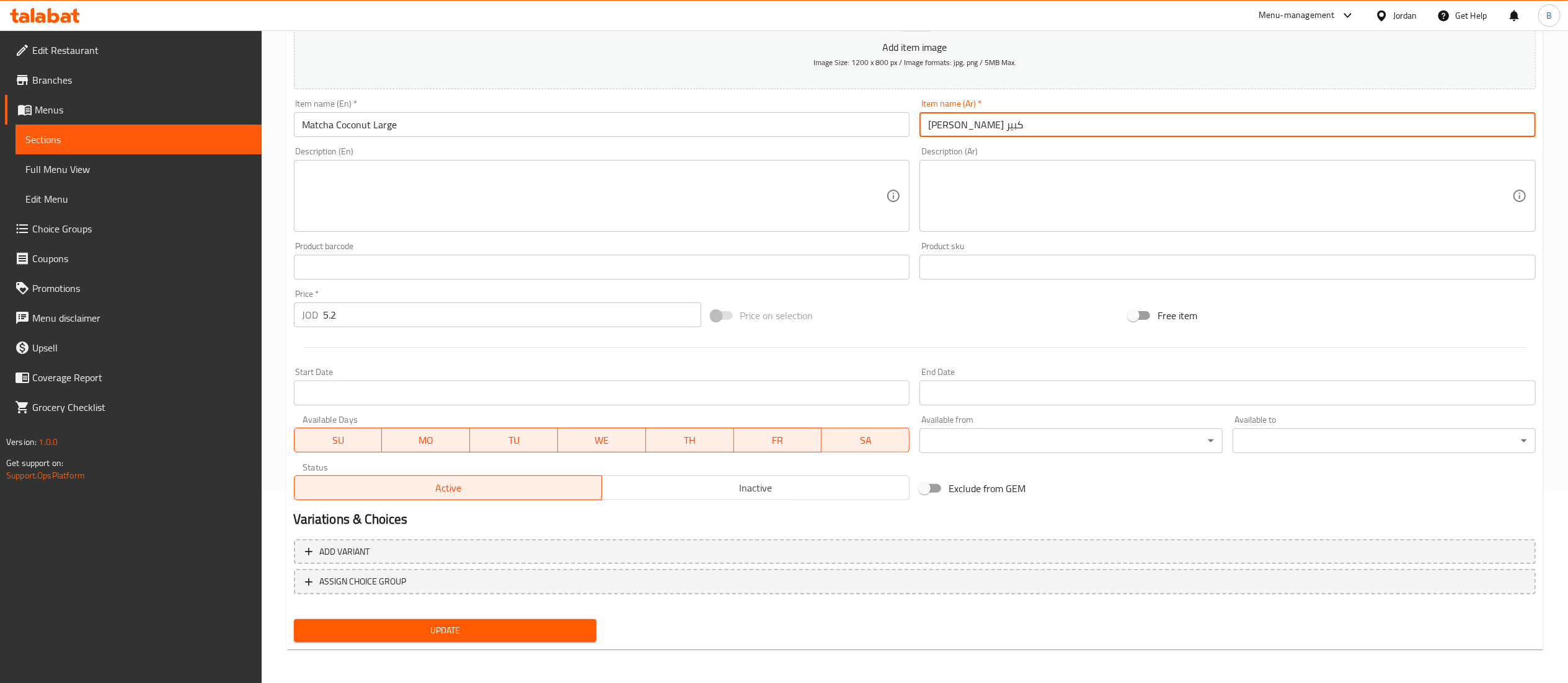
type input "ماتشا كوكنت كبير"
click at [456, 643] on div "Update" at bounding box center [445, 630] width 313 height 33
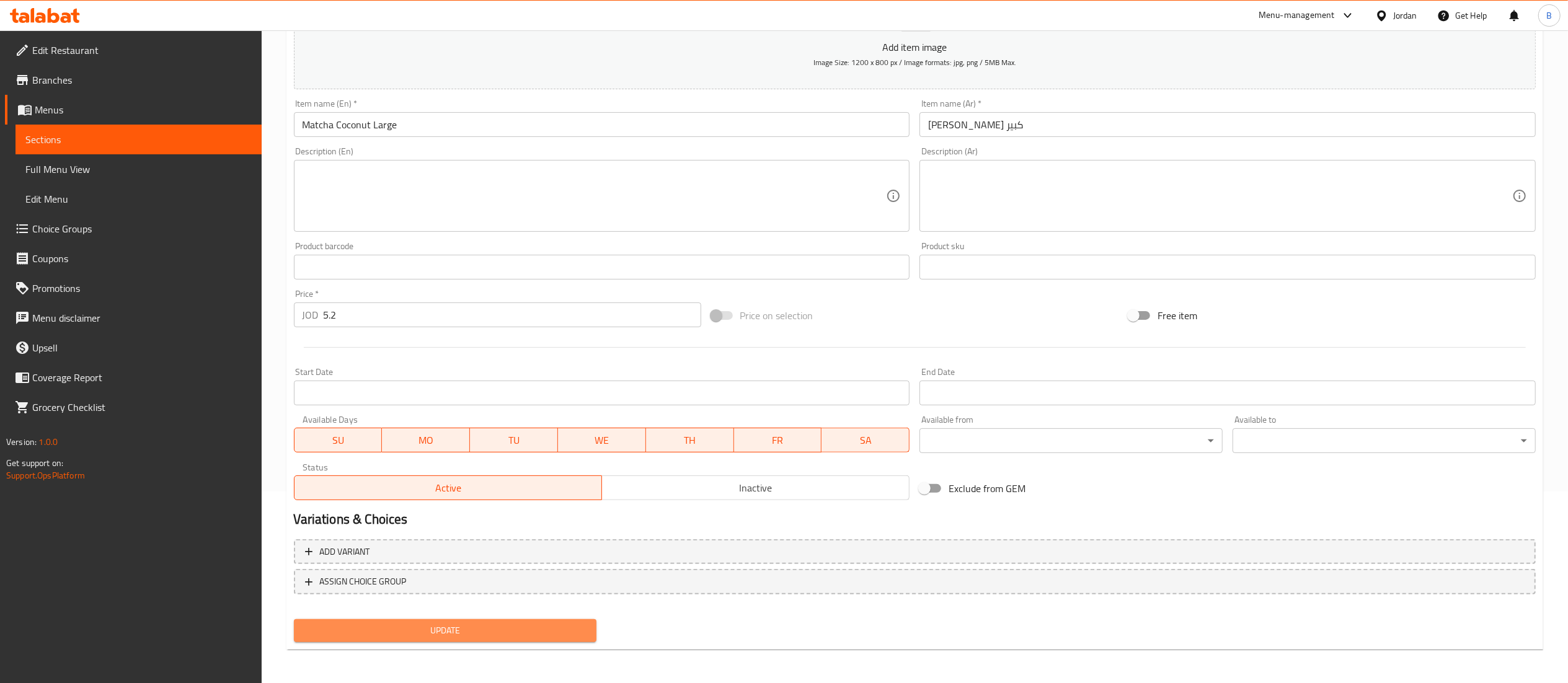
click at [462, 630] on span "Update" at bounding box center [445, 630] width 283 height 16
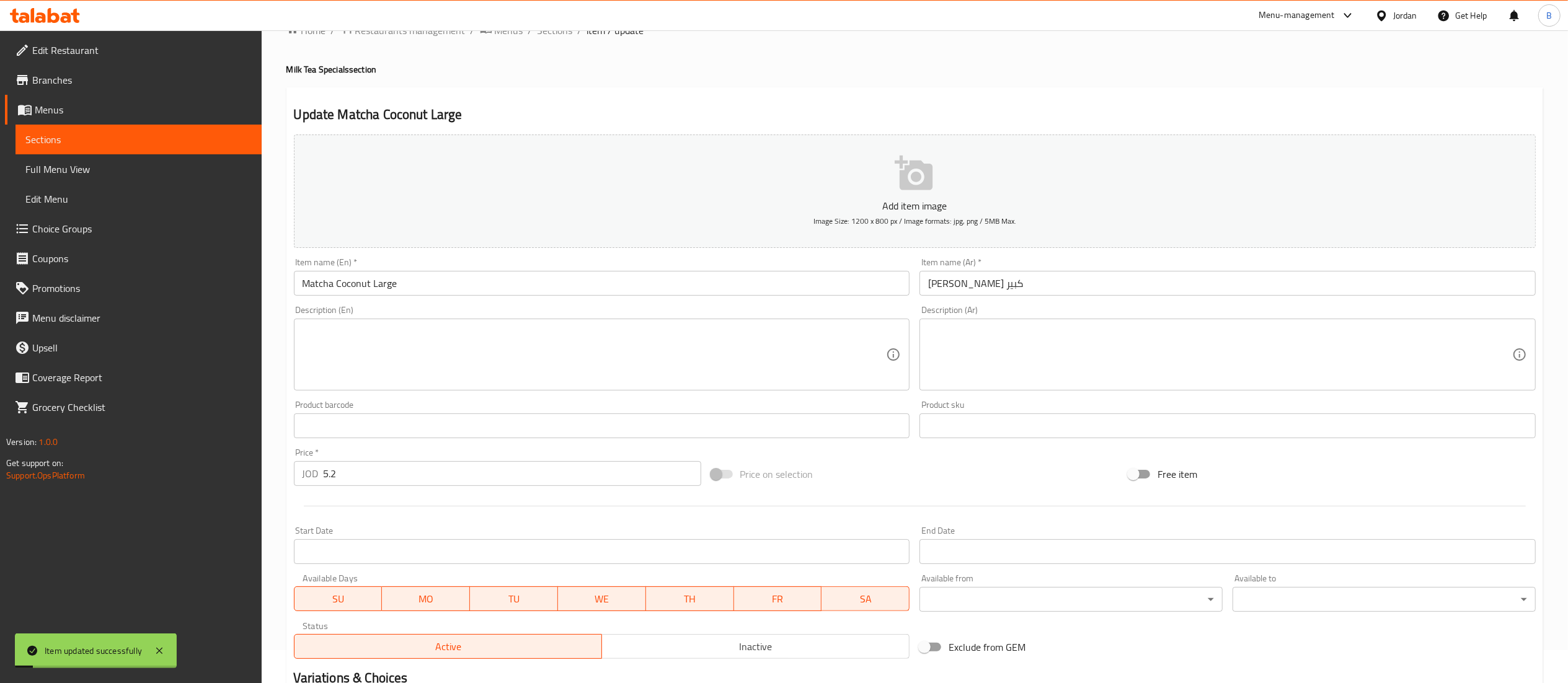
scroll to position [0, 0]
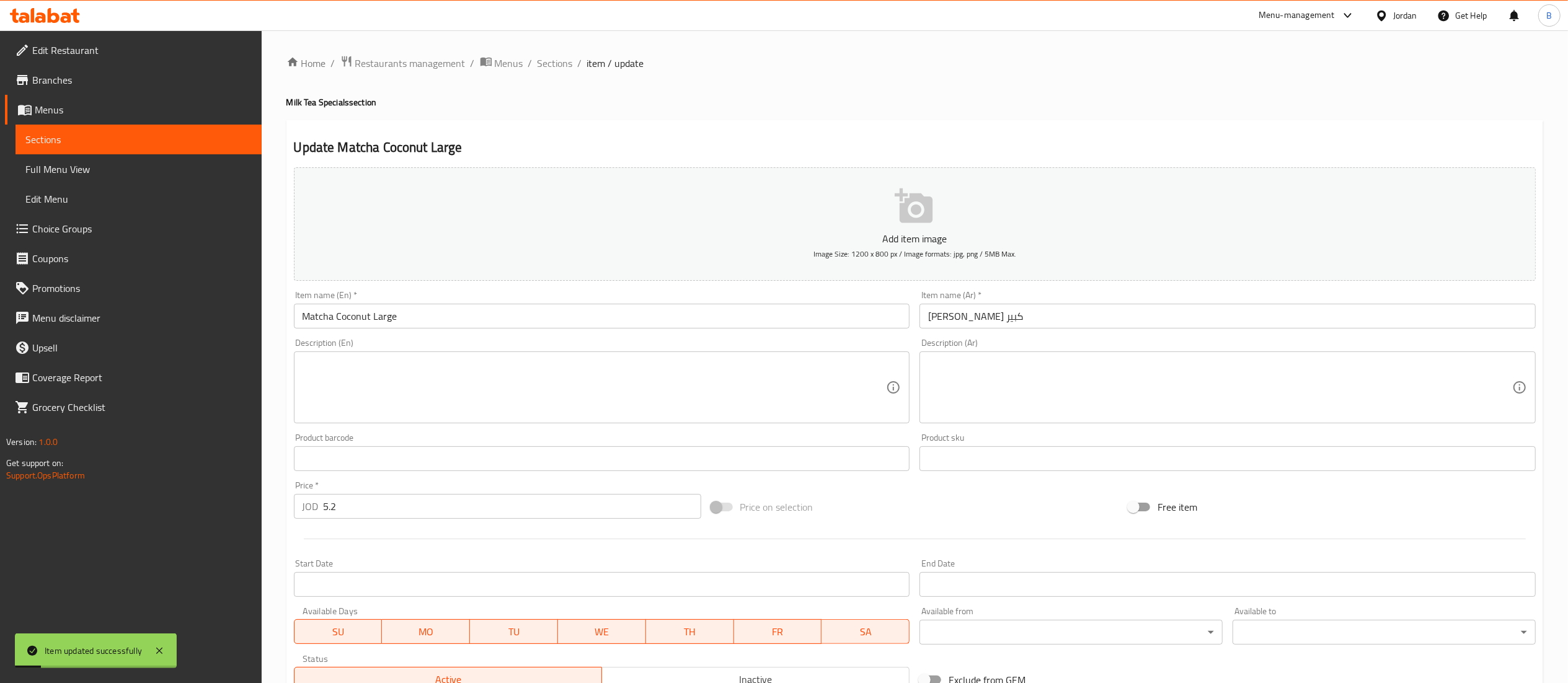
click at [569, 82] on div "Home / Restaurants management / Menus / Sections / item / update Milk Tea Speci…" at bounding box center [915, 453] width 1257 height 795
click at [569, 64] on span "Sections" at bounding box center [555, 63] width 35 height 15
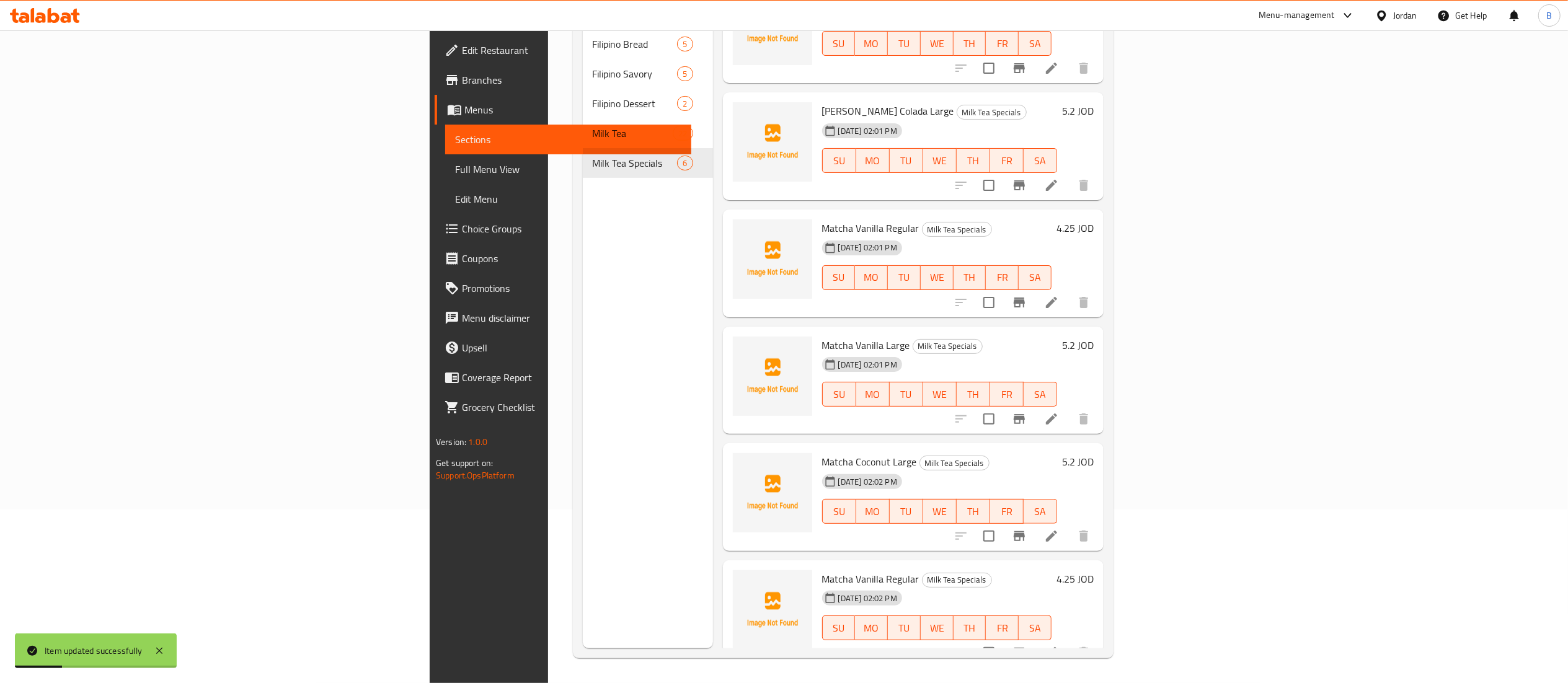
scroll to position [174, 0]
click at [1059, 645] on icon at bounding box center [1051, 652] width 15 height 15
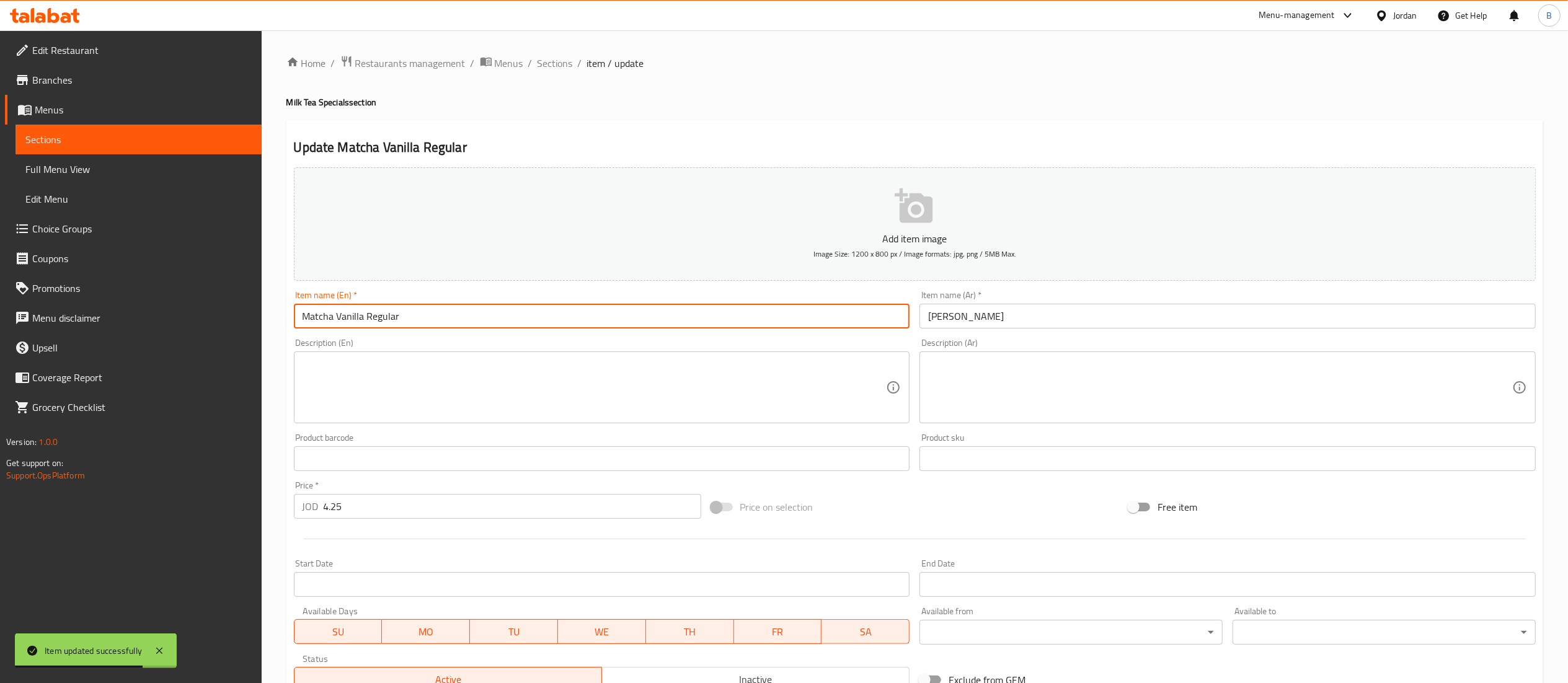
drag, startPoint x: 363, startPoint y: 319, endPoint x: 338, endPoint y: 318, distance: 25.0
click at [338, 318] on input "Matcha Vanilla Regular" at bounding box center [602, 316] width 617 height 25
type input "Matcha Coconut Regular"
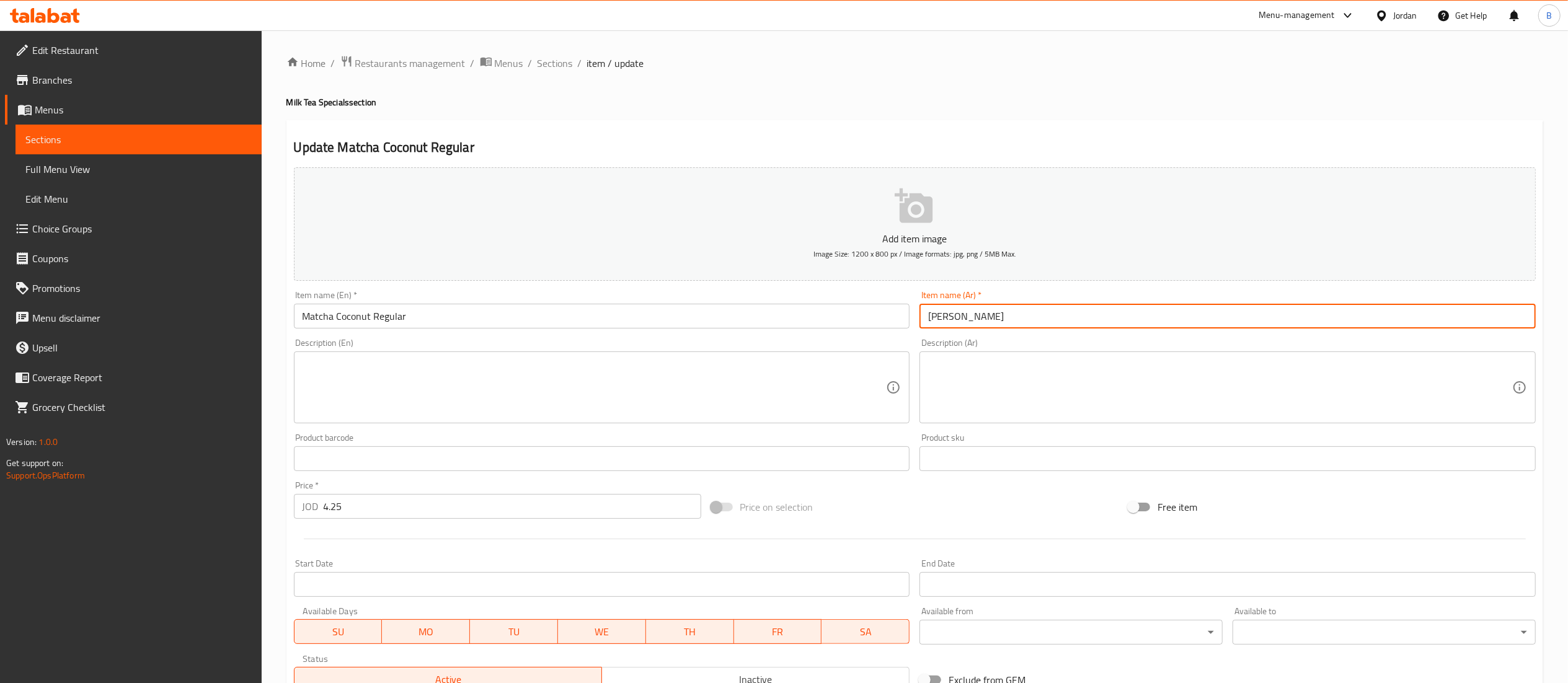
drag, startPoint x: 971, startPoint y: 319, endPoint x: 953, endPoint y: 319, distance: 18.0
click at [953, 319] on input "ماتشا فانيلا عادي" at bounding box center [1228, 316] width 617 height 25
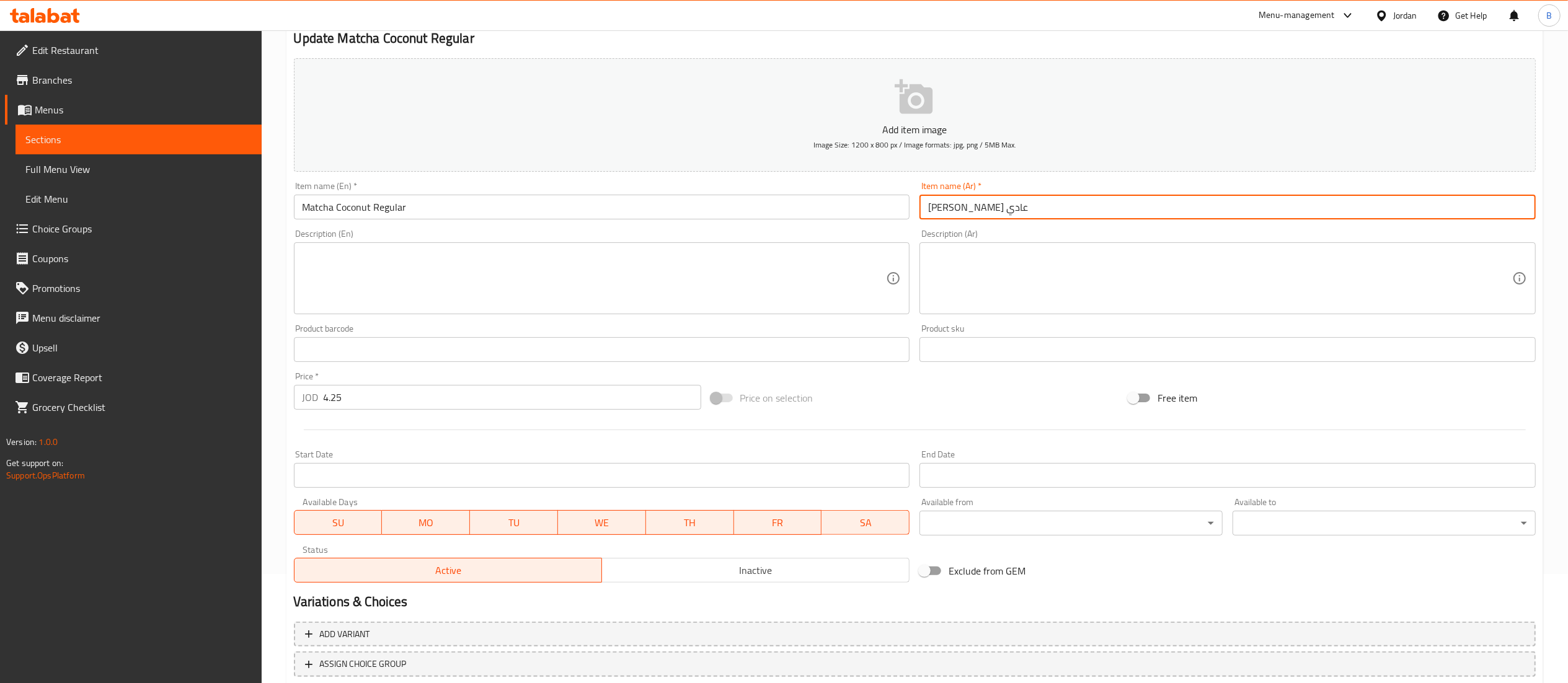
scroll to position [192, 0]
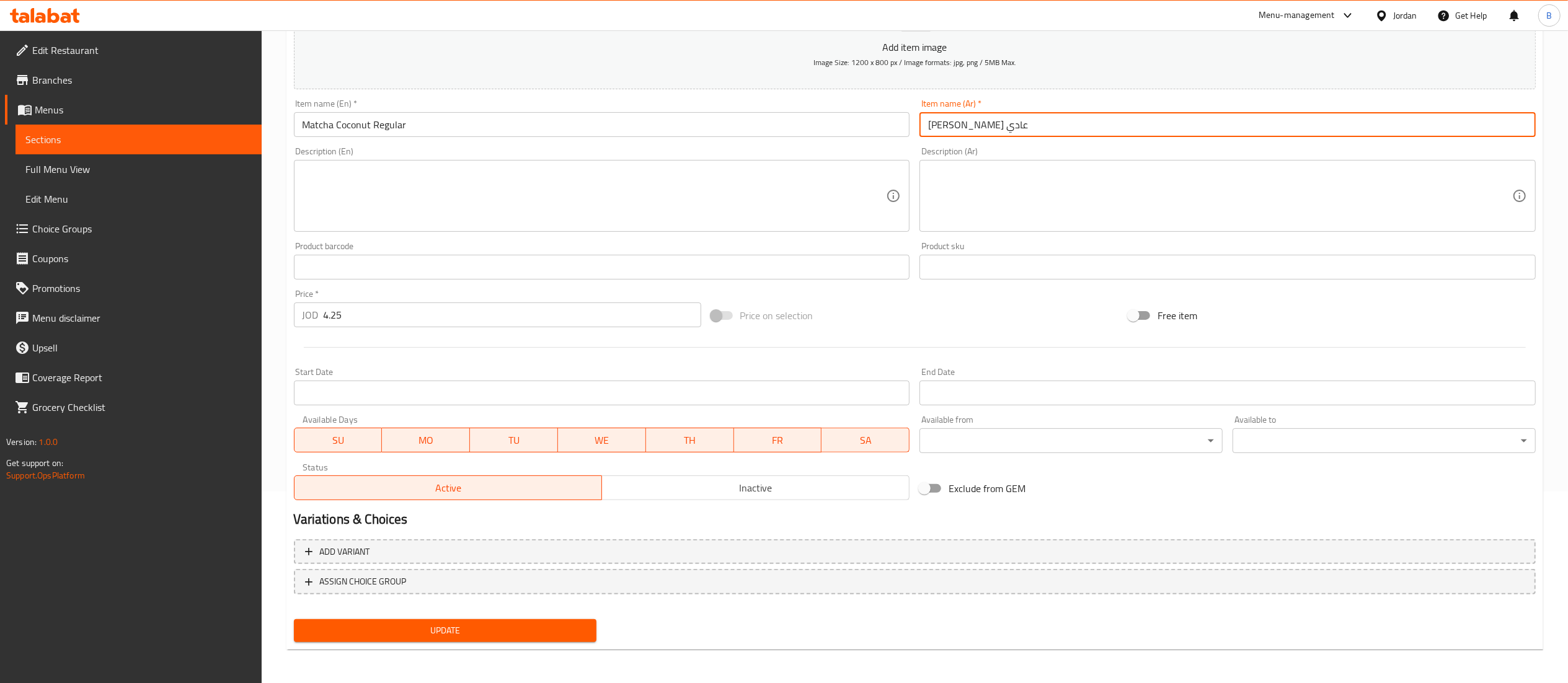
type input "ماتشا كوكنت عادي"
click at [455, 626] on span "Update" at bounding box center [445, 630] width 283 height 16
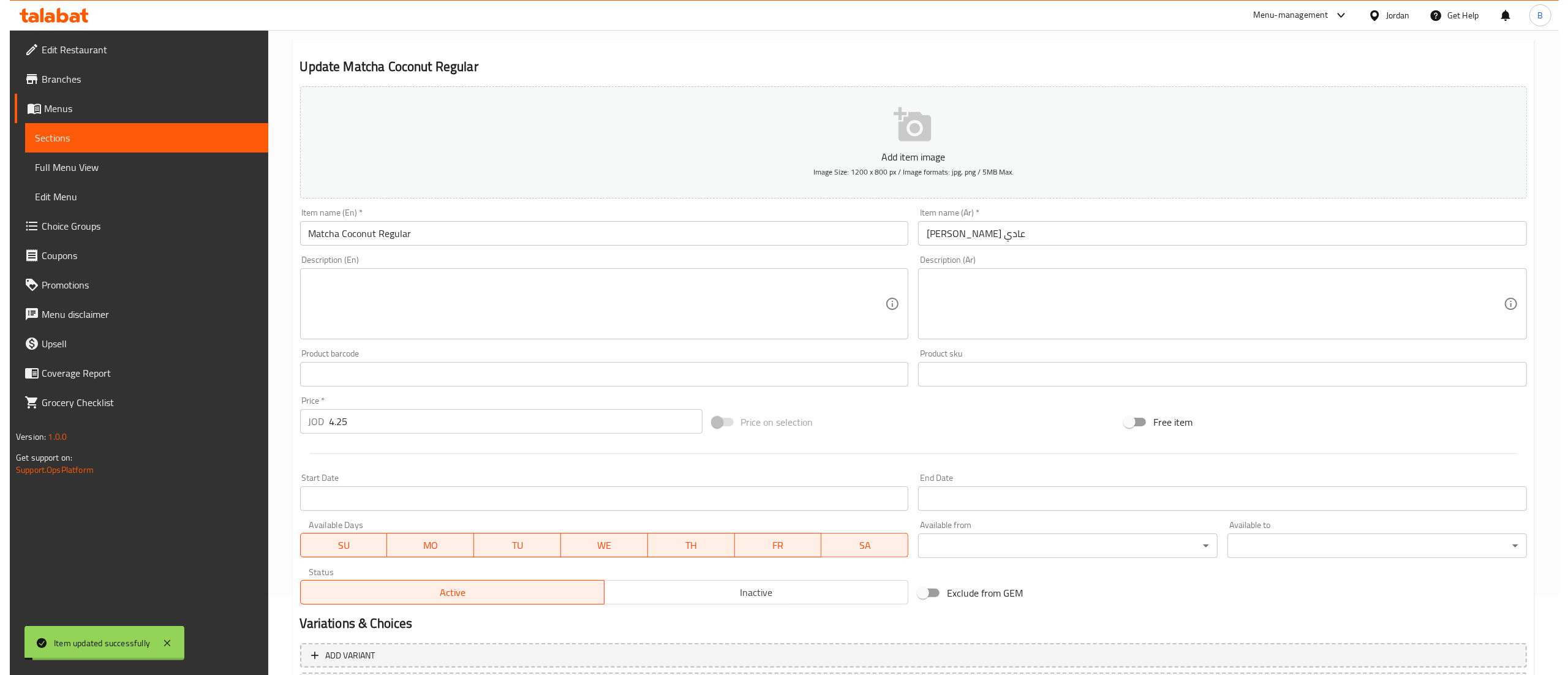
scroll to position [0, 0]
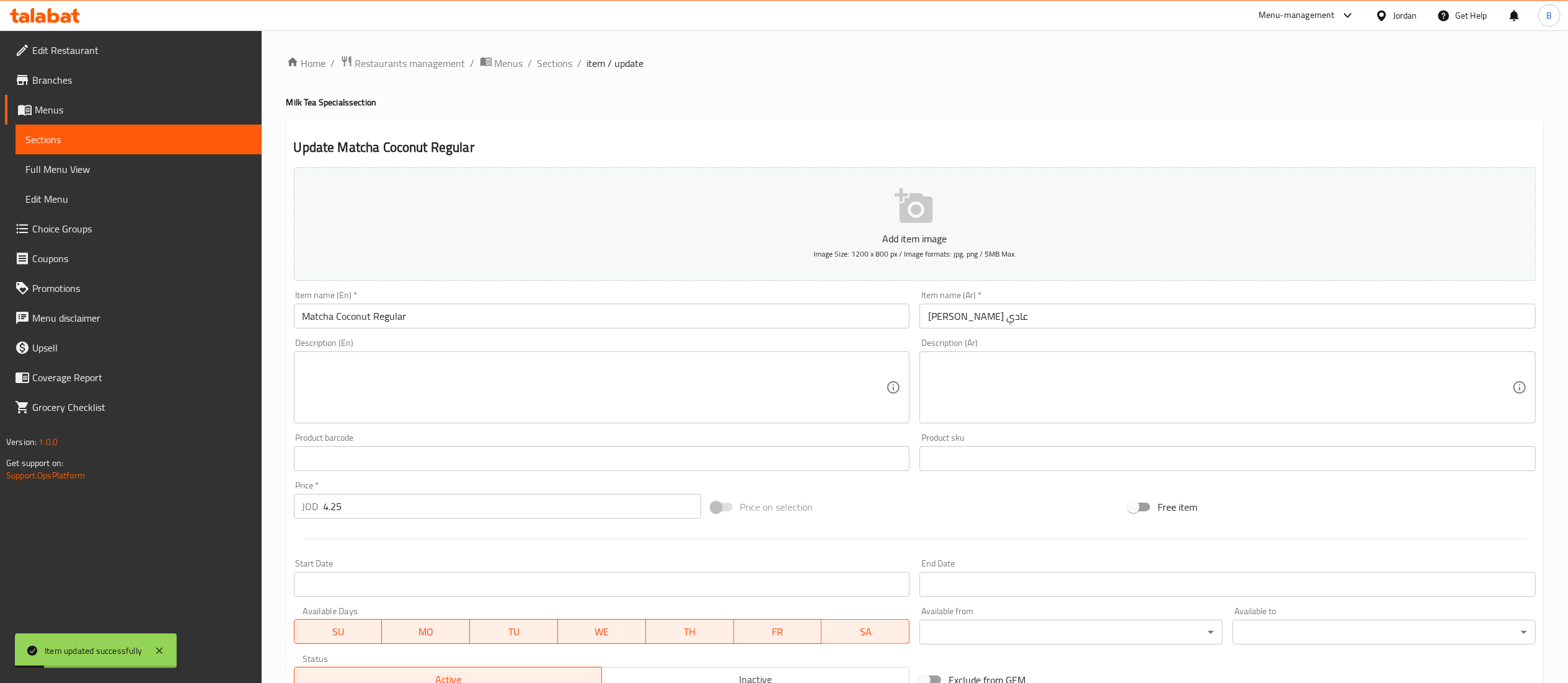
drag, startPoint x: 566, startPoint y: 68, endPoint x: 565, endPoint y: 80, distance: 12.0
click at [566, 68] on span "Sections" at bounding box center [555, 63] width 35 height 15
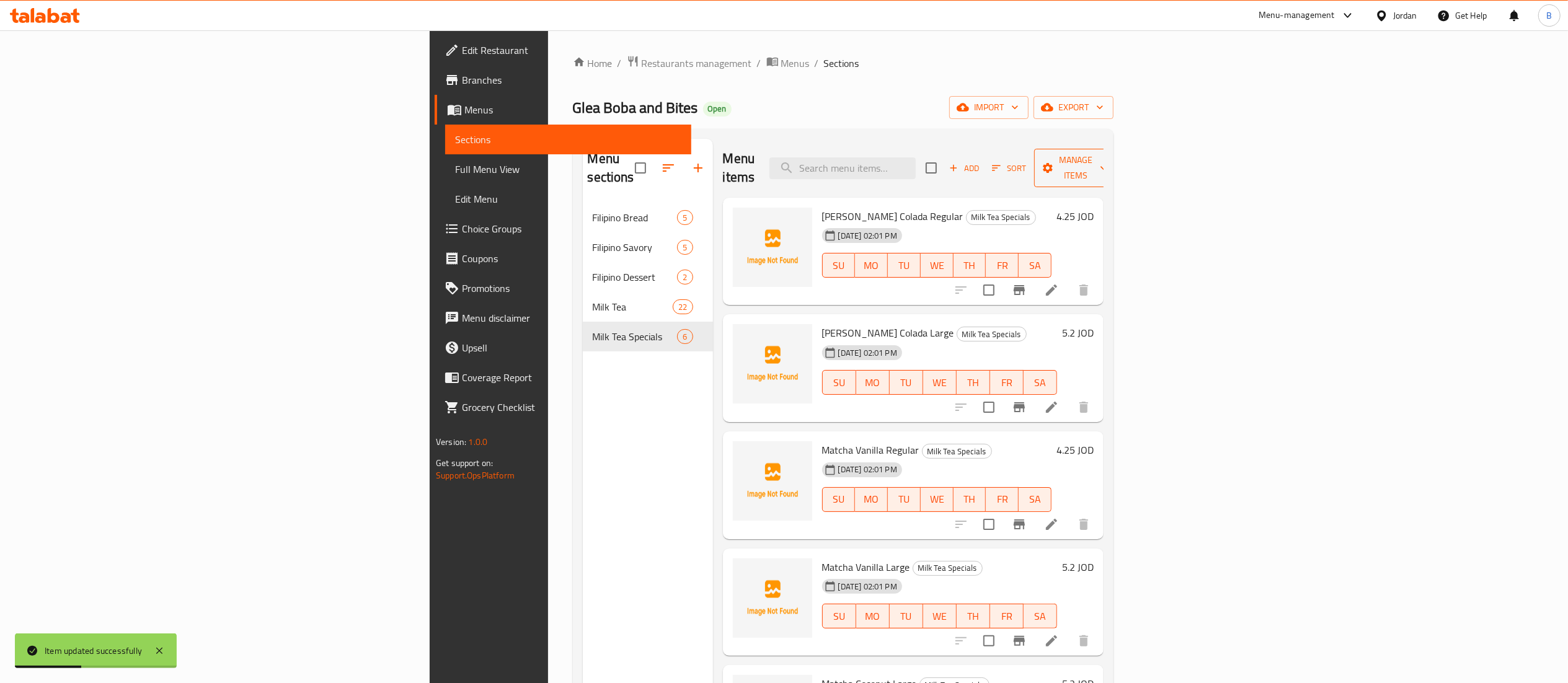
click at [1107, 163] on span "Manage items" at bounding box center [1076, 167] width 63 height 31
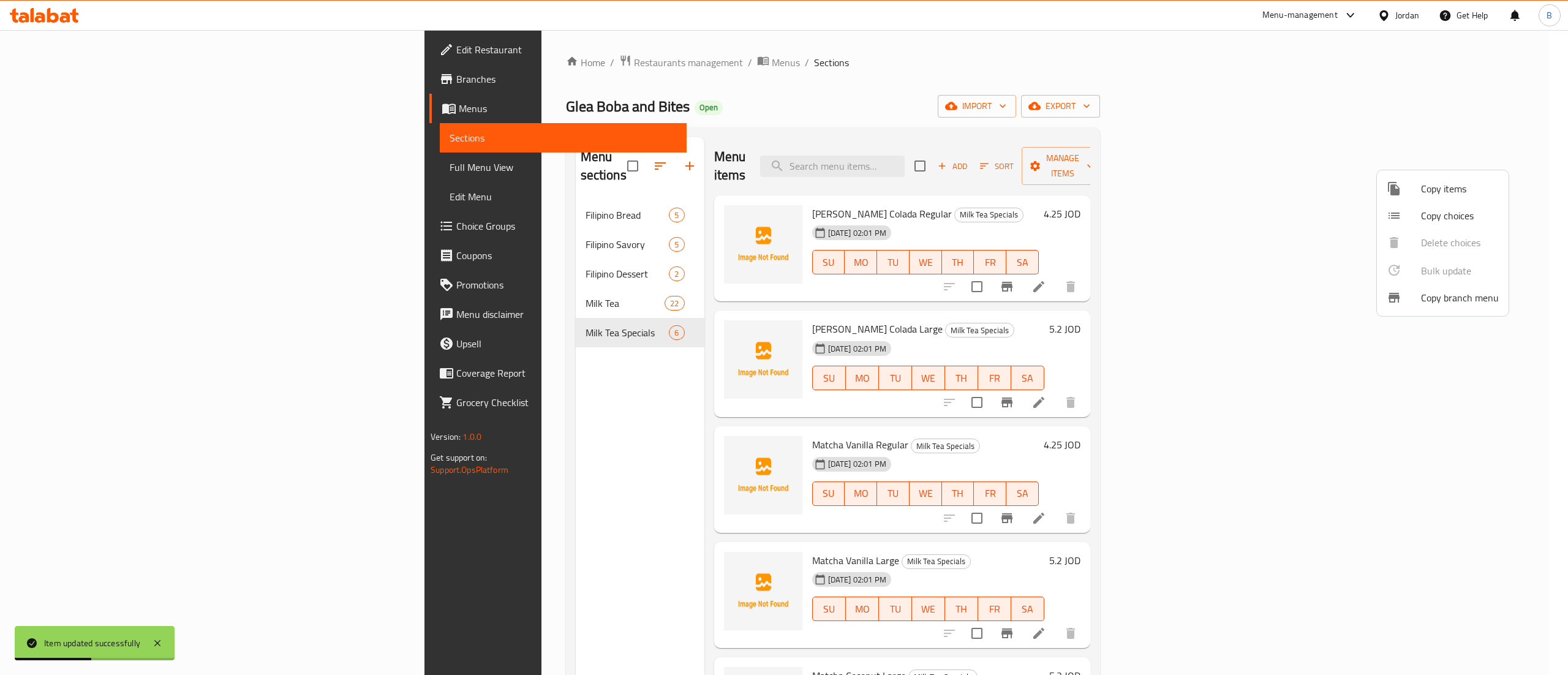
click at [1436, 188] on span "Copy items" at bounding box center [1460, 188] width 78 height 15
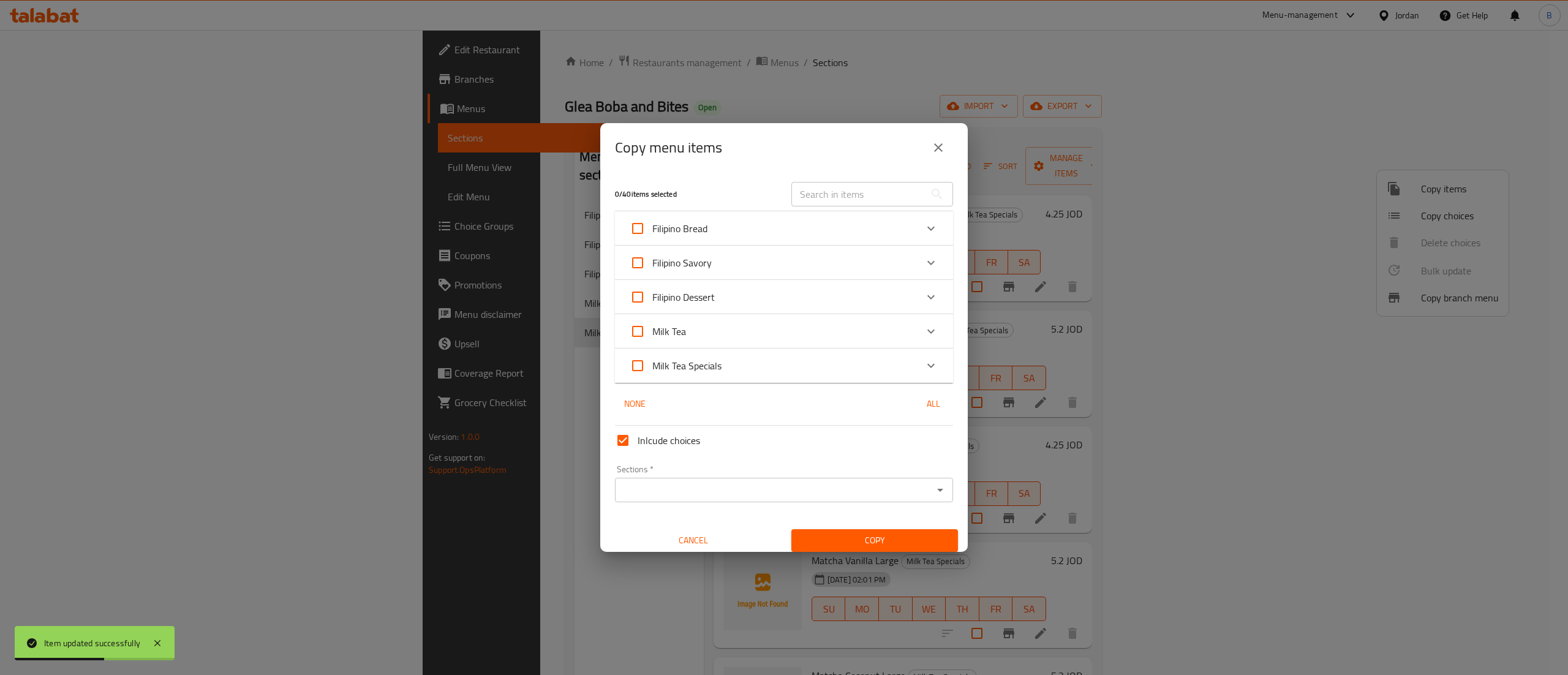
click at [792, 371] on div "Milk Tea Specials" at bounding box center [772, 366] width 287 height 30
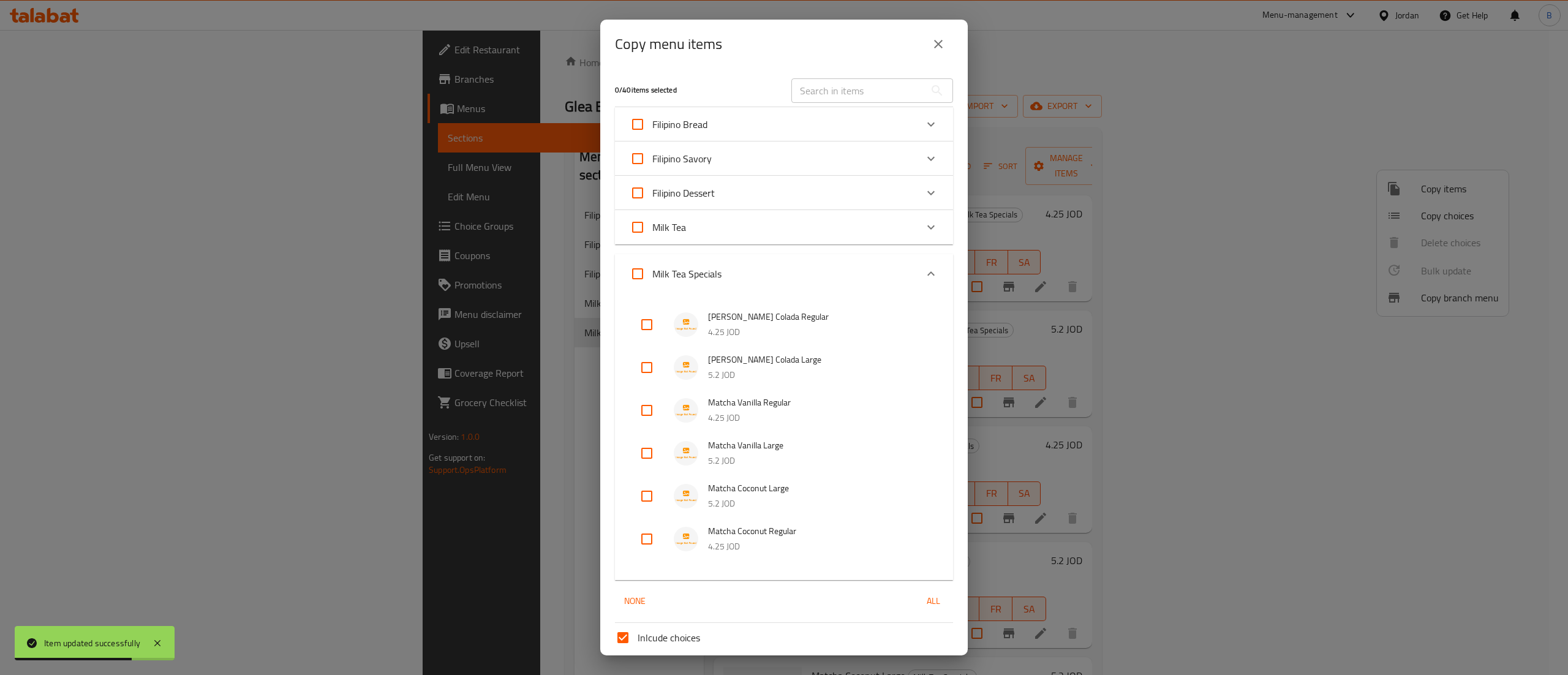
click at [644, 499] on input "checkbox" at bounding box center [647, 496] width 30 height 30
checkbox input "true"
click at [644, 529] on input "checkbox" at bounding box center [647, 539] width 30 height 30
checkbox input "true"
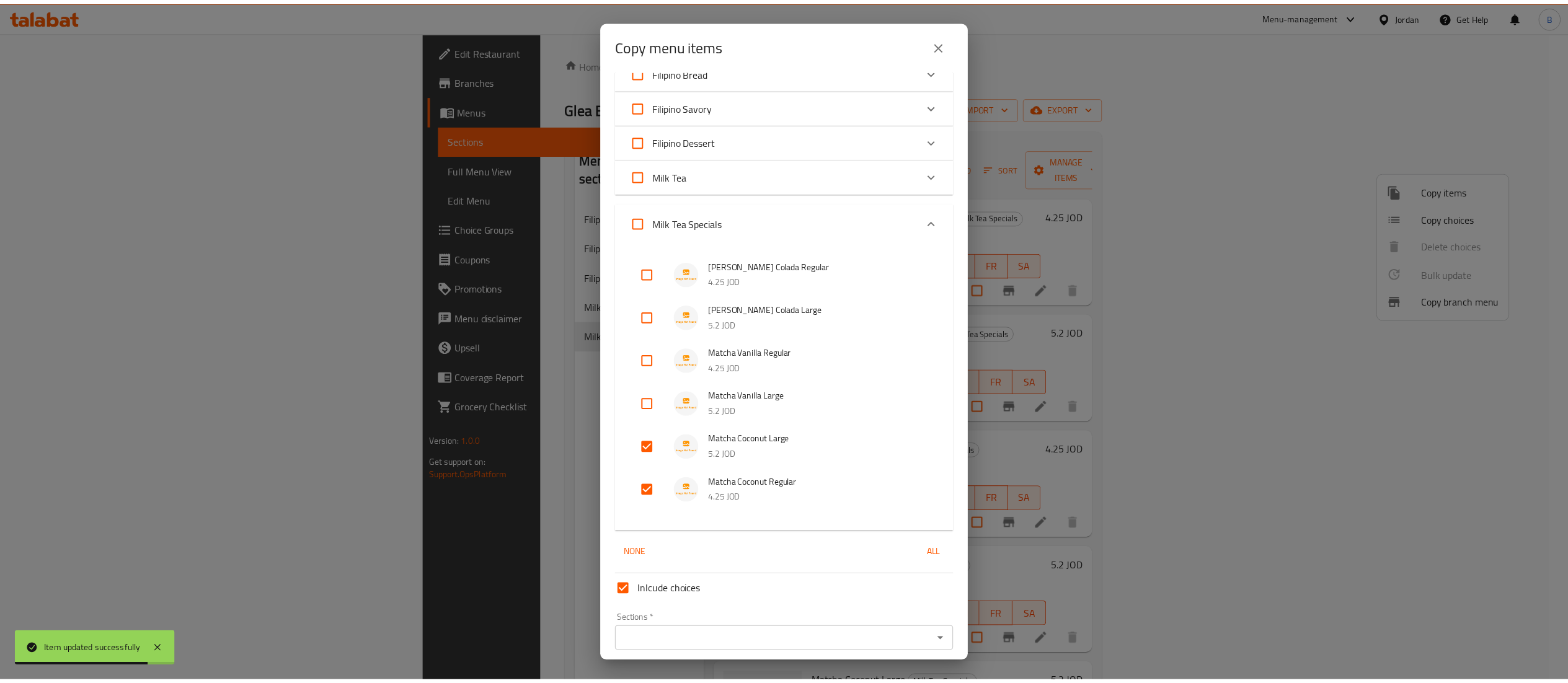
scroll to position [101, 0]
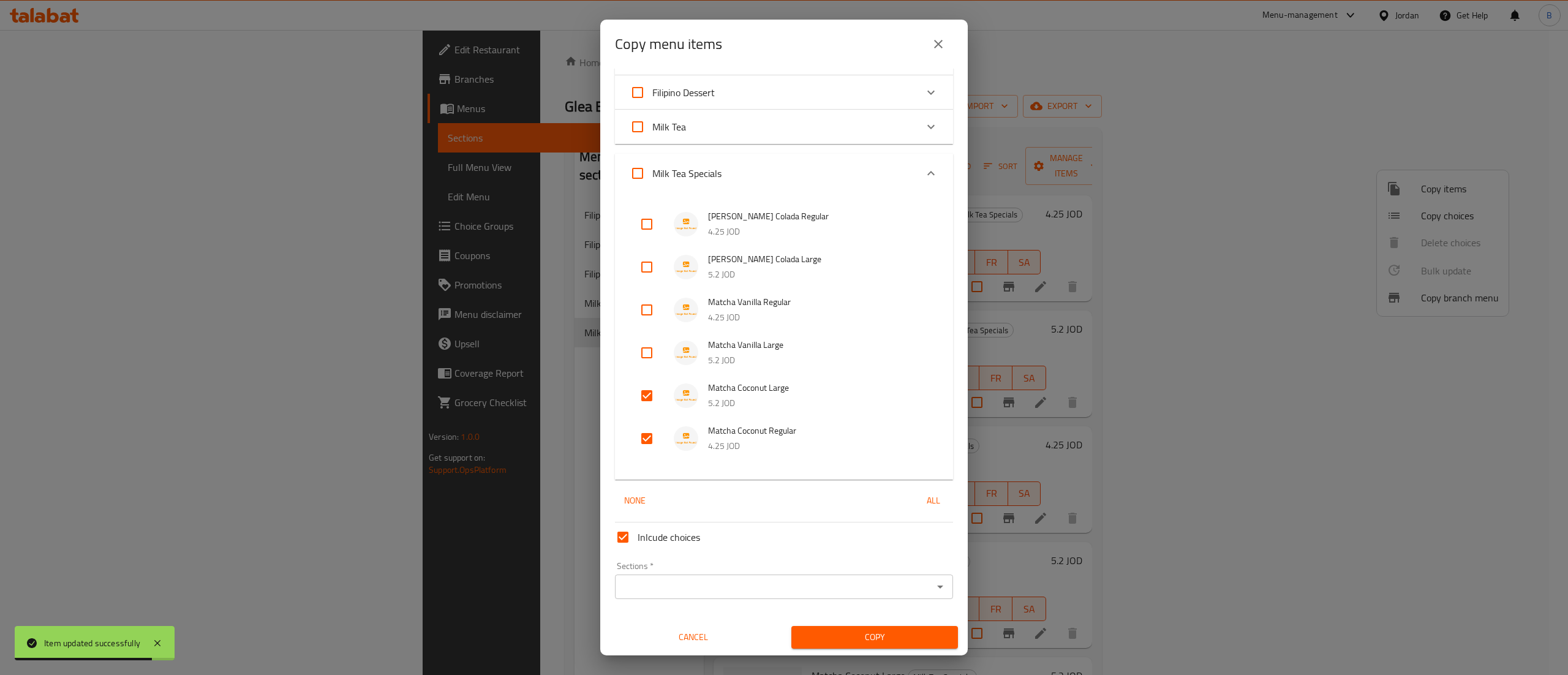
click at [722, 583] on input "Sections   *" at bounding box center [774, 586] width 311 height 17
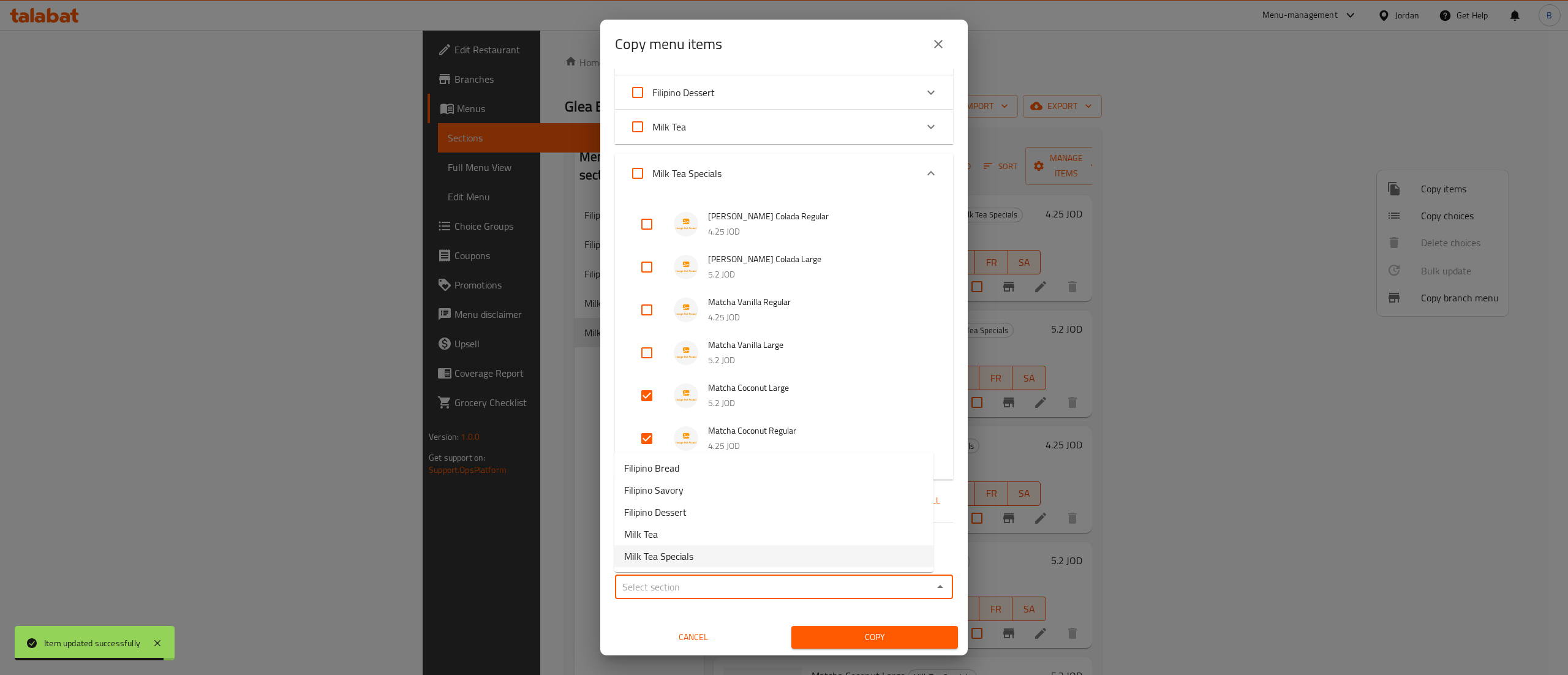
click at [677, 550] on span "Milk Tea Specials" at bounding box center [658, 555] width 69 height 15
type input "Milk Tea Specials"
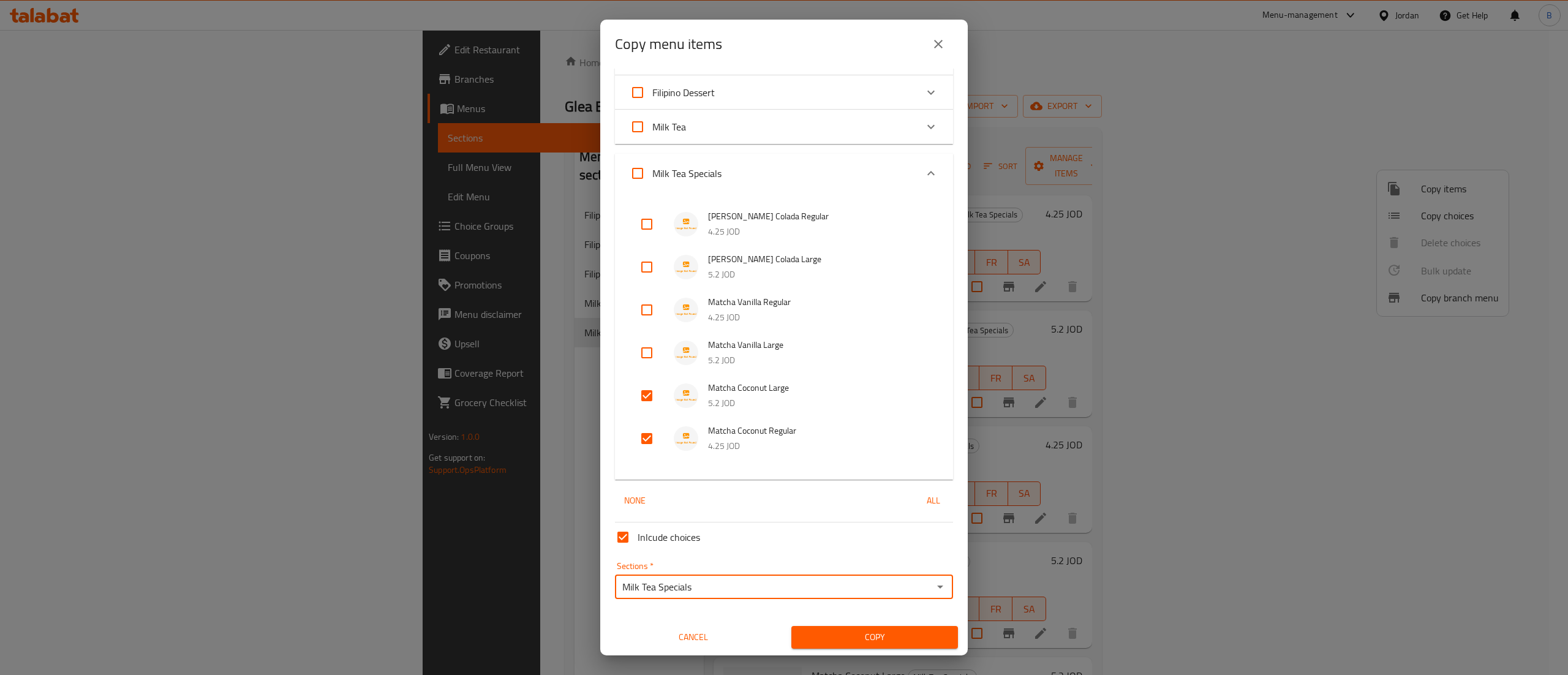
click at [867, 632] on span "Copy" at bounding box center [874, 637] width 147 height 16
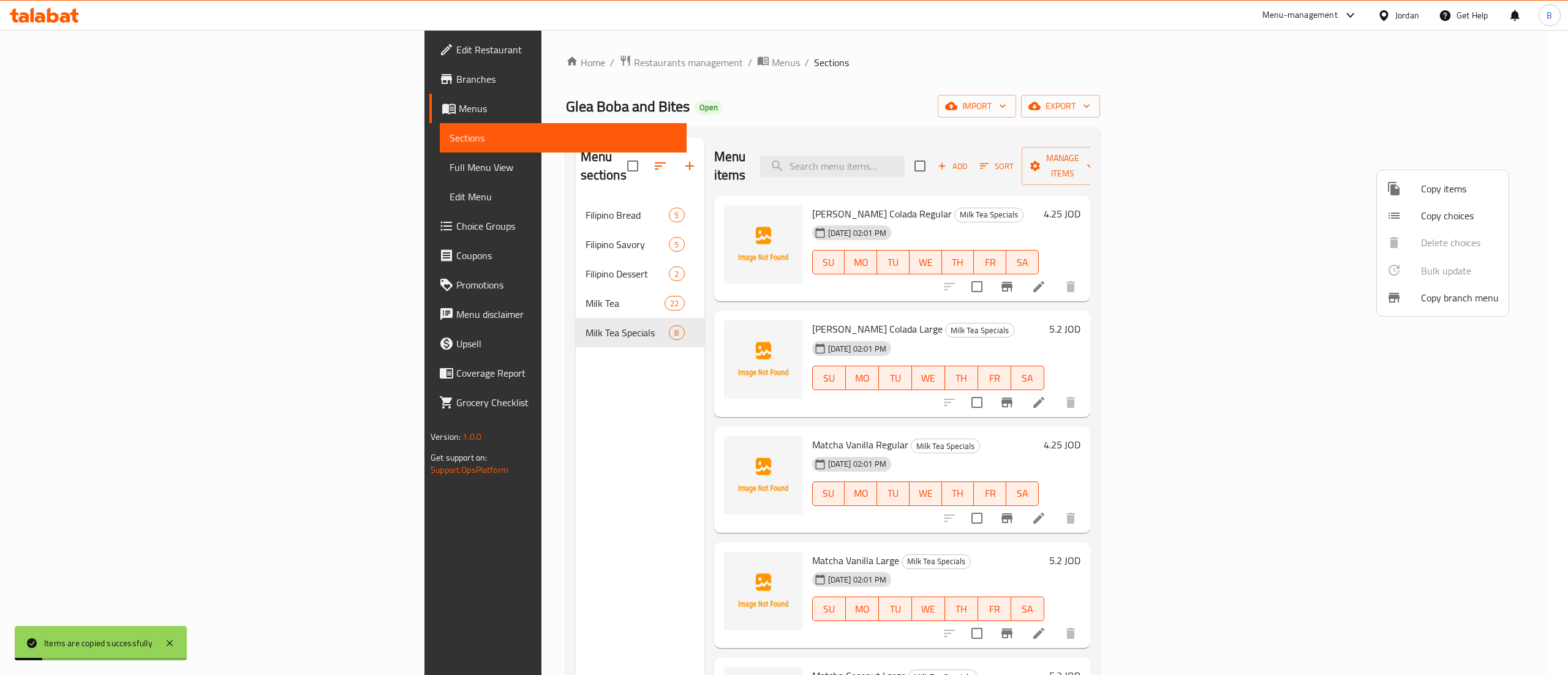
click at [1281, 428] on div at bounding box center [784, 337] width 1568 height 675
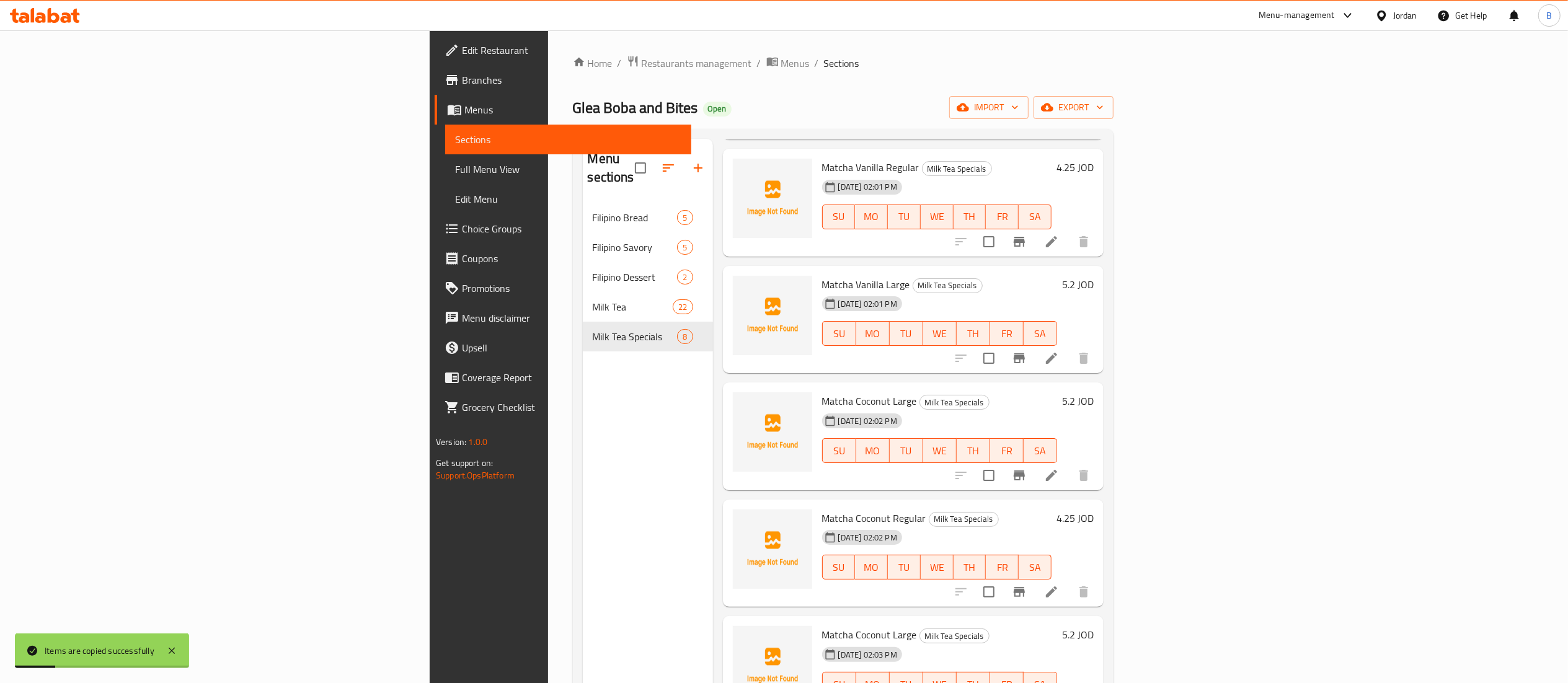
scroll to position [174, 0]
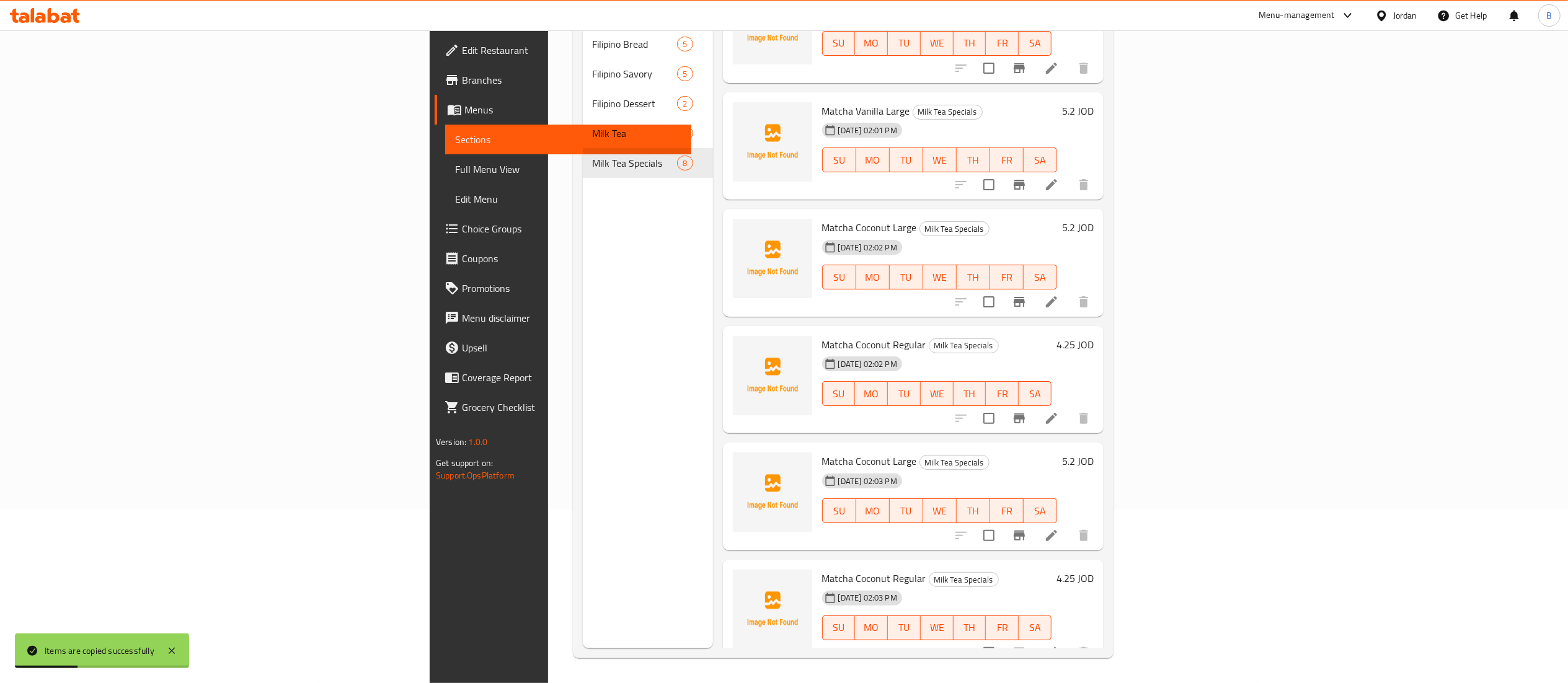
click at [1059, 528] on icon at bounding box center [1051, 535] width 15 height 15
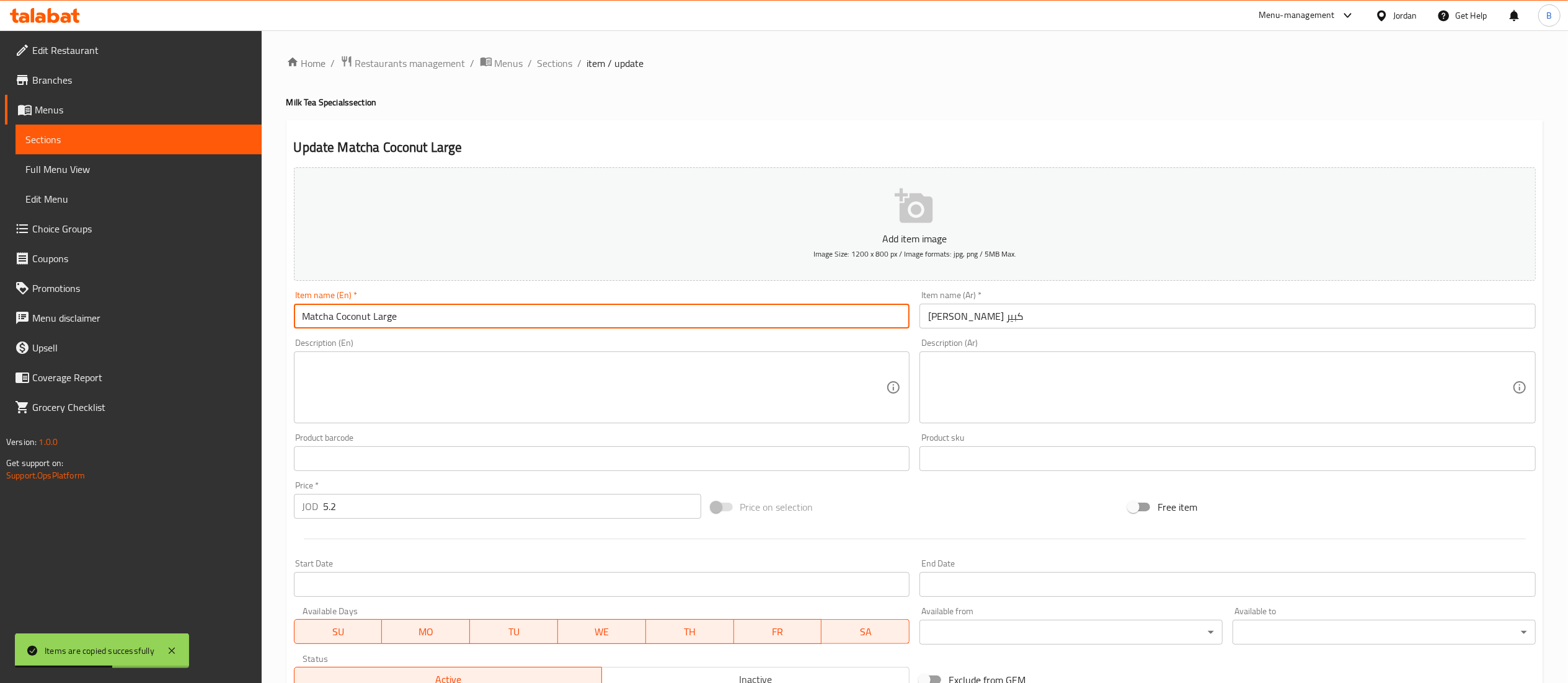
drag, startPoint x: 368, startPoint y: 321, endPoint x: 189, endPoint y: 321, distance: 179.0
click at [189, 321] on div "Edit Restaurant Branches Menus Sections Full Menu View Edit Menu Choice Groups …" at bounding box center [784, 453] width 1568 height 845
type input "Japanese Matcha Large"
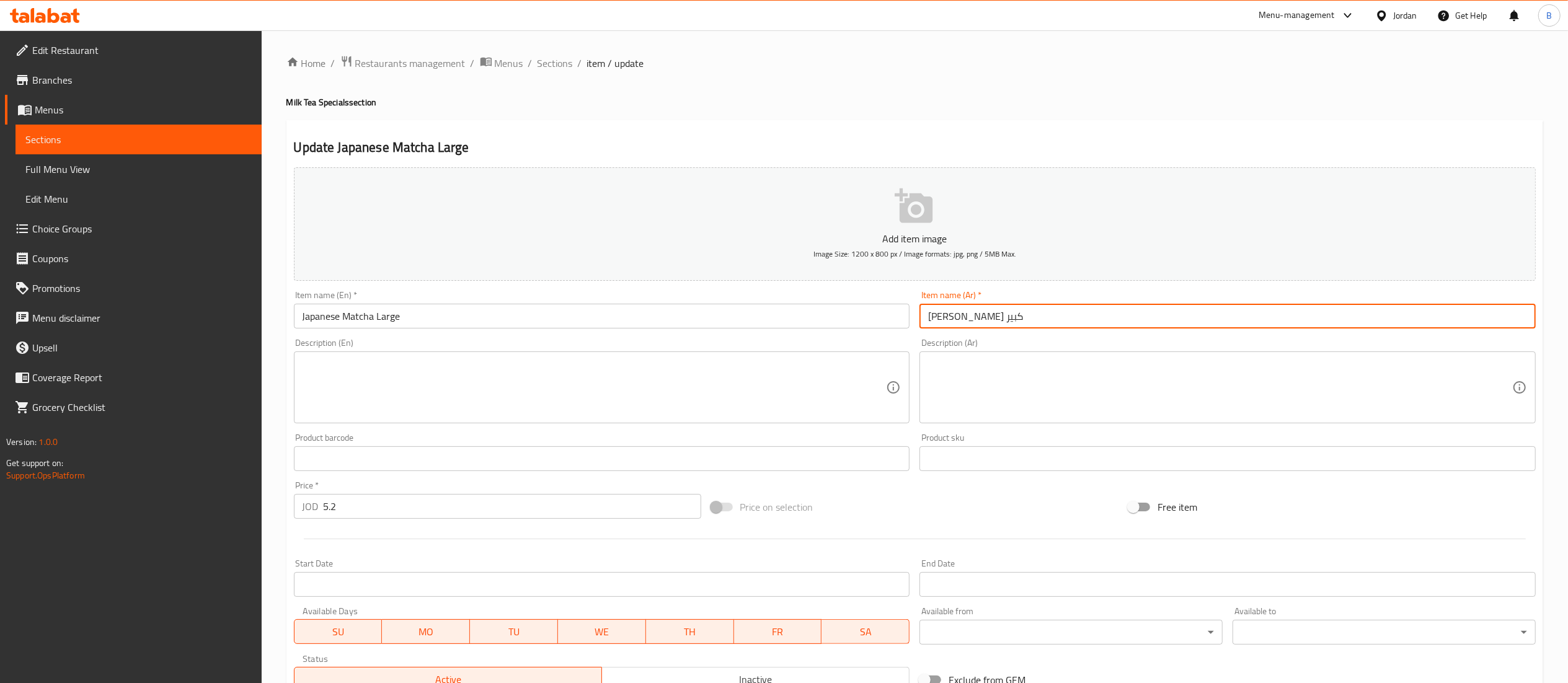
drag, startPoint x: 975, startPoint y: 318, endPoint x: 950, endPoint y: 316, distance: 25.1
click at [950, 316] on input "ماتشا كوكنت كبير" at bounding box center [1228, 316] width 617 height 25
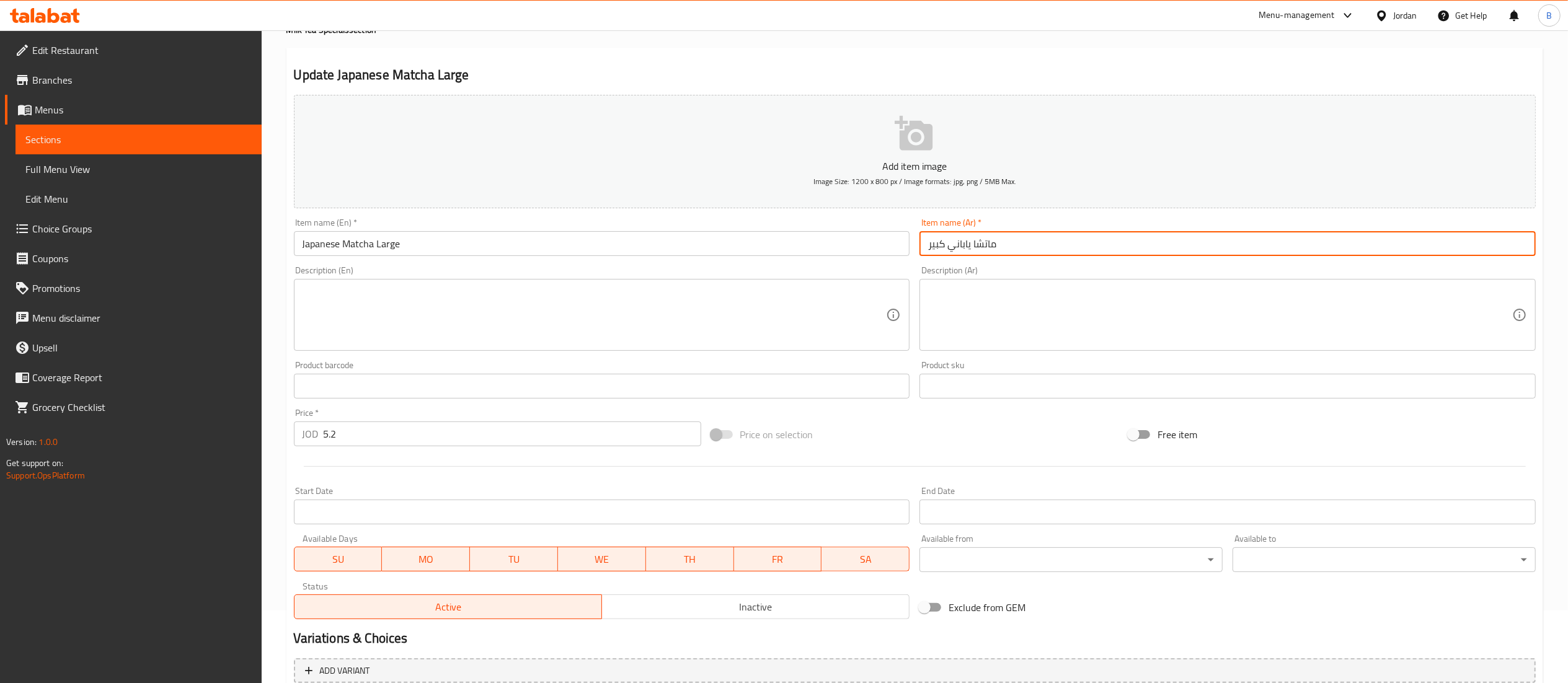
scroll to position [192, 0]
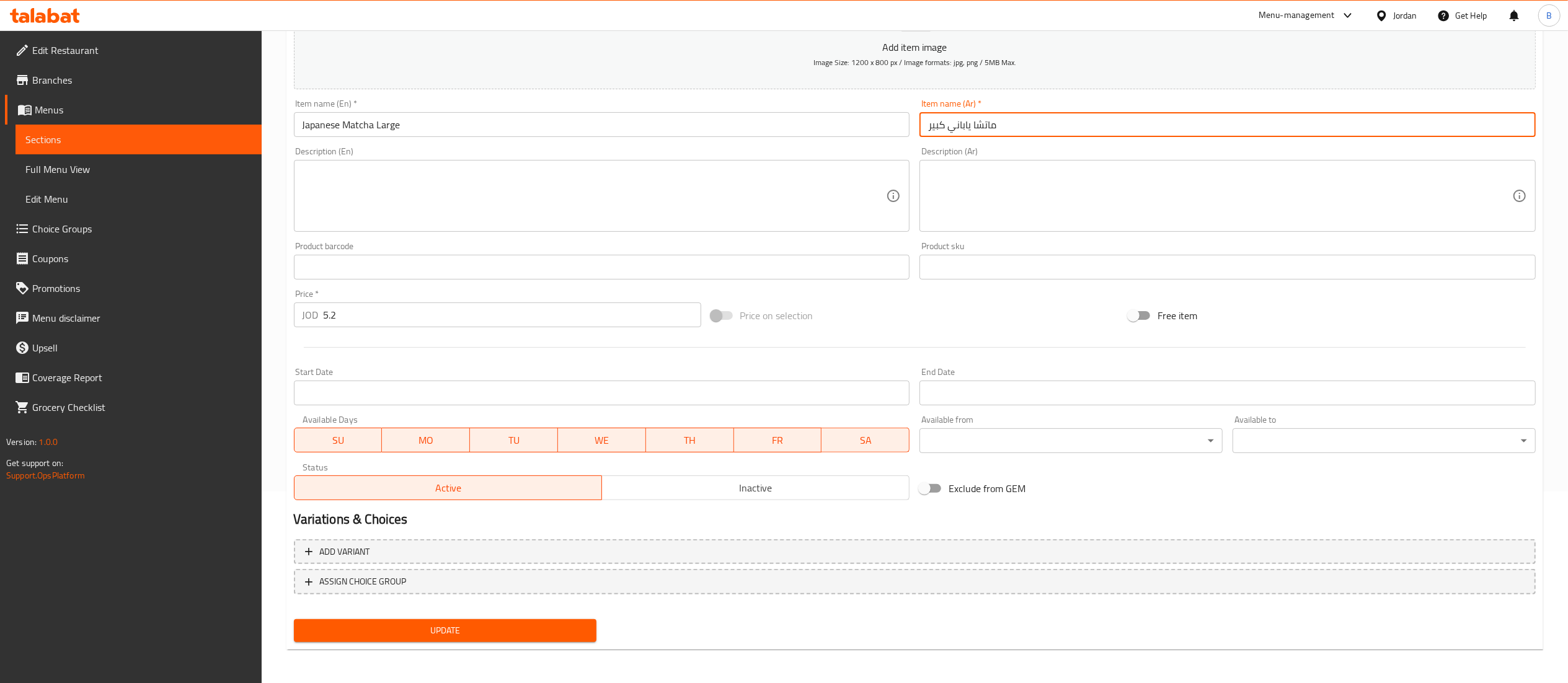
type input "ماتشا ياباني كبير"
click at [522, 626] on span "Update" at bounding box center [445, 630] width 283 height 16
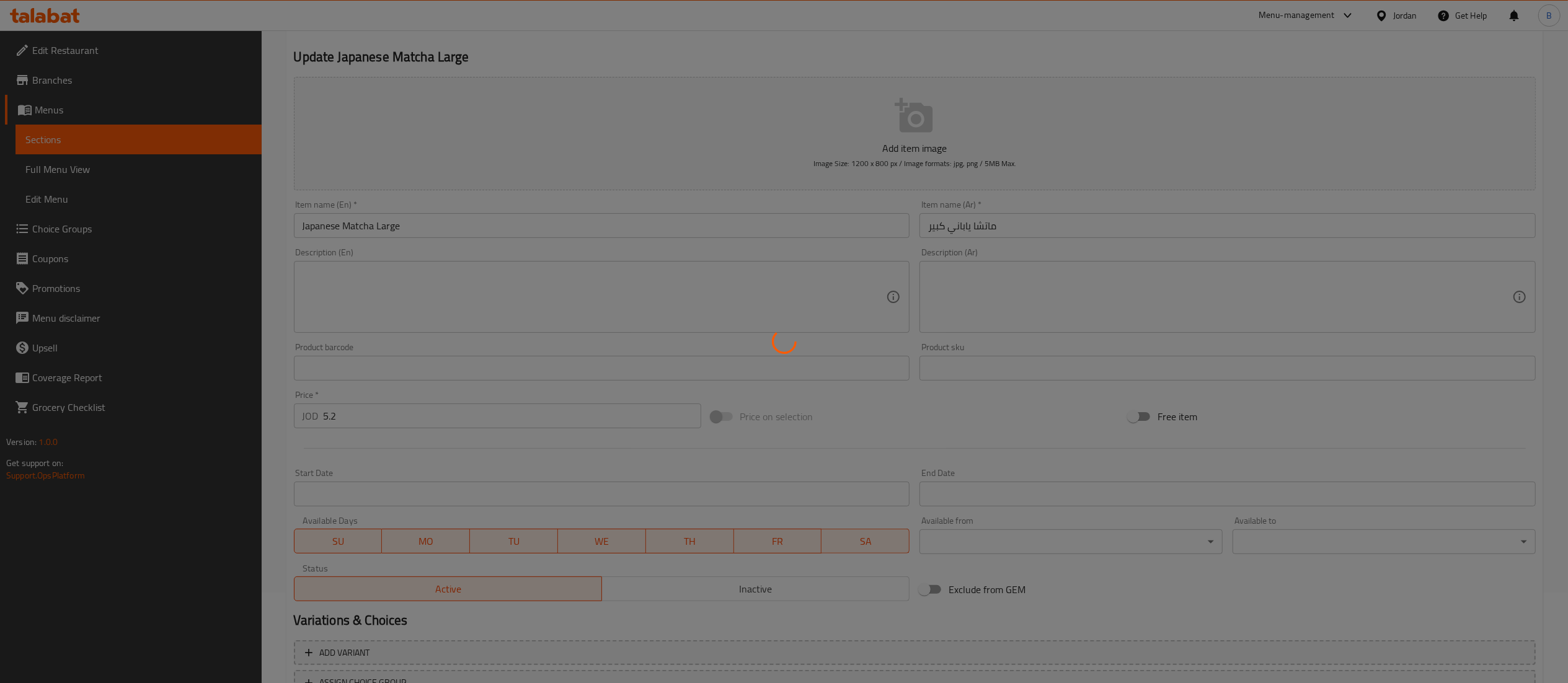
scroll to position [0, 0]
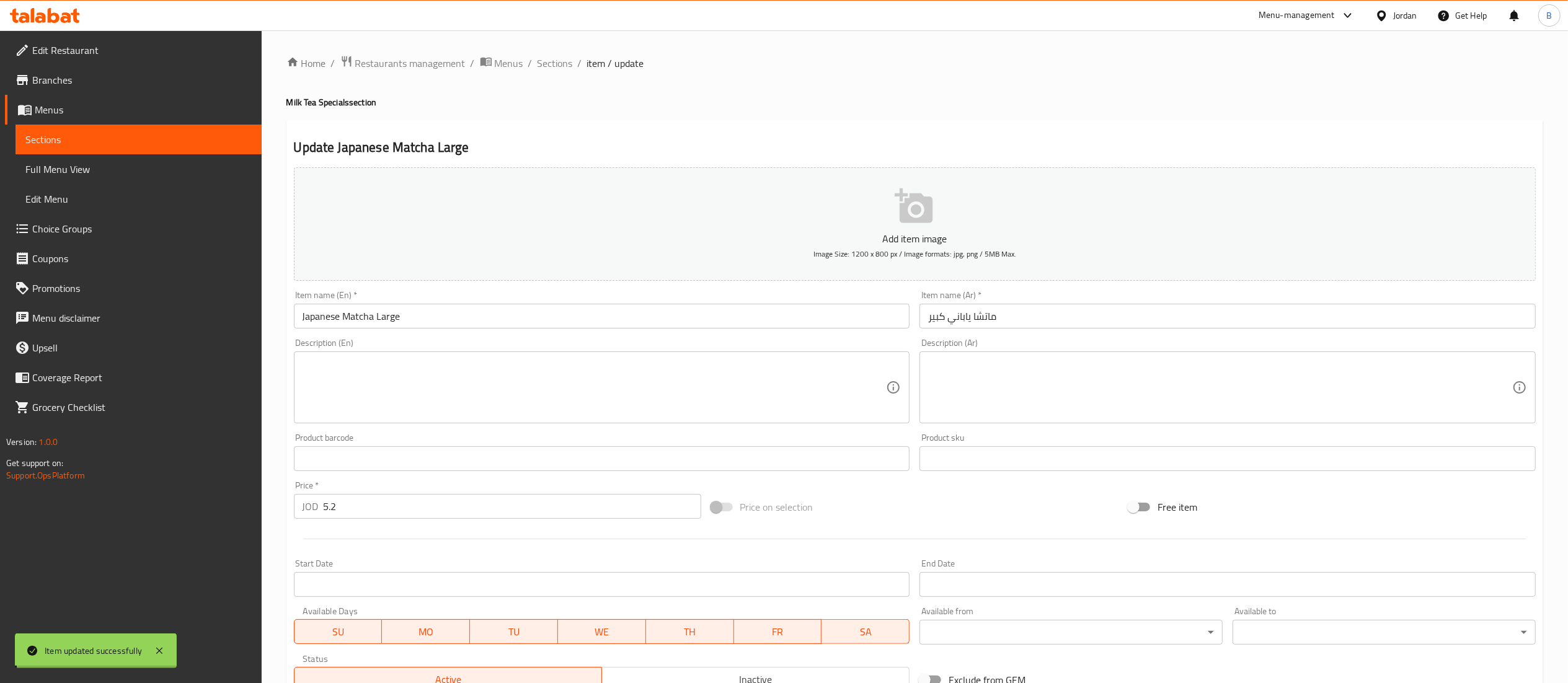
click at [548, 60] on span "Sections" at bounding box center [555, 63] width 35 height 15
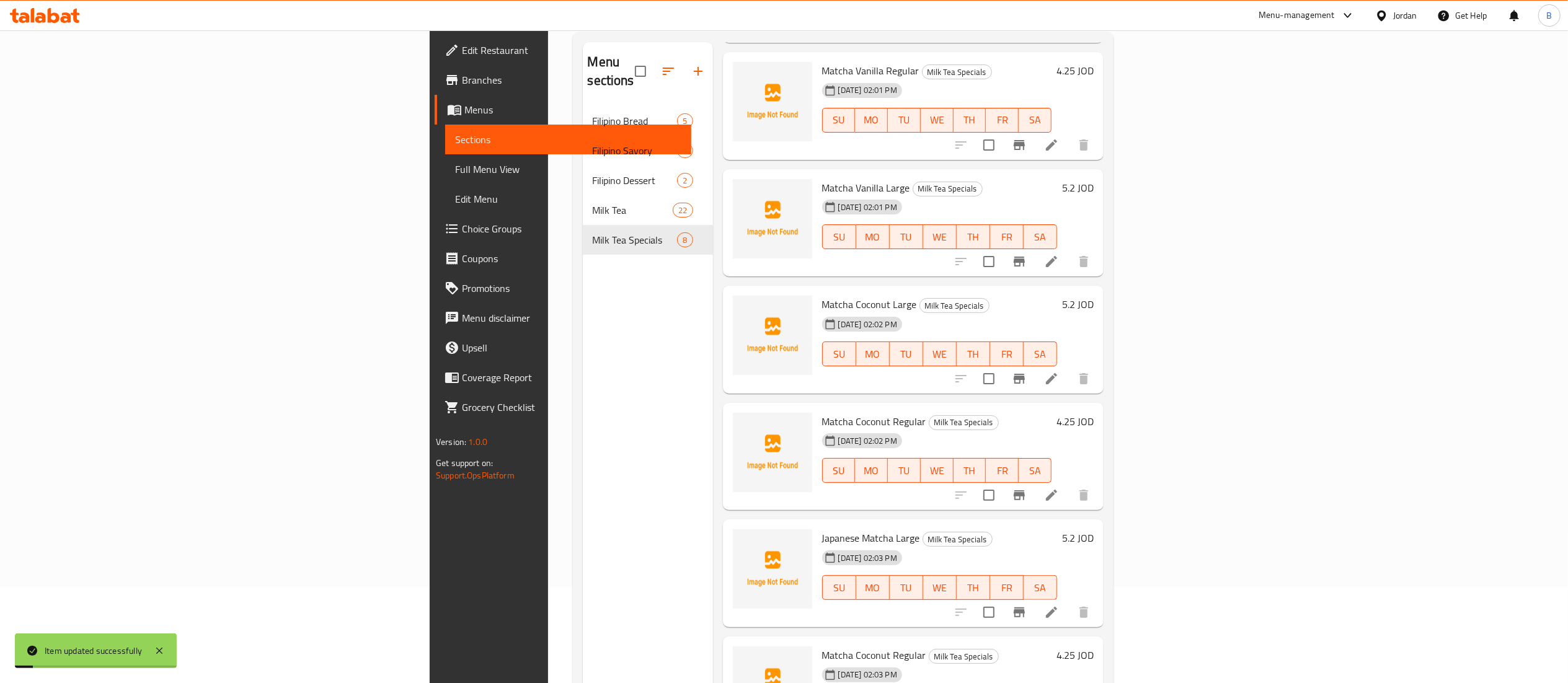
scroll to position [174, 0]
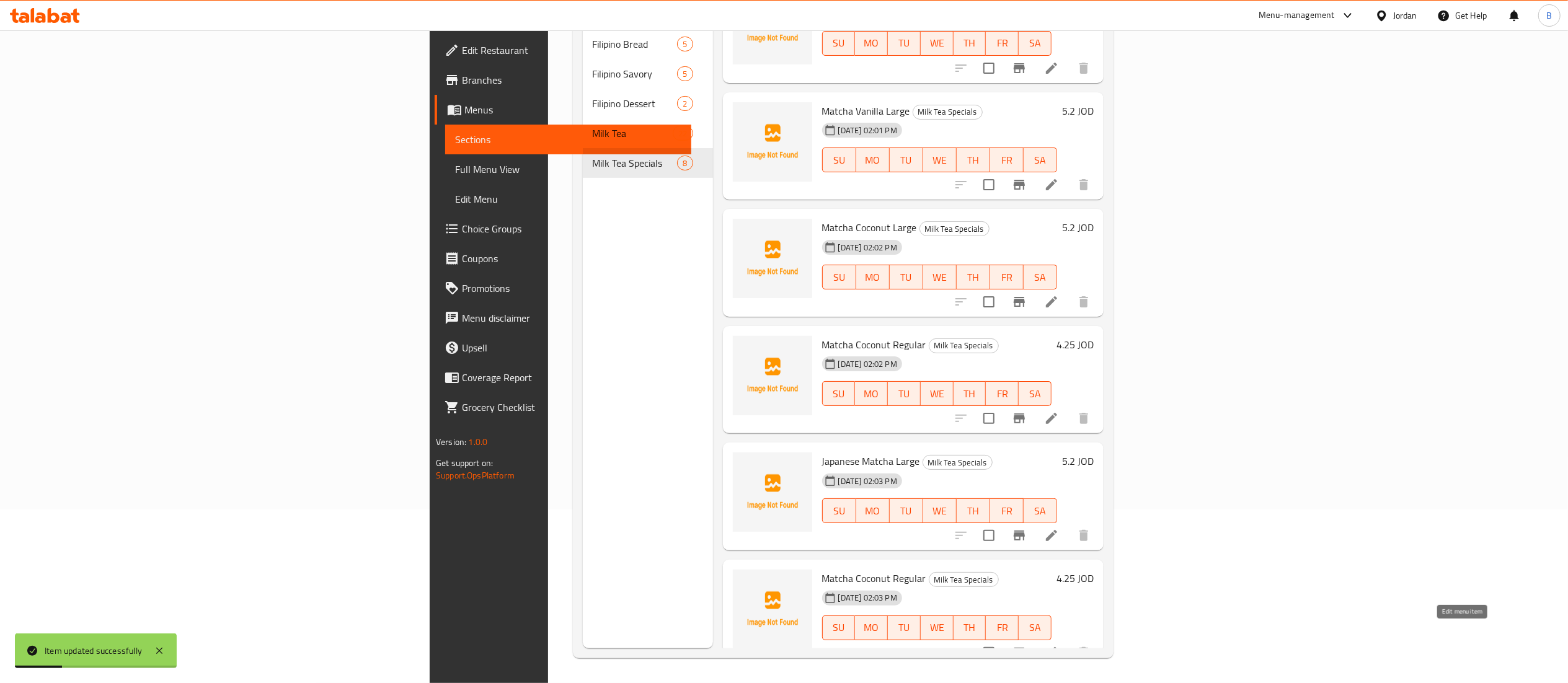
click at [1057, 647] on icon at bounding box center [1051, 652] width 11 height 11
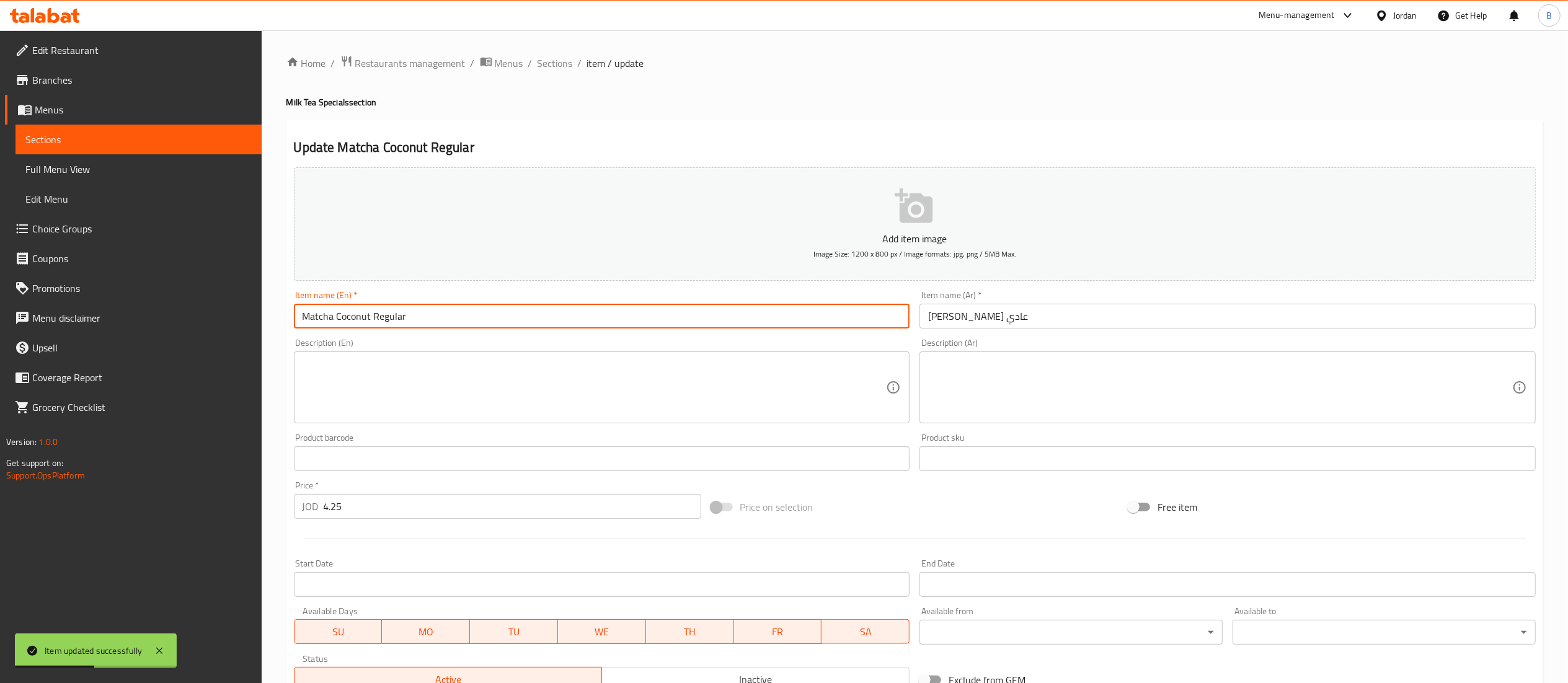
drag, startPoint x: 370, startPoint y: 319, endPoint x: 283, endPoint y: 318, distance: 87.0
click at [283, 318] on div "Home / Restaurants management / Menus / Sections / item / update Milk Tea Speci…" at bounding box center [915, 453] width 1306 height 845
type input "Japanese Matcha Regular"
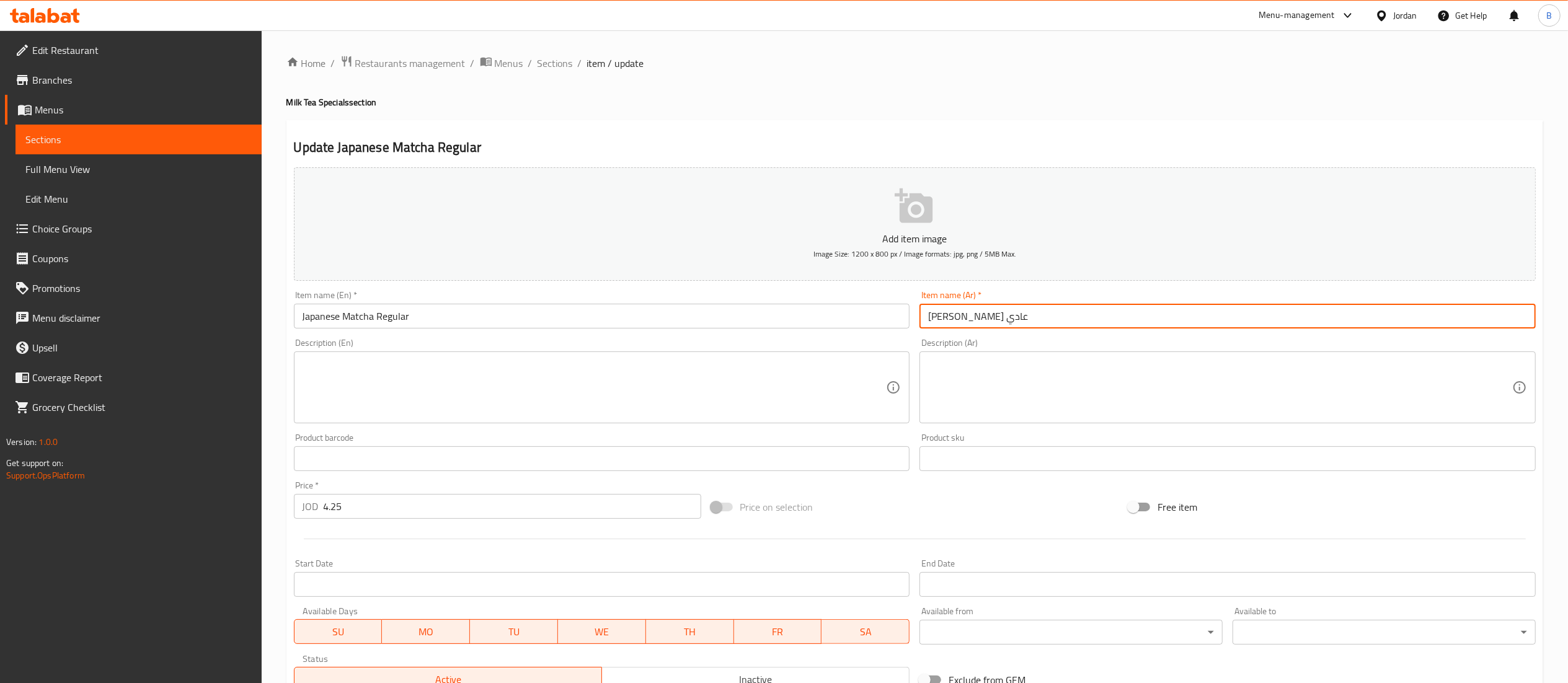
drag, startPoint x: 980, startPoint y: 321, endPoint x: 952, endPoint y: 319, distance: 28.1
click at [952, 319] on input "ماتشا كوكنت عادي" at bounding box center [1228, 316] width 617 height 25
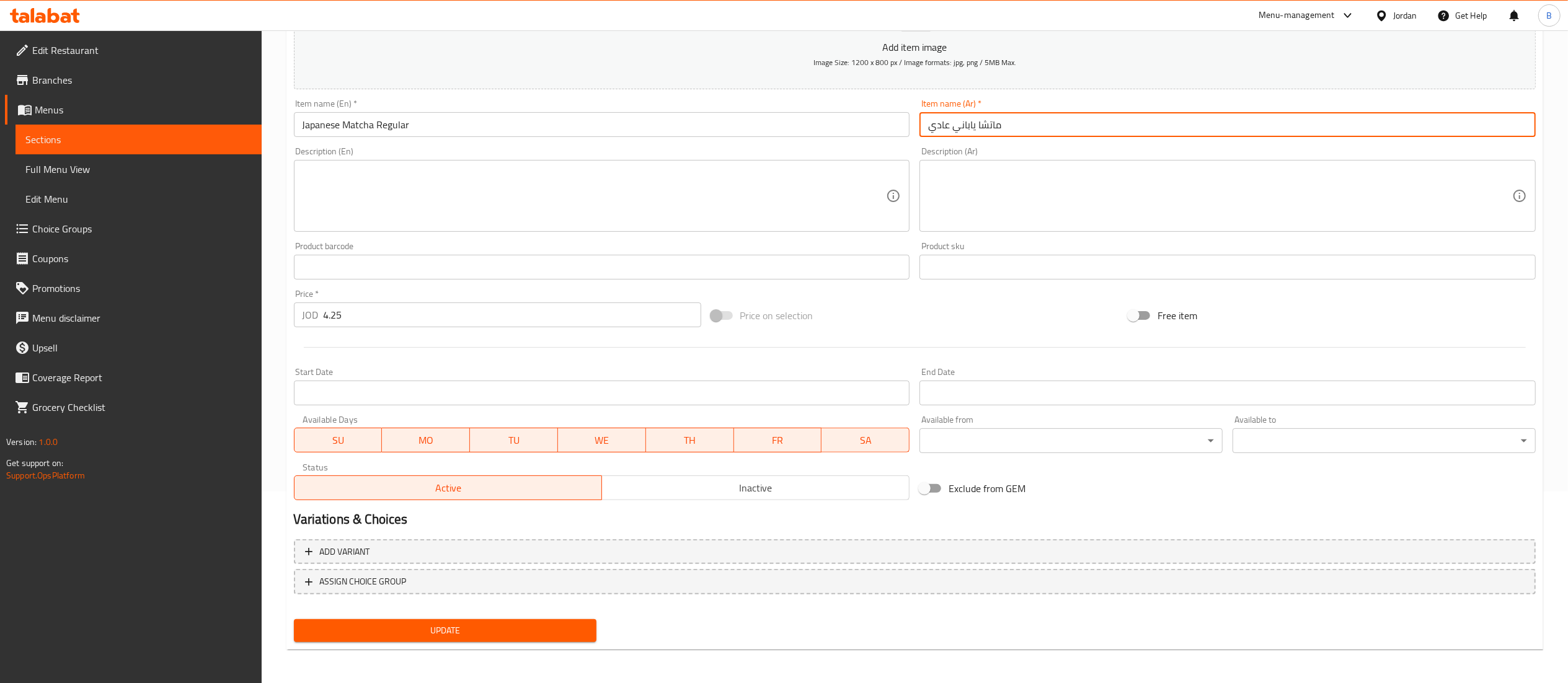
type input "ماتشا ياباني عادي"
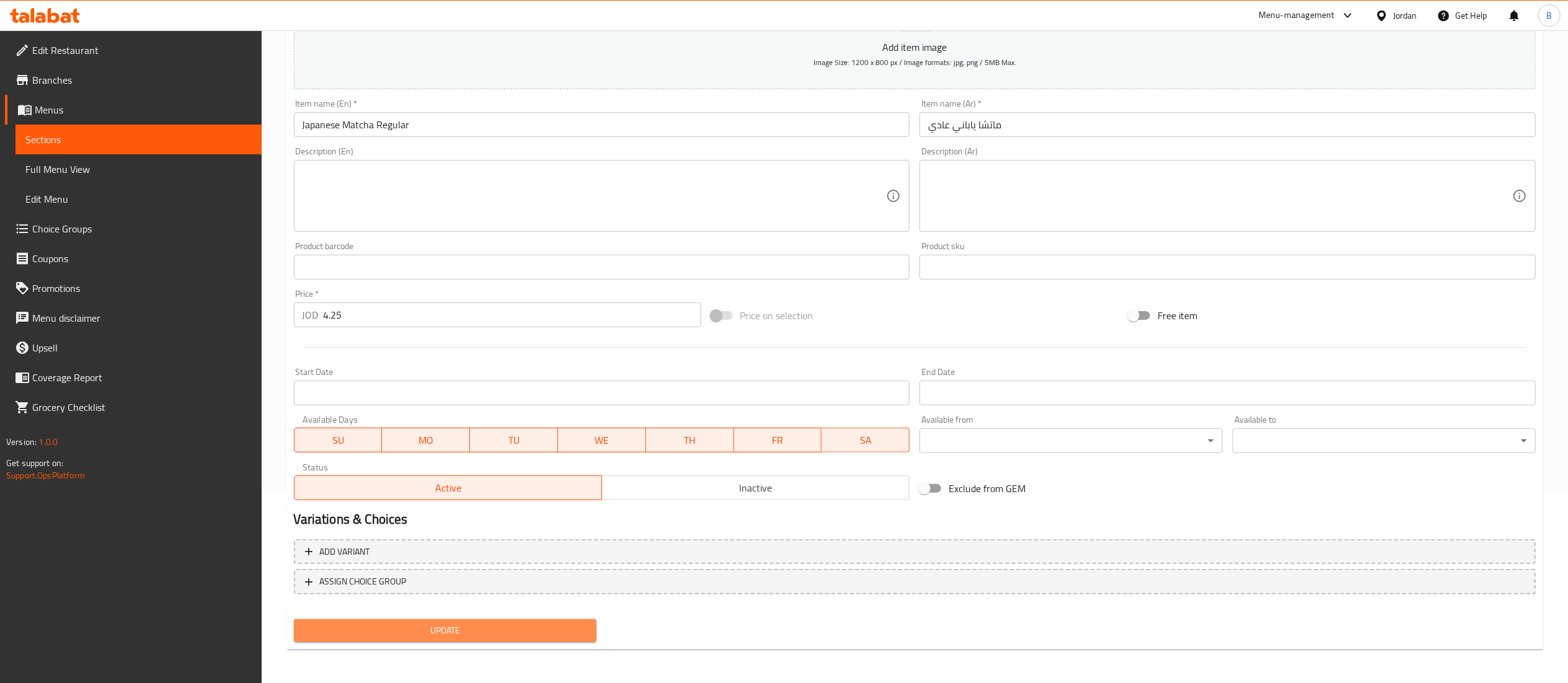
click at [459, 637] on span "Update" at bounding box center [445, 630] width 283 height 16
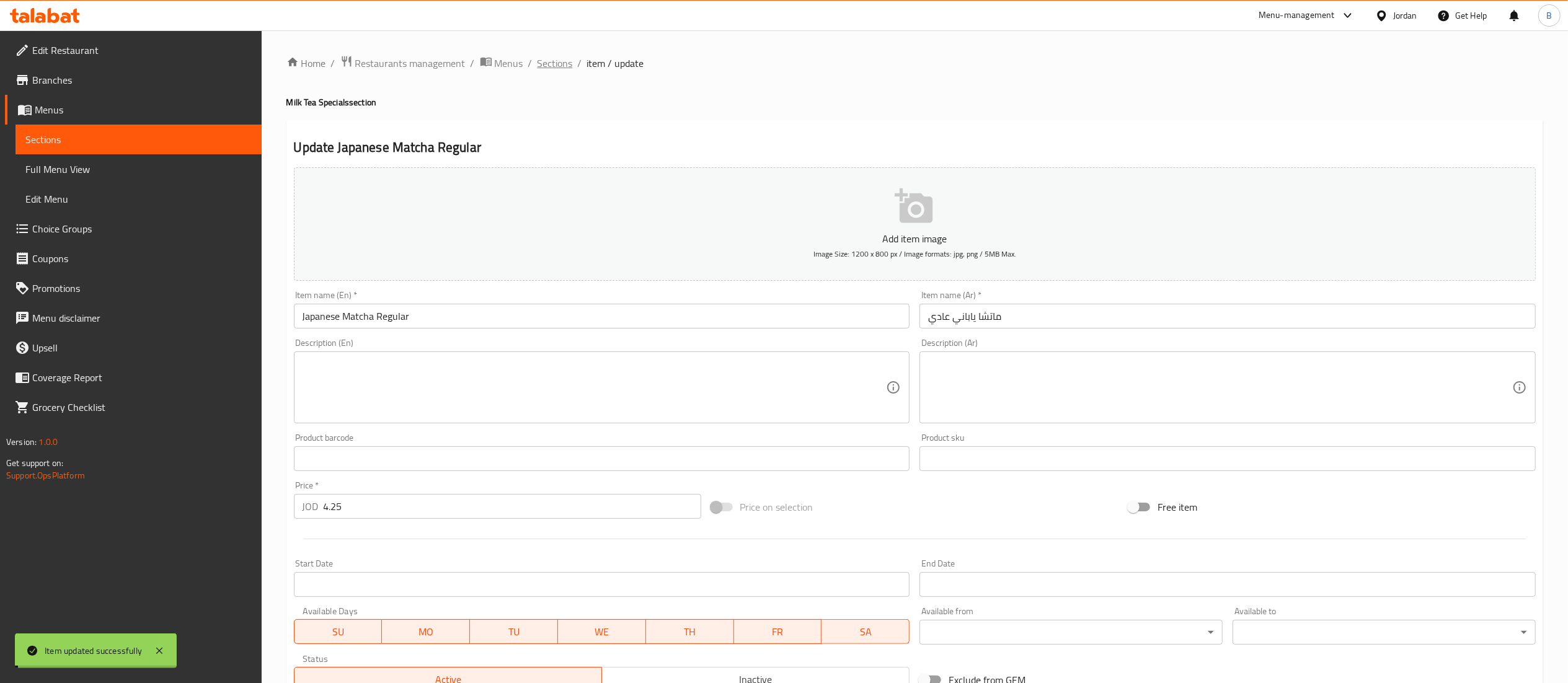
click at [558, 61] on span "Sections" at bounding box center [555, 63] width 35 height 15
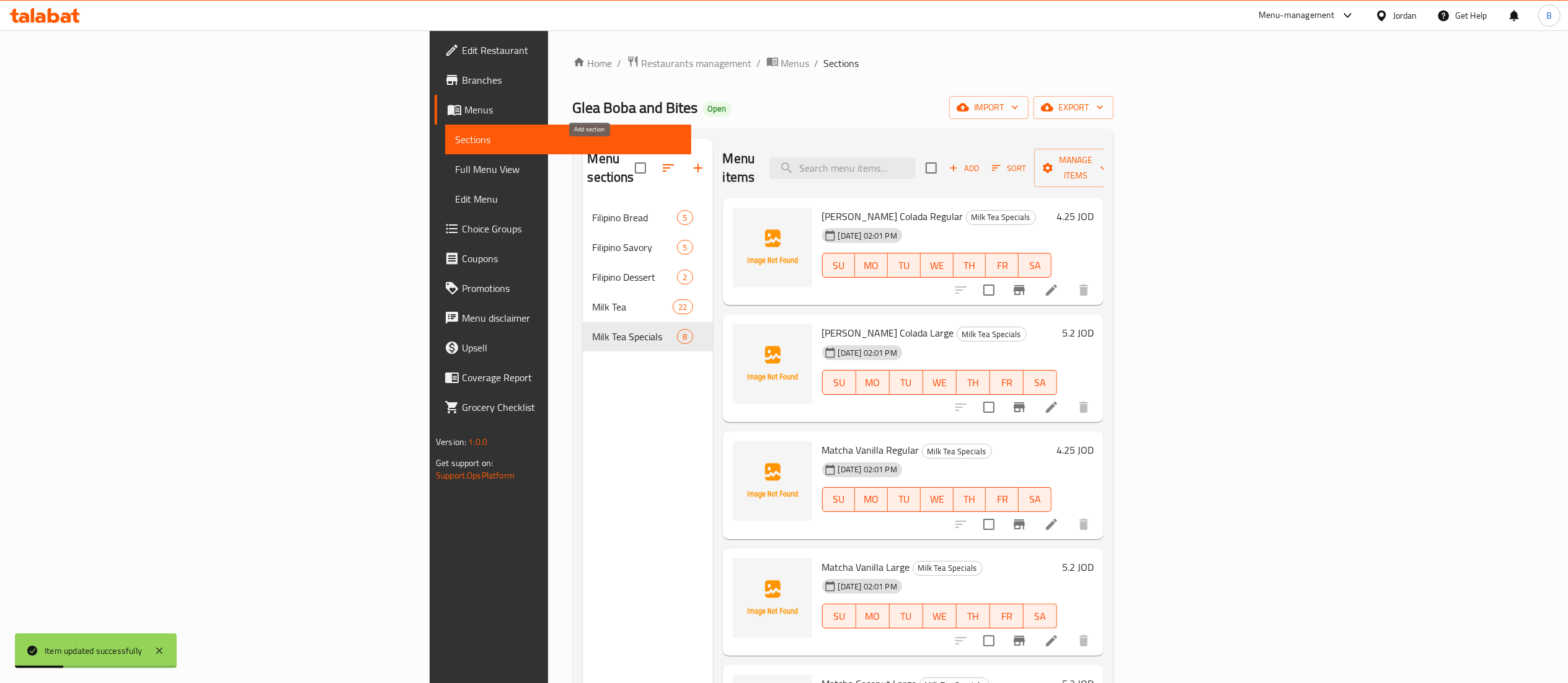
click at [690, 163] on icon "button" at bounding box center [698, 167] width 15 height 15
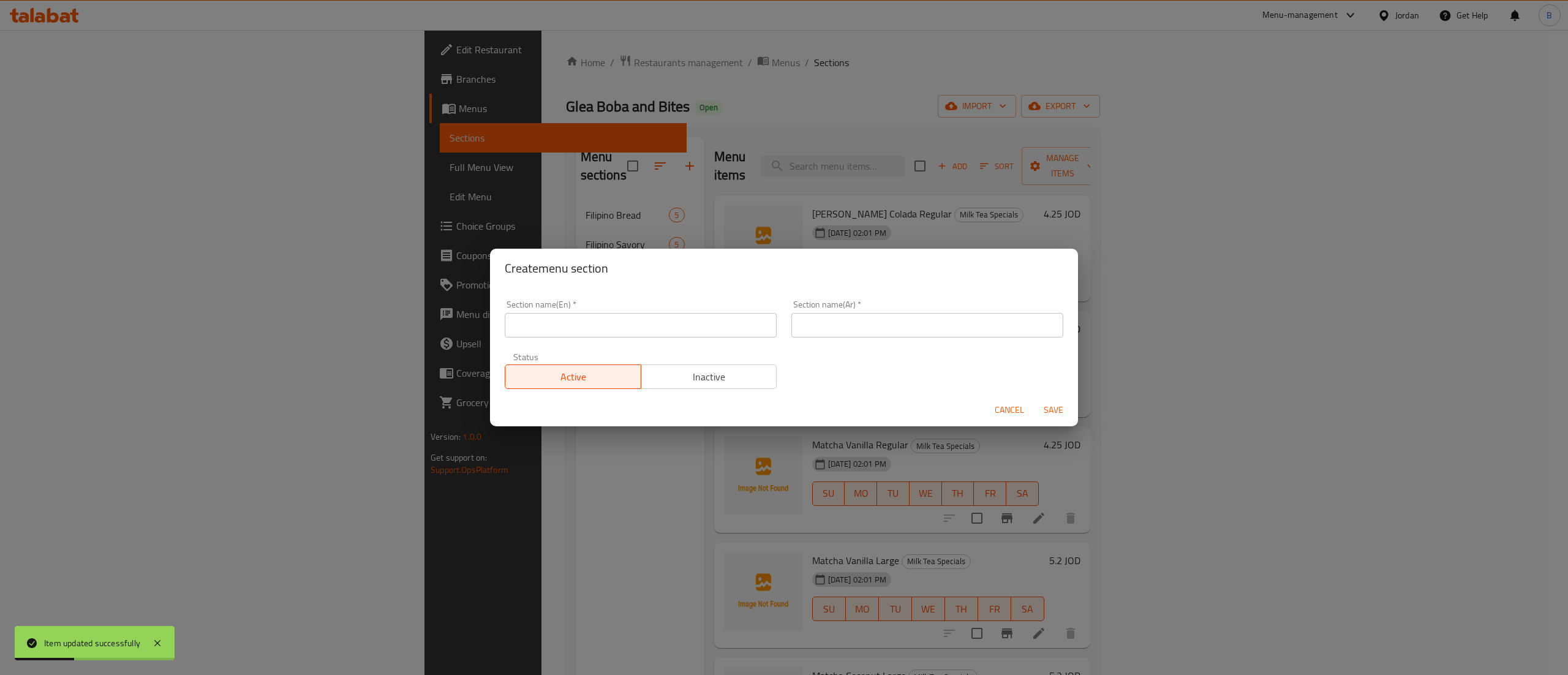
click at [576, 325] on input "text" at bounding box center [641, 325] width 272 height 25
type input "Smoothies"
click at [867, 327] on input "text" at bounding box center [928, 325] width 272 height 25
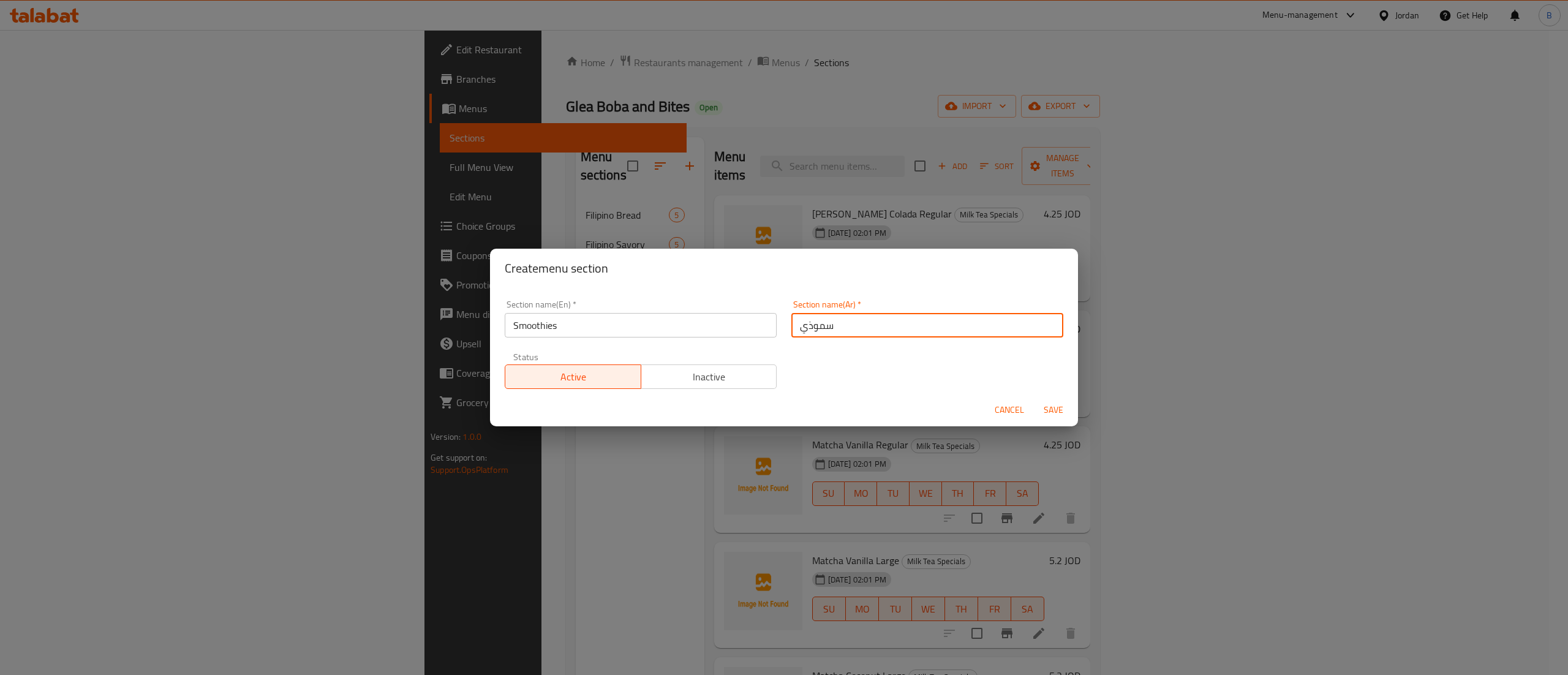
type input "سموذي"
click at [821, 386] on div "Section name(En)   * Smoothies Section name(En) * Section name(Ar)   * سموذي Se…" at bounding box center [784, 344] width 573 height 103
click at [1054, 411] on span "Save" at bounding box center [1054, 410] width 30 height 16
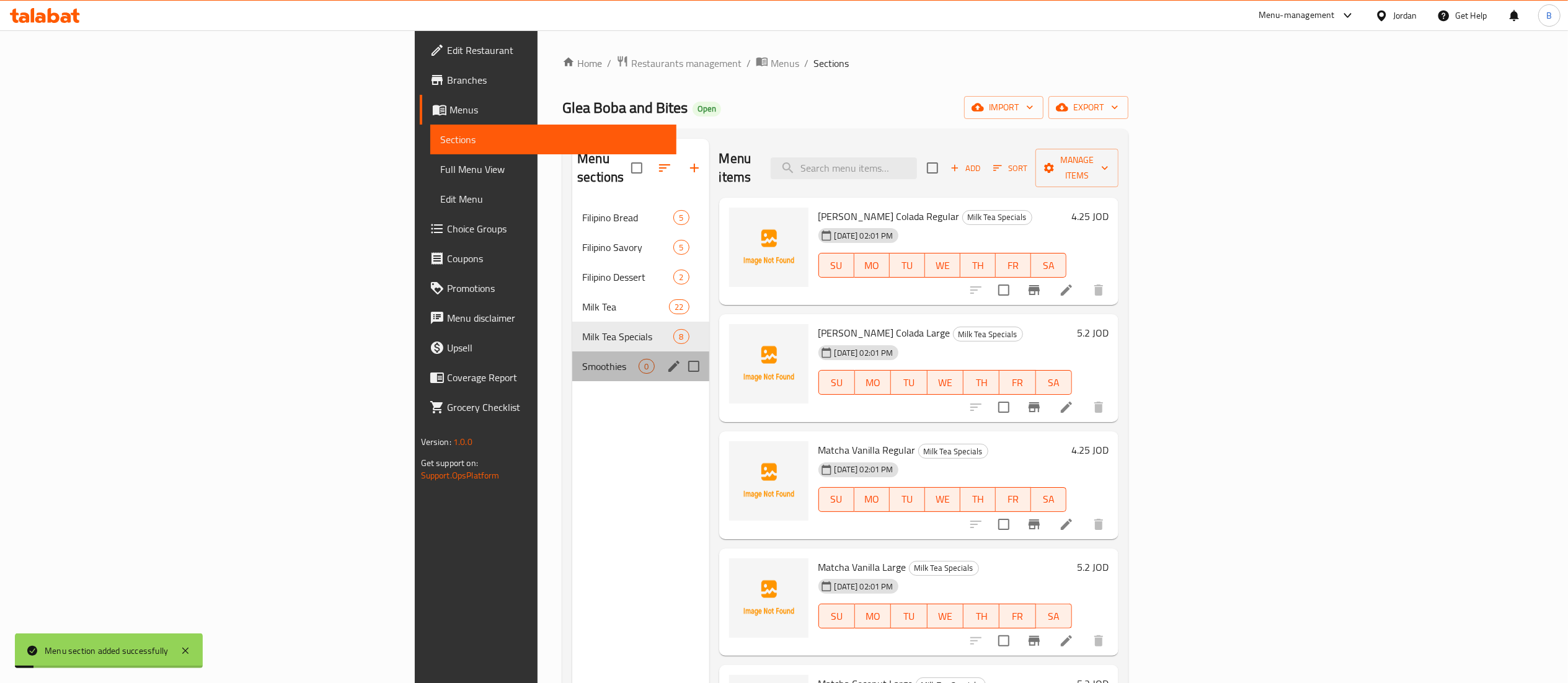
click at [572, 358] on div "Smoothies 0" at bounding box center [640, 366] width 136 height 30
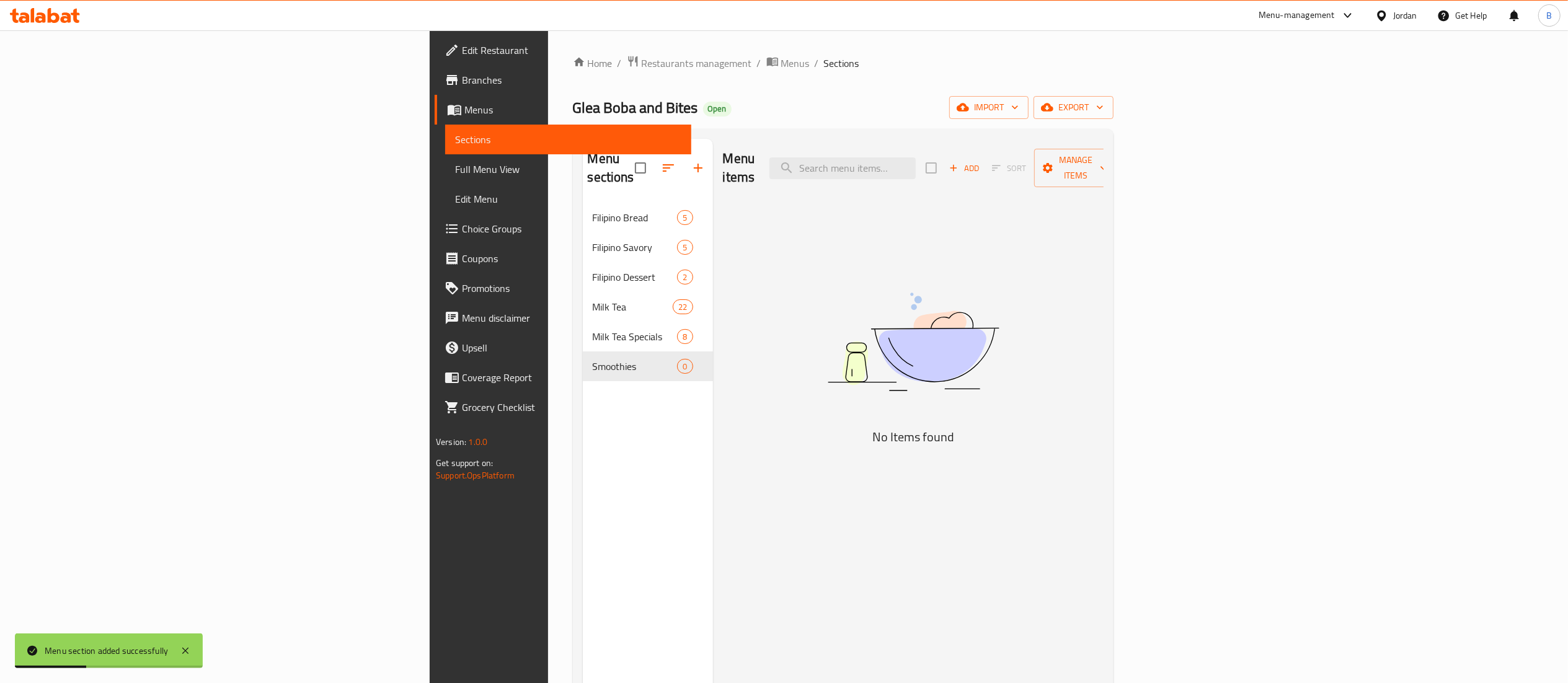
click at [981, 161] on span "Add" at bounding box center [964, 168] width 34 height 14
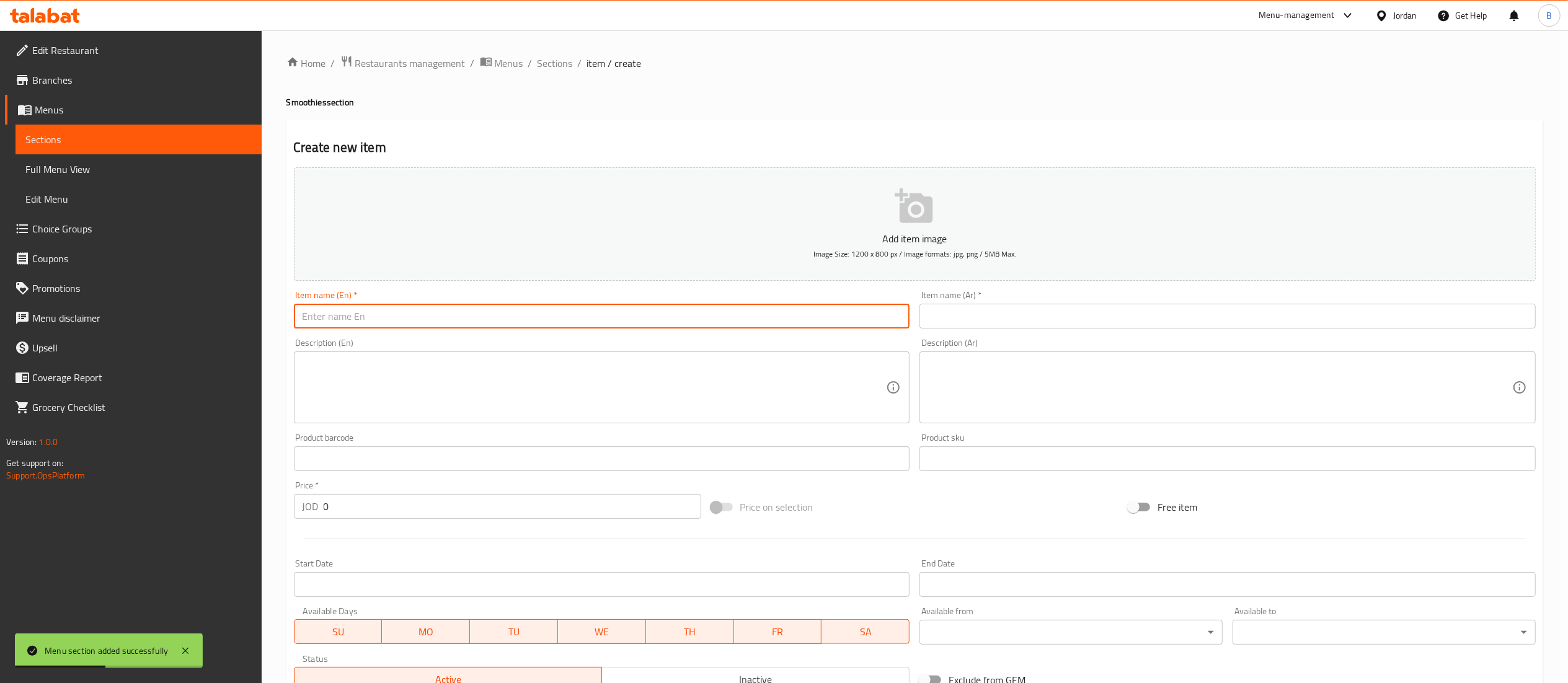
click at [698, 309] on input "text" at bounding box center [602, 316] width 617 height 25
type input "N"
click at [955, 320] on input "text" at bounding box center [1228, 316] width 617 height 25
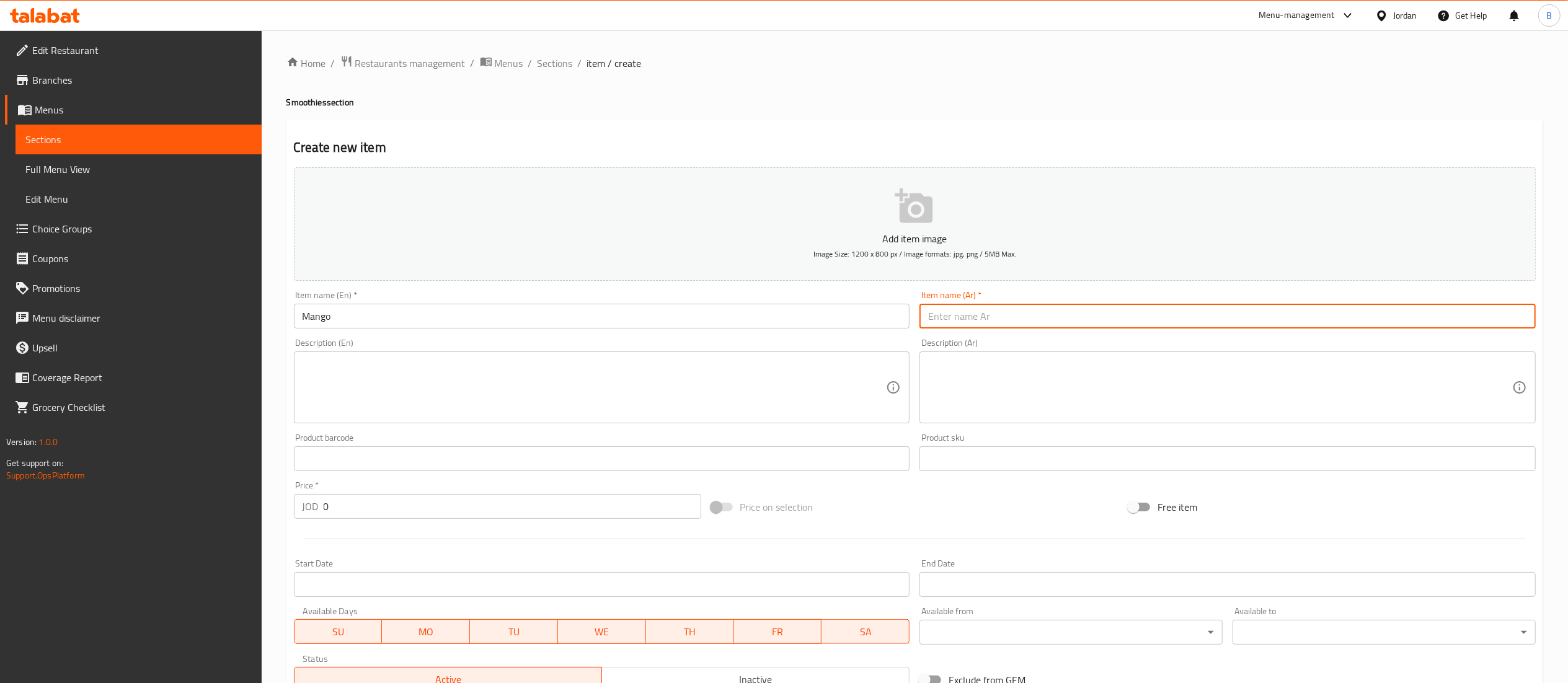
click at [410, 317] on input "Mango" at bounding box center [602, 316] width 617 height 25
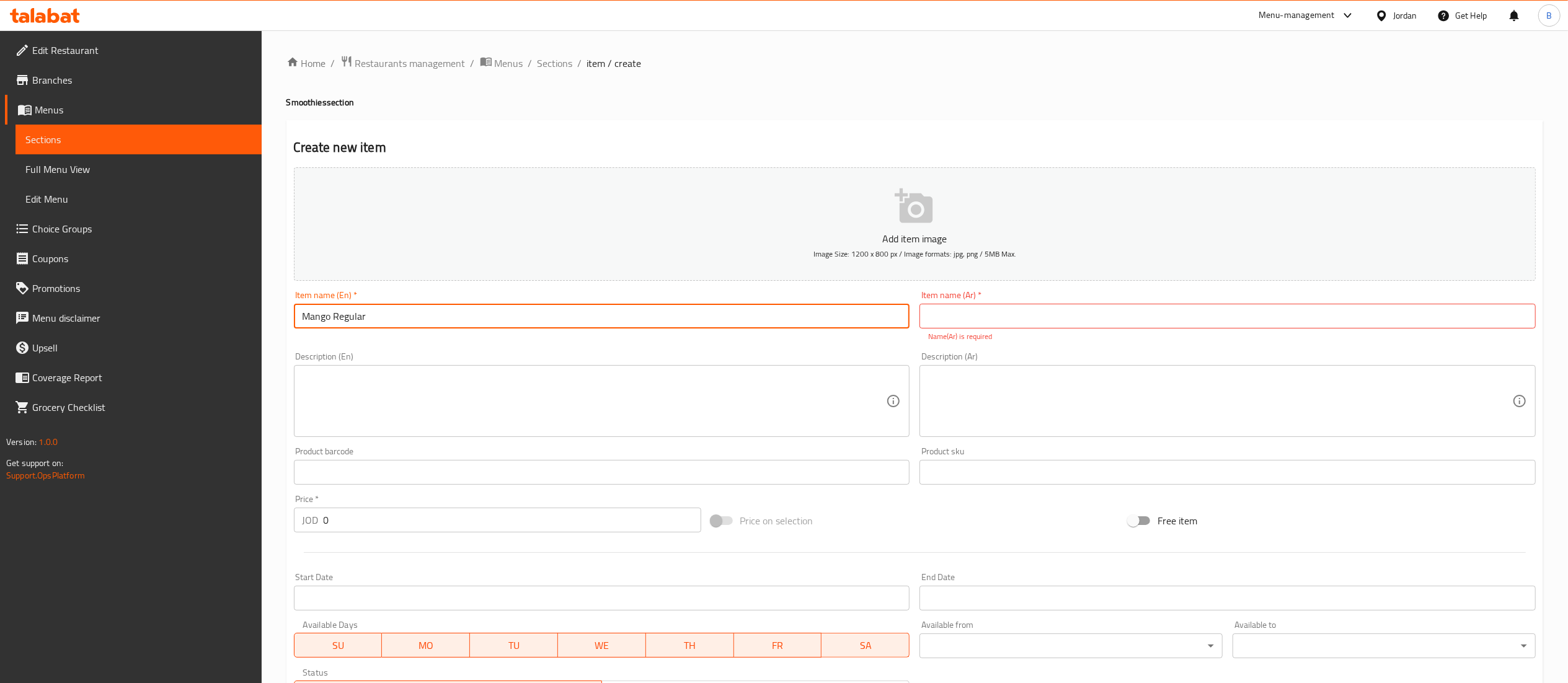
type input "Mango Regular"
click at [1059, 315] on input "text" at bounding box center [1228, 316] width 617 height 25
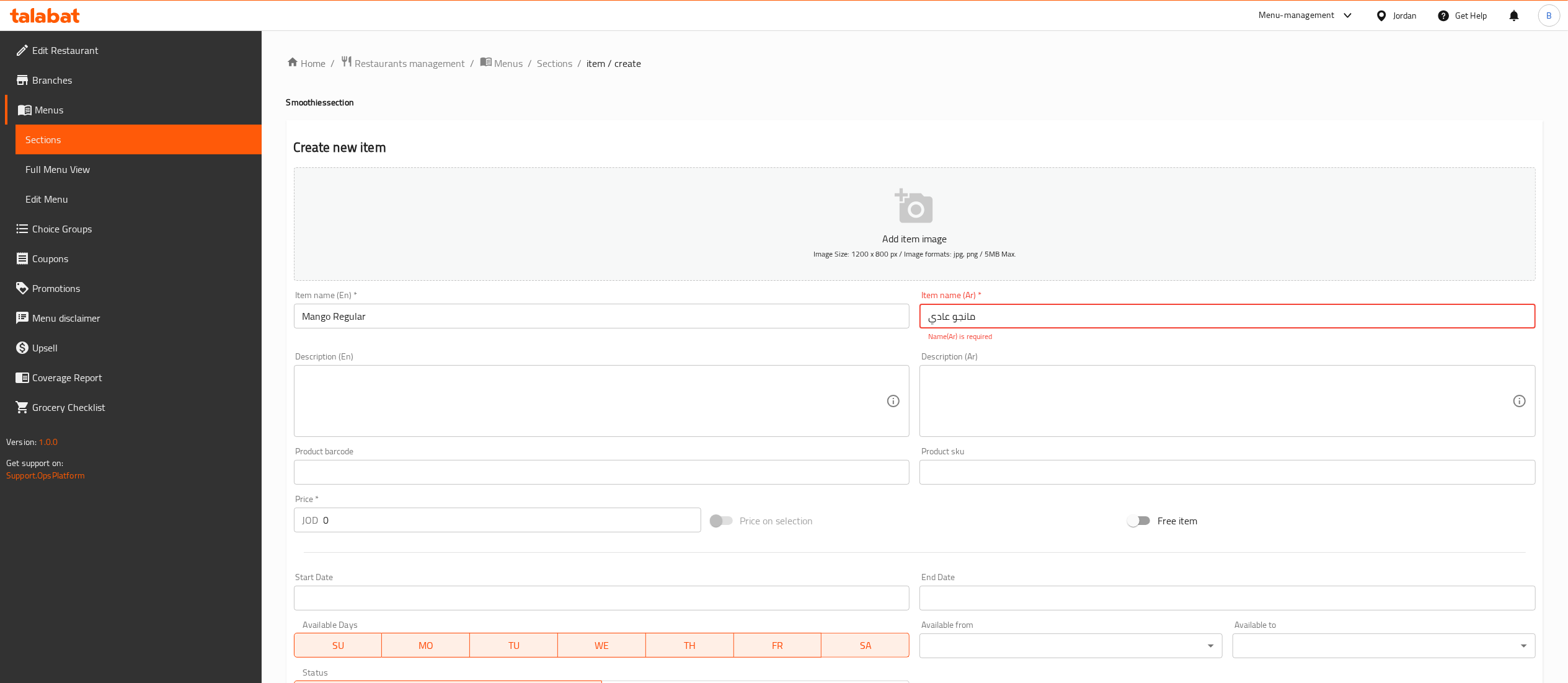
type input "مانجو عادي"
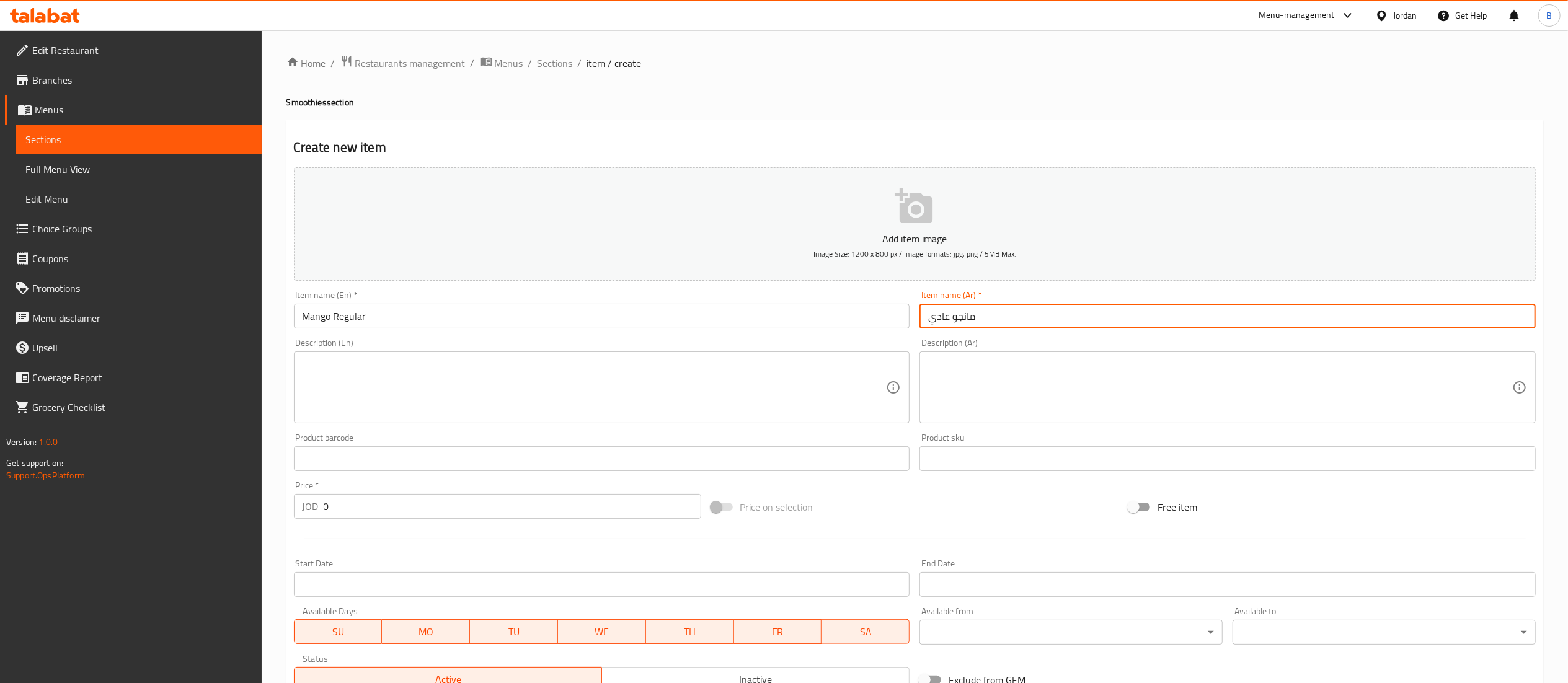
drag, startPoint x: 402, startPoint y: 502, endPoint x: 87, endPoint y: 503, distance: 315.0
click at [99, 502] on div "Edit Restaurant Branches Menus Sections Full Menu View Edit Menu Choice Groups …" at bounding box center [784, 453] width 1568 height 845
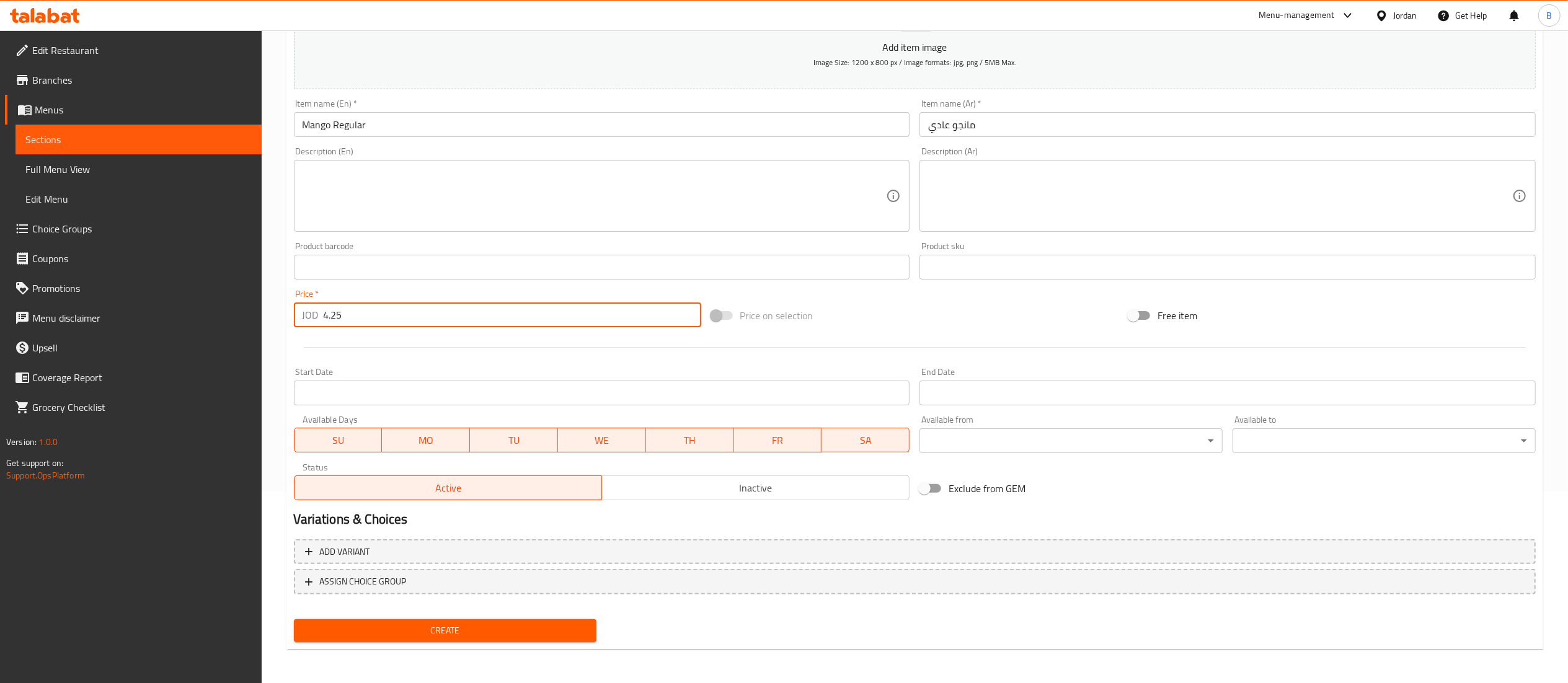
type input "4.25"
click at [423, 636] on span "Create" at bounding box center [445, 630] width 283 height 16
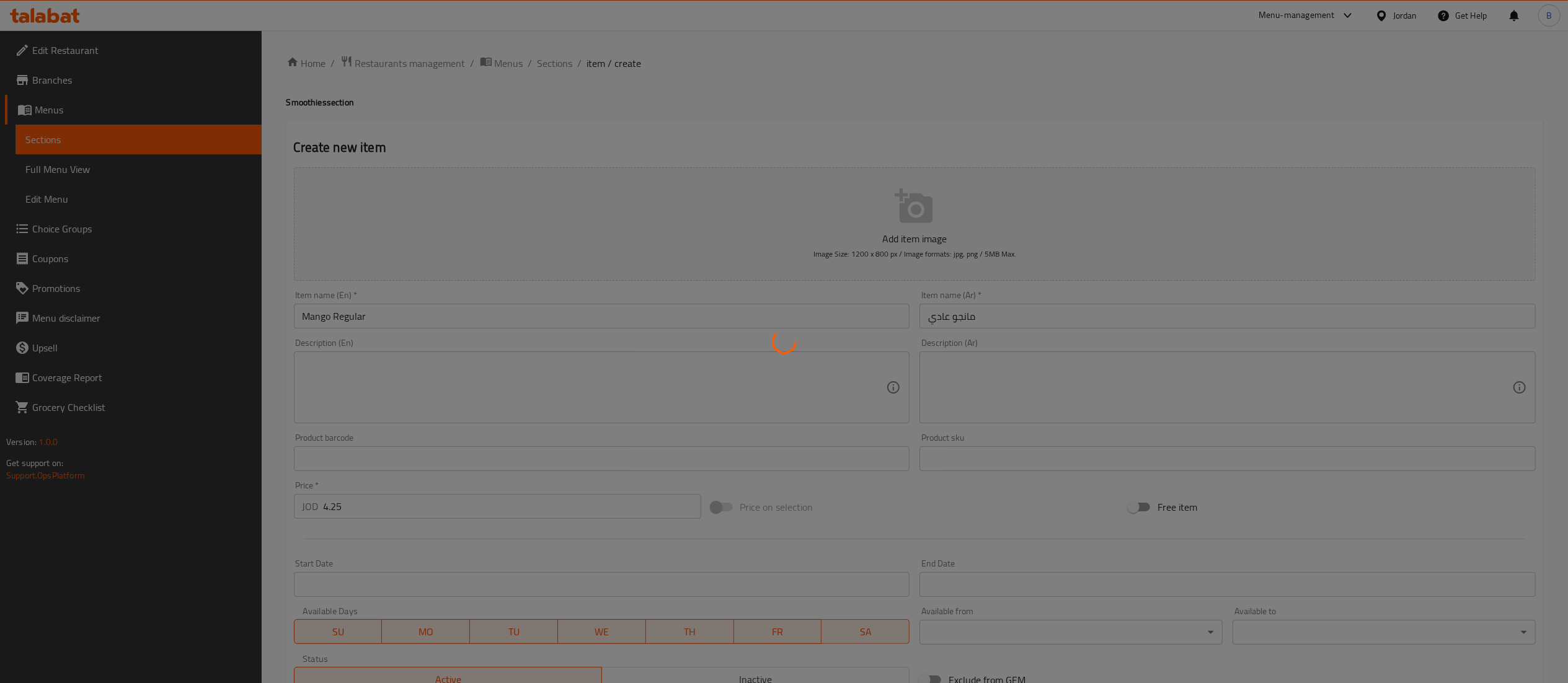
type input "0"
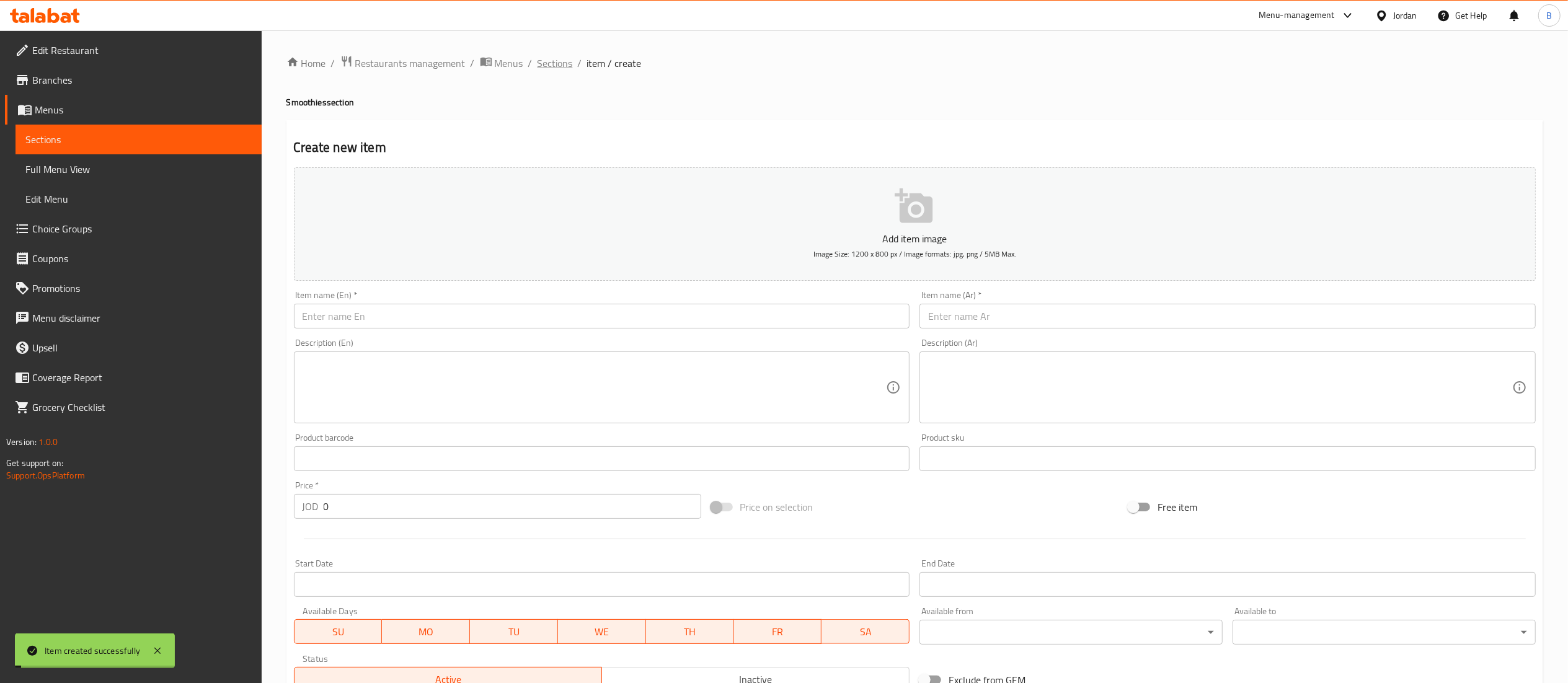
click at [546, 64] on span "Sections" at bounding box center [555, 63] width 35 height 15
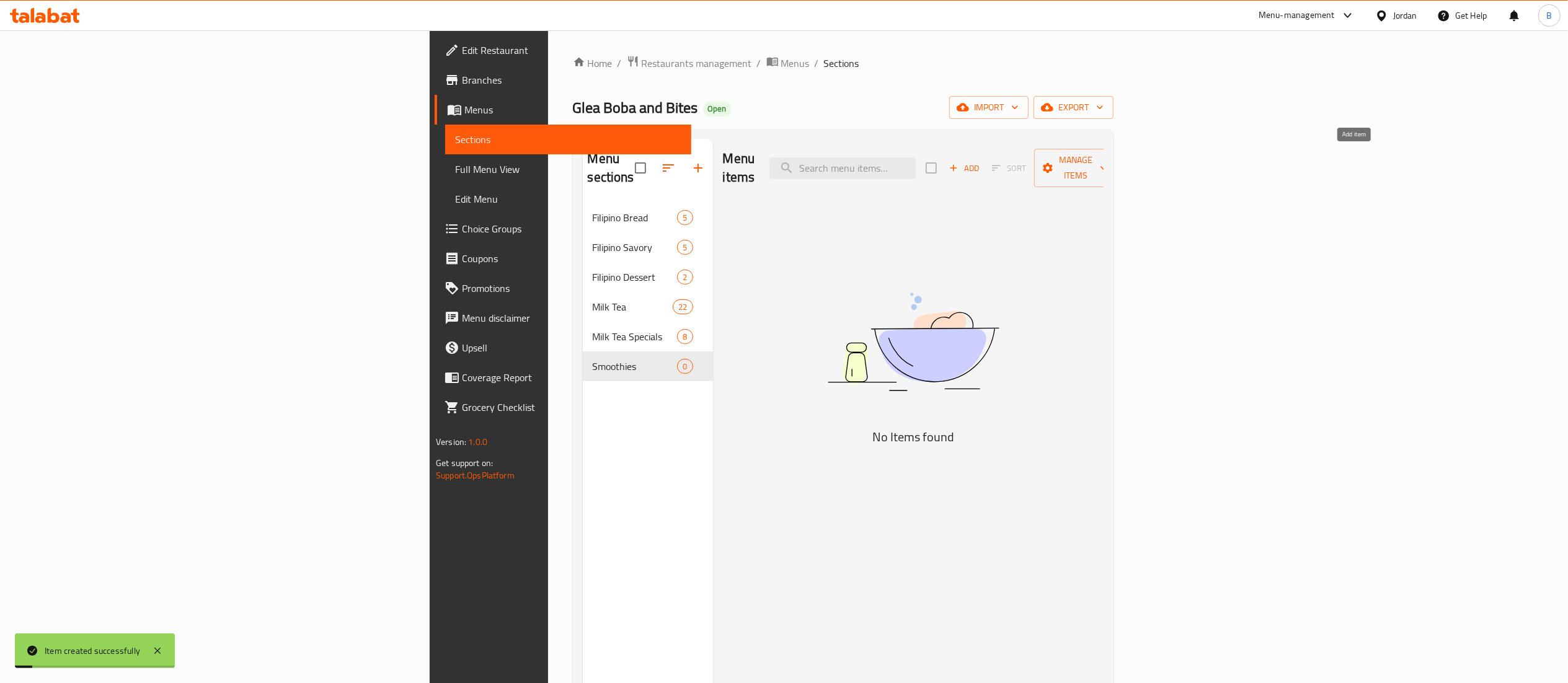
click at [981, 163] on span "Add" at bounding box center [964, 168] width 34 height 14
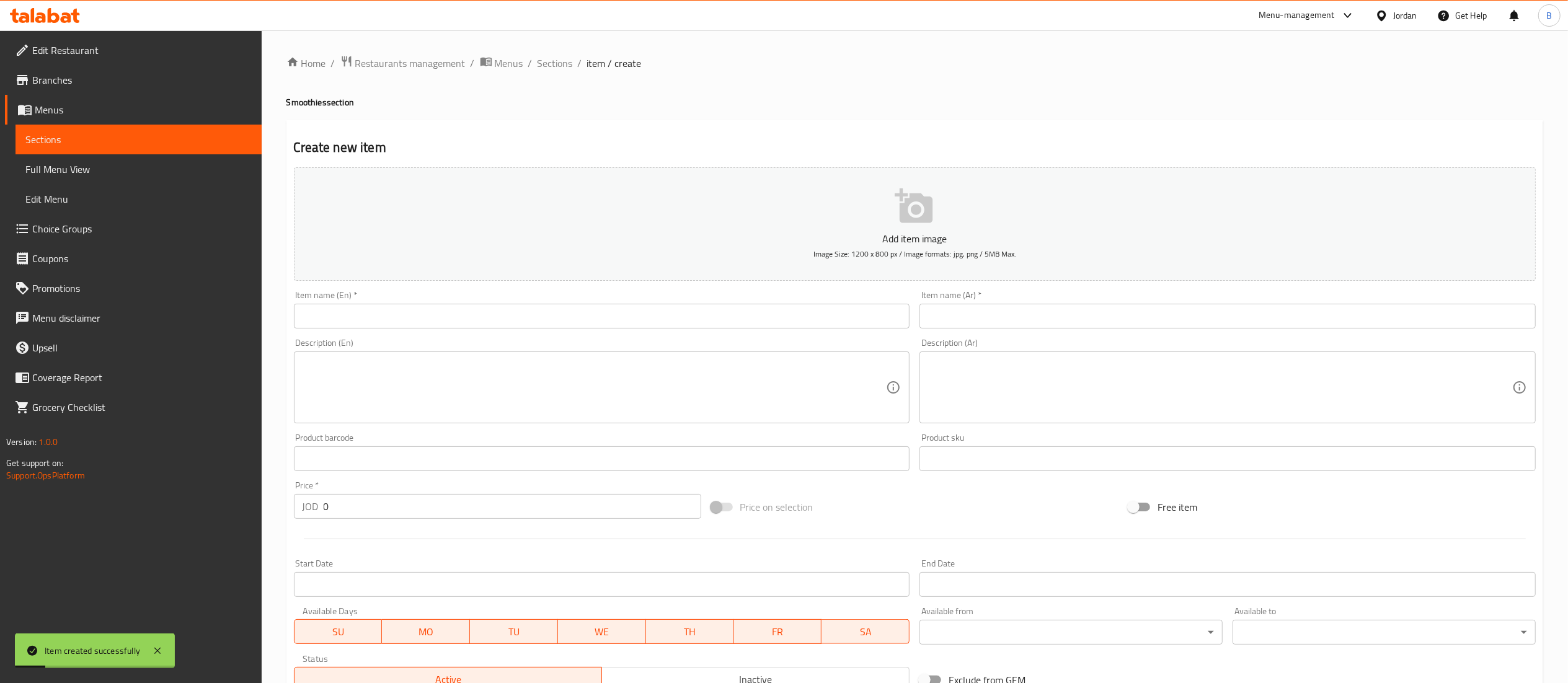
click at [671, 318] on input "text" at bounding box center [602, 316] width 617 height 25
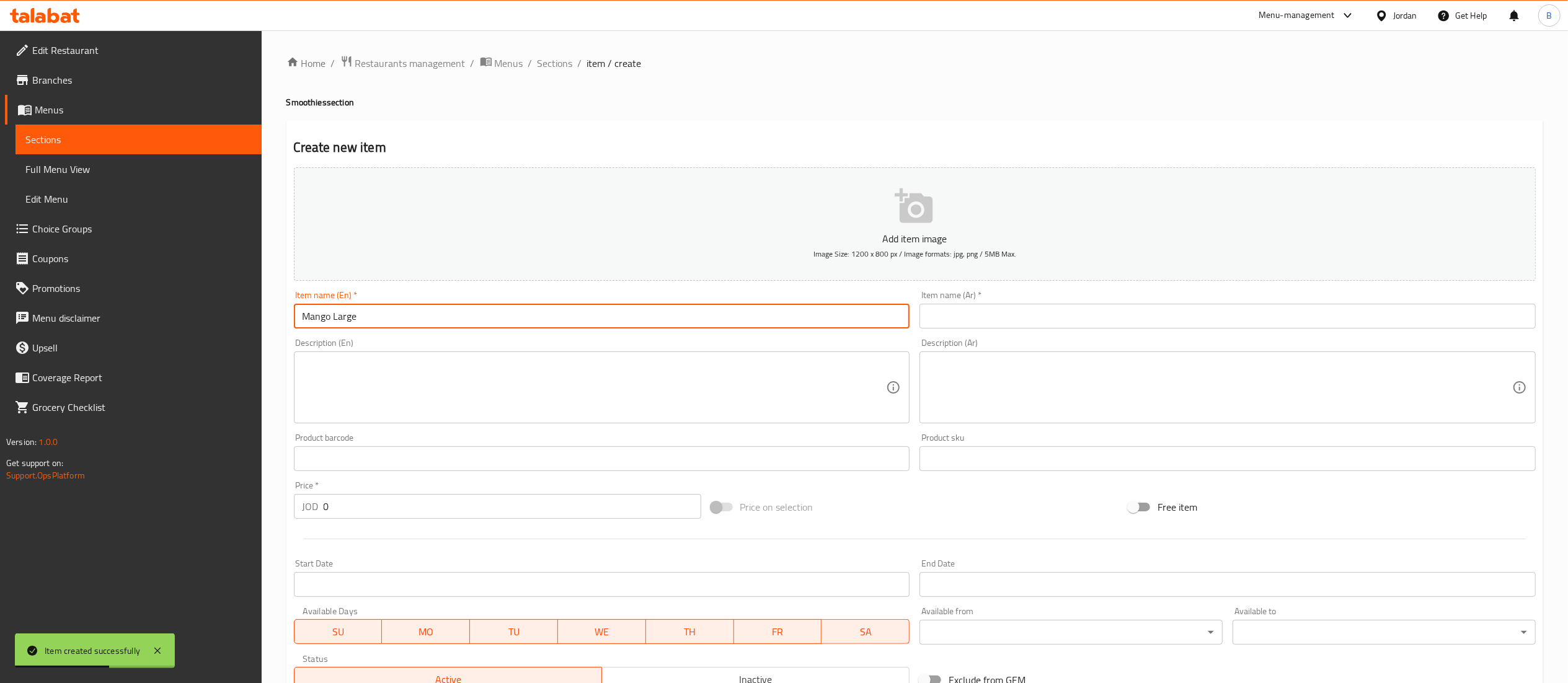
type input "Mango Large"
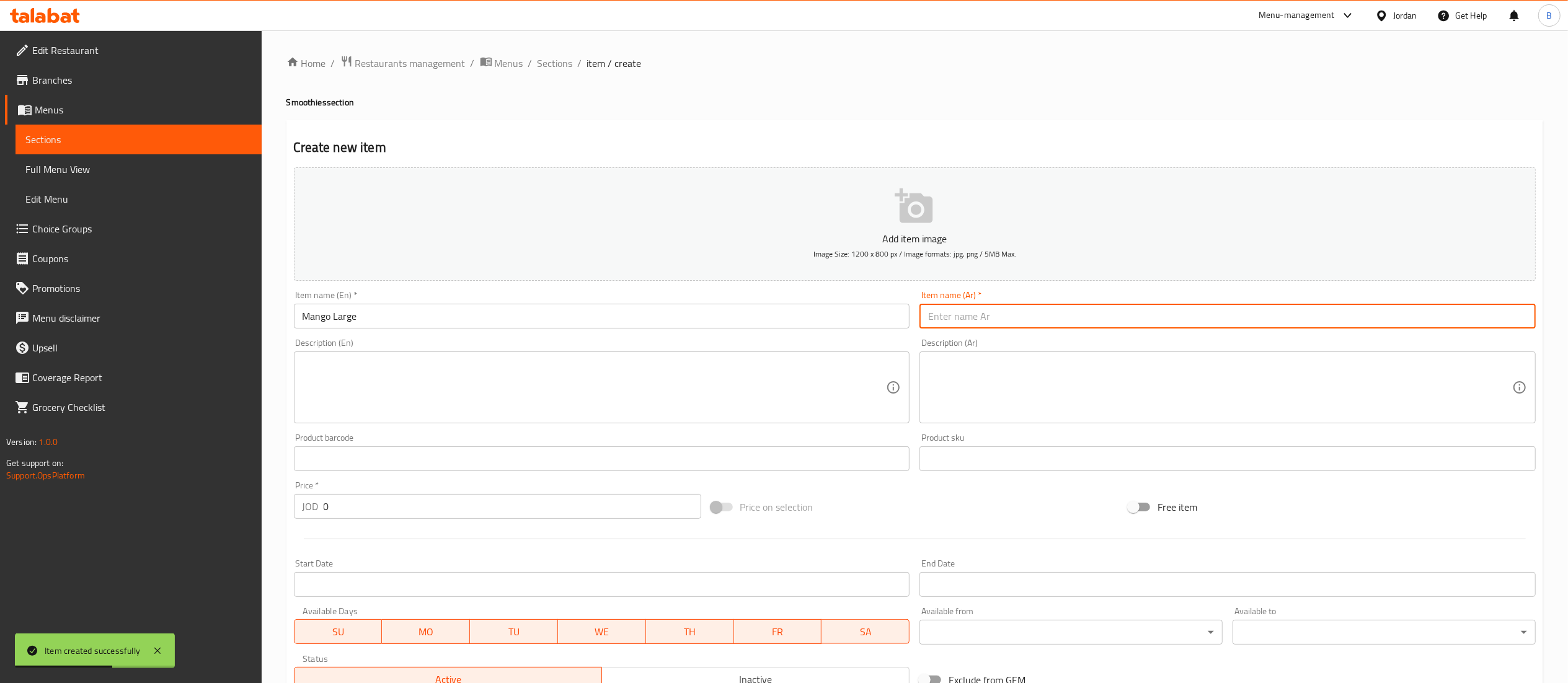
click at [1102, 329] on input "text" at bounding box center [1228, 316] width 617 height 25
type input "مانجو كبير"
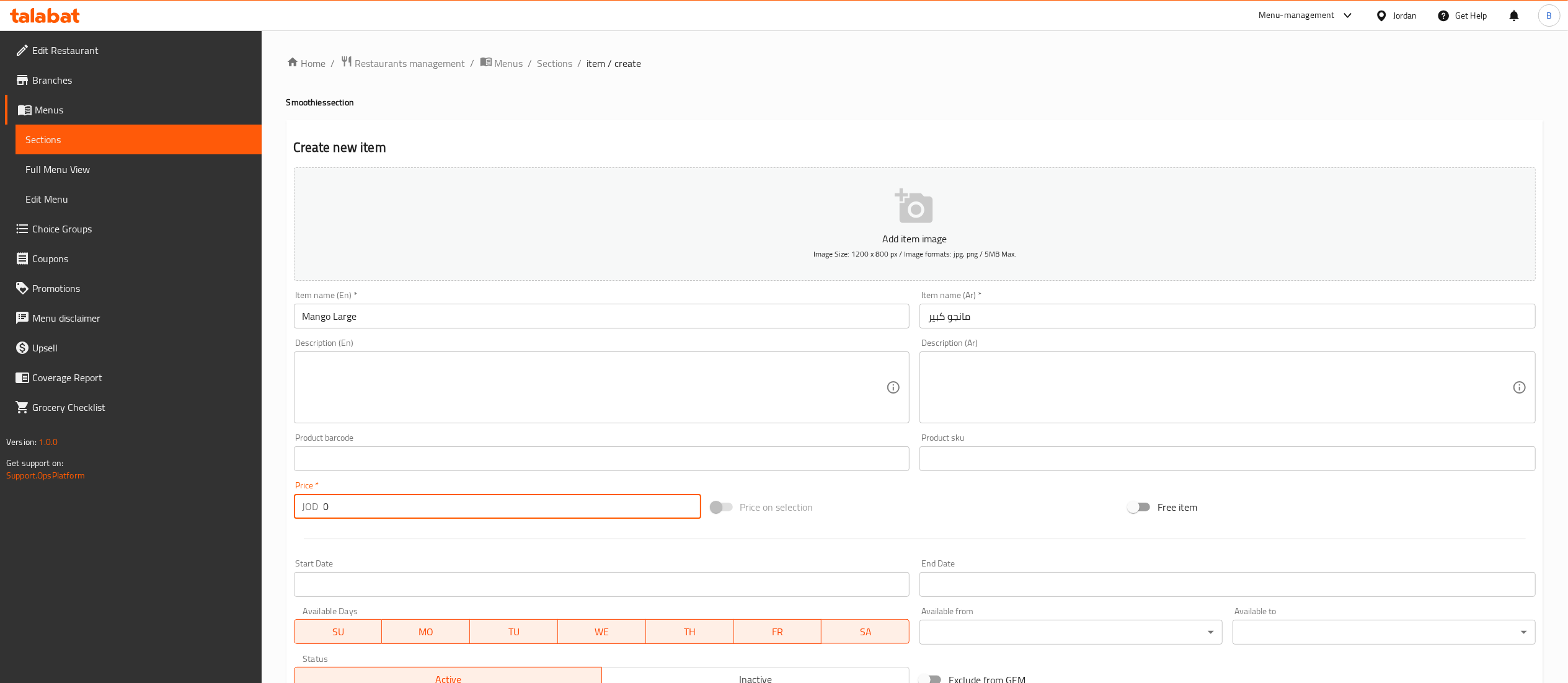
click at [362, 512] on input "0" at bounding box center [513, 506] width 377 height 25
drag, startPoint x: 356, startPoint y: 514, endPoint x: 192, endPoint y: 514, distance: 164.0
click at [219, 514] on div "Edit Restaurant Branches Menus Sections Full Menu View Edit Menu Choice Groups …" at bounding box center [784, 453] width 1568 height 845
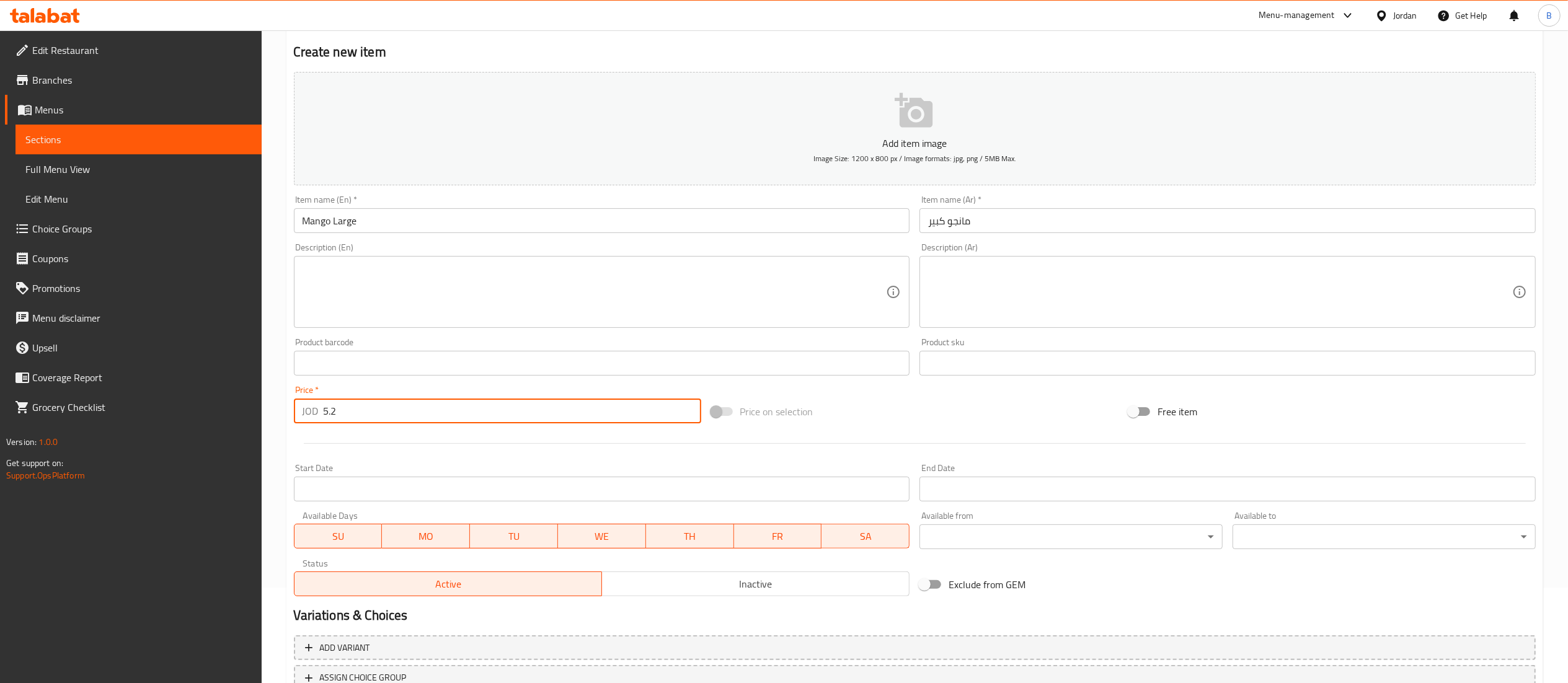
scroll to position [192, 0]
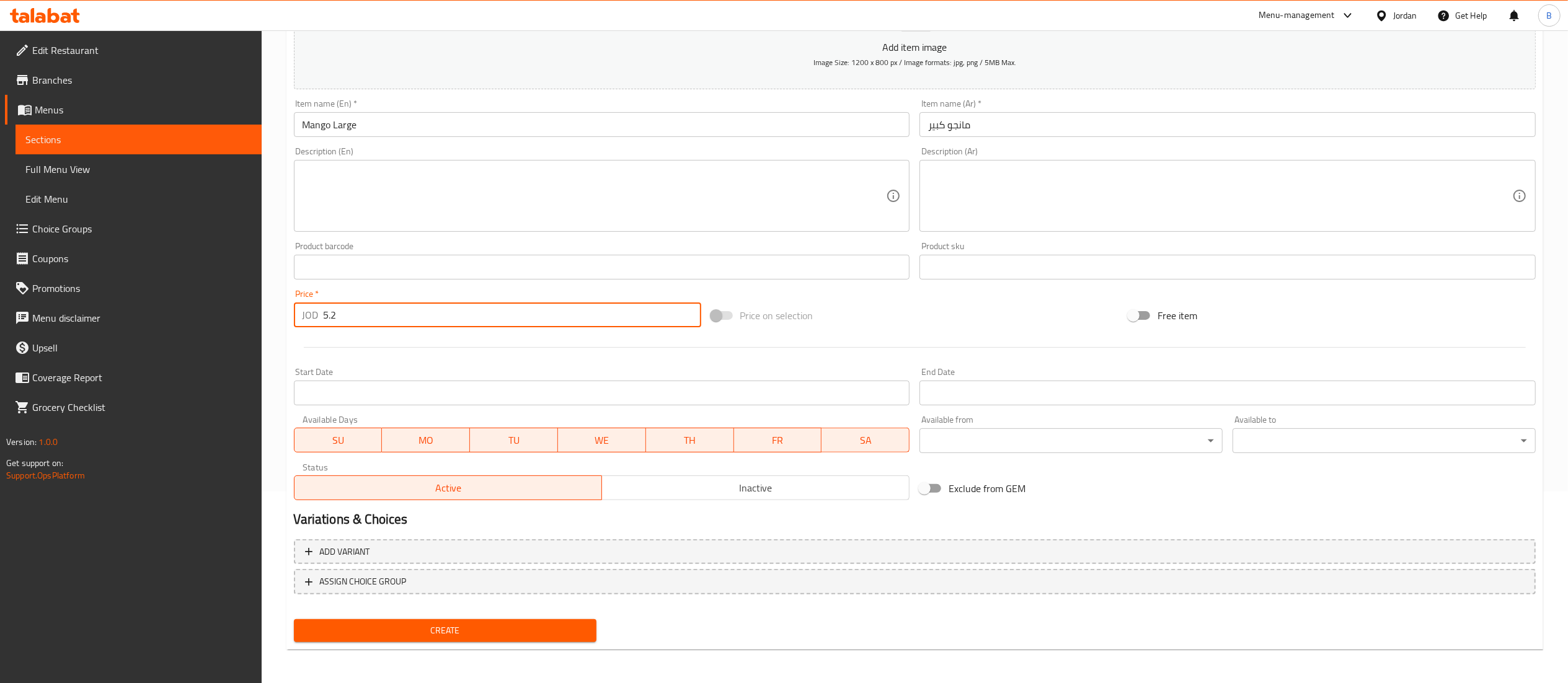
type input "5.2"
click at [507, 619] on button "Create" at bounding box center [446, 630] width 304 height 23
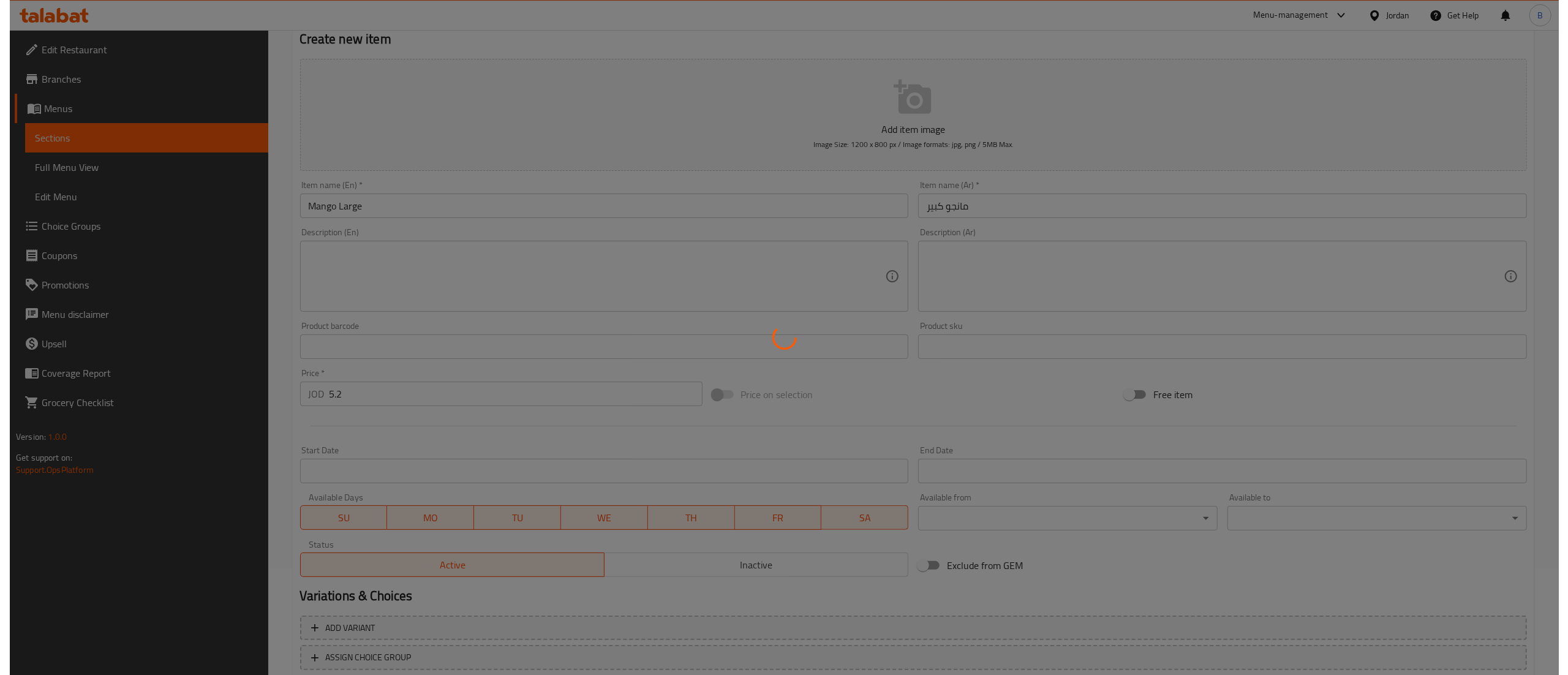
scroll to position [0, 0]
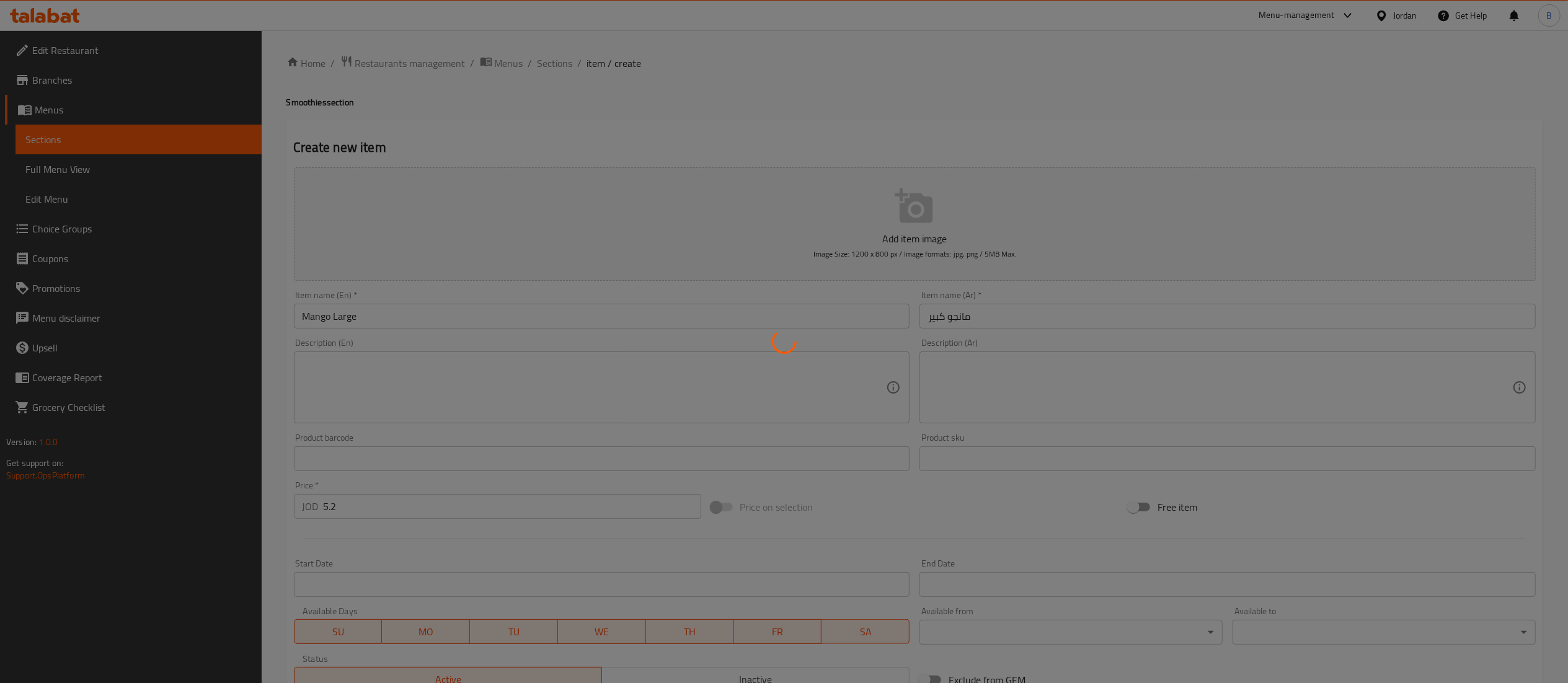
type input "0"
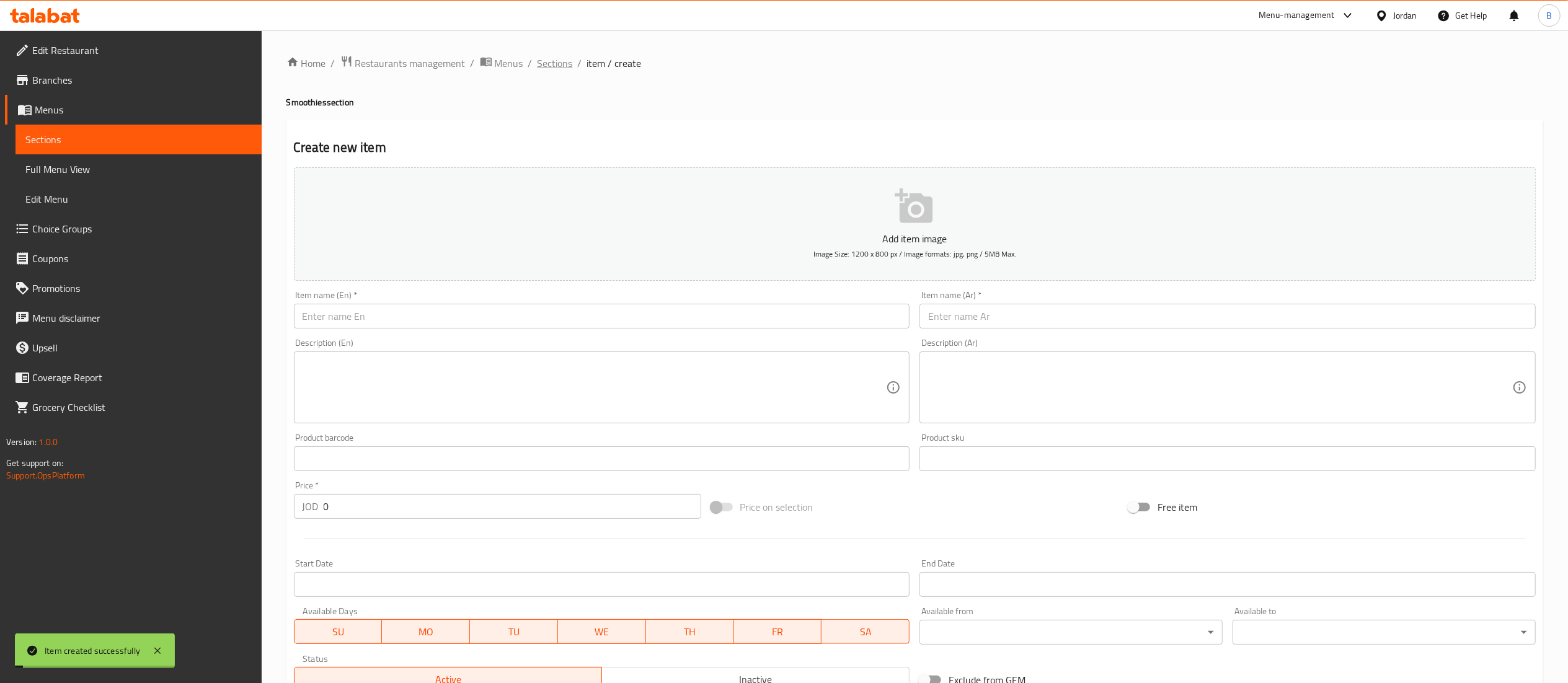
click at [550, 71] on span "Sections" at bounding box center [555, 63] width 35 height 15
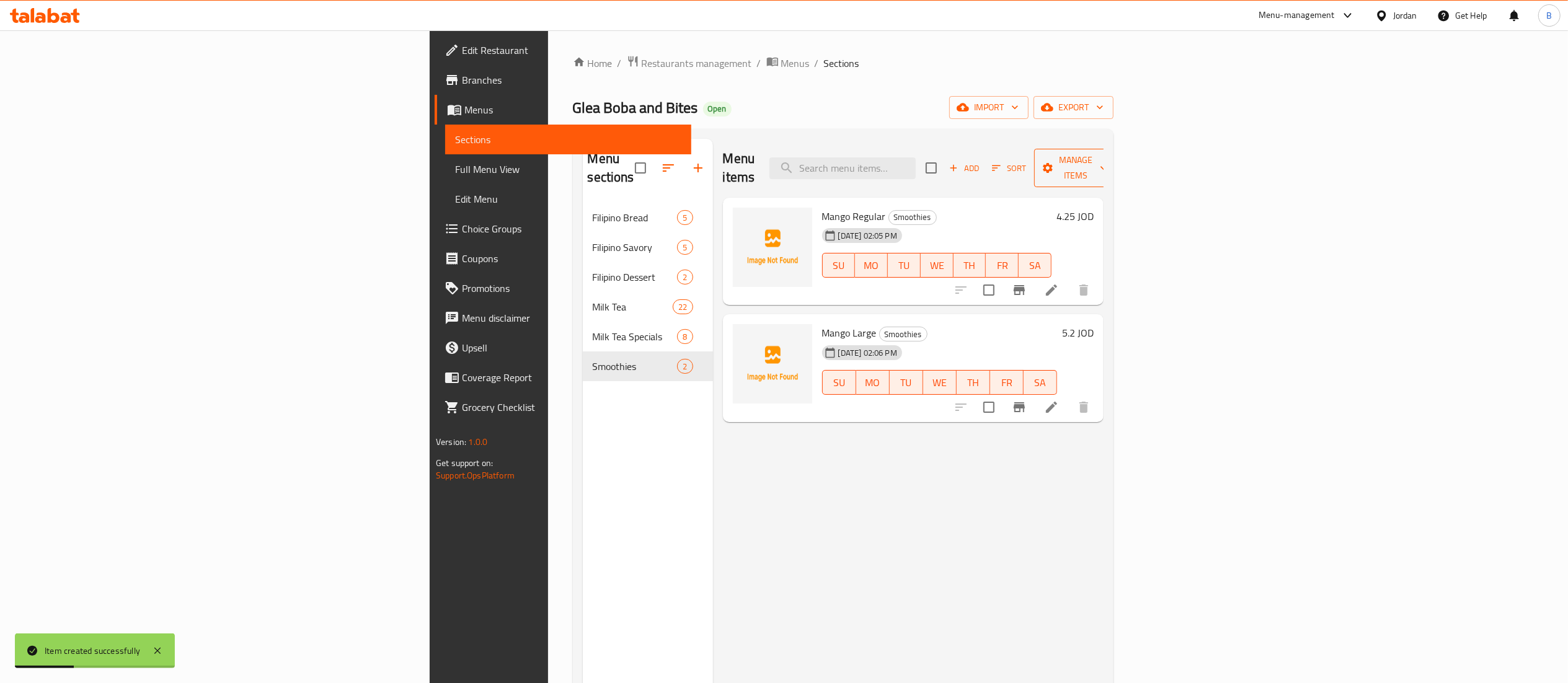
click at [1107, 153] on span "Manage items" at bounding box center [1076, 167] width 63 height 31
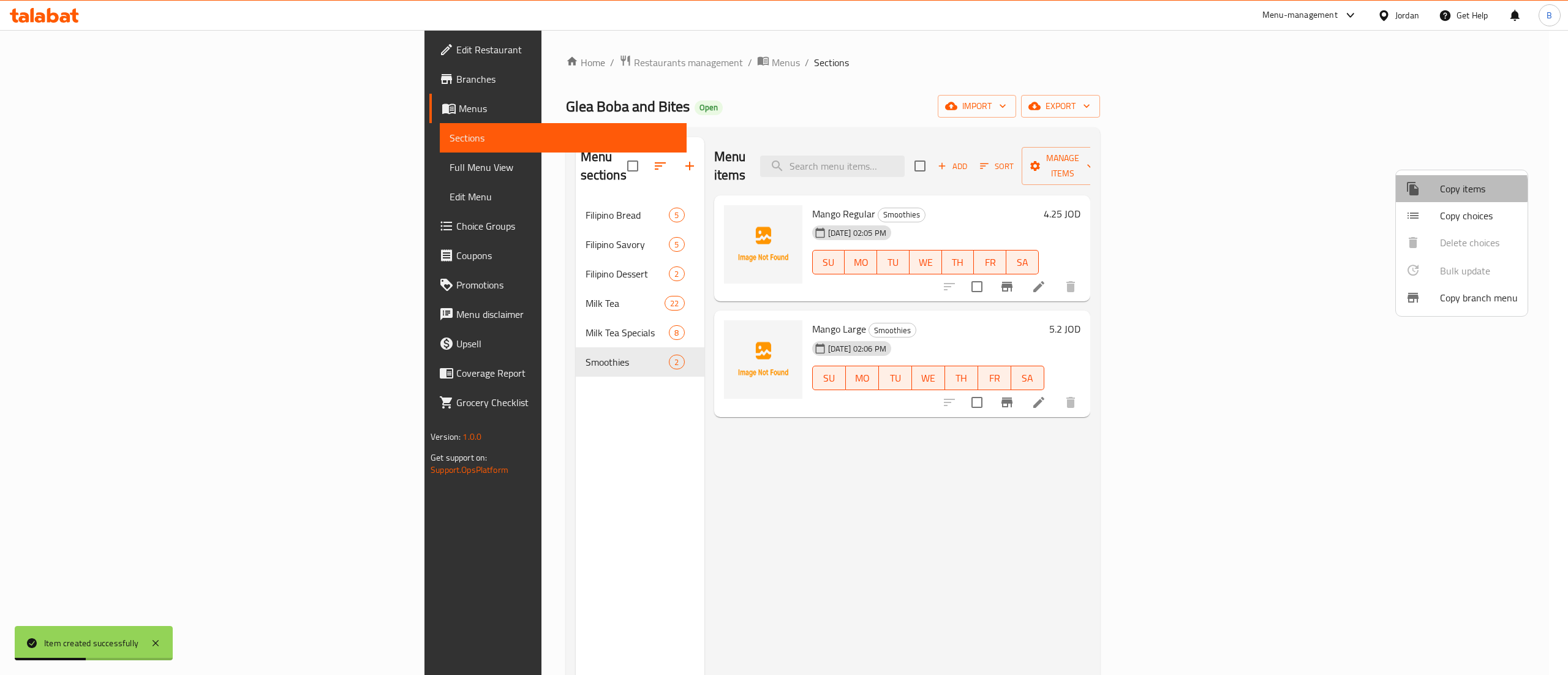
click at [1439, 190] on div at bounding box center [1423, 188] width 34 height 15
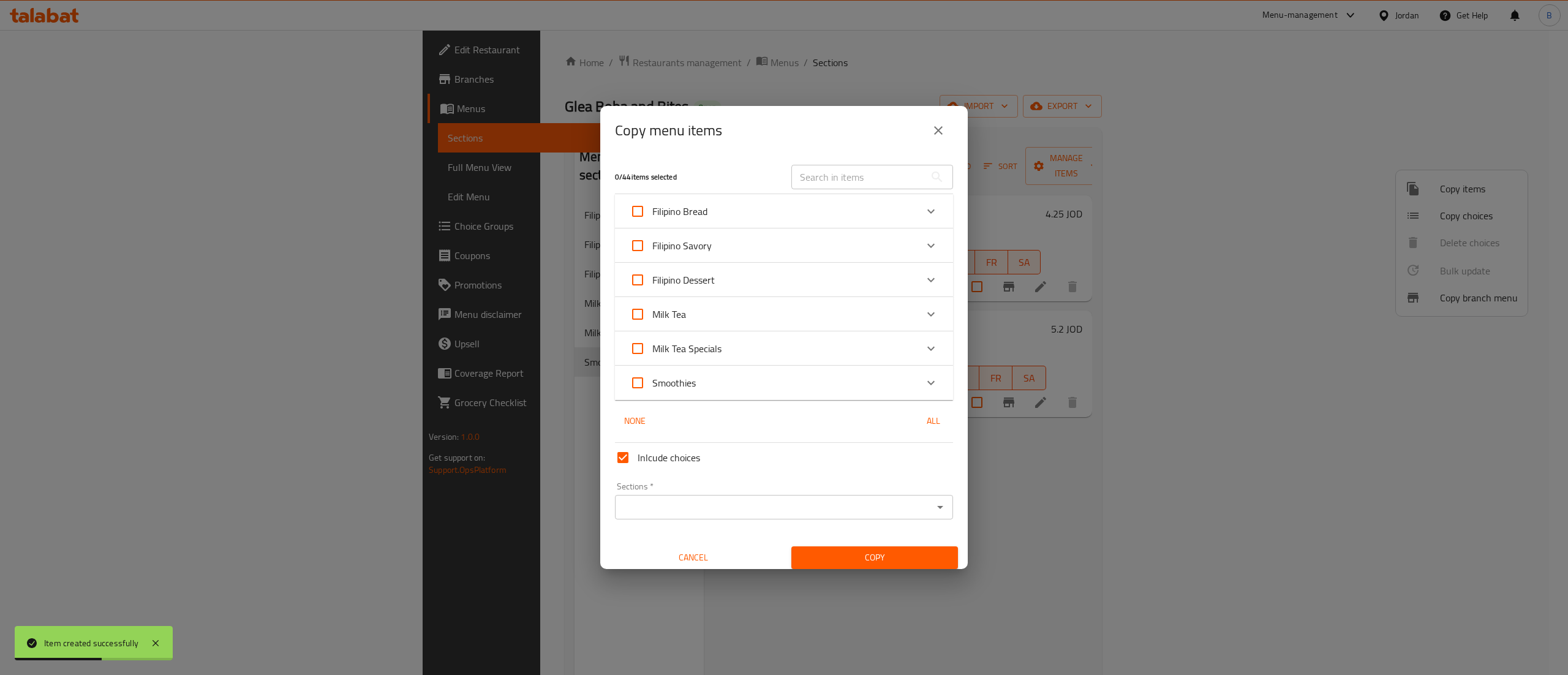
click at [728, 386] on div "Smoothies" at bounding box center [772, 383] width 287 height 30
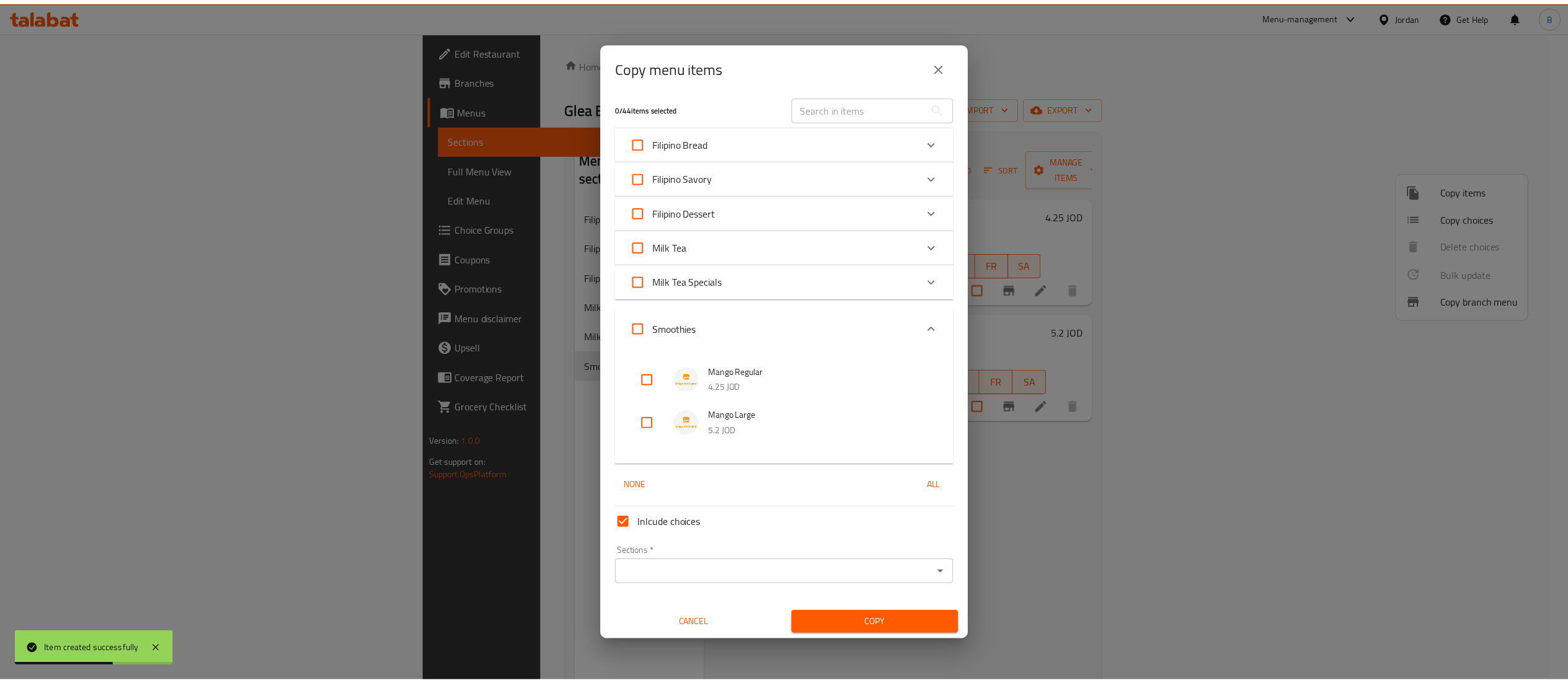
scroll to position [7, 0]
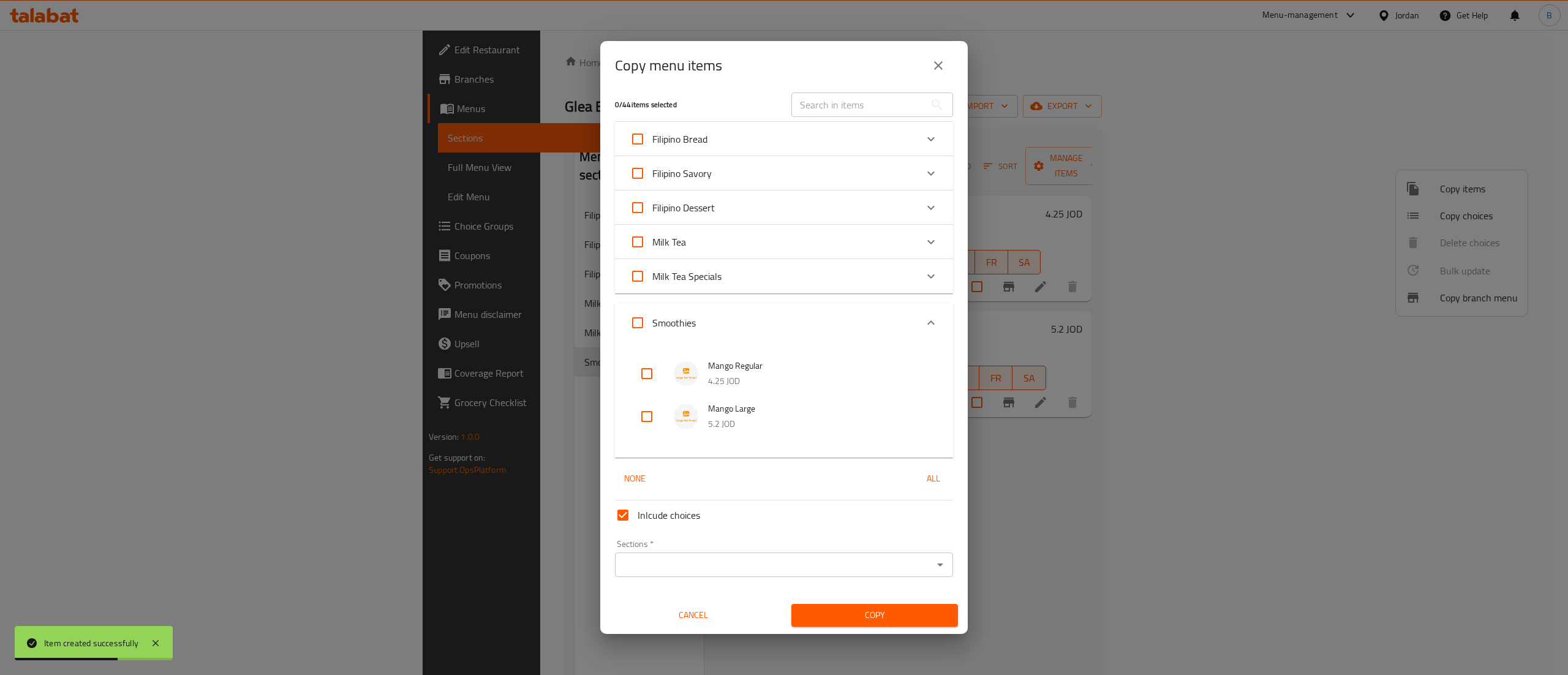
click at [645, 374] on input "checkbox" at bounding box center [647, 374] width 30 height 30
checkbox input "true"
click at [650, 416] on input "checkbox" at bounding box center [647, 416] width 30 height 30
checkbox input "true"
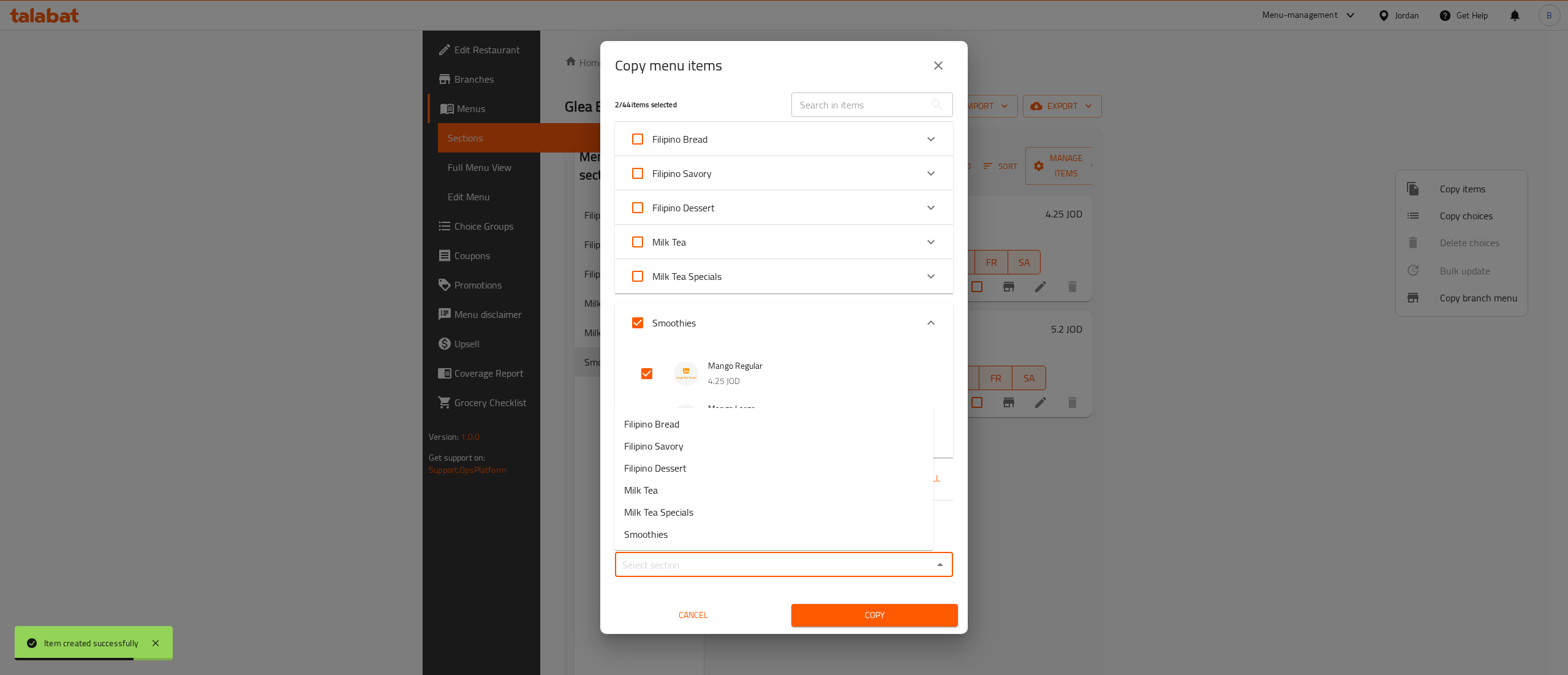
click at [667, 570] on input "Sections   *" at bounding box center [774, 565] width 311 height 17
click at [655, 531] on span "Smoothies" at bounding box center [646, 534] width 44 height 15
type input "Smoothies"
click at [843, 600] on div "Copy" at bounding box center [874, 615] width 181 height 37
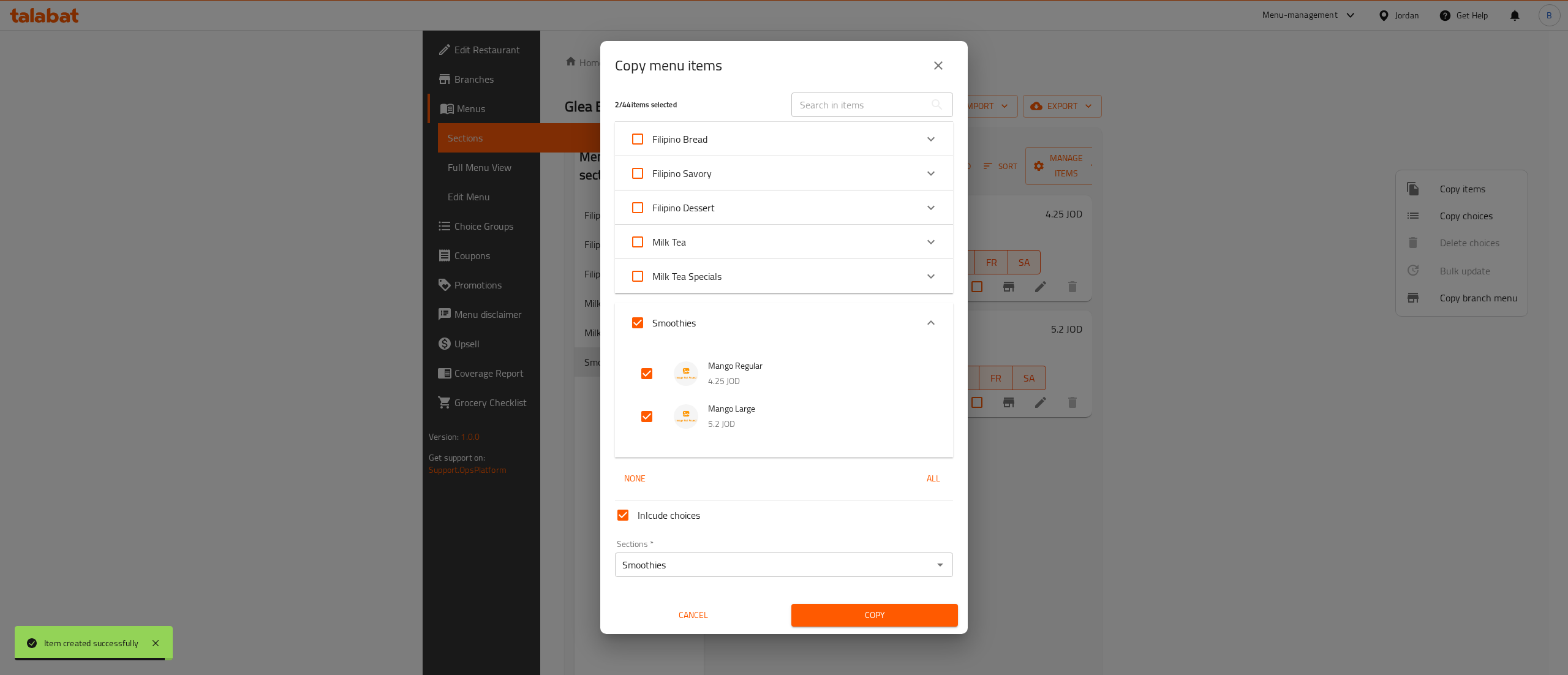
click at [848, 609] on span "Copy" at bounding box center [874, 615] width 147 height 16
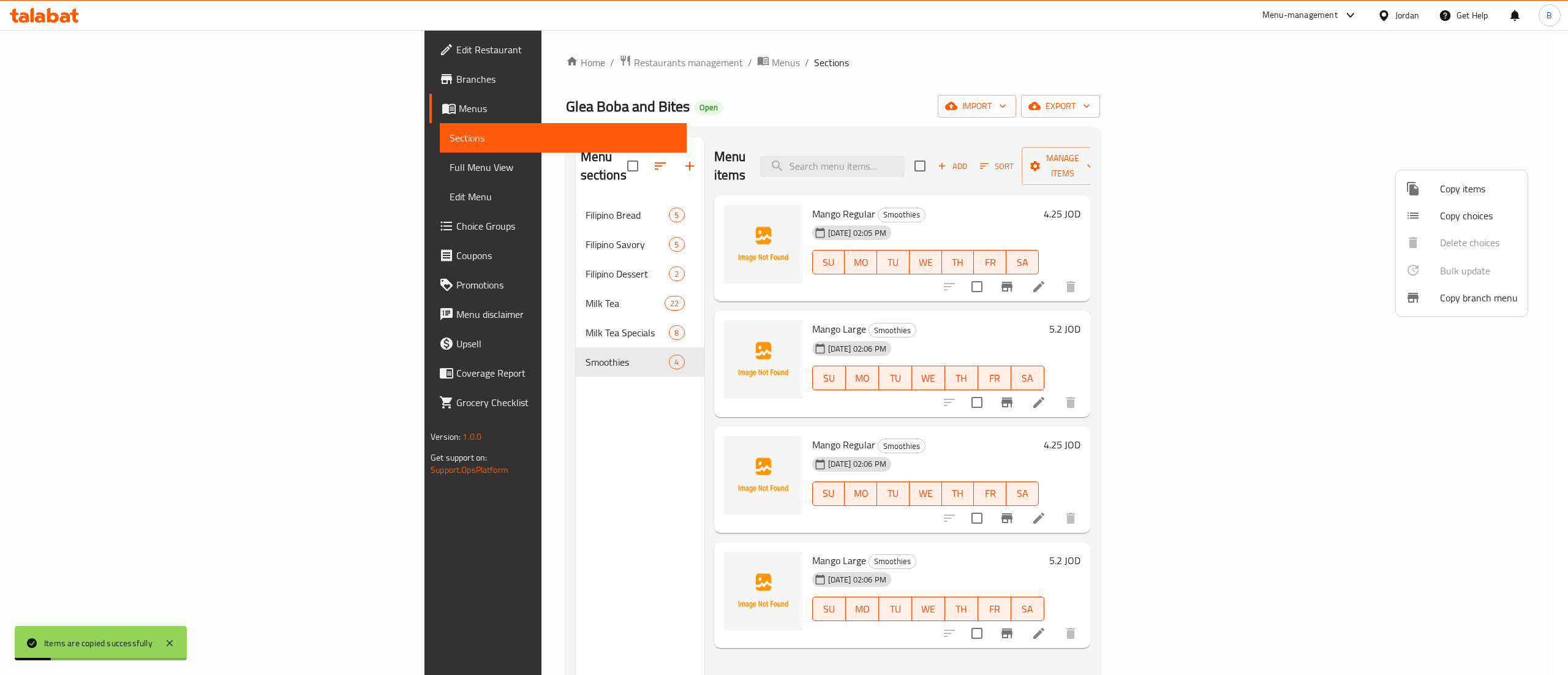
click at [1463, 502] on div at bounding box center [784, 337] width 1568 height 675
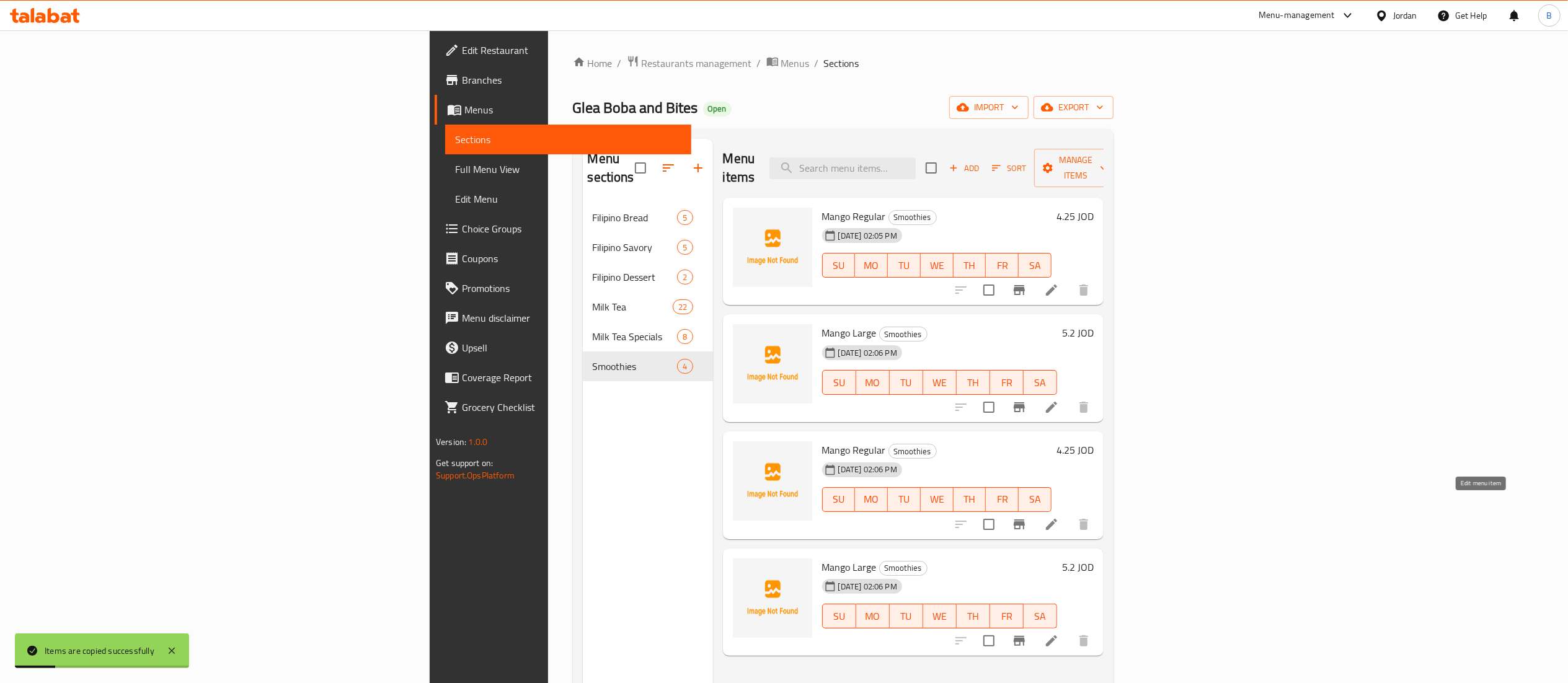
click at [1057, 519] on icon at bounding box center [1051, 524] width 11 height 11
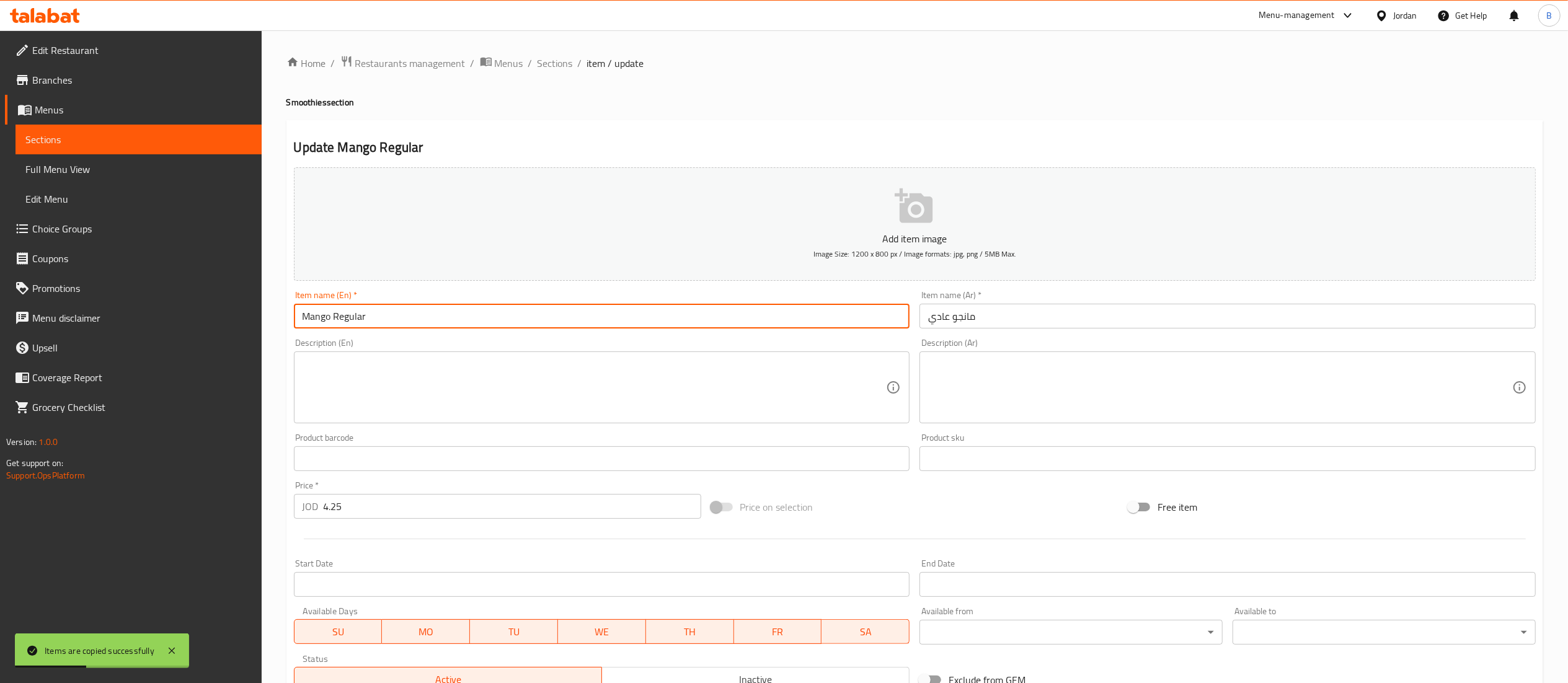
drag, startPoint x: 329, startPoint y: 318, endPoint x: 248, endPoint y: 315, distance: 81.1
click at [248, 315] on div "Edit Restaurant Branches Menus Sections Full Menu View Edit Menu Choice Groups …" at bounding box center [784, 453] width 1568 height 845
type input "Watermelon Regular"
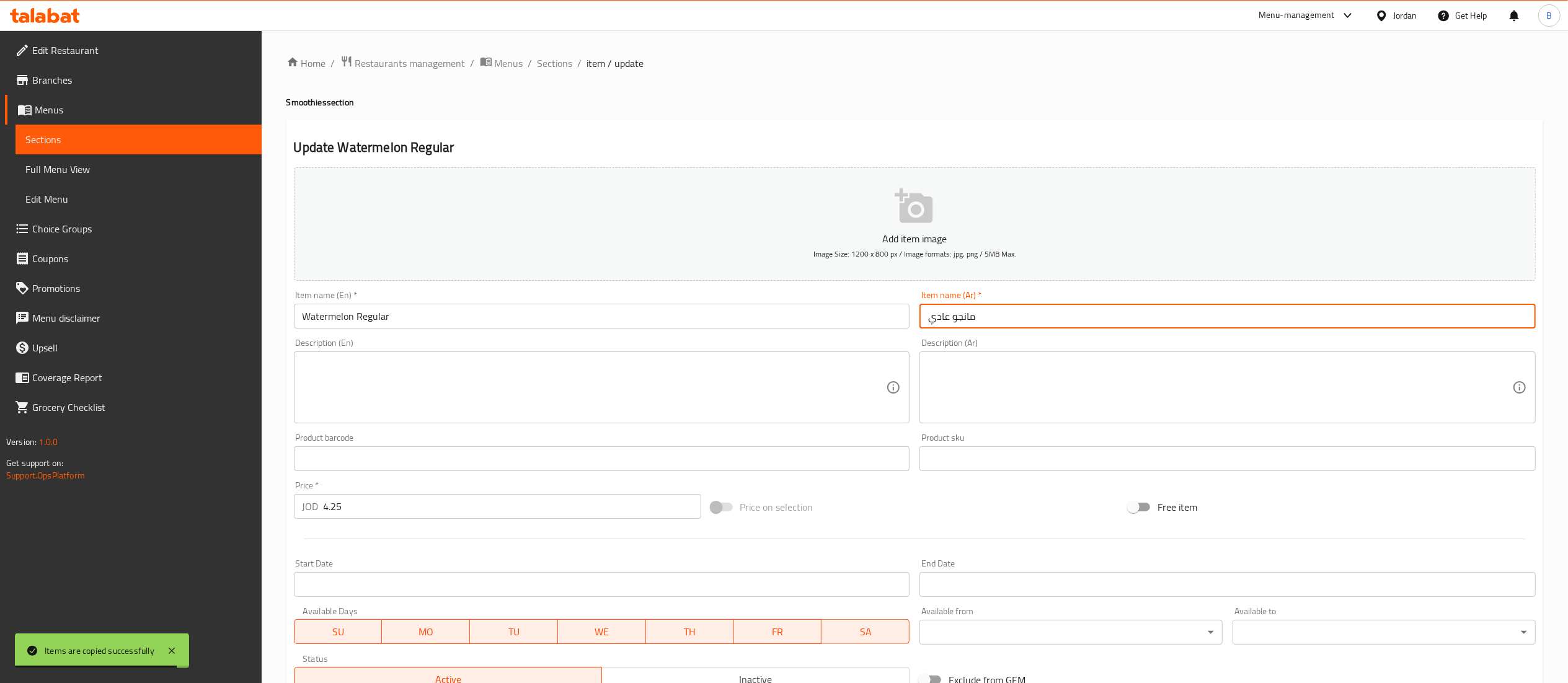
drag, startPoint x: 980, startPoint y: 326, endPoint x: 953, endPoint y: 326, distance: 27.0
click at [953, 326] on input "مانجو عادي" at bounding box center [1228, 316] width 617 height 25
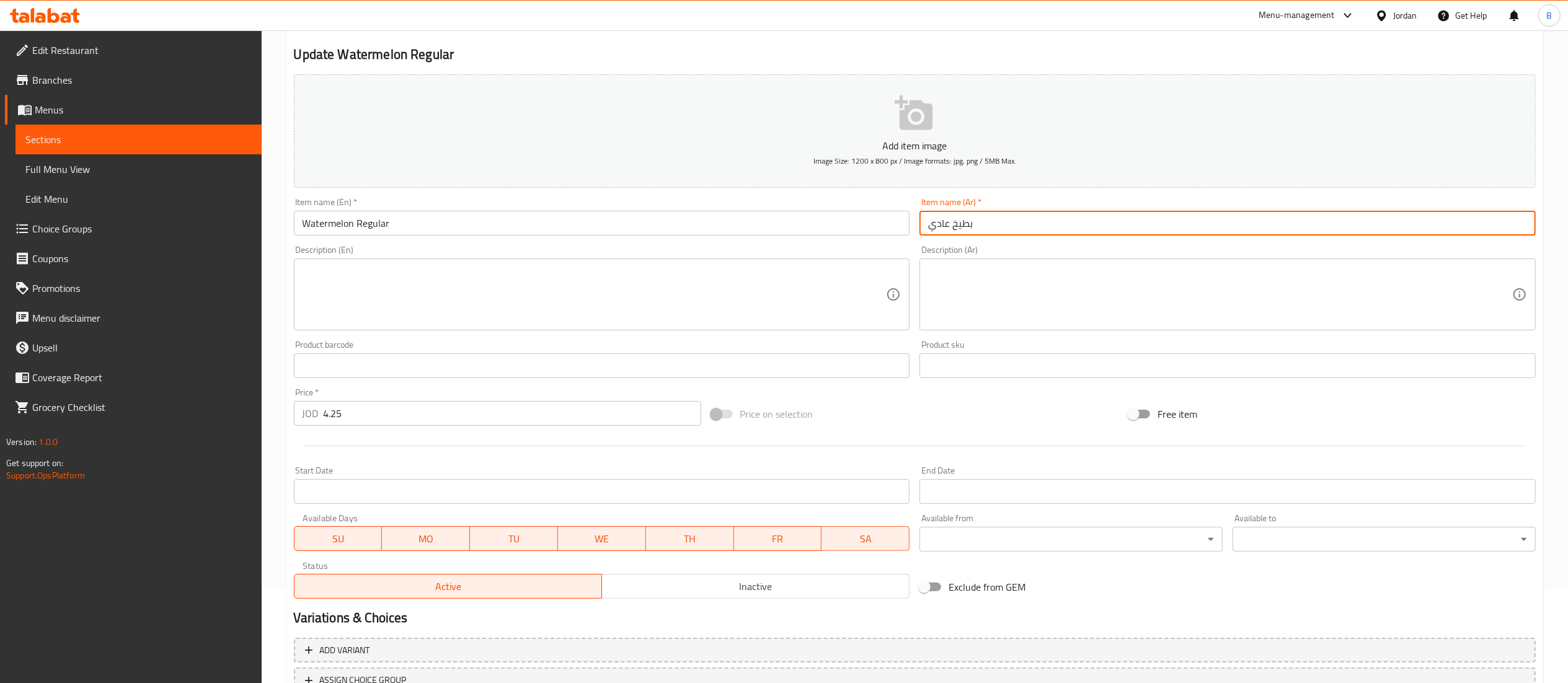
scroll to position [192, 0]
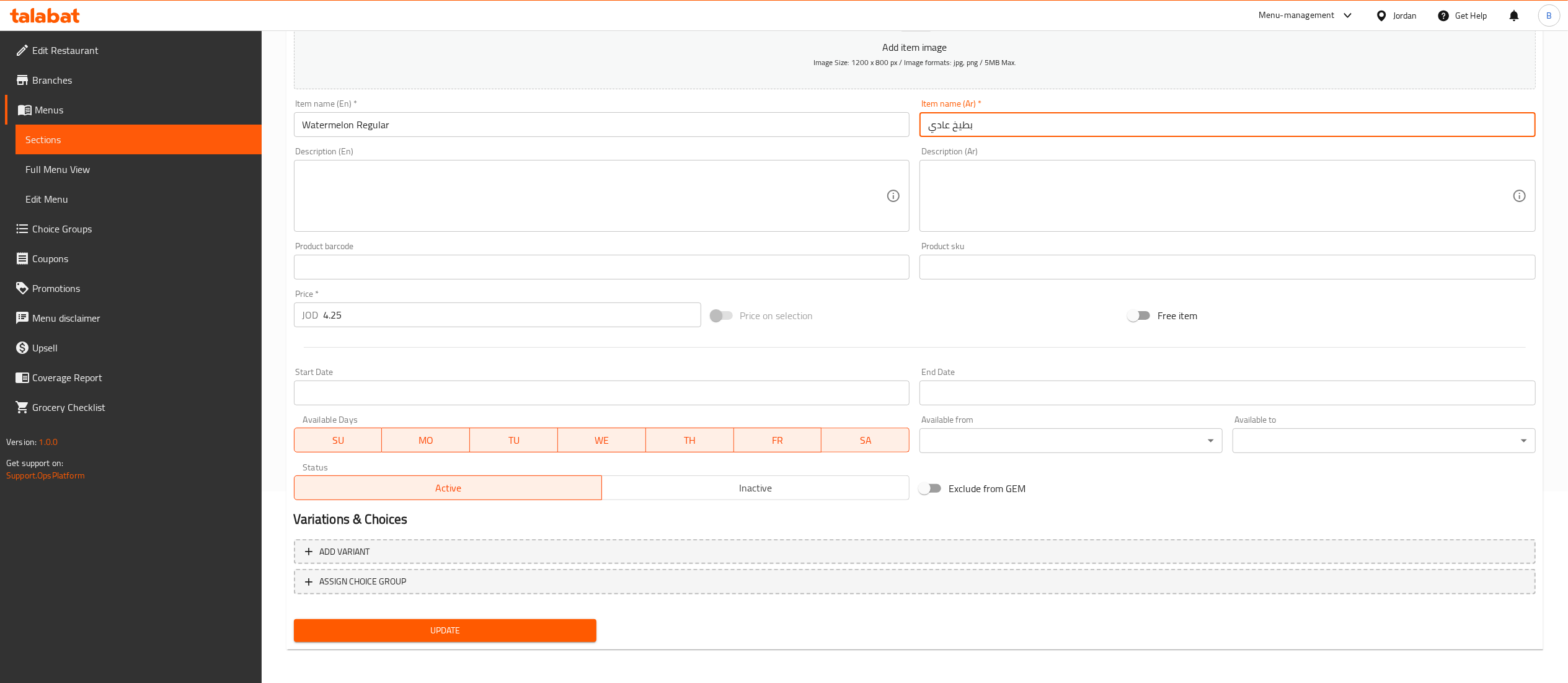
type input "بطيخ عادي"
click at [526, 637] on span "Update" at bounding box center [445, 630] width 283 height 16
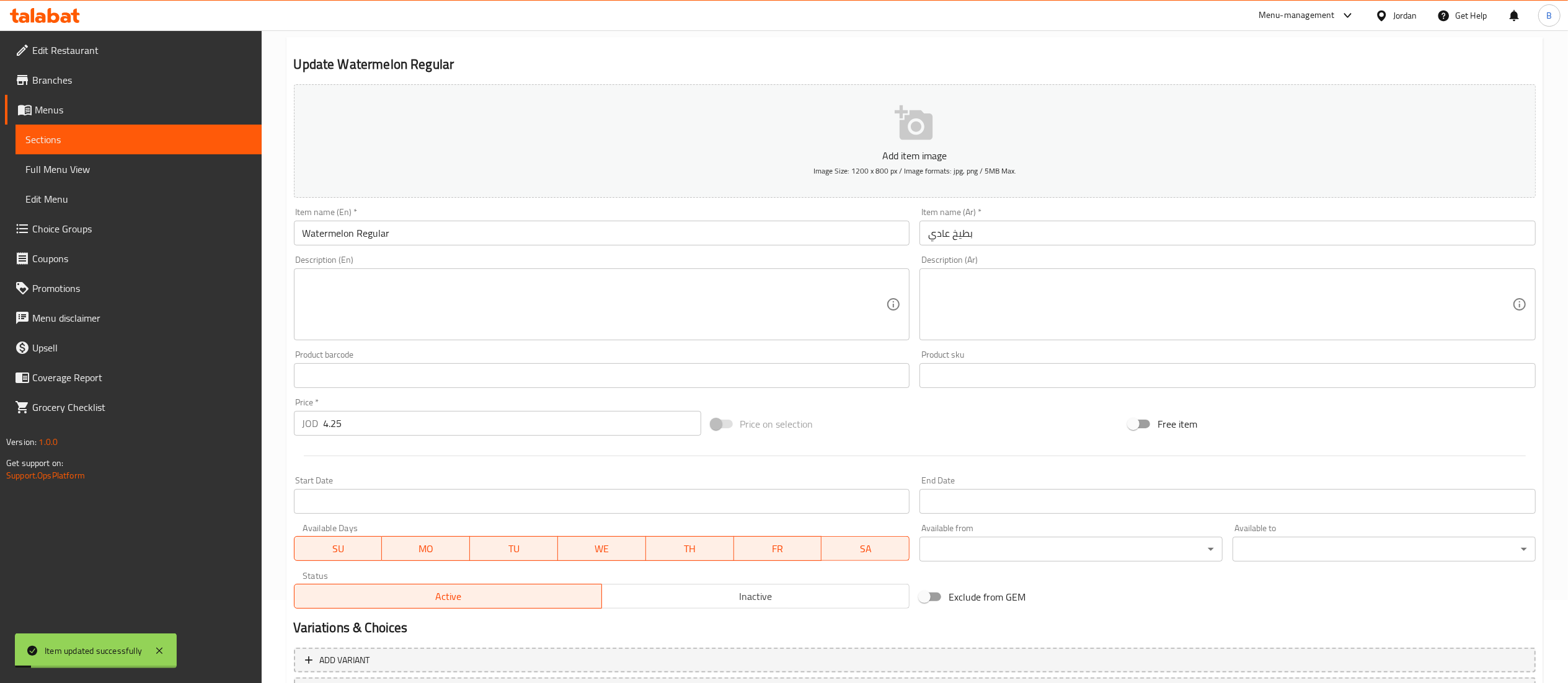
scroll to position [0, 0]
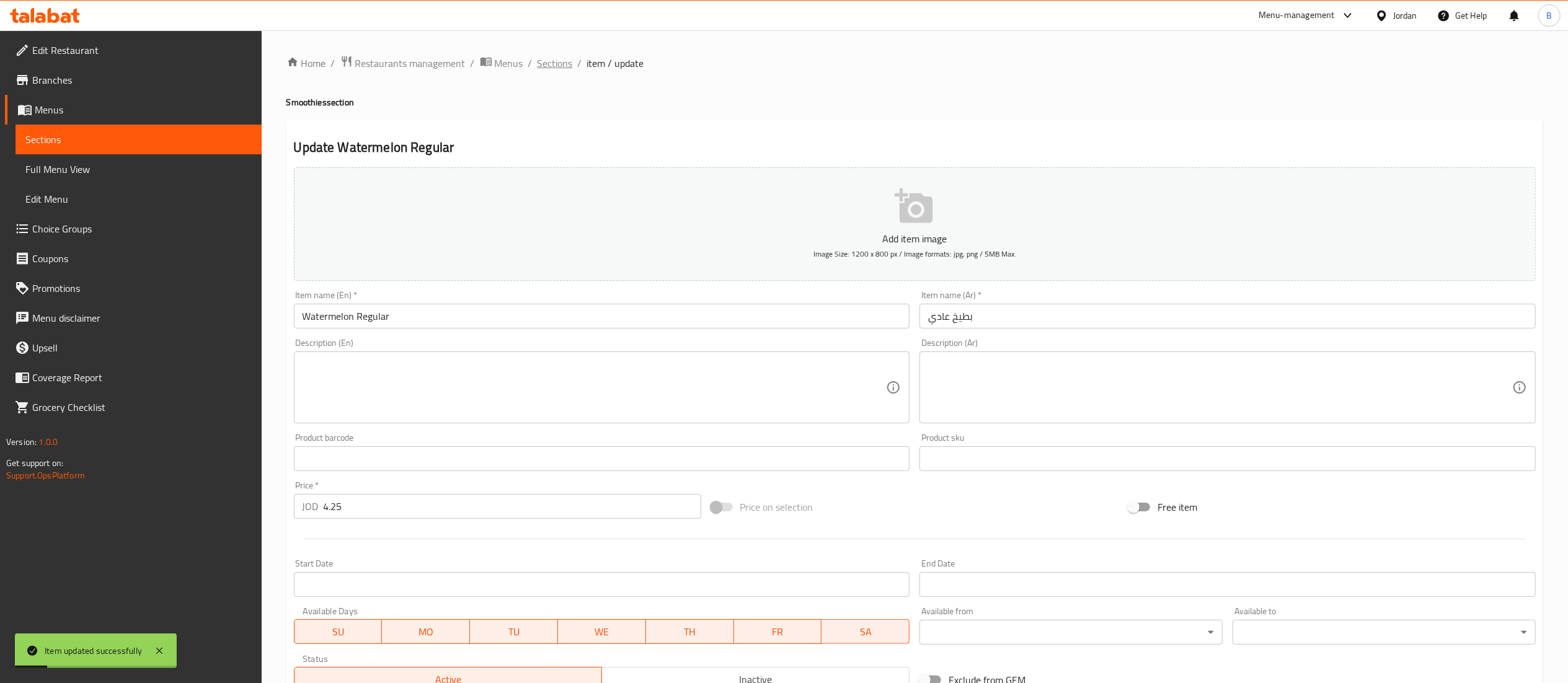
click at [542, 64] on span "Sections" at bounding box center [555, 63] width 35 height 15
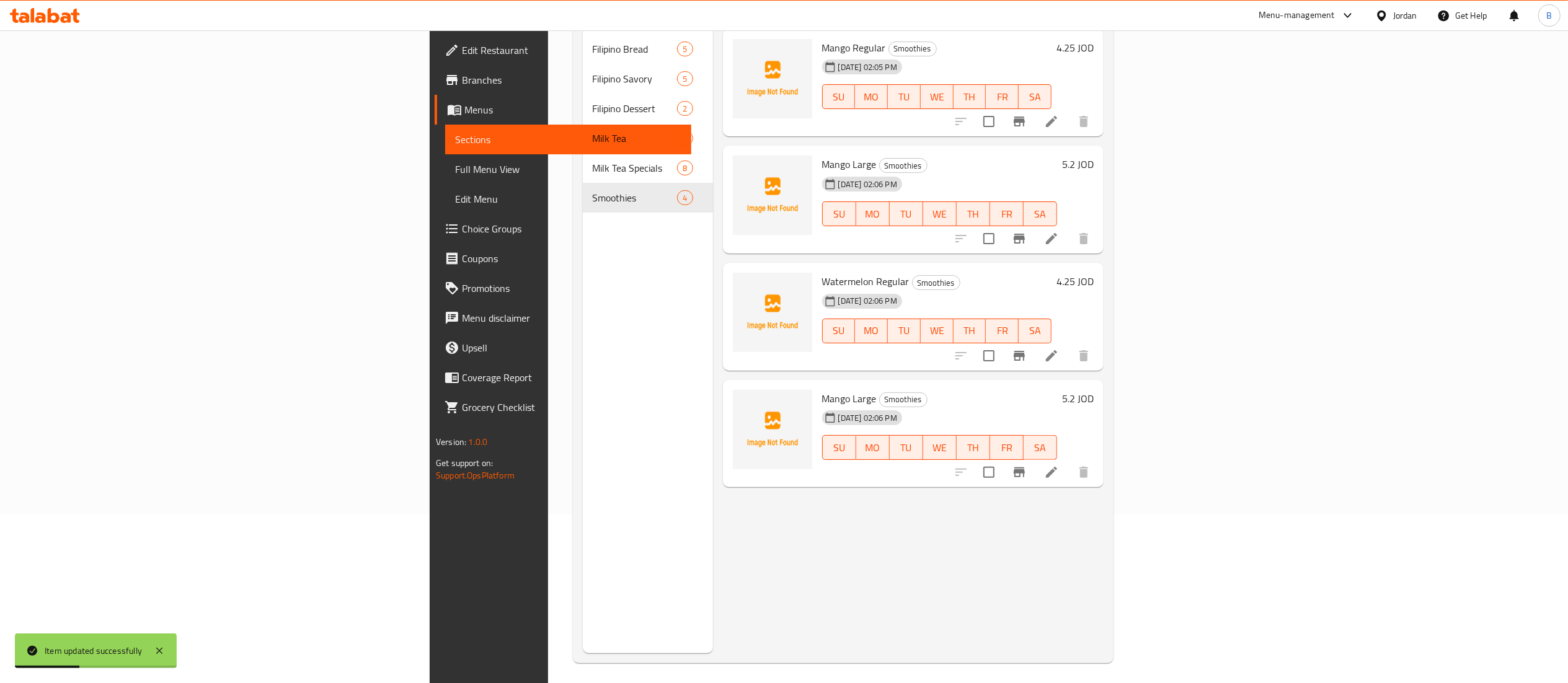
scroll to position [174, 0]
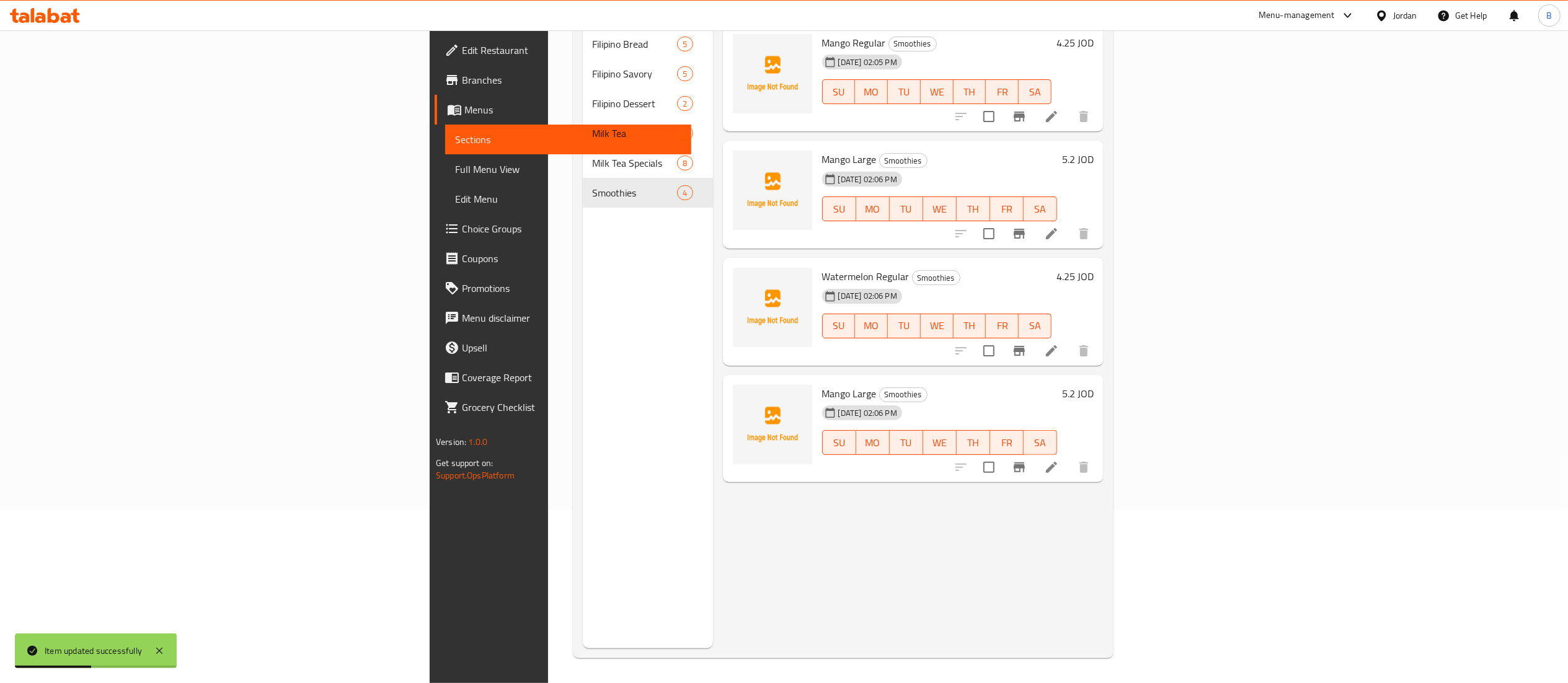
click at [1069, 456] on li at bounding box center [1051, 467] width 35 height 22
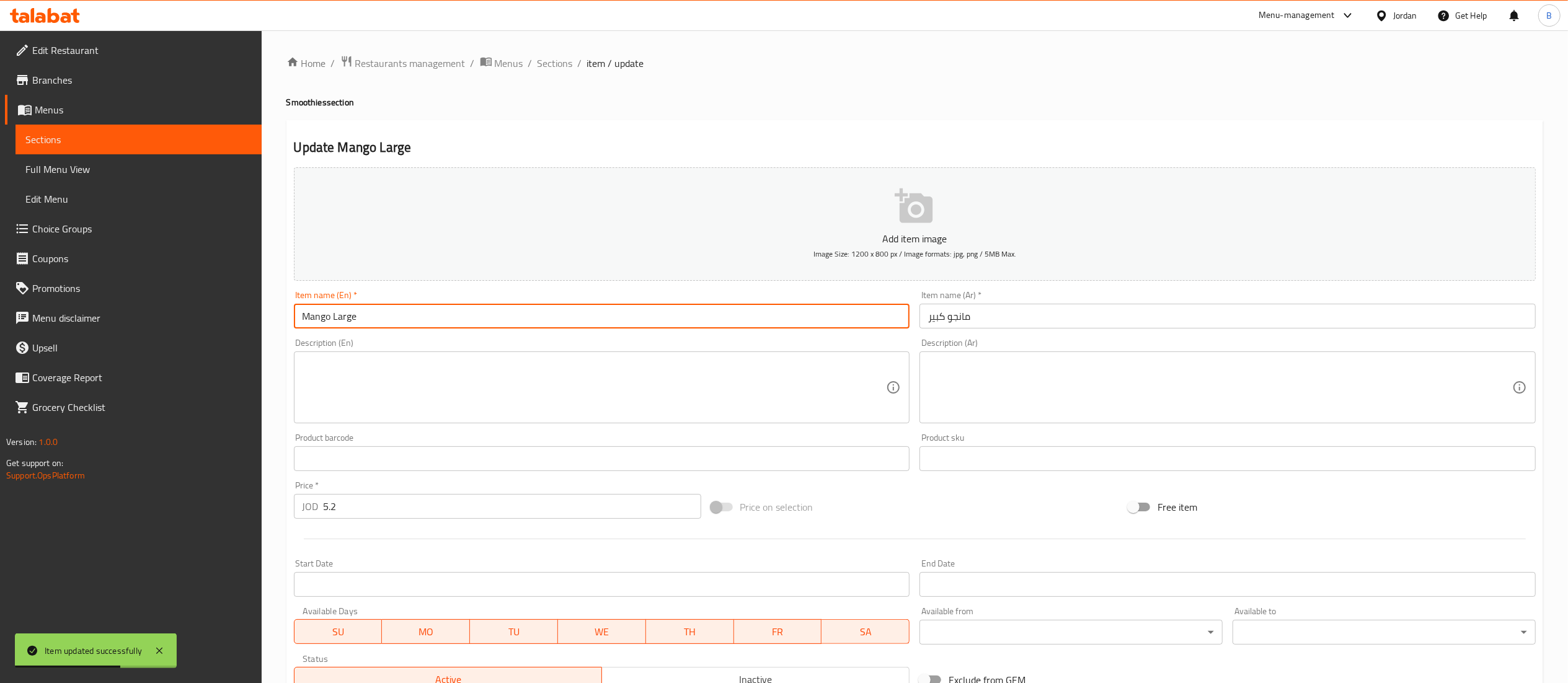
drag, startPoint x: 330, startPoint y: 324, endPoint x: 253, endPoint y: 324, distance: 77.0
click at [256, 324] on div "Edit Restaurant Branches Menus Sections Full Menu View Edit Menu Choice Groups …" at bounding box center [784, 453] width 1568 height 845
click at [554, 60] on span "Sections" at bounding box center [555, 63] width 35 height 15
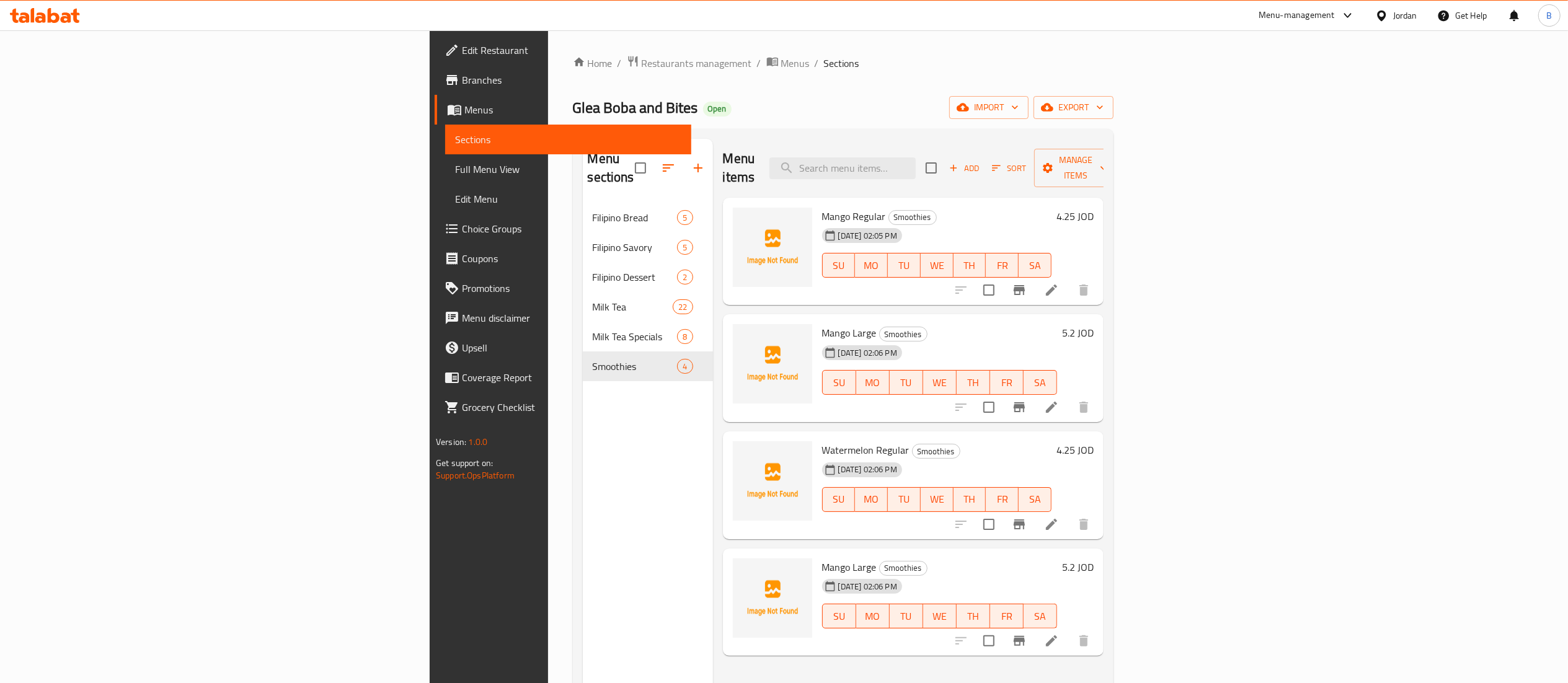
scroll to position [124, 0]
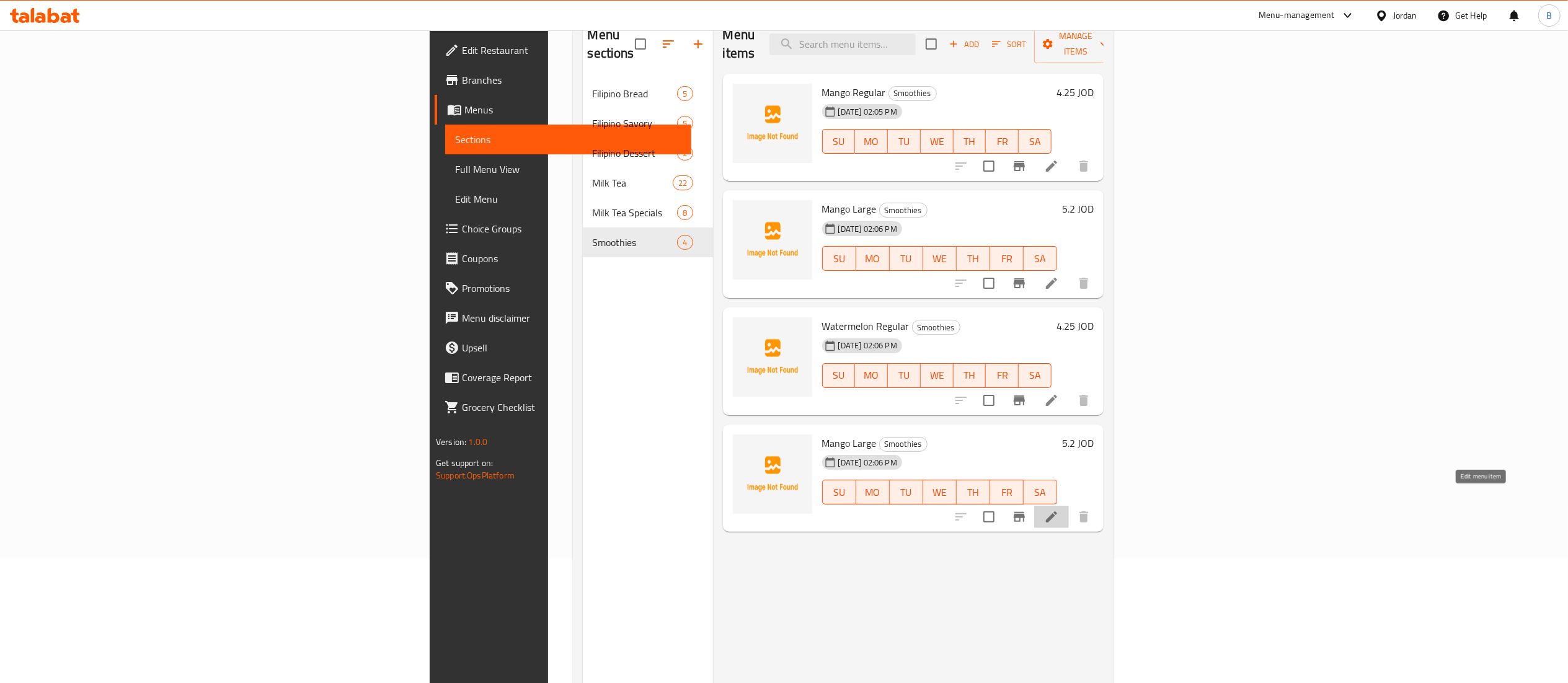
click at [1059, 509] on icon at bounding box center [1051, 516] width 15 height 15
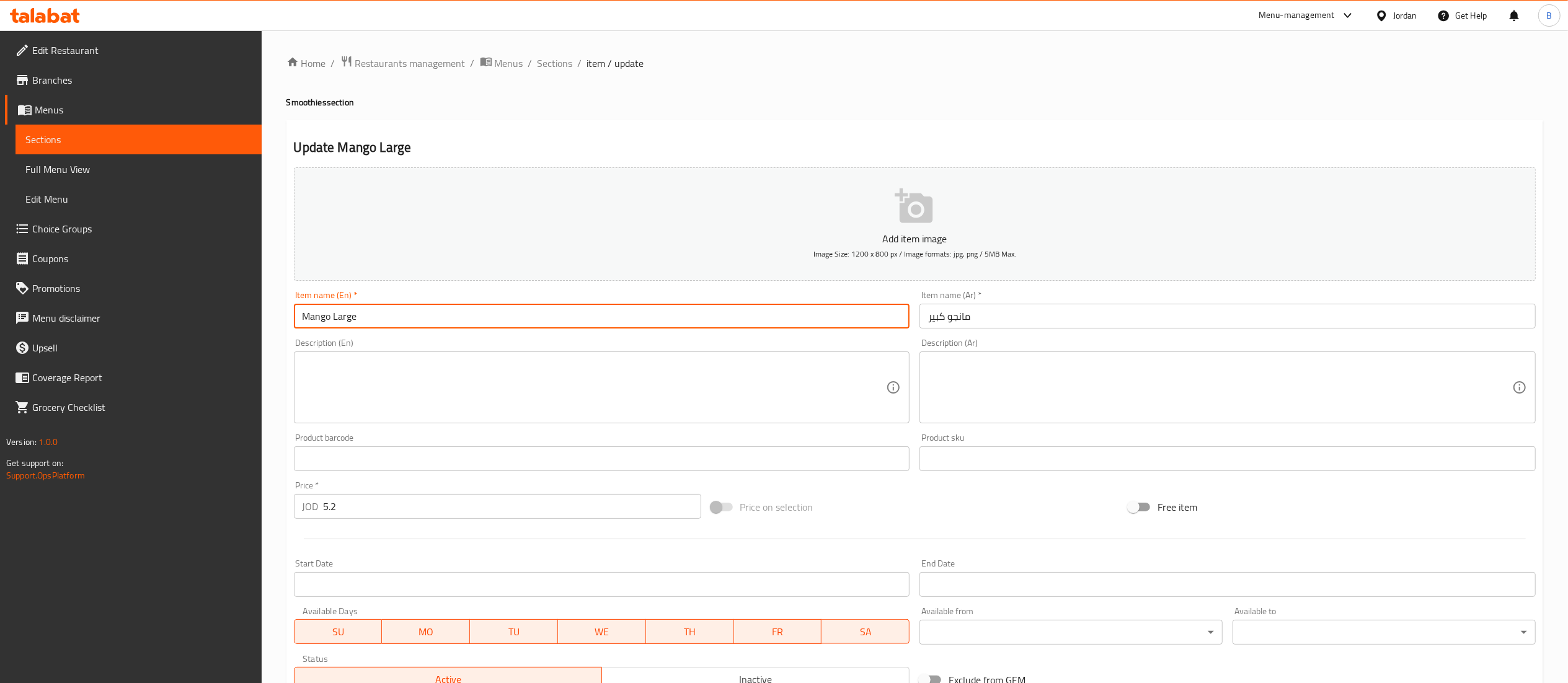
drag, startPoint x: 333, startPoint y: 317, endPoint x: 274, endPoint y: 318, distance: 59.0
click at [275, 318] on div "Home / Restaurants management / Menus / Sections / item / update Smoothies sect…" at bounding box center [915, 453] width 1306 height 845
type input "Watermelon Large"
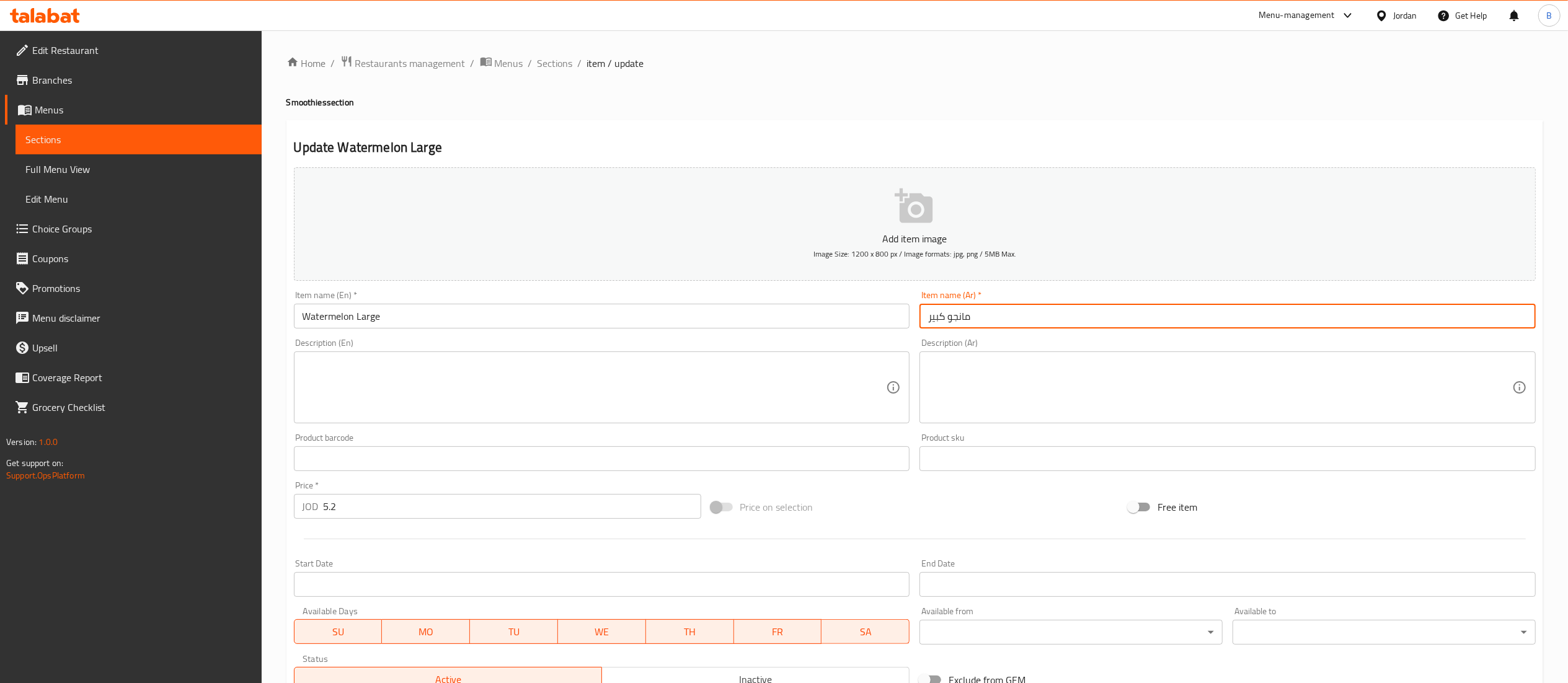
drag, startPoint x: 981, startPoint y: 319, endPoint x: 948, endPoint y: 320, distance: 33.0
click at [948, 320] on input "مانجو كبير" at bounding box center [1228, 316] width 617 height 25
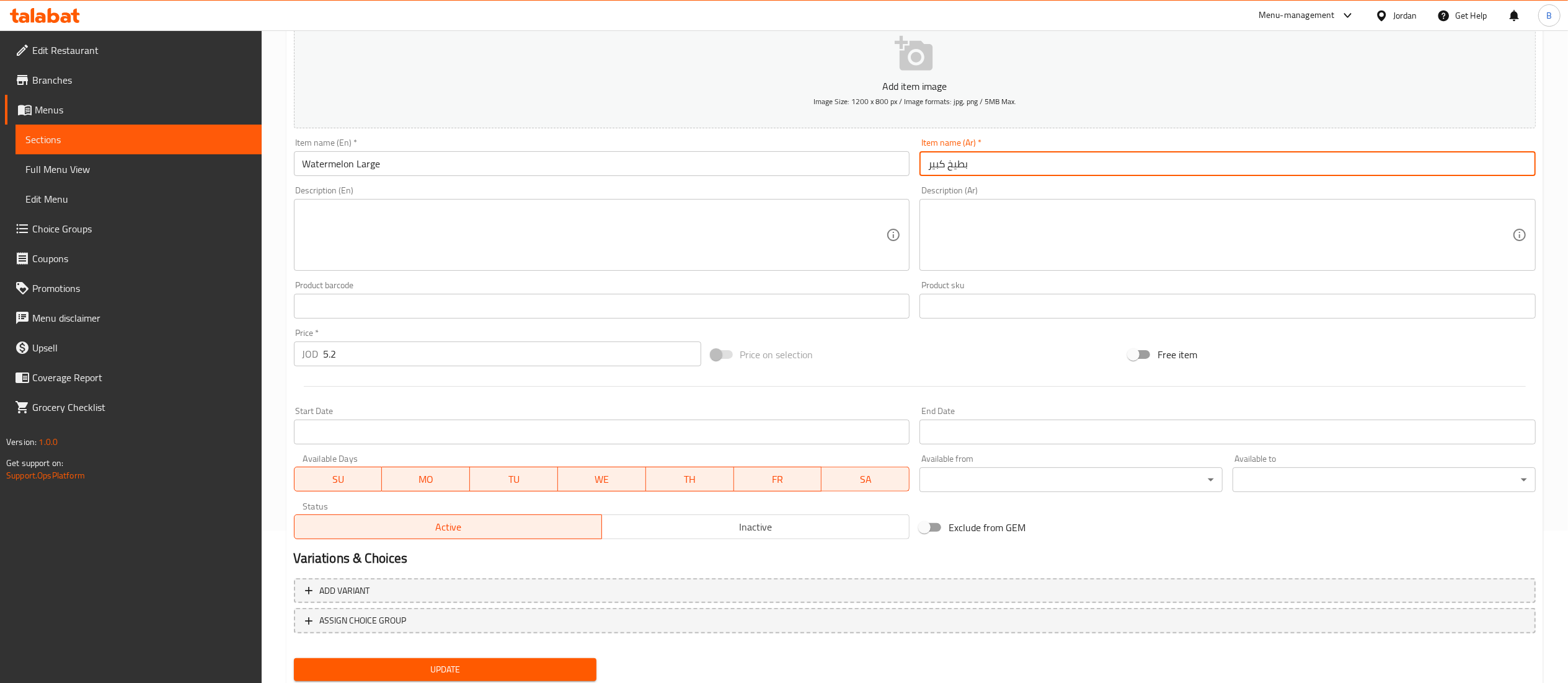
scroll to position [192, 0]
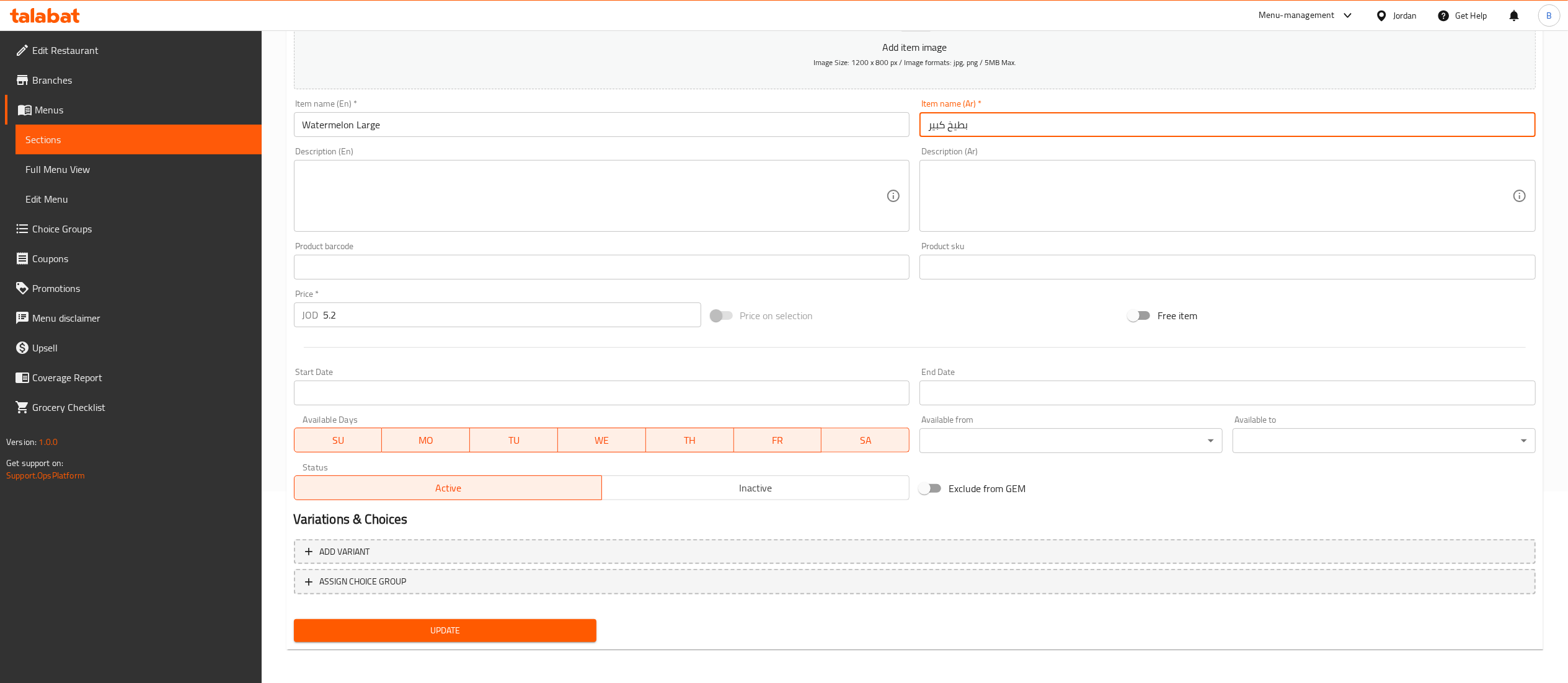
type input "بطيخ كبير"
click at [444, 633] on span "Update" at bounding box center [445, 630] width 283 height 16
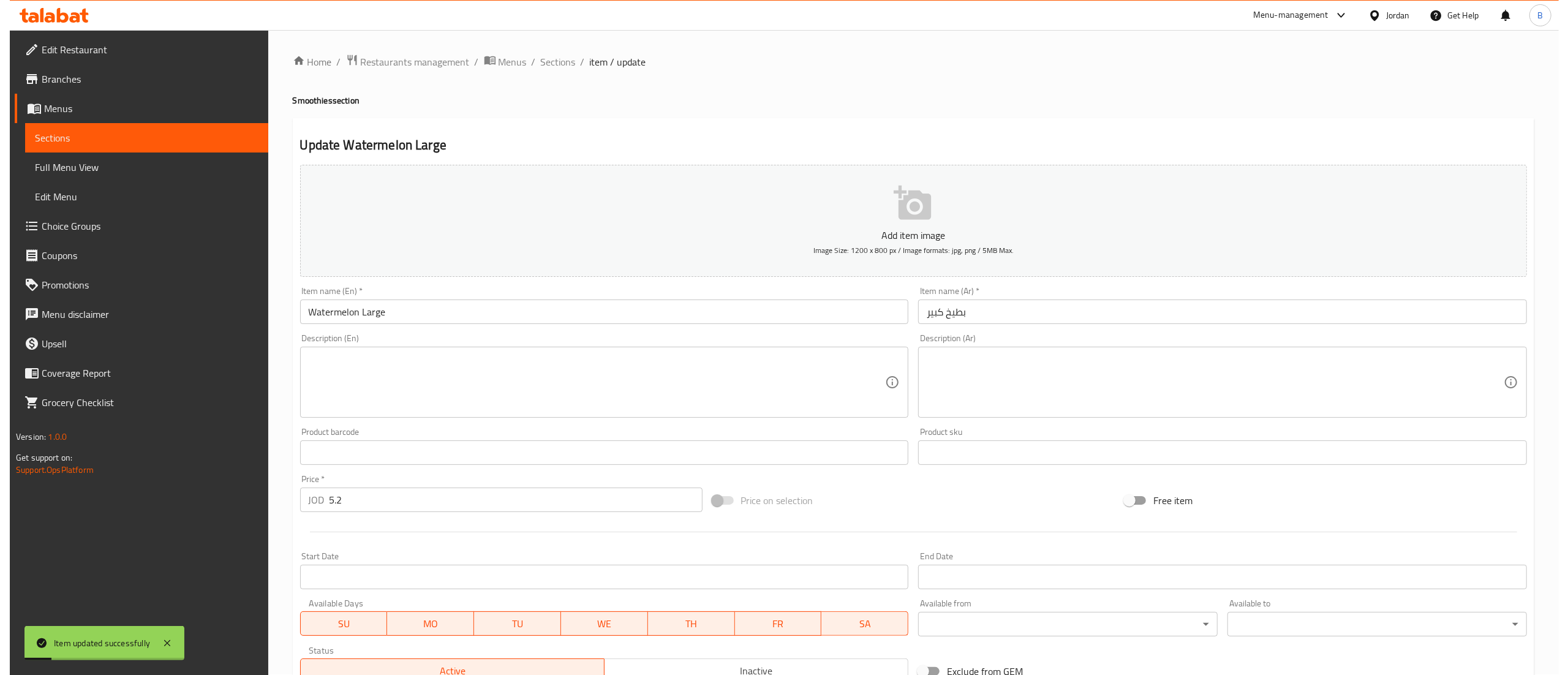
scroll to position [0, 0]
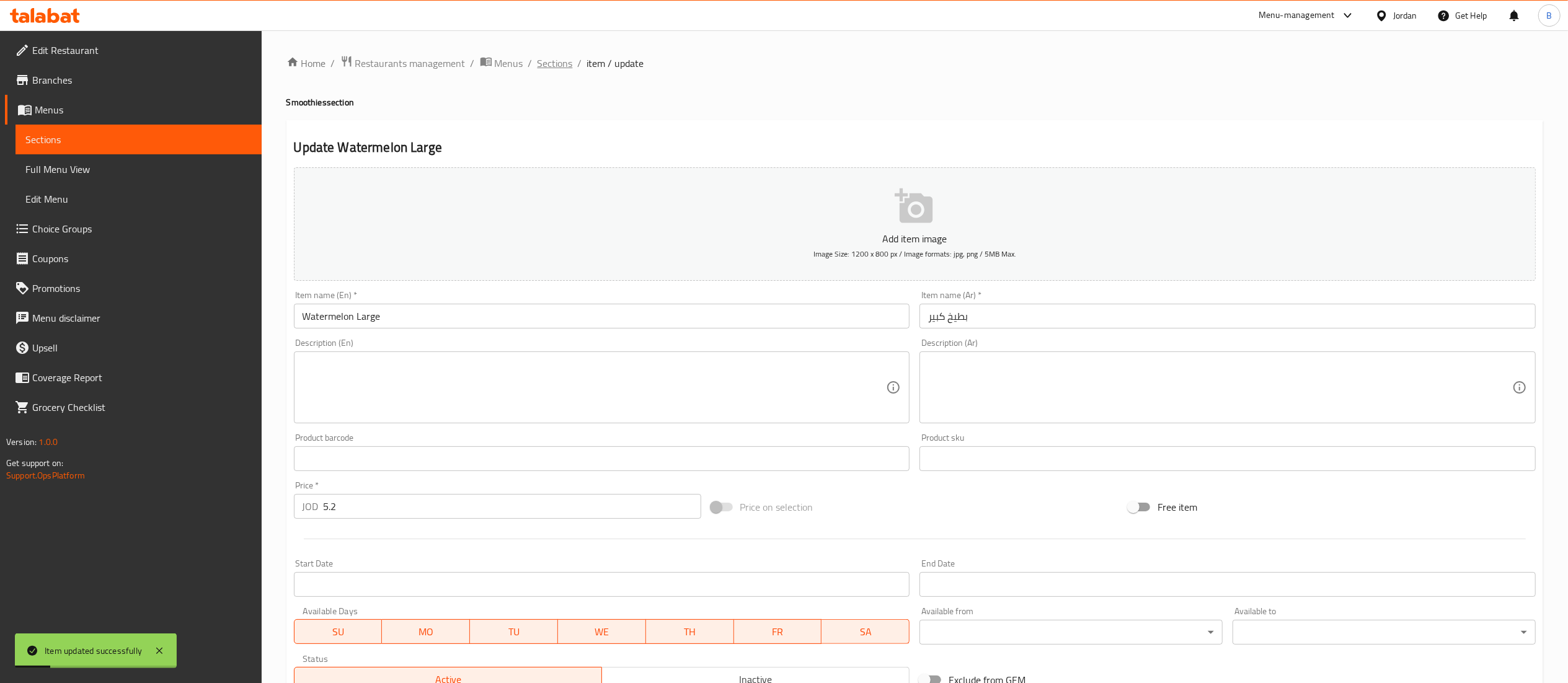
click at [554, 61] on span "Sections" at bounding box center [555, 63] width 35 height 15
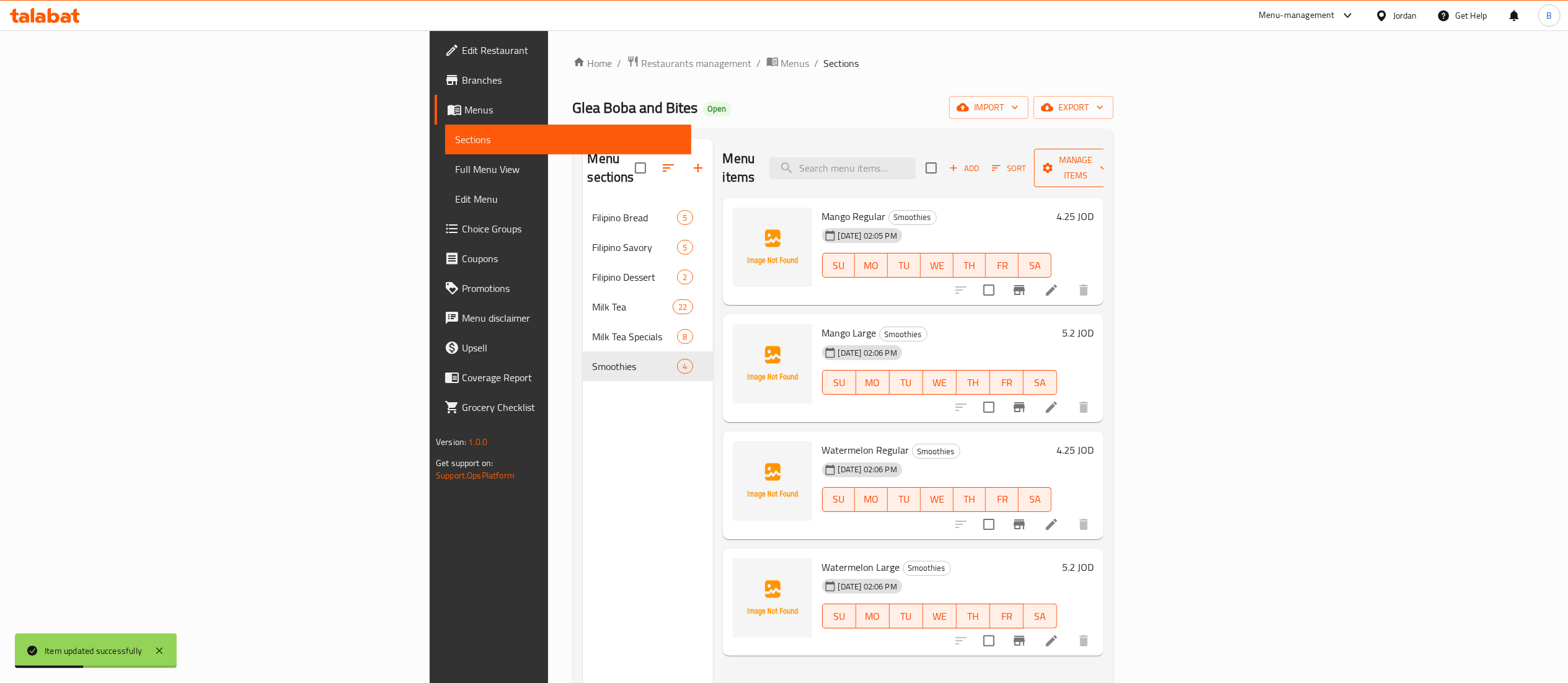
click at [1107, 160] on span "Manage items" at bounding box center [1076, 167] width 63 height 31
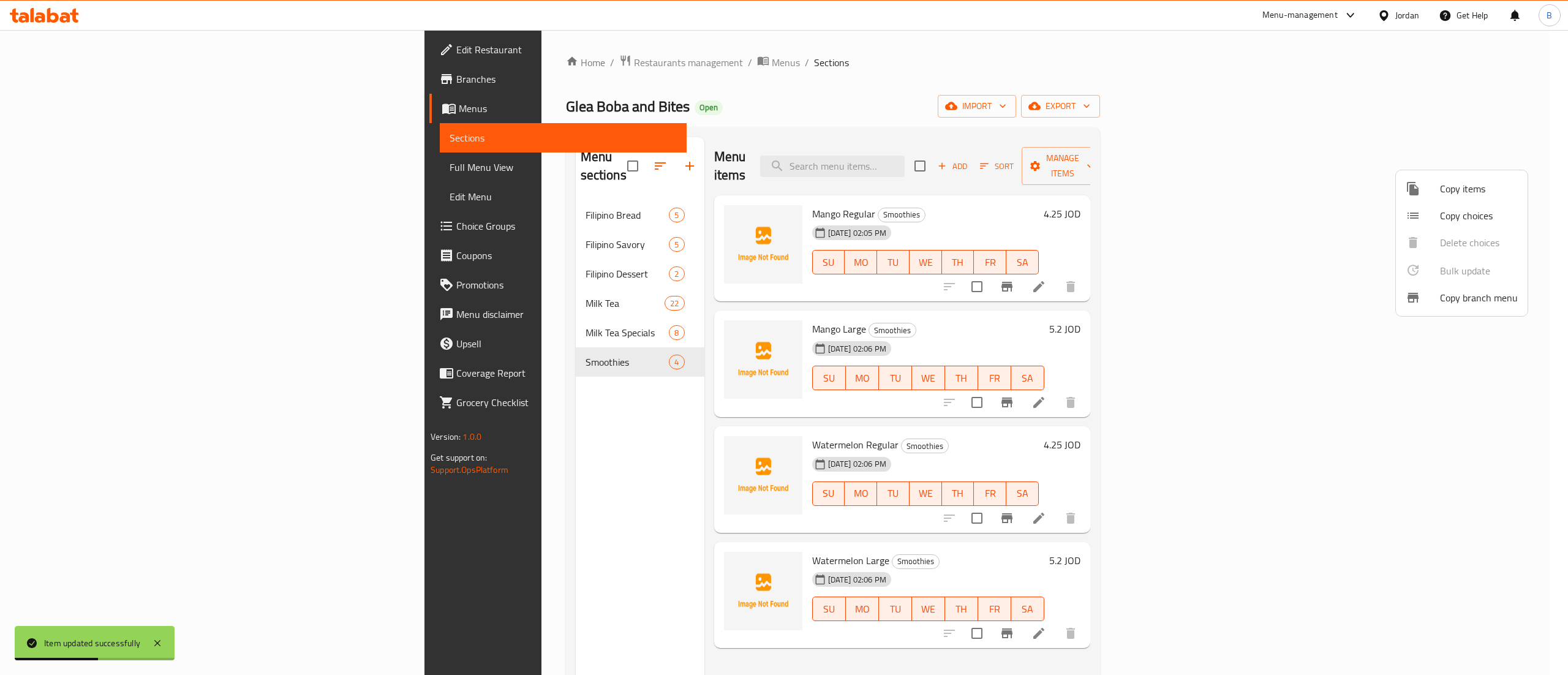
click at [1466, 190] on span "Copy items" at bounding box center [1479, 188] width 78 height 15
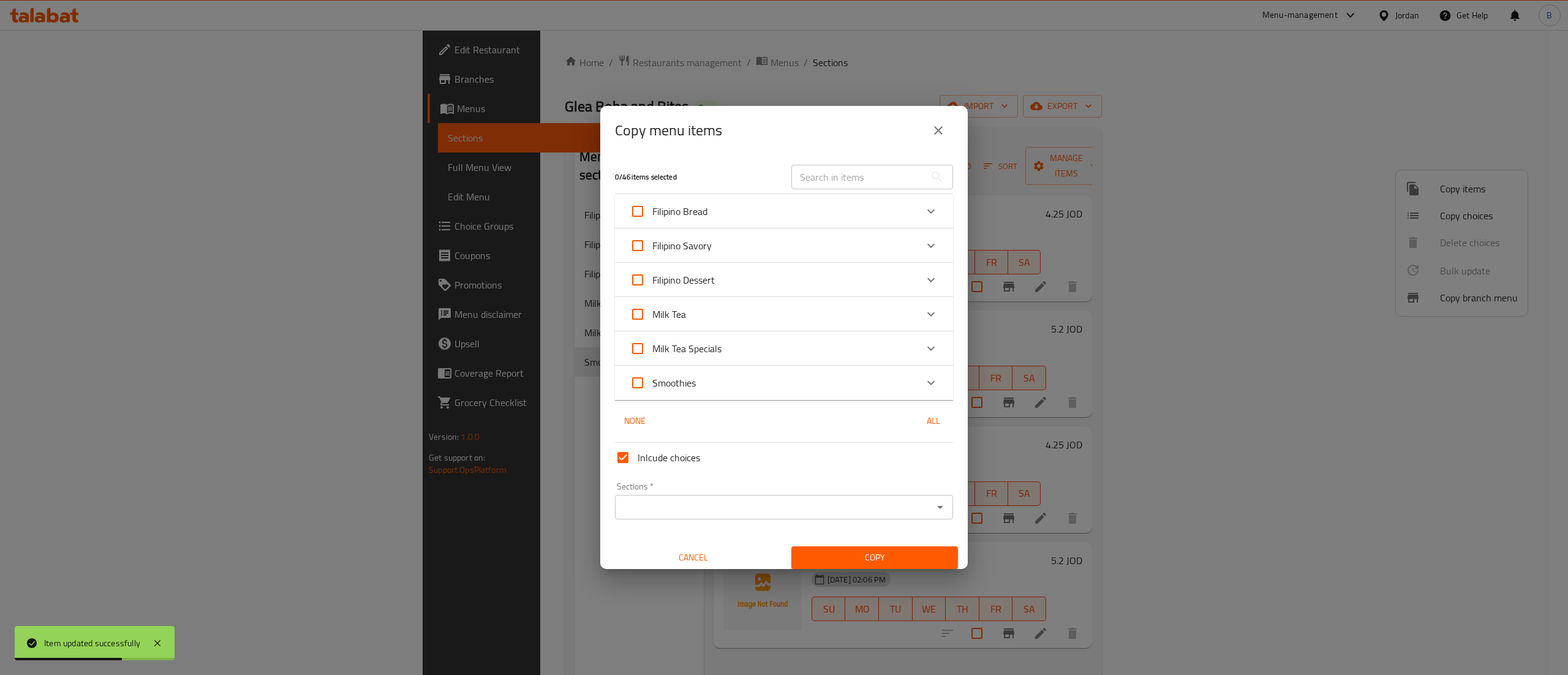
click at [697, 384] on div "Smoothies" at bounding box center [772, 383] width 287 height 30
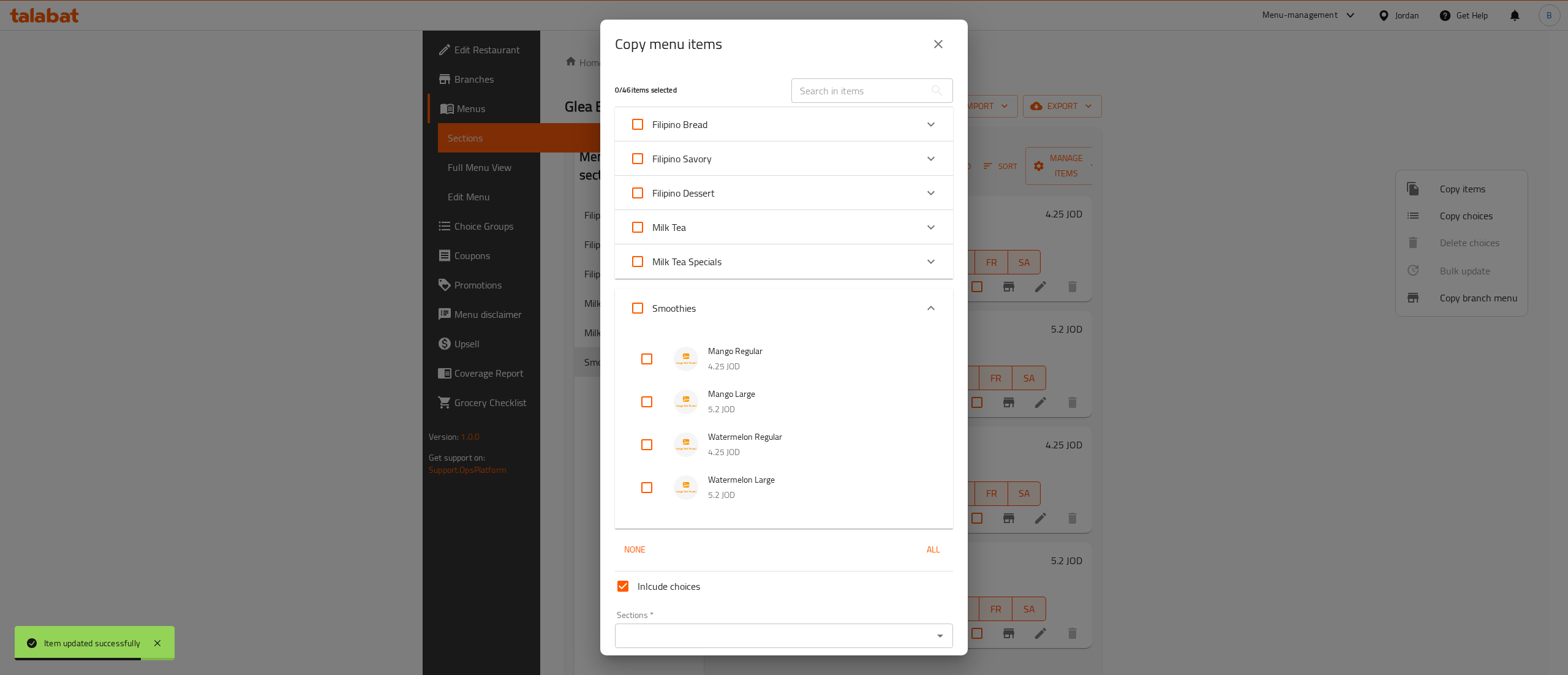
click at [639, 352] on input "checkbox" at bounding box center [647, 359] width 30 height 30
checkbox input "true"
click at [639, 391] on input "checkbox" at bounding box center [647, 402] width 30 height 30
checkbox input "true"
click at [647, 443] on input "checkbox" at bounding box center [647, 444] width 30 height 30
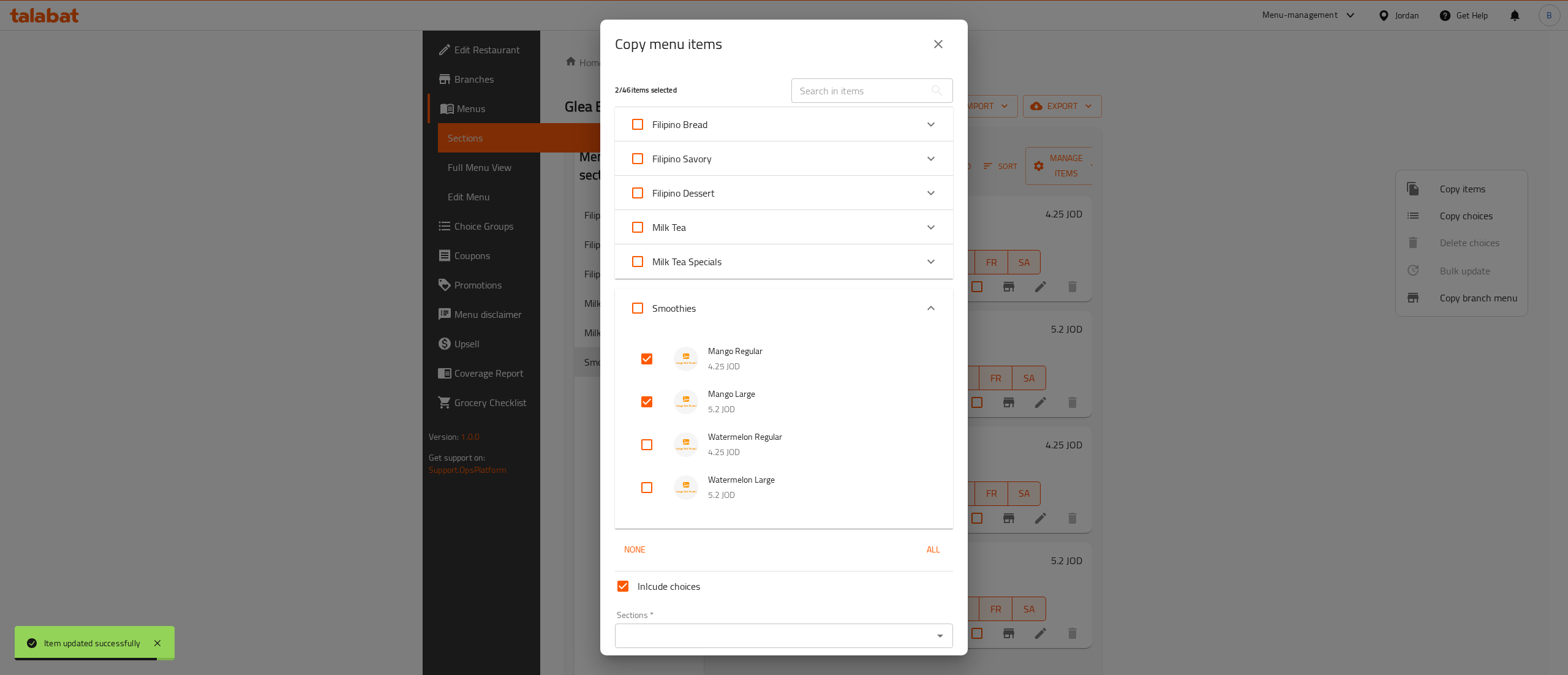
checkbox input "true"
click at [646, 487] on input "checkbox" at bounding box center [647, 488] width 30 height 30
checkbox input "true"
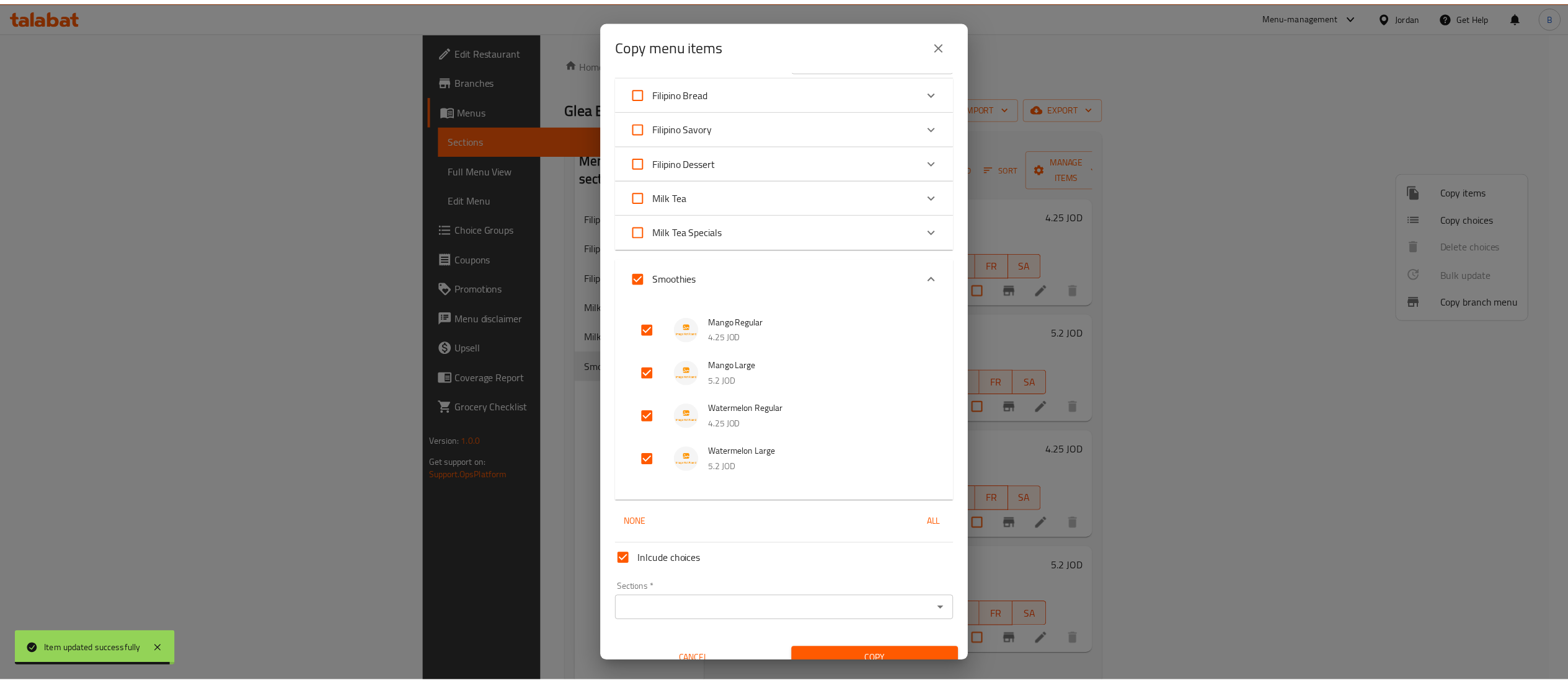
scroll to position [50, 0]
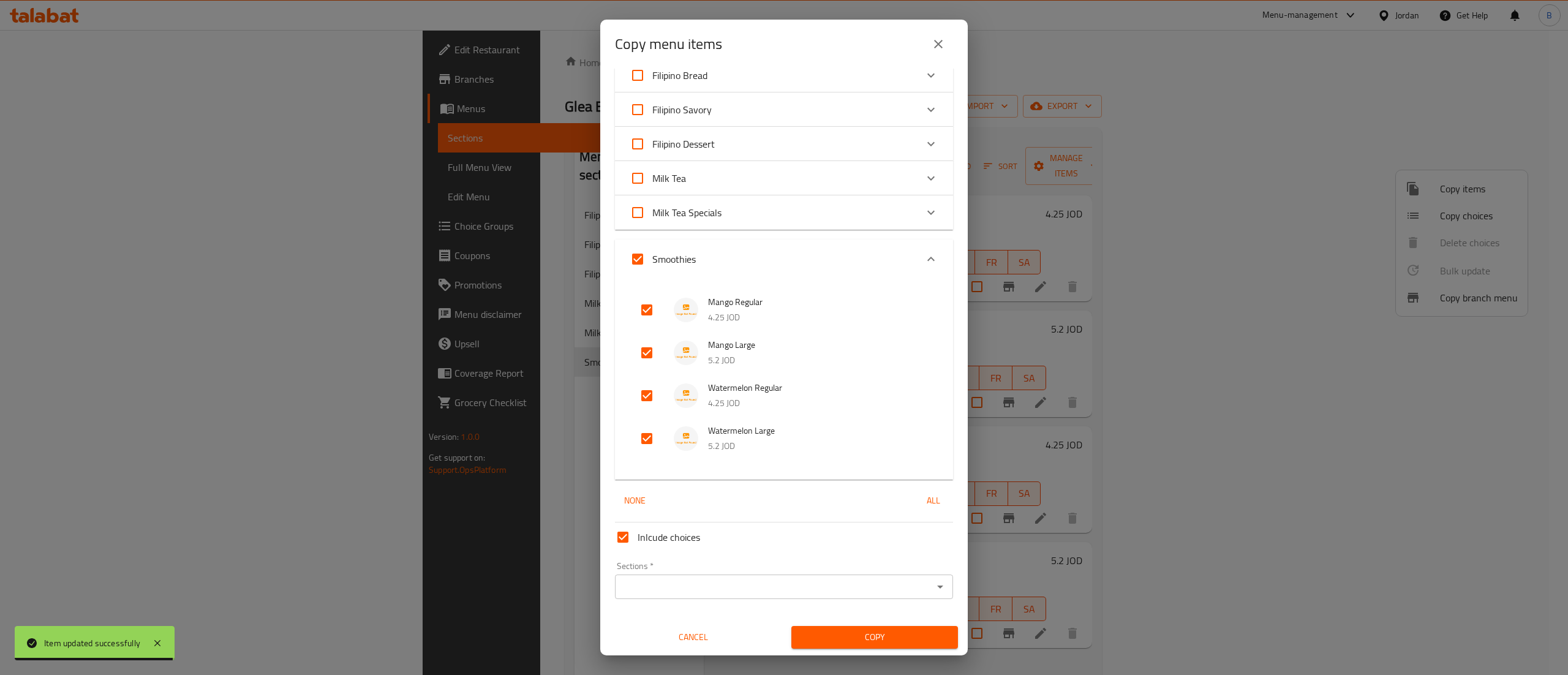
click at [673, 583] on input "Sections   *" at bounding box center [774, 586] width 311 height 17
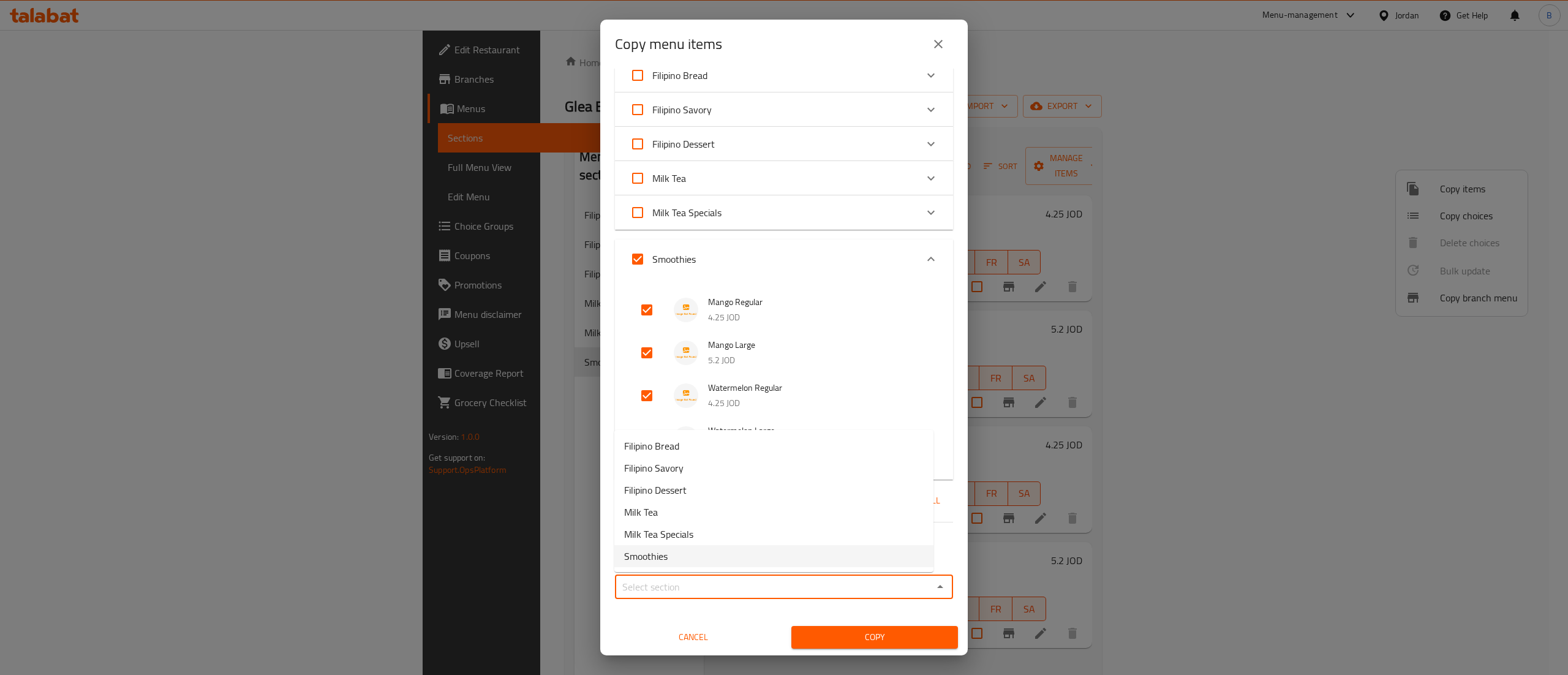
click at [652, 560] on span "Smoothies" at bounding box center [646, 555] width 44 height 15
type input "Smoothies"
click at [849, 641] on span "Copy" at bounding box center [874, 637] width 147 height 16
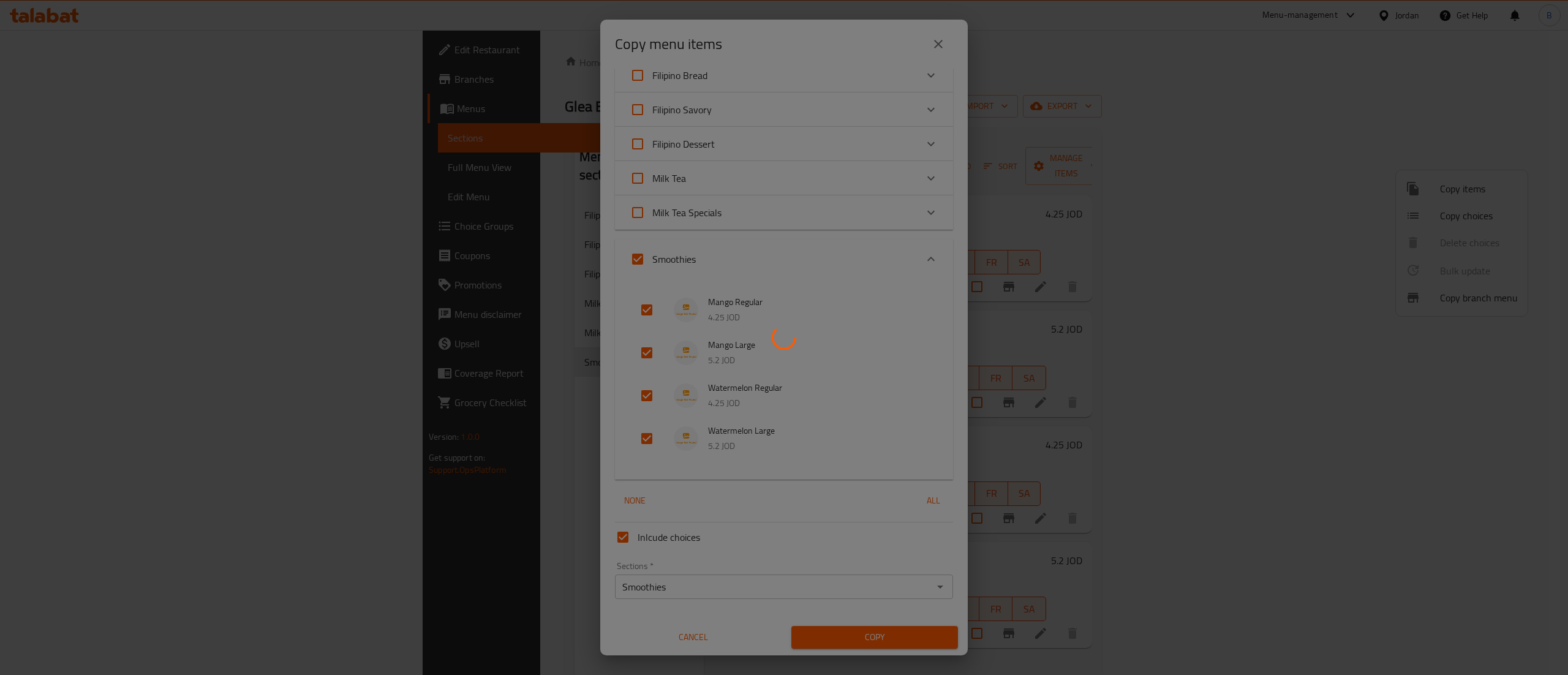
click at [1139, 418] on div at bounding box center [784, 337] width 1568 height 675
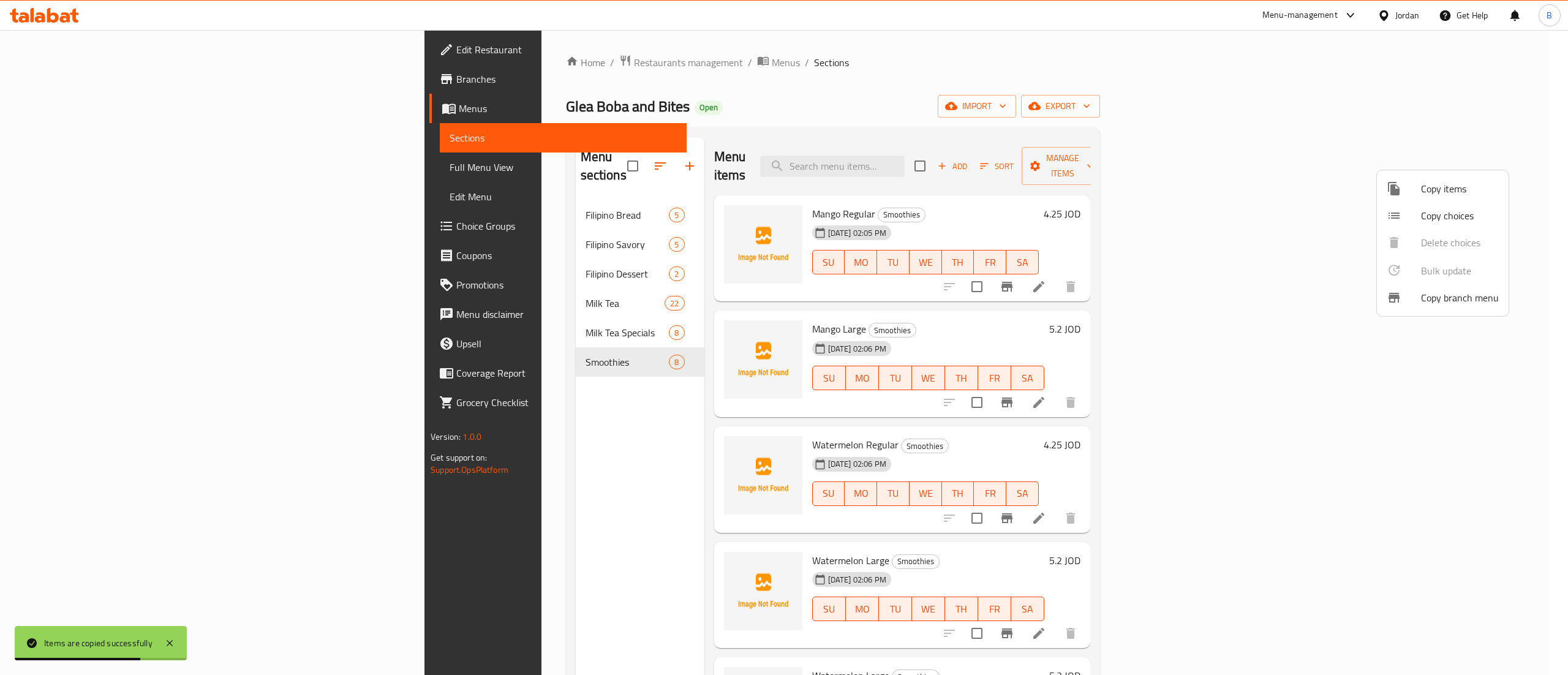
click at [968, 429] on div at bounding box center [784, 337] width 1568 height 675
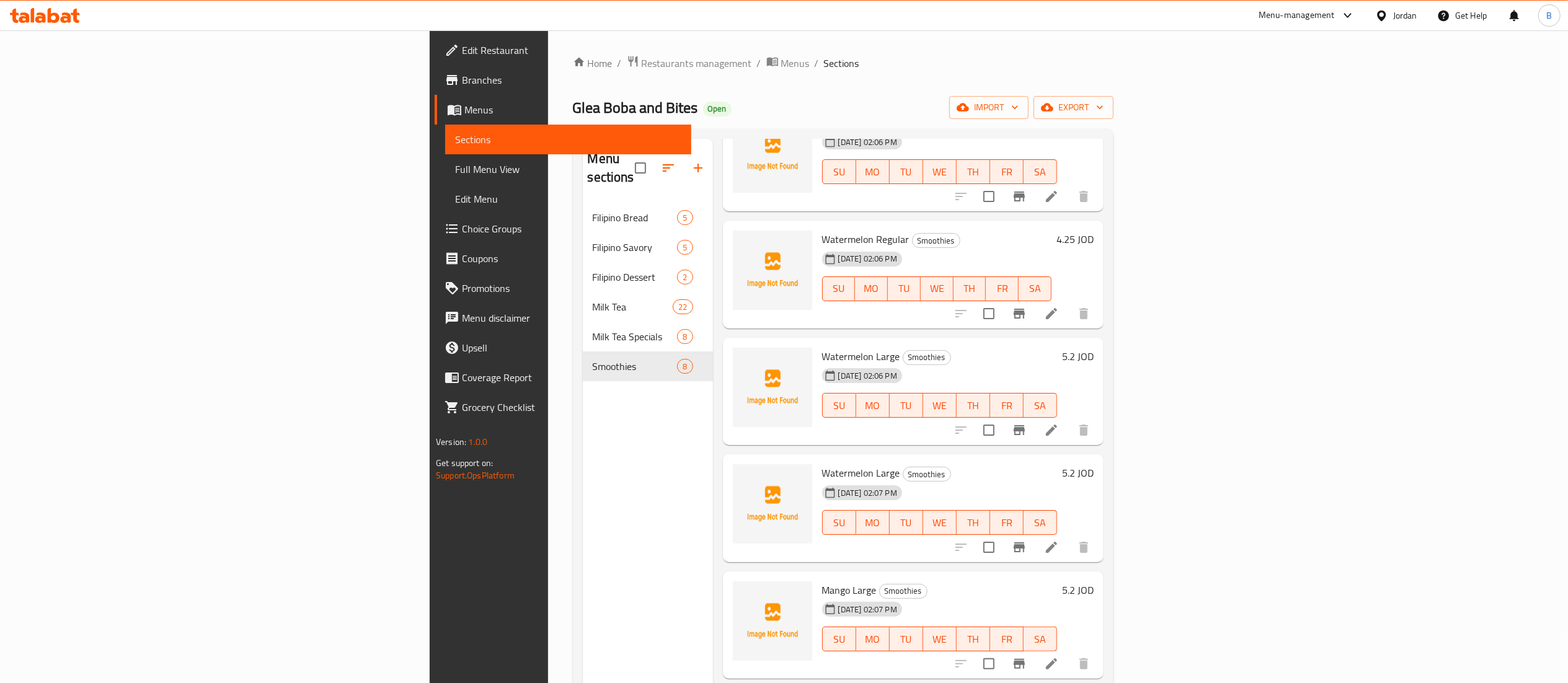
scroll to position [248, 0]
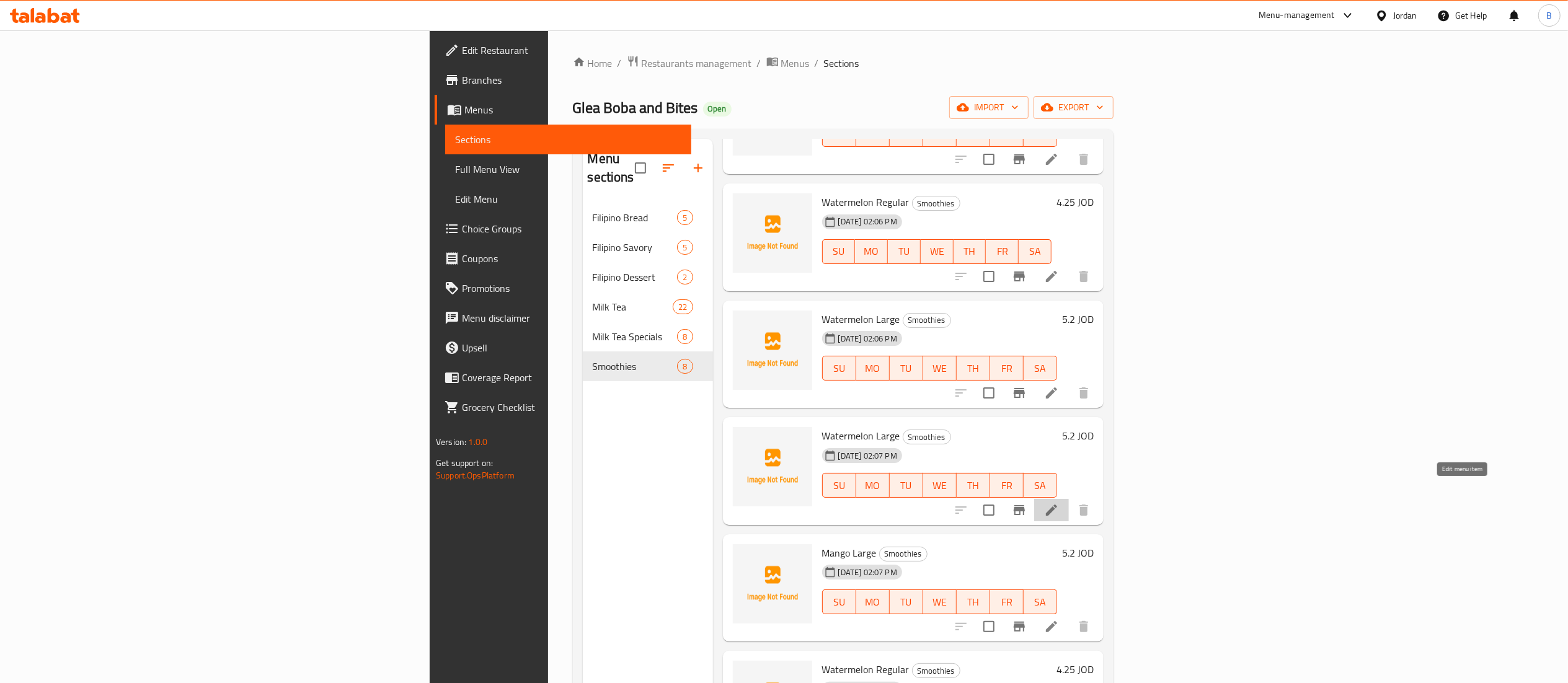
click at [1059, 502] on icon at bounding box center [1051, 509] width 15 height 15
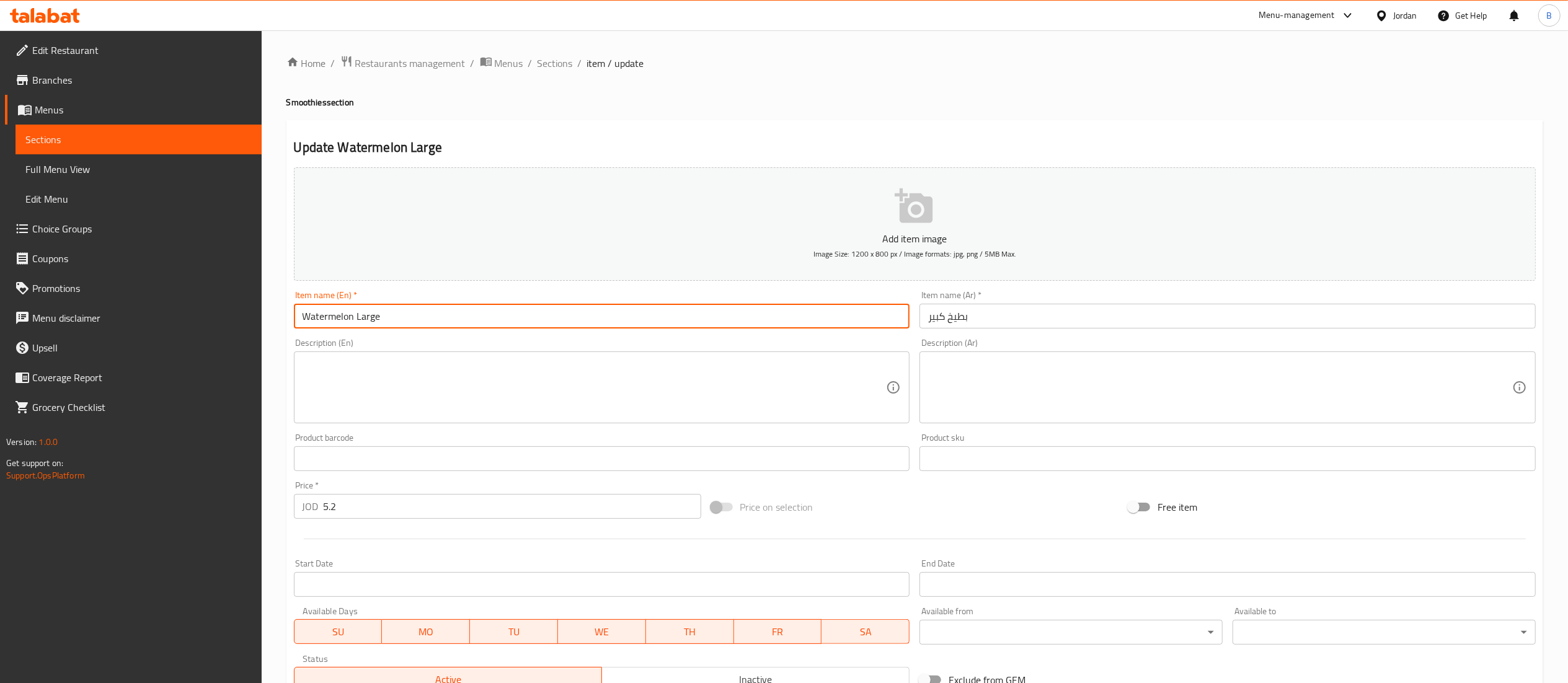
drag, startPoint x: 355, startPoint y: 321, endPoint x: 234, endPoint y: 324, distance: 121.0
click at [238, 321] on div "Edit Restaurant Branches Menus Sections Full Menu View Edit Menu Choice Groups …" at bounding box center [784, 453] width 1568 height 845
click at [306, 317] on input "strawberry Large" at bounding box center [602, 316] width 617 height 25
type input "Strawberry Large"
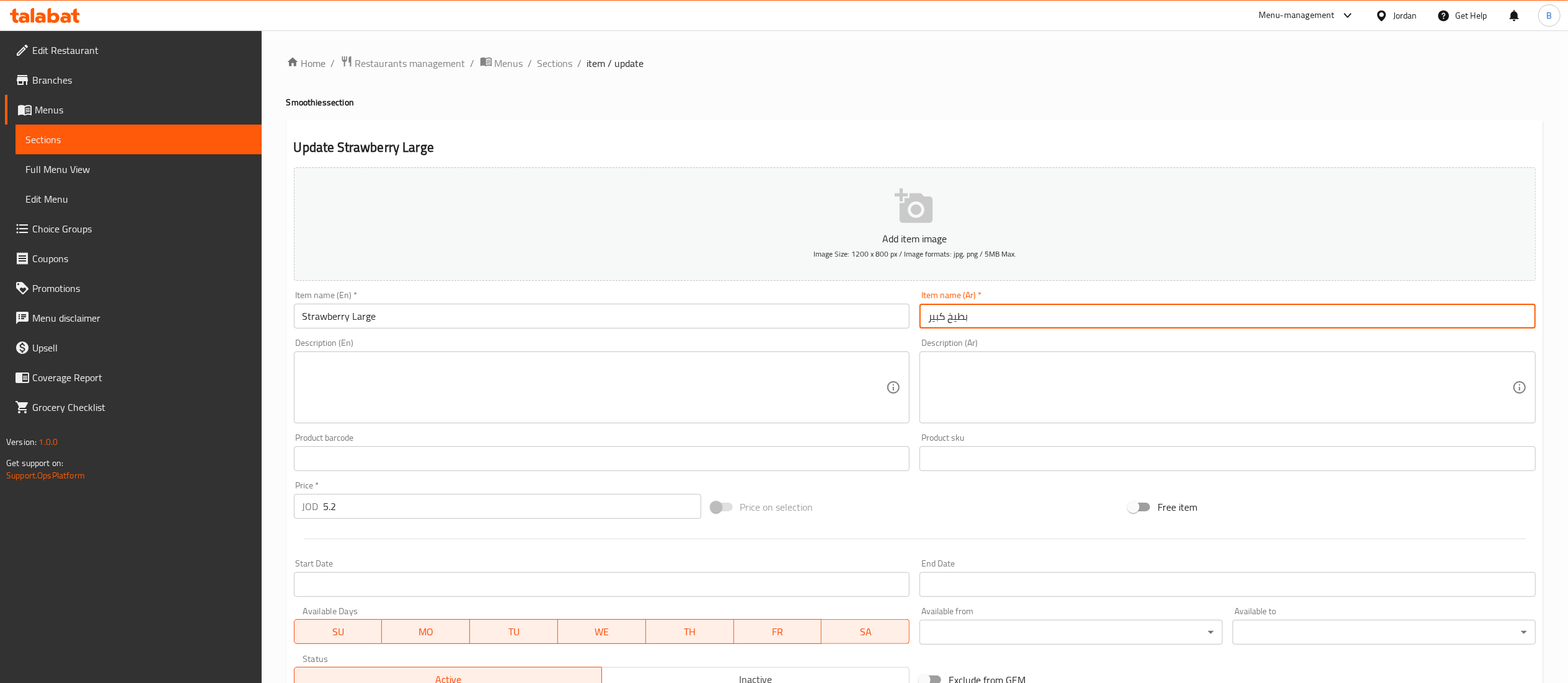
drag, startPoint x: 1028, startPoint y: 326, endPoint x: 950, endPoint y: 321, distance: 78.2
click at [950, 321] on input "بطيخ كبير" at bounding box center [1228, 316] width 617 height 25
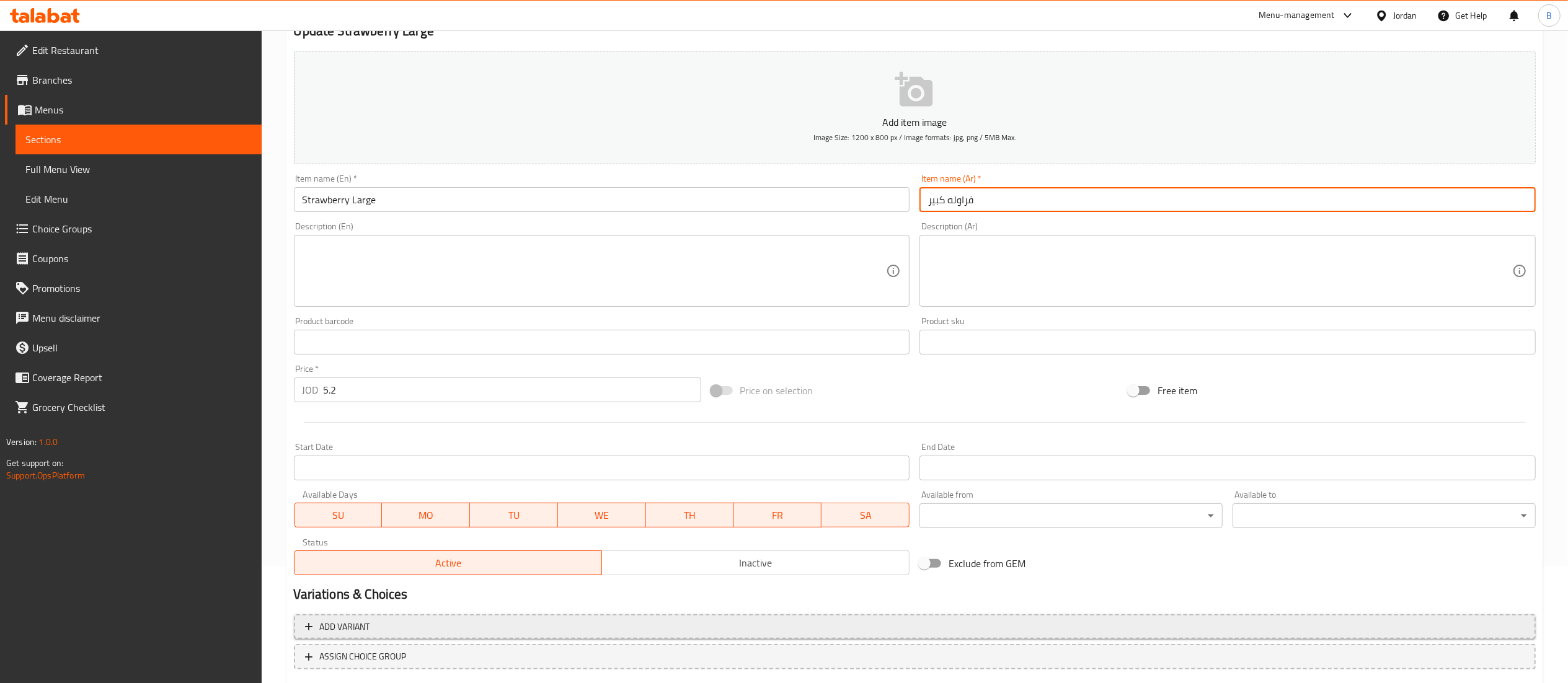
scroll to position [192, 0]
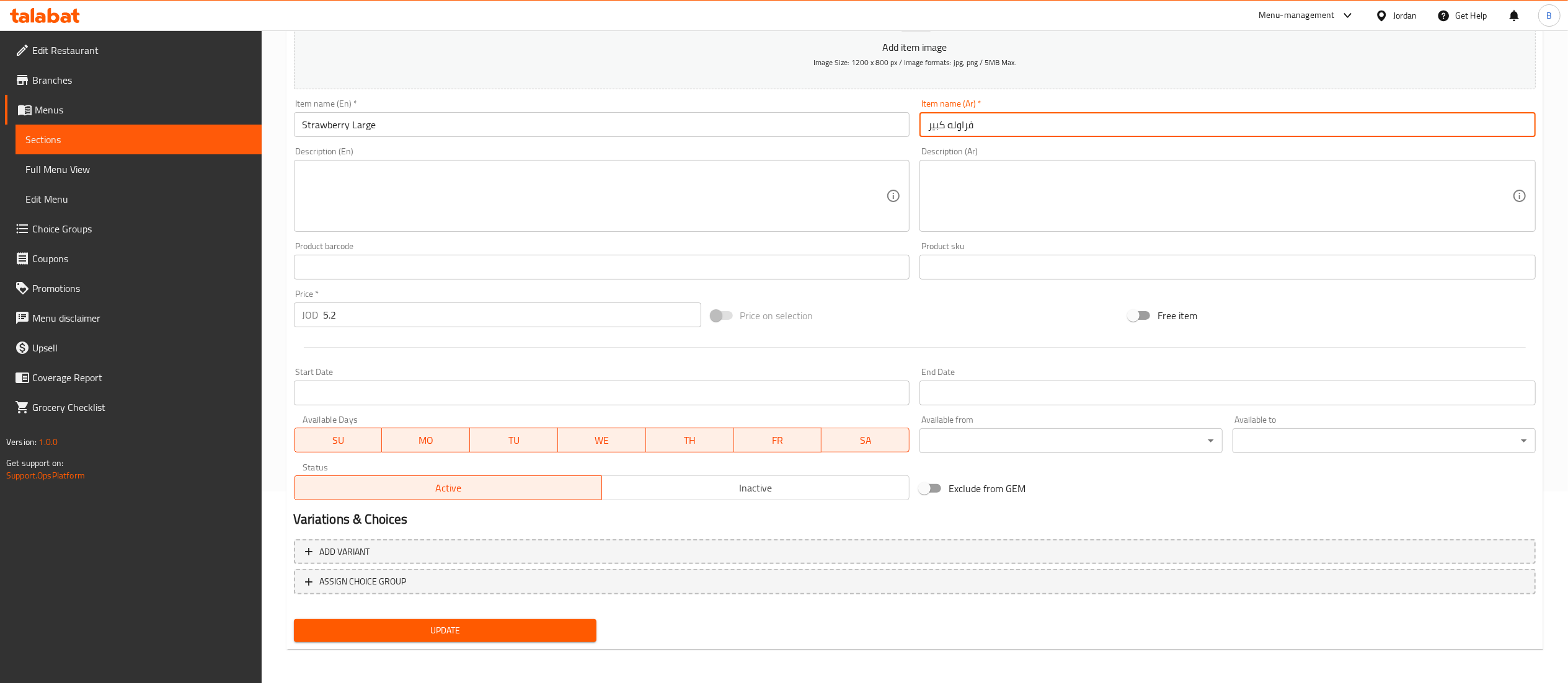
type input "فراوله كبير"
click at [492, 623] on span "Update" at bounding box center [445, 630] width 283 height 16
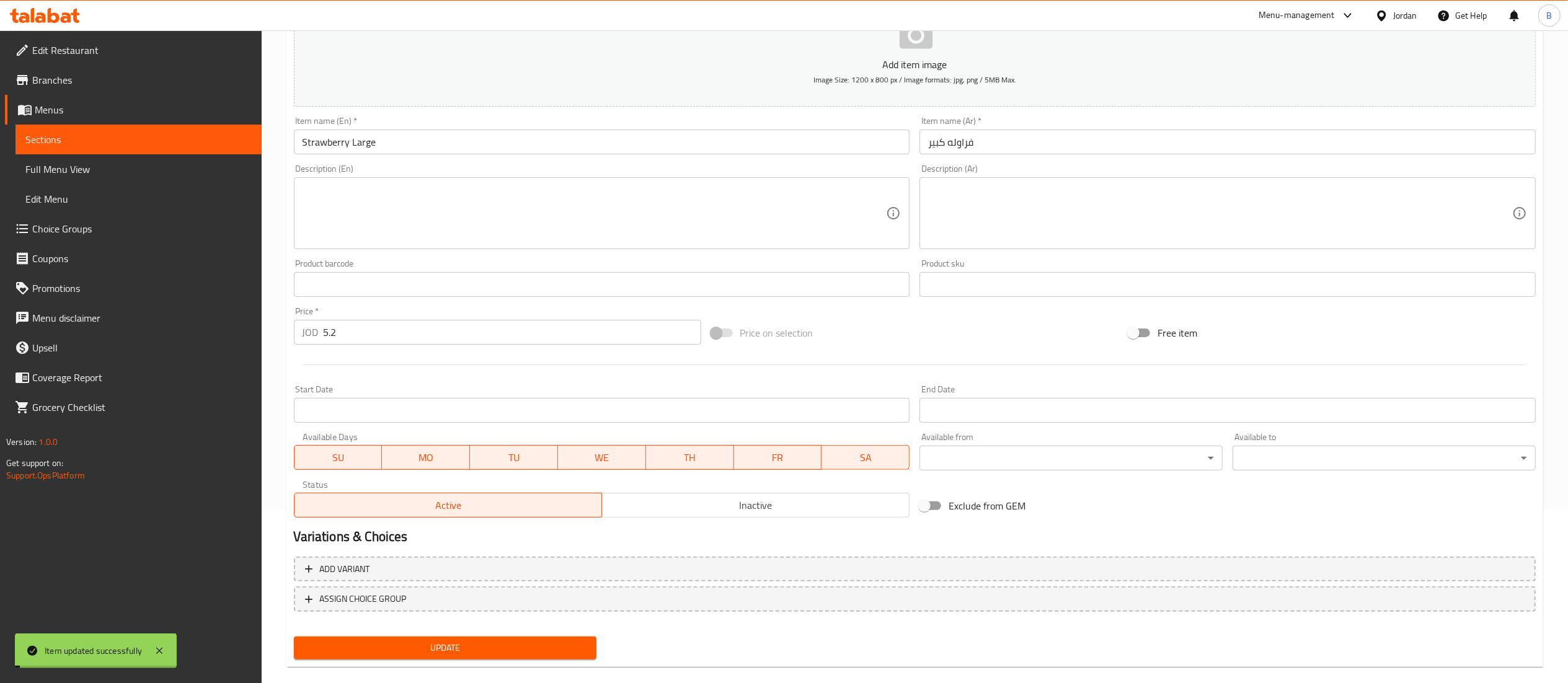
scroll to position [0, 0]
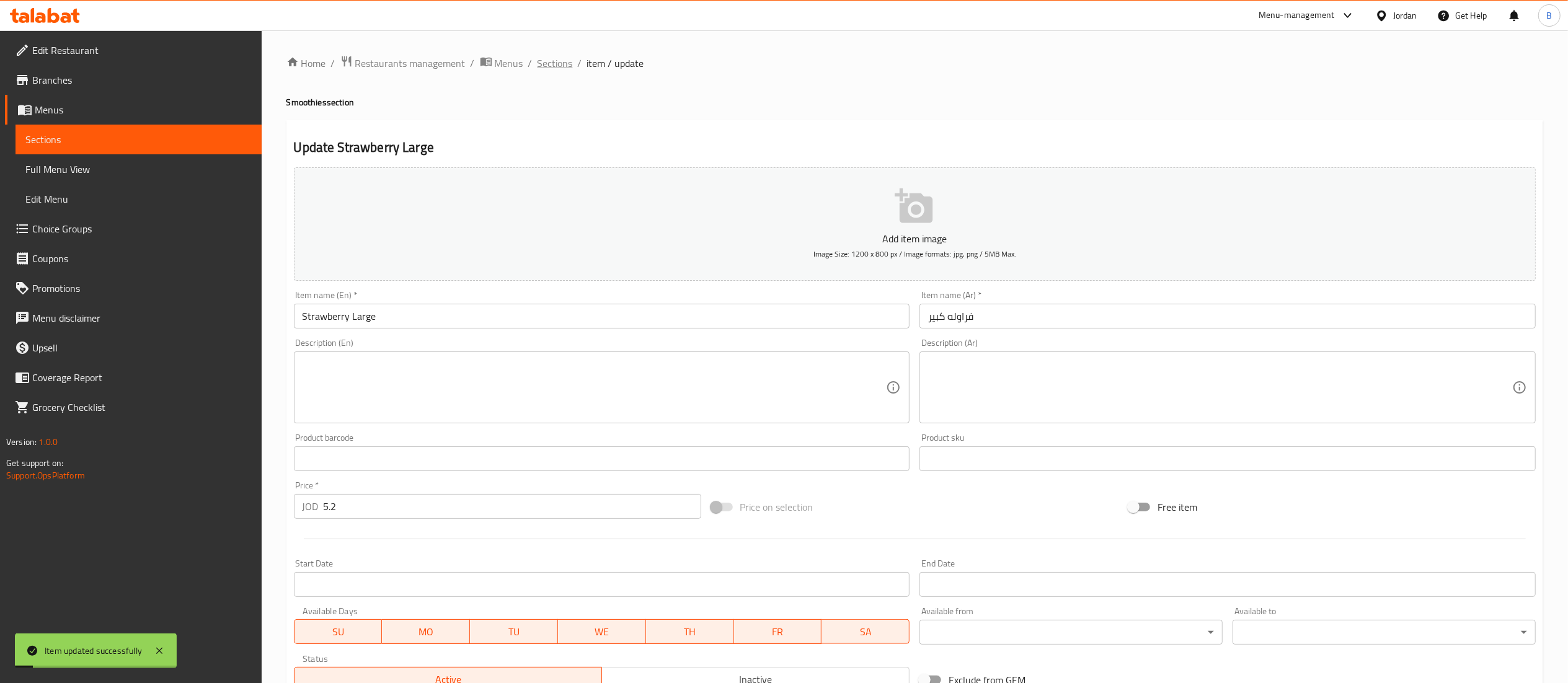
click at [559, 67] on span "Sections" at bounding box center [555, 63] width 35 height 15
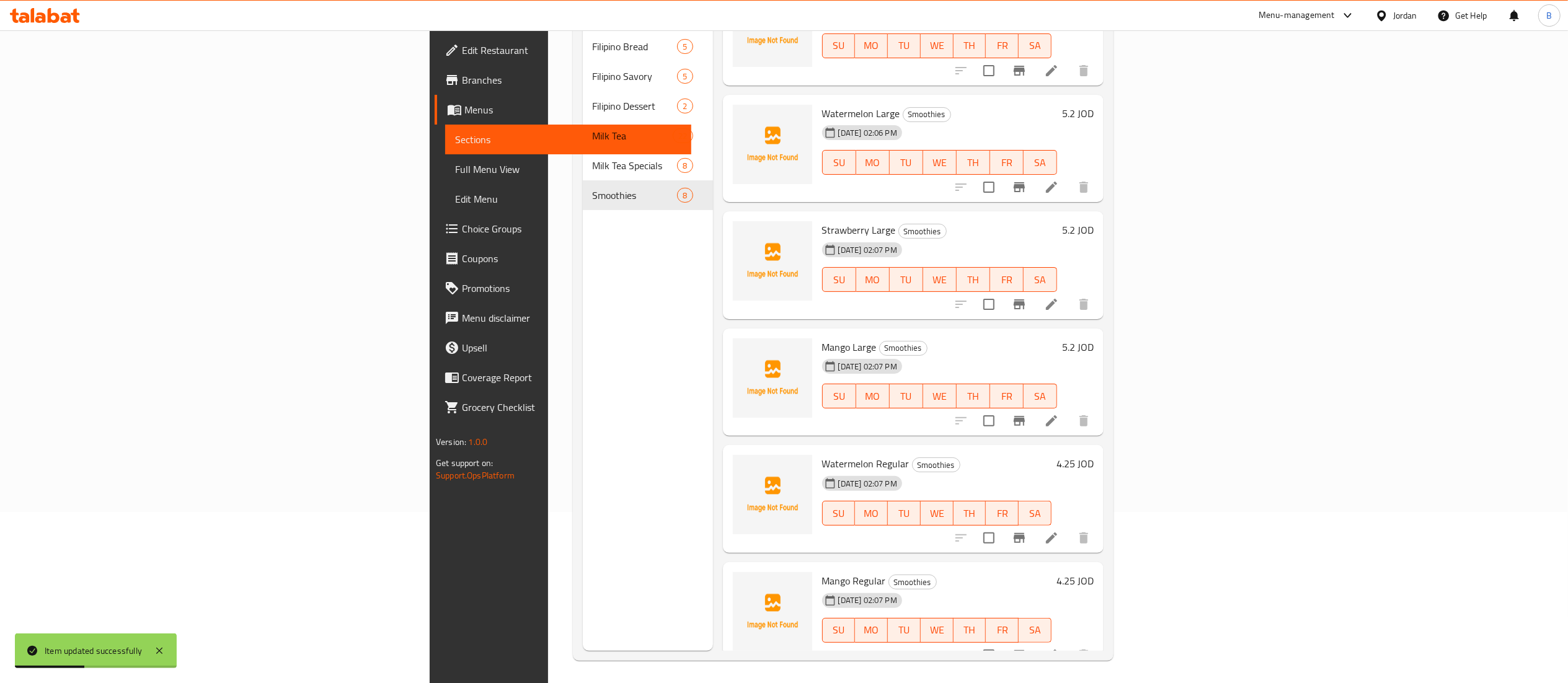
scroll to position [174, 0]
click at [1069, 407] on li at bounding box center [1051, 418] width 35 height 22
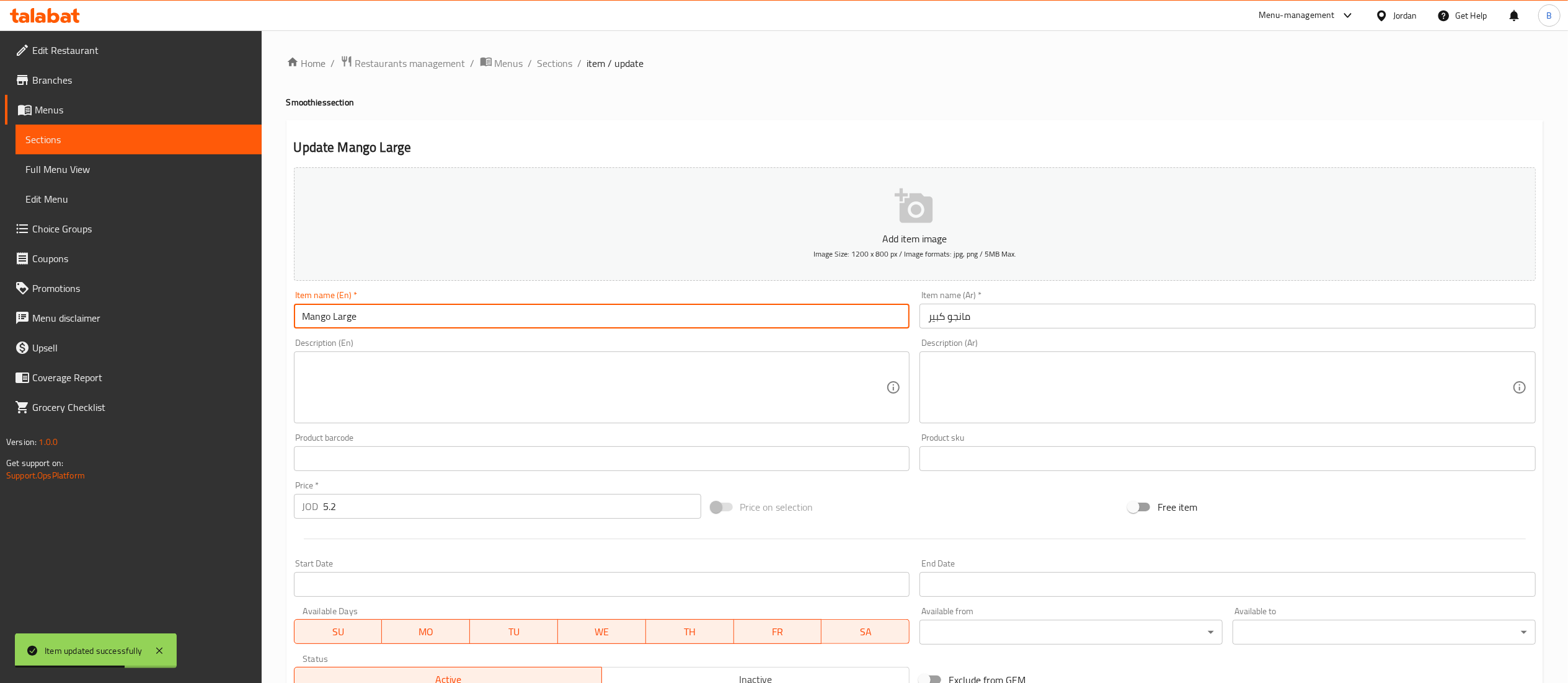
drag, startPoint x: 330, startPoint y: 325, endPoint x: 219, endPoint y: 329, distance: 111.1
click at [221, 329] on div "Edit Restaurant Branches Menus Sections Full Menu View Edit Menu Choice Groups …" at bounding box center [784, 453] width 1568 height 845
type input "Strawberry Large"
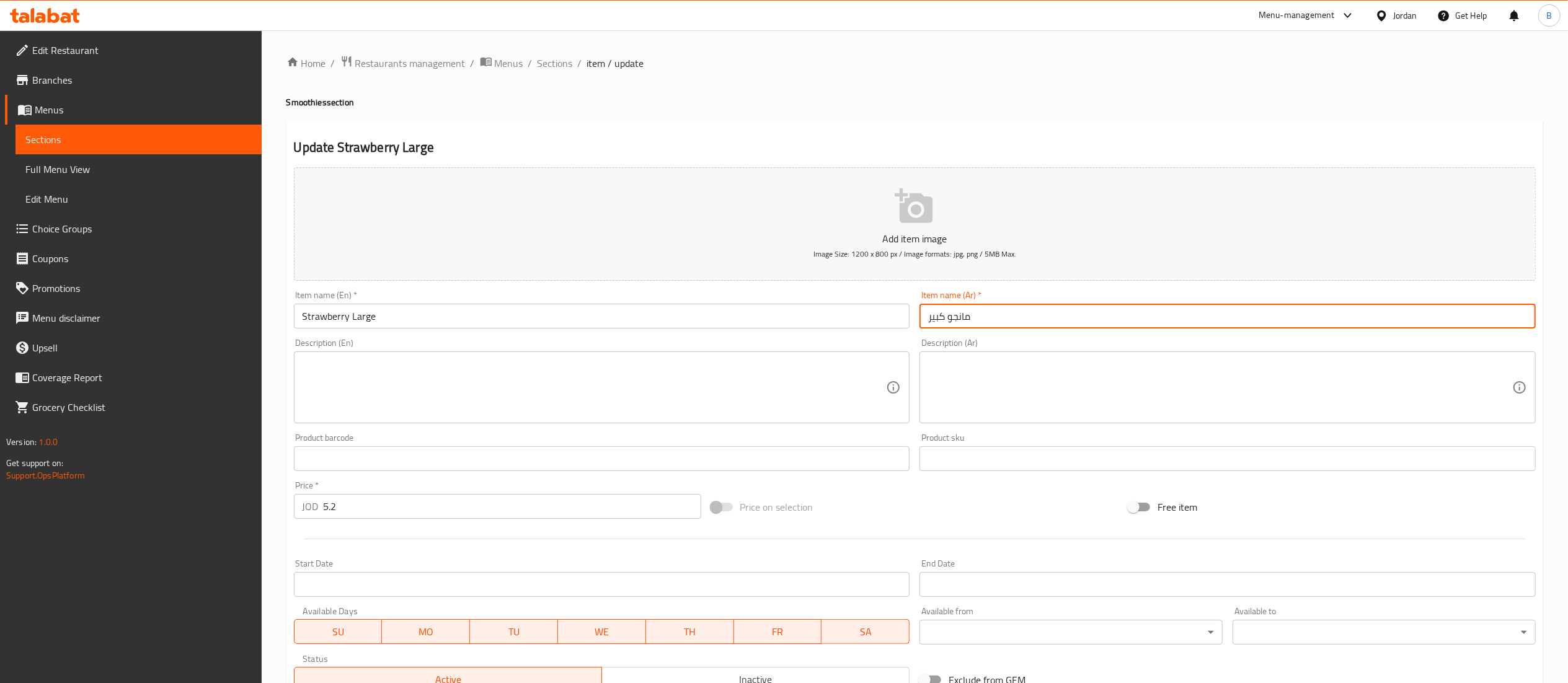
drag, startPoint x: 1010, startPoint y: 312, endPoint x: 950, endPoint y: 319, distance: 60.4
click at [950, 319] on input "مانجو كبير" at bounding box center [1228, 316] width 617 height 25
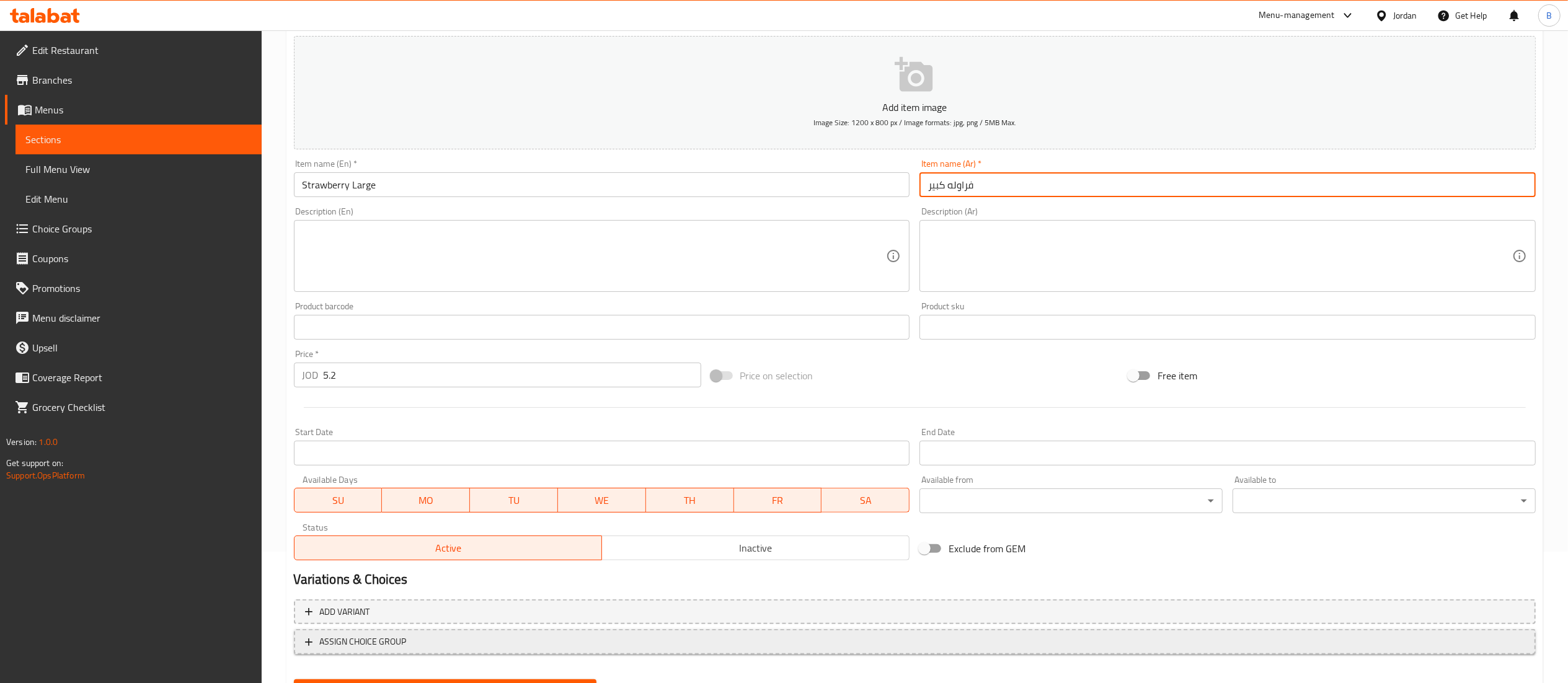
scroll to position [192, 0]
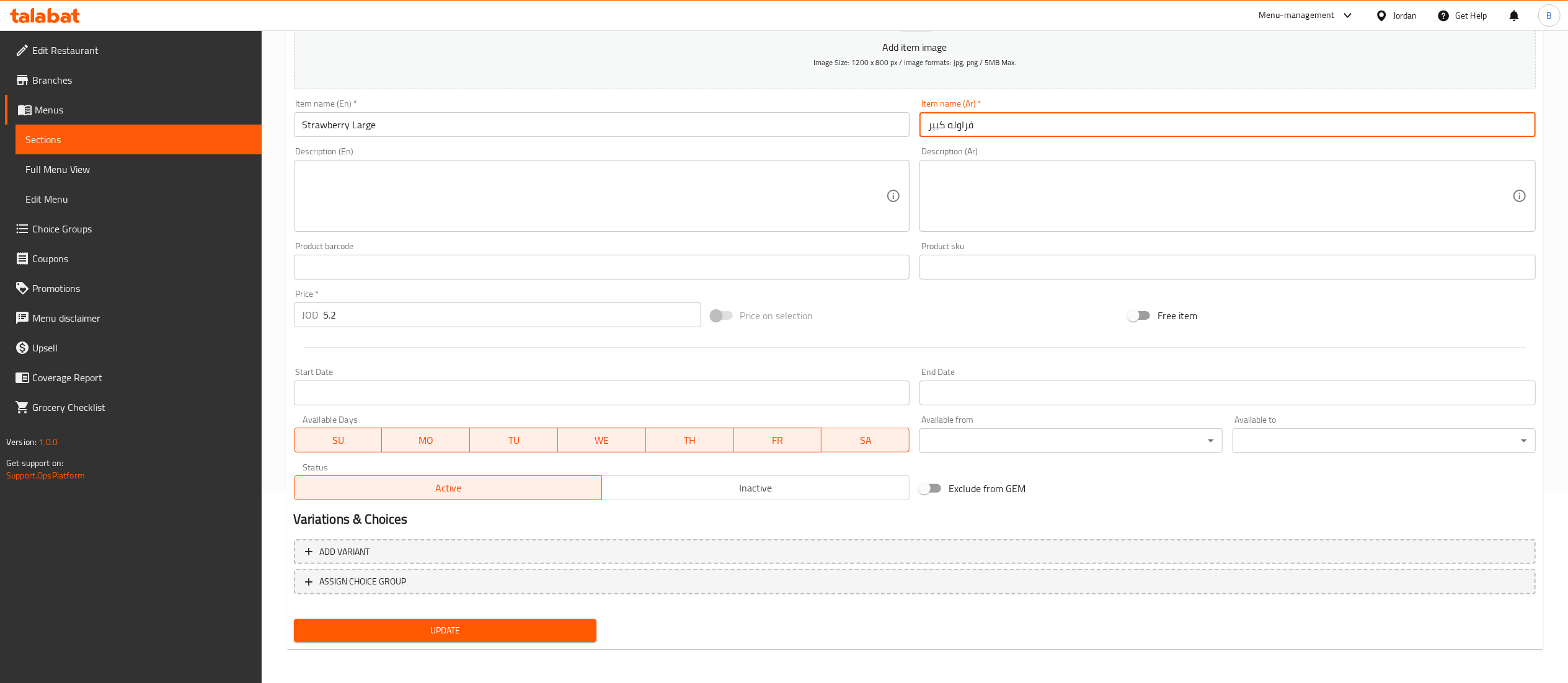
type input "فراوله كبير"
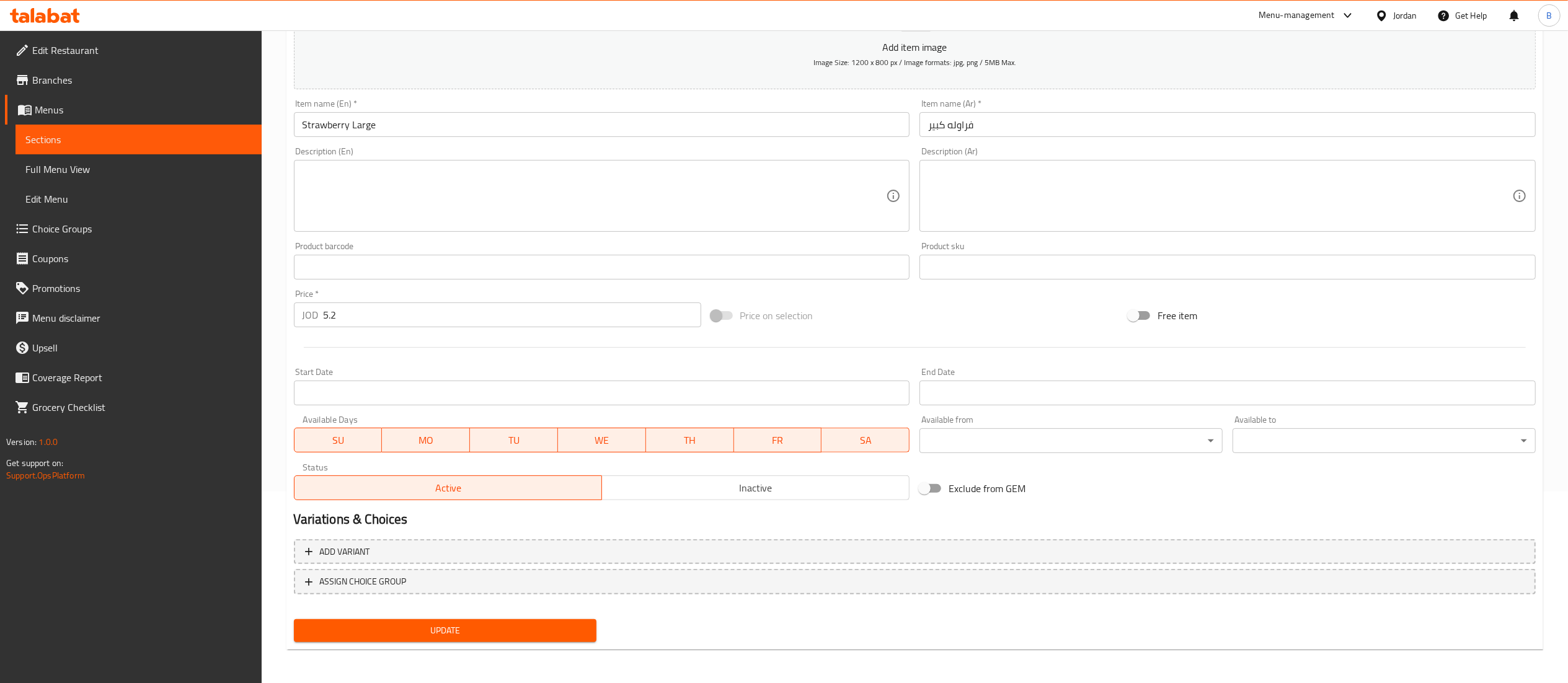
click at [445, 643] on div "Update" at bounding box center [445, 630] width 313 height 33
click at [450, 631] on span "Update" at bounding box center [445, 630] width 283 height 16
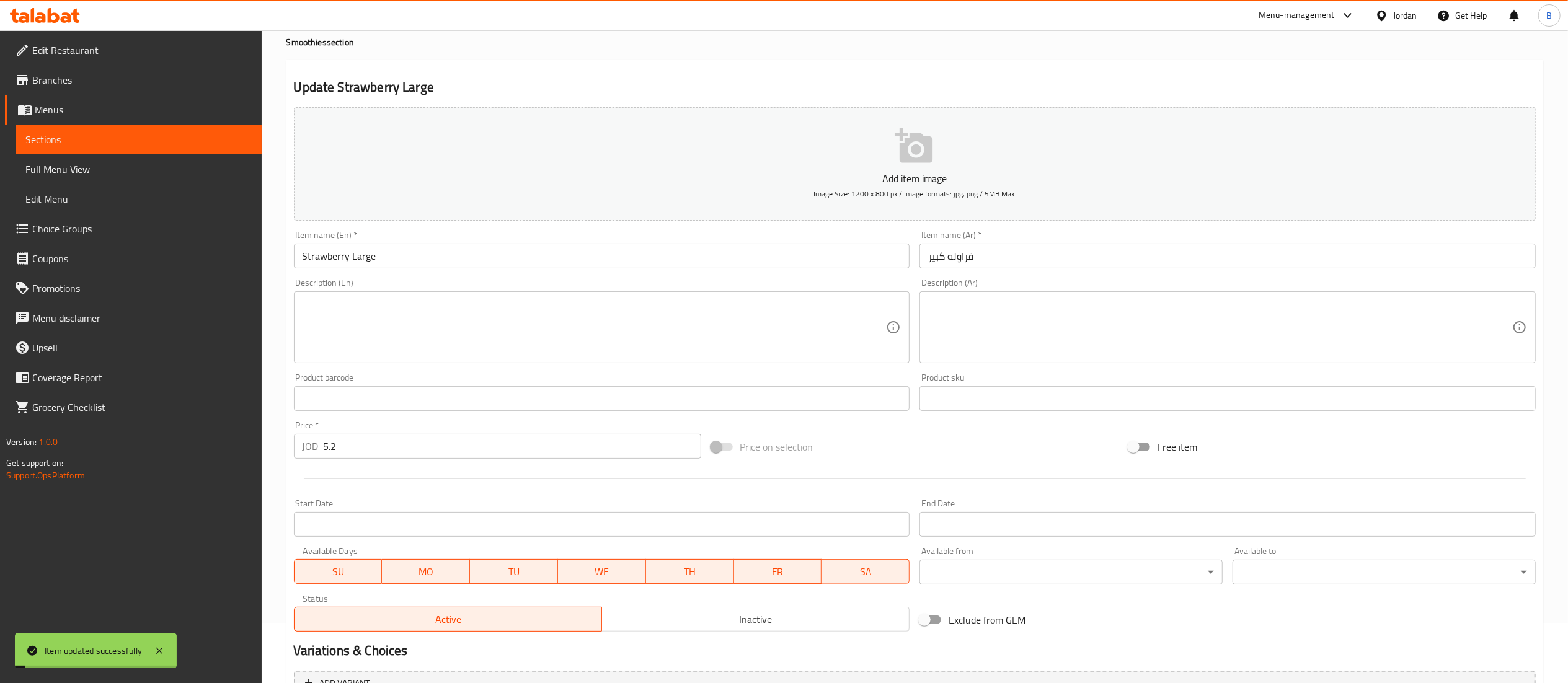
scroll to position [0, 0]
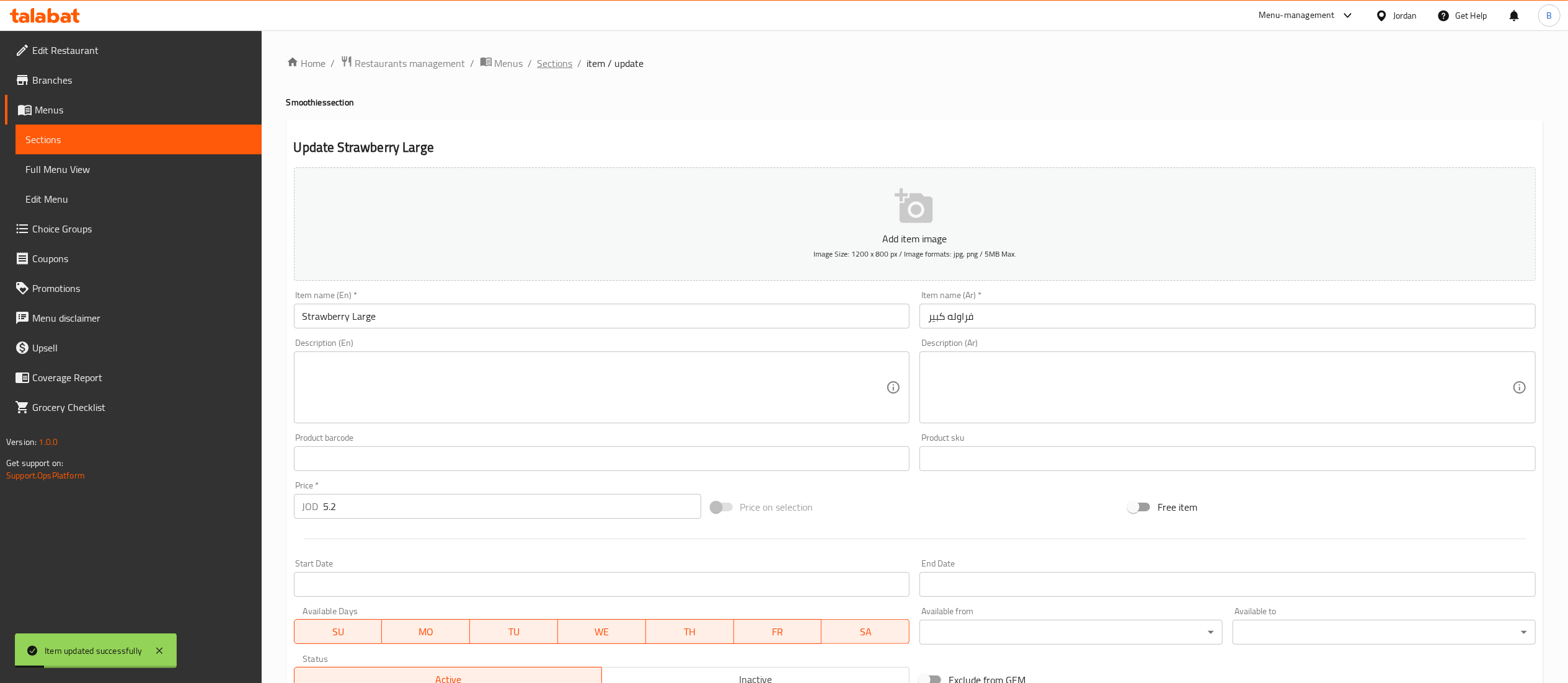
click at [550, 64] on span "Sections" at bounding box center [555, 63] width 35 height 15
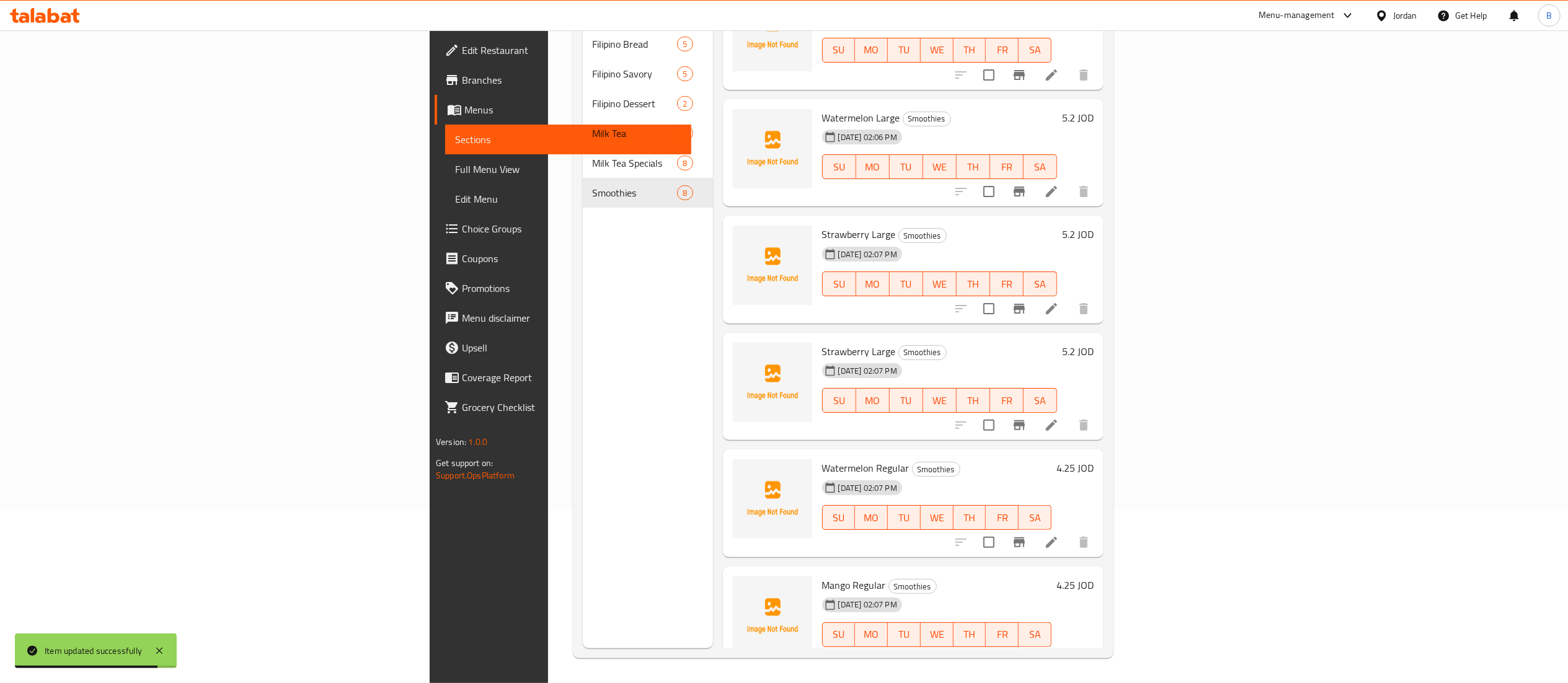
scroll to position [283, 0]
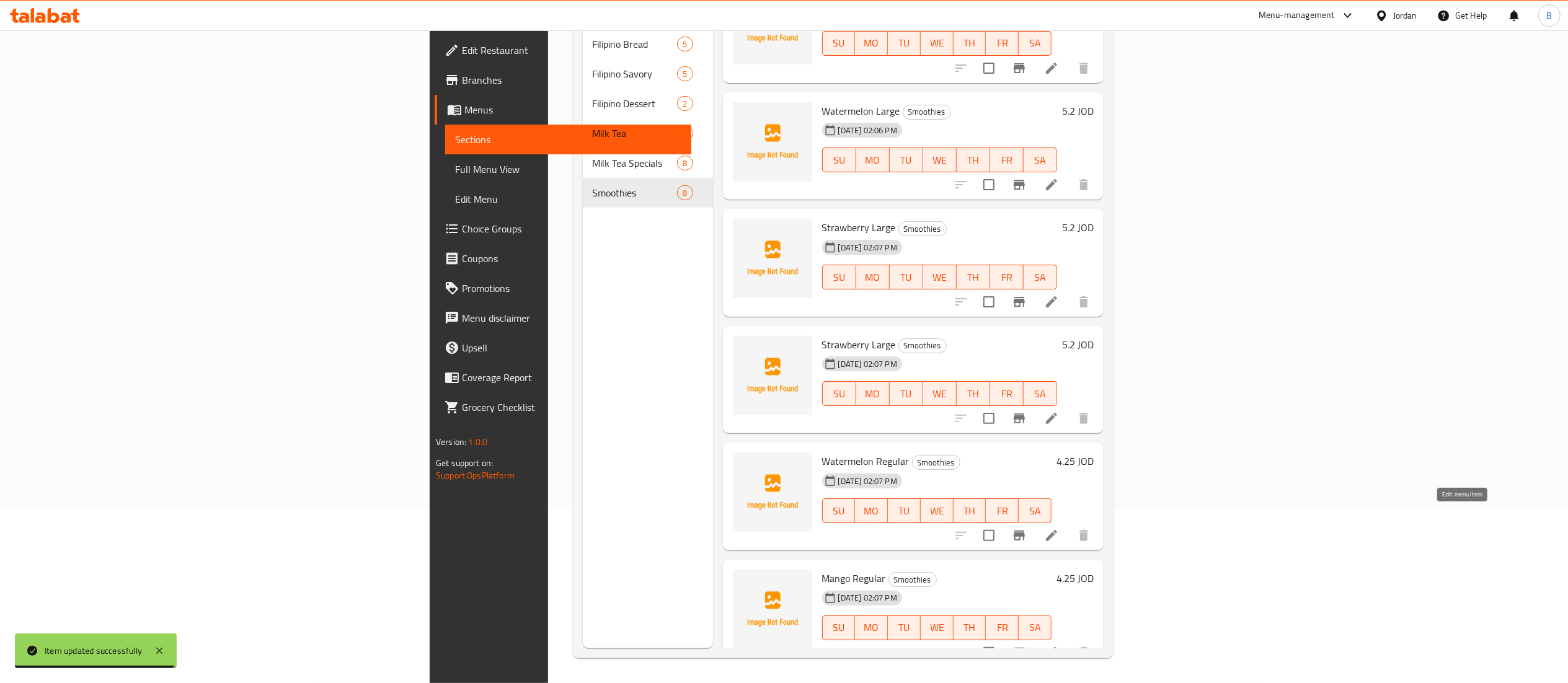
click at [1059, 528] on icon at bounding box center [1051, 535] width 15 height 15
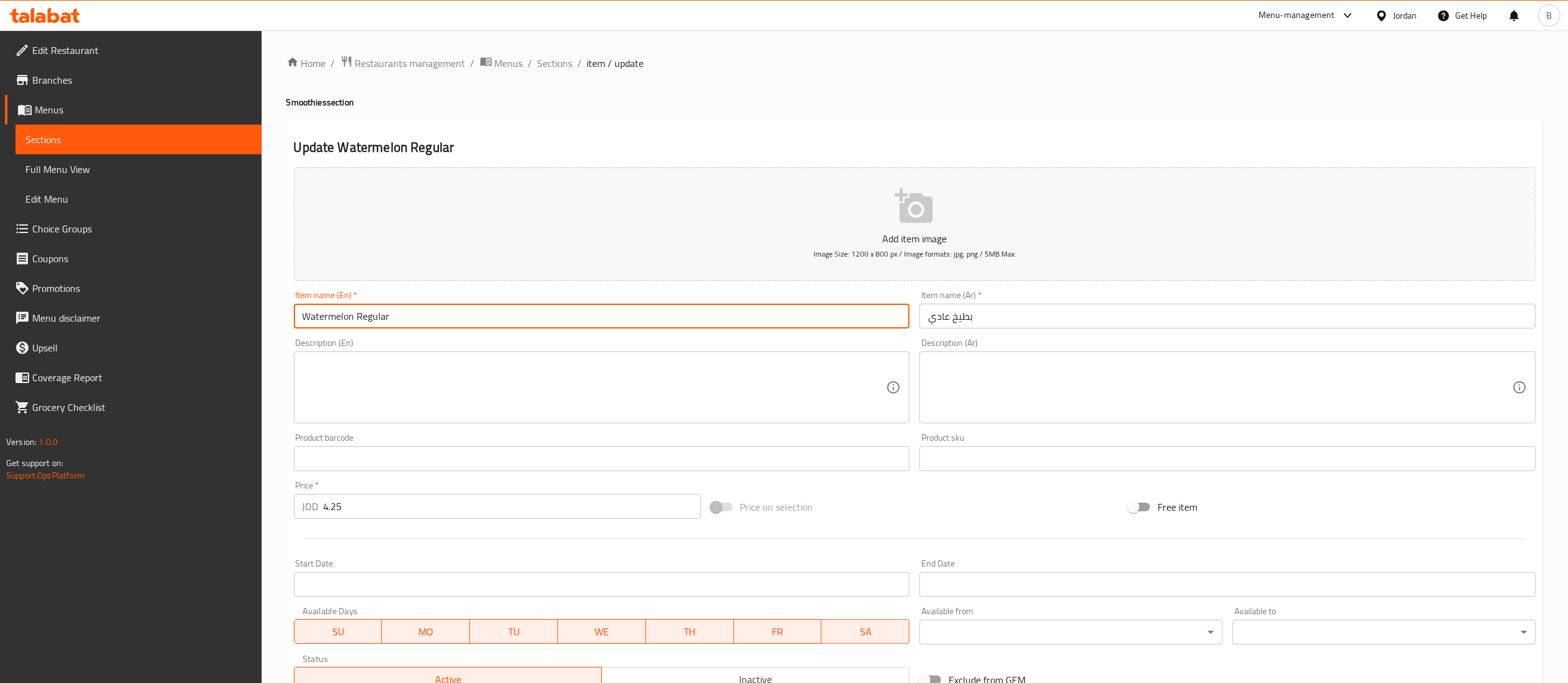
drag, startPoint x: 353, startPoint y: 320, endPoint x: 232, endPoint y: 321, distance: 121.0
click at [233, 321] on div "Edit Restaurant Branches Menus Sections Full Menu View Edit Menu Choice Groups …" at bounding box center [784, 453] width 1568 height 845
type input "Taro Regular"
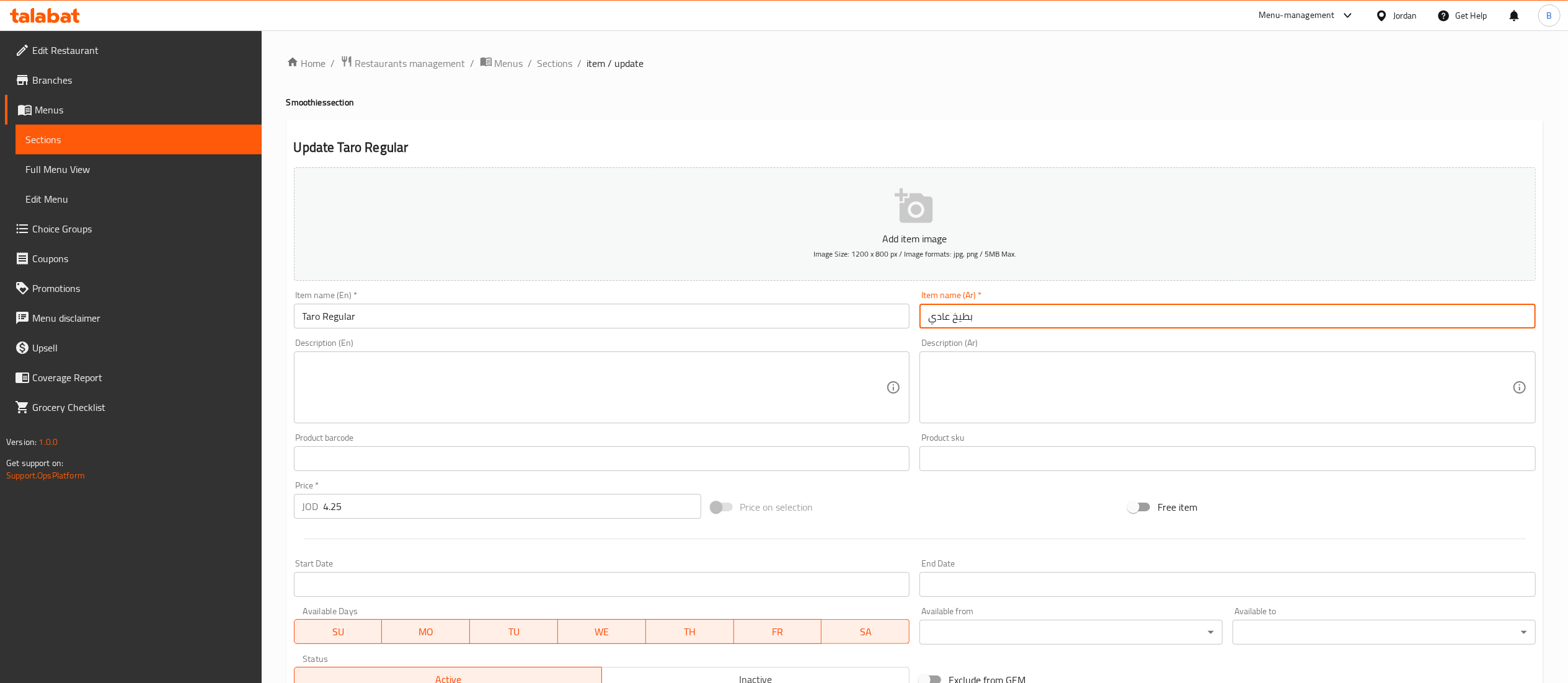
drag, startPoint x: 988, startPoint y: 326, endPoint x: 952, endPoint y: 322, distance: 36.2
click at [952, 322] on input "بطيخ عادي" at bounding box center [1228, 316] width 617 height 25
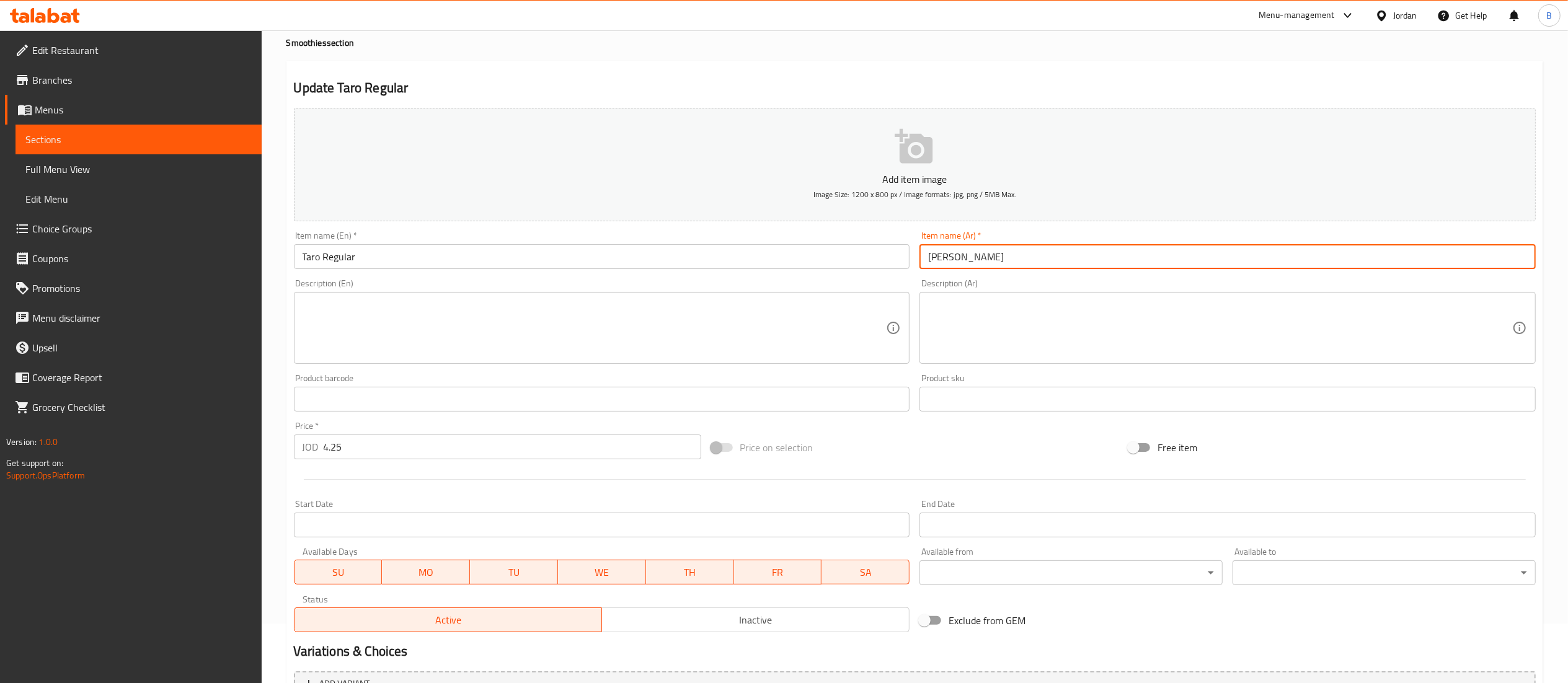
scroll to position [192, 0]
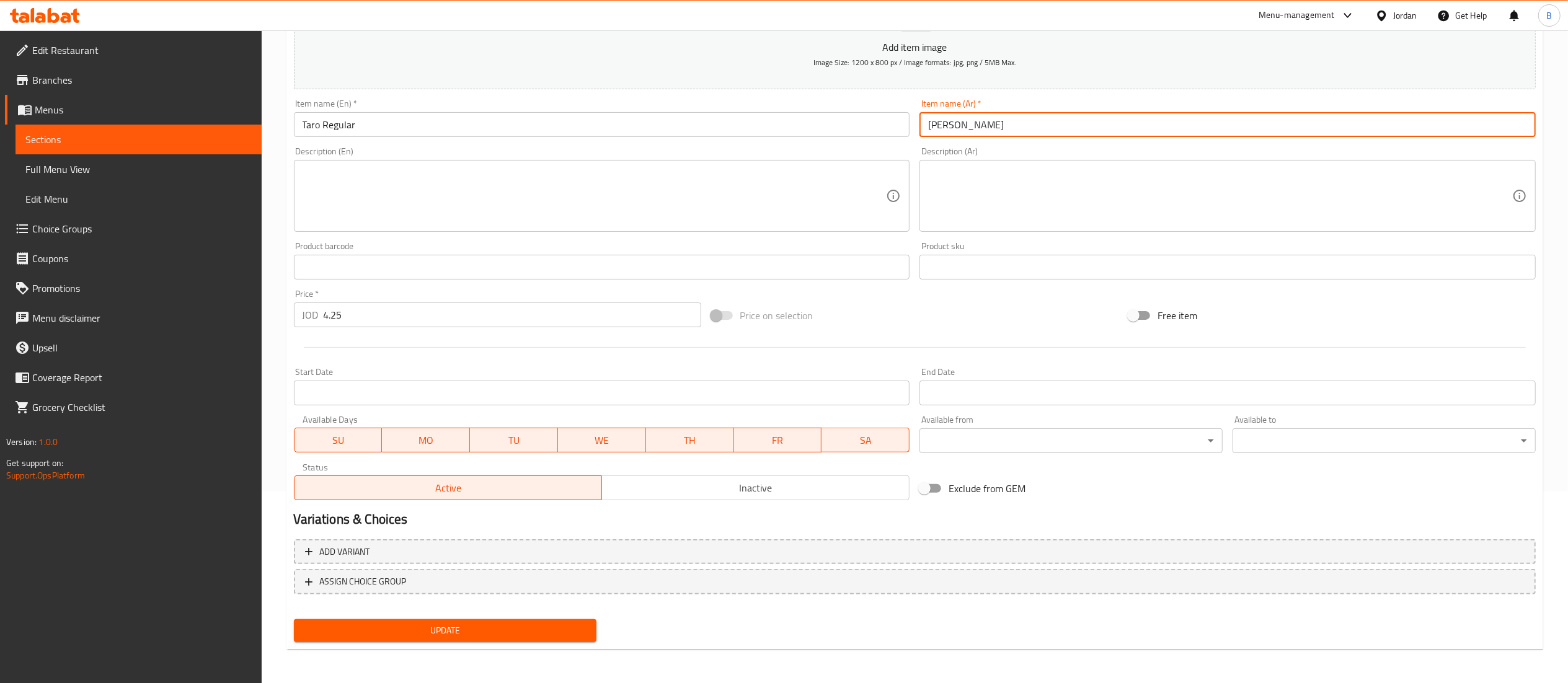
type input "تارو عادي"
click at [496, 631] on span "Update" at bounding box center [445, 630] width 283 height 16
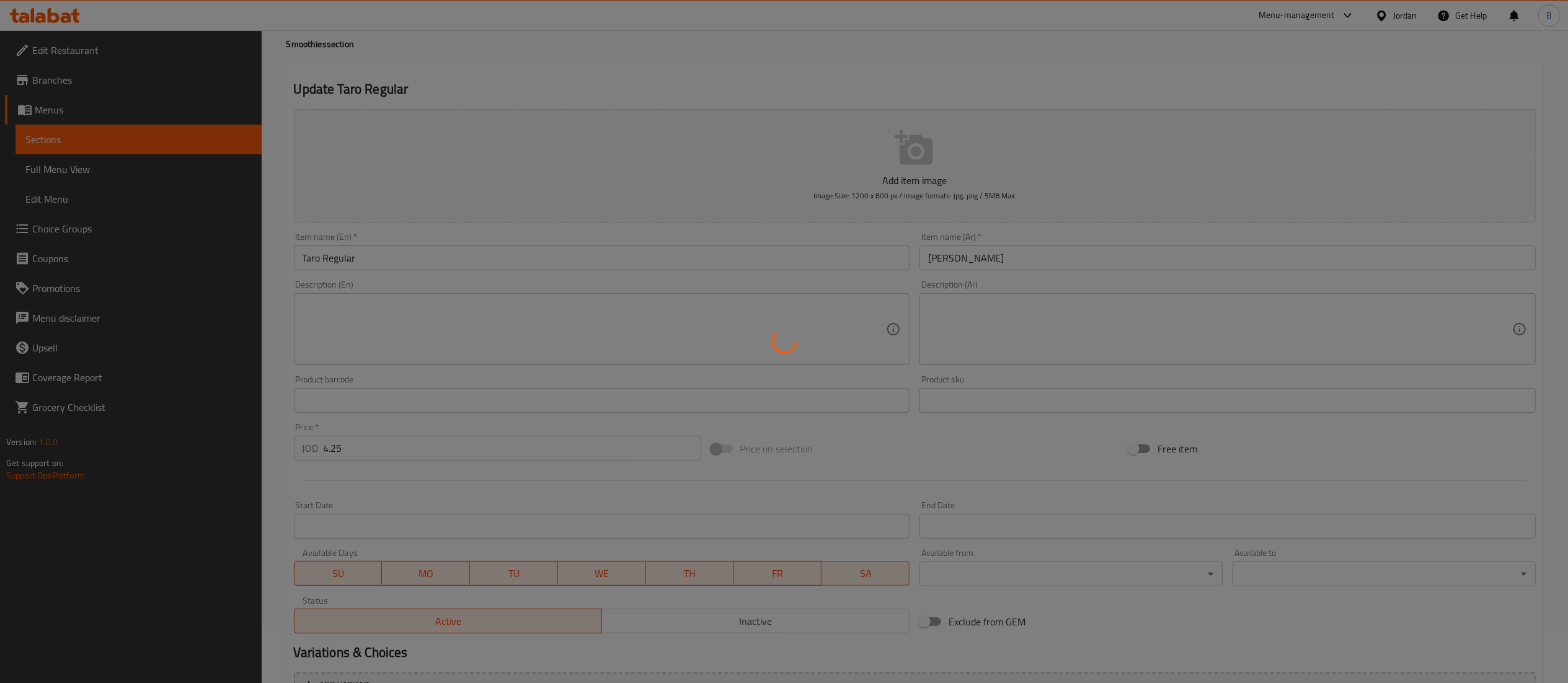
scroll to position [0, 0]
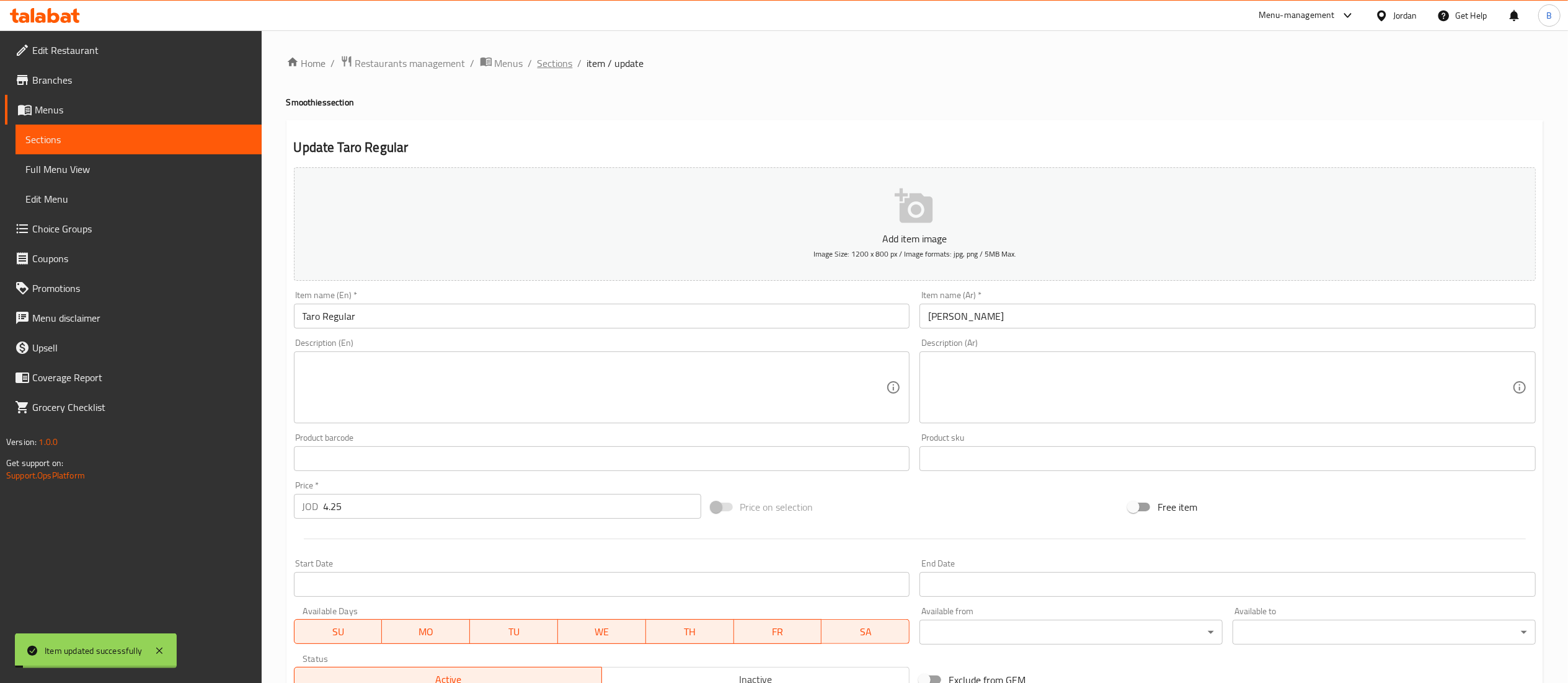
click at [561, 68] on span "Sections" at bounding box center [555, 63] width 35 height 15
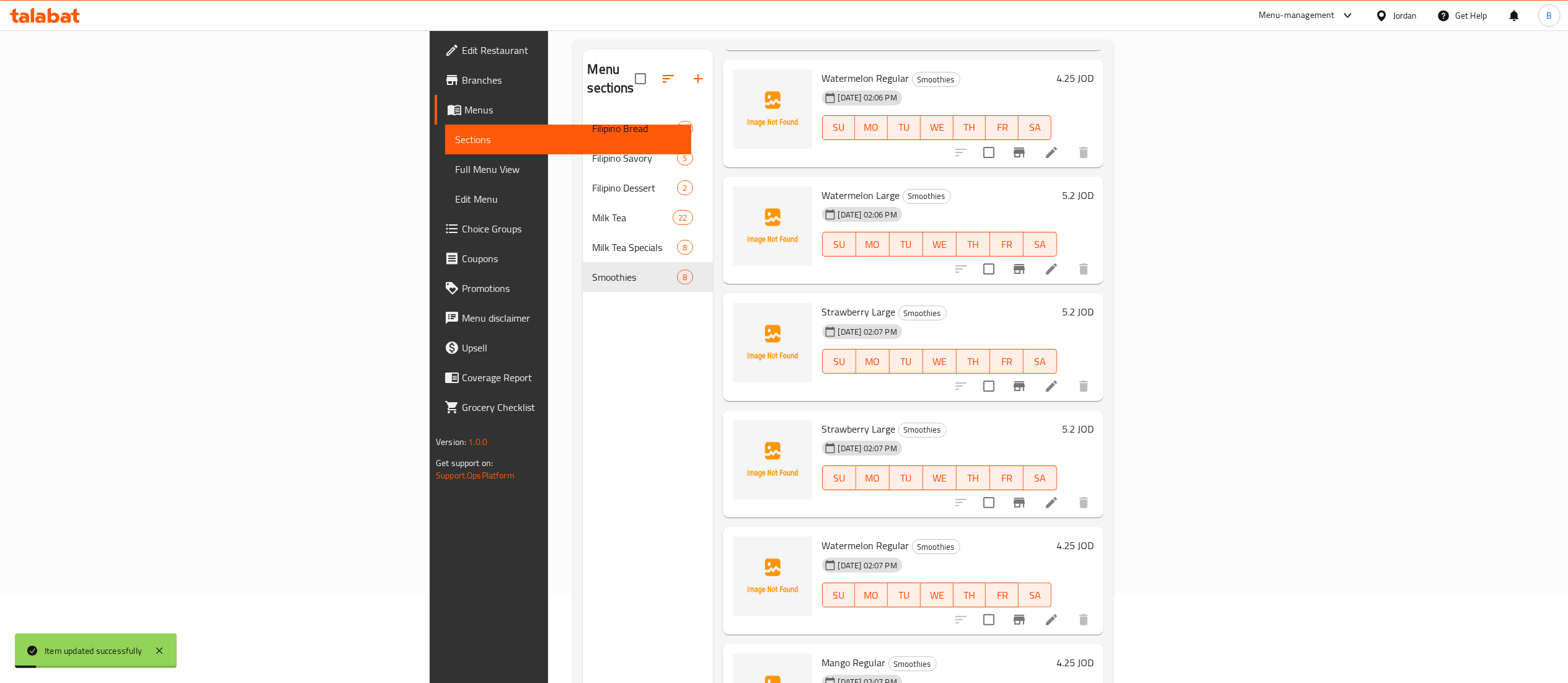
scroll to position [174, 0]
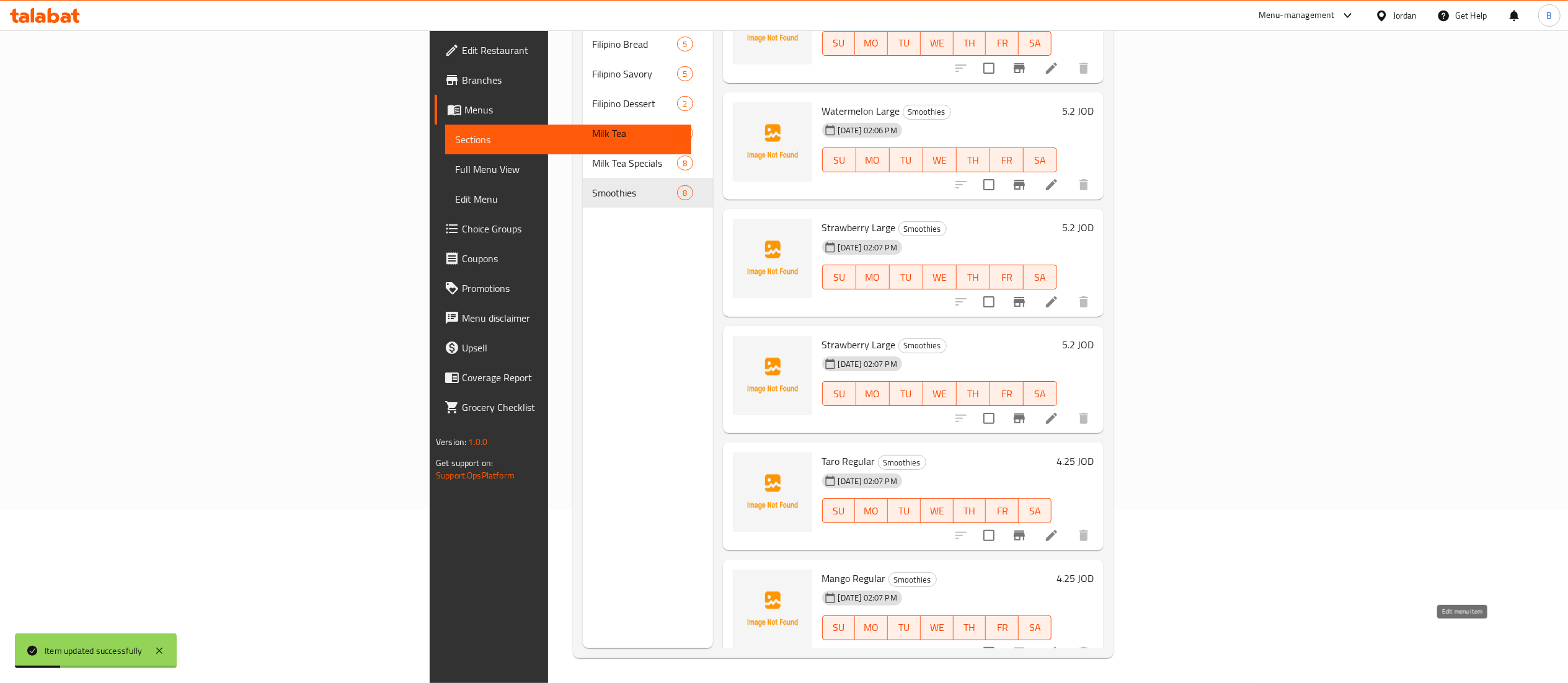
click at [1059, 645] on icon at bounding box center [1051, 652] width 15 height 15
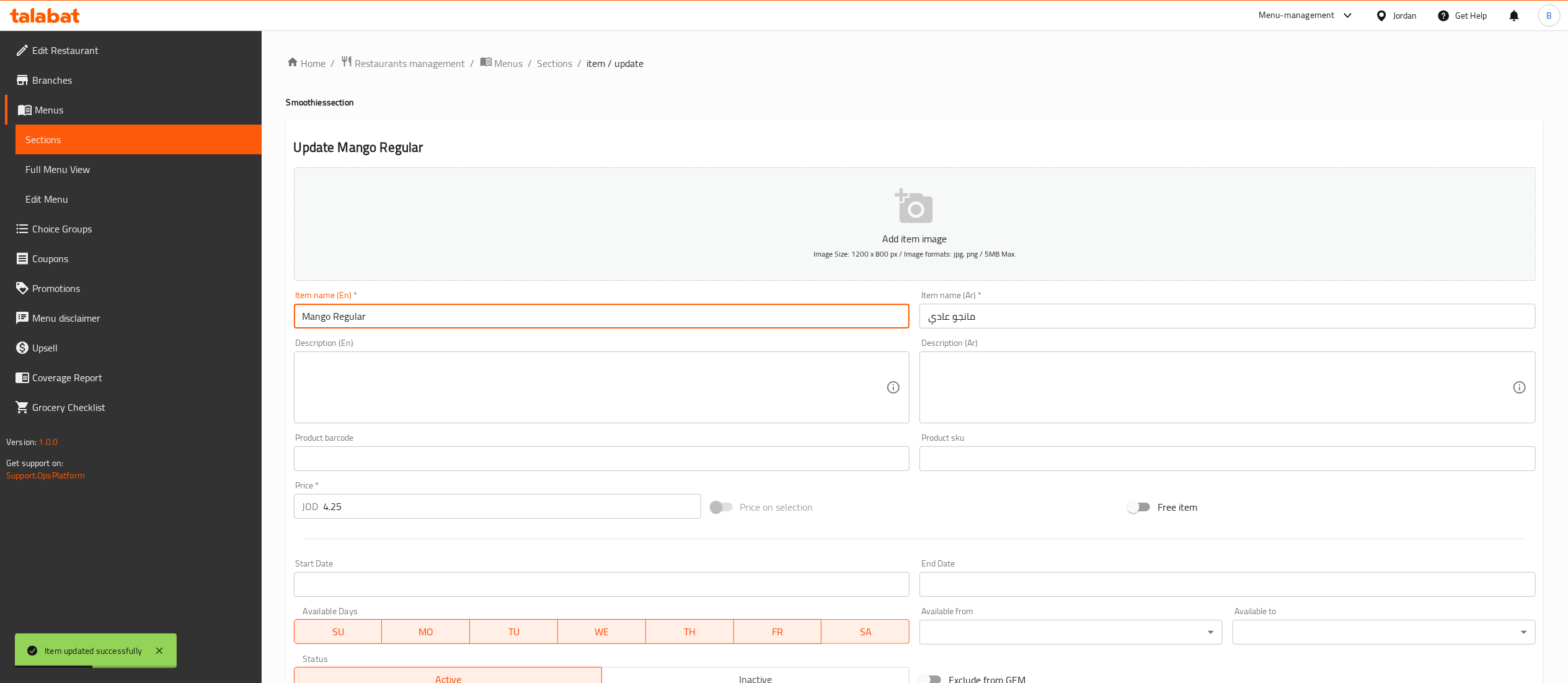
drag, startPoint x: 329, startPoint y: 321, endPoint x: 248, endPoint y: 307, distance: 82.2
click at [248, 307] on div "Edit Restaurant Branches Menus Sections Full Menu View Edit Menu Choice Groups …" at bounding box center [784, 453] width 1568 height 845
type input "Taro Regular"
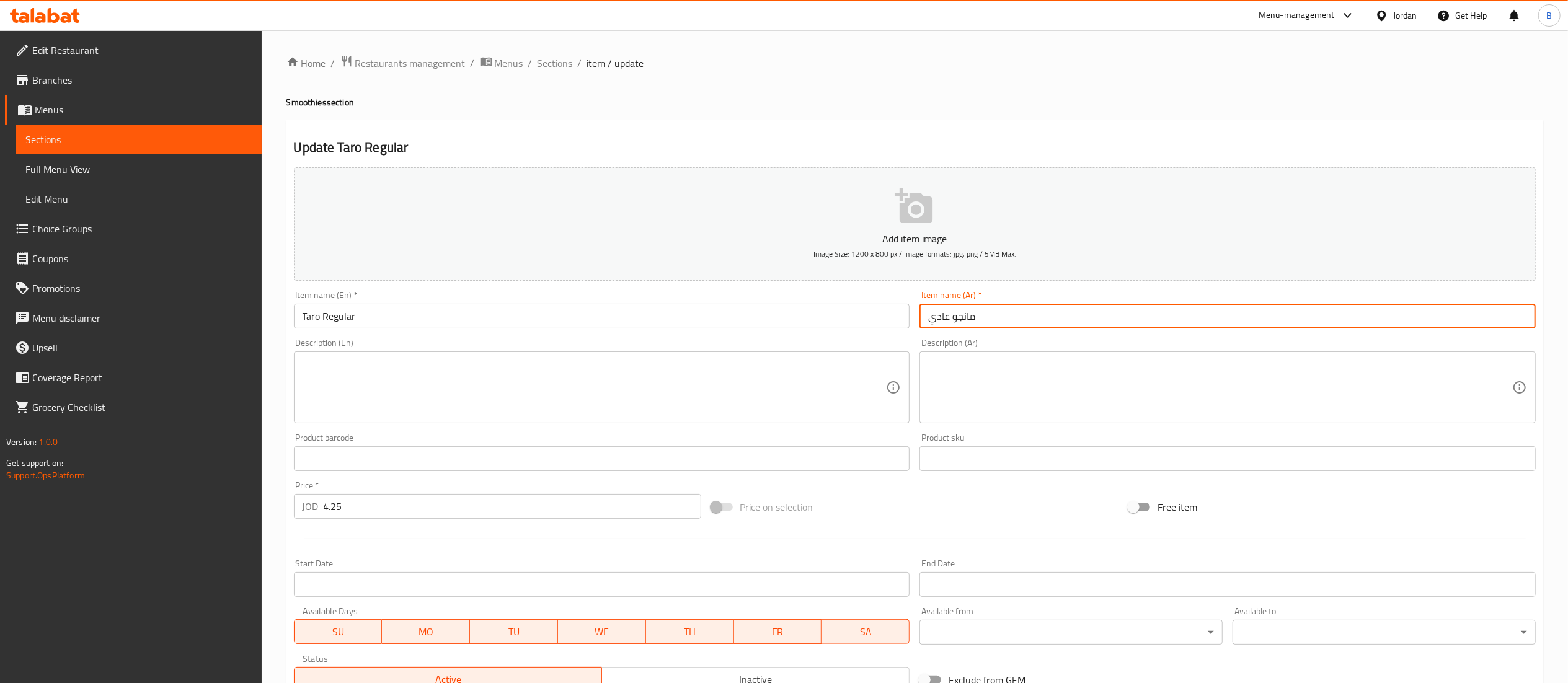
drag, startPoint x: 998, startPoint y: 329, endPoint x: 952, endPoint y: 320, distance: 46.9
click at [952, 320] on input "مانجو عادي" at bounding box center [1228, 316] width 617 height 25
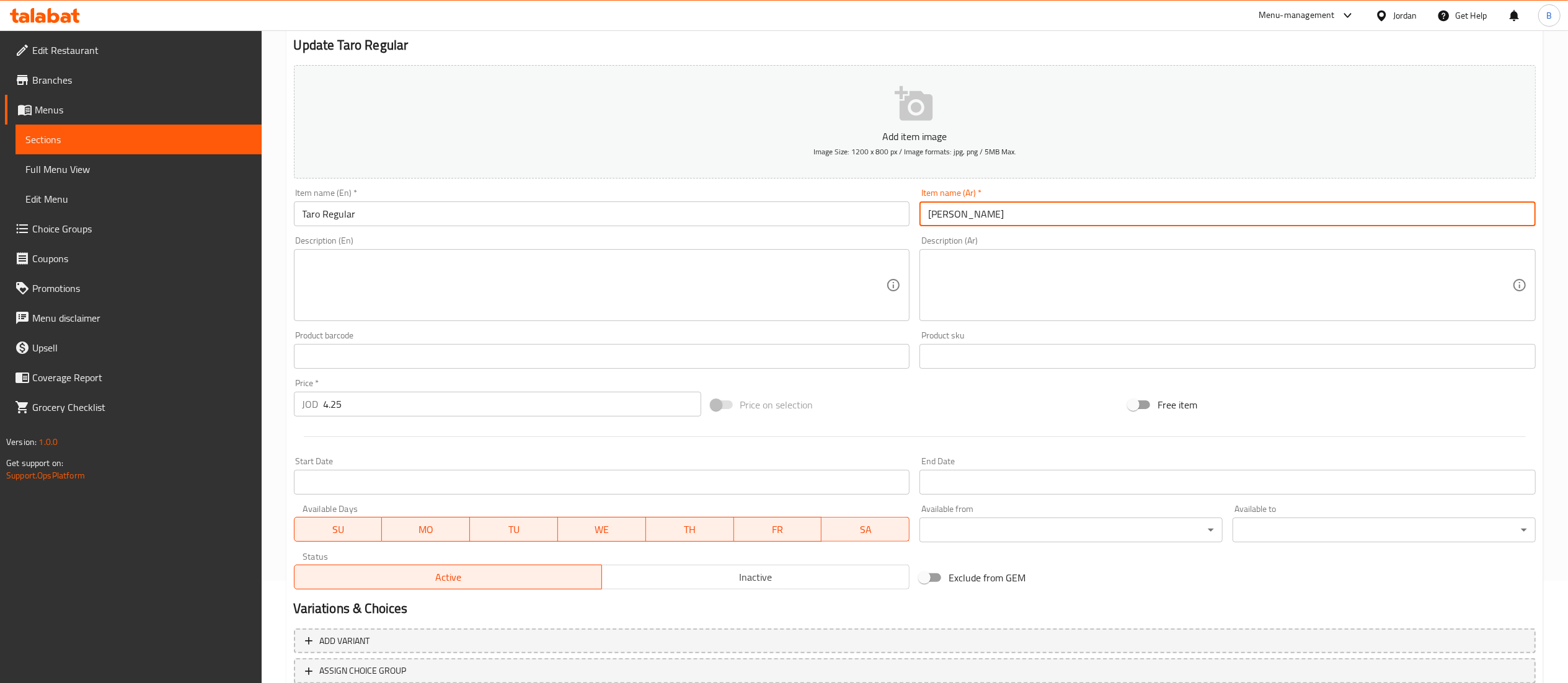
scroll to position [192, 0]
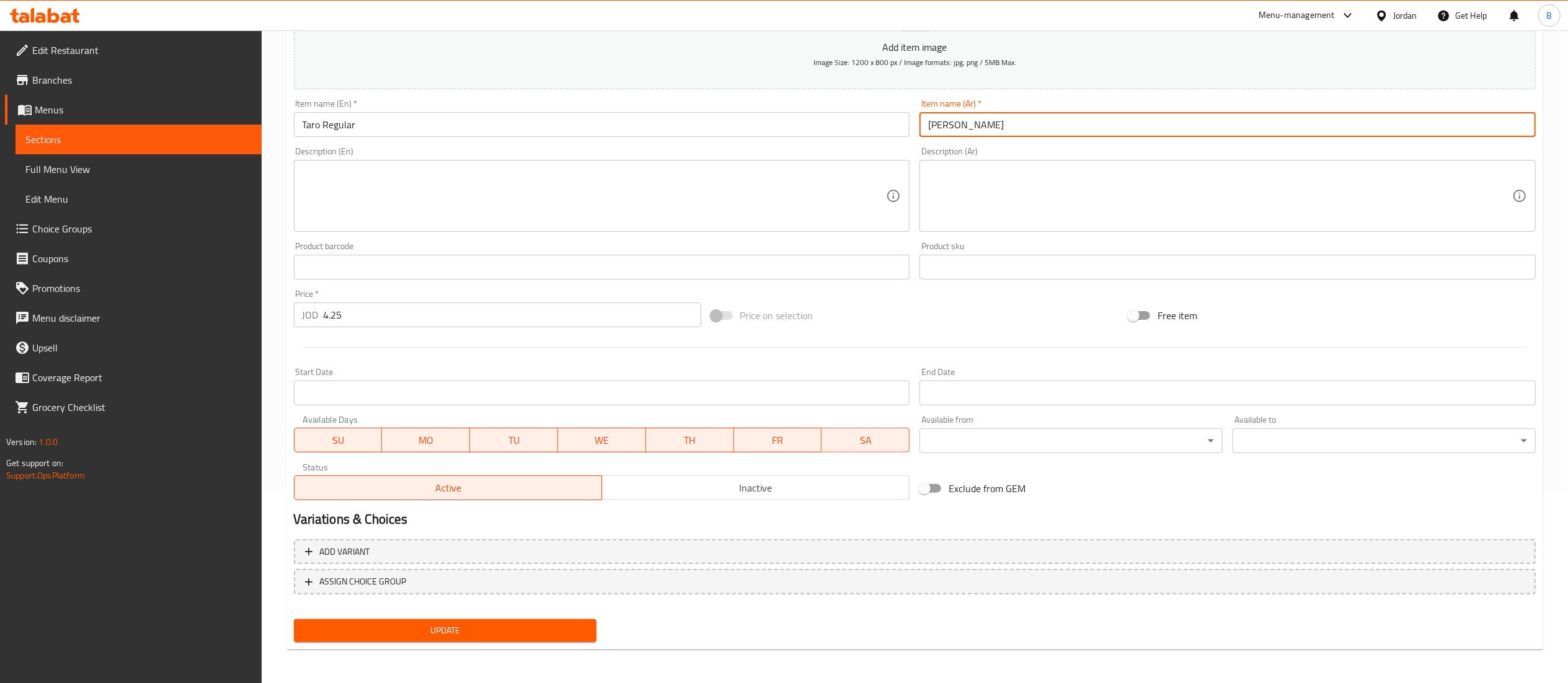
type input "تارو عادي"
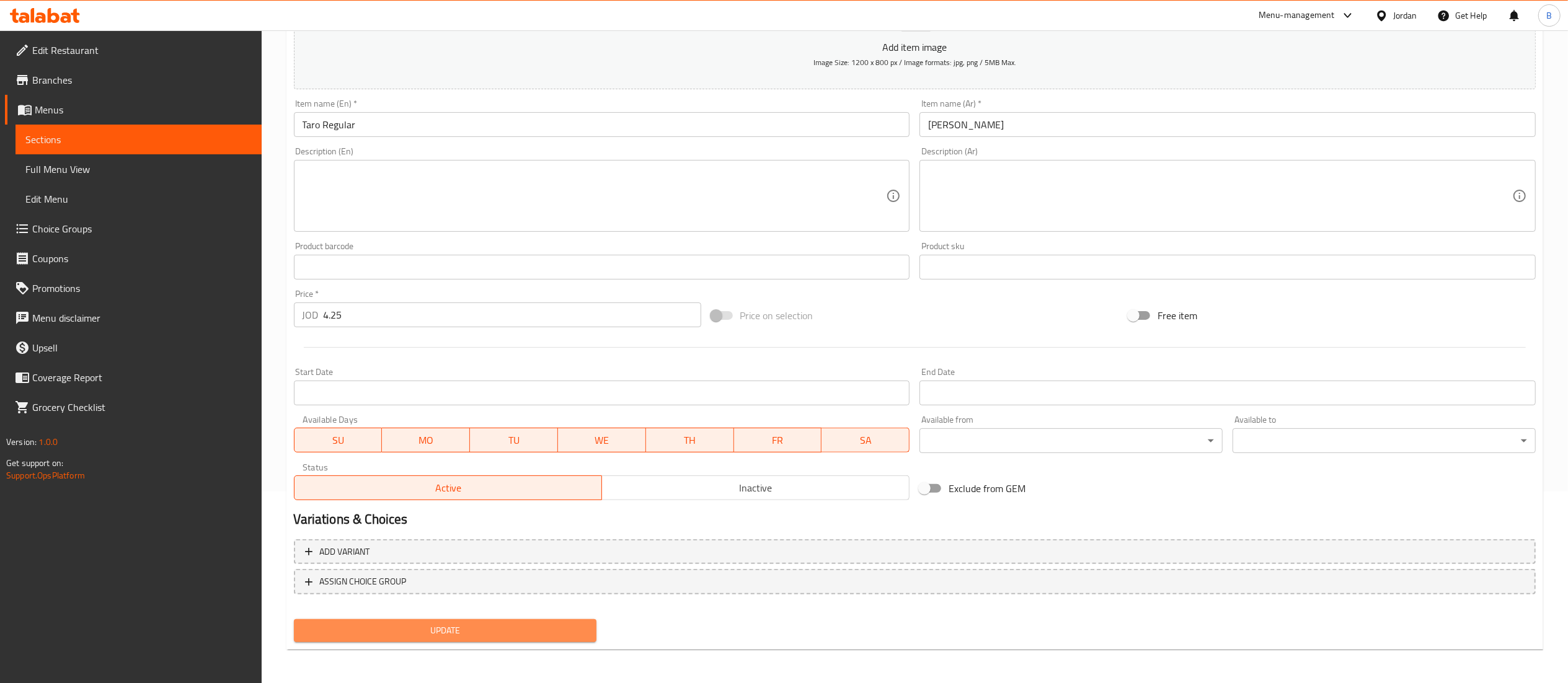
click at [513, 641] on button "Update" at bounding box center [446, 630] width 304 height 23
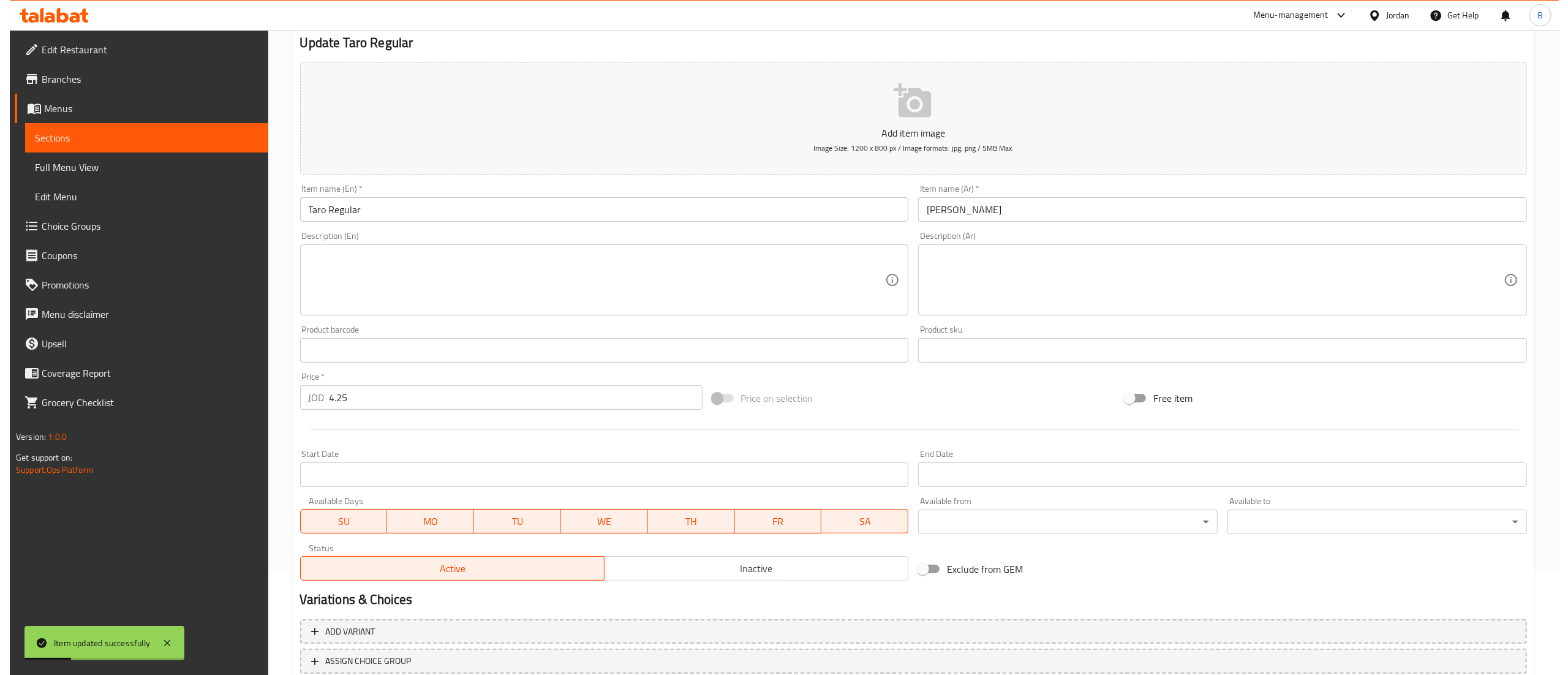
scroll to position [0, 0]
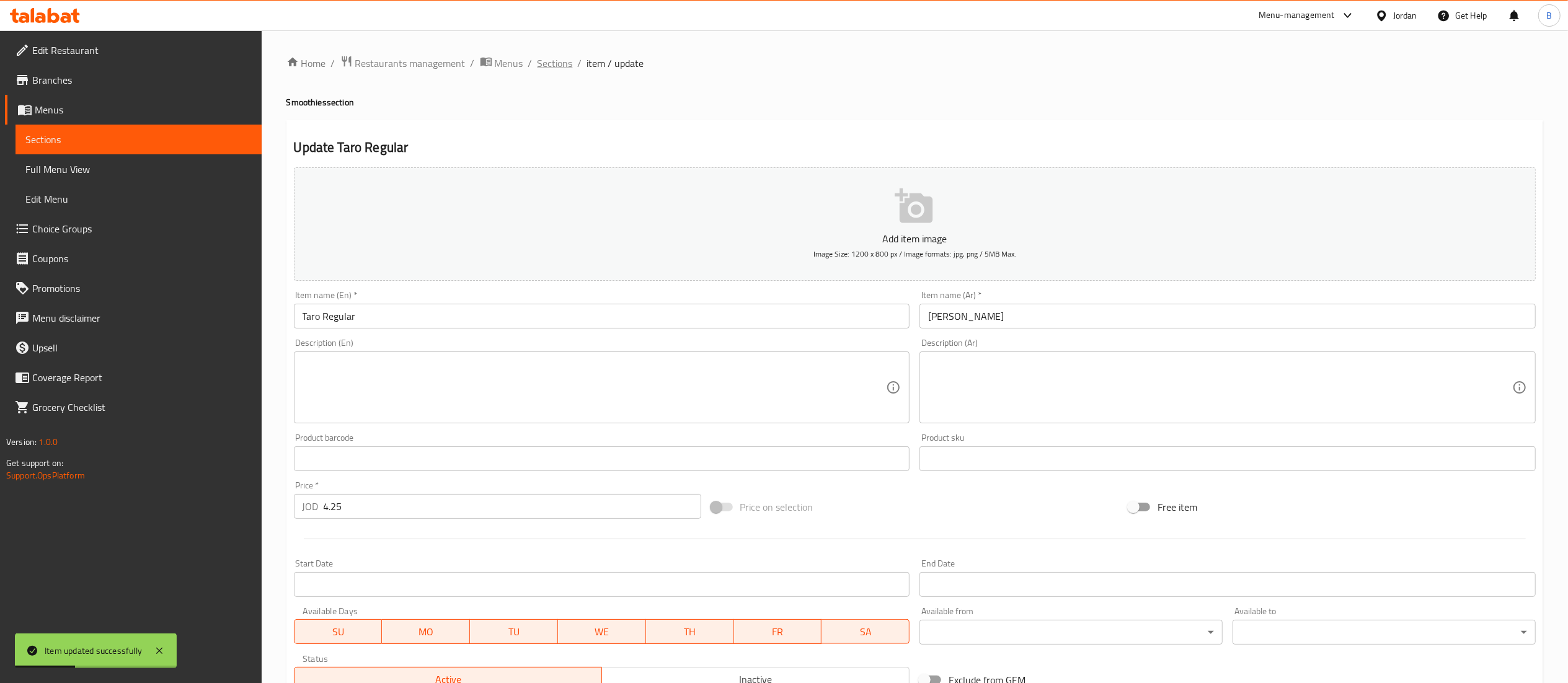
click at [561, 66] on span "Sections" at bounding box center [555, 63] width 35 height 15
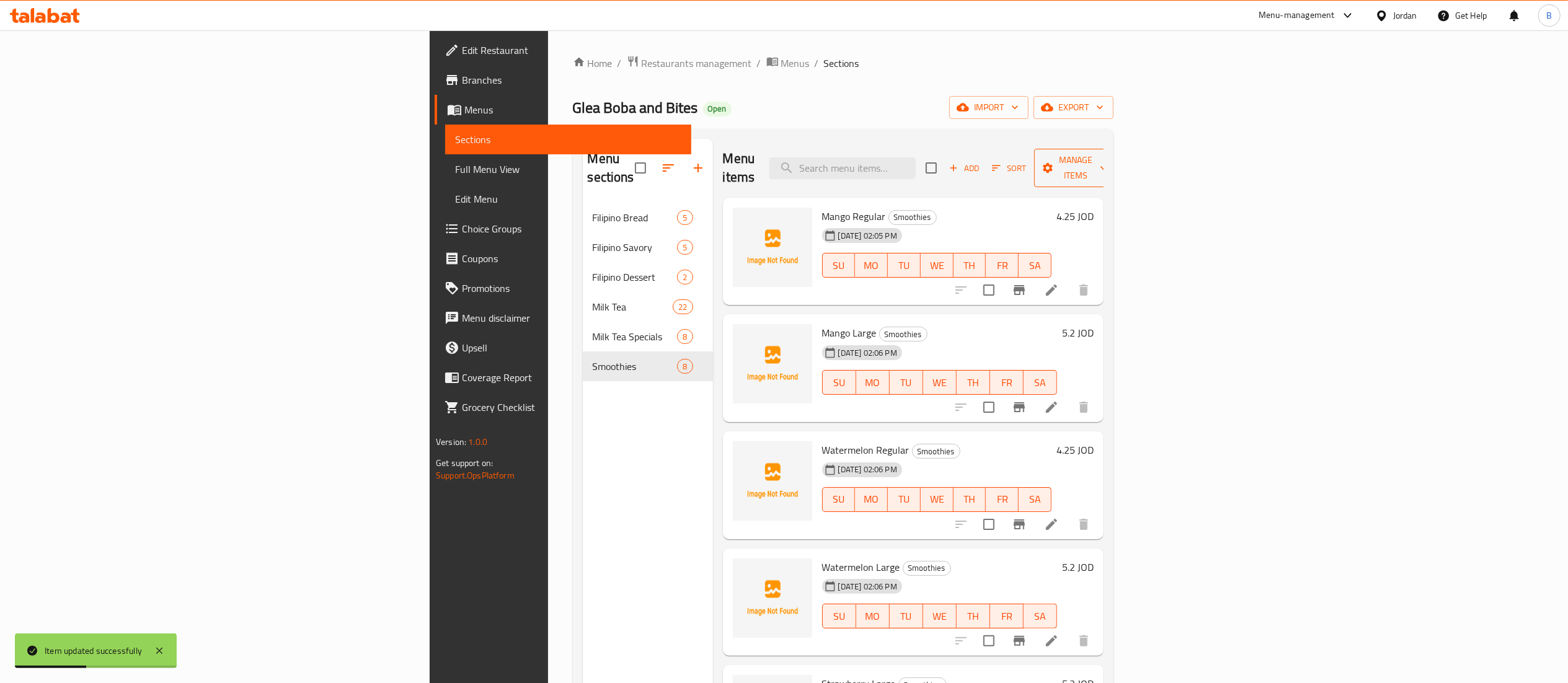
click at [1107, 159] on span "Manage items" at bounding box center [1076, 167] width 63 height 31
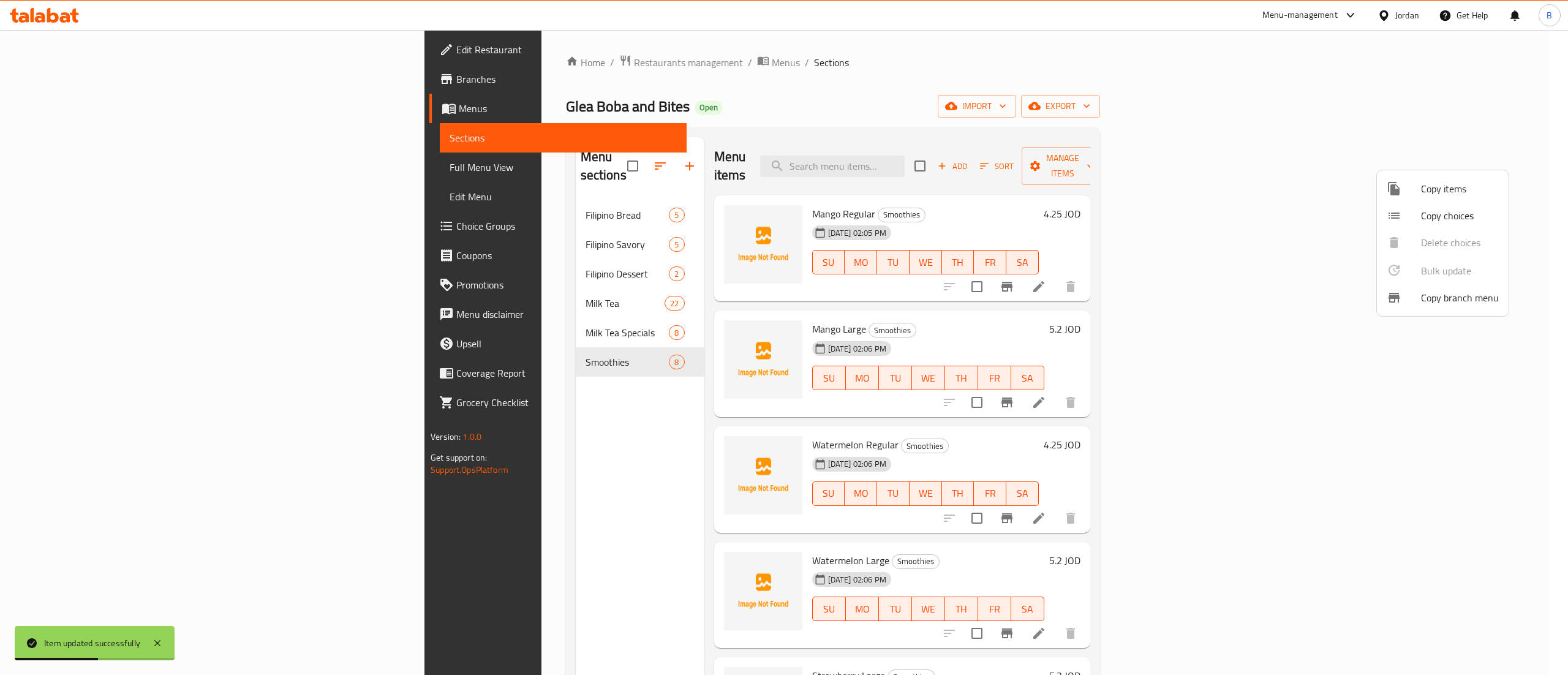
click at [1456, 183] on span "Copy items" at bounding box center [1460, 188] width 78 height 15
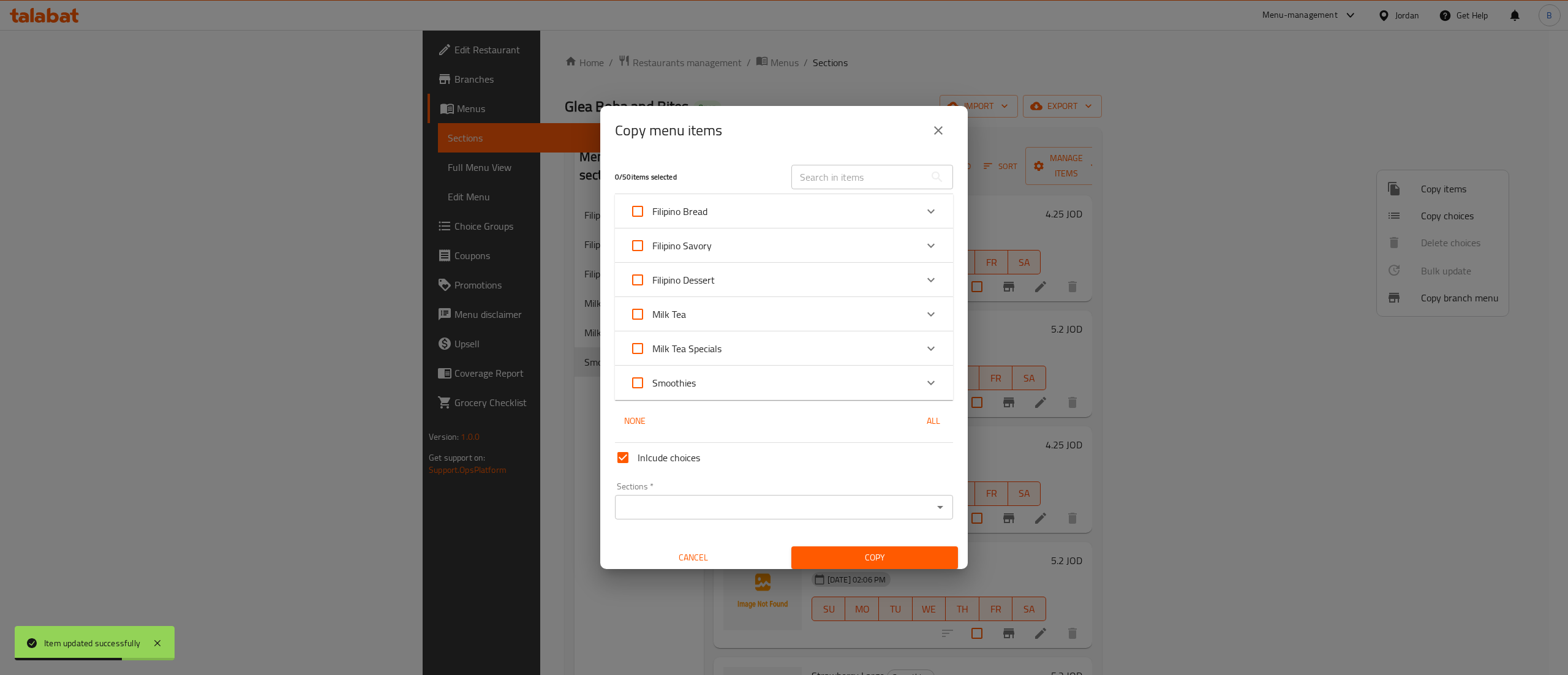
click at [760, 372] on div "Smoothies" at bounding box center [772, 383] width 287 height 30
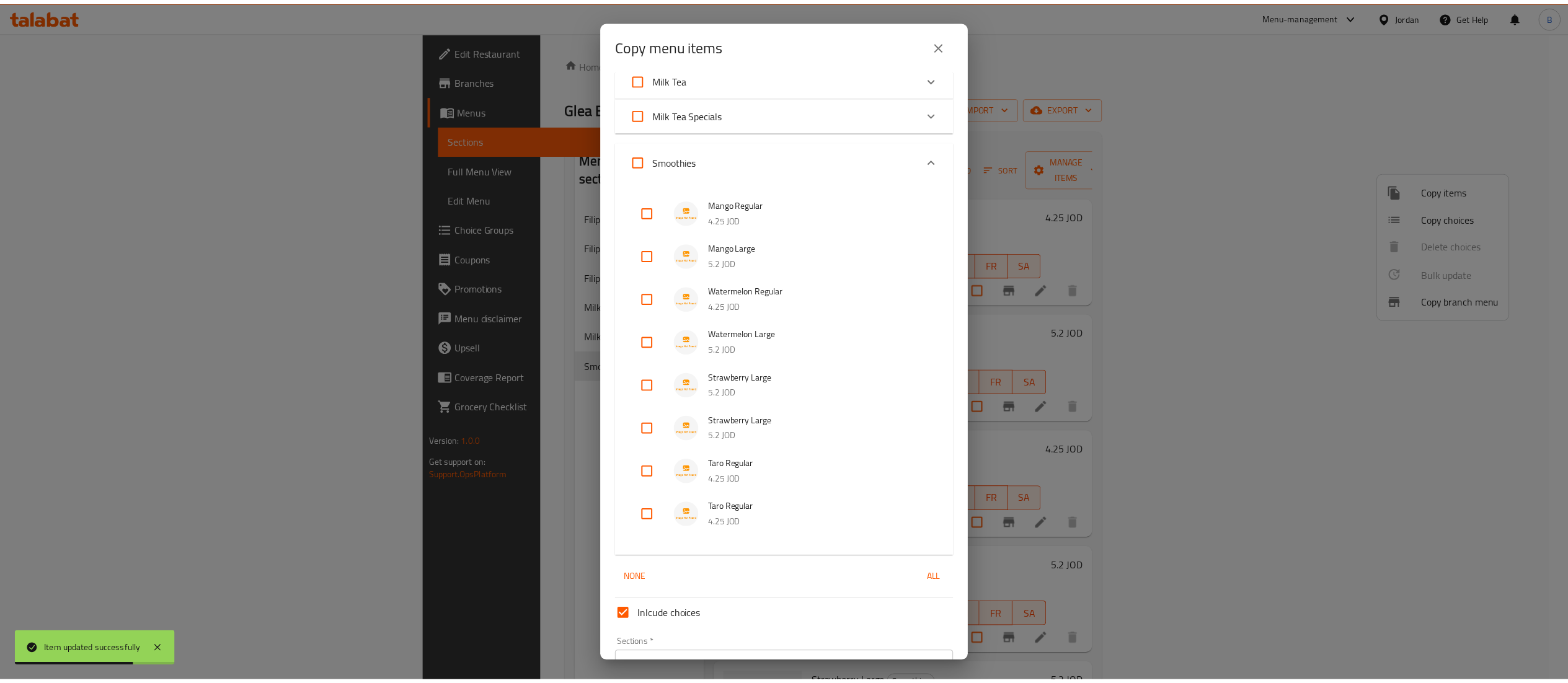
scroll to position [223, 0]
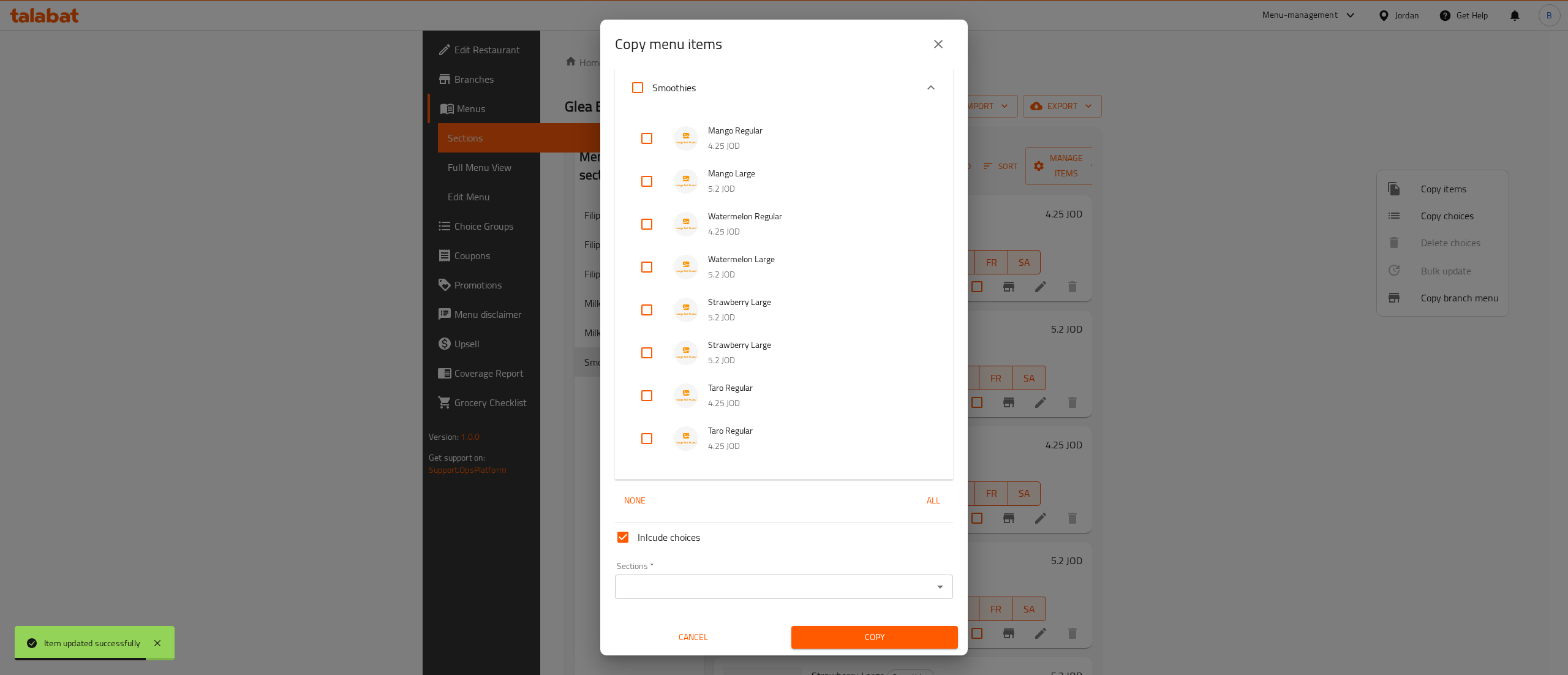
click at [637, 395] on input "checkbox" at bounding box center [647, 395] width 30 height 30
checkbox input "true"
click at [657, 446] on input "checkbox" at bounding box center [647, 439] width 30 height 30
checkbox input "true"
click at [696, 583] on input "Sections   *" at bounding box center [774, 586] width 311 height 17
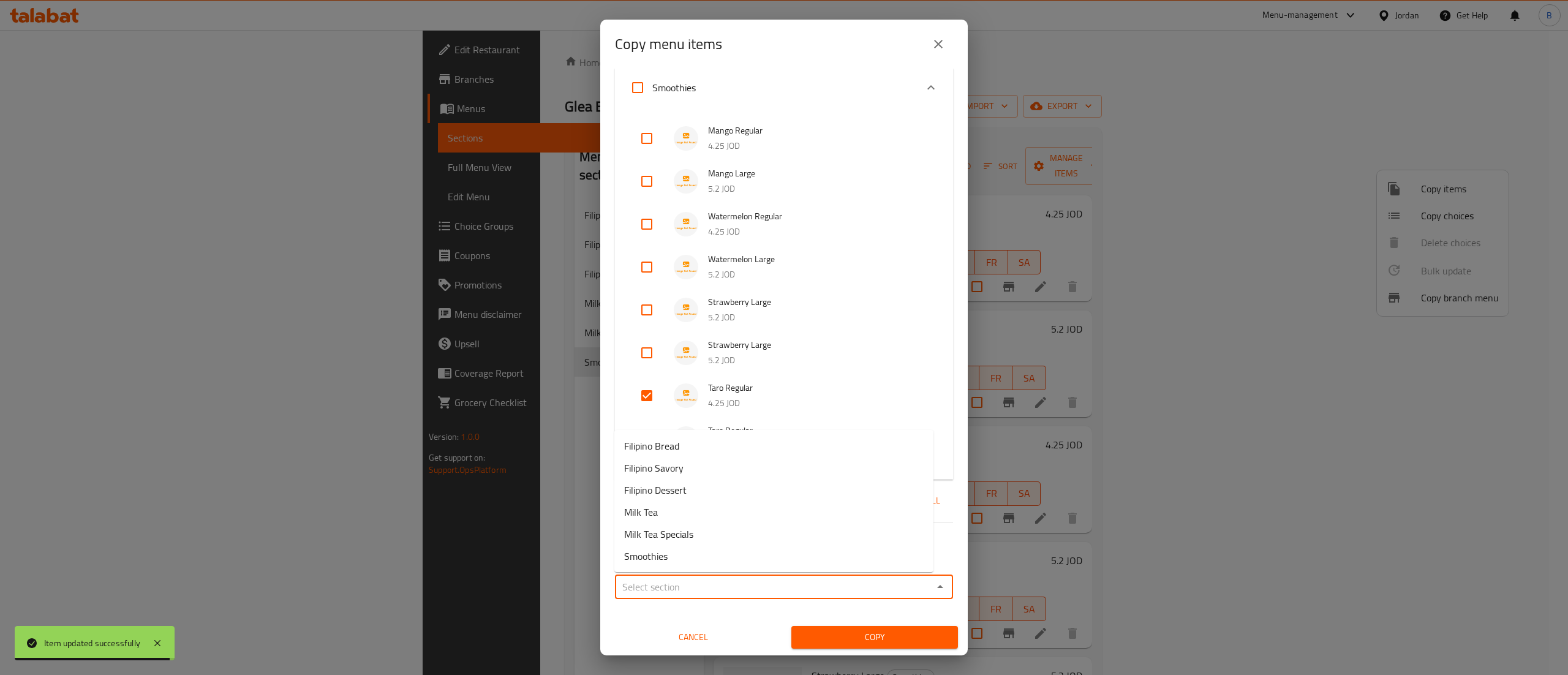
click at [689, 561] on li "Smoothies" at bounding box center [774, 556] width 319 height 22
type input "Smoothies"
click at [814, 644] on span "Copy" at bounding box center [874, 637] width 147 height 16
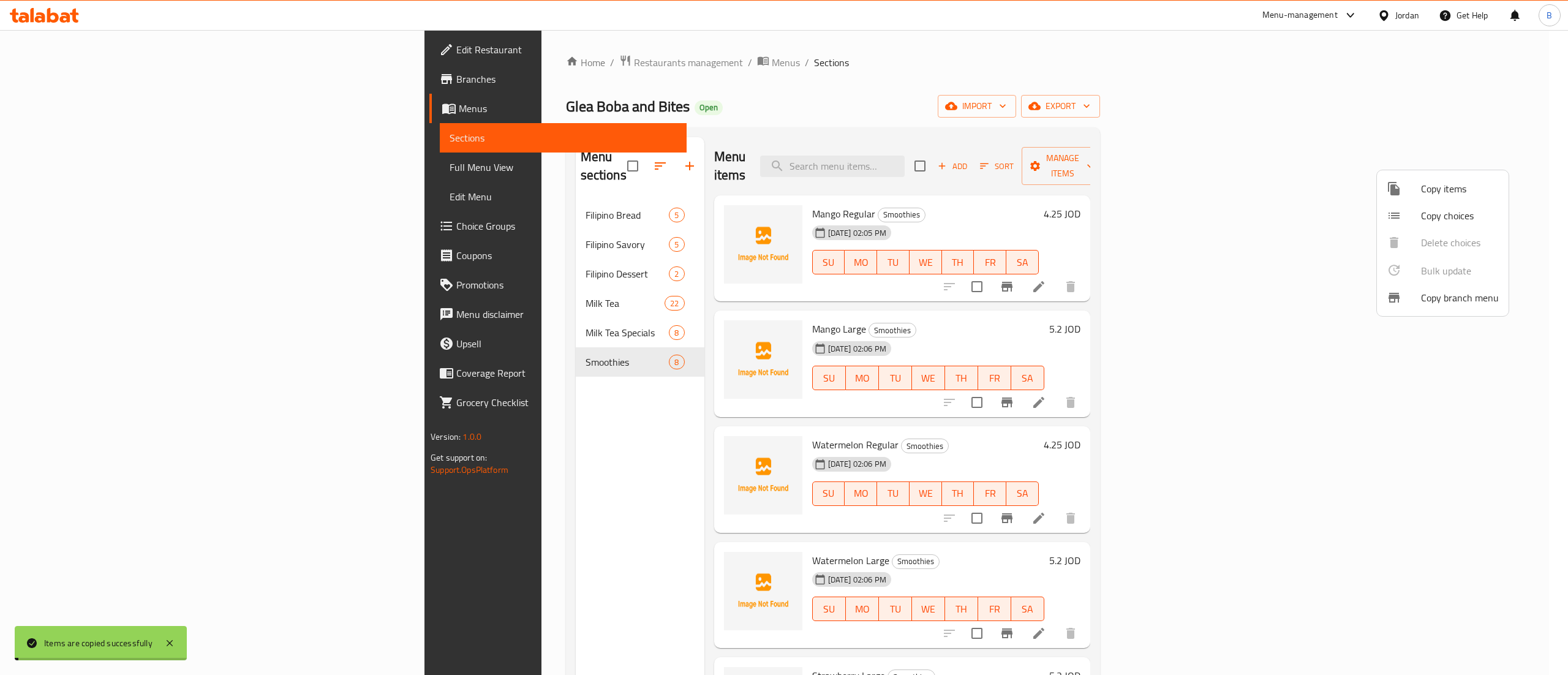
click at [1096, 426] on div at bounding box center [784, 337] width 1568 height 675
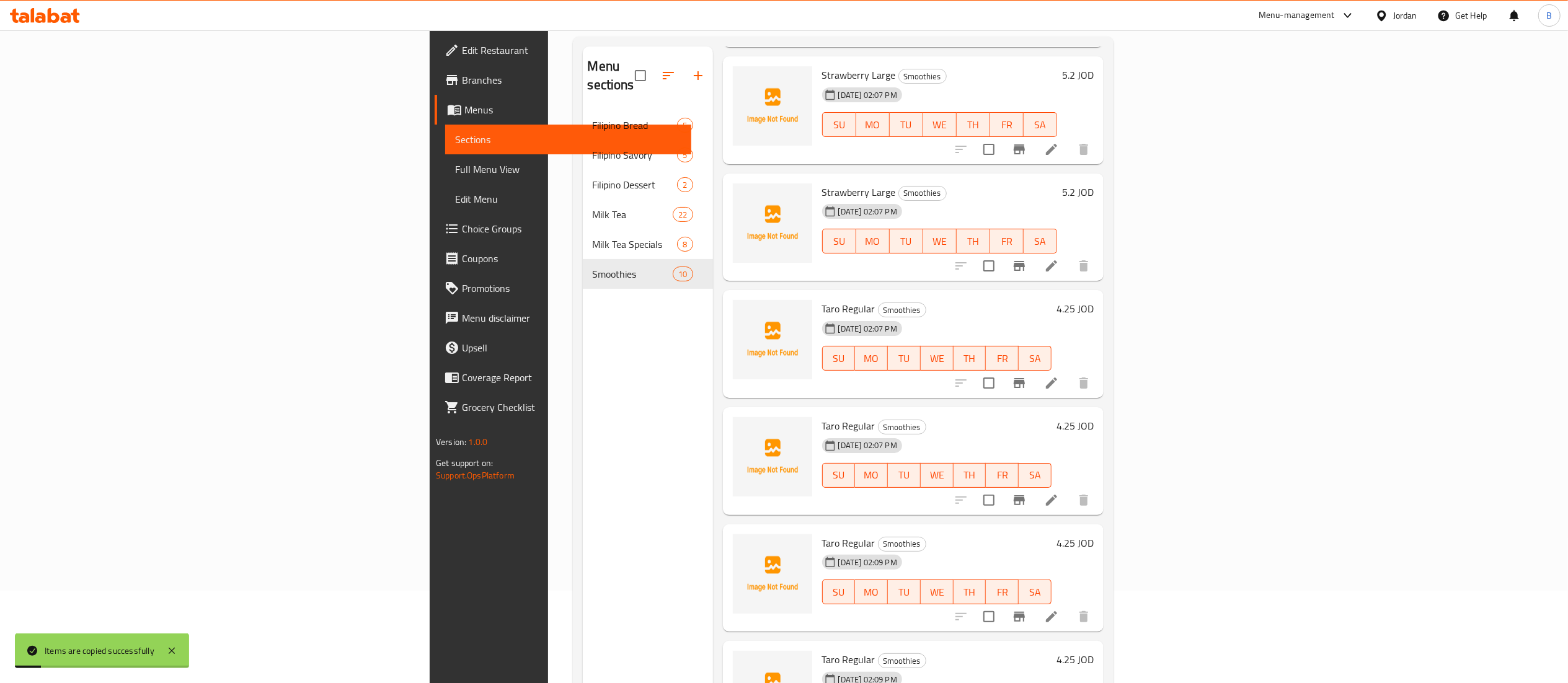
scroll to position [174, 0]
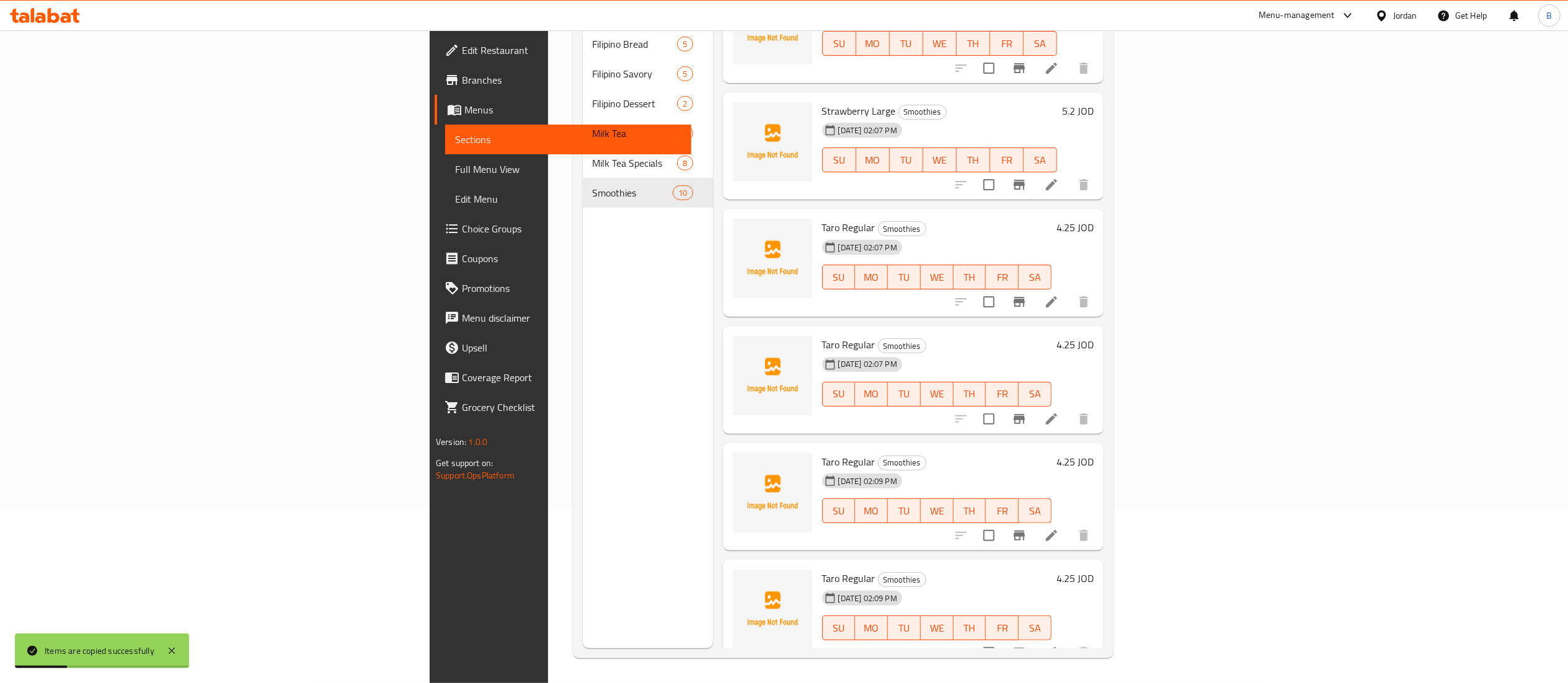
click at [1069, 524] on li at bounding box center [1051, 535] width 35 height 22
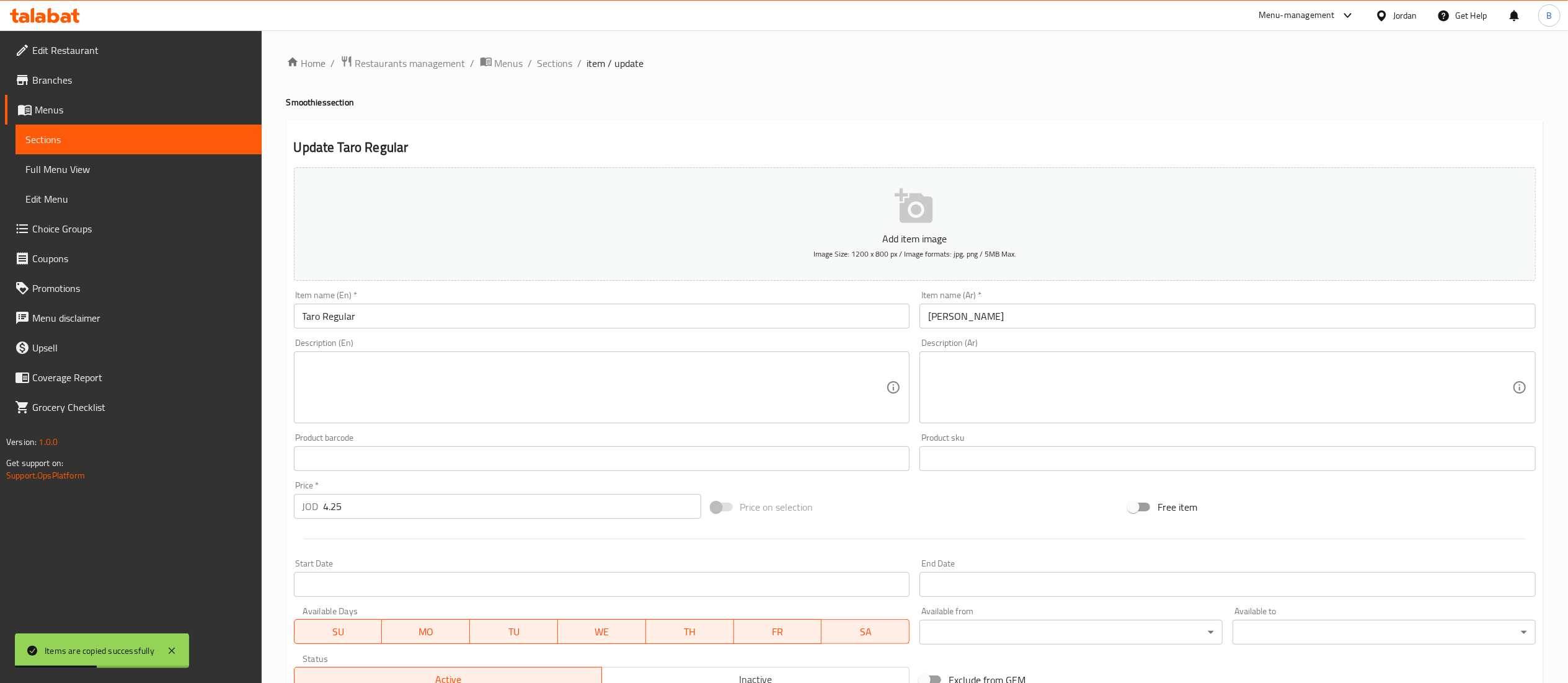
drag, startPoint x: 318, startPoint y: 319, endPoint x: 217, endPoint y: 319, distance: 101.0
click at [219, 319] on div "Edit Restaurant Branches Menus Sections Full Menu View Edit Menu Choice Groups …" at bounding box center [784, 453] width 1568 height 845
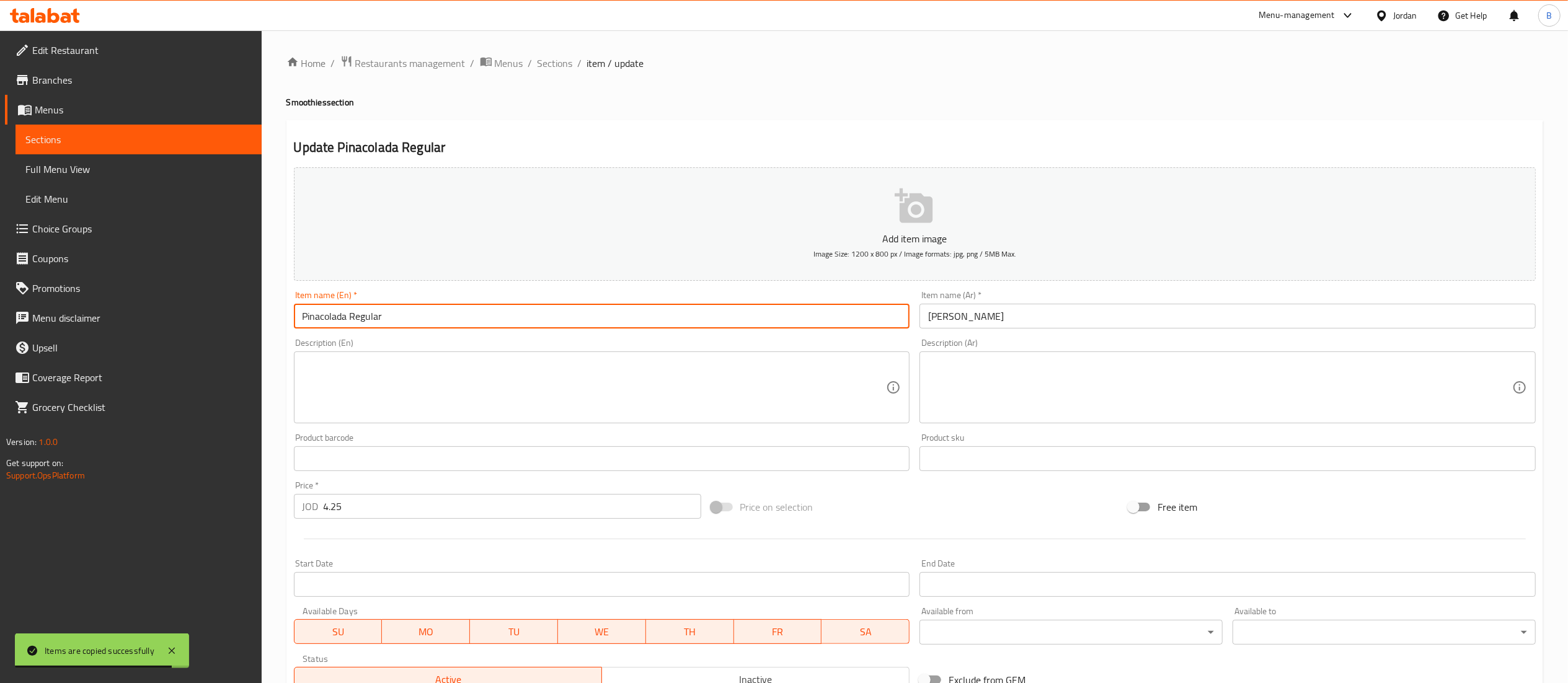
type input "Pinacolada Regular"
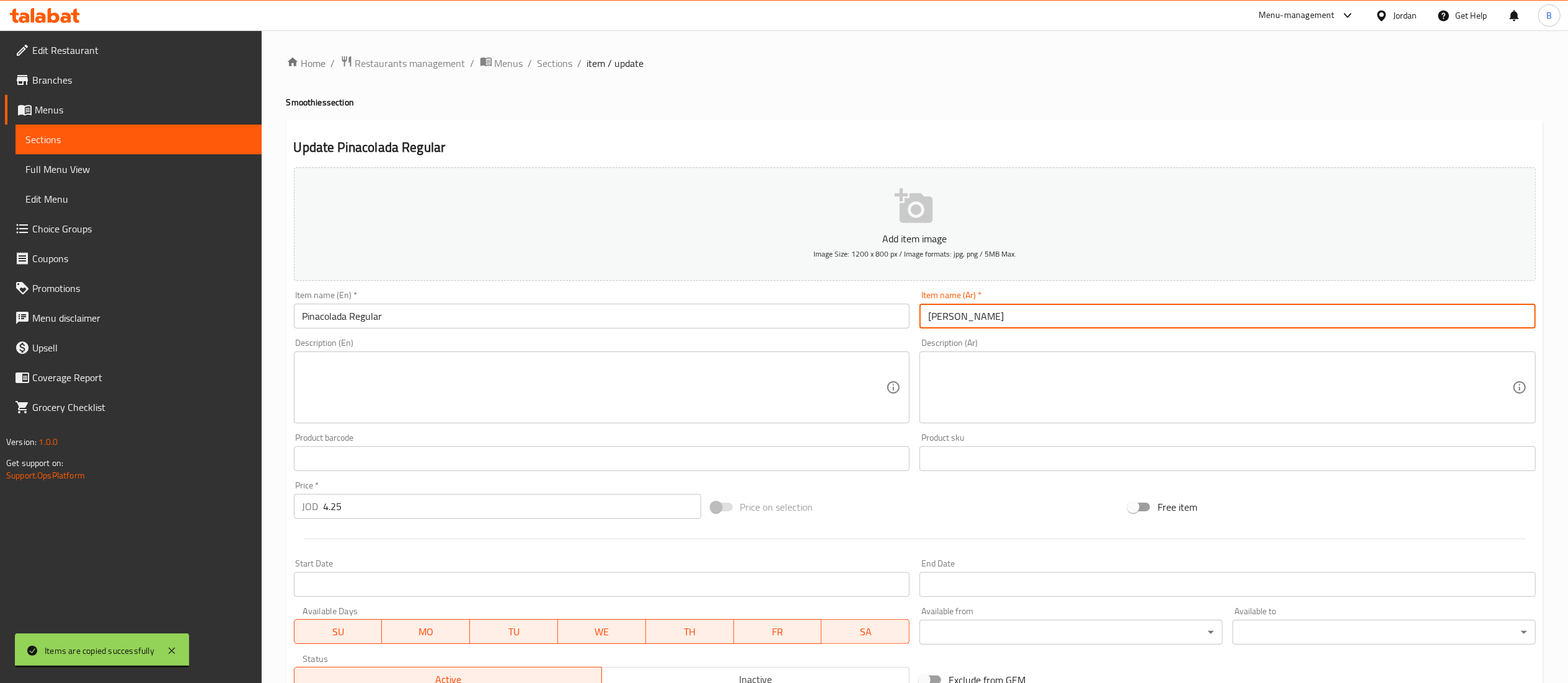
drag, startPoint x: 989, startPoint y: 312, endPoint x: 951, endPoint y: 315, distance: 38.1
click at [951, 315] on input "تارو عادي" at bounding box center [1228, 316] width 617 height 25
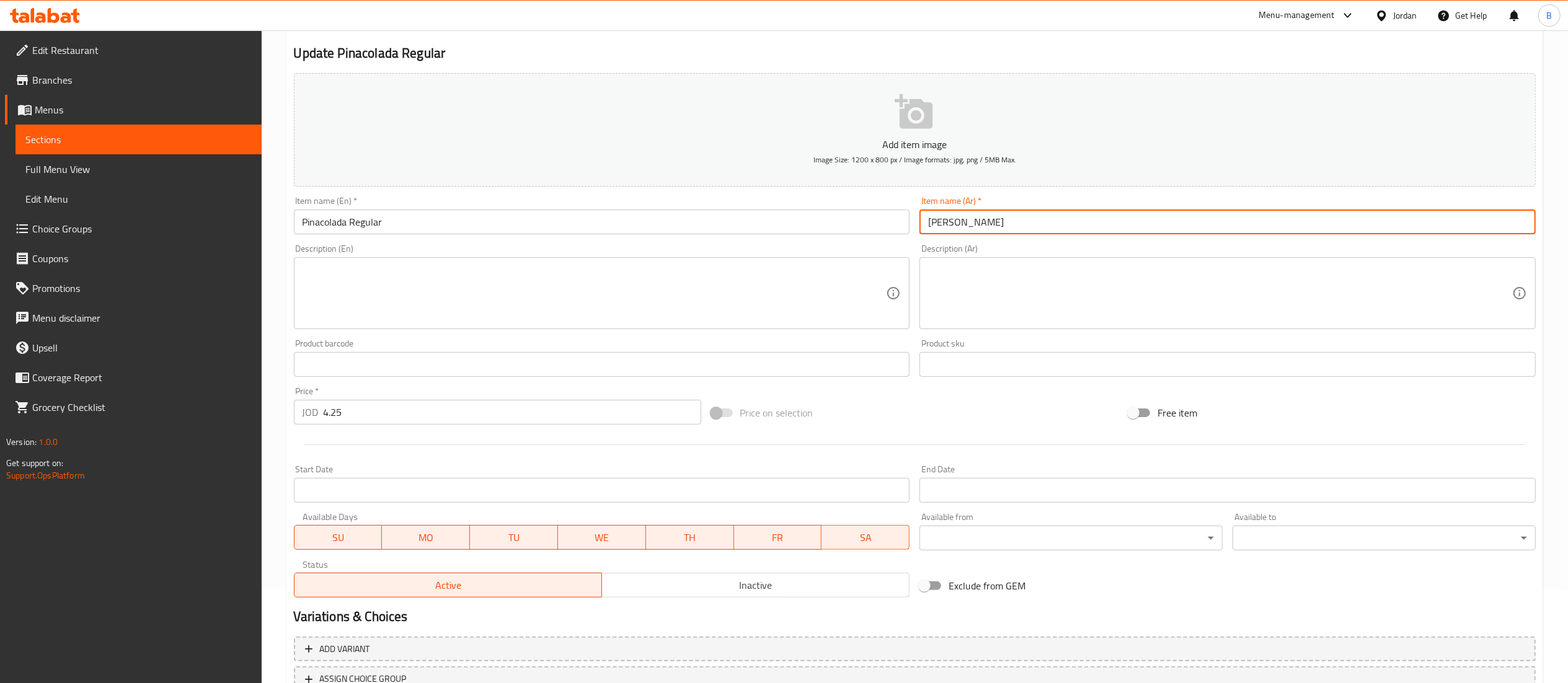
scroll to position [192, 0]
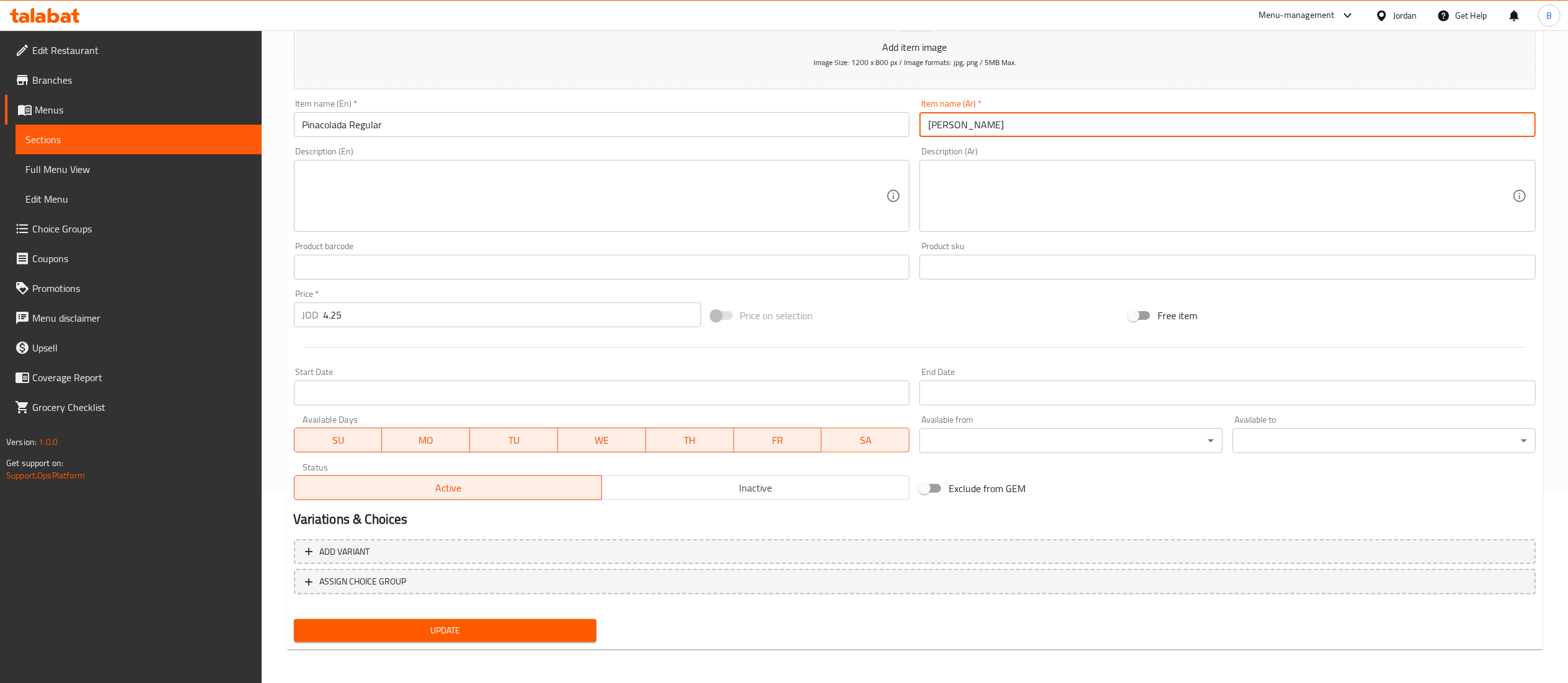
type input "بيناكولادا عادي"
click at [460, 627] on span "Update" at bounding box center [445, 630] width 283 height 16
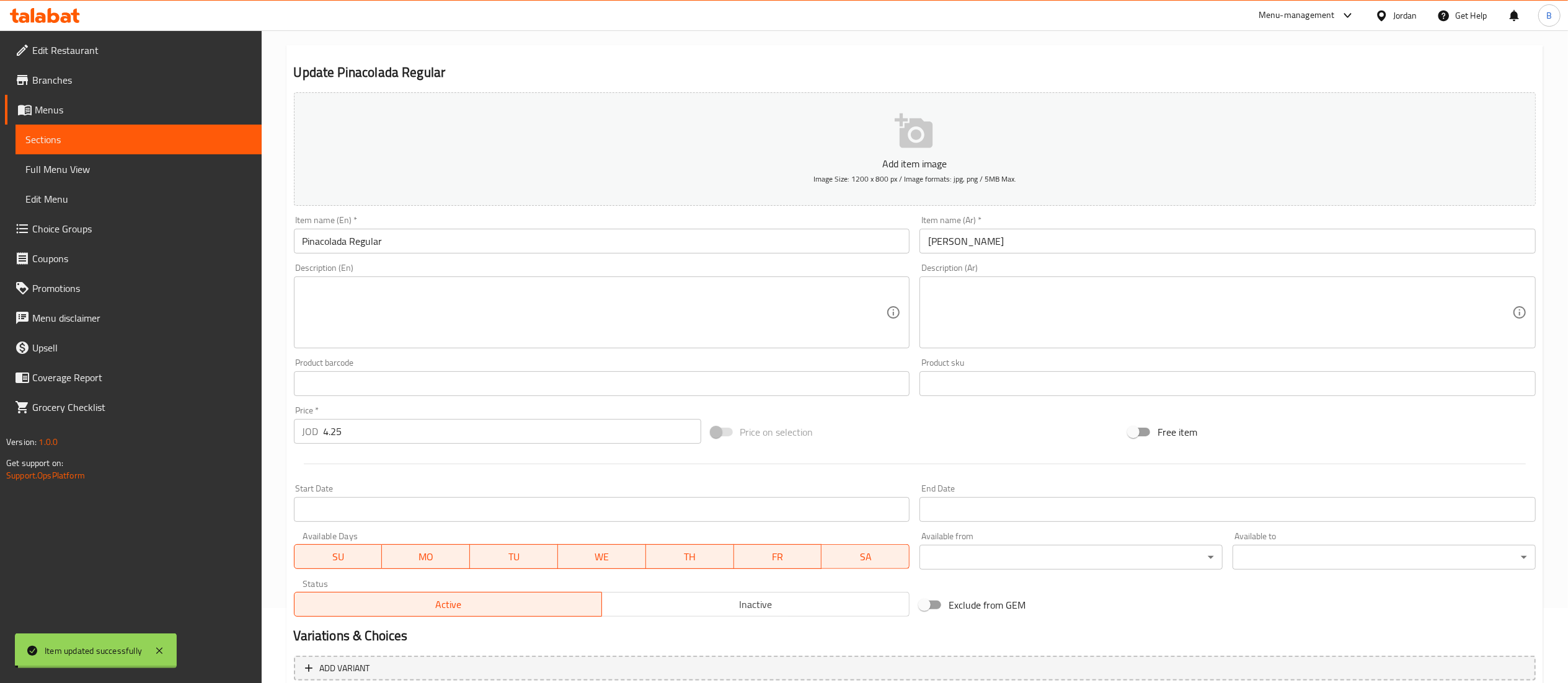
scroll to position [0, 0]
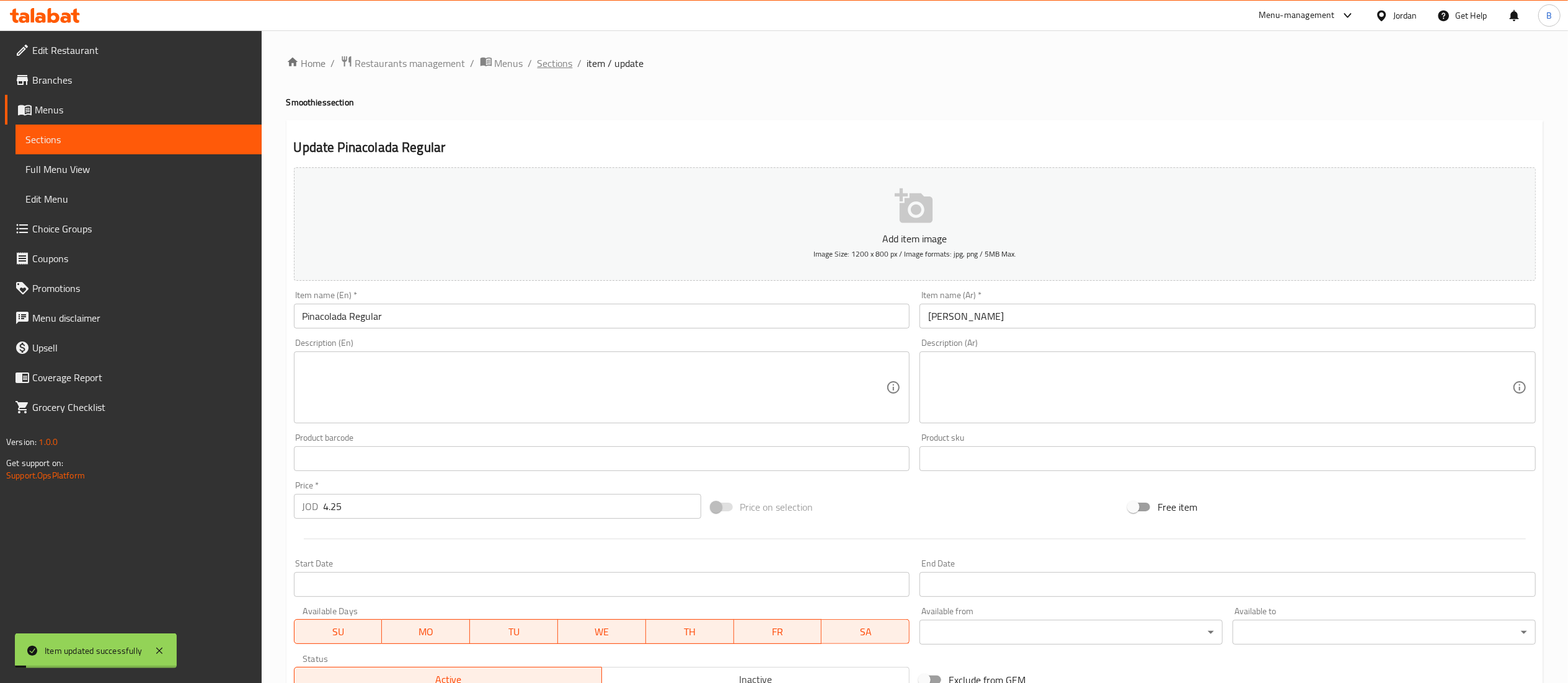
click at [554, 61] on span "Sections" at bounding box center [555, 63] width 35 height 15
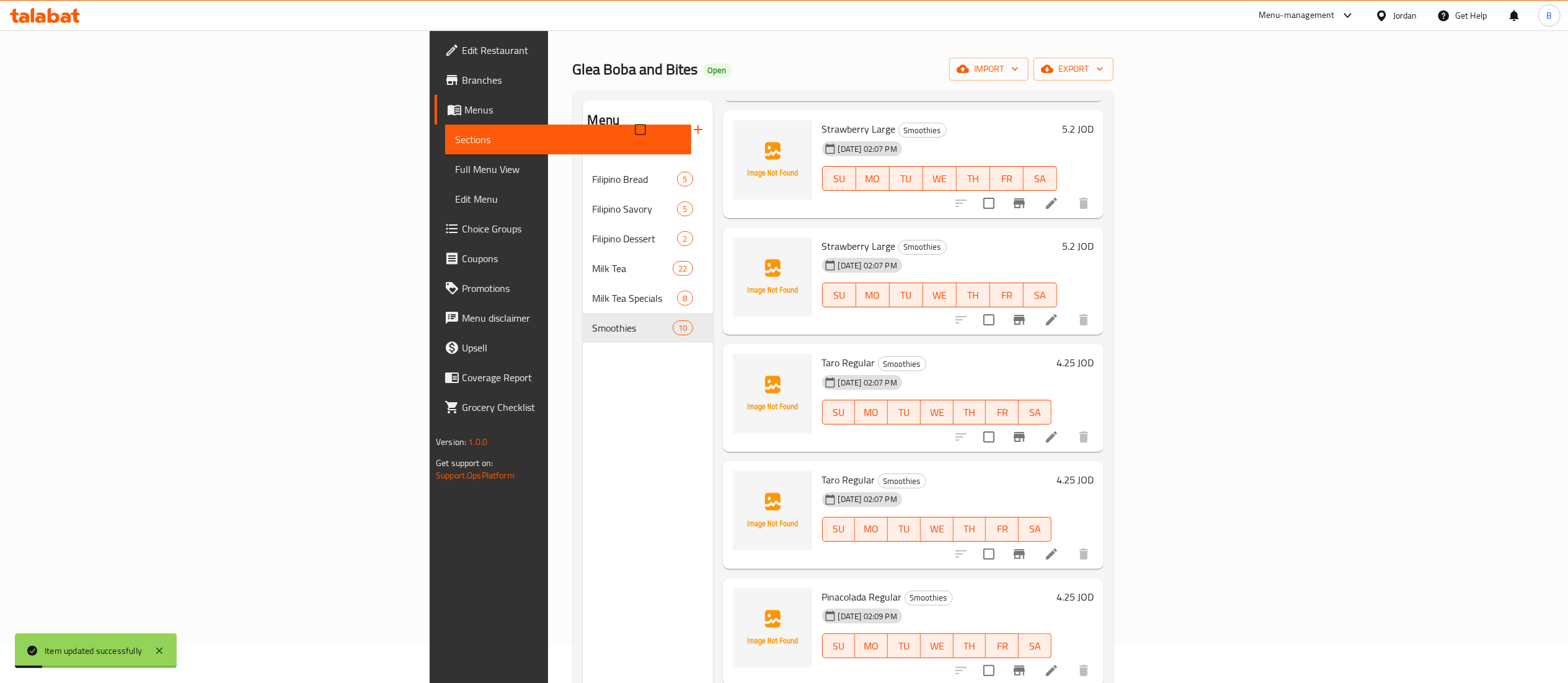
scroll to position [174, 0]
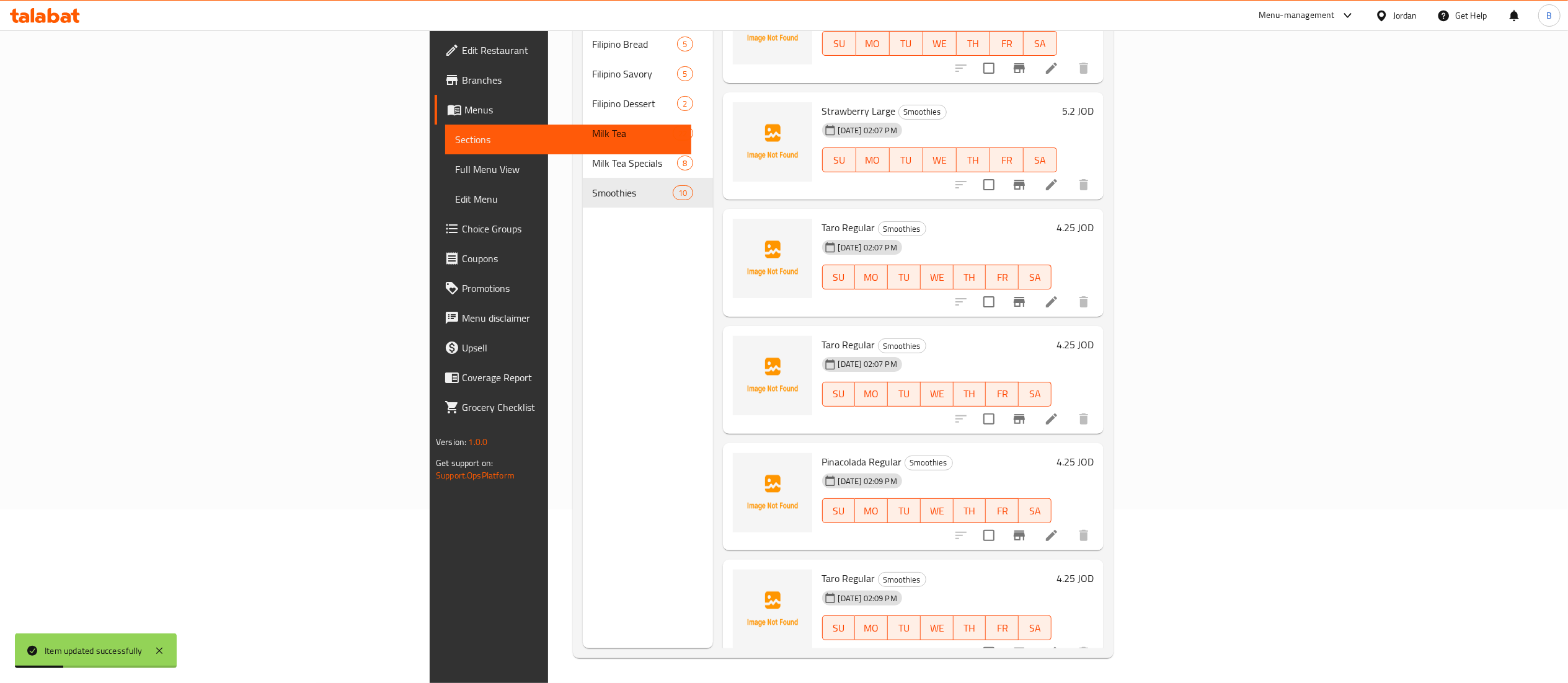
click at [1059, 645] on icon at bounding box center [1051, 652] width 15 height 15
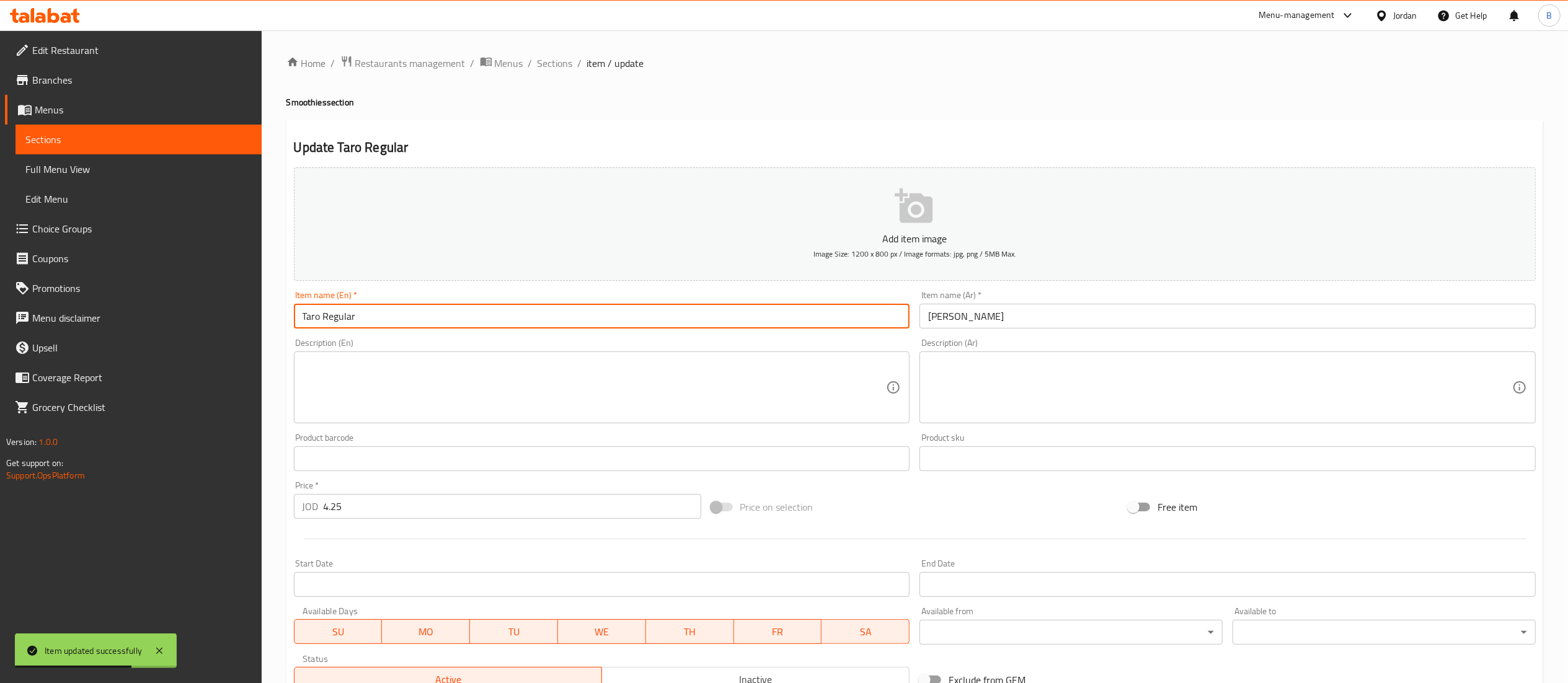
drag, startPoint x: 320, startPoint y: 314, endPoint x: 289, endPoint y: 316, distance: 31.1
click at [289, 316] on div "Item name (En)   * Taro Regular Item name (En) *" at bounding box center [602, 309] width 626 height 48
type input "Pinacolada Regular"
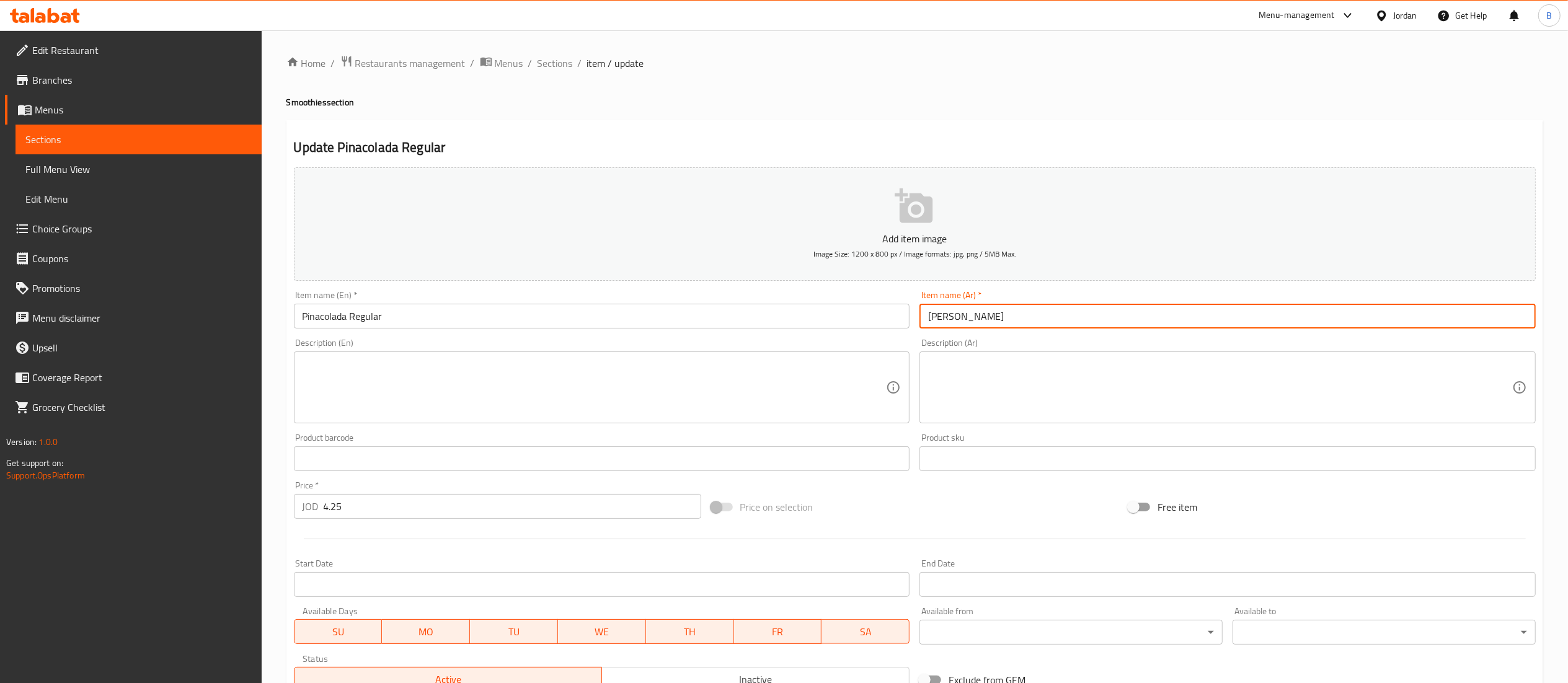
drag, startPoint x: 1020, startPoint y: 324, endPoint x: 951, endPoint y: 320, distance: 69.1
click at [951, 320] on input "تارو عادي" at bounding box center [1228, 316] width 617 height 25
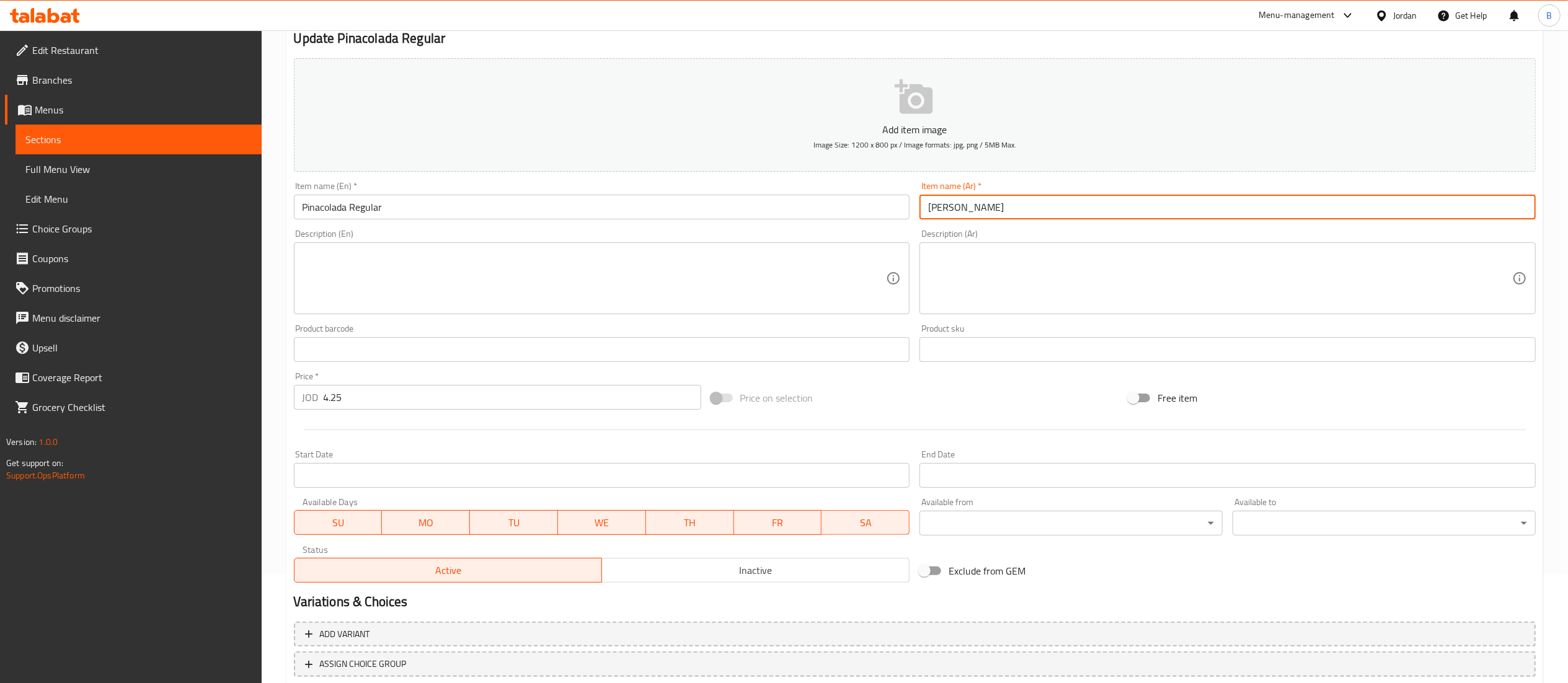
scroll to position [192, 0]
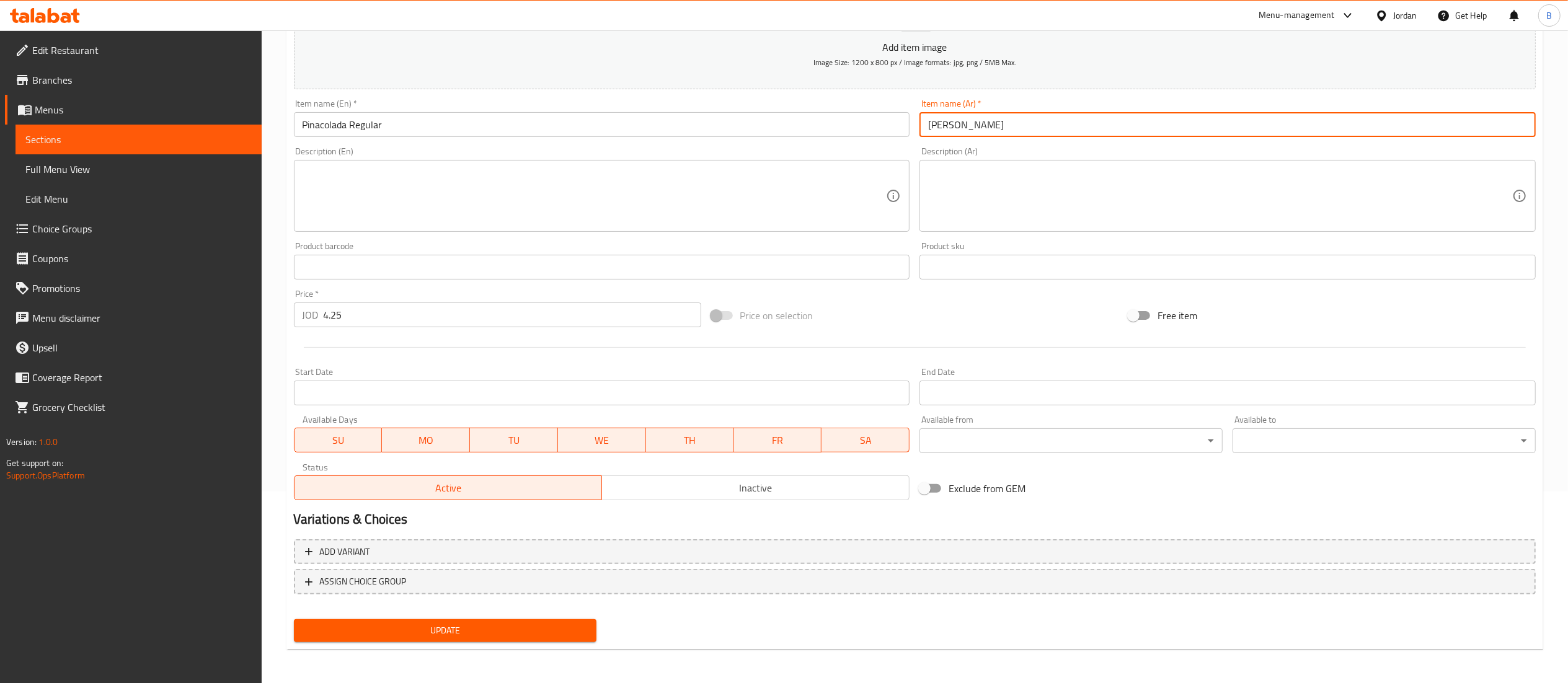
type input "بيناكولادا عادي"
drag, startPoint x: 437, startPoint y: 626, endPoint x: 513, endPoint y: 646, distance: 78.6
click at [437, 627] on span "Update" at bounding box center [445, 630] width 283 height 16
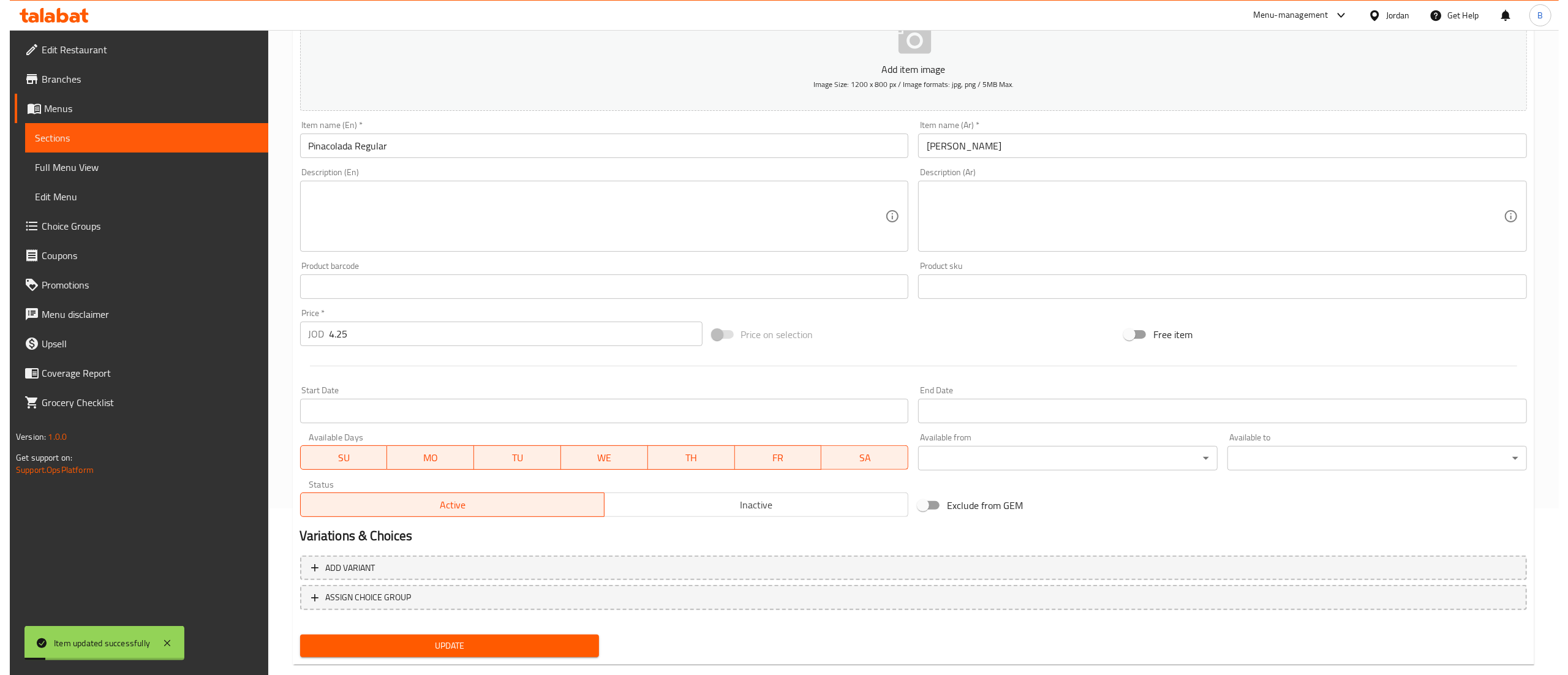
scroll to position [0, 0]
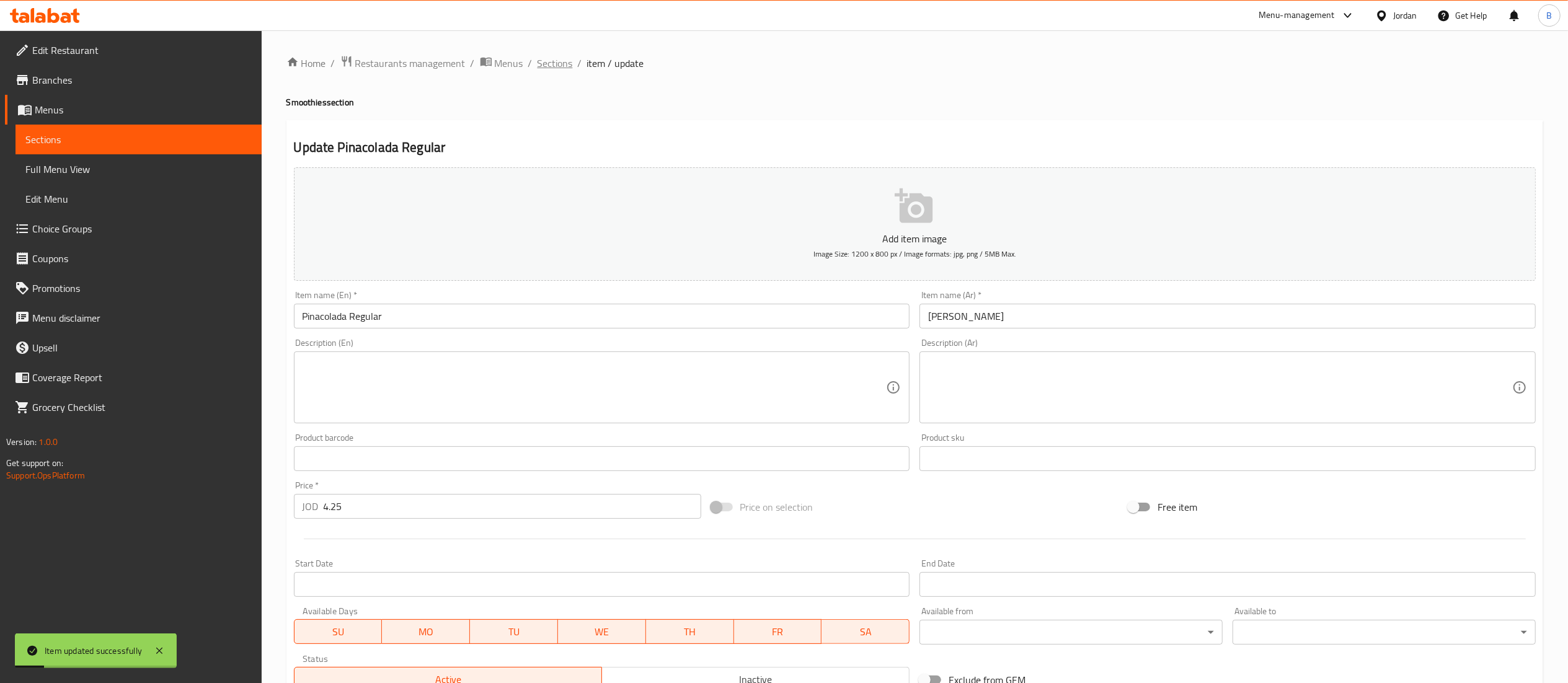
click at [555, 69] on span "Sections" at bounding box center [555, 63] width 35 height 15
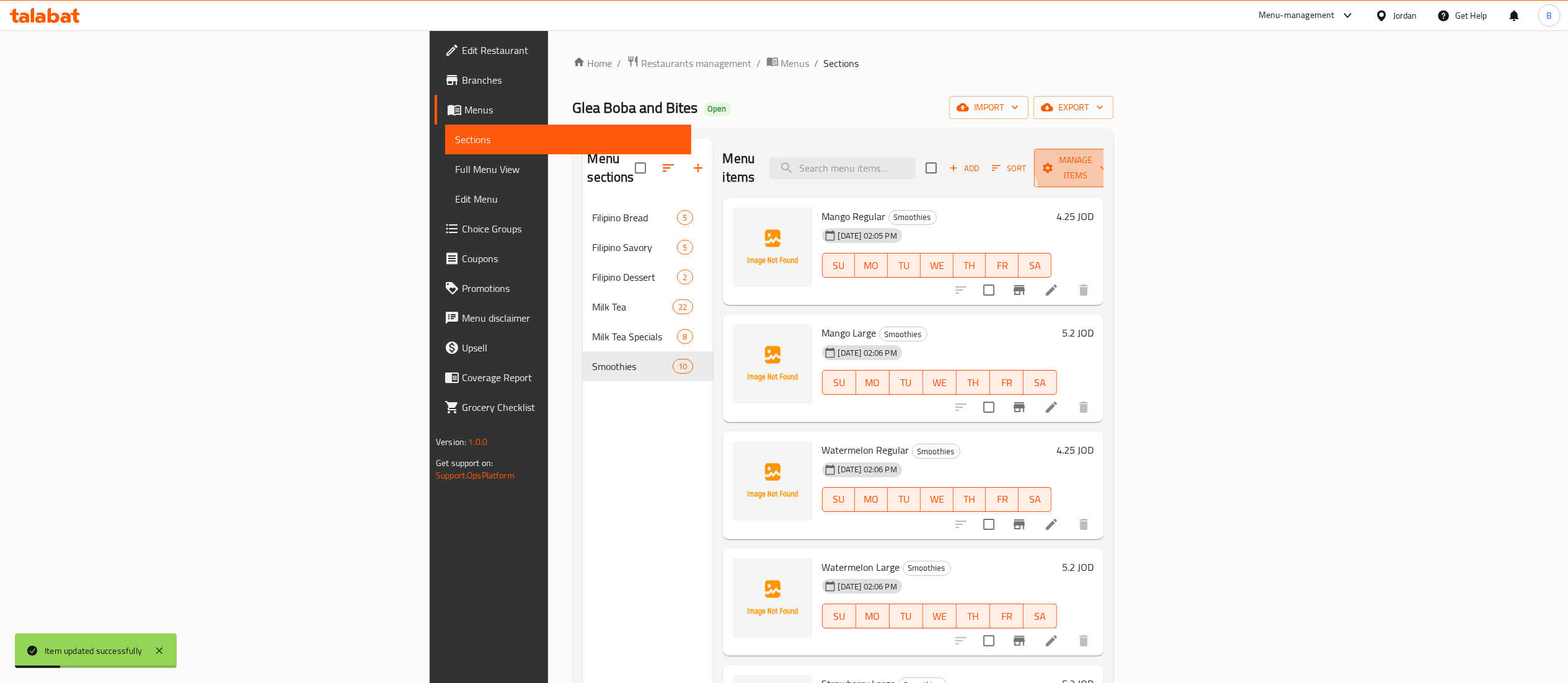
click at [1107, 157] on span "Manage items" at bounding box center [1076, 167] width 63 height 31
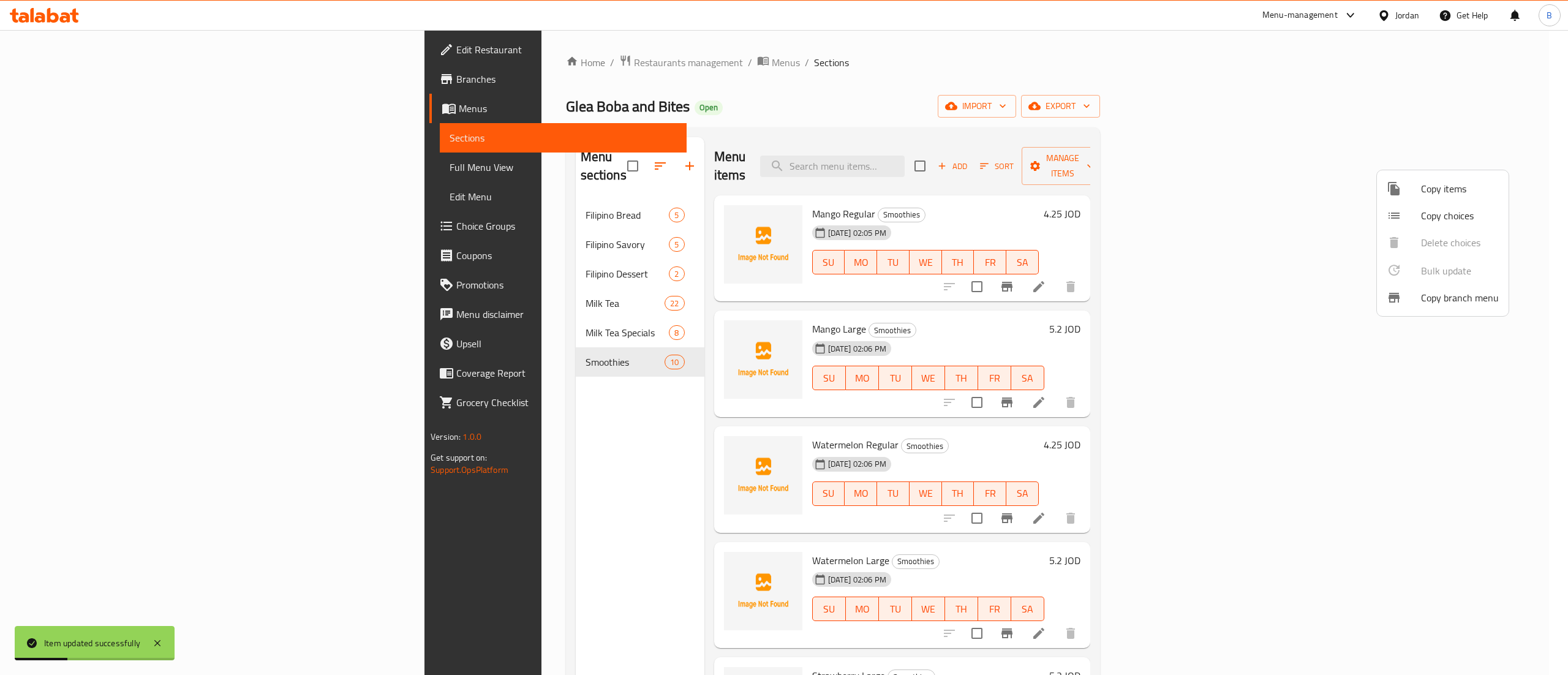
click at [1443, 183] on span "Copy items" at bounding box center [1460, 188] width 78 height 15
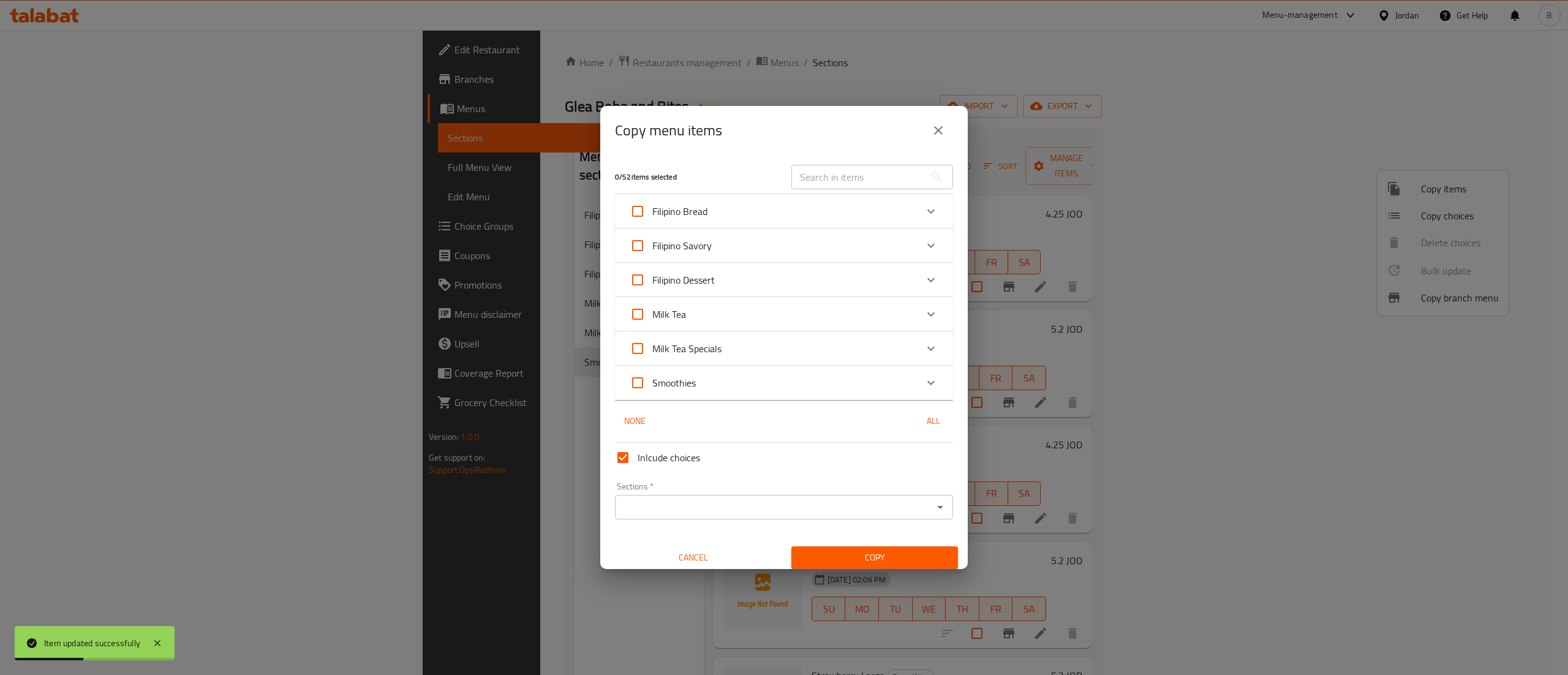
click at [745, 378] on div "Smoothies" at bounding box center [772, 383] width 287 height 30
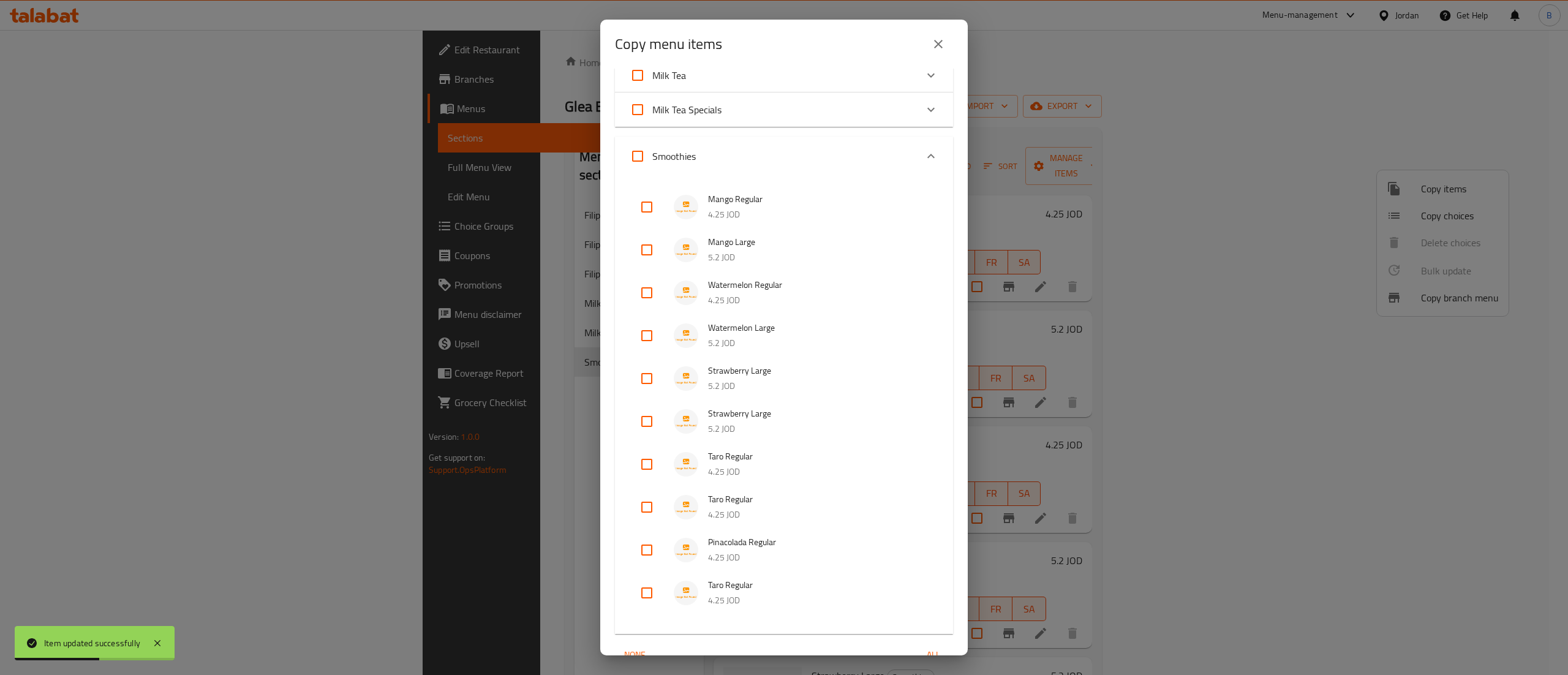
scroll to position [306, 0]
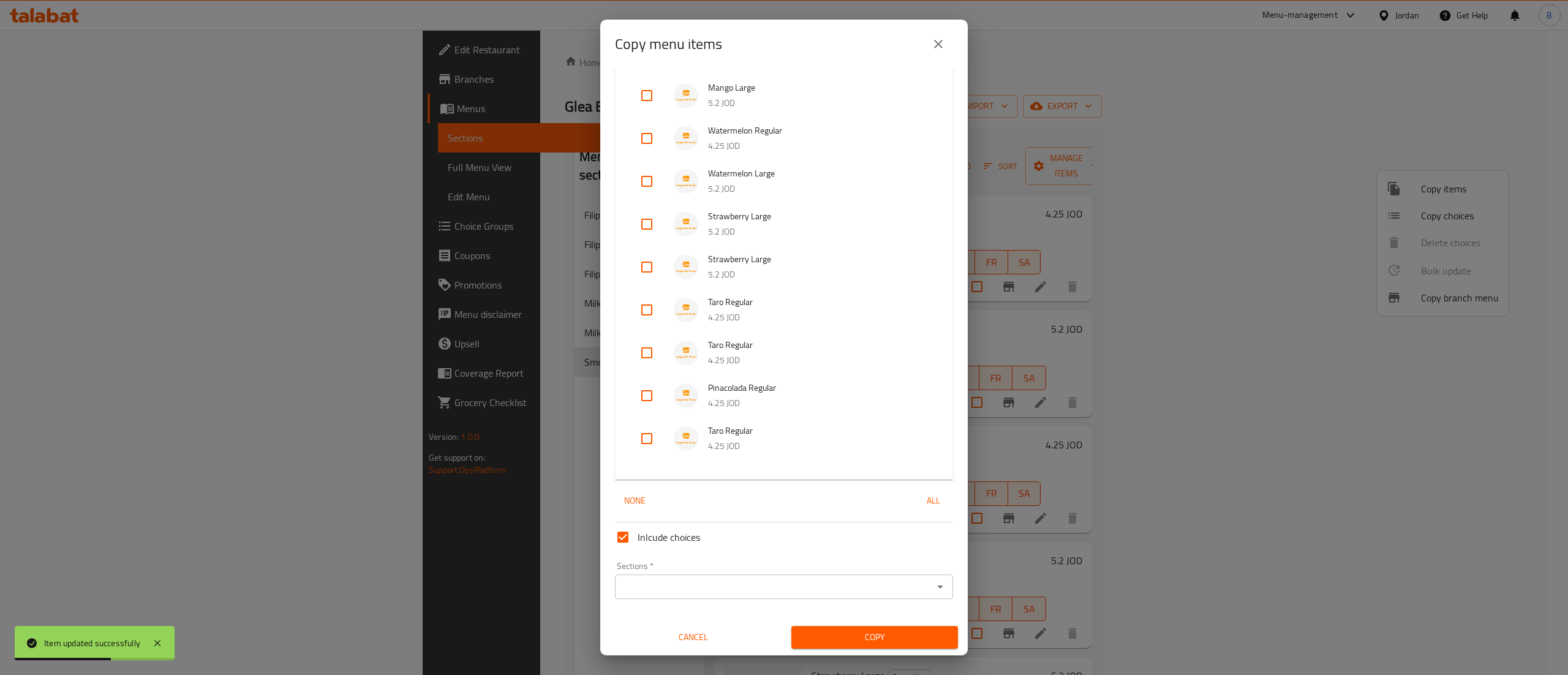
click at [639, 391] on input "checkbox" at bounding box center [647, 395] width 30 height 30
click at [650, 391] on input "checkbox" at bounding box center [647, 395] width 30 height 30
checkbox input "false"
click at [703, 638] on span "Cancel" at bounding box center [694, 637] width 157 height 16
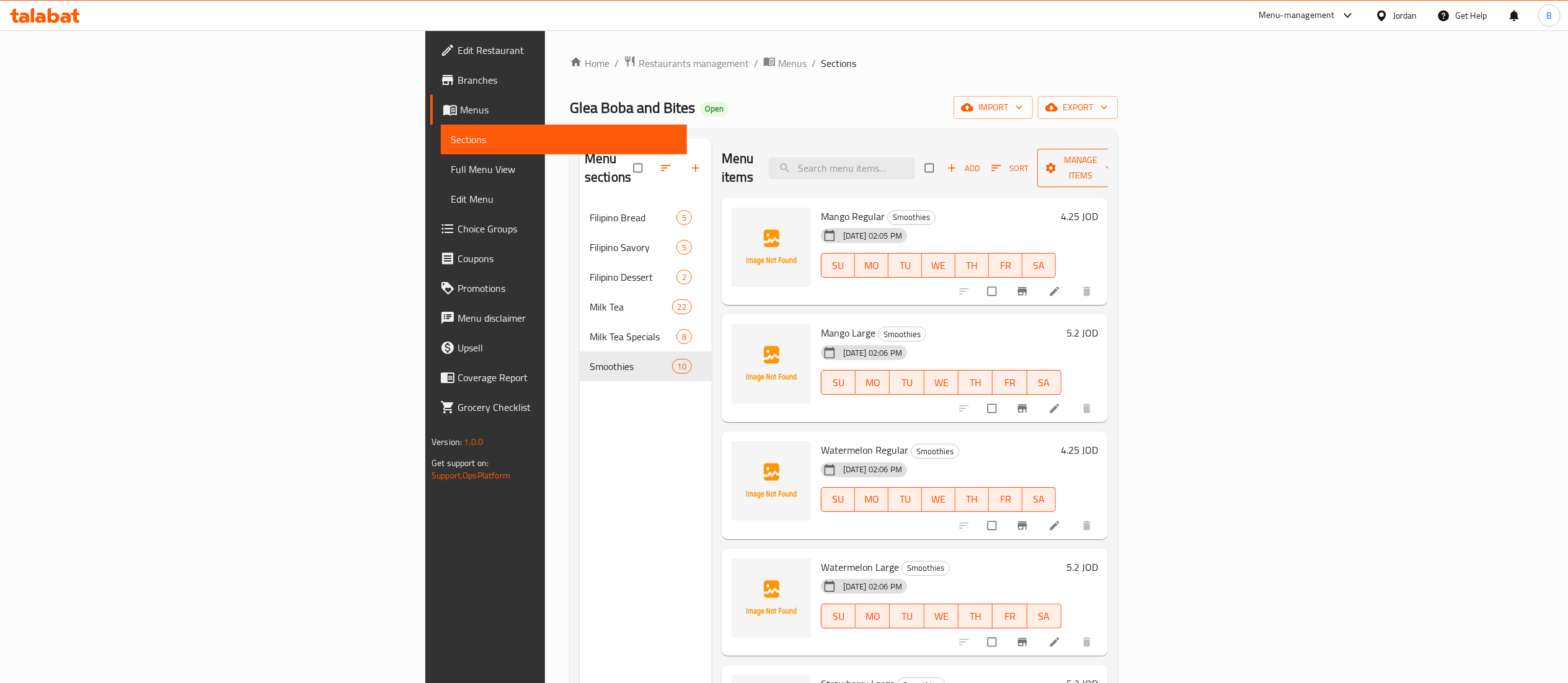
click at [1115, 166] on span "Manage items" at bounding box center [1081, 167] width 68 height 31
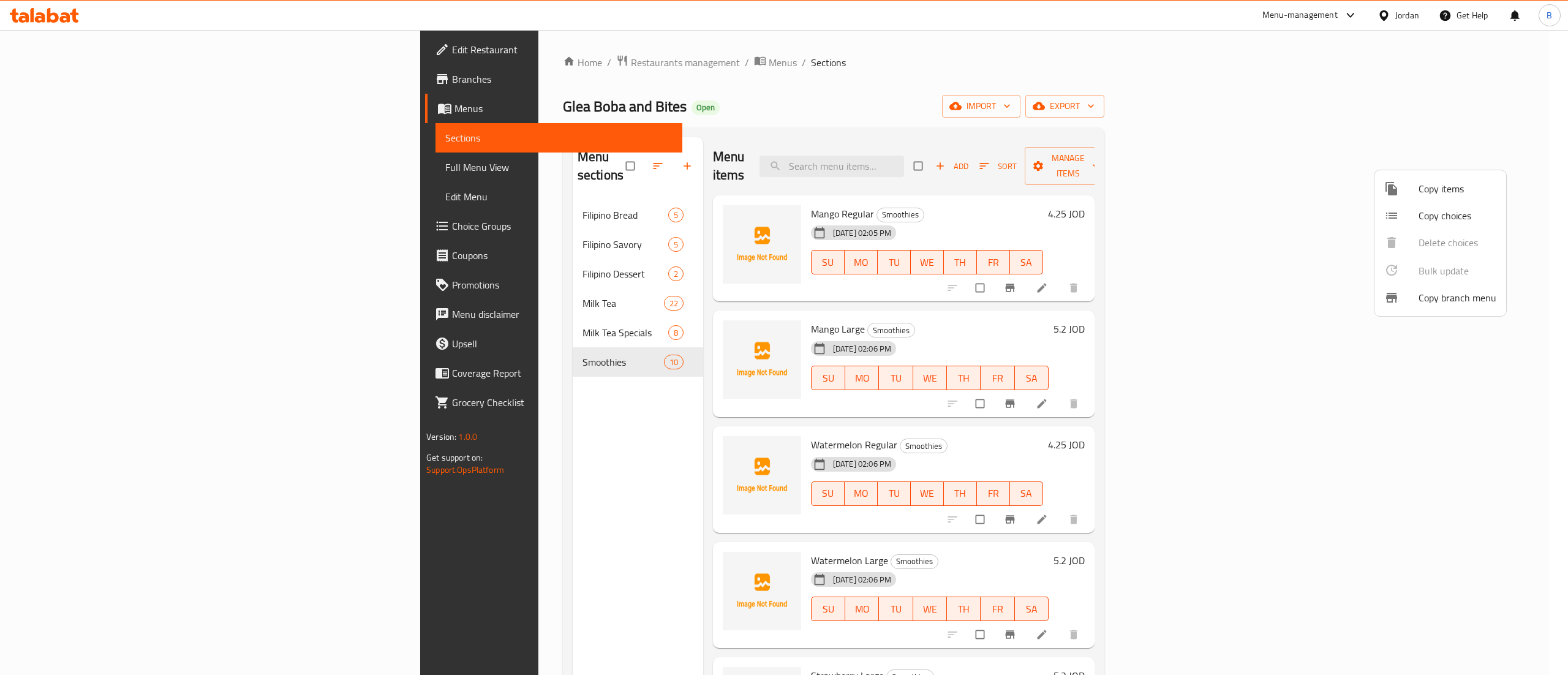
click at [1449, 186] on span "Copy items" at bounding box center [1458, 188] width 78 height 15
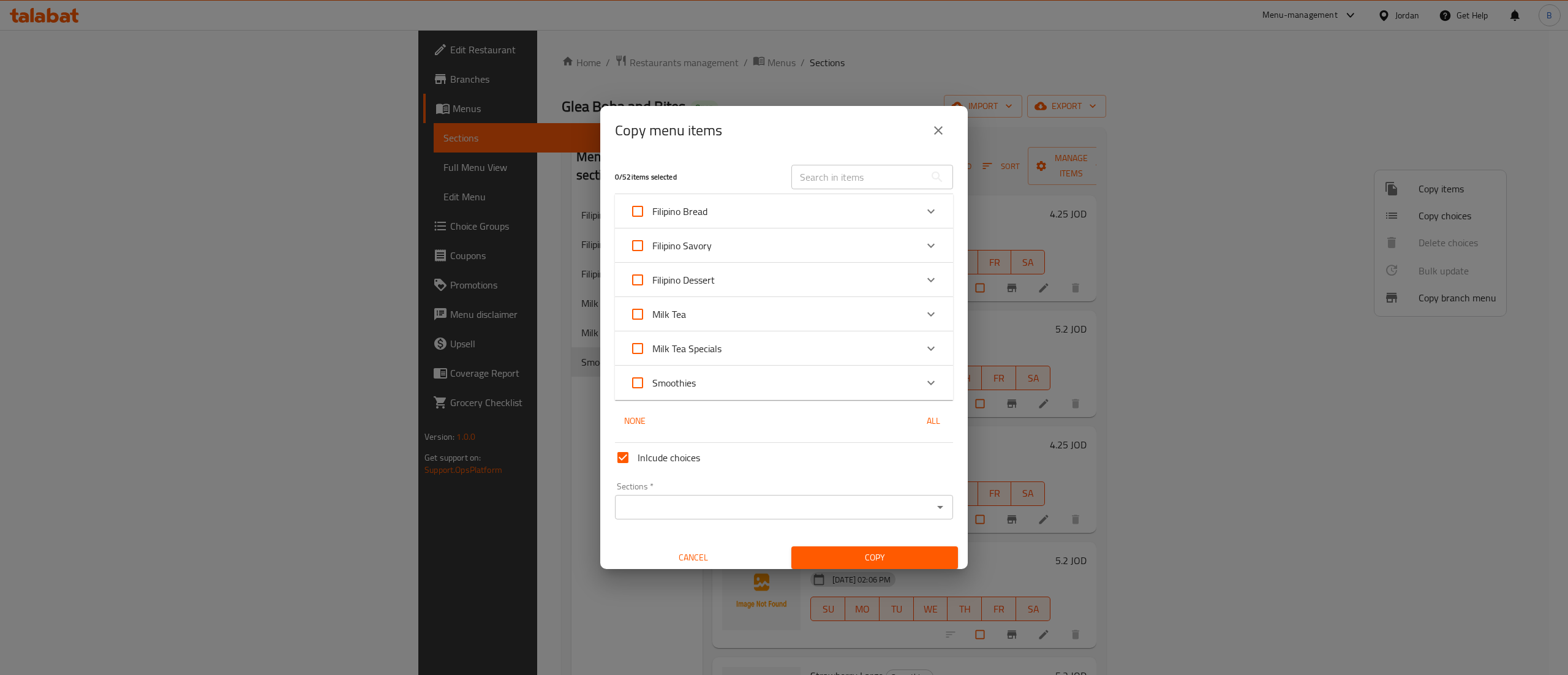
click at [754, 386] on div "Smoothies" at bounding box center [772, 383] width 287 height 30
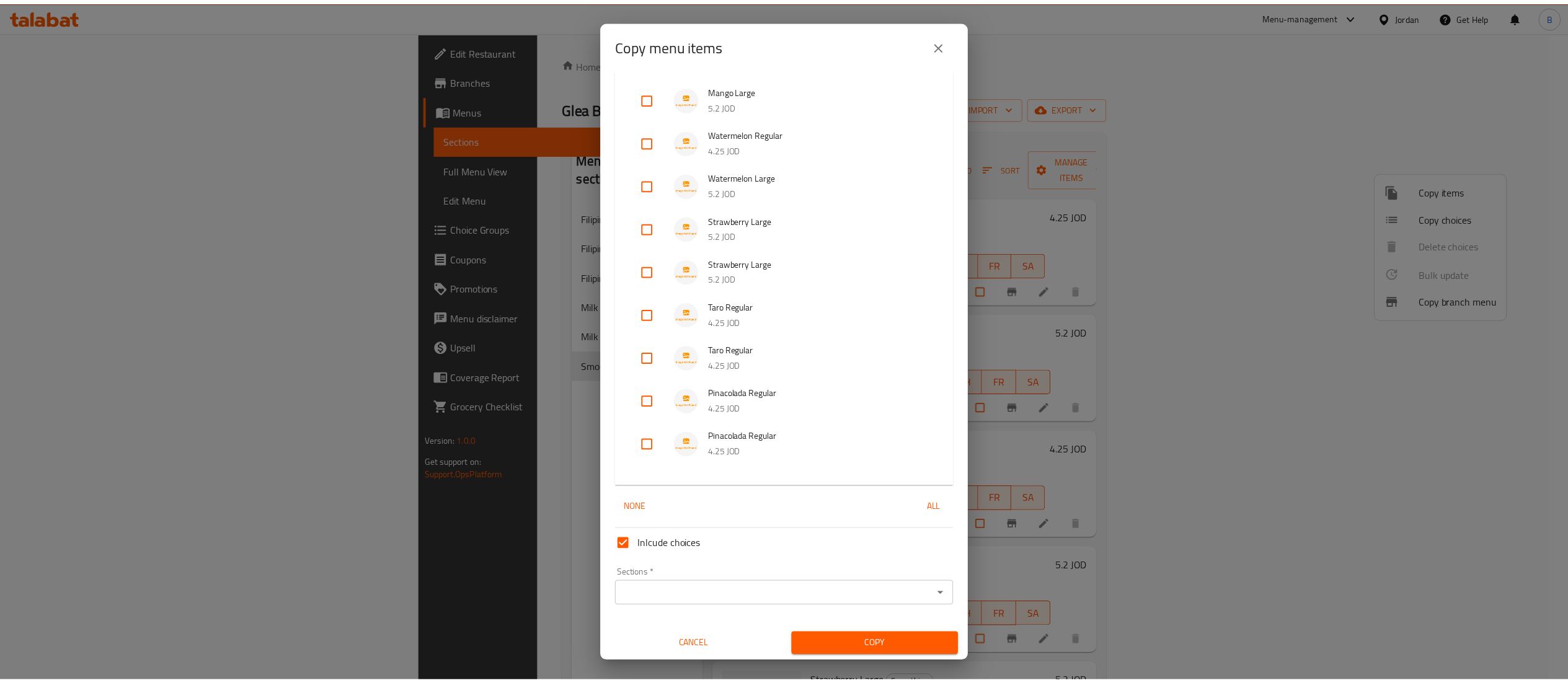
scroll to position [310, 0]
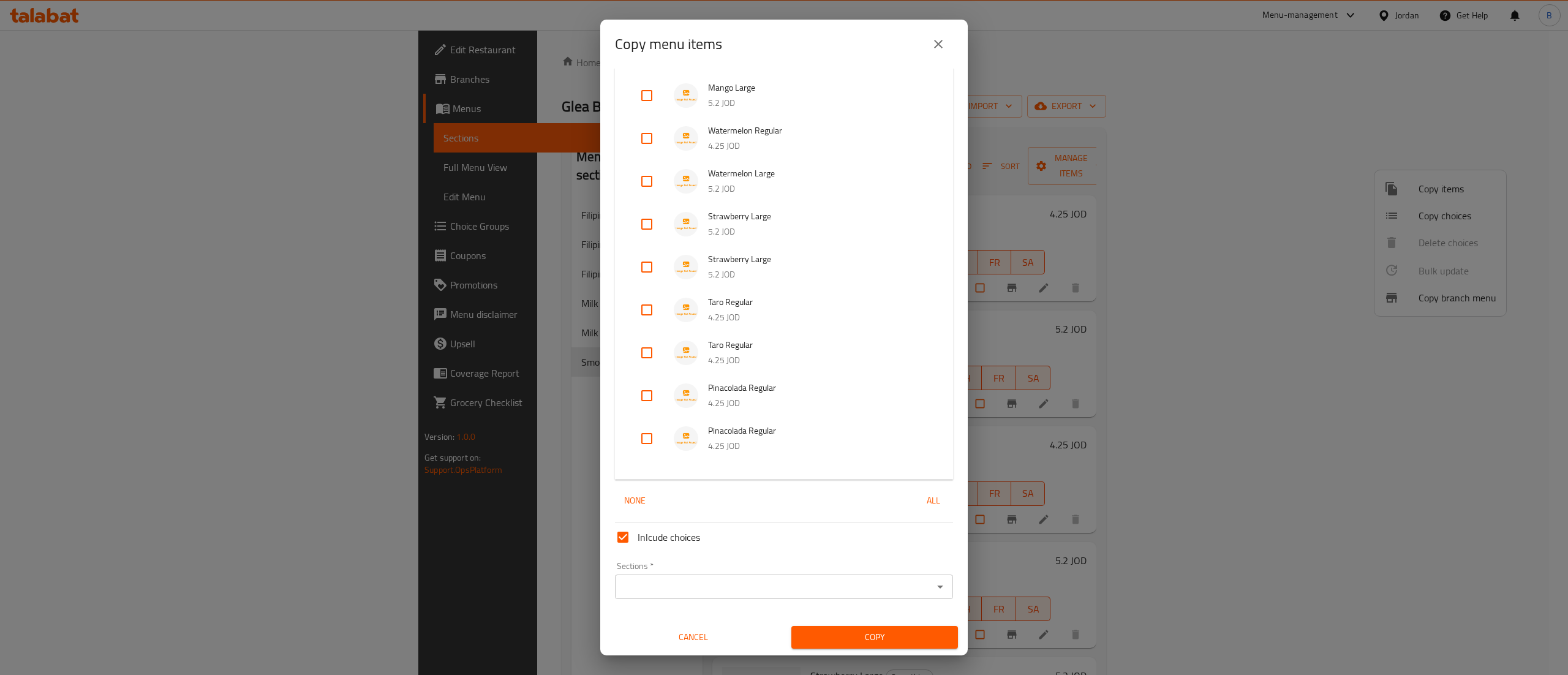
click at [640, 404] on input "checkbox" at bounding box center [647, 395] width 30 height 30
checkbox input "true"
click at [658, 441] on input "checkbox" at bounding box center [647, 439] width 30 height 30
checkbox input "true"
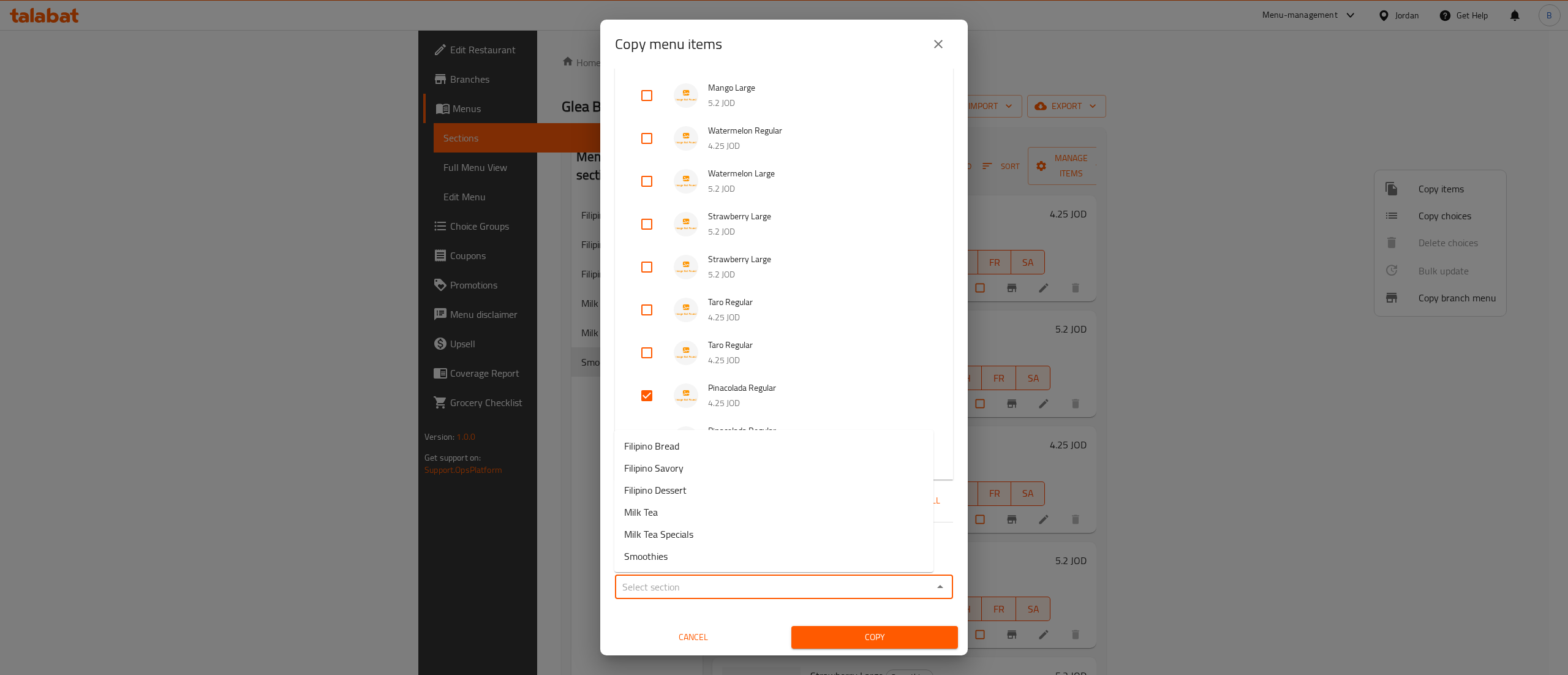
click at [667, 578] on input "Sections   *" at bounding box center [774, 586] width 311 height 17
click at [667, 551] on span "Smoothies" at bounding box center [646, 555] width 44 height 15
type input "Smoothies"
click at [800, 626] on button "Copy" at bounding box center [875, 637] width 166 height 23
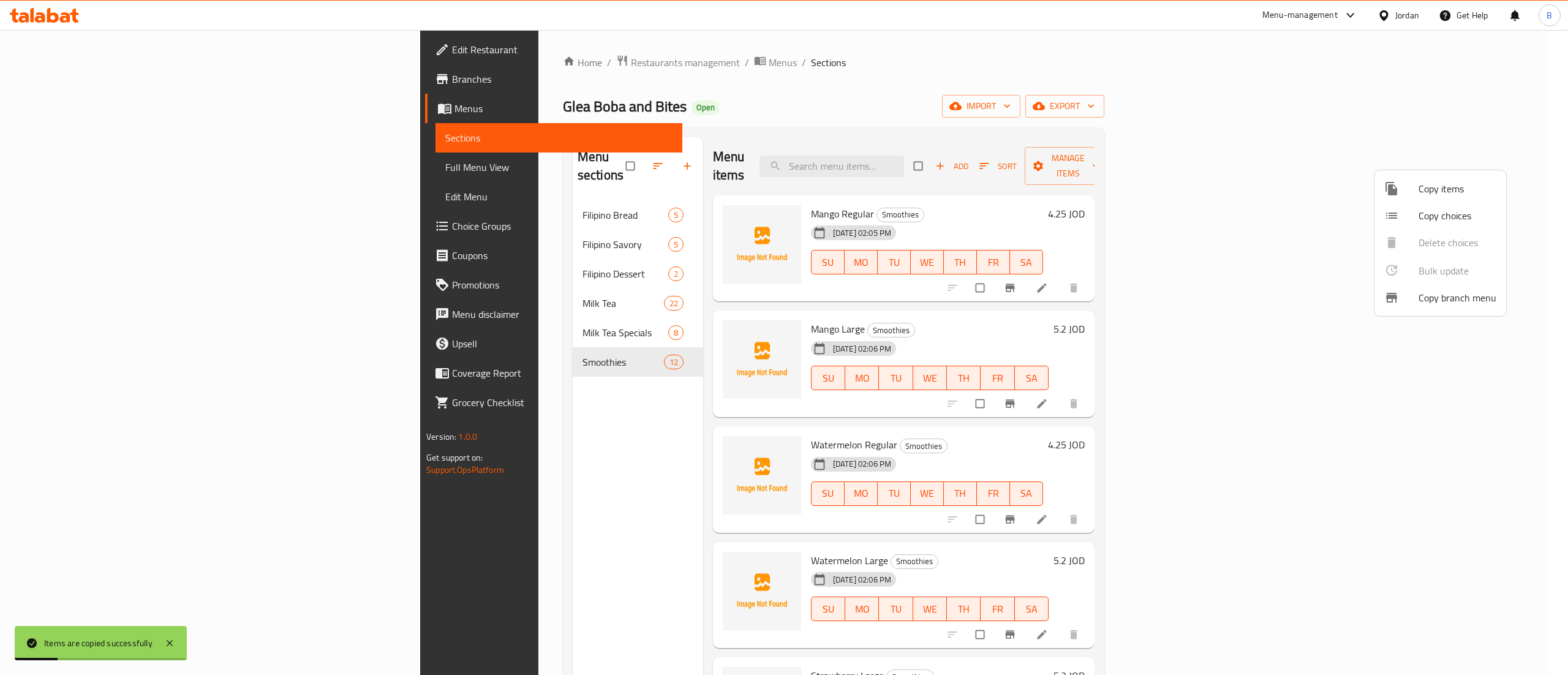
click at [1567, 389] on div at bounding box center [784, 337] width 1568 height 675
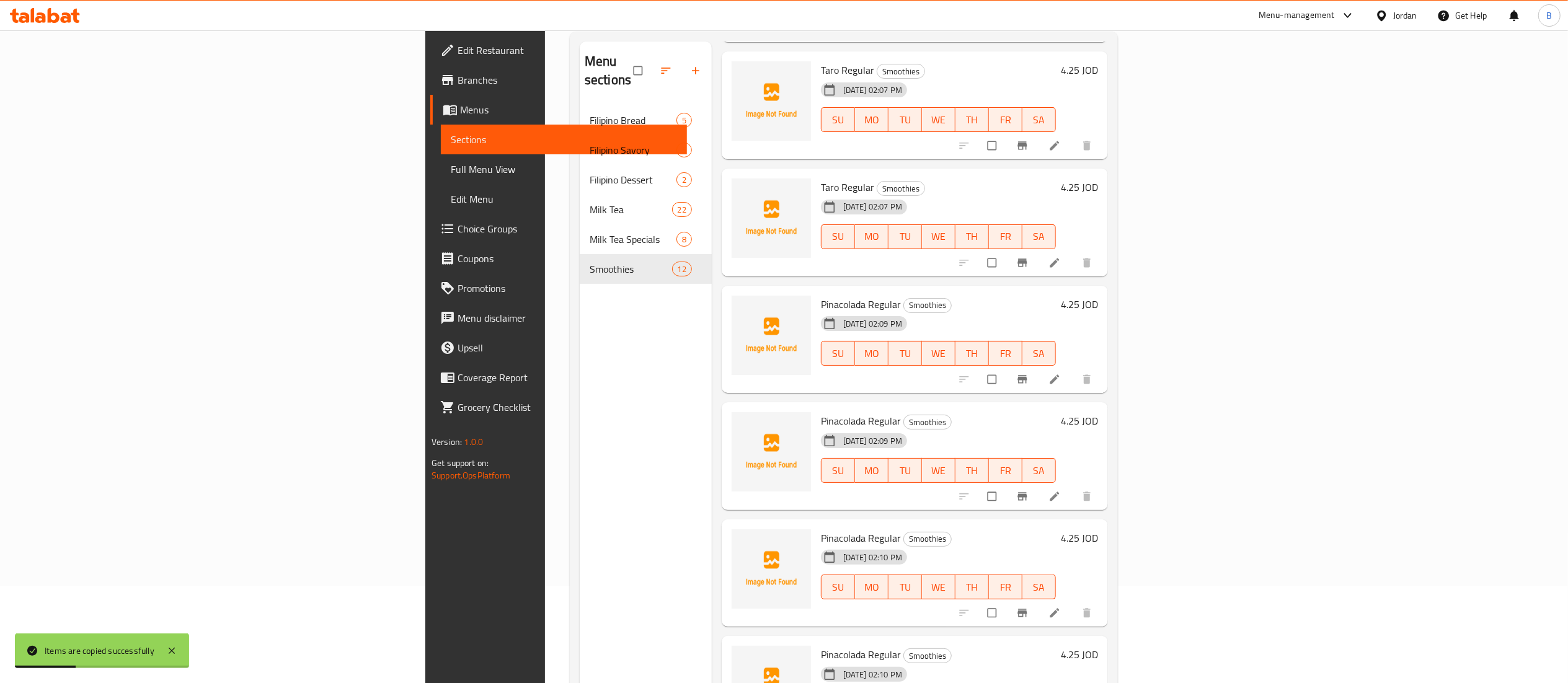
scroll to position [174, 0]
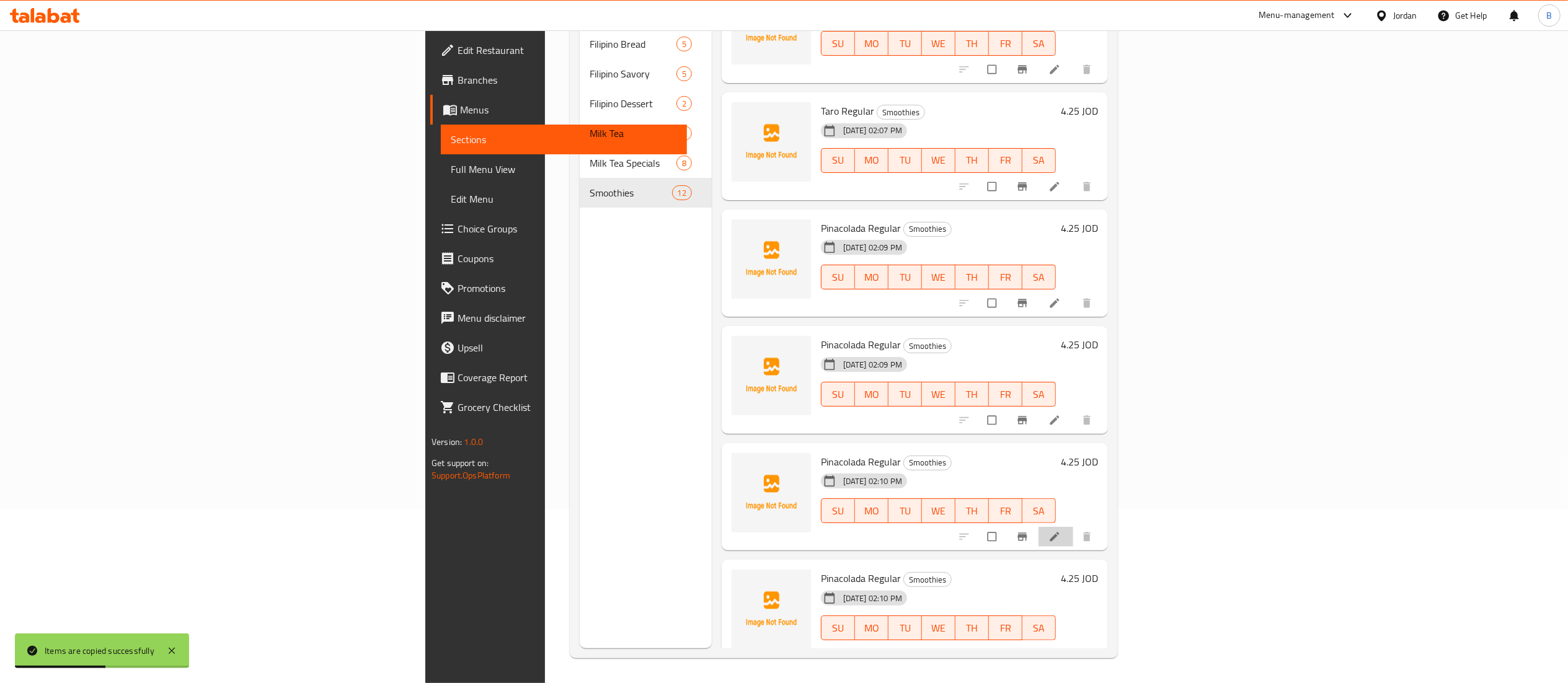
click at [1073, 527] on li at bounding box center [1056, 536] width 35 height 20
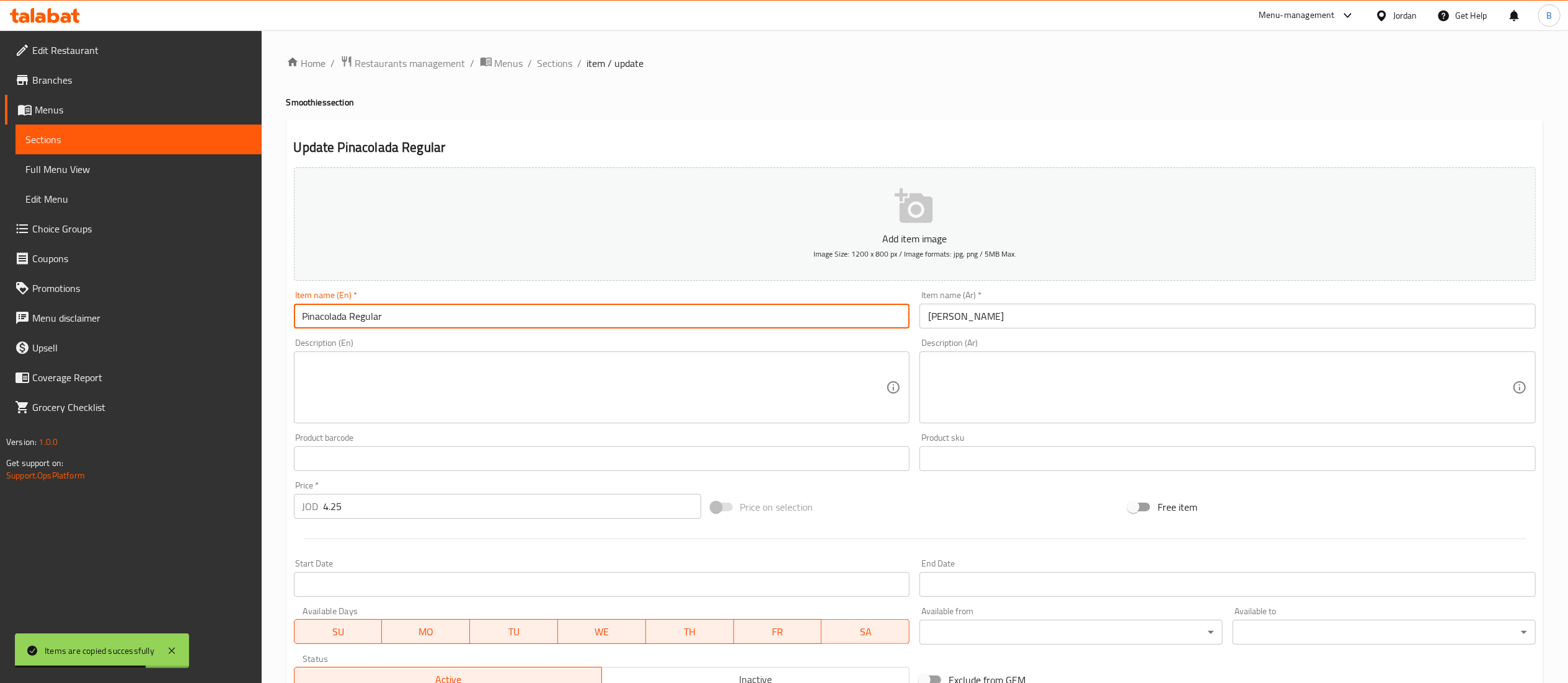
drag, startPoint x: 348, startPoint y: 322, endPoint x: 190, endPoint y: 321, distance: 158.0
click at [198, 322] on div "Edit Restaurant Branches Menus Sections Full Menu View Edit Menu Choice Groups …" at bounding box center [784, 453] width 1568 height 845
type input "Coconut Regular"
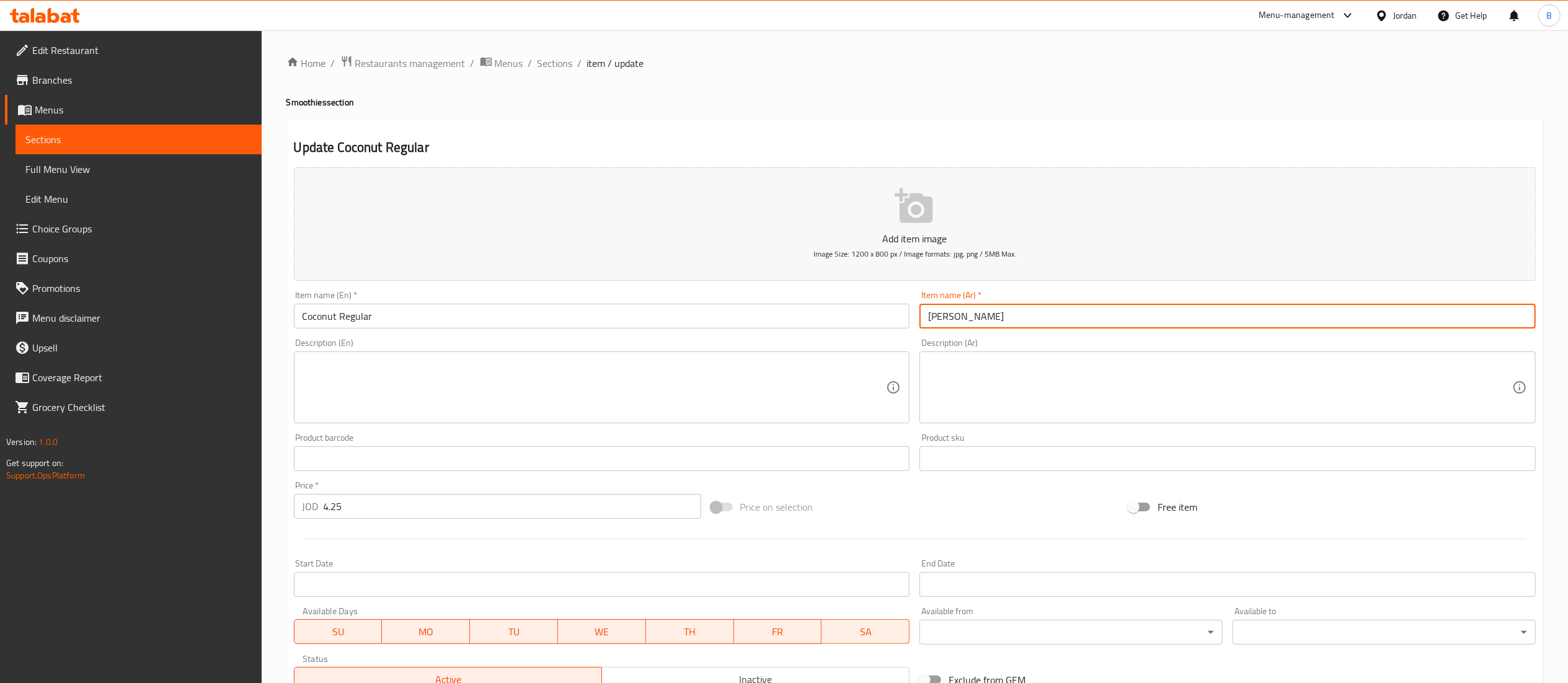
drag, startPoint x: 1021, startPoint y: 319, endPoint x: 951, endPoint y: 317, distance: 70.0
click at [951, 317] on input "[PERSON_NAME]" at bounding box center [1228, 316] width 617 height 25
click at [1032, 318] on input "[PERSON_NAME]" at bounding box center [1228, 316] width 617 height 25
drag, startPoint x: 1025, startPoint y: 318, endPoint x: 953, endPoint y: 320, distance: 72.0
click at [953, 320] on input "[PERSON_NAME]" at bounding box center [1228, 316] width 617 height 25
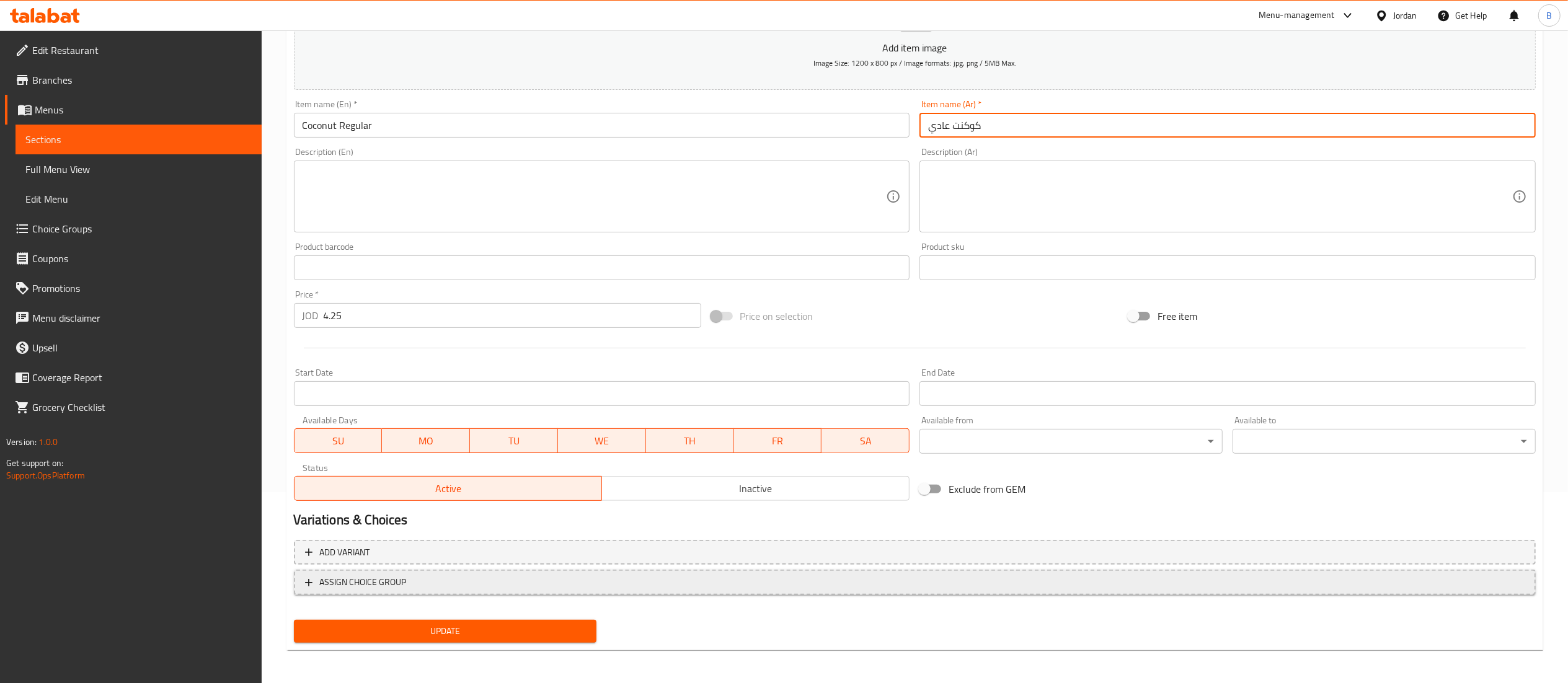
scroll to position [192, 0]
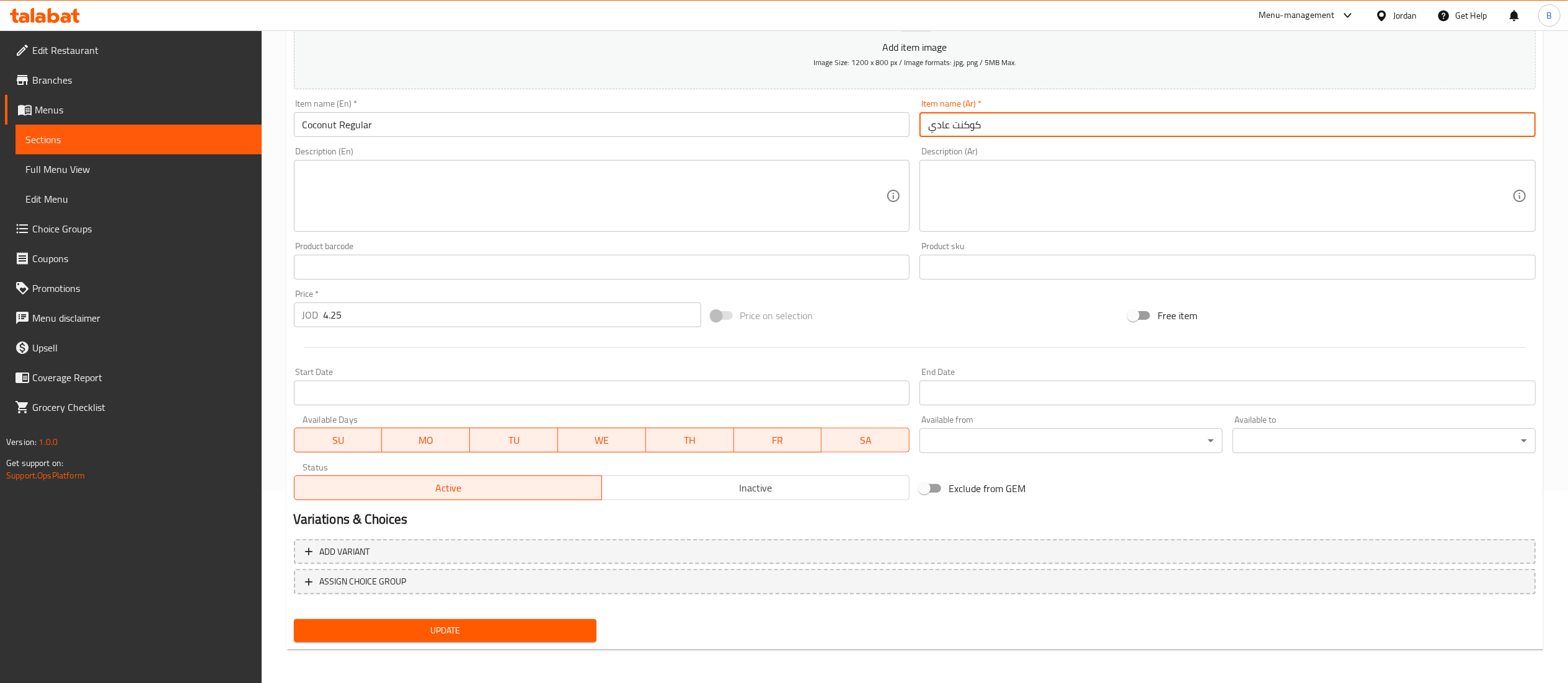
type input "كوكنت عادي"
click at [539, 625] on span "Update" at bounding box center [445, 630] width 283 height 16
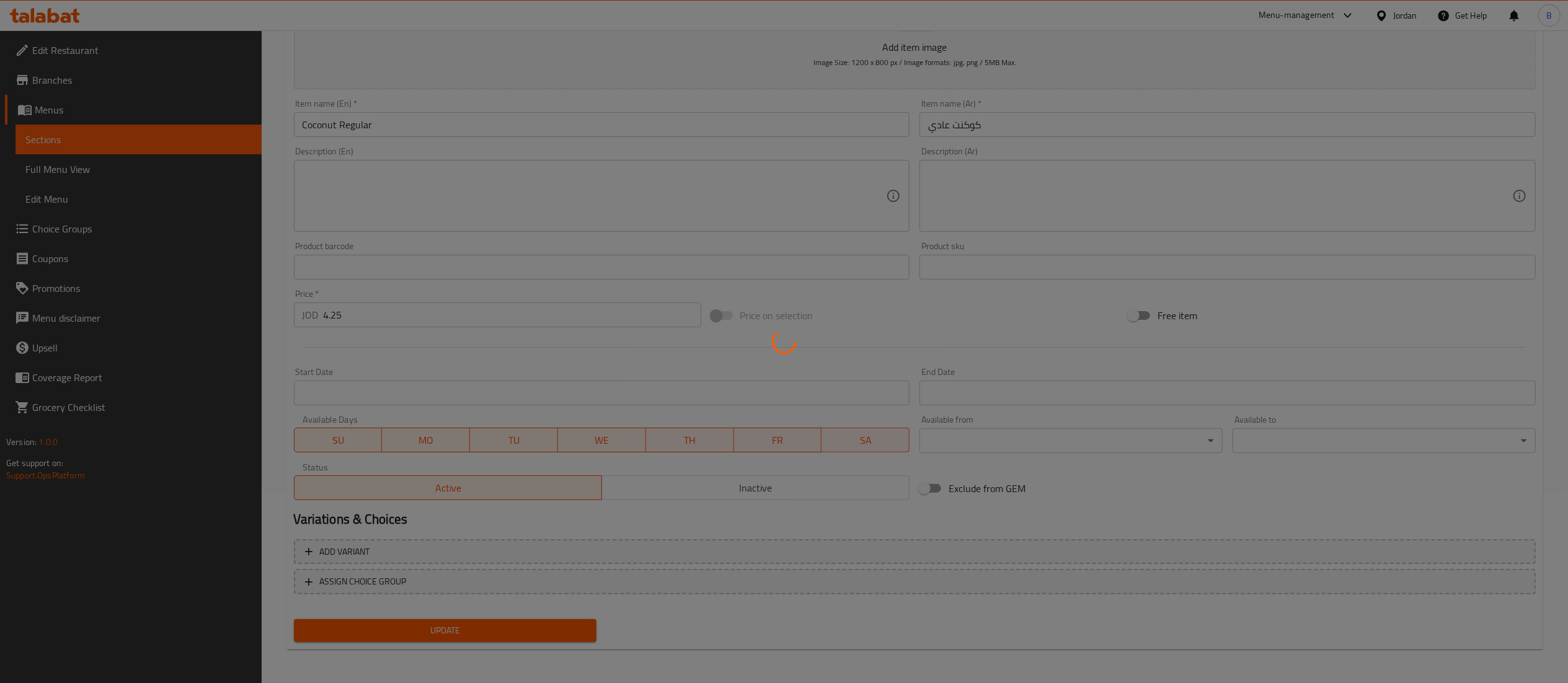
scroll to position [0, 0]
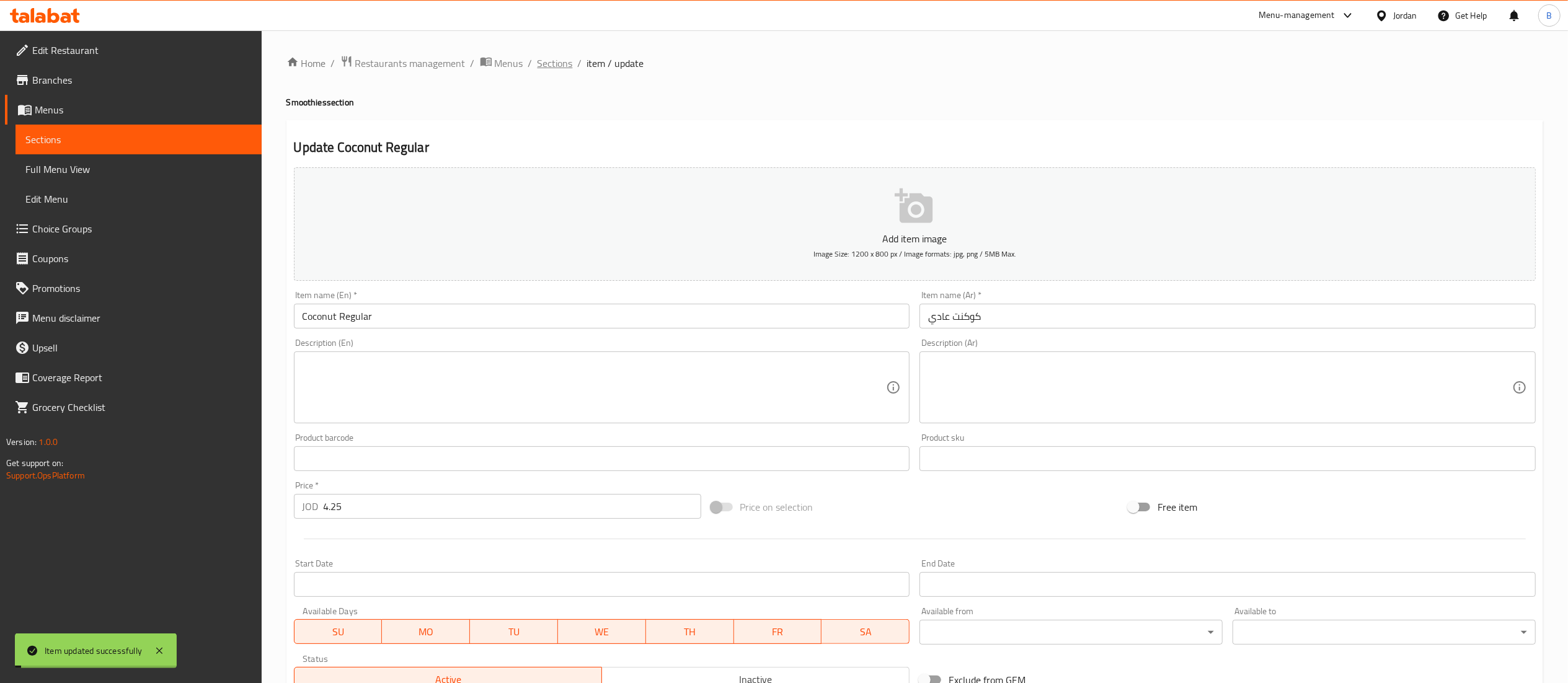
click at [558, 67] on span "Sections" at bounding box center [555, 63] width 35 height 15
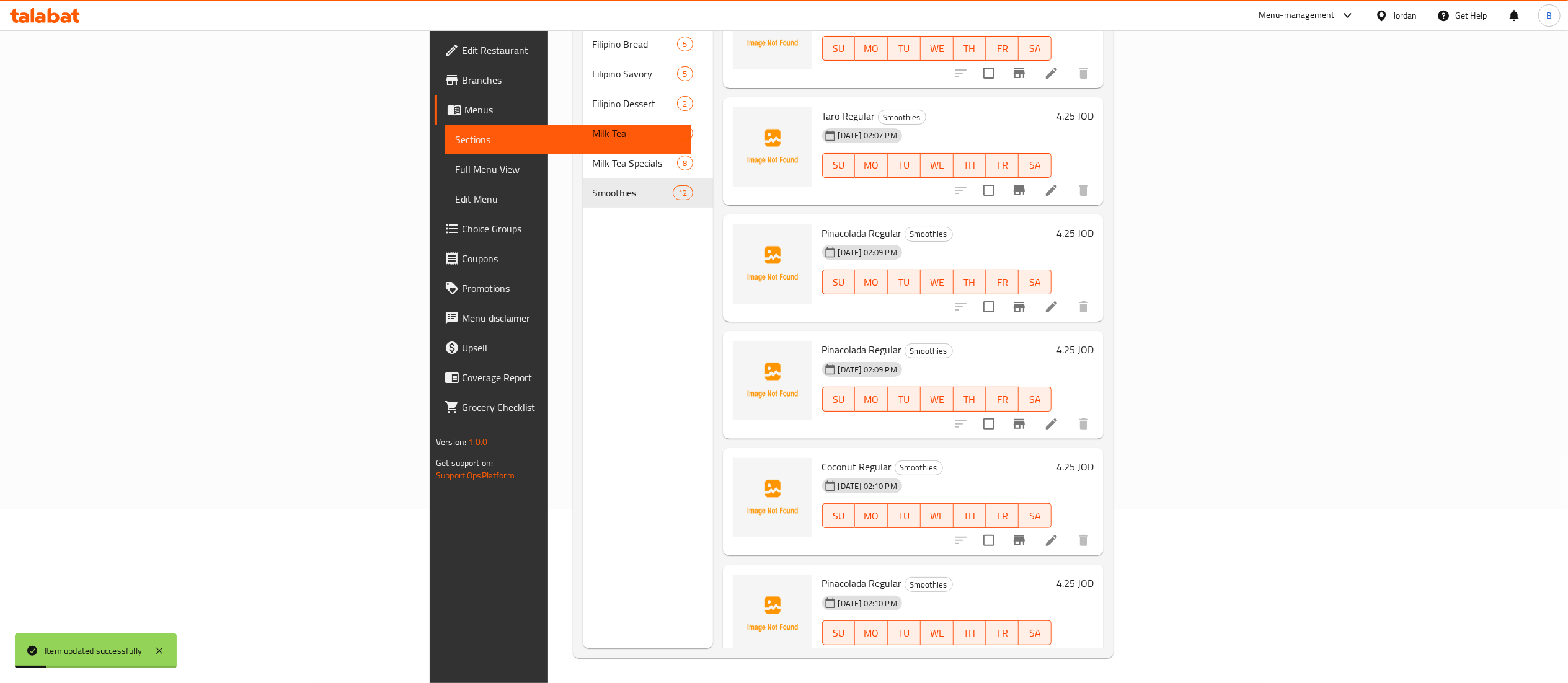
scroll to position [750, 0]
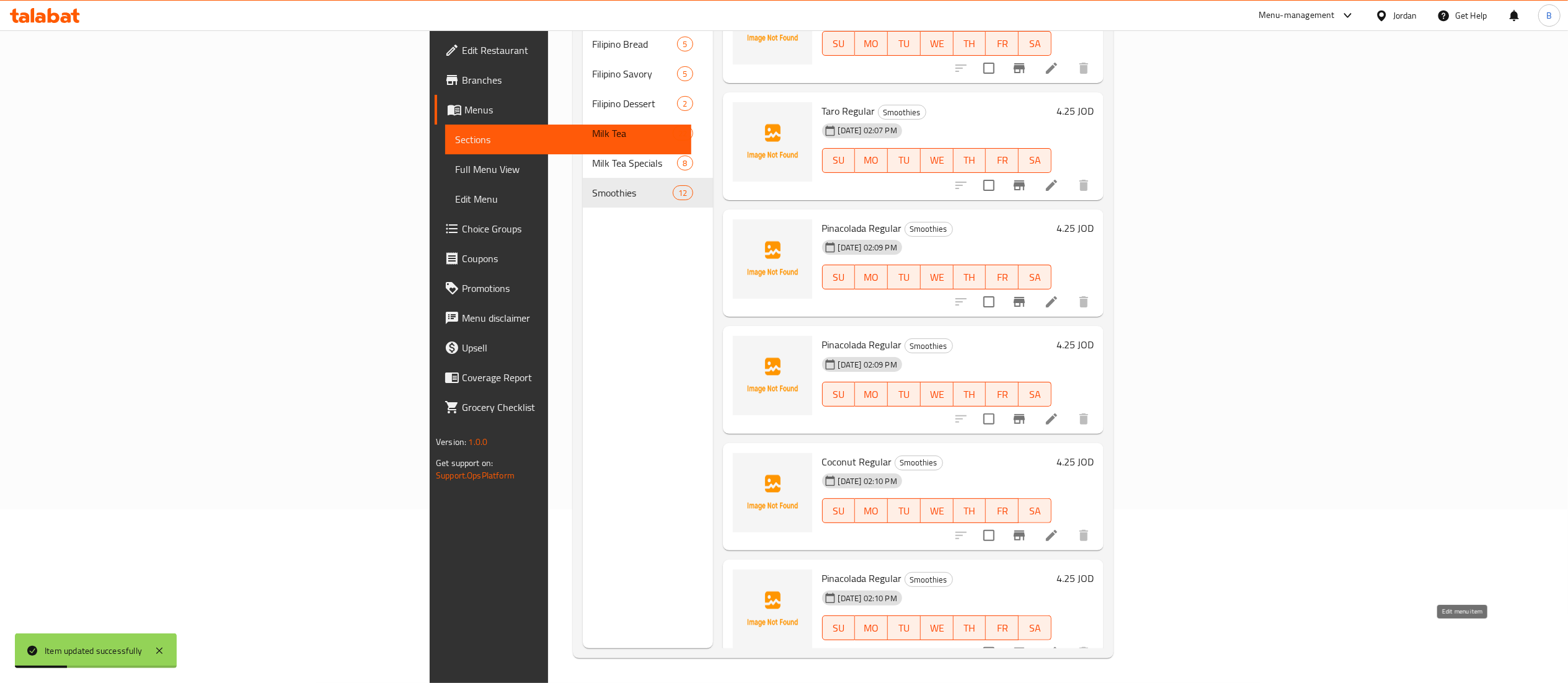
click at [1059, 645] on icon at bounding box center [1051, 652] width 15 height 15
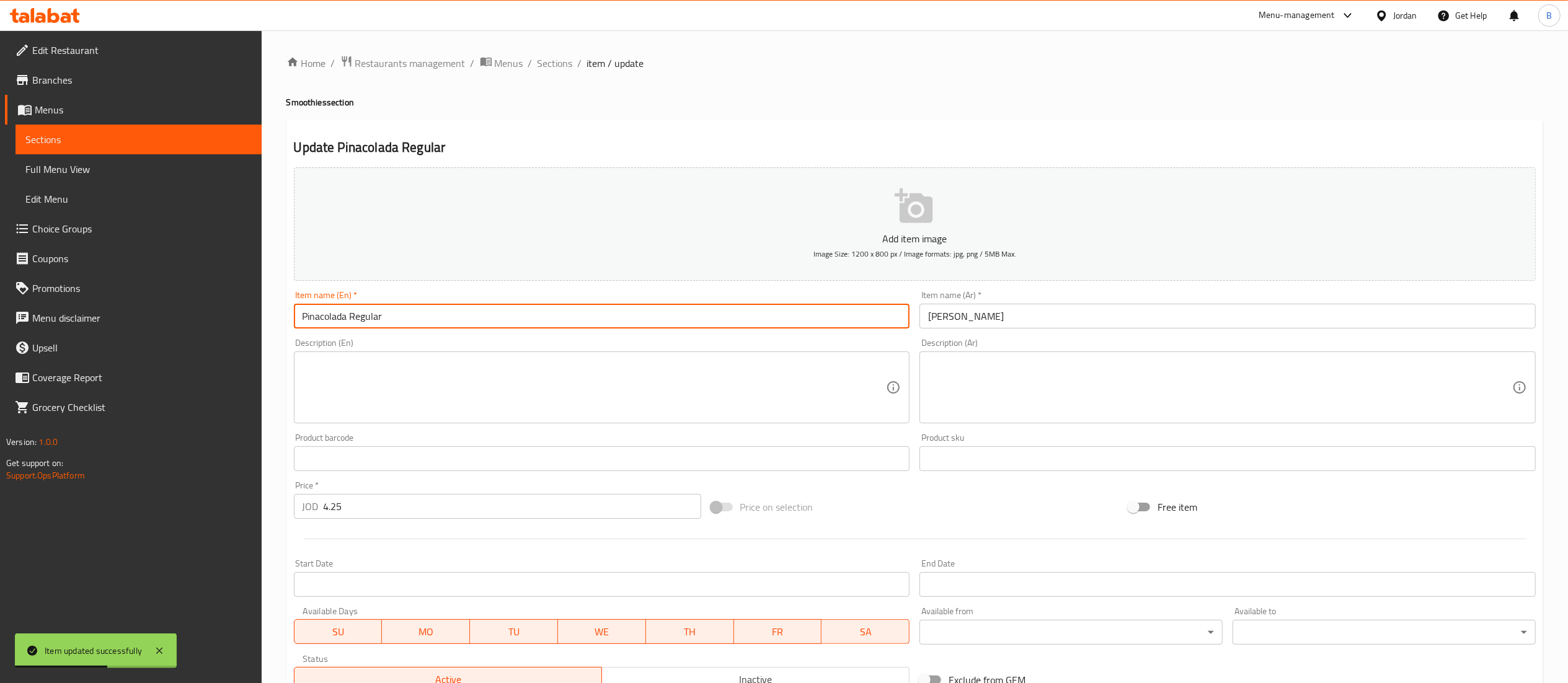
drag, startPoint x: 344, startPoint y: 317, endPoint x: 215, endPoint y: 300, distance: 130.1
click at [241, 304] on div "Edit Restaurant Branches Menus Sections Full Menu View Edit Menu Choice Groups …" at bounding box center [784, 453] width 1568 height 845
type input "Coconut Regular"
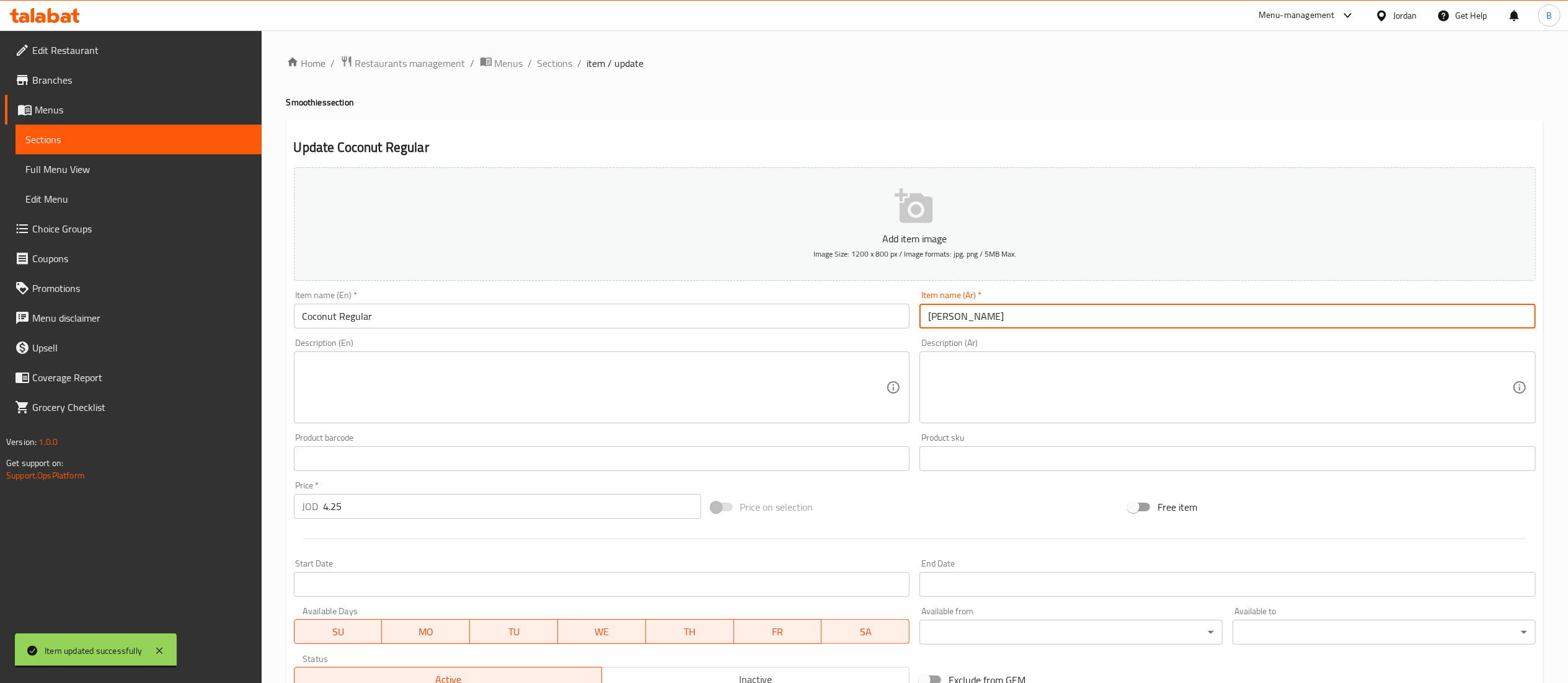
click at [988, 310] on input "[PERSON_NAME]" at bounding box center [1228, 316] width 617 height 25
drag, startPoint x: 997, startPoint y: 314, endPoint x: 952, endPoint y: 319, distance: 45.3
click at [952, 319] on input "[PERSON_NAME]" at bounding box center [1228, 316] width 617 height 25
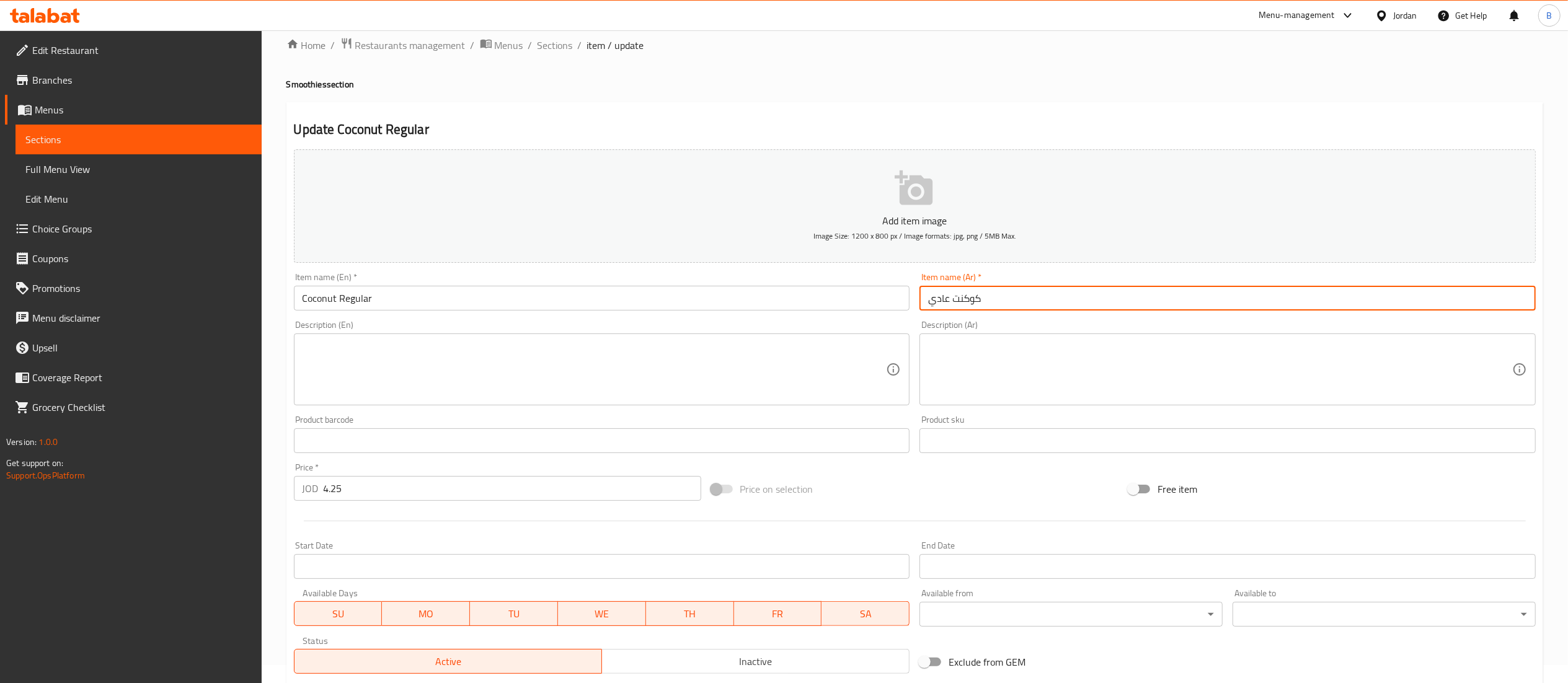
scroll to position [192, 0]
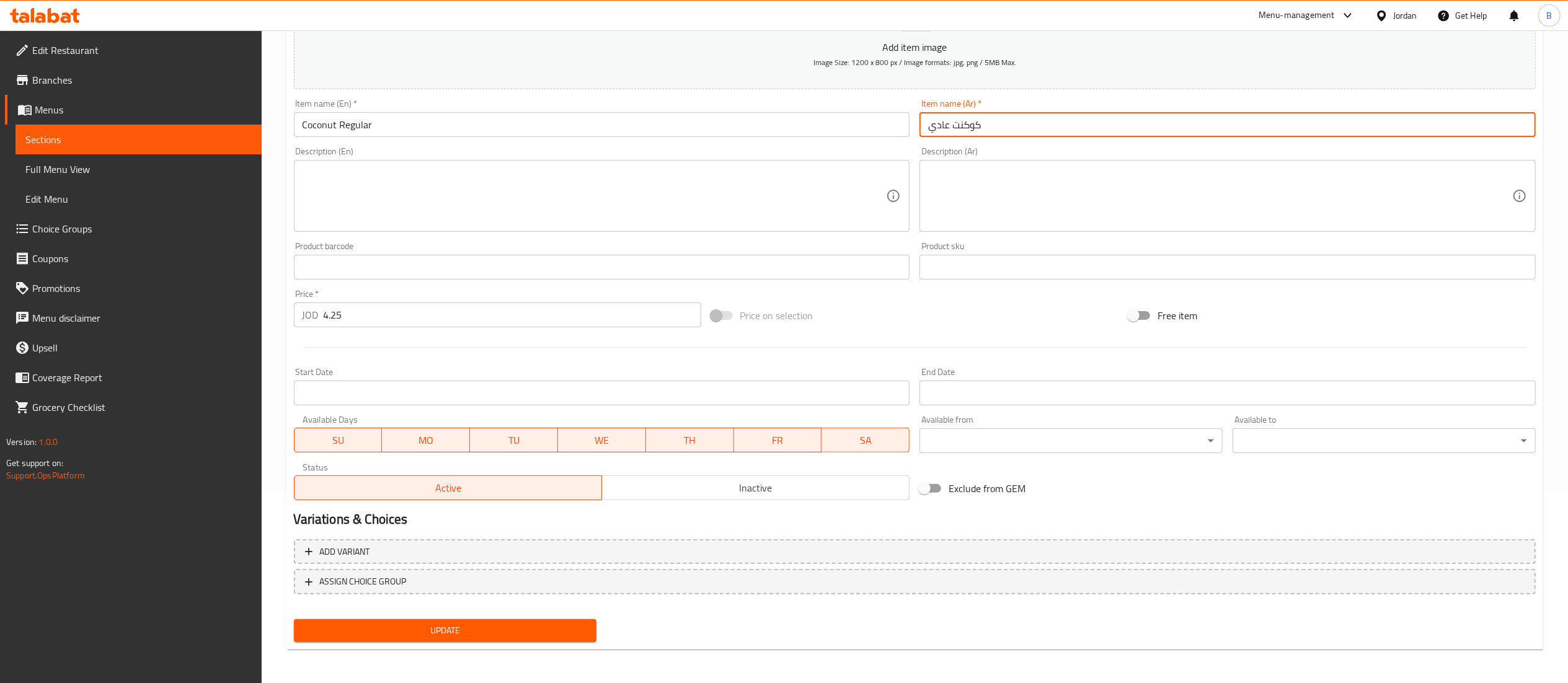
type input "كوكنت عادي"
click at [489, 641] on div "Update" at bounding box center [445, 630] width 313 height 33
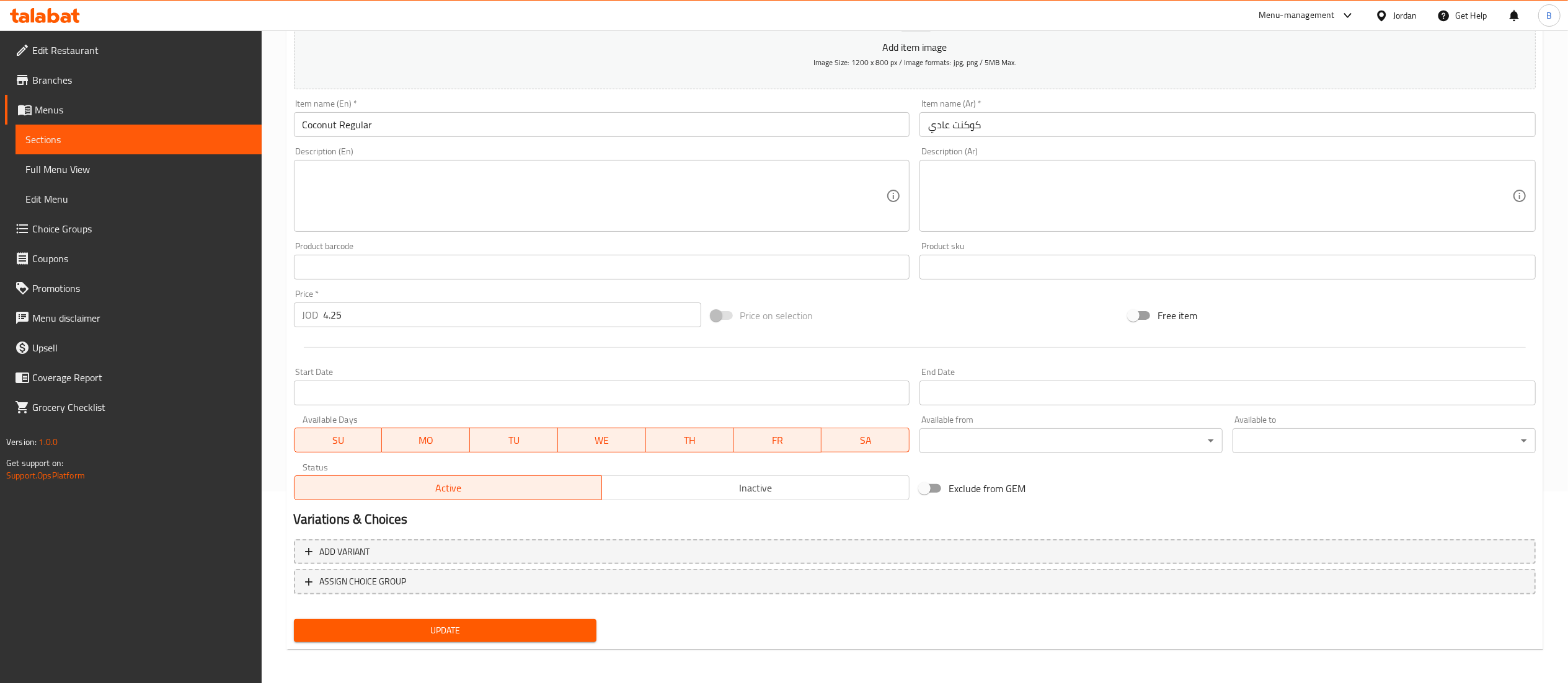
drag, startPoint x: 479, startPoint y: 610, endPoint x: 477, endPoint y: 616, distance: 6.3
click at [479, 611] on div "Add variant ASSIGN CHOICE GROUP" at bounding box center [915, 575] width 1252 height 80
drag, startPoint x: 476, startPoint y: 622, endPoint x: 469, endPoint y: 632, distance: 12.2
click at [475, 622] on button "Update" at bounding box center [446, 630] width 304 height 23
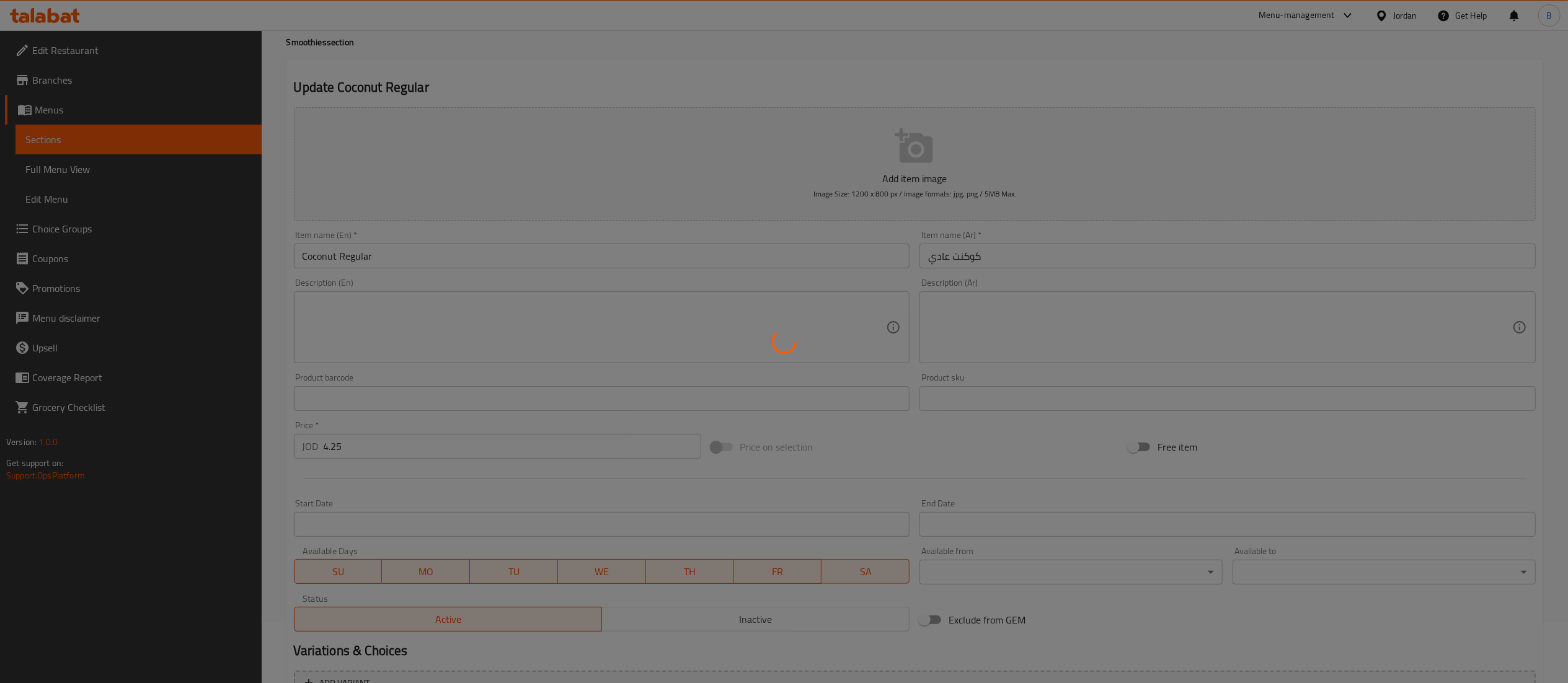
scroll to position [0, 0]
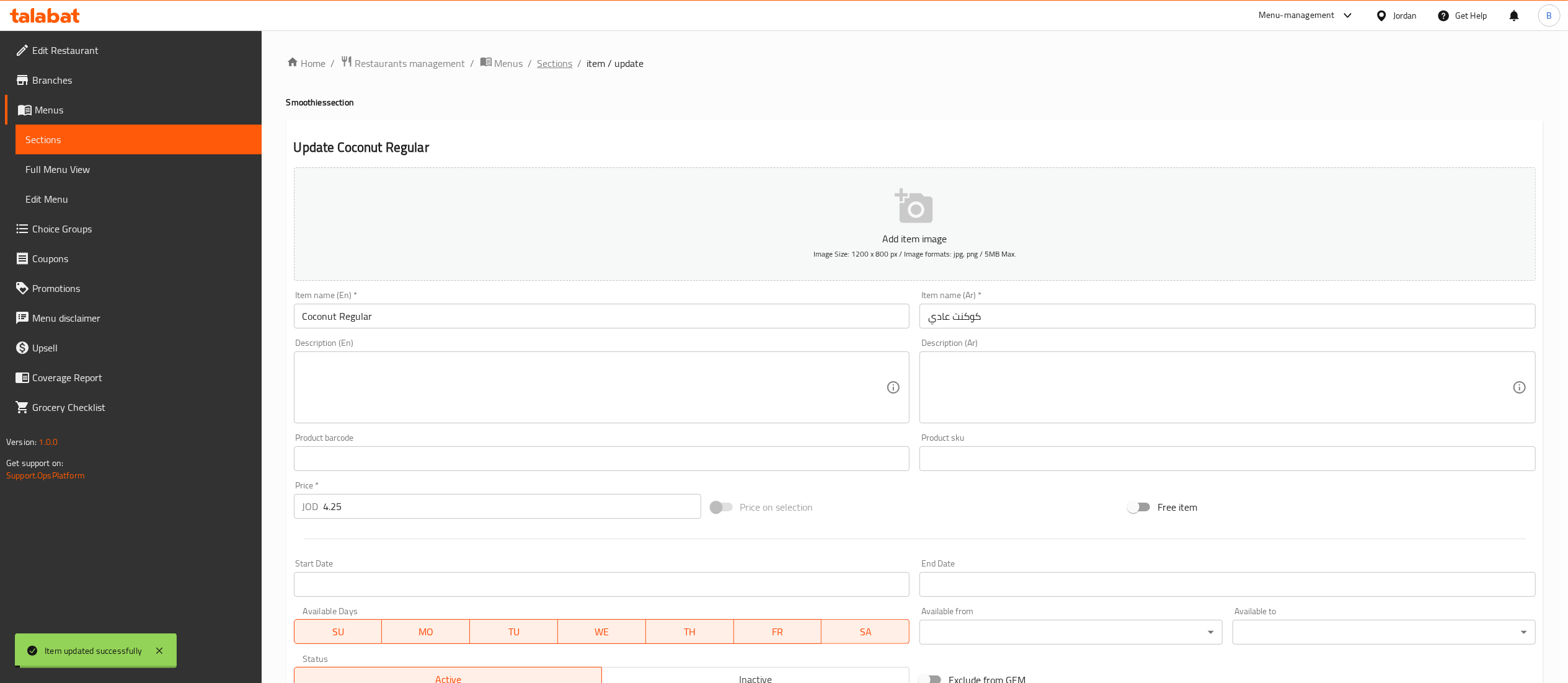
click at [551, 66] on span "Sections" at bounding box center [555, 63] width 35 height 15
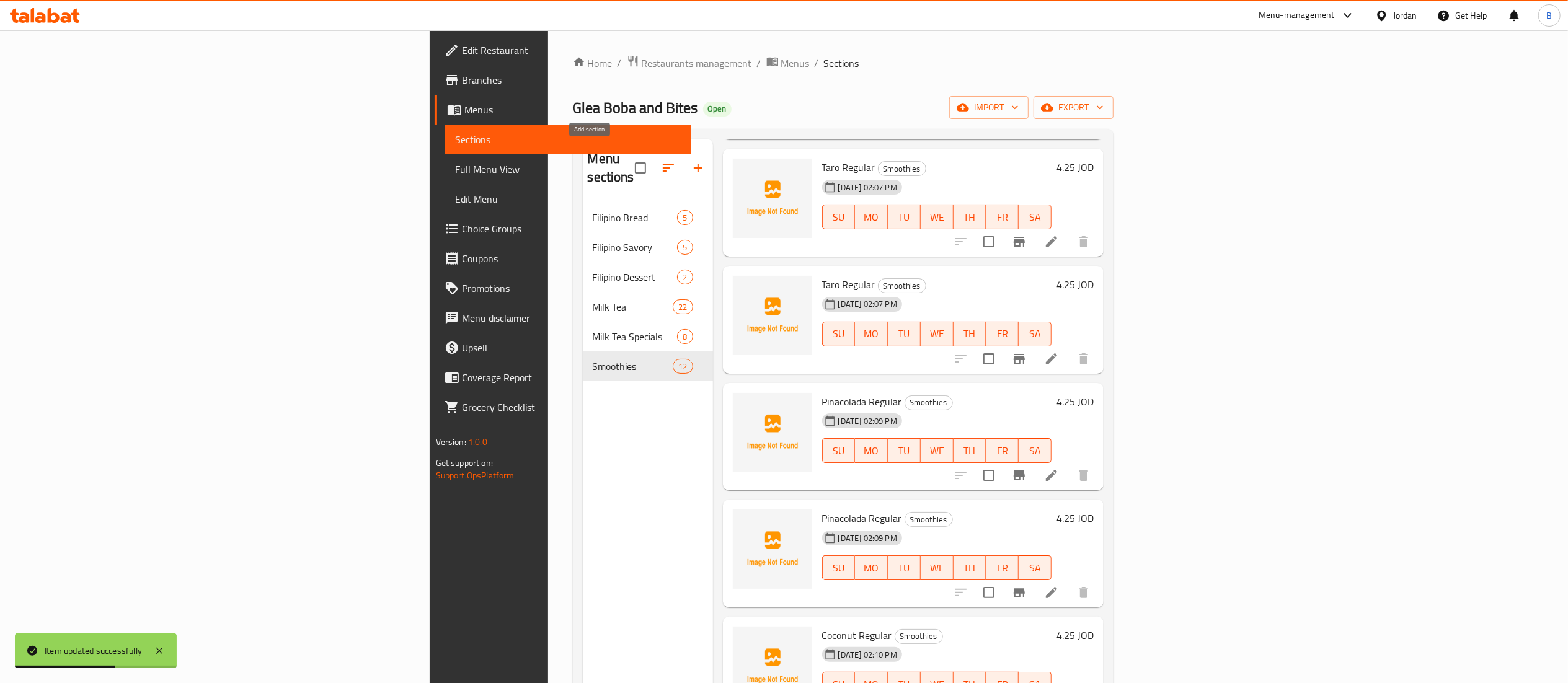
click at [690, 160] on icon "button" at bounding box center [698, 167] width 15 height 15
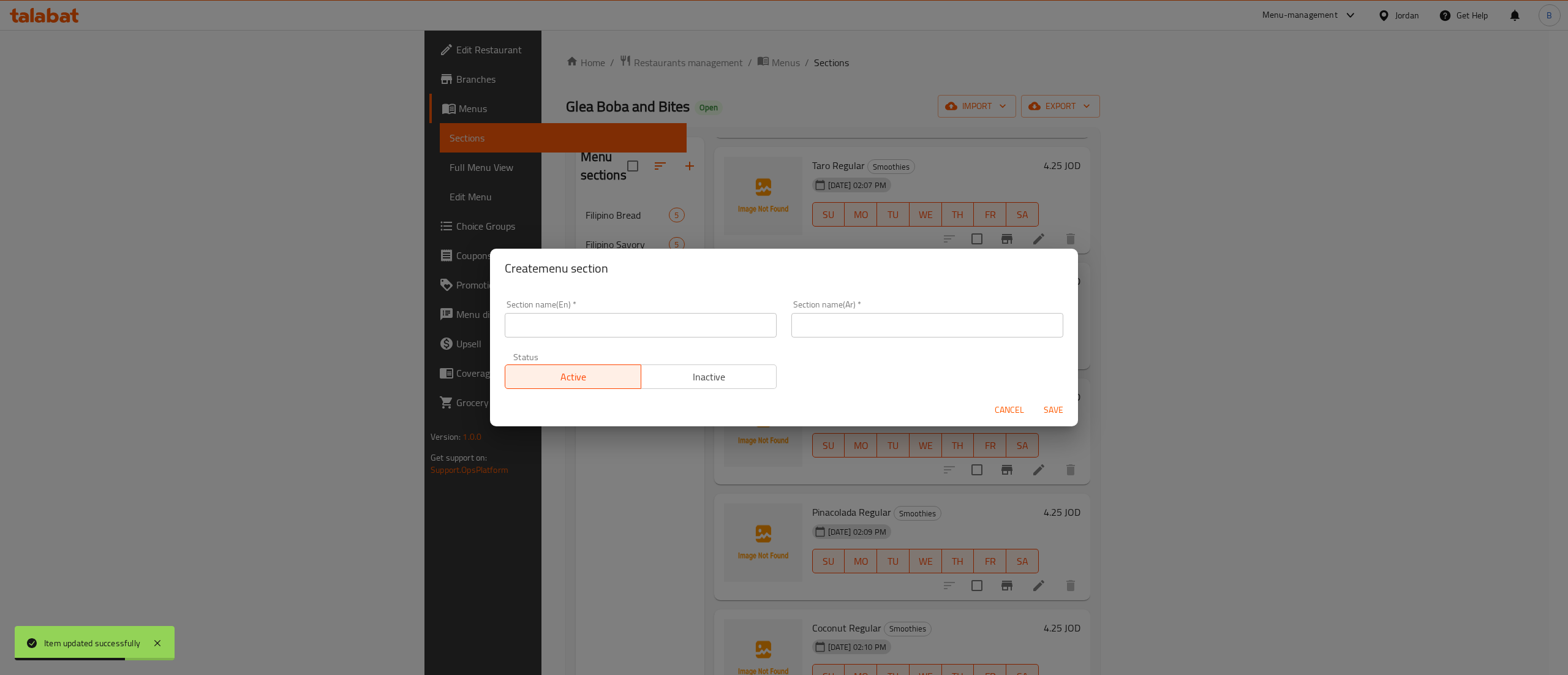
click at [574, 335] on input "text" at bounding box center [641, 325] width 272 height 25
type input "Coffee"
drag, startPoint x: 877, startPoint y: 329, endPoint x: 869, endPoint y: 325, distance: 8.9
click at [877, 328] on input "text" at bounding box center [928, 325] width 272 height 25
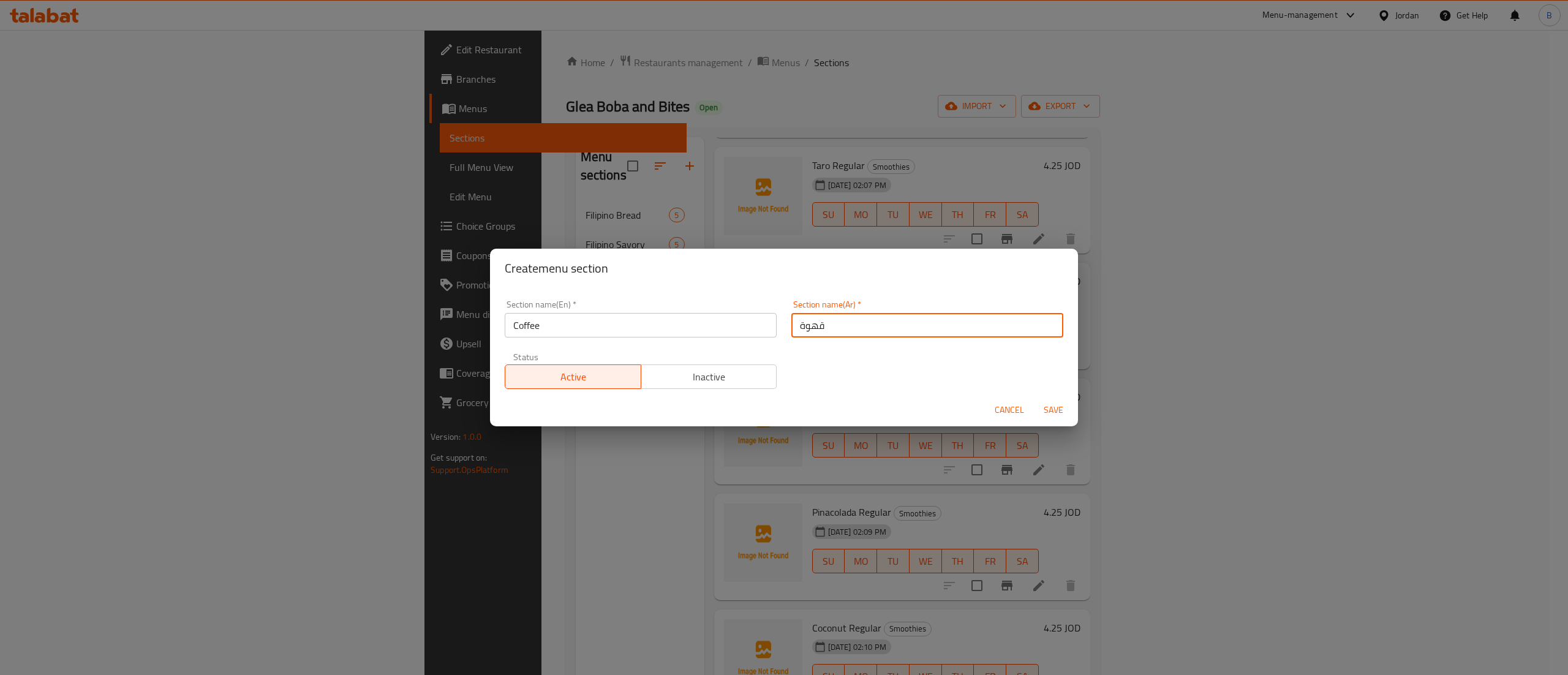
type input "قهوة"
click at [838, 365] on div "Section name(En)   * Coffee Section name(En) * Section name(Ar)   * قهوة Sectio…" at bounding box center [784, 344] width 573 height 103
click at [1044, 416] on span "Save" at bounding box center [1054, 410] width 30 height 16
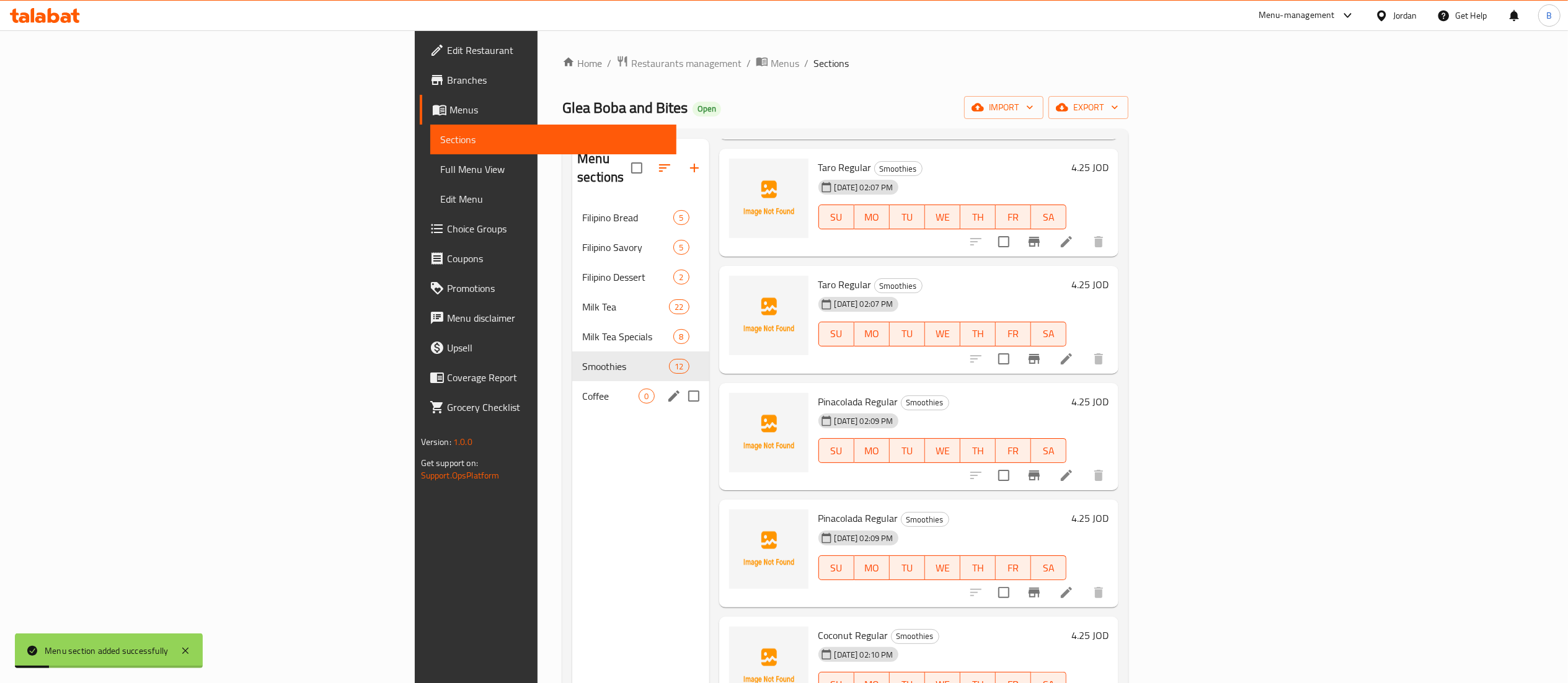
click at [582, 388] on span "Coffee" at bounding box center [610, 395] width 57 height 15
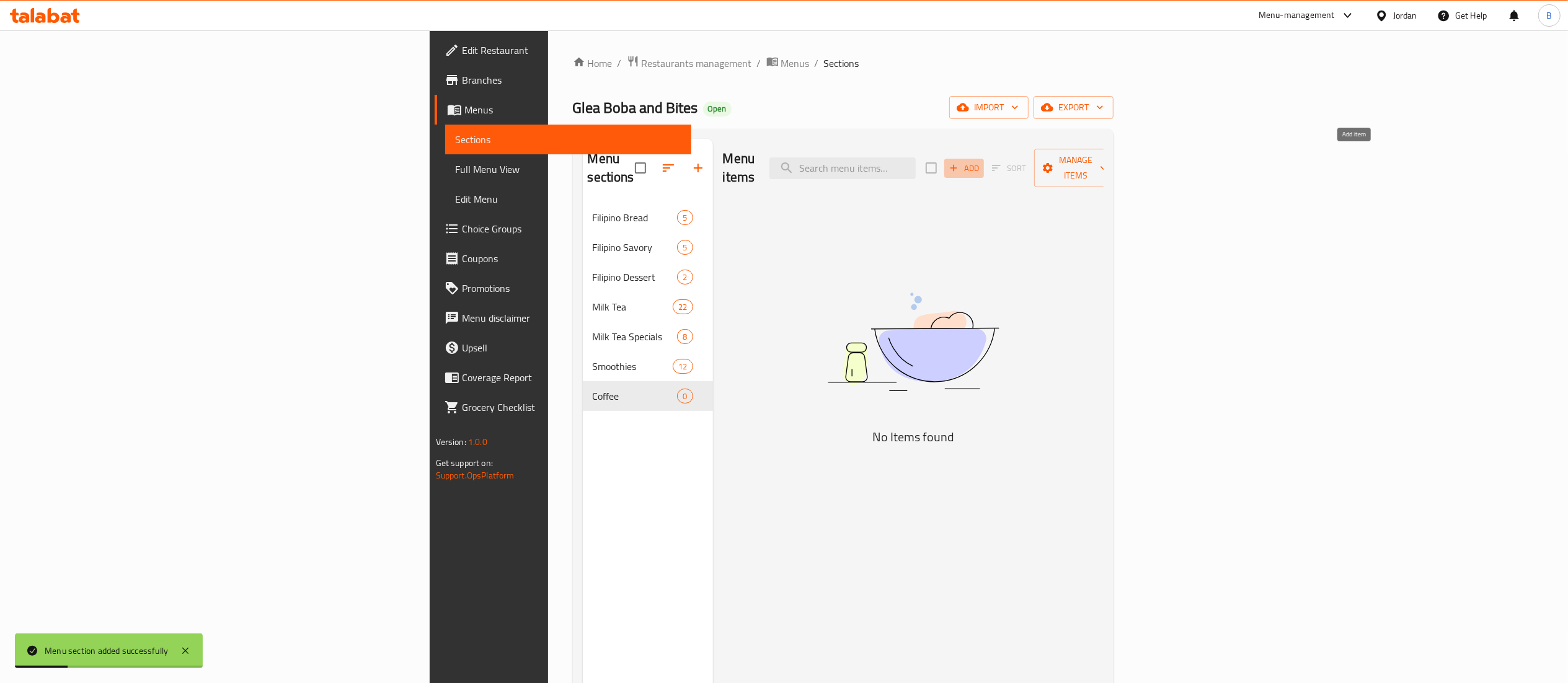
click at [981, 161] on span "Add" at bounding box center [964, 168] width 34 height 14
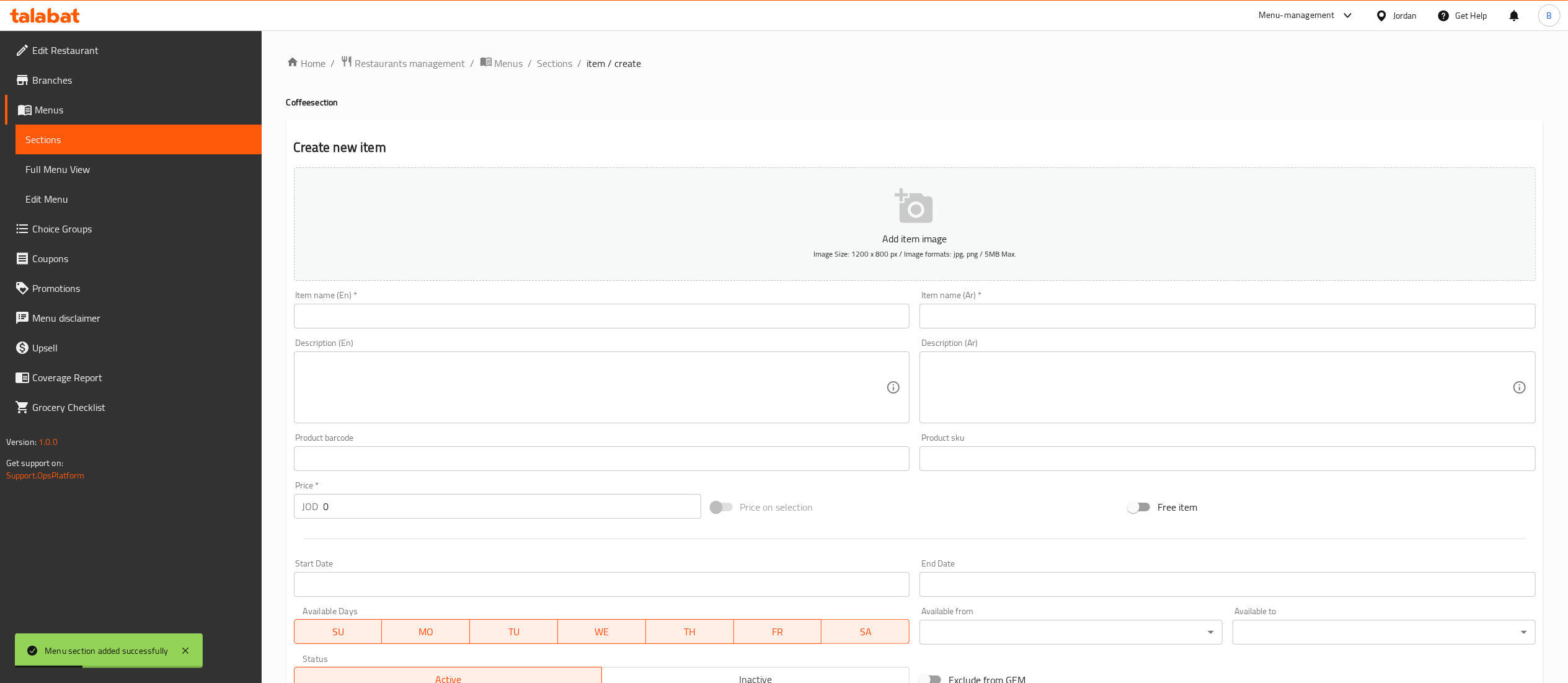
click at [595, 321] on input "text" at bounding box center [602, 316] width 617 height 25
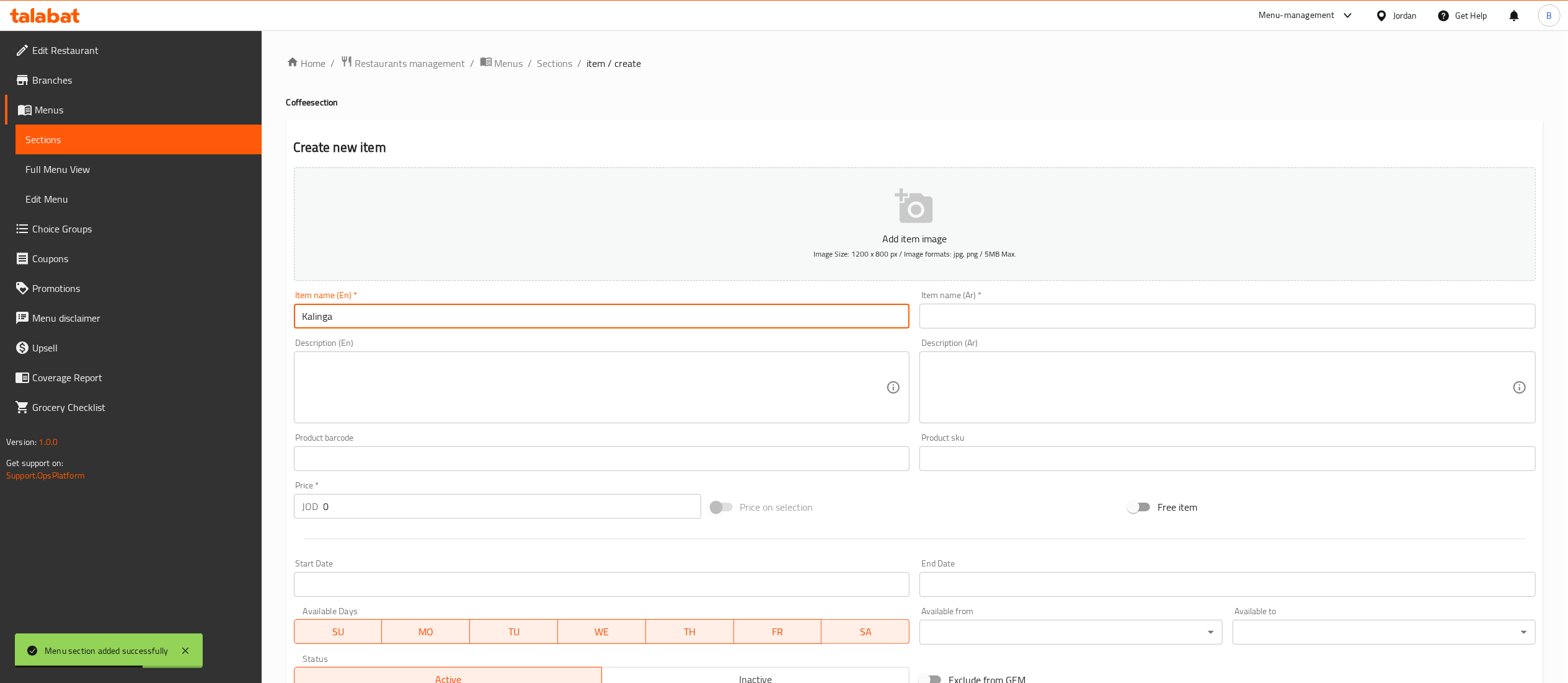
type input "Kalinga"
click at [977, 318] on input "text" at bounding box center [1228, 316] width 617 height 25
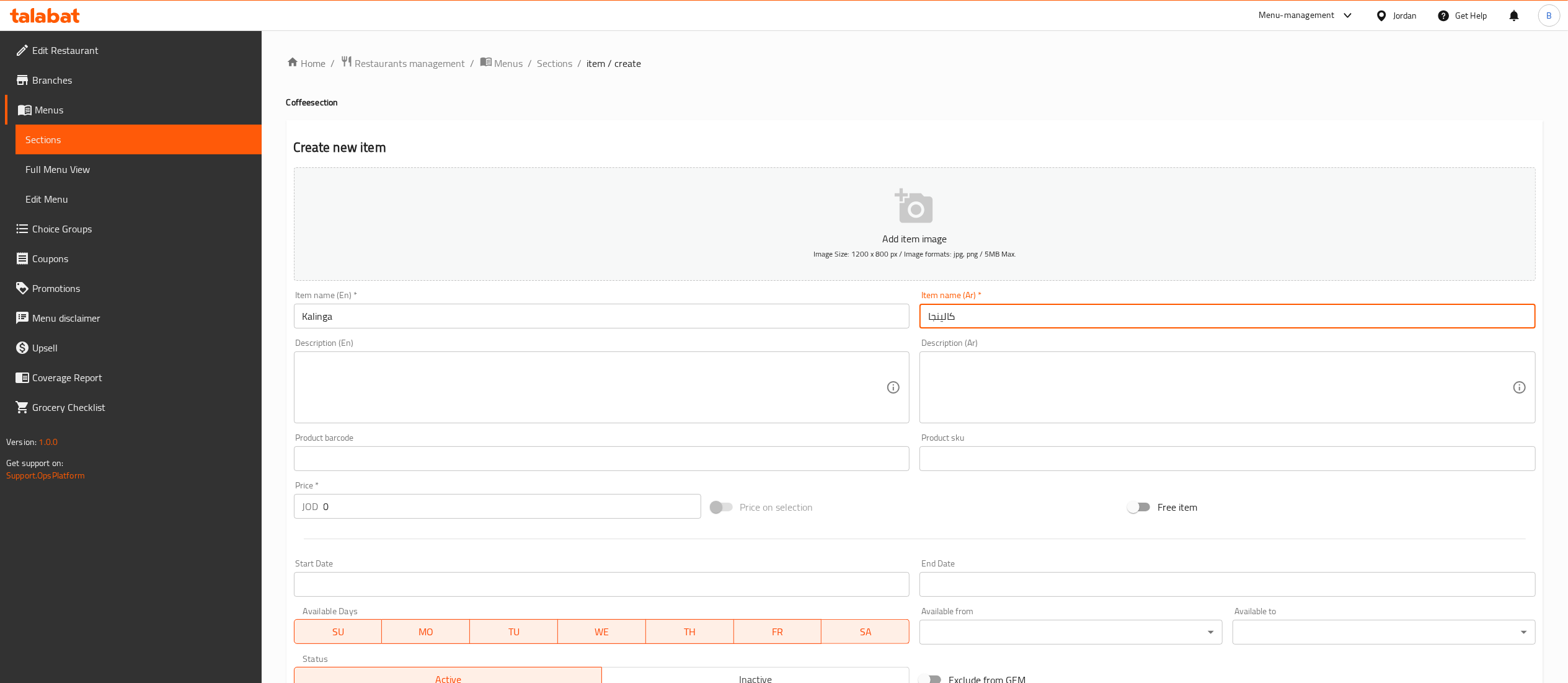
type input "كالينجا"
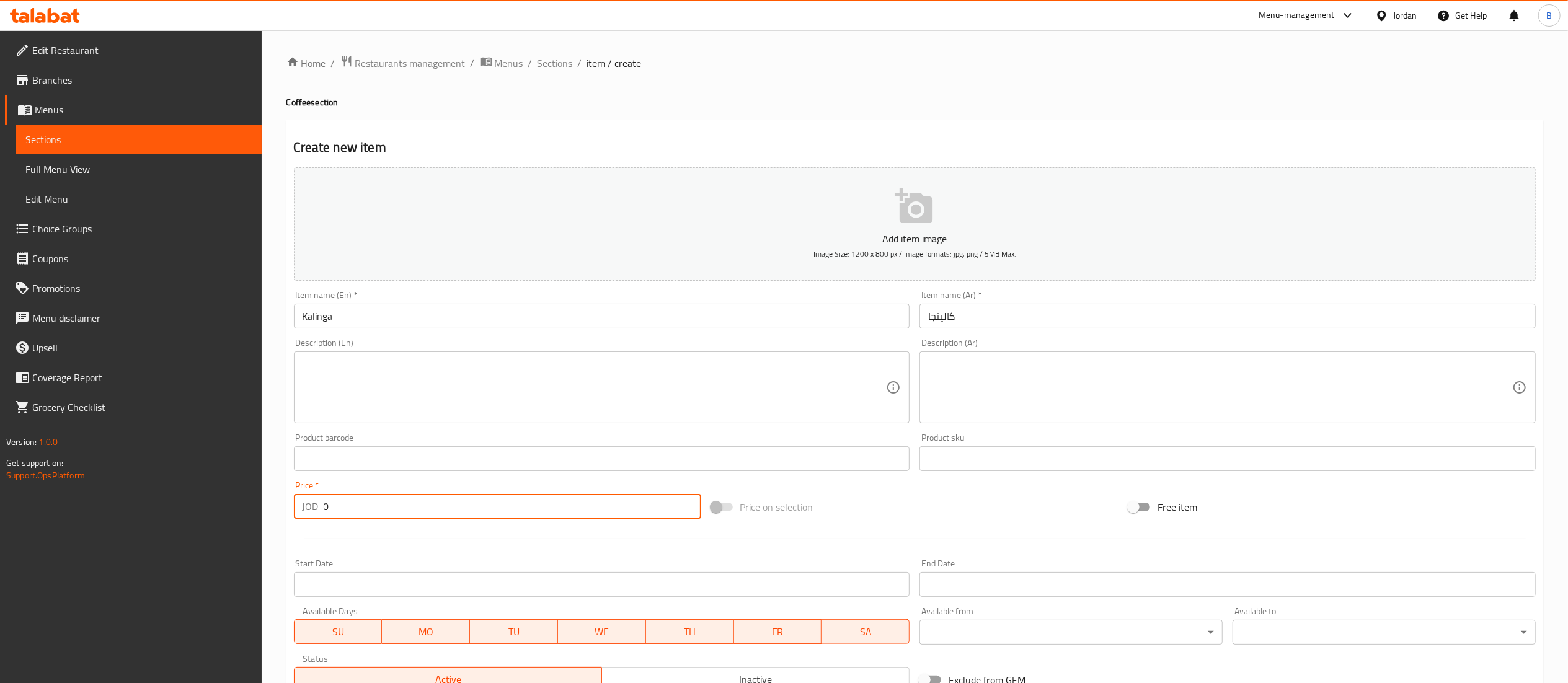
drag, startPoint x: 399, startPoint y: 505, endPoint x: 78, endPoint y: 500, distance: 321.0
click at [90, 500] on div "Edit Restaurant Branches Menus Sections Full Menu View Edit Menu Choice Groups …" at bounding box center [784, 453] width 1568 height 845
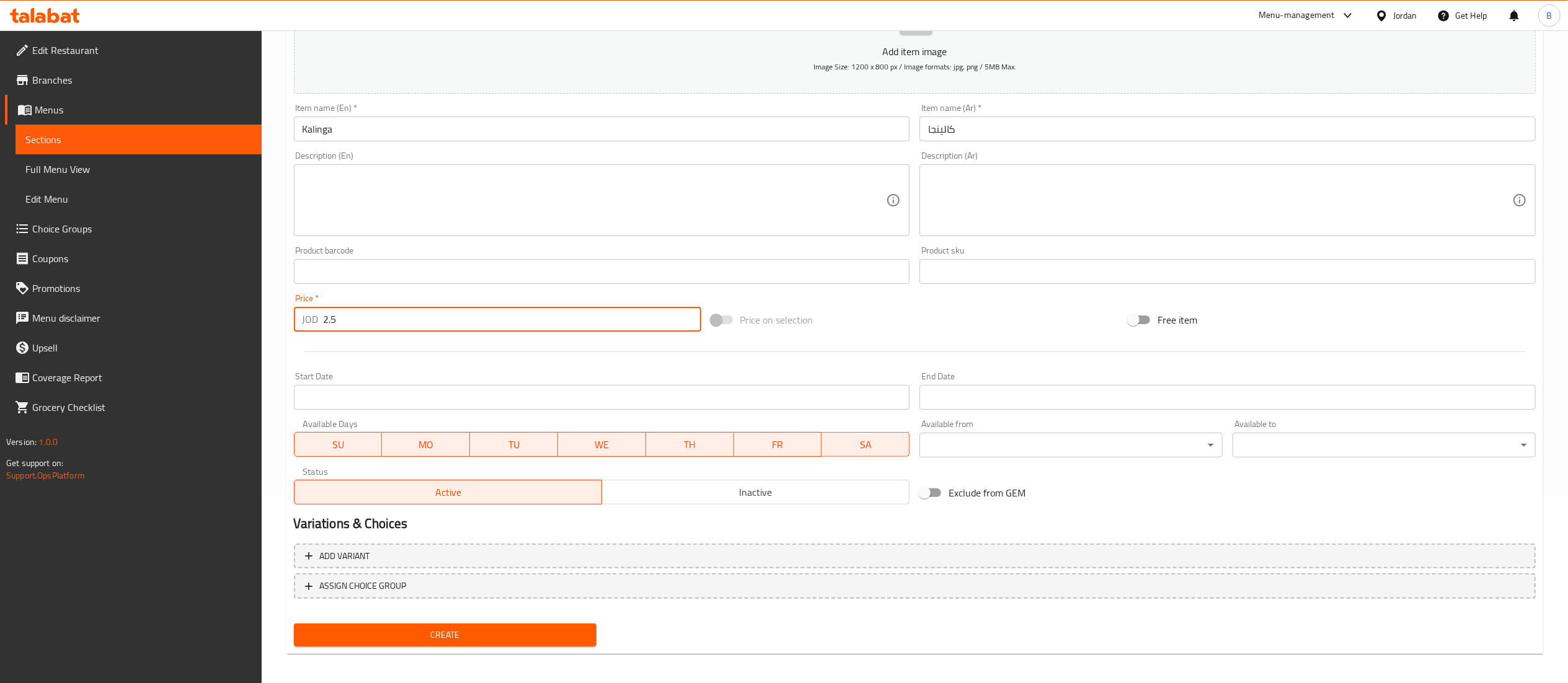
scroll to position [192, 0]
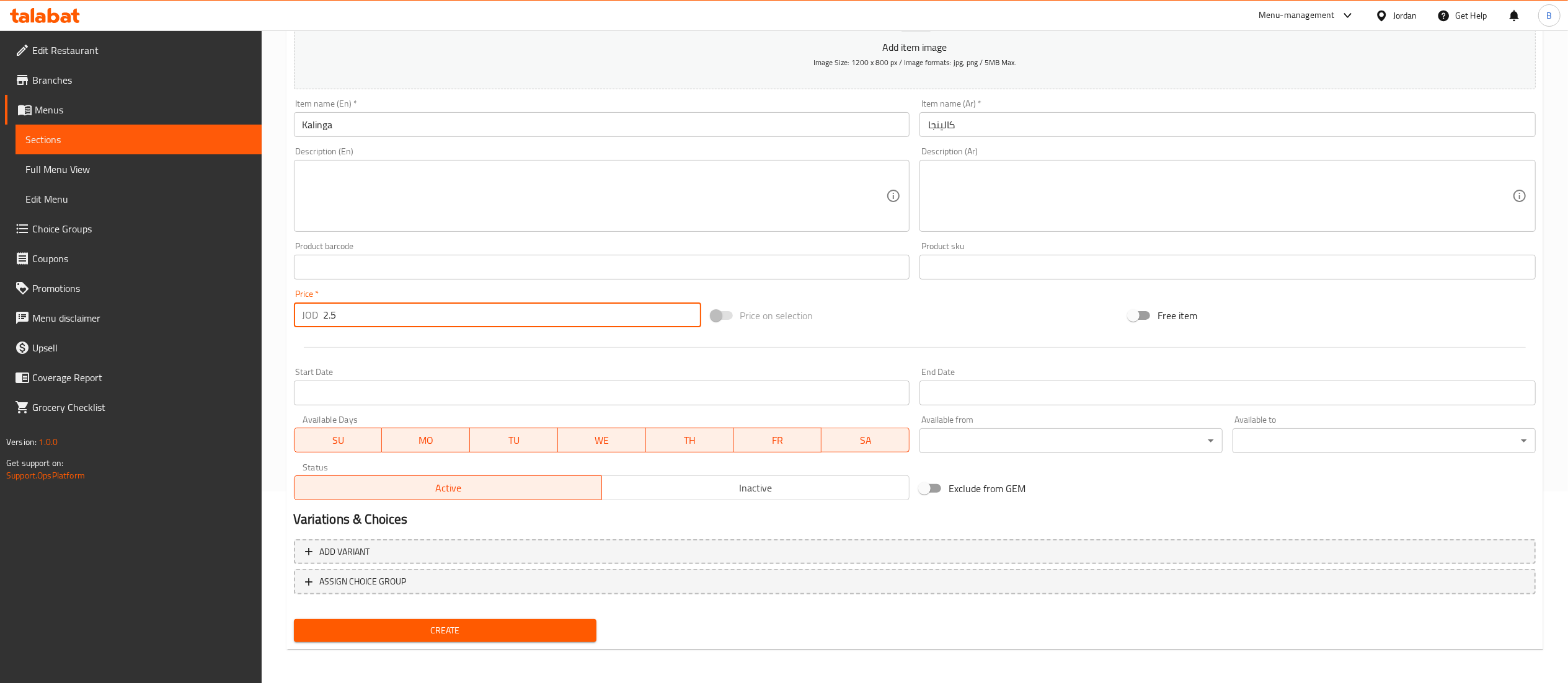
type input "2.5"
click at [482, 626] on span "Create" at bounding box center [445, 630] width 283 height 16
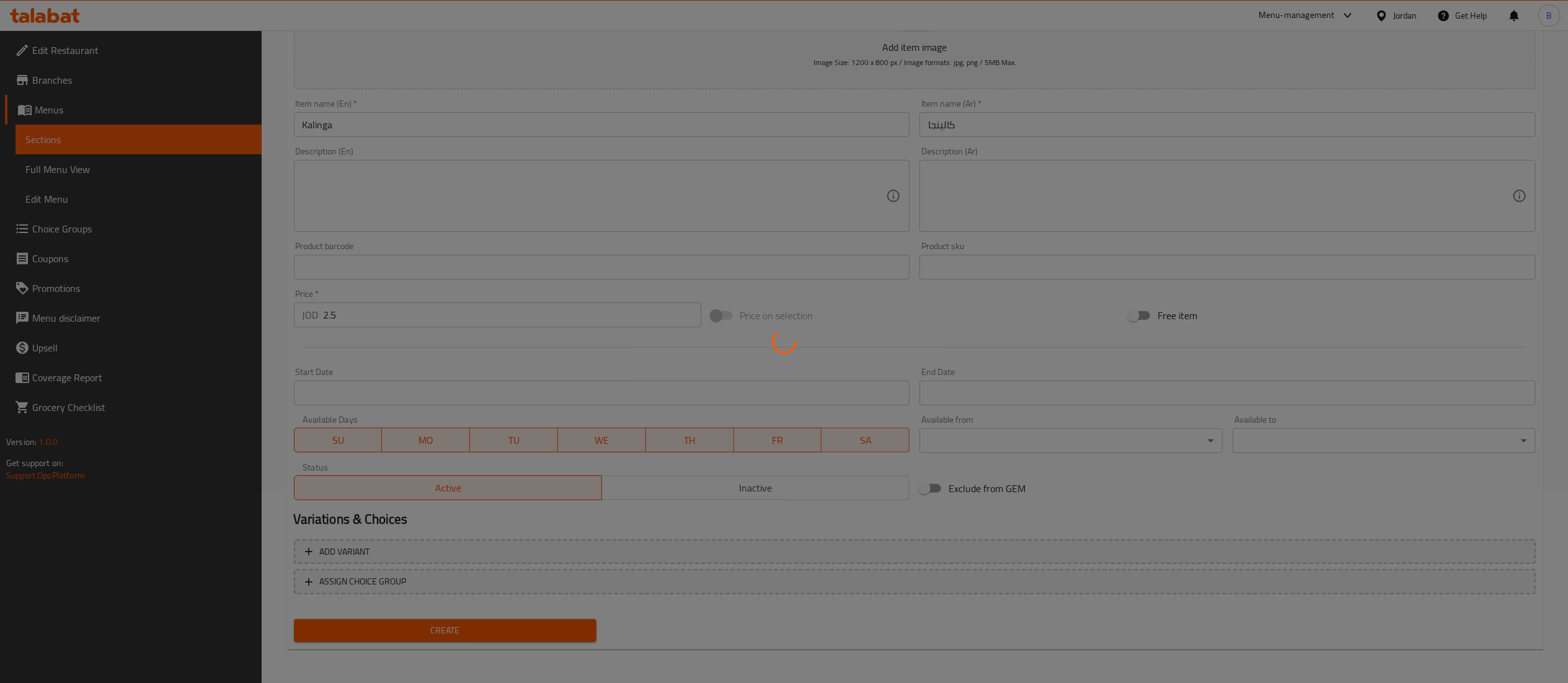
type input "0"
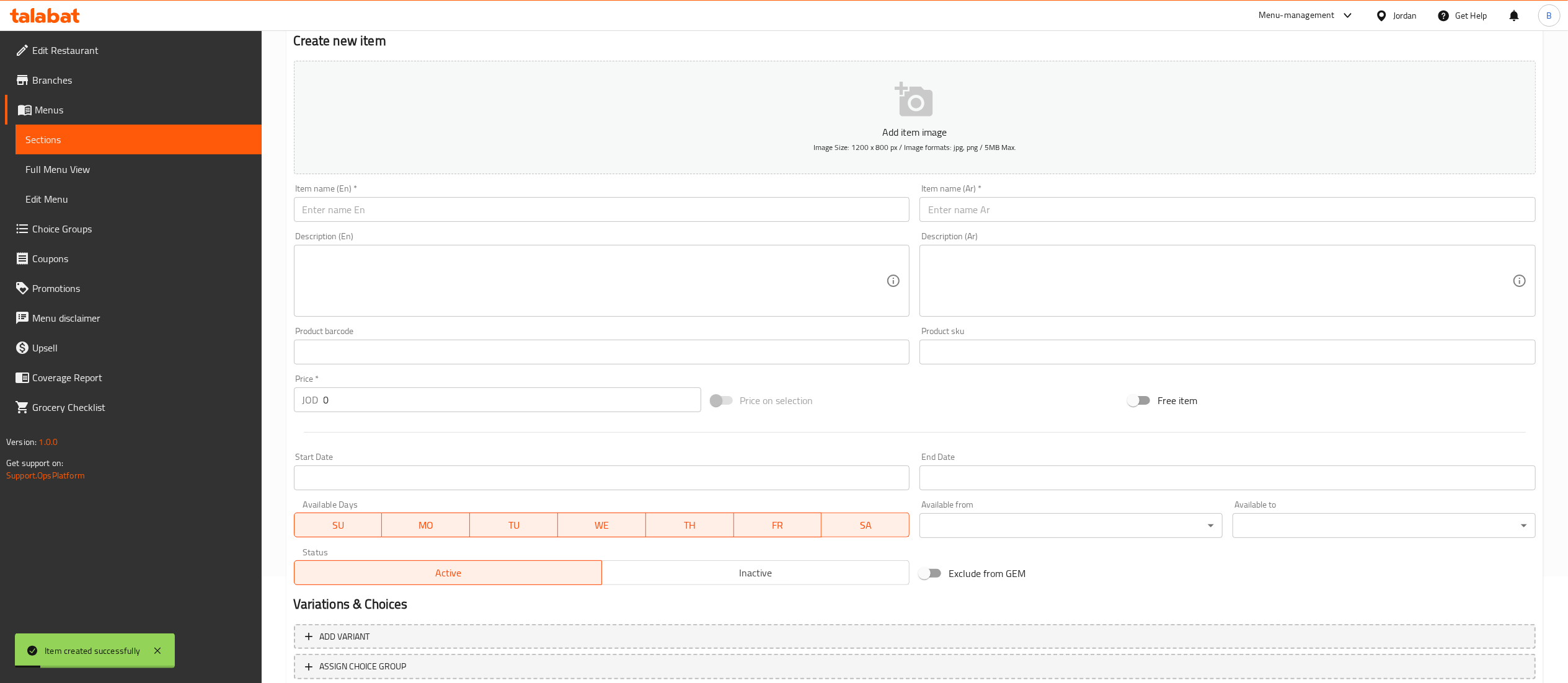
scroll to position [68, 0]
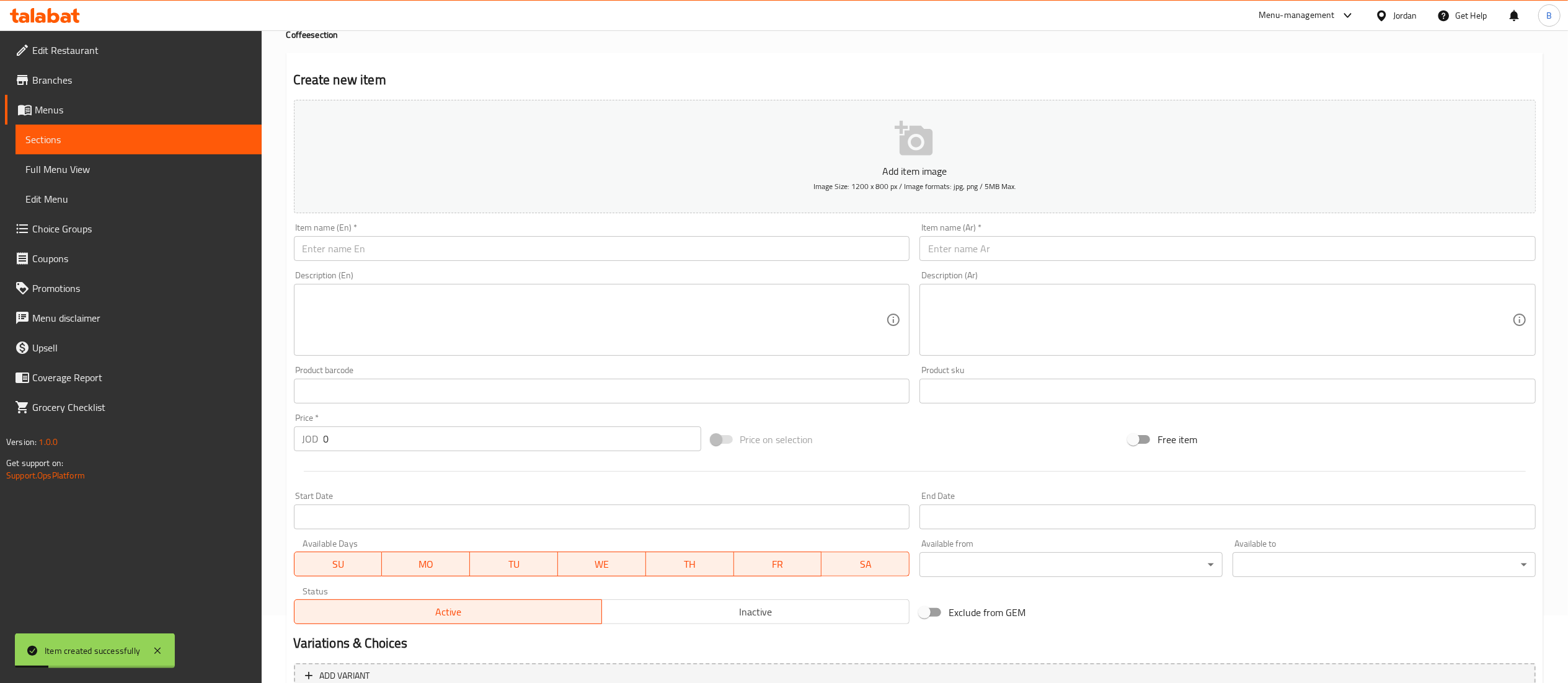
click at [523, 255] on input "text" at bounding box center [602, 248] width 617 height 25
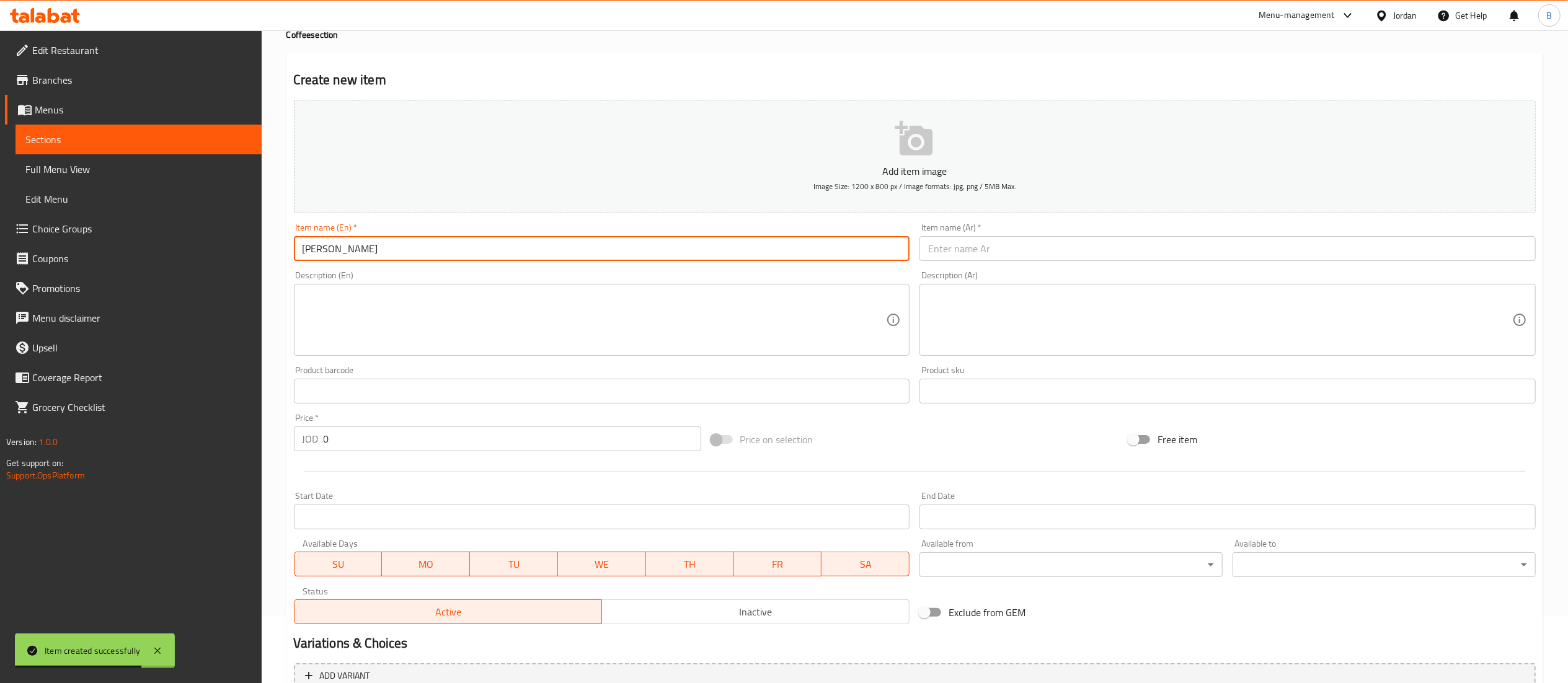
type input "[PERSON_NAME]"
click at [958, 257] on input "text" at bounding box center [1228, 248] width 617 height 25
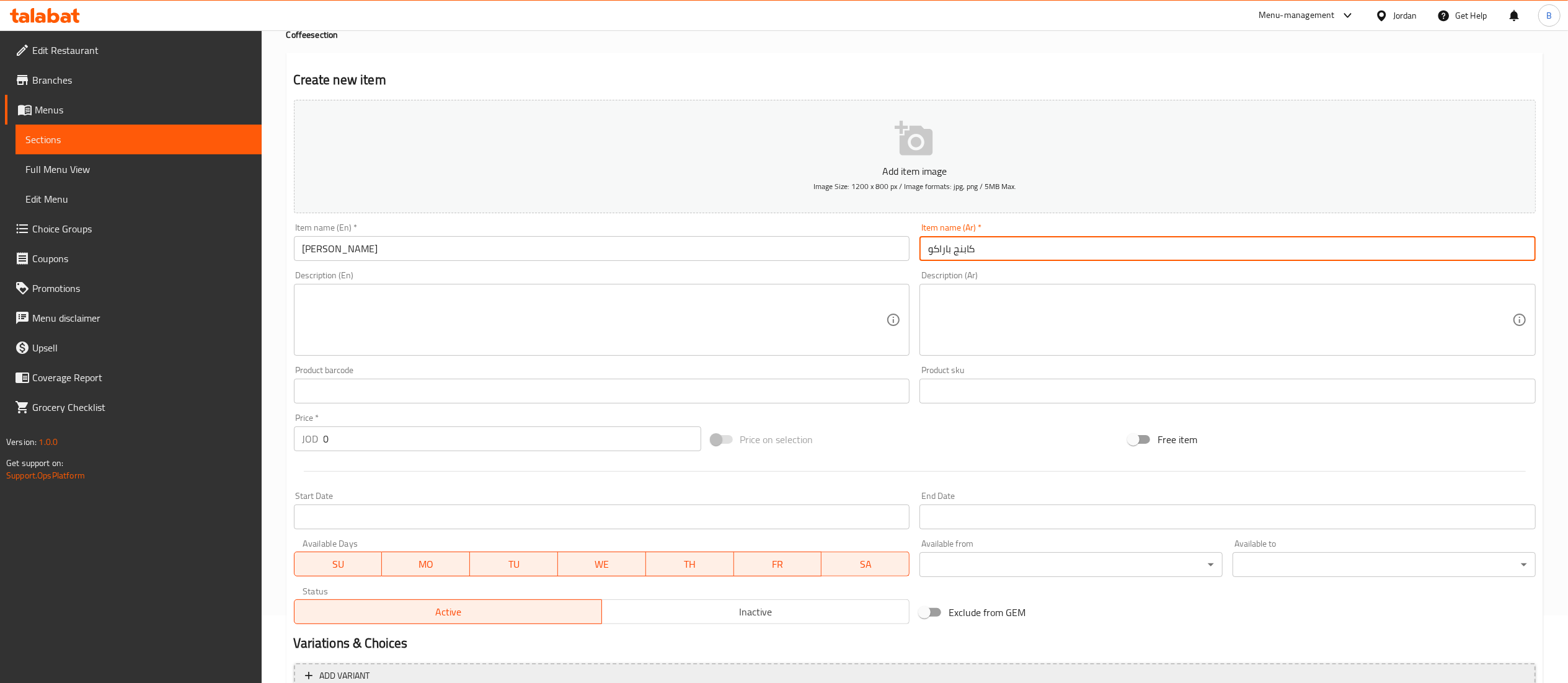
type input "كابنج باراكو"
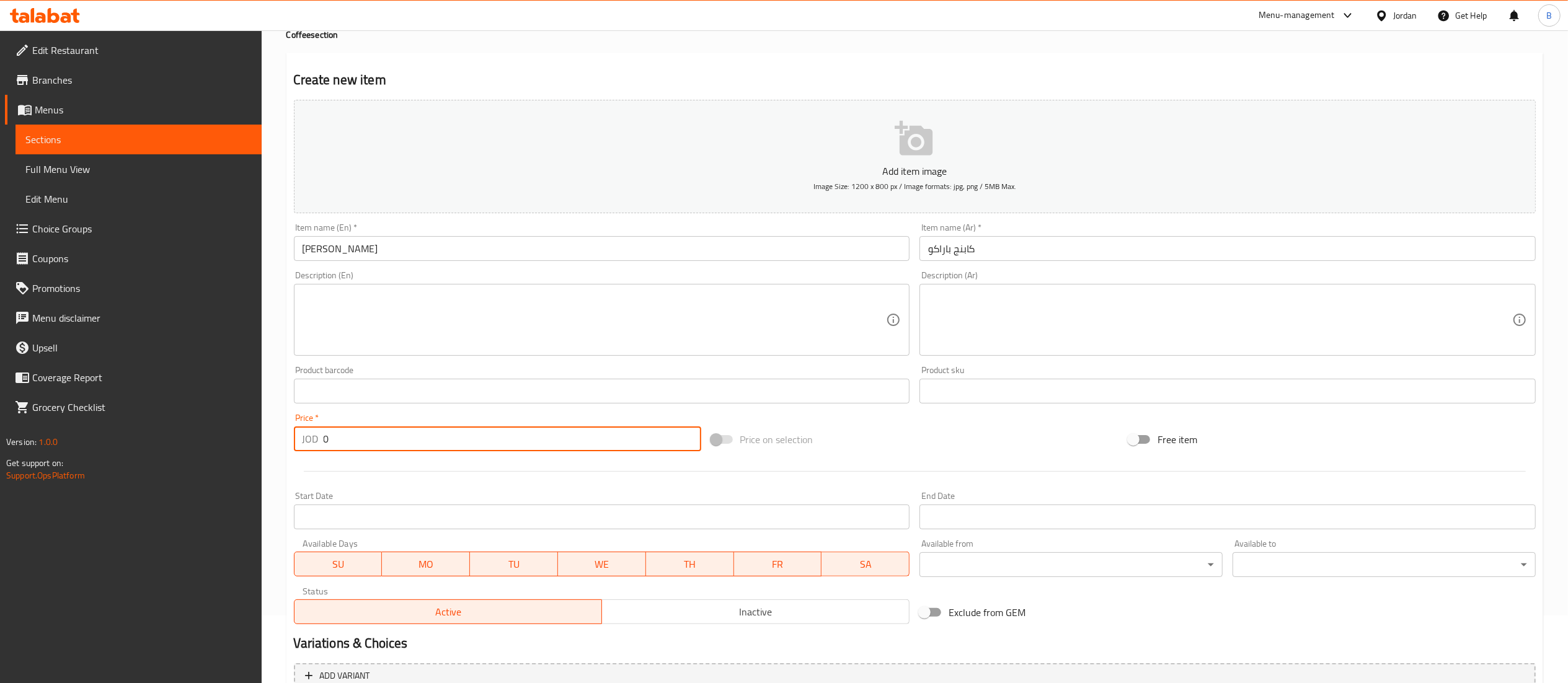
drag, startPoint x: 360, startPoint y: 447, endPoint x: 228, endPoint y: 448, distance: 132.0
click at [228, 448] on div "Edit Restaurant Branches Menus Sections Full Menu View Edit Menu Choice Groups …" at bounding box center [784, 385] width 1568 height 845
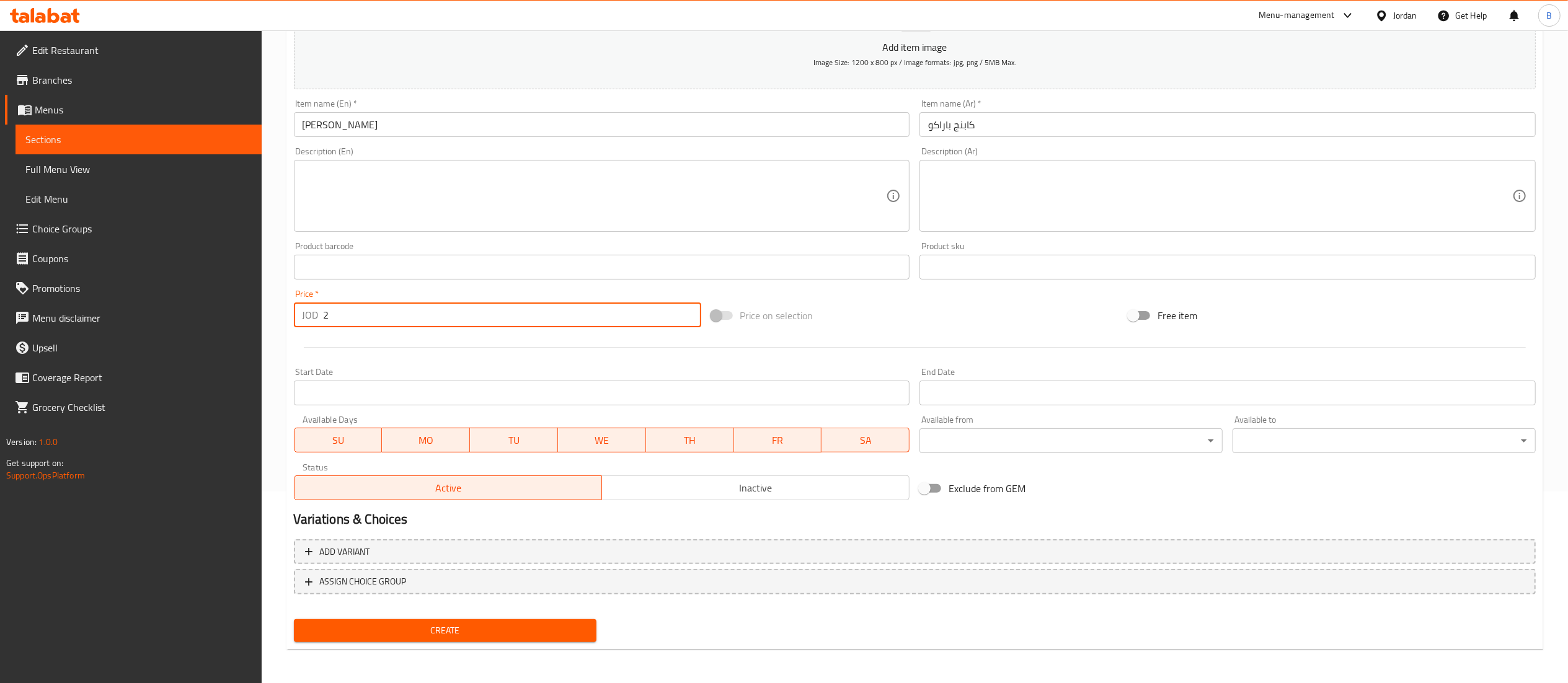
type input "2"
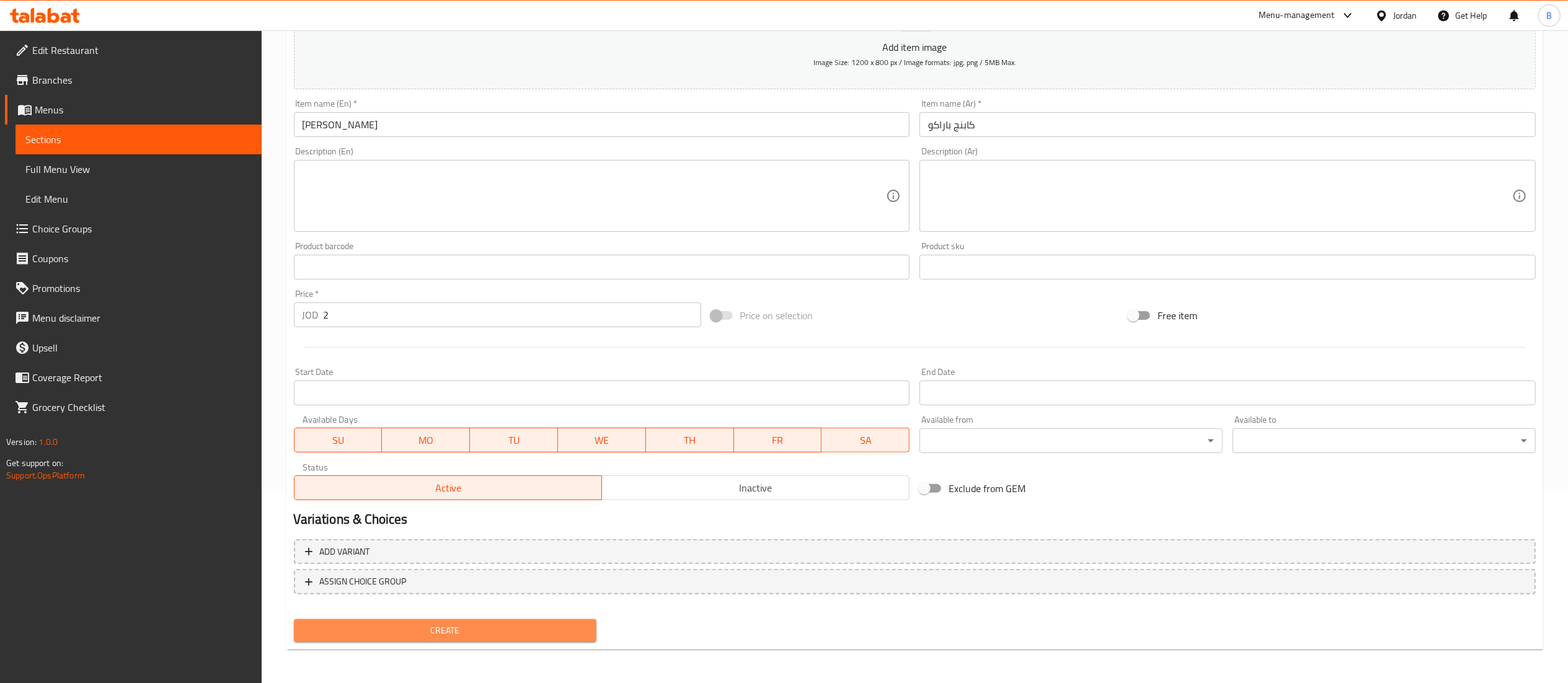
click at [462, 631] on span "Create" at bounding box center [445, 630] width 283 height 16
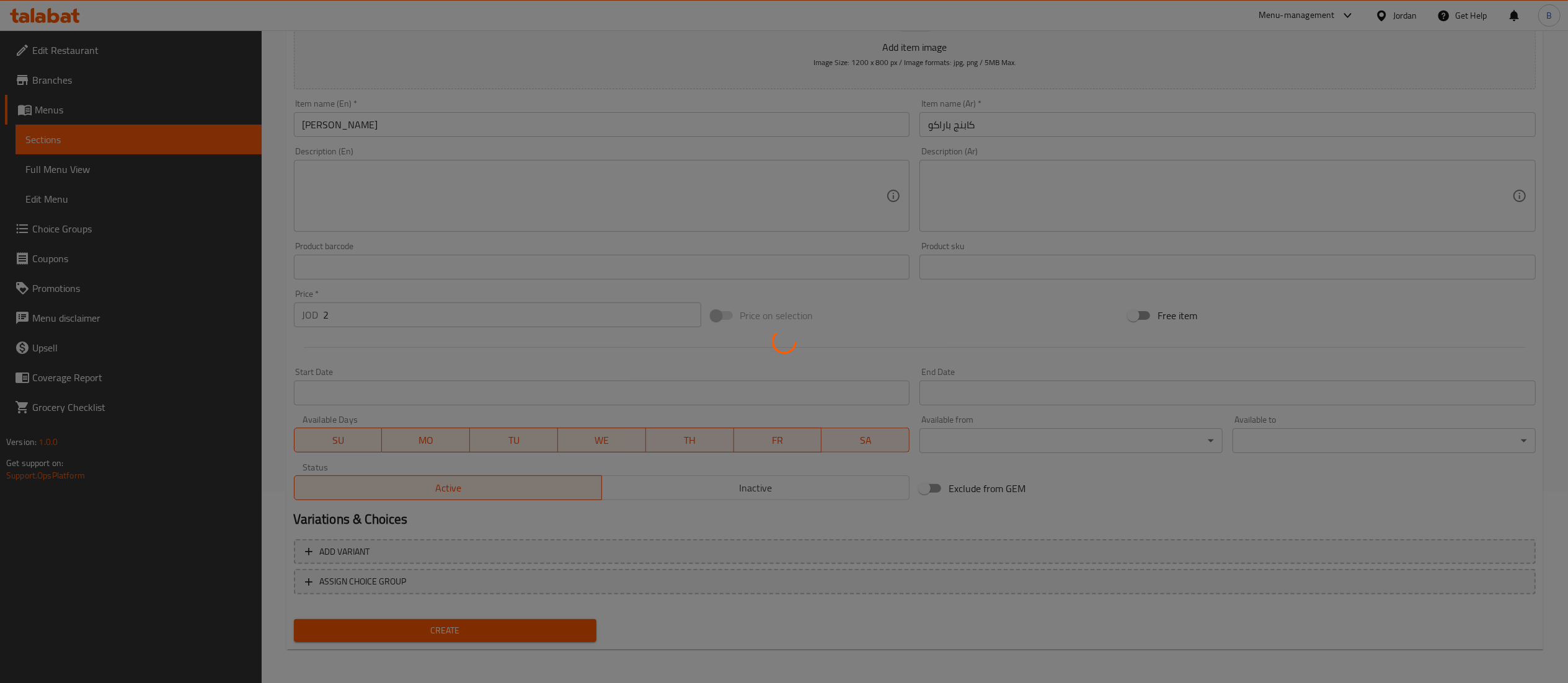
type input "0"
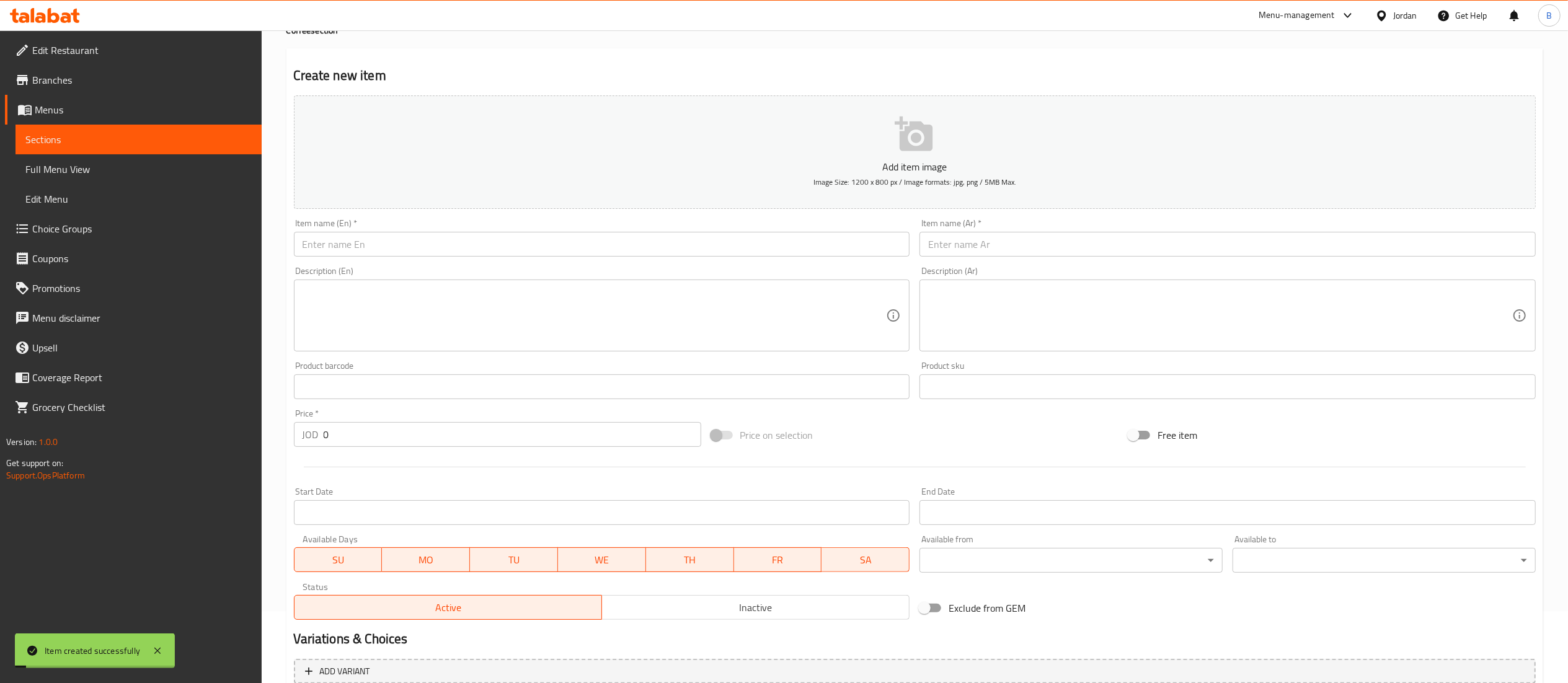
scroll to position [0, 0]
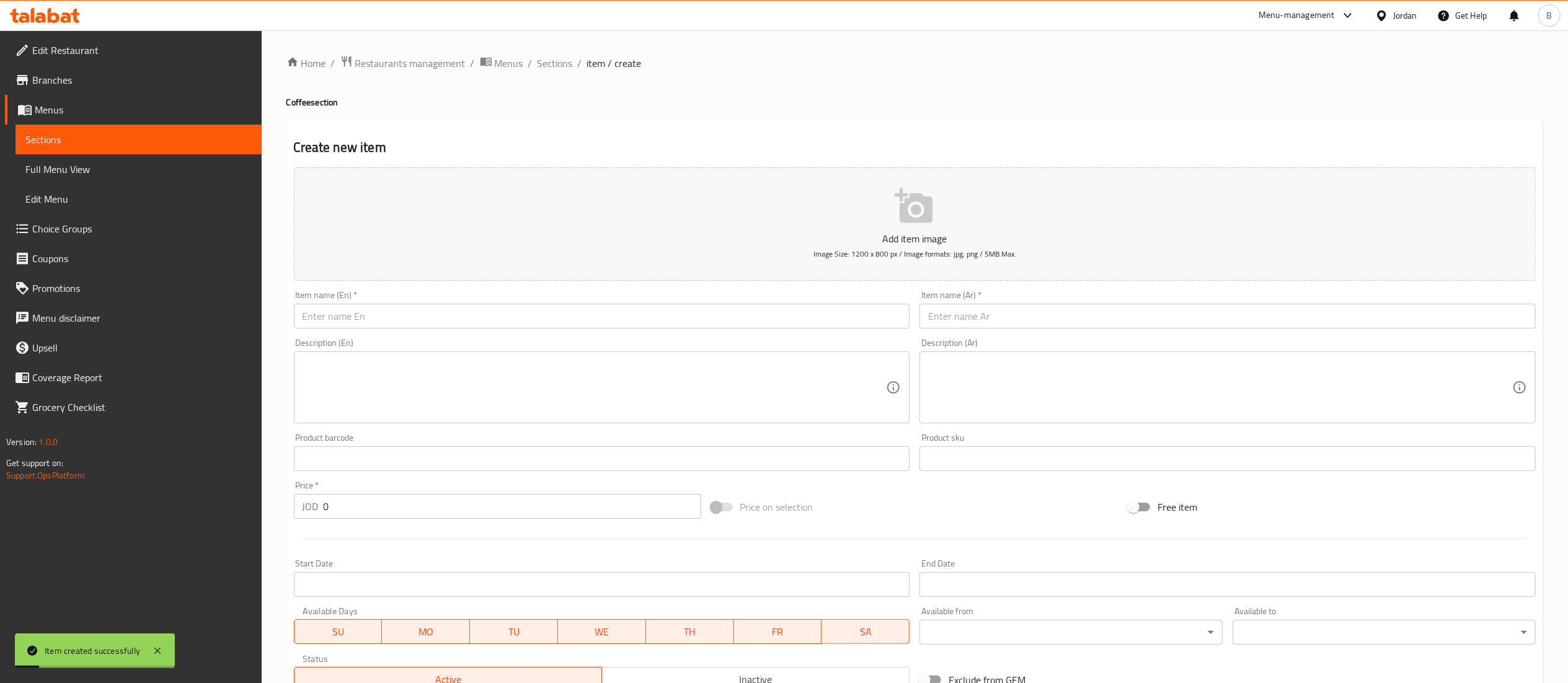
click at [462, 321] on input "text" at bounding box center [602, 316] width 617 height 25
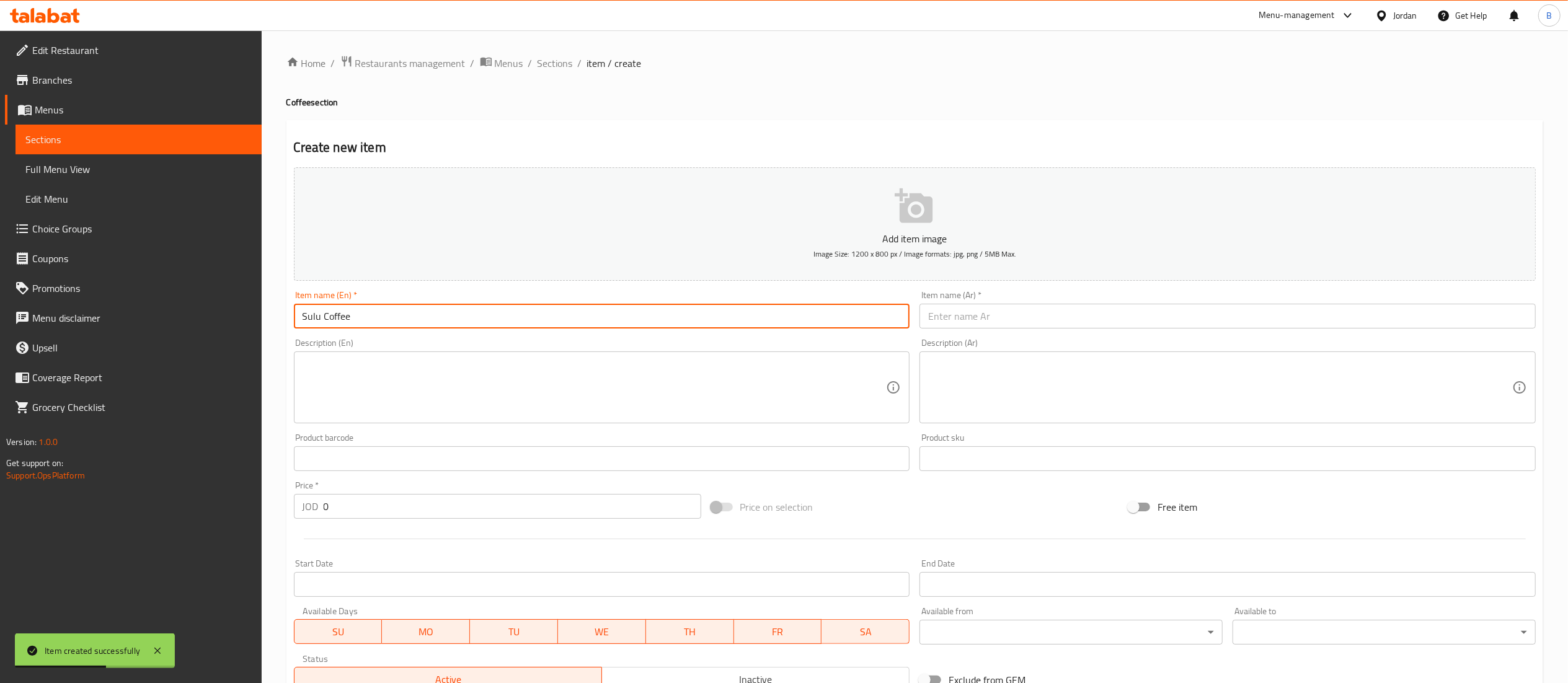
type input "Sulu Coffee"
click at [981, 322] on input "text" at bounding box center [1228, 316] width 617 height 25
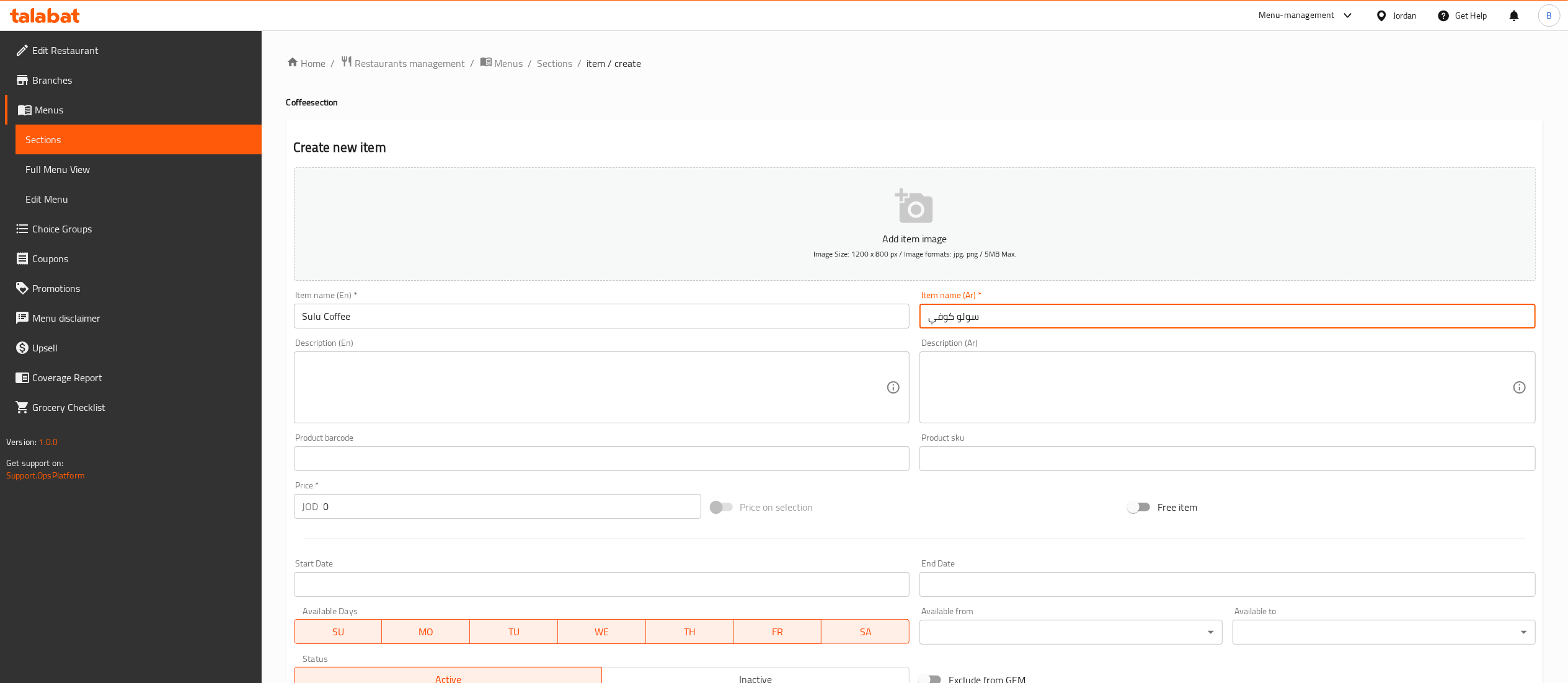
type input "سولو كوفي"
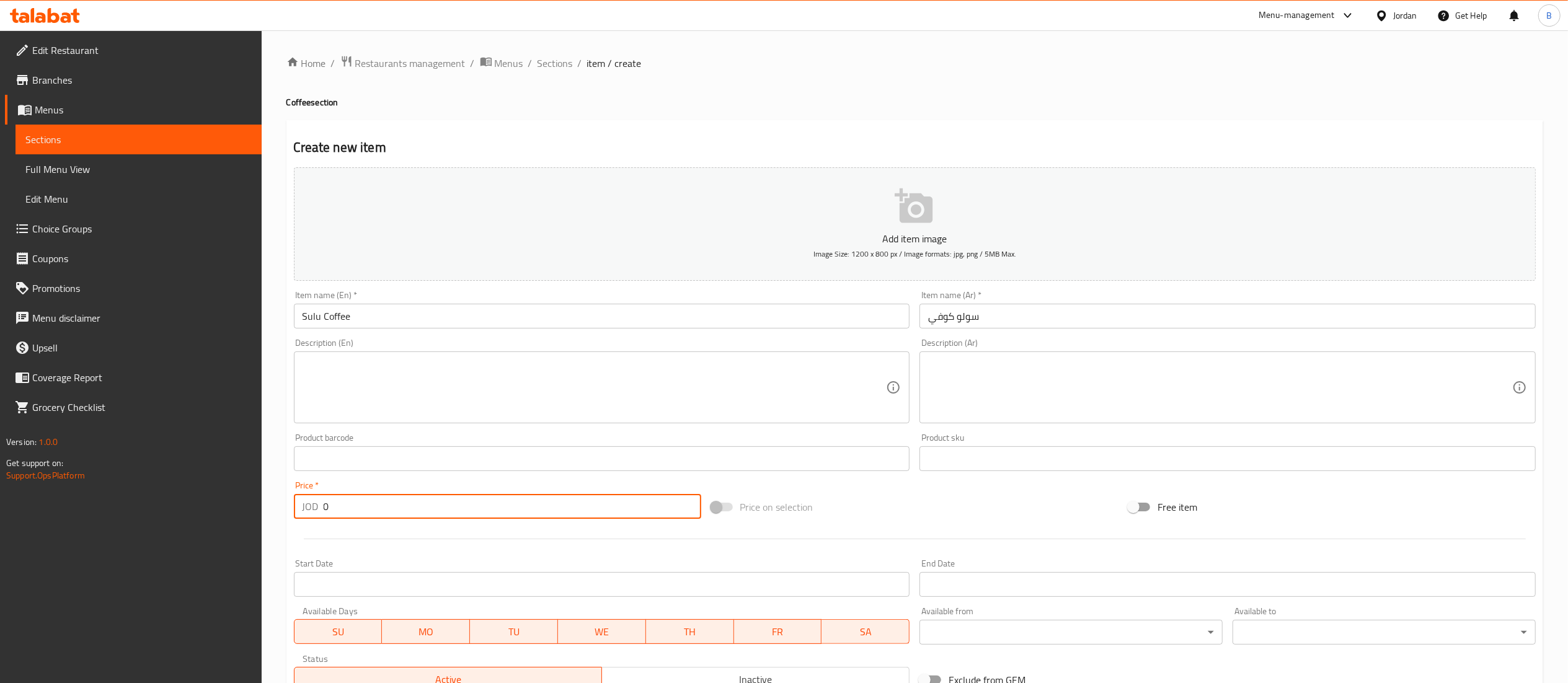
drag, startPoint x: 387, startPoint y: 515, endPoint x: 170, endPoint y: 512, distance: 217.0
click at [186, 512] on div "Edit Restaurant Branches Menus Sections Full Menu View Edit Menu Choice Groups …" at bounding box center [784, 453] width 1568 height 845
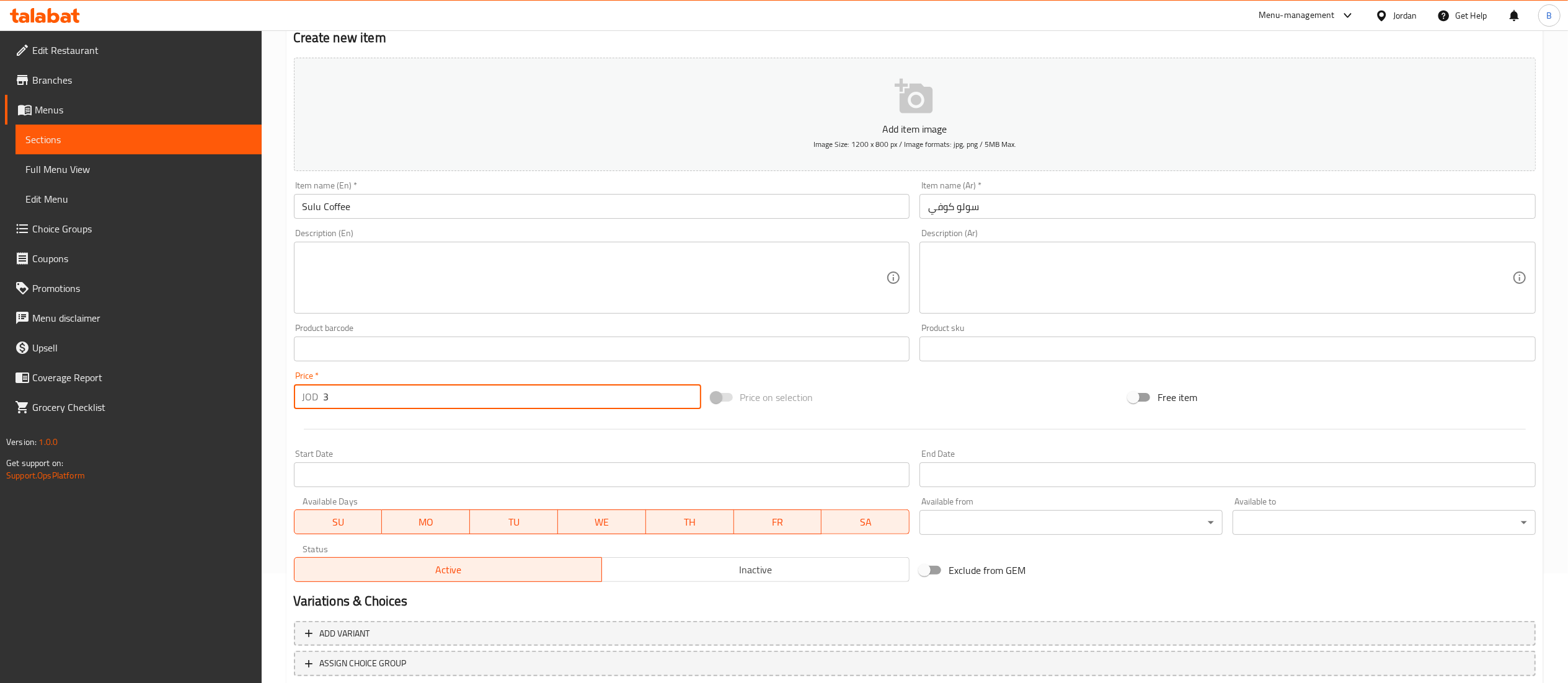
scroll to position [192, 0]
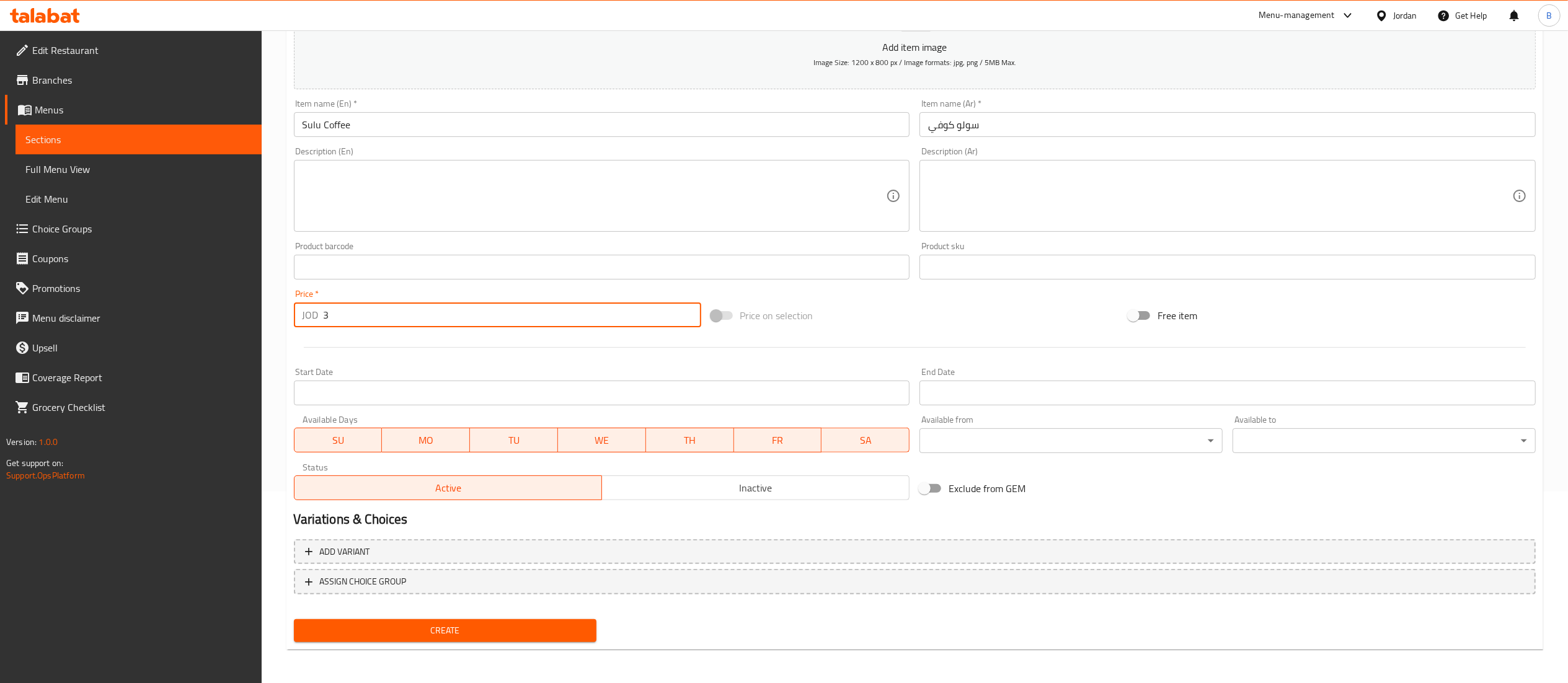
type input "3"
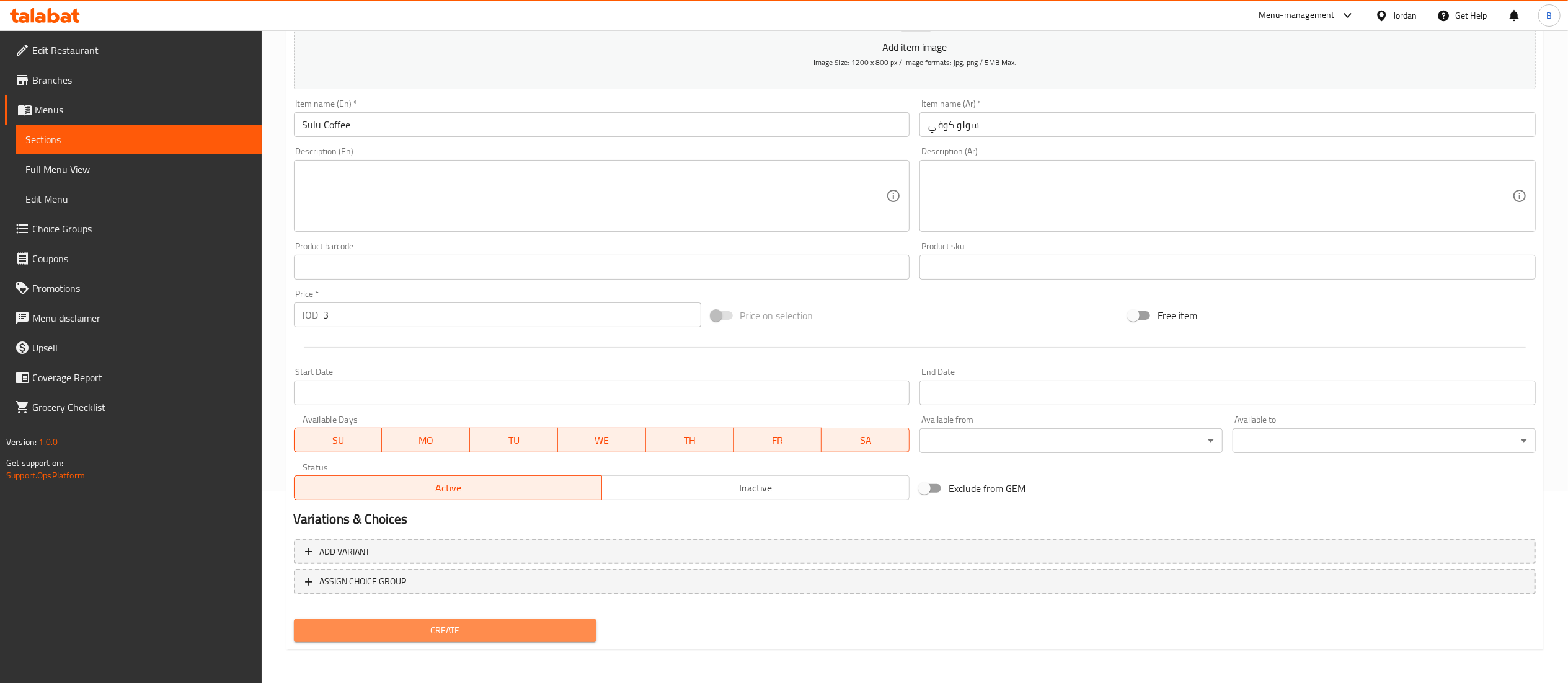
click at [435, 630] on span "Create" at bounding box center [445, 630] width 283 height 16
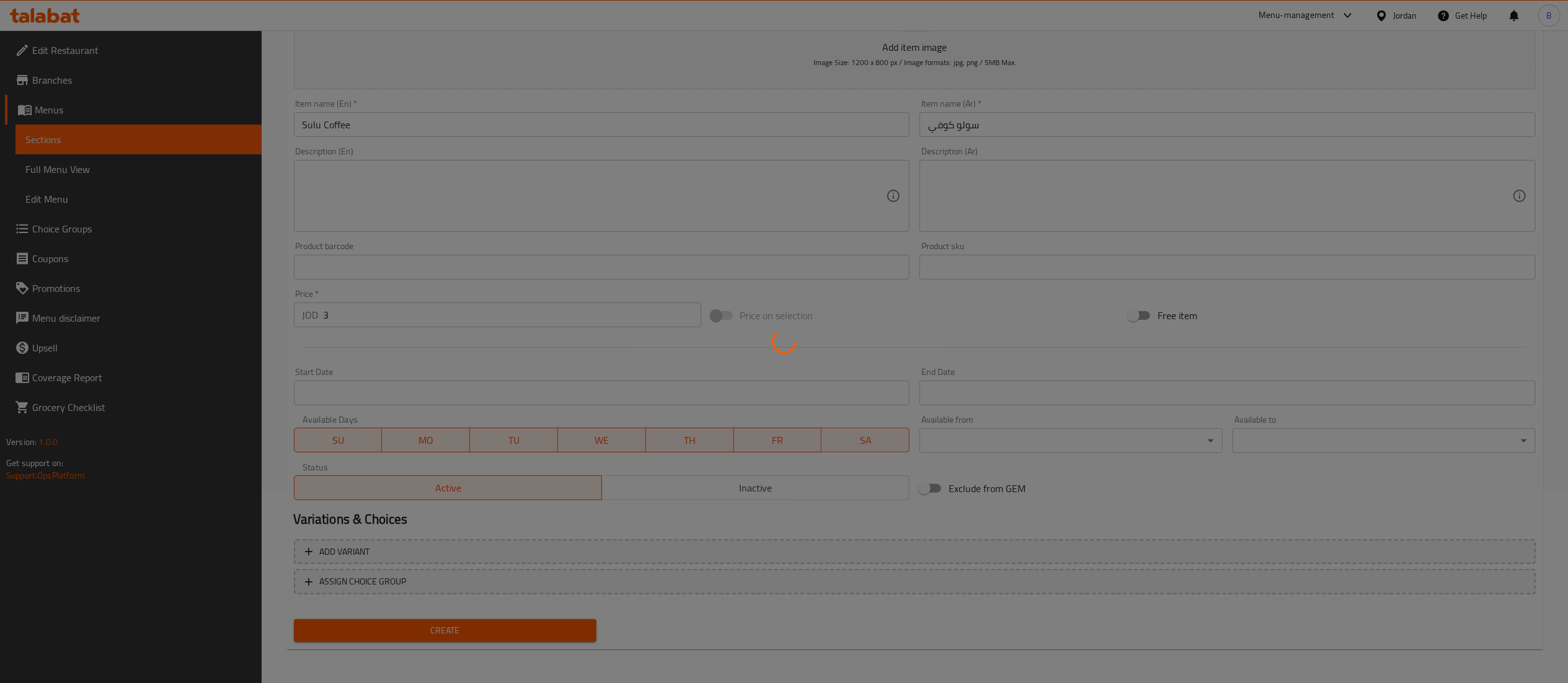
type input "0"
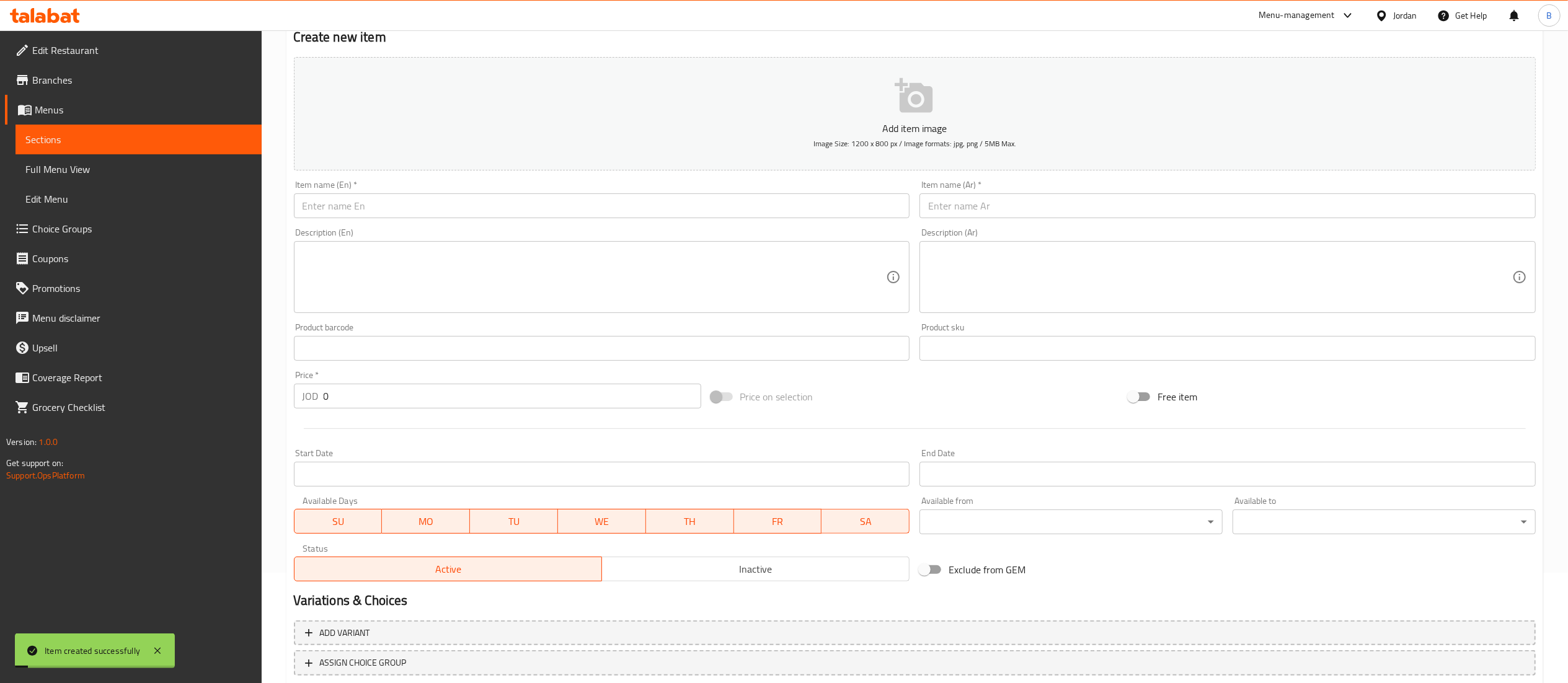
scroll to position [0, 0]
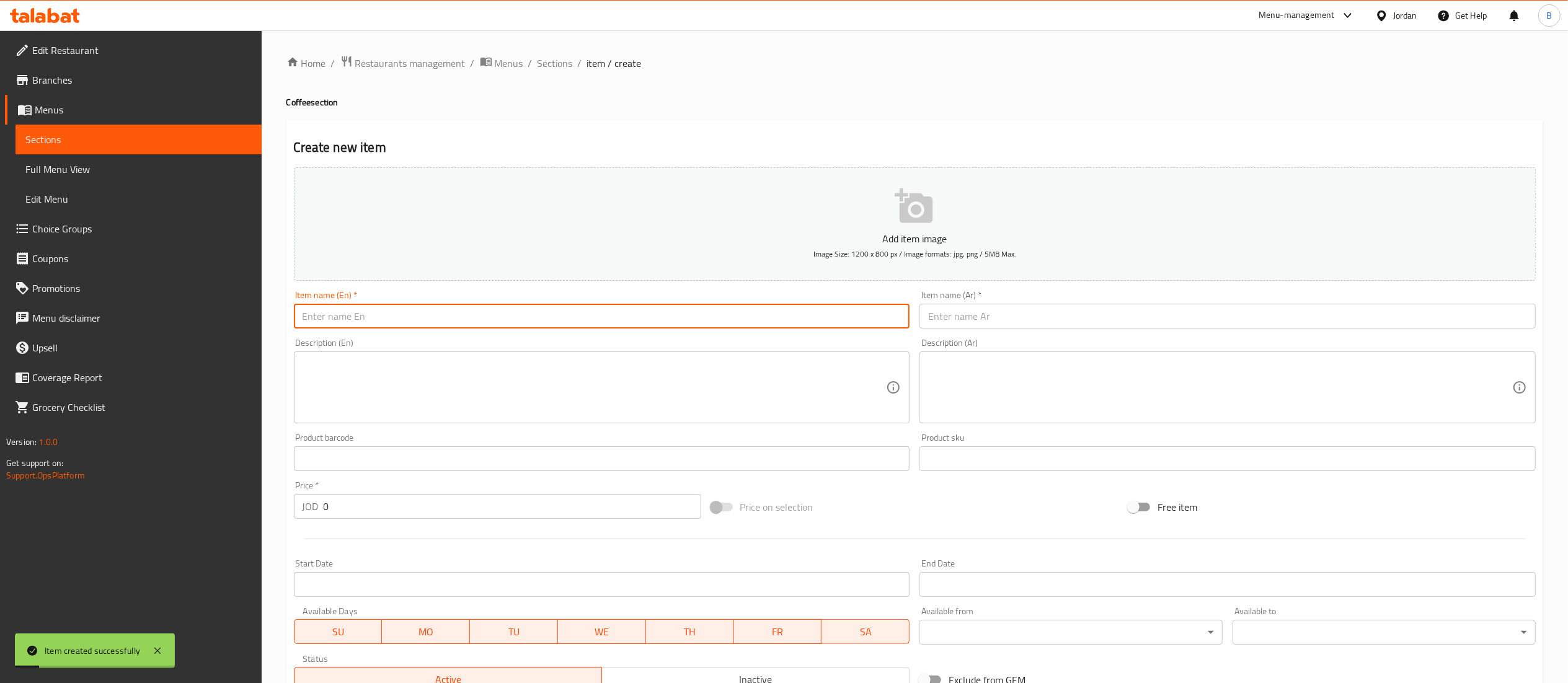
drag, startPoint x: 487, startPoint y: 310, endPoint x: 497, endPoint y: 329, distance: 21.5
click at [487, 310] on input "text" at bounding box center [602, 316] width 617 height 25
type input "Americano"
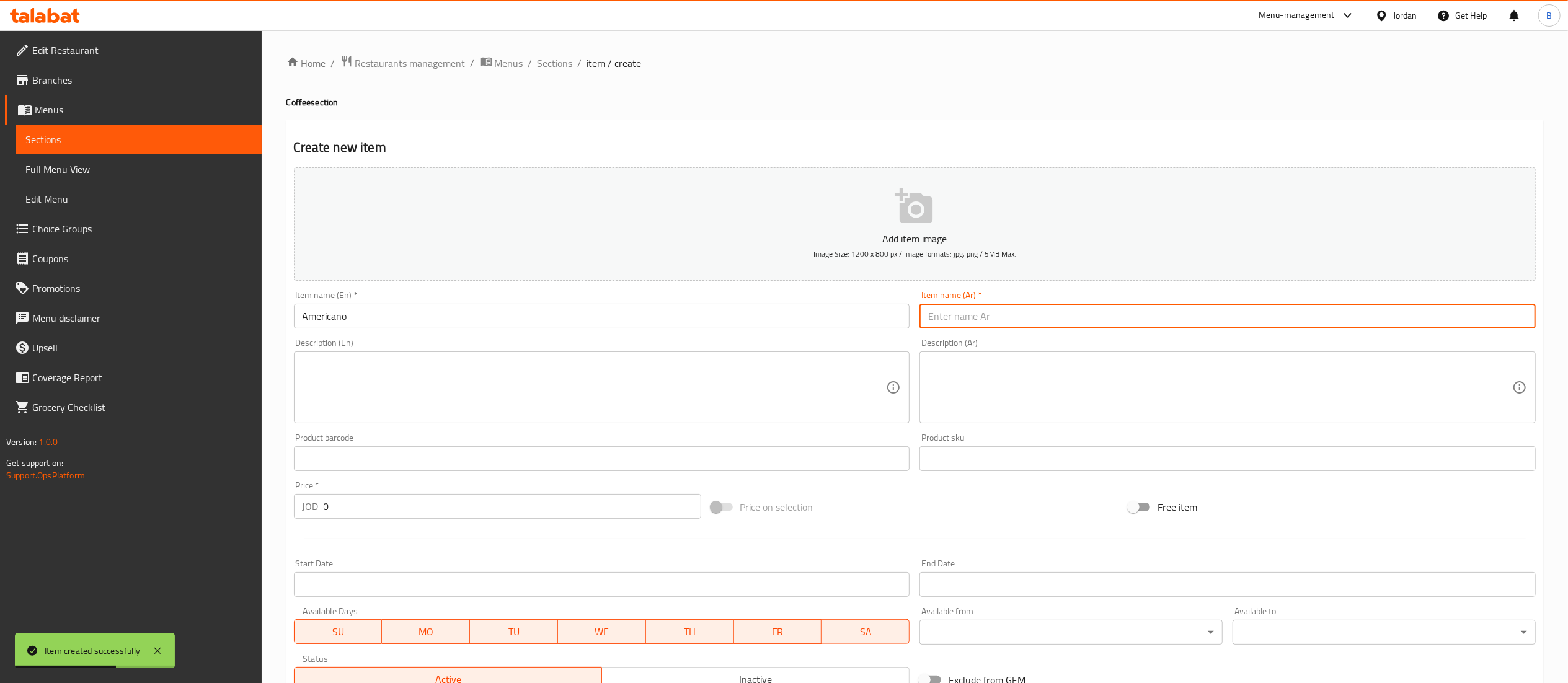
click at [1055, 305] on input "text" at bounding box center [1228, 316] width 617 height 25
type input "اميركانو"
drag, startPoint x: 370, startPoint y: 515, endPoint x: 222, endPoint y: 513, distance: 148.0
click at [222, 513] on div "Edit Restaurant Branches Menus Sections Full Menu View Edit Menu Choice Groups …" at bounding box center [784, 453] width 1568 height 845
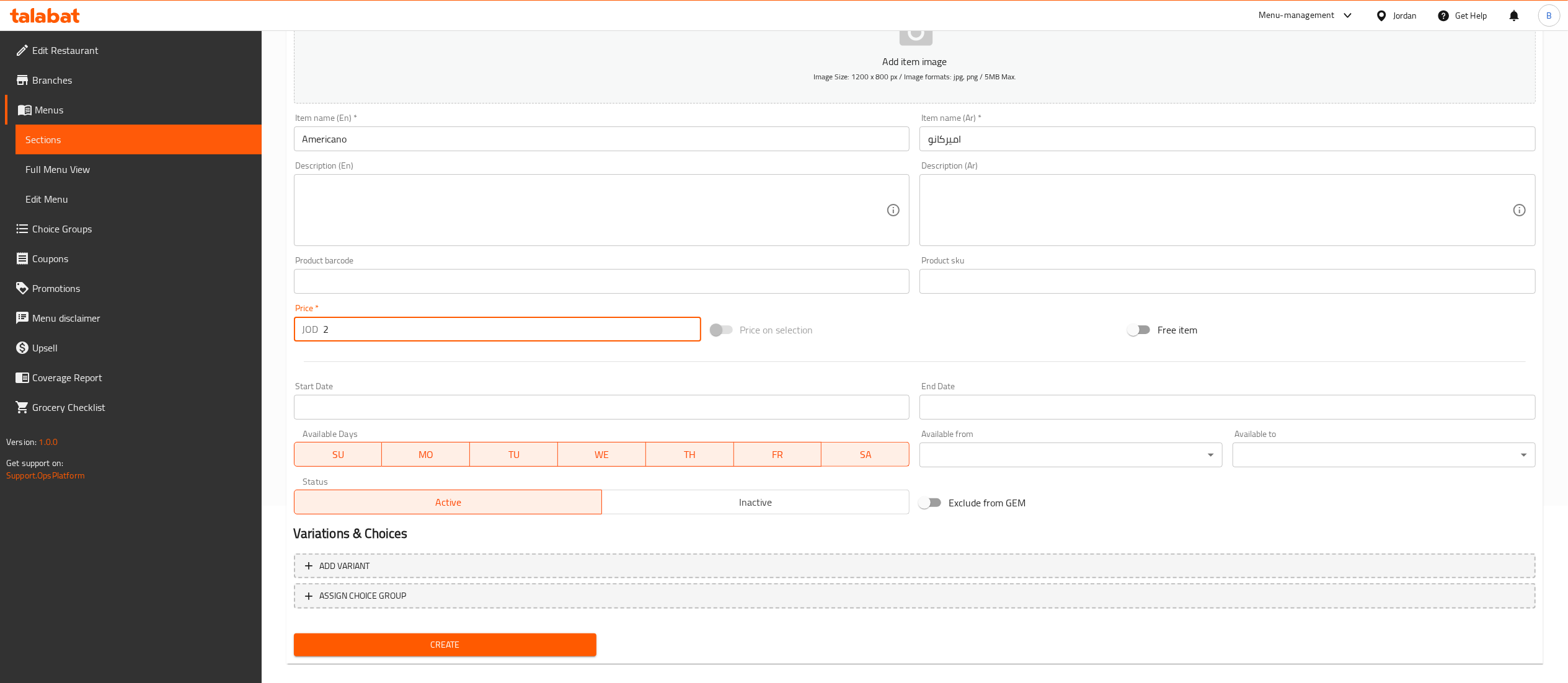
scroll to position [192, 0]
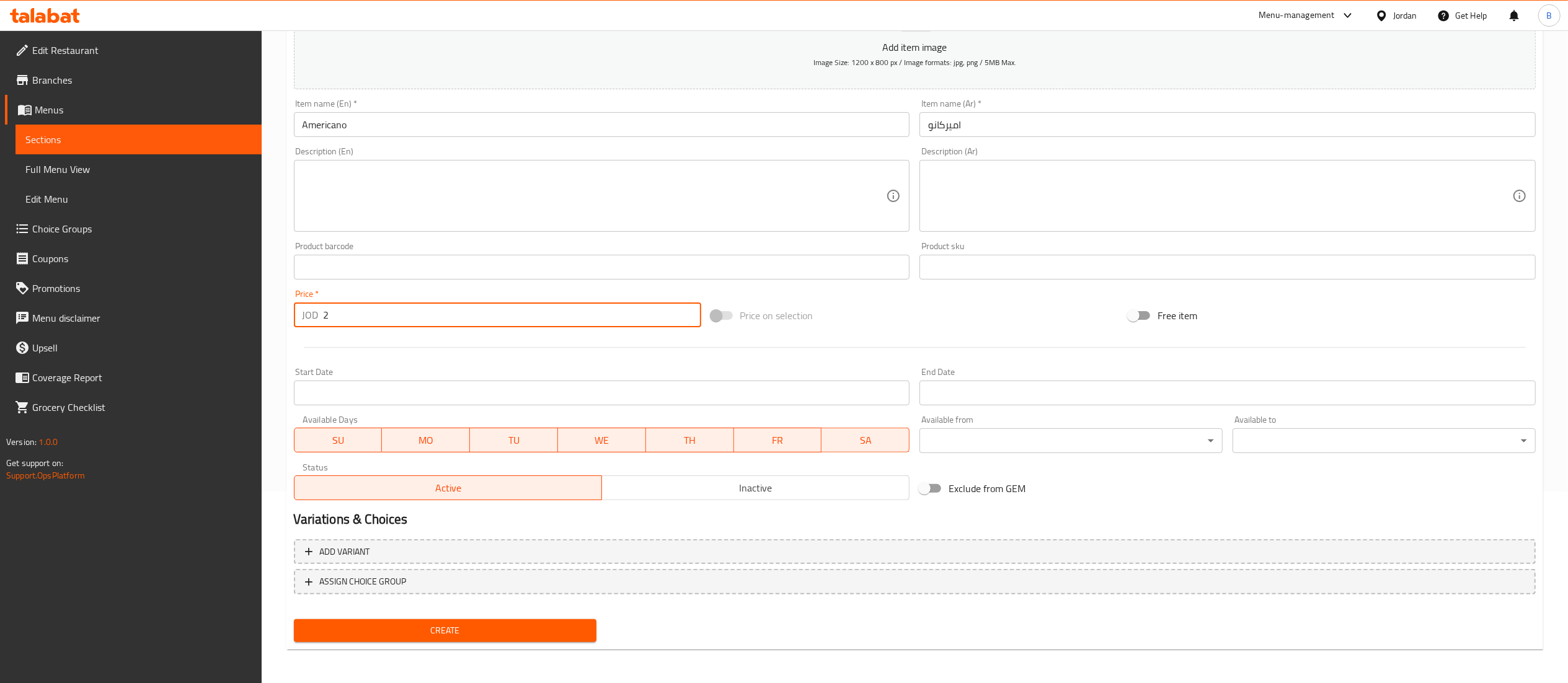
type input "2"
click at [447, 628] on span "Create" at bounding box center [445, 630] width 283 height 16
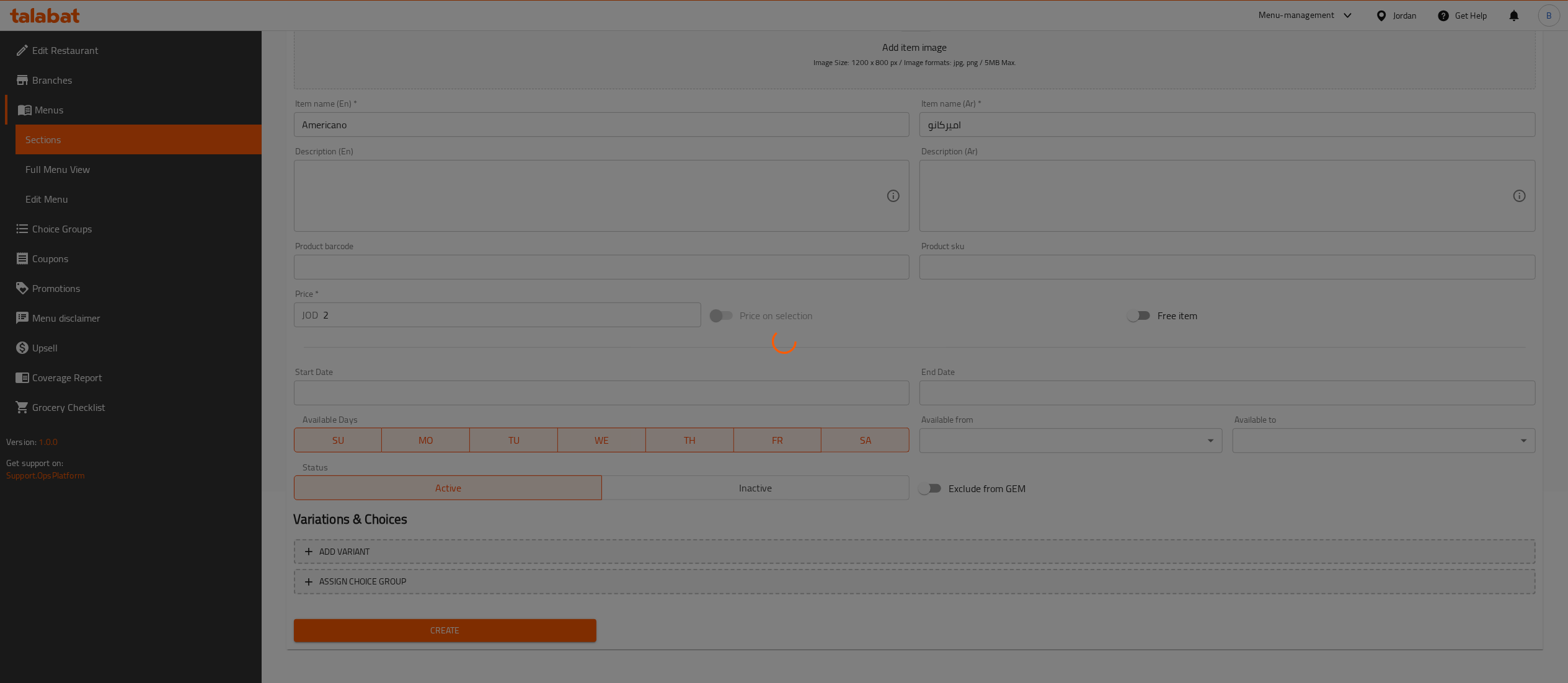
type input "0"
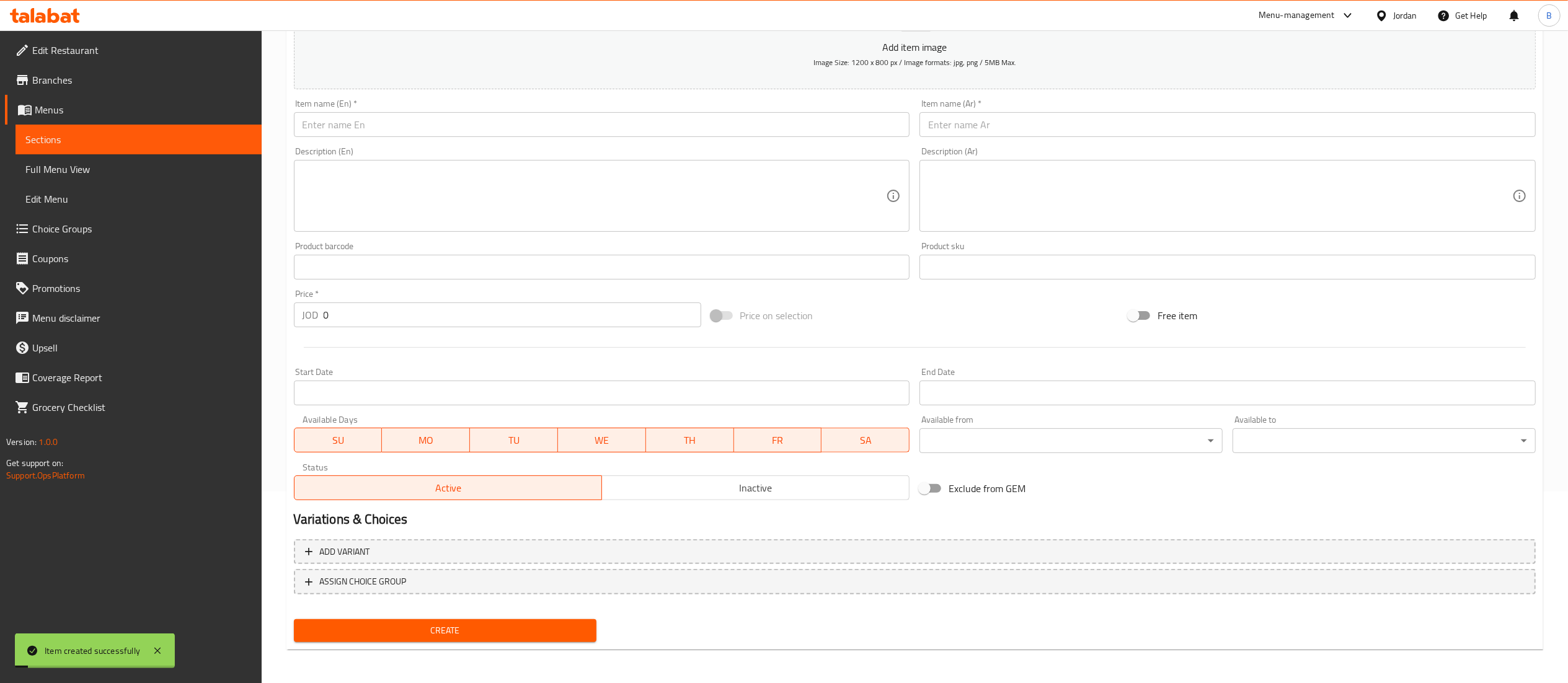
scroll to position [68, 0]
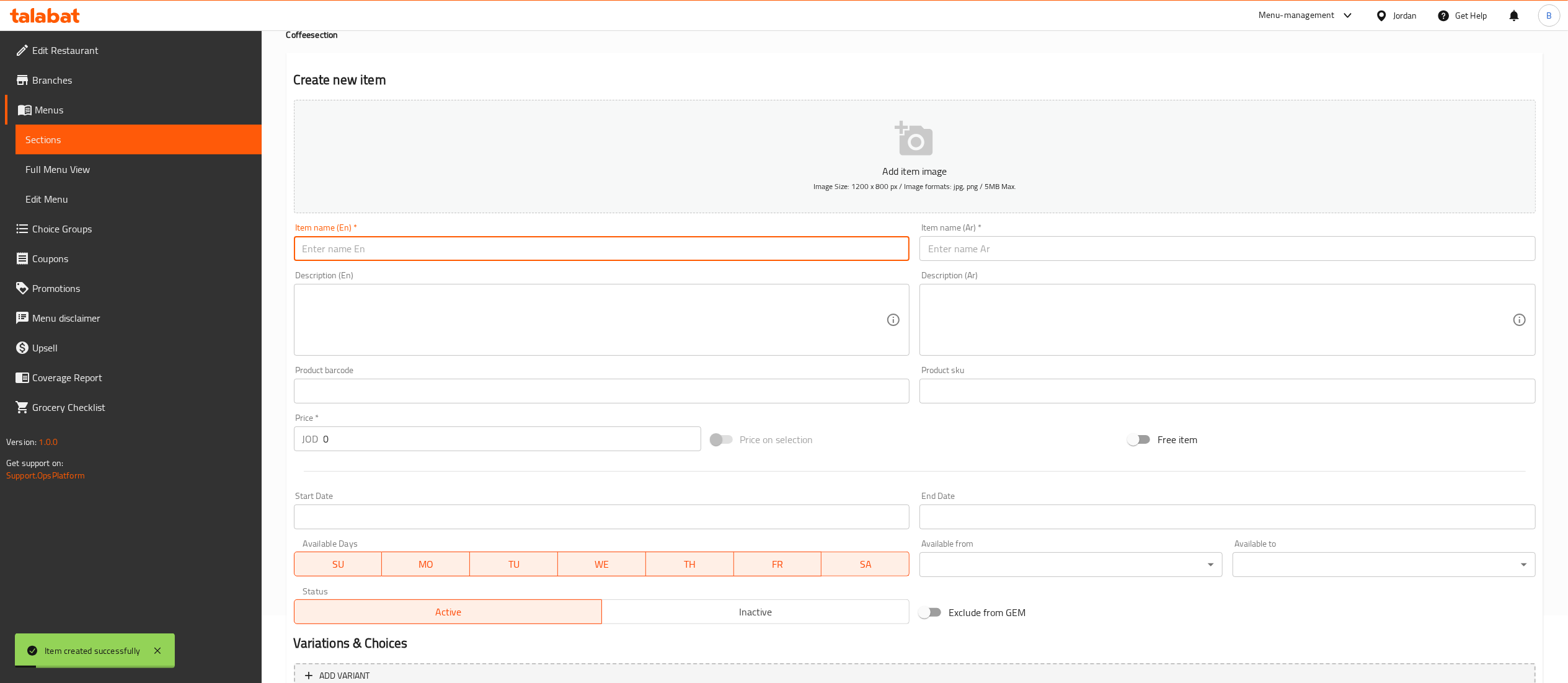
click at [474, 254] on input "text" at bounding box center [602, 248] width 617 height 25
type input "Spanish latte"
click at [986, 255] on input "text" at bounding box center [1228, 248] width 617 height 25
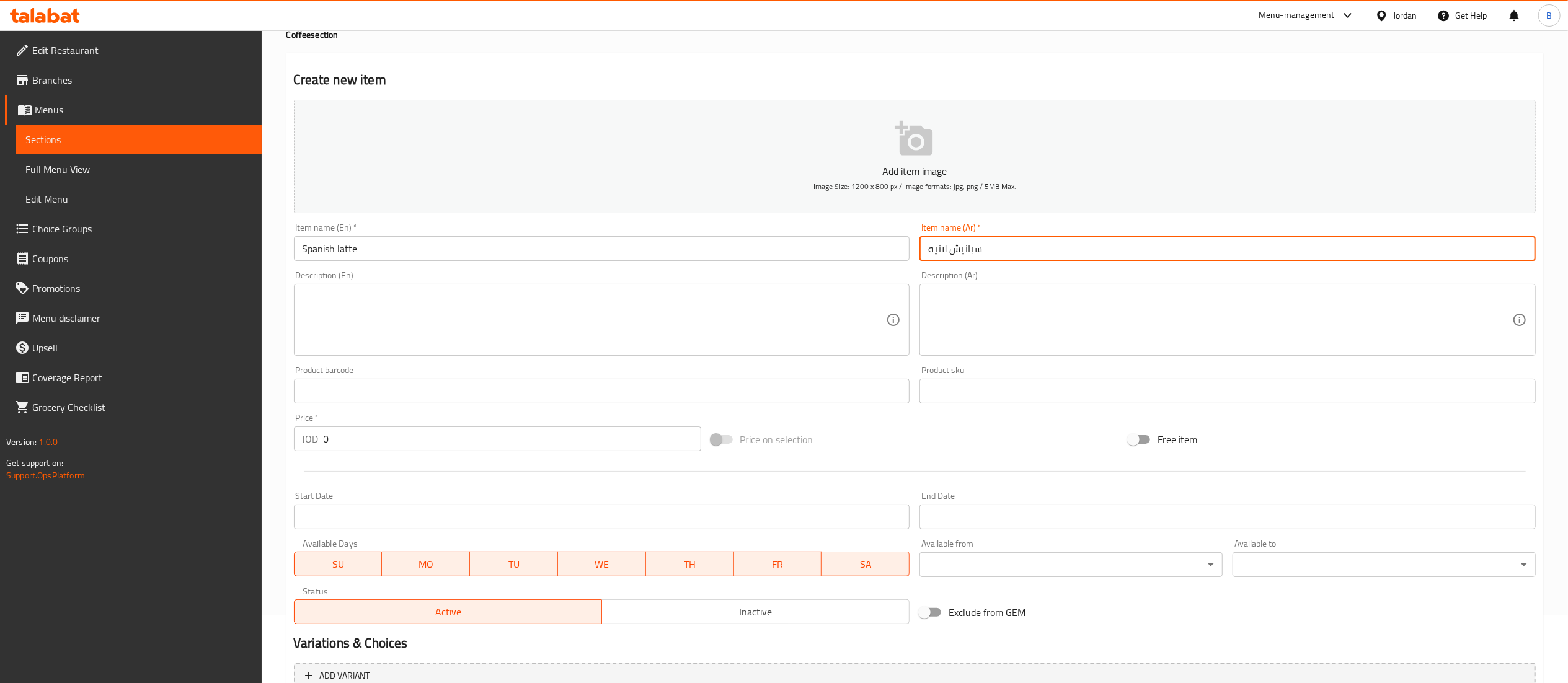
type input "سبانيش لاتيه"
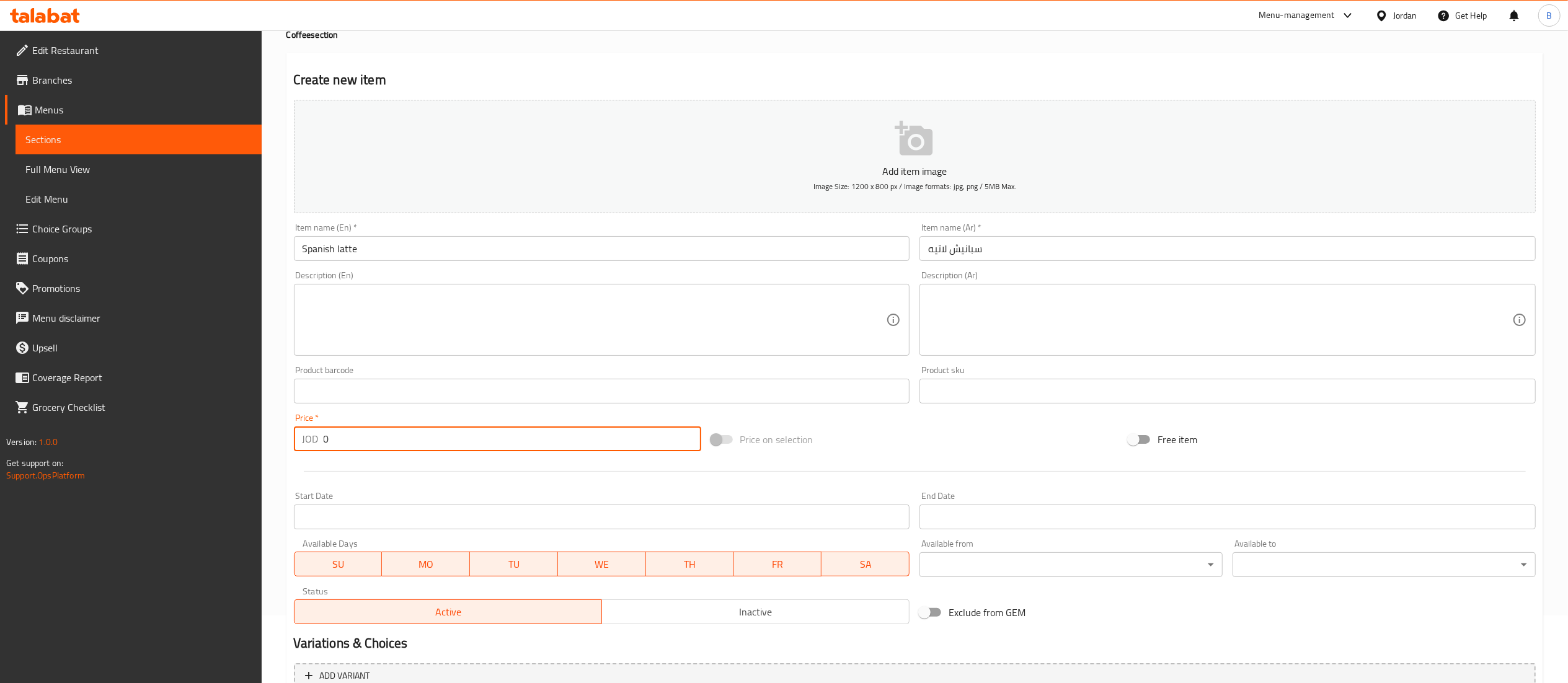
drag, startPoint x: 412, startPoint y: 441, endPoint x: 36, endPoint y: 428, distance: 376.2
click at [70, 435] on div "Edit Restaurant Branches Menus Sections Full Menu View Edit Menu Choice Groups …" at bounding box center [784, 385] width 1568 height 845
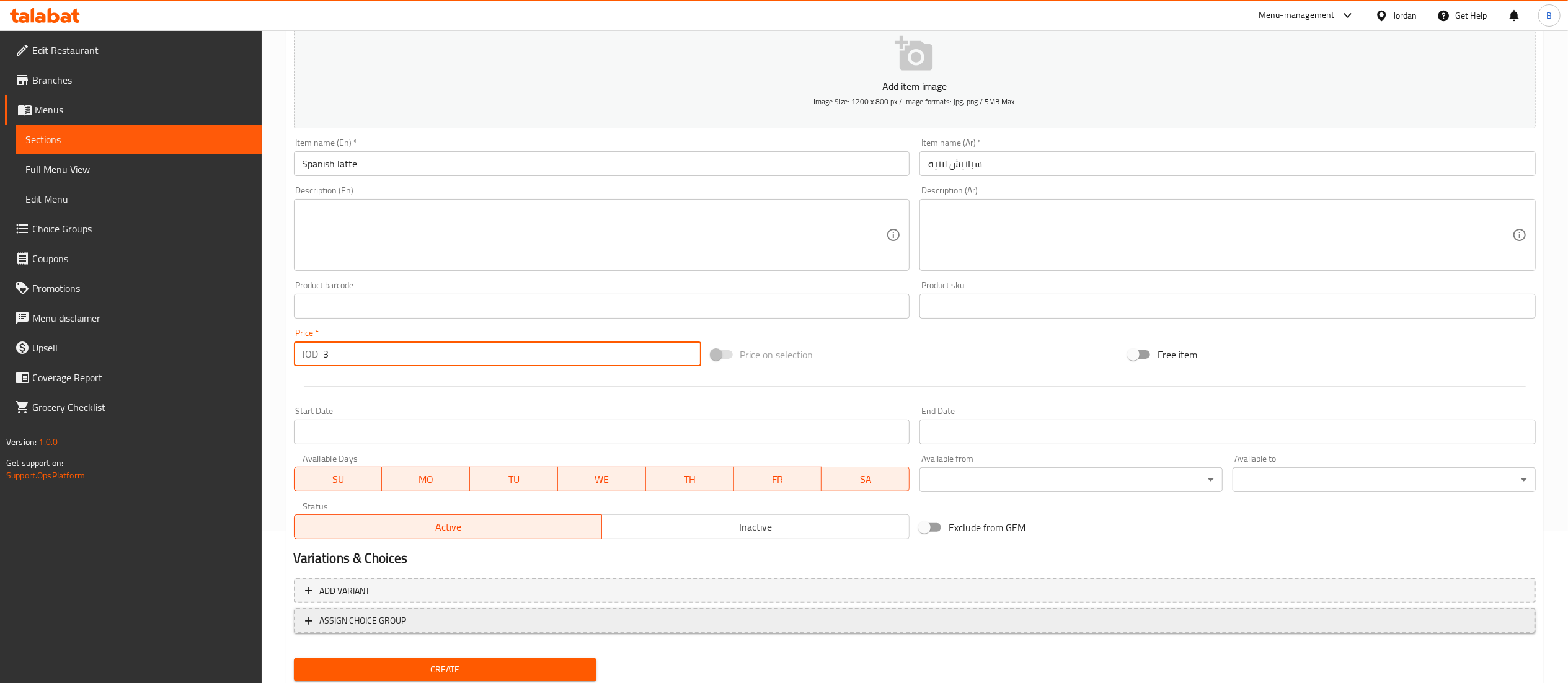
scroll to position [192, 0]
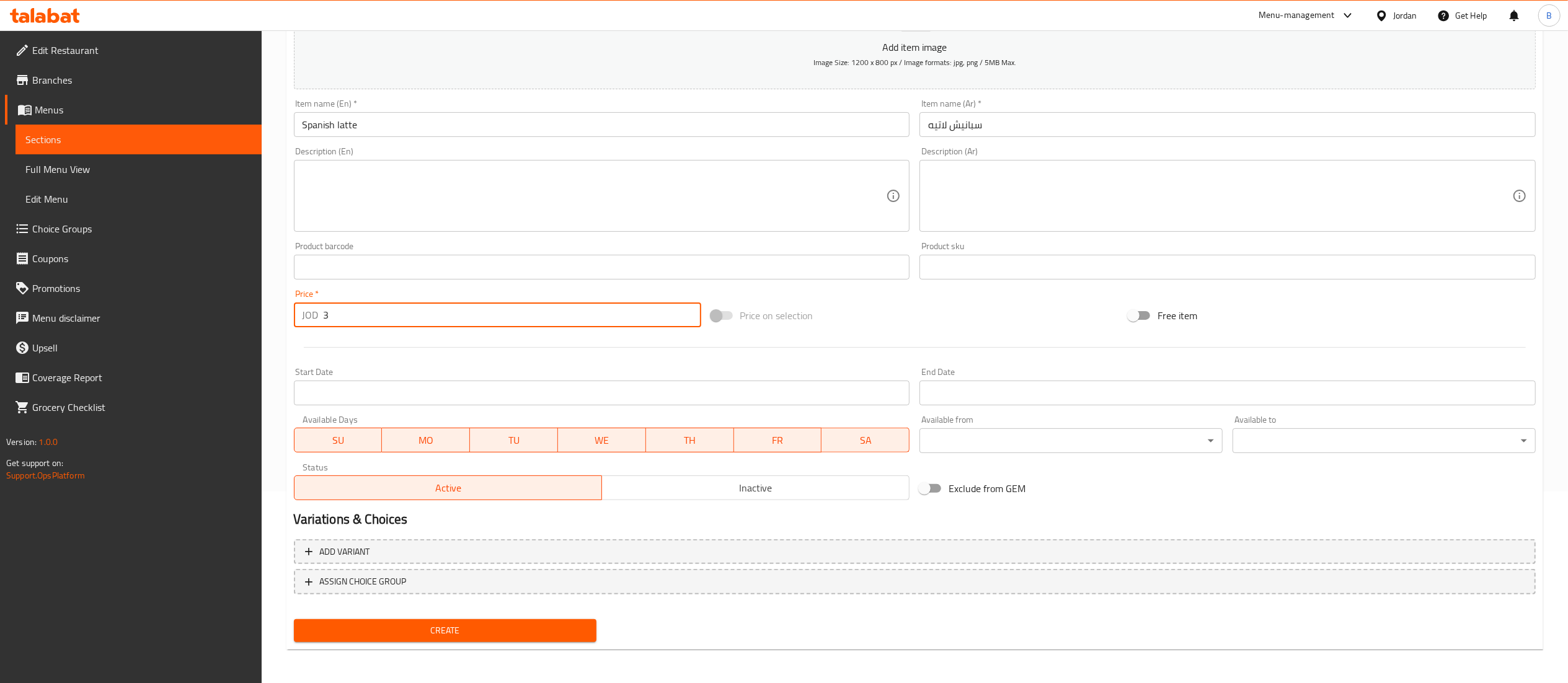
type input "3"
click at [438, 633] on span "Create" at bounding box center [445, 630] width 283 height 16
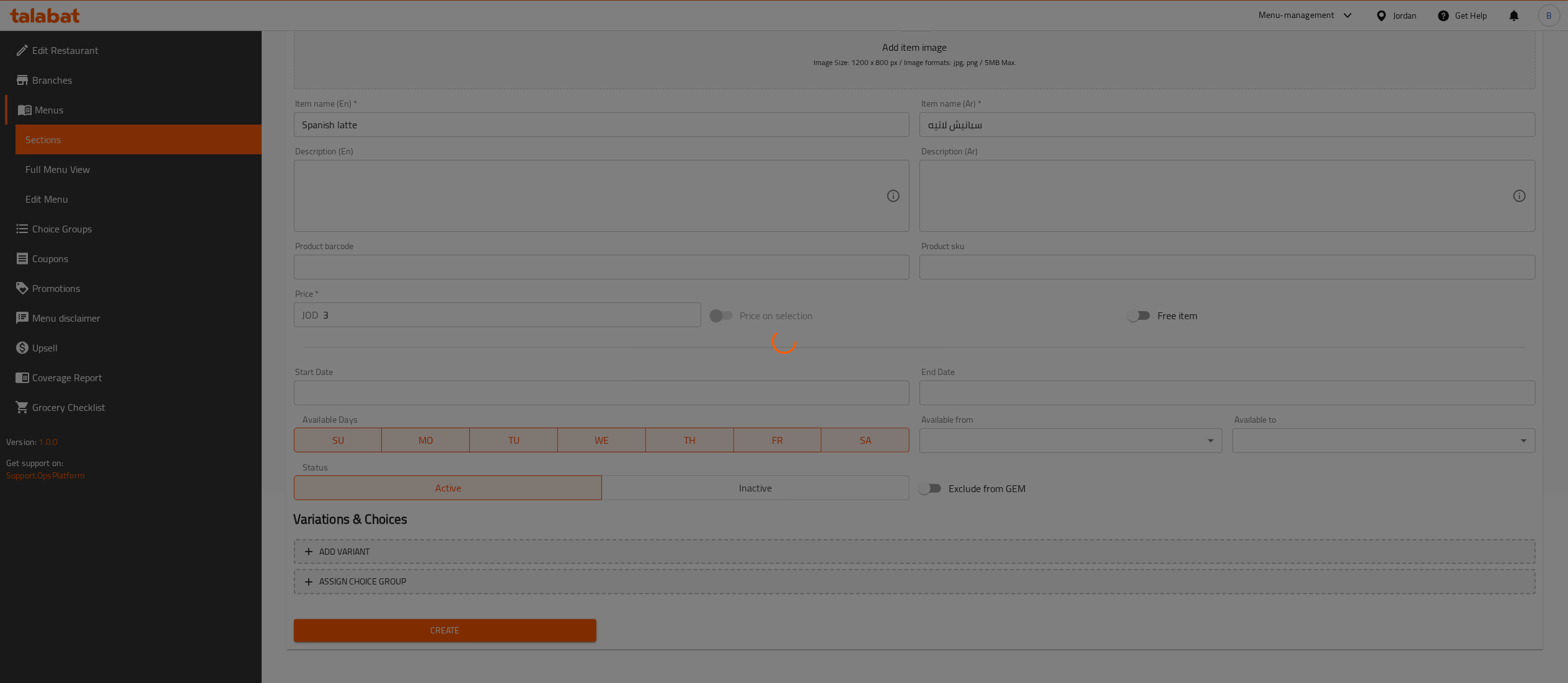
type input "0"
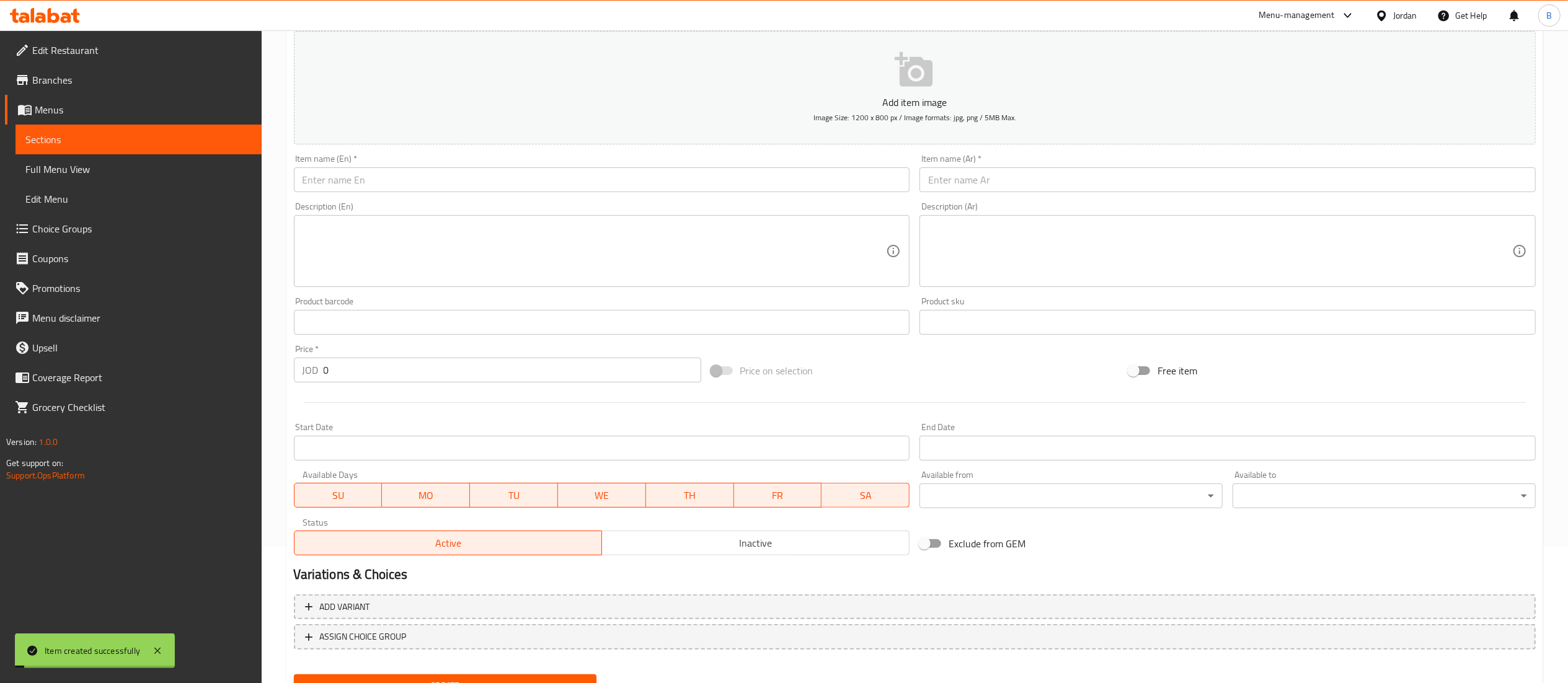
scroll to position [0, 0]
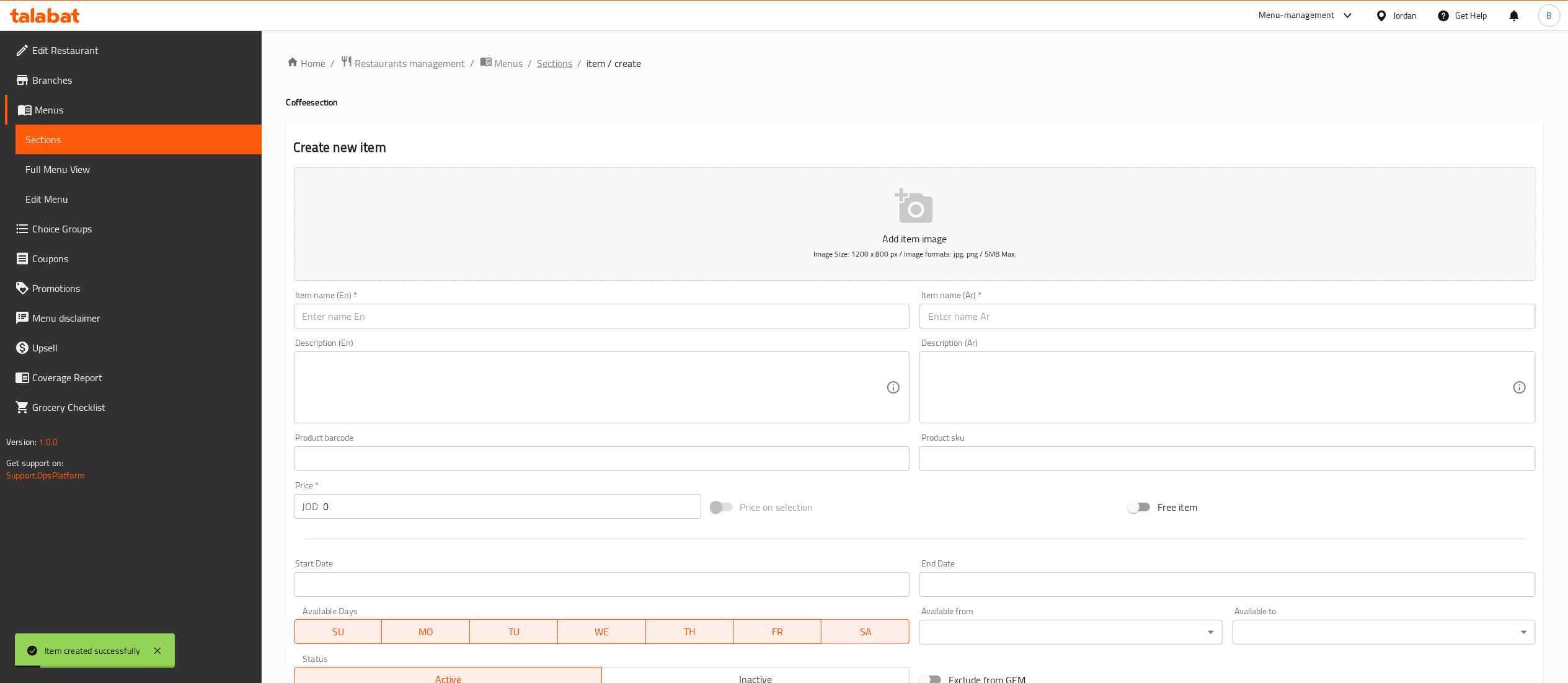
click at [565, 64] on span "Sections" at bounding box center [555, 63] width 35 height 15
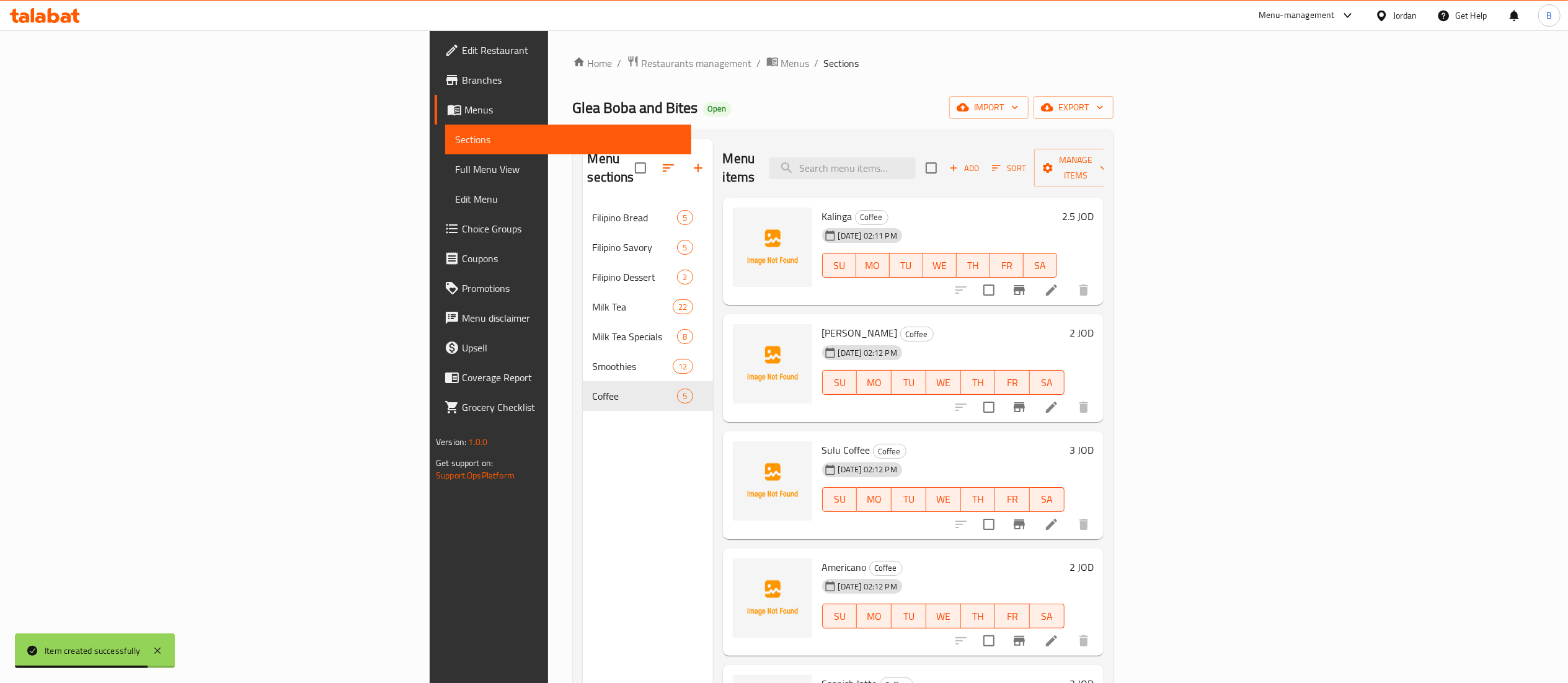
click at [984, 168] on button "Add" at bounding box center [964, 168] width 39 height 19
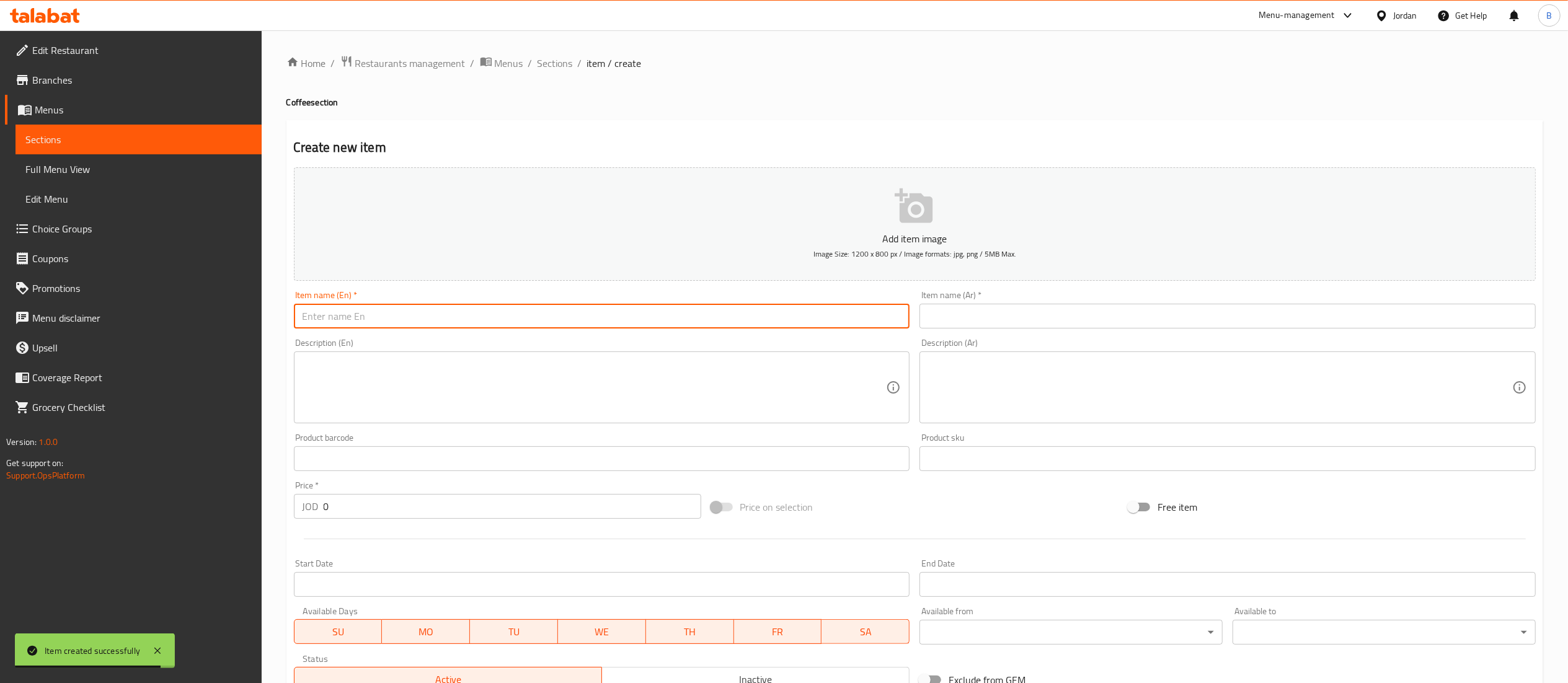
click at [772, 321] on input "text" at bounding box center [602, 316] width 617 height 25
type input "Latte"
click at [986, 324] on input "text" at bounding box center [1228, 316] width 617 height 25
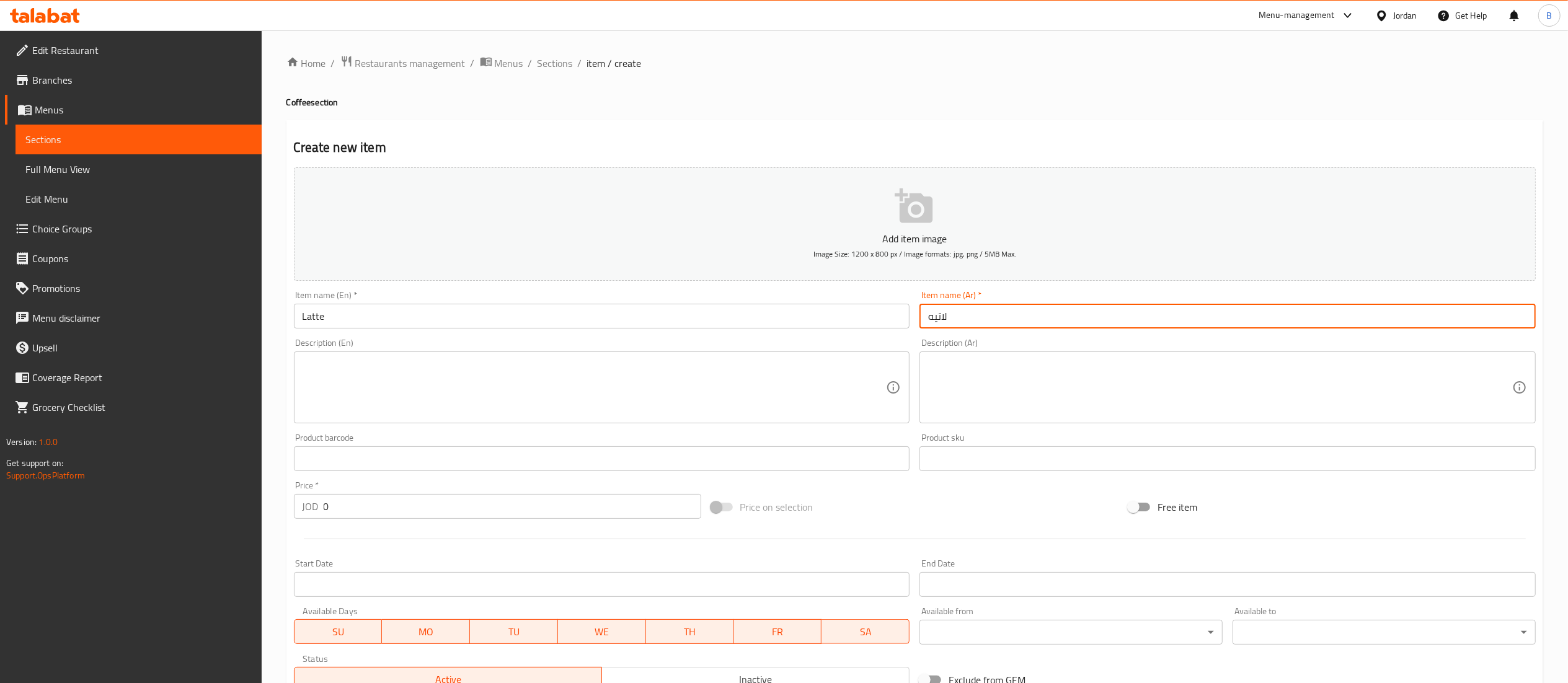
type input "لاتيه"
drag, startPoint x: 390, startPoint y: 523, endPoint x: 370, endPoint y: 512, distance: 22.8
click at [370, 514] on div "Price   * JOD 0 Price *" at bounding box center [497, 499] width 418 height 48
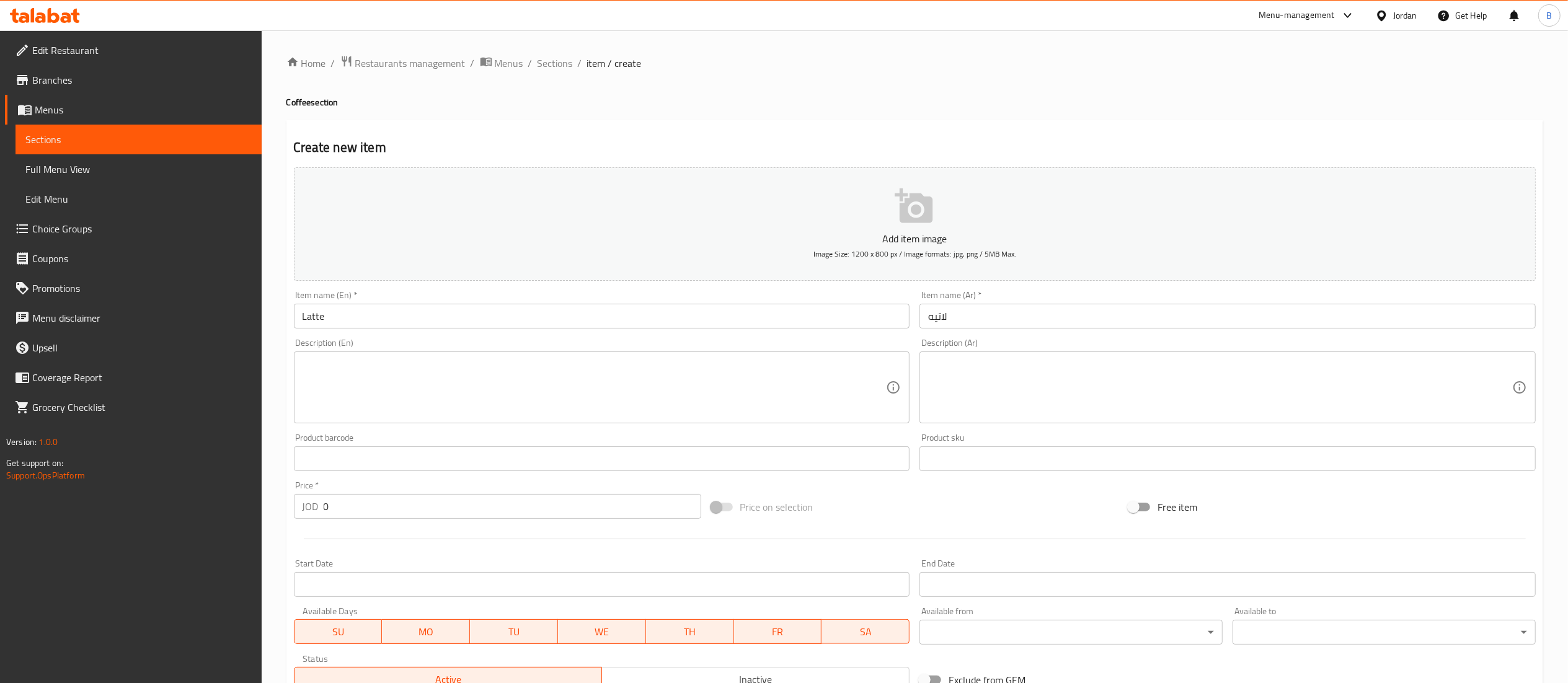
drag, startPoint x: 333, startPoint y: 505, endPoint x: 149, endPoint y: 505, distance: 184.0
click at [151, 505] on div "Edit Restaurant Branches Menus Sections Full Menu View Edit Menu Choice Groups …" at bounding box center [784, 453] width 1568 height 845
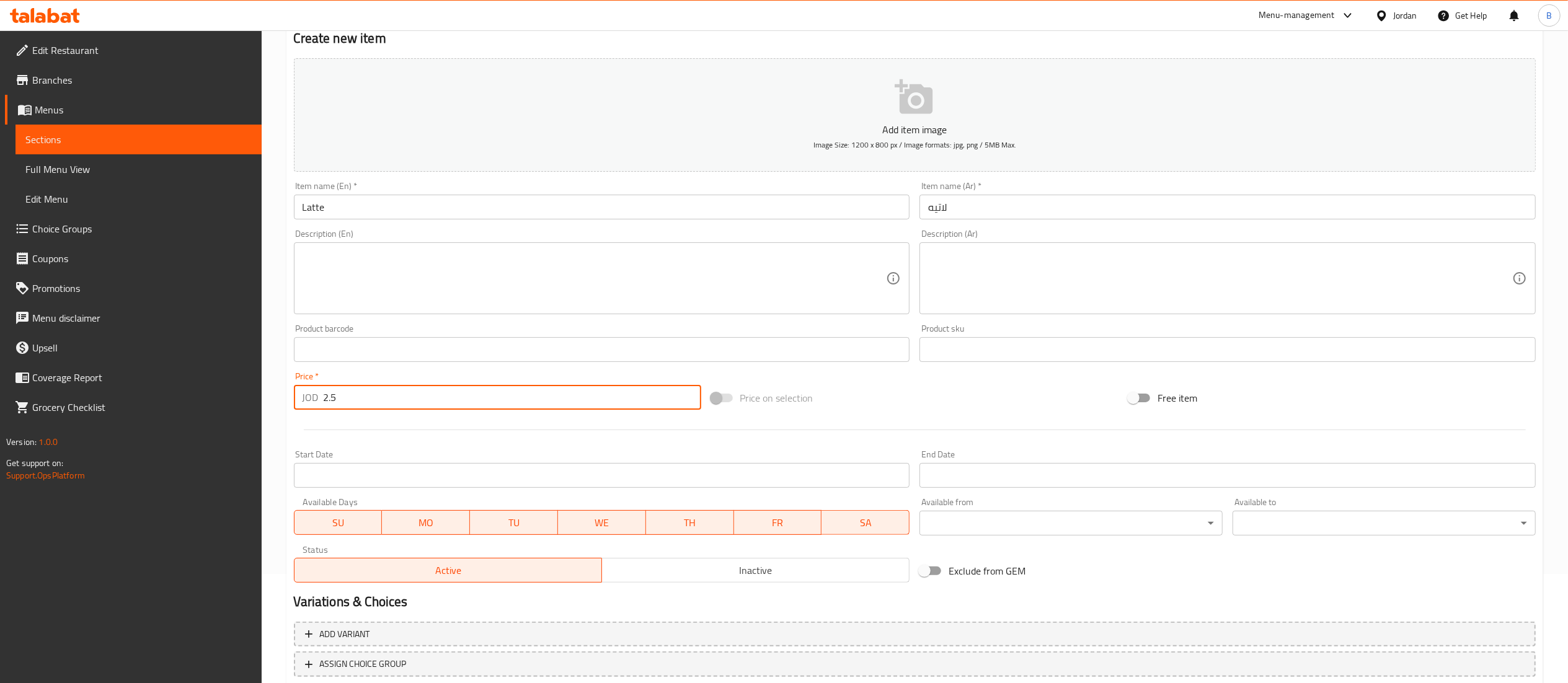
scroll to position [192, 0]
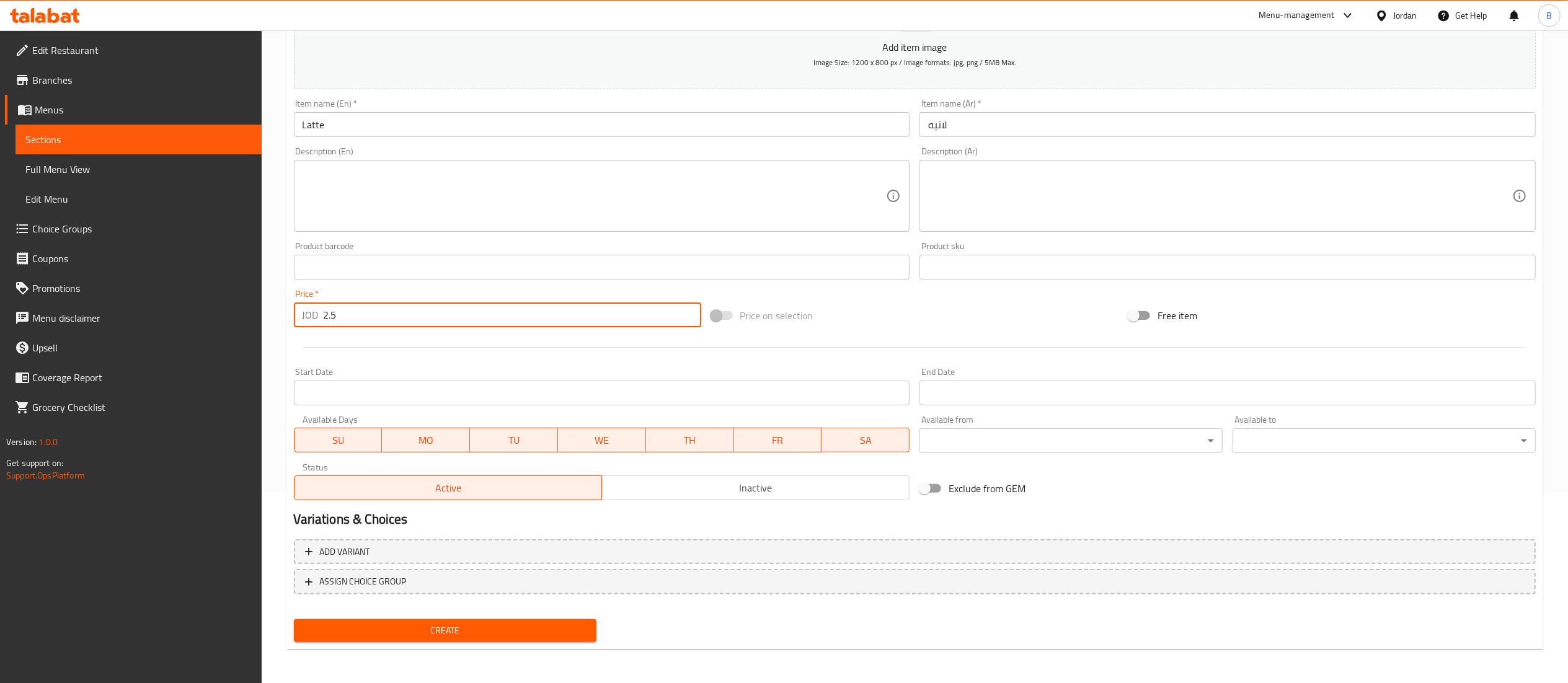
type input "2.5"
drag, startPoint x: 511, startPoint y: 637, endPoint x: 549, endPoint y: 637, distance: 38.0
click at [511, 637] on span "Create" at bounding box center [445, 630] width 283 height 16
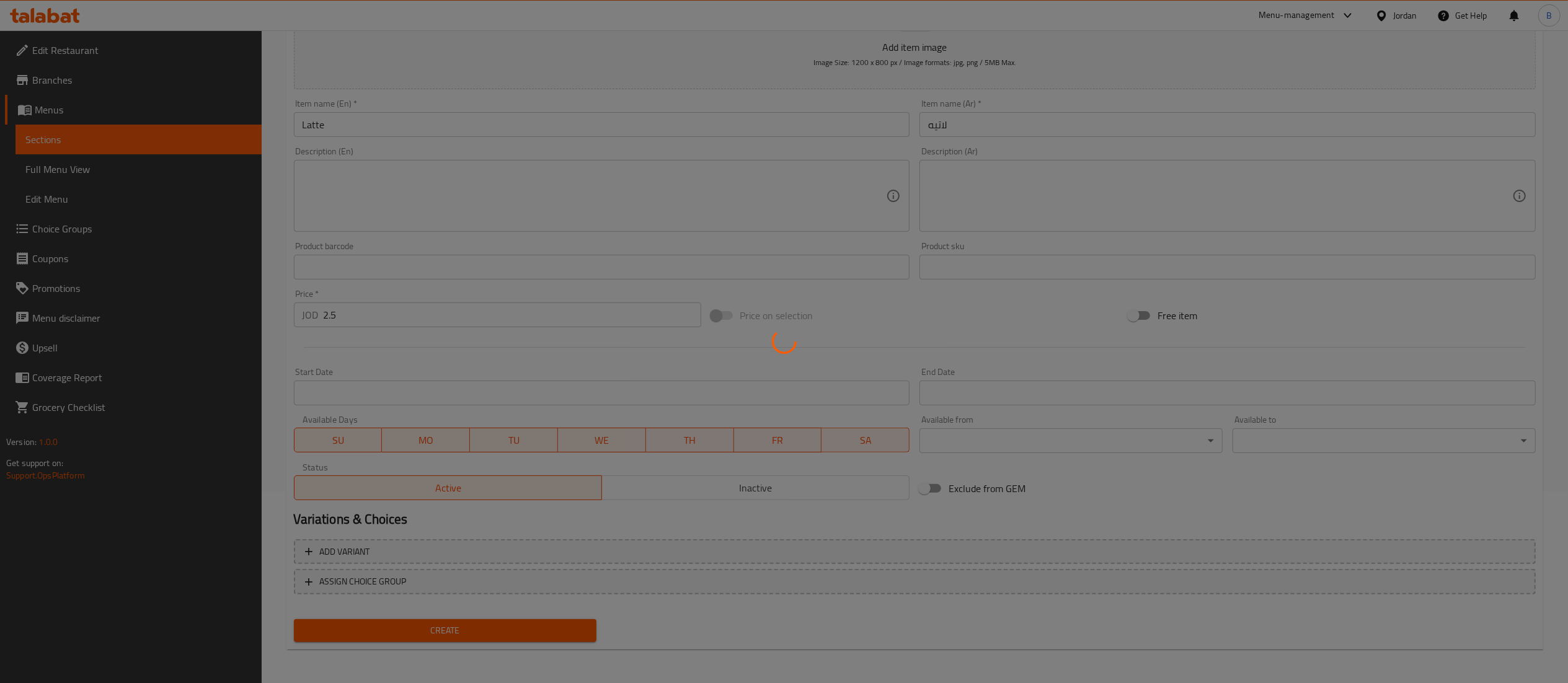
type input "0"
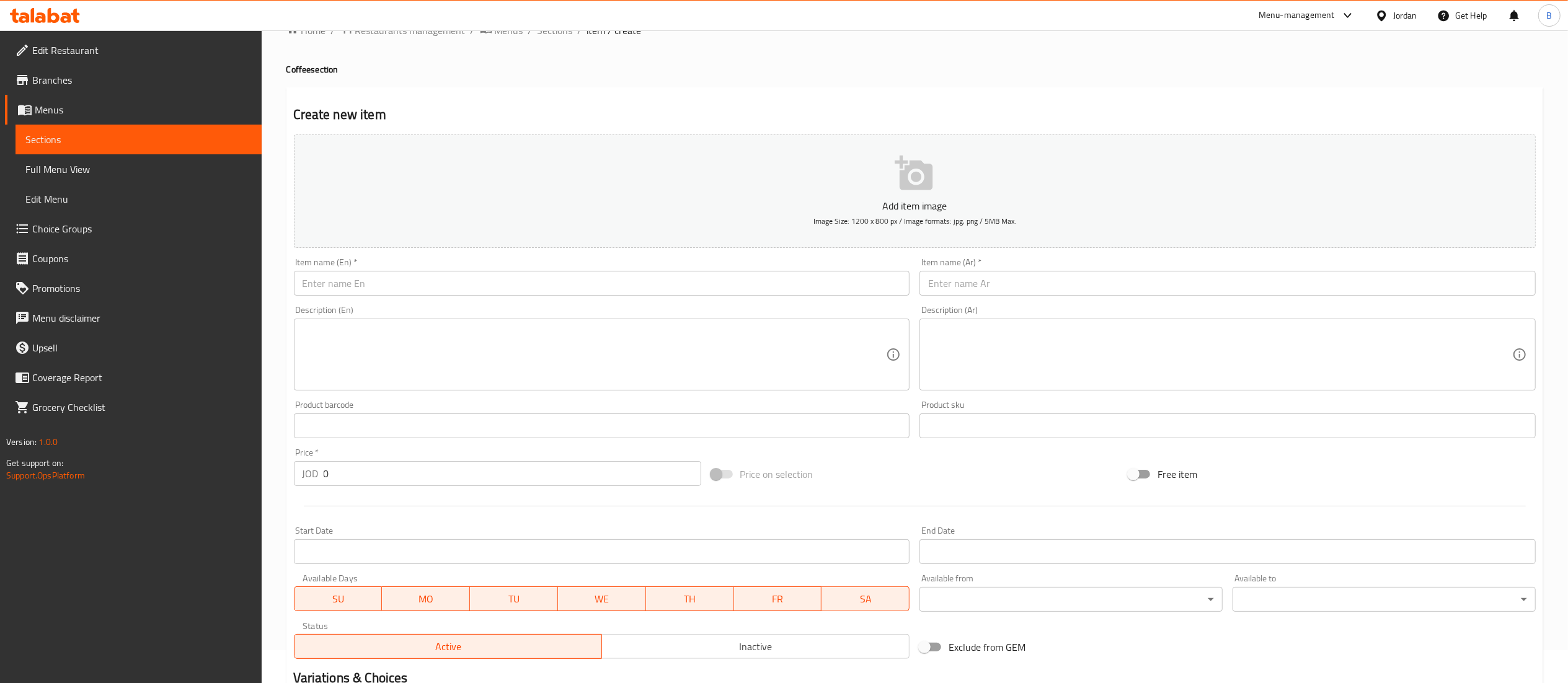
scroll to position [0, 0]
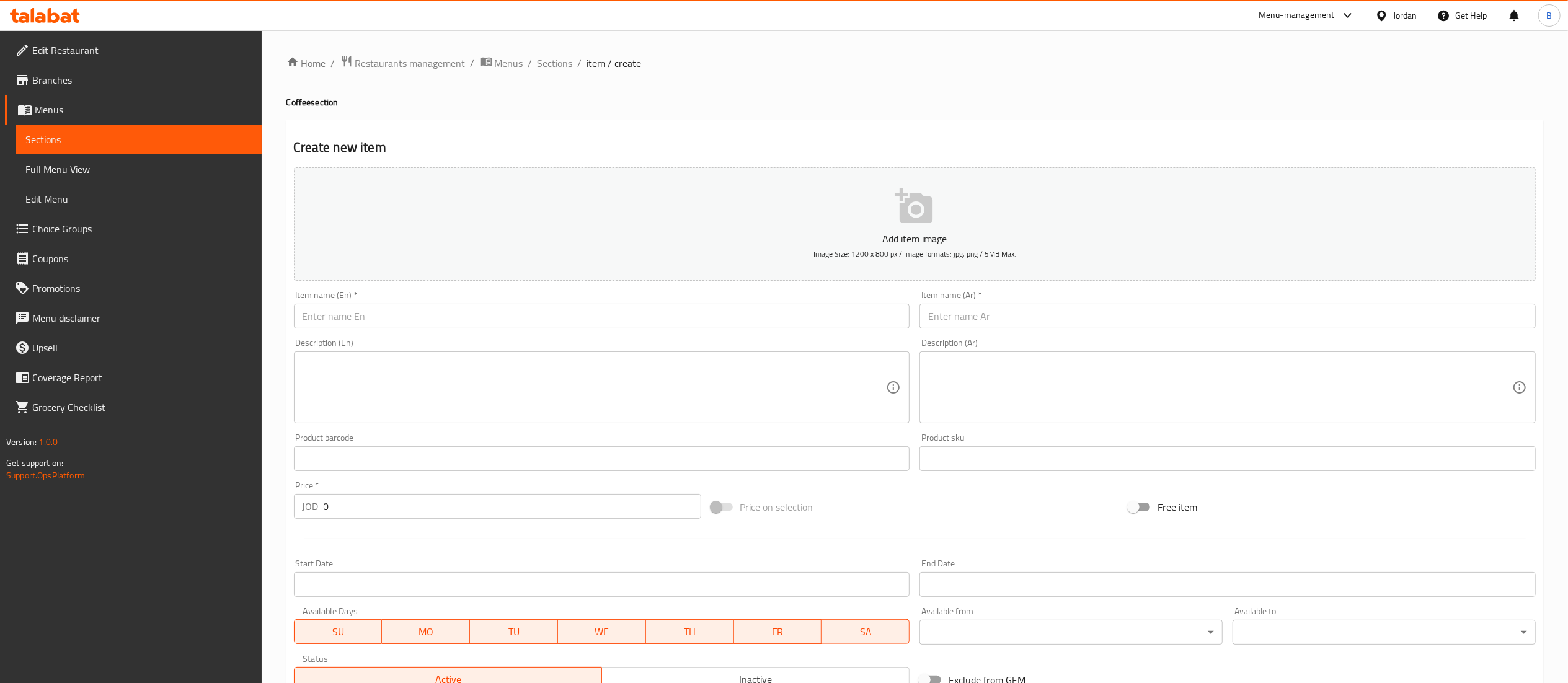
click at [557, 61] on span "Sections" at bounding box center [555, 63] width 35 height 15
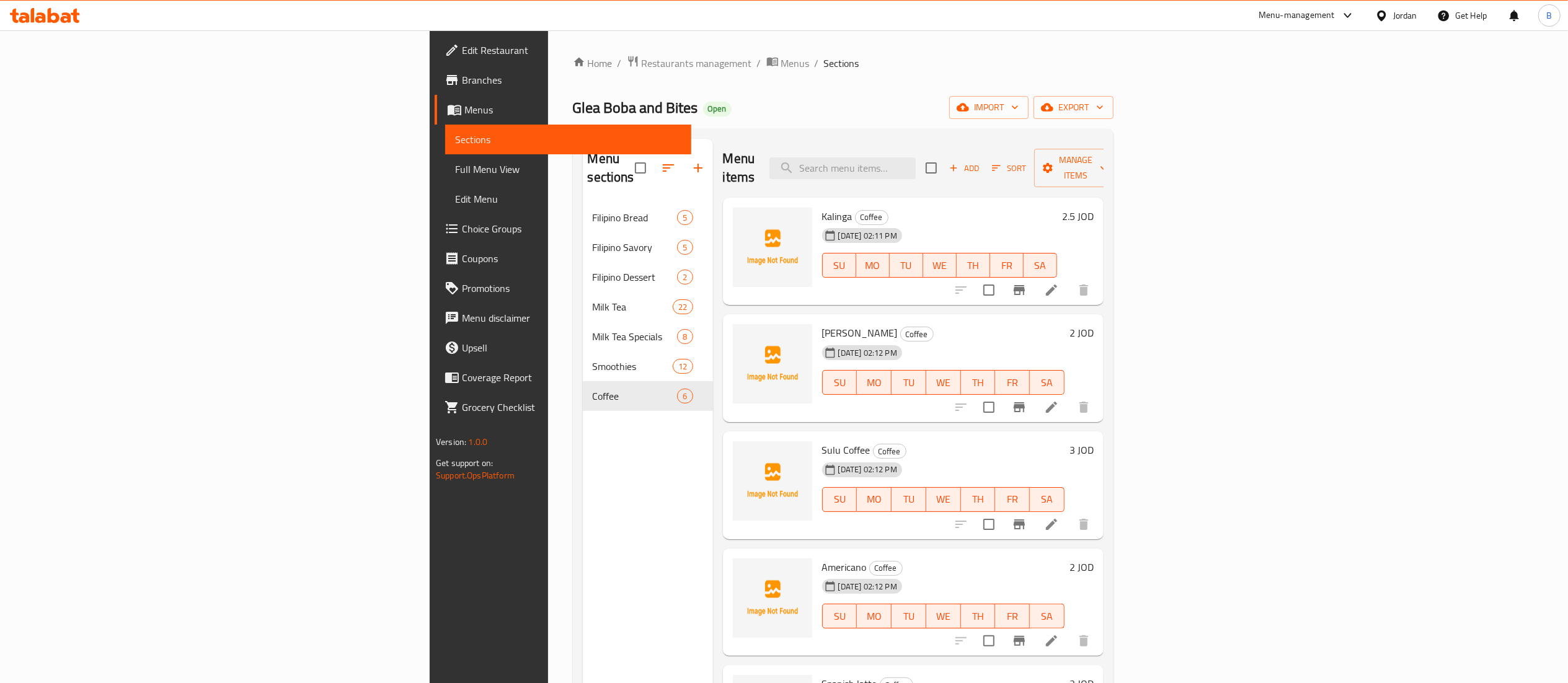
click at [53, 16] on icon at bounding box center [45, 15] width 70 height 15
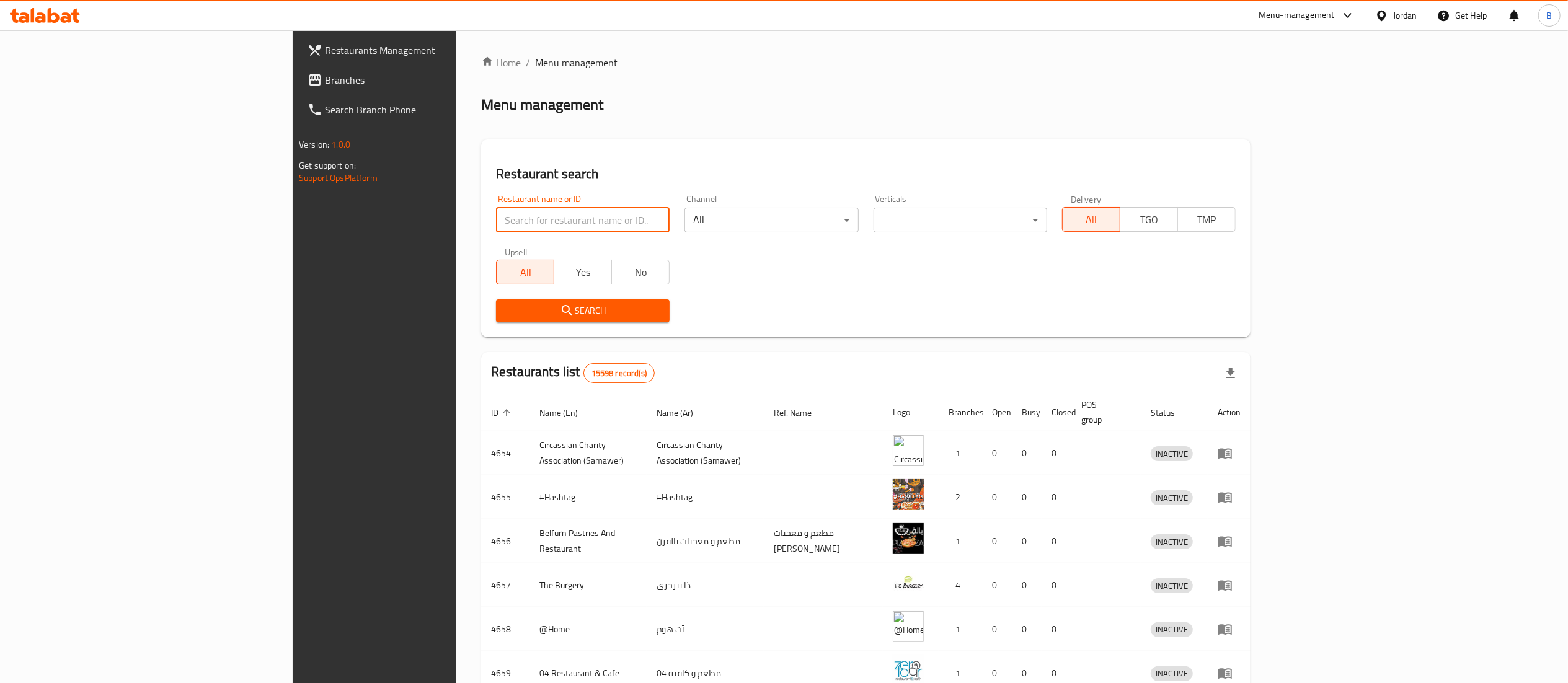
click at [496, 217] on input "search" at bounding box center [583, 220] width 174 height 25
paste input "760367"
type input "760367"
click button "Search" at bounding box center [583, 310] width 174 height 23
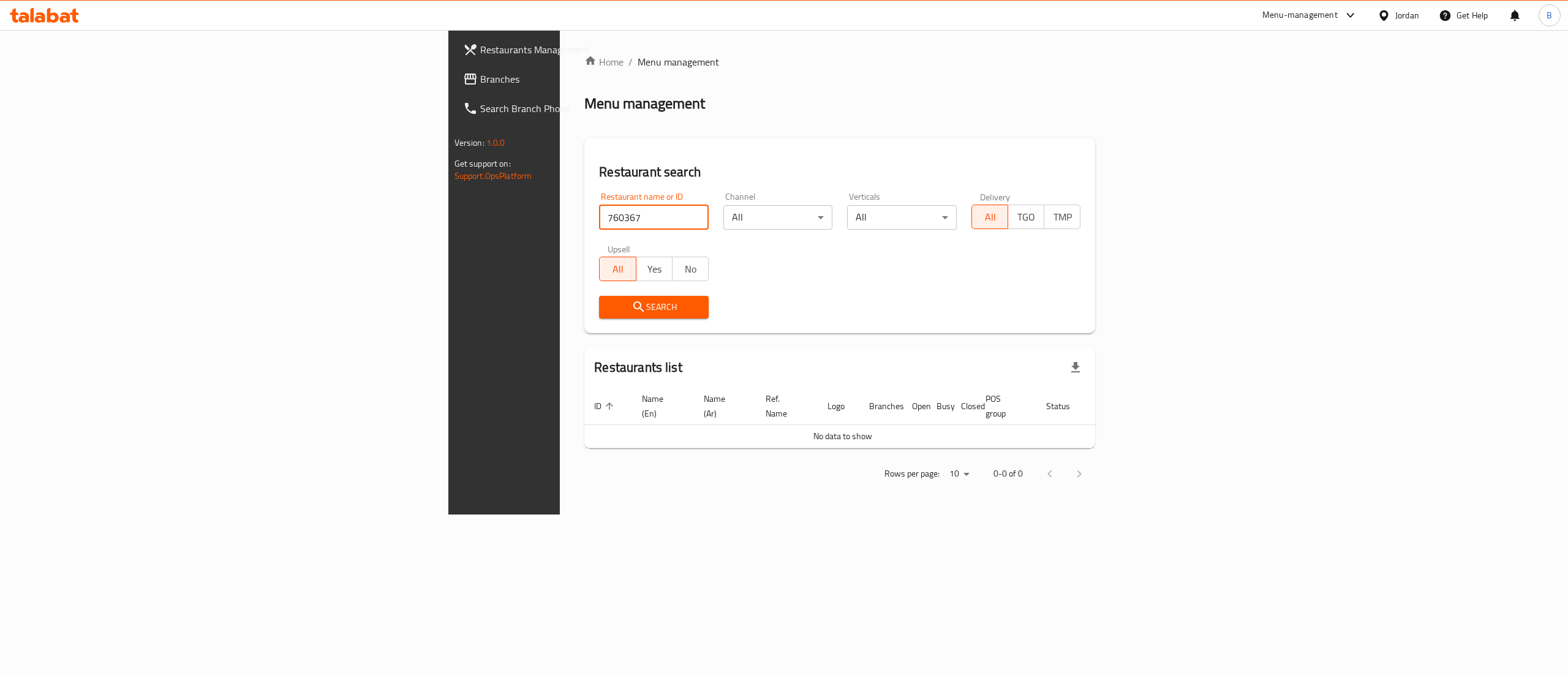
click at [480, 85] on span "Branches" at bounding box center [591, 78] width 221 height 15
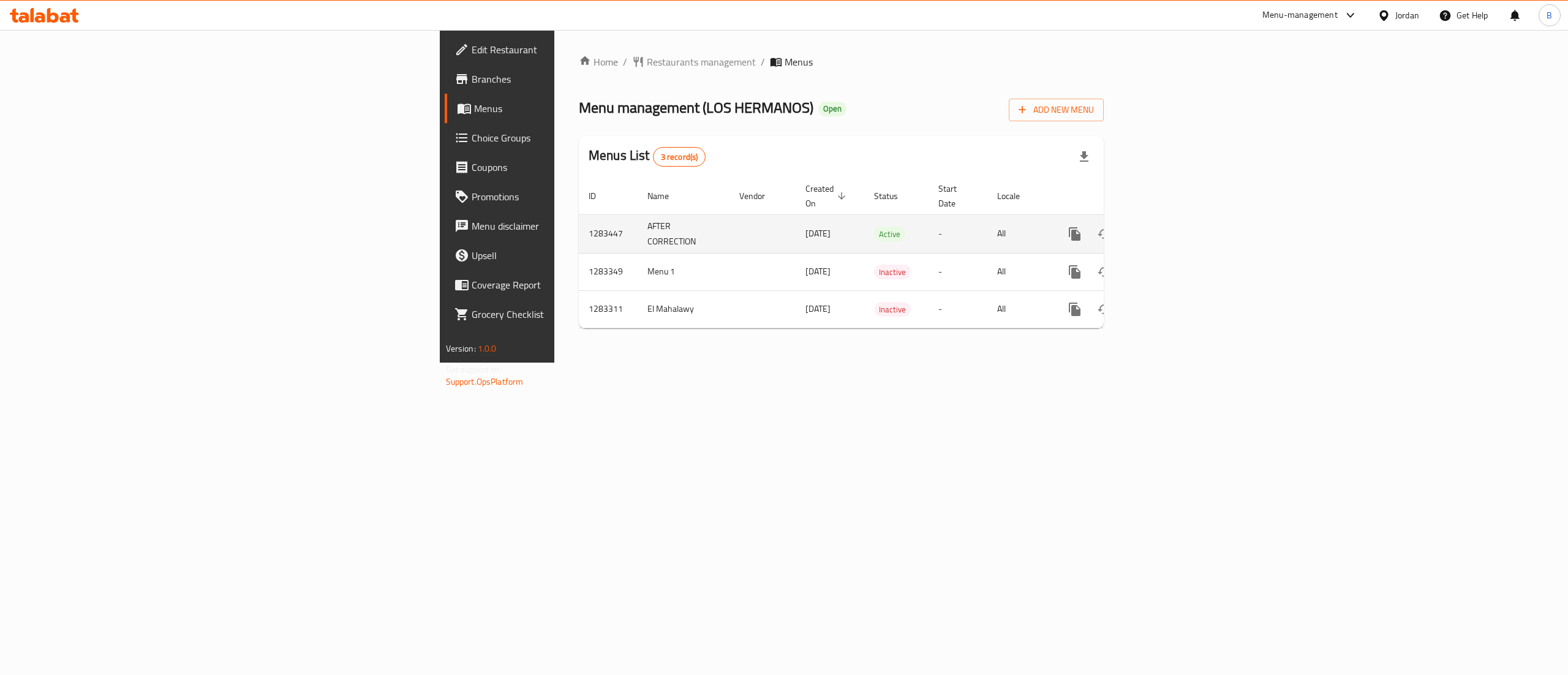
click at [1178, 235] on div "enhanced table" at bounding box center [1119, 234] width 117 height 30
click at [1178, 219] on link "enhanced table" at bounding box center [1163, 234] width 30 height 30
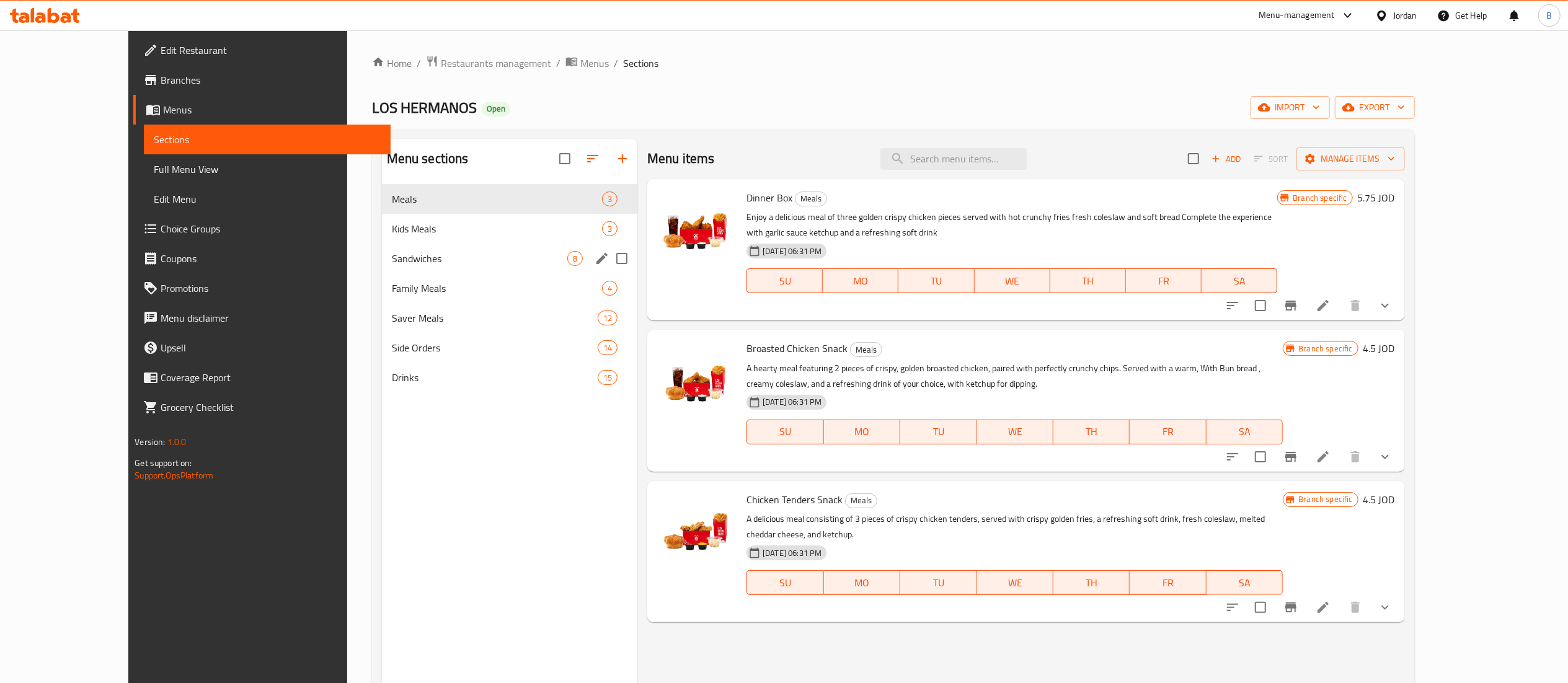
click at [426, 251] on div "Sandwiches 8" at bounding box center [510, 259] width 256 height 30
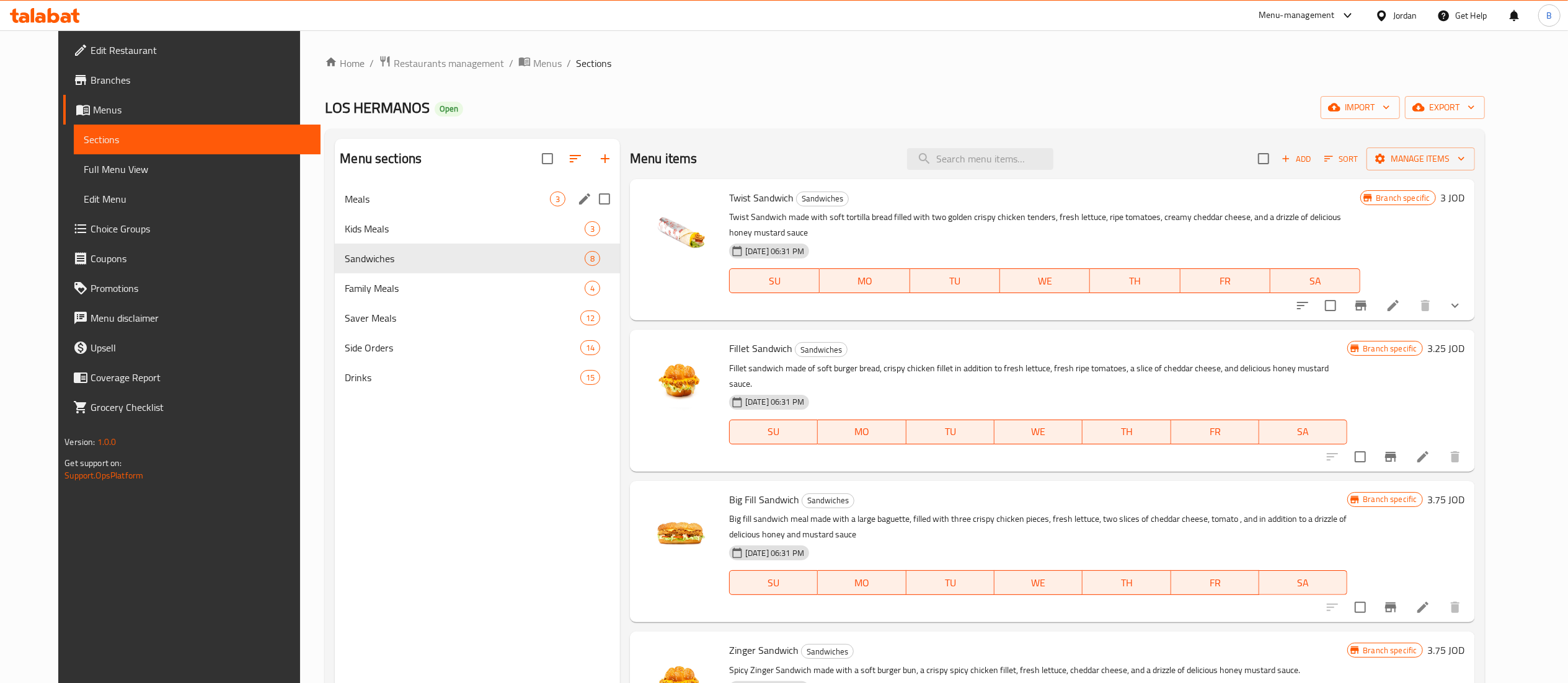
click at [365, 207] on span "Meals" at bounding box center [447, 199] width 204 height 15
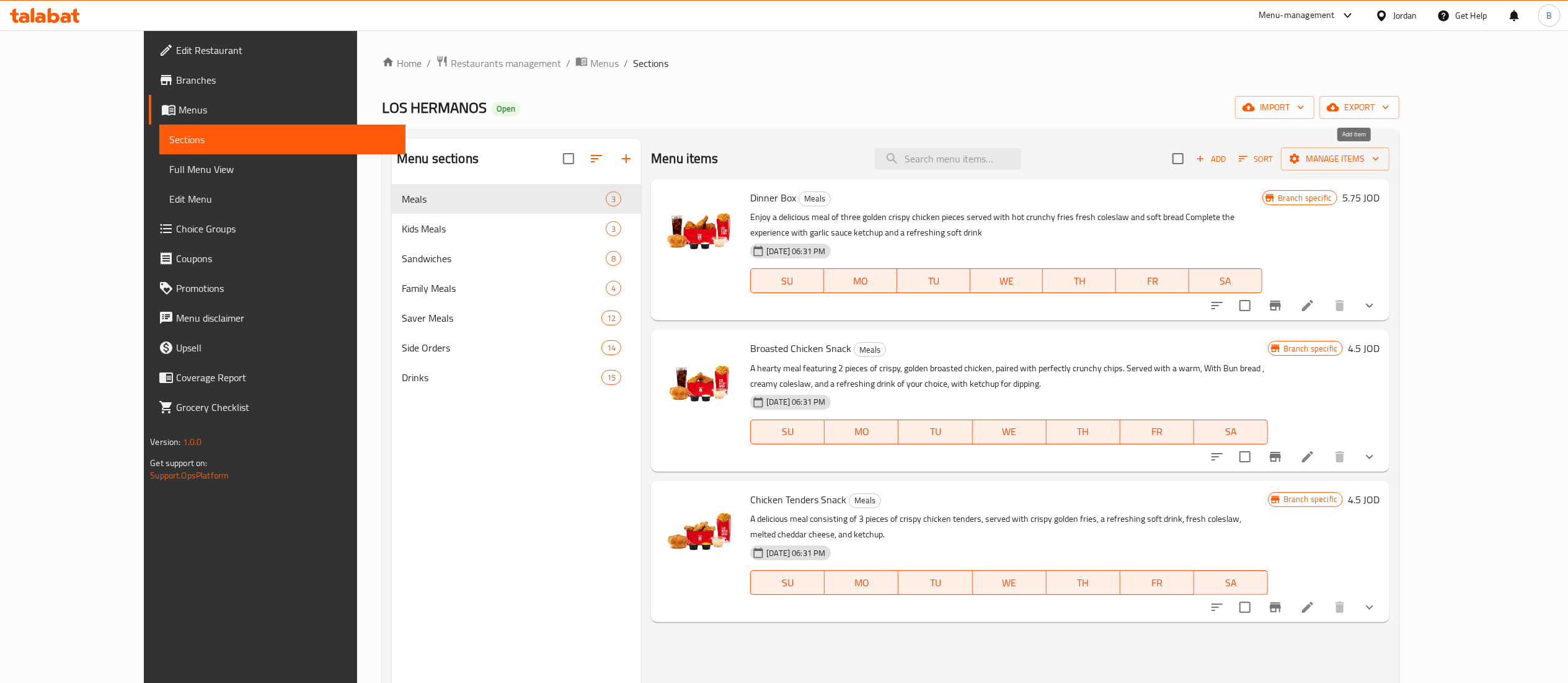
click at [1228, 159] on span "Add" at bounding box center [1210, 159] width 34 height 14
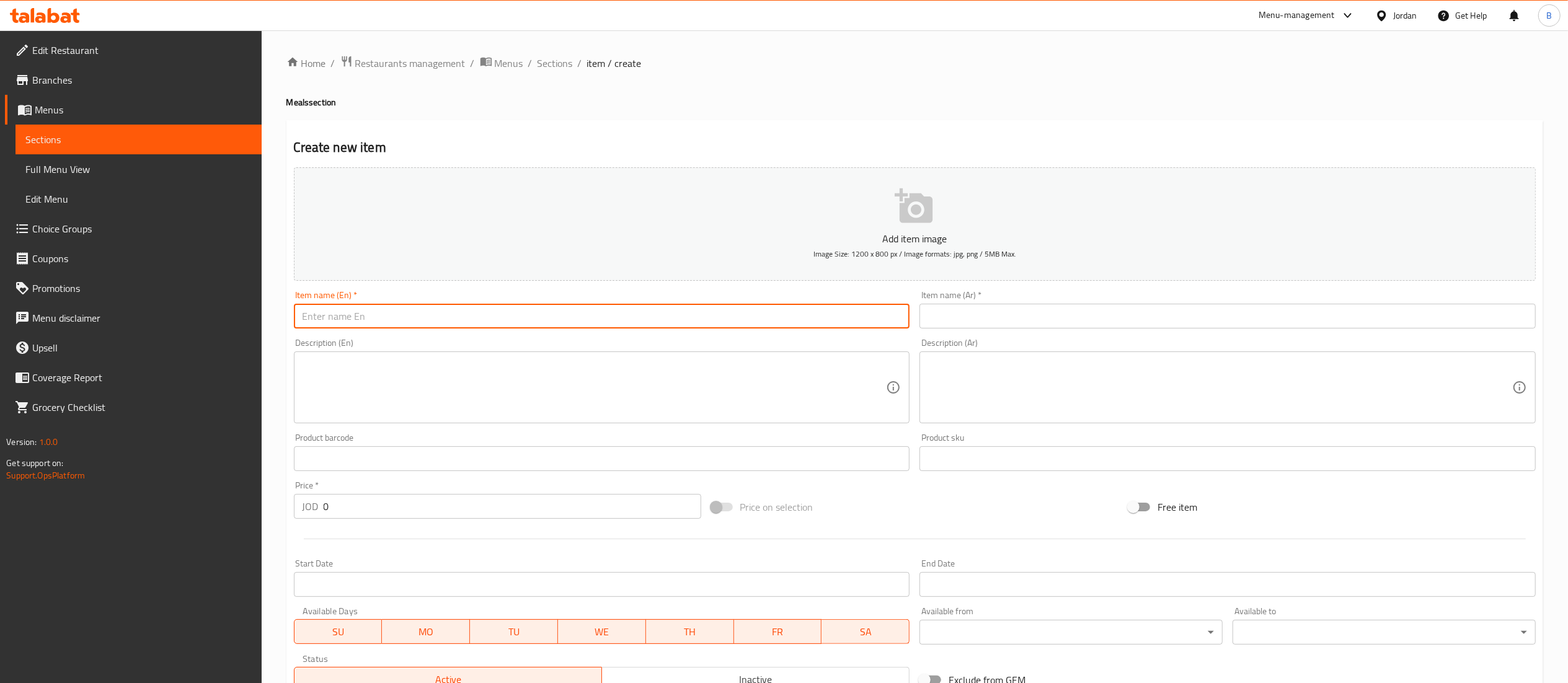
click at [614, 314] on input "text" at bounding box center [602, 316] width 617 height 25
paste input "Nachos Chicken Wrap zinger Meal"
type input "Nachos Chicken Wrap zinger Meal"
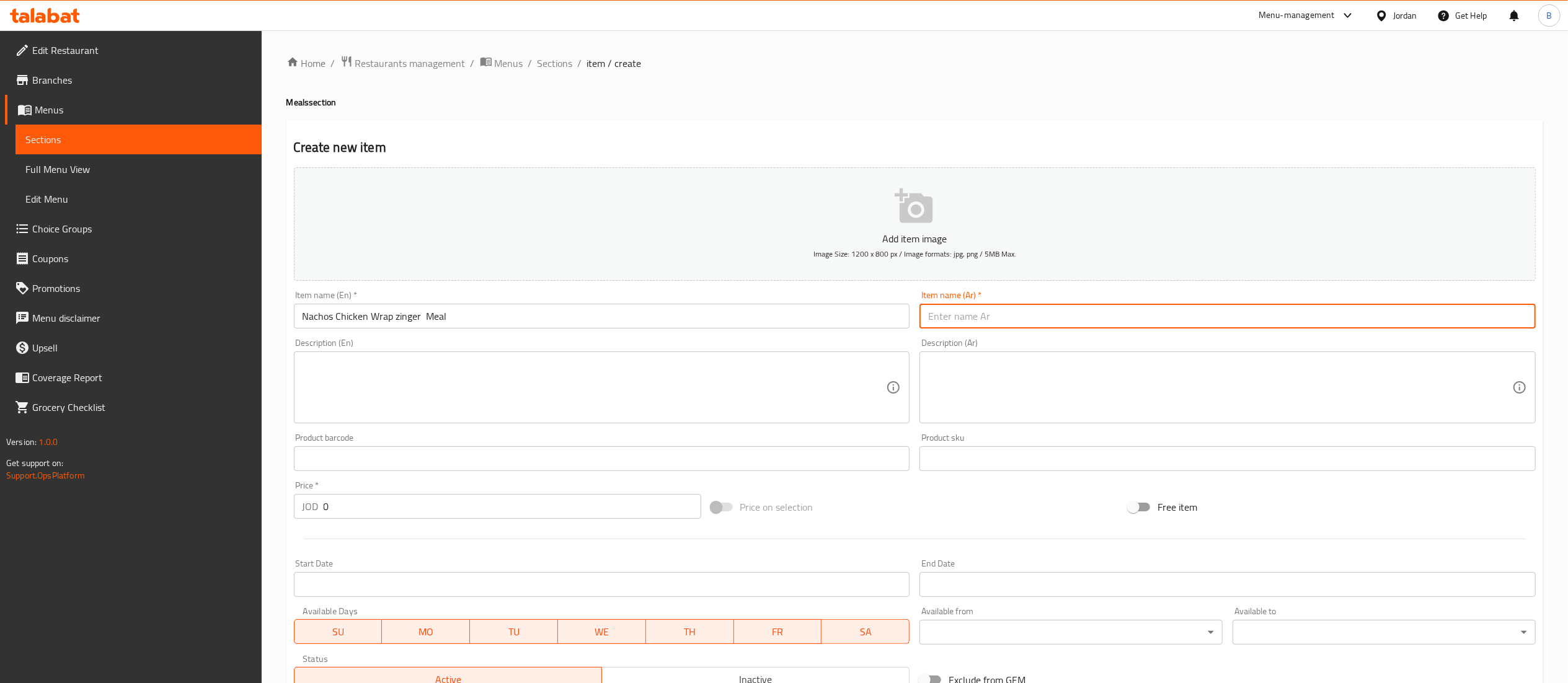
click at [988, 318] on input "text" at bounding box center [1228, 316] width 617 height 25
paste input "وجبة راب دجاج ناتشوز"
type input "وجبة راب دجاج ناتشوز"
click at [563, 408] on textarea at bounding box center [594, 387] width 584 height 59
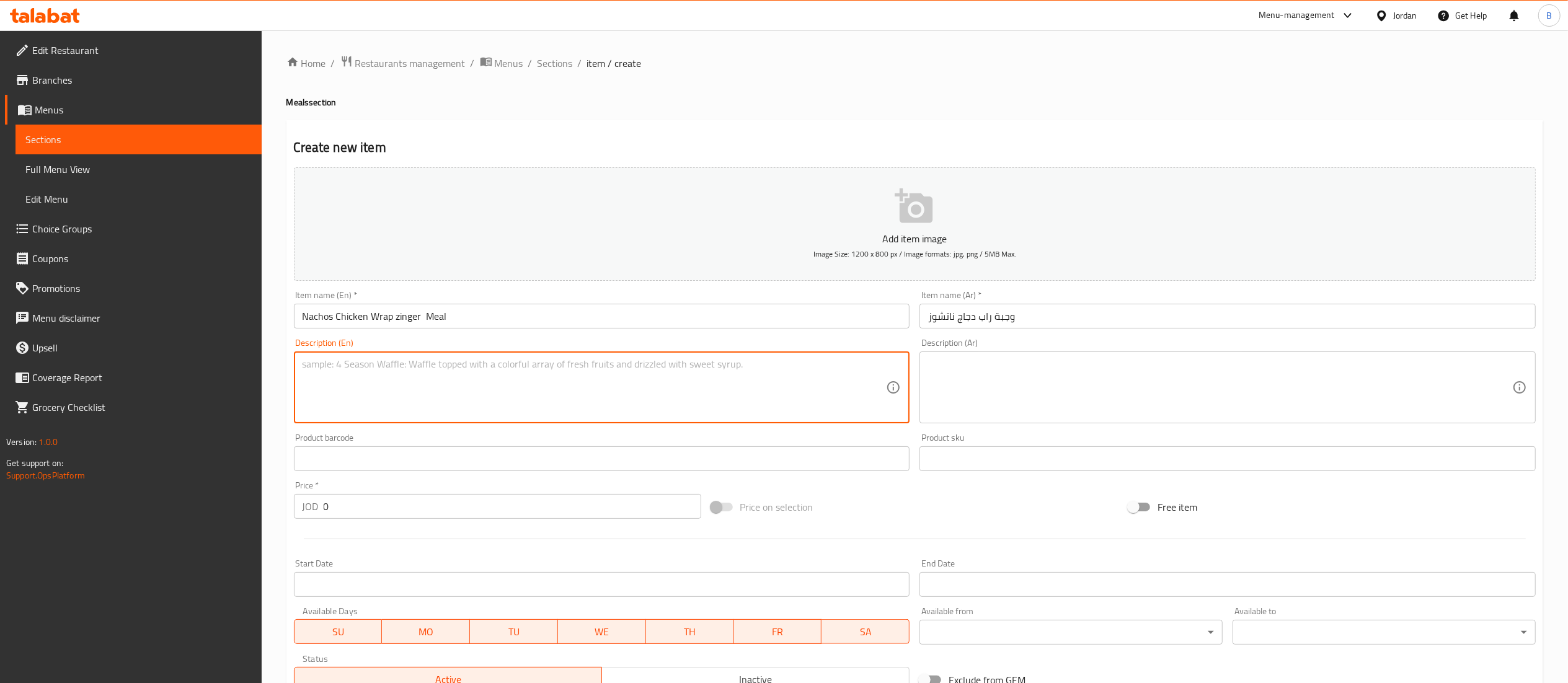
paste textarea "Chicken nachos sandwich meal made with a large tortilla filled with crispy chic…"
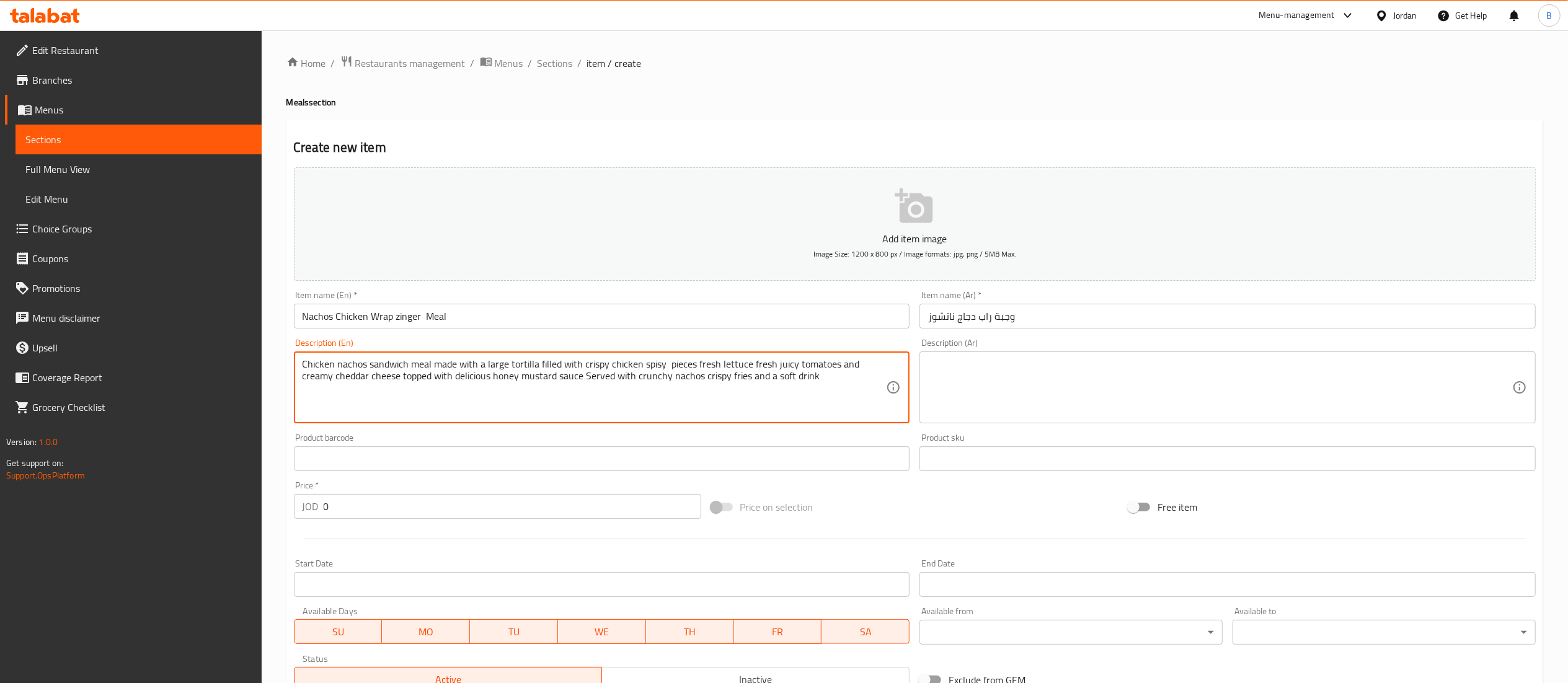
type textarea "Chicken nachos sandwich meal made with a large tortilla filled with crispy chic…"
click at [1106, 370] on textarea at bounding box center [1220, 387] width 584 height 59
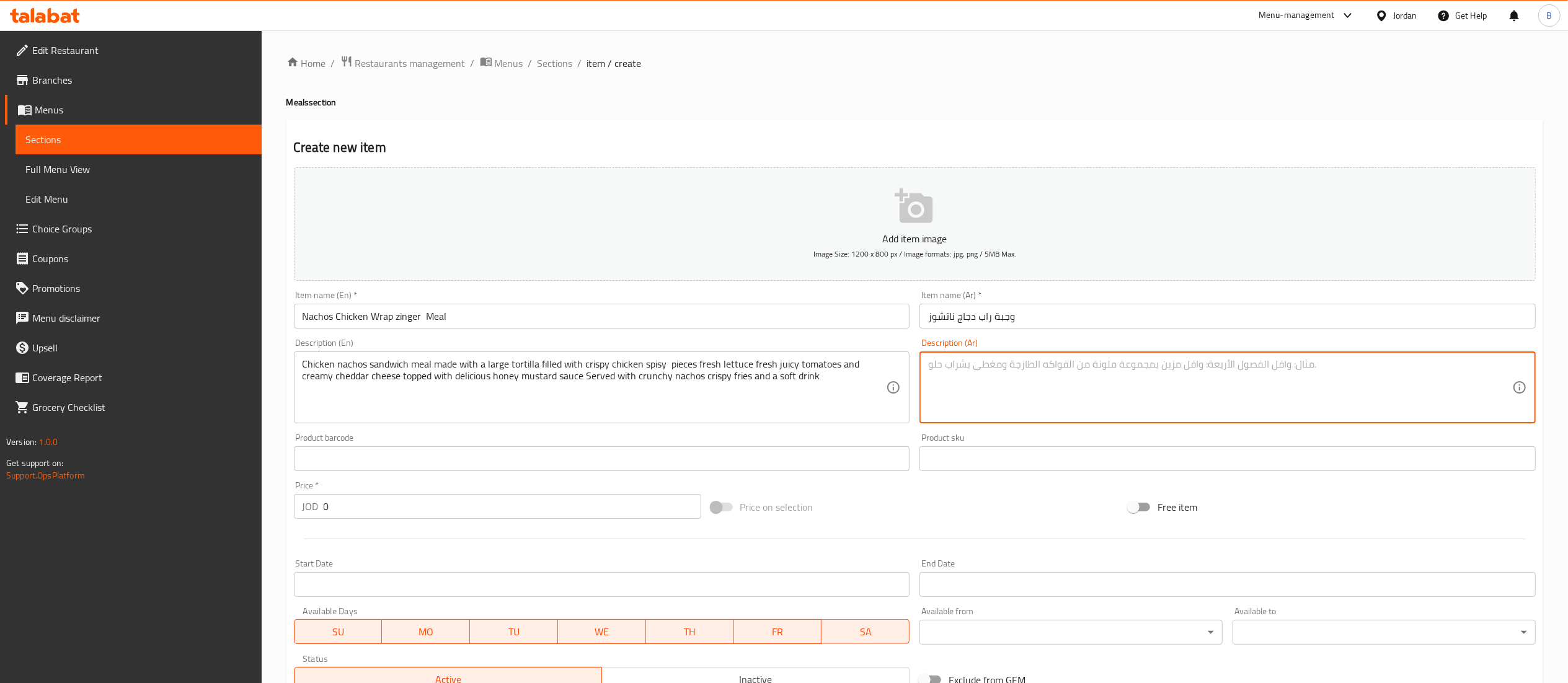
paste textarea "وجبة ناتشوز دجاج راب مكونة من خبز التورتيلا الكبير محشوة بقطع من الدجاج المقرمش…"
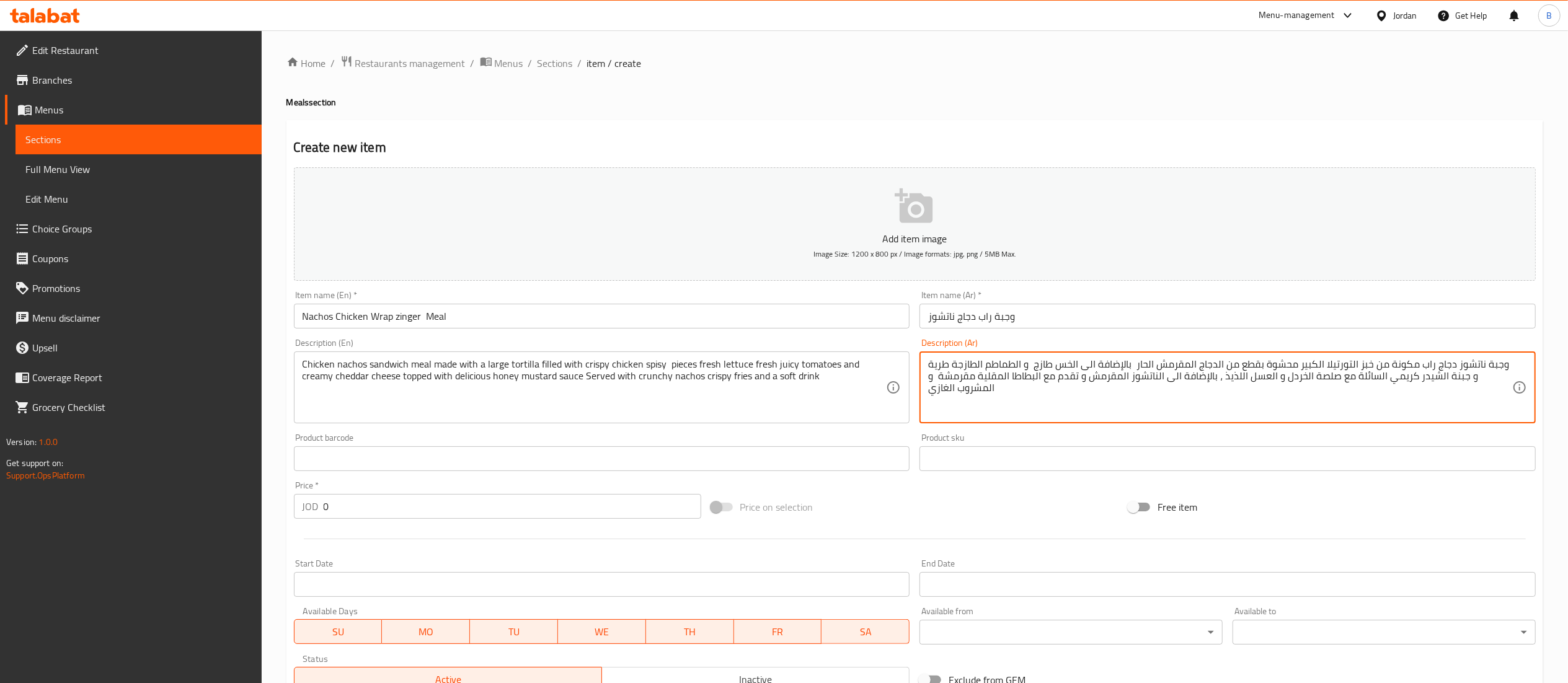
type textarea "وجبة ناتشوز دجاج راب مكونة من خبز التورتيلا الكبير محشوة بقطع من الدجاج المقرمش…"
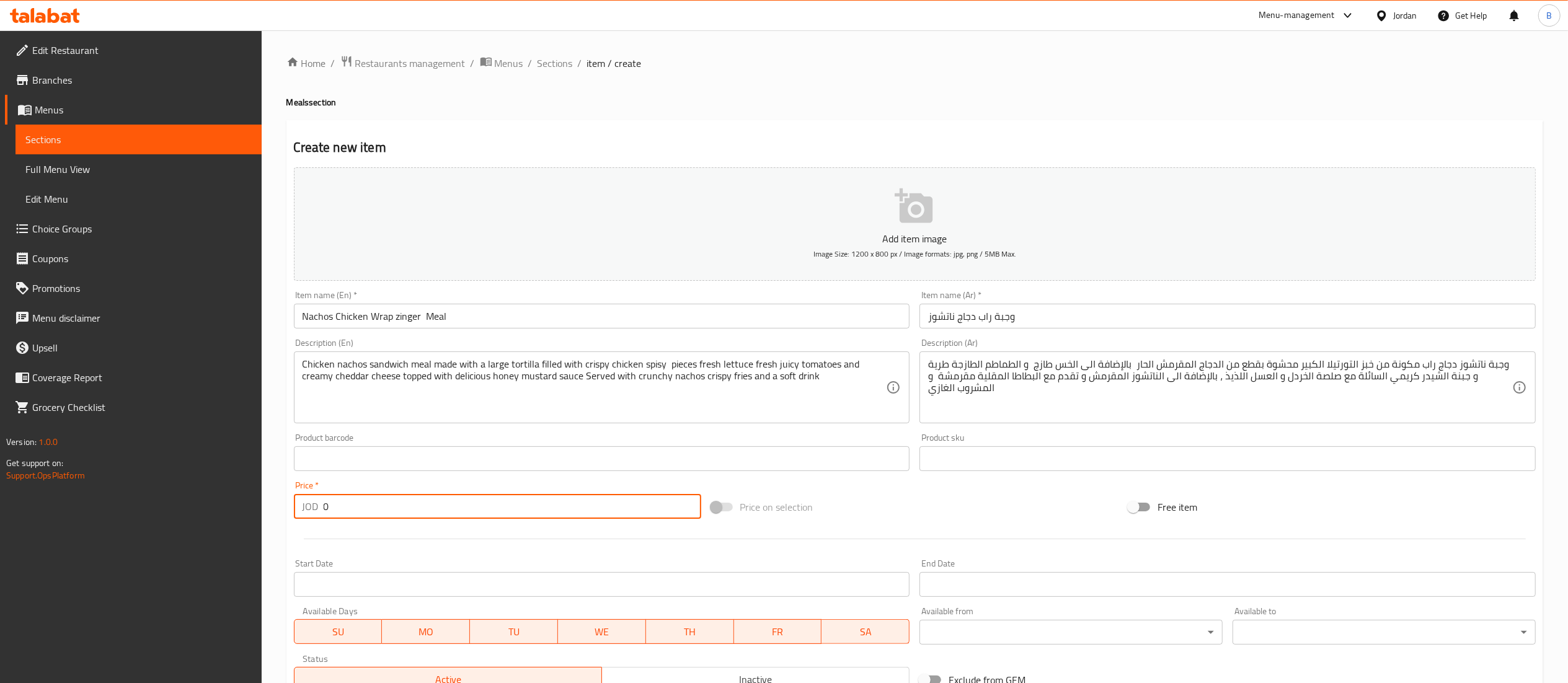
drag, startPoint x: 407, startPoint y: 511, endPoint x: 156, endPoint y: 490, distance: 251.9
click at [157, 490] on div "Edit Restaurant Branches Menus Sections Full Menu View Edit Menu Choice Groups …" at bounding box center [784, 453] width 1568 height 845
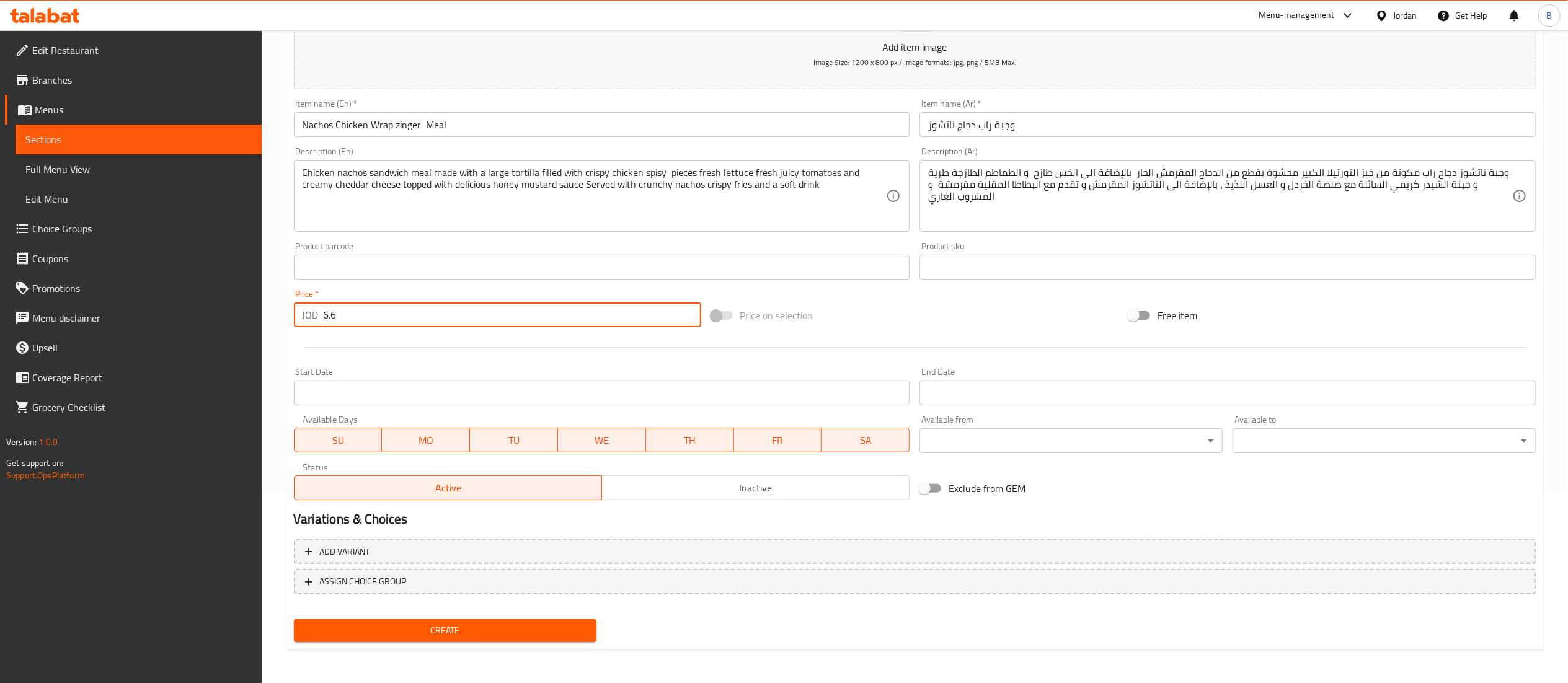
type input "6.6"
click at [455, 636] on span "Create" at bounding box center [445, 630] width 283 height 16
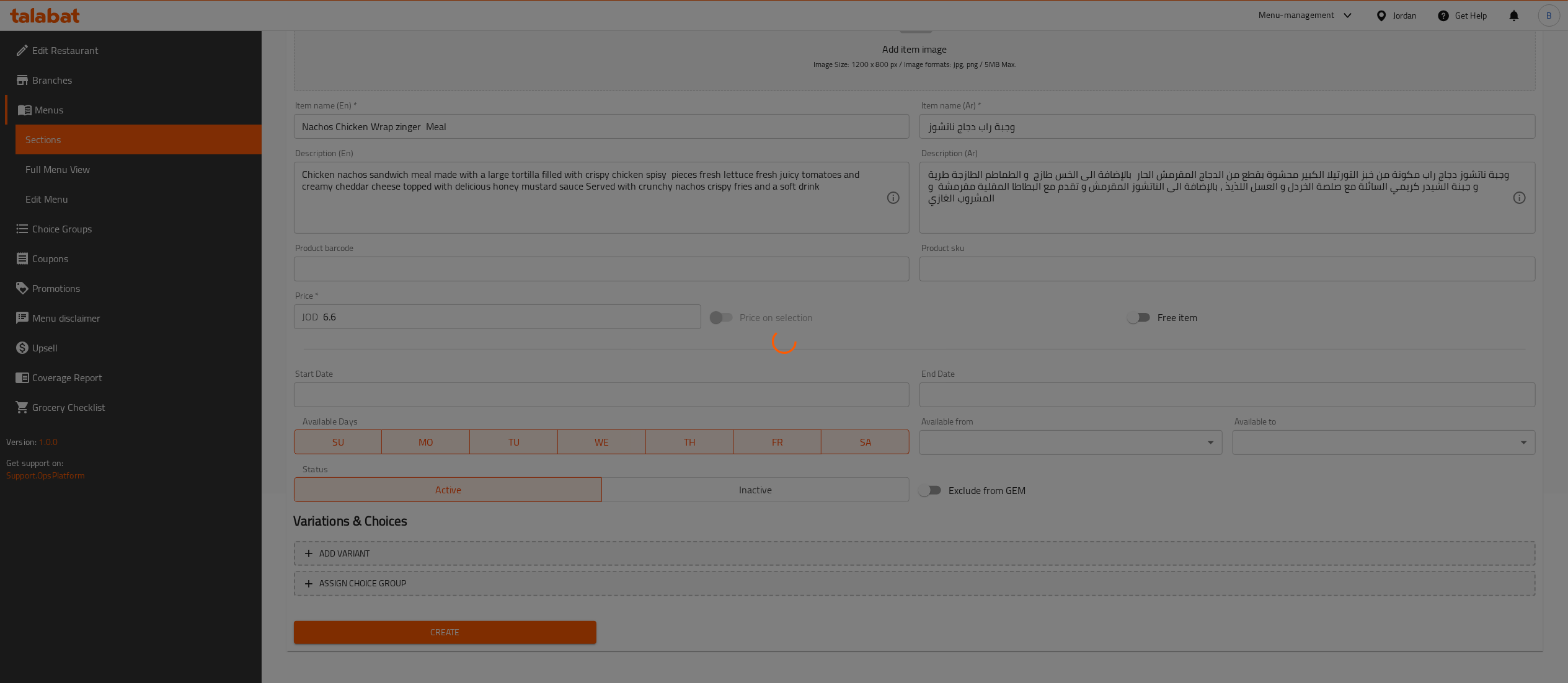
scroll to position [83, 0]
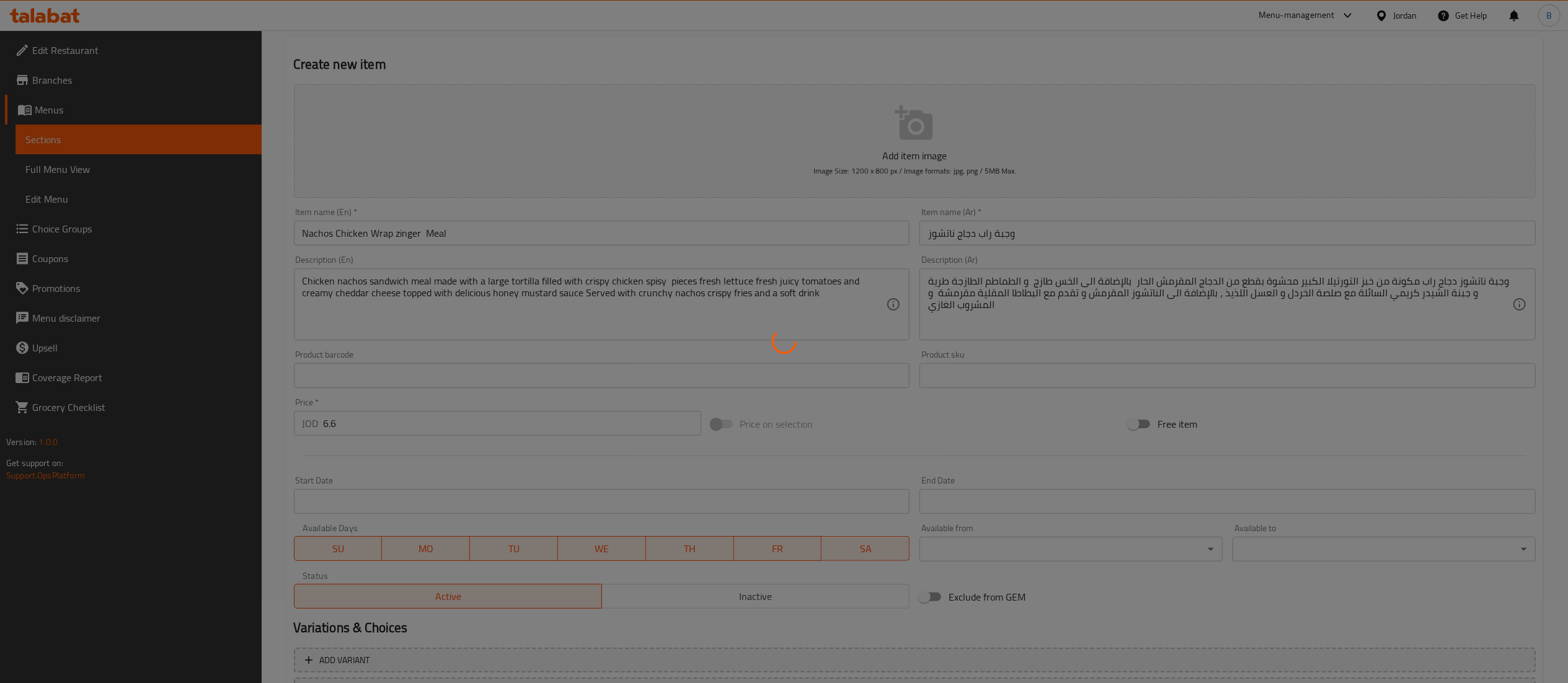
type input "0"
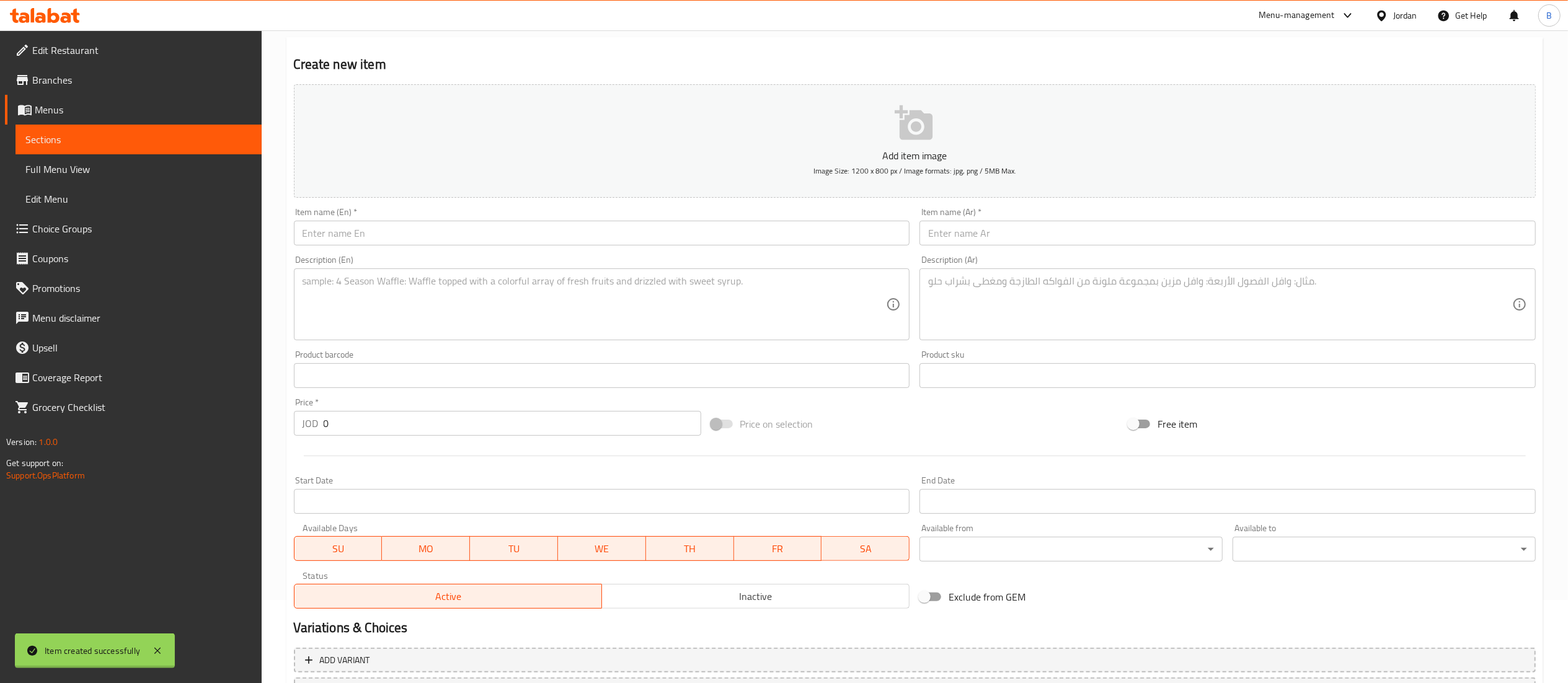
scroll to position [0, 0]
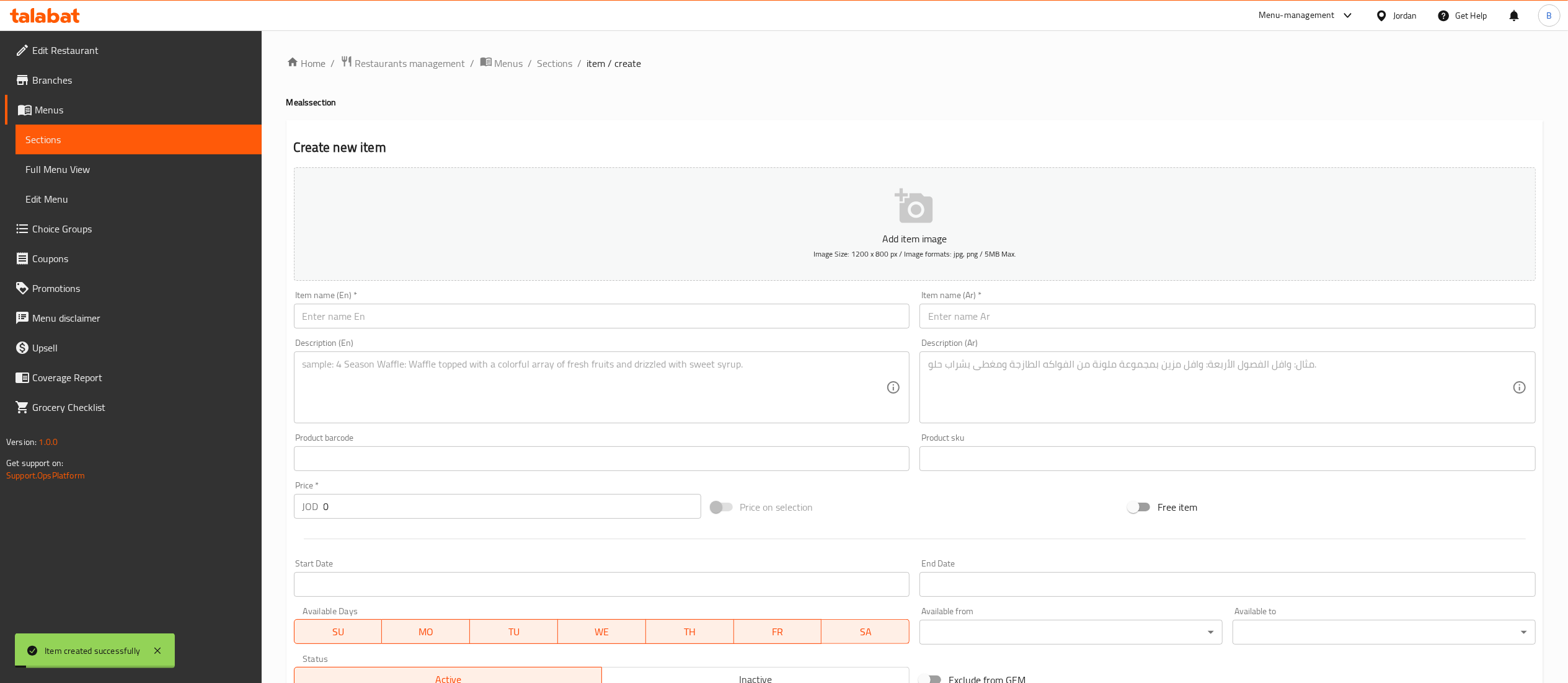
drag, startPoint x: 563, startPoint y: 63, endPoint x: 567, endPoint y: 82, distance: 19.4
click at [563, 63] on span "Sections" at bounding box center [555, 63] width 35 height 15
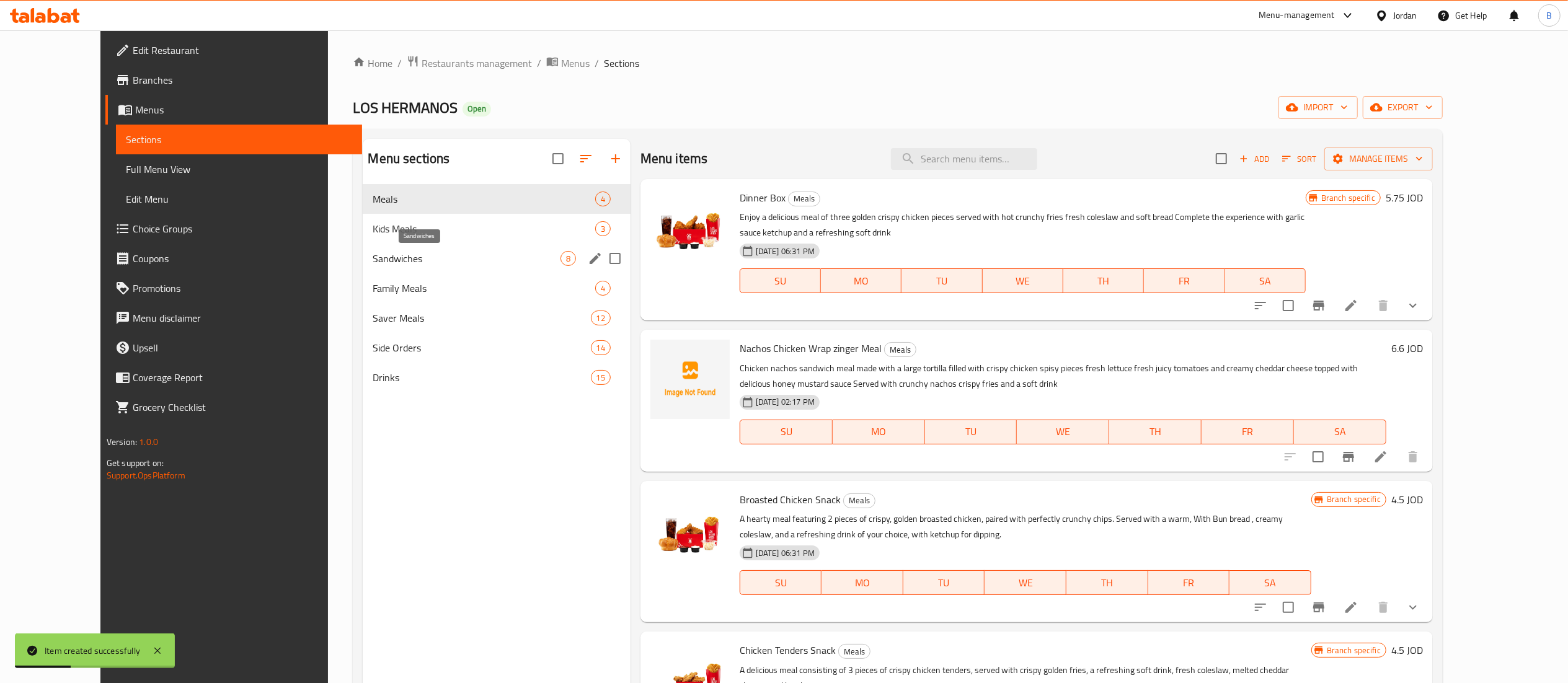
click at [373, 252] on span "Sandwiches" at bounding box center [466, 258] width 187 height 15
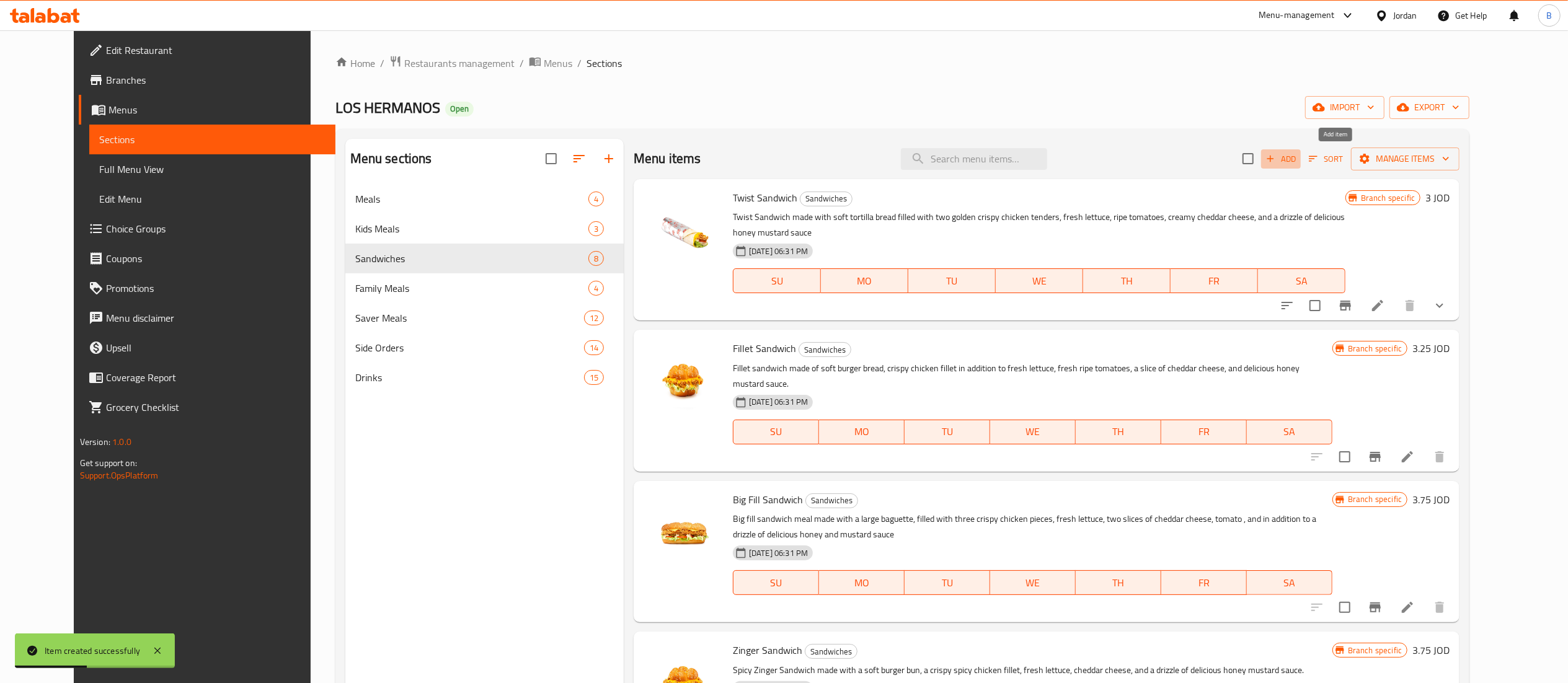
click at [1297, 163] on span "Add" at bounding box center [1281, 159] width 34 height 14
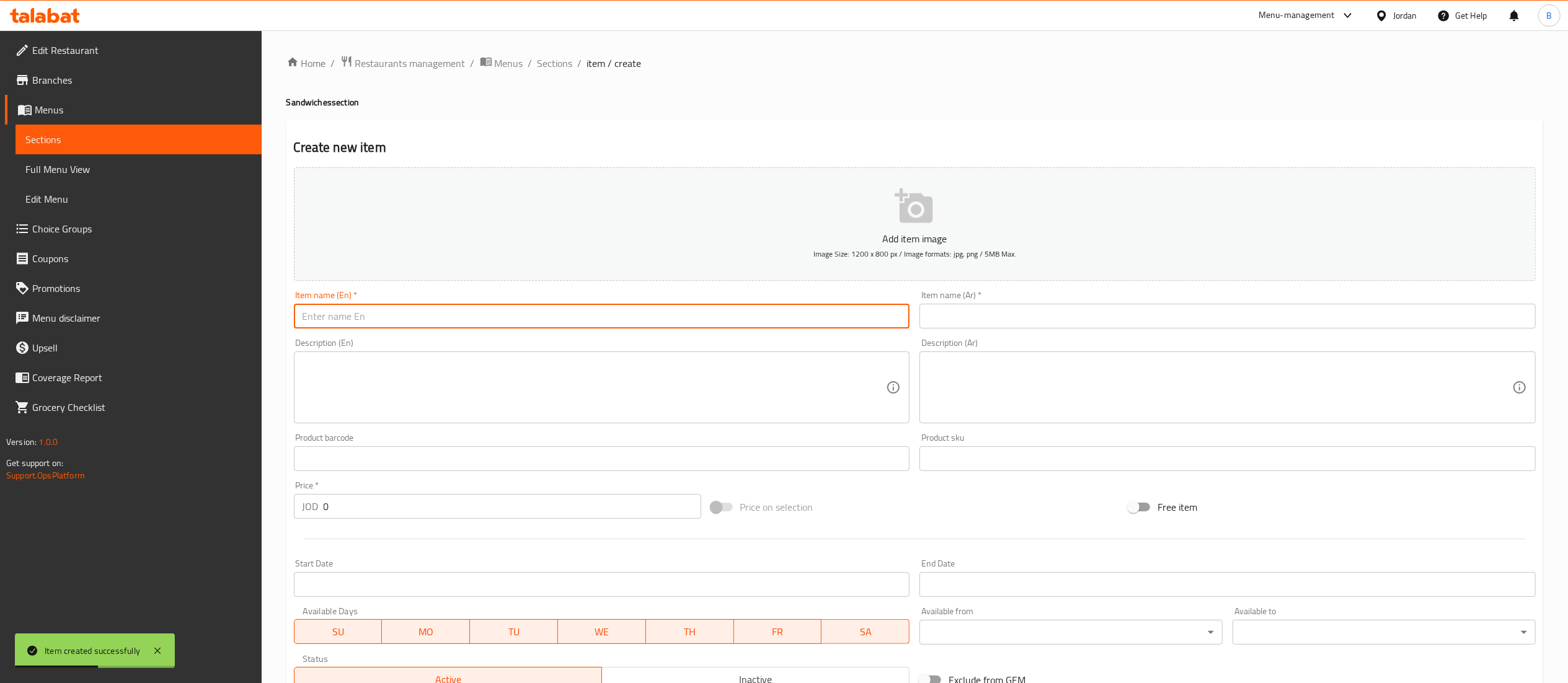
click at [363, 321] on input "text" at bounding box center [602, 316] width 617 height 25
paste input "Nachos Chicken Wrap zinger sandwich"
type input "Nachos Chicken Wrap zinger sandwich"
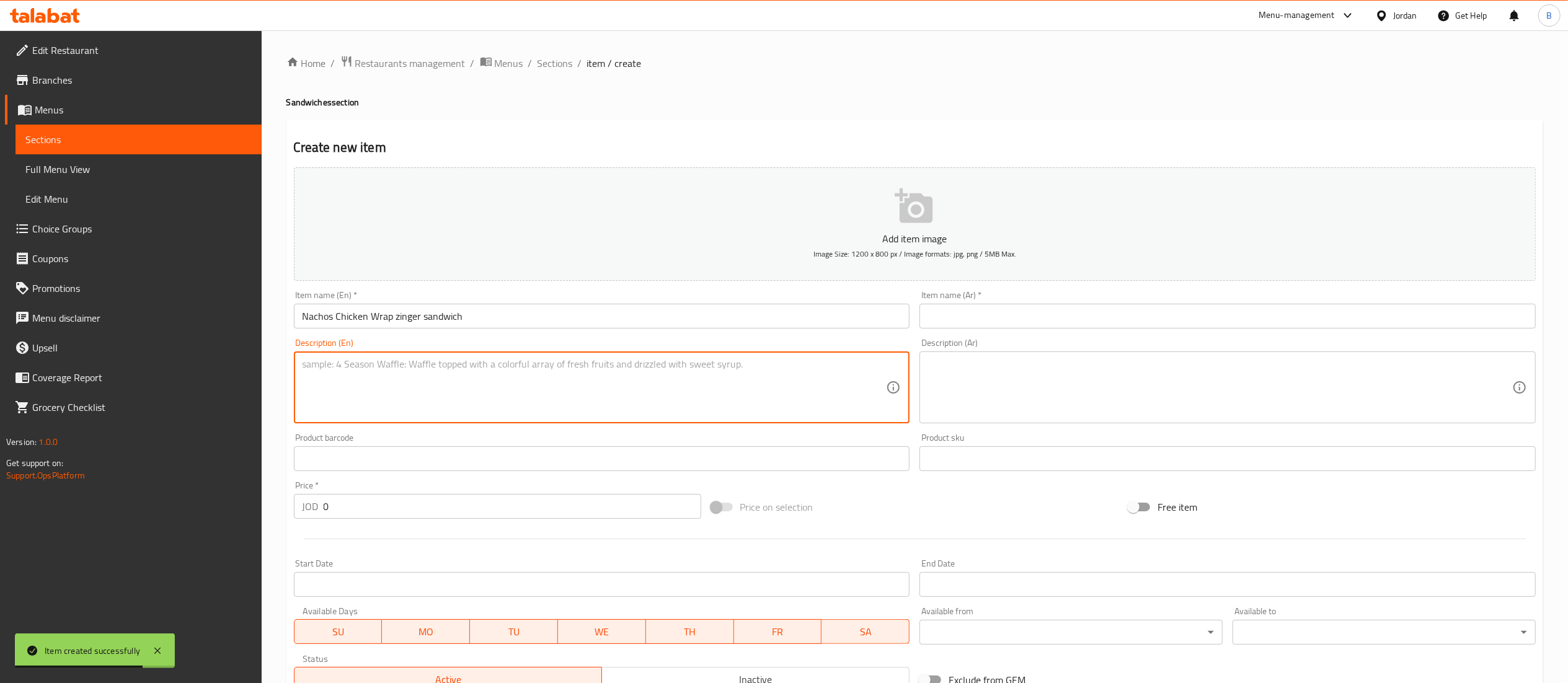
click at [713, 411] on textarea at bounding box center [594, 387] width 584 height 59
paste textarea "Chicken nachos sandwich made with a large tortilla filled with crispy chicken s…"
type textarea "Chicken nachos sandwich made with a large tortilla filled with crispy chicken s…"
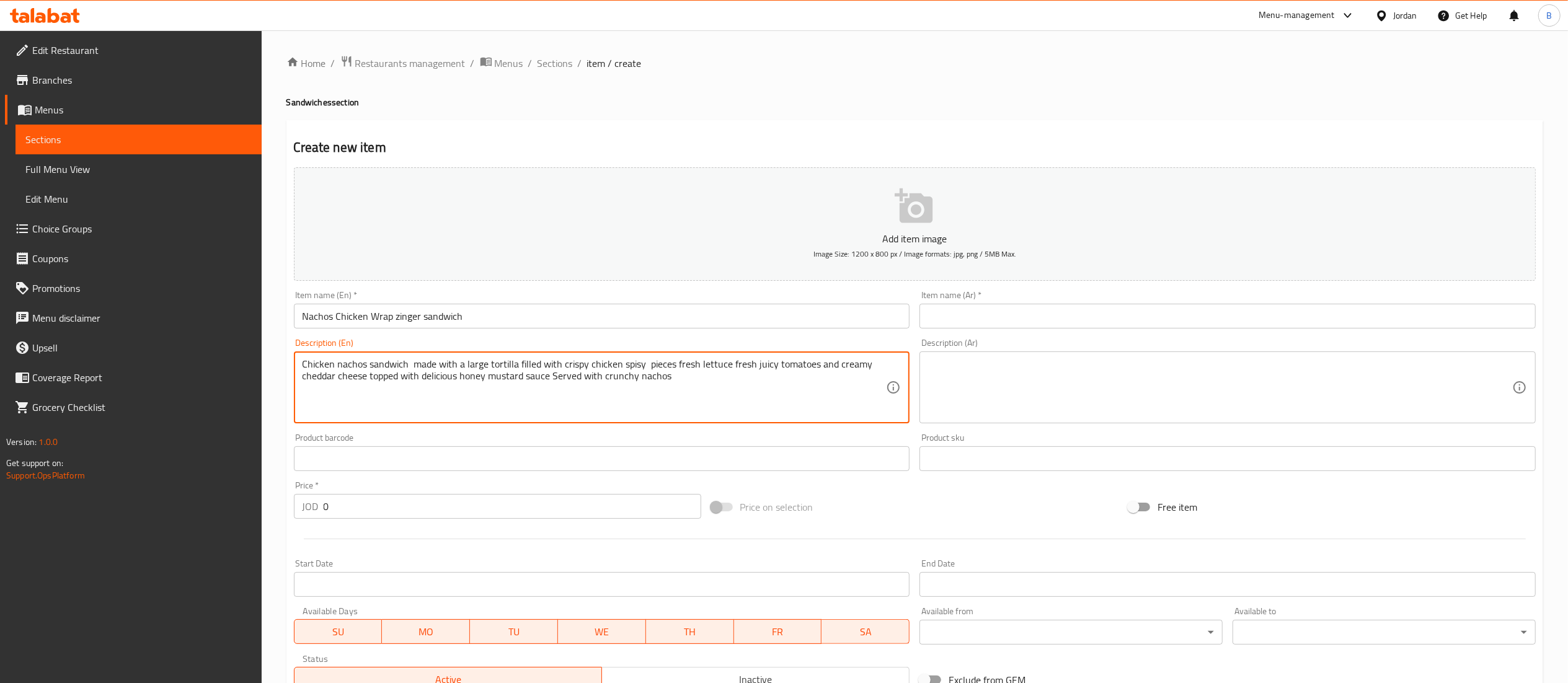
click at [970, 317] on input "text" at bounding box center [1228, 316] width 617 height 25
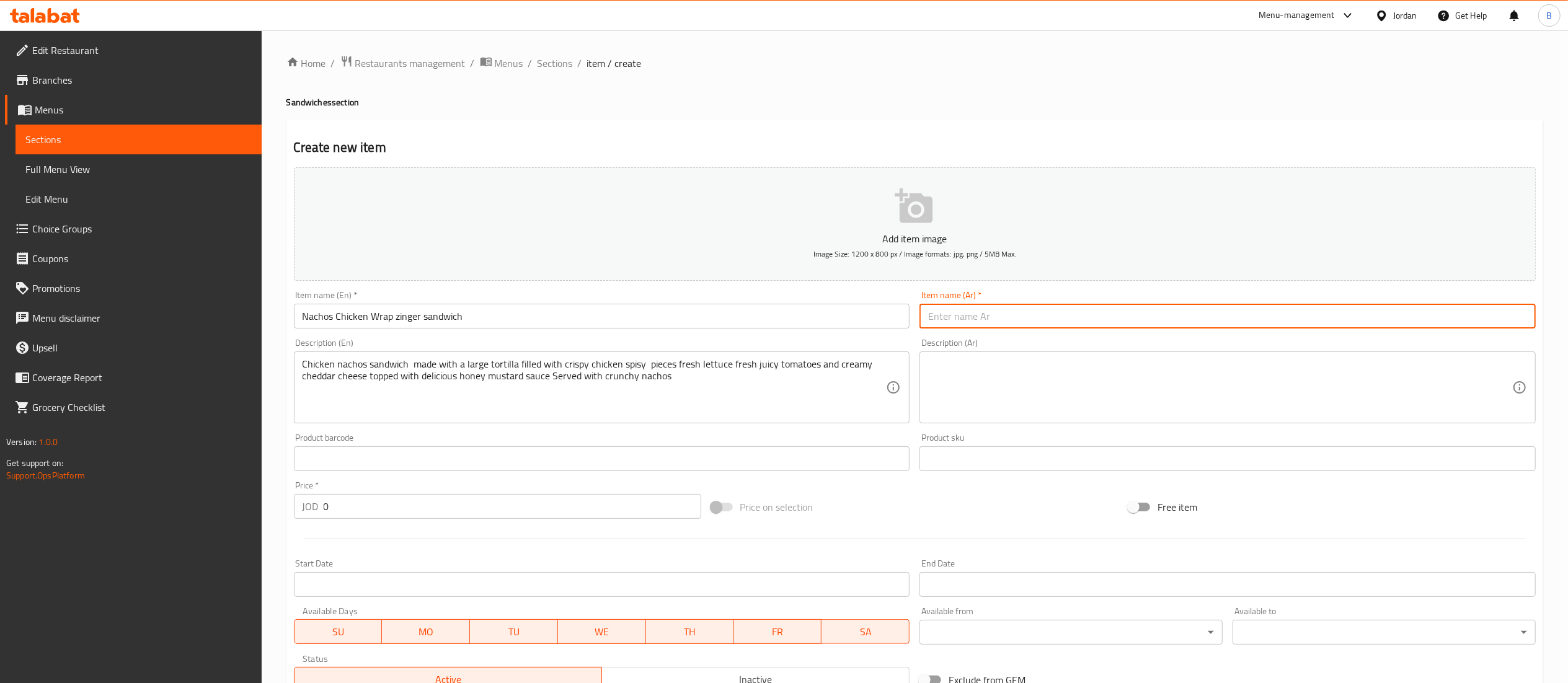
paste input "ساندويش دجاج راب"
type input "ساندويش دجاج راب"
click at [1019, 447] on input "text" at bounding box center [1228, 459] width 617 height 25
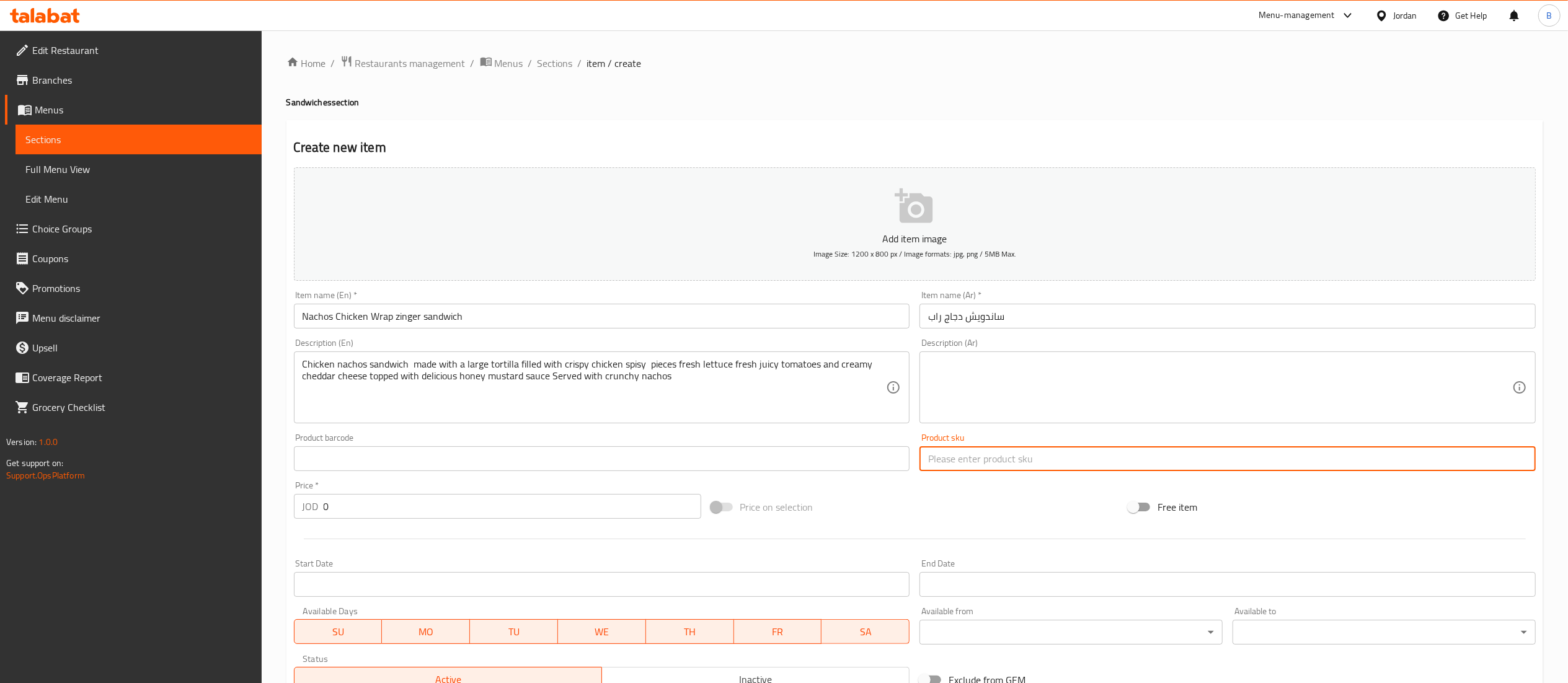
click at [995, 399] on textarea at bounding box center [1220, 387] width 584 height 59
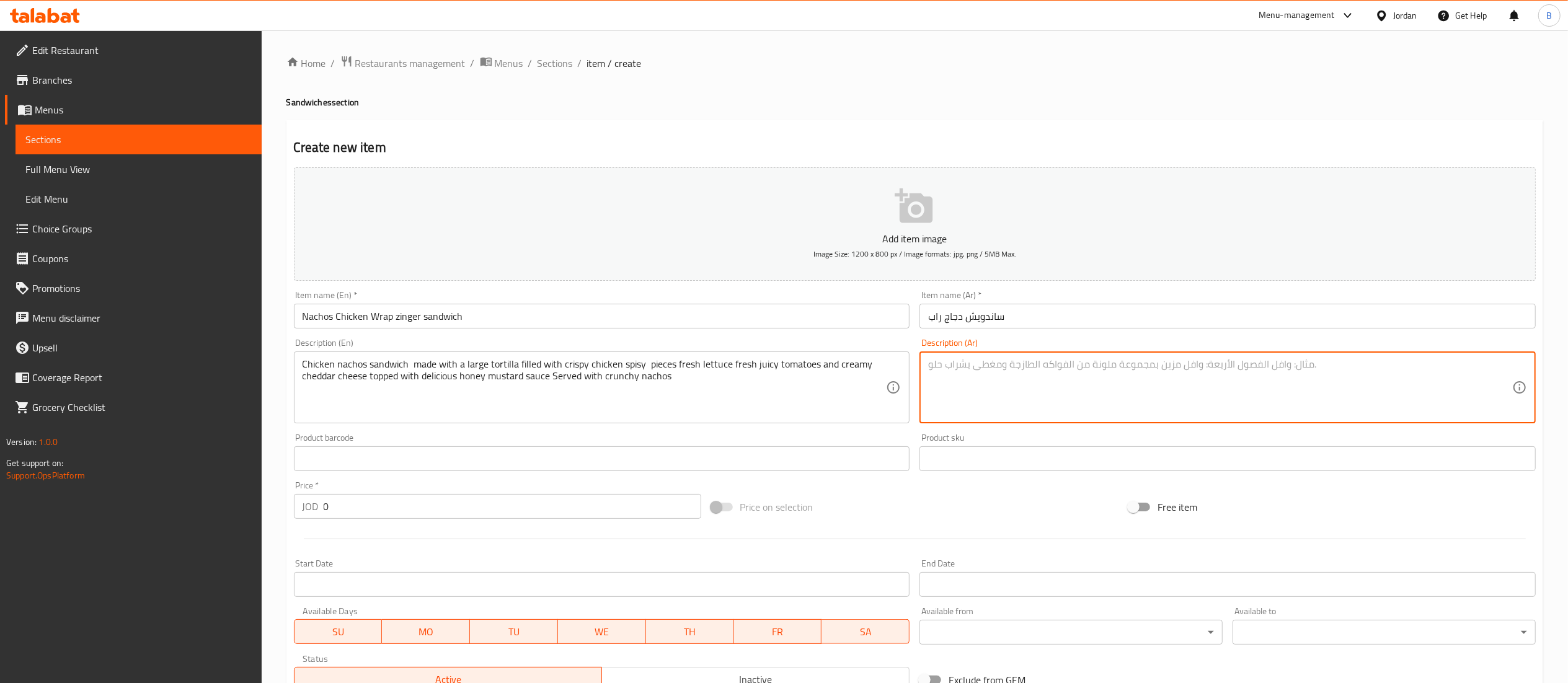
paste textarea "ساندويش ناتشوز دجاج راب مكونة من خبز التورتيلا الكبير محشوة بقطع من الدجاج المق…"
type textarea "ساندويش ناتشوز دجاج راب مكونة من خبز التورتيلا الكبير محشوة بقطع من الدجاج المق…"
drag, startPoint x: 482, startPoint y: 494, endPoint x: 470, endPoint y: 502, distance: 14.4
click at [473, 497] on div "Price   * JOD 0 Price *" at bounding box center [498, 500] width 407 height 38
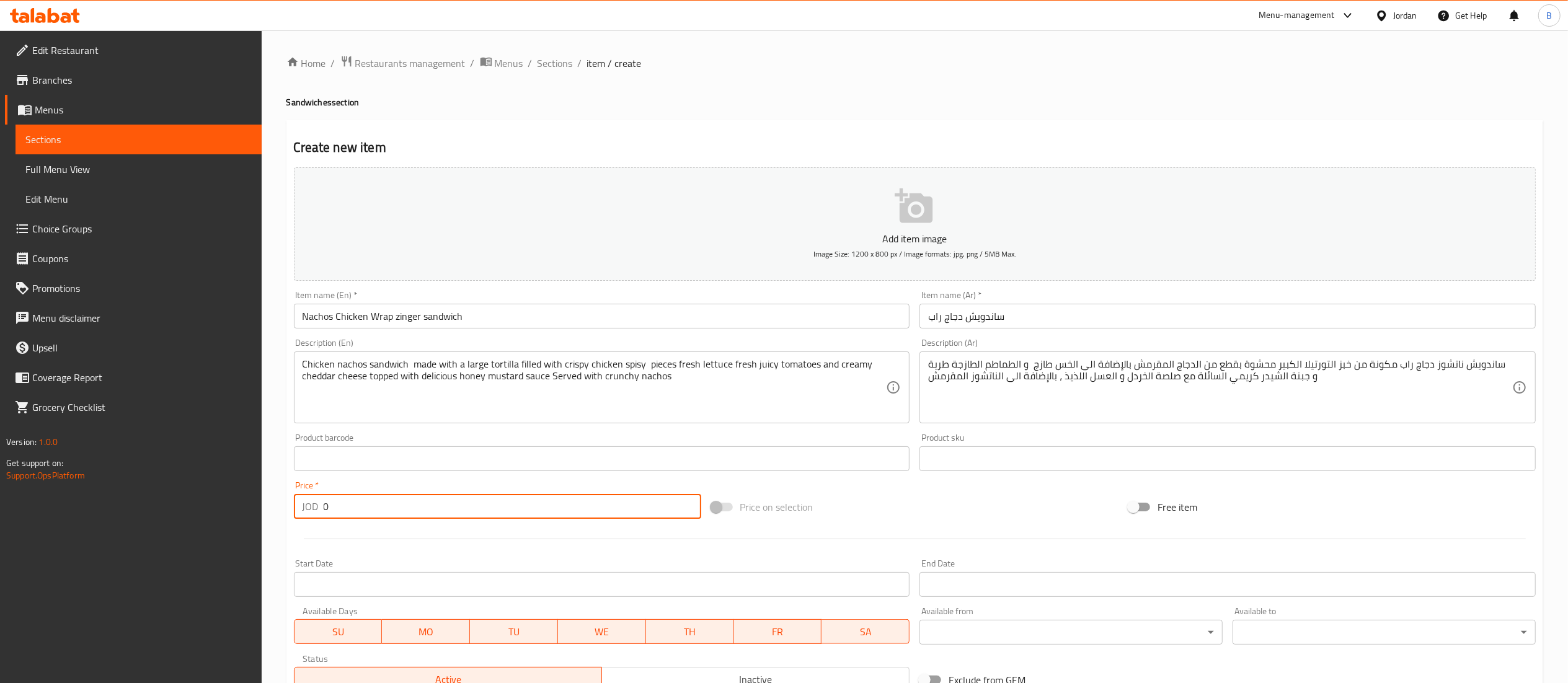
drag, startPoint x: 402, startPoint y: 509, endPoint x: 38, endPoint y: 483, distance: 364.9
click at [73, 483] on div "Edit Restaurant Branches Menus Sections Full Menu View Edit Menu Choice Groups …" at bounding box center [784, 453] width 1568 height 845
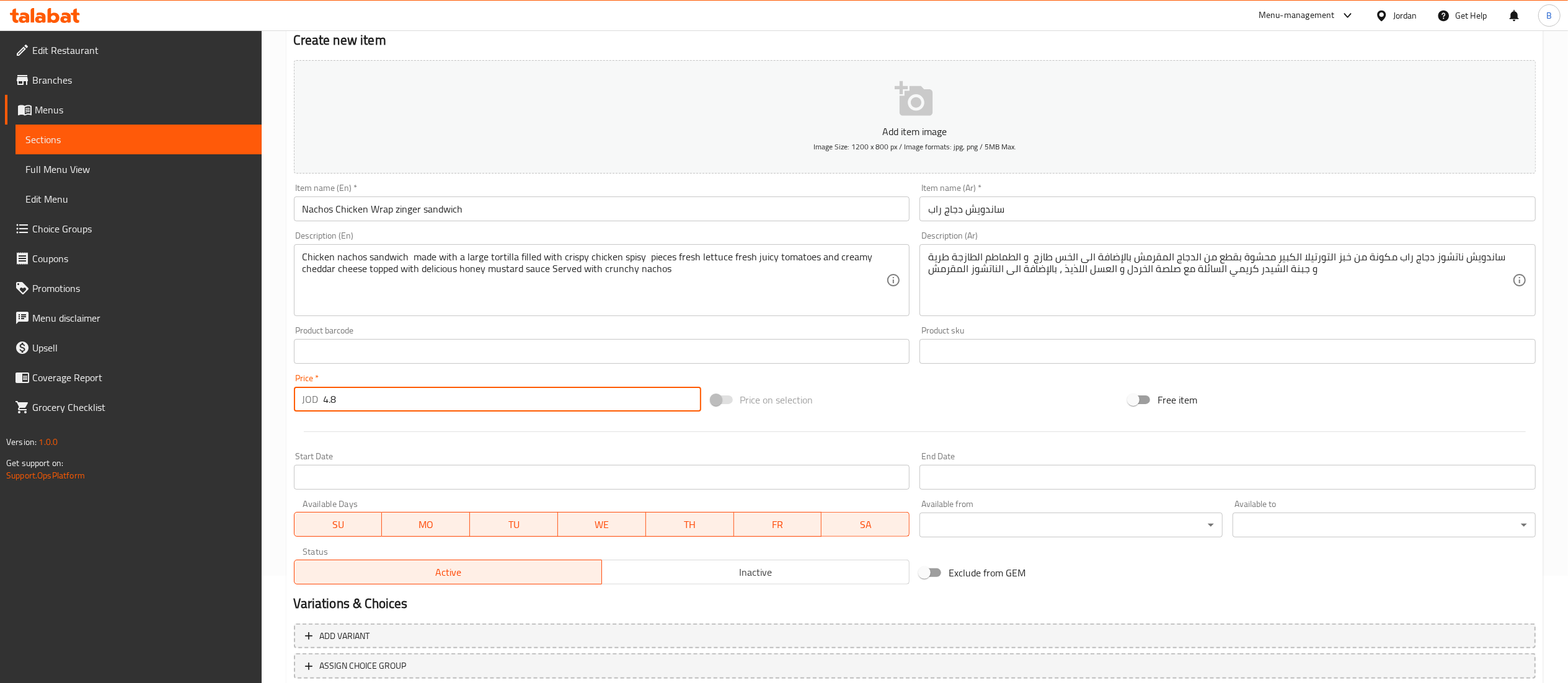
scroll to position [192, 0]
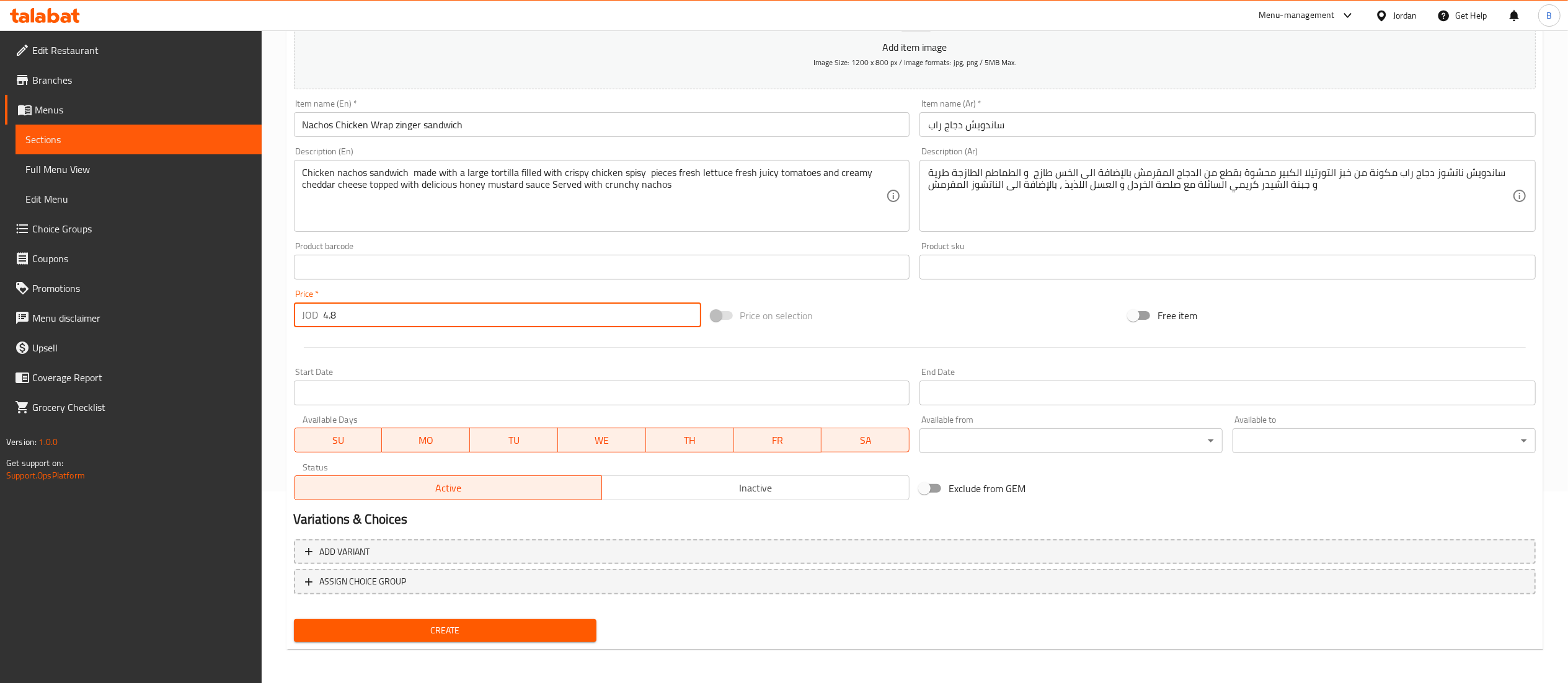
type input "4.8"
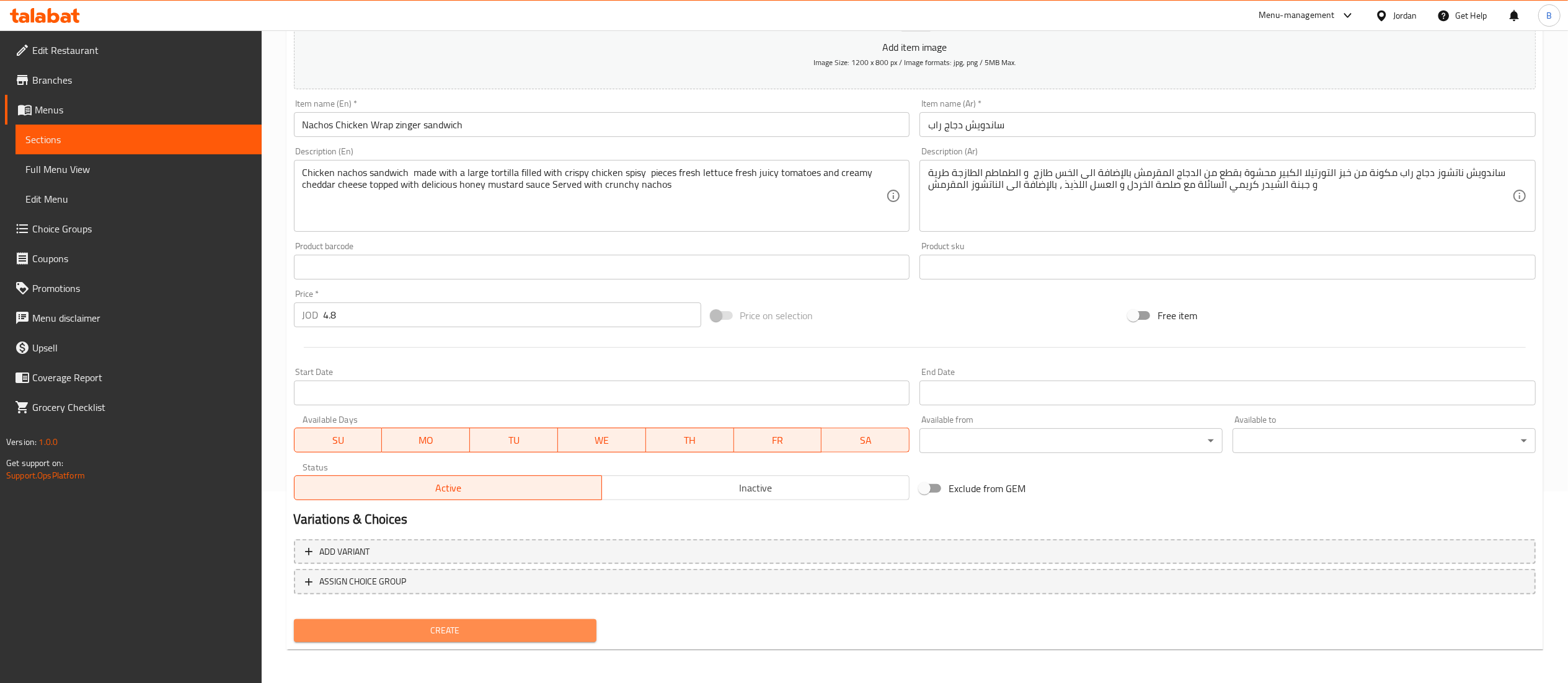
click at [511, 632] on span "Create" at bounding box center [445, 630] width 283 height 16
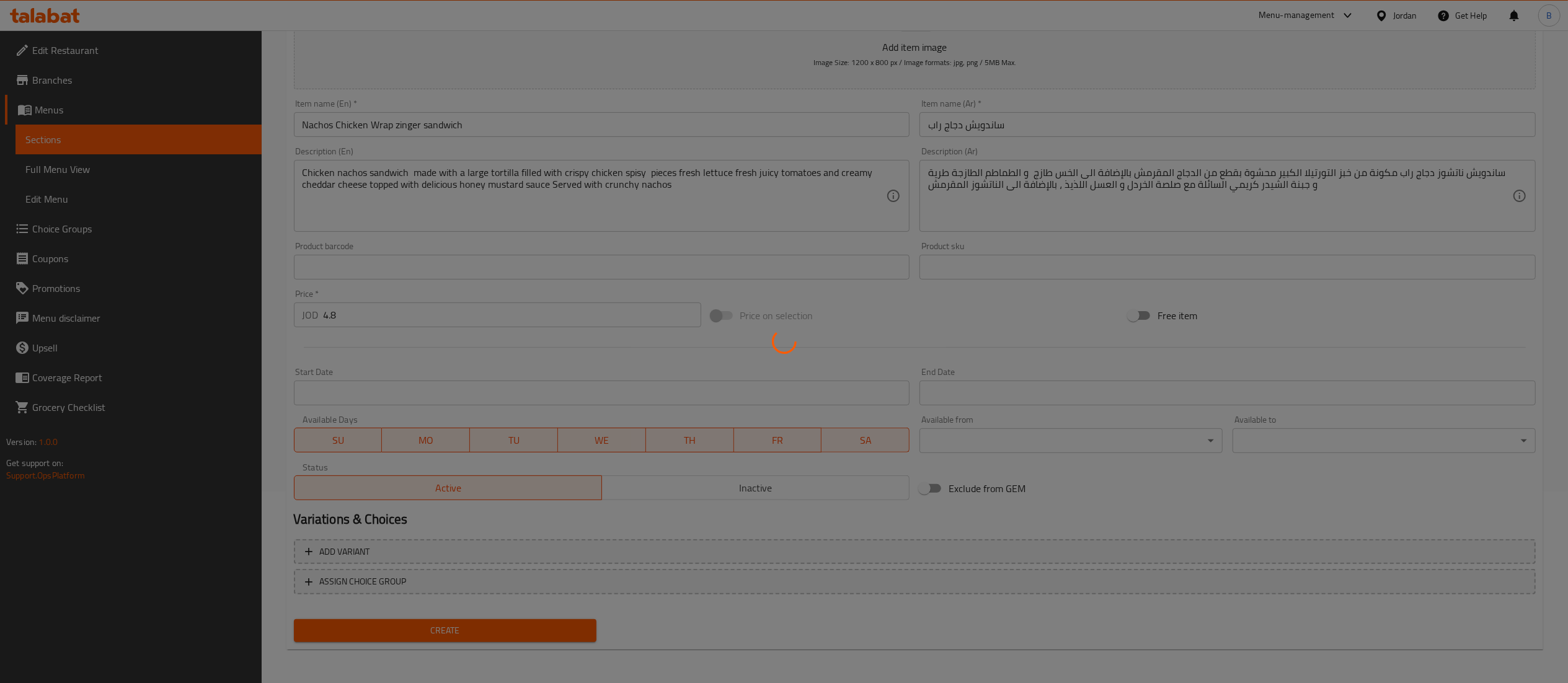
type input "0"
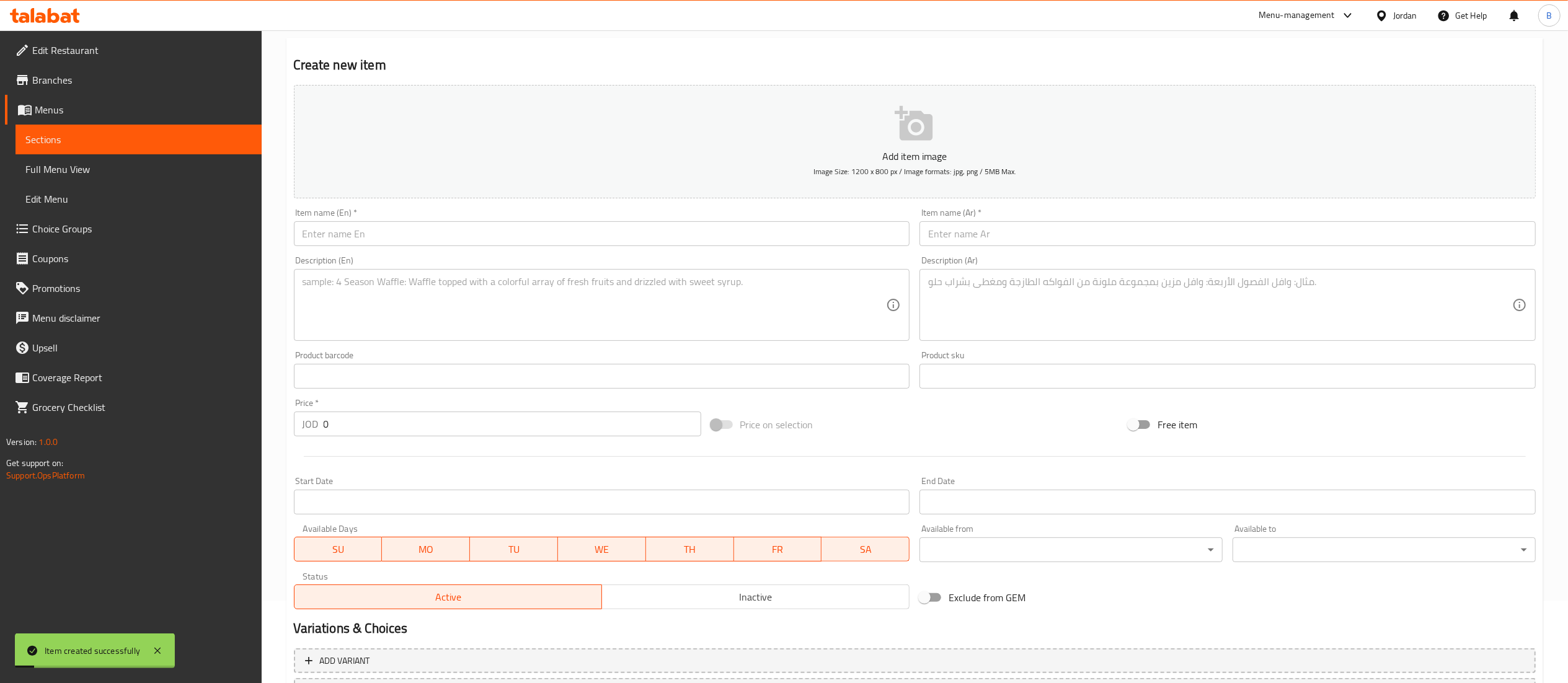
scroll to position [0, 0]
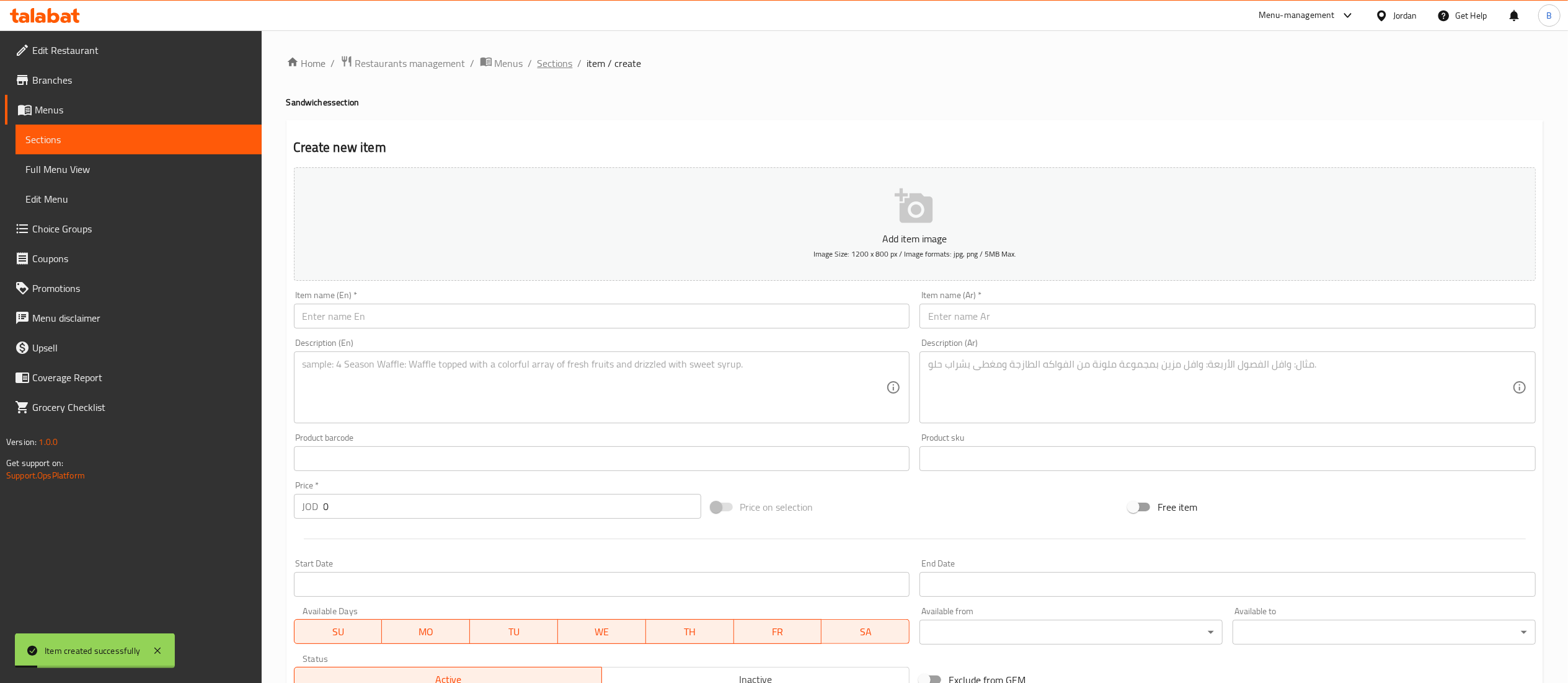
drag, startPoint x: 534, startPoint y: 52, endPoint x: 544, endPoint y: 60, distance: 12.8
click at [533, 52] on div "Home / Restaurants management / Menus / Sections / item / create Sandwiches sec…" at bounding box center [915, 453] width 1306 height 845
click at [547, 61] on span "Sections" at bounding box center [555, 63] width 35 height 15
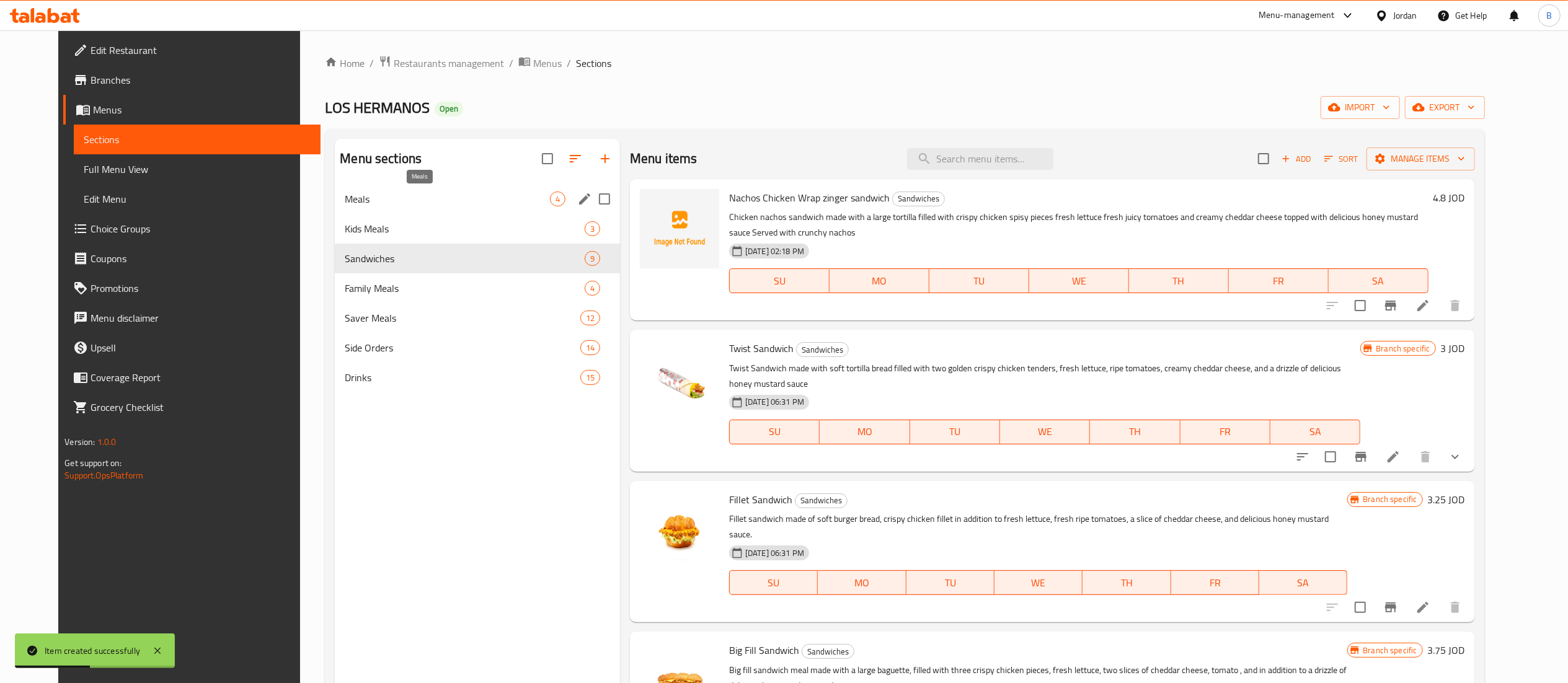
click at [368, 196] on span "Meals" at bounding box center [447, 199] width 204 height 15
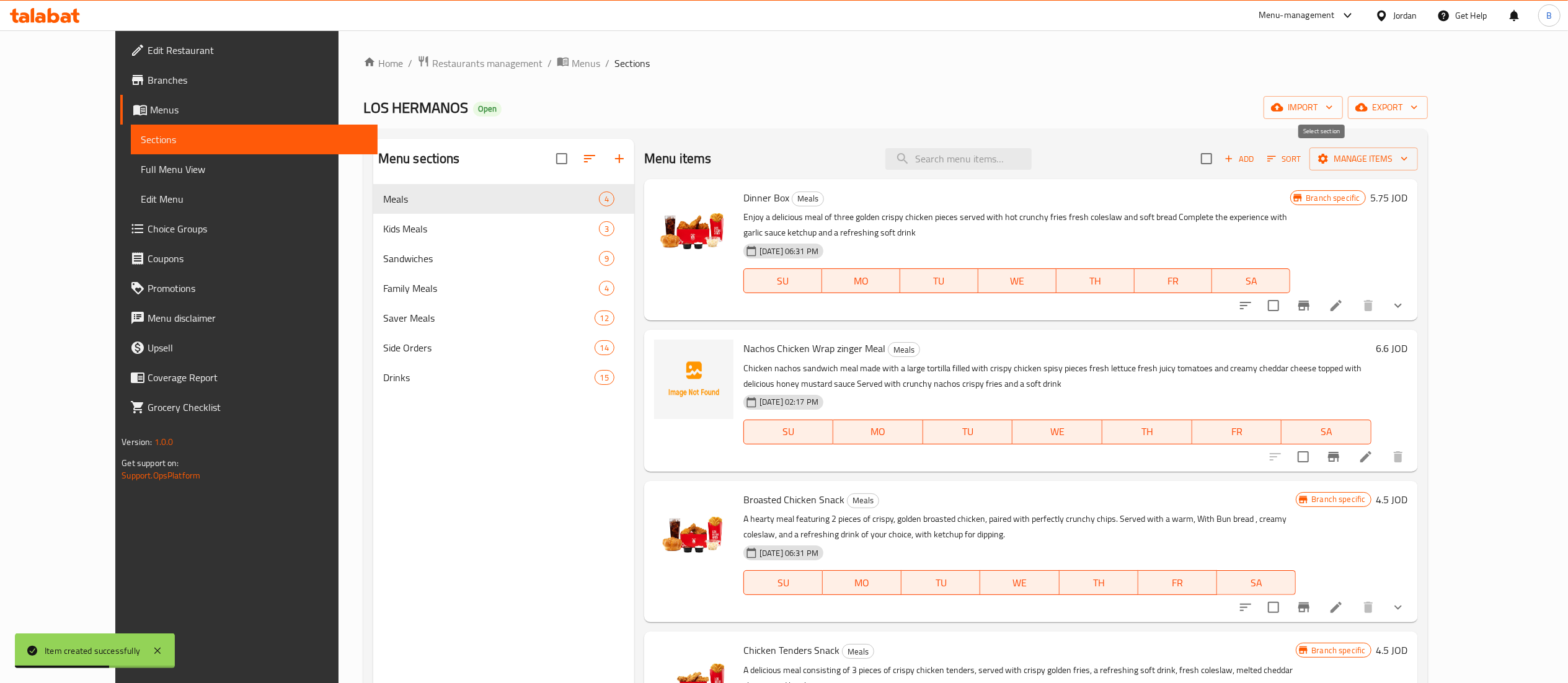
click at [1259, 156] on button "Add" at bounding box center [1239, 159] width 39 height 19
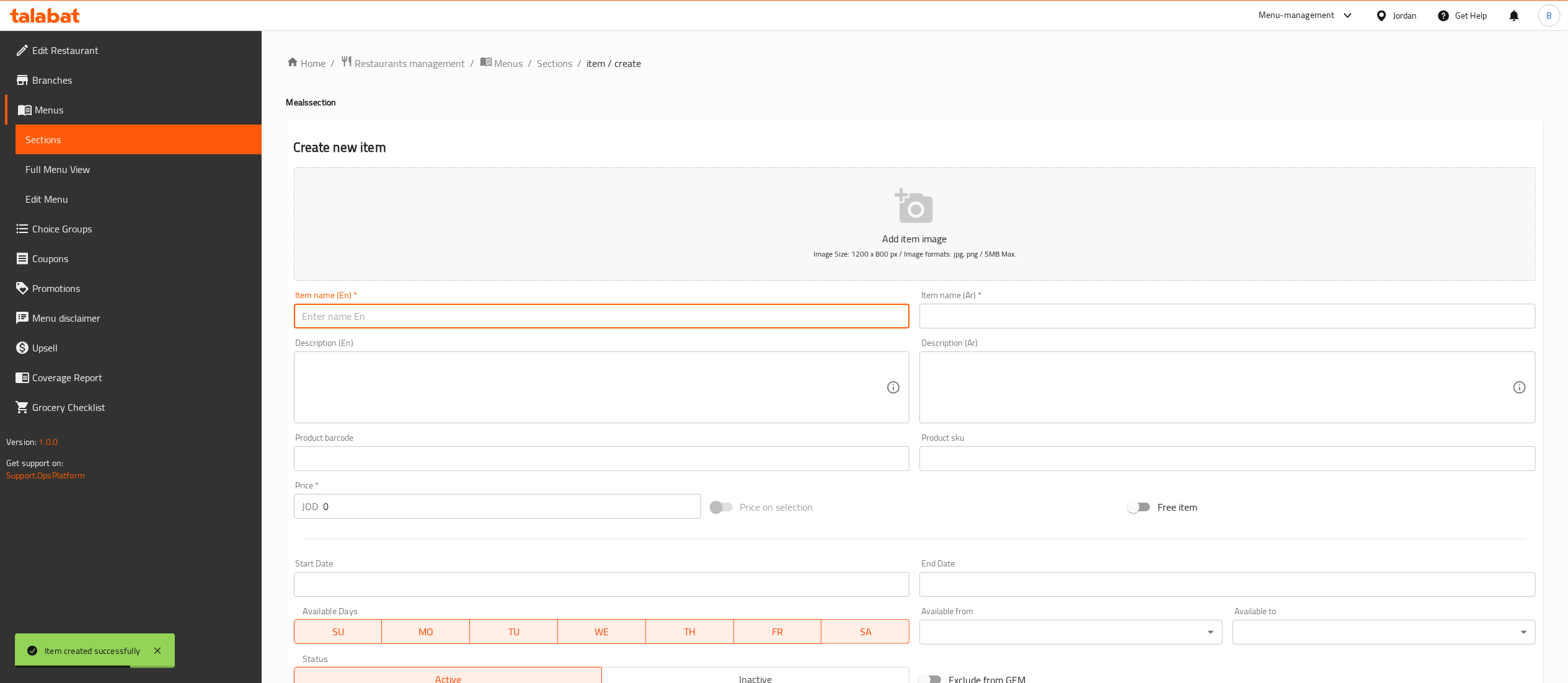
click at [546, 310] on input "text" at bounding box center [602, 316] width 617 height 25
paste input "Nachos Chicken Wrap Fillit Meal"
type input "Nachos Chicken Wrap Fillit Meal"
click at [346, 358] on div "Description (En)" at bounding box center [602, 387] width 617 height 72
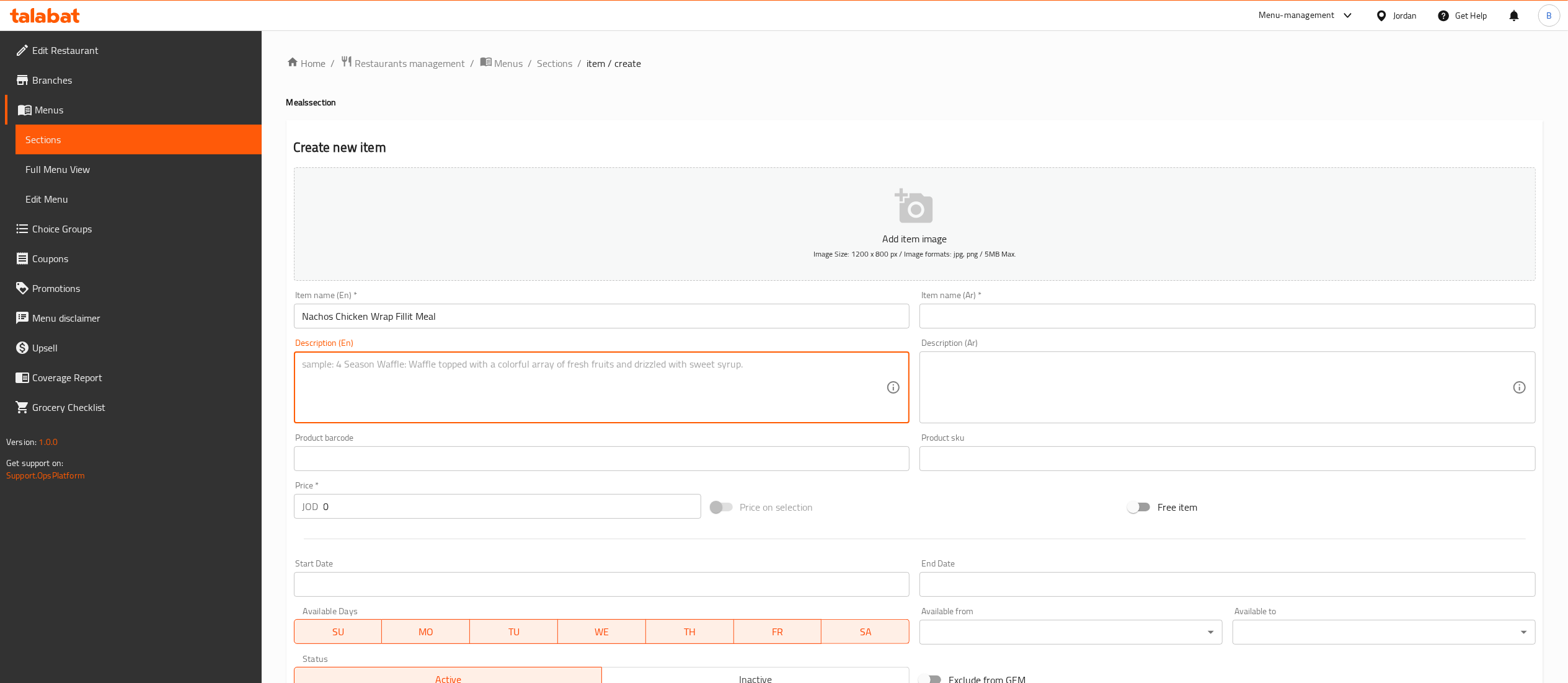
paste textarea "Chicken nachos sandwich meal made with a large tortilla filled with crispy chic…"
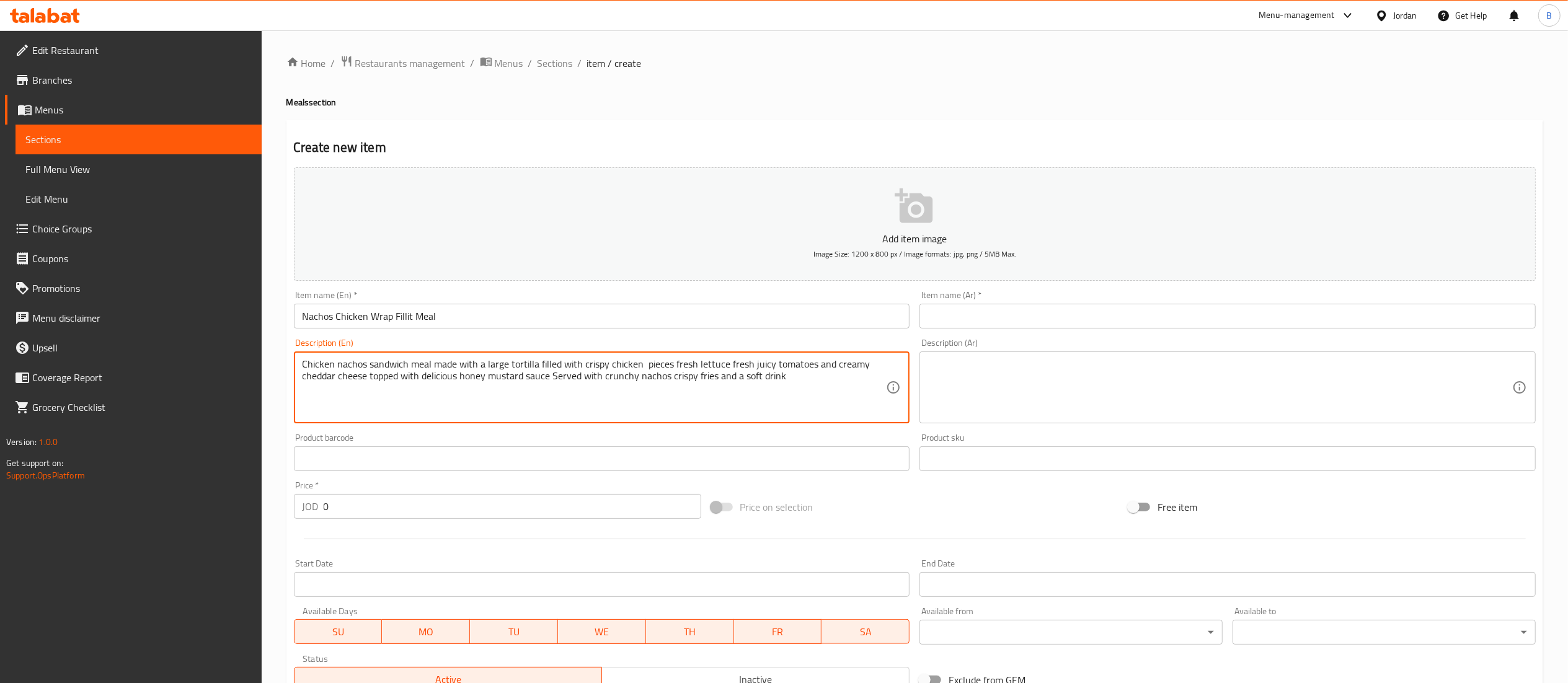
type textarea "Chicken nachos sandwich meal made with a large tortilla filled with crispy chic…"
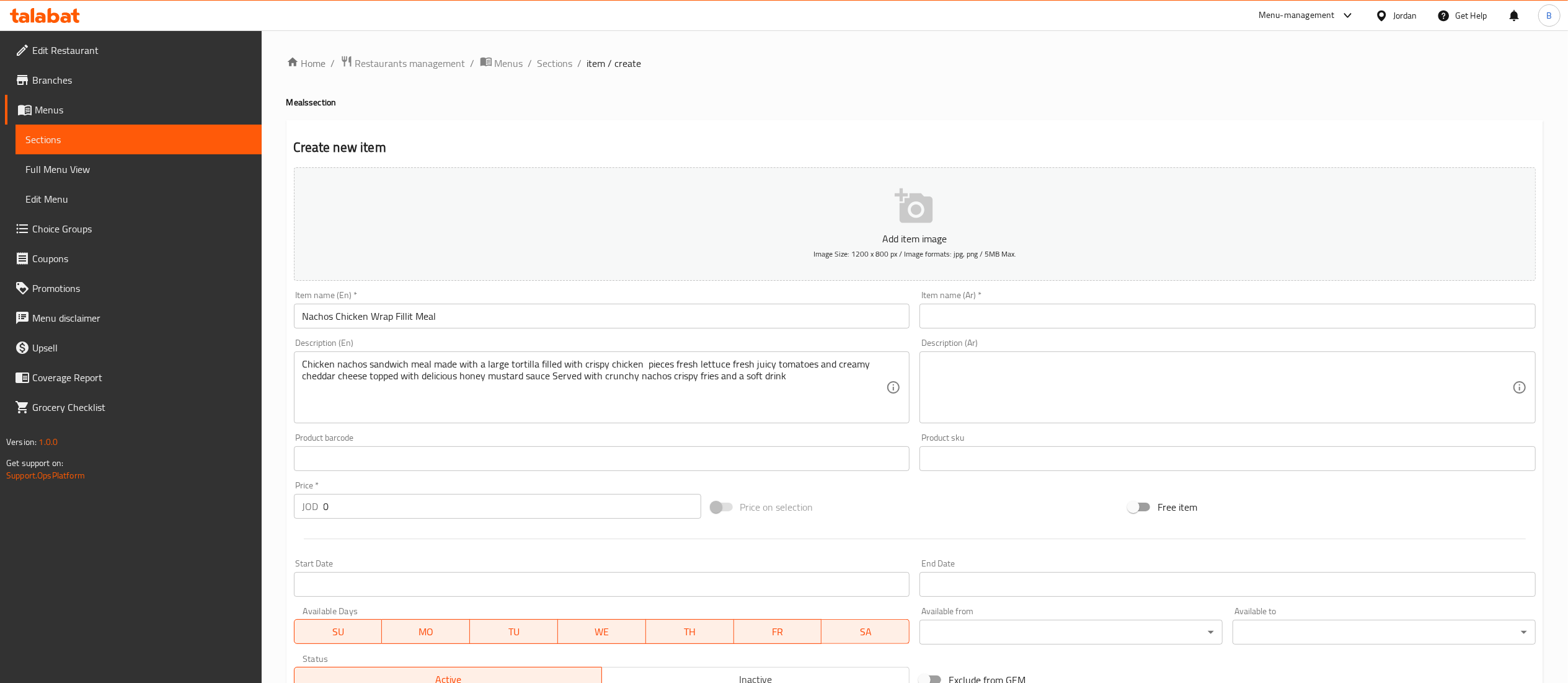
click at [1043, 331] on div "Item name (Ar)   * Item name (Ar) *" at bounding box center [1228, 309] width 626 height 48
click at [1047, 331] on div "Item name (Ar)   * Item name (Ar) *" at bounding box center [1228, 309] width 626 height 48
drag, startPoint x: 1050, startPoint y: 320, endPoint x: 1050, endPoint y: 329, distance: 9.0
click at [1050, 320] on input "text" at bounding box center [1228, 316] width 617 height 25
paste input "وجبة دجاج فيله راب"
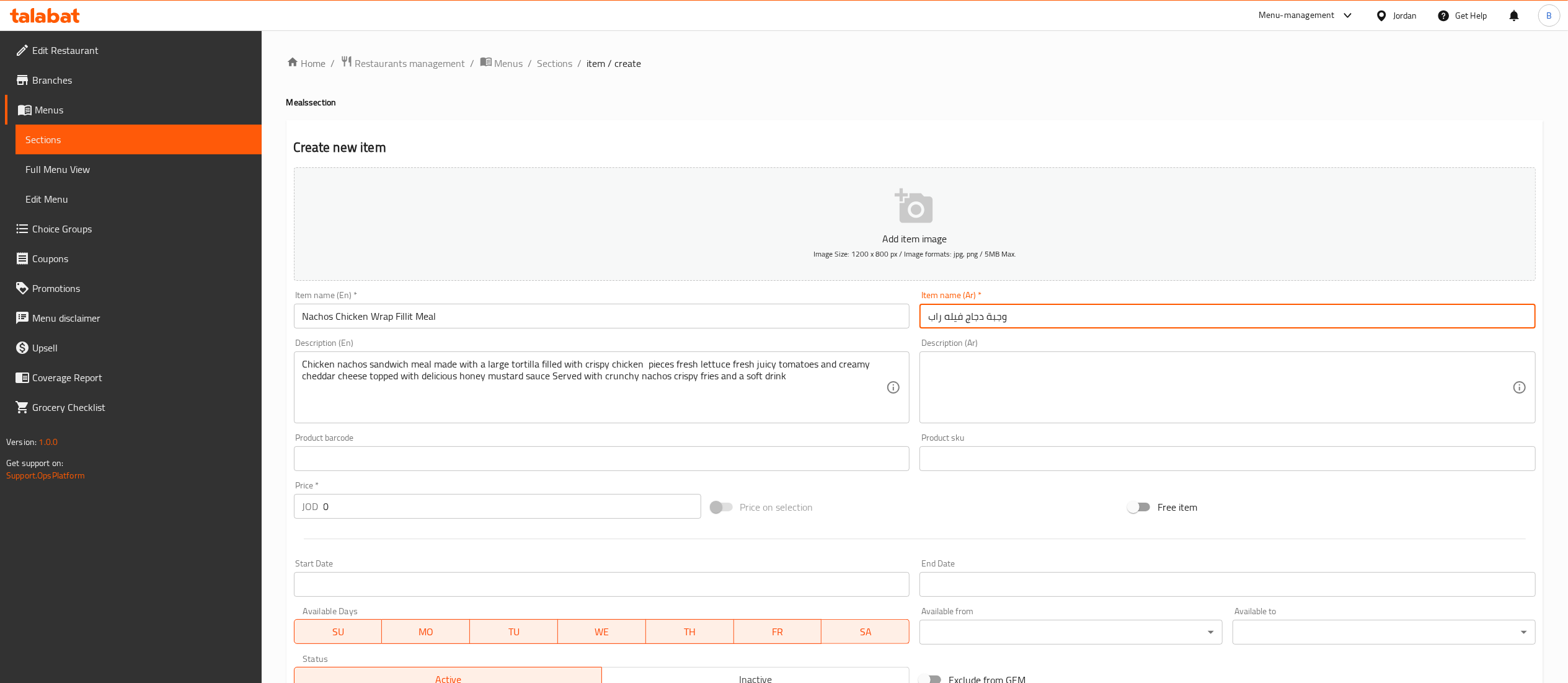
type input "وجبة دجاج فيله راب"
click at [1002, 393] on textarea at bounding box center [1220, 387] width 584 height 59
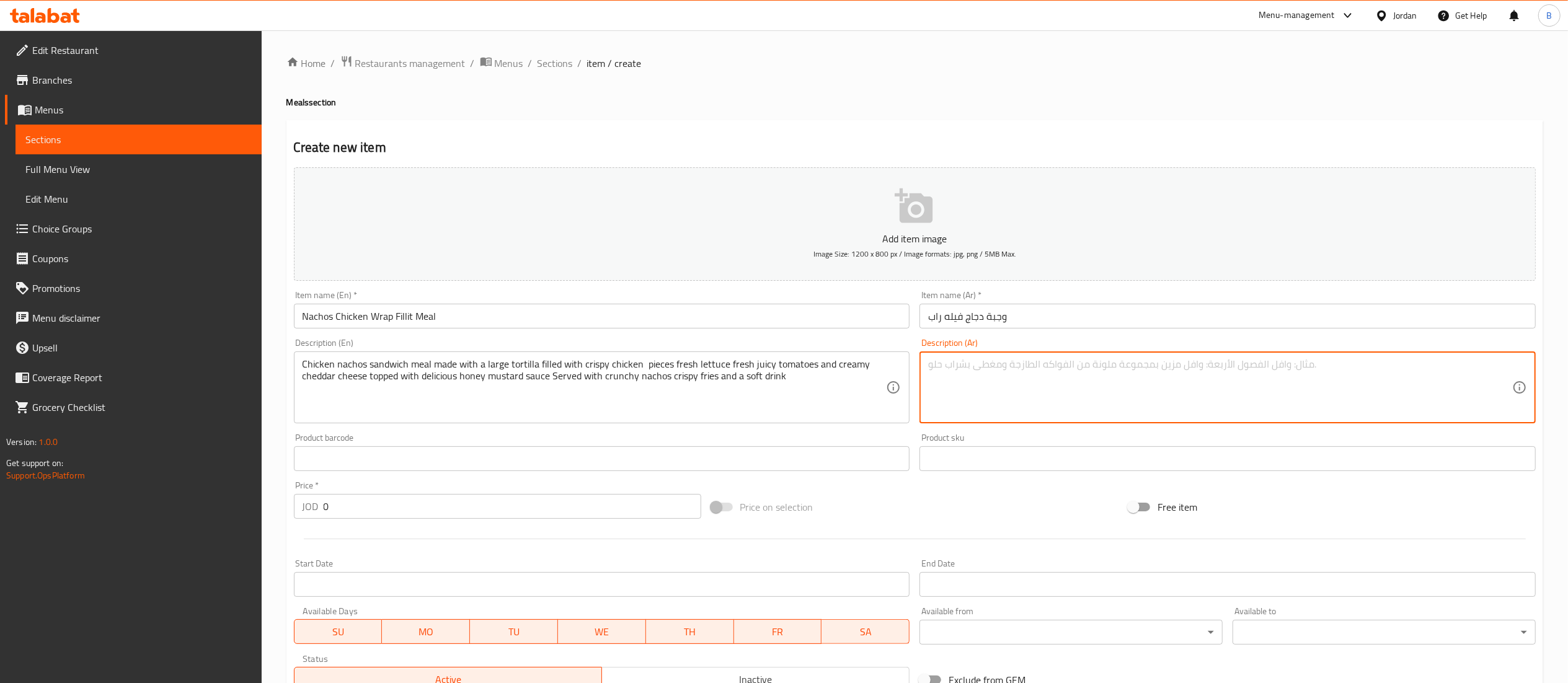
paste textarea "وجبة ناتشوز دجاج راب مكونة من خبز التورتيلا الكبير محشوة بقطع من الدجاج المقرمش…"
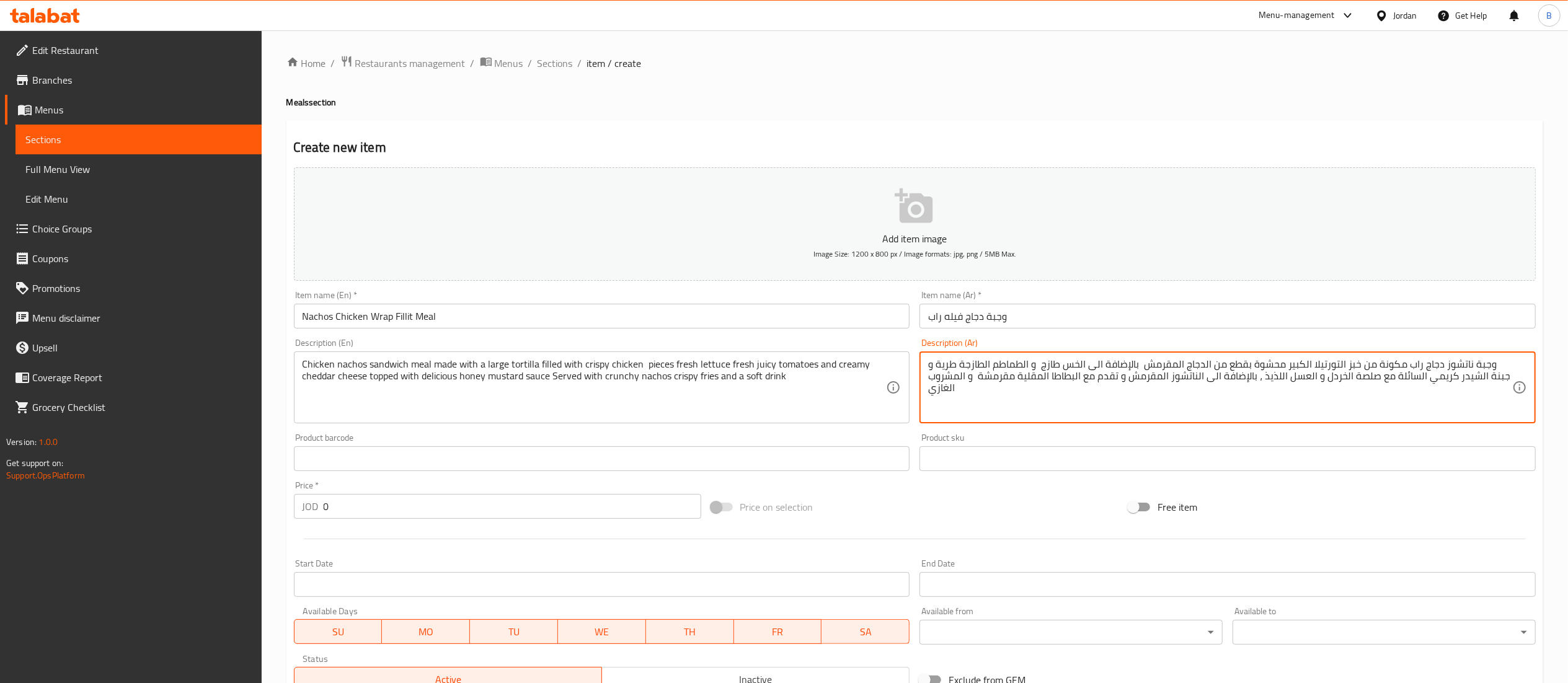
type textarea "وجبة ناتشوز دجاج راب مكونة من خبز التورتيلا الكبير محشوة بقطع من الدجاج المقرمش…"
drag, startPoint x: 407, startPoint y: 520, endPoint x: 418, endPoint y: 516, distance: 11.7
click at [407, 520] on div "Price   * JOD 0 Price *" at bounding box center [497, 499] width 418 height 48
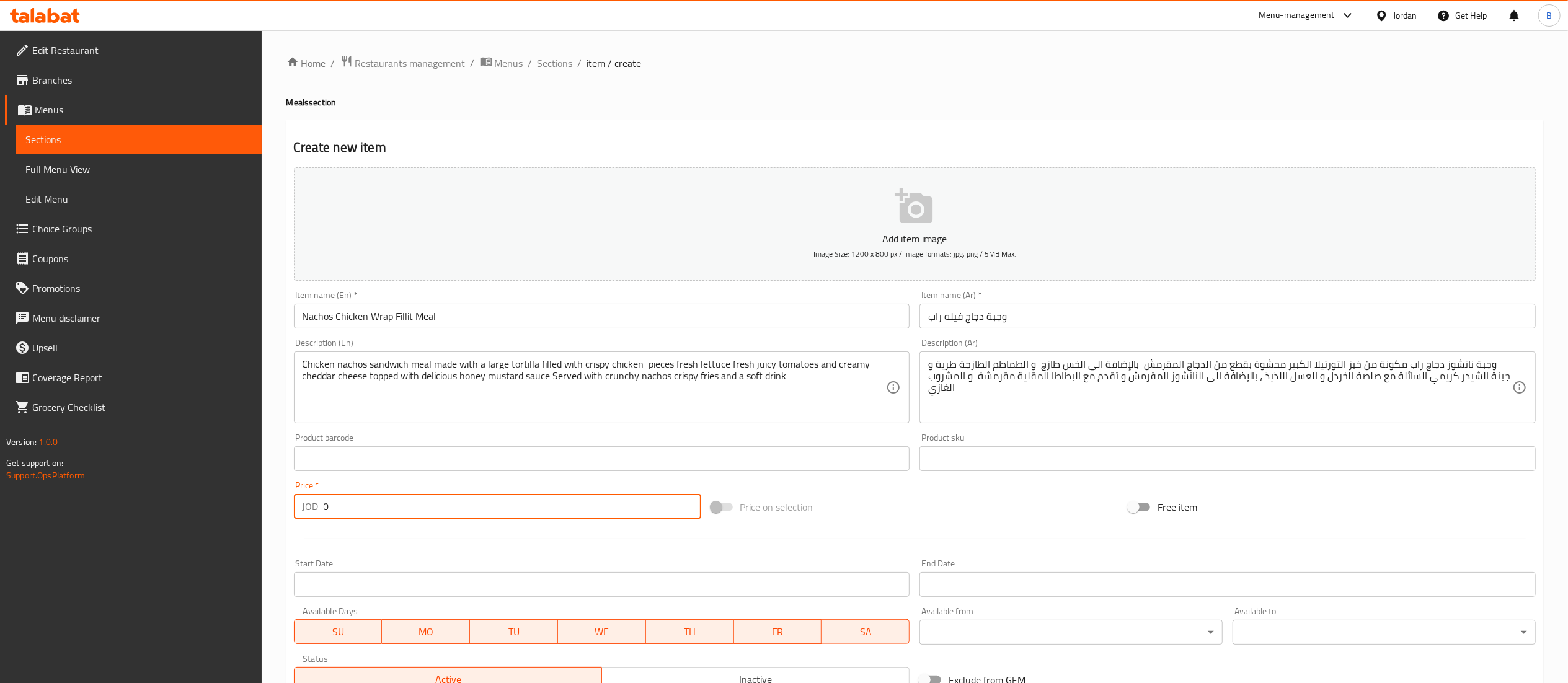
drag, startPoint x: 425, startPoint y: 513, endPoint x: 98, endPoint y: 517, distance: 327.0
click at [124, 513] on div "Edit Restaurant Branches Menus Sections Full Menu View Edit Menu Choice Groups …" at bounding box center [784, 453] width 1568 height 845
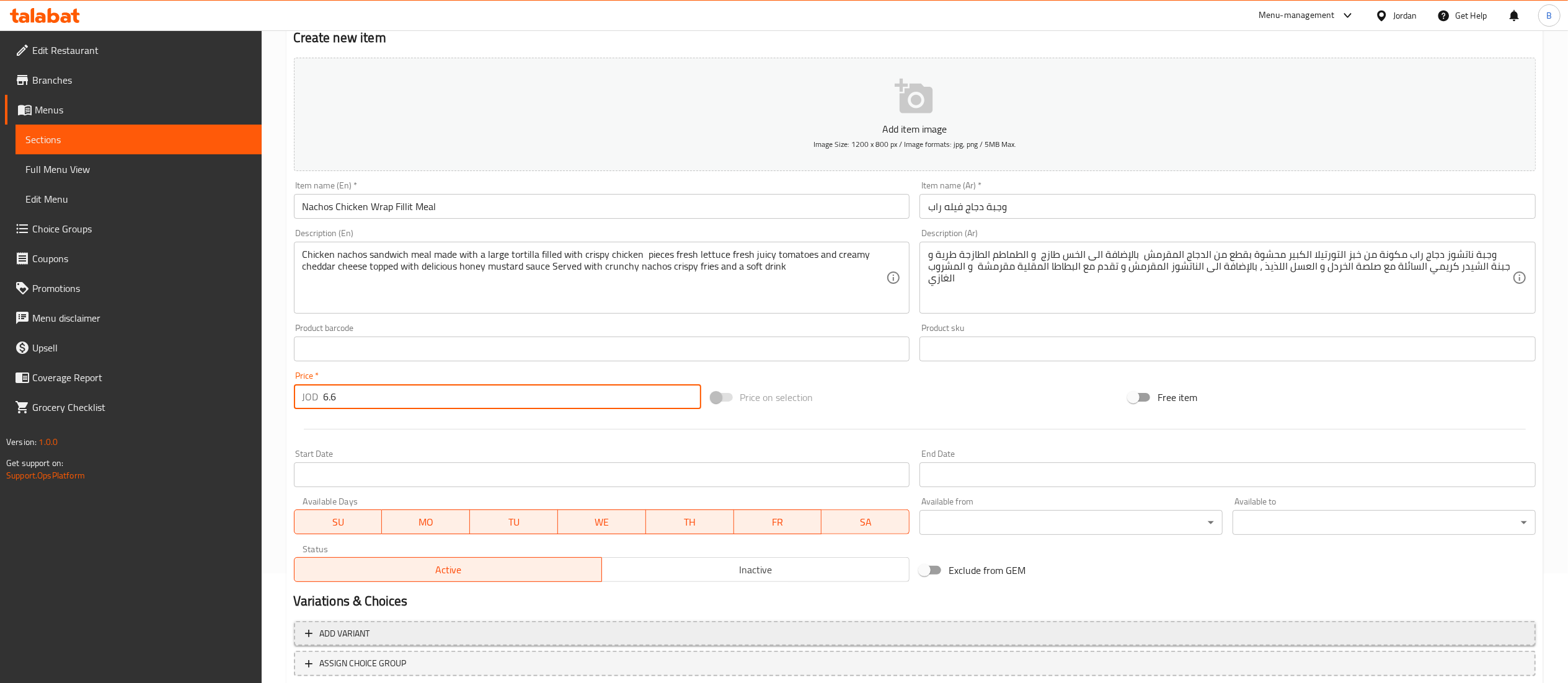
scroll to position [192, 0]
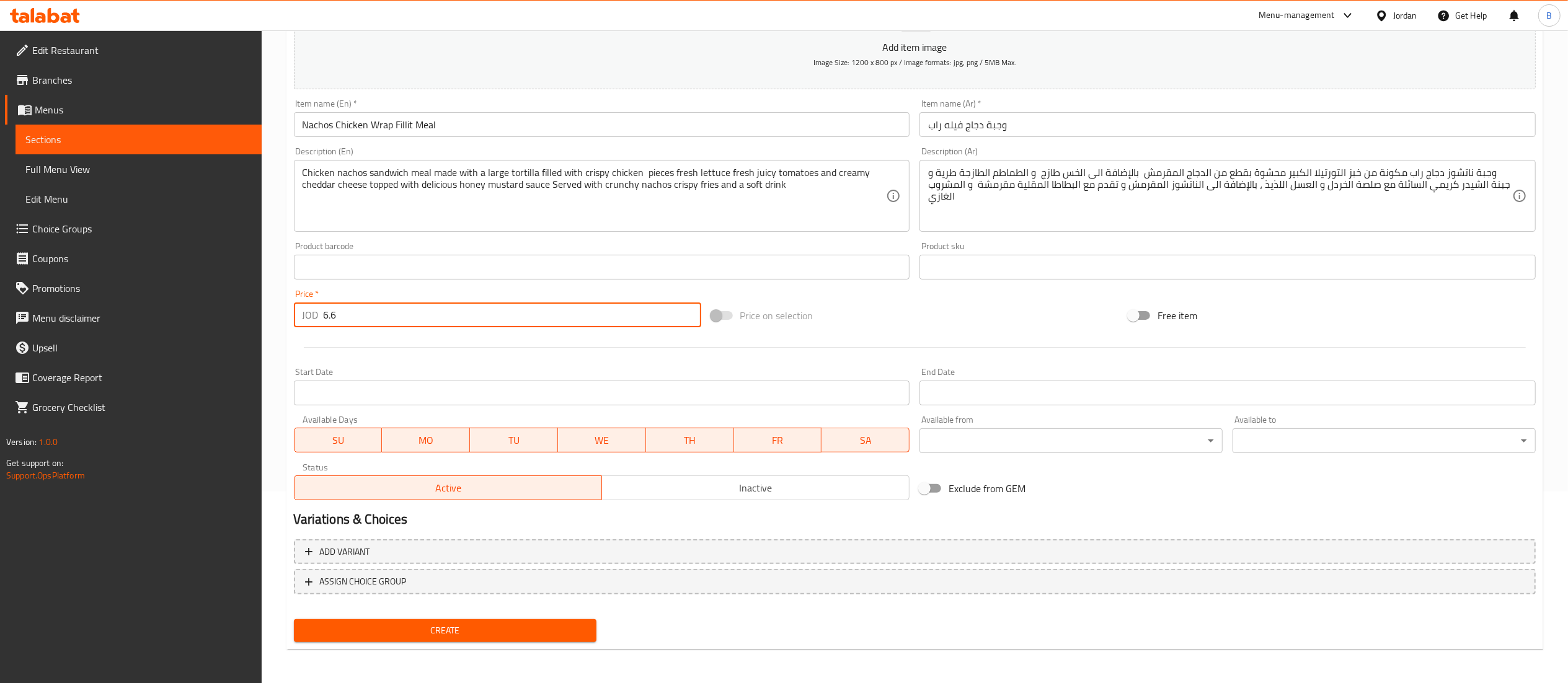
type input "6.6"
click at [400, 629] on span "Create" at bounding box center [445, 630] width 283 height 16
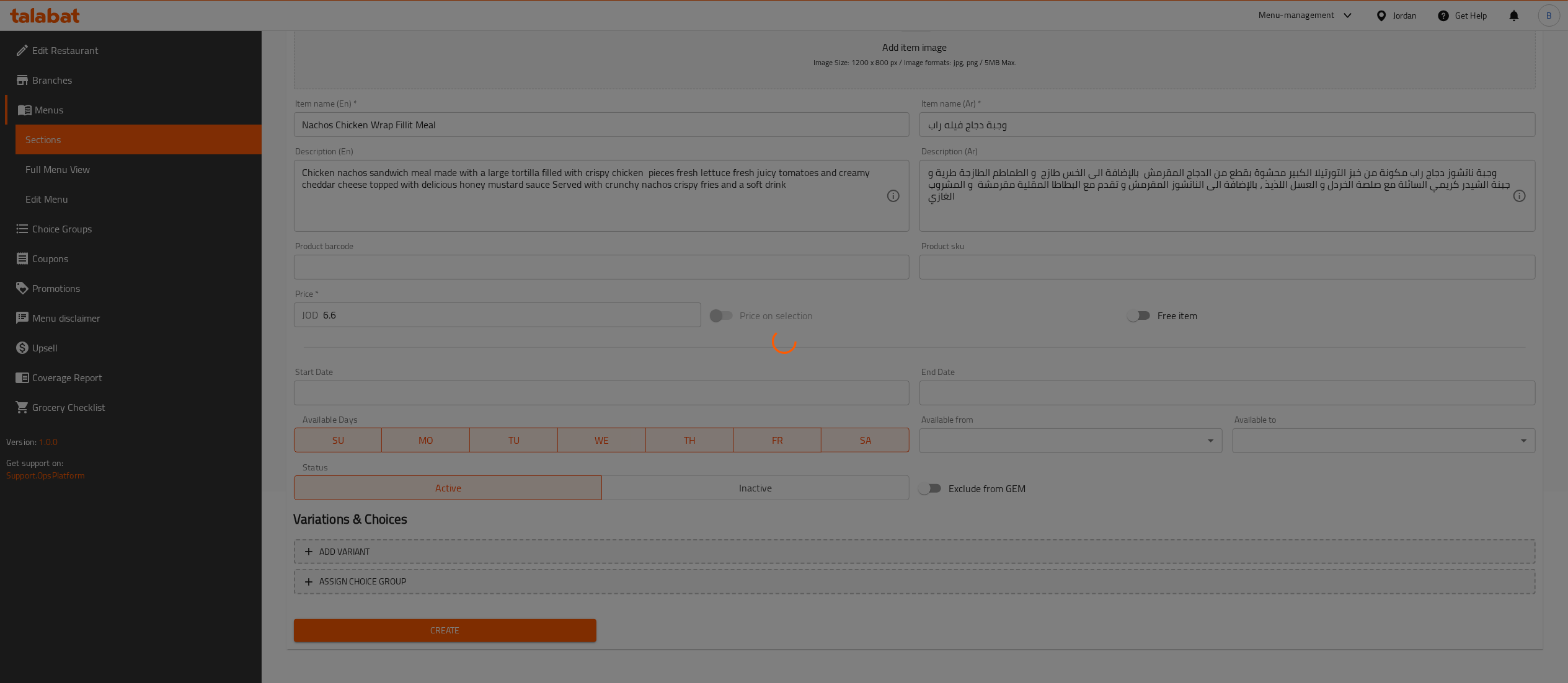
type input "0"
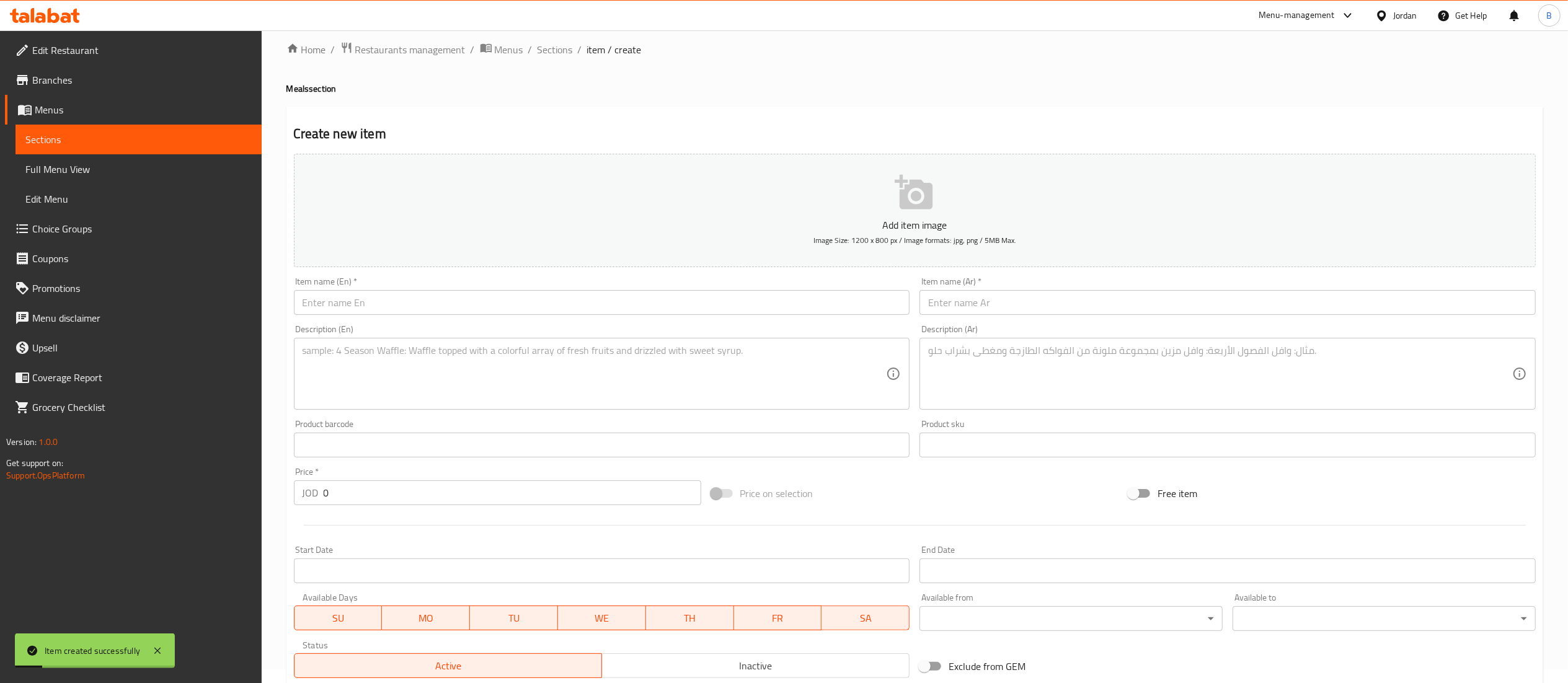
scroll to position [0, 0]
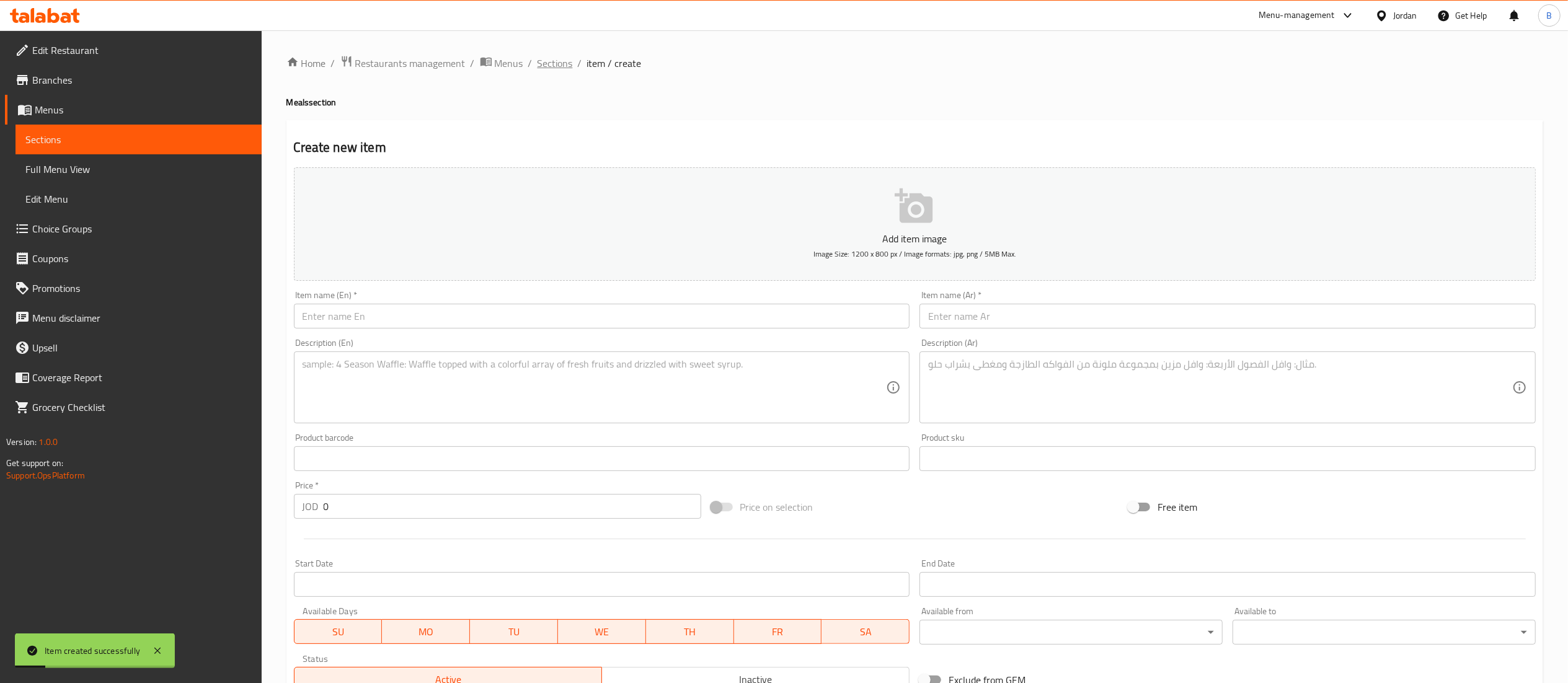
click at [544, 62] on span "Sections" at bounding box center [555, 63] width 35 height 15
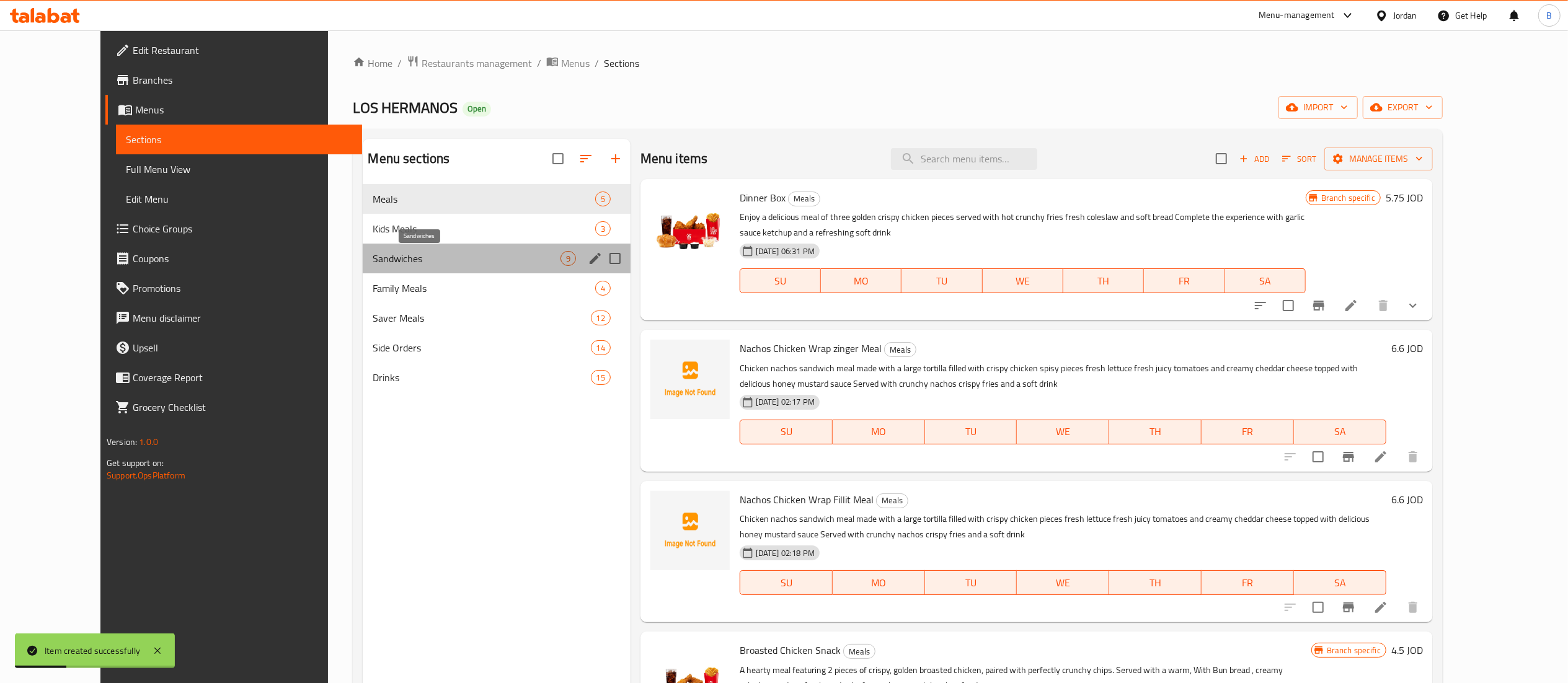
click at [387, 265] on span "Sandwiches" at bounding box center [466, 258] width 187 height 15
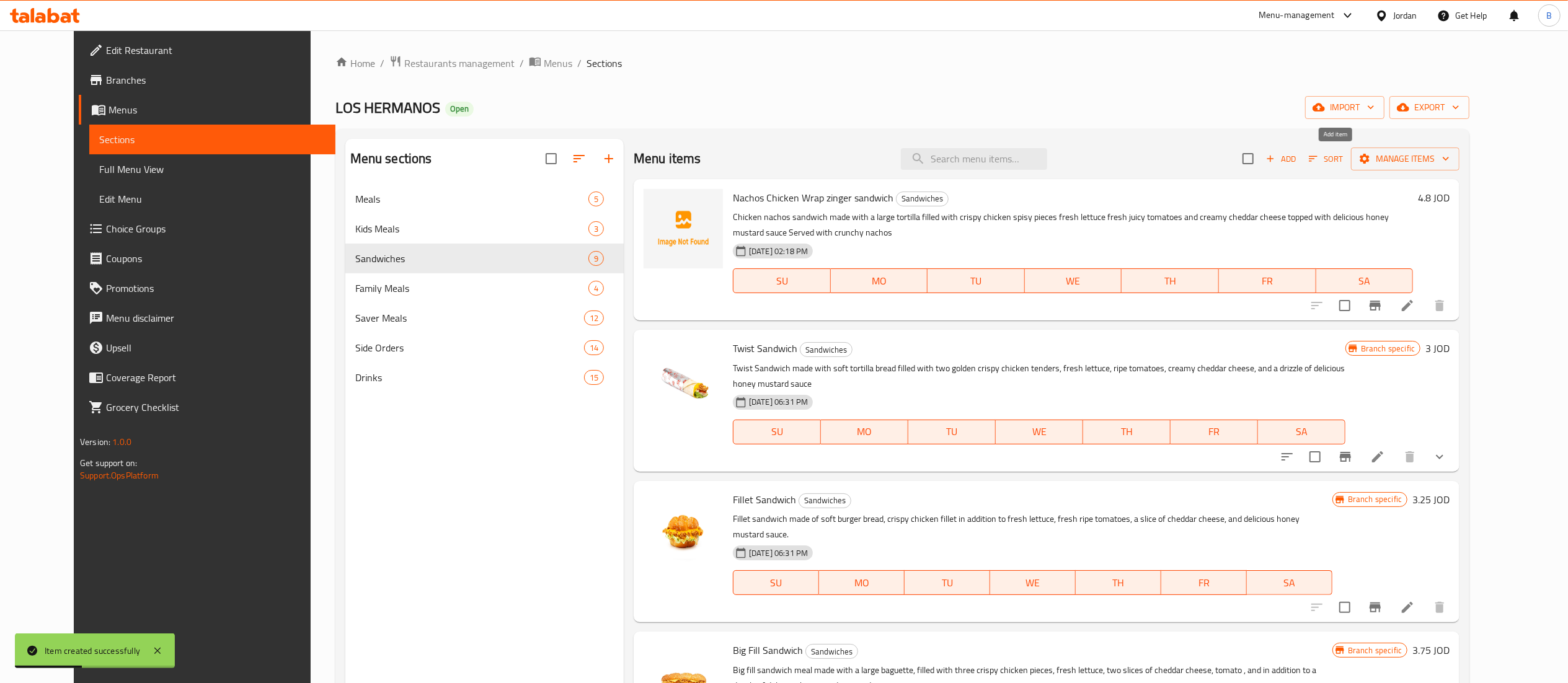
click at [1297, 166] on span "Add" at bounding box center [1281, 159] width 34 height 14
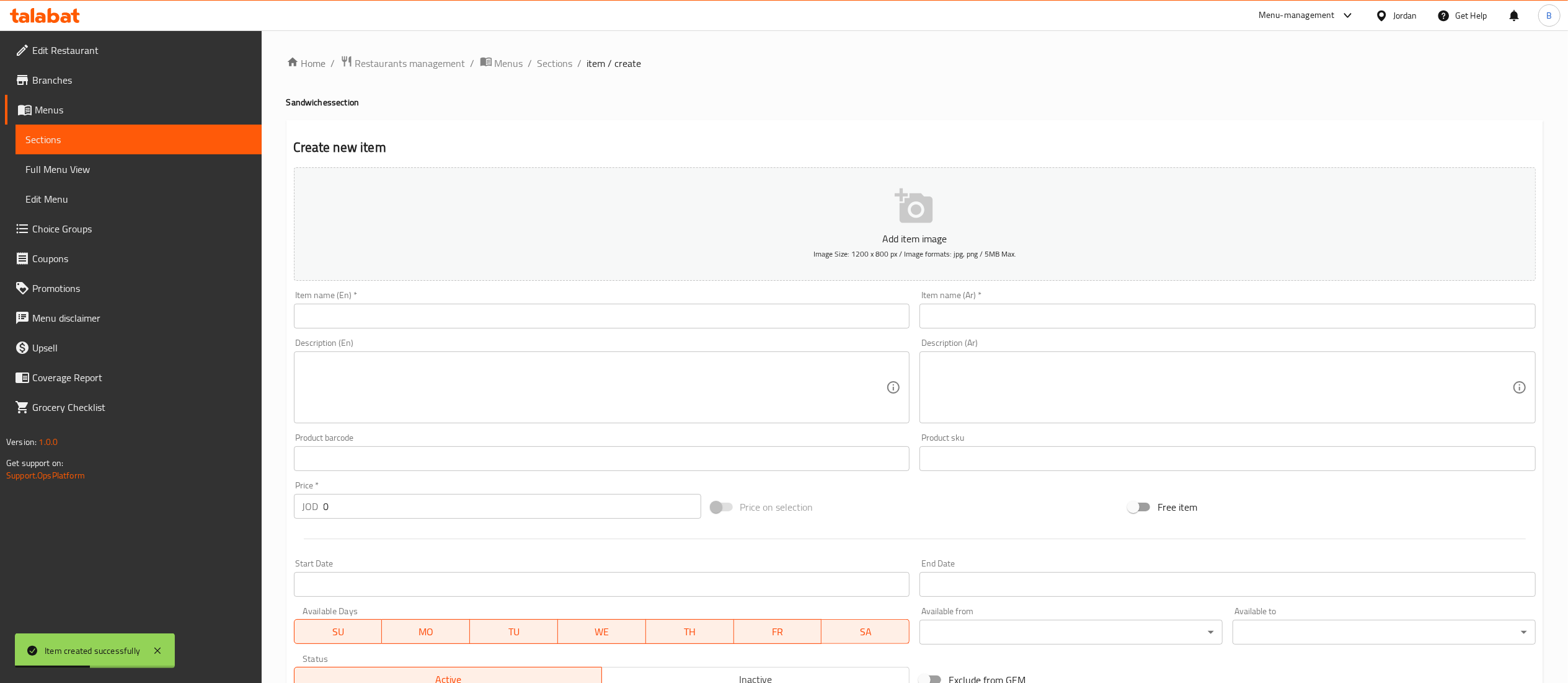
click at [449, 327] on input "text" at bounding box center [602, 316] width 617 height 25
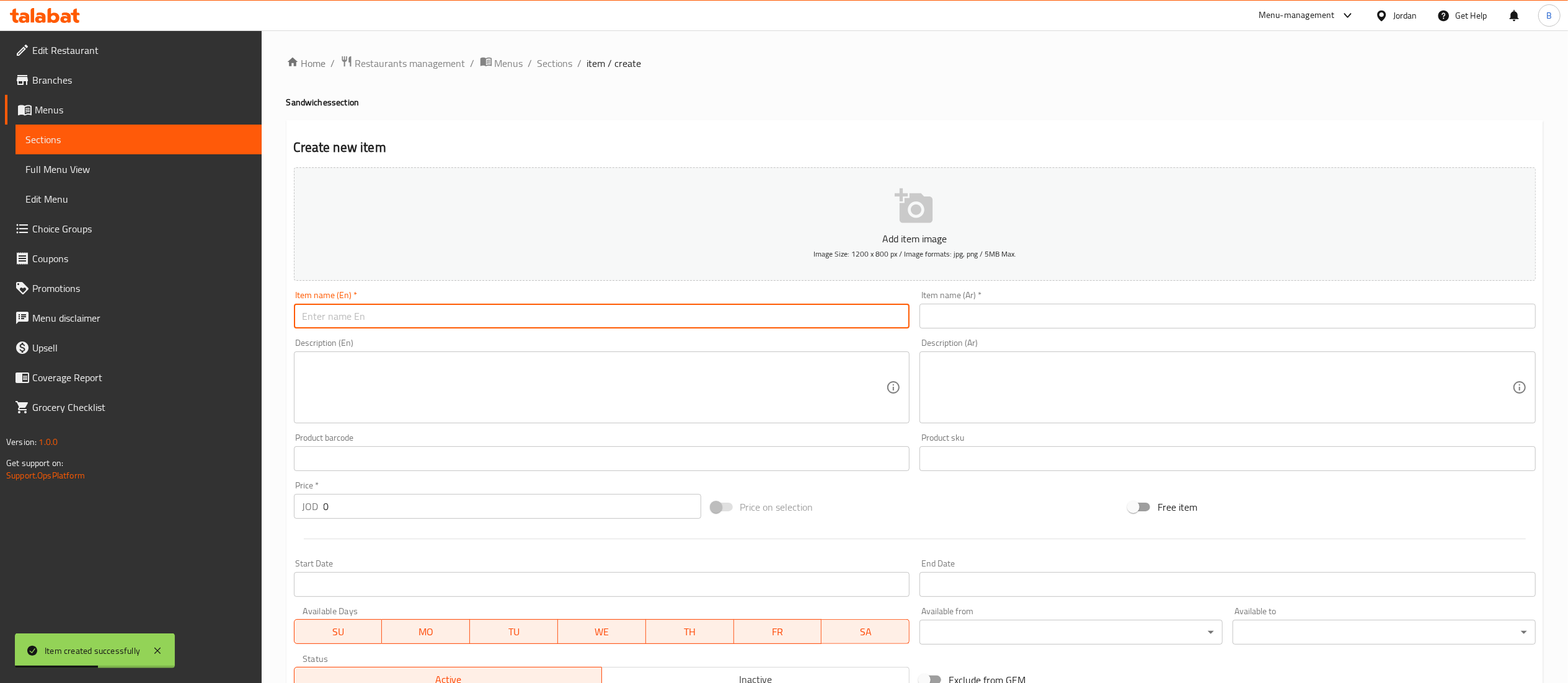
paste input "Nachos Chicken Wrap Fillit Sandwich"
type input "Nachos Chicken Wrap Fillit Sandwich"
click at [974, 312] on input "text" at bounding box center [1228, 316] width 617 height 25
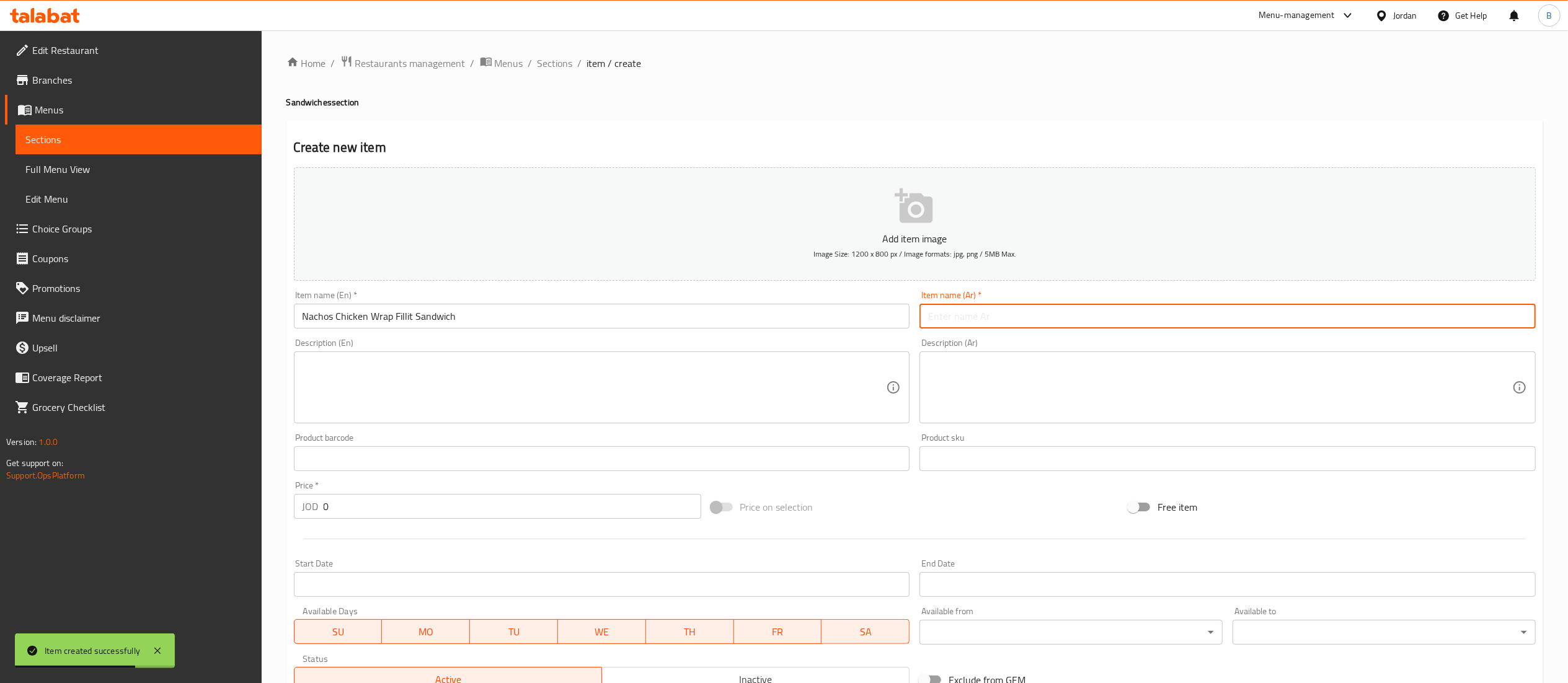
paste input "سانددويس دجاج فيله راب"
type input "سانددويس دجاج فيله راب"
click at [601, 433] on div "Product barcode Product barcode" at bounding box center [602, 452] width 626 height 48
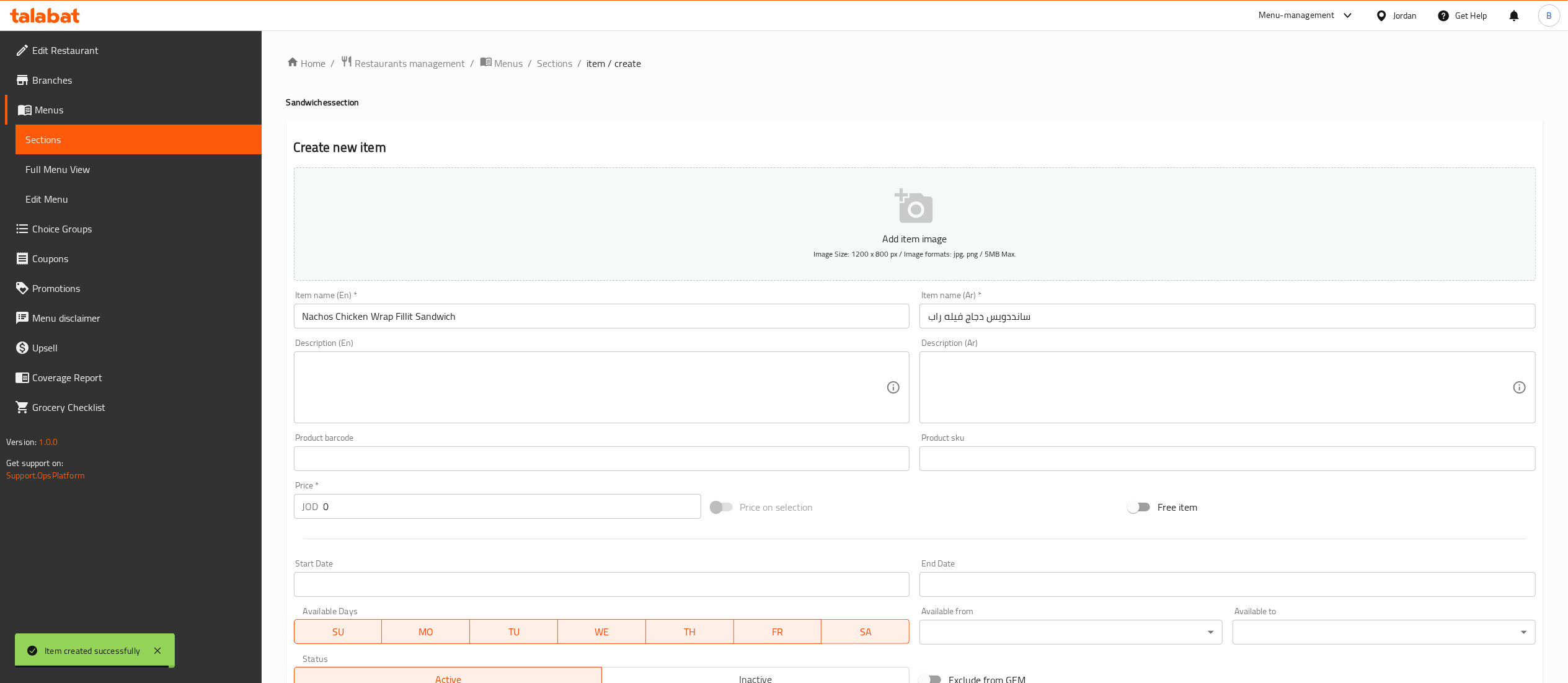
click at [604, 423] on div "Description (En)" at bounding box center [602, 387] width 617 height 72
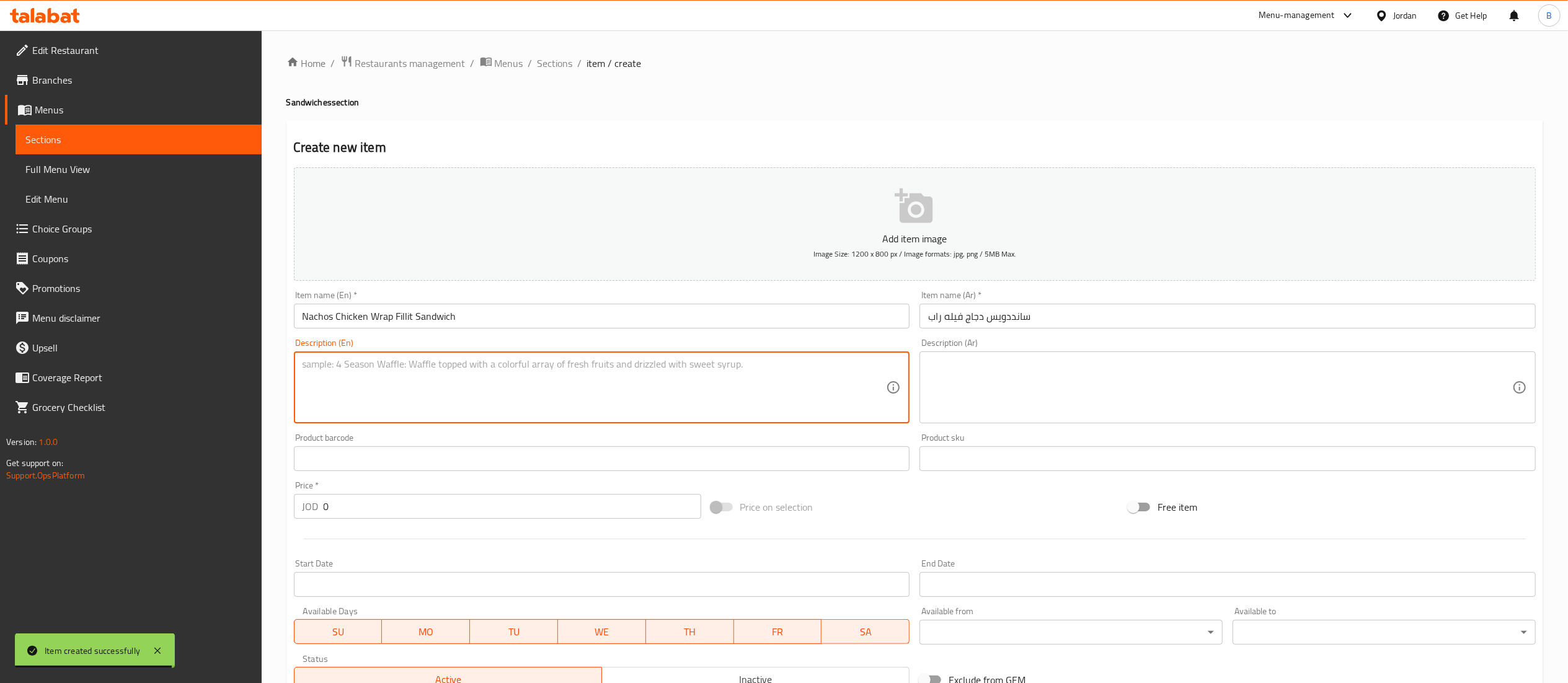
paste textarea "Chicken nachos sandwich meal made with a large tortilla filled with crispy chic…"
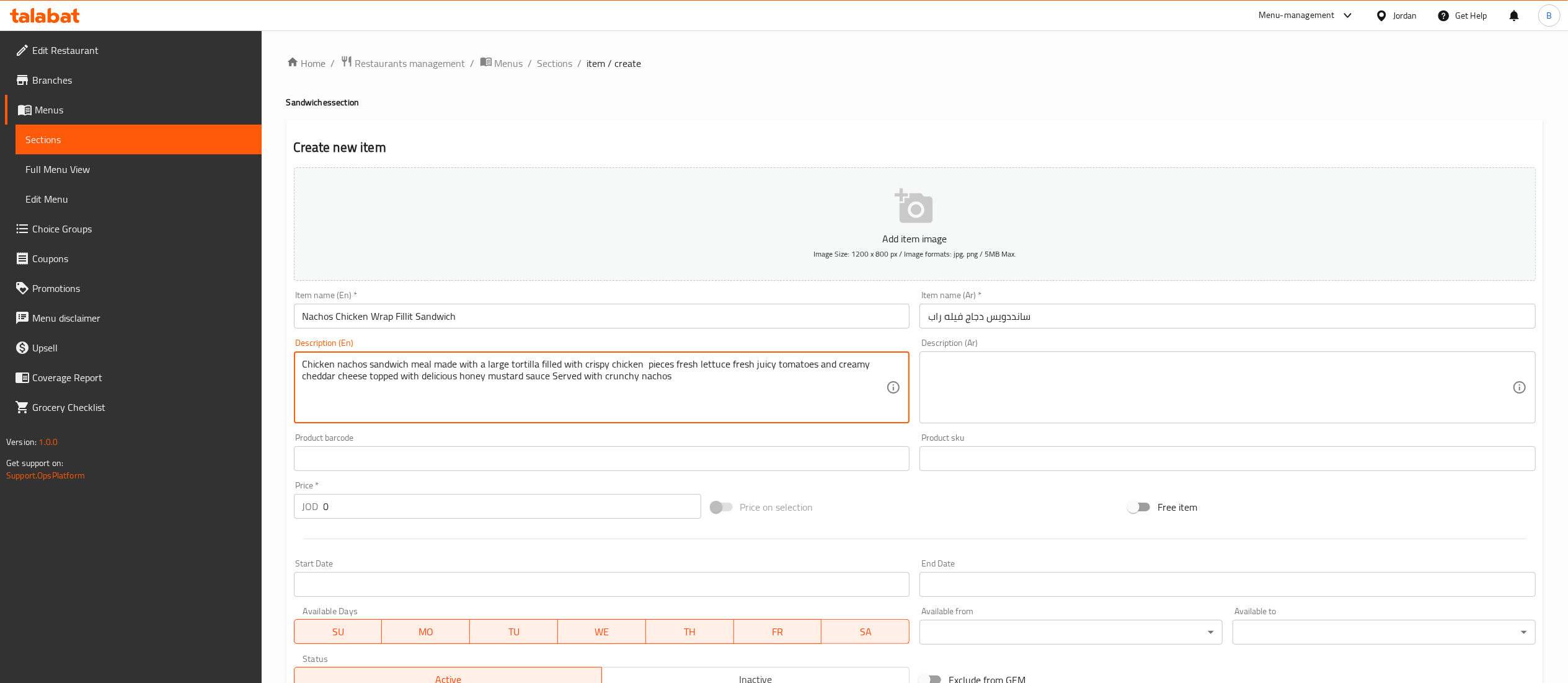
type textarea "Chicken nachos sandwich meal made with a large tortilla filled with crispy chic…"
click at [1032, 415] on textarea at bounding box center [1220, 387] width 584 height 59
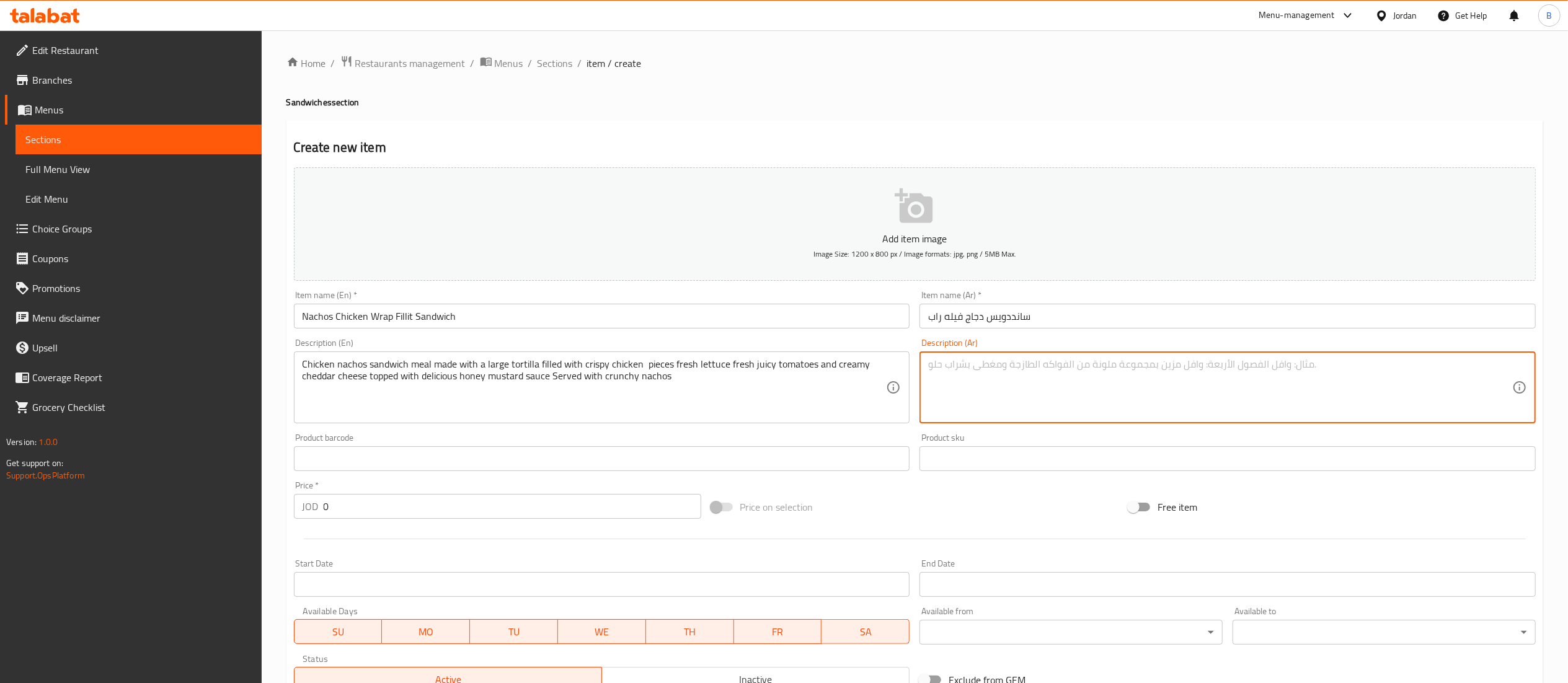
paste textarea "ساندويش ناتشوز دجاج راب مكونة من خبز التورتيلا الكبير محشوة بقطع من الدجاج المق…"
type textarea "ساندويش ناتشوز دجاج راب مكونة من خبز التورتيلا الكبير محشوة بقطع من الدجاج المق…"
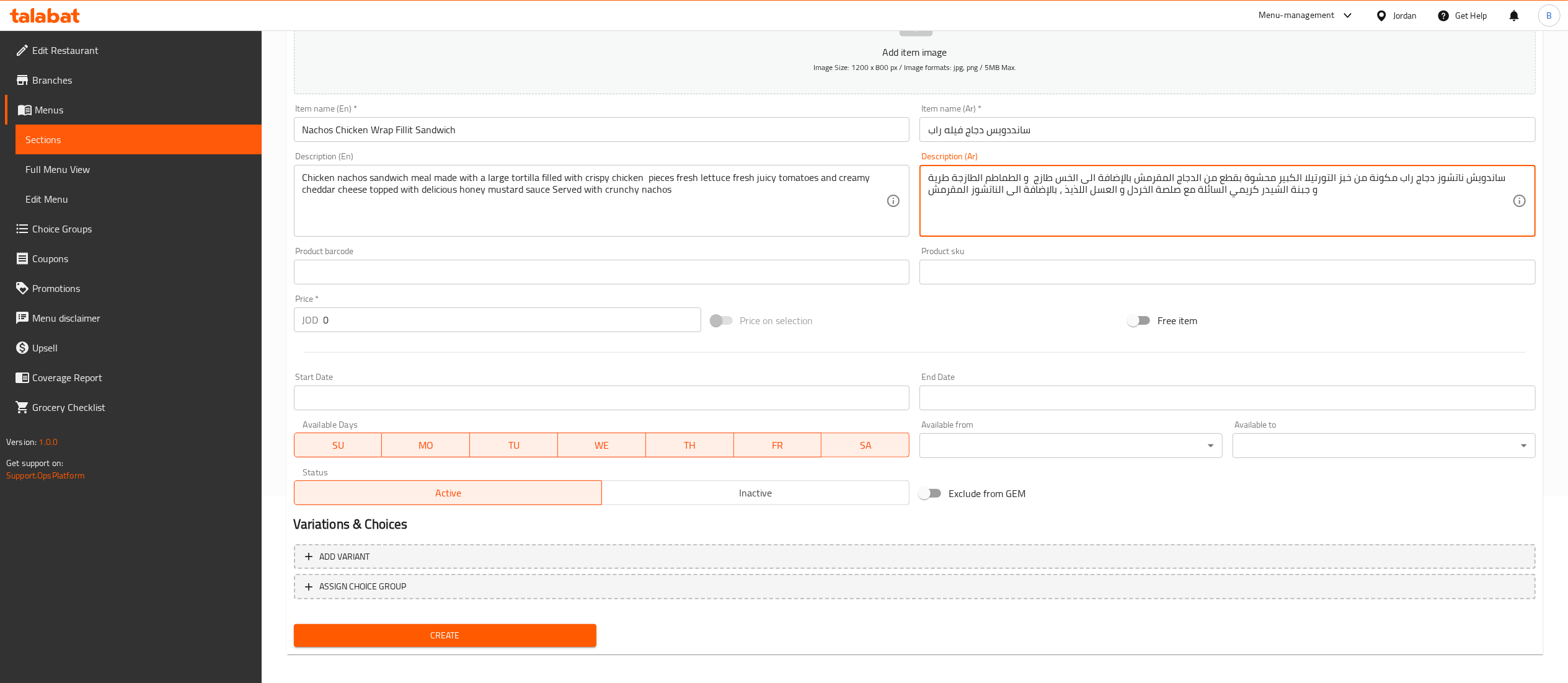
scroll to position [192, 0]
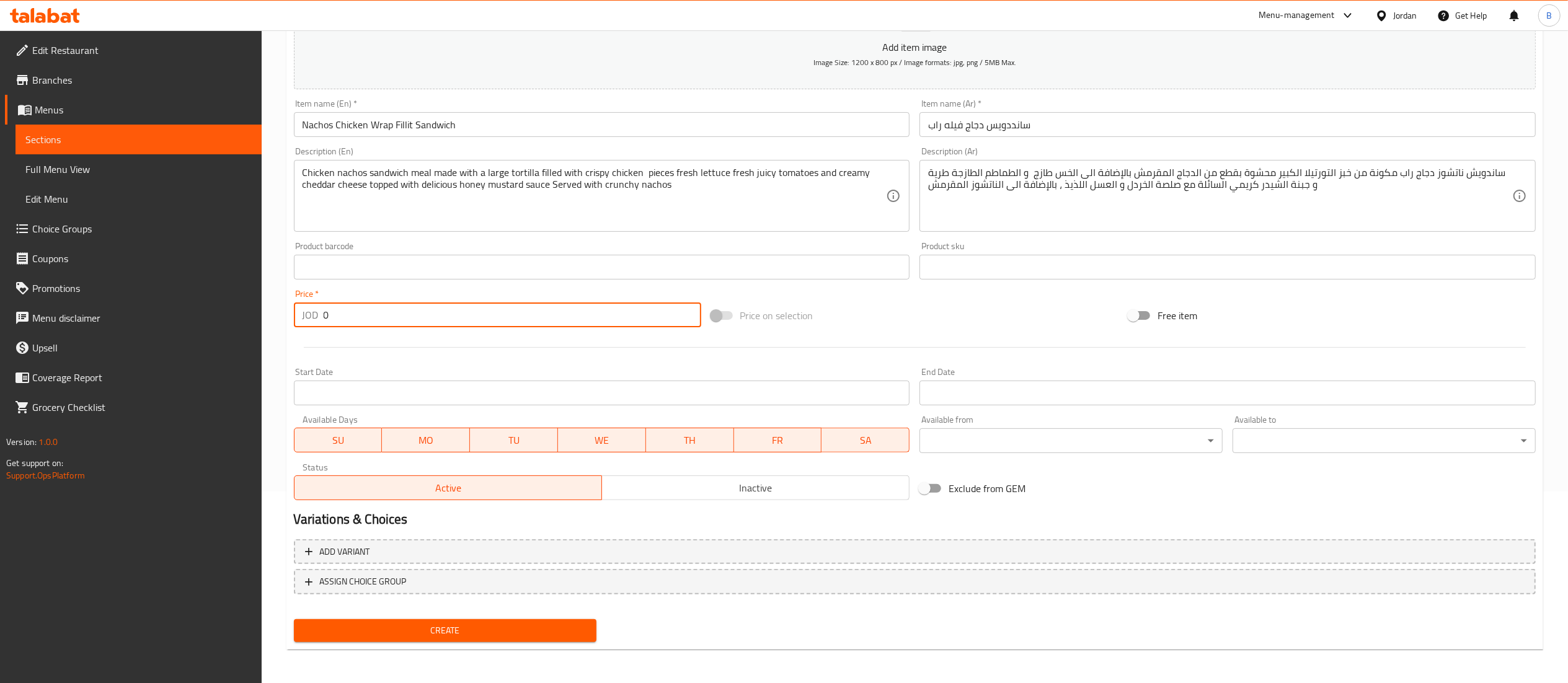
drag, startPoint x: 370, startPoint y: 309, endPoint x: 190, endPoint y: 300, distance: 180.2
click at [195, 300] on div "Edit Restaurant Branches Menus Sections Full Menu View Edit Menu Choice Groups …" at bounding box center [784, 261] width 1568 height 845
type input "4.8"
click at [513, 628] on span "Create" at bounding box center [445, 630] width 283 height 16
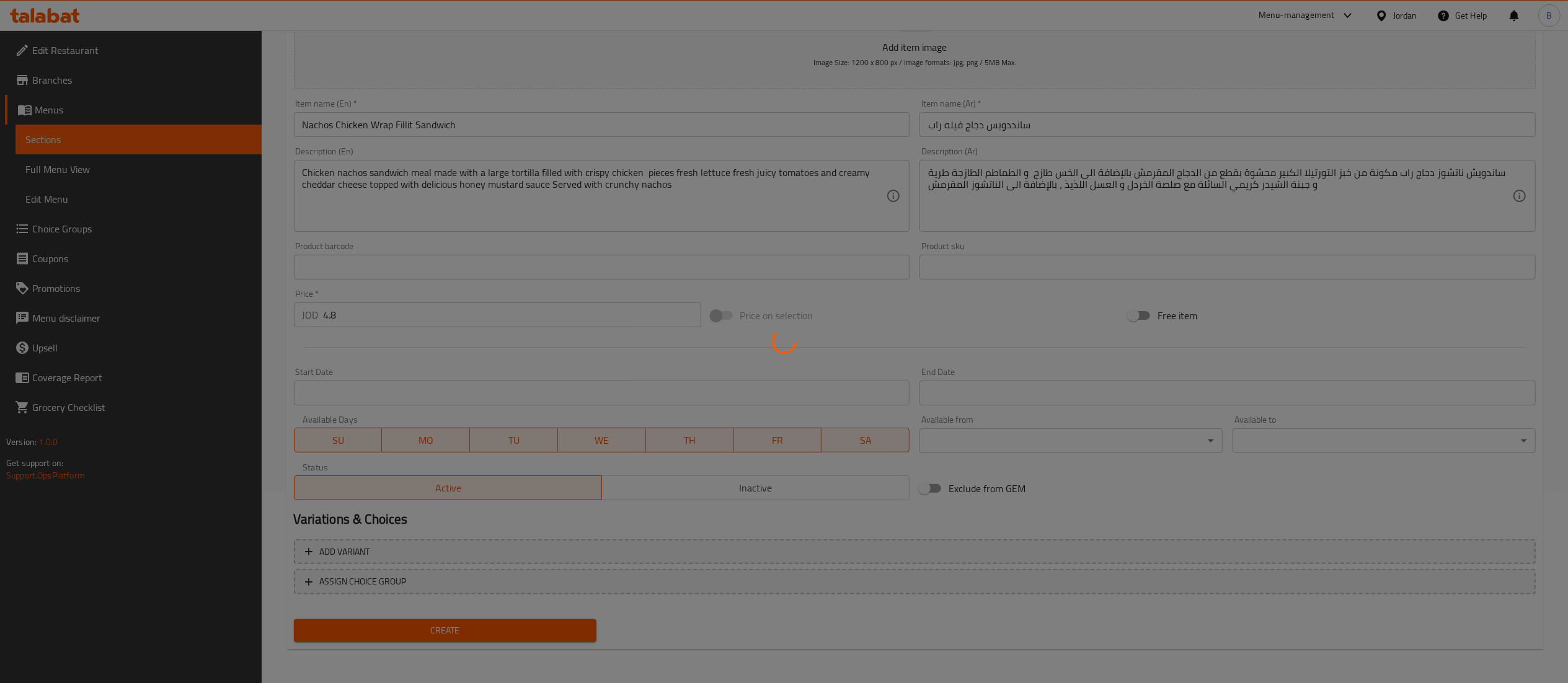
type input "0"
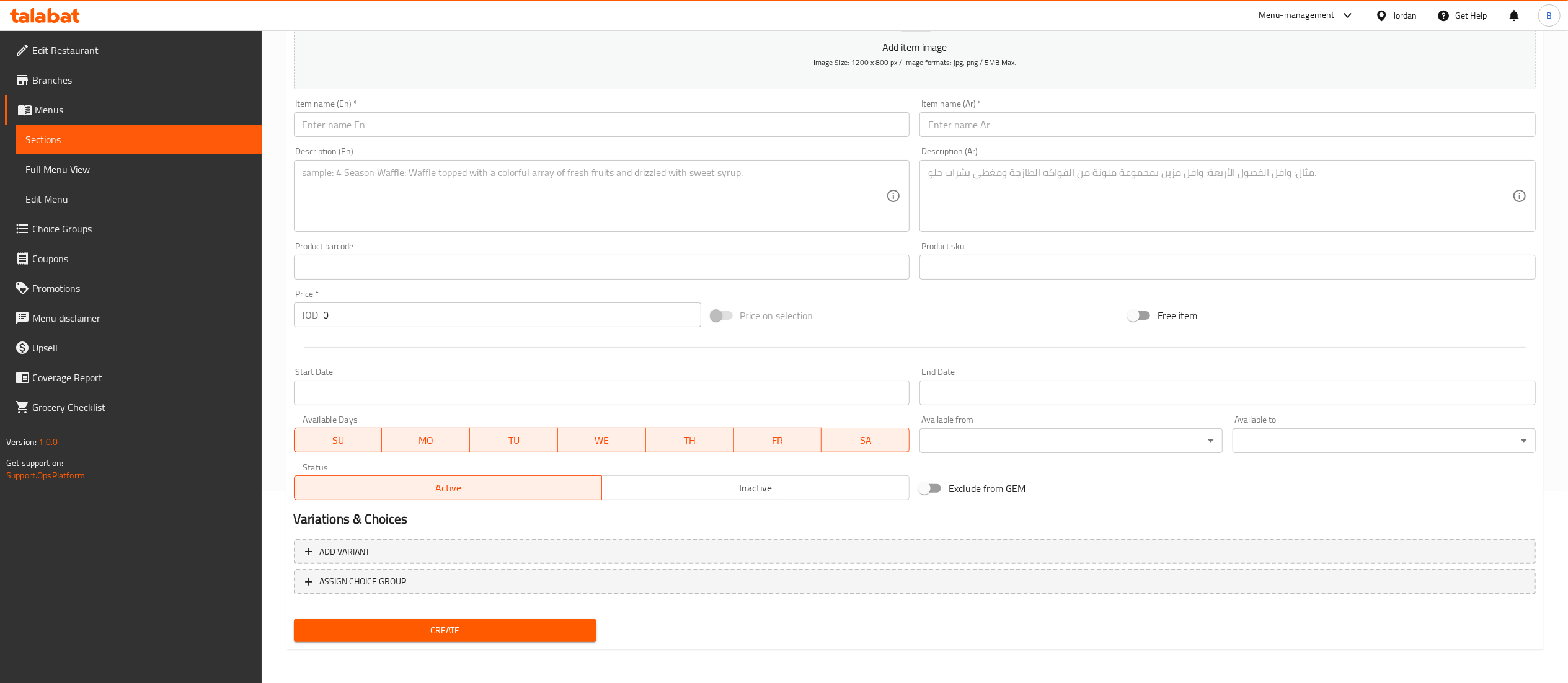
click at [42, 14] on icon at bounding box center [40, 17] width 10 height 10
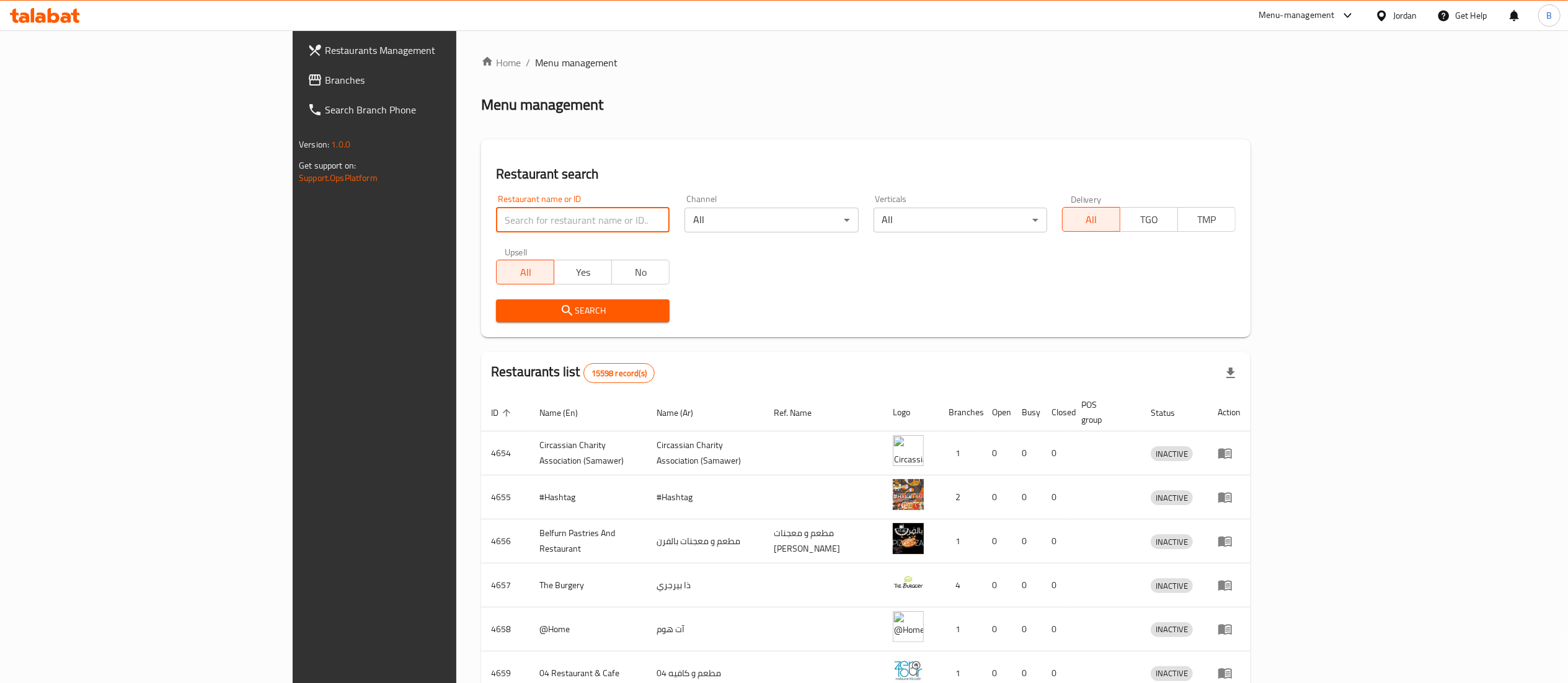
click at [496, 209] on input "search" at bounding box center [583, 220] width 174 height 25
paste input "36527"
type input "36527"
click button "Search" at bounding box center [583, 310] width 174 height 23
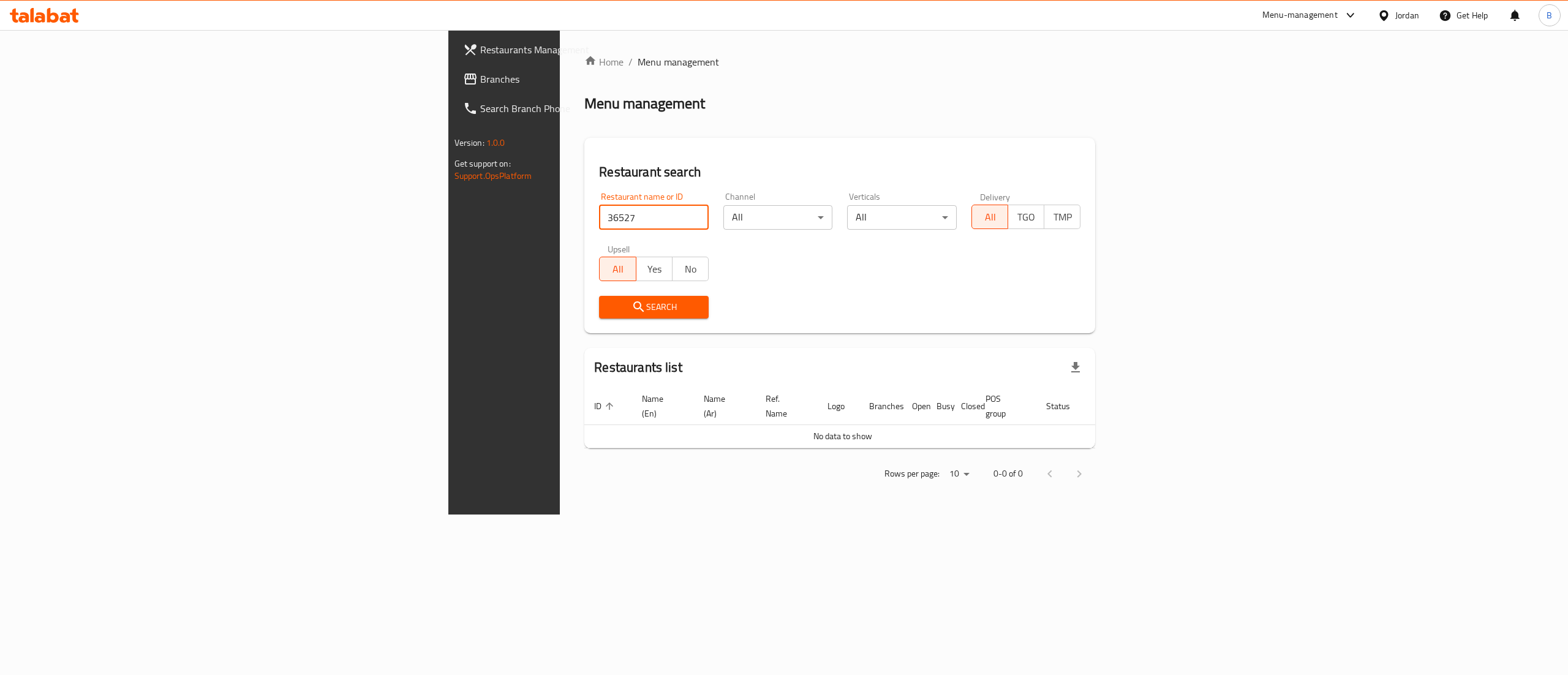
click at [480, 75] on span "Branches" at bounding box center [591, 78] width 221 height 15
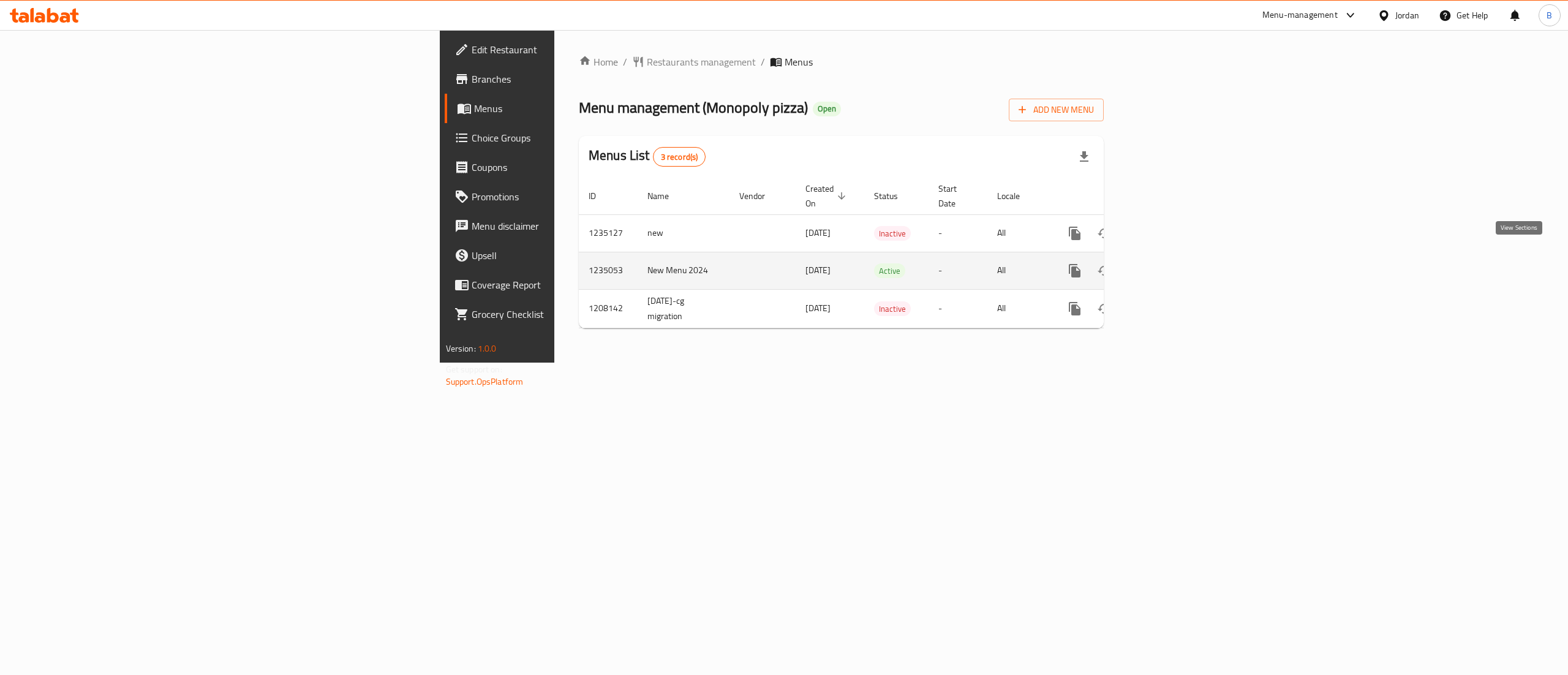
click at [1169, 265] on icon "enhanced table" at bounding box center [1163, 270] width 11 height 11
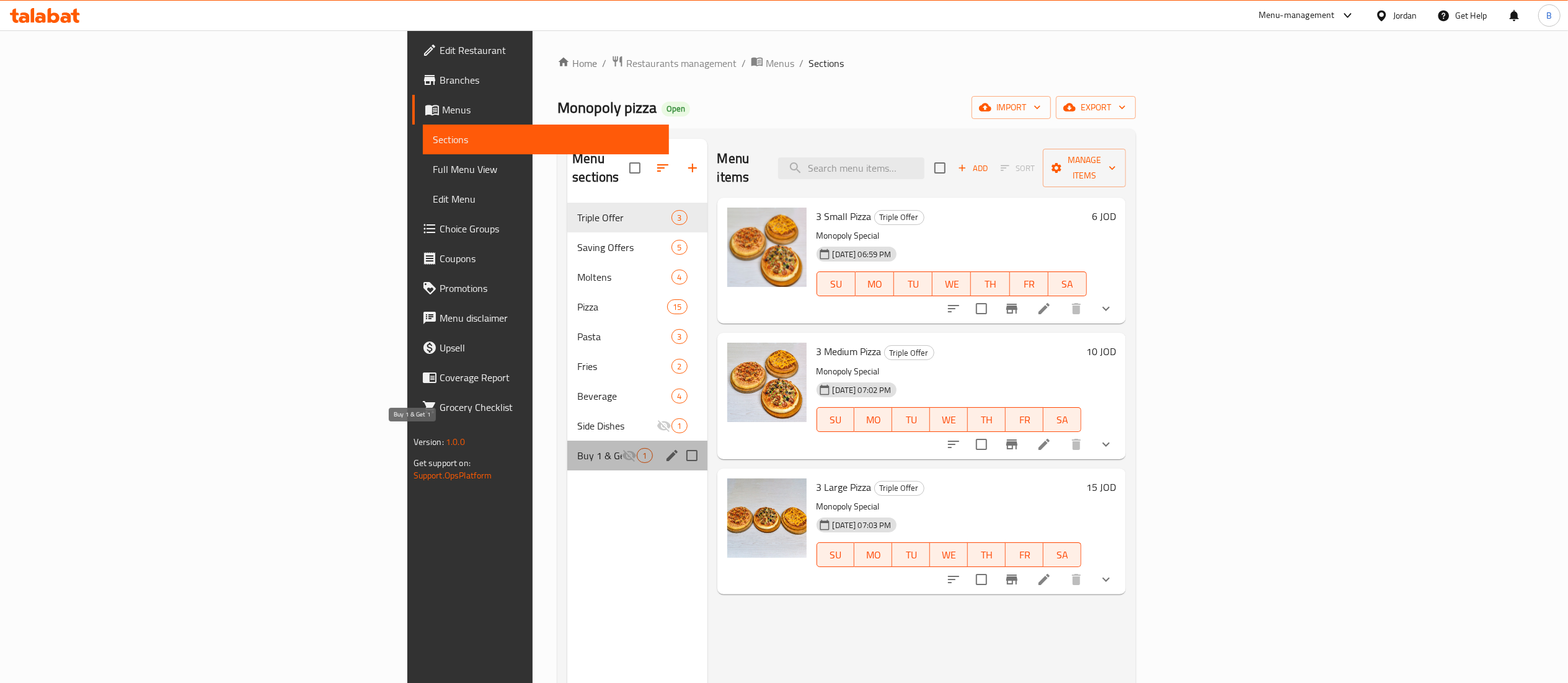
click at [577, 448] on span "Buy 1 & Get 1" at bounding box center [599, 455] width 45 height 15
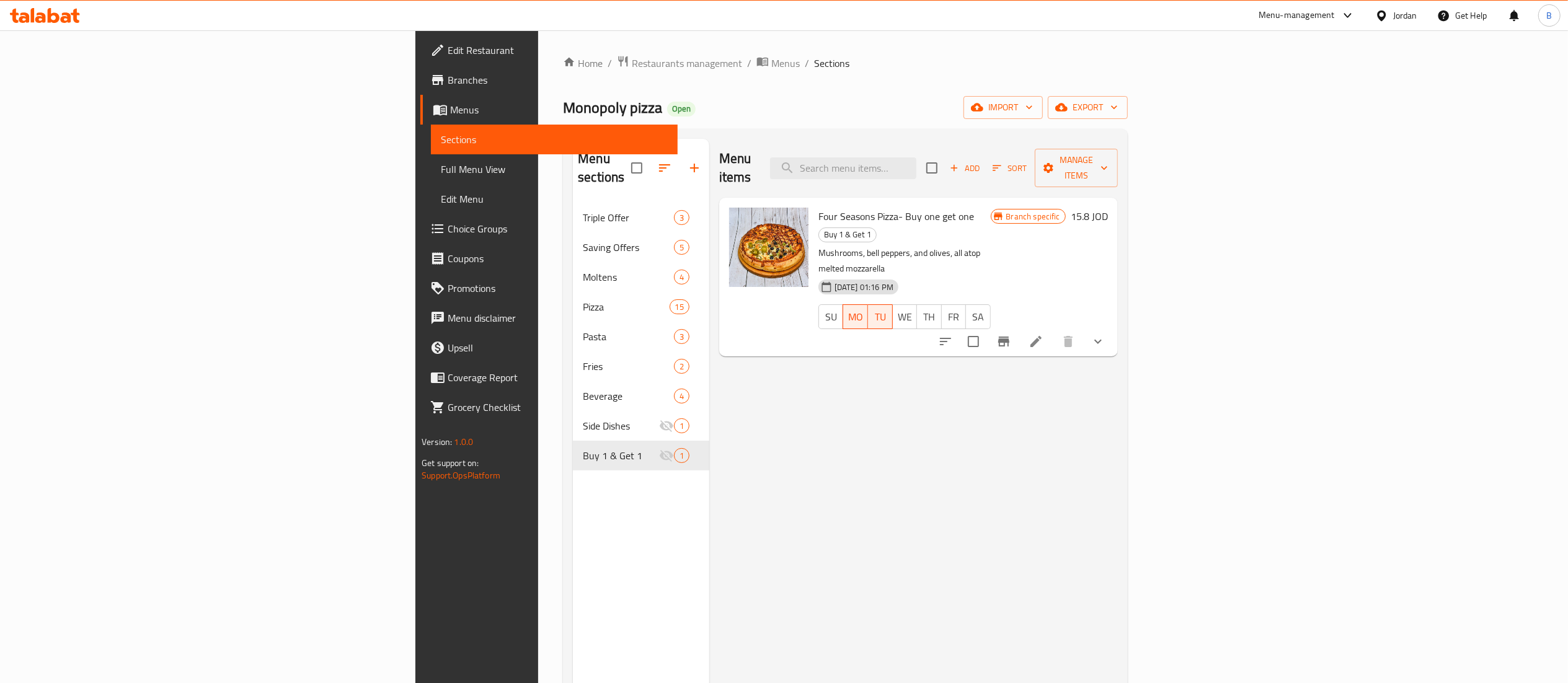
click at [1106, 334] on icon "show more" at bounding box center [1098, 341] width 15 height 15
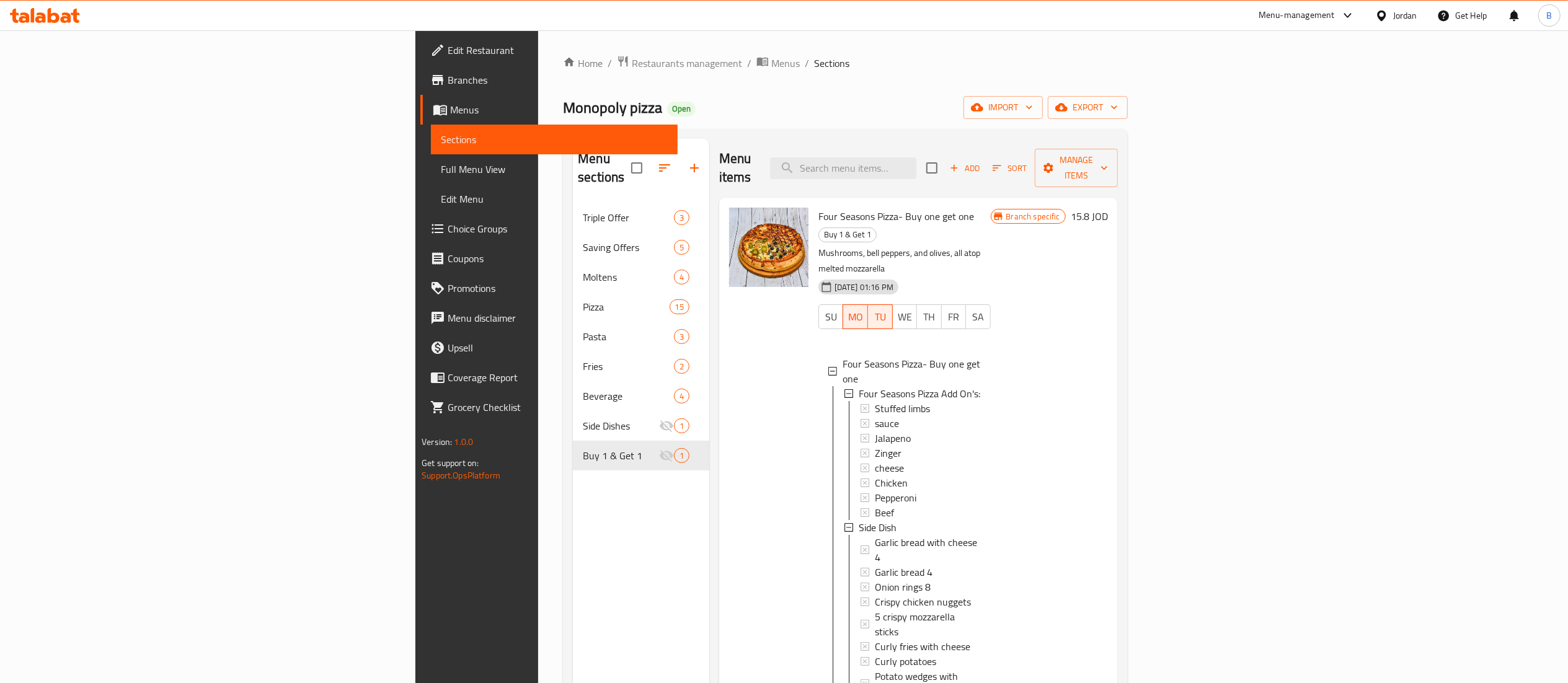
scroll to position [2, 0]
click at [981, 161] on span "Add" at bounding box center [964, 168] width 34 height 14
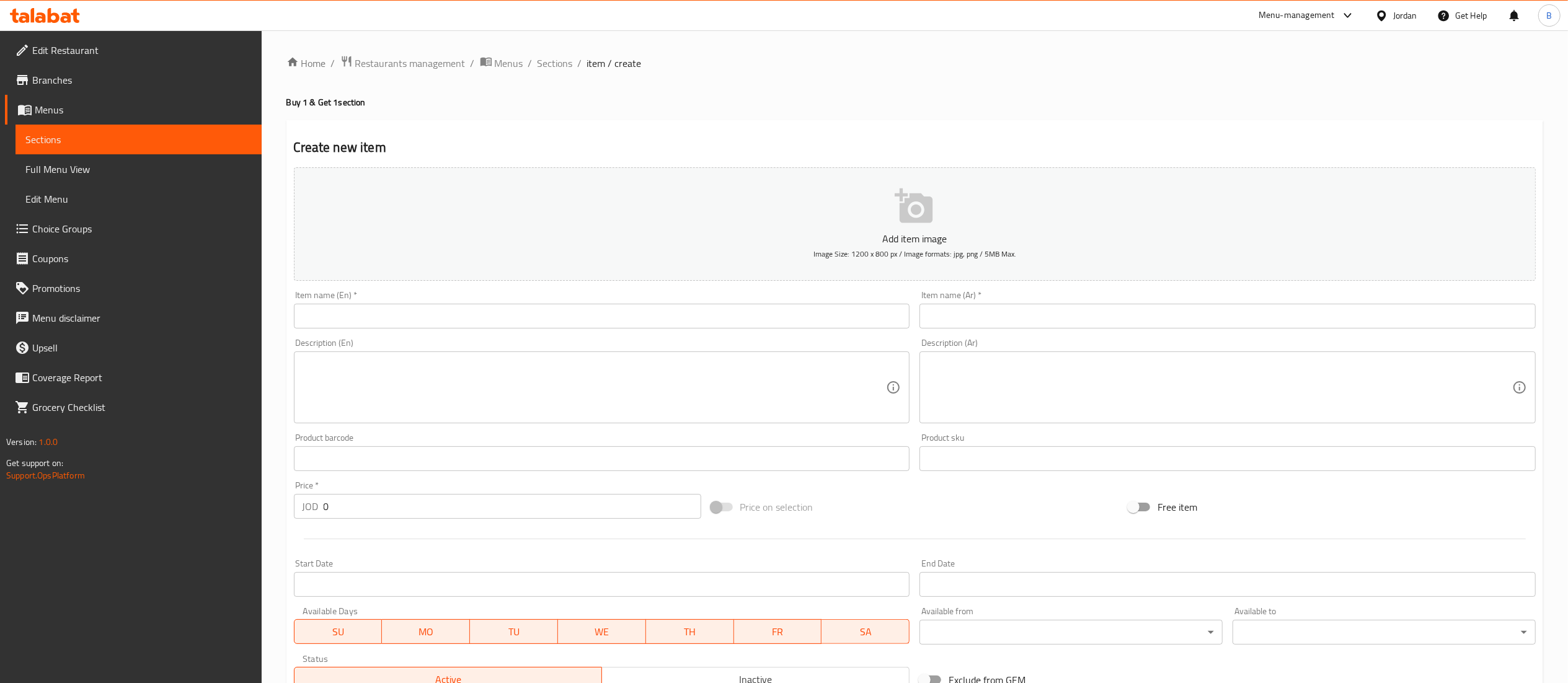
click at [520, 321] on input "text" at bounding box center [602, 316] width 617 height 25
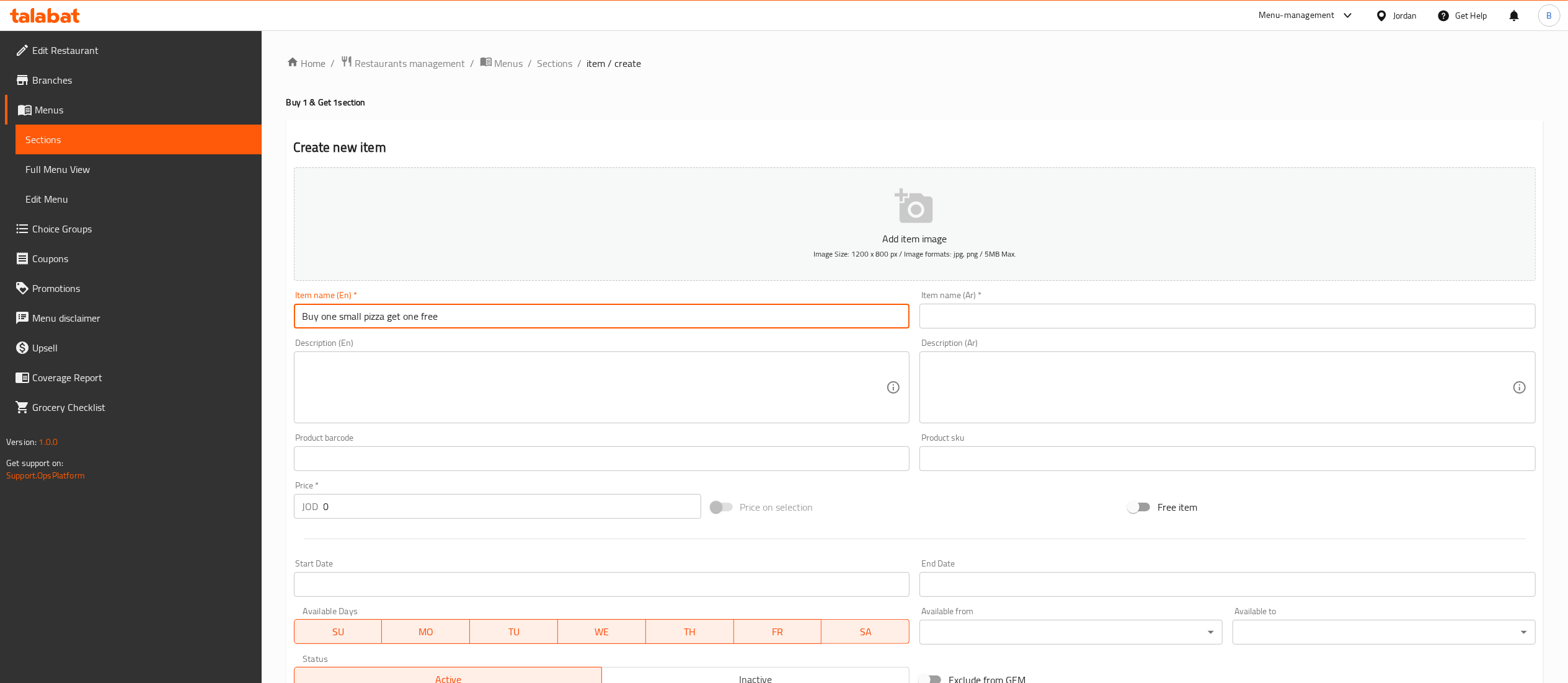
type input "Buy one small pizza get one free"
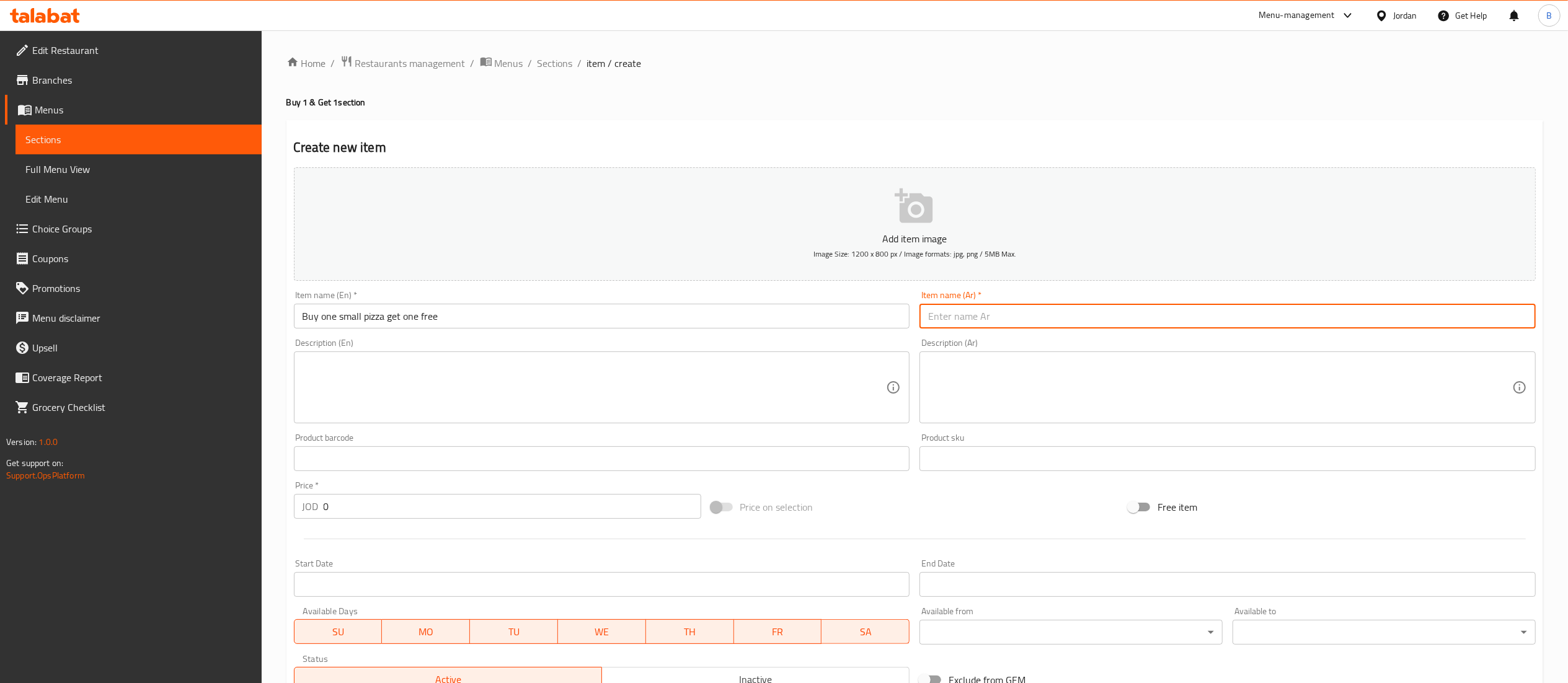
click at [1027, 318] on input "text" at bounding box center [1228, 316] width 617 height 25
type input "اشتري بيتزا صغيرة والثانية مجانا"
drag, startPoint x: 393, startPoint y: 512, endPoint x: 53, endPoint y: 490, distance: 340.7
click at [98, 490] on div "Edit Restaurant Branches Menus Sections Full Menu View Edit Menu Choice Groups …" at bounding box center [784, 453] width 1568 height 845
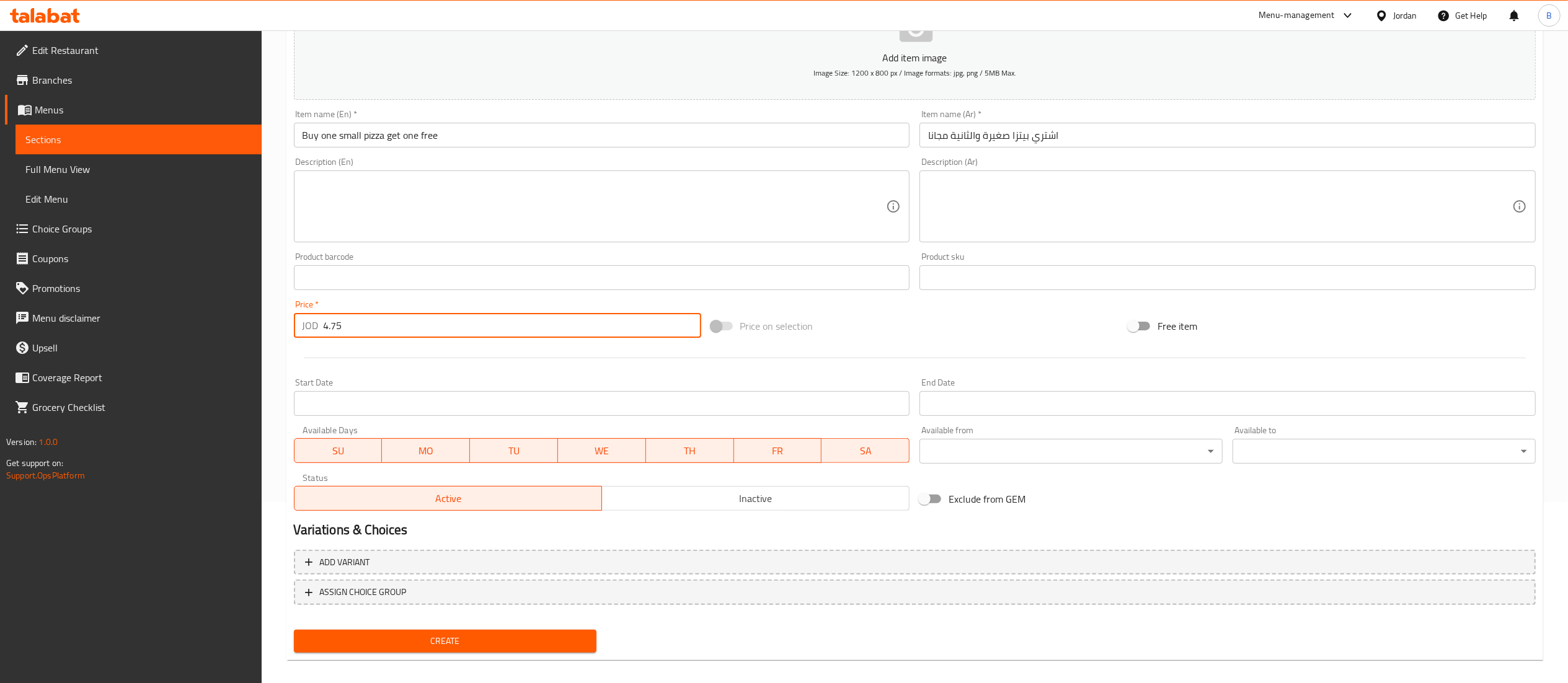
scroll to position [192, 0]
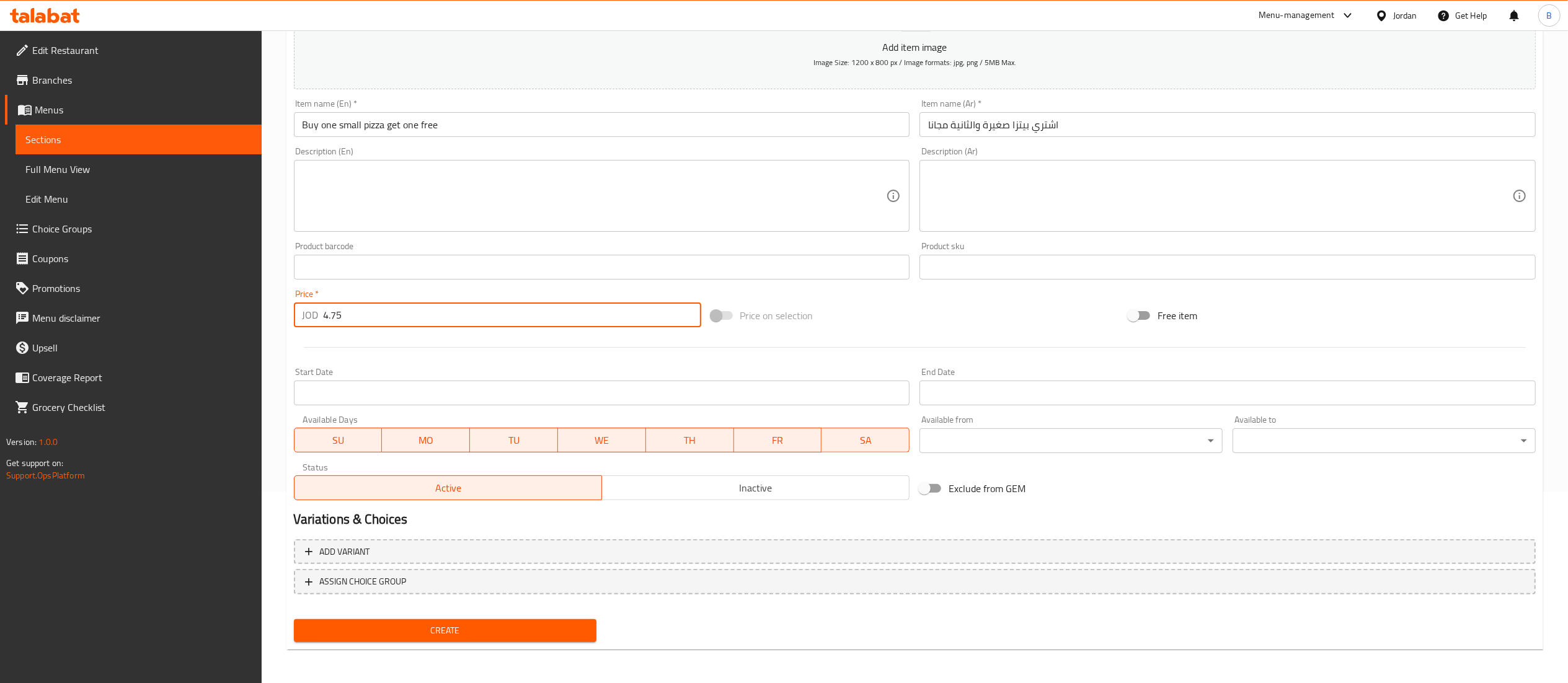
type input "4.75"
click at [393, 623] on span "Create" at bounding box center [445, 630] width 283 height 16
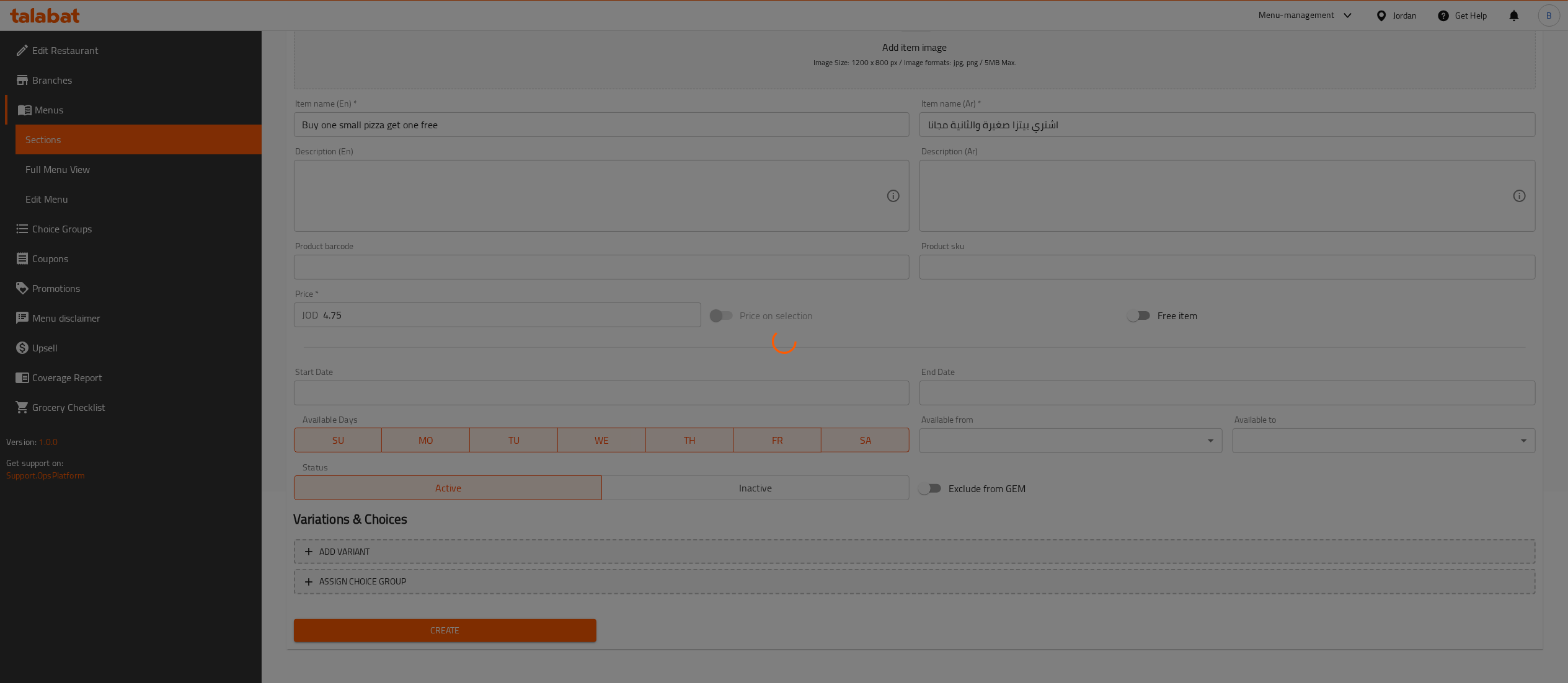
type input "0"
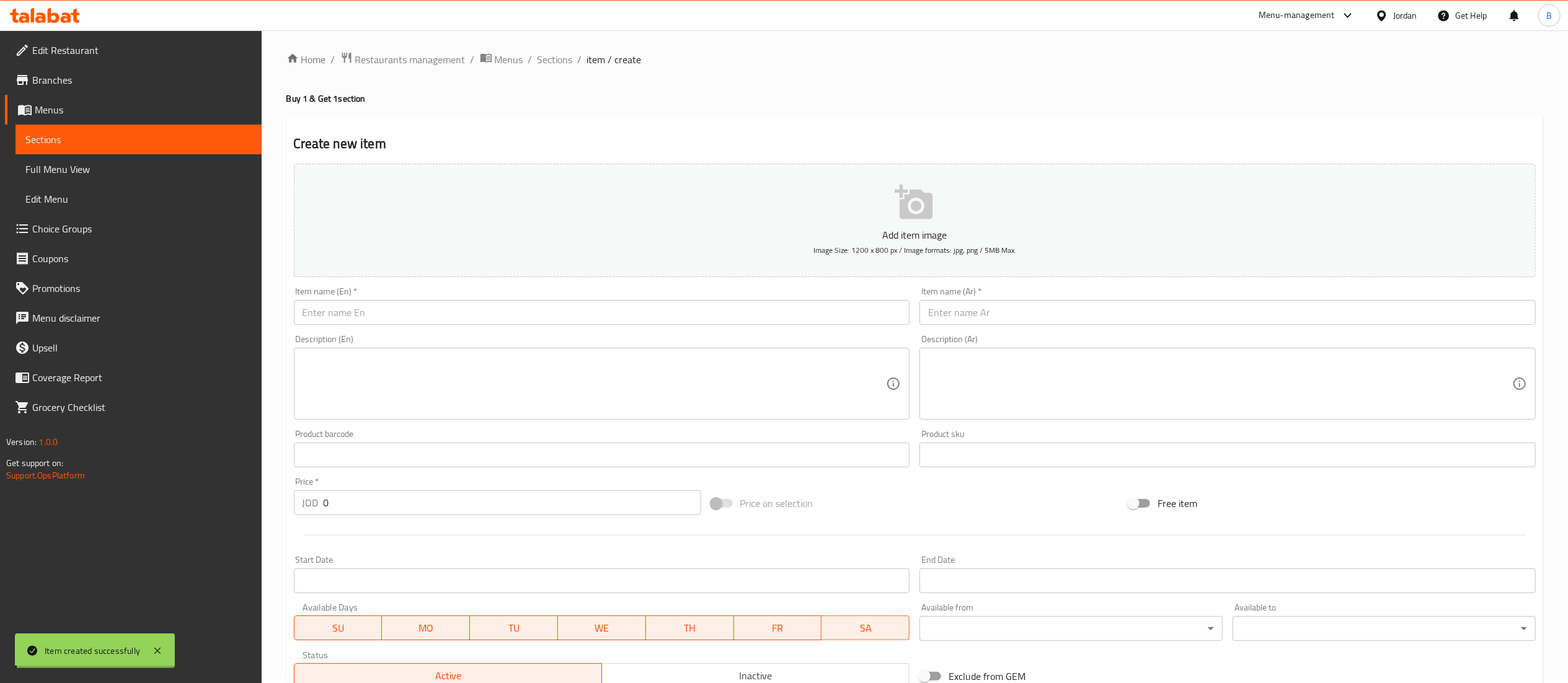
scroll to position [0, 0]
click at [561, 67] on span "Sections" at bounding box center [555, 63] width 35 height 15
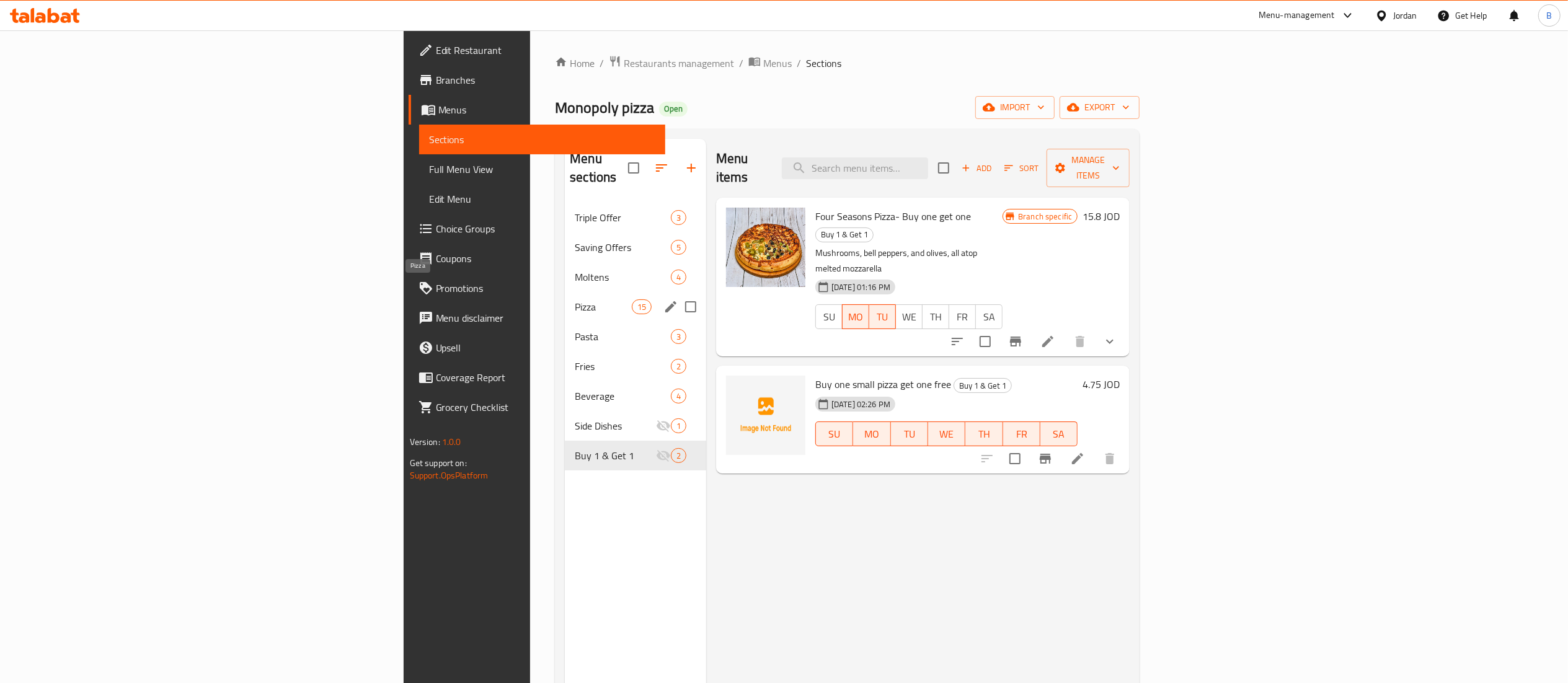
click at [575, 299] on span "Pizza" at bounding box center [603, 307] width 57 height 15
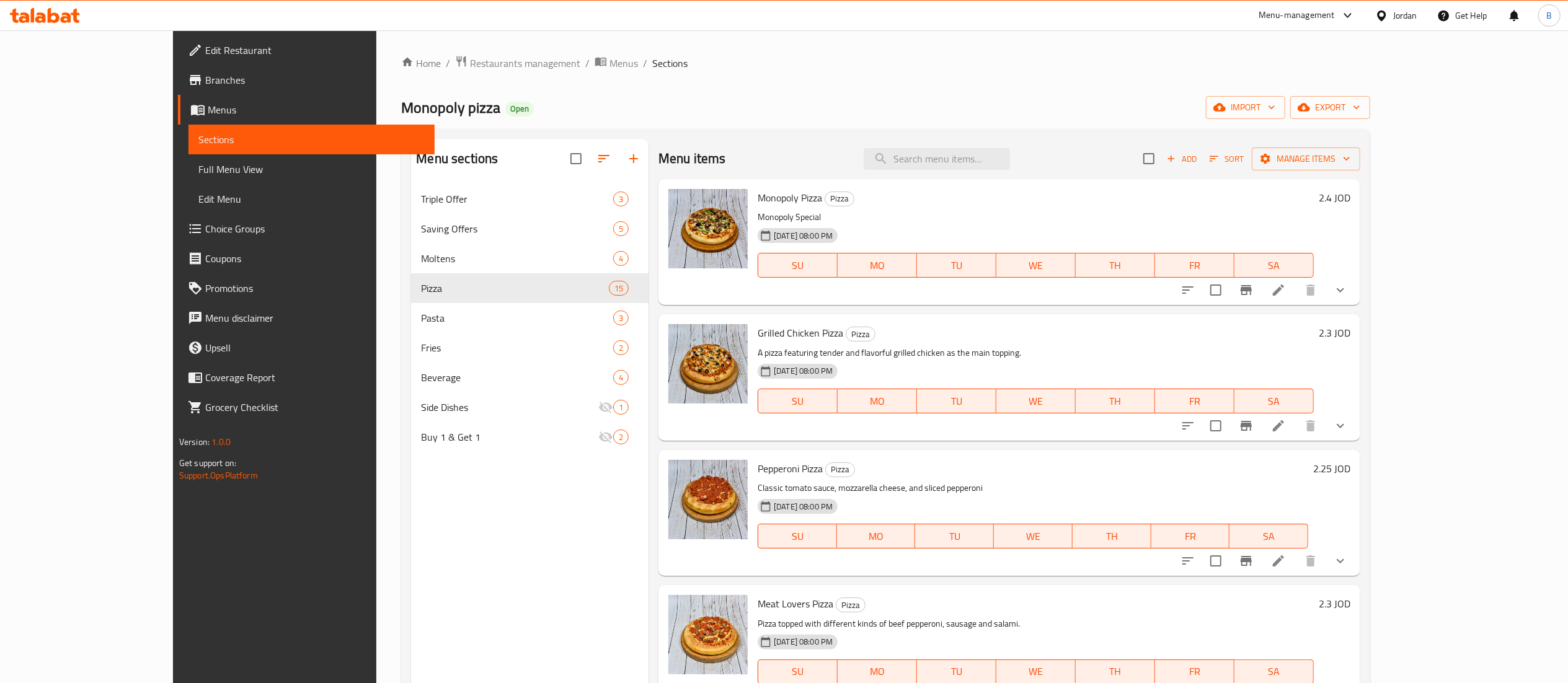
click at [1355, 299] on button "show more" at bounding box center [1341, 290] width 30 height 30
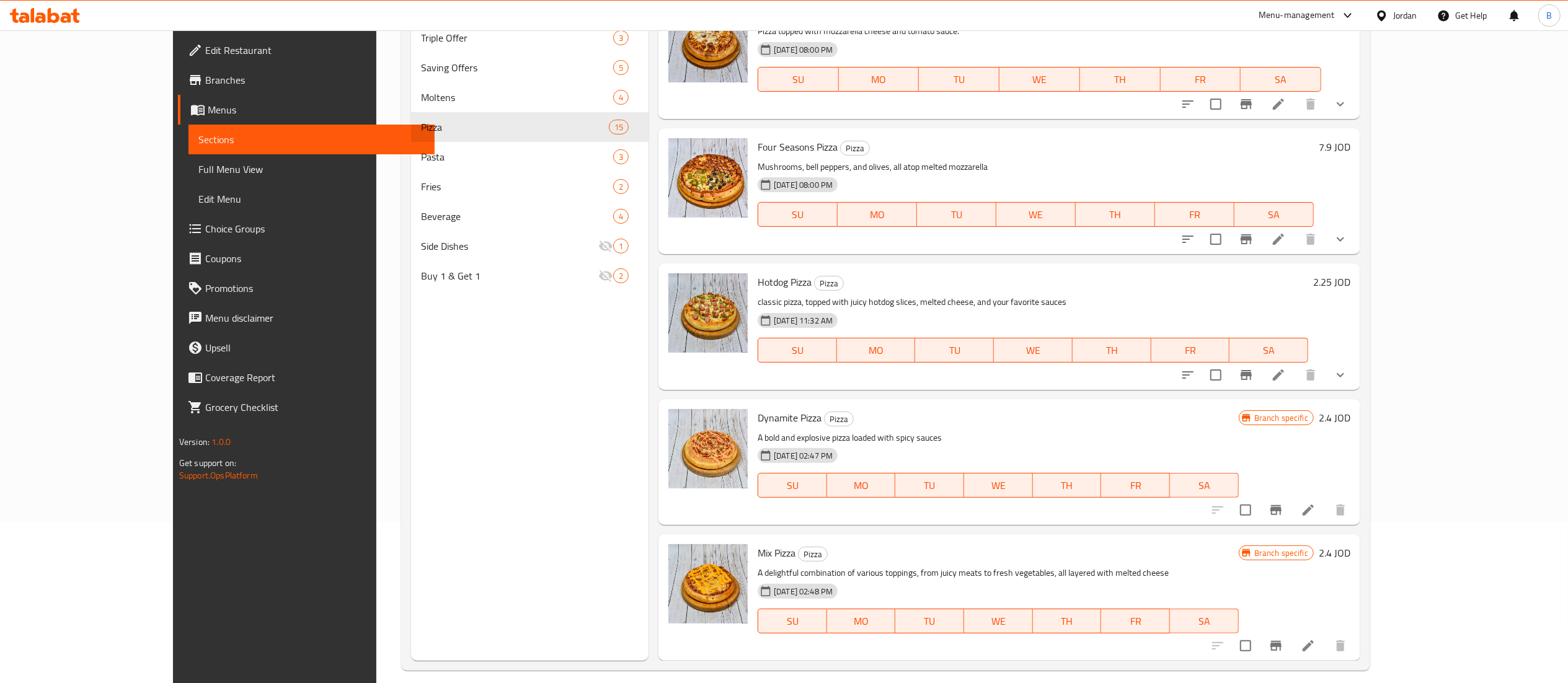
scroll to position [174, 0]
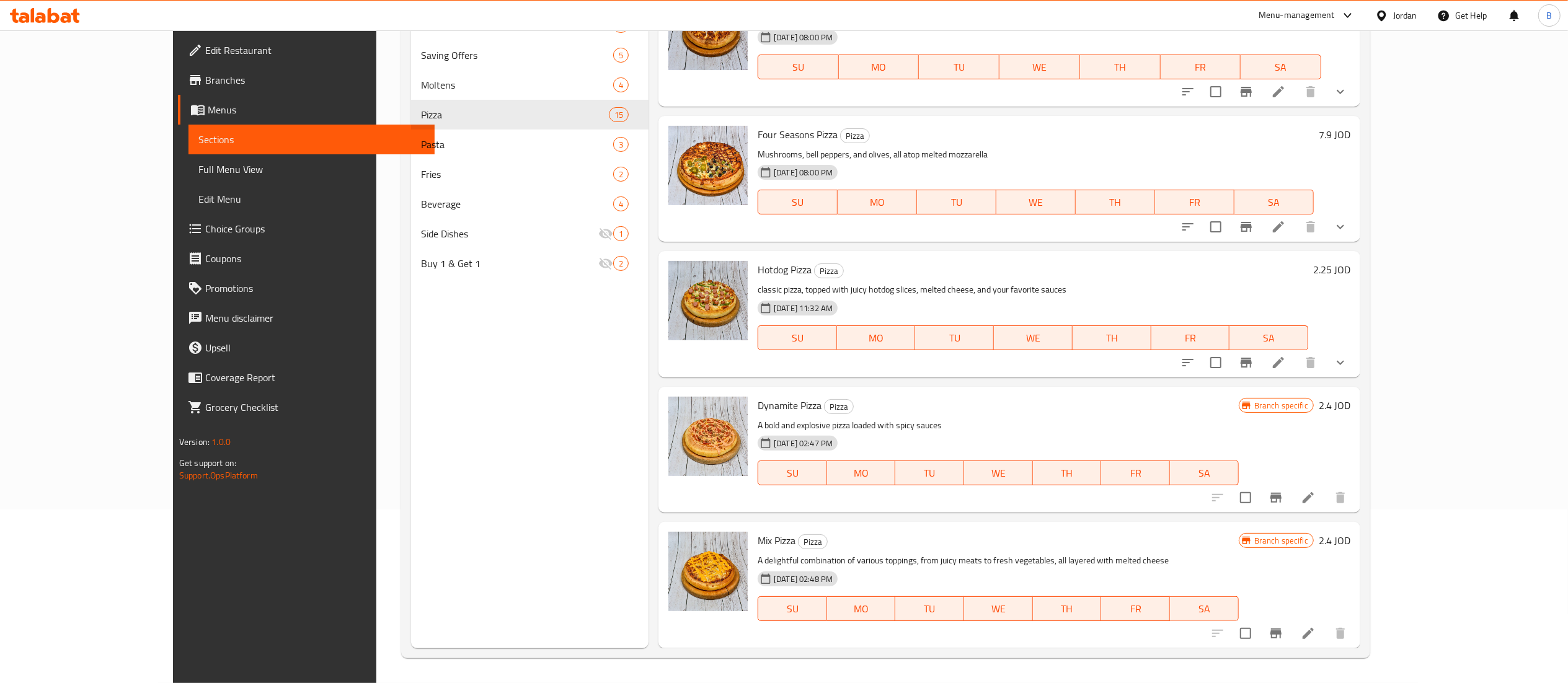
click at [205, 233] on span "Choice Groups" at bounding box center [315, 228] width 219 height 15
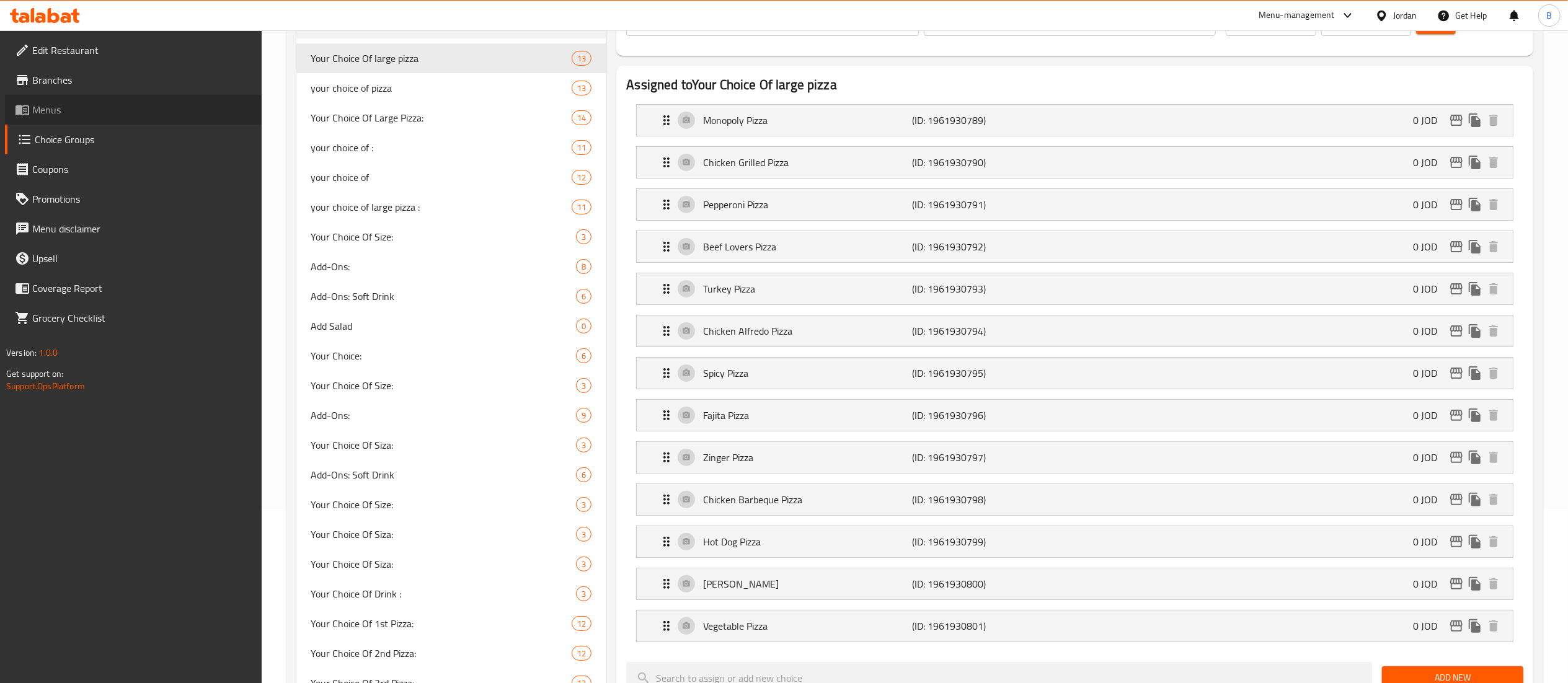
click at [86, 105] on span "Menus" at bounding box center [142, 109] width 219 height 15
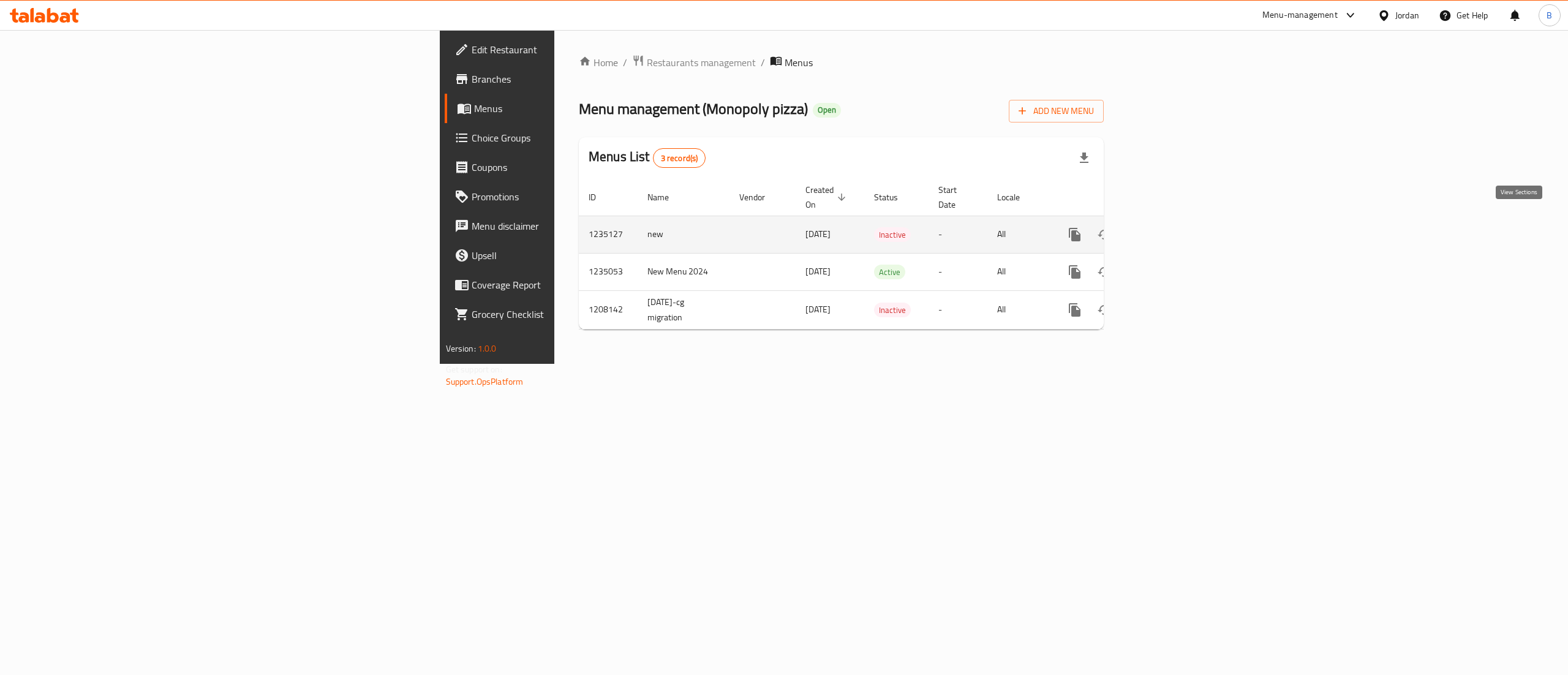
click at [1171, 227] on icon "enhanced table" at bounding box center [1163, 234] width 15 height 15
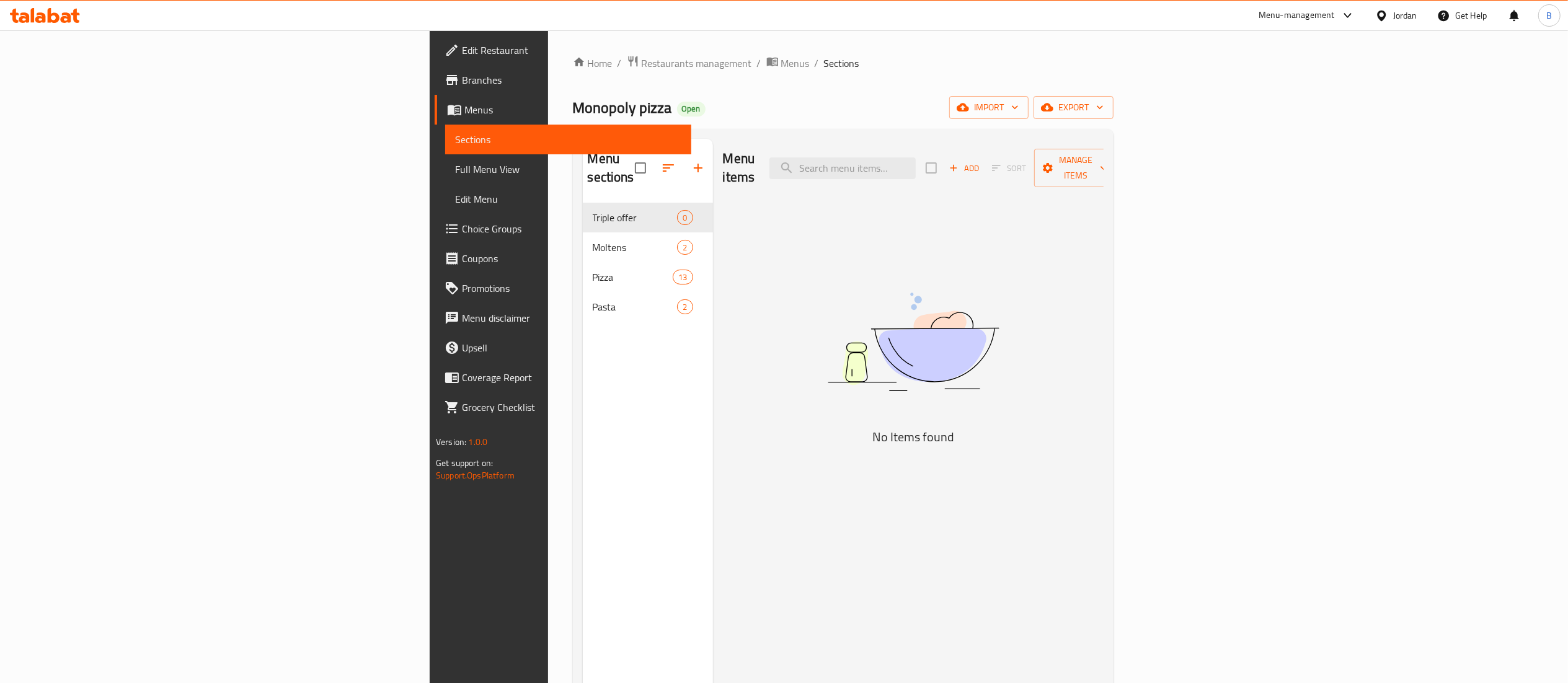
click at [465, 110] on span "Menus" at bounding box center [573, 109] width 217 height 15
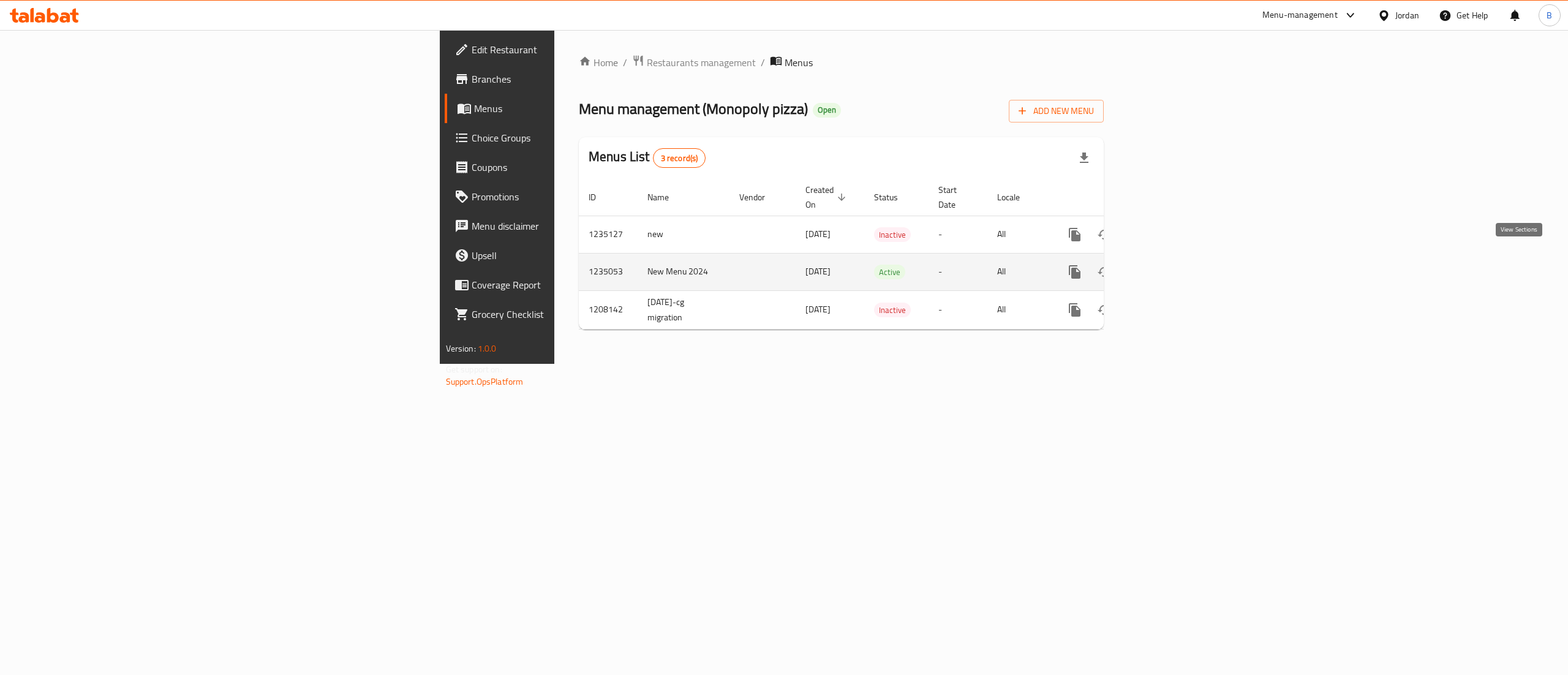
click at [1169, 266] on icon "enhanced table" at bounding box center [1163, 272] width 11 height 11
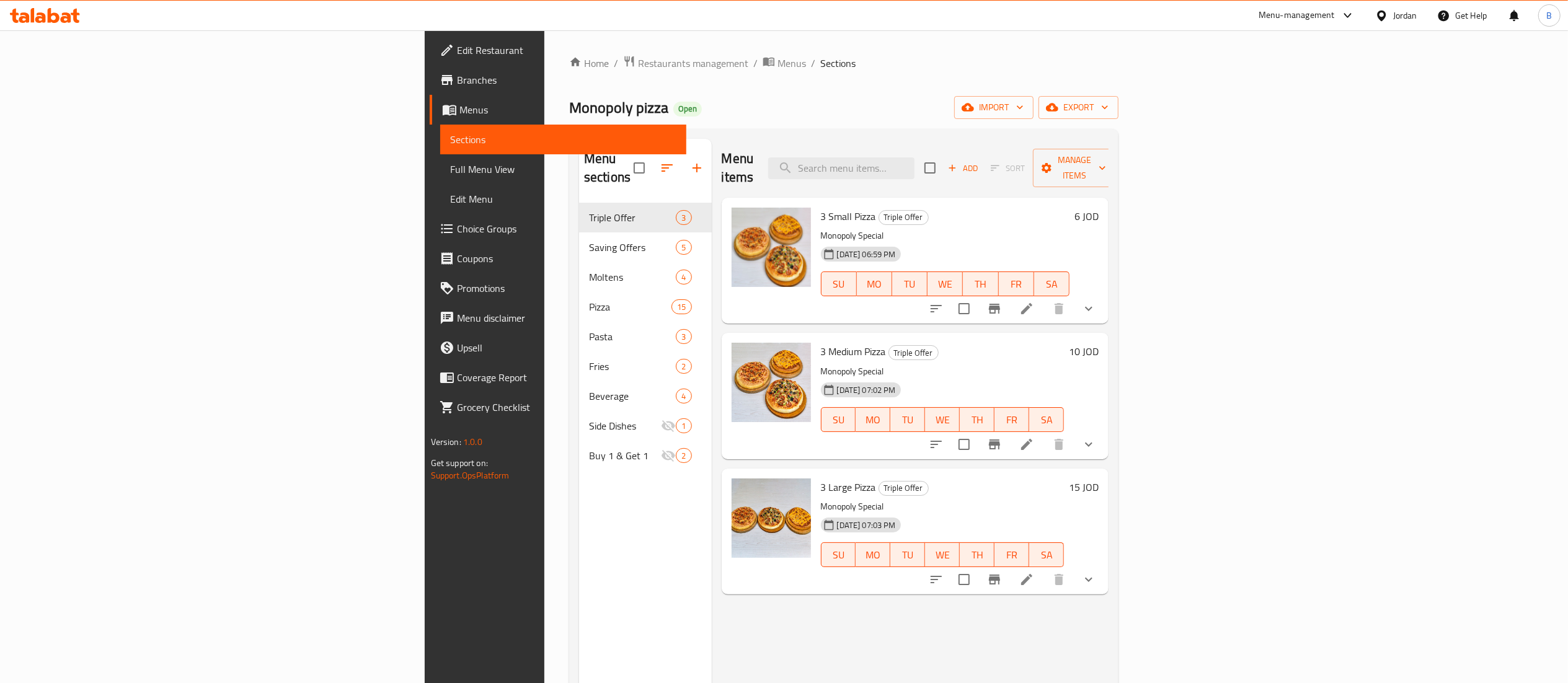
click at [457, 227] on span "Choice Groups" at bounding box center [566, 228] width 219 height 15
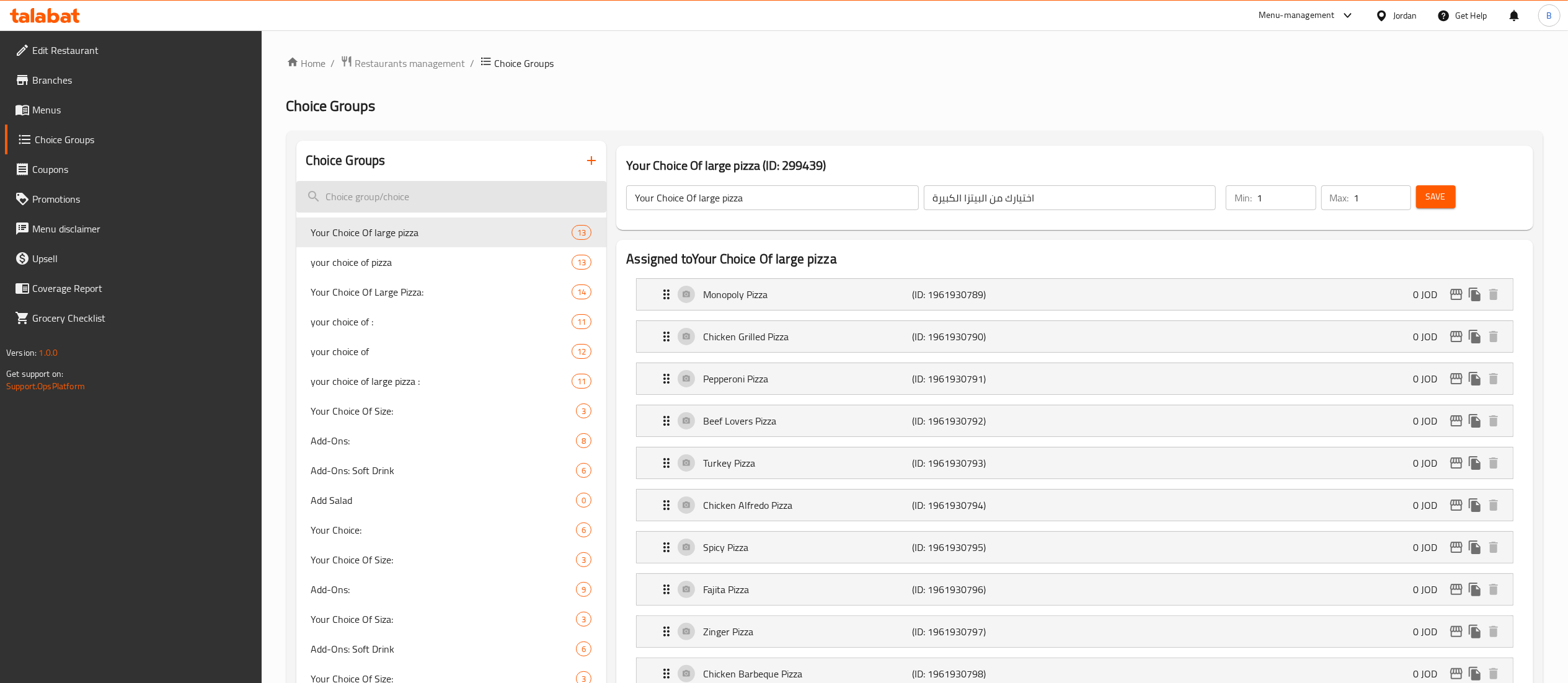
click at [454, 197] on input "search" at bounding box center [451, 196] width 311 height 31
click at [584, 171] on button "button" at bounding box center [591, 160] width 30 height 30
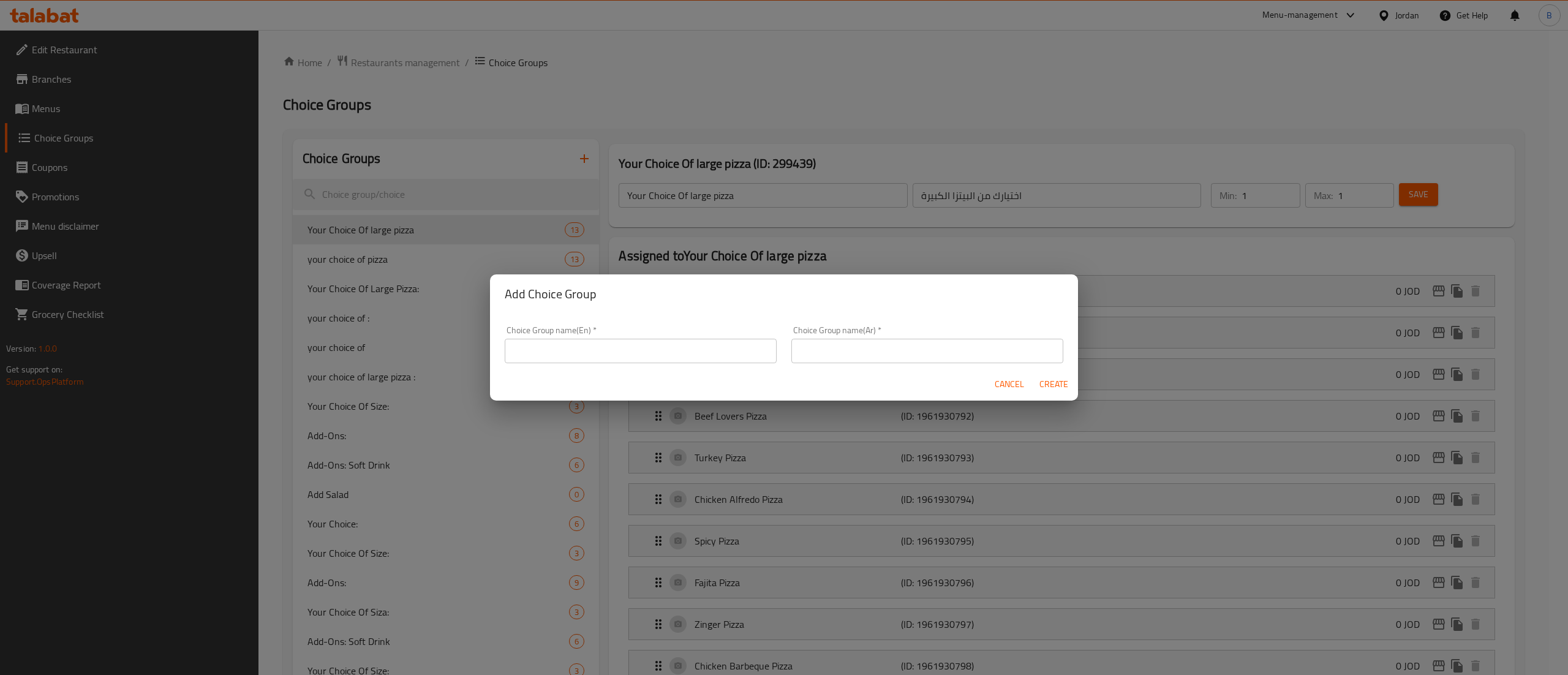
click at [664, 346] on input "text" at bounding box center [641, 351] width 272 height 25
type input "YOUR CHOICE OF SMALL PIZZA"
click at [895, 361] on input "text" at bounding box center [928, 351] width 272 height 25
type input "اختيارك للبيتزا"
drag, startPoint x: 835, startPoint y: 377, endPoint x: 859, endPoint y: 381, distance: 24.3
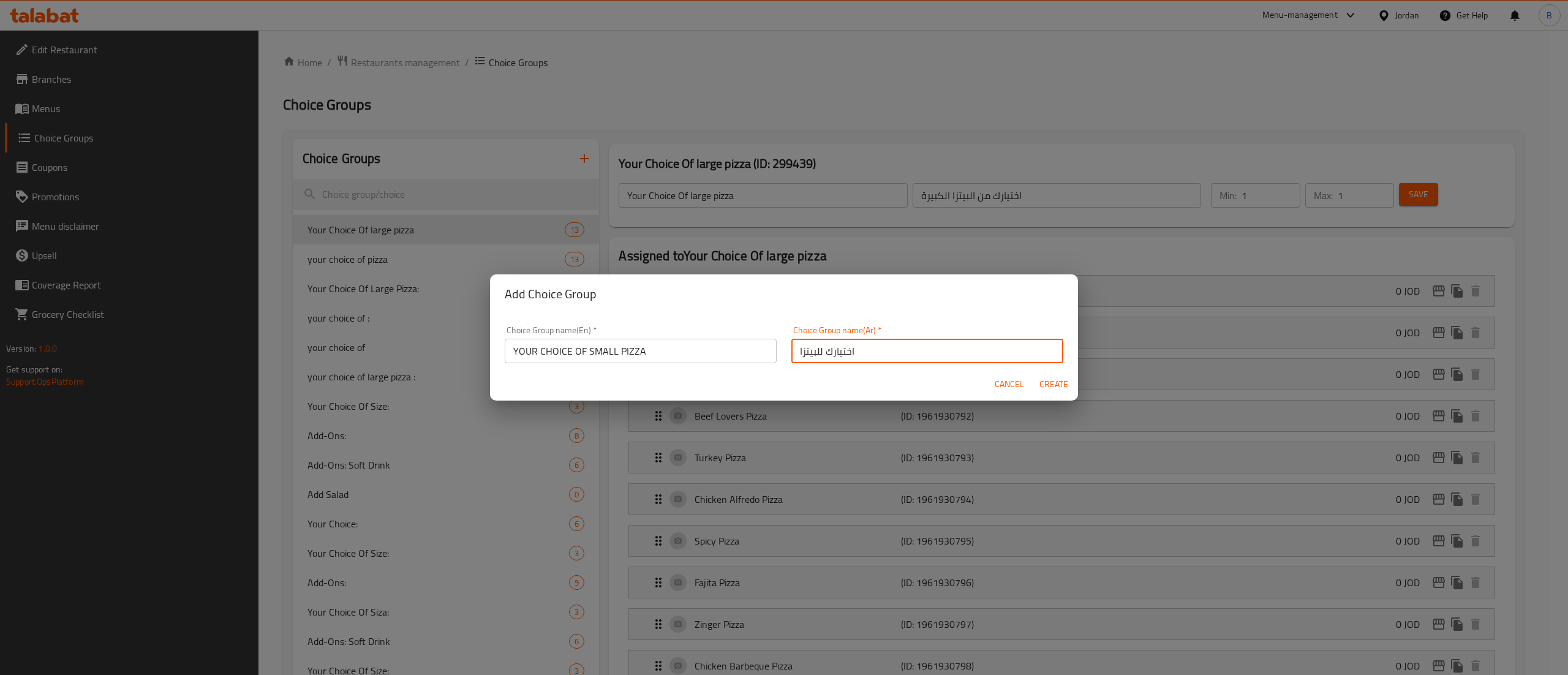
click at [835, 377] on div "Cancel Create" at bounding box center [784, 384] width 588 height 33
click at [1064, 382] on span "Create" at bounding box center [1054, 384] width 30 height 16
type input "YOUR CHOICE OF SMALL PIZZA"
type input "اختيارك للبيتزا"
type input "0"
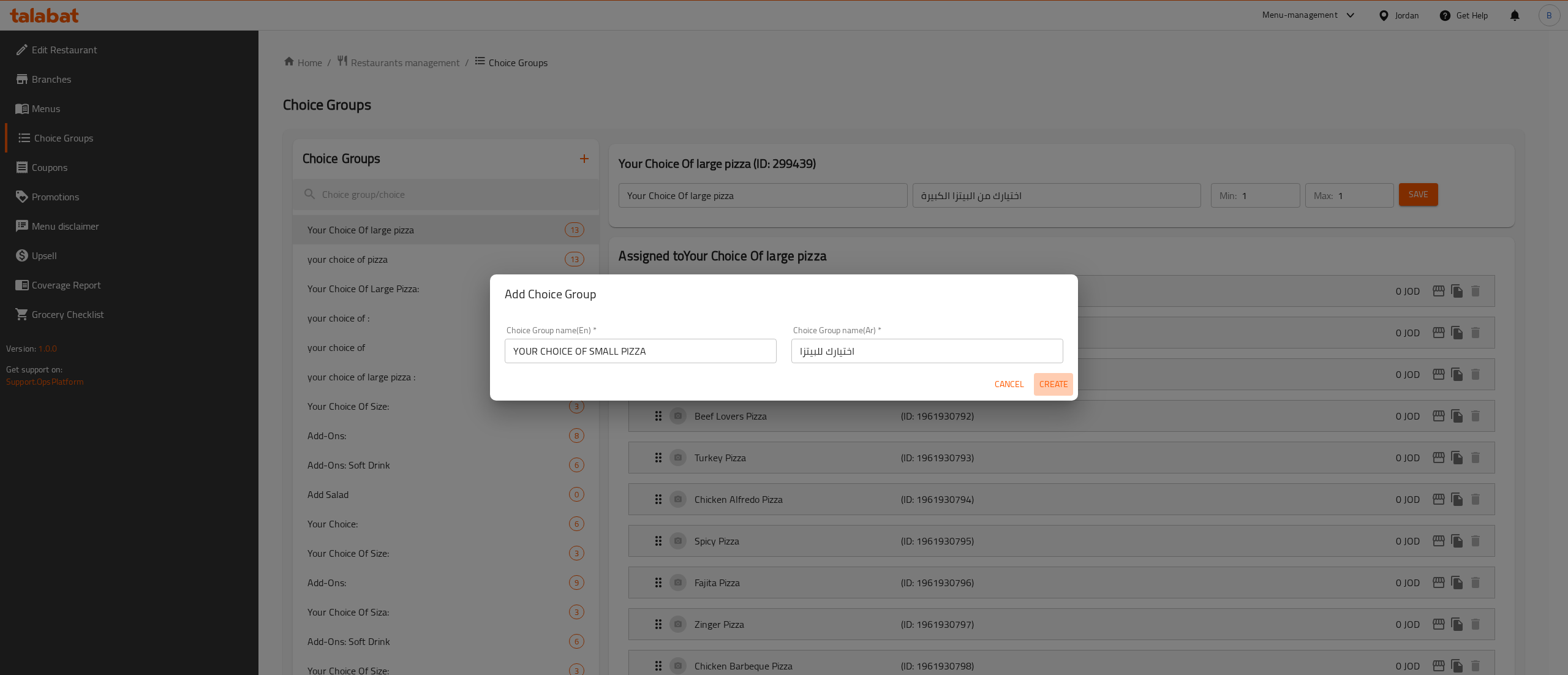
type input "0"
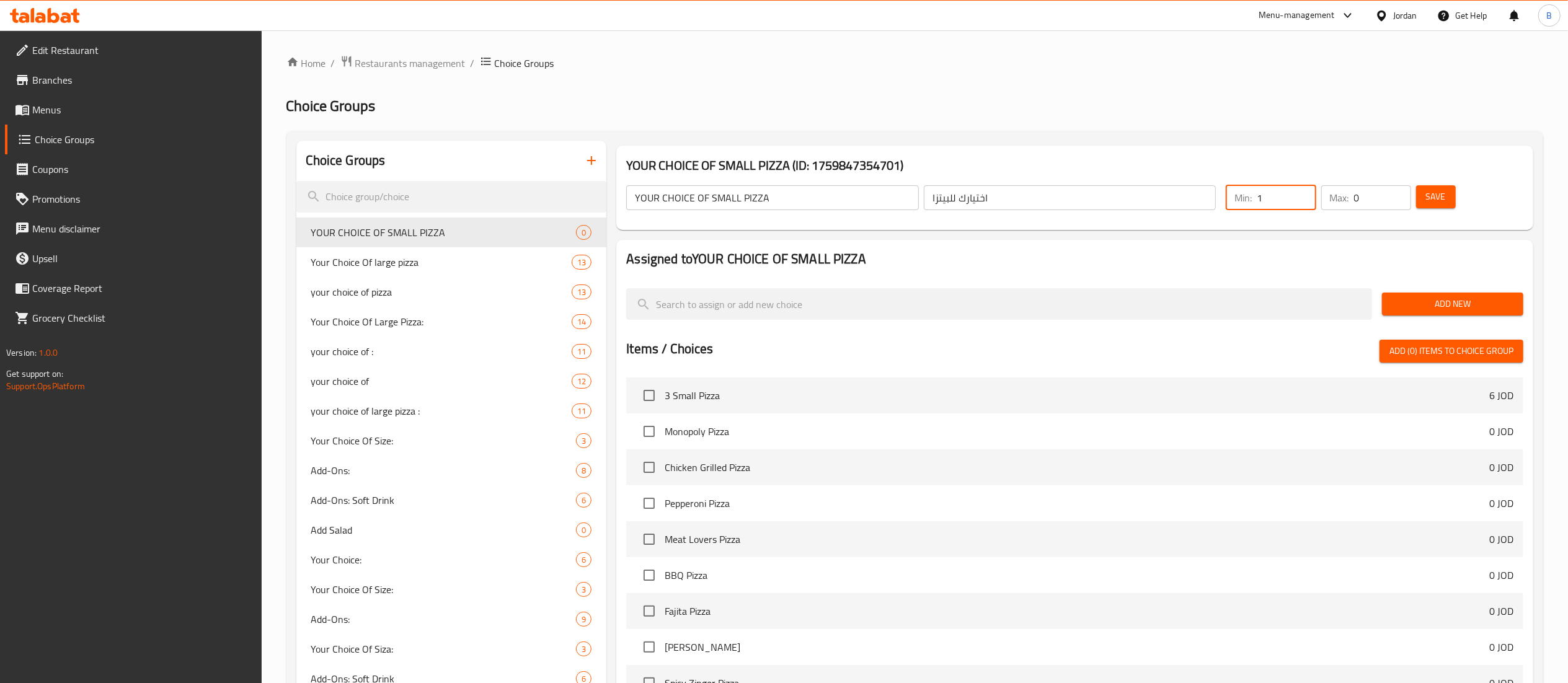
type input "1"
click at [1301, 195] on input "1" at bounding box center [1286, 198] width 59 height 25
type input "1"
click at [1397, 192] on input "1" at bounding box center [1382, 198] width 57 height 25
click at [1441, 307] on span "Add New" at bounding box center [1452, 304] width 122 height 16
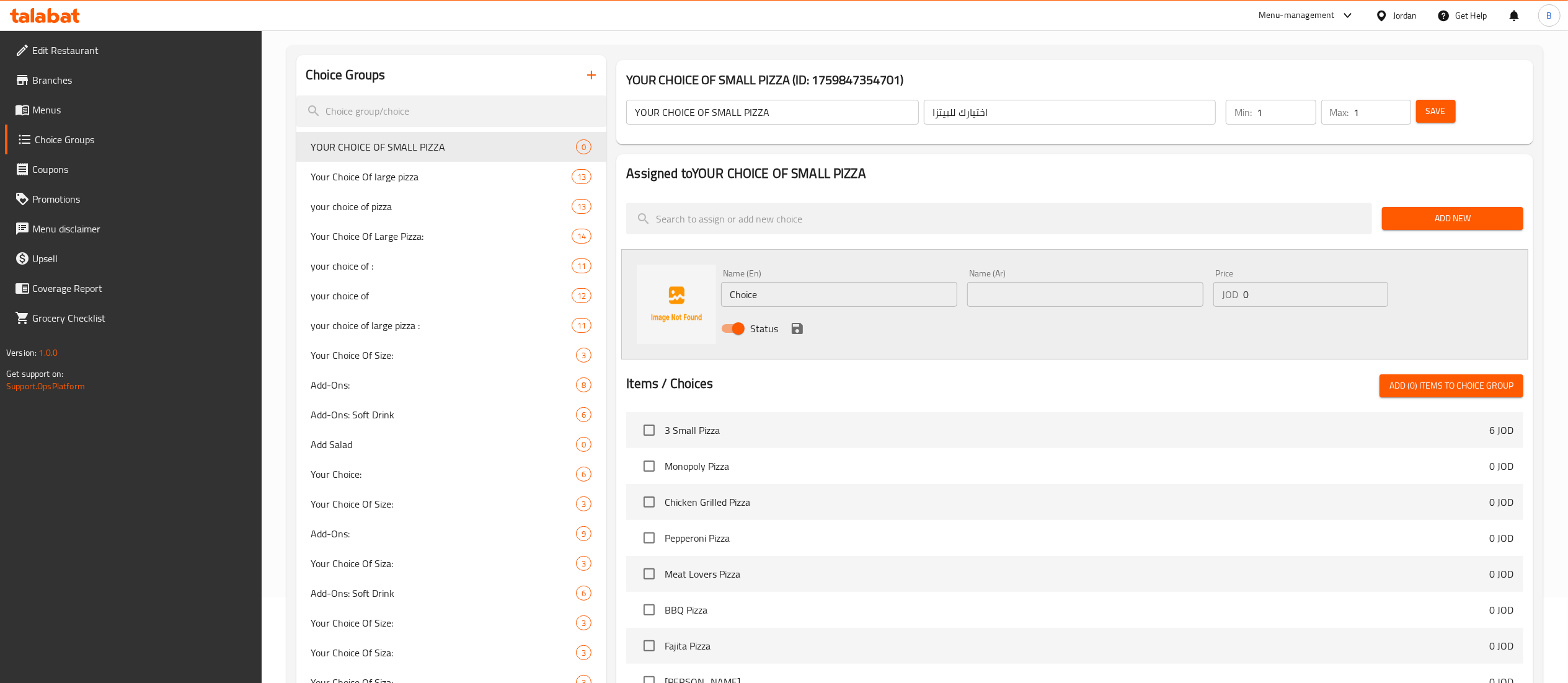
scroll to position [124, 0]
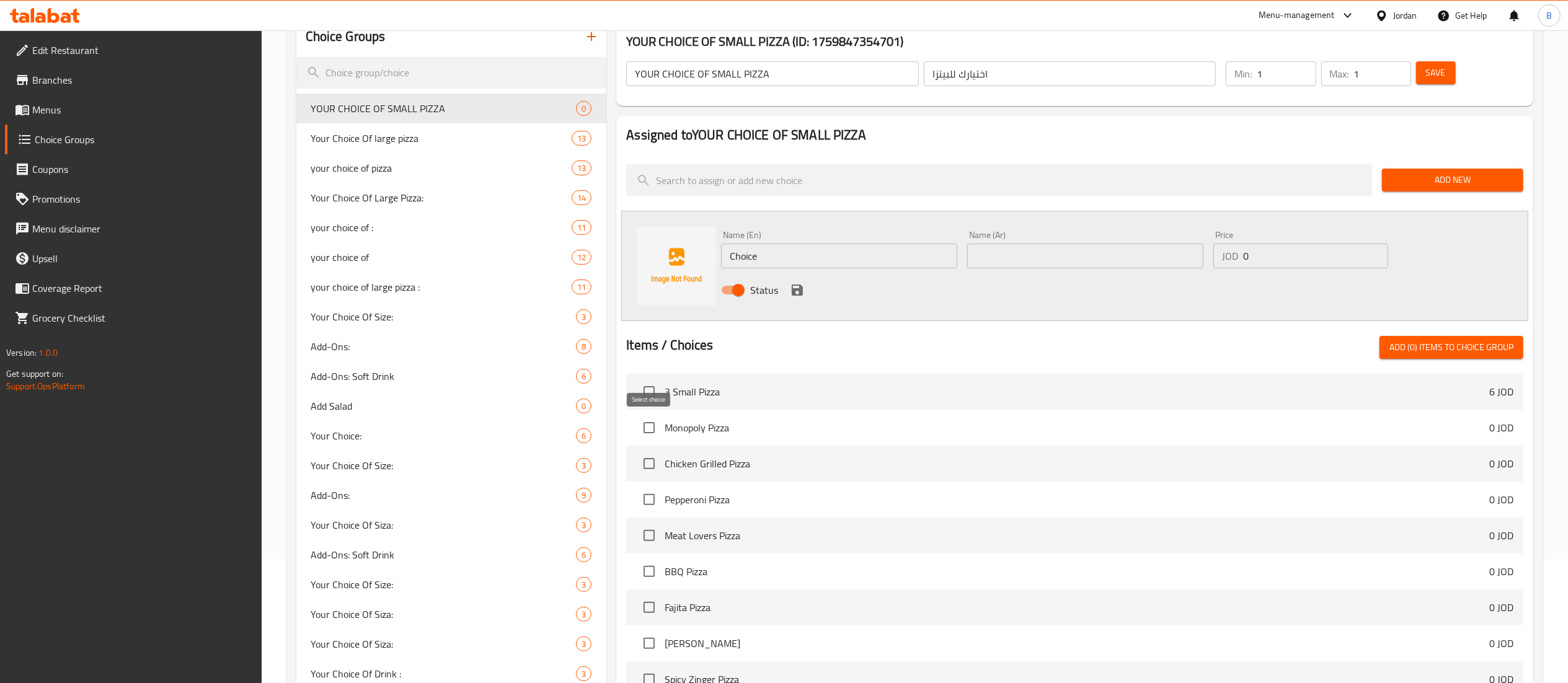
click at [647, 436] on input "checkbox" at bounding box center [649, 427] width 26 height 26
checkbox input "true"
click at [650, 460] on input "checkbox" at bounding box center [649, 463] width 26 height 26
checkbox input "true"
click at [652, 497] on input "checkbox" at bounding box center [649, 499] width 26 height 26
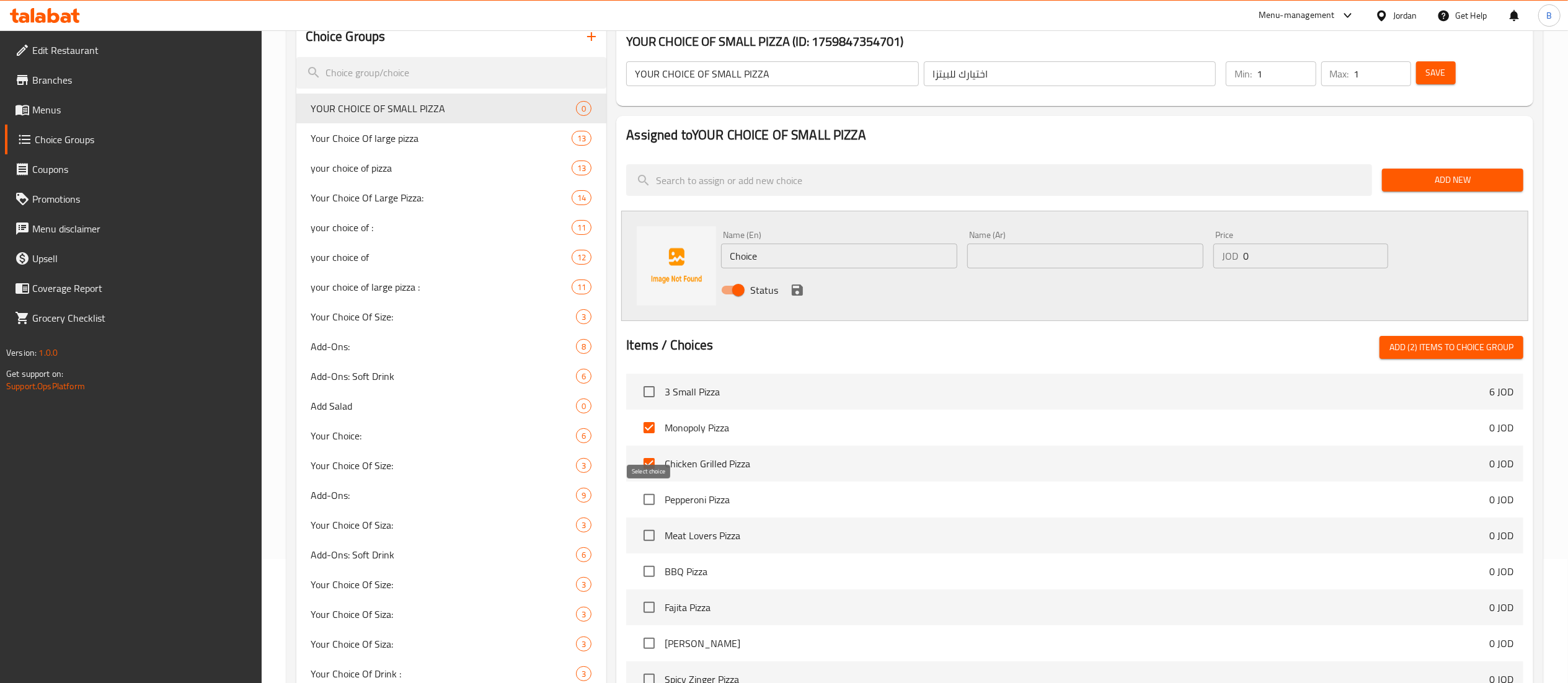
checkbox input "true"
click at [645, 538] on input "checkbox" at bounding box center [649, 535] width 26 height 26
checkbox input "true"
drag, startPoint x: 651, startPoint y: 569, endPoint x: 664, endPoint y: 595, distance: 29.1
click at [651, 570] on input "checkbox" at bounding box center [649, 571] width 26 height 26
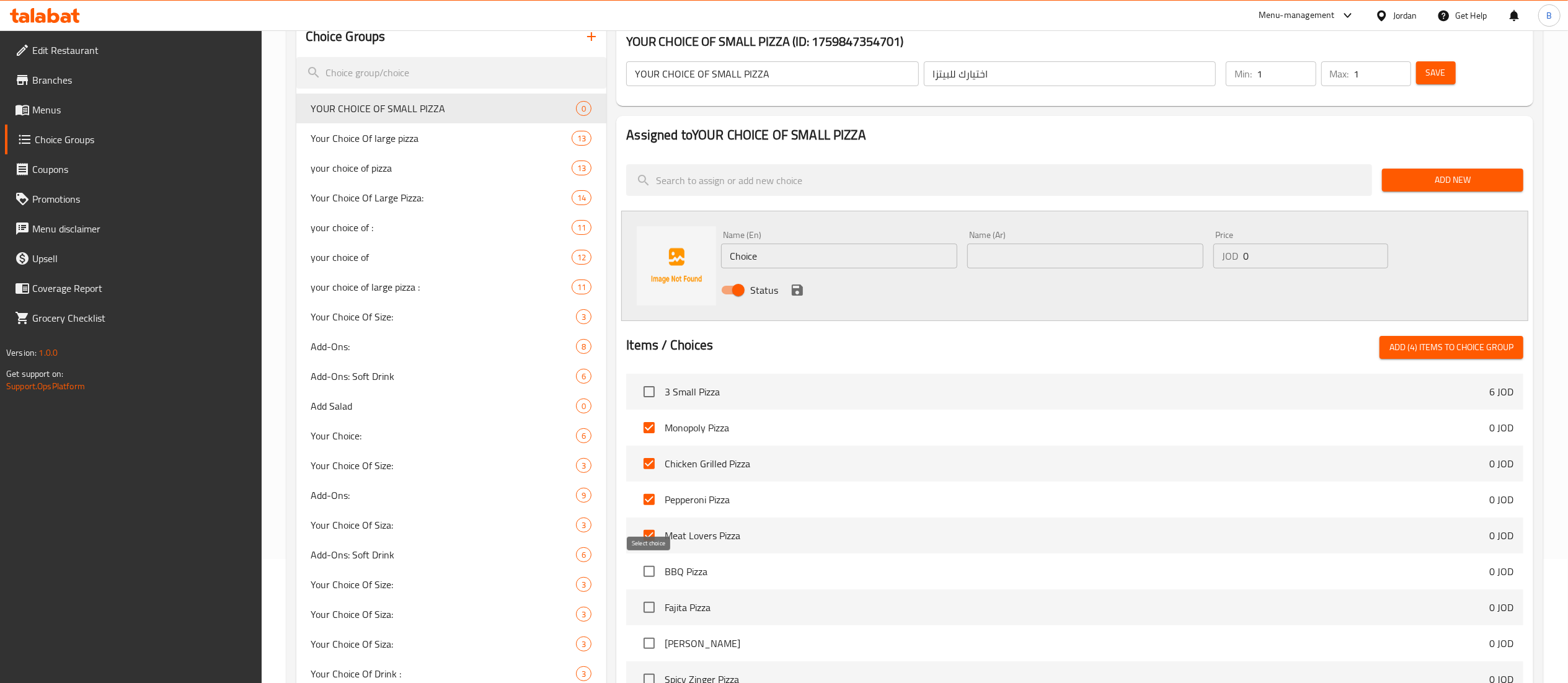
checkbox input "true"
click at [653, 609] on input "checkbox" at bounding box center [649, 607] width 26 height 26
checkbox input "true"
click at [646, 642] on input "checkbox" at bounding box center [649, 643] width 26 height 26
checkbox input "true"
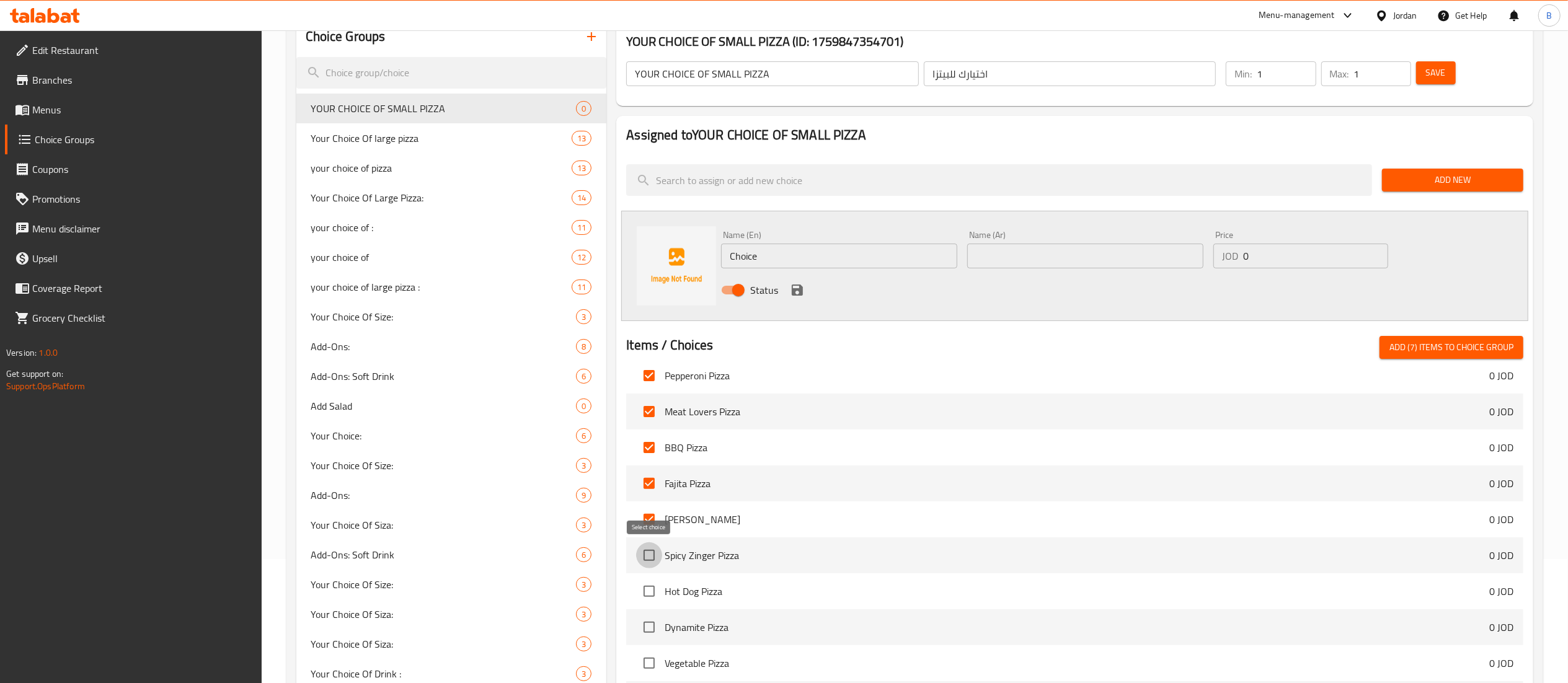
click at [646, 561] on input "checkbox" at bounding box center [649, 555] width 26 height 26
checkbox input "true"
click at [643, 600] on input "checkbox" at bounding box center [649, 591] width 26 height 26
checkbox input "true"
click at [647, 625] on input "checkbox" at bounding box center [649, 626] width 26 height 26
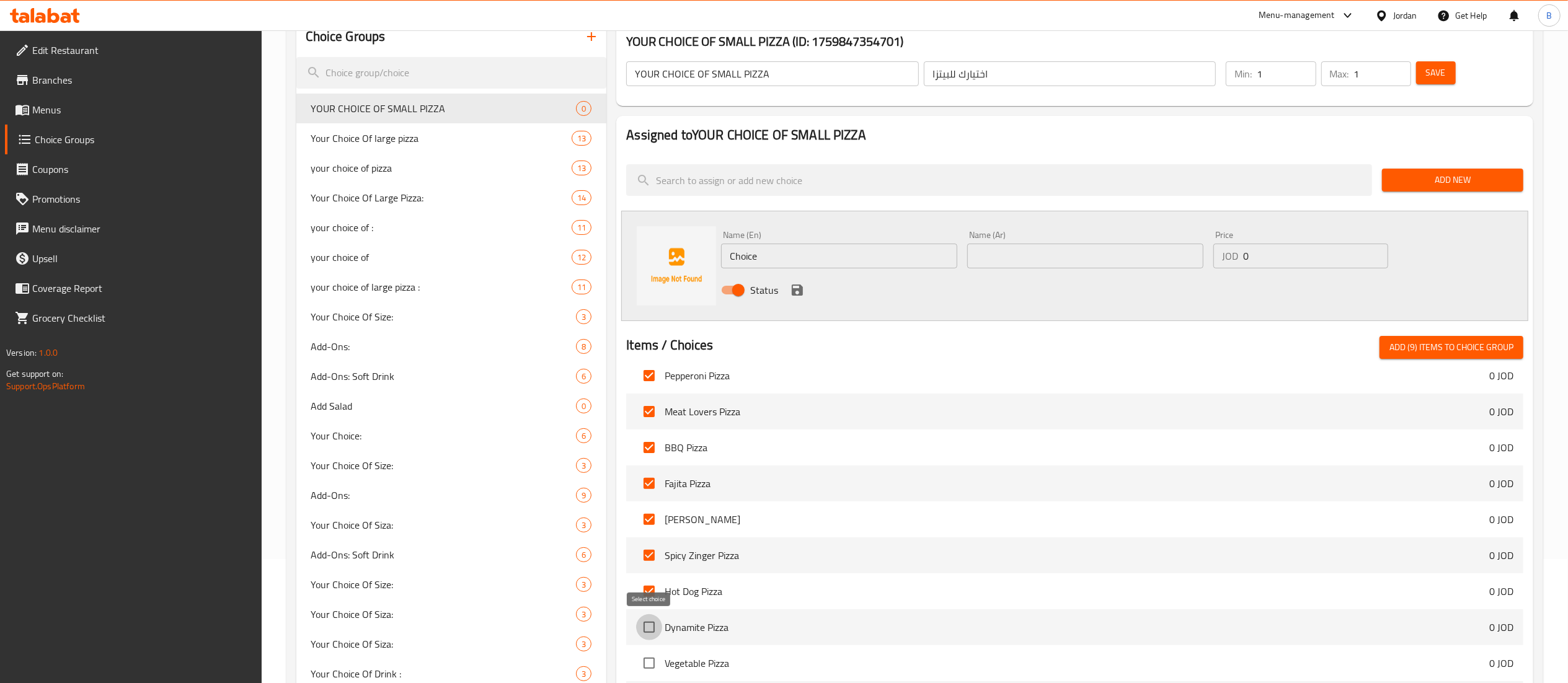
checkbox input "true"
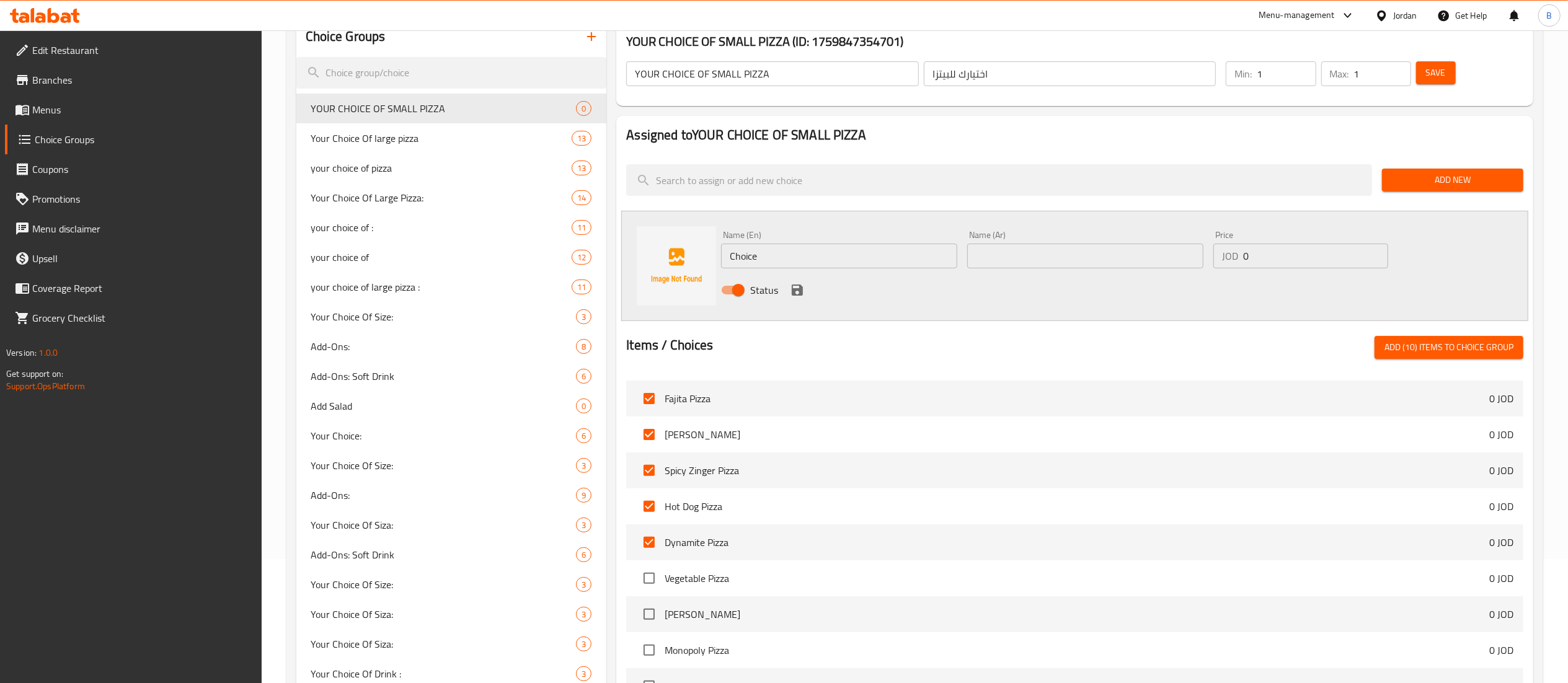
scroll to position [248, 0]
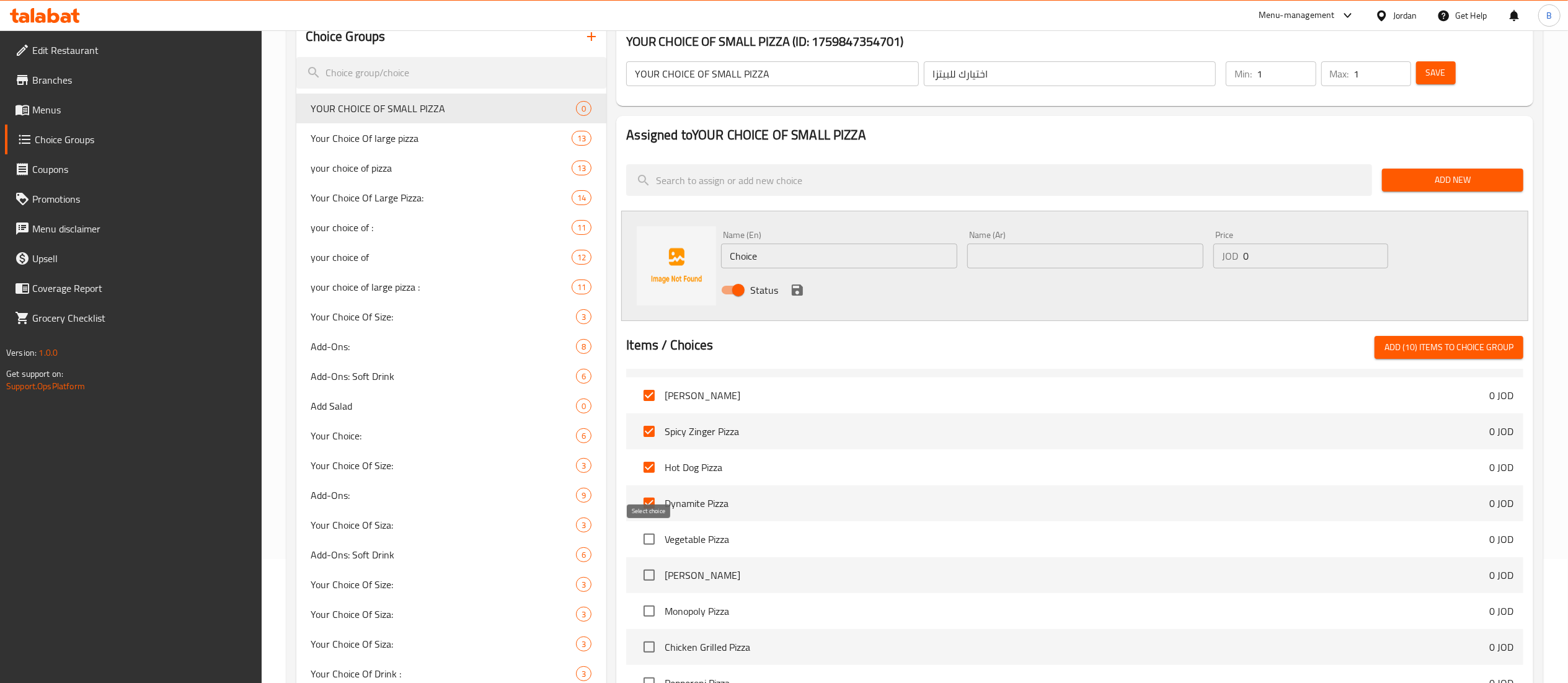
click at [645, 538] on input "checkbox" at bounding box center [649, 538] width 26 height 26
checkbox input "true"
click at [651, 575] on input "checkbox" at bounding box center [649, 575] width 26 height 26
checkbox input "true"
click at [649, 612] on input "checkbox" at bounding box center [649, 611] width 26 height 26
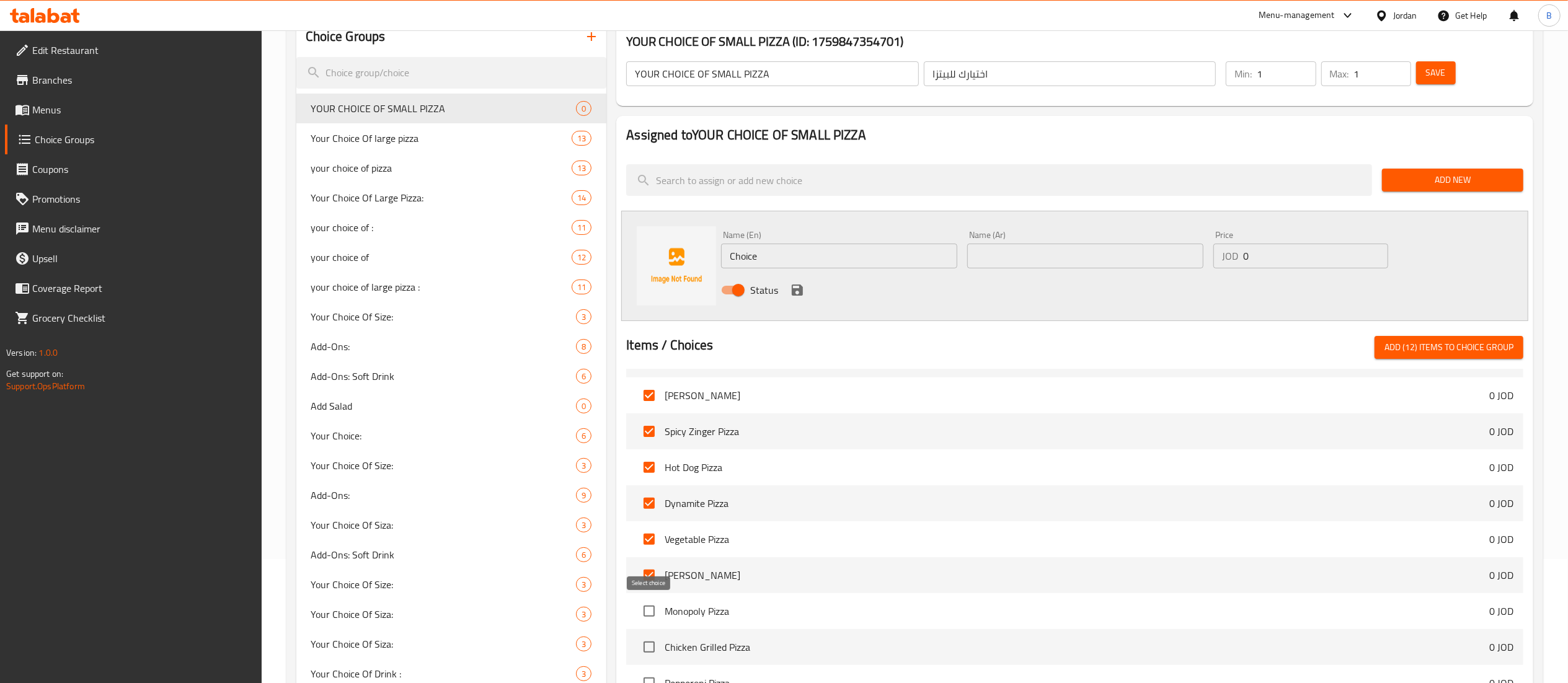
checkbox input "true"
click at [649, 648] on input "checkbox" at bounding box center [649, 647] width 26 height 26
checkbox input "true"
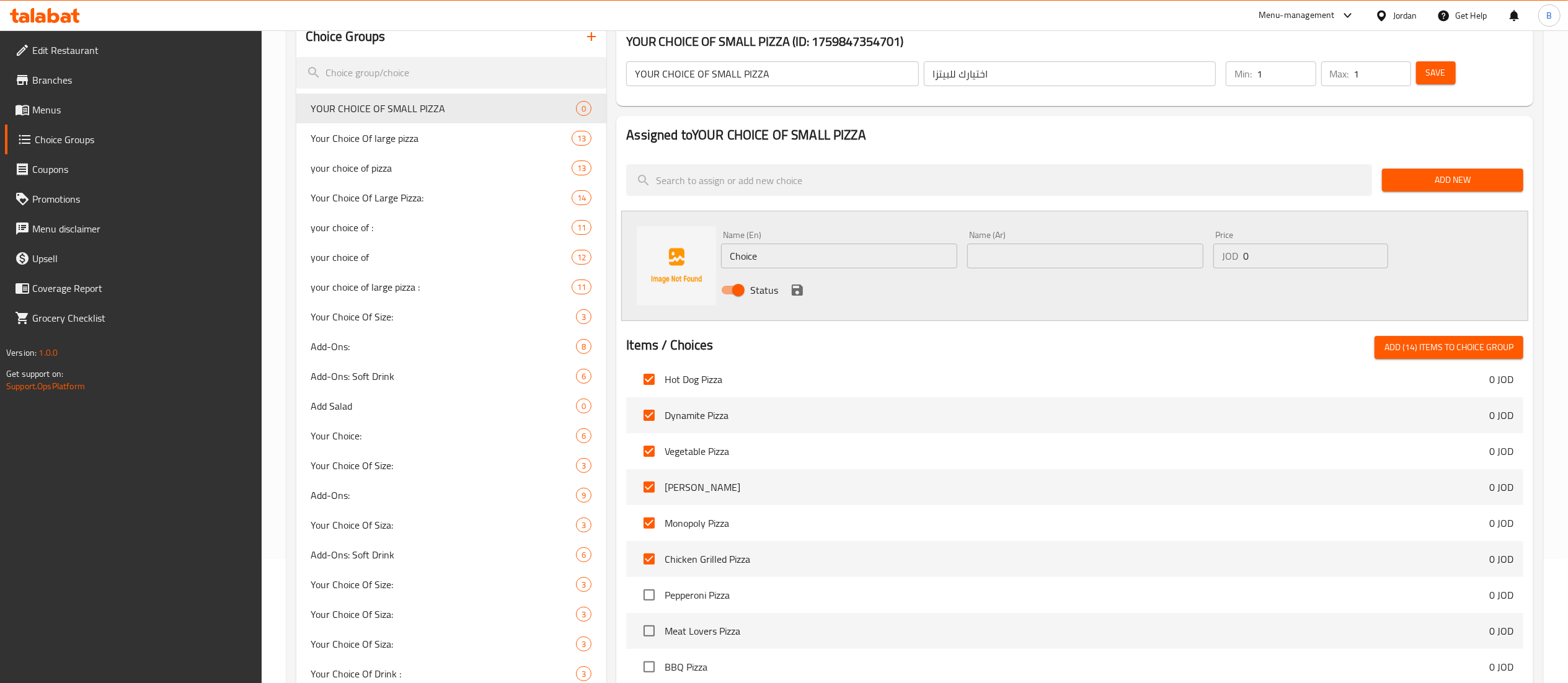
scroll to position [372, 0]
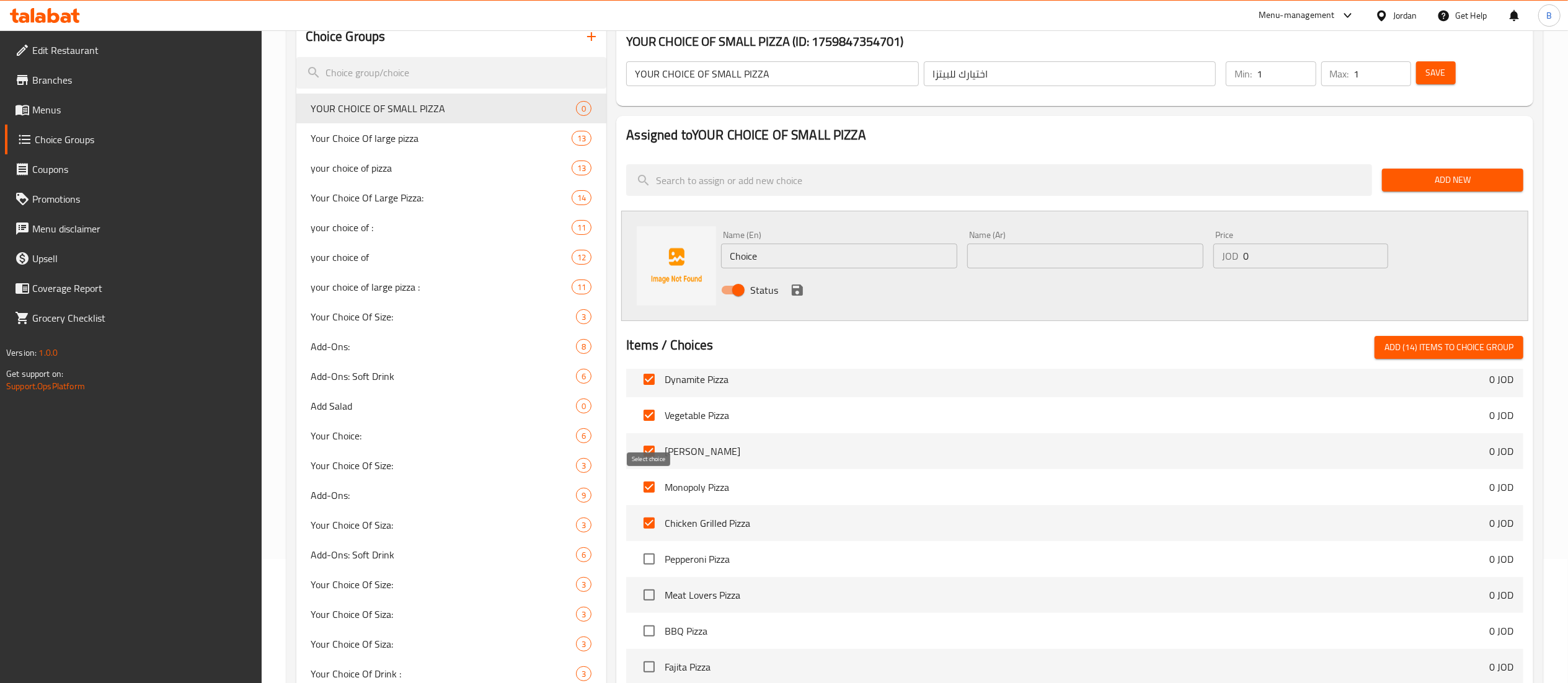
click at [653, 490] on input "checkbox" at bounding box center [649, 487] width 26 height 26
checkbox input "false"
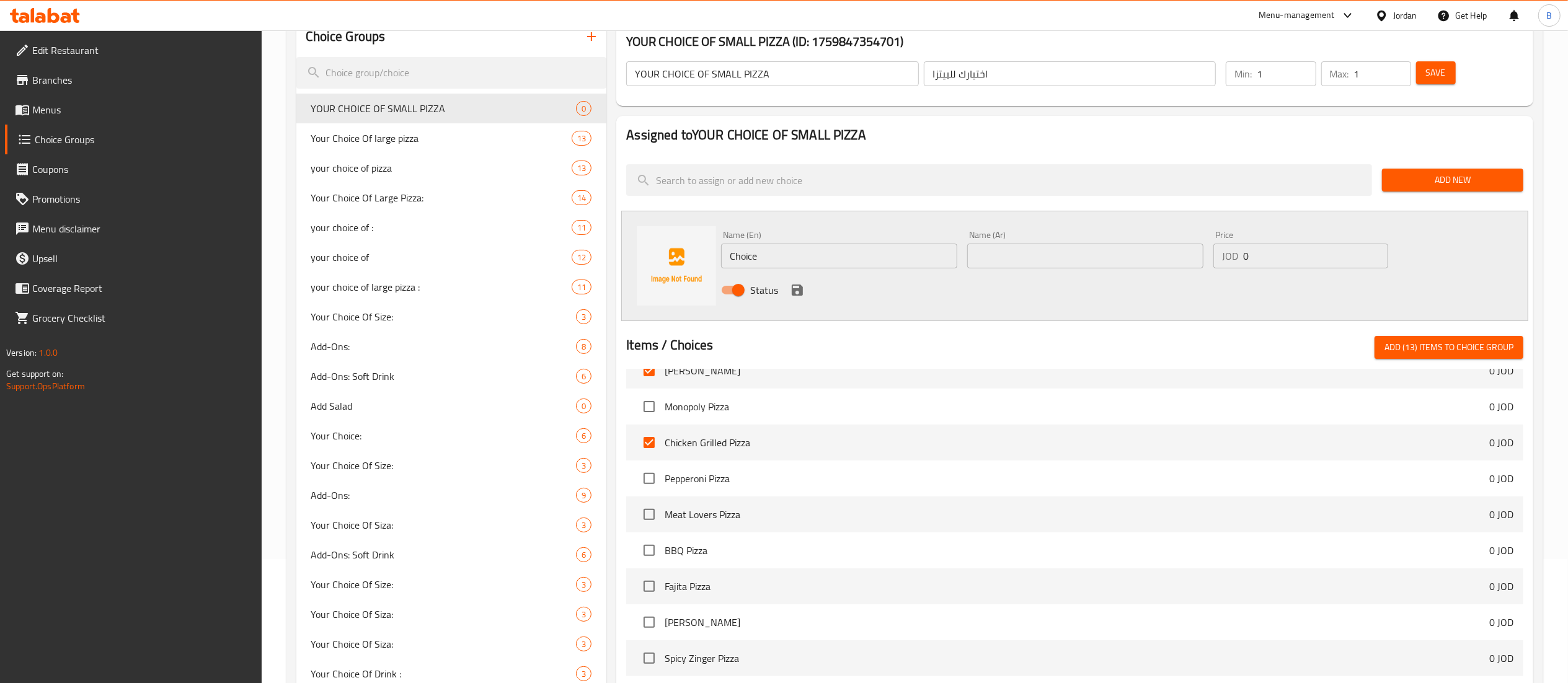
scroll to position [496, 0]
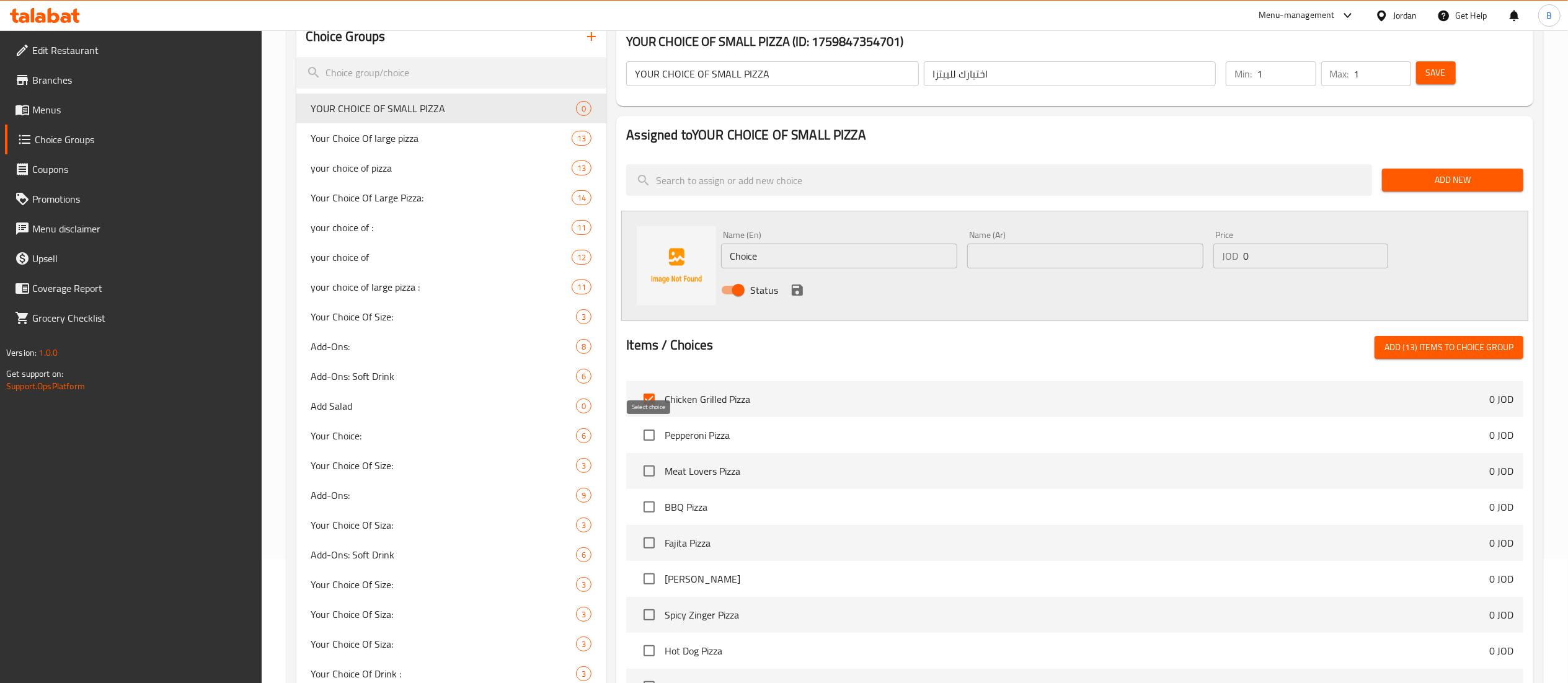
click at [646, 433] on input "checkbox" at bounding box center [649, 435] width 26 height 26
click at [653, 433] on input "checkbox" at bounding box center [649, 435] width 26 height 26
checkbox input "false"
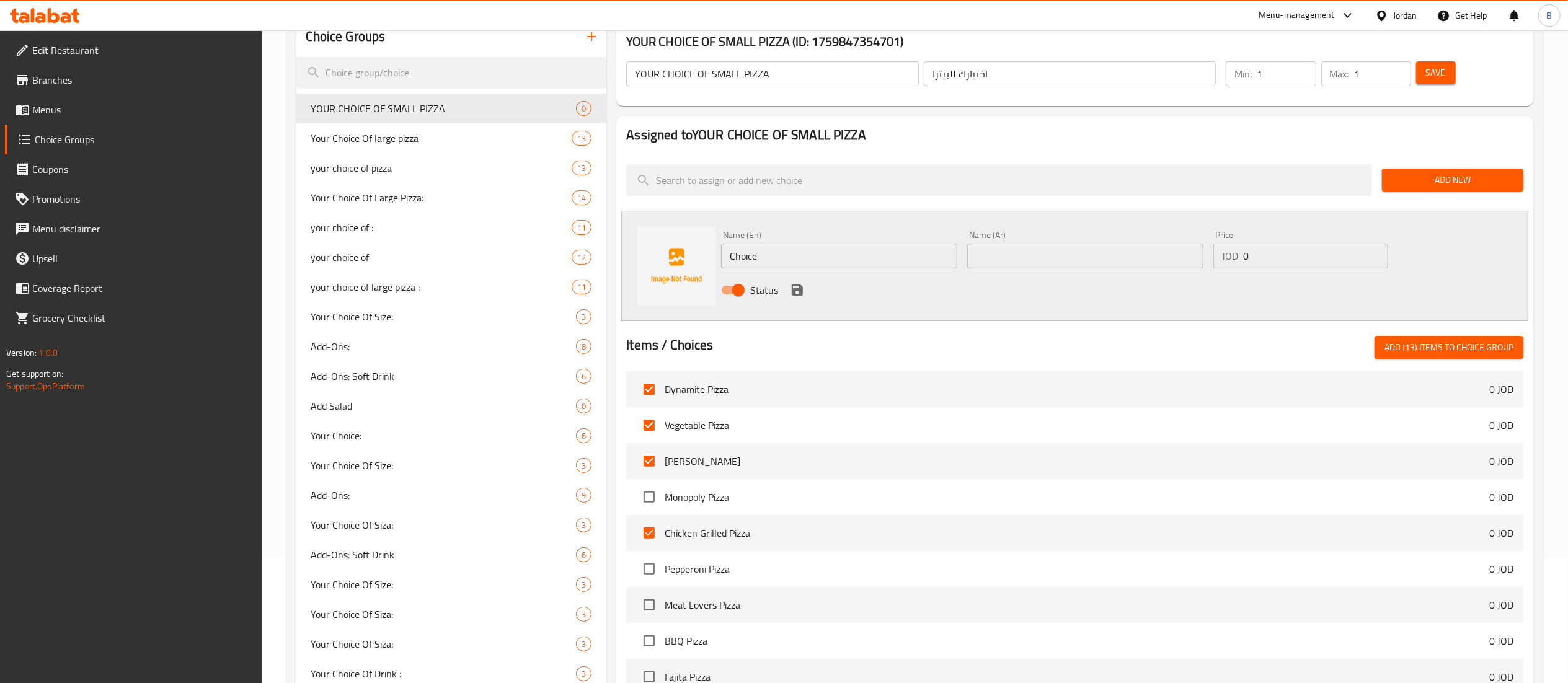
scroll to position [372, 0]
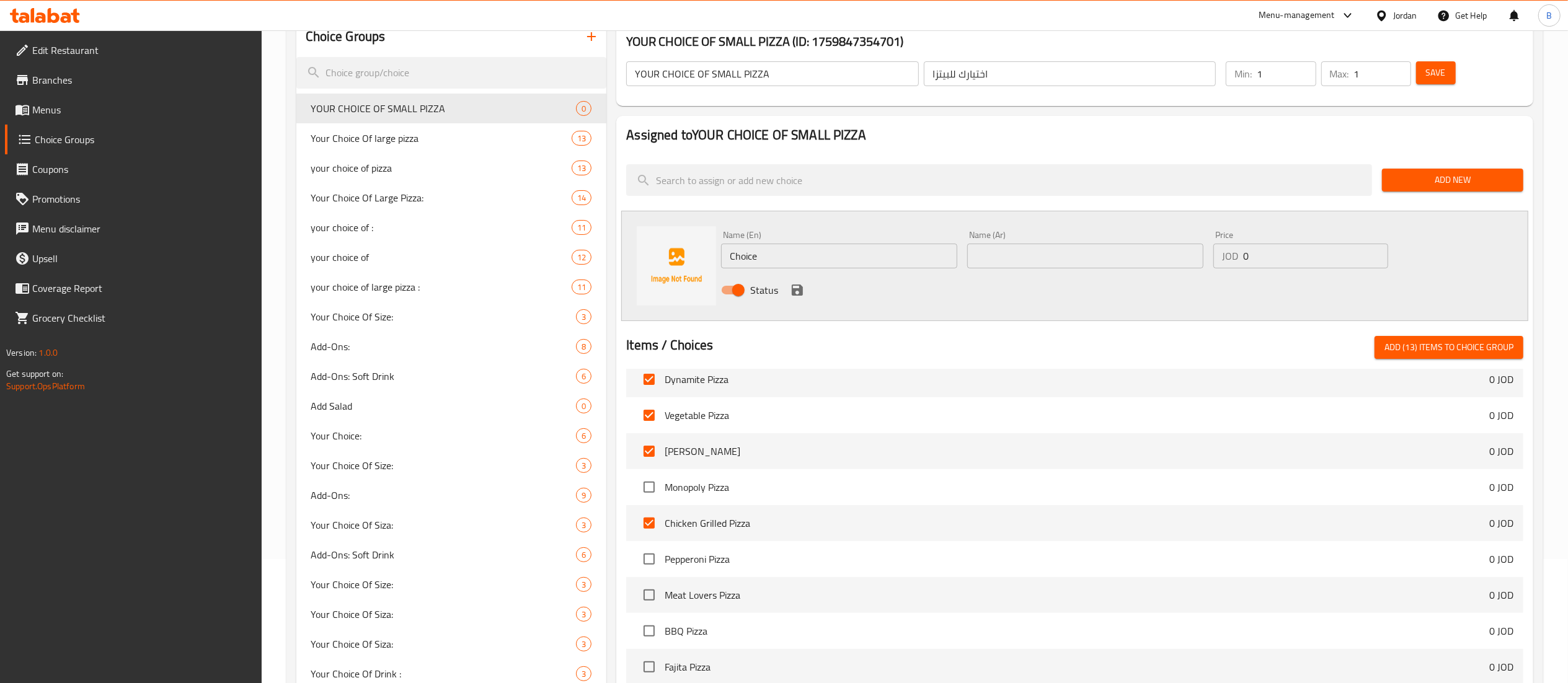
click at [1432, 349] on span "Add (13) items to choice group" at bounding box center [1449, 347] width 129 height 16
checkbox input "false"
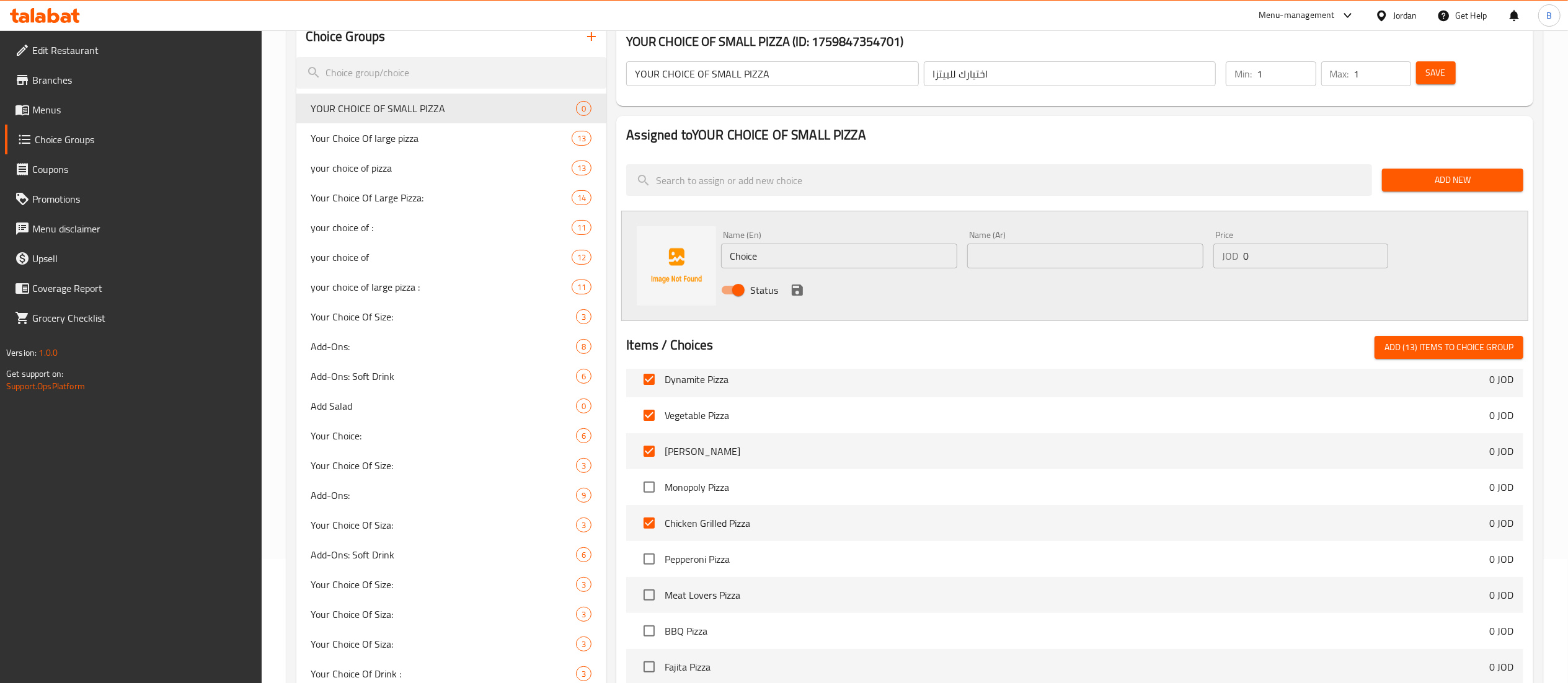
checkbox input "false"
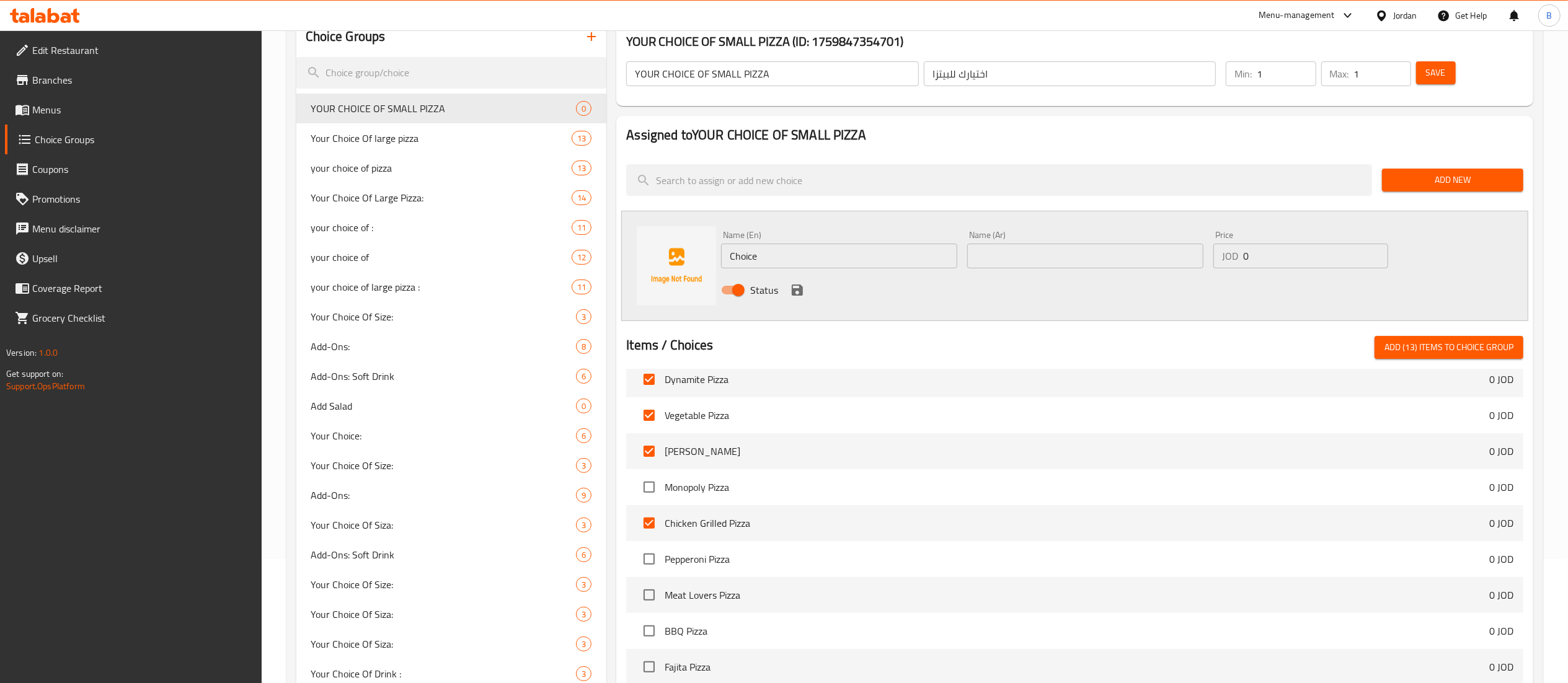
checkbox input "false"
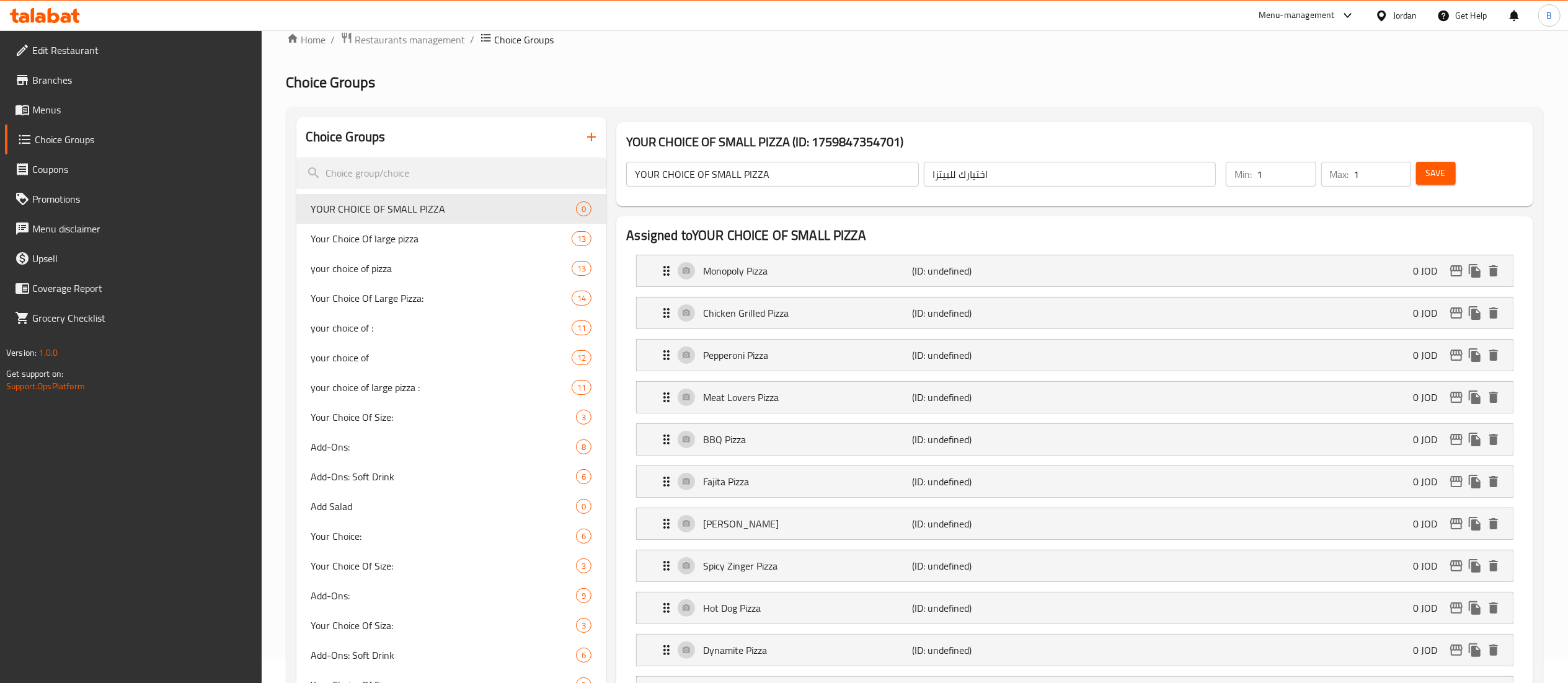
scroll to position [0, 0]
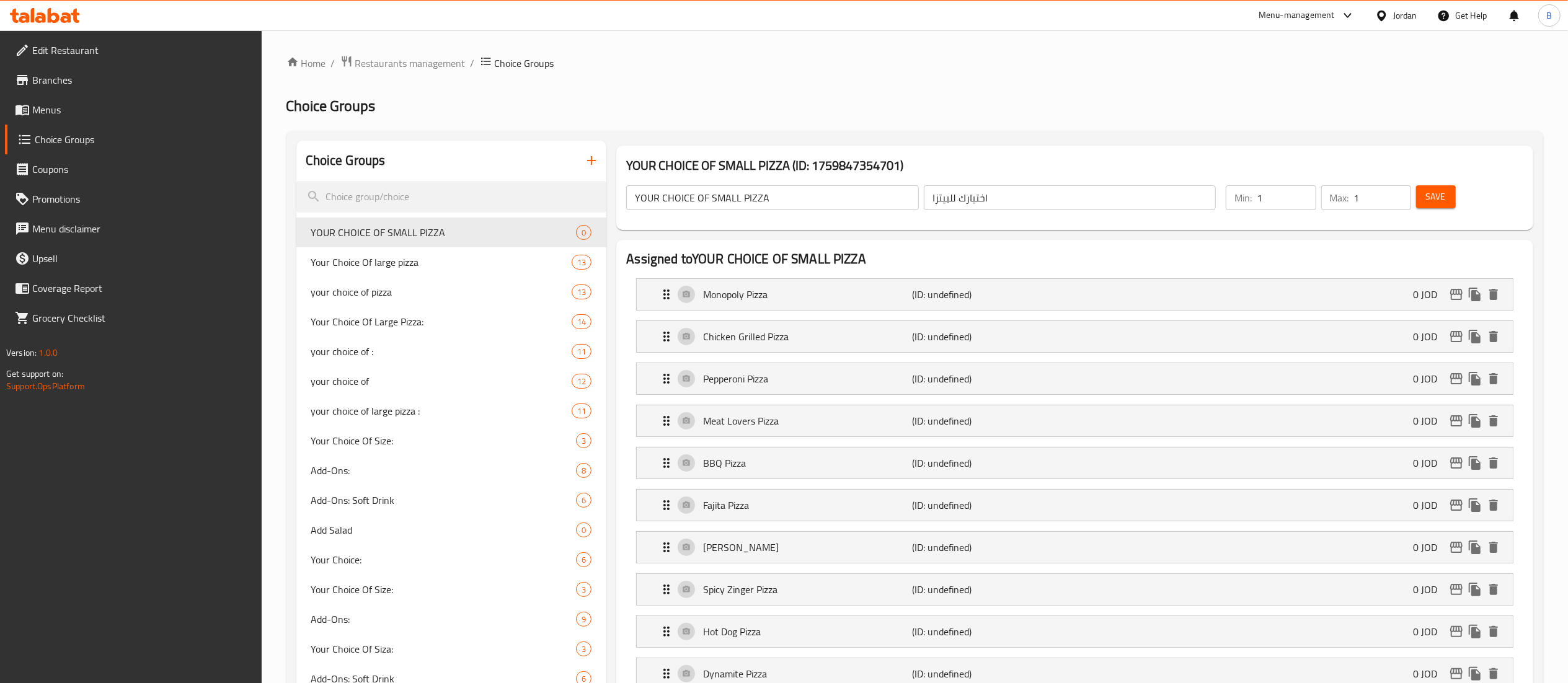
click at [1440, 195] on span "Save" at bounding box center [1435, 196] width 20 height 16
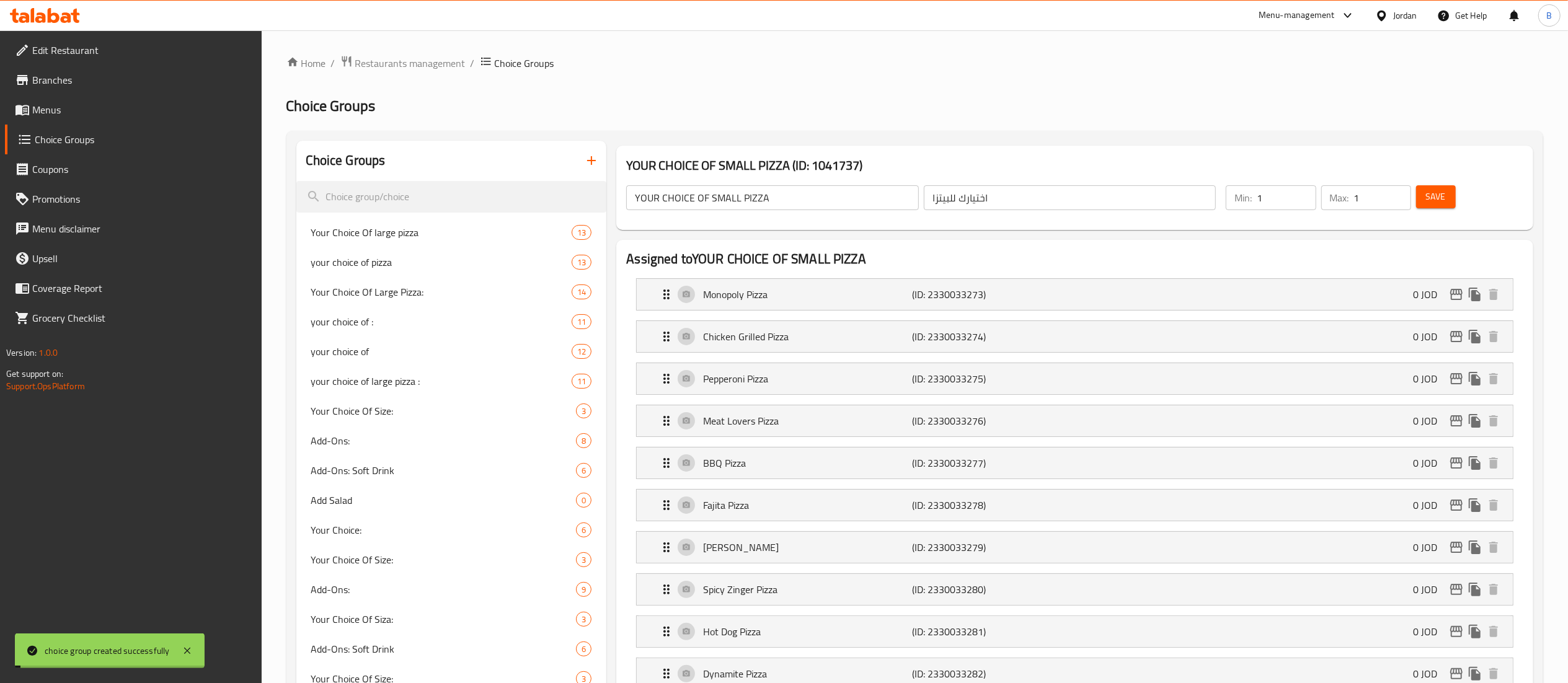
click at [61, 108] on span "Menus" at bounding box center [142, 109] width 219 height 15
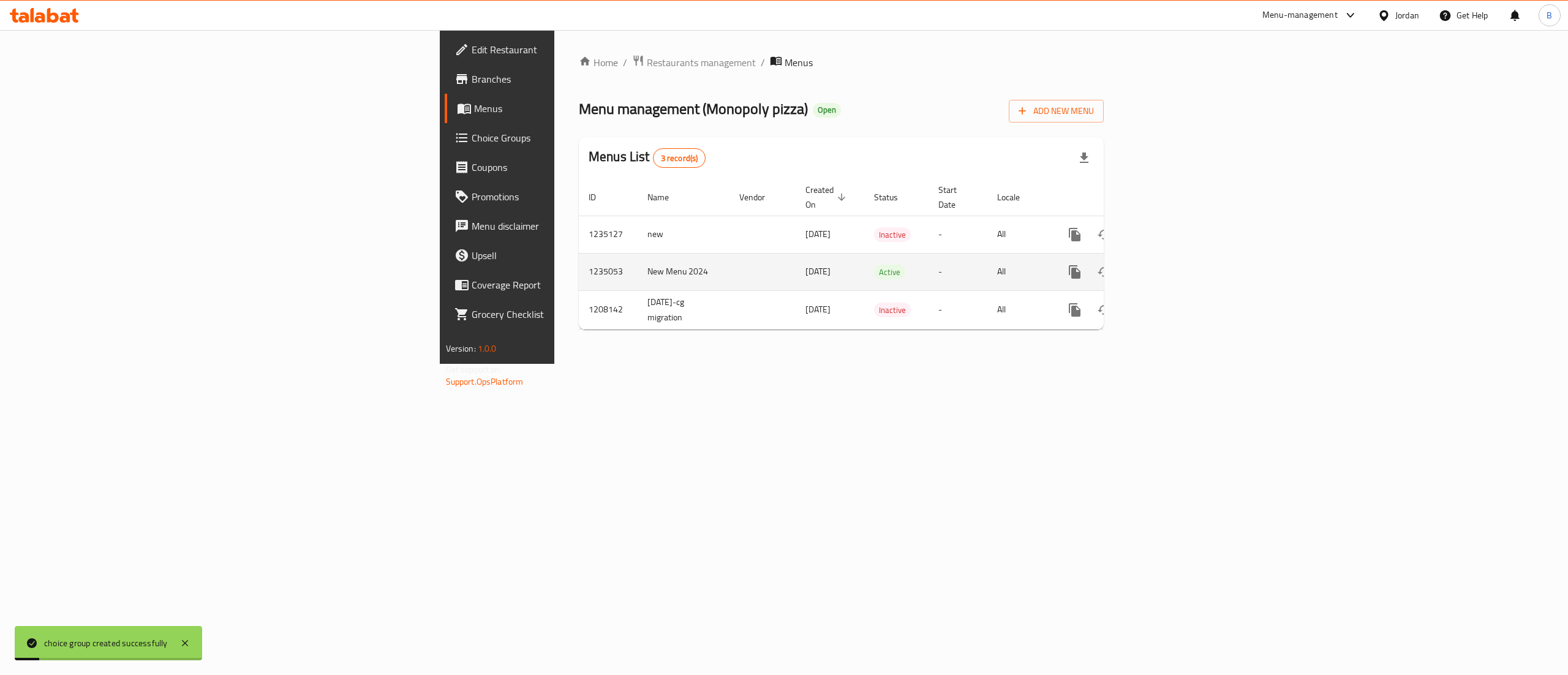
click at [1171, 265] on icon "enhanced table" at bounding box center [1163, 272] width 15 height 15
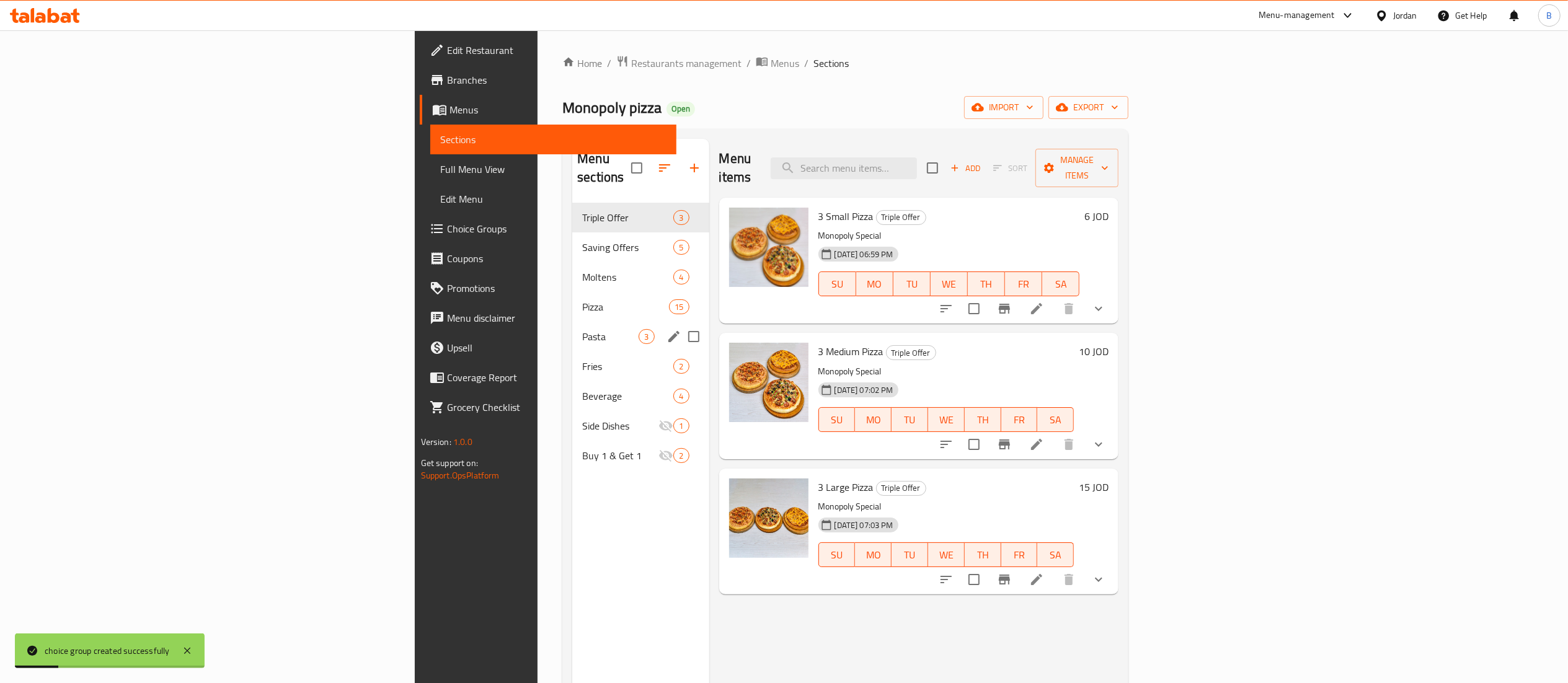
click at [572, 292] on div "Pizza 15" at bounding box center [640, 307] width 136 height 30
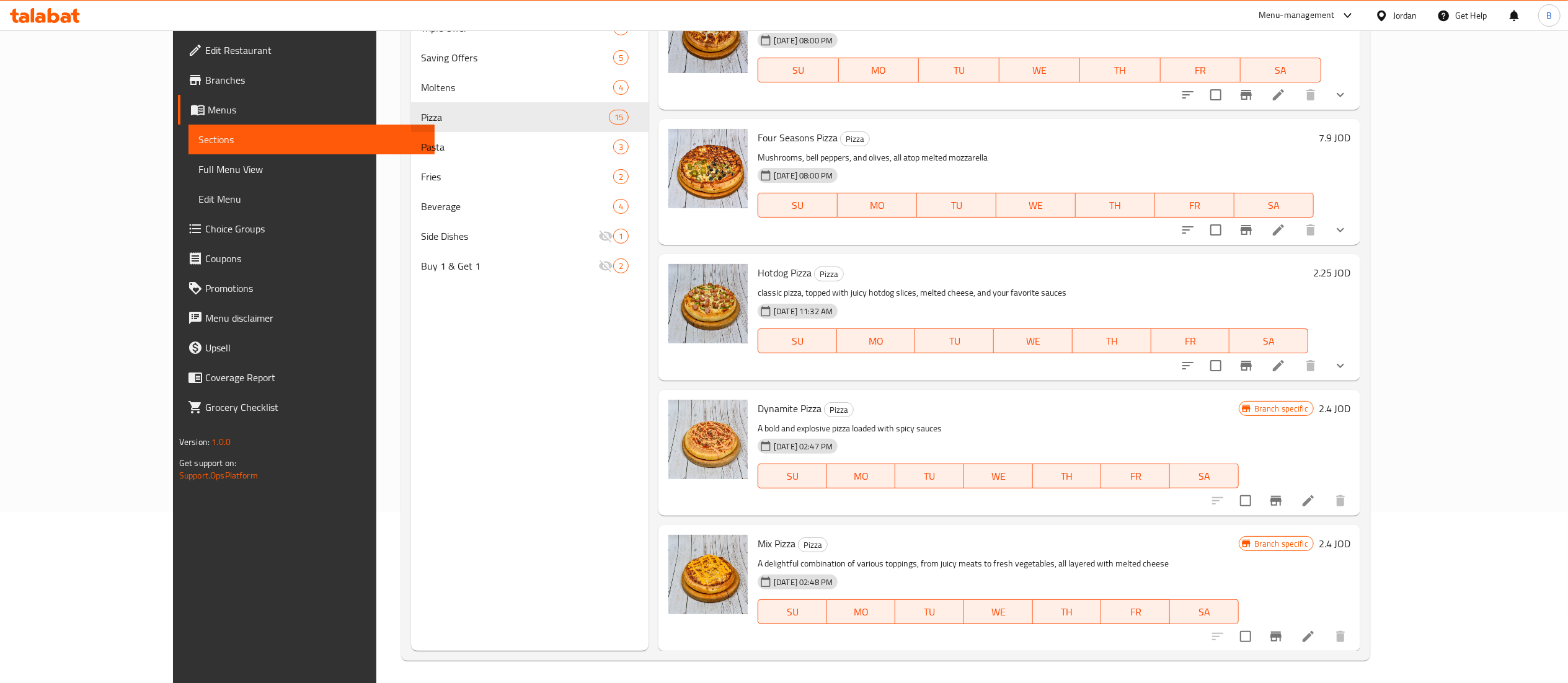
scroll to position [174, 0]
drag, startPoint x: 36, startPoint y: 227, endPoint x: 72, endPoint y: 243, distance: 39.4
click at [205, 227] on span "Choice Groups" at bounding box center [315, 228] width 219 height 15
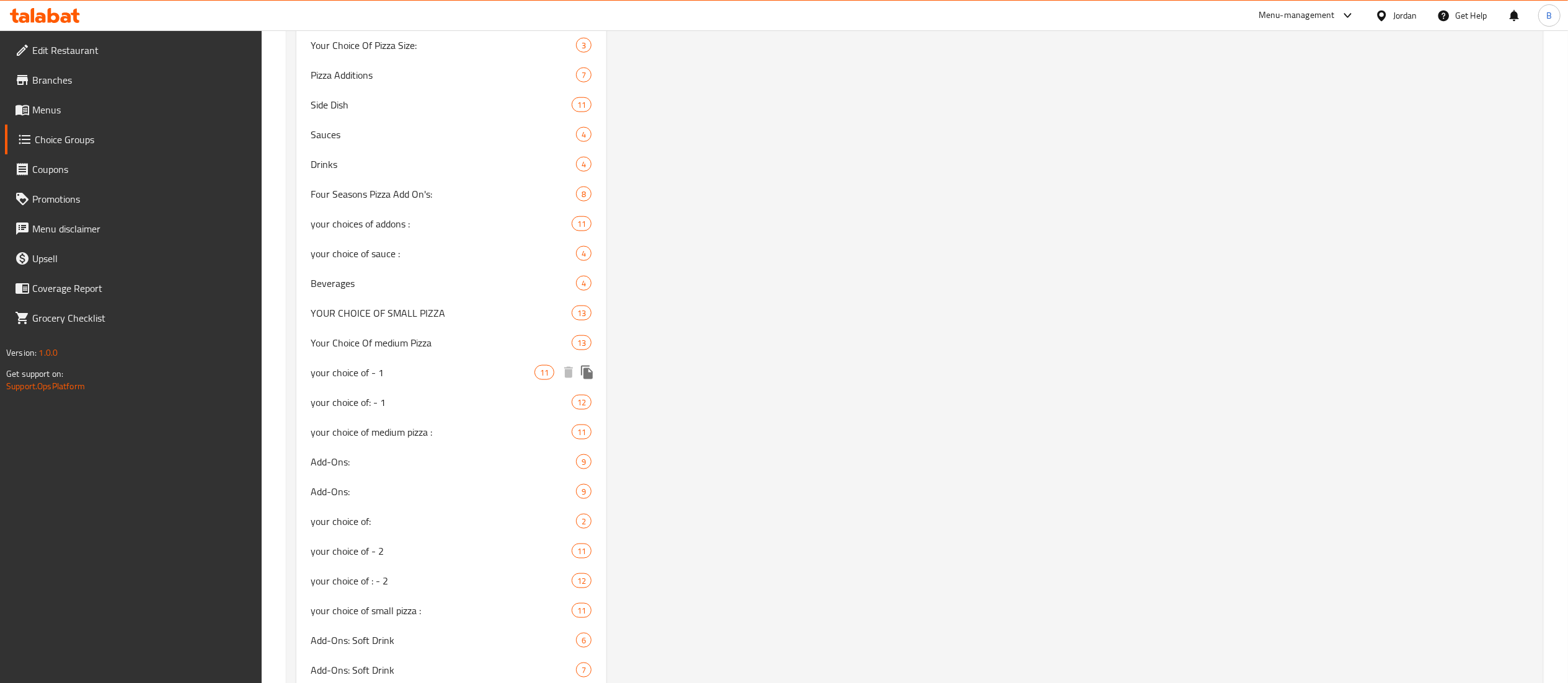
scroll to position [1537, 0]
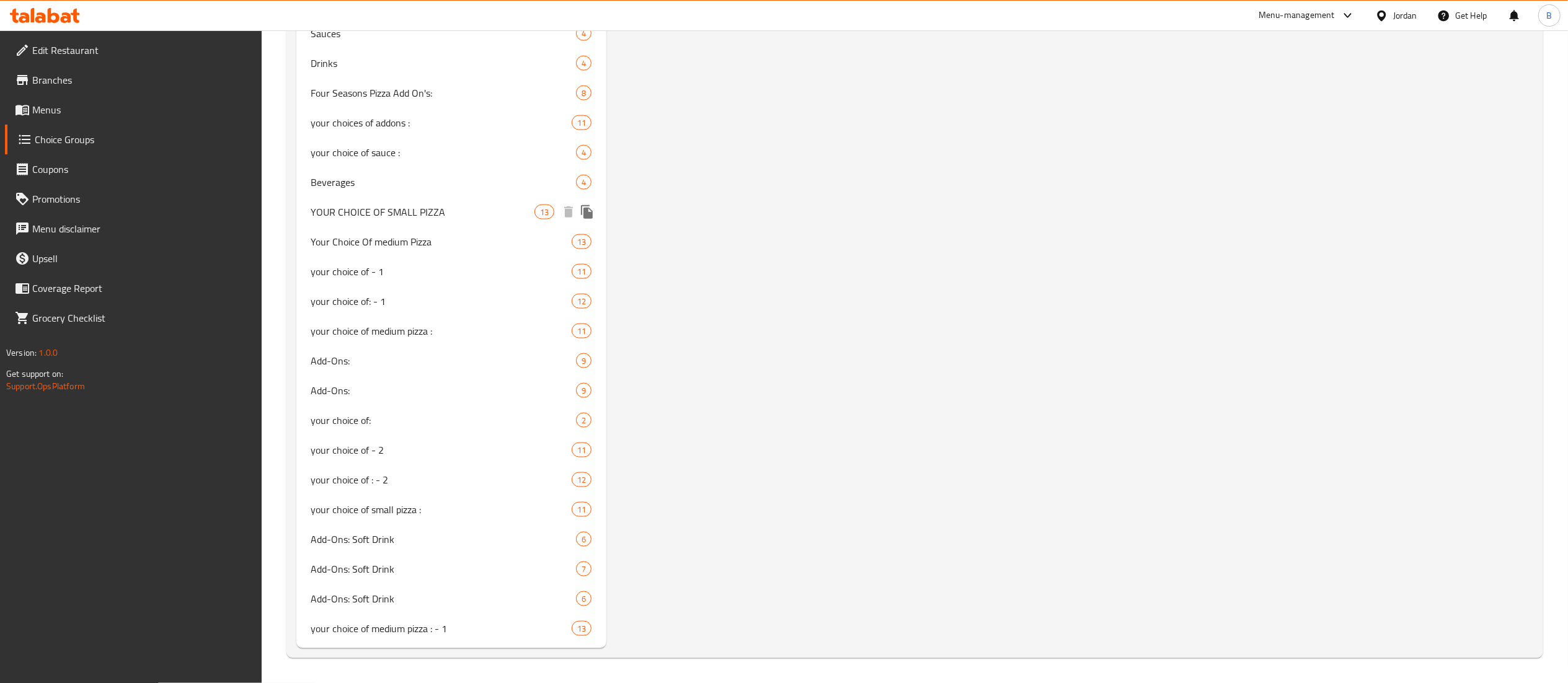
click at [409, 219] on span "YOUR CHOICE OF SMALL PIZZA" at bounding box center [423, 211] width 224 height 15
type input "YOUR CHOICE OF SMALL PIZZA"
type input "اختيارك للبيتزا"
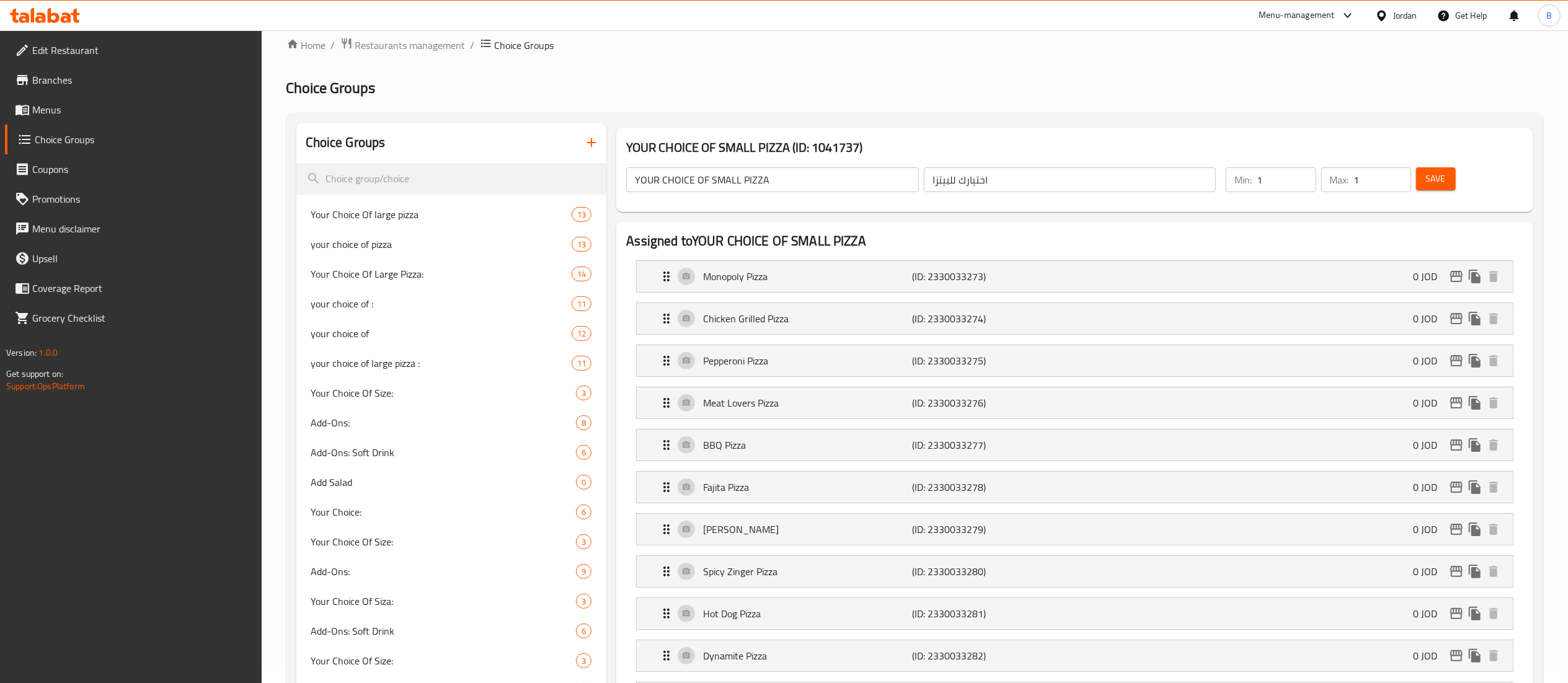
scroll to position [0, 0]
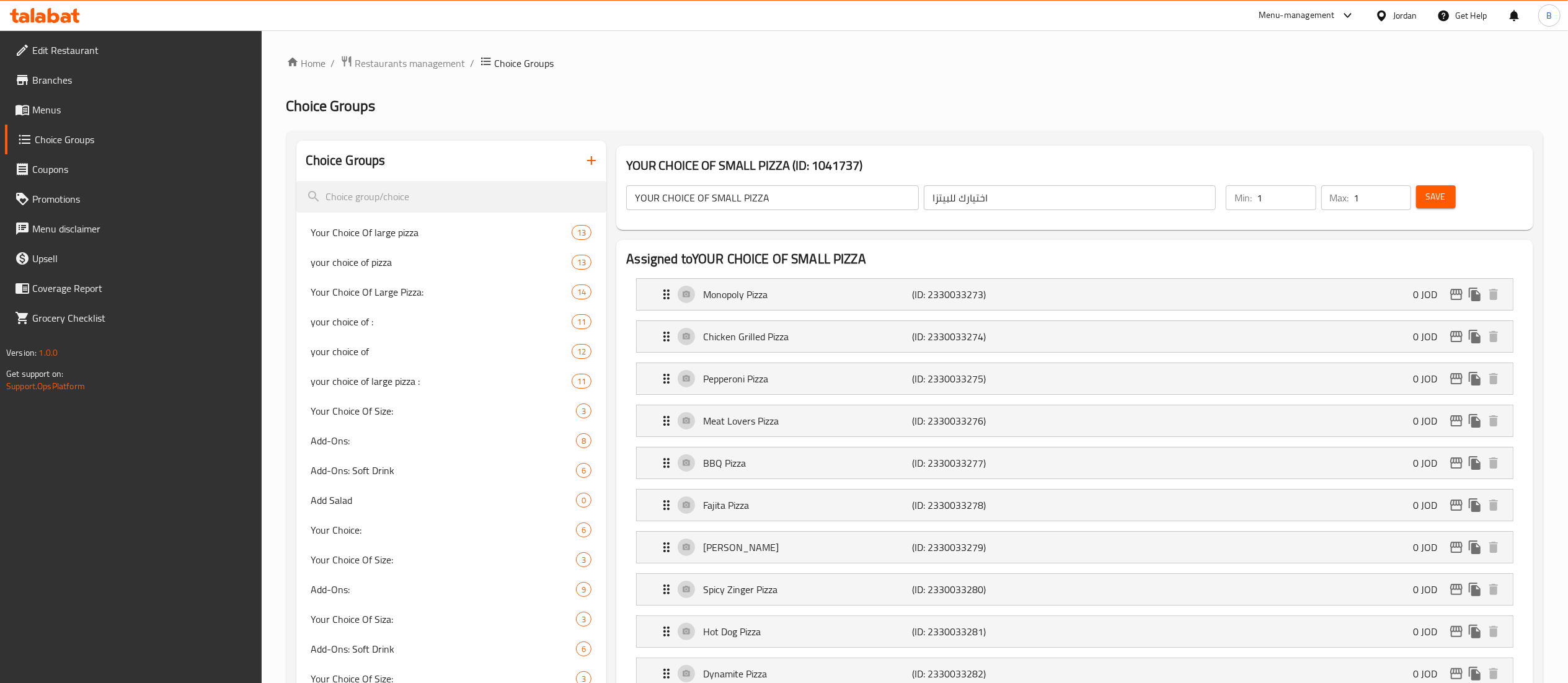
click at [1438, 196] on span "Save" at bounding box center [1435, 196] width 20 height 16
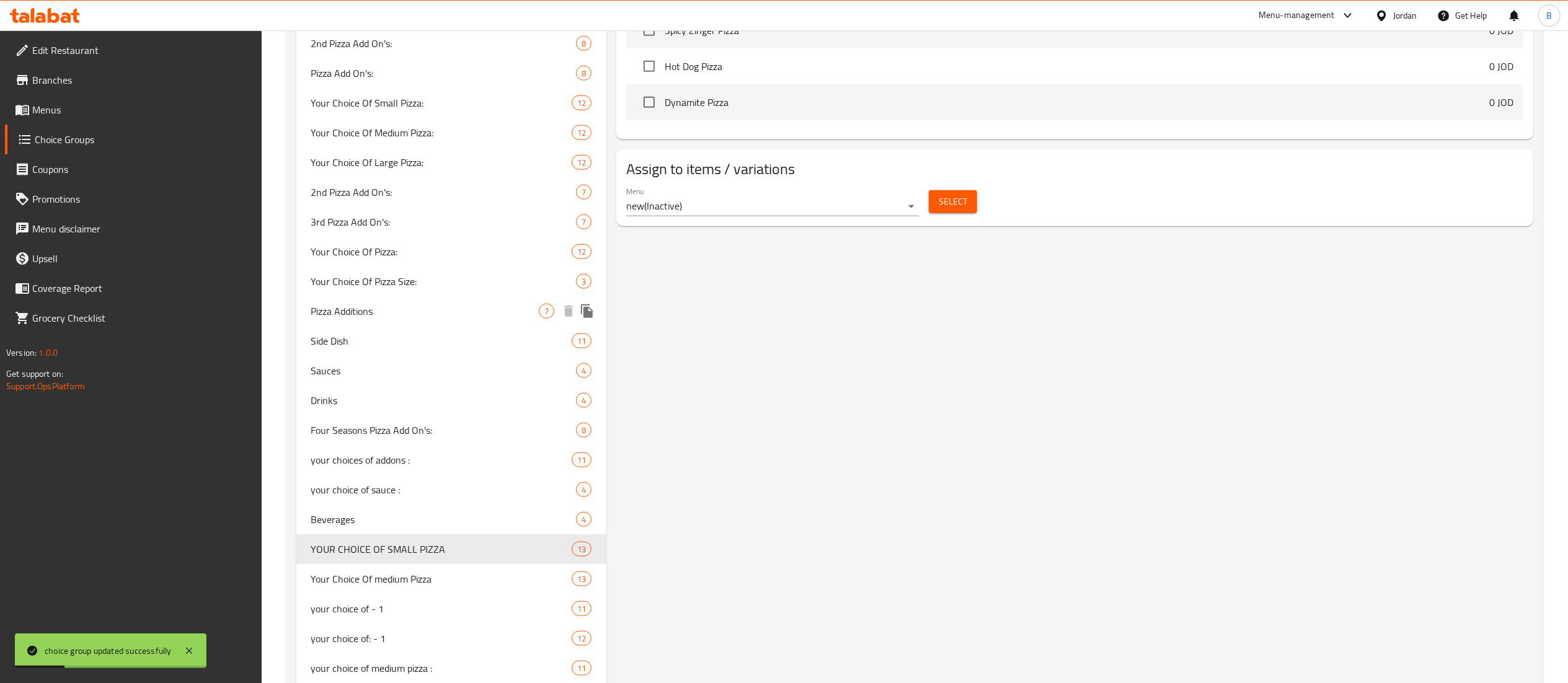
scroll to position [1239, 0]
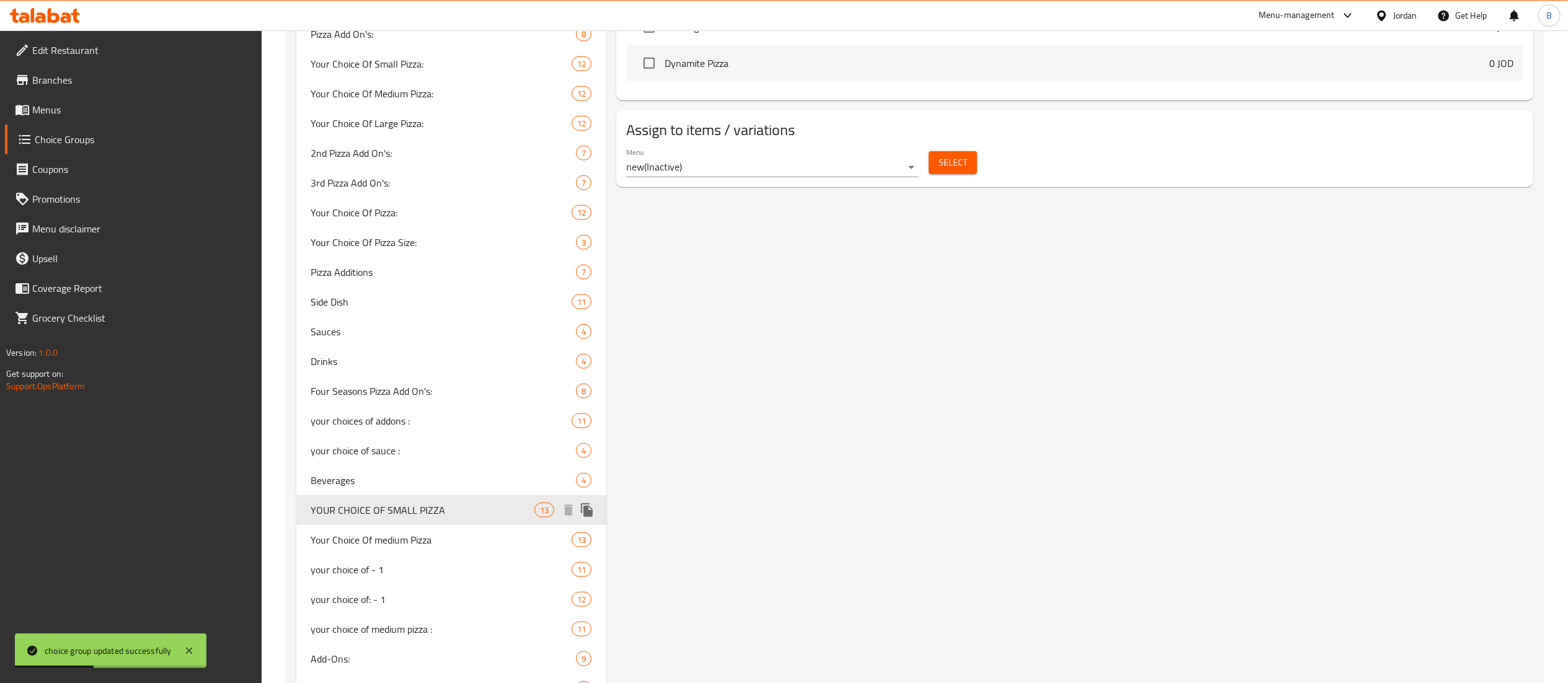
click at [587, 507] on icon "duplicate" at bounding box center [587, 509] width 12 height 13
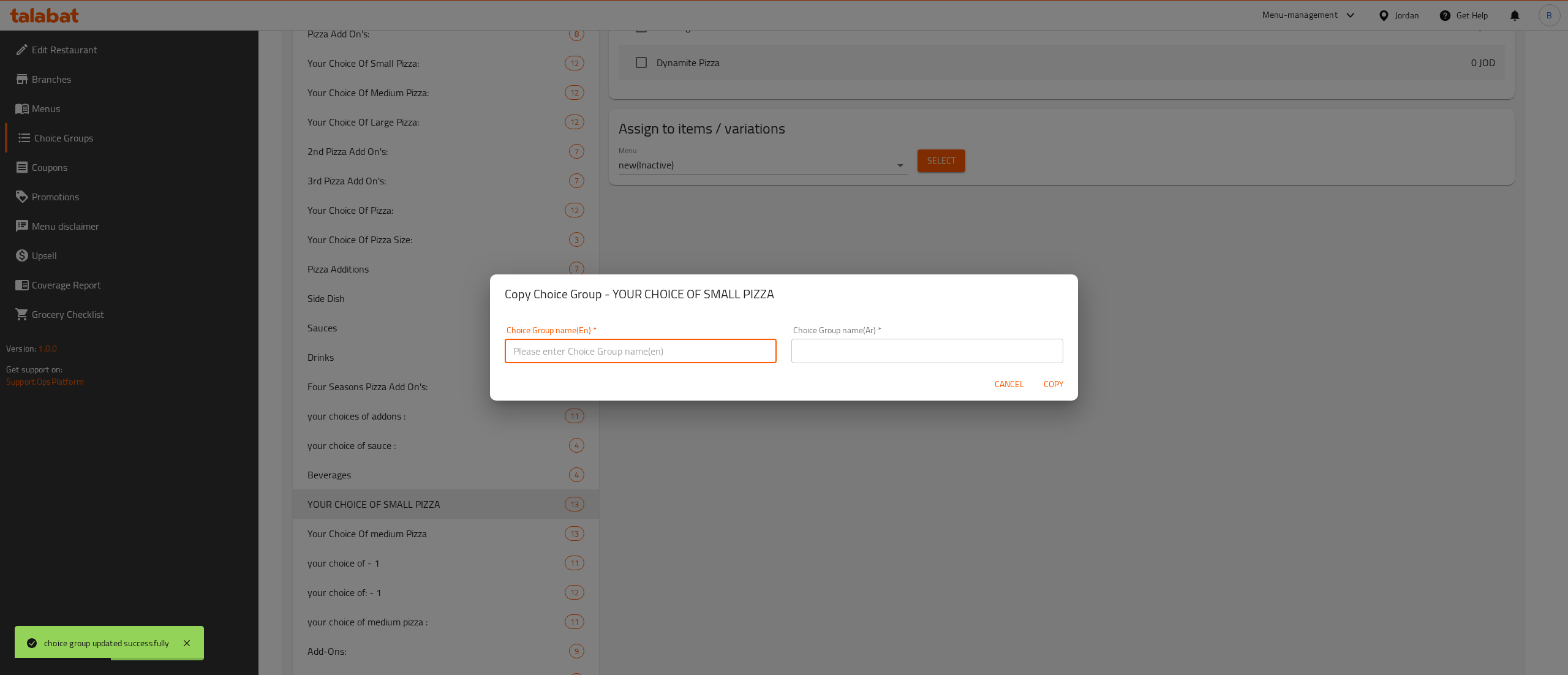
click at [624, 352] on input "text" at bounding box center [641, 351] width 272 height 25
type input "y"
type input "YOUR CHOICE OF FREE PIZZA"
click at [900, 348] on input "text" at bounding box center [928, 351] width 272 height 25
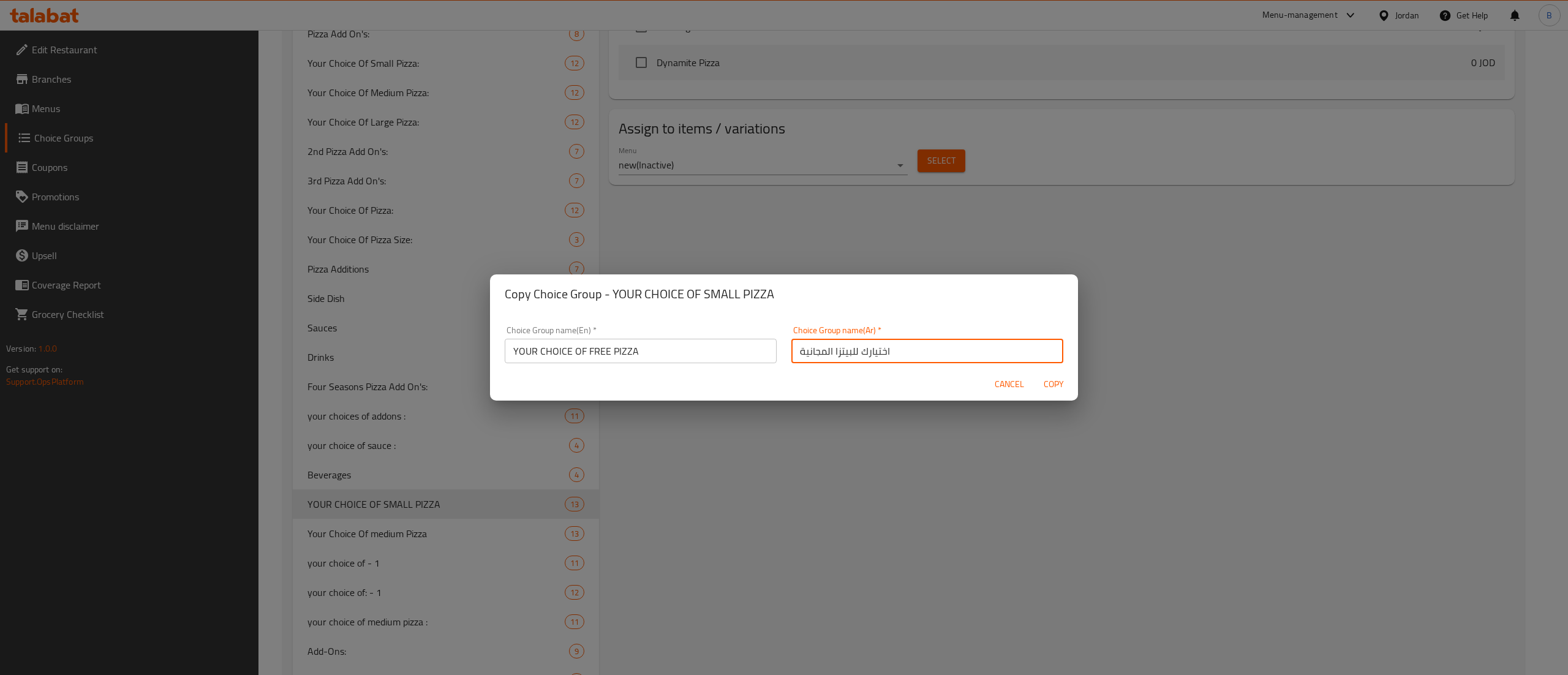
type input "اختيارك للبيتزا المجانية"
click at [1054, 381] on span "Copy" at bounding box center [1054, 384] width 30 height 16
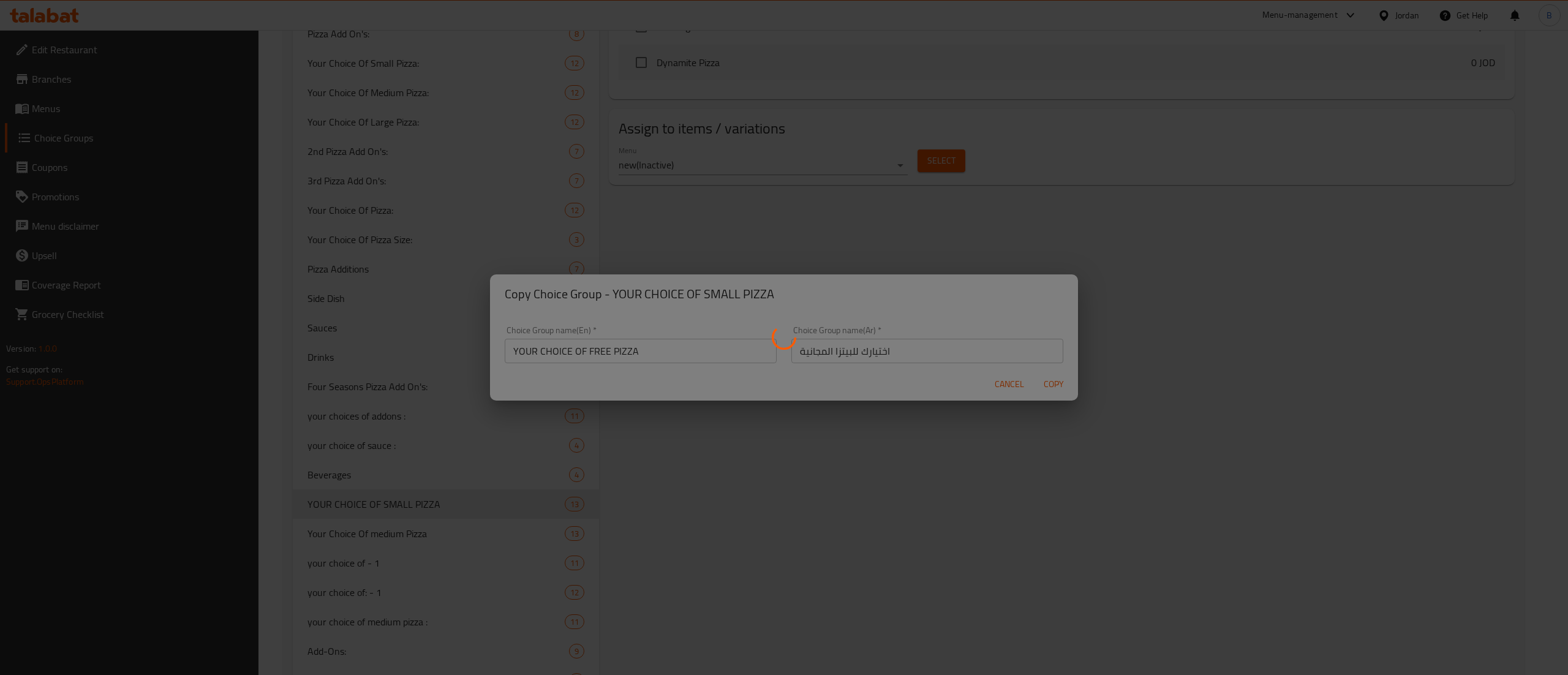
type input "YOUR CHOICE OF FREE PIZZA"
type input "اختيارك للبيتزا المجانية"
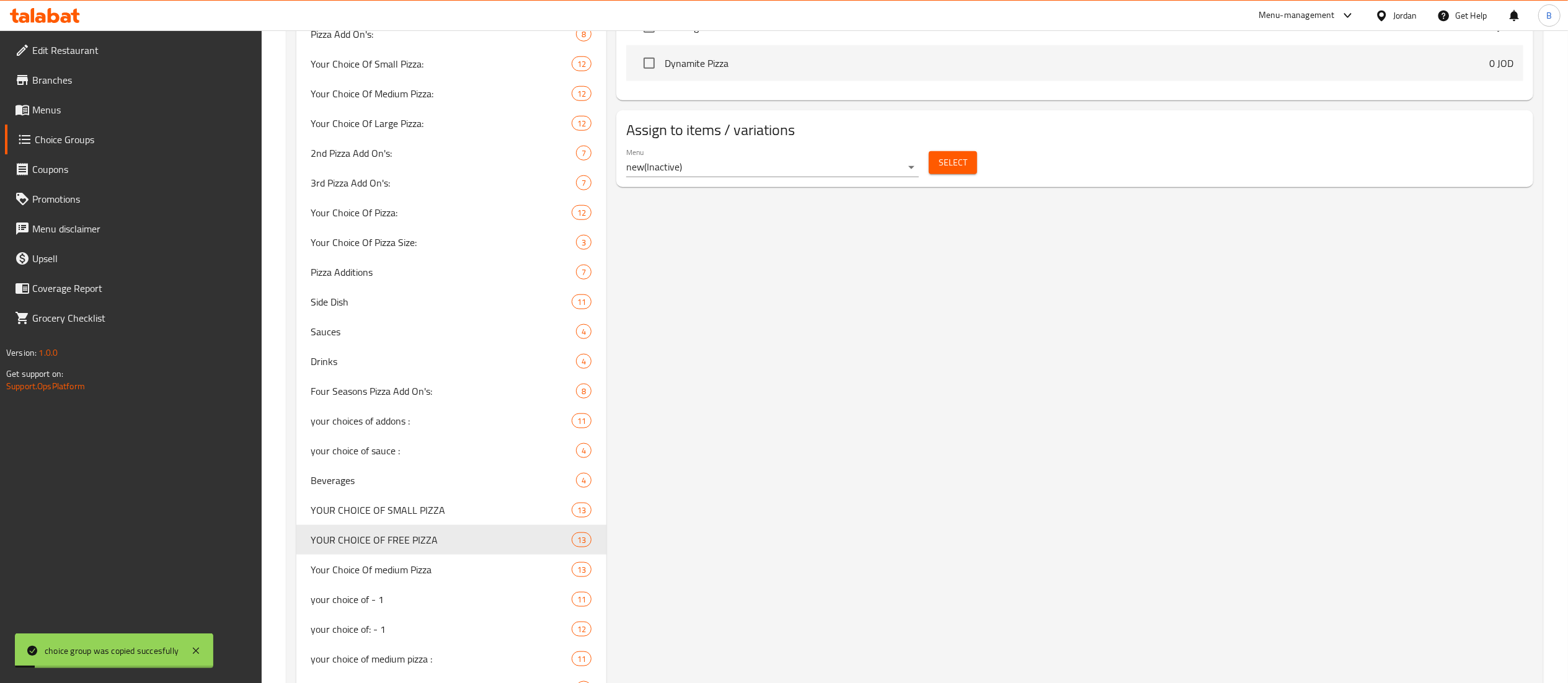
click at [39, 109] on span "Menus" at bounding box center [142, 109] width 219 height 15
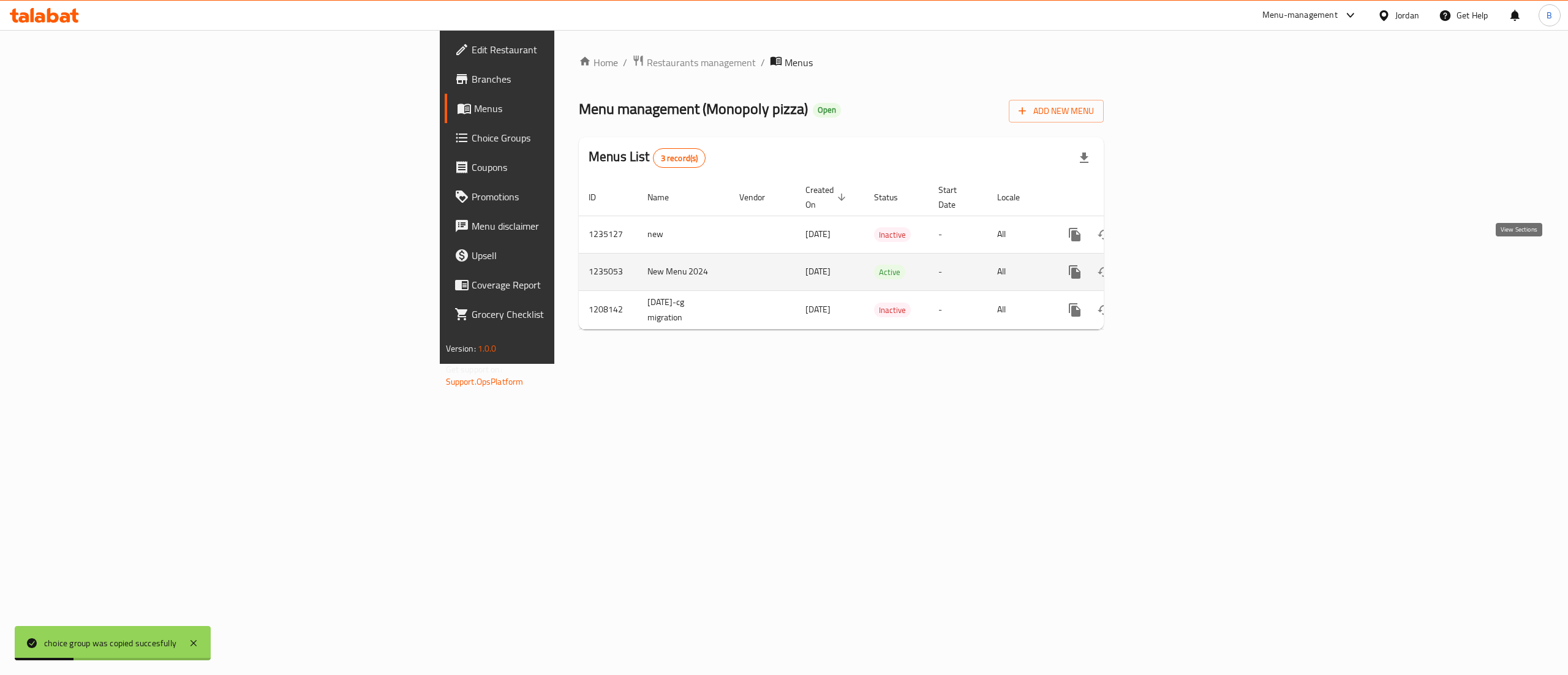
click at [1169, 266] on icon "enhanced table" at bounding box center [1163, 272] width 11 height 11
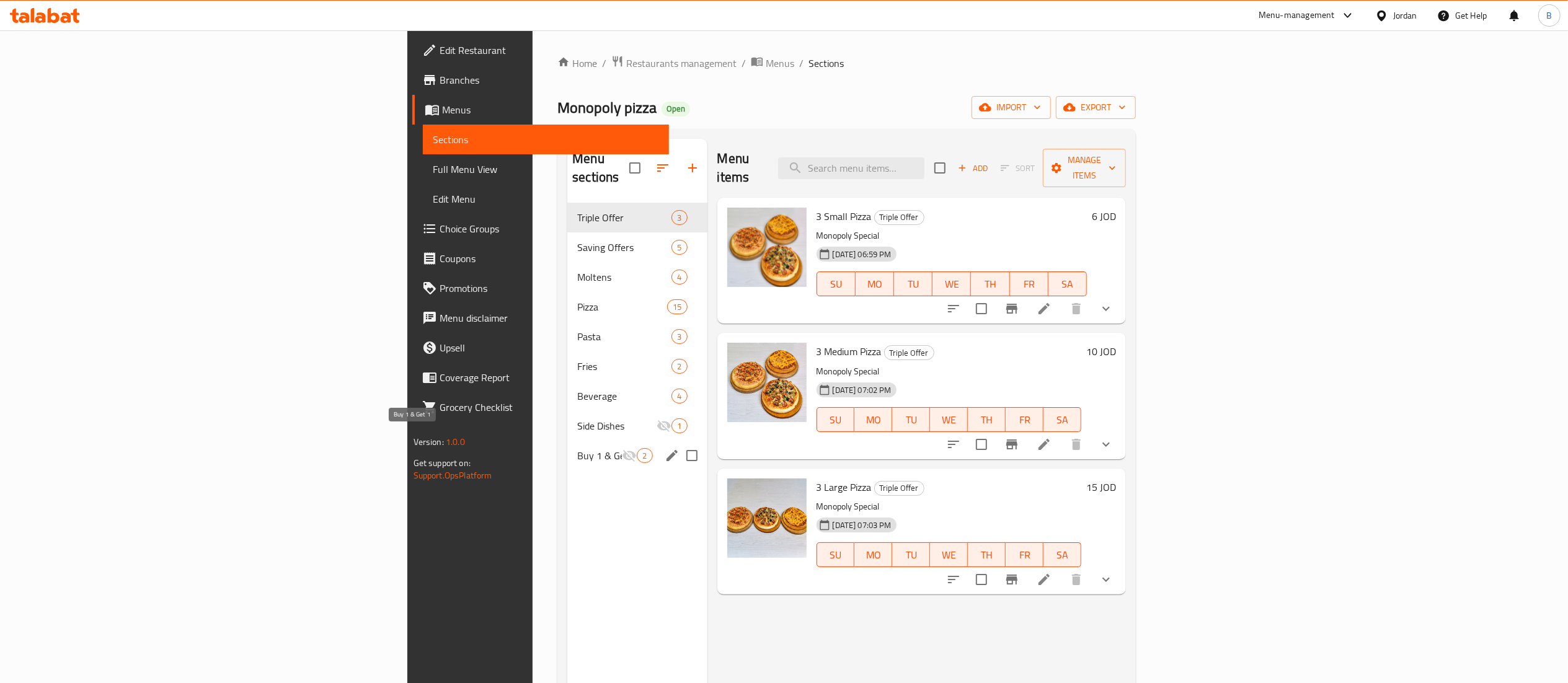
click at [577, 448] on span "Buy 1 & Get 1" at bounding box center [599, 455] width 45 height 15
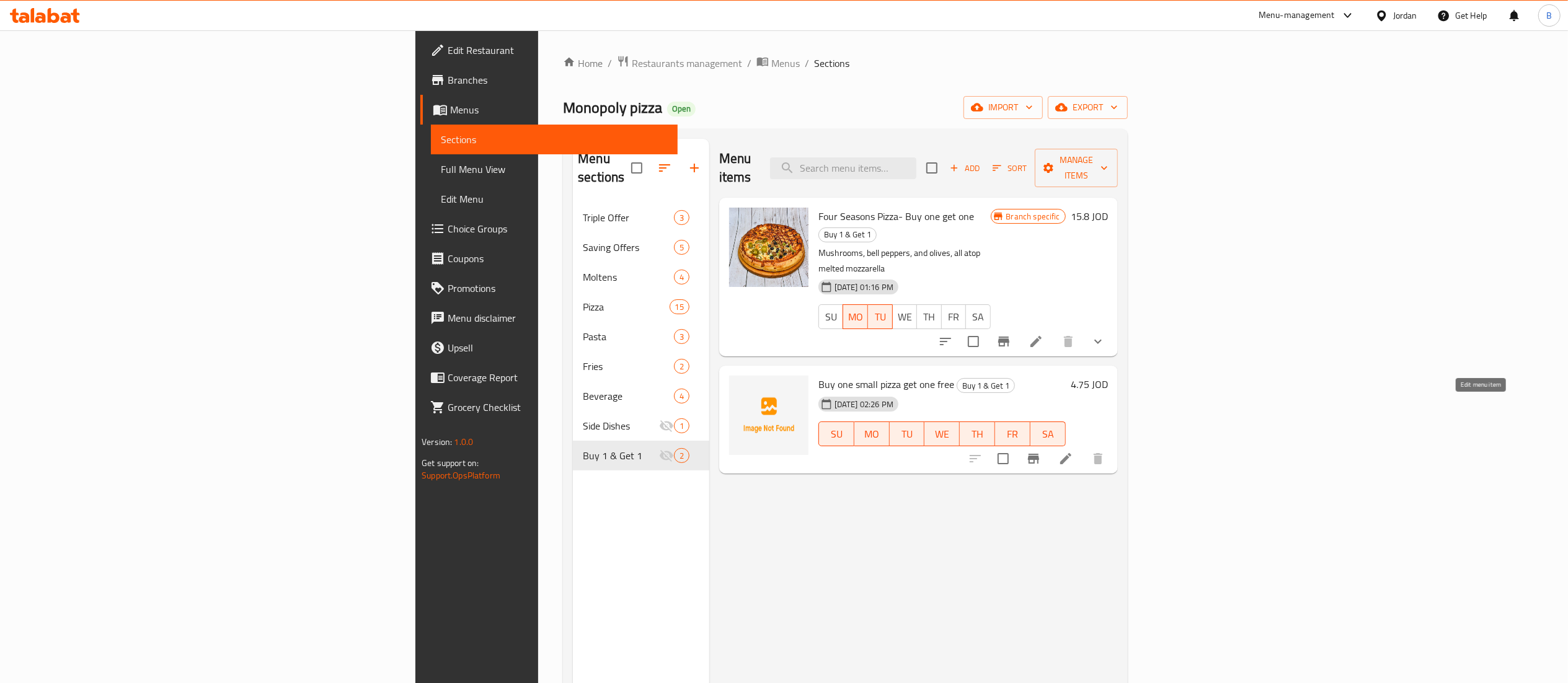
click at [1073, 451] on icon at bounding box center [1066, 458] width 15 height 15
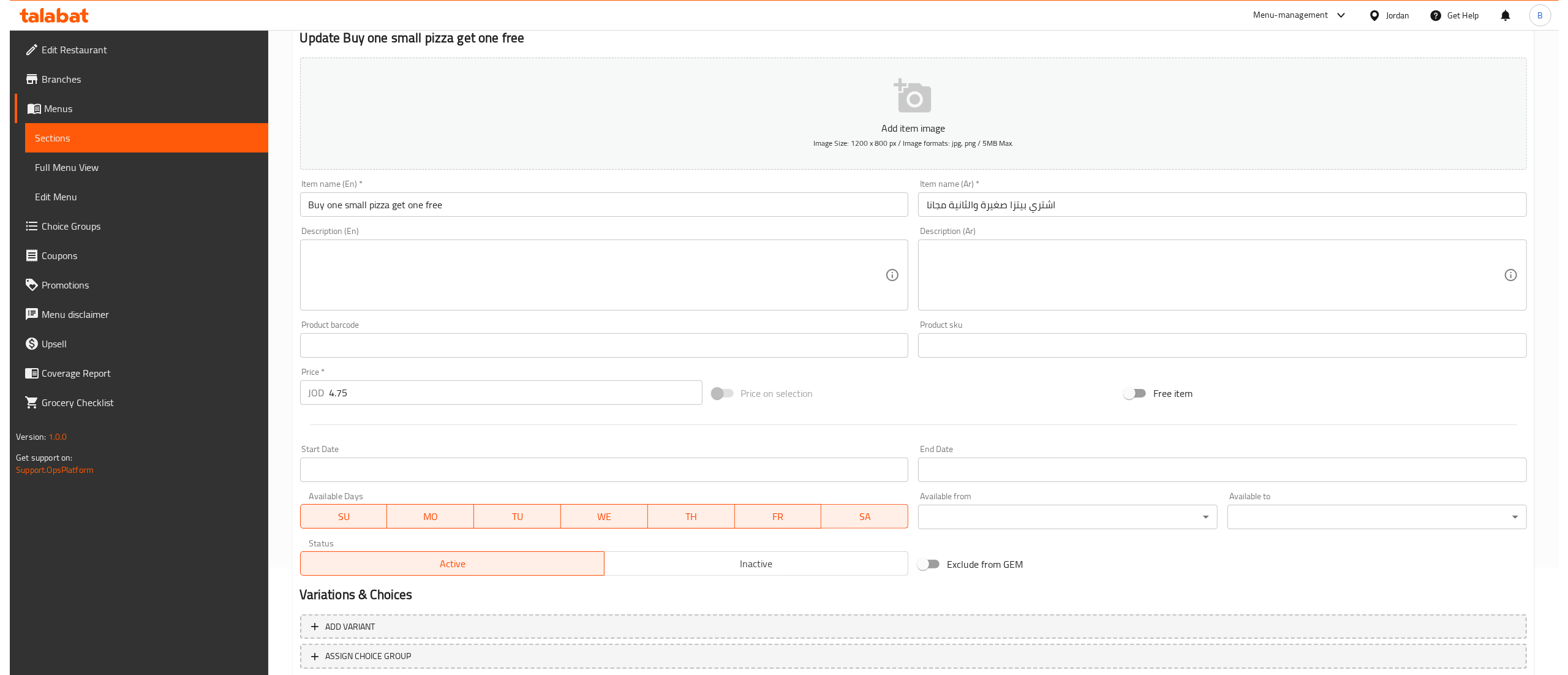
scroll to position [190, 0]
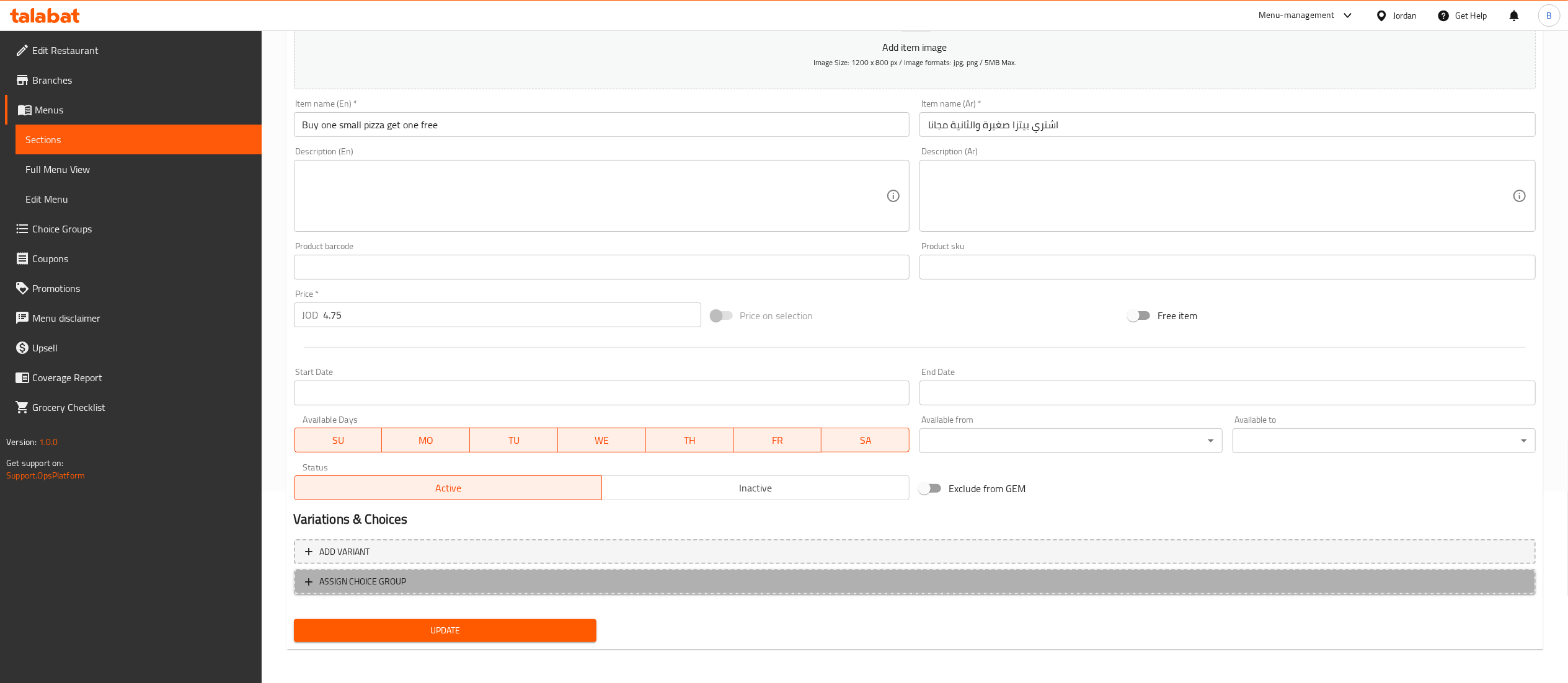
click at [407, 585] on span "ASSIGN CHOICE GROUP" at bounding box center [915, 582] width 1220 height 16
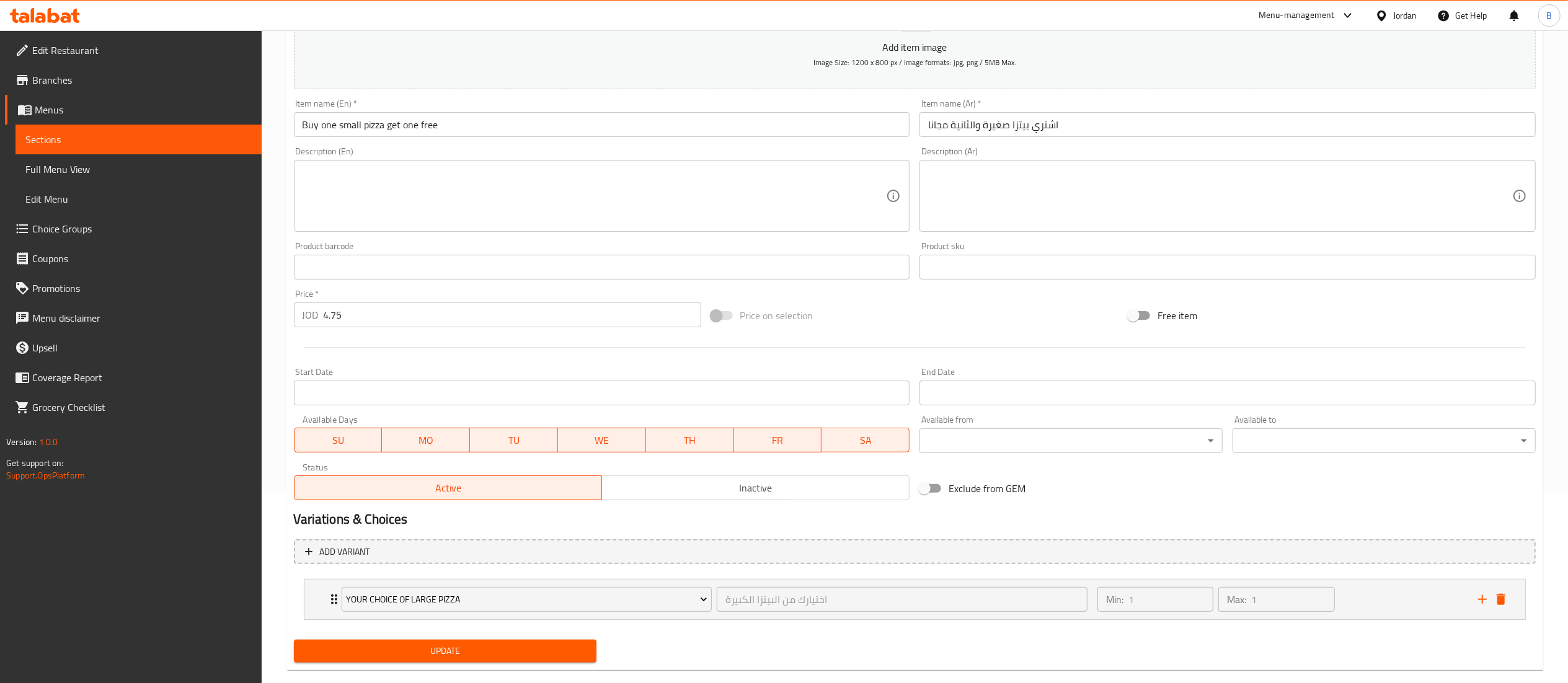
click at [466, 594] on span "Your Choice Of large pizza" at bounding box center [527, 600] width 362 height 16
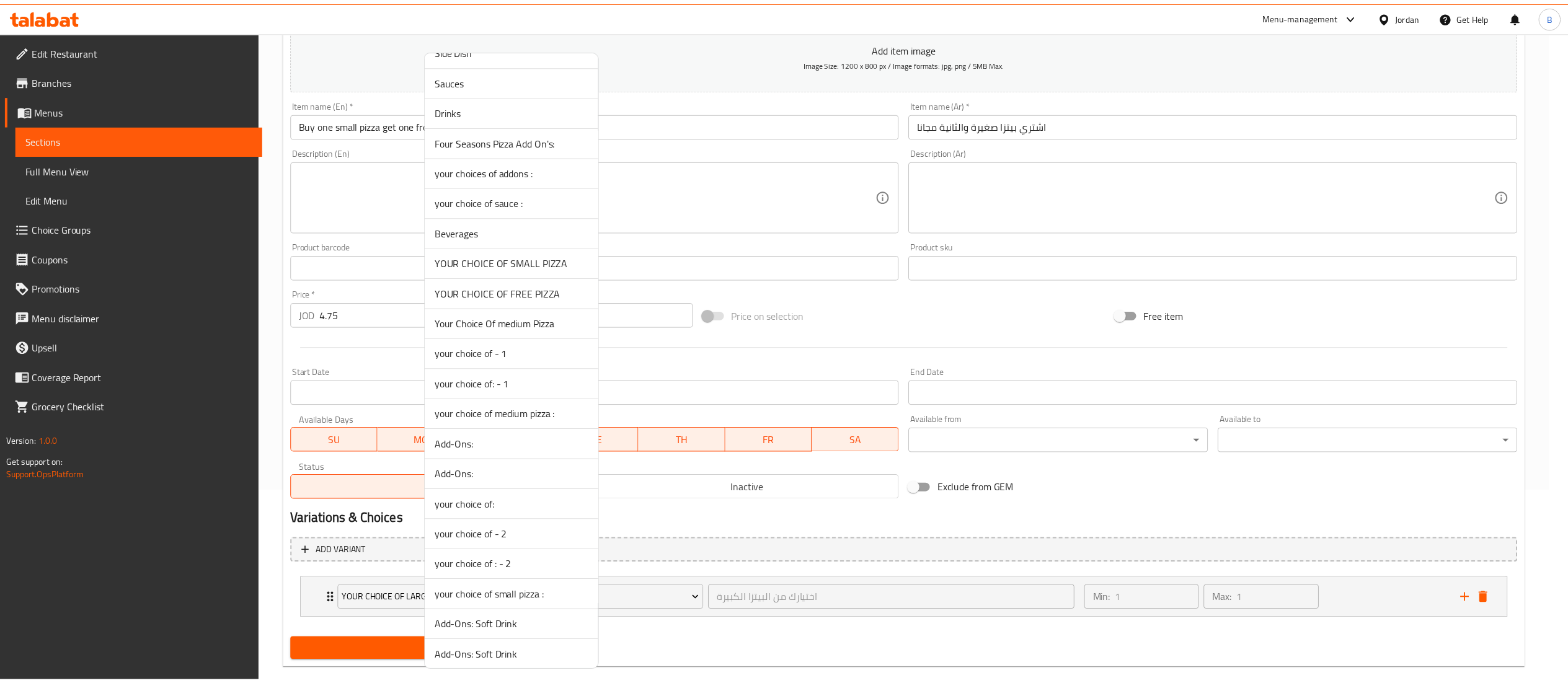
scroll to position [1363, 0]
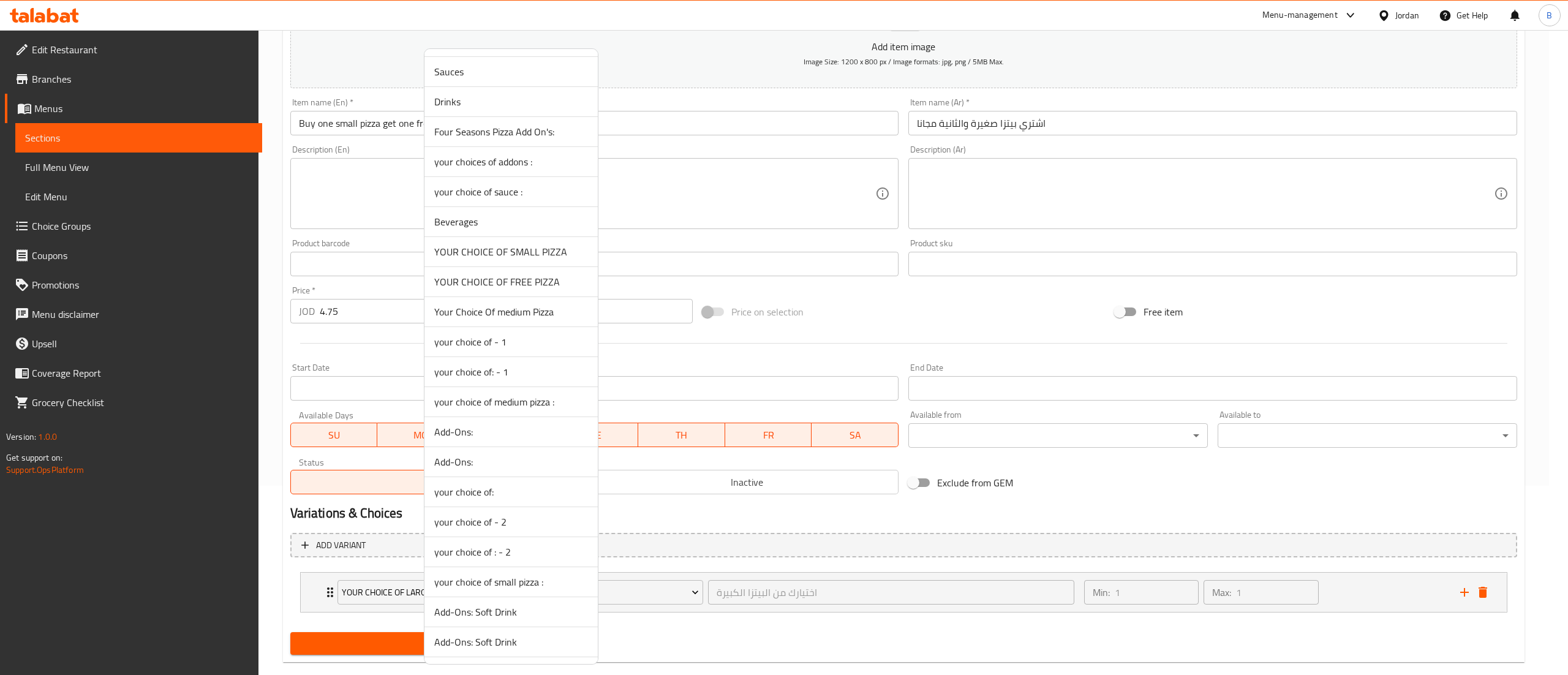
click at [510, 259] on span "YOUR CHOICE OF SMALL PIZZA" at bounding box center [511, 252] width 154 height 15
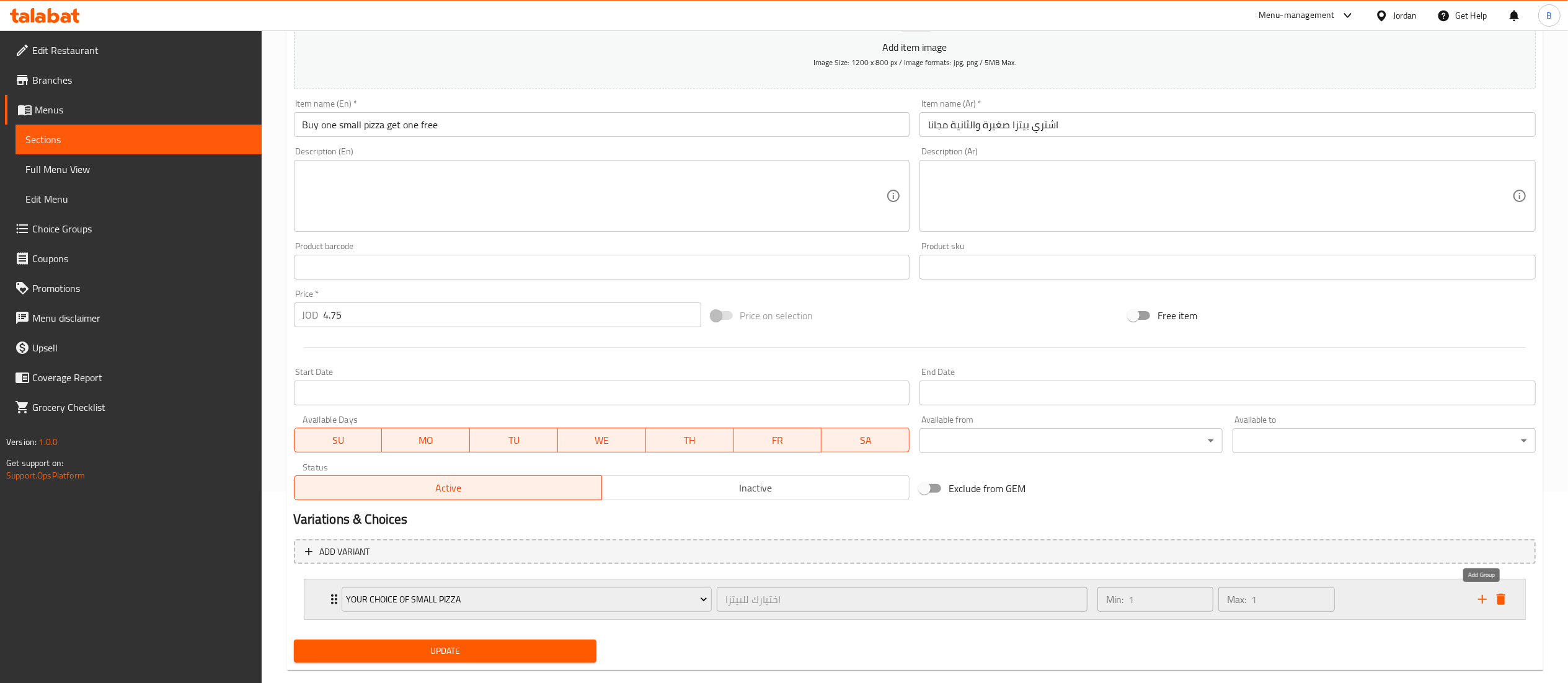
click at [1483, 599] on icon "add" at bounding box center [1482, 599] width 15 height 15
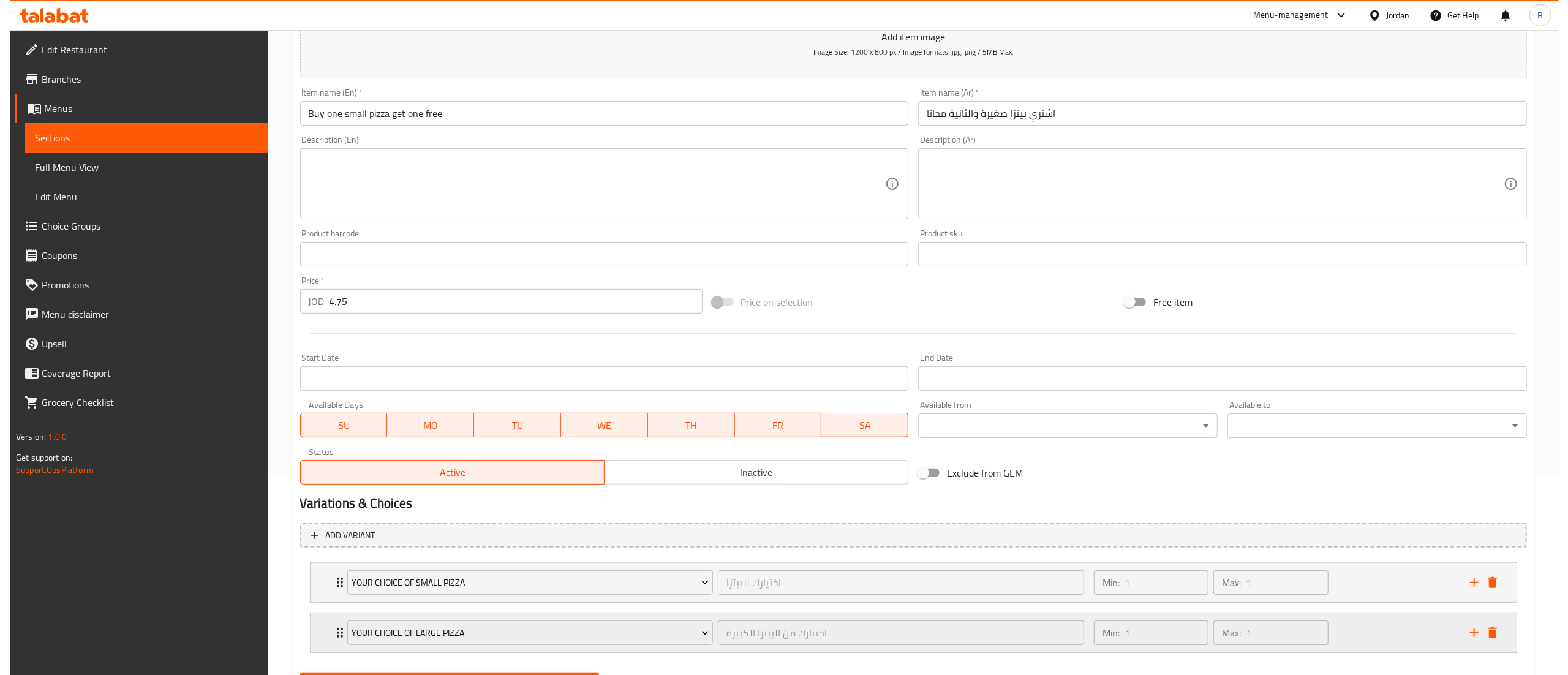
scroll to position [262, 0]
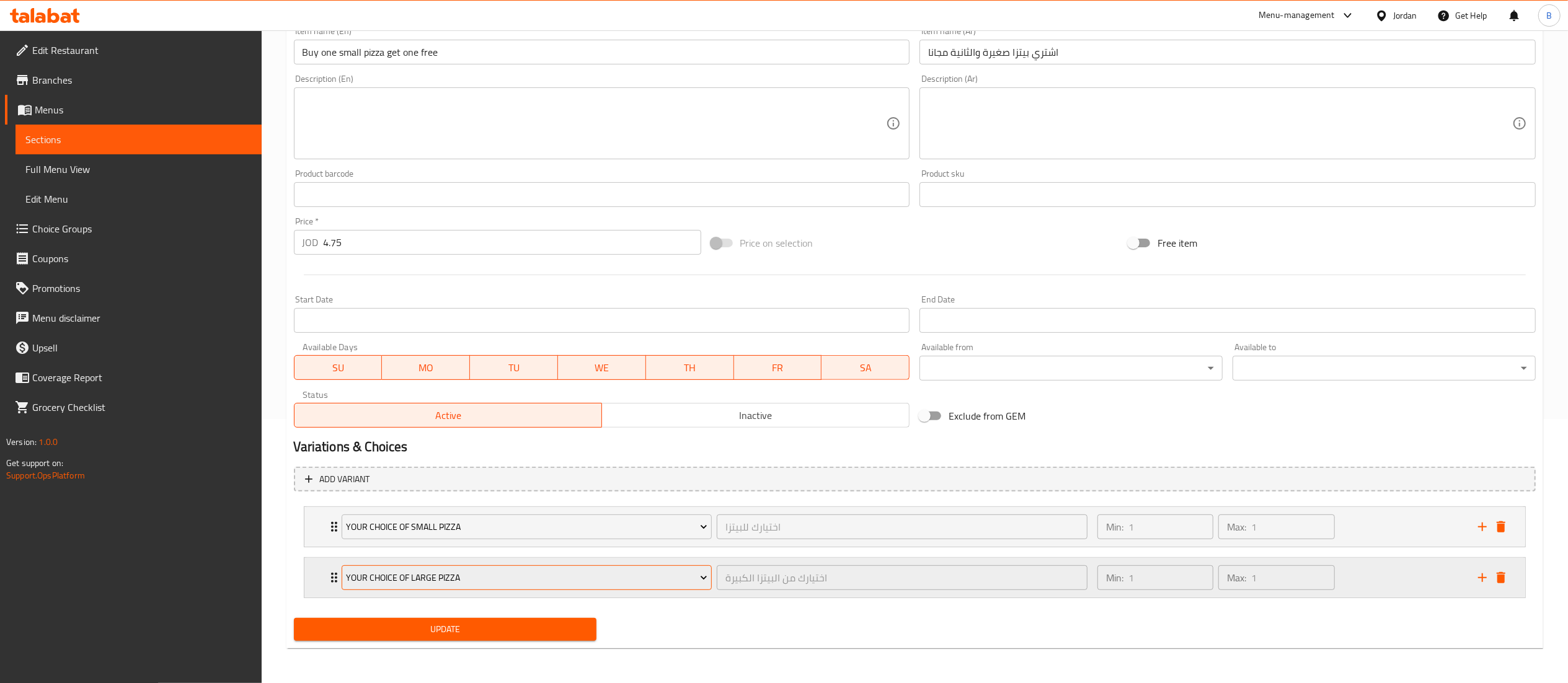
click at [524, 587] on button "Your Choice Of large pizza" at bounding box center [526, 578] width 370 height 25
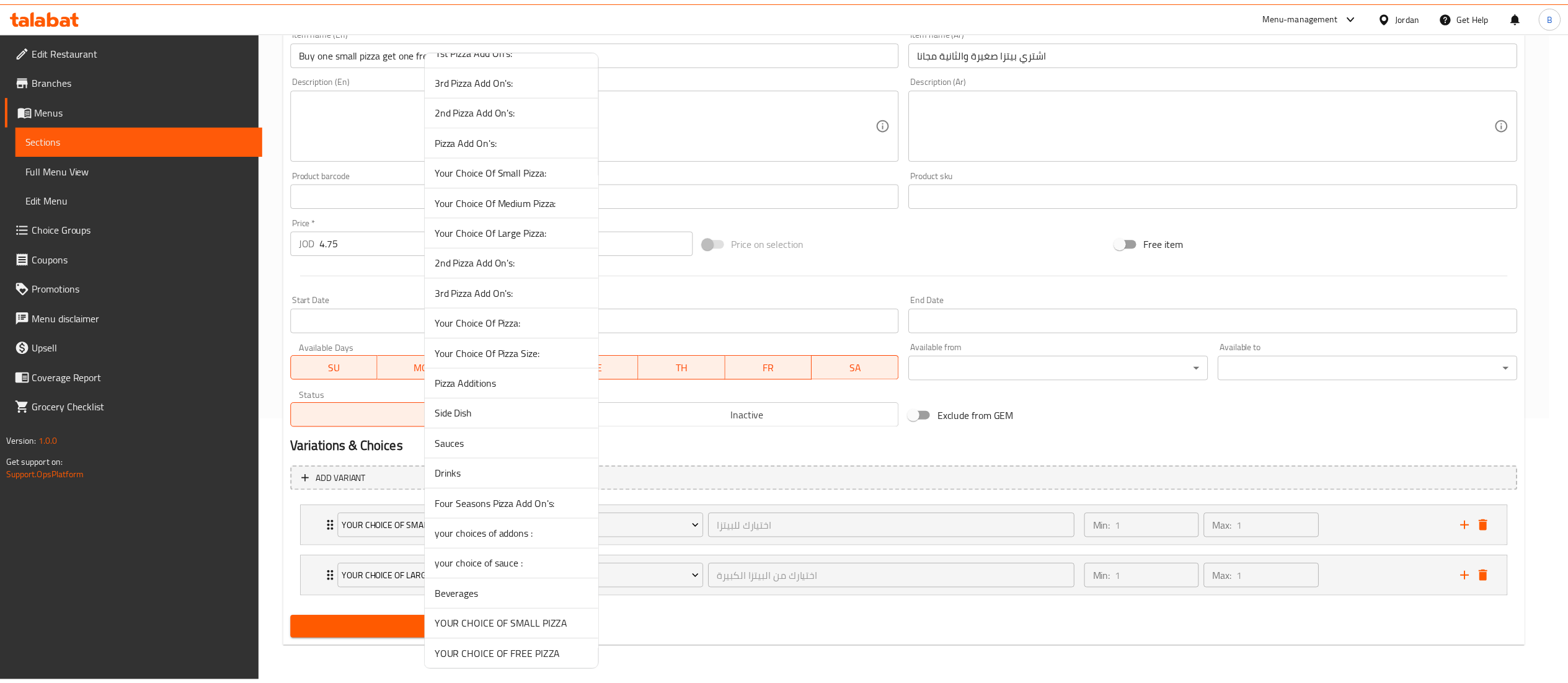
scroll to position [1435, 0]
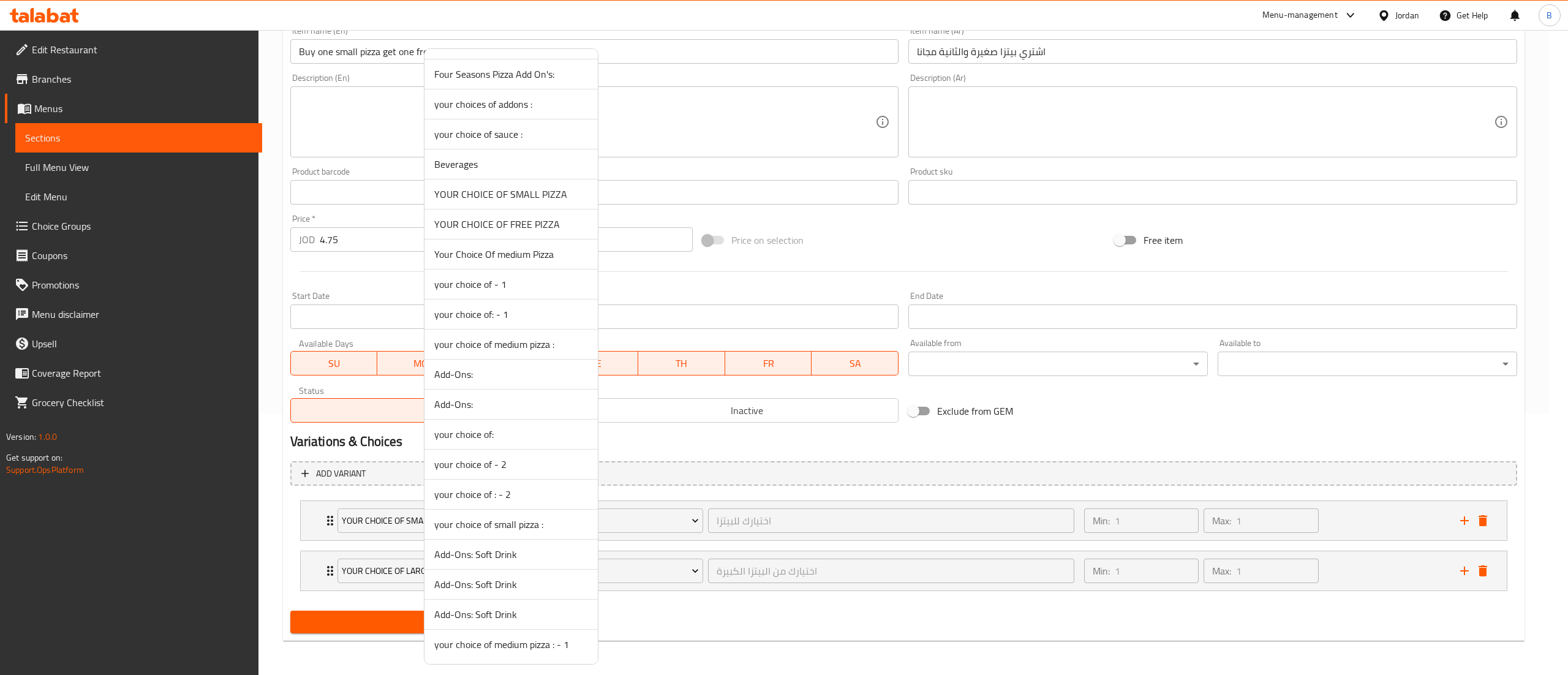
click at [518, 224] on span "YOUR CHOICE OF FREE PIZZA" at bounding box center [511, 224] width 154 height 15
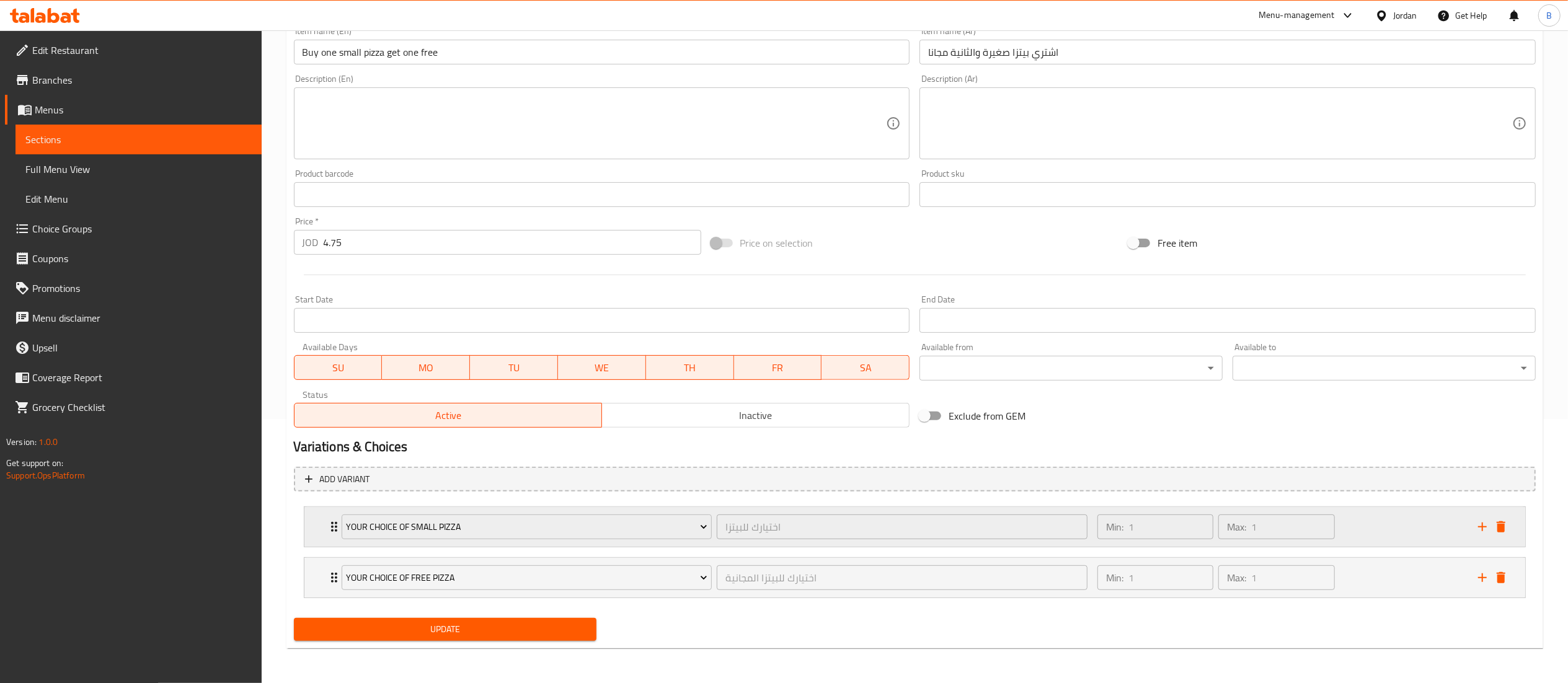
click at [1370, 516] on div "Min: 1 ​ Max: 1 ​" at bounding box center [1280, 527] width 381 height 39
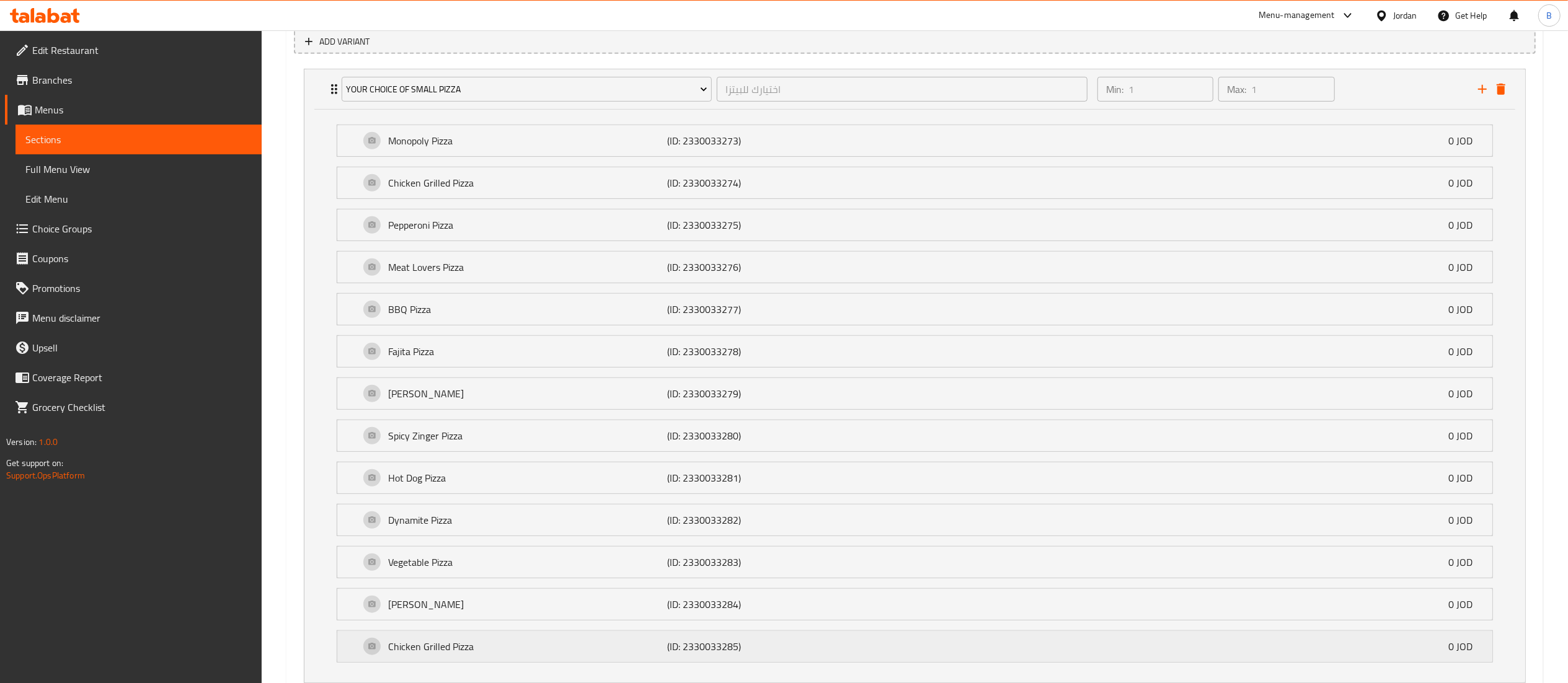
scroll to position [836, 0]
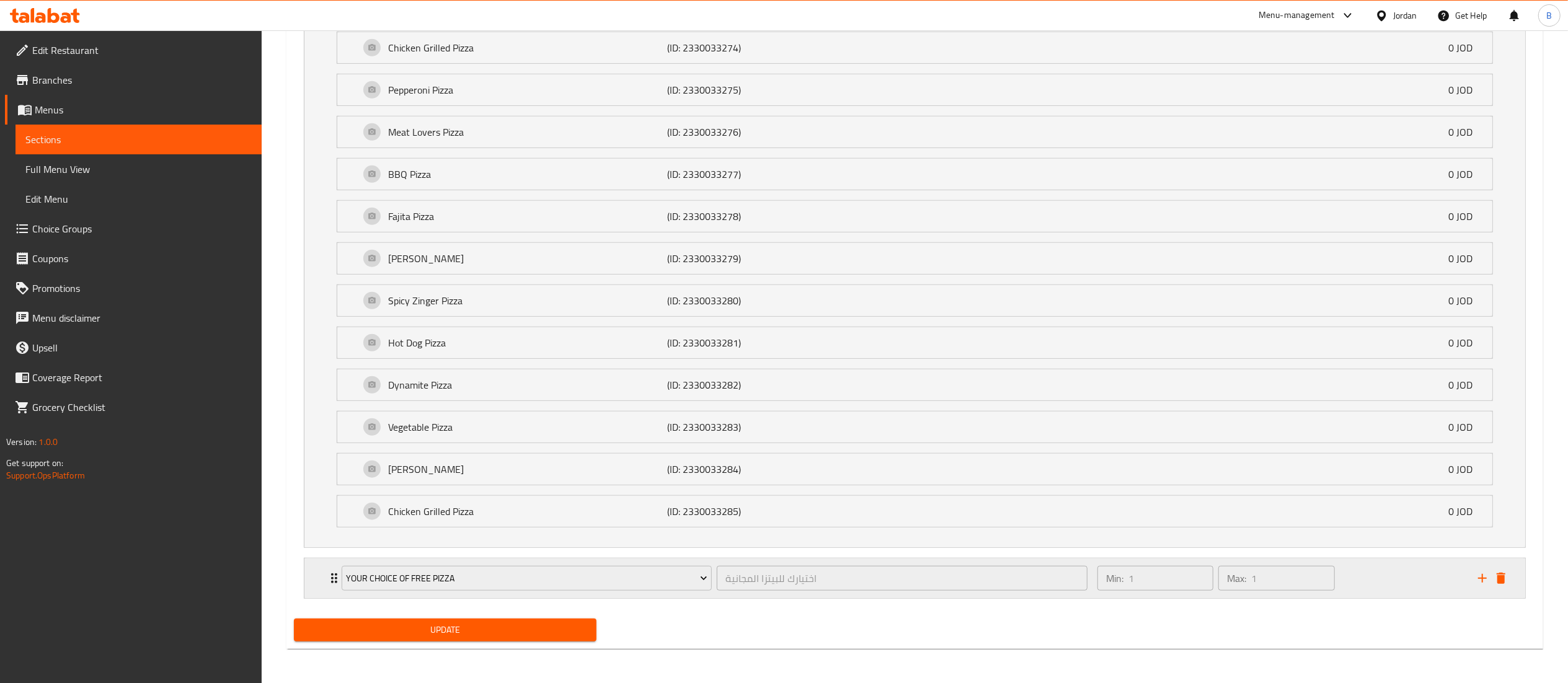
drag, startPoint x: 1401, startPoint y: 590, endPoint x: 1171, endPoint y: 529, distance: 238.0
click at [1400, 591] on div "Min: 1 ​ Max: 1 ​" at bounding box center [1280, 578] width 381 height 39
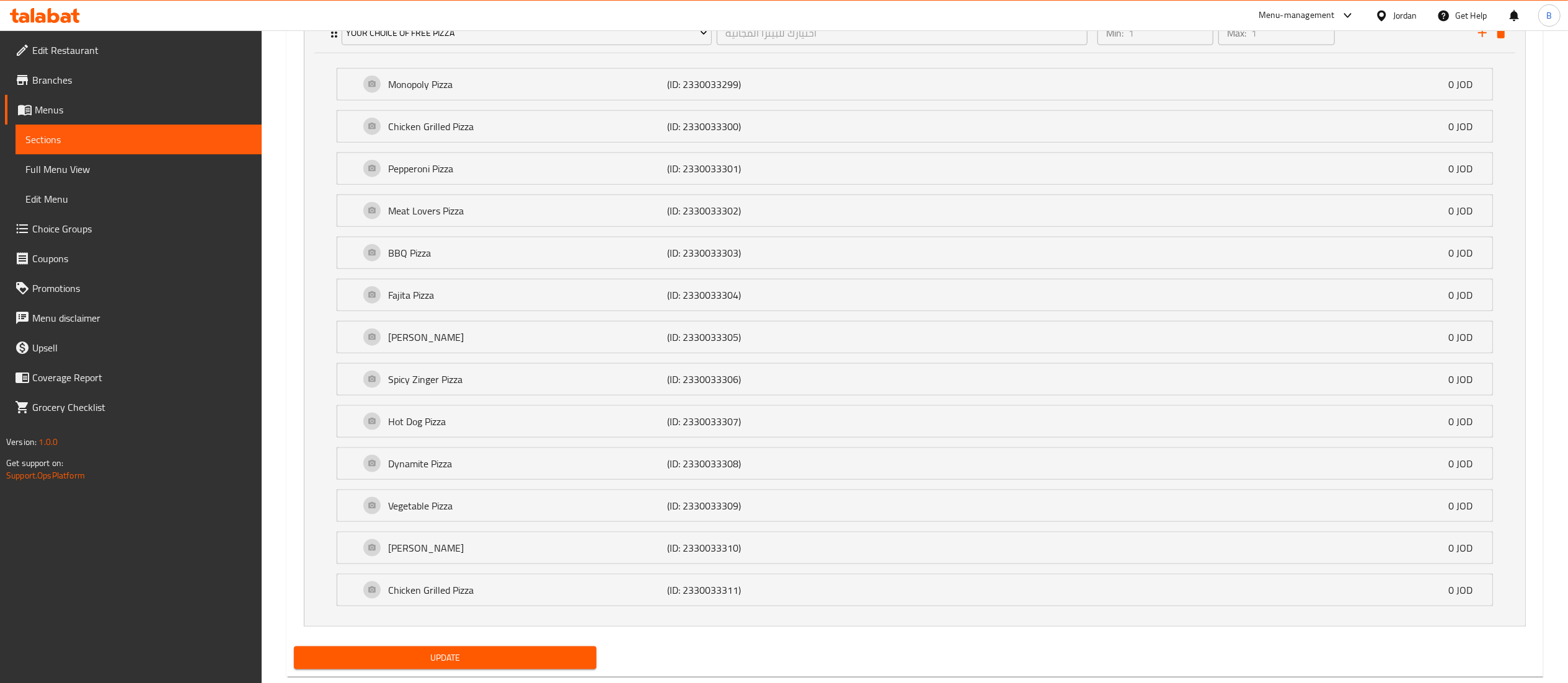
scroll to position [1423, 0]
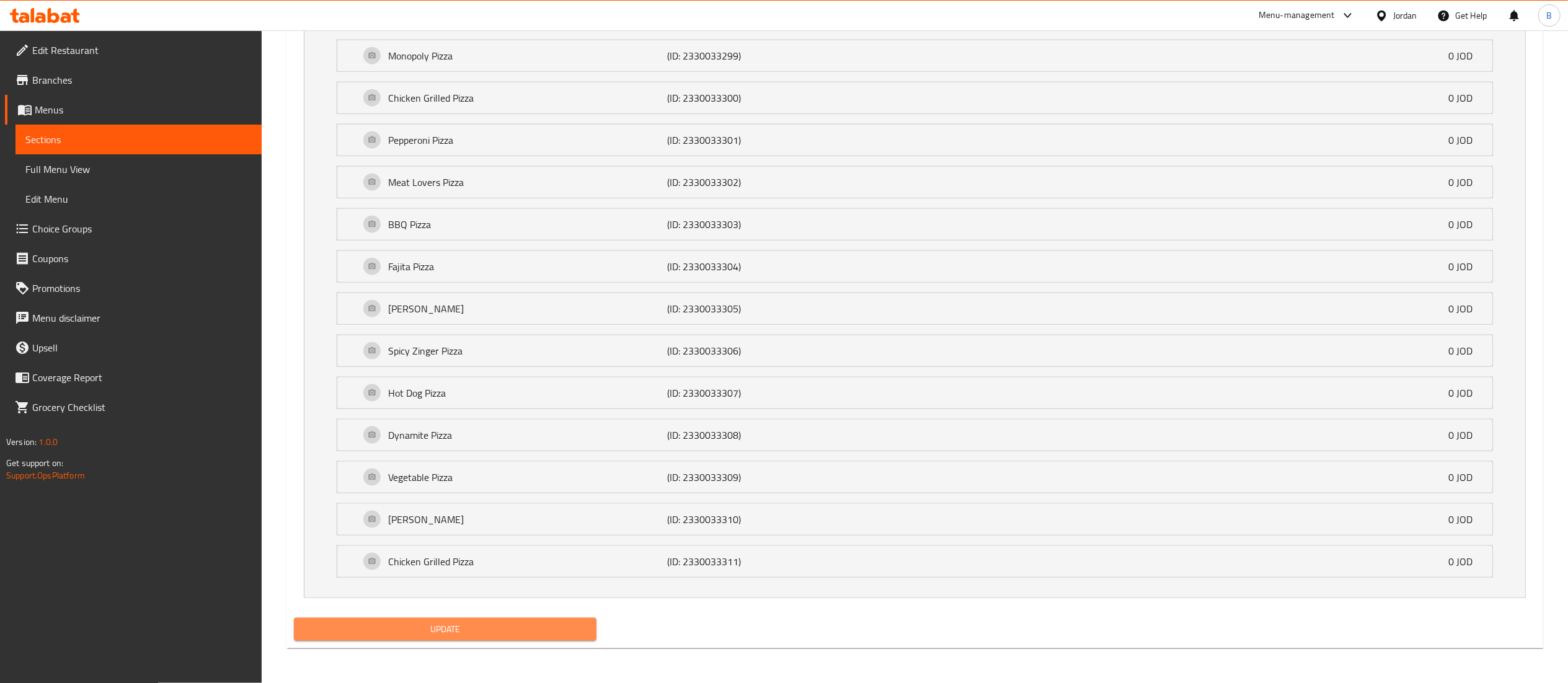
click at [567, 621] on button "Update" at bounding box center [446, 629] width 304 height 23
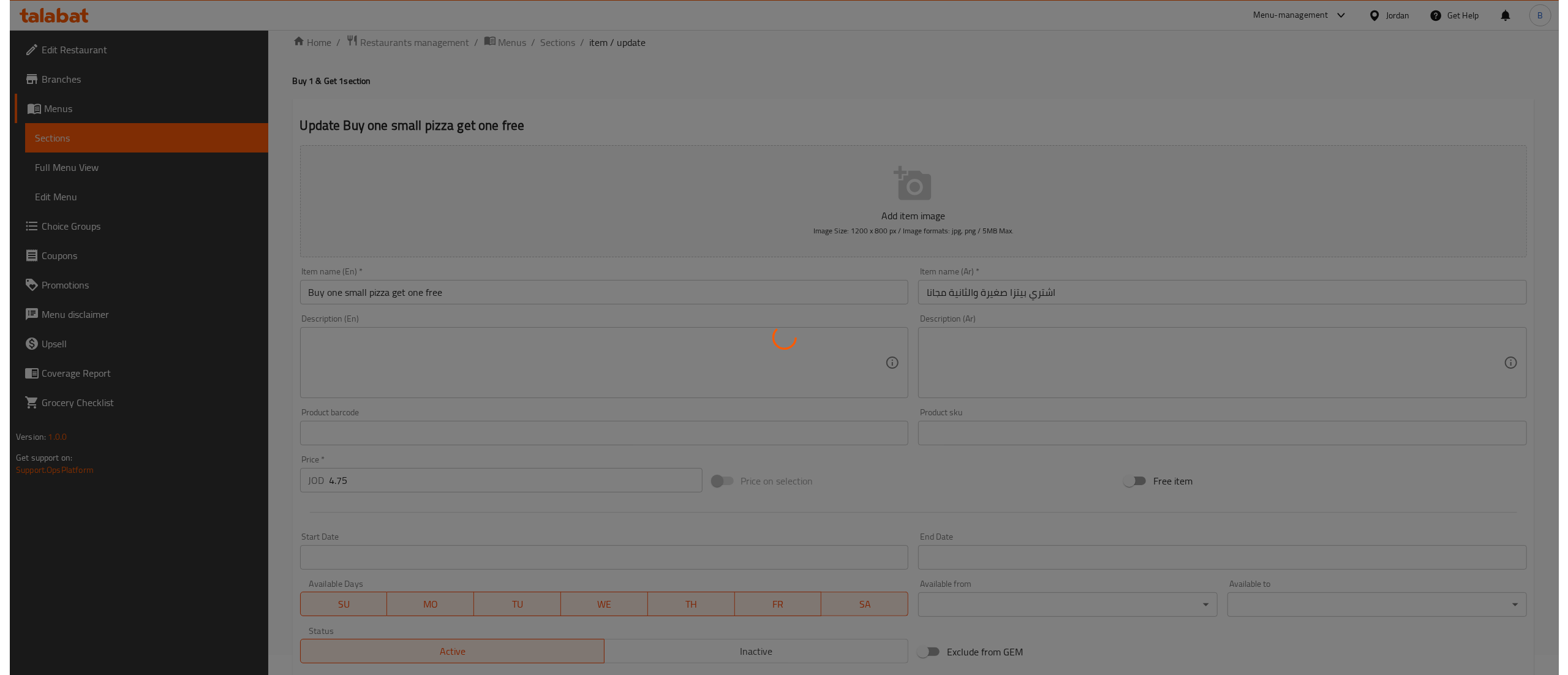
scroll to position [0, 0]
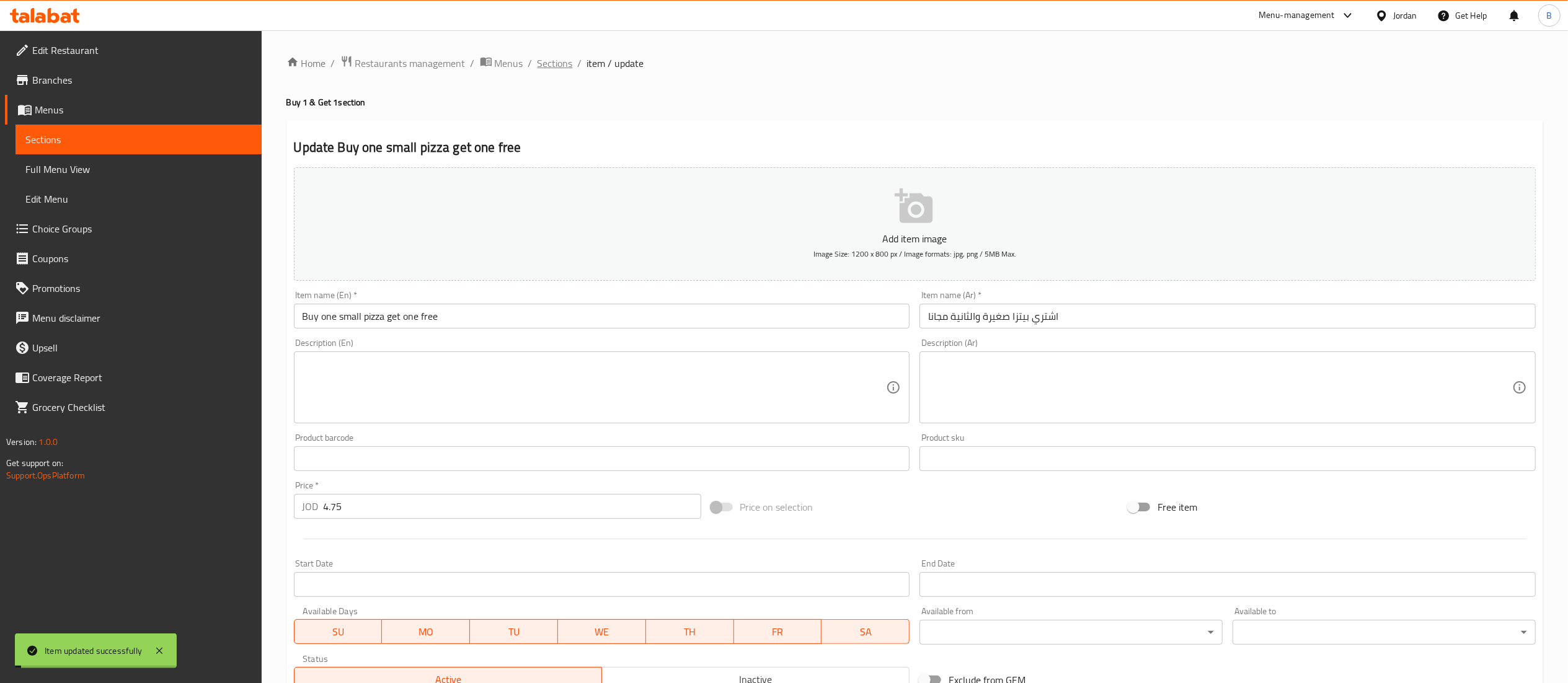
click at [561, 59] on span "Sections" at bounding box center [555, 63] width 35 height 15
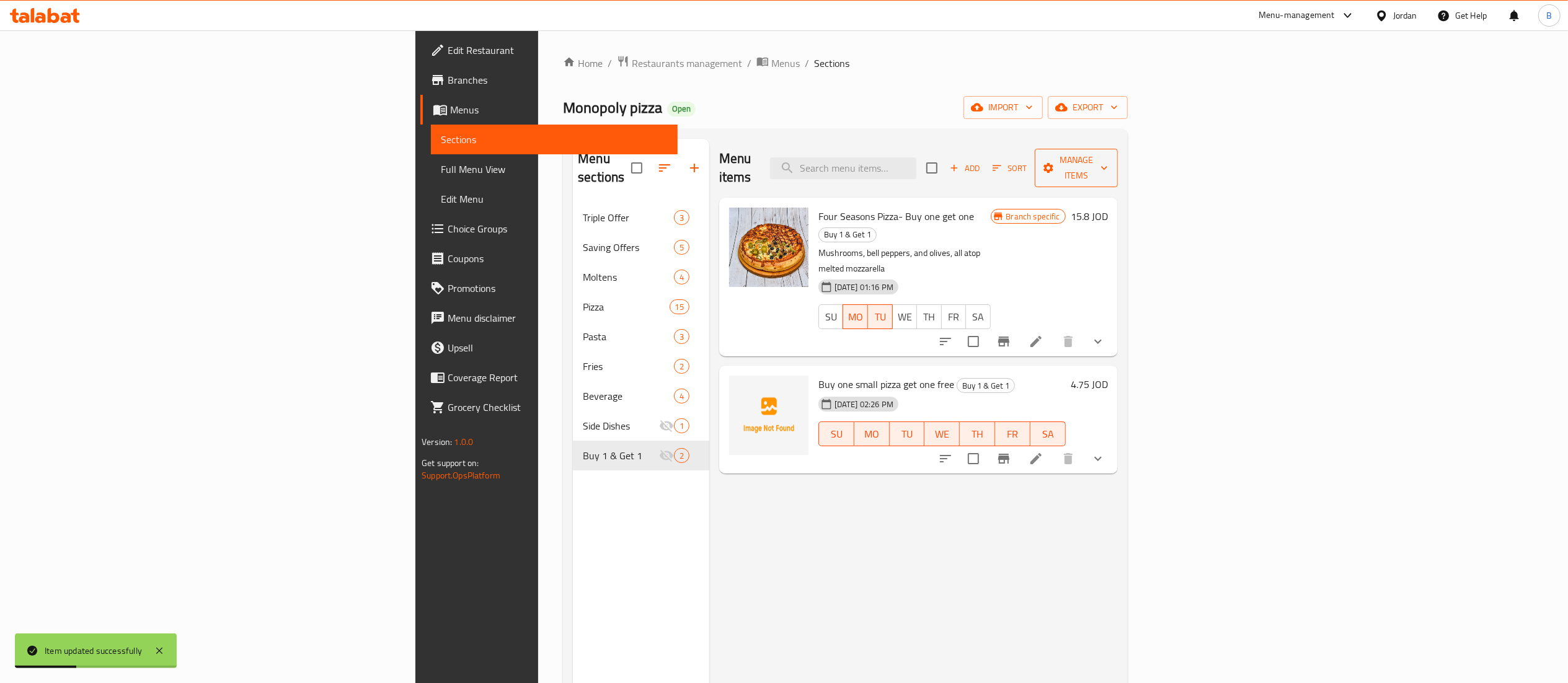
click at [1108, 153] on span "Manage items" at bounding box center [1076, 167] width 63 height 31
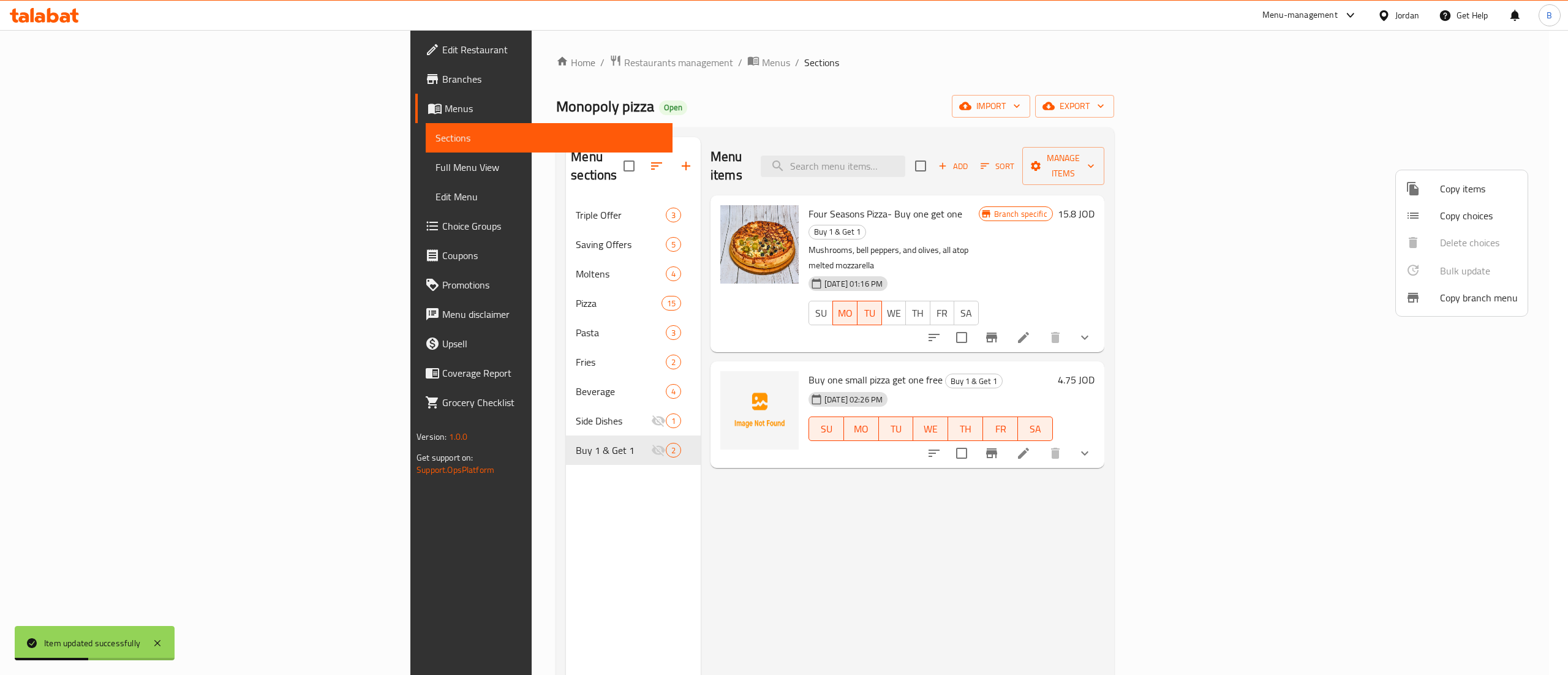
click at [1468, 191] on span "Copy items" at bounding box center [1479, 188] width 78 height 15
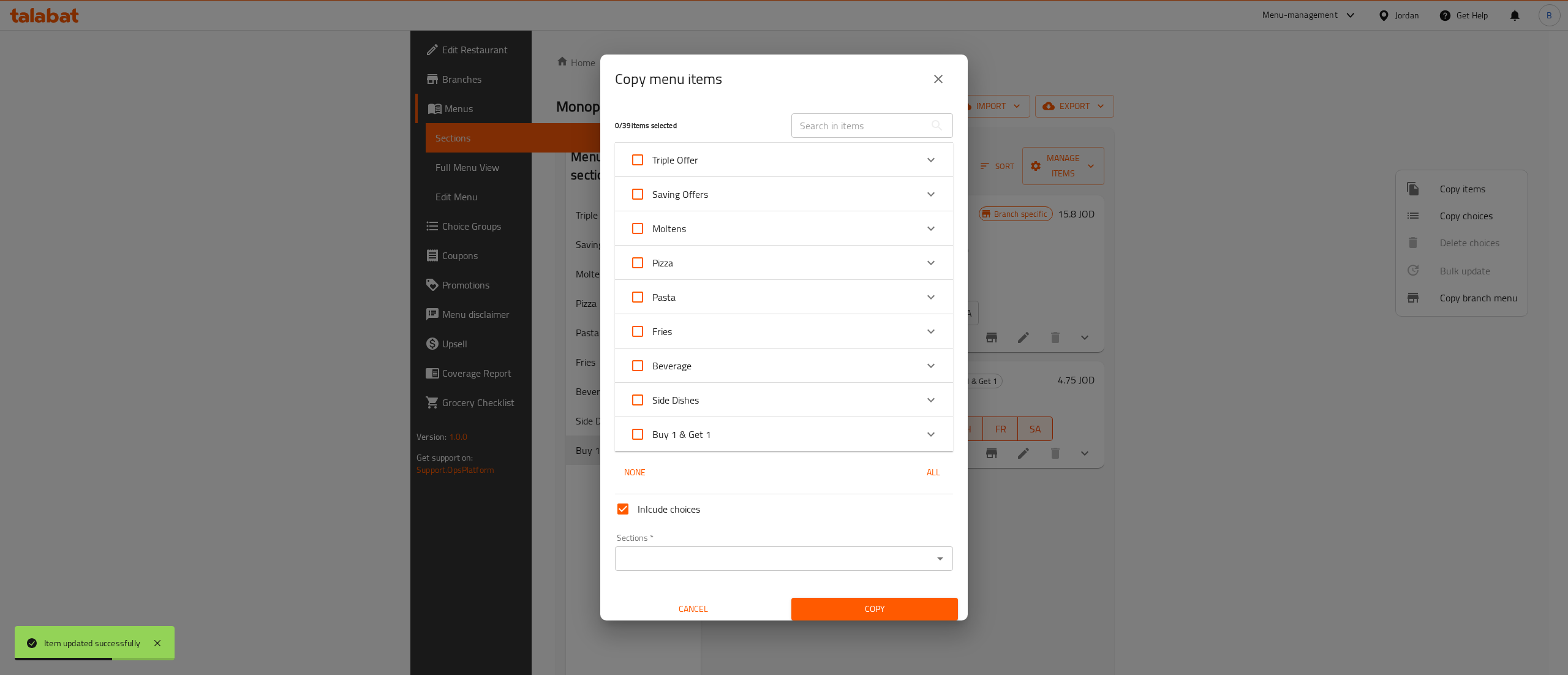
click at [812, 435] on div "Buy 1 & Get 1" at bounding box center [772, 434] width 287 height 30
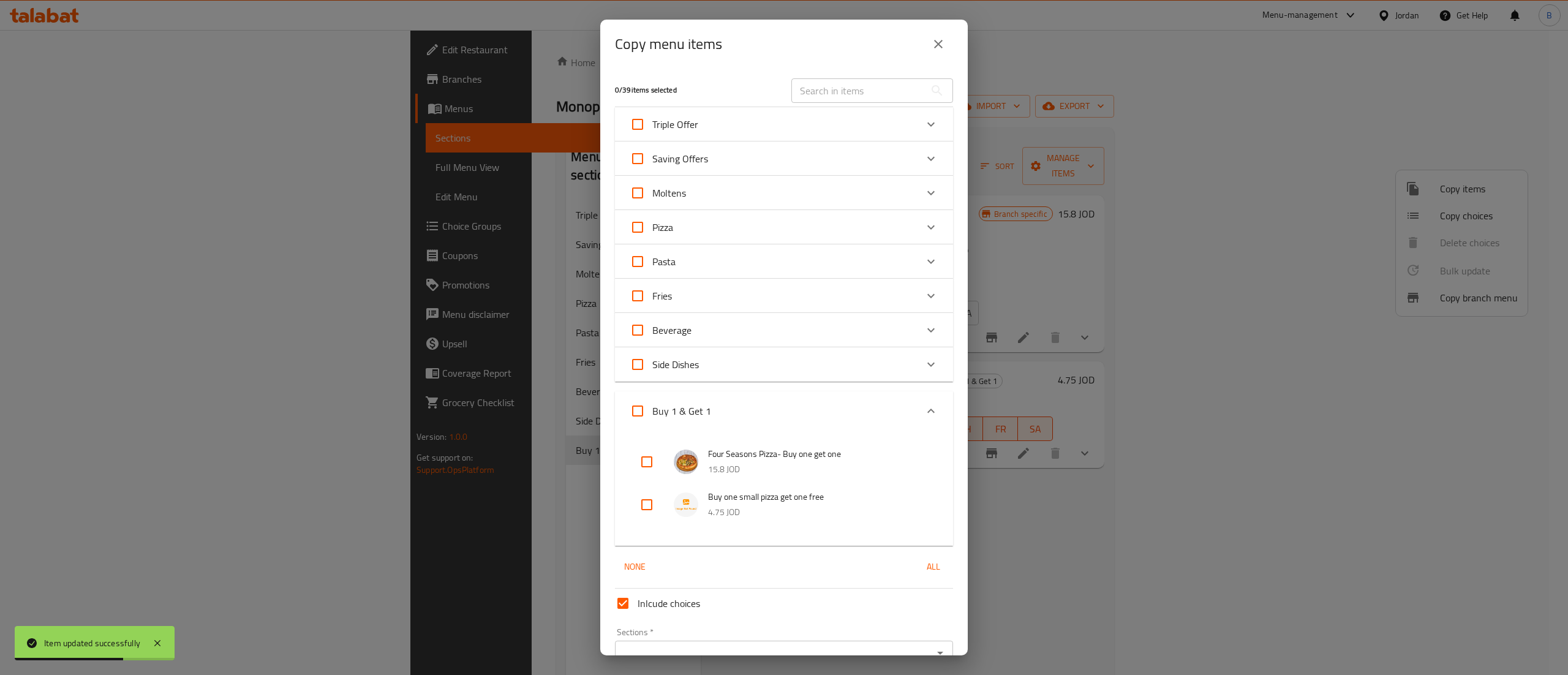
click at [647, 506] on input "checkbox" at bounding box center [647, 505] width 30 height 30
checkbox input "true"
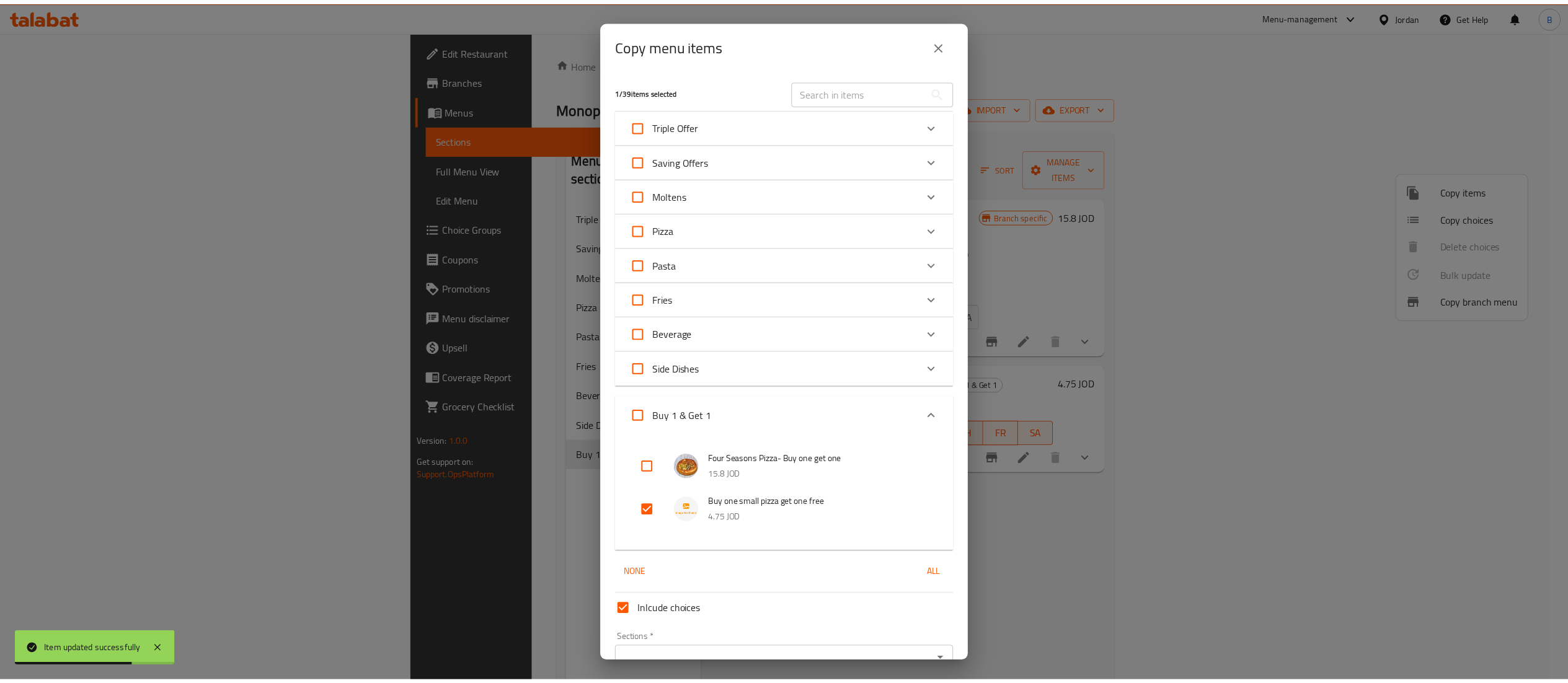
scroll to position [67, 0]
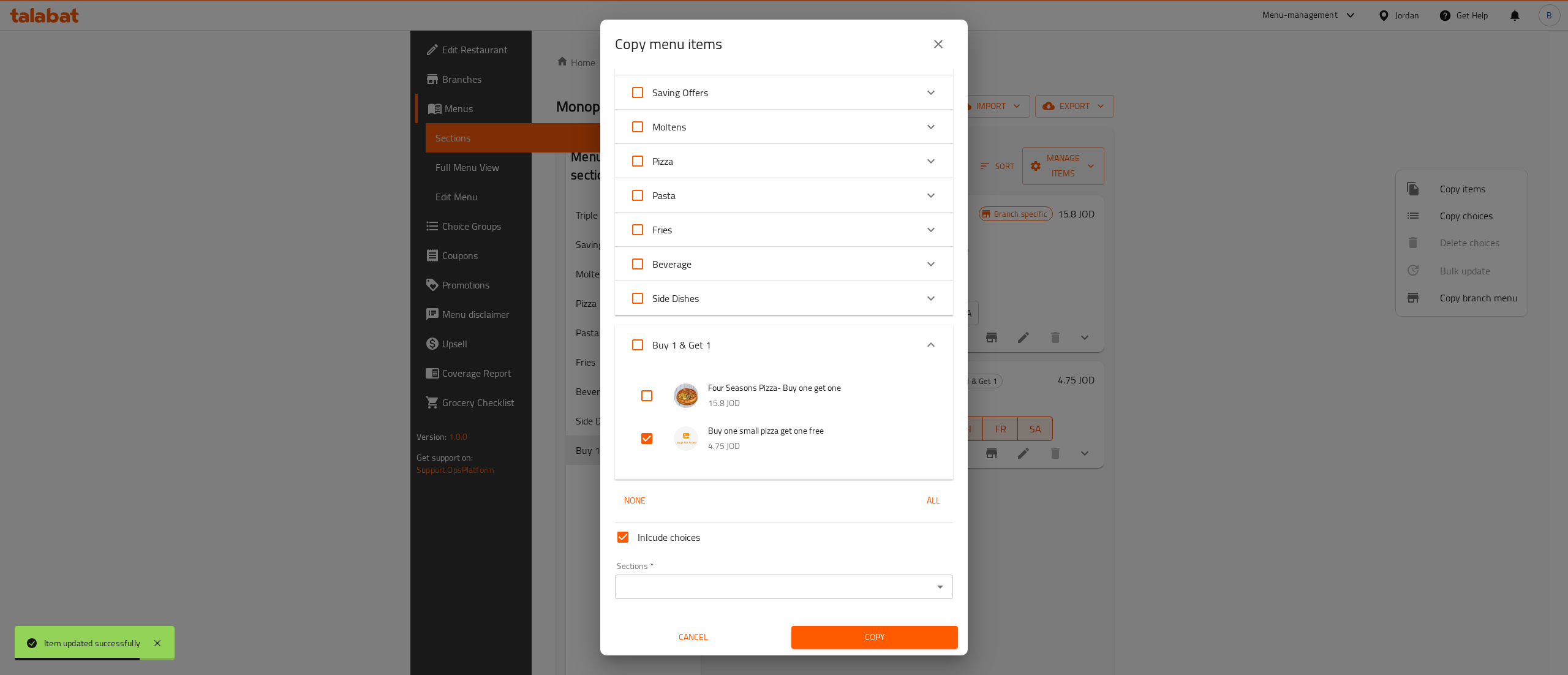
click at [705, 594] on input "Sections   *" at bounding box center [774, 586] width 311 height 17
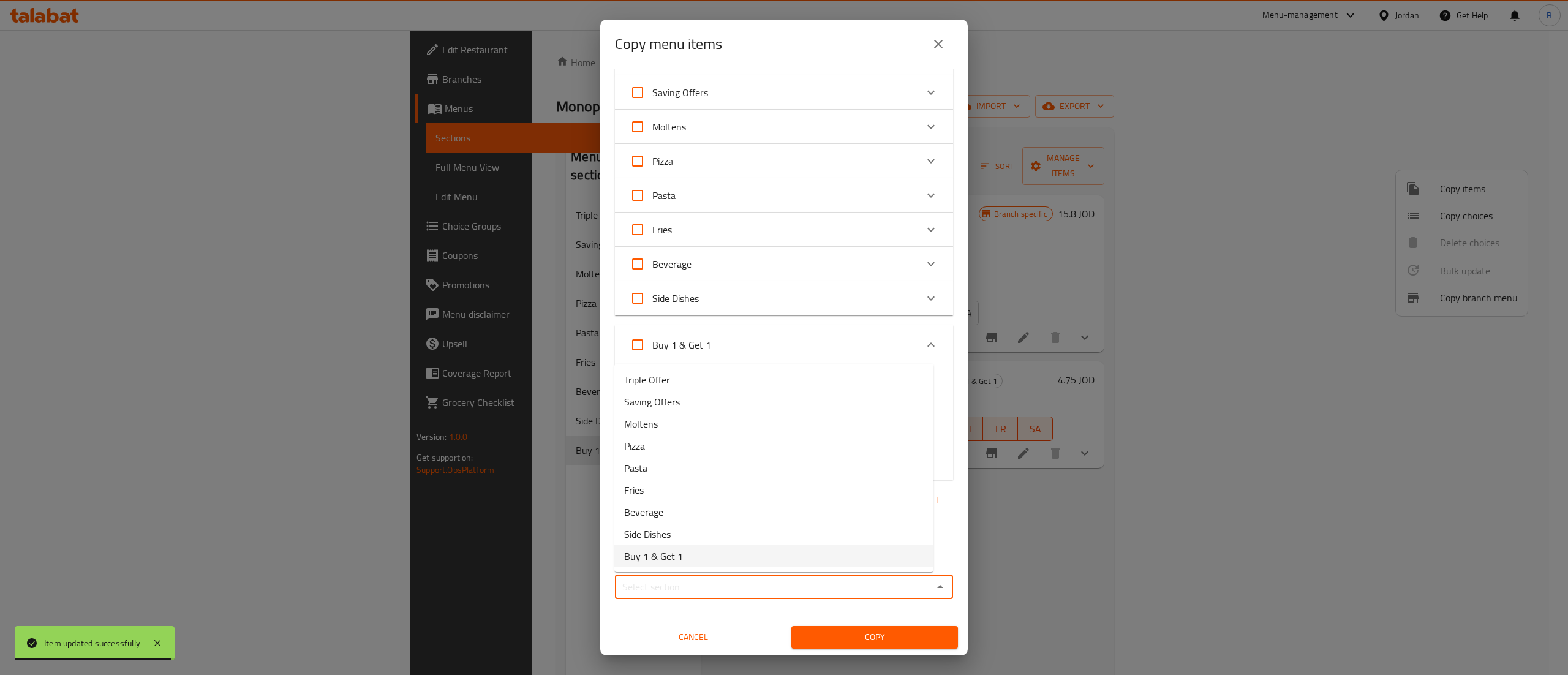
click at [699, 560] on li "Buy 1 & Get 1" at bounding box center [774, 556] width 319 height 22
type input "Buy 1 & Get 1"
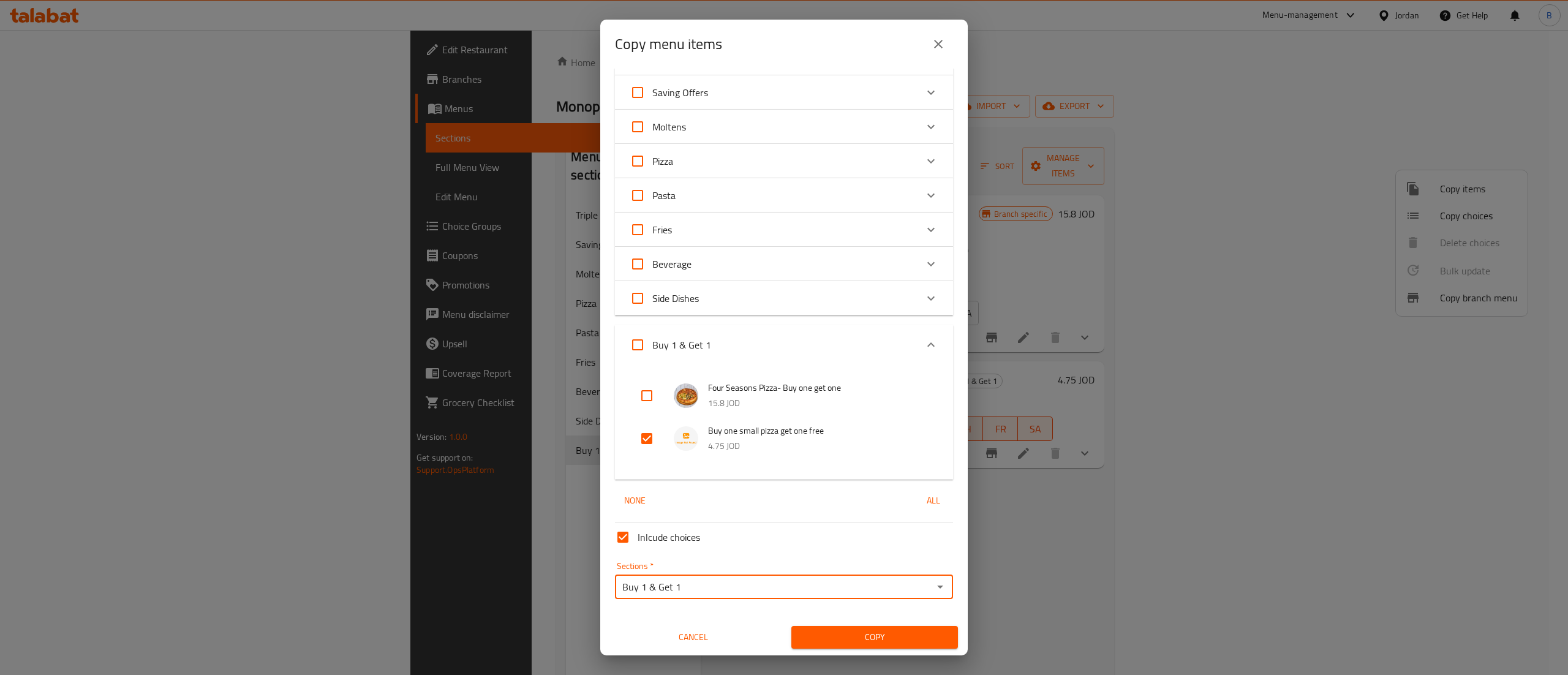
click at [812, 641] on span "Copy" at bounding box center [874, 637] width 147 height 16
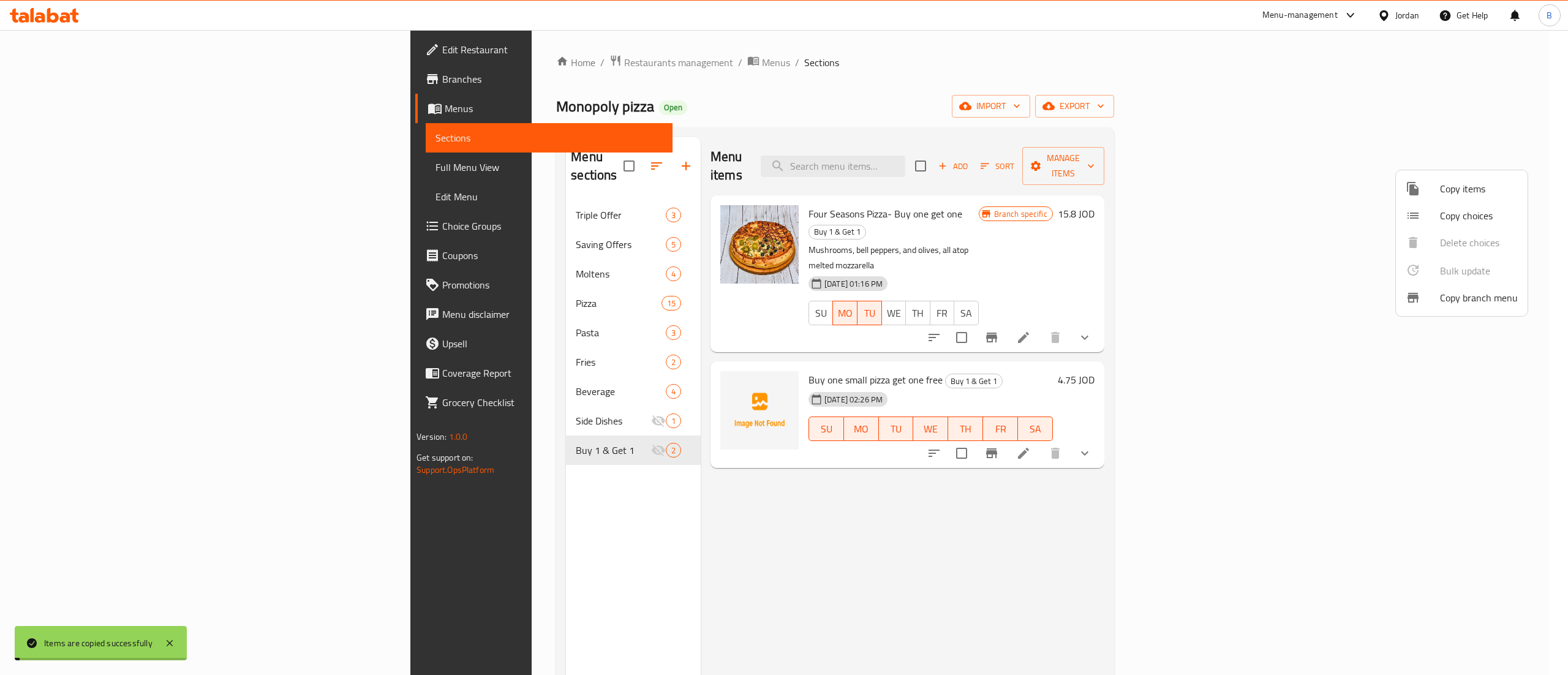
click at [1174, 489] on div at bounding box center [784, 337] width 1568 height 675
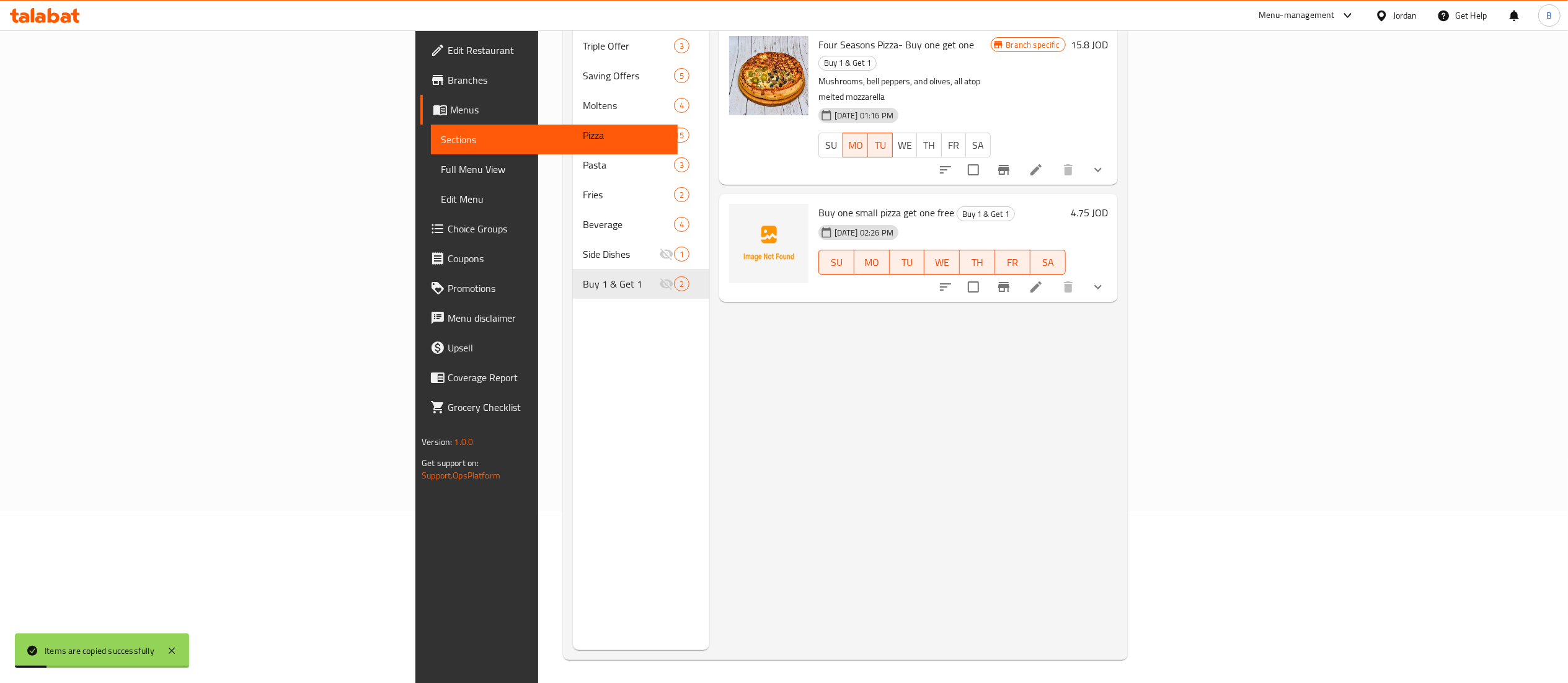
scroll to position [174, 0]
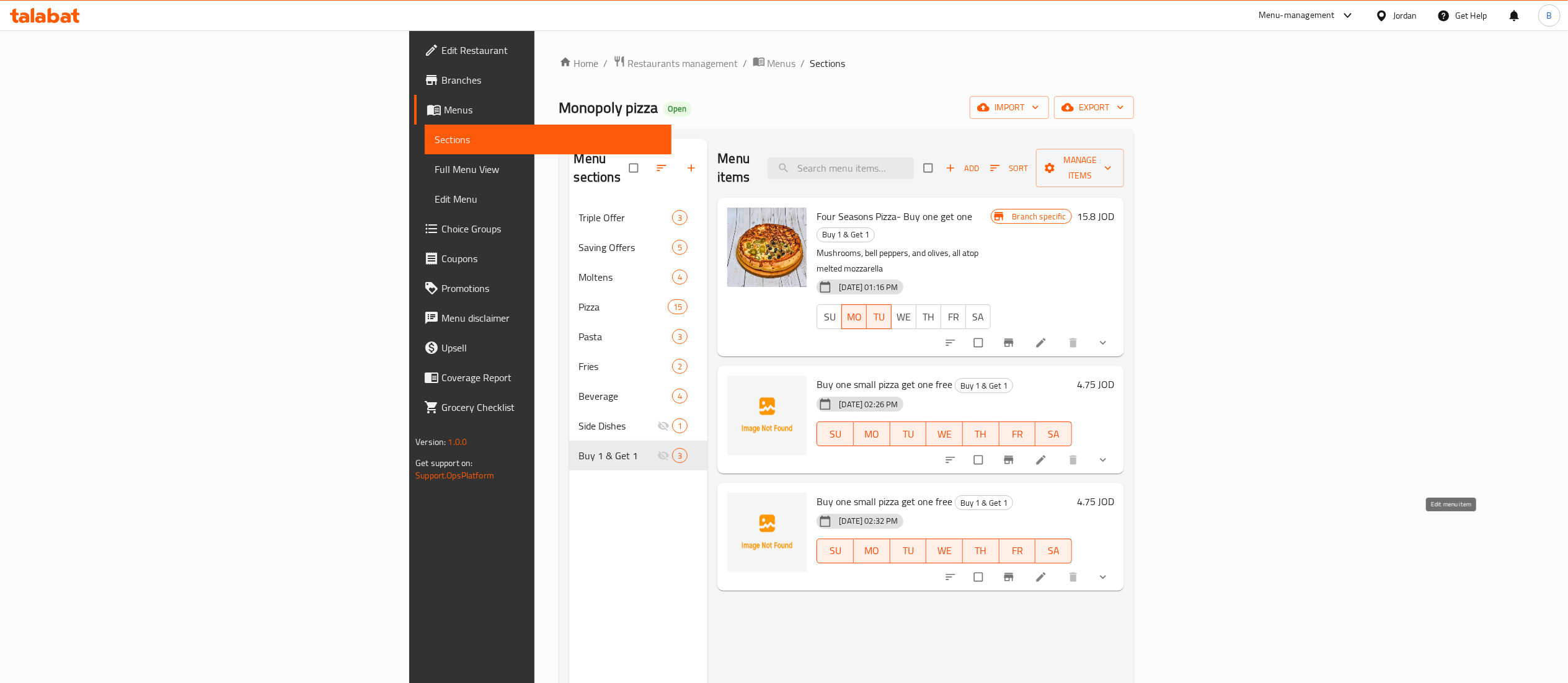
click at [1047, 571] on icon at bounding box center [1041, 577] width 13 height 13
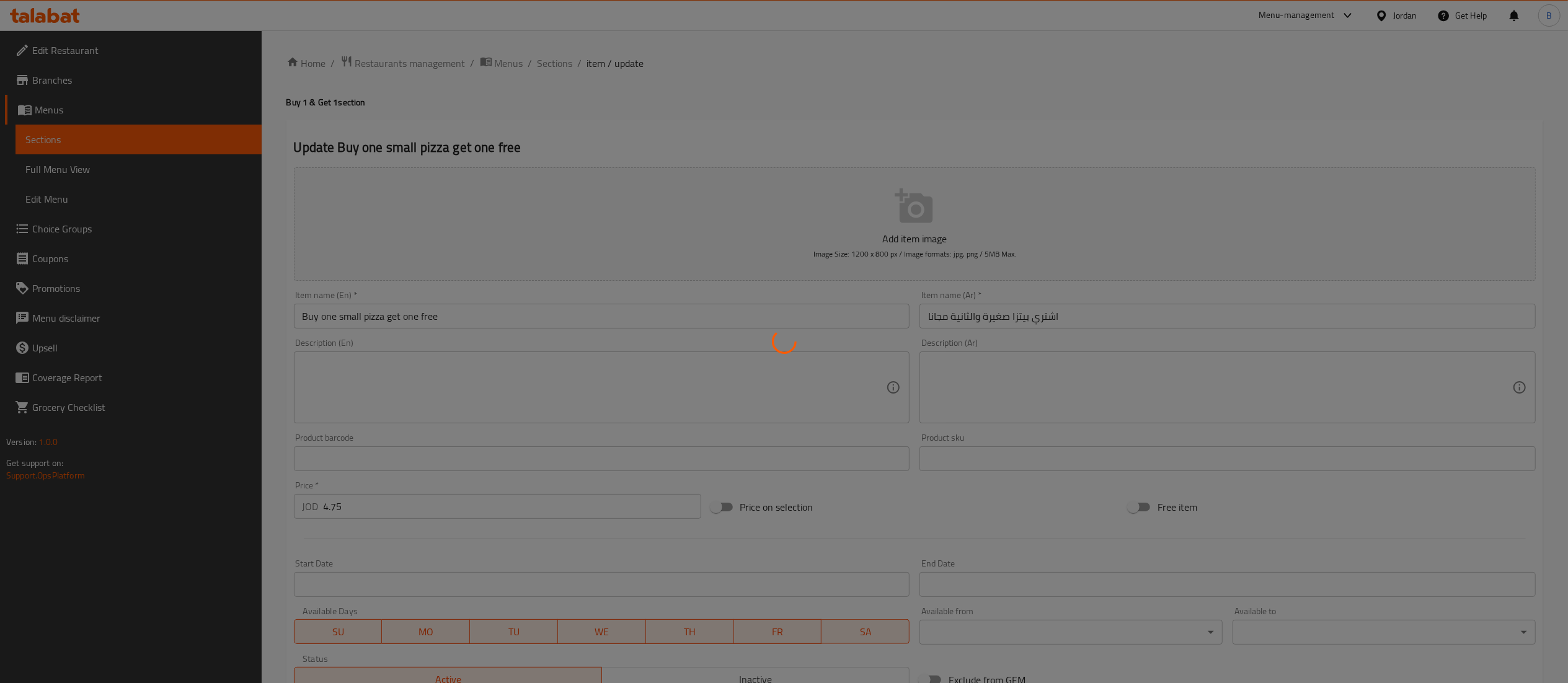
click at [356, 317] on div at bounding box center [784, 341] width 1568 height 683
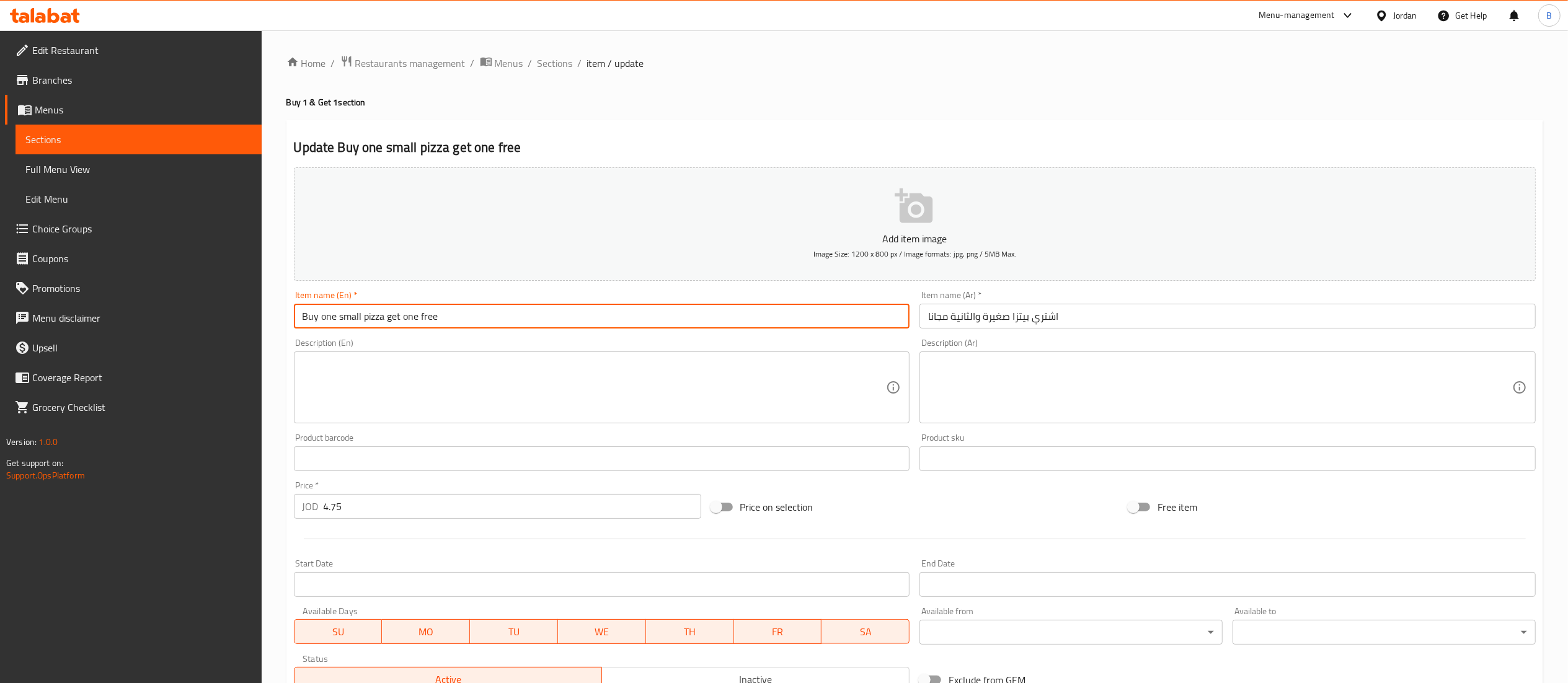
drag, startPoint x: 362, startPoint y: 317, endPoint x: 338, endPoint y: 317, distance: 24.0
click at [338, 317] on input "Buy one small pizza get one free" at bounding box center [602, 316] width 617 height 25
type input "Buy one medium pizza get one free"
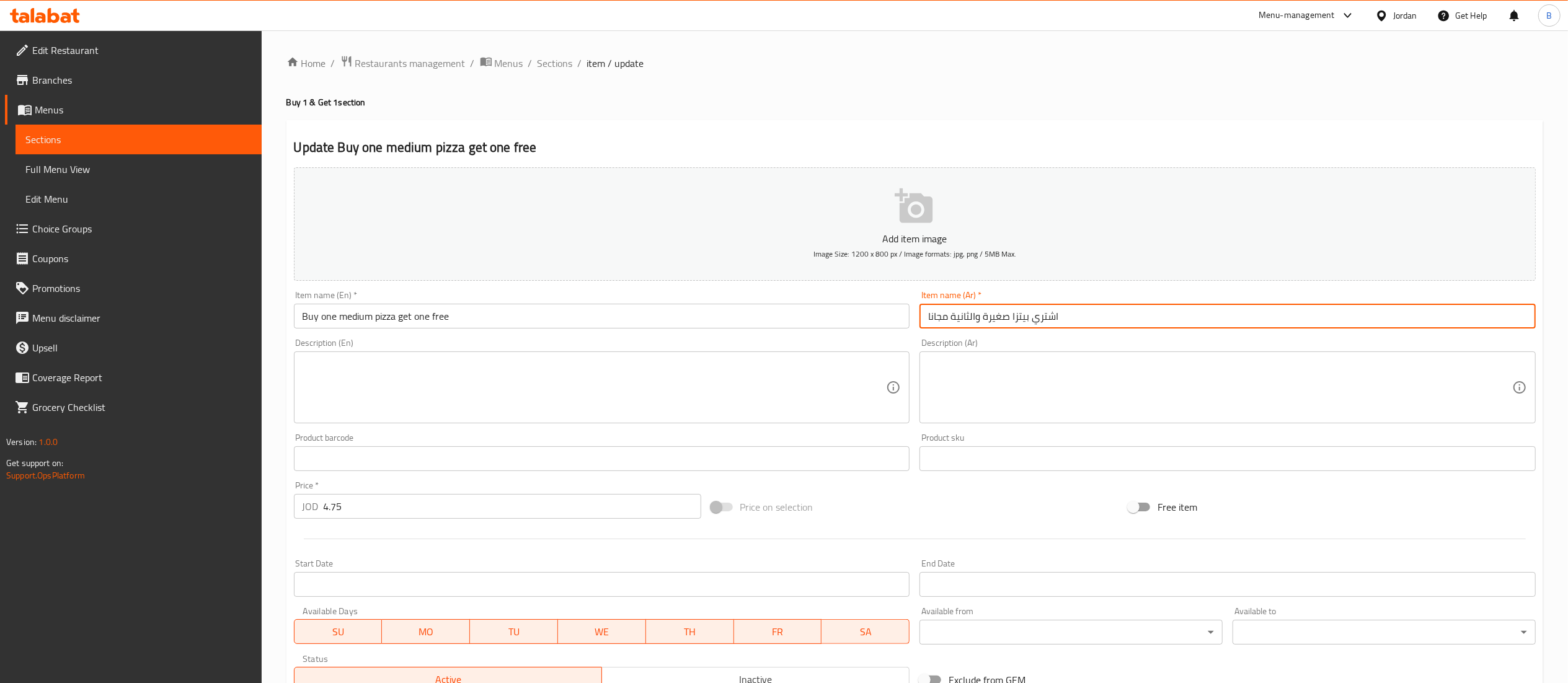
drag, startPoint x: 1010, startPoint y: 312, endPoint x: 993, endPoint y: 321, distance: 19.2
click at [983, 319] on input "اشتري بيتزا صغيرة والثانية مجانا" at bounding box center [1228, 316] width 617 height 25
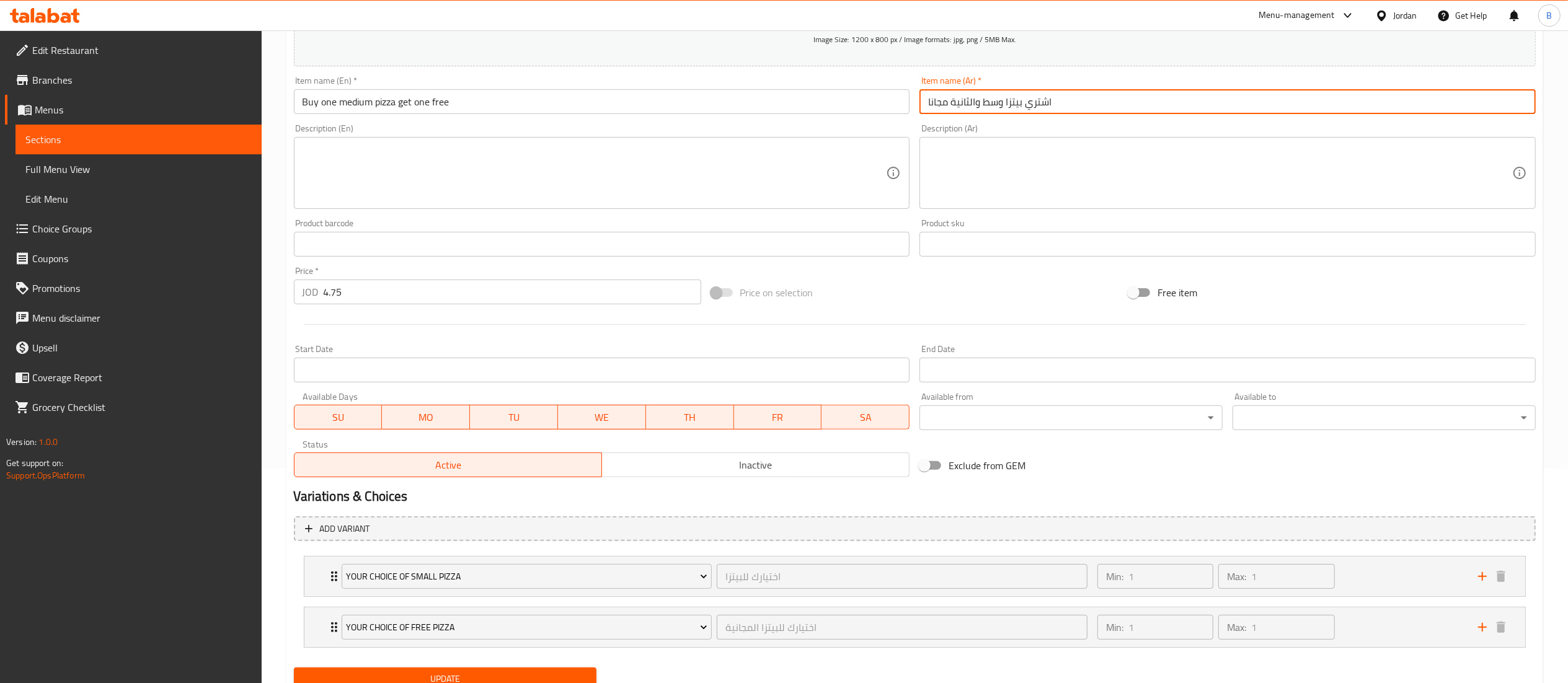
scroll to position [265, 0]
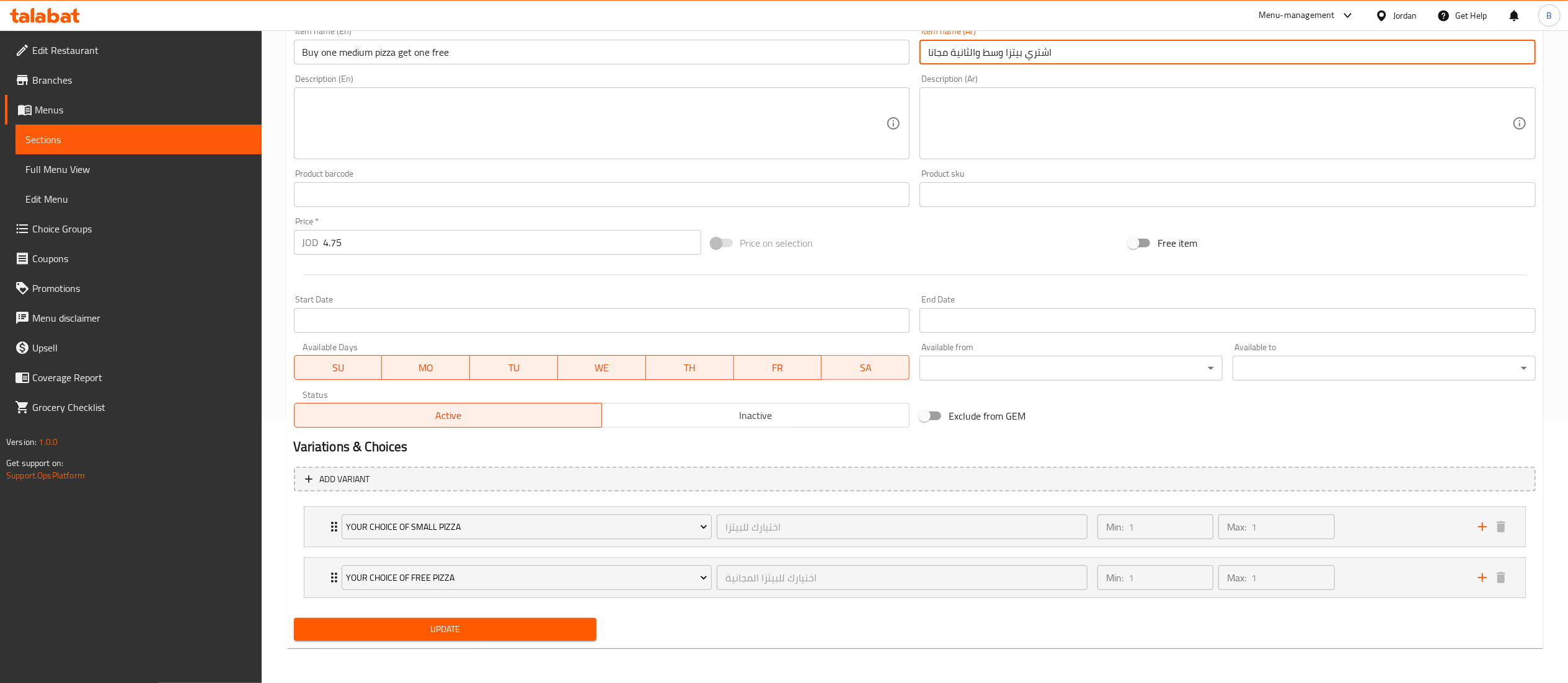
type input "اشتري بيتزا وسط والثانية مجانا"
click at [525, 633] on span "Update" at bounding box center [445, 630] width 283 height 16
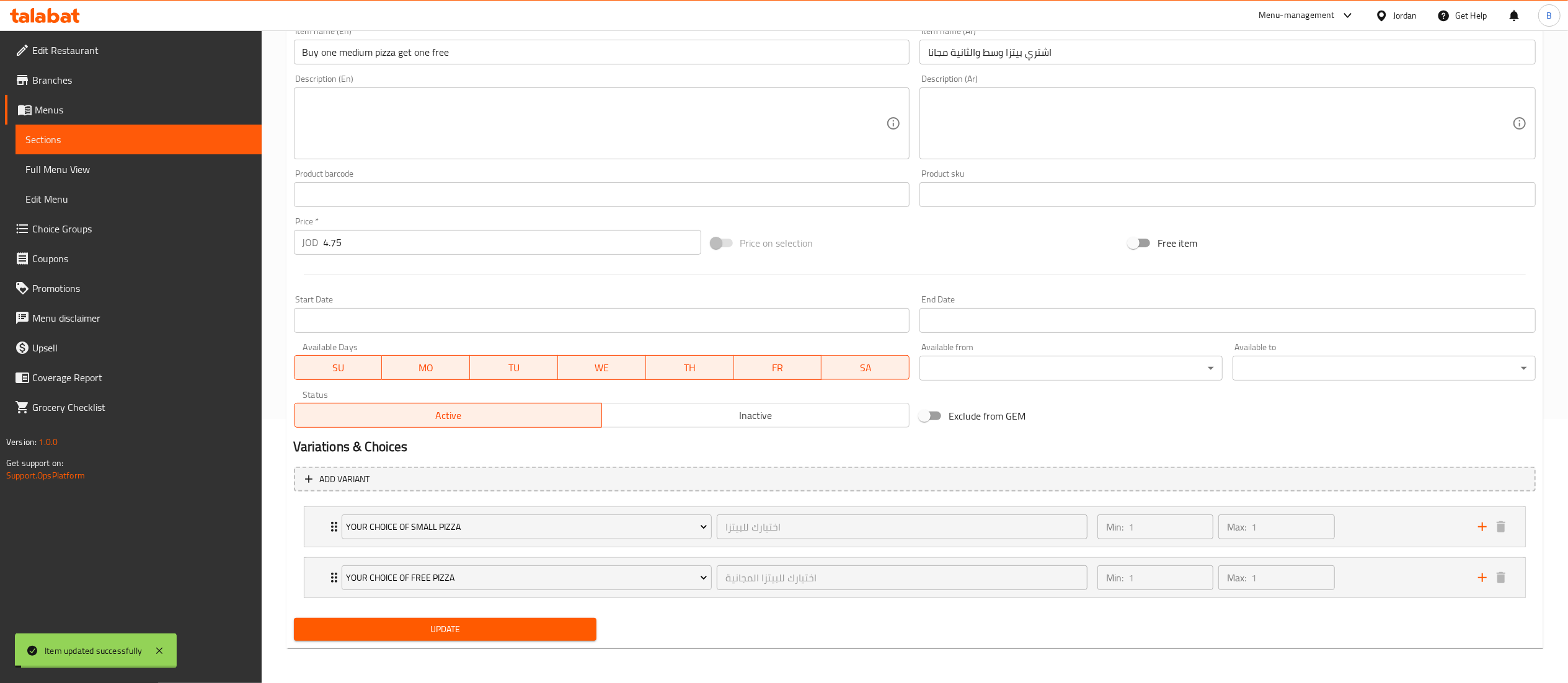
click at [67, 230] on span "Choice Groups" at bounding box center [142, 228] width 219 height 15
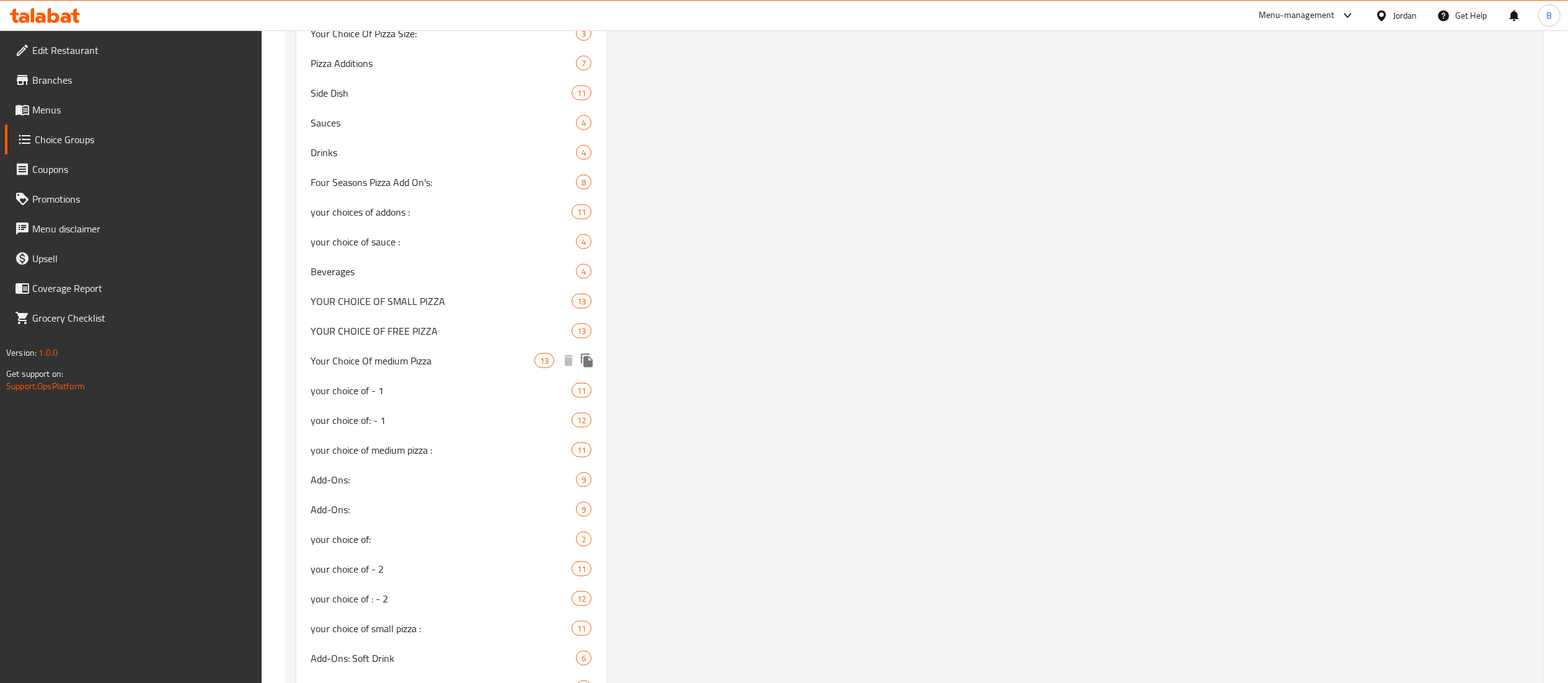
scroll to position [1487, 0]
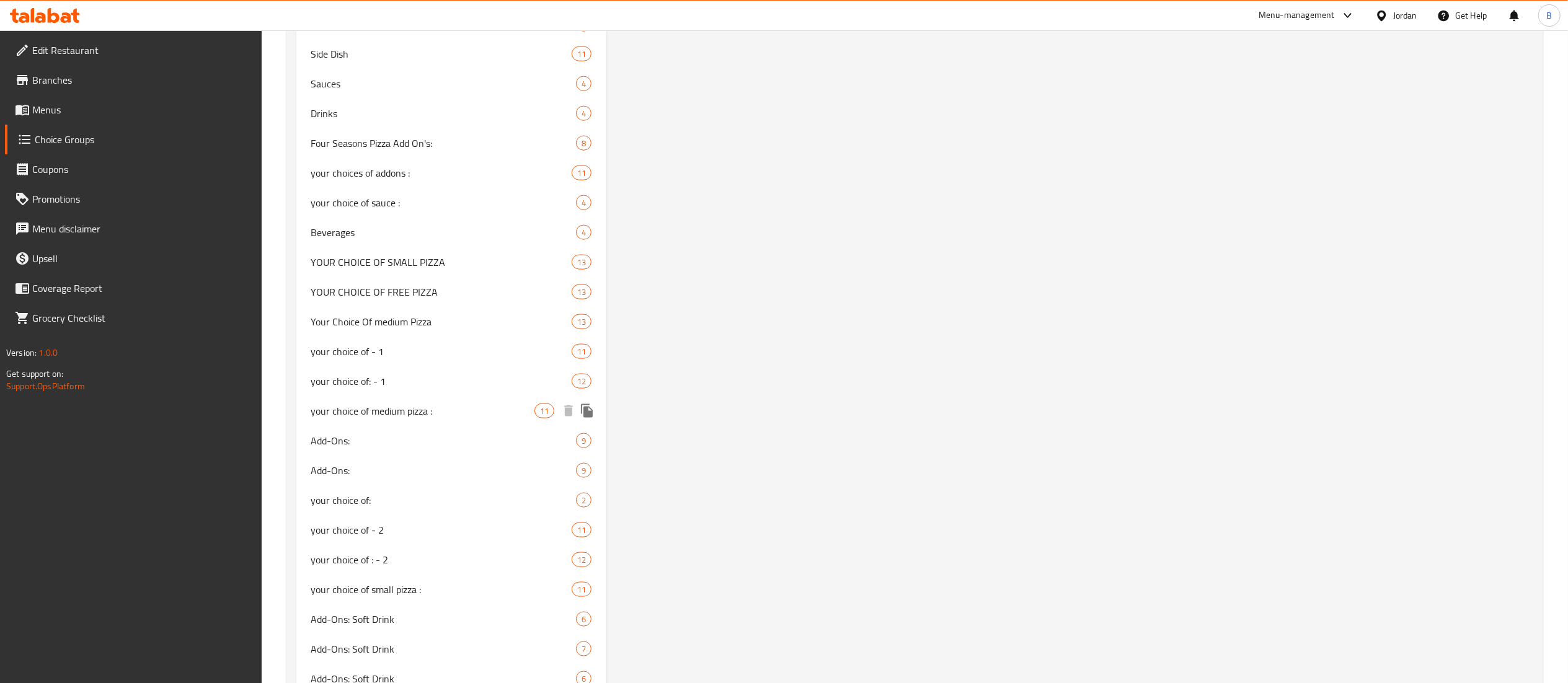
click at [447, 412] on span "your choice of medium pizza :" at bounding box center [423, 410] width 224 height 15
type input "your choice of medium pizza :"
type input "اختيارك من البيتز الوسط"
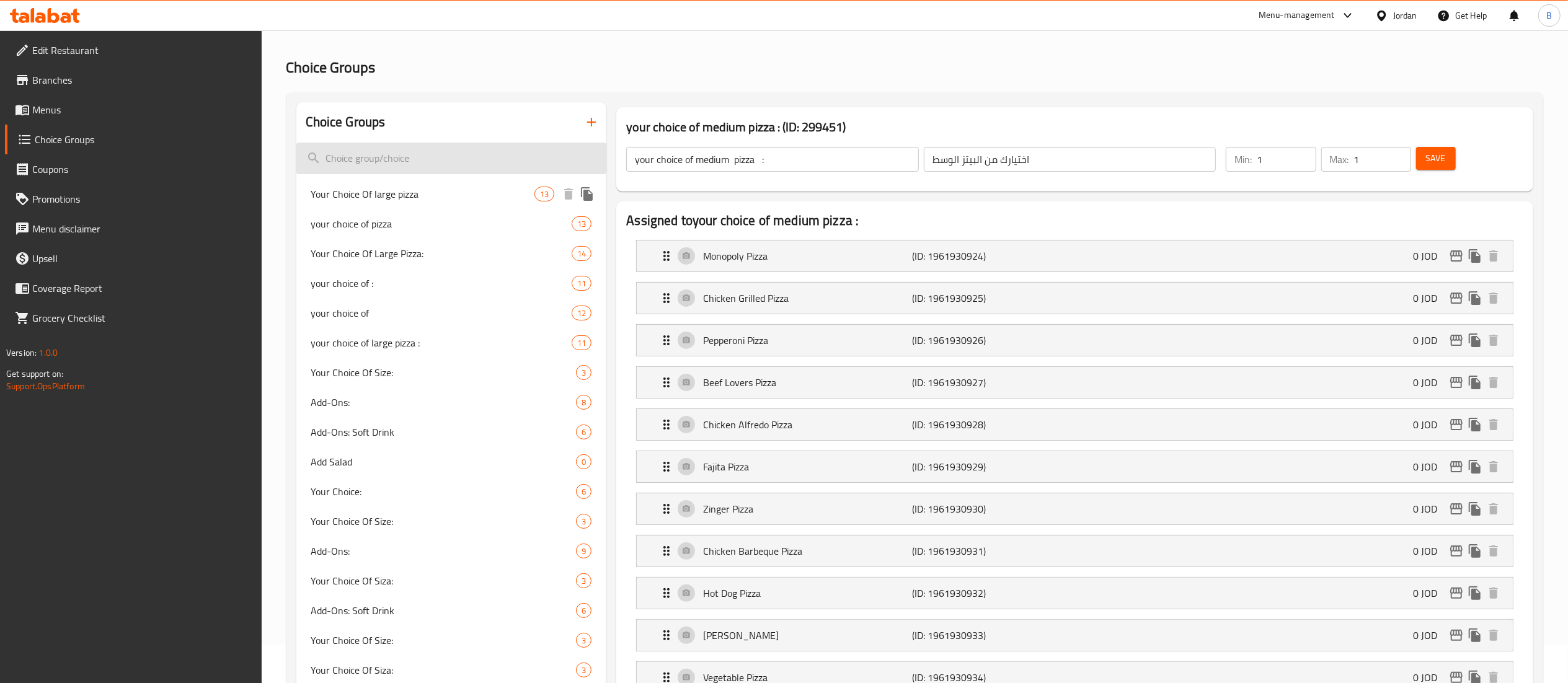
scroll to position [0, 0]
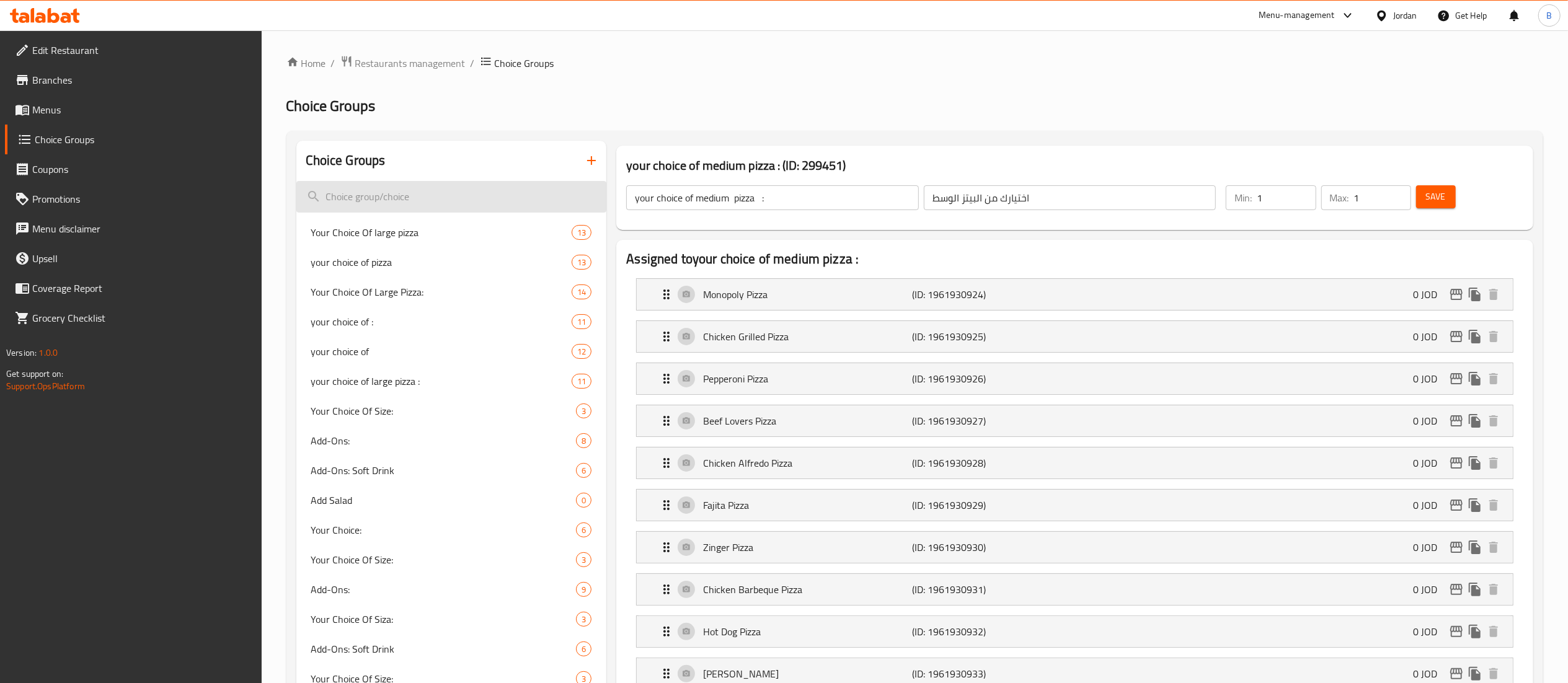
click at [473, 191] on input "search" at bounding box center [451, 196] width 311 height 31
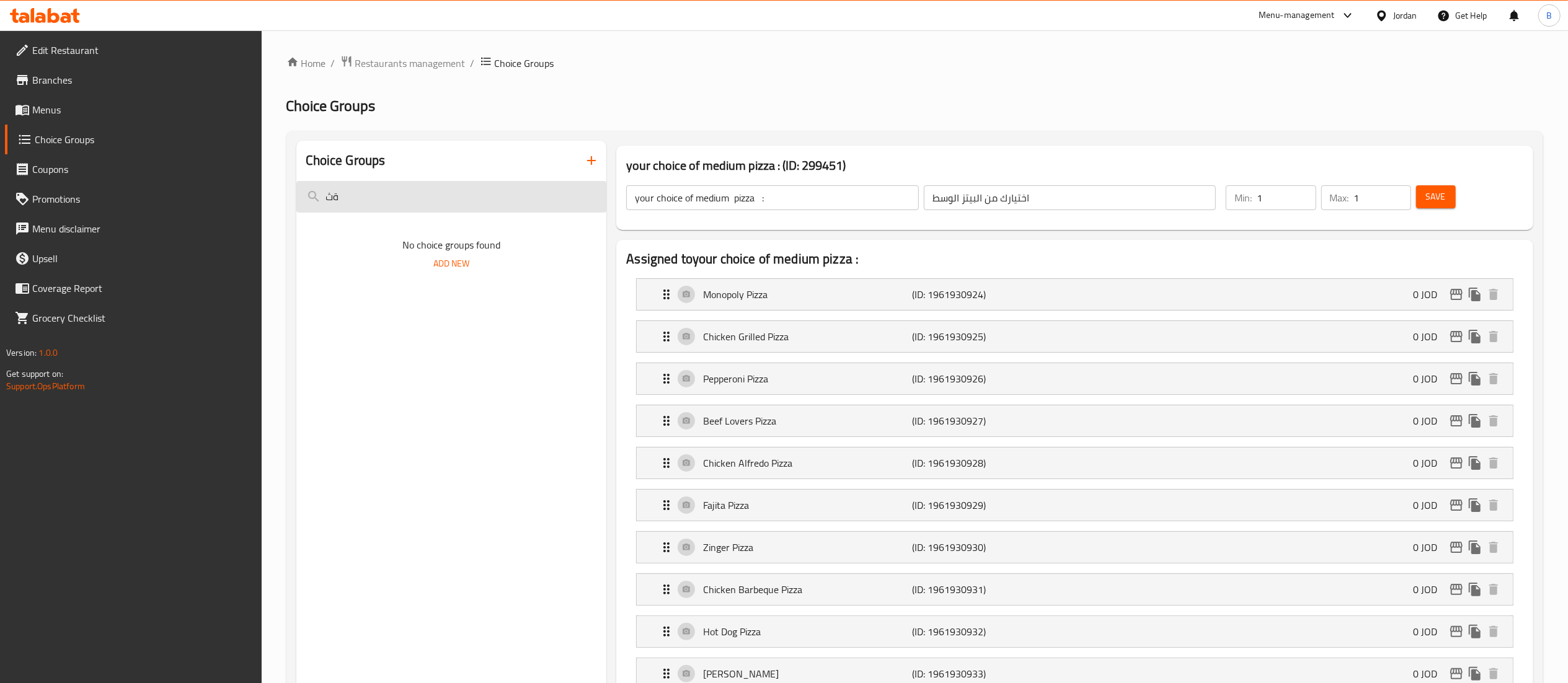
type input "ة"
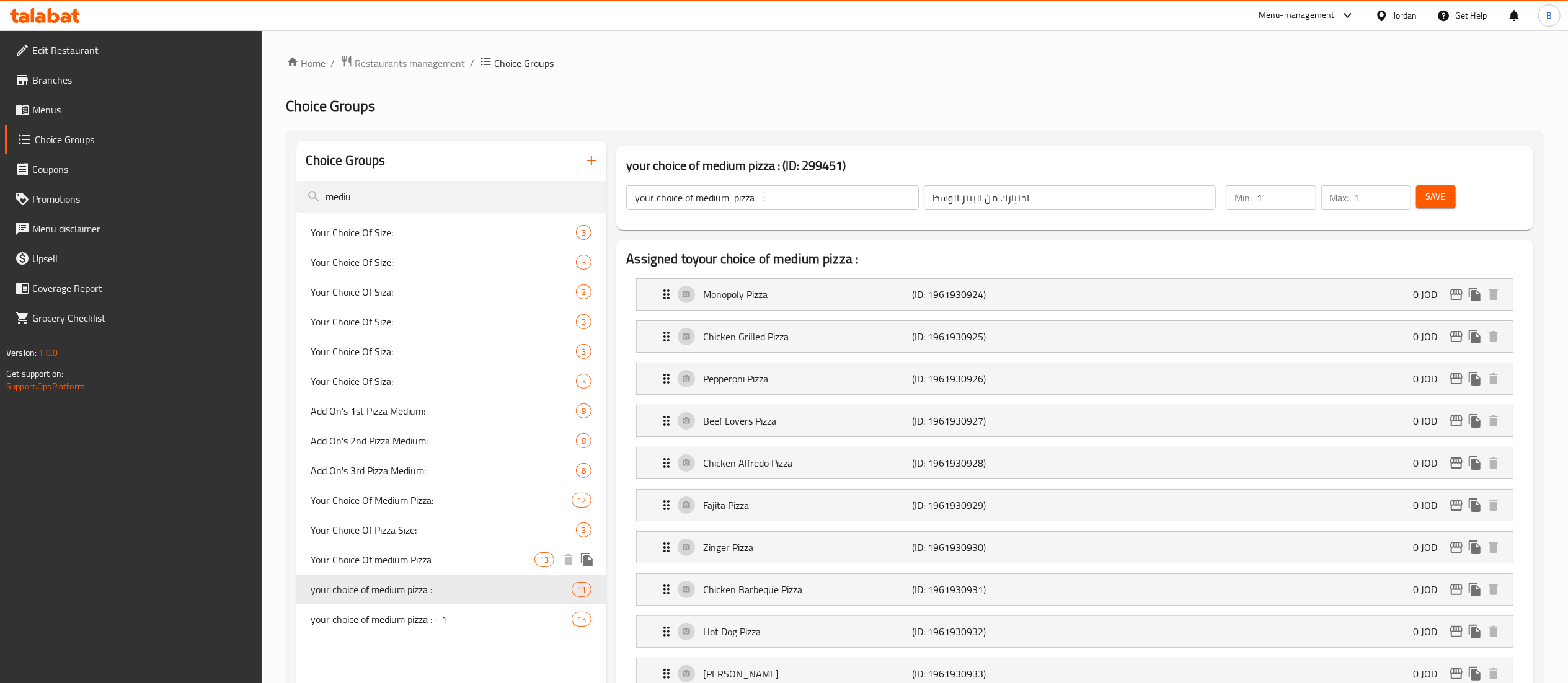
type input "mediu"
click at [467, 555] on span "Your Choice Of medium Pizza" at bounding box center [423, 559] width 224 height 15
type input "Your Choice Of medium Pizza"
type input "اختيارك من البيتزا الوسط"
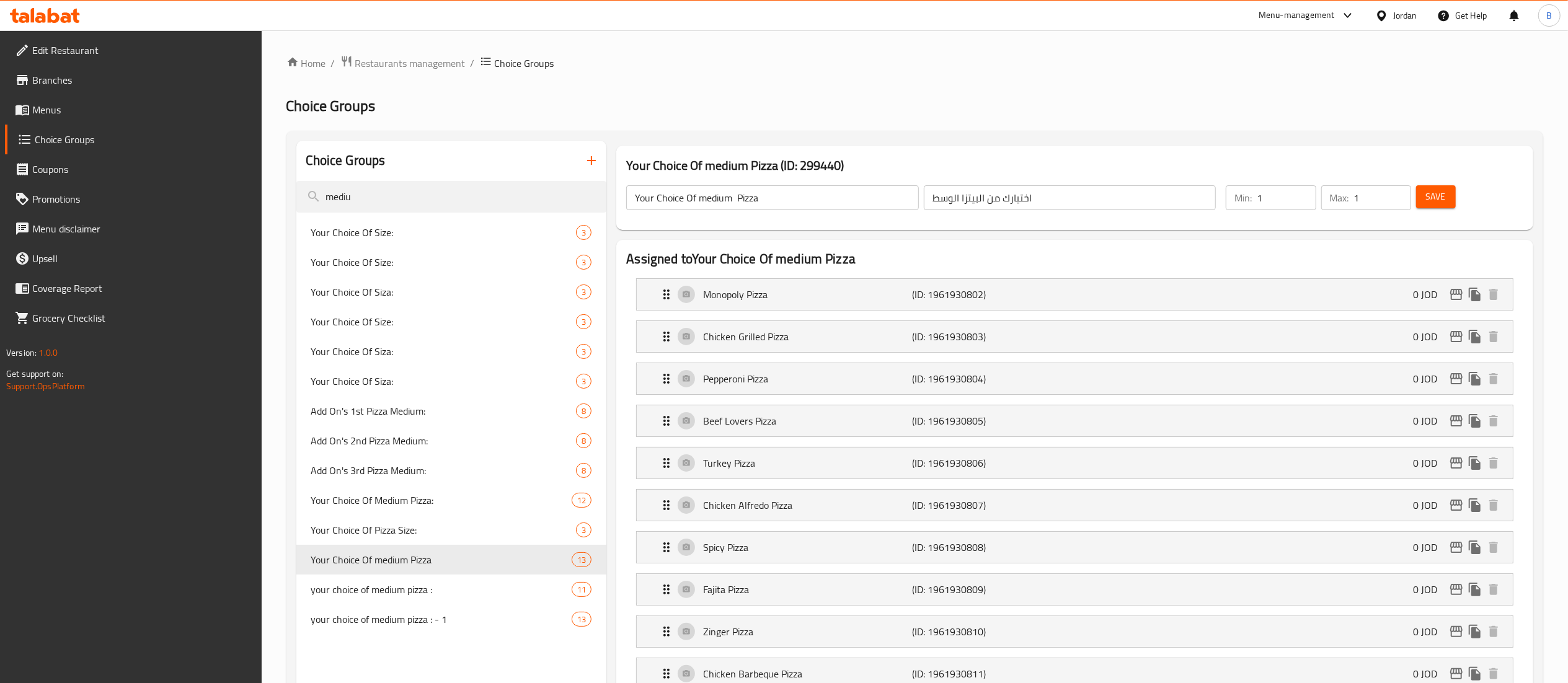
click at [819, 200] on input "Your Choice Of medium Pizza" at bounding box center [772, 198] width 293 height 25
type input "Your Choice Of medium Pizza ///"
click at [1446, 195] on button "Save" at bounding box center [1436, 196] width 39 height 23
click at [55, 109] on span "Menus" at bounding box center [142, 109] width 219 height 15
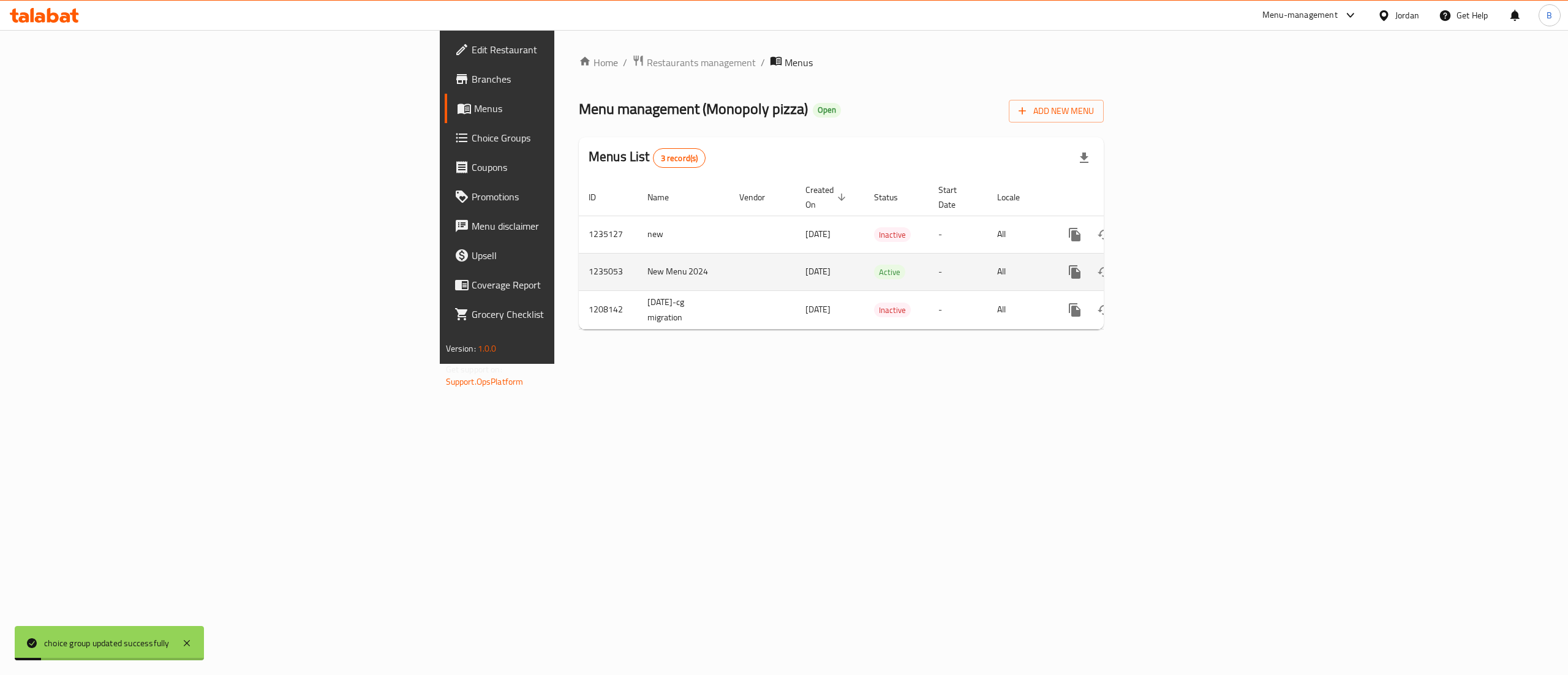
click at [1178, 257] on div "enhanced table" at bounding box center [1119, 272] width 117 height 30
click at [1171, 265] on icon "enhanced table" at bounding box center [1163, 272] width 15 height 15
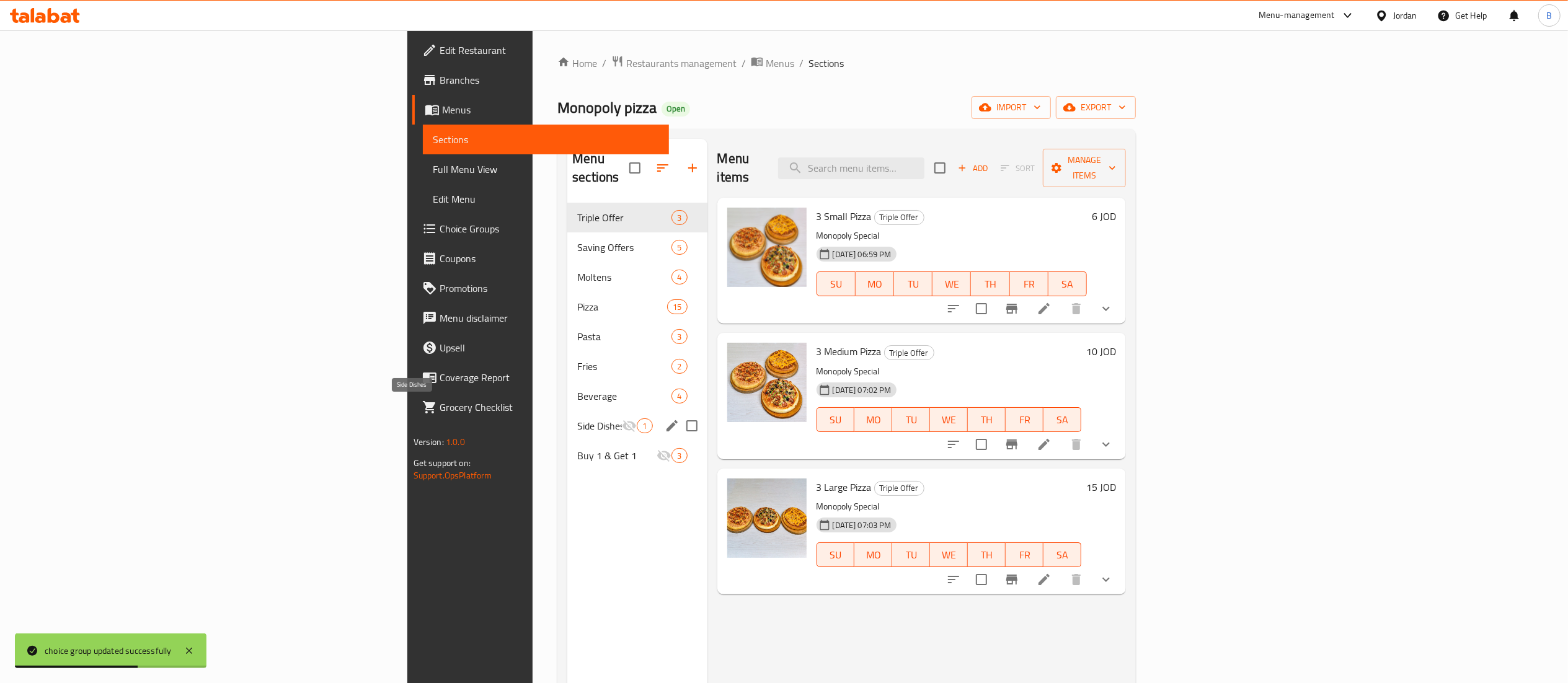
click at [577, 448] on span "Buy 1 & Get 1" at bounding box center [617, 455] width 79 height 15
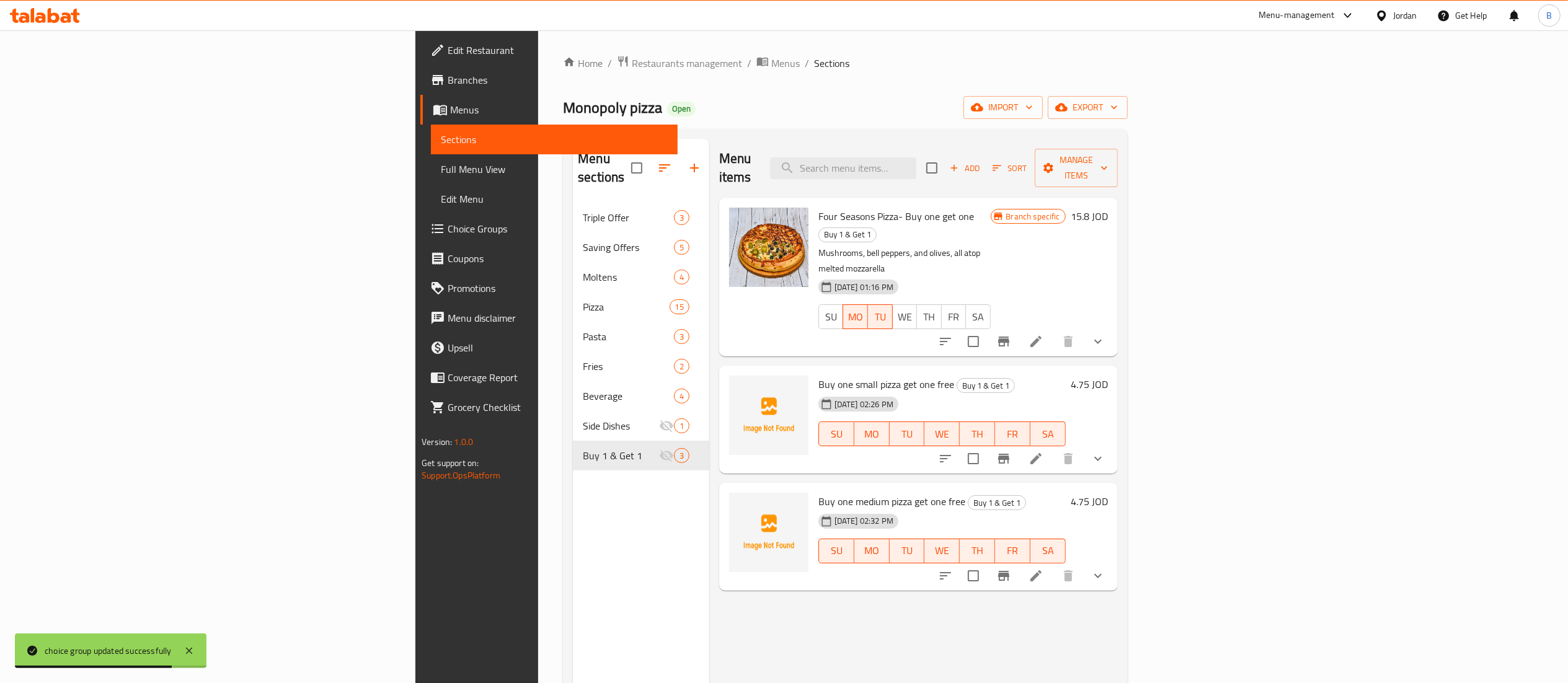
click at [1113, 561] on div at bounding box center [1021, 576] width 182 height 30
click at [1043, 568] on icon at bounding box center [1036, 575] width 15 height 15
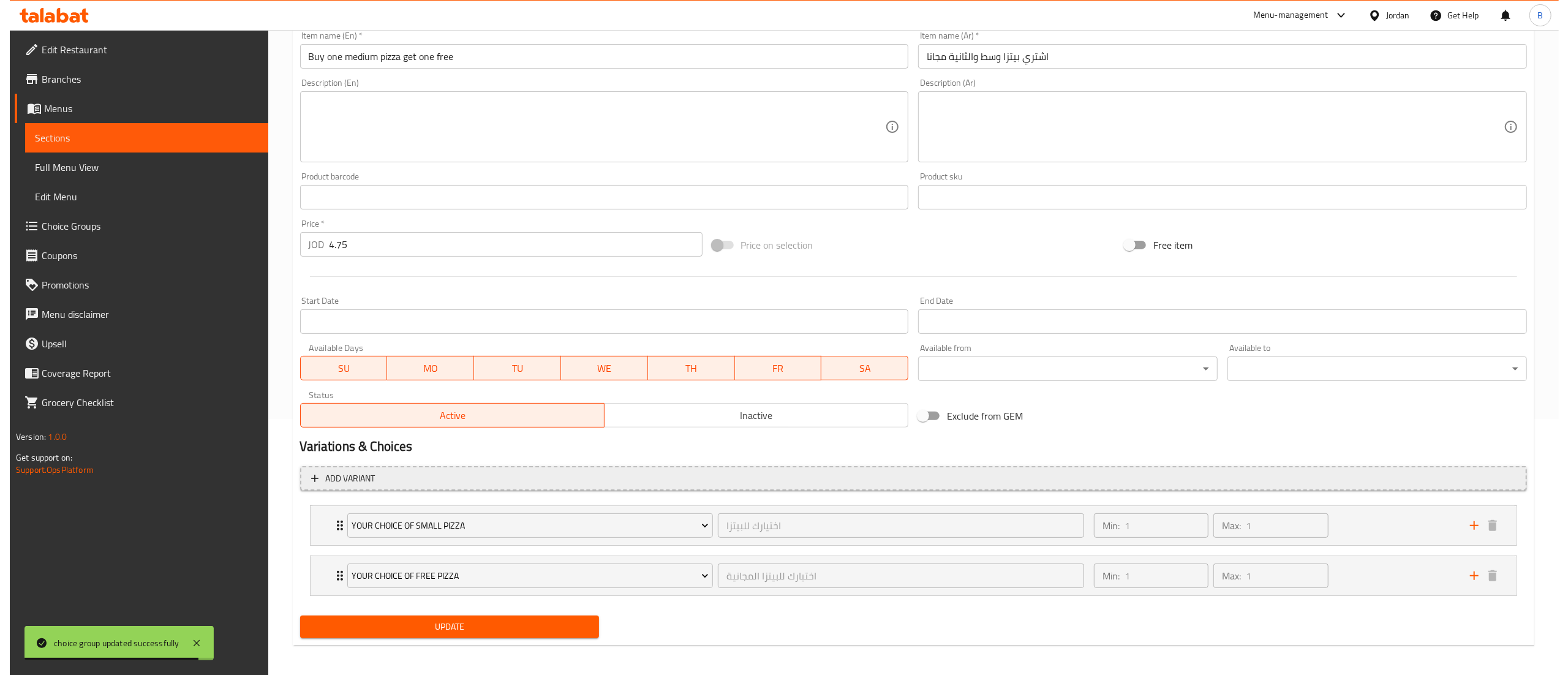
scroll to position [262, 0]
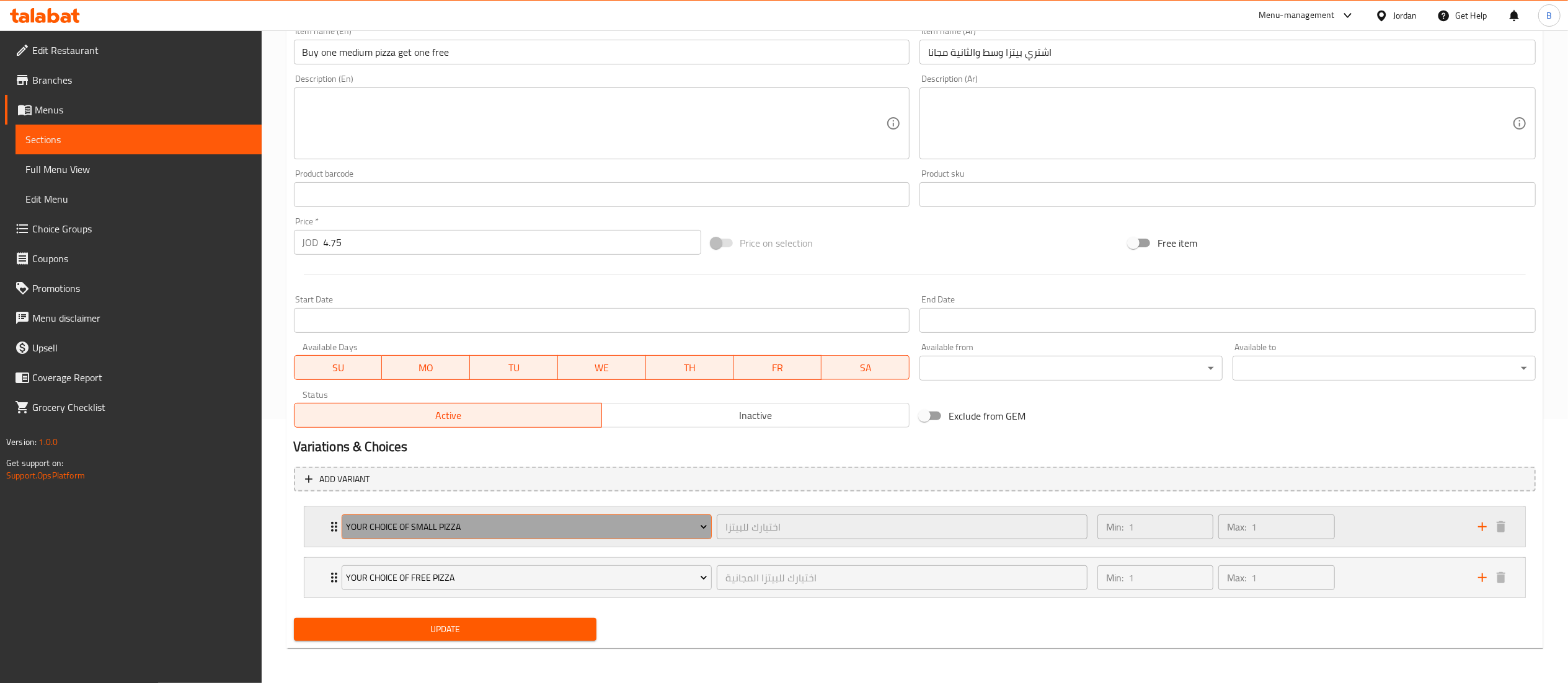
click at [526, 520] on span "YOUR CHOICE OF SMALL PIZZA" at bounding box center [527, 527] width 362 height 16
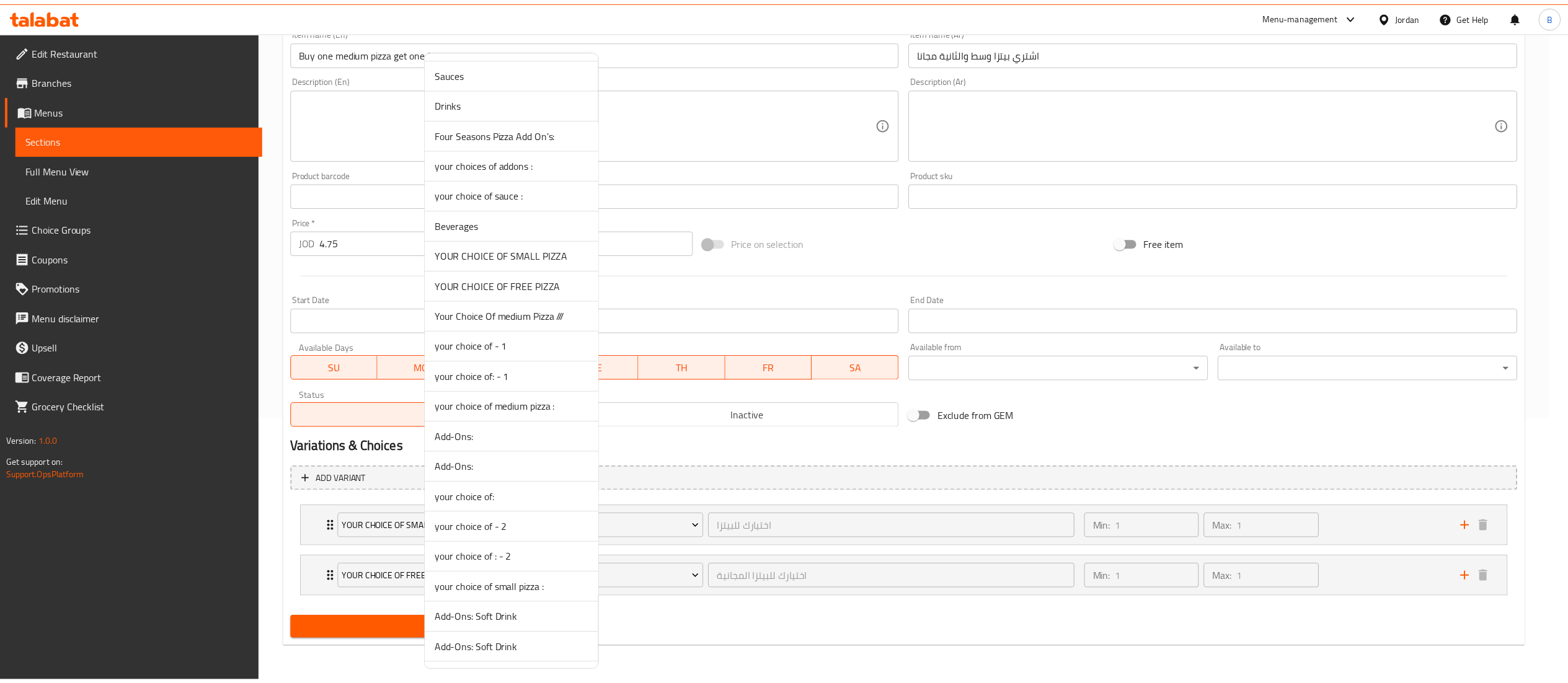
scroll to position [1435, 0]
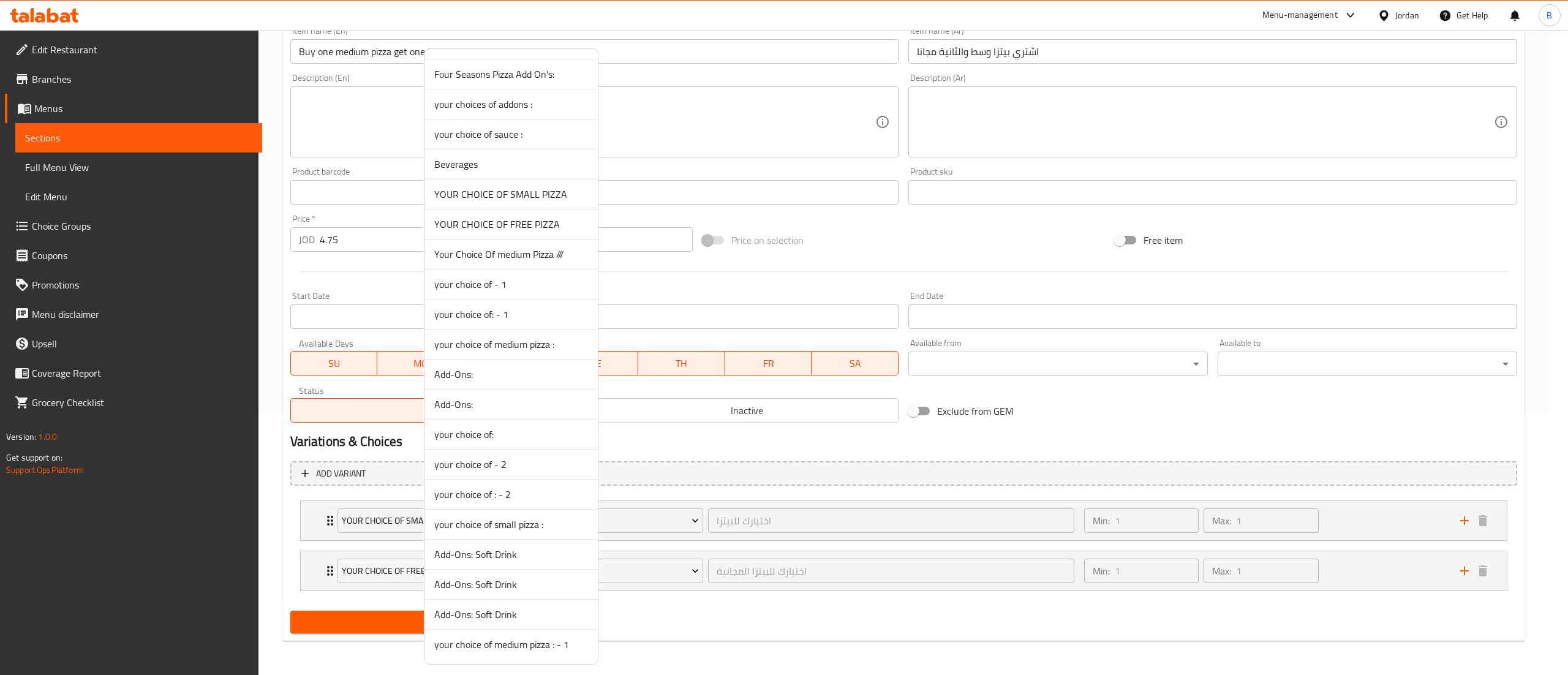
click at [529, 250] on span "Your Choice Of medium Pizza ///" at bounding box center [511, 254] width 154 height 15
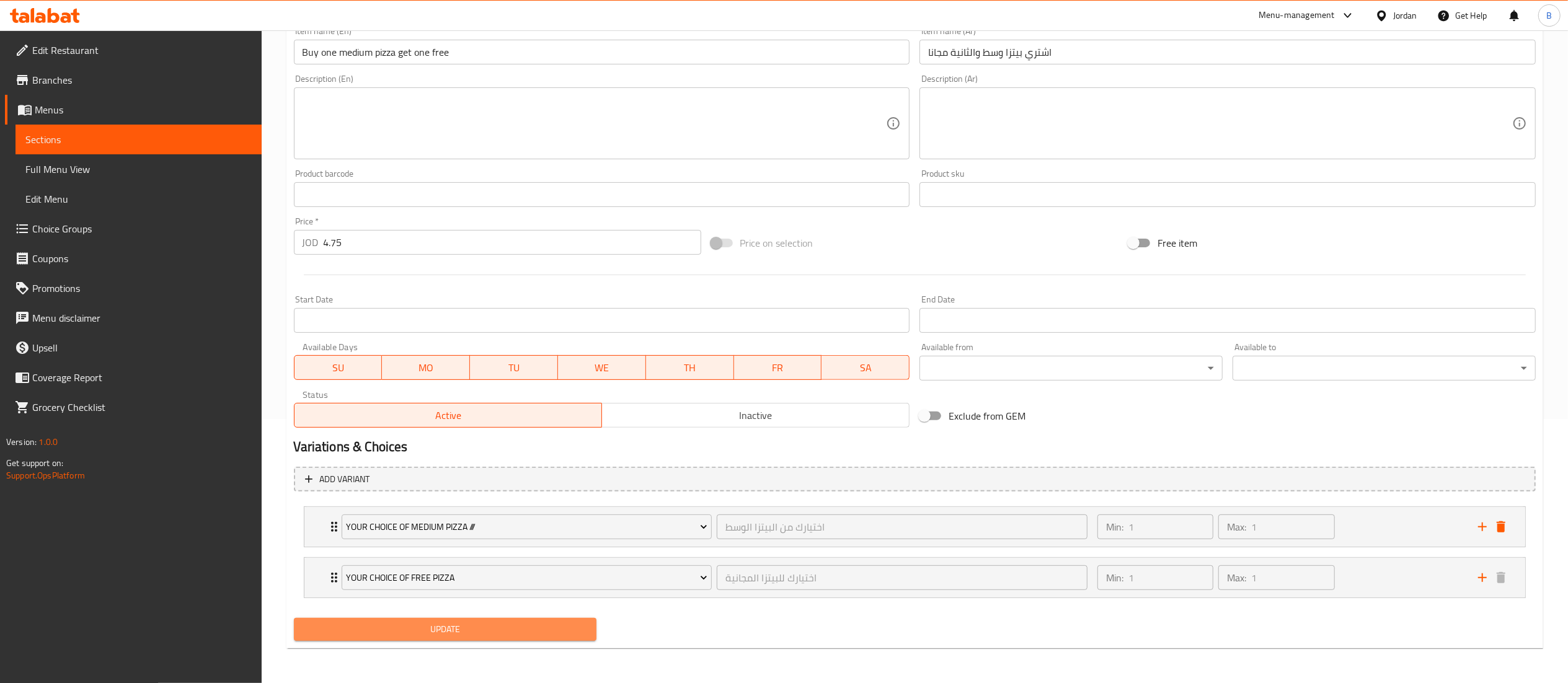
click at [510, 627] on span "Update" at bounding box center [445, 630] width 283 height 16
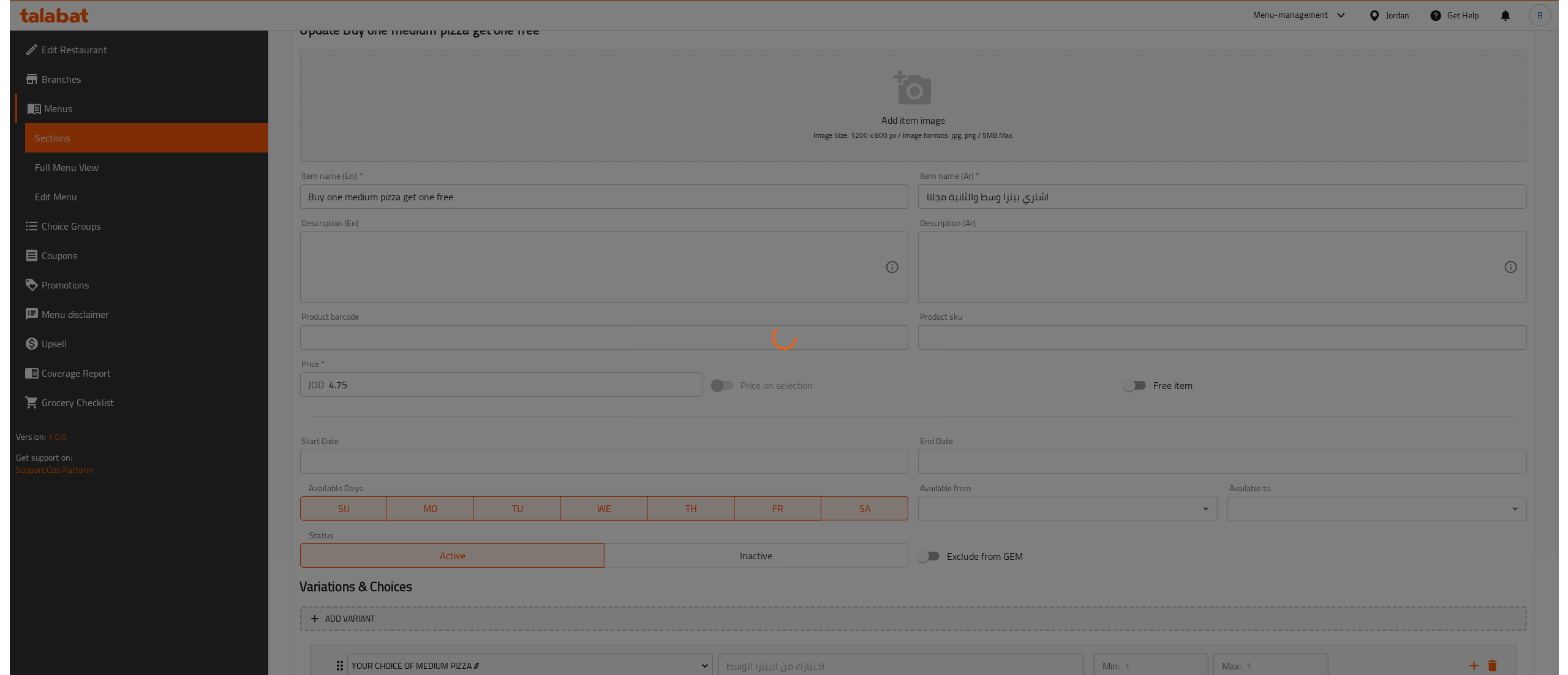
scroll to position [0, 0]
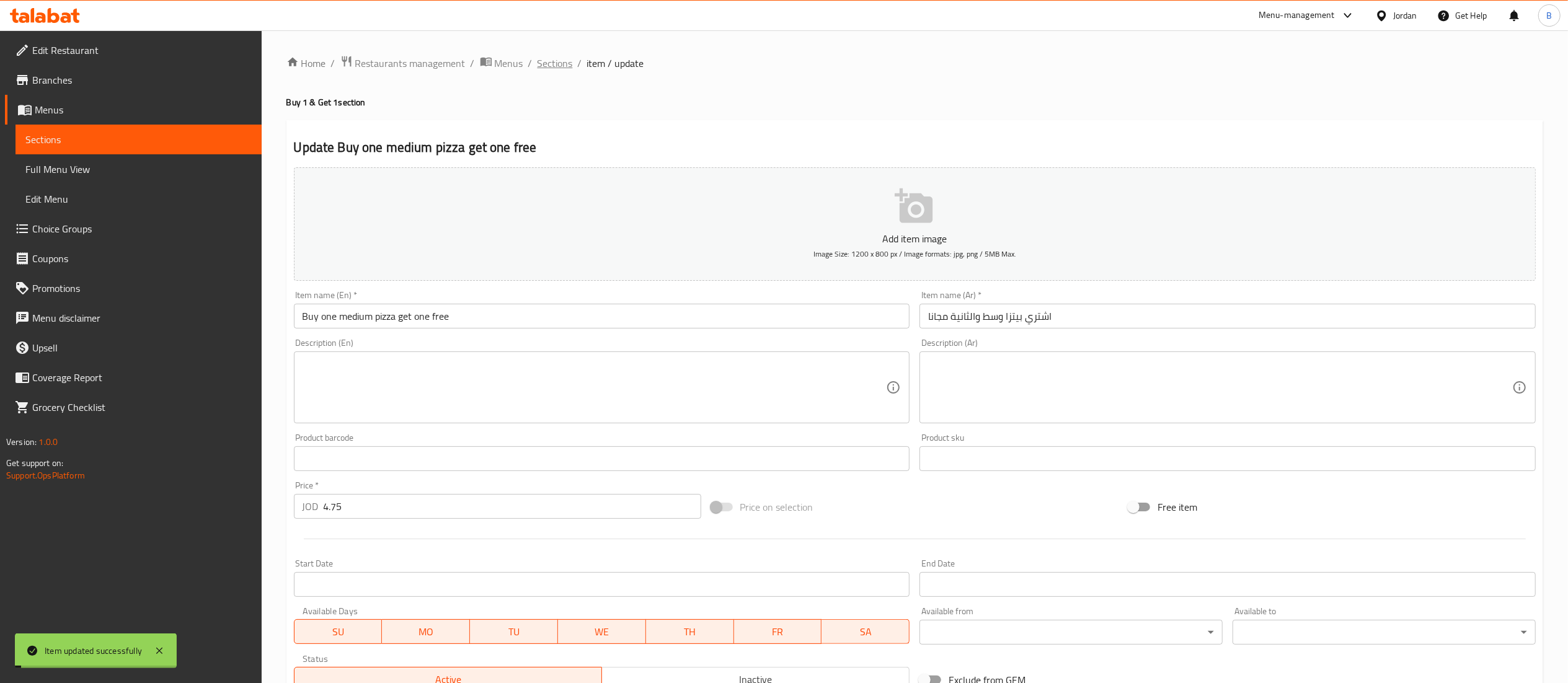
click at [556, 63] on span "Sections" at bounding box center [555, 63] width 35 height 15
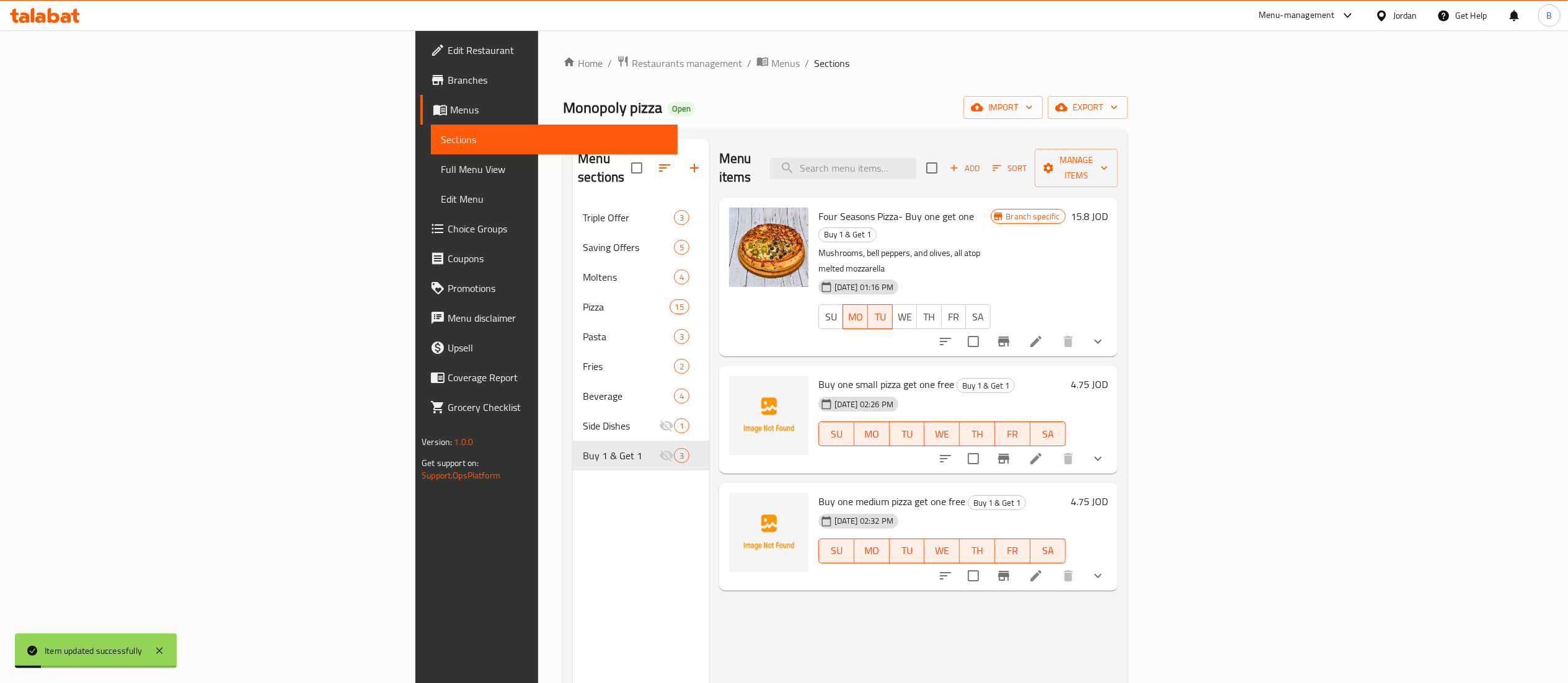
click at [1108, 493] on h6 "4.75 JOD" at bounding box center [1089, 501] width 37 height 17
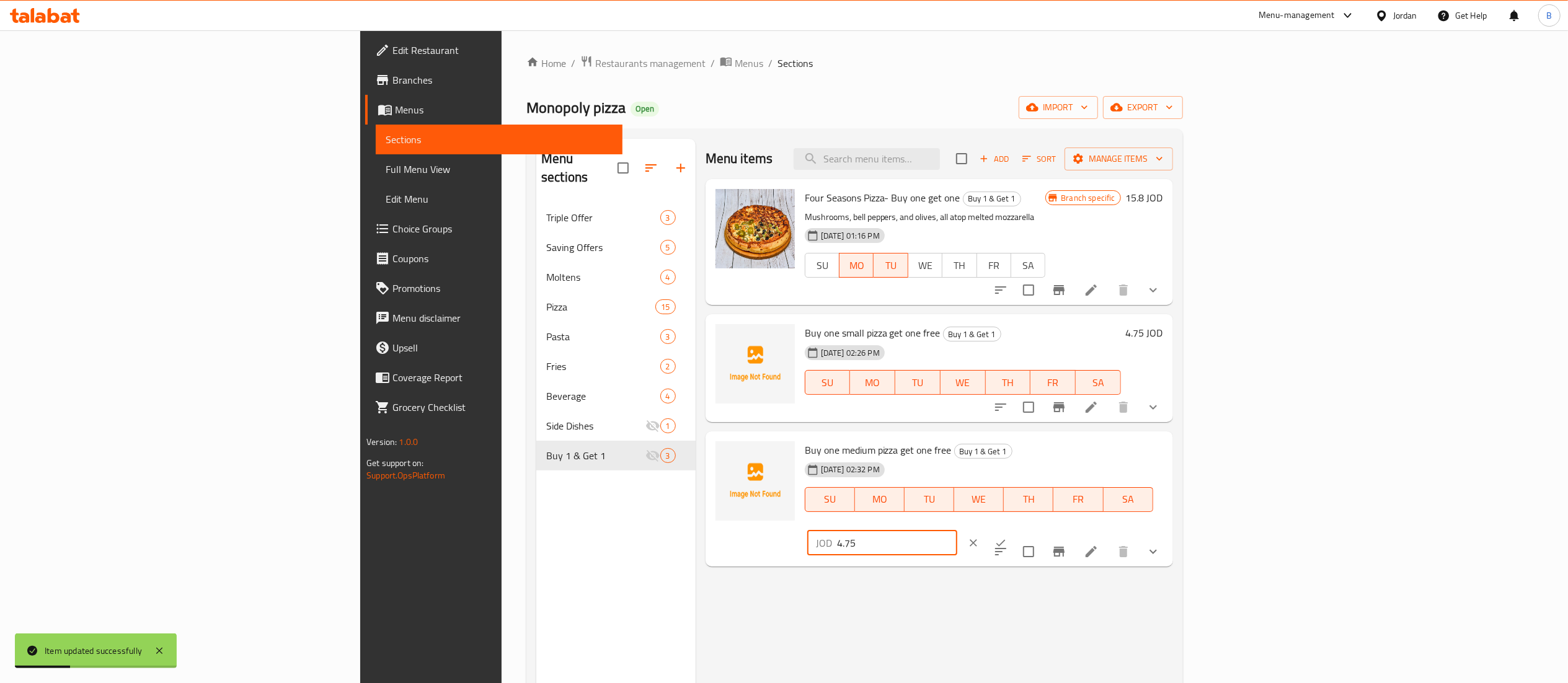
click at [957, 531] on input "4.75" at bounding box center [896, 543] width 120 height 25
type input "6.75"
click at [1014, 529] on button "ok" at bounding box center [1000, 542] width 28 height 28
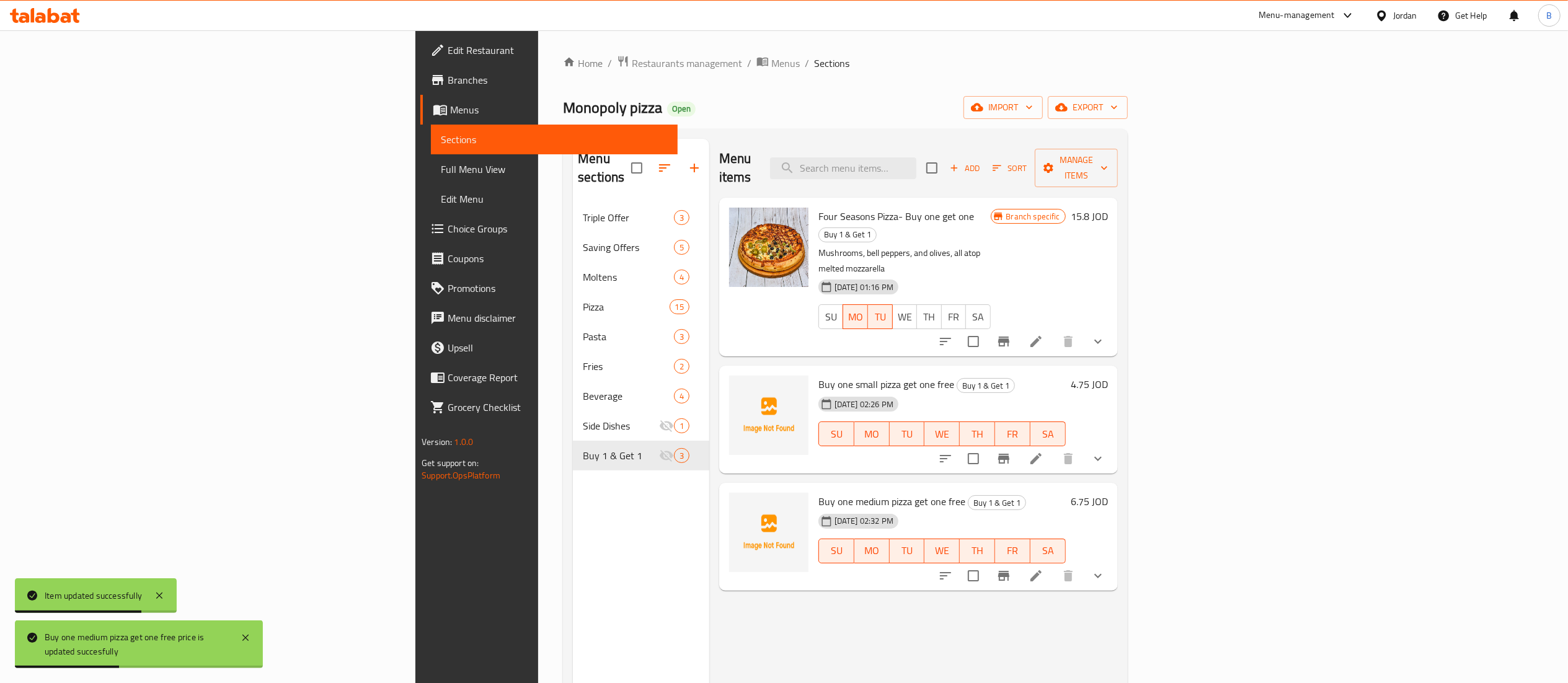
click at [447, 228] on span "Choice Groups" at bounding box center [557, 228] width 219 height 15
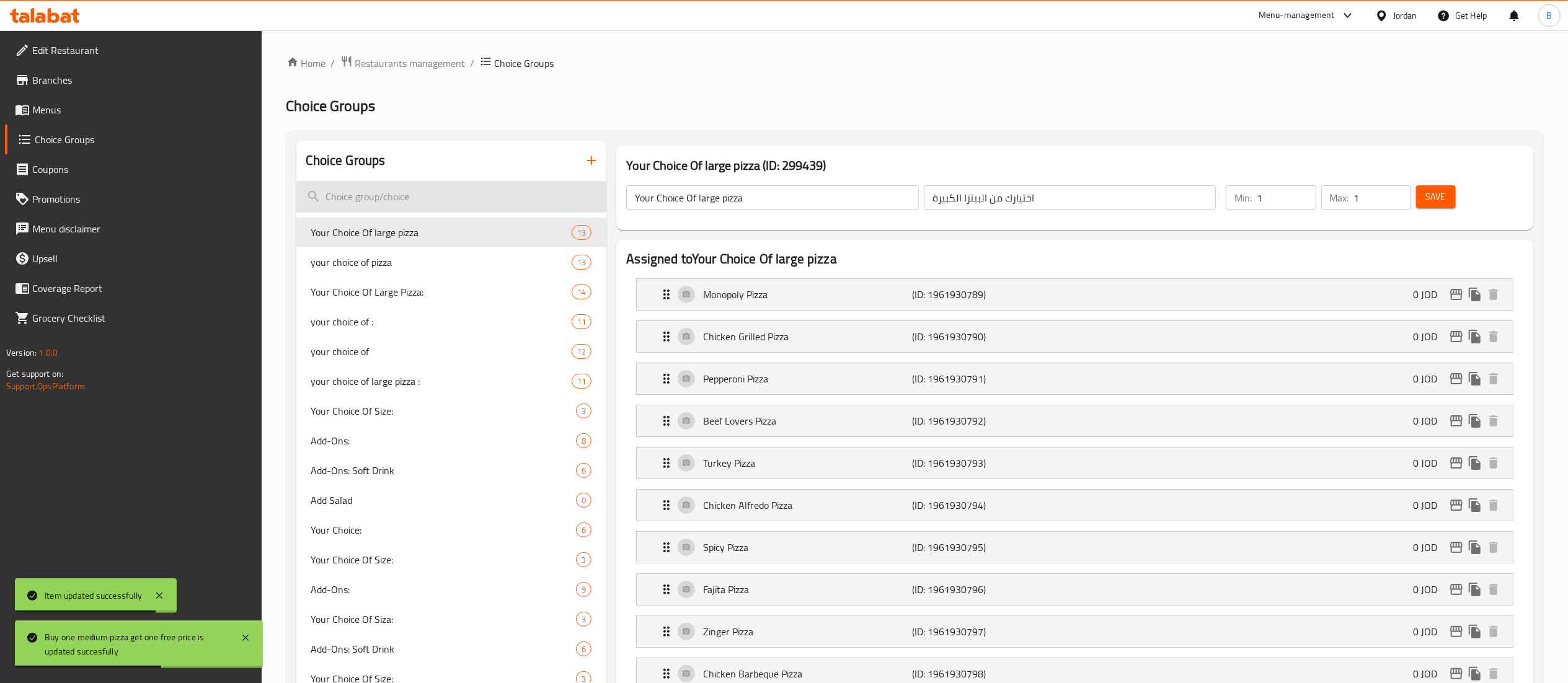
drag, startPoint x: 474, startPoint y: 187, endPoint x: 469, endPoint y: 200, distance: 13.9
click at [473, 188] on input "search" at bounding box center [451, 196] width 311 height 31
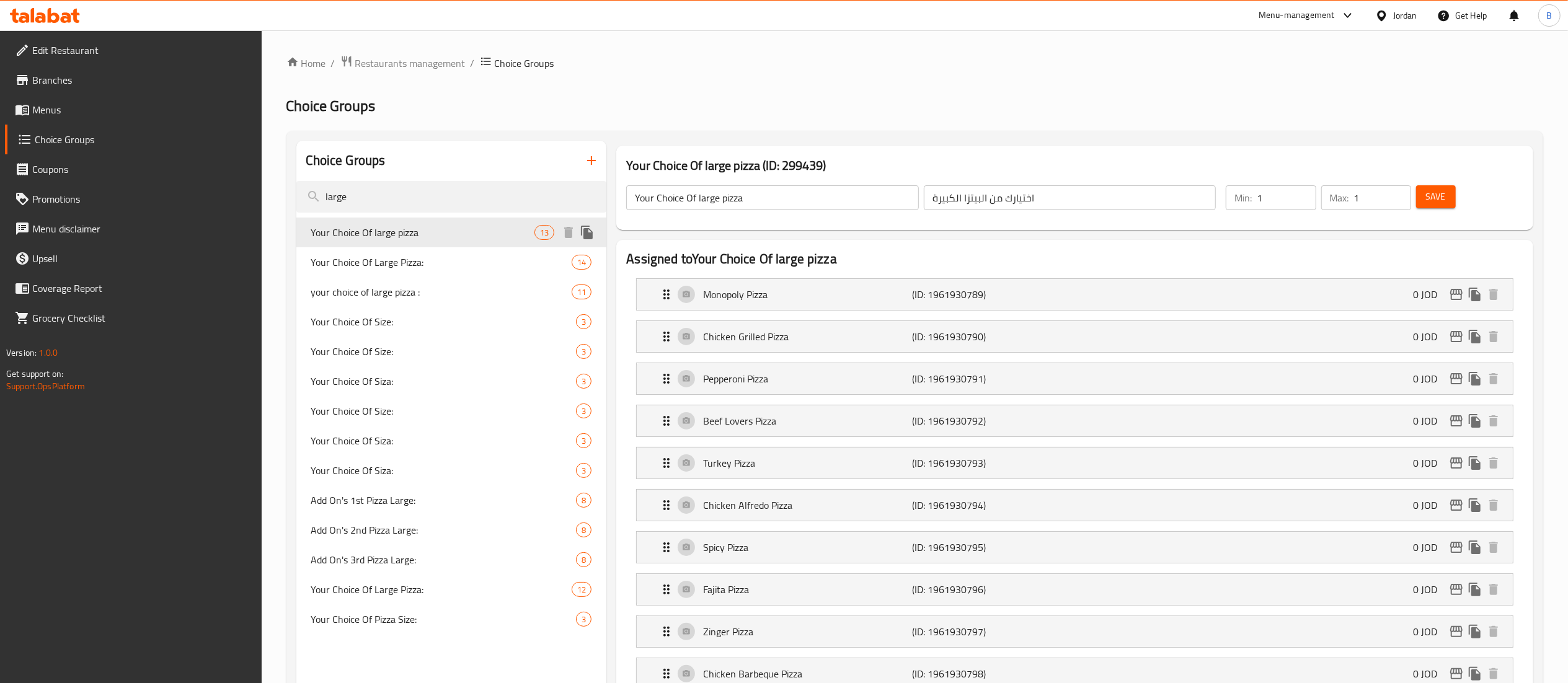
type input "large"
click at [462, 233] on span "Your Choice Of large pizza" at bounding box center [423, 232] width 224 height 15
click at [437, 227] on span "Your Choice Of large pizza" at bounding box center [423, 232] width 224 height 15
click at [764, 195] on input "Your Choice Of large pizza" at bounding box center [772, 198] width 293 height 25
type input "Your Choice Of large pizza ...."
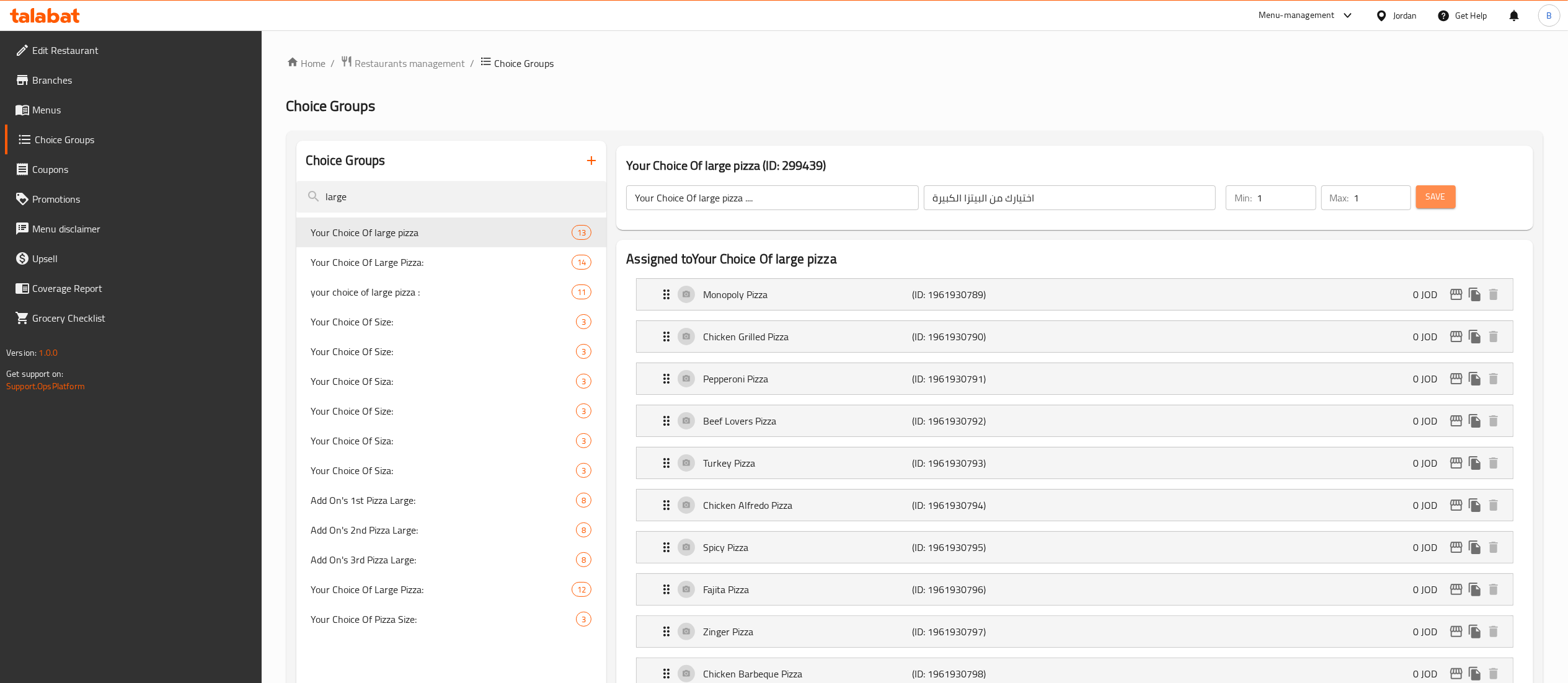
click at [1431, 202] on span "Save" at bounding box center [1435, 196] width 20 height 16
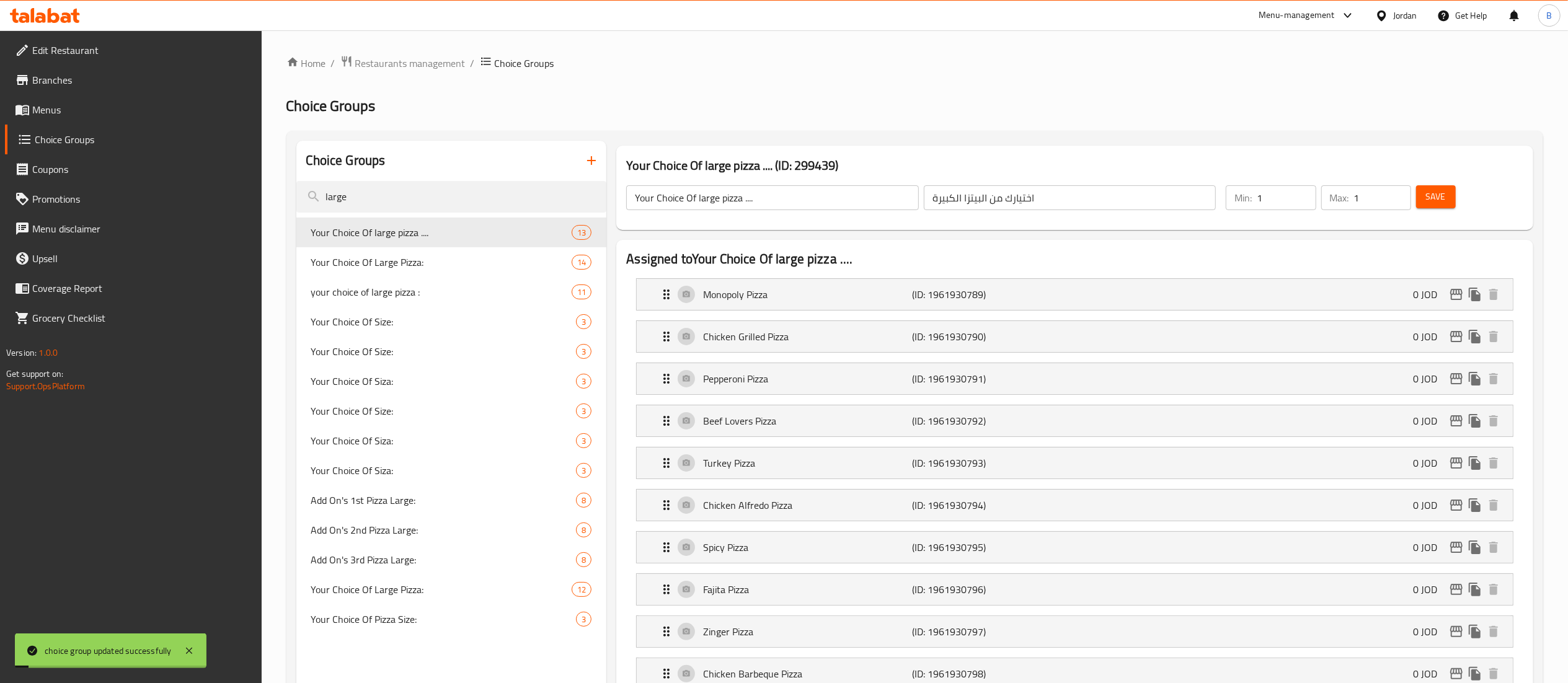
drag, startPoint x: 78, startPoint y: 114, endPoint x: 147, endPoint y: 127, distance: 70.2
click at [77, 114] on span "Menus" at bounding box center [142, 109] width 219 height 15
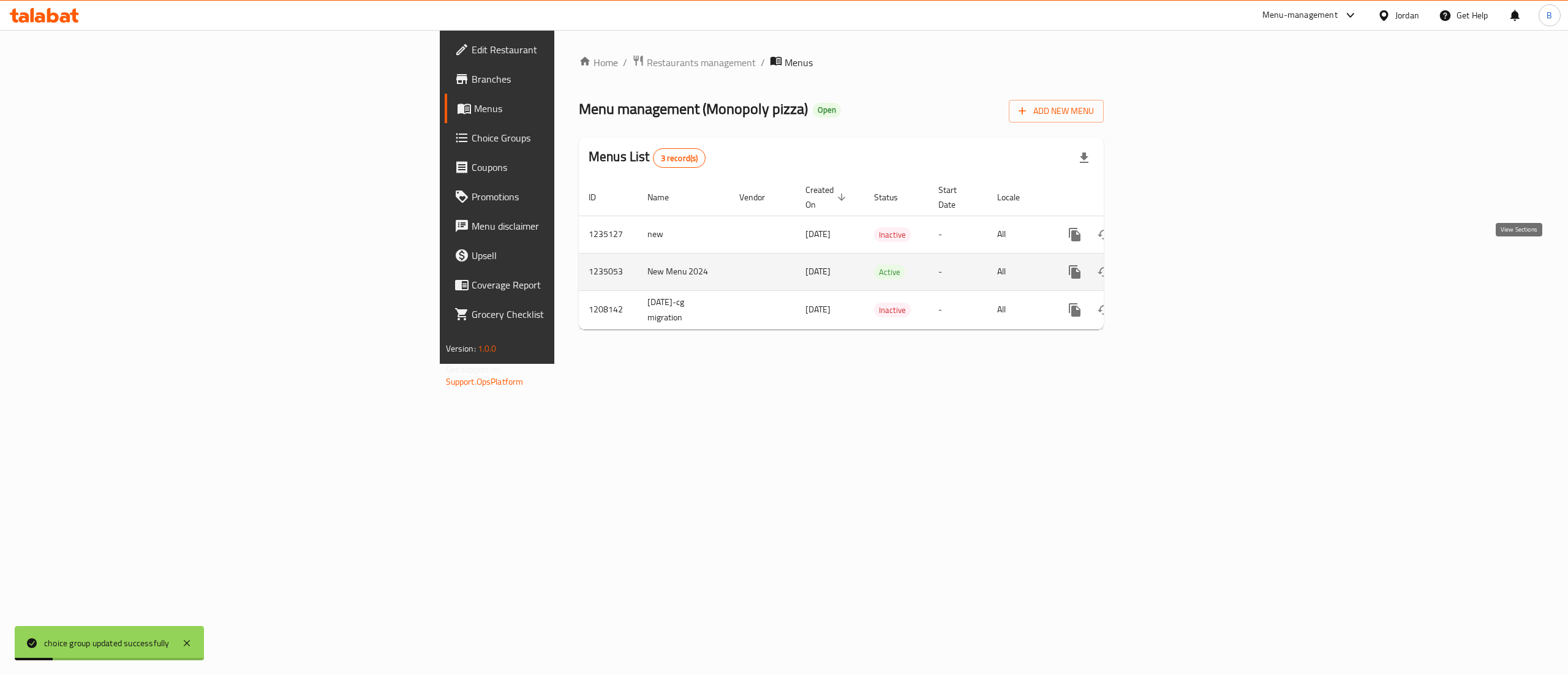
click at [1178, 257] on link "enhanced table" at bounding box center [1163, 272] width 30 height 30
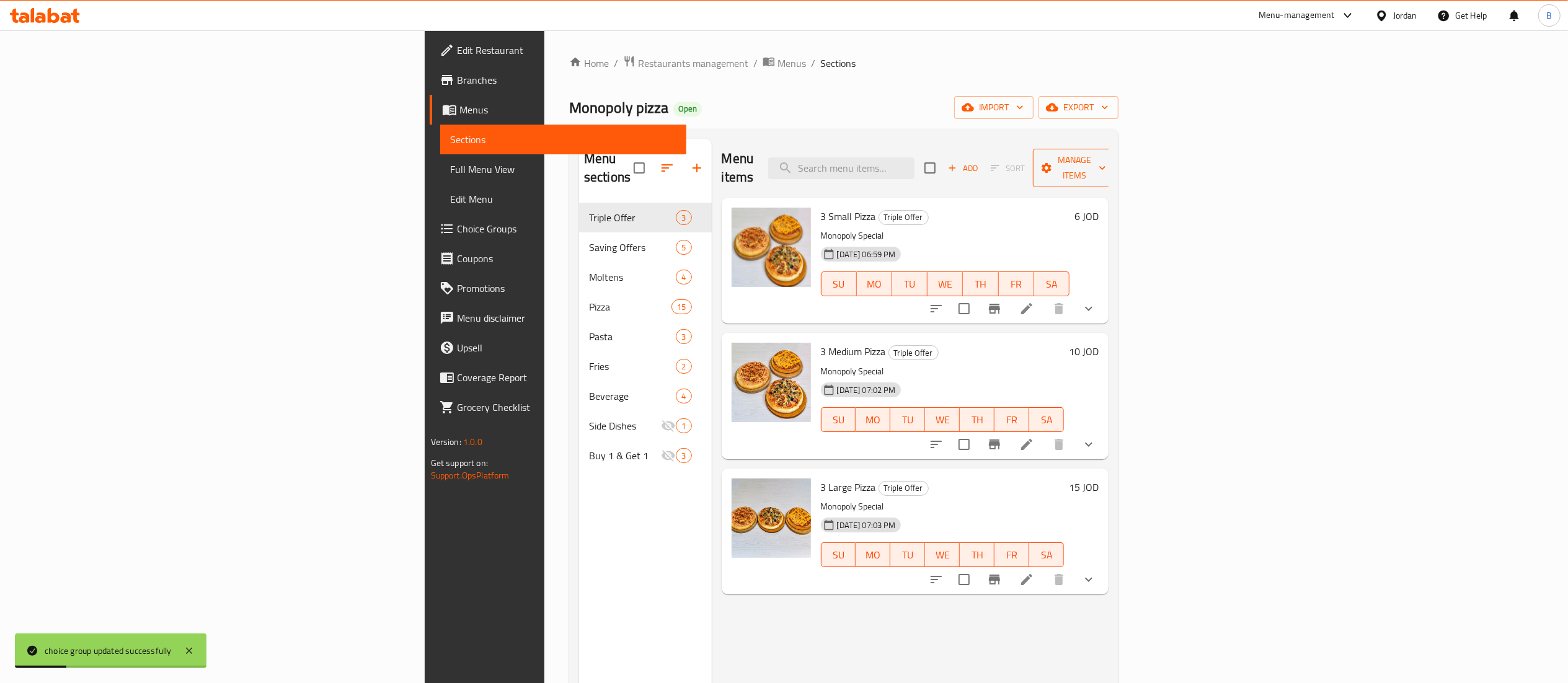
click at [1106, 163] on span "Manage items" at bounding box center [1074, 167] width 63 height 31
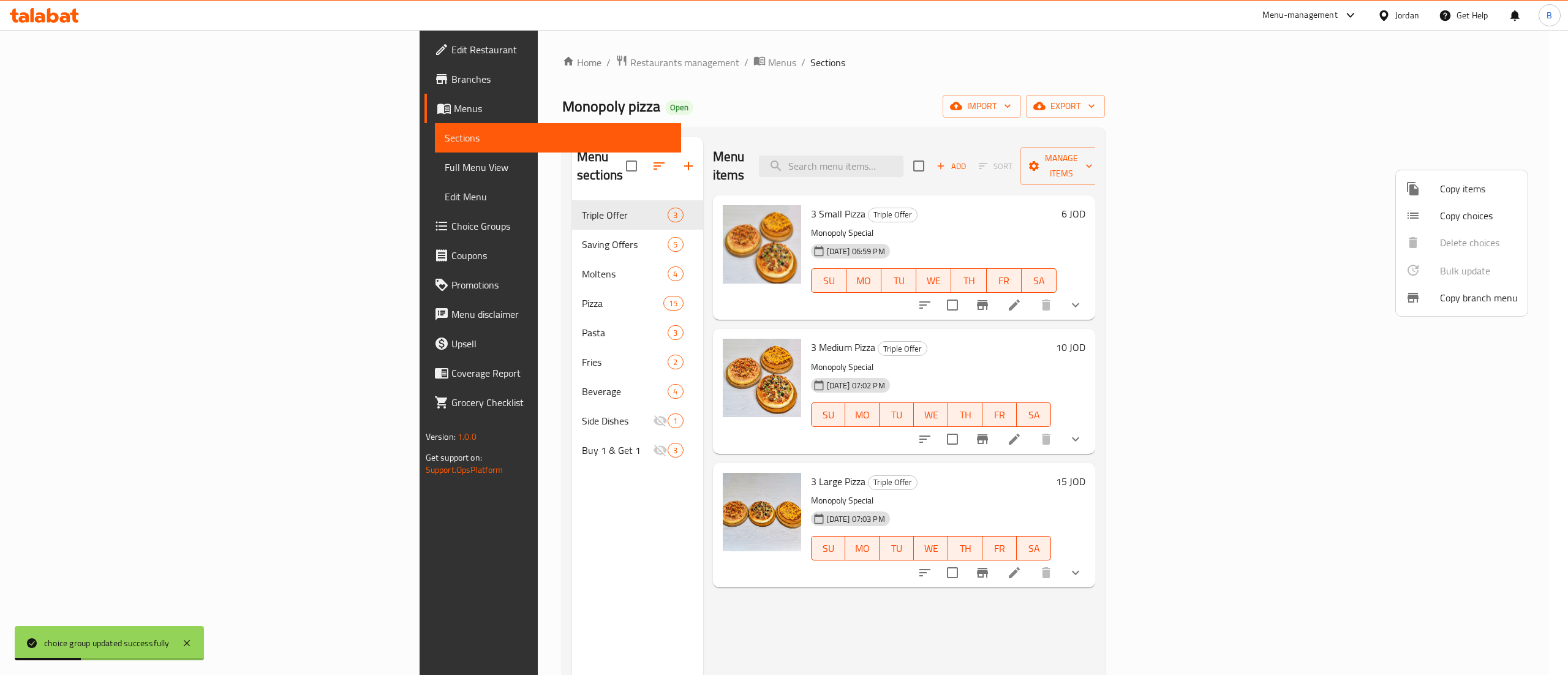
click at [1466, 188] on span "Copy items" at bounding box center [1479, 188] width 78 height 15
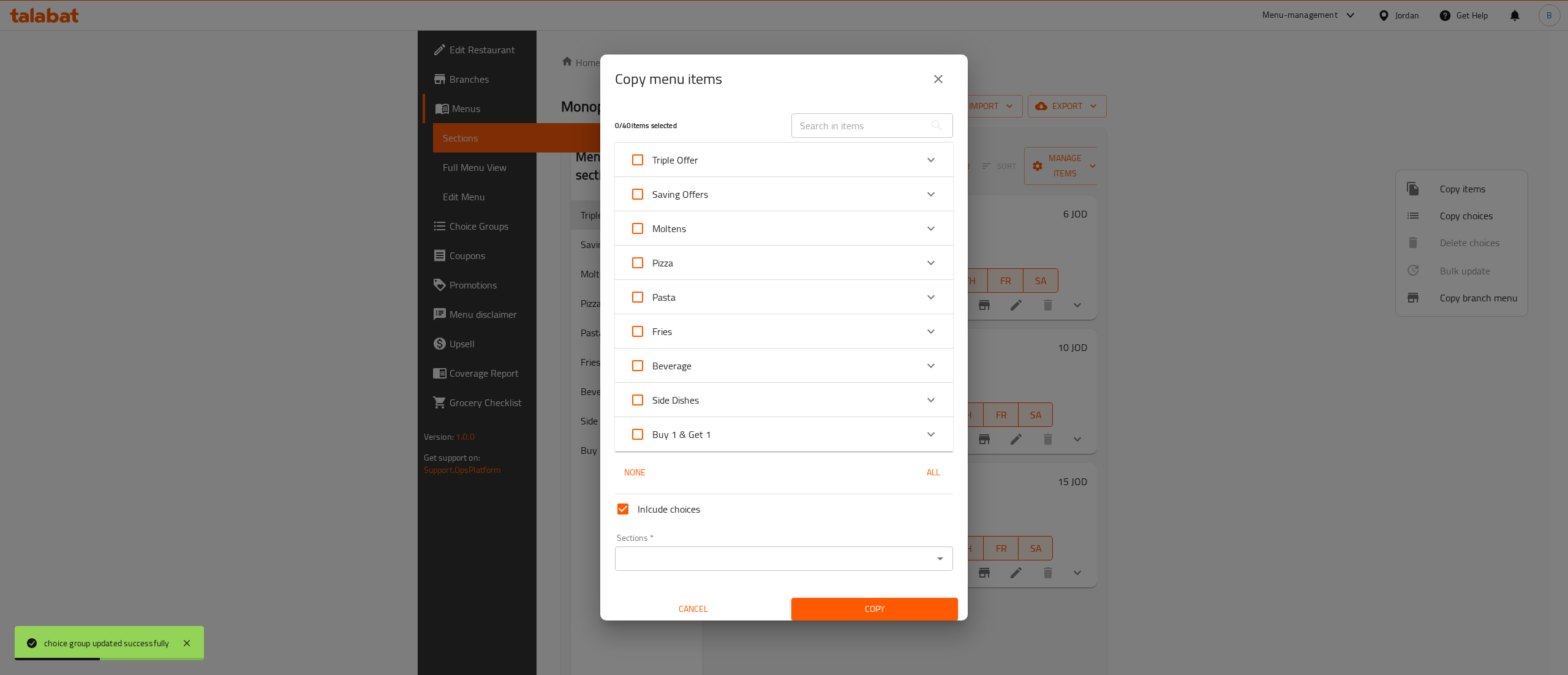
click at [786, 437] on div "Buy 1 & Get 1" at bounding box center [772, 434] width 287 height 30
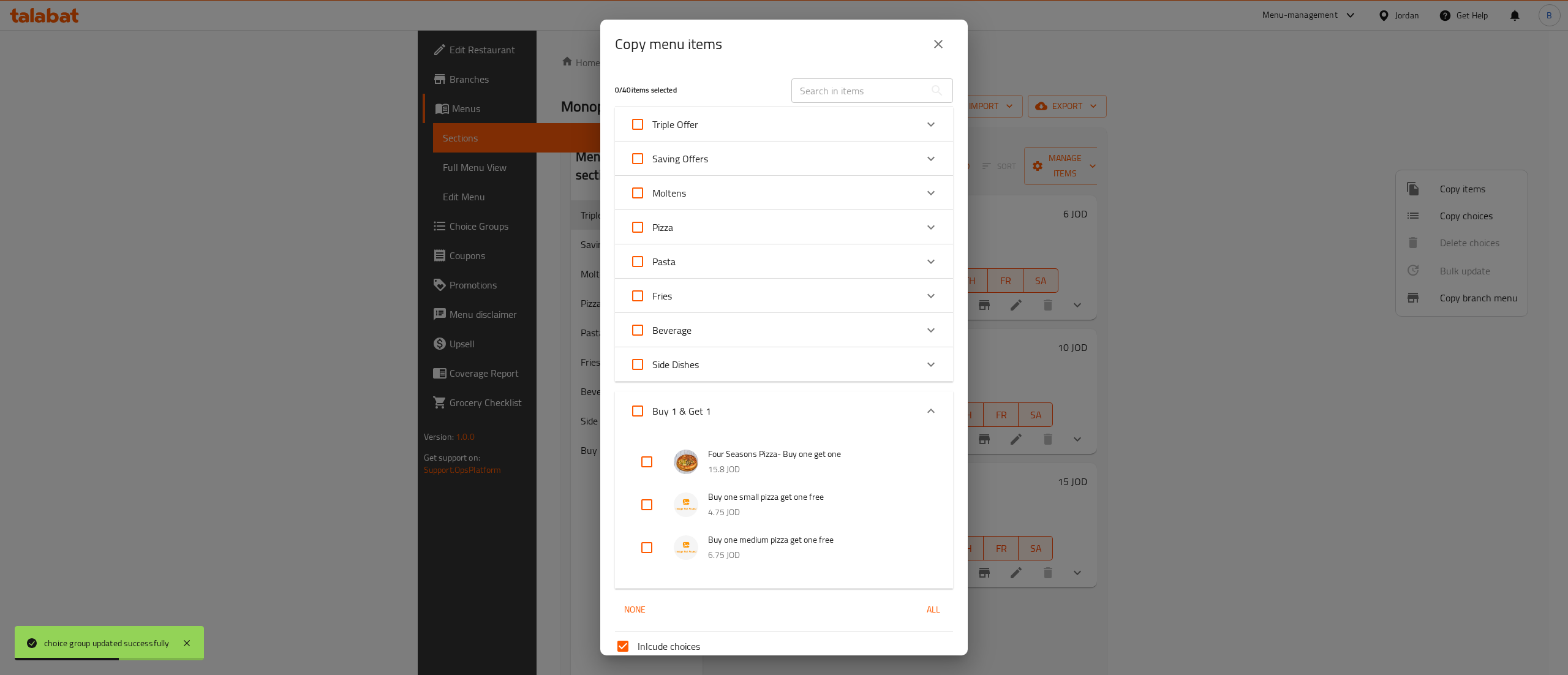
click at [652, 541] on input "checkbox" at bounding box center [647, 548] width 30 height 30
checkbox input "true"
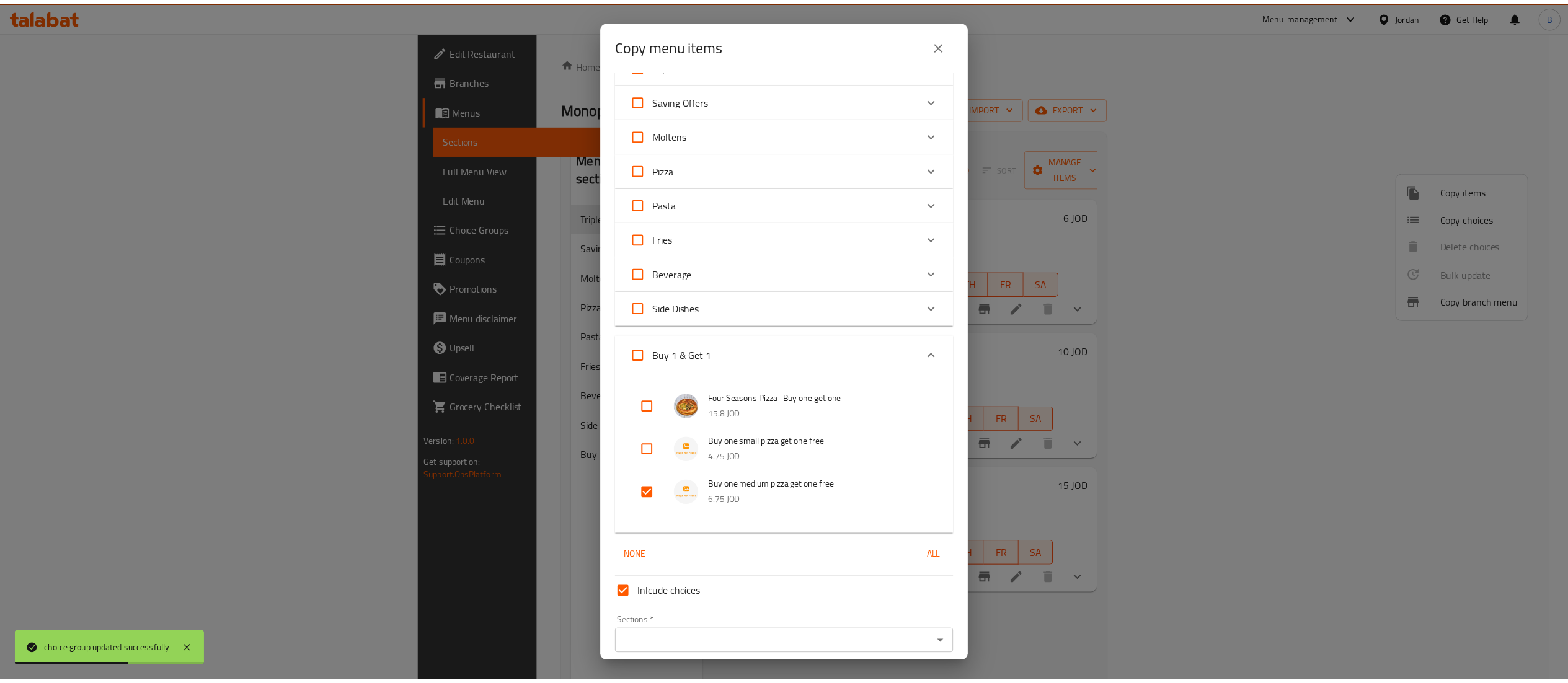
scroll to position [110, 0]
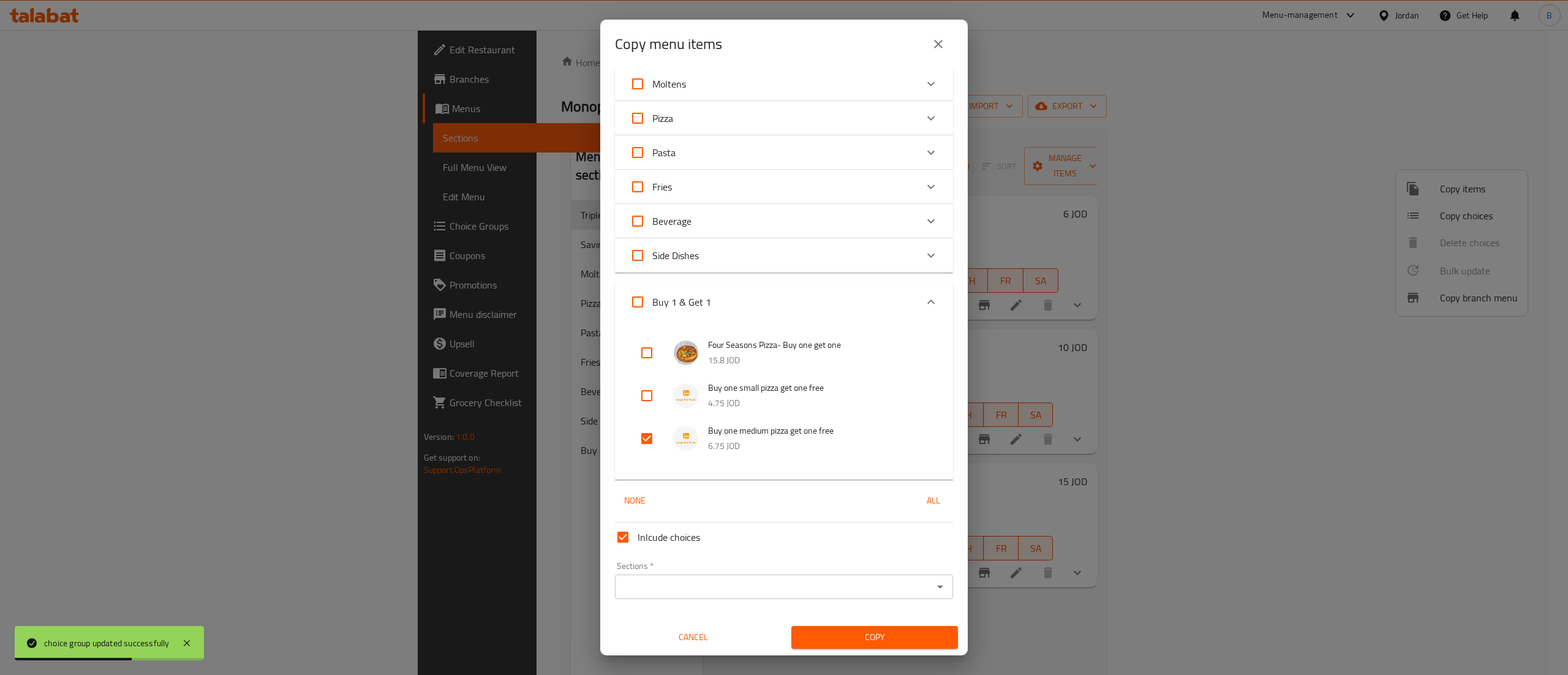
click at [699, 578] on input "Sections   *" at bounding box center [774, 586] width 311 height 17
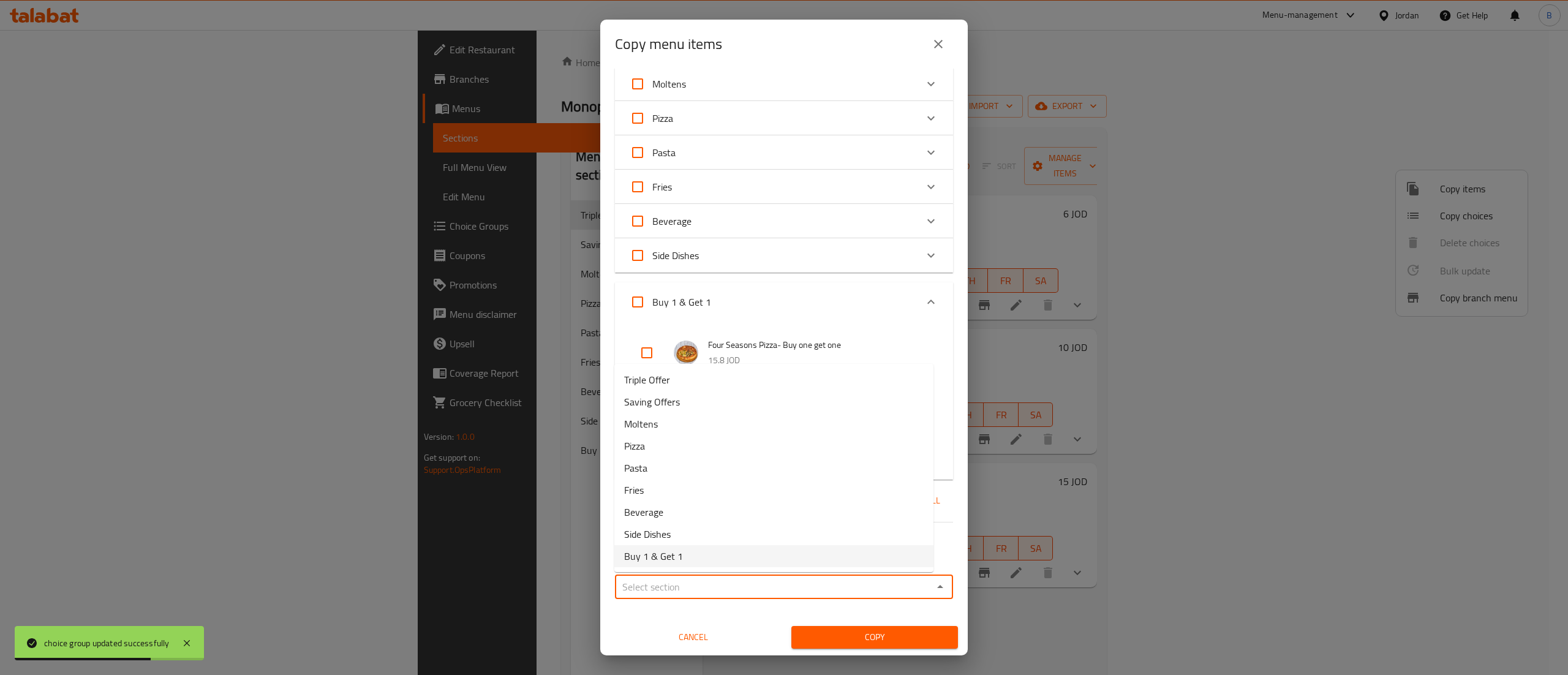
click at [685, 553] on li "Buy 1 & Get 1" at bounding box center [774, 556] width 319 height 22
type input "Buy 1 & Get 1"
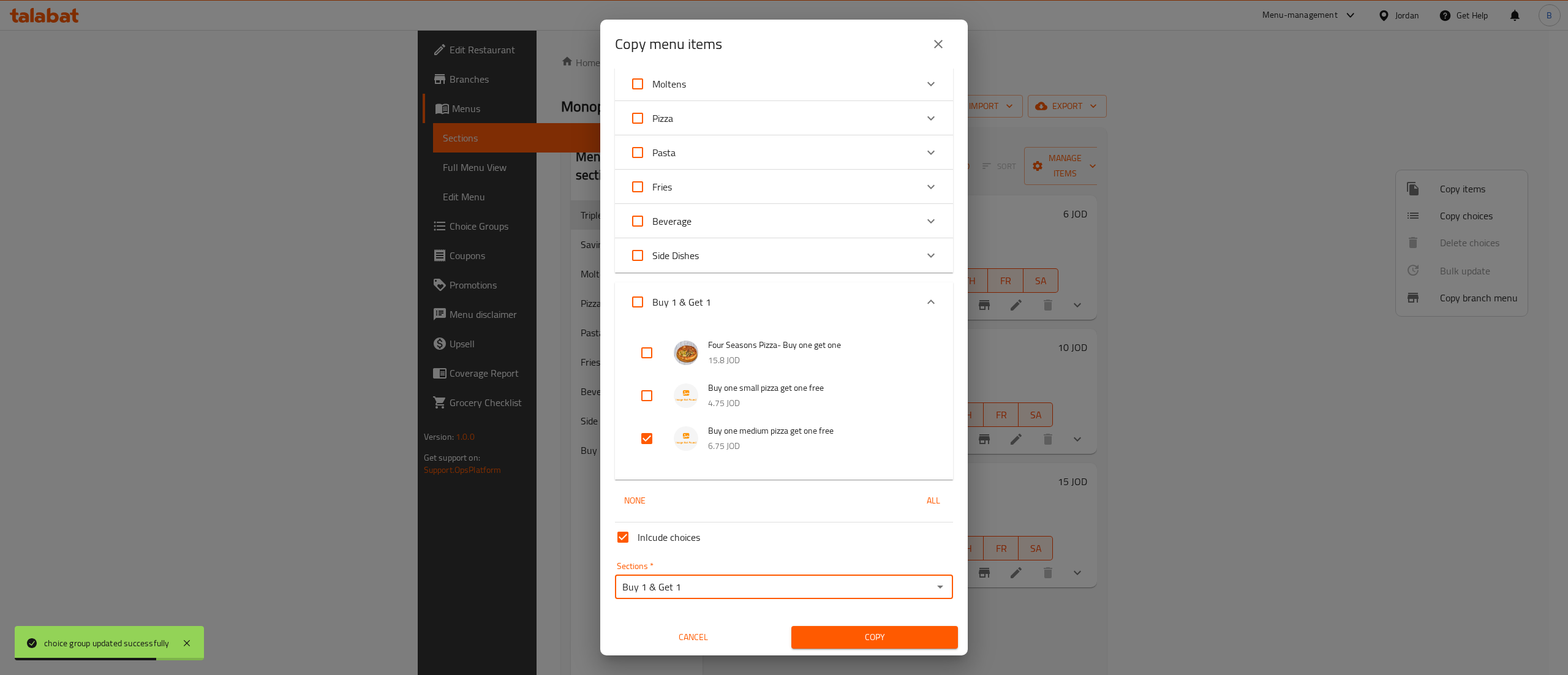
click at [847, 636] on span "Copy" at bounding box center [874, 637] width 147 height 16
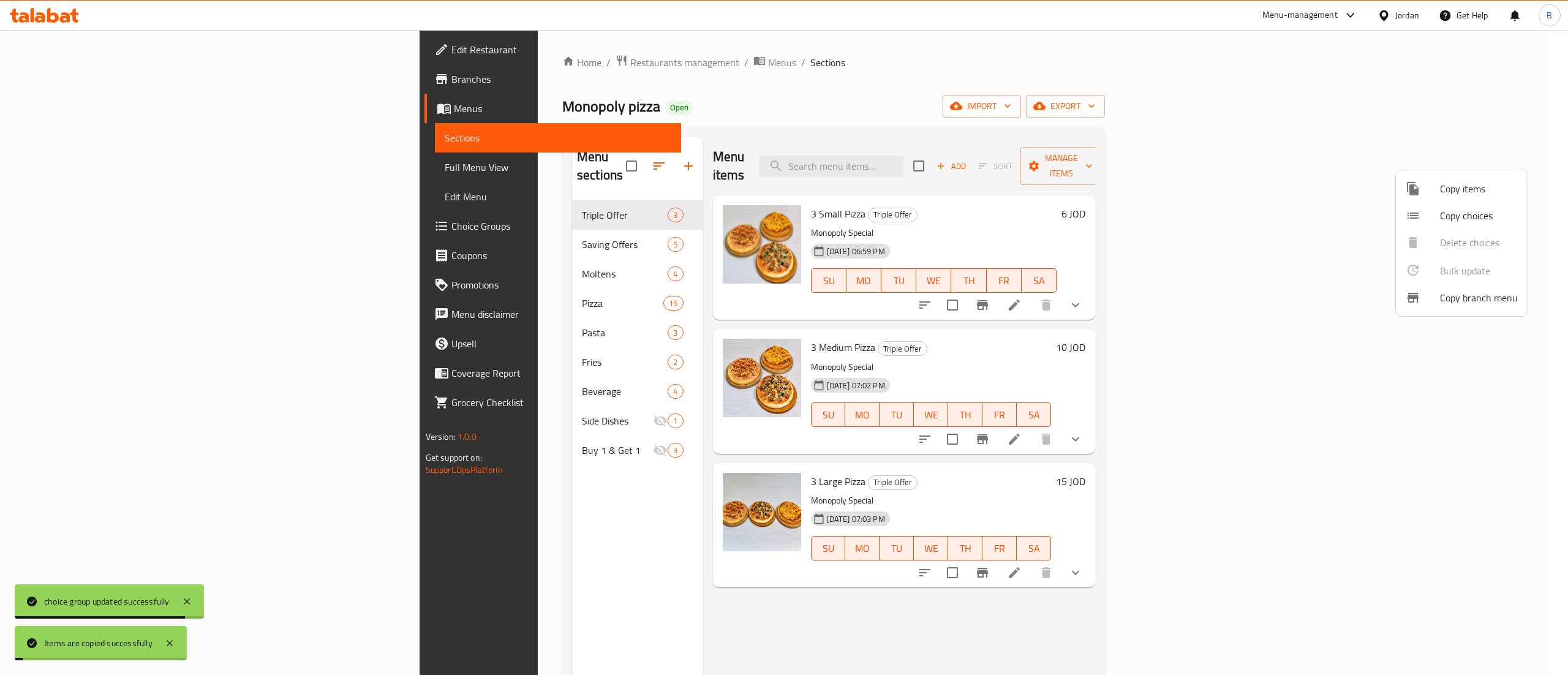
click at [1111, 470] on div at bounding box center [784, 337] width 1568 height 675
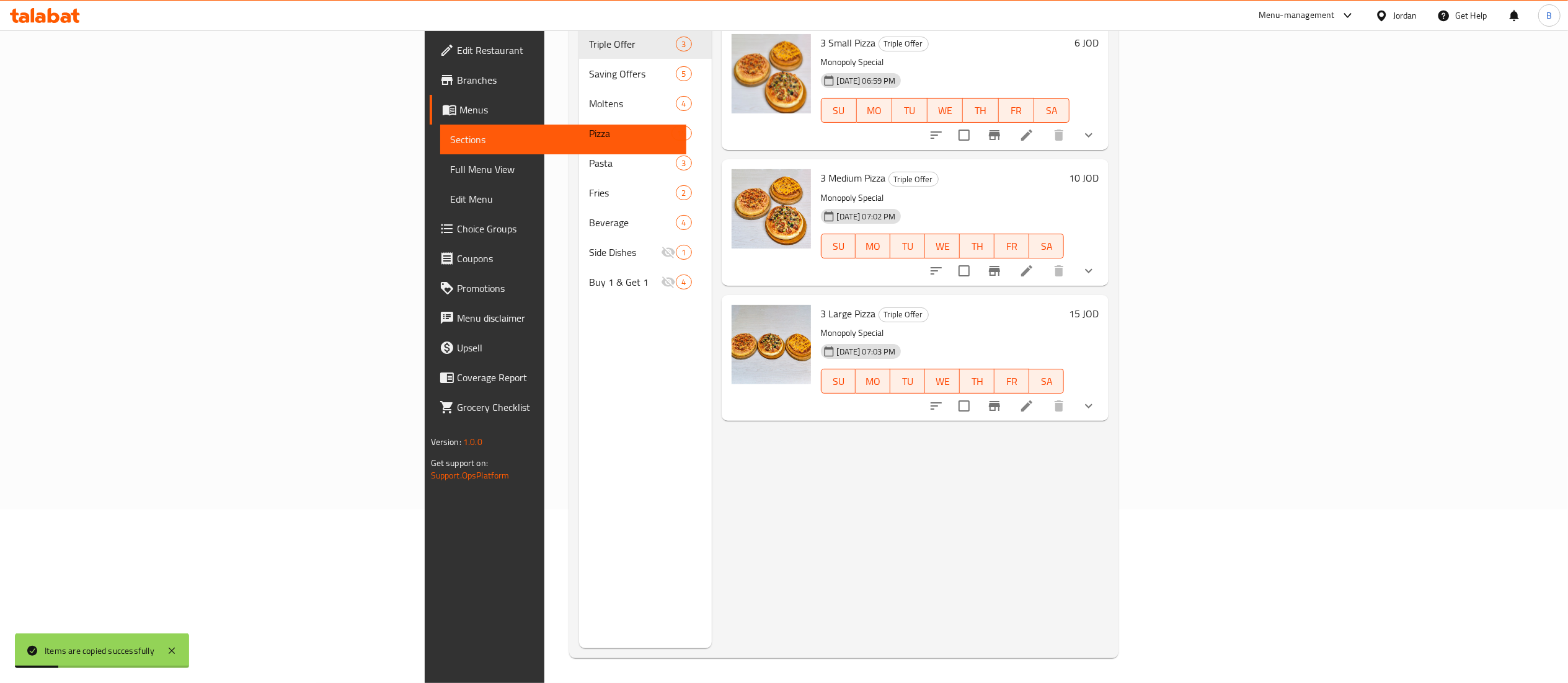
scroll to position [50, 0]
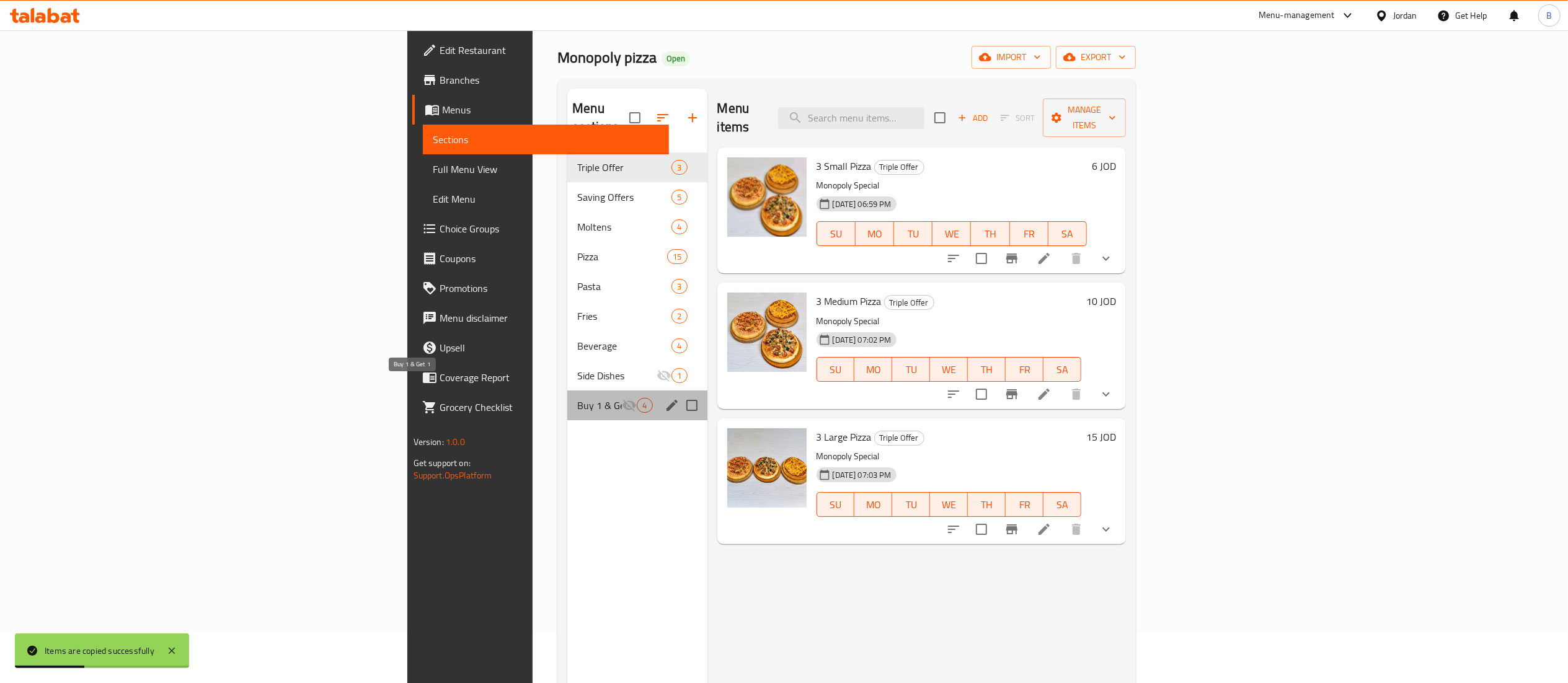
click at [577, 398] on span "Buy 1 & Get 1" at bounding box center [599, 405] width 45 height 15
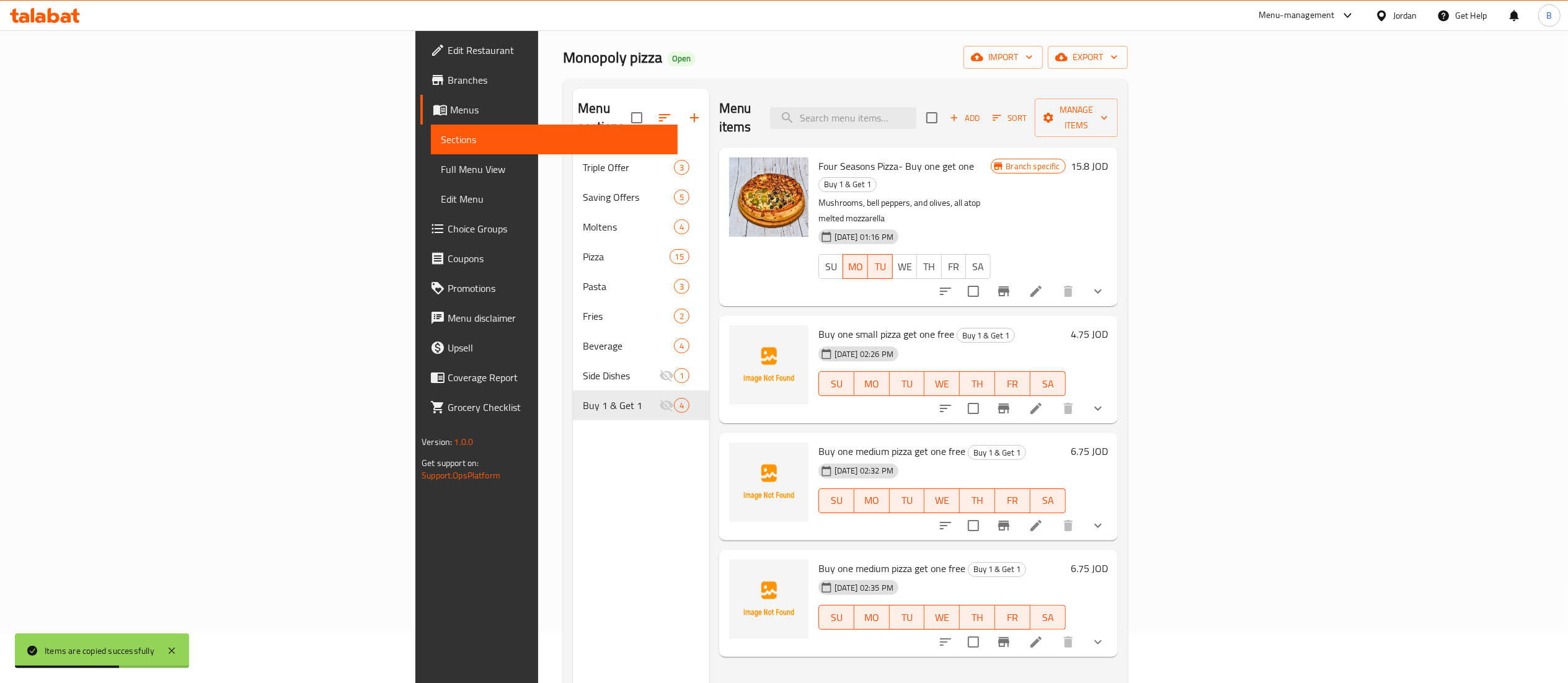
click at [1054, 631] on li at bounding box center [1036, 642] width 35 height 22
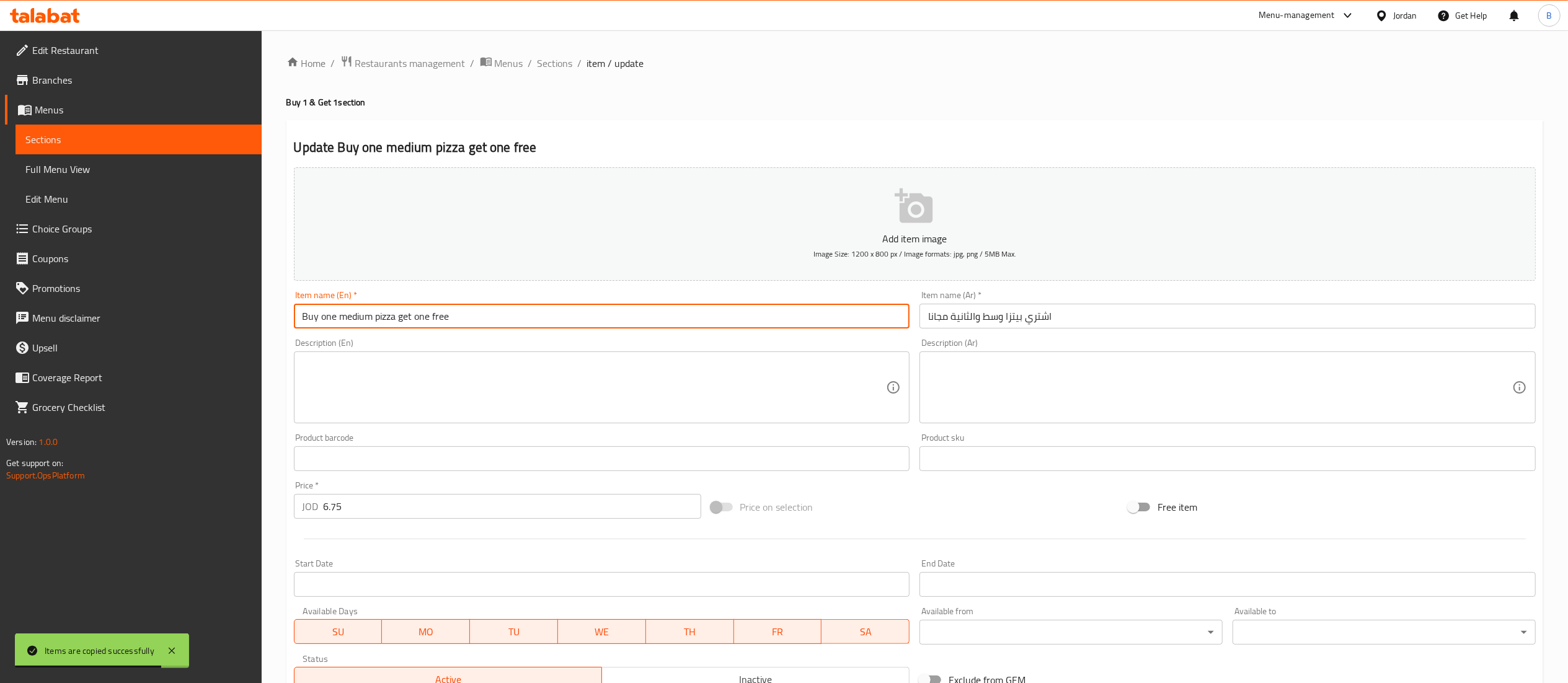
drag, startPoint x: 373, startPoint y: 322, endPoint x: 336, endPoint y: 322, distance: 37.0
click at [336, 322] on input "Buy one medium pizza get one free" at bounding box center [602, 316] width 617 height 25
type input "Buy one large pizza get one free"
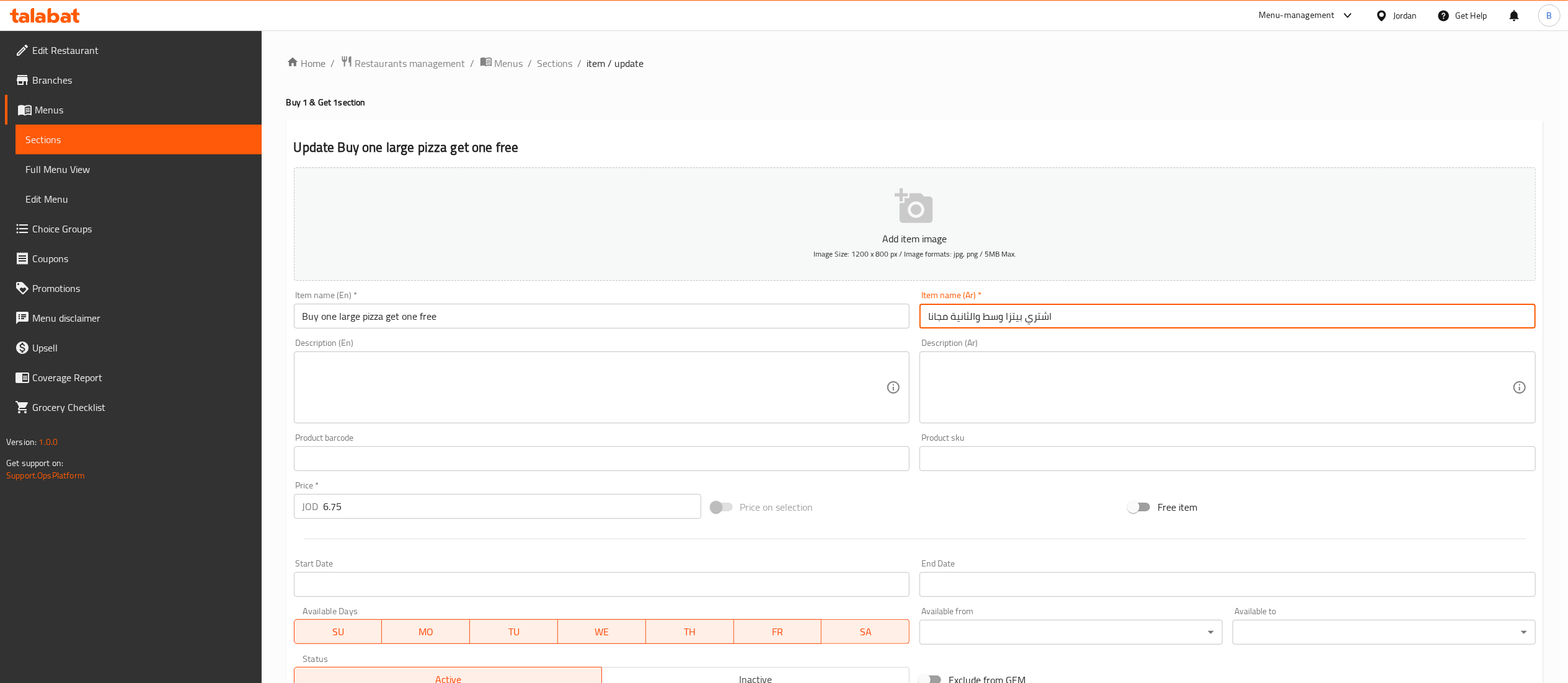
drag, startPoint x: 1003, startPoint y: 320, endPoint x: 985, endPoint y: 314, distance: 19.0
click at [985, 314] on input "اشتري بيتزا وسط والثانية مجانا" at bounding box center [1228, 316] width 617 height 25
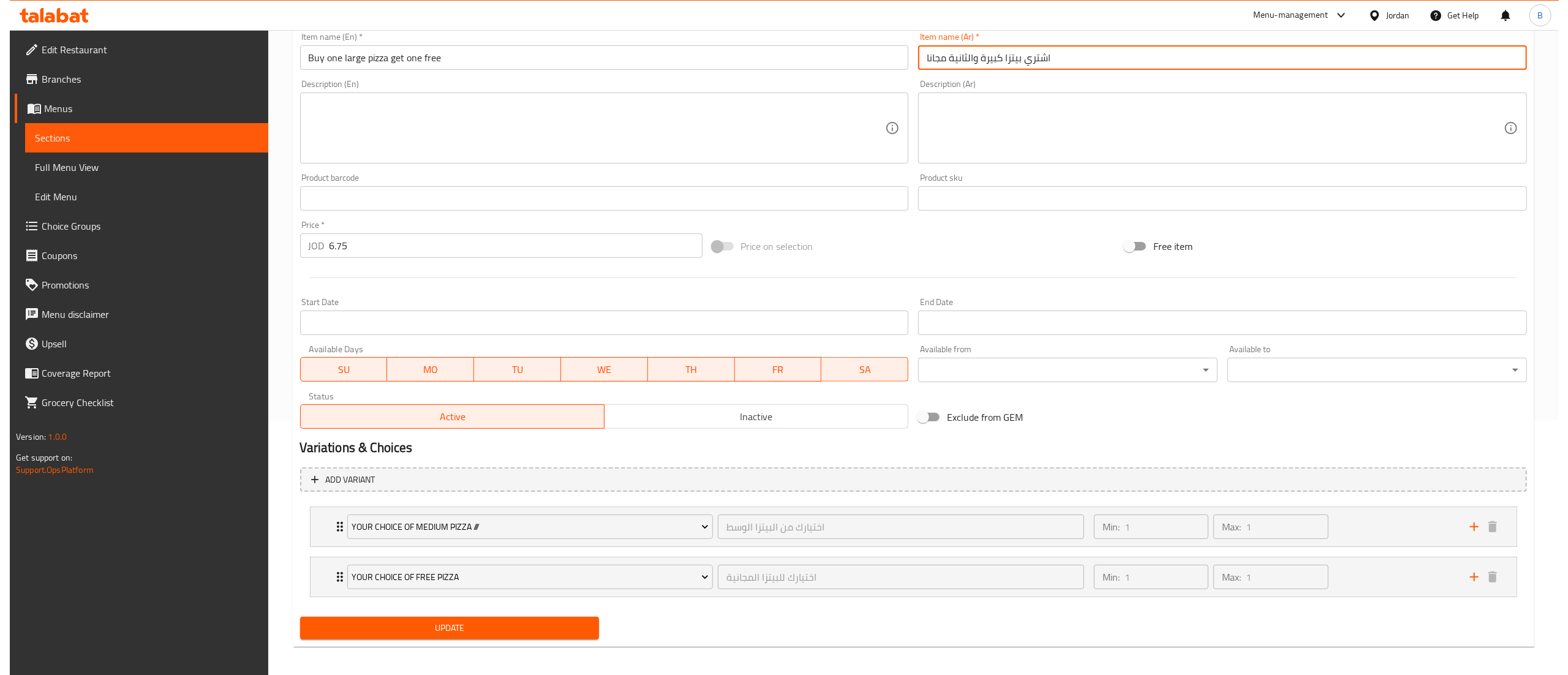
scroll to position [262, 0]
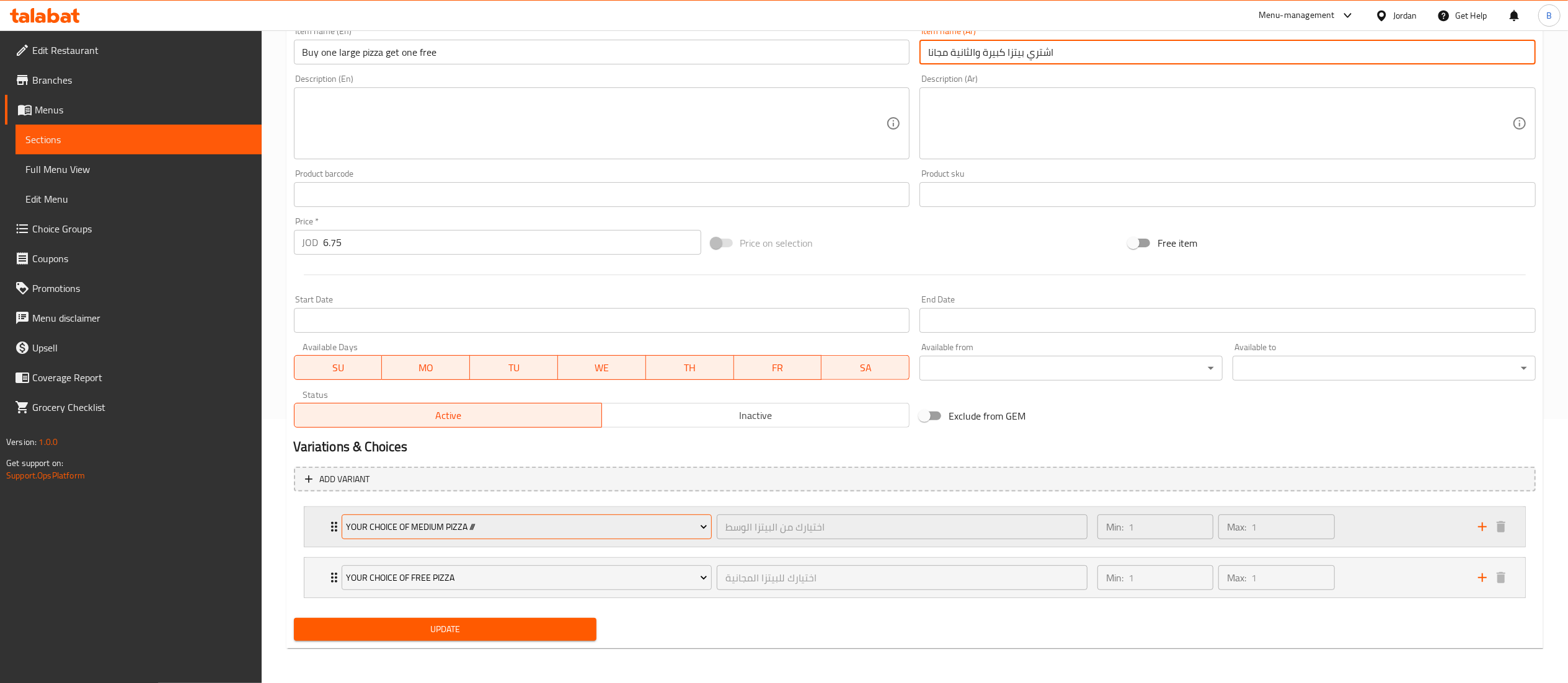
type input "اشتري بيتزا كبيرة والثانية مجانا"
click at [519, 532] on span "Your Choice Of medium Pizza ///" at bounding box center [527, 527] width 362 height 16
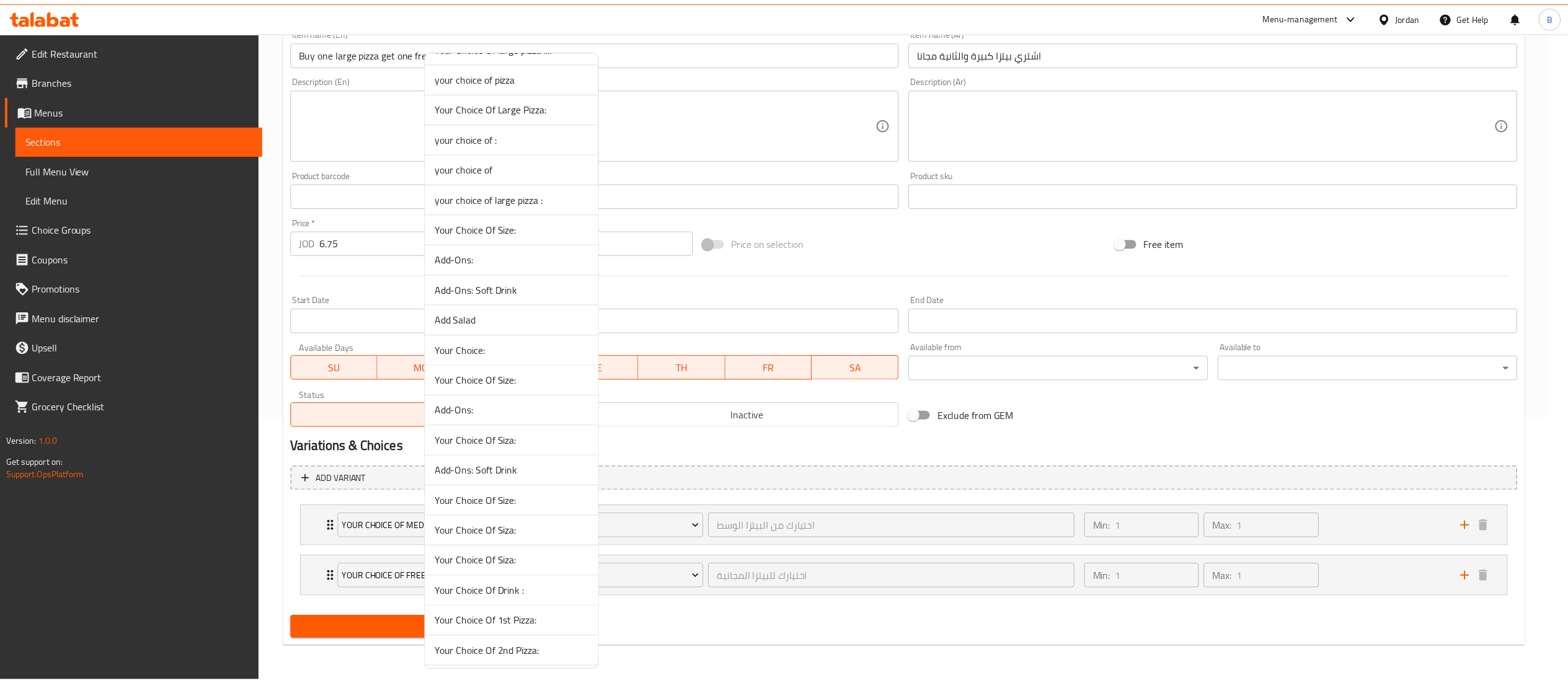
scroll to position [0, 0]
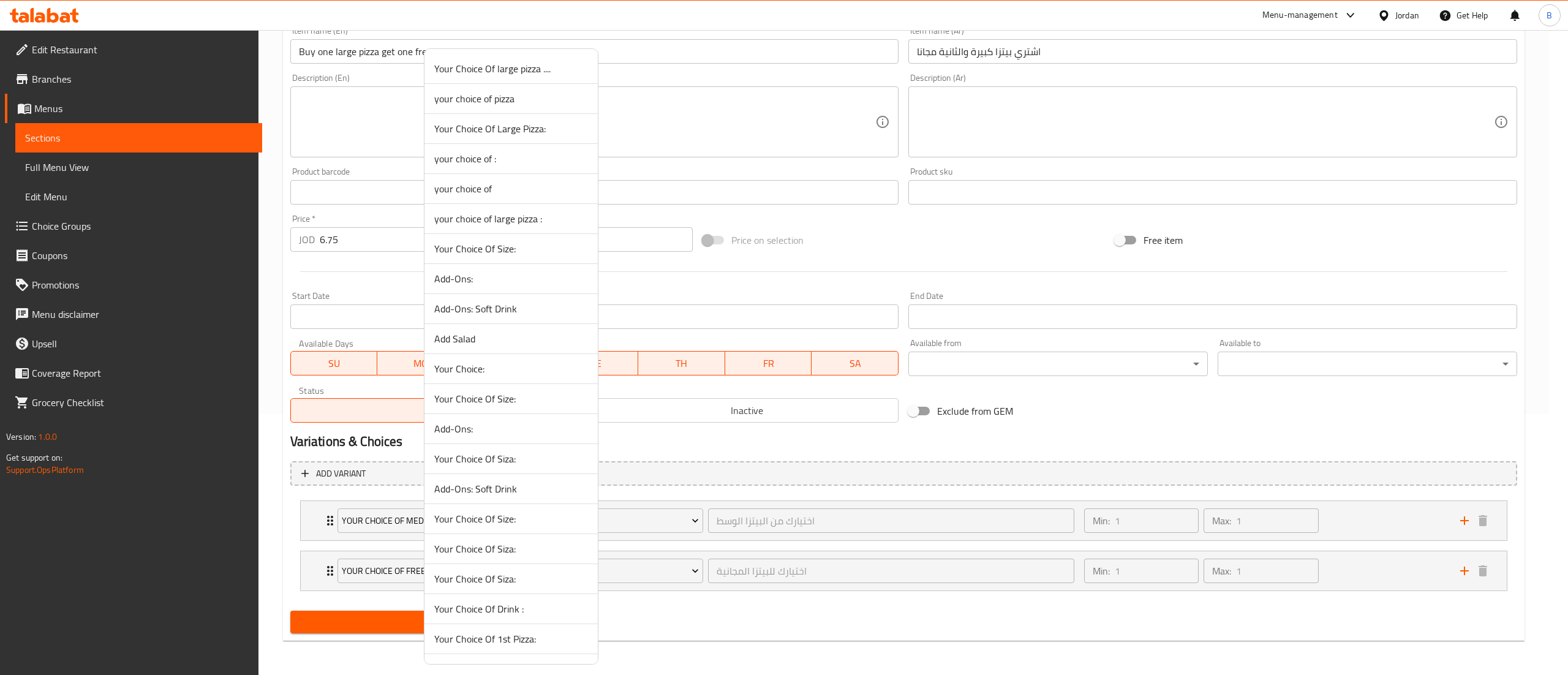
click at [547, 70] on span "Your Choice Of large pizza ...." at bounding box center [511, 68] width 154 height 15
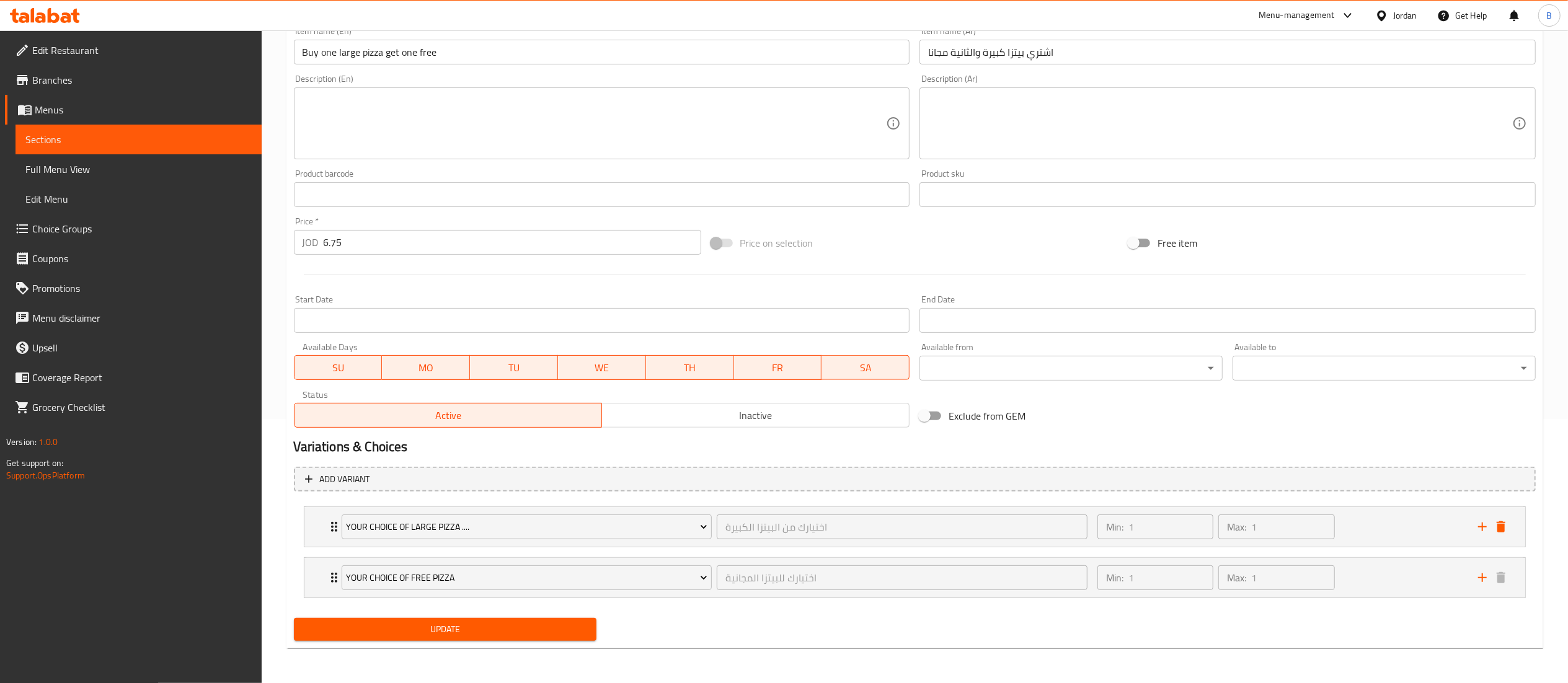
click at [517, 641] on div "Update" at bounding box center [445, 630] width 313 height 33
click at [518, 629] on span "Update" at bounding box center [445, 630] width 283 height 16
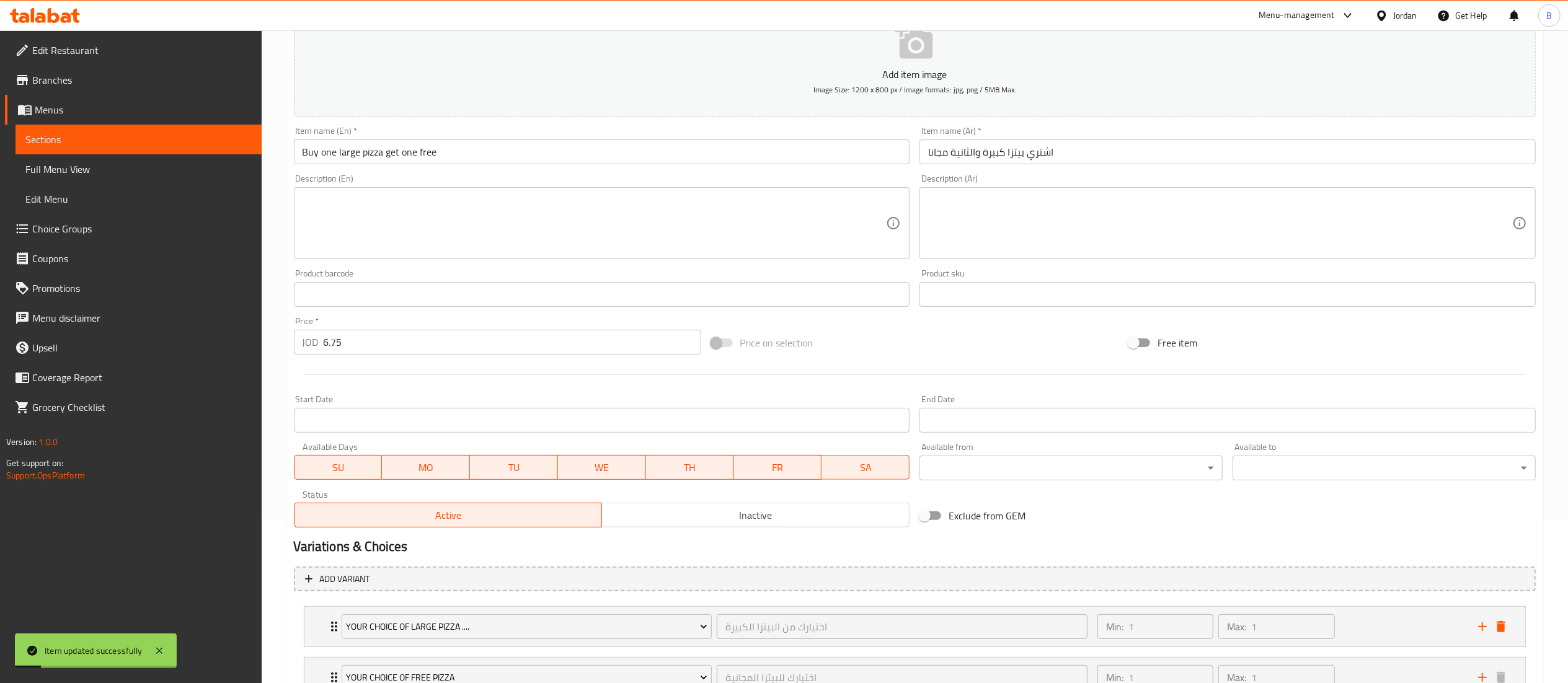
scroll to position [141, 0]
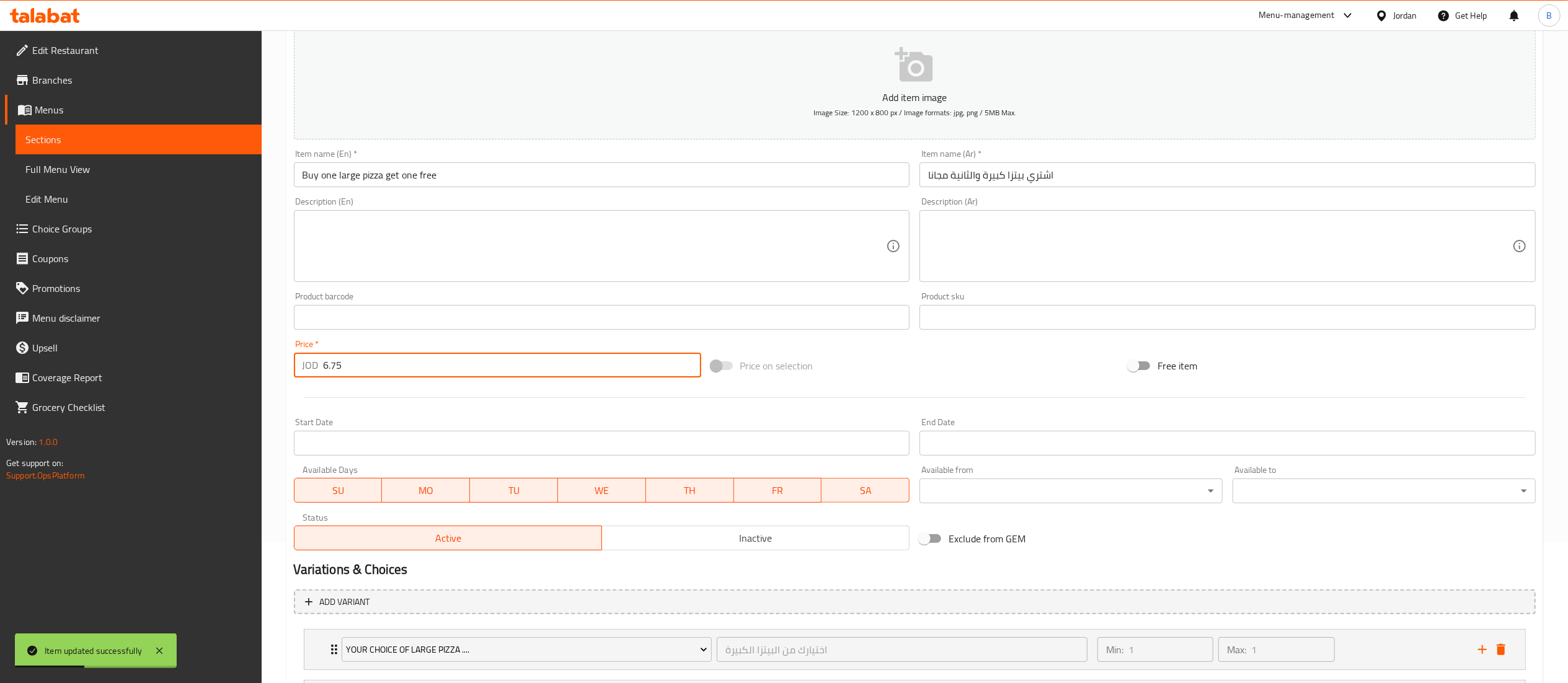
click at [326, 370] on input "6.75" at bounding box center [513, 365] width 377 height 25
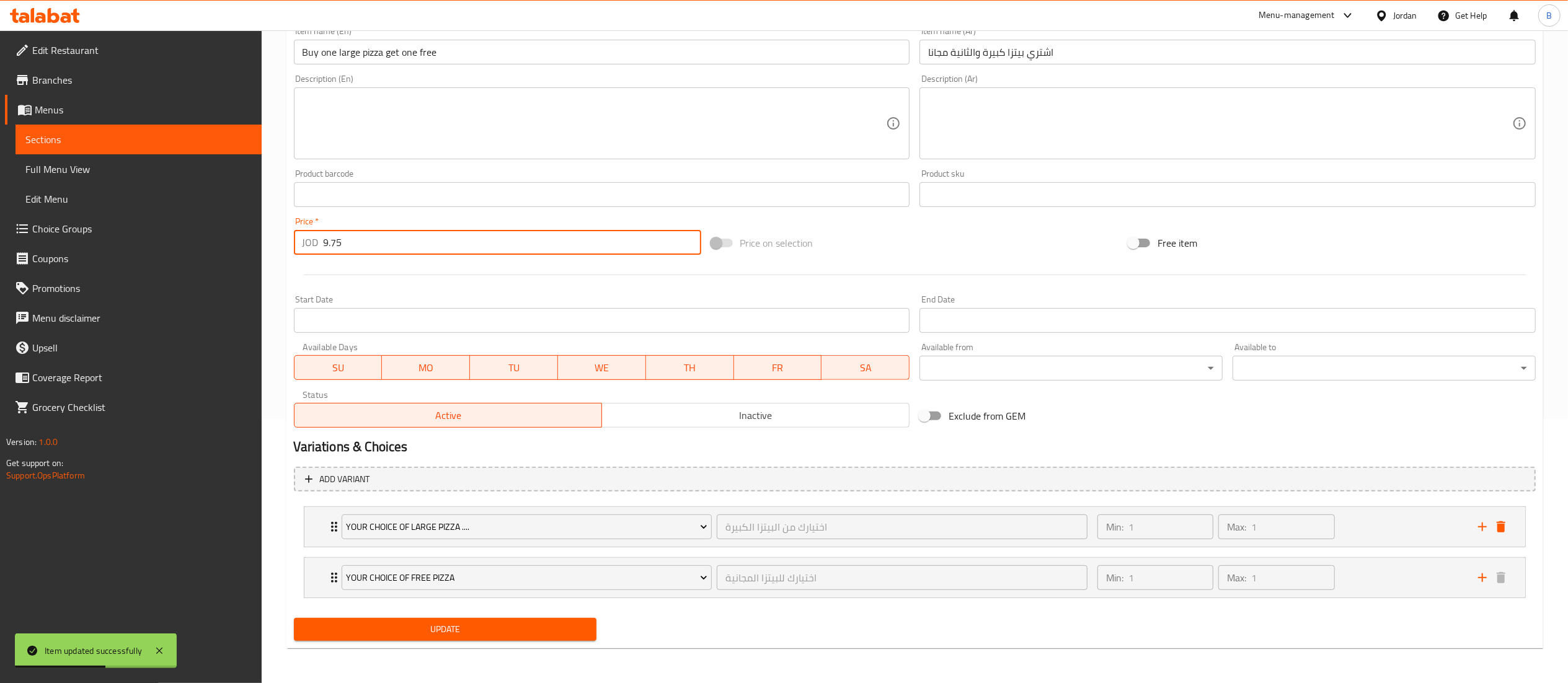
type input "9.75"
click at [435, 634] on span "Update" at bounding box center [445, 630] width 283 height 16
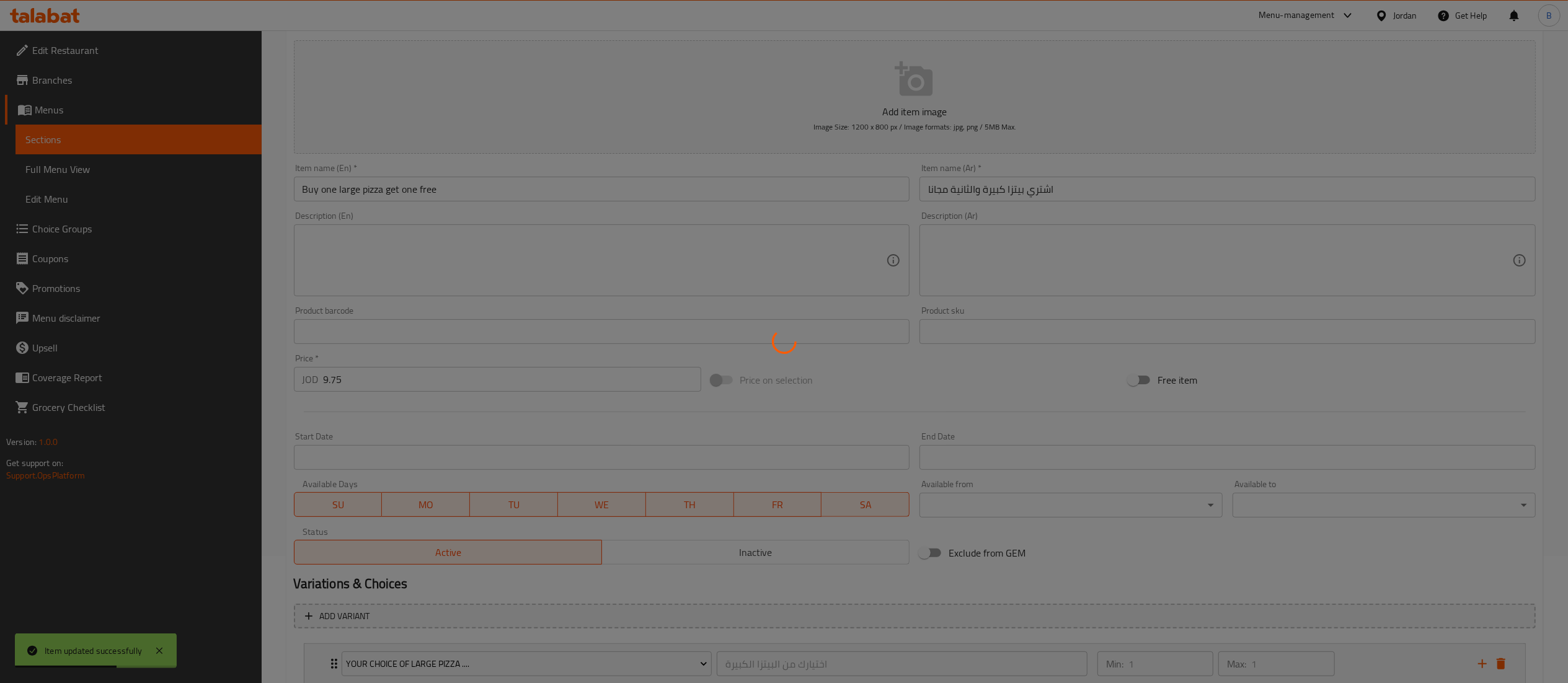
scroll to position [0, 0]
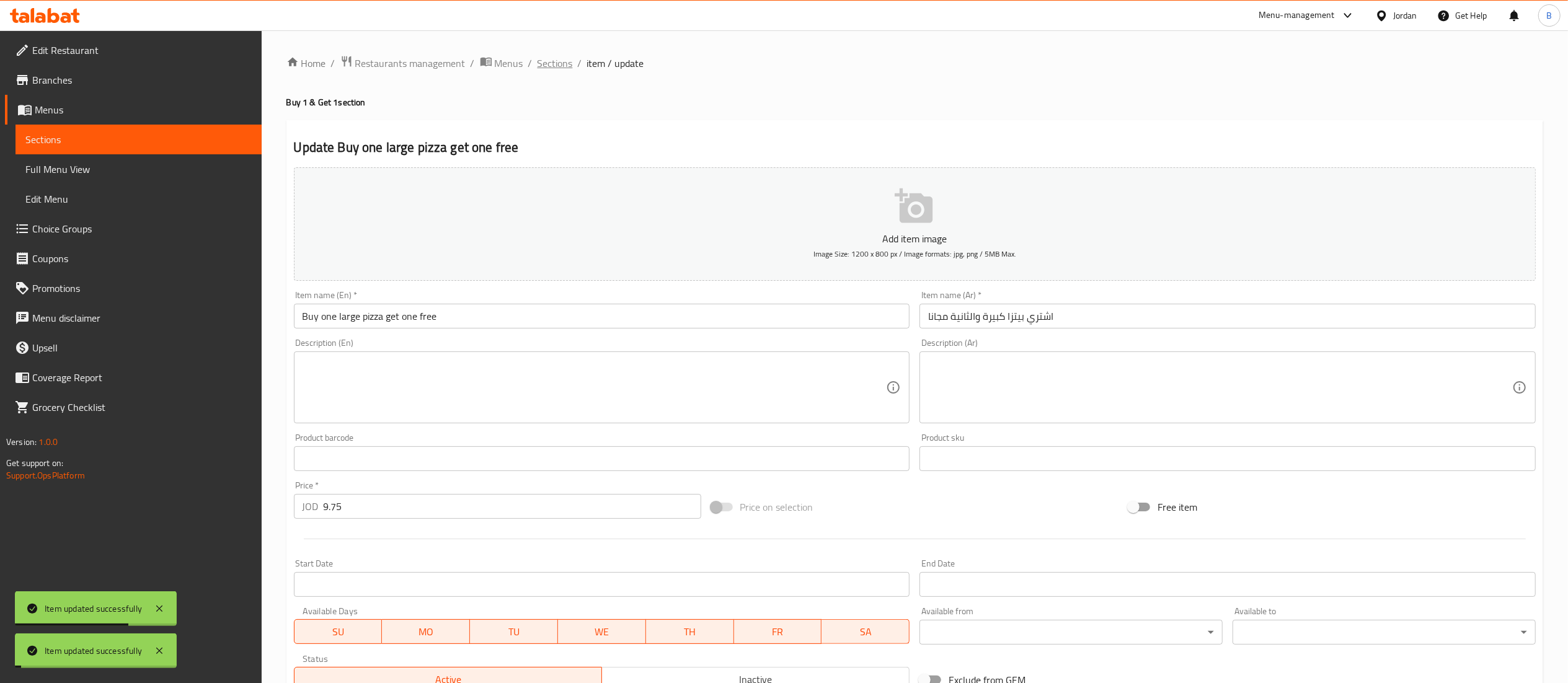
click at [553, 71] on span "Sections" at bounding box center [555, 63] width 35 height 15
